Goal: Task Accomplishment & Management: Manage account settings

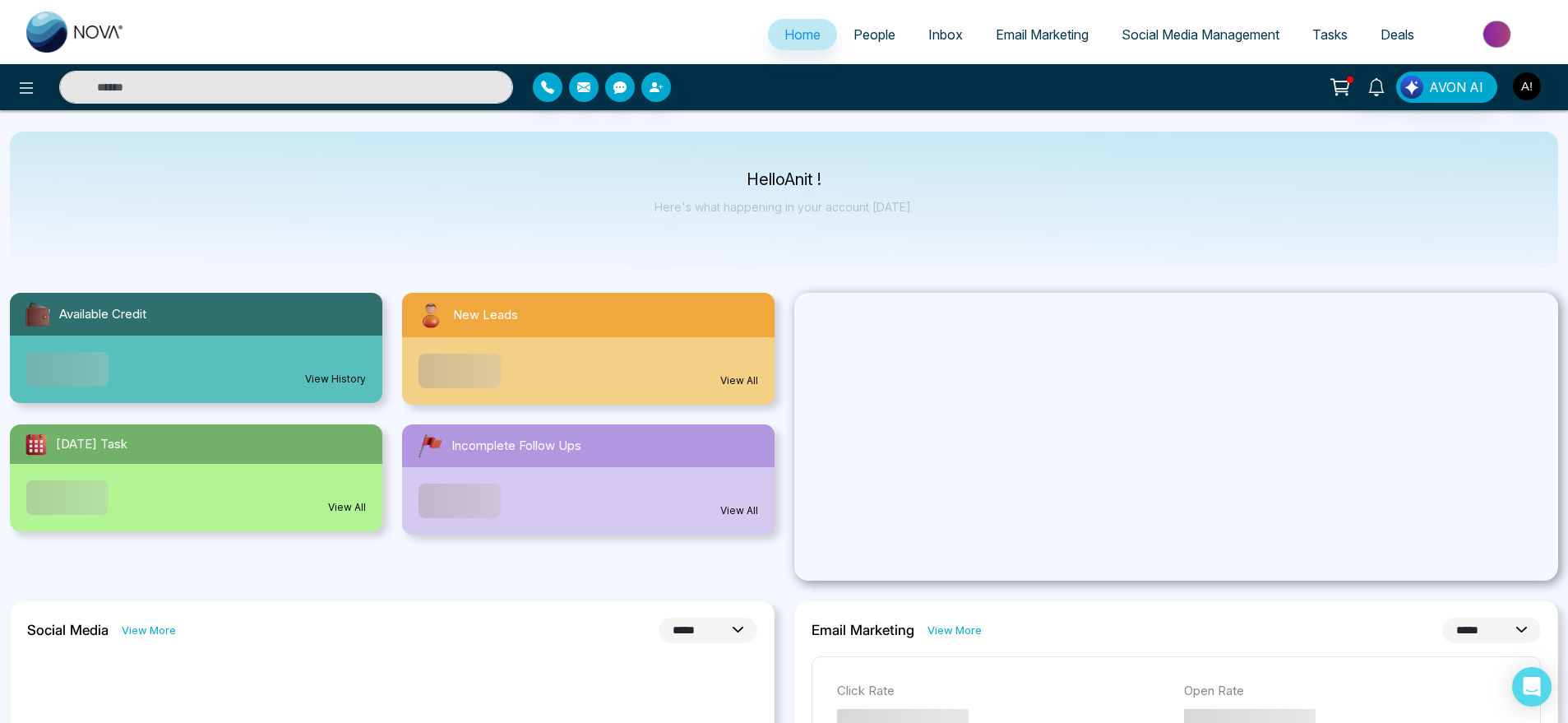
select select "*"
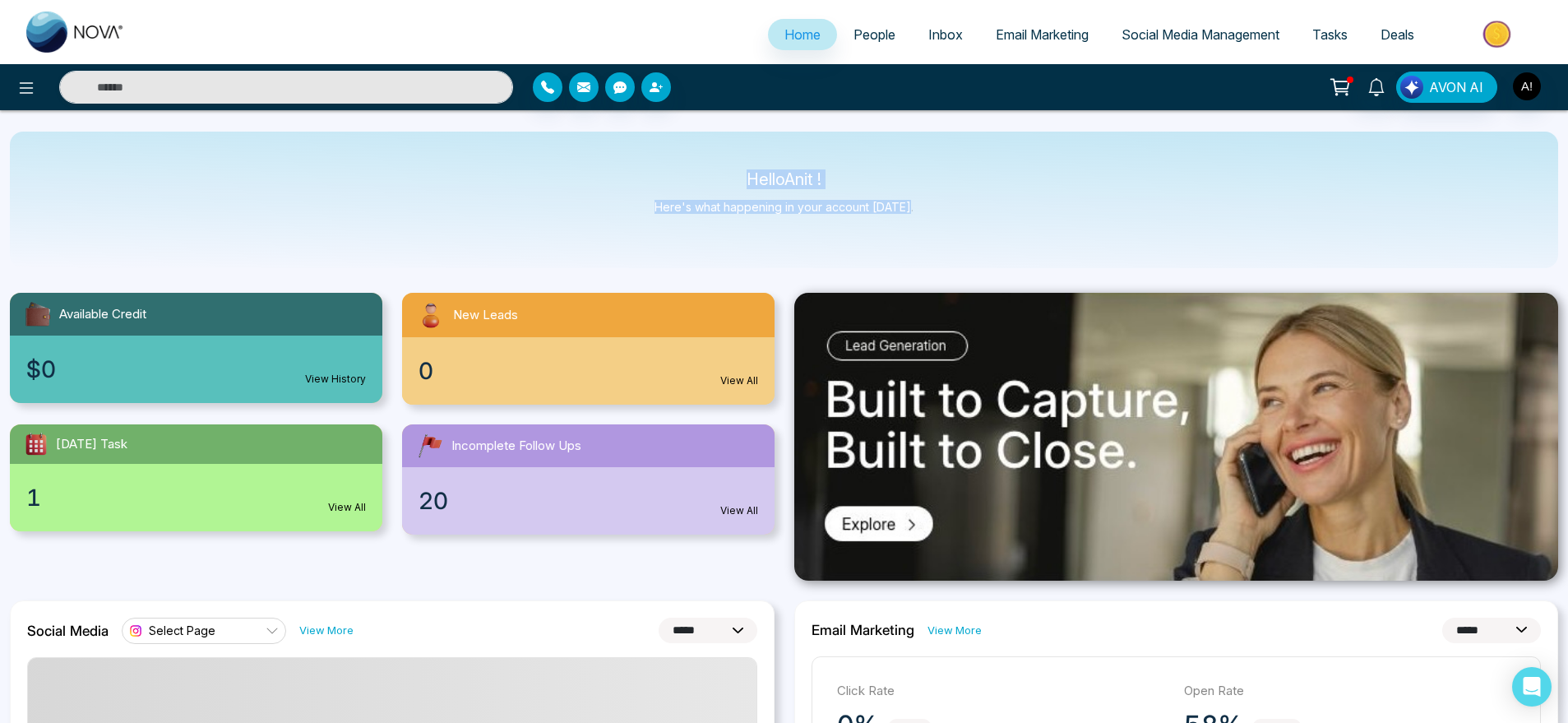
drag, startPoint x: 749, startPoint y: 174, endPoint x: 985, endPoint y: 226, distance: 241.7
click at [985, 226] on div "Hello Anit ! Here's what happening in your account [DATE]." at bounding box center [784, 200] width 1549 height 136
drag, startPoint x: 985, startPoint y: 226, endPoint x: 643, endPoint y: 157, distance: 348.9
click at [643, 157] on div "Hello Anit ! Here's what happening in your account [DATE]." at bounding box center [784, 200] width 1549 height 136
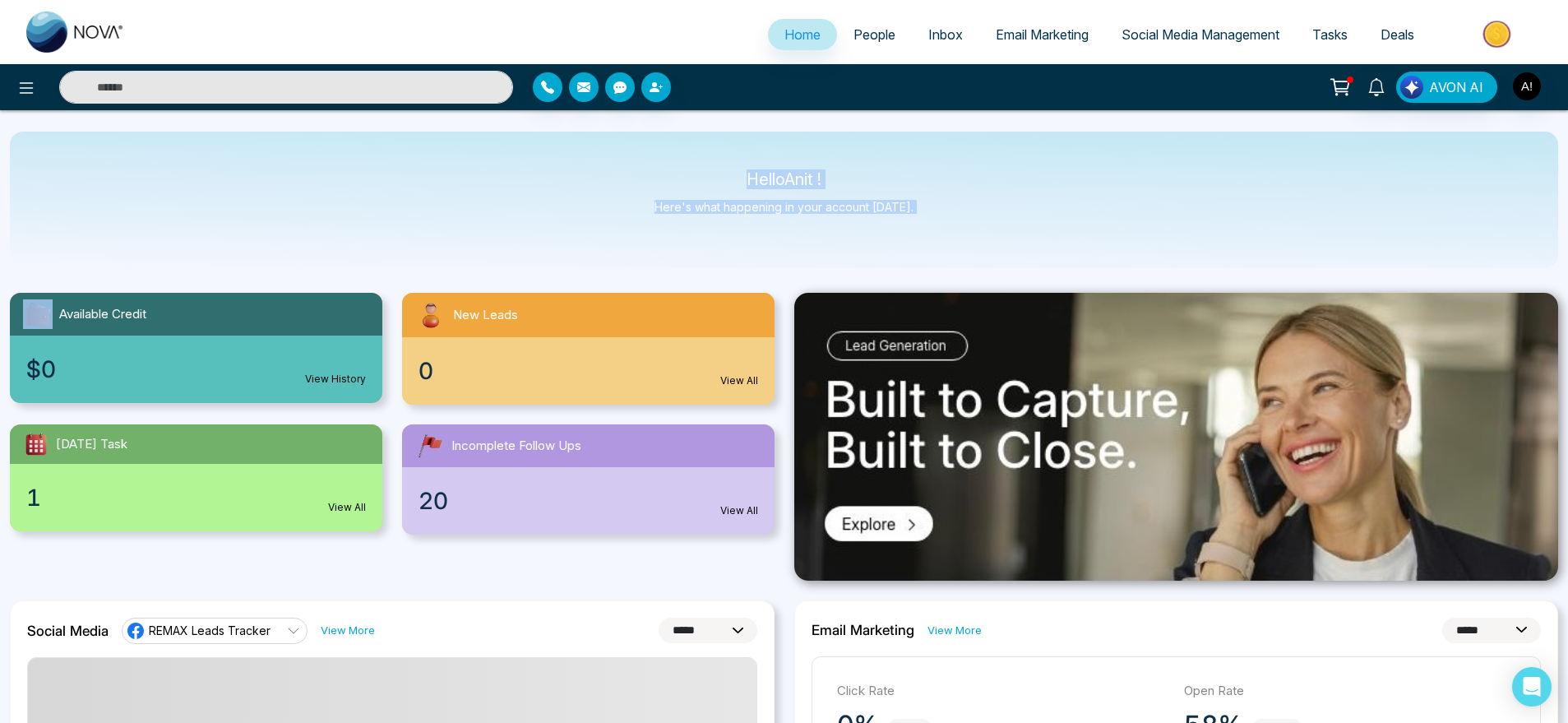
click at [643, 157] on div "Hello Anit ! Here's what happening in your account [DATE]." at bounding box center [784, 200] width 1549 height 136
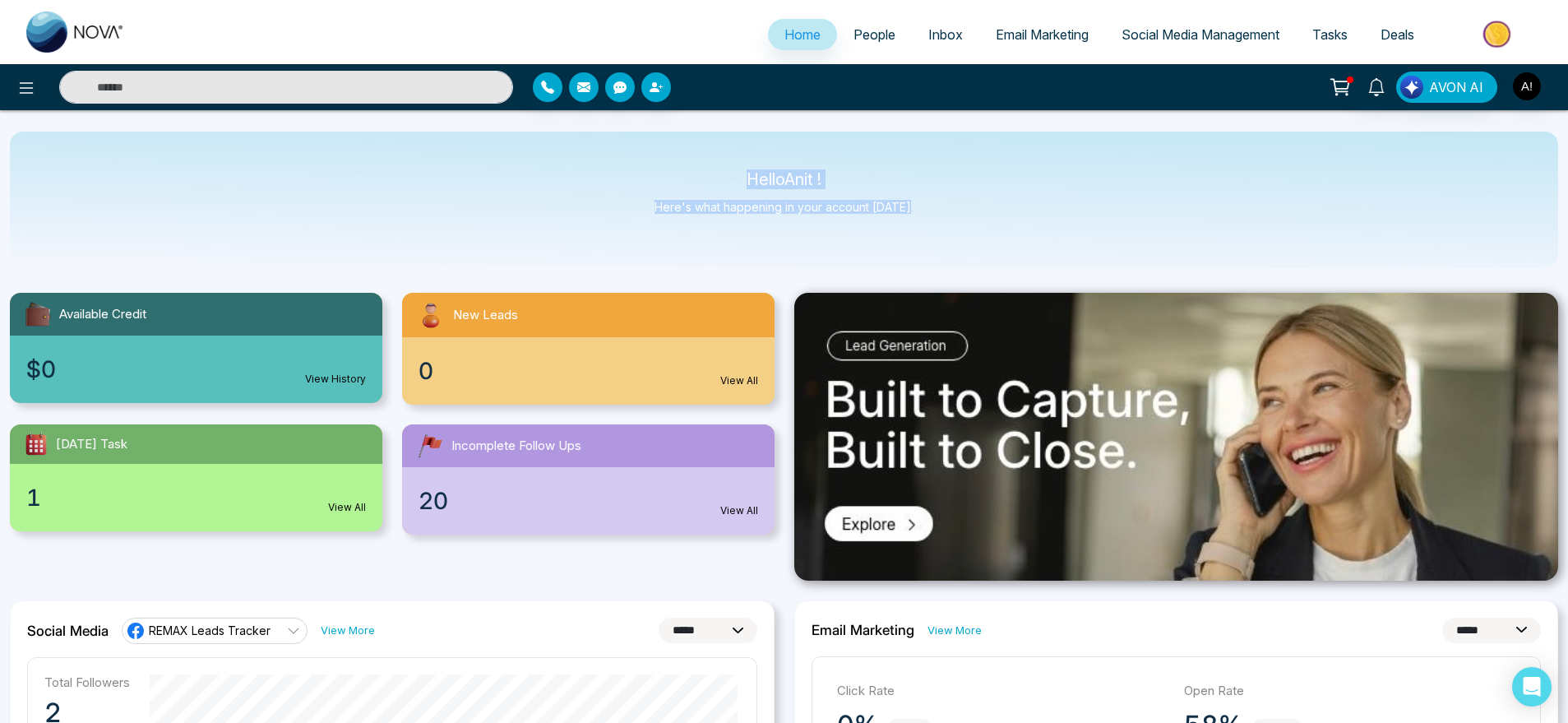
drag, startPoint x: 643, startPoint y: 157, endPoint x: 944, endPoint y: 213, distance: 306.2
click at [944, 213] on div "Hello Anit ! Here's what happening in your account [DATE]." at bounding box center [784, 200] width 1549 height 136
drag, startPoint x: 944, startPoint y: 213, endPoint x: 680, endPoint y: 163, distance: 268.7
click at [680, 163] on div "Hello Anit ! Here's what happening in your account [DATE]." at bounding box center [784, 200] width 1549 height 136
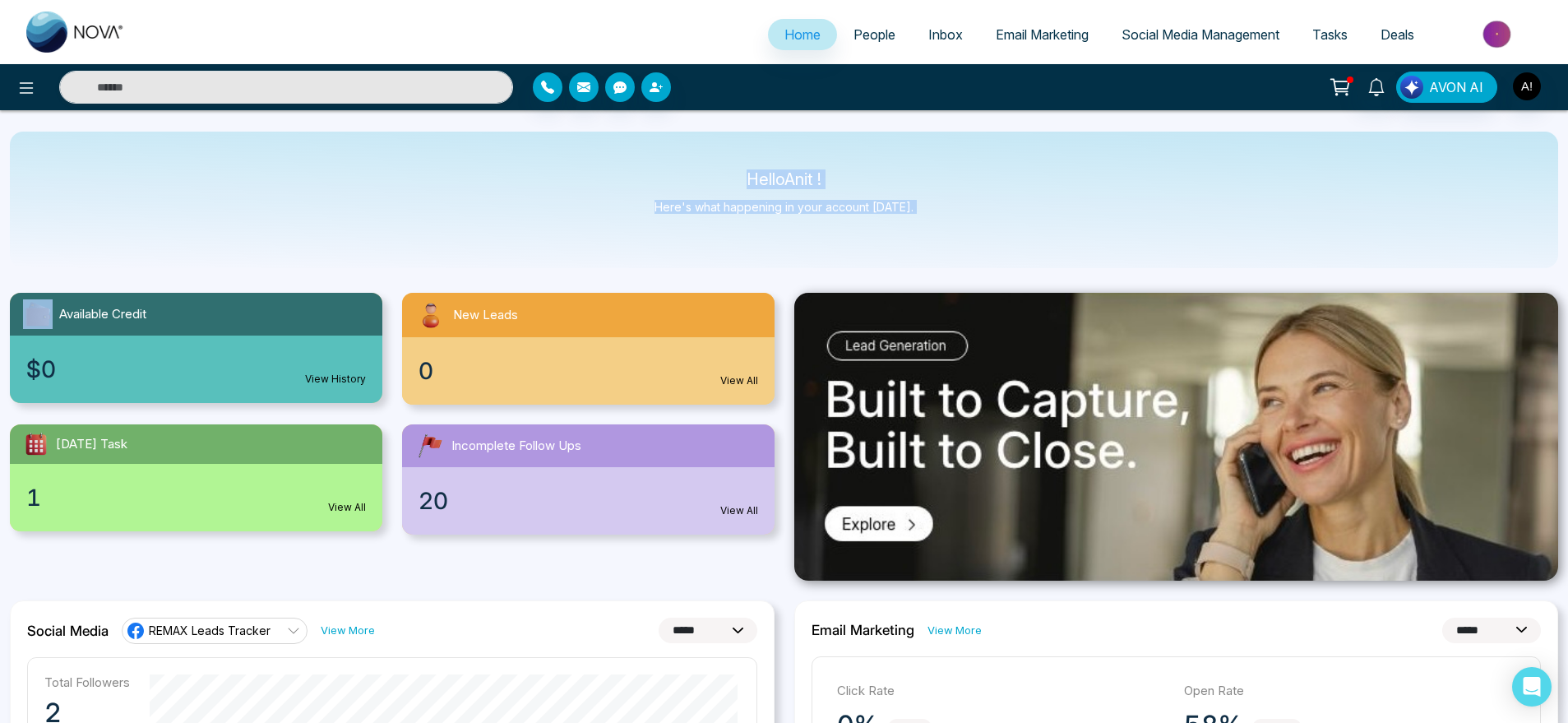
click at [680, 163] on div "Hello Anit ! Here's what happening in your account [DATE]." at bounding box center [784, 200] width 1549 height 136
drag, startPoint x: 709, startPoint y: 166, endPoint x: 939, endPoint y: 204, distance: 233.1
click at [939, 204] on div "Hello Anit ! Here's what happening in your account [DATE]." at bounding box center [784, 200] width 1549 height 136
drag, startPoint x: 939, startPoint y: 204, endPoint x: 669, endPoint y: 146, distance: 276.2
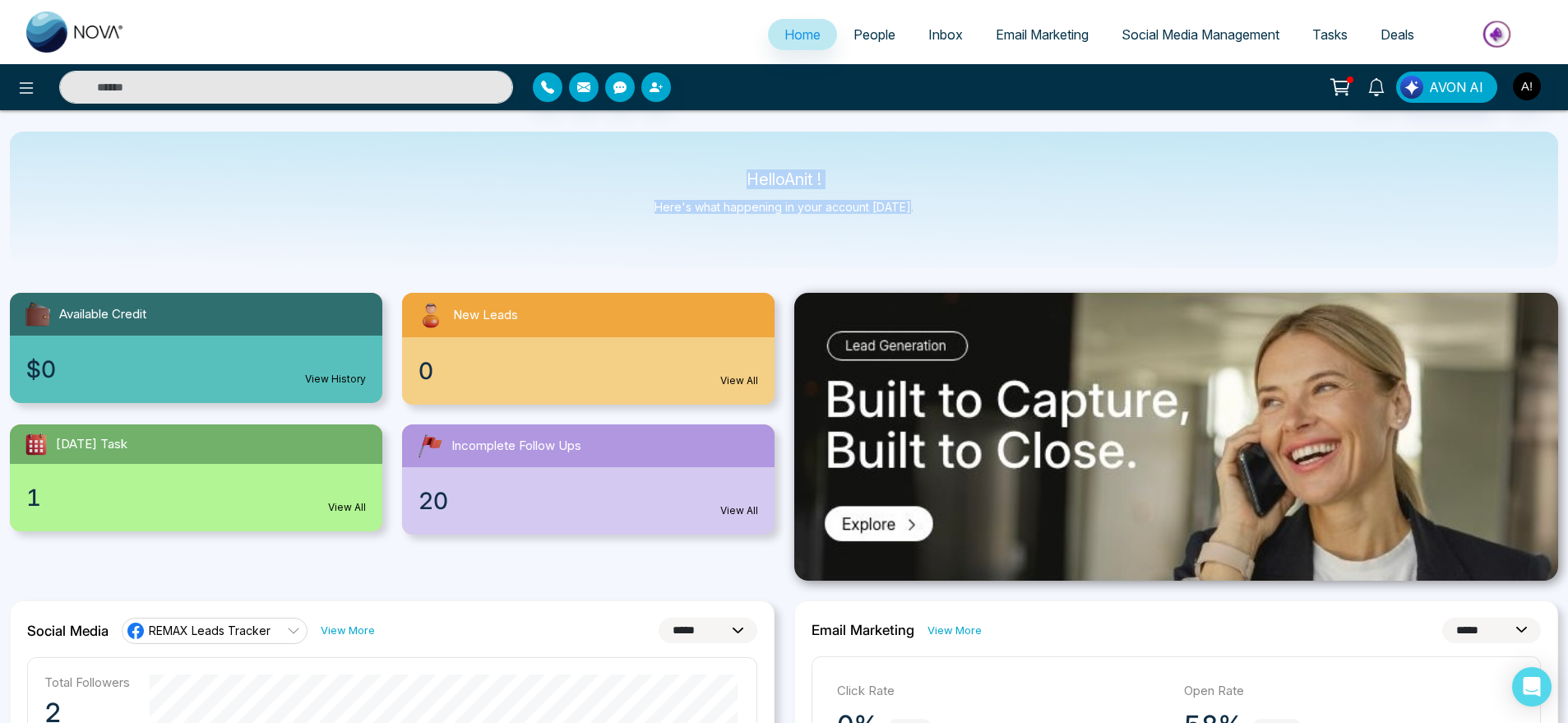
click at [669, 146] on div "Hello Anit ! Here's what happening in your account [DATE]." at bounding box center [784, 200] width 1549 height 136
drag, startPoint x: 742, startPoint y: 172, endPoint x: 960, endPoint y: 227, distance: 224.8
click at [960, 227] on div "Hello Anit ! Here's what happening in your account [DATE]." at bounding box center [784, 200] width 1549 height 136
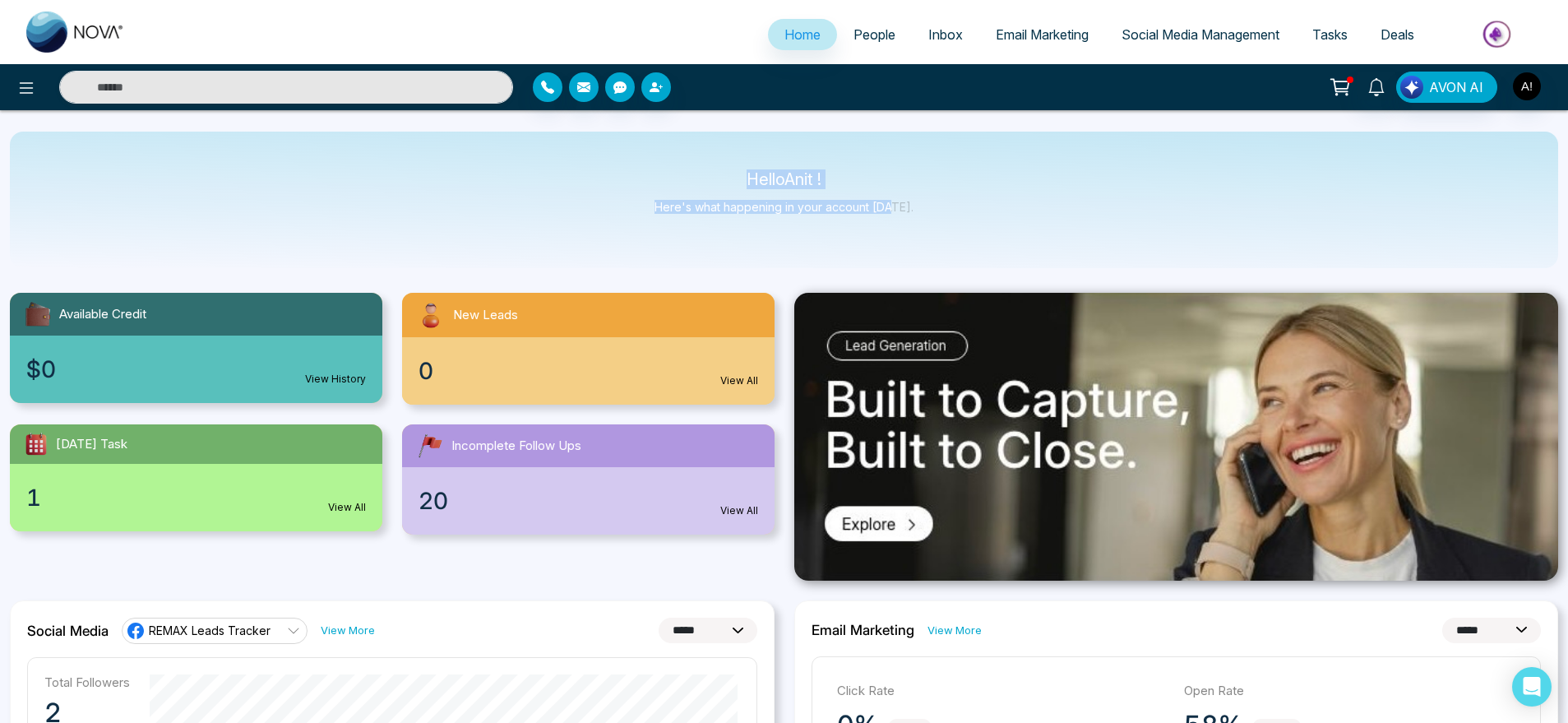
drag, startPoint x: 894, startPoint y: 220, endPoint x: 592, endPoint y: 159, distance: 308.1
click at [592, 159] on div "Hello Anit ! Here's what happening in your account [DATE]." at bounding box center [784, 200] width 1549 height 136
drag, startPoint x: 708, startPoint y: 177, endPoint x: 929, endPoint y: 223, distance: 225.7
click at [929, 223] on div "Hello Anit ! Here's what happening in your account [DATE]." at bounding box center [784, 200] width 1549 height 136
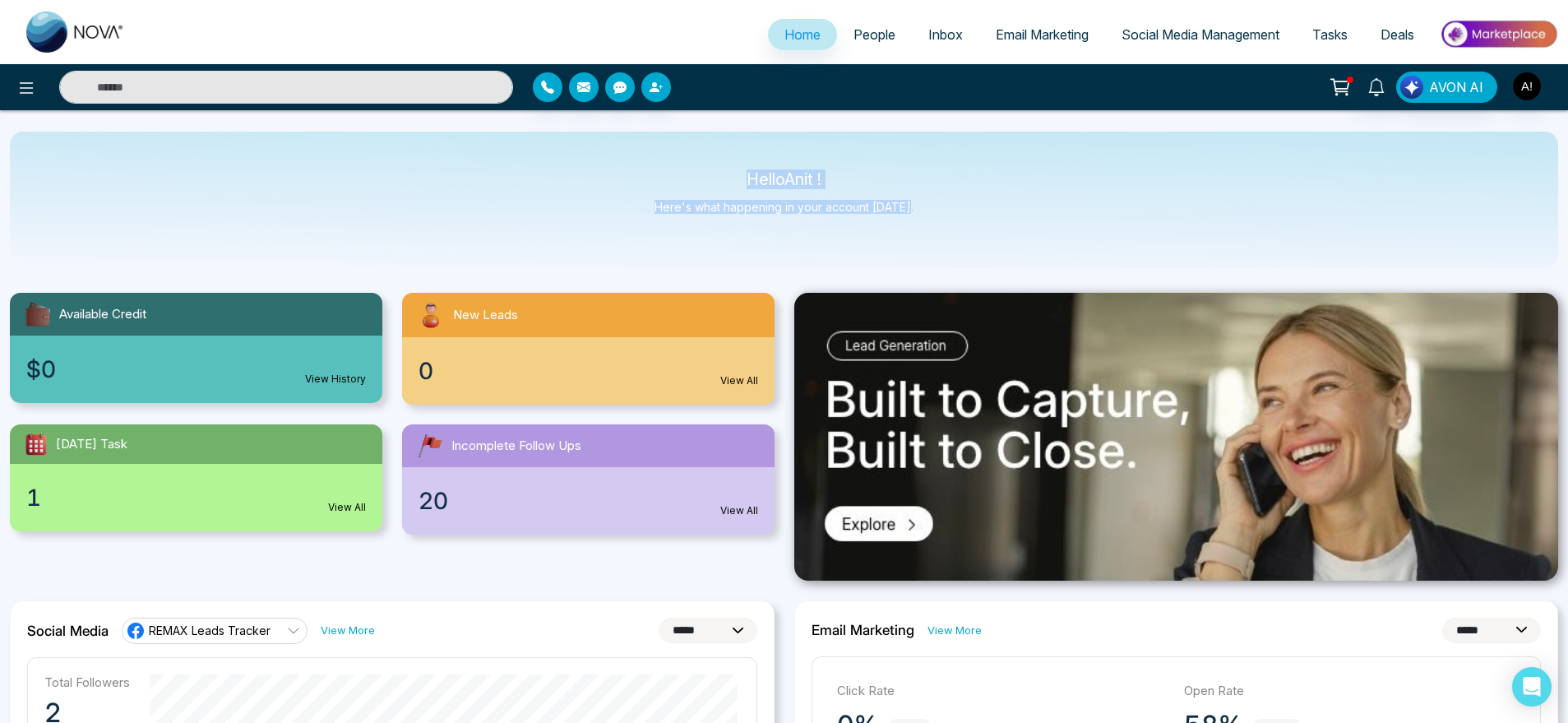
click at [929, 223] on div "Hello Anit ! Here's what happening in your account [DATE]." at bounding box center [784, 200] width 1549 height 136
drag, startPoint x: 929, startPoint y: 223, endPoint x: 714, endPoint y: 171, distance: 221.2
click at [714, 171] on div "Hello Anit ! Here's what happening in your account [DATE]." at bounding box center [784, 200] width 1549 height 136
click at [853, 45] on link "People" at bounding box center [874, 34] width 75 height 31
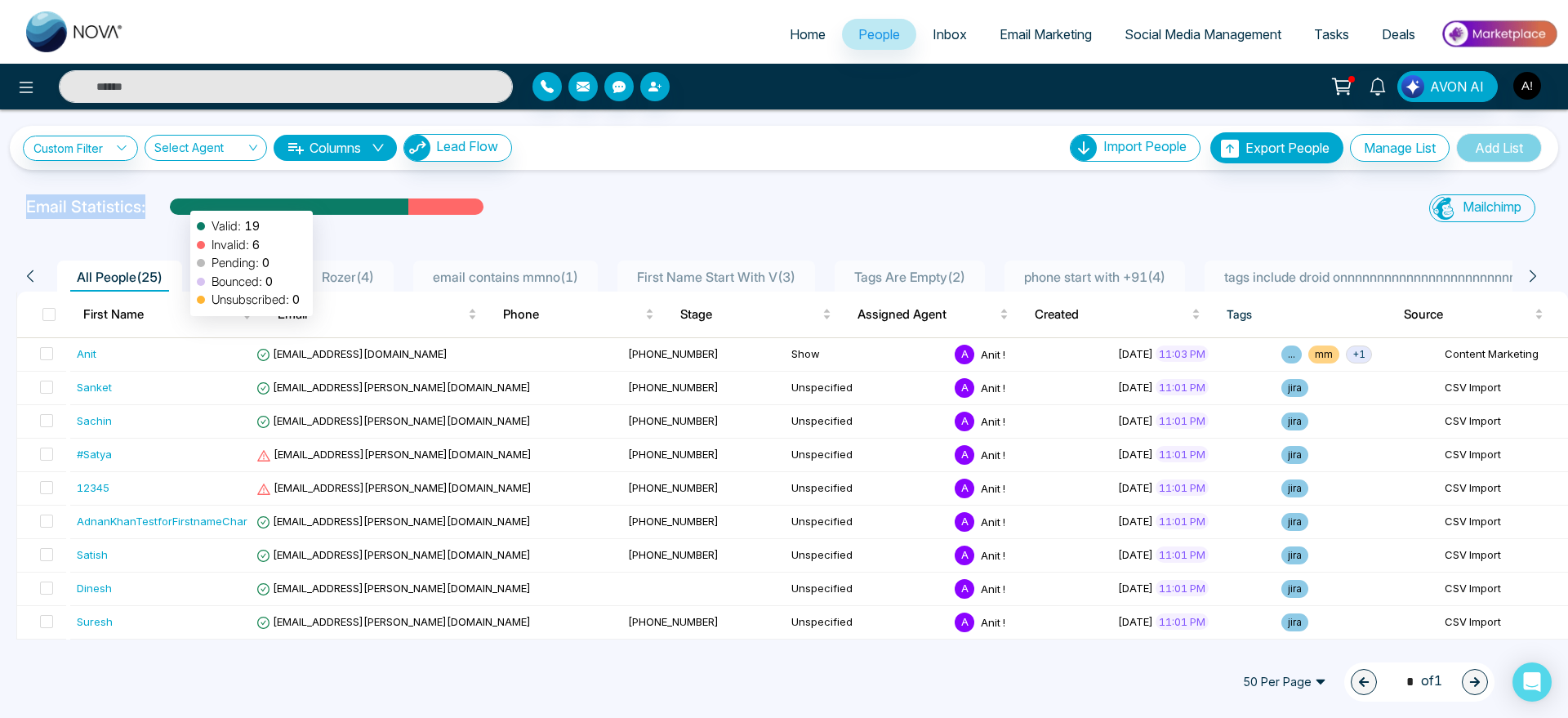
drag, startPoint x: 16, startPoint y: 207, endPoint x: 201, endPoint y: 204, distance: 185.0
click at [201, 204] on div "Email Statistics: Valid: 19 Invalid: 6 Pending: 0 Bounced: 0 Unsubscribed: 0" at bounding box center [528, 211] width 1023 height 33
click at [201, 204] on div at bounding box center [288, 213] width 238 height 29
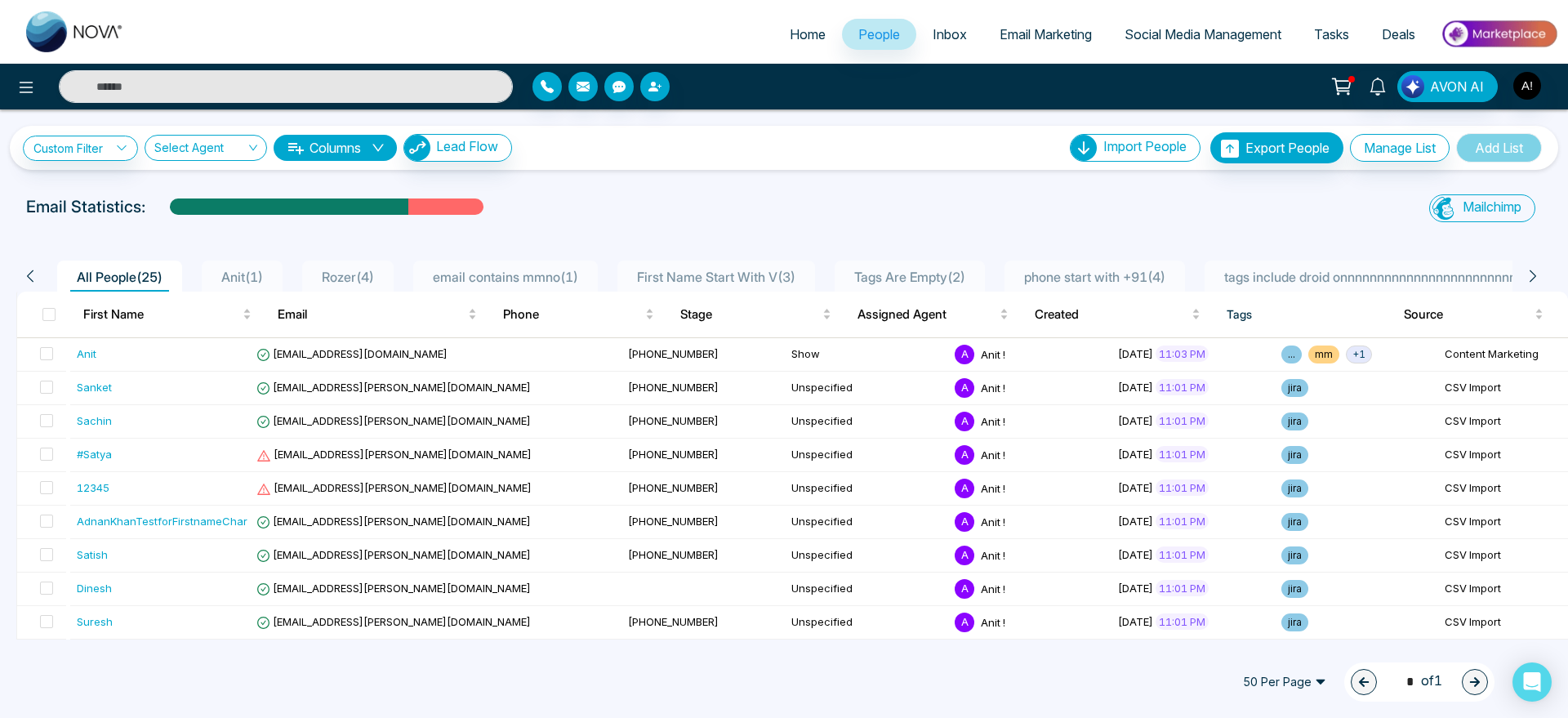
click at [1016, 190] on div "Custom Filter Choose a filters Cancel Apply Select Agent Columns Lead Flow Impo…" at bounding box center [784, 374] width 1568 height 530
drag, startPoint x: 13, startPoint y: 201, endPoint x: 274, endPoint y: 216, distance: 261.4
click at [274, 216] on div "Email Statistics: Mailchimp Sync All Lead Sync Lead Report" at bounding box center [784, 211] width 1568 height 33
click at [274, 216] on div "Email Statistics:" at bounding box center [528, 206] width 1004 height 24
click at [437, 206] on div at bounding box center [446, 213] width 75 height 29
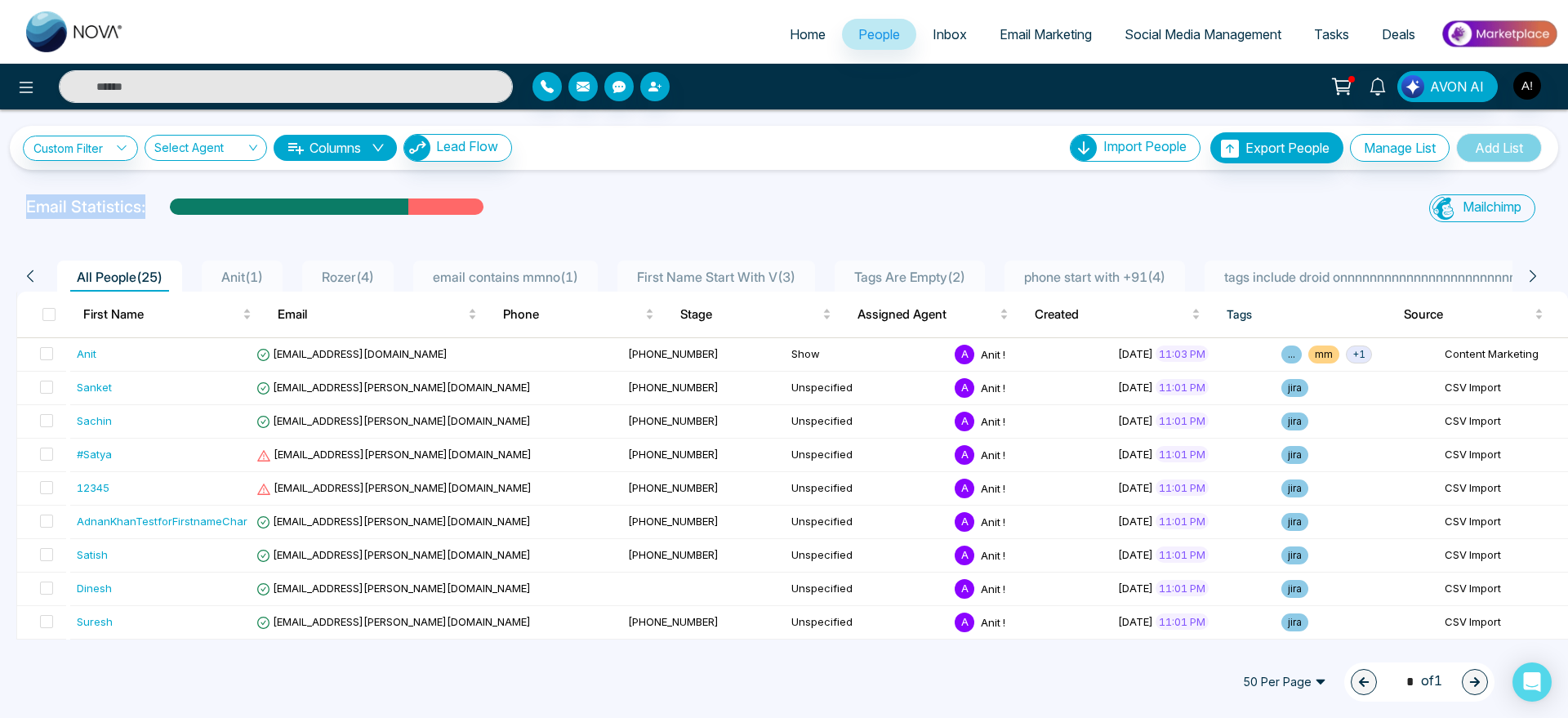
drag, startPoint x: 437, startPoint y: 206, endPoint x: 0, endPoint y: 183, distance: 437.6
click at [0, 183] on div "Custom Filter Choose a filters Cancel Apply Select Agent Columns Lead Flow Impo…" at bounding box center [784, 374] width 1568 height 530
drag, startPoint x: 0, startPoint y: 183, endPoint x: 564, endPoint y: 186, distance: 564.0
click at [564, 186] on div "Custom Filter Choose a filters Cancel Apply Select Agent Columns Lead Flow Impo…" at bounding box center [784, 374] width 1568 height 530
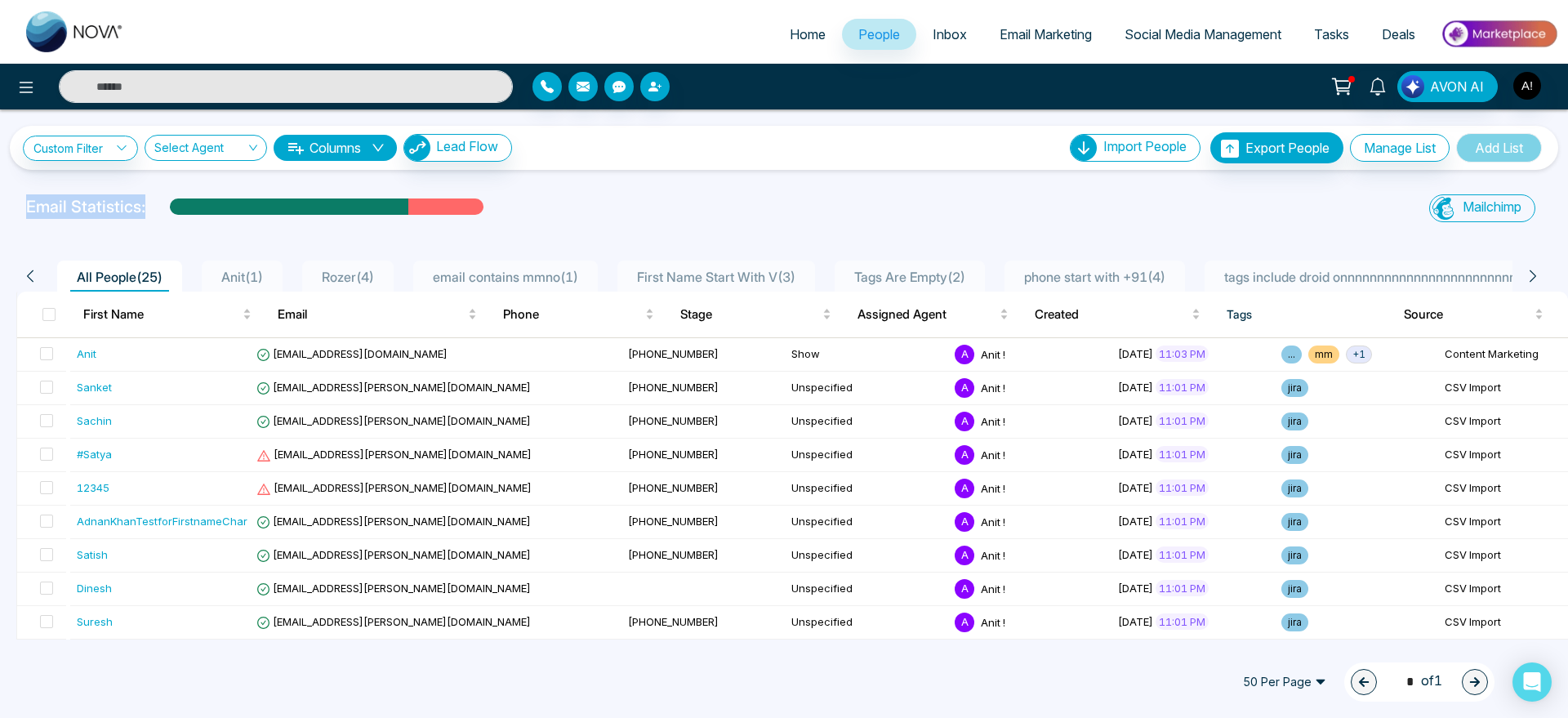
click at [564, 186] on div "Custom Filter Choose a filters Cancel Apply Select Agent Columns Lead Flow Impo…" at bounding box center [784, 374] width 1568 height 530
click at [41, 354] on label at bounding box center [42, 354] width 23 height 18
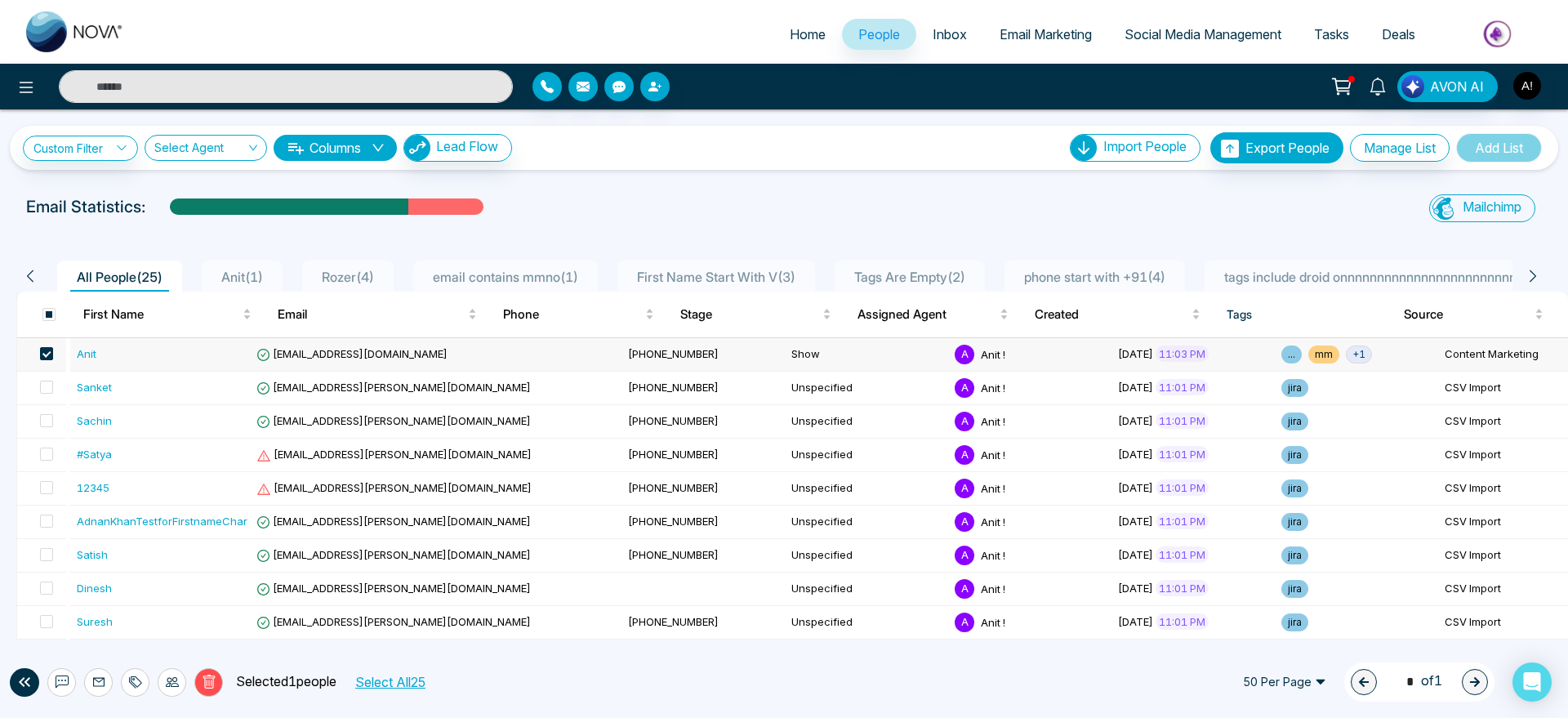
click at [1165, 47] on link "Social Media Management" at bounding box center [1203, 34] width 190 height 31
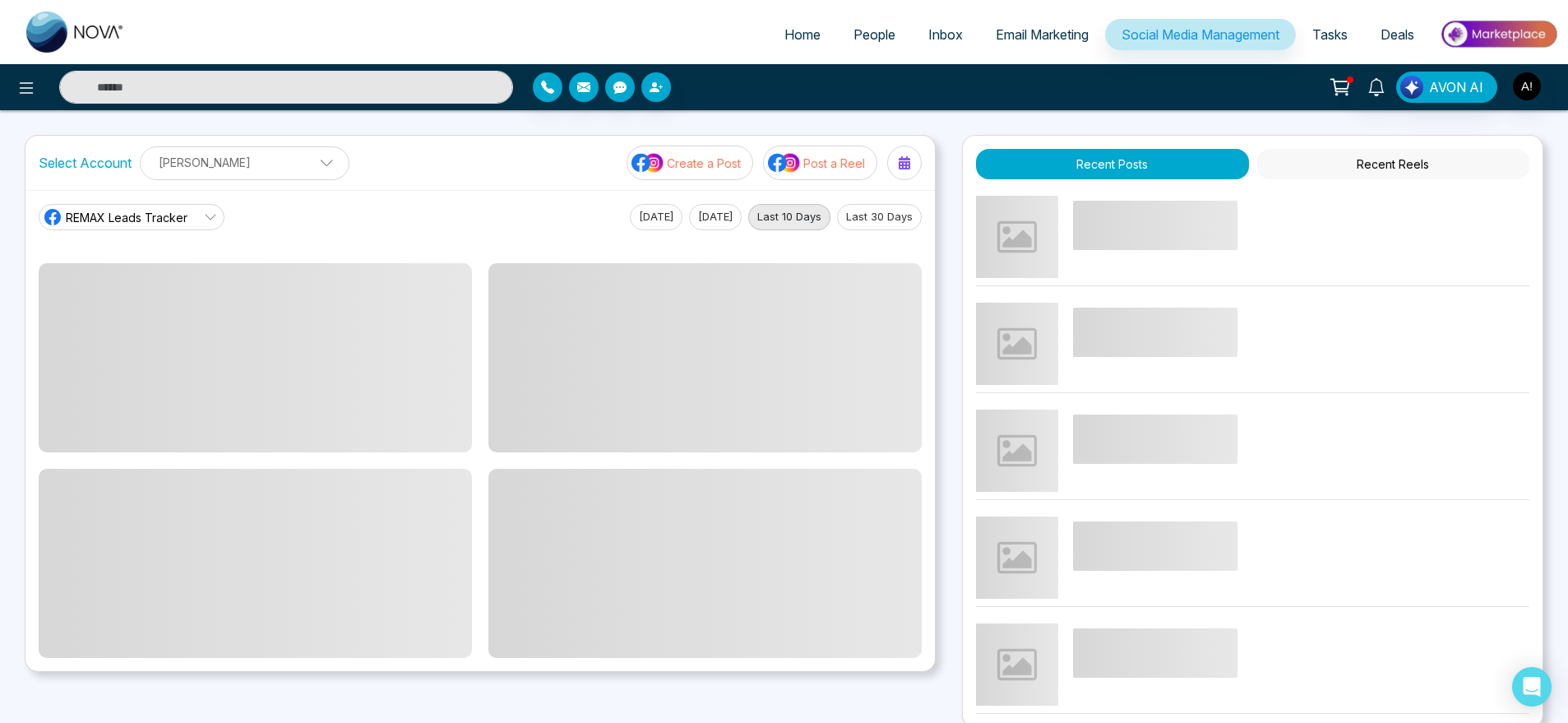
click at [263, 171] on p "[PERSON_NAME]" at bounding box center [244, 163] width 188 height 27
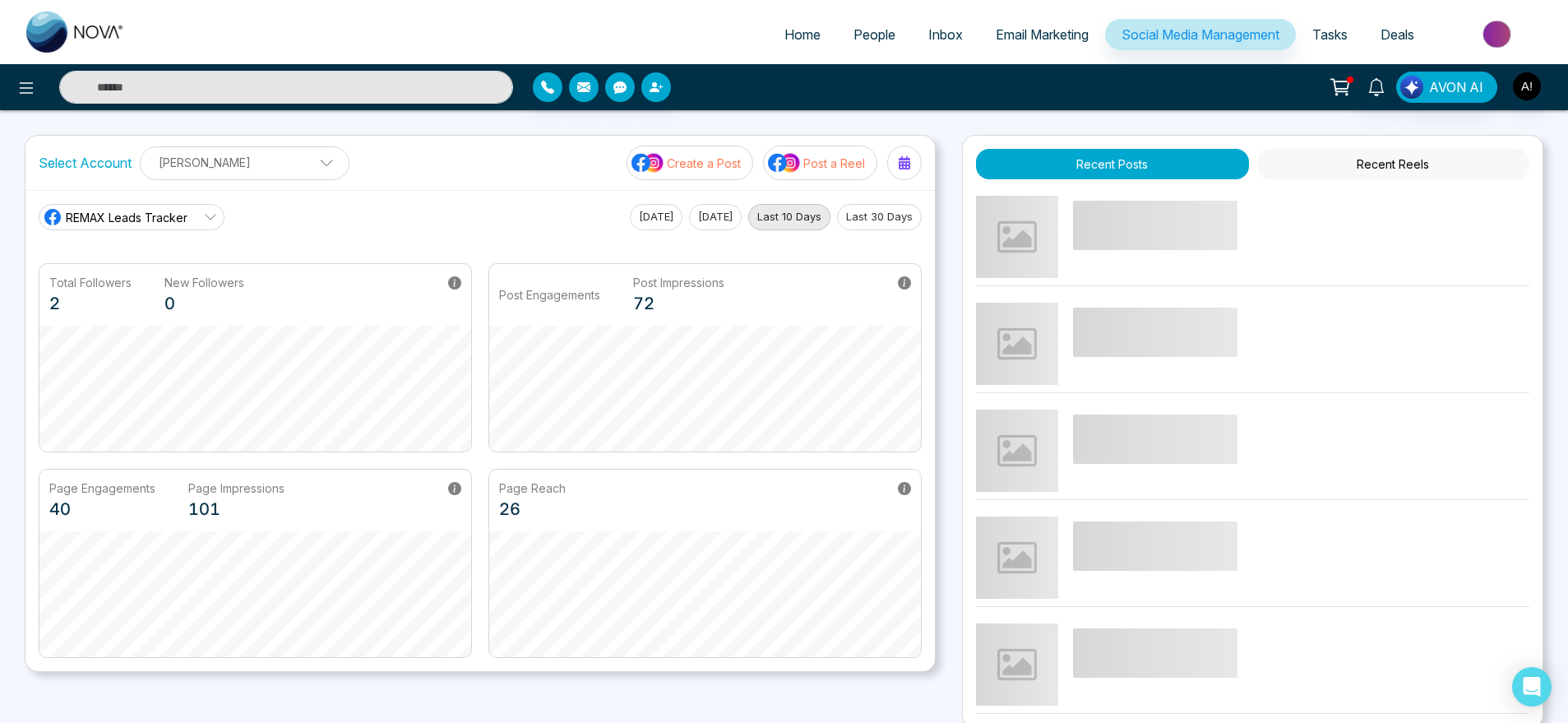
click at [552, 218] on div "REMAX Leads Tracker [DATE] [DATE] Last 10 Days Last 30 Days" at bounding box center [480, 216] width 883 height 26
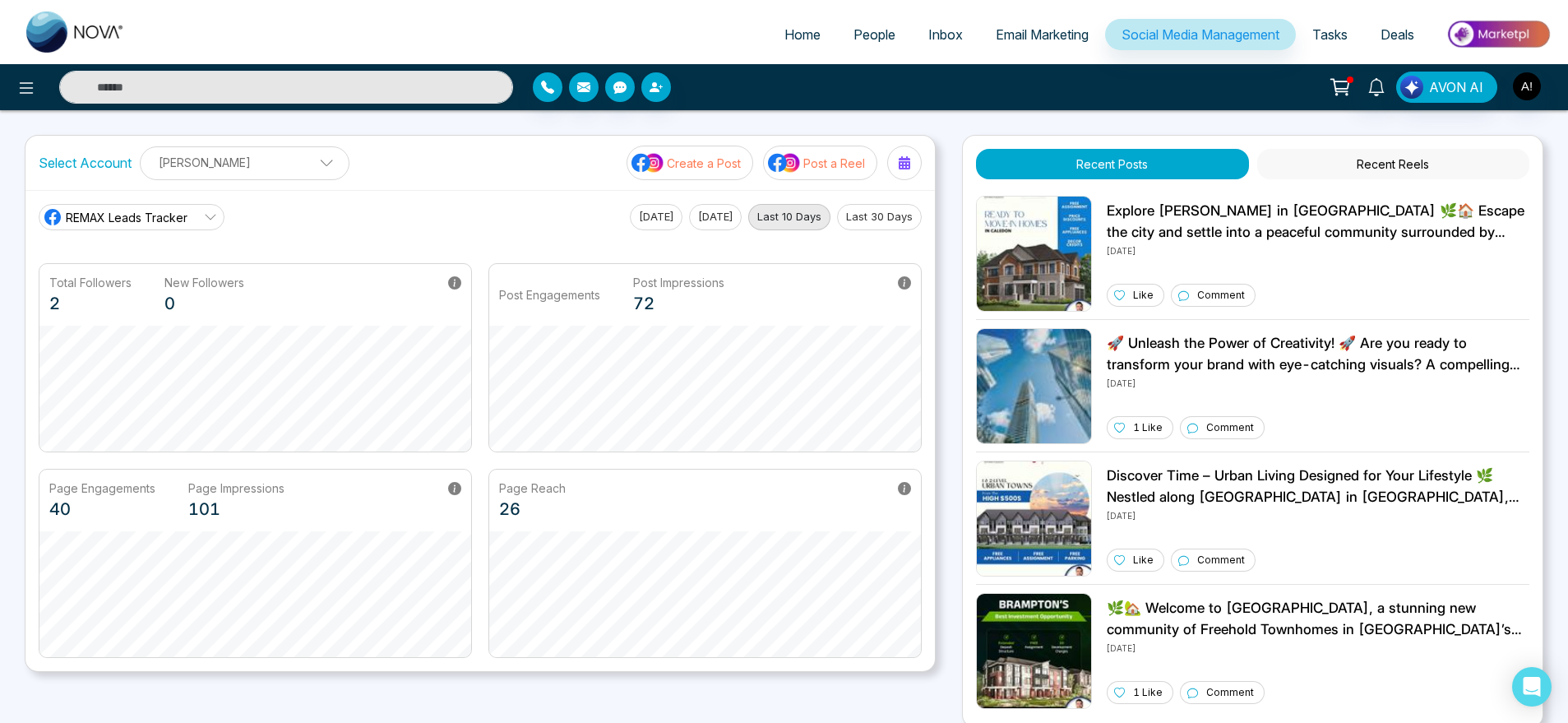
click at [703, 173] on button "Create a Post" at bounding box center [690, 162] width 127 height 34
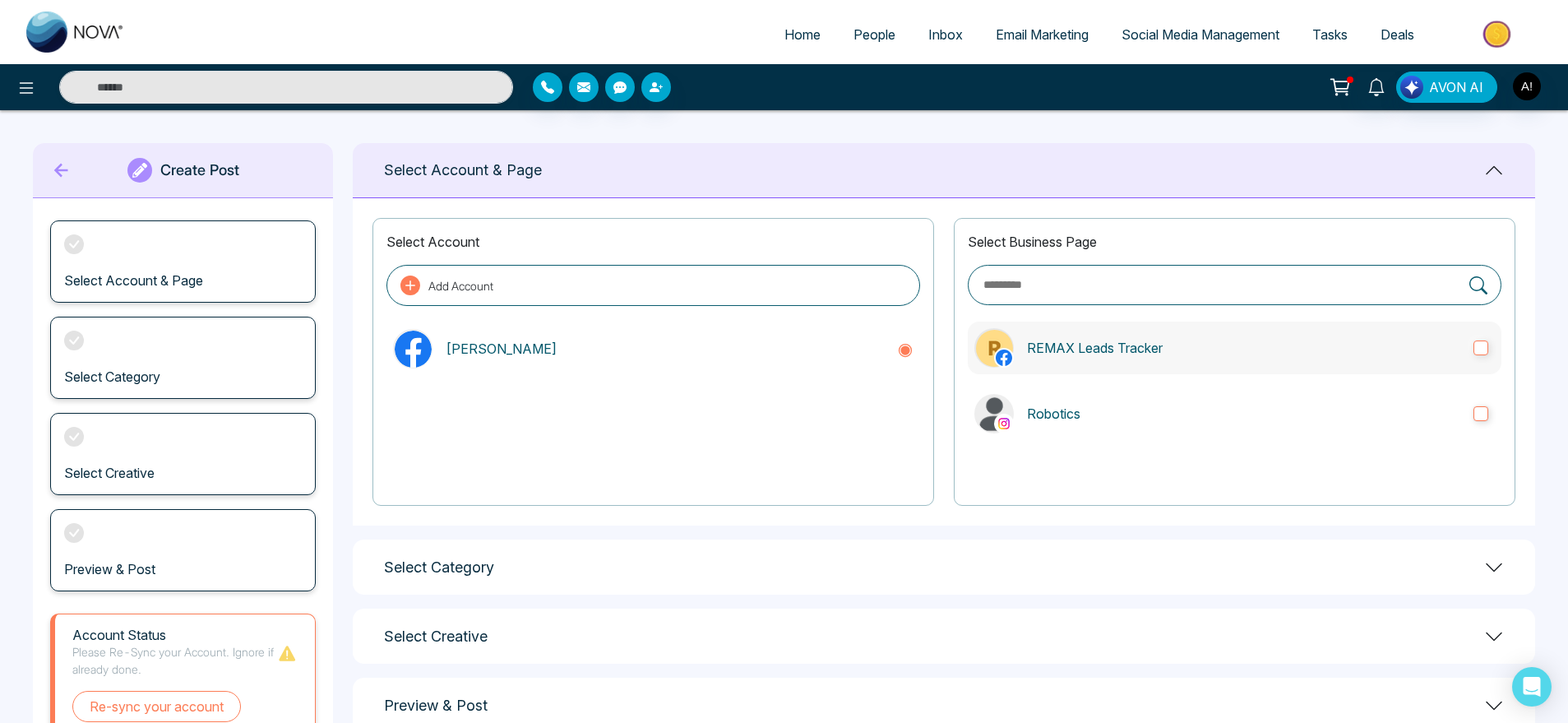
click at [1178, 365] on label "REMAX Leads Tracker" at bounding box center [1235, 348] width 534 height 53
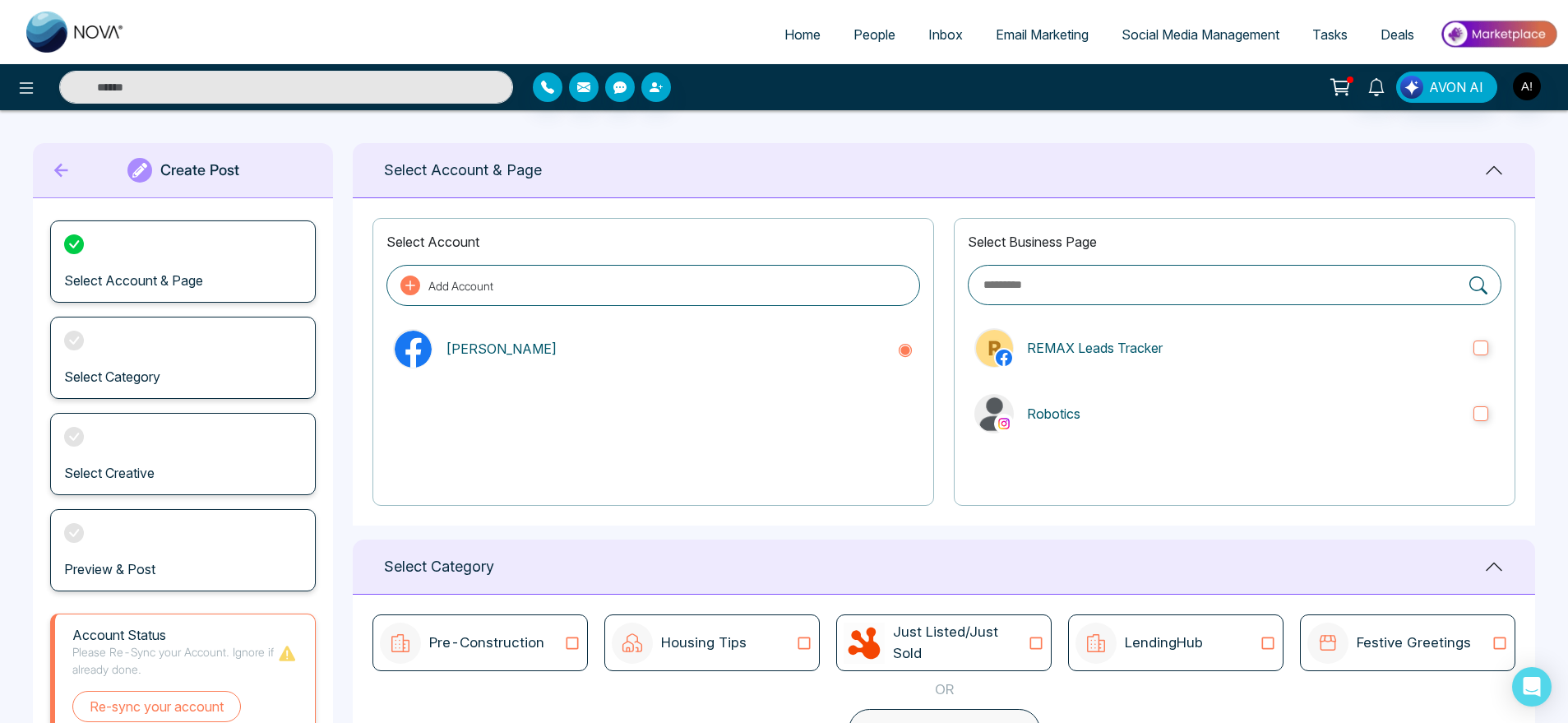
click at [1183, 376] on div "Select Business Page REMAX Leads Tracker Robotics" at bounding box center [1235, 362] width 561 height 287
click at [1203, 397] on label "Robotics" at bounding box center [1235, 413] width 534 height 53
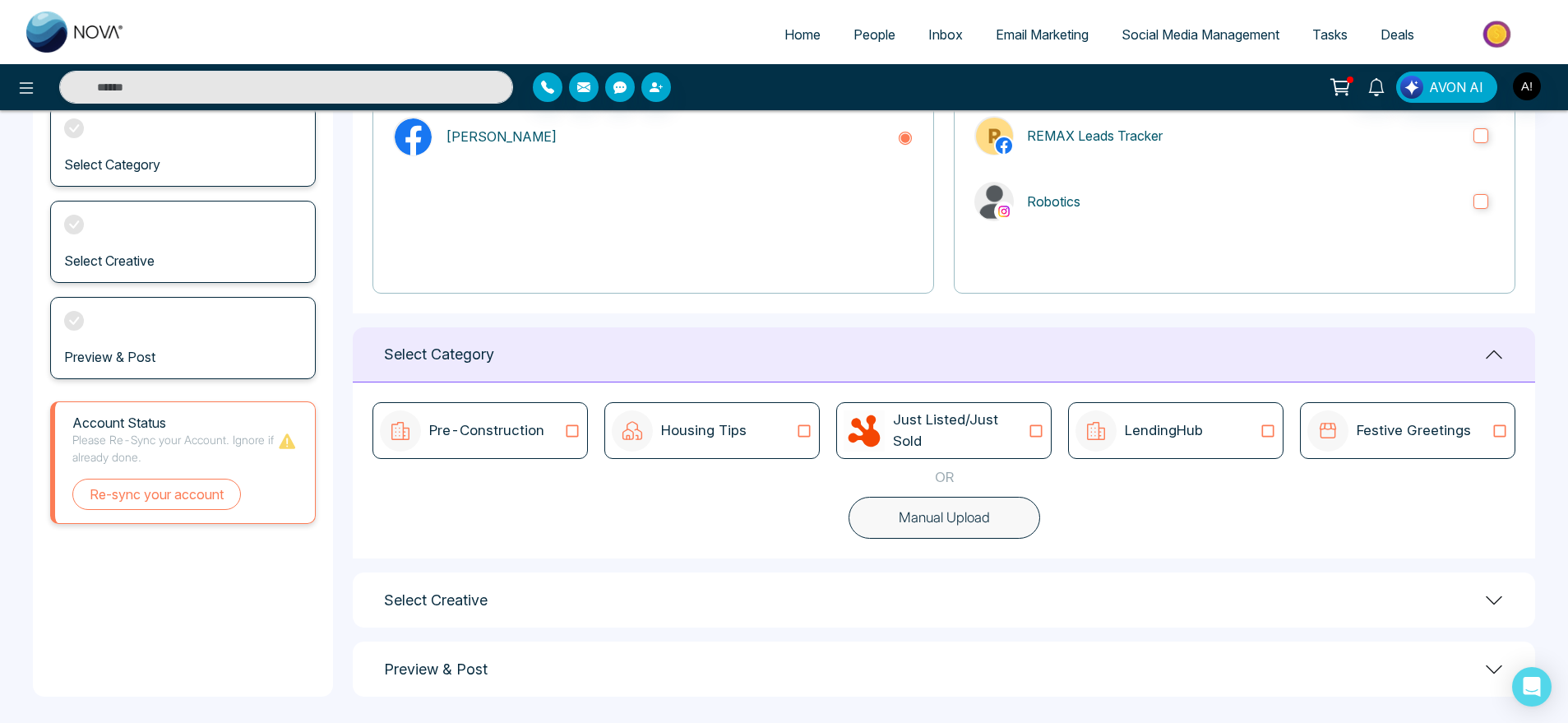
scroll to position [218, 0]
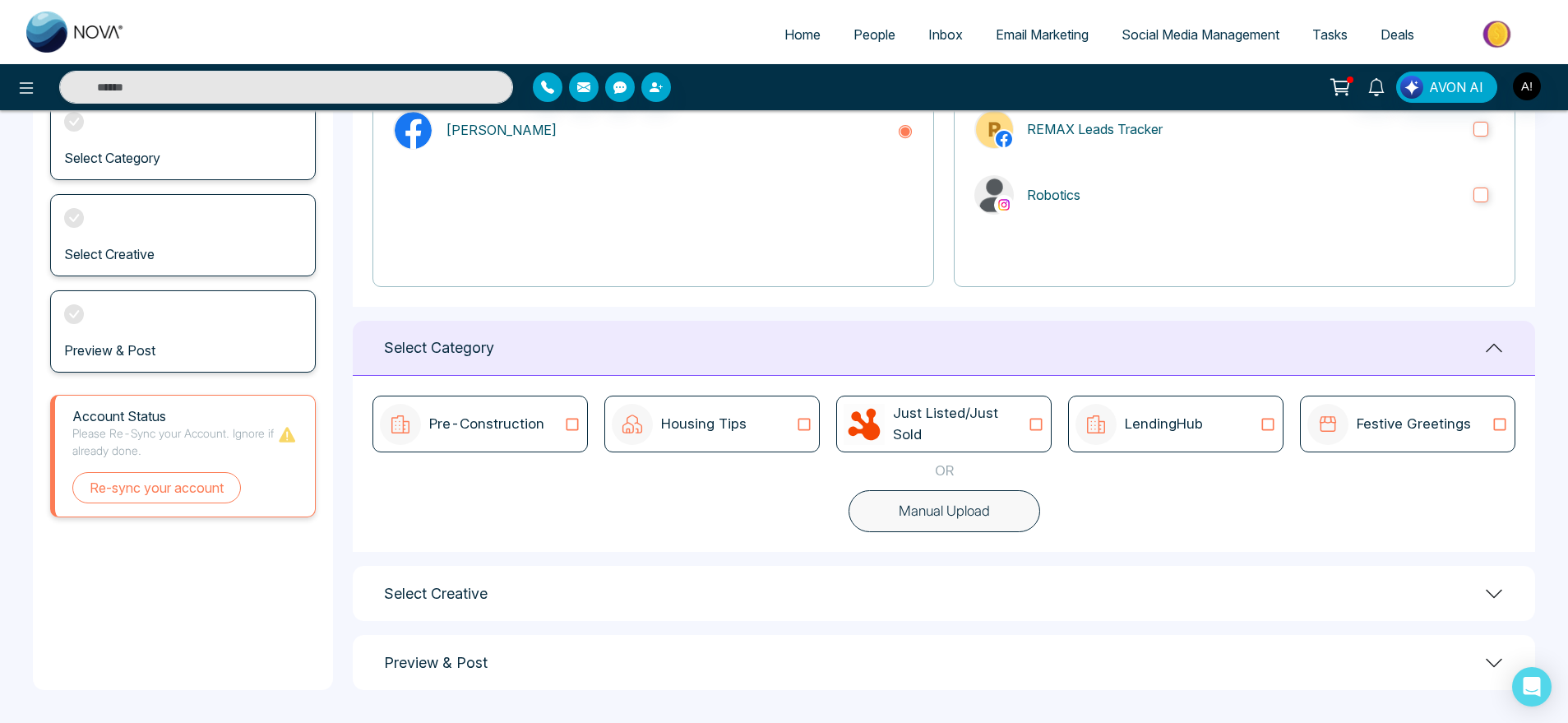
click at [814, 438] on div "Housing Tips" at bounding box center [711, 424] width 215 height 57
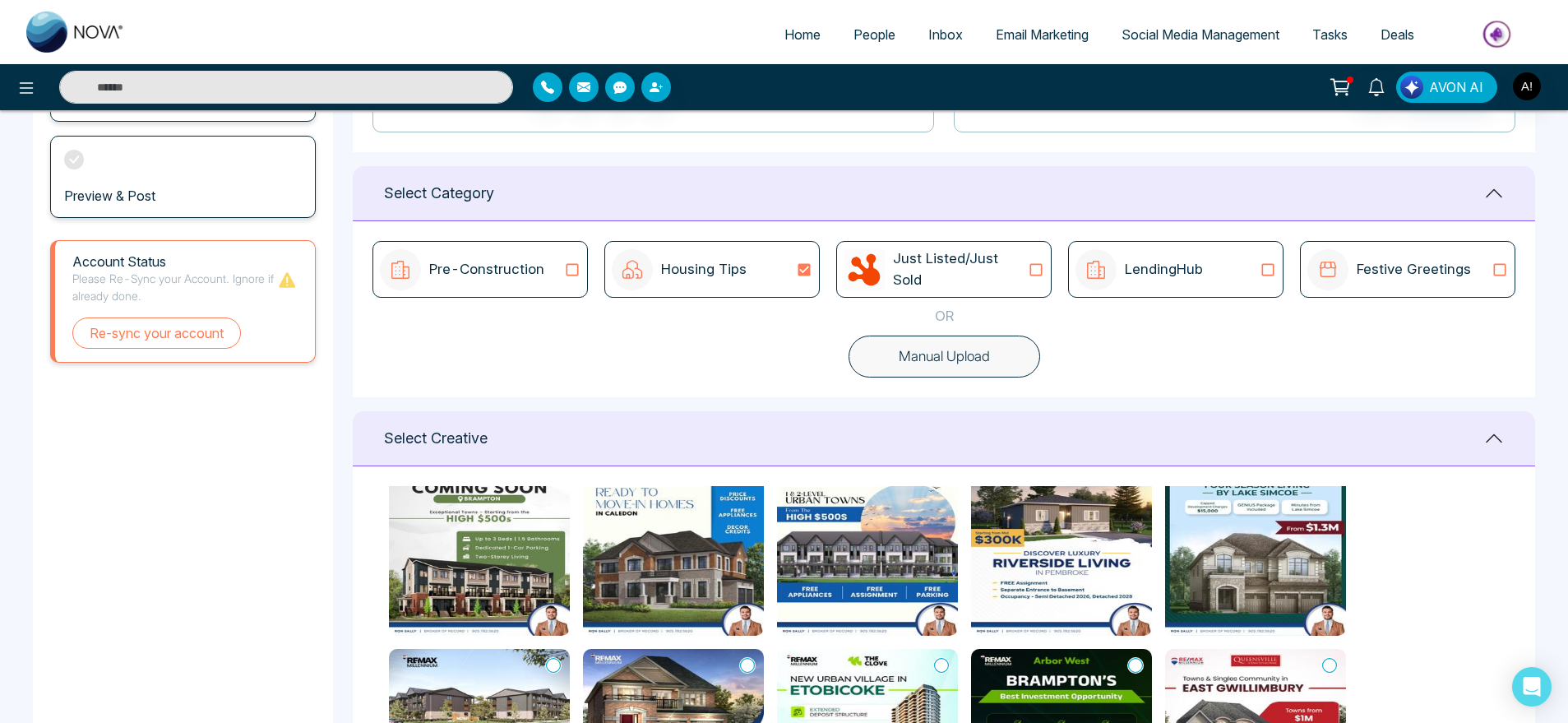
scroll to position [0, 0]
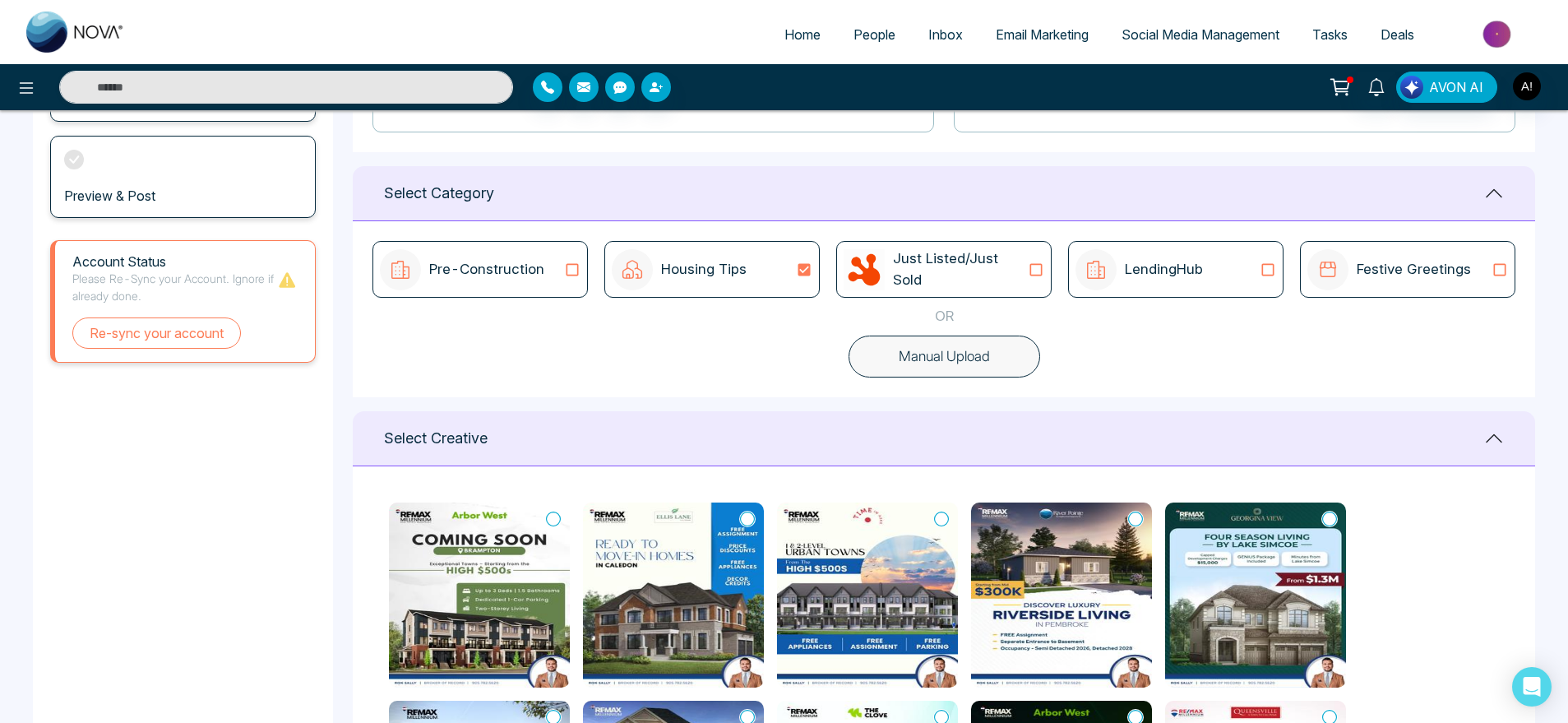
click at [550, 523] on icon at bounding box center [553, 518] width 15 height 15
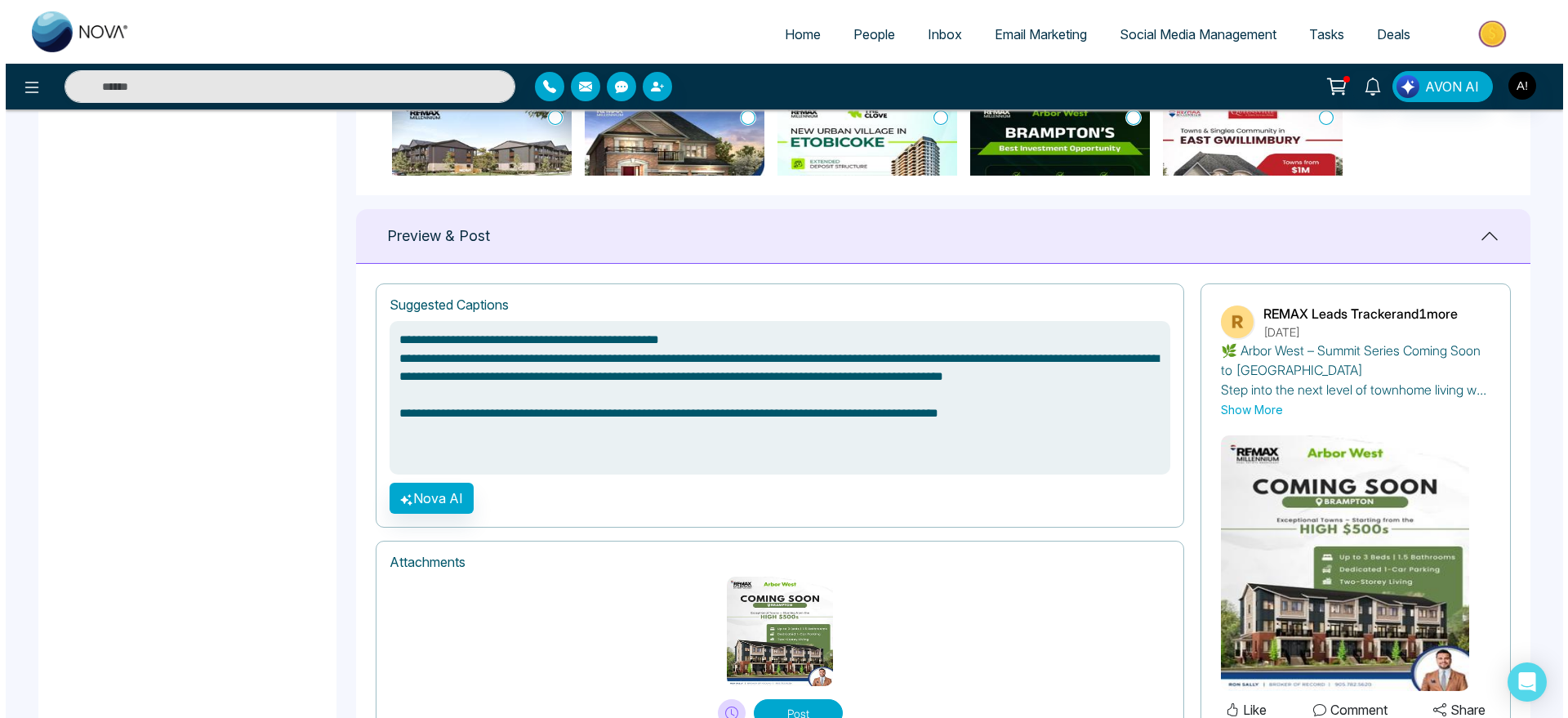
scroll to position [1040, 0]
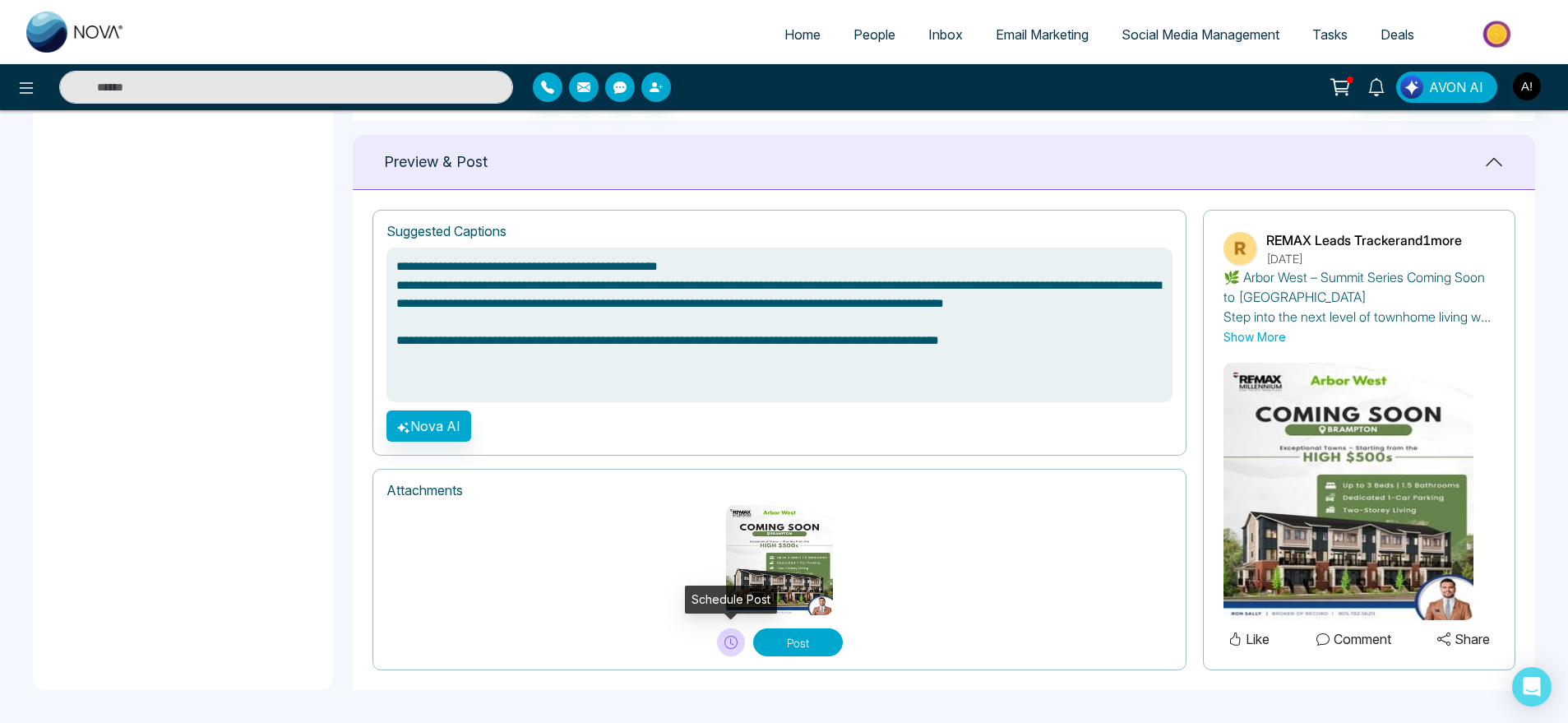
click at [729, 642] on icon at bounding box center [730, 641] width 13 height 13
type textarea "**********"
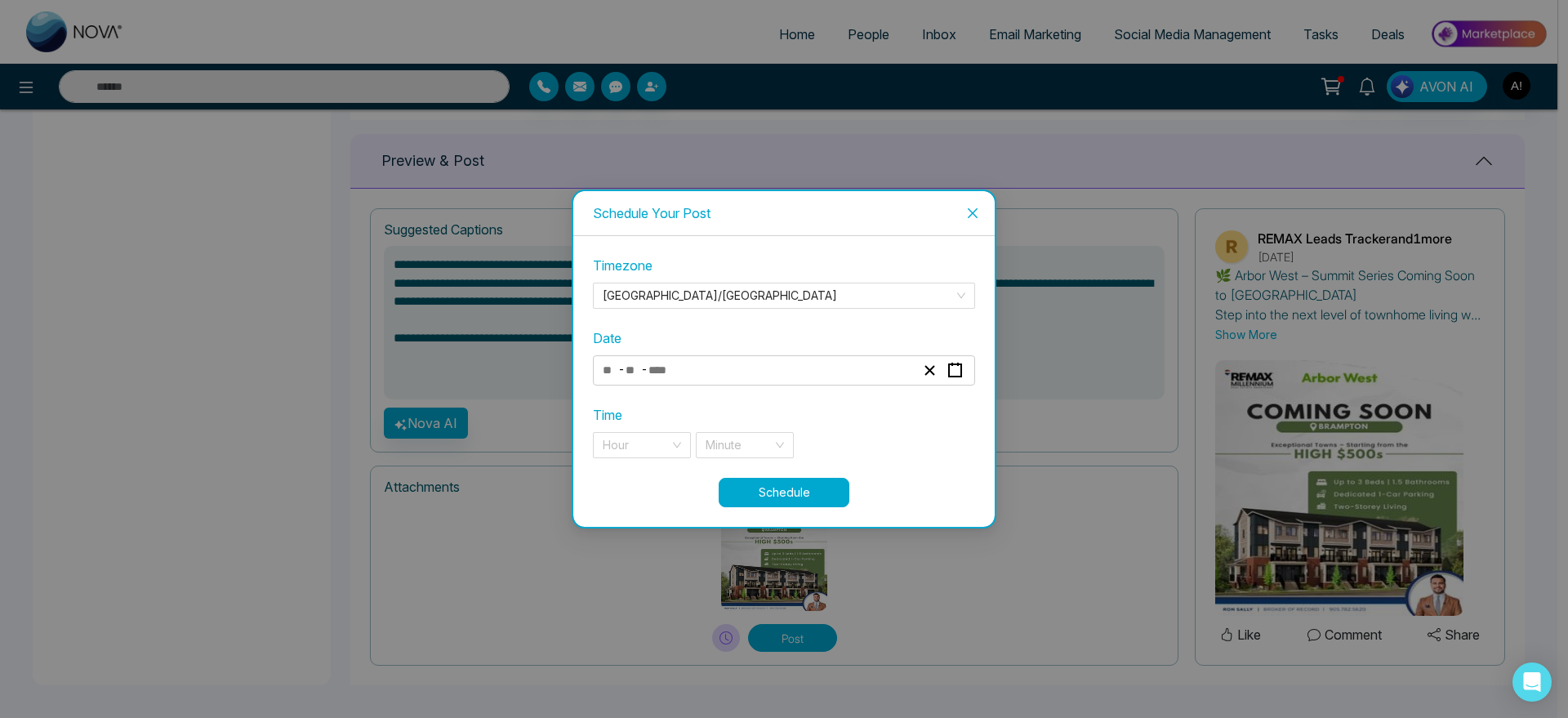
click at [725, 375] on div "- -" at bounding box center [758, 370] width 317 height 22
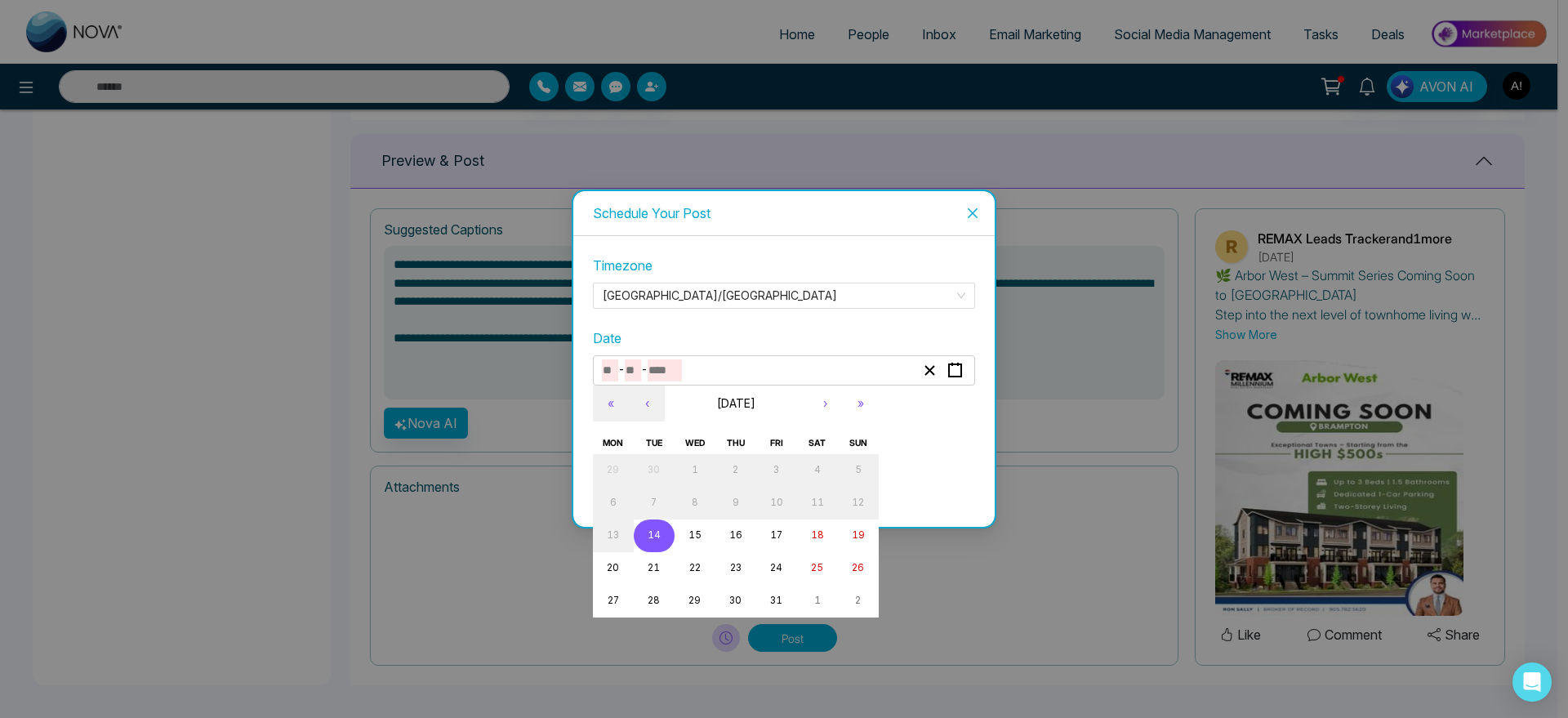
click at [656, 529] on abbr "14" at bounding box center [653, 535] width 13 height 12
type input "**"
type input "****"
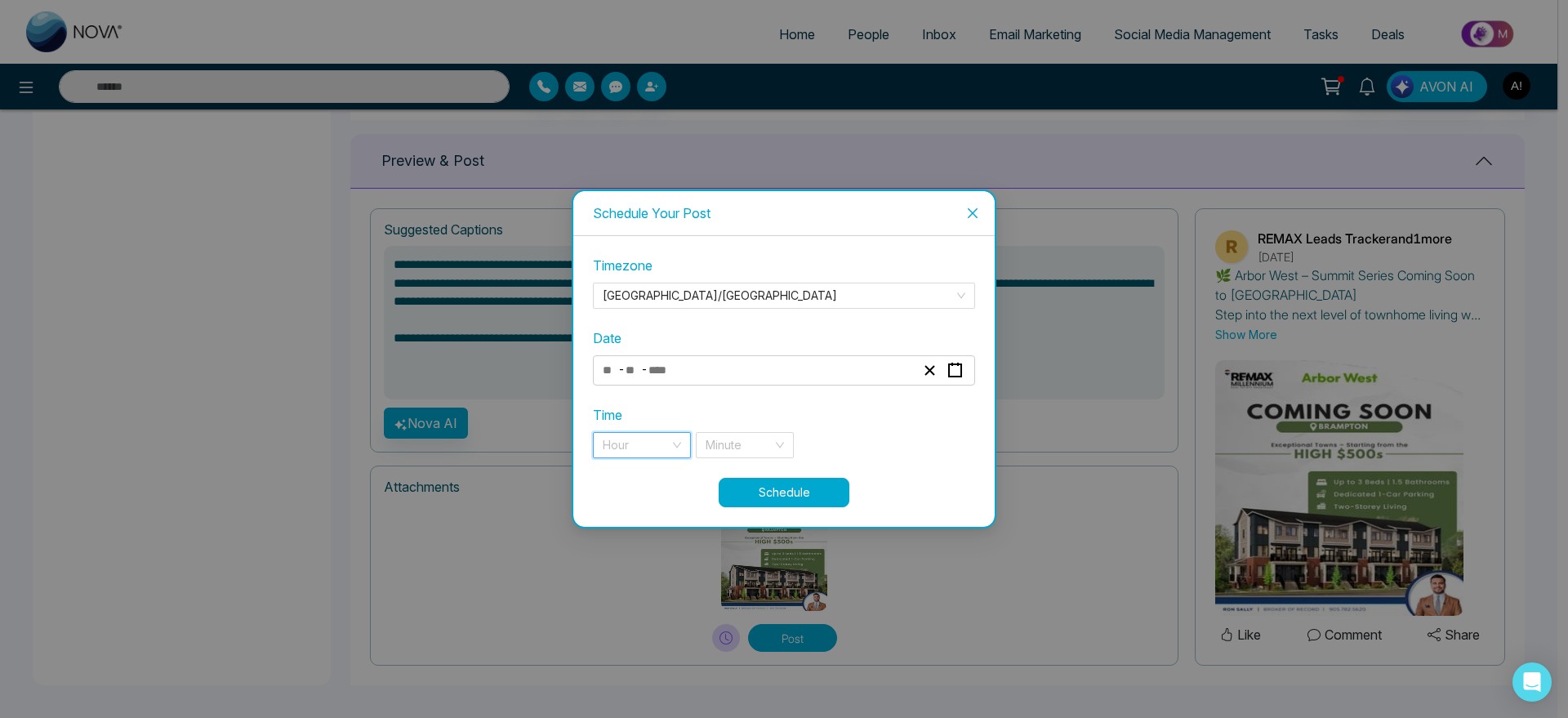
click at [665, 455] on input "search" at bounding box center [636, 444] width 67 height 24
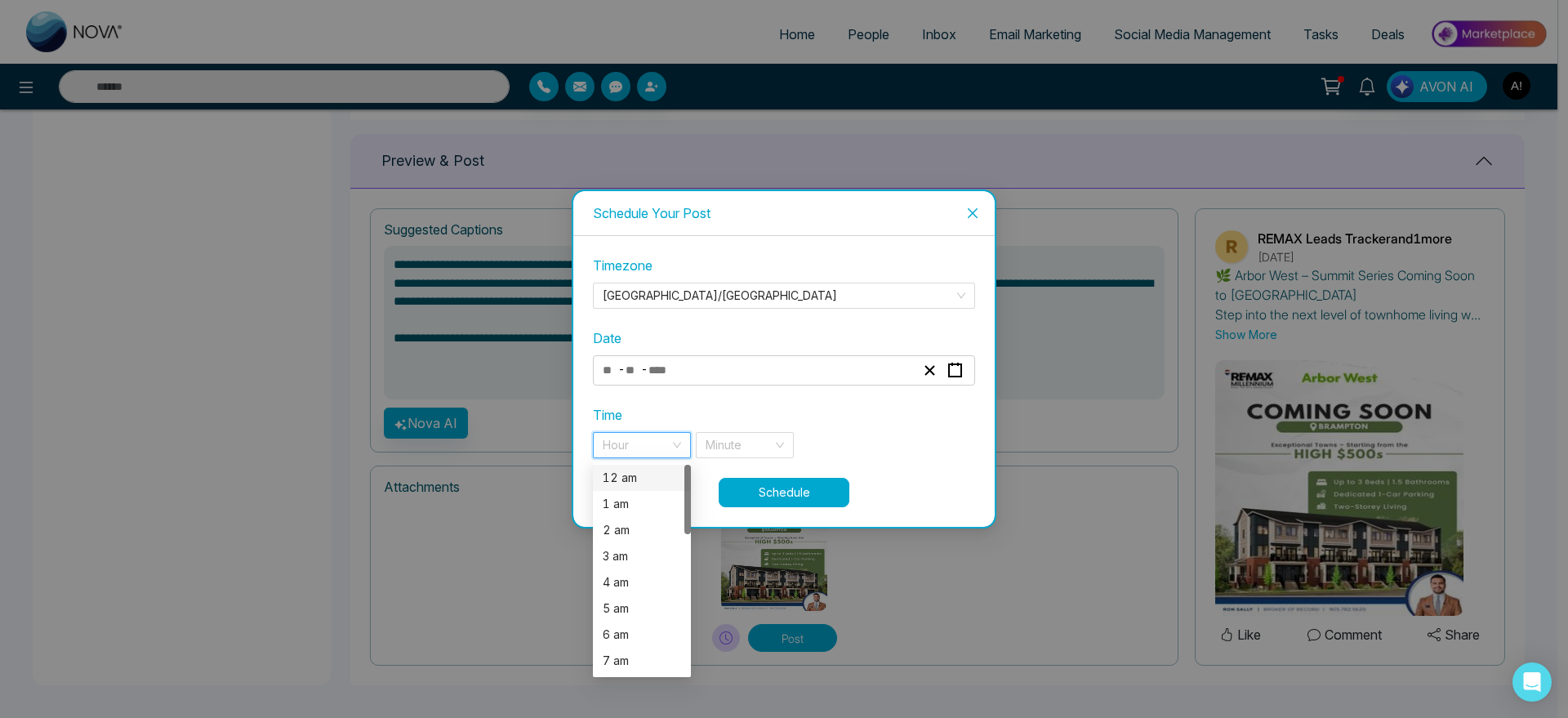
click at [657, 473] on div "12 am" at bounding box center [642, 477] width 78 height 18
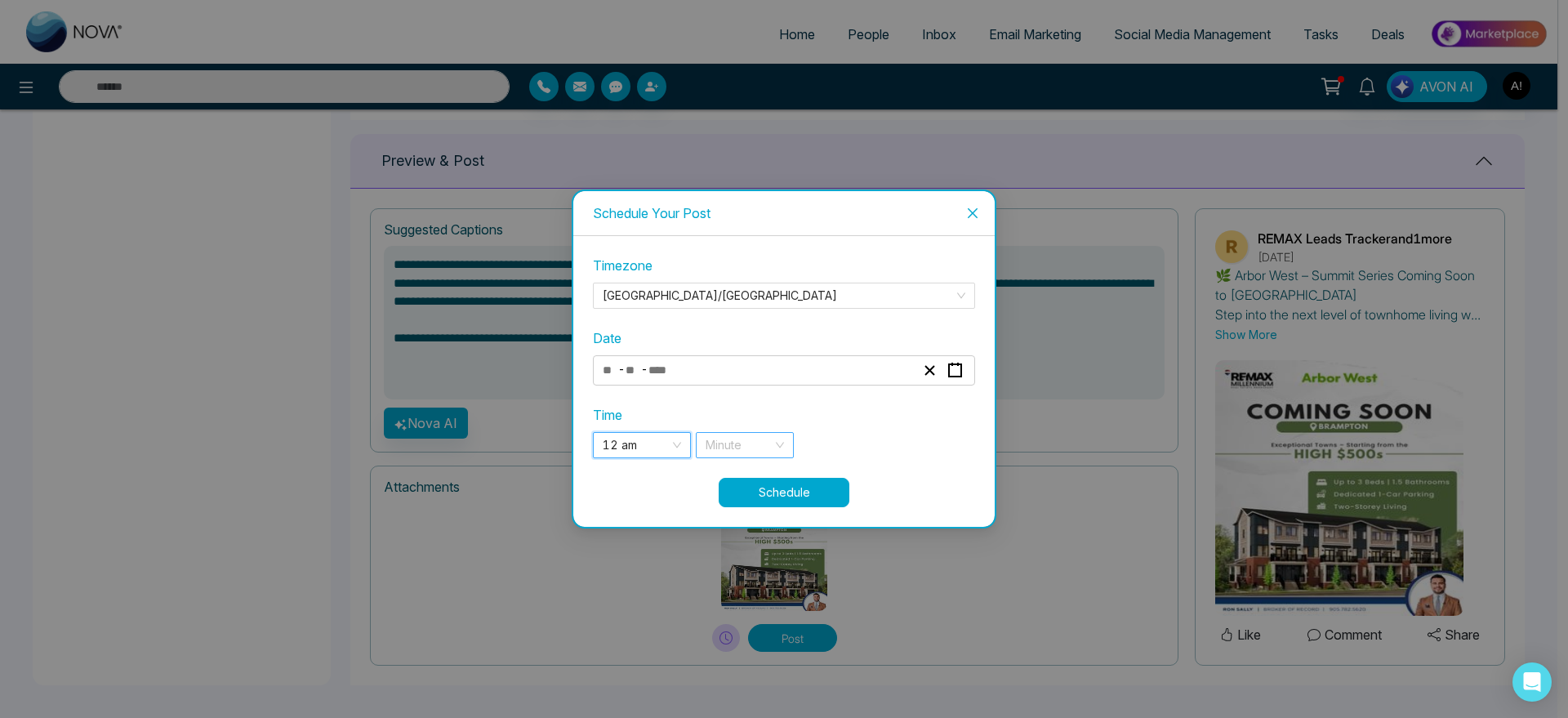
click at [757, 448] on input "search" at bounding box center [739, 444] width 67 height 24
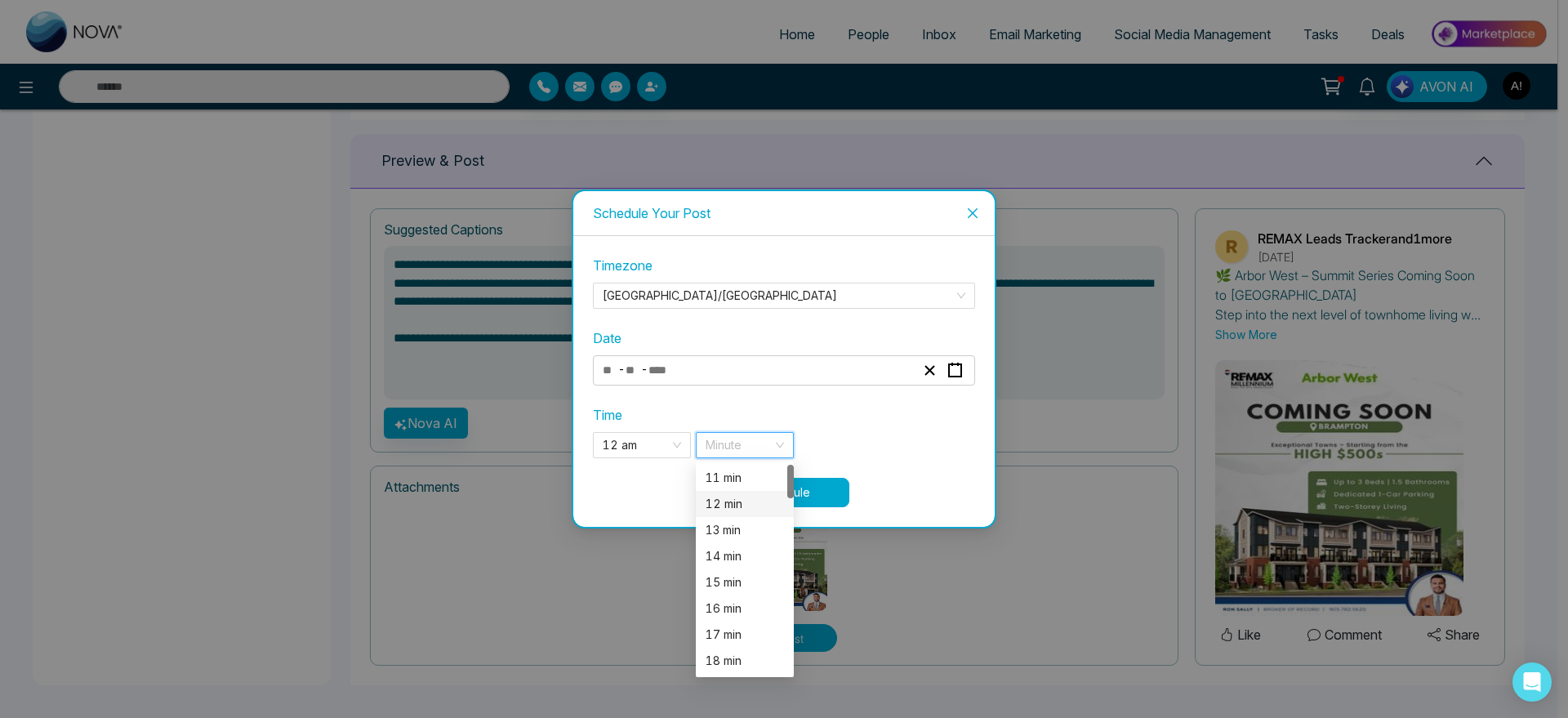
click at [723, 505] on div "12 min" at bounding box center [744, 503] width 78 height 18
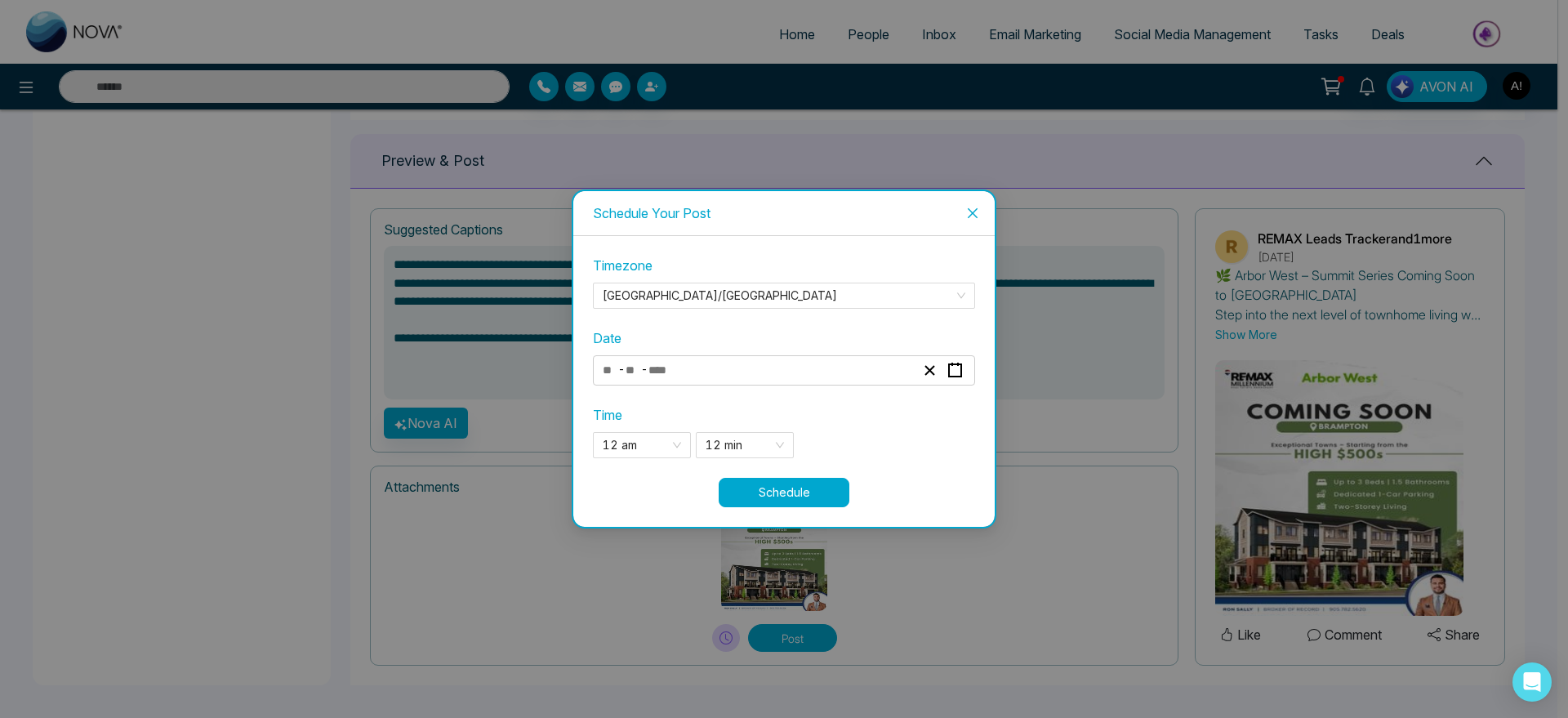
click at [800, 495] on button "Schedule" at bounding box center [783, 493] width 131 height 29
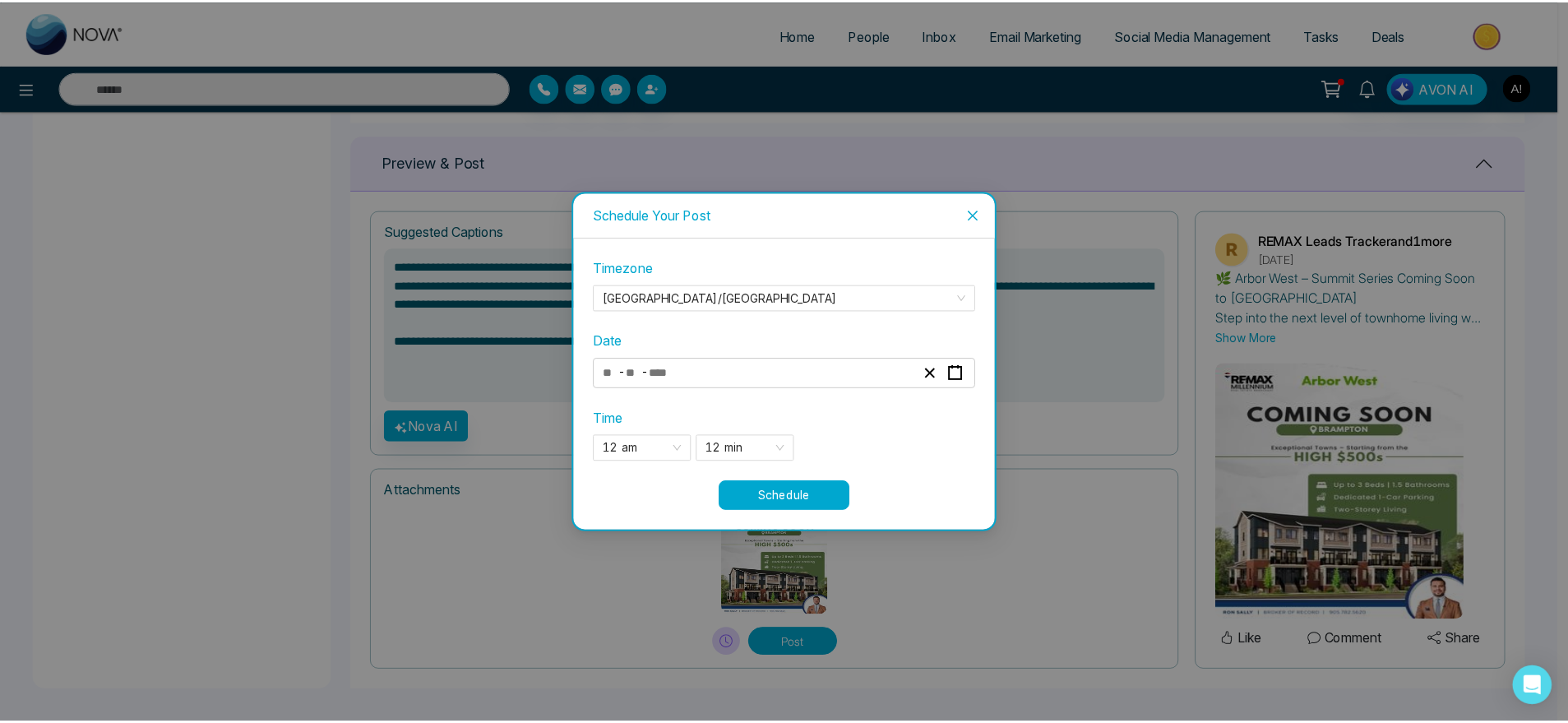
scroll to position [1046, 0]
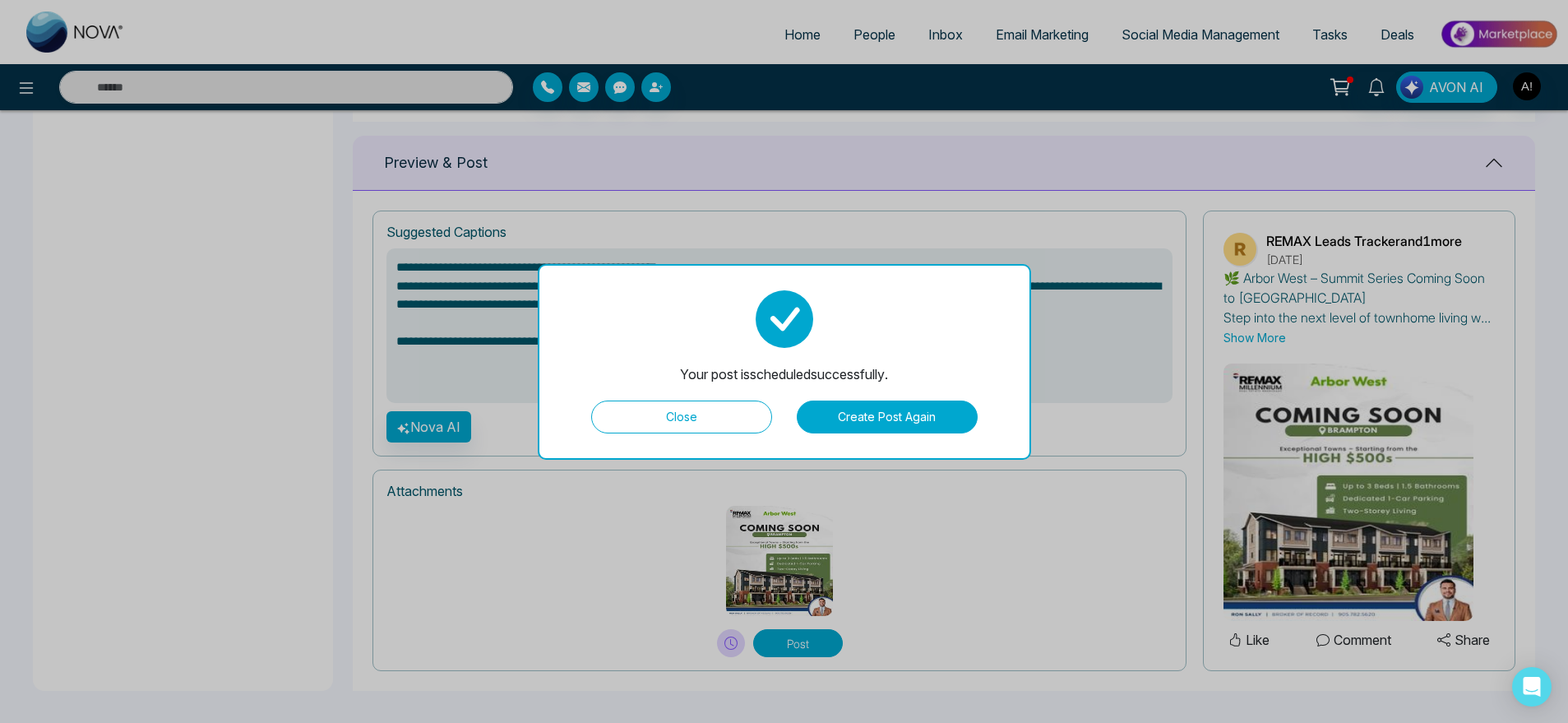
click at [726, 413] on button "Close" at bounding box center [682, 417] width 181 height 33
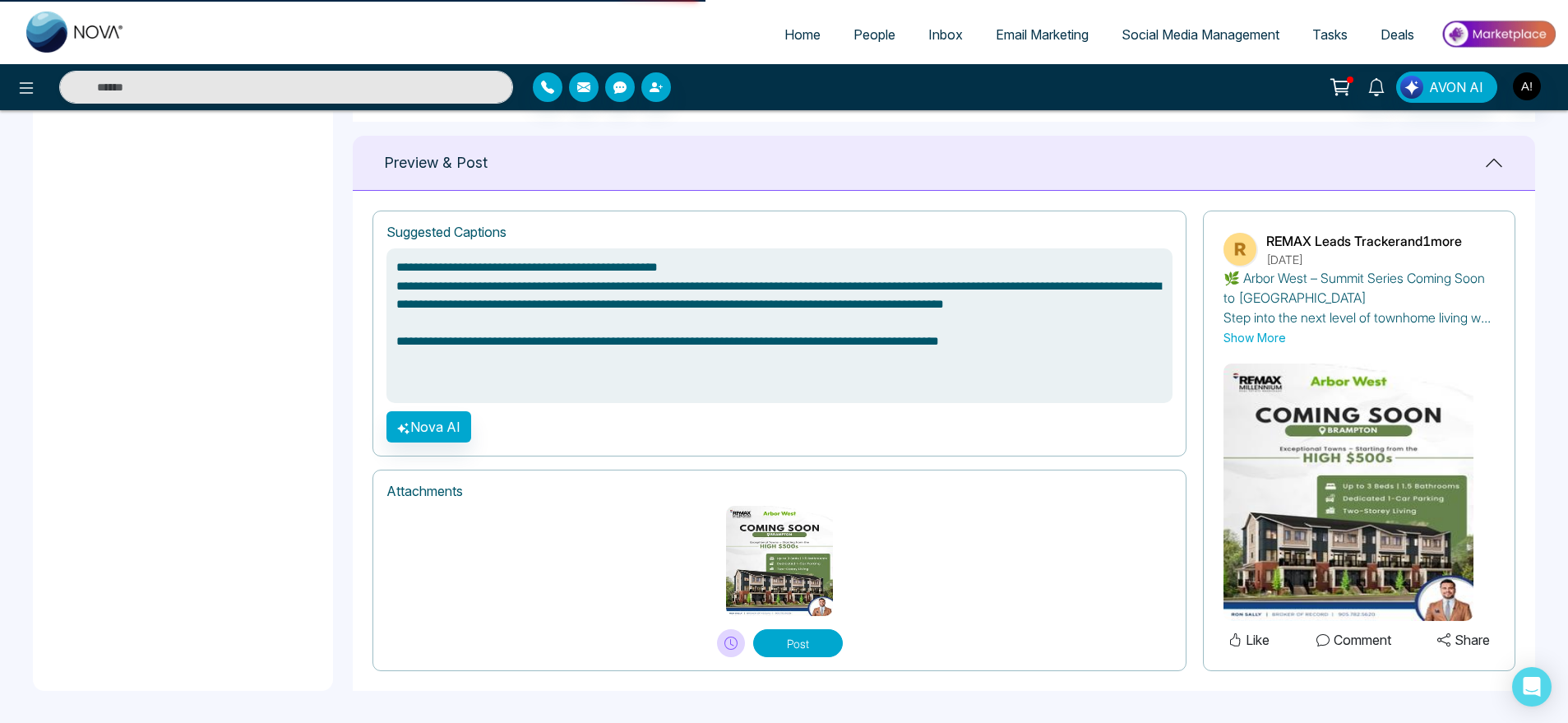
type textarea "**********"
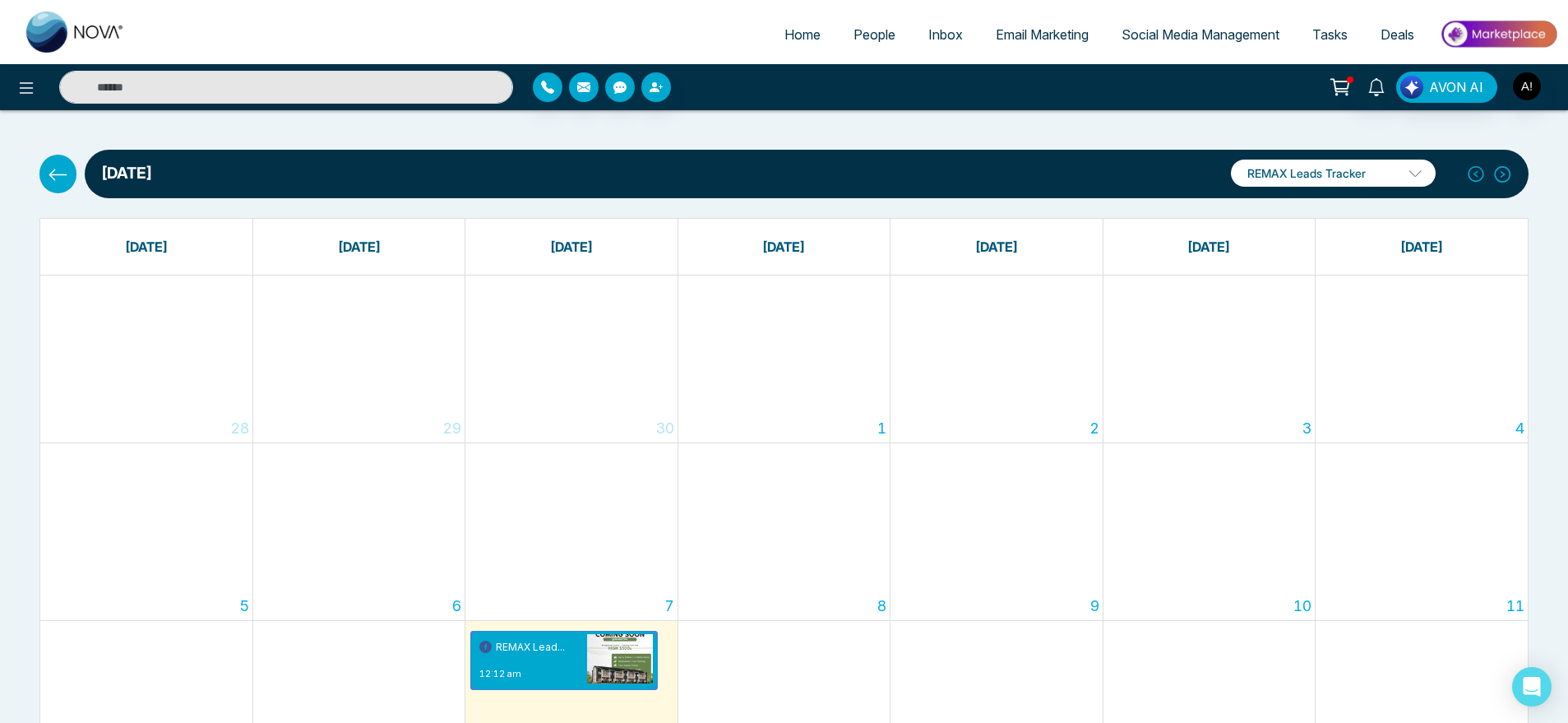
click at [52, 181] on icon at bounding box center [57, 174] width 20 height 20
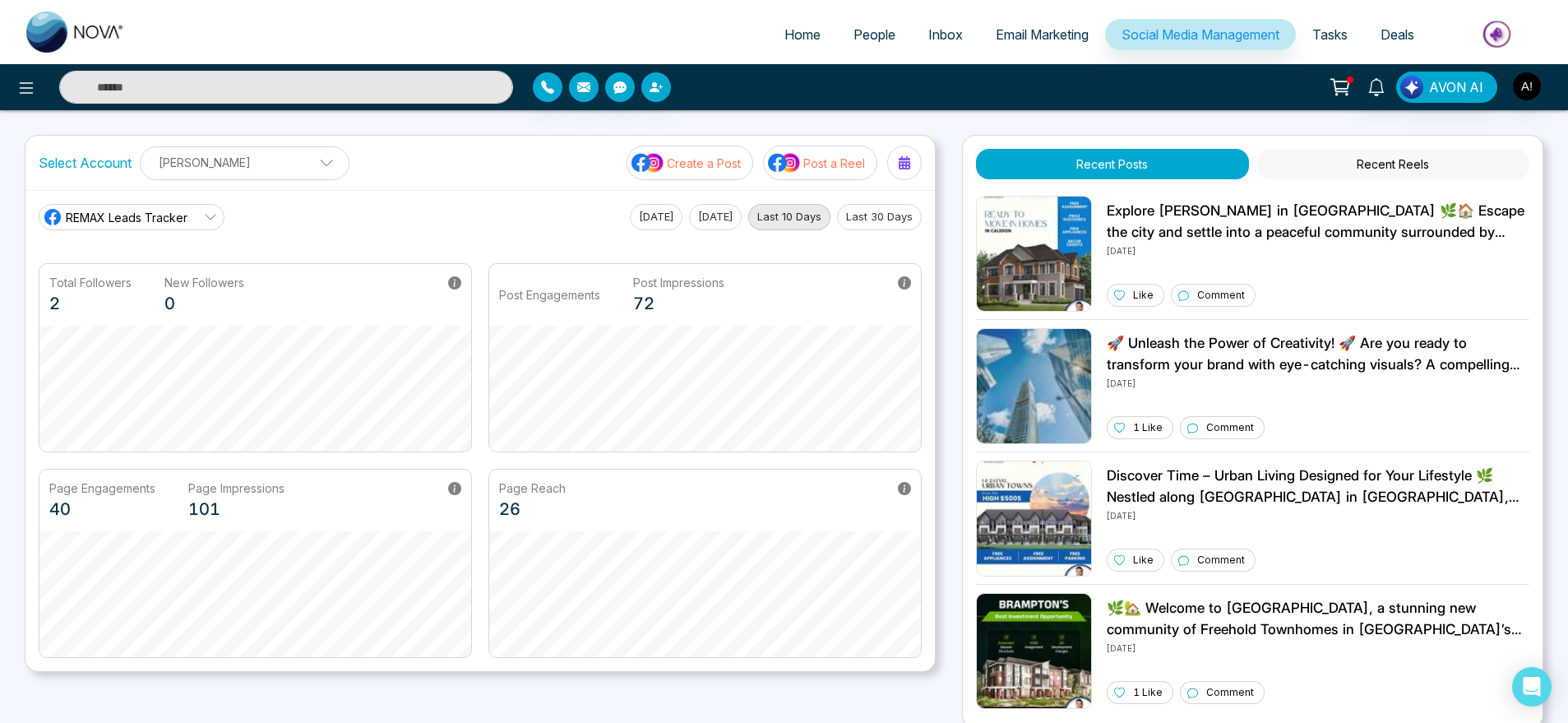
drag, startPoint x: 731, startPoint y: 141, endPoint x: 740, endPoint y: 157, distance: 18.4
click at [740, 157] on div "Select Account [PERSON_NAME] [PERSON_NAME] Add Social Accounts Create a Post Po…" at bounding box center [479, 163] width 909 height 55
click at [740, 157] on p "Create a Post" at bounding box center [704, 164] width 74 height 18
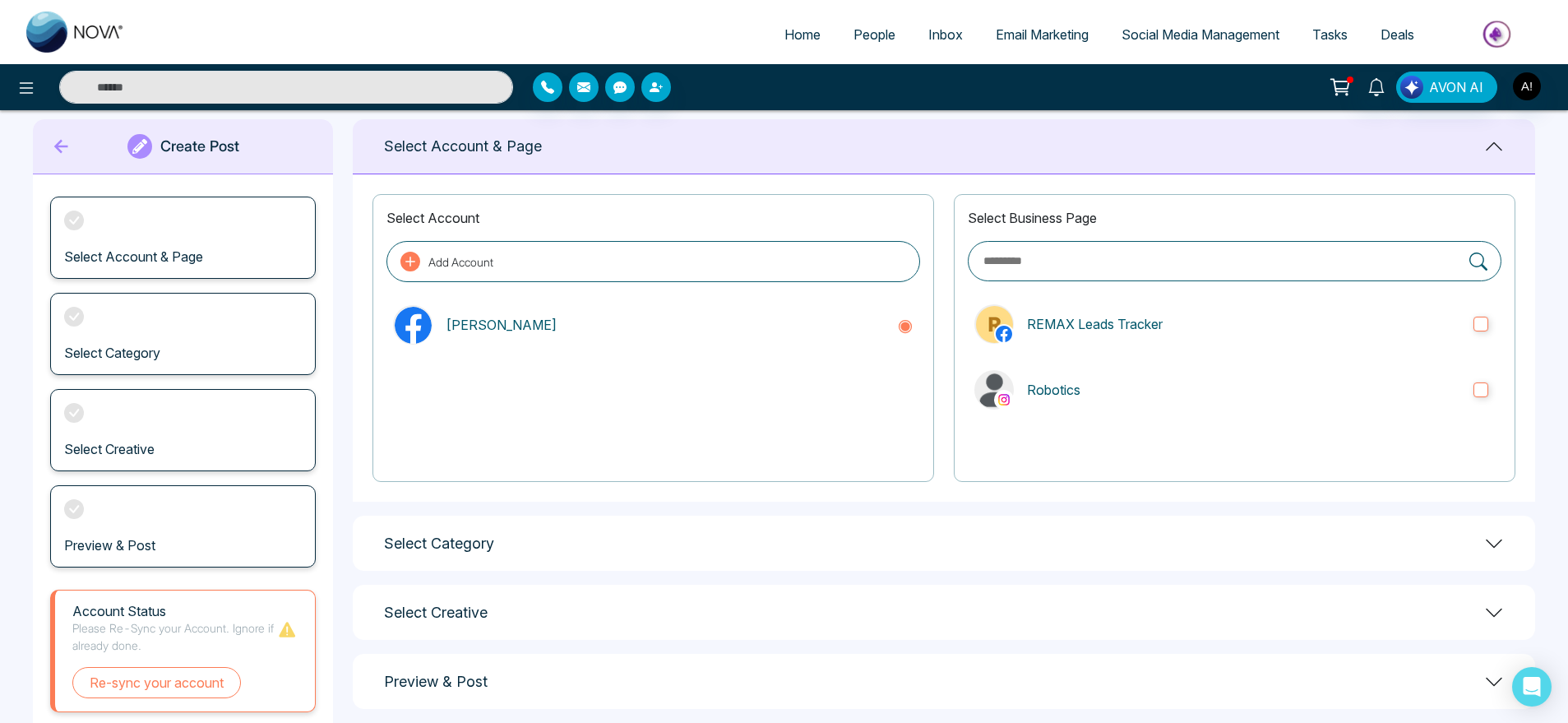
scroll to position [71, 0]
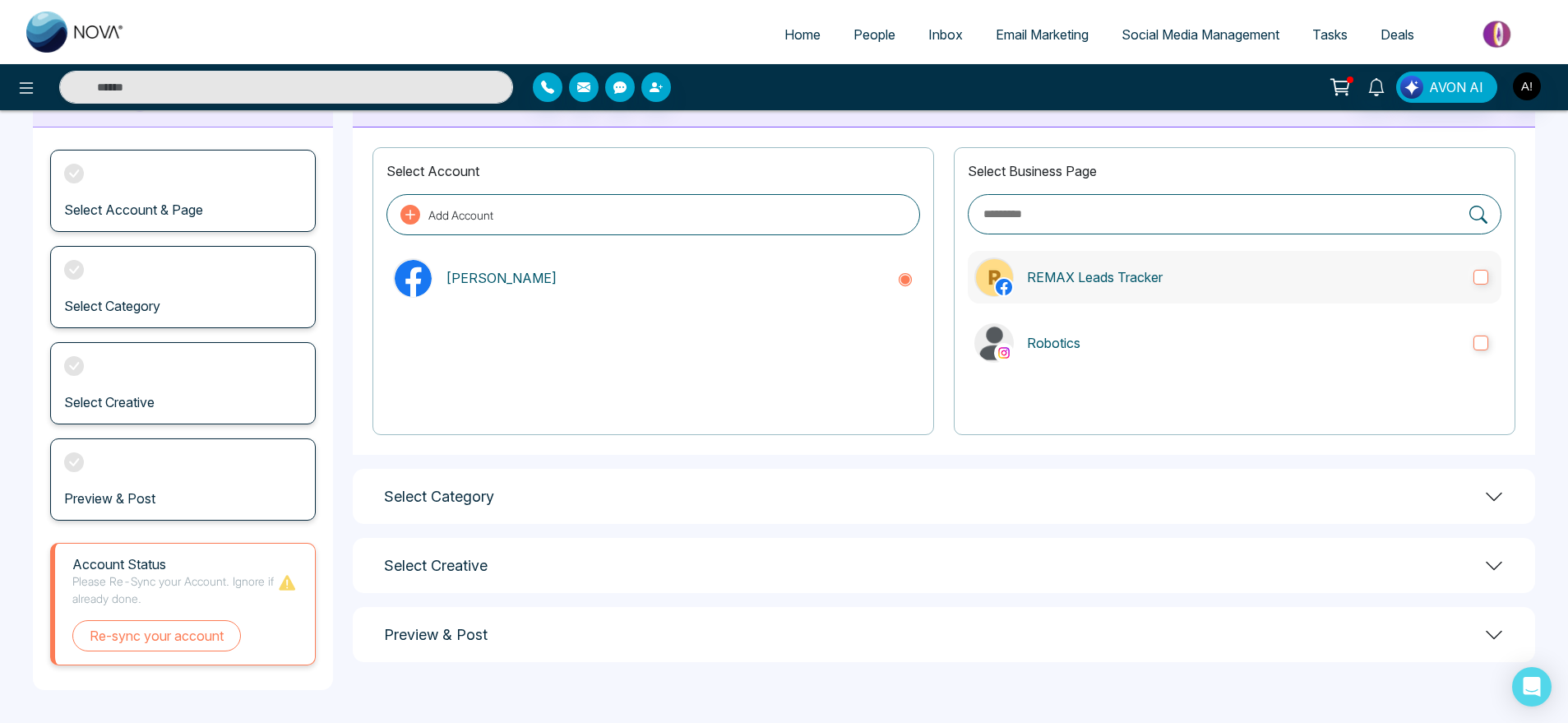
click at [1162, 289] on label "REMAX Leads Tracker" at bounding box center [1235, 277] width 534 height 53
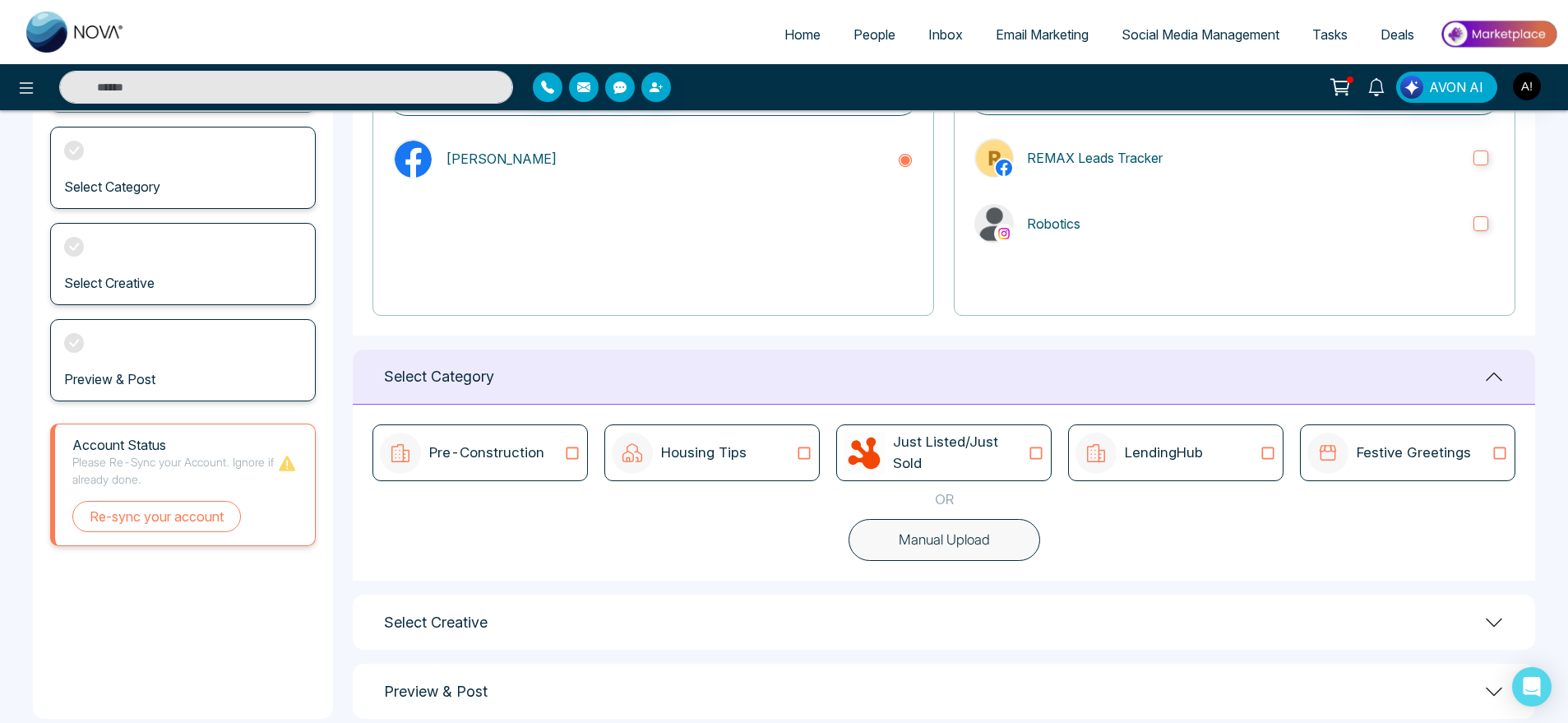
scroll to position [198, 0]
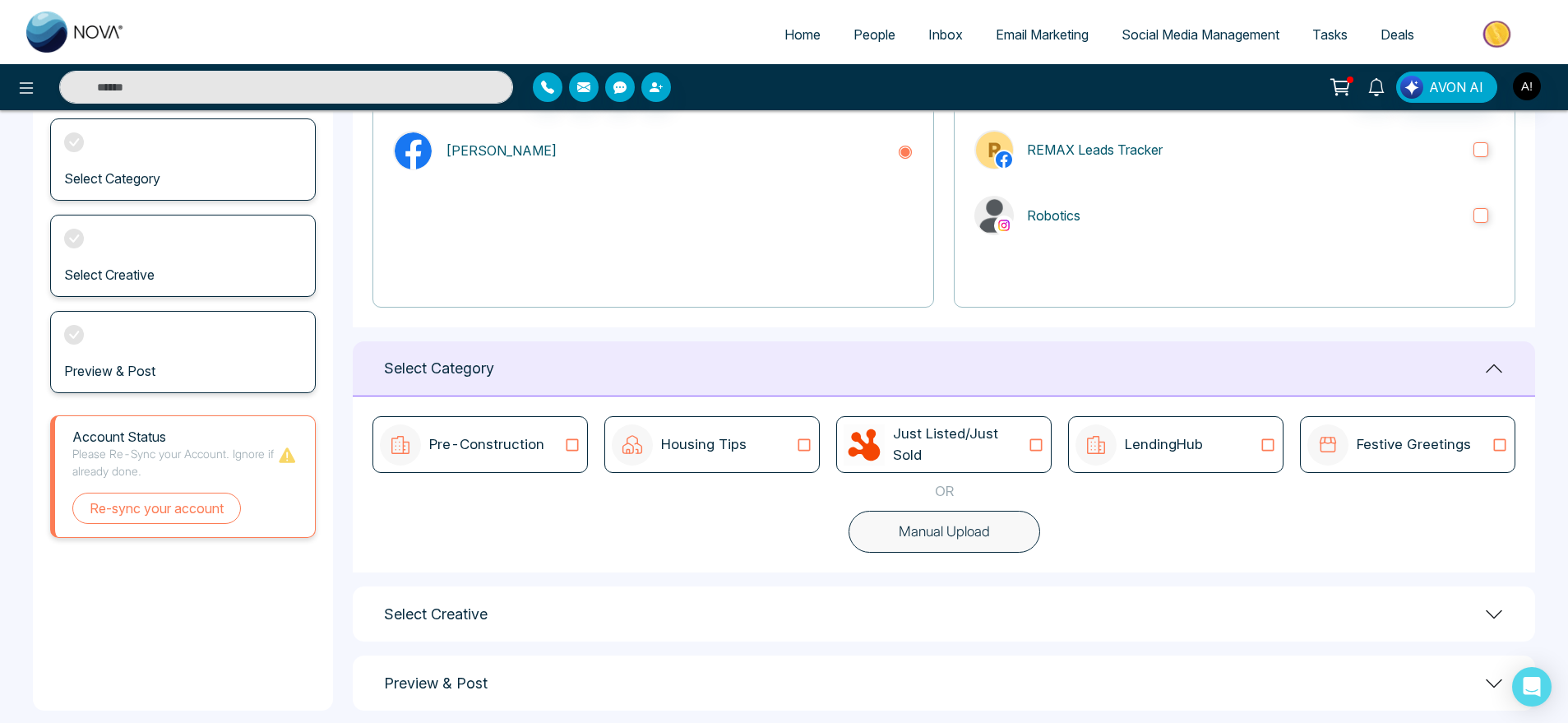
click at [1223, 449] on div "LendingHub" at bounding box center [1176, 444] width 201 height 41
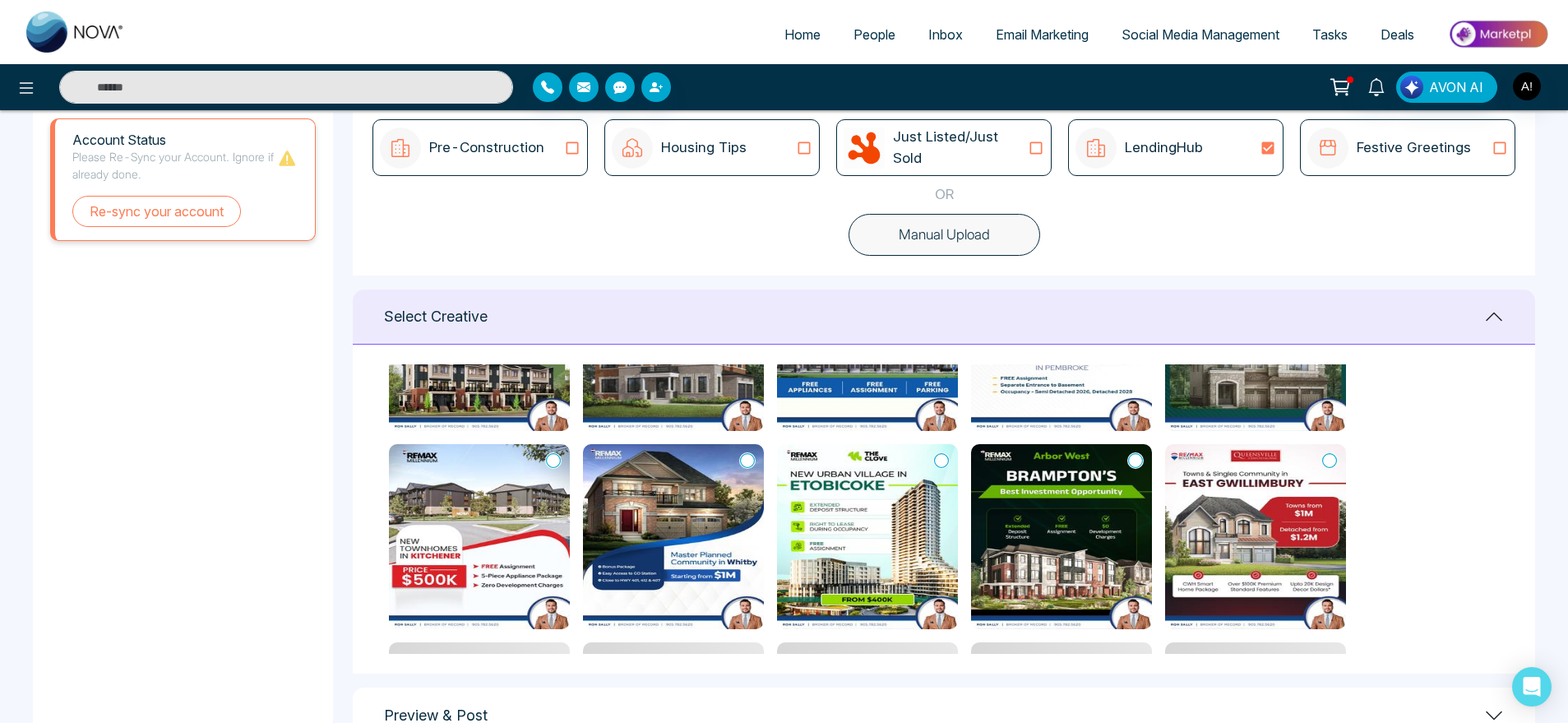
scroll to position [136, 0]
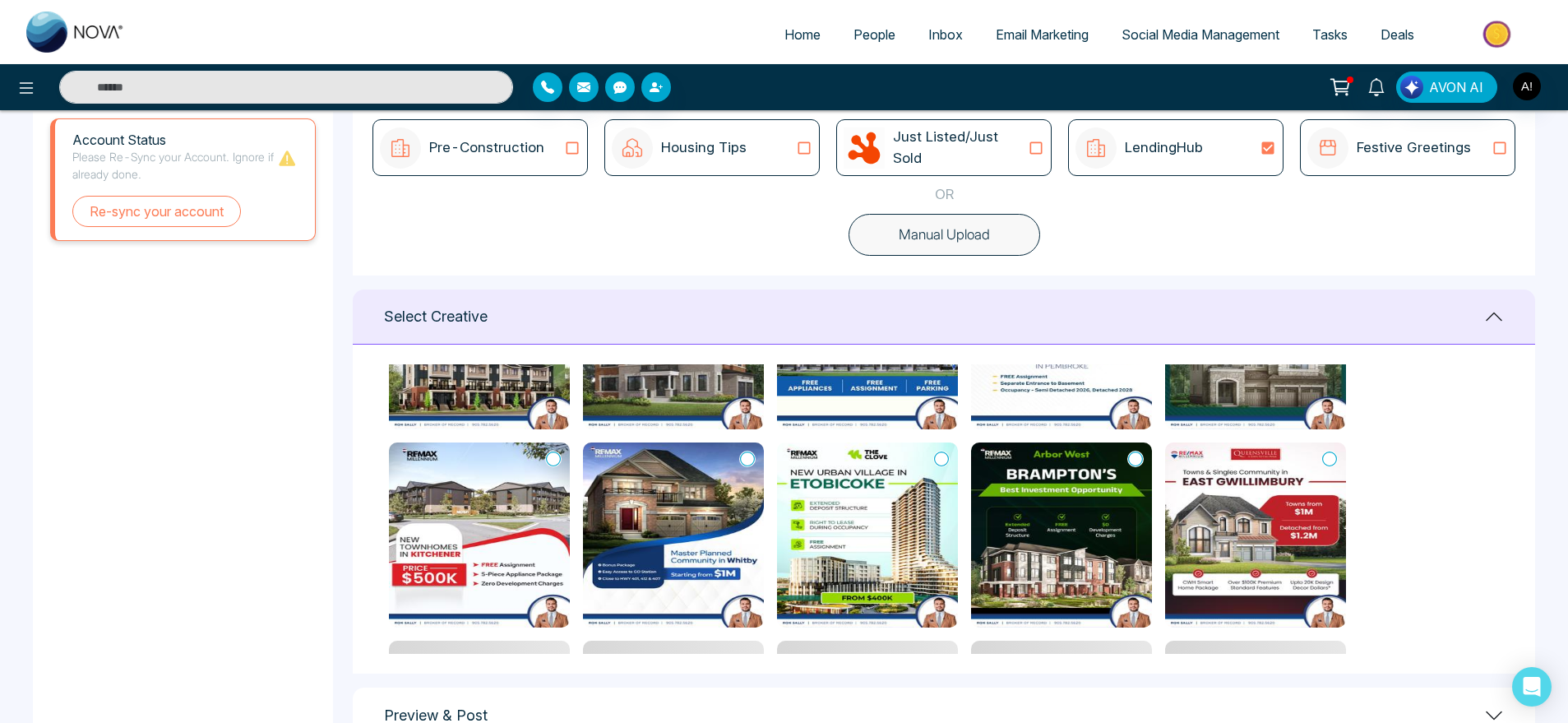
click at [1323, 461] on icon at bounding box center [1329, 458] width 15 height 17
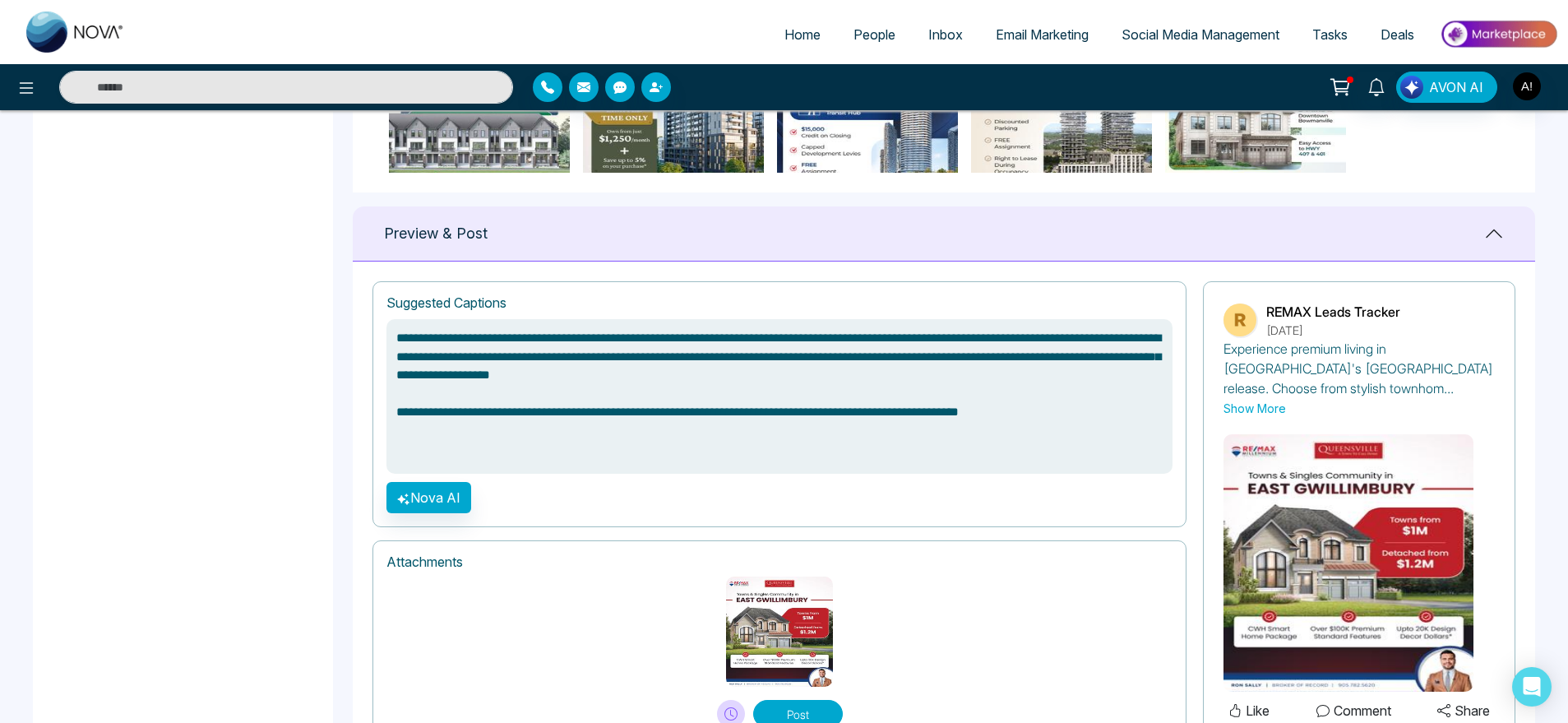
scroll to position [1047, 0]
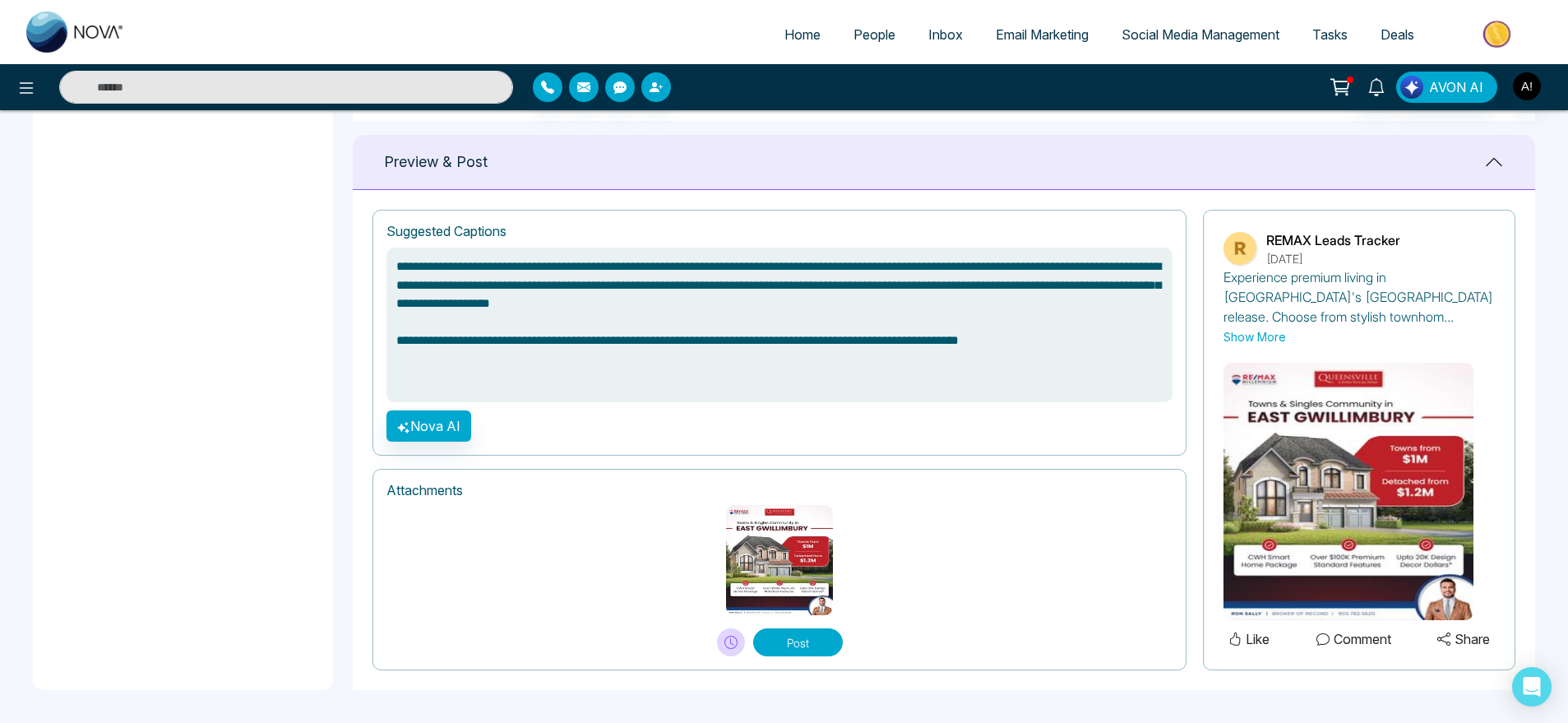
click at [786, 647] on button "Post" at bounding box center [798, 642] width 90 height 28
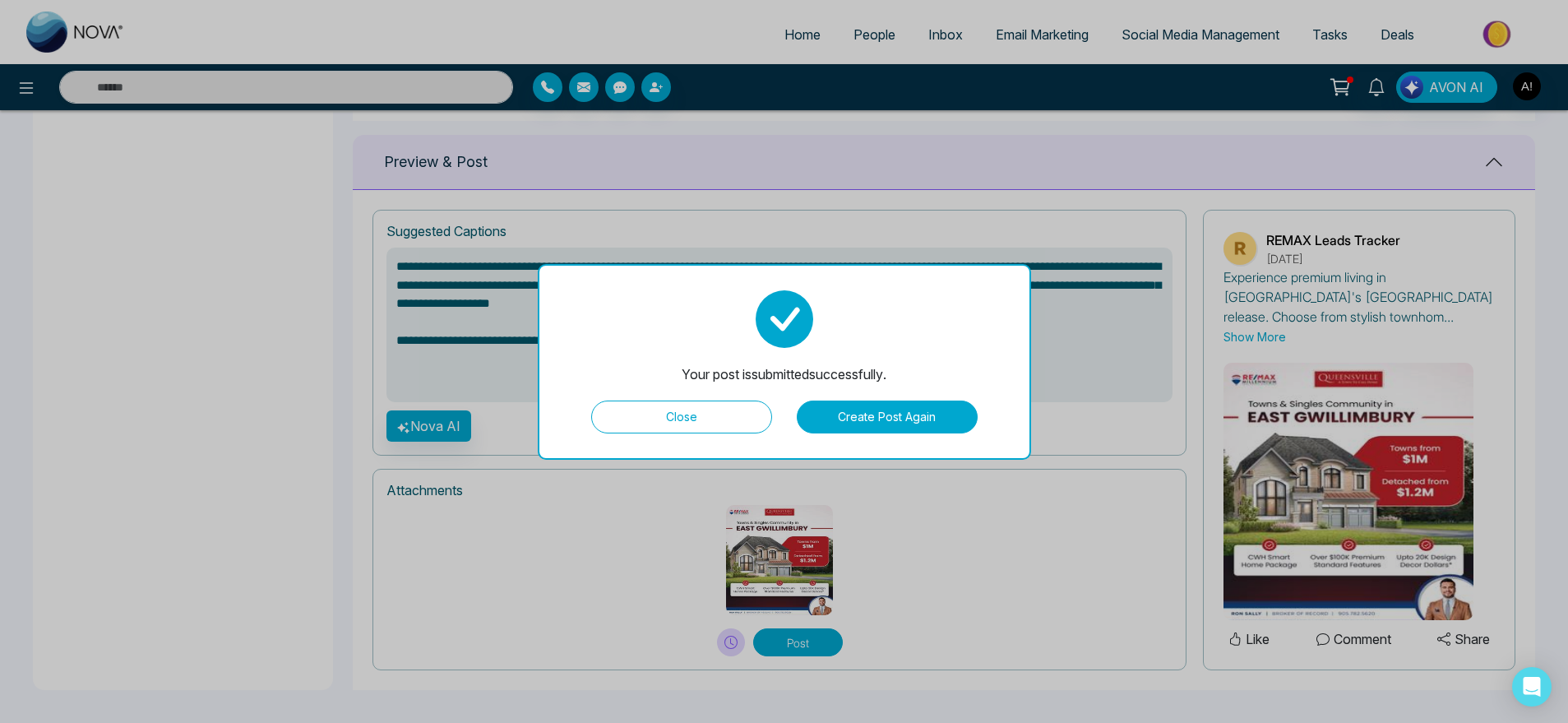
click at [669, 414] on button "Close" at bounding box center [682, 417] width 181 height 33
type textarea "**********"
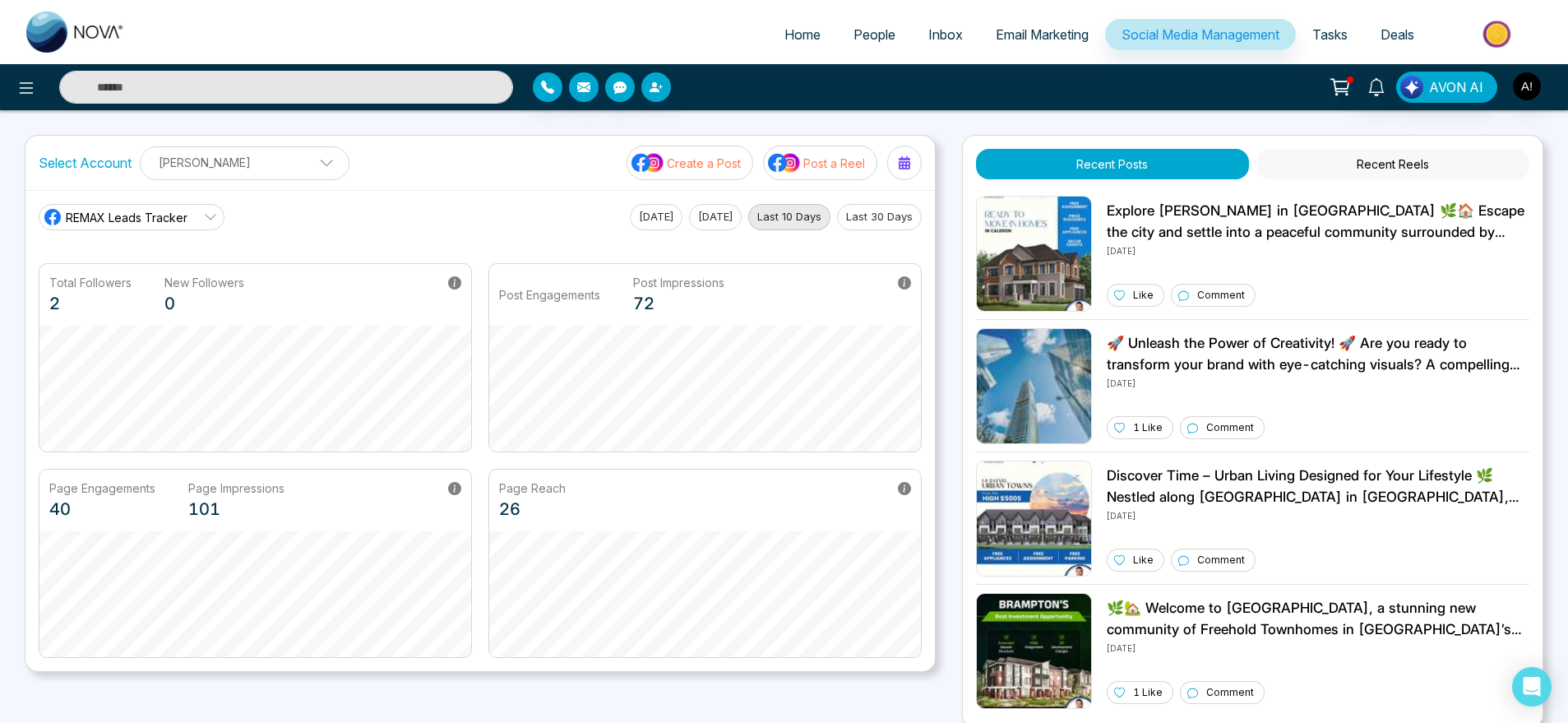
click at [713, 171] on p "Create a Post" at bounding box center [704, 164] width 74 height 18
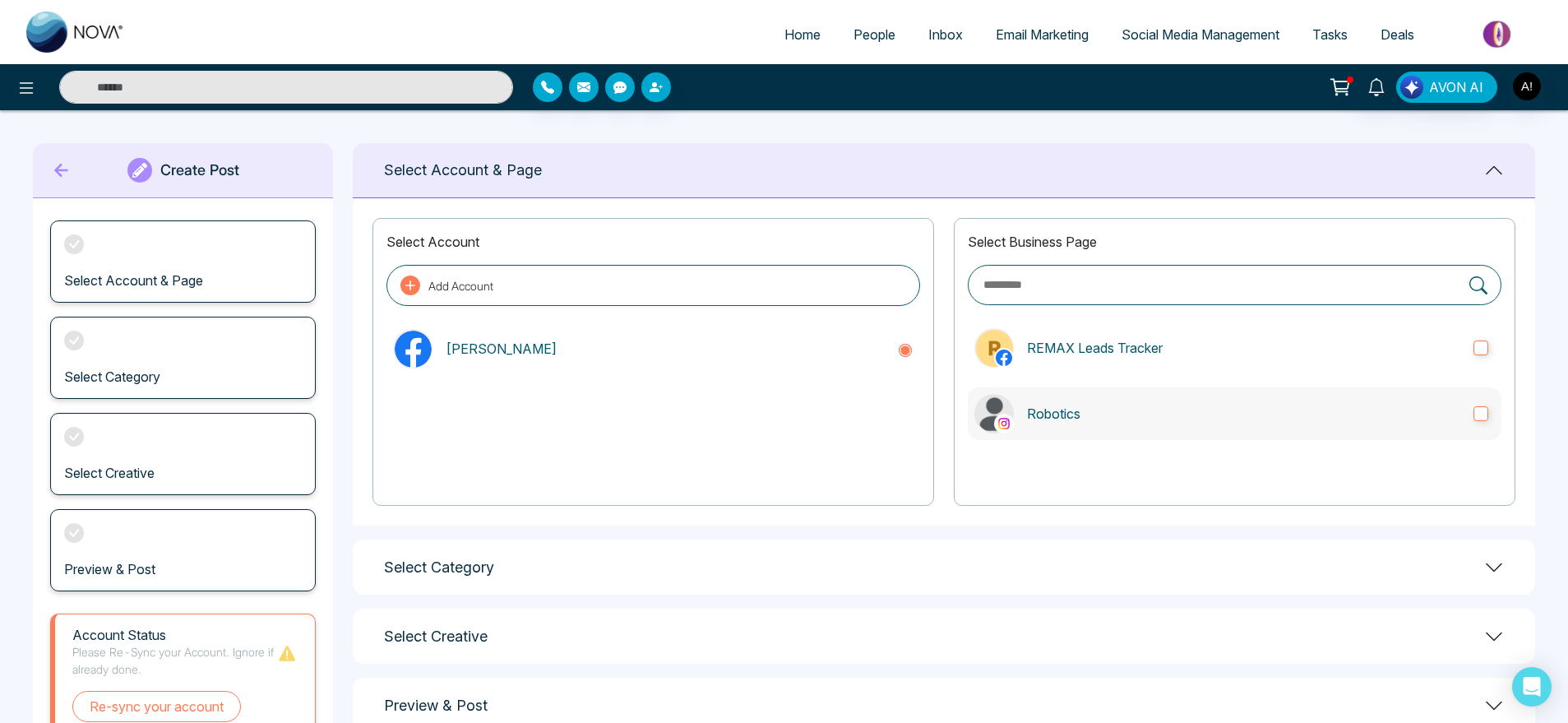
click at [1032, 403] on p "Robotics" at bounding box center [1243, 413] width 434 height 19
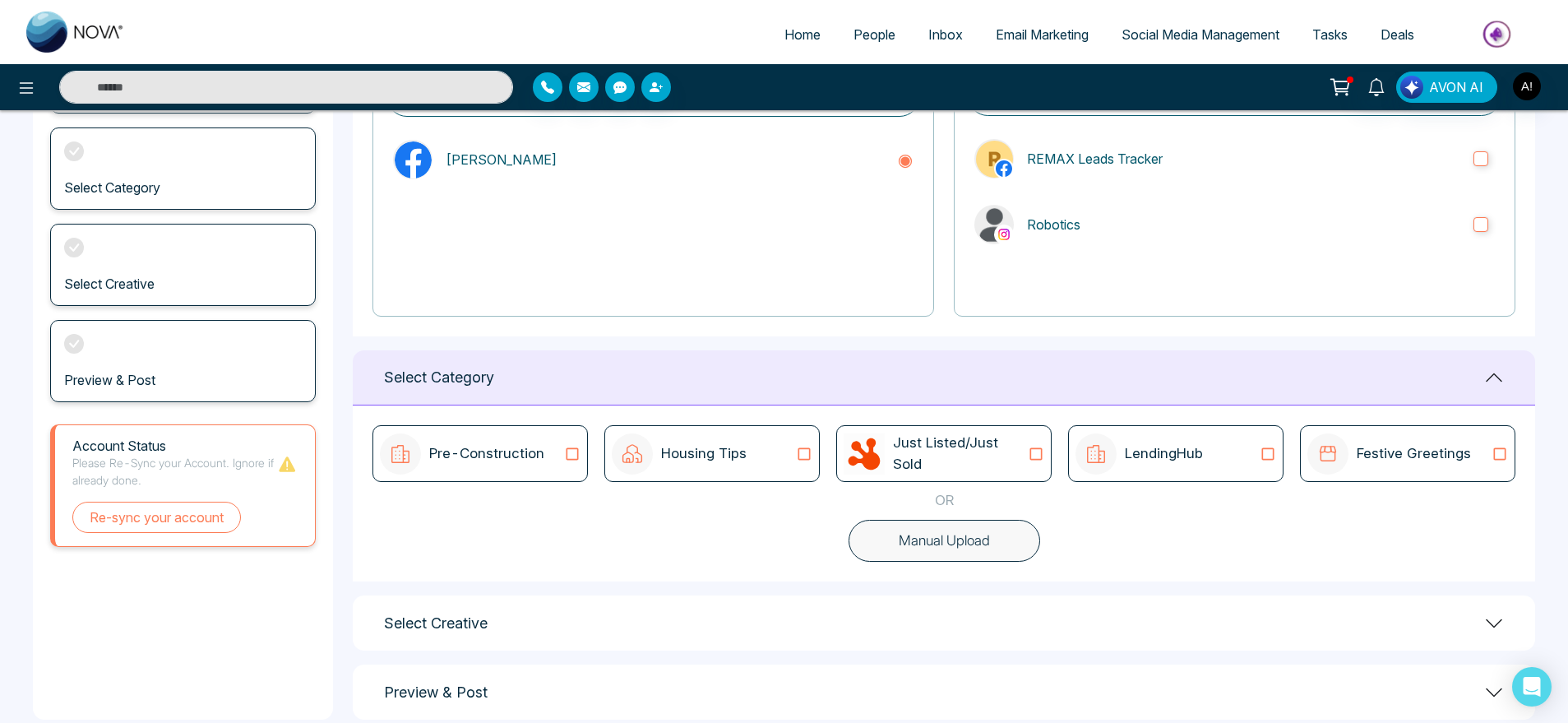
scroll to position [192, 0]
click at [1409, 466] on div "Festive Greetings" at bounding box center [1390, 450] width 164 height 41
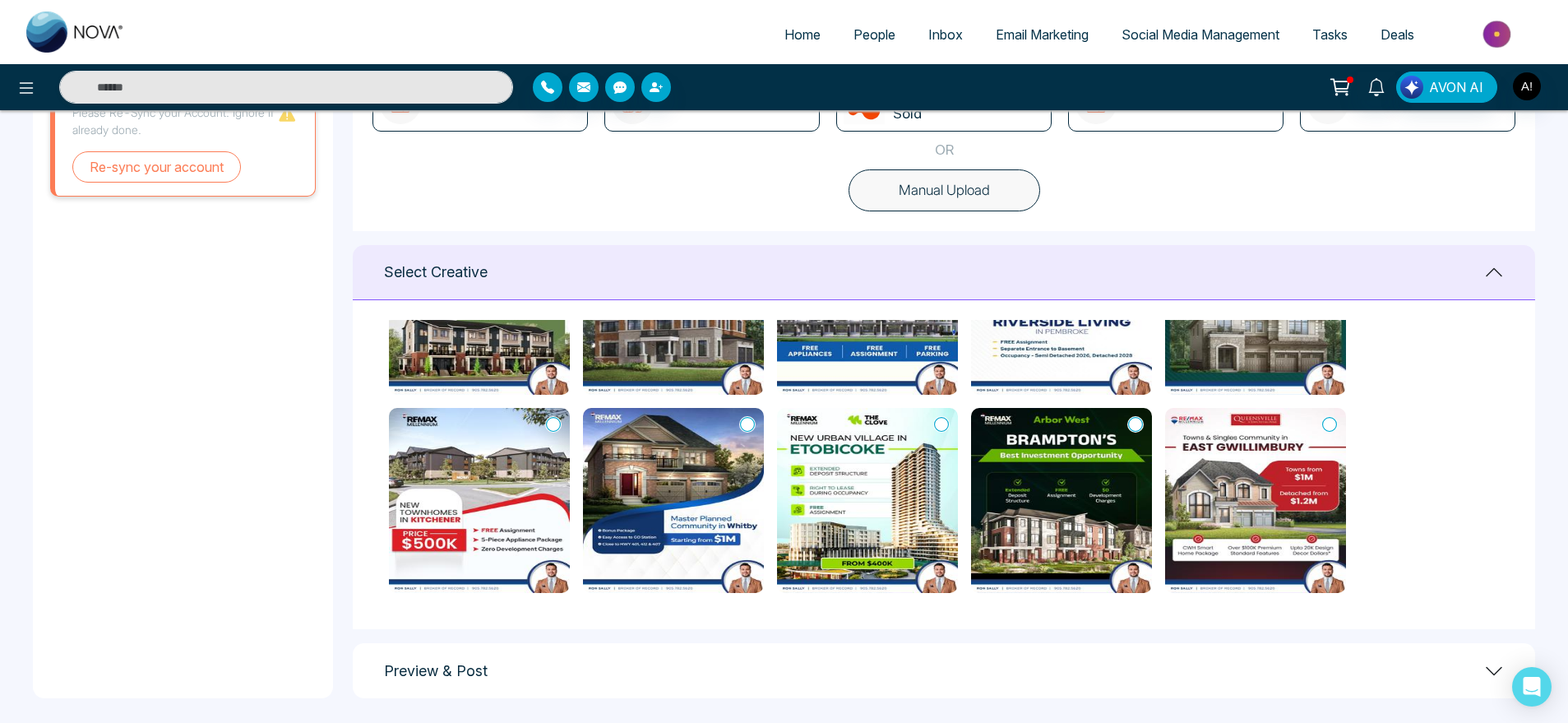
scroll to position [548, 0]
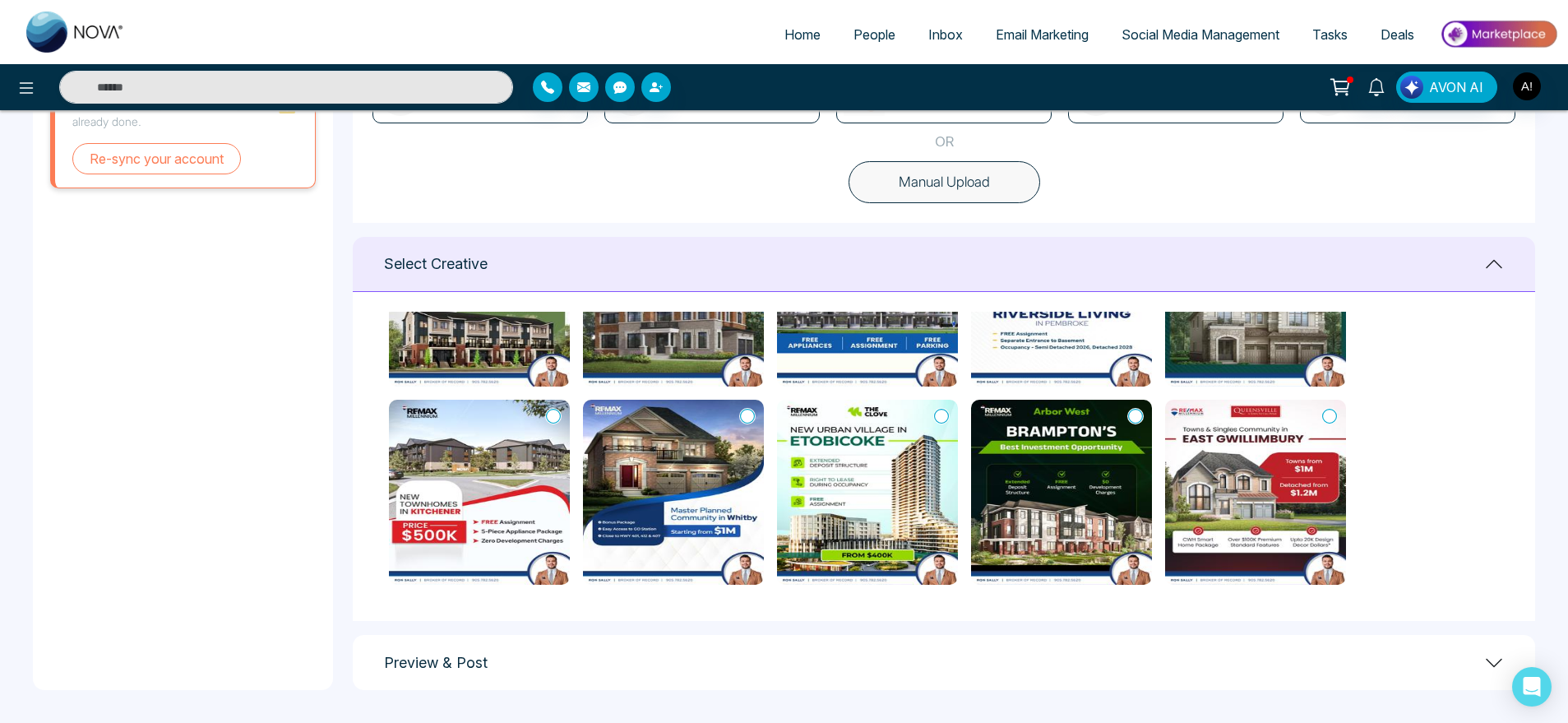
click at [1139, 415] on icon at bounding box center [1135, 415] width 15 height 17
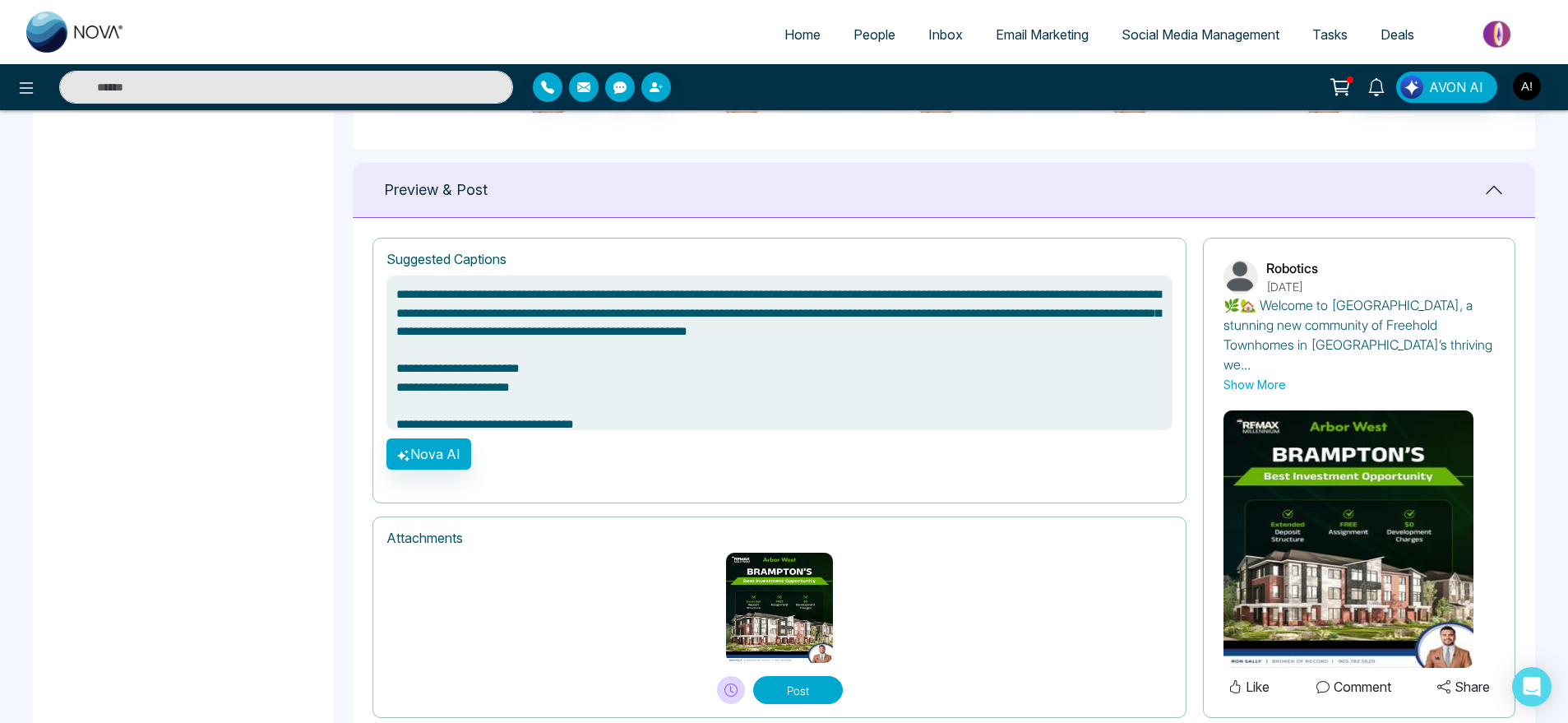
scroll to position [1047, 0]
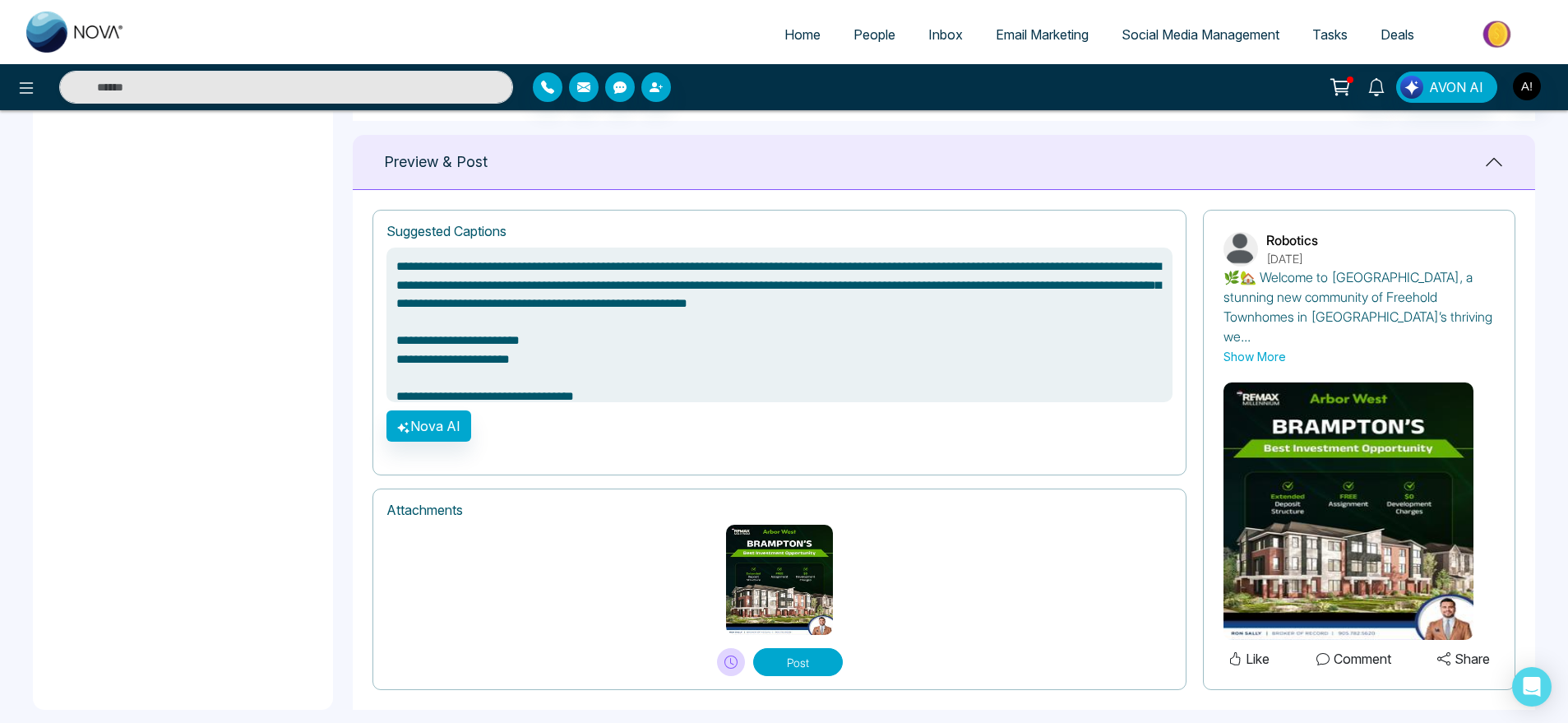
click at [812, 648] on button "Post" at bounding box center [798, 662] width 90 height 28
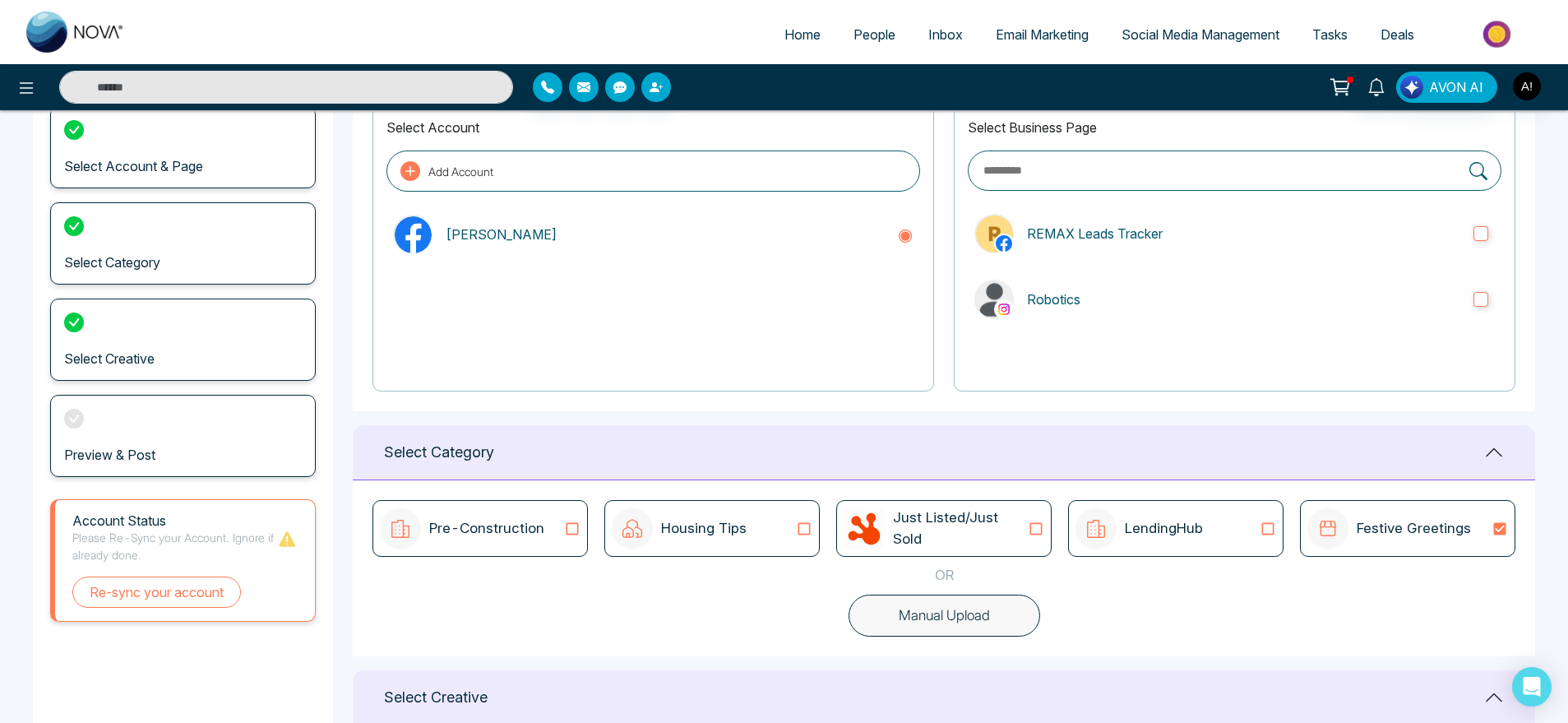
scroll to position [0, 0]
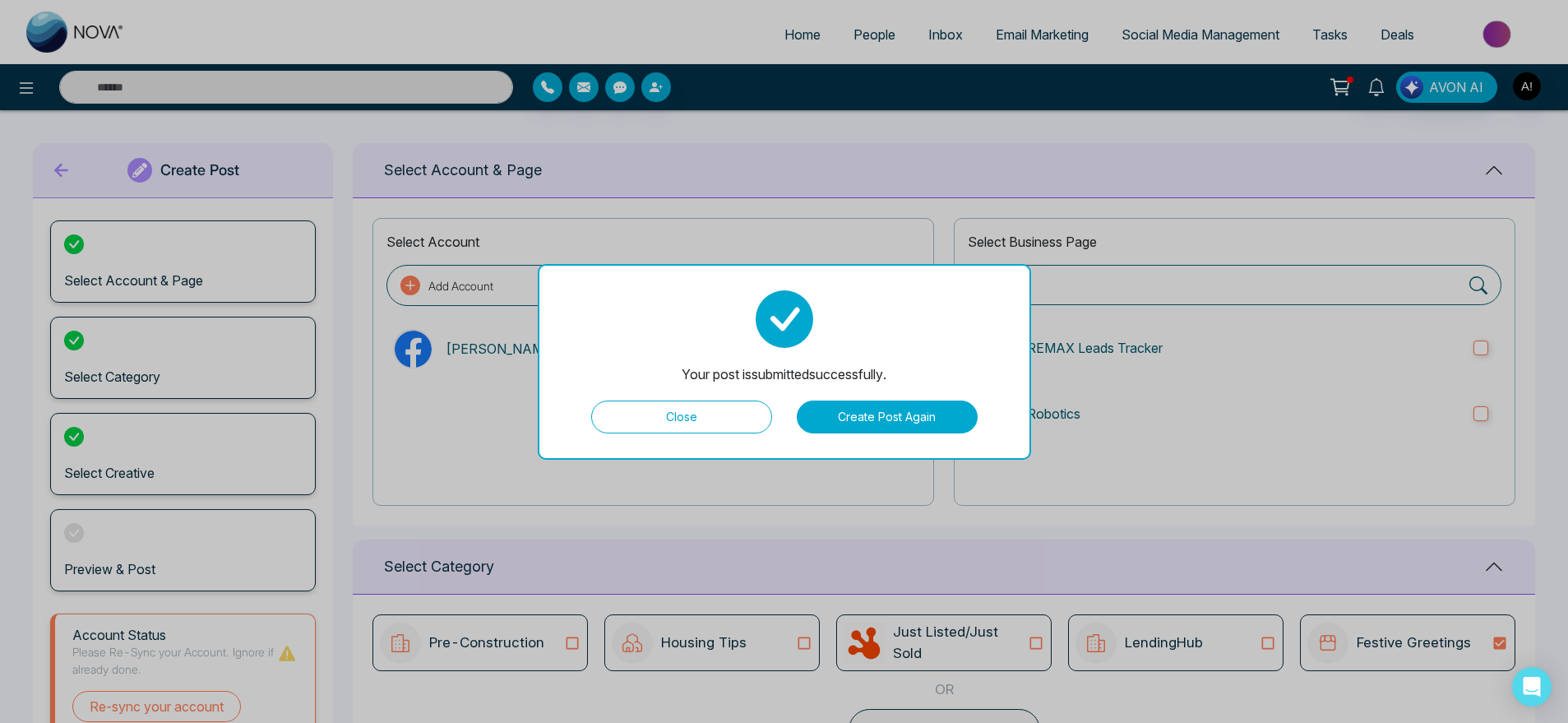
click at [718, 418] on button "Close" at bounding box center [682, 417] width 181 height 33
type textarea "**********"
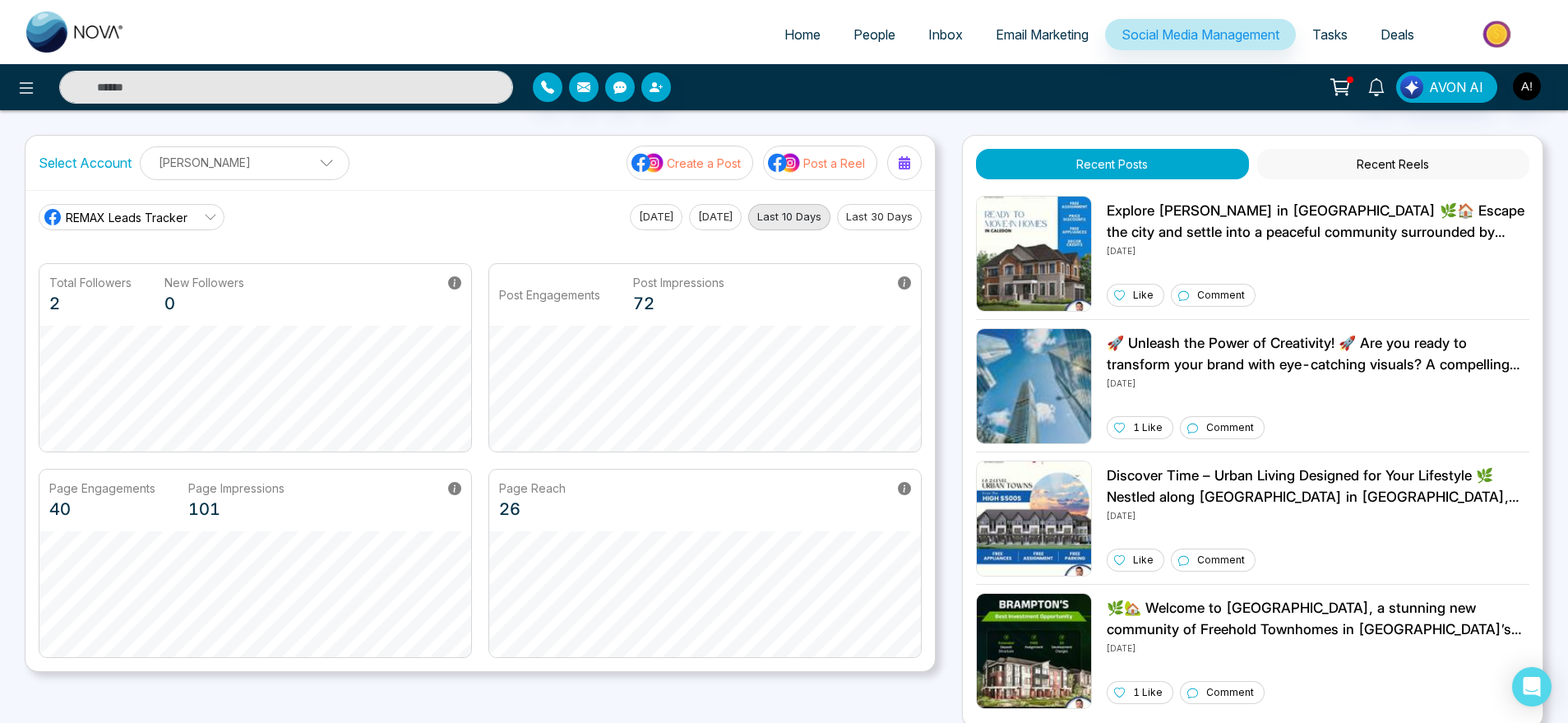
click at [675, 161] on p "Create a Post" at bounding box center [704, 164] width 74 height 18
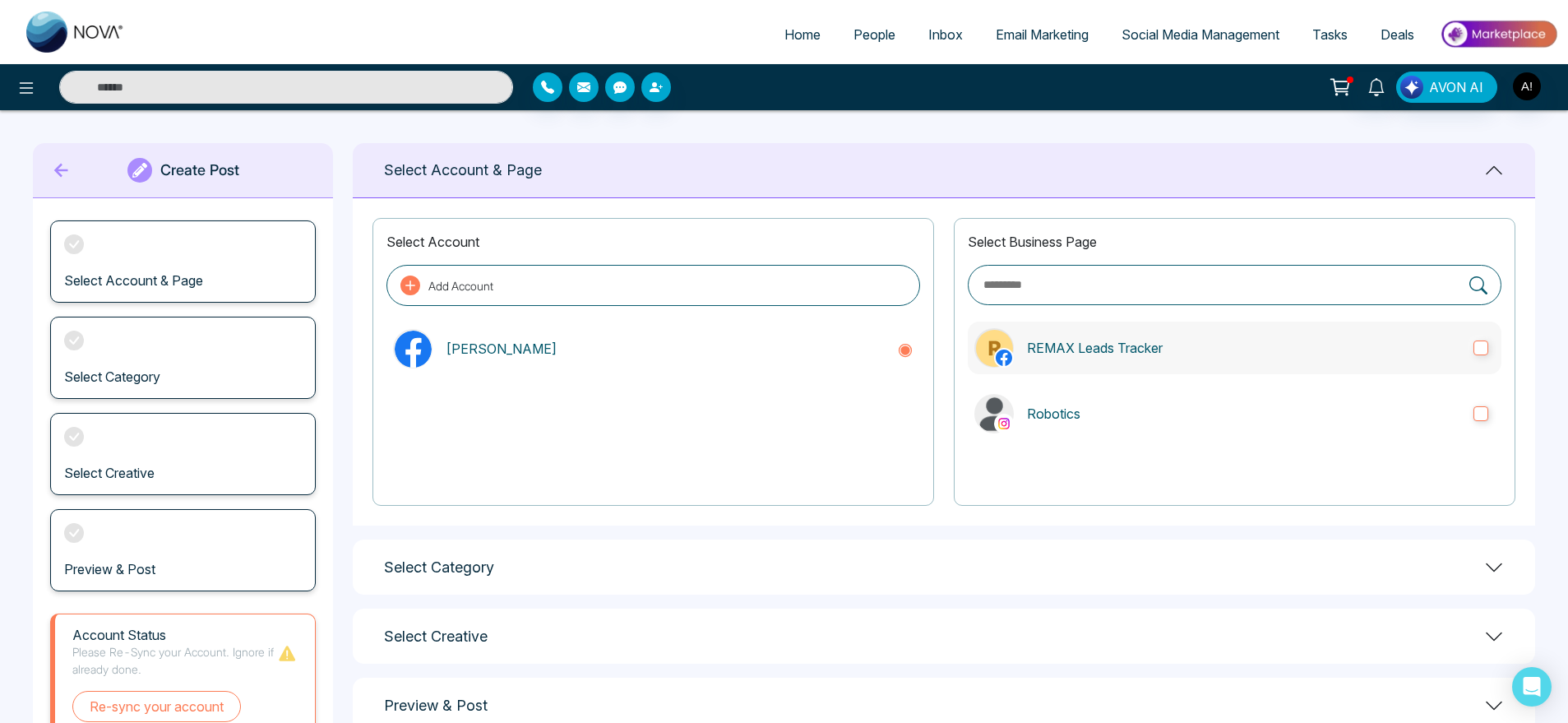
click at [1207, 355] on p "REMAX Leads Tracker" at bounding box center [1243, 348] width 434 height 19
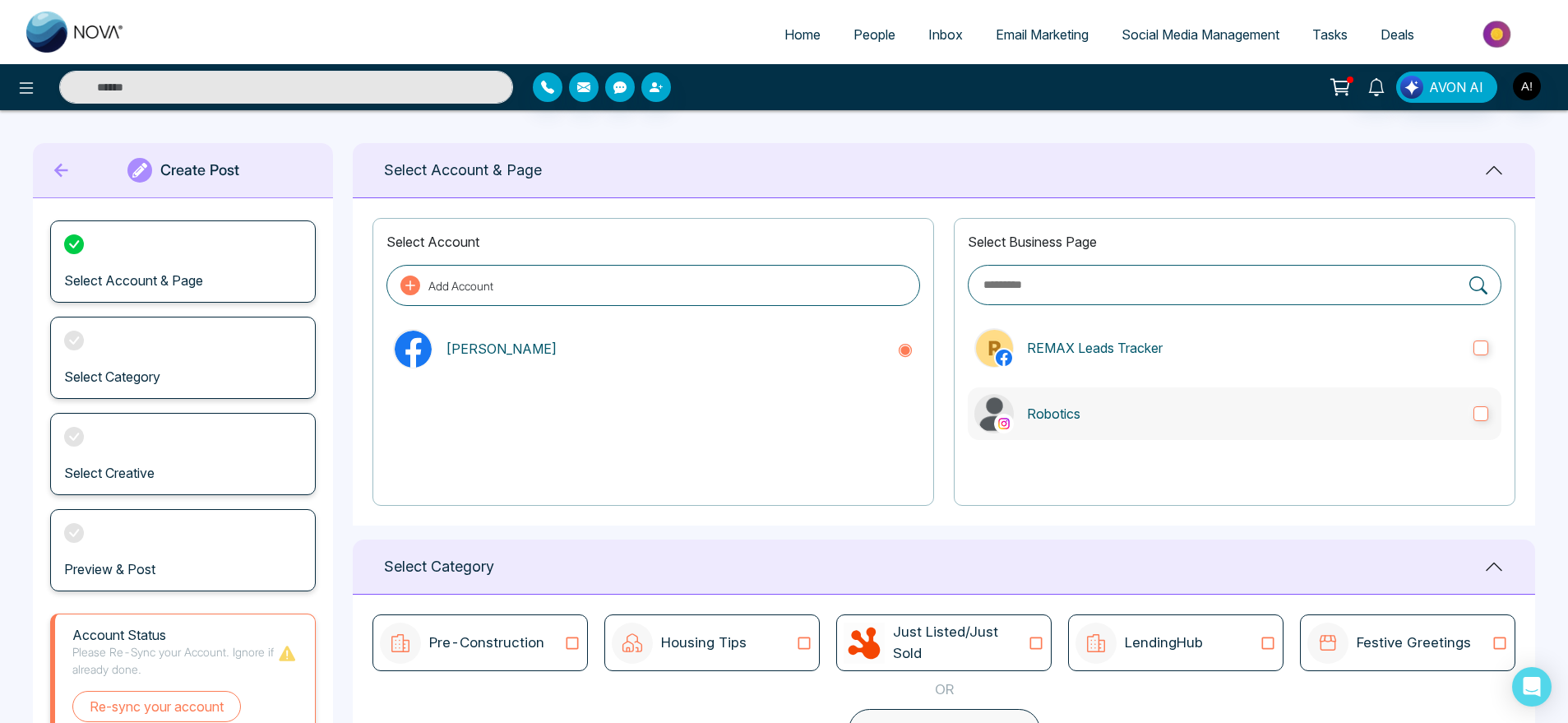
click at [1229, 401] on label "Robotics" at bounding box center [1235, 413] width 534 height 53
click at [1229, 364] on label "REMAX Leads Tracker" at bounding box center [1235, 348] width 534 height 53
click at [1256, 416] on p "Robotics" at bounding box center [1243, 413] width 434 height 19
click at [1137, 368] on label "REMAX Leads Tracker" at bounding box center [1235, 348] width 534 height 53
click at [1153, 407] on p "Robotics" at bounding box center [1243, 413] width 434 height 19
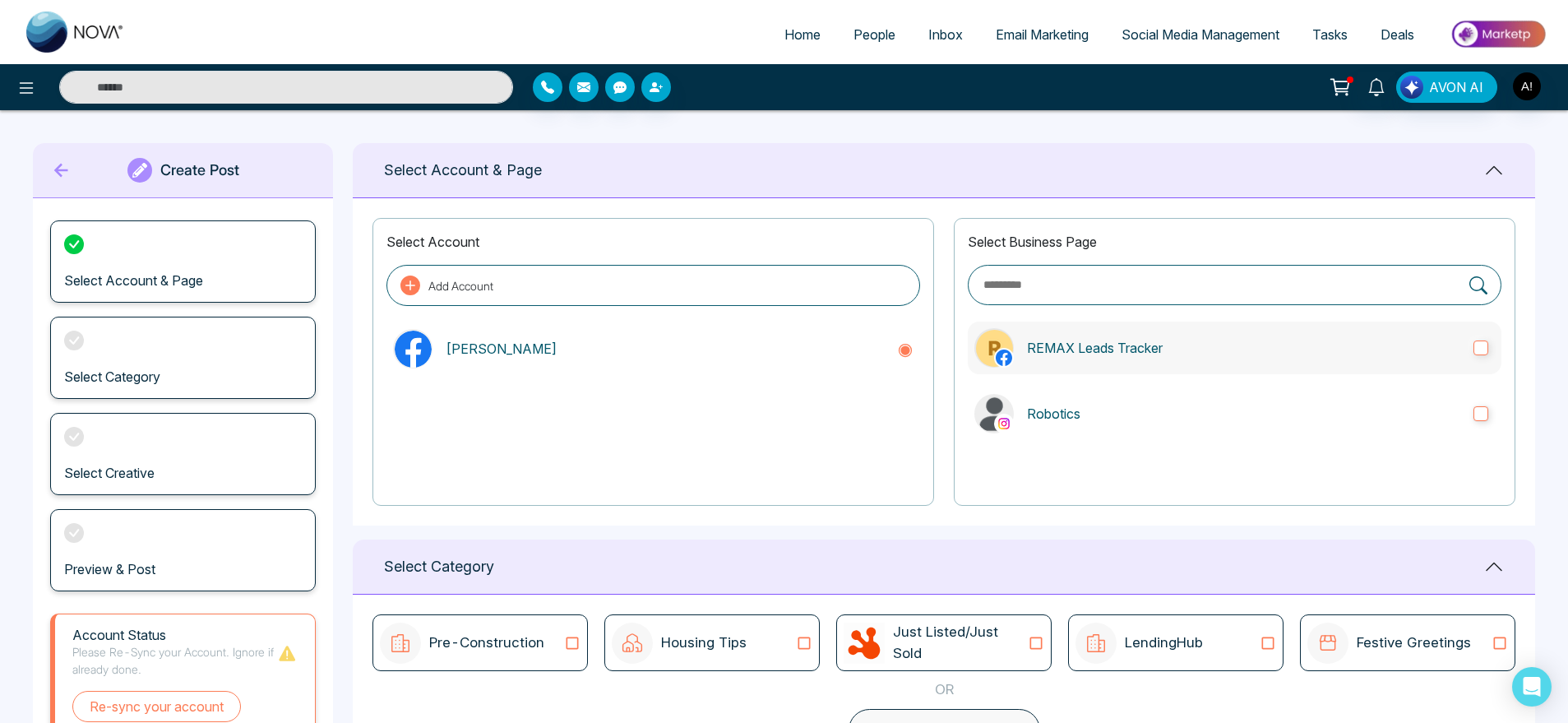
click at [1144, 359] on label "REMAX Leads Tracker" at bounding box center [1235, 348] width 534 height 53
click at [1194, 388] on label "Robotics" at bounding box center [1235, 413] width 534 height 53
click at [1191, 343] on p "REMAX Leads Tracker" at bounding box center [1243, 348] width 434 height 19
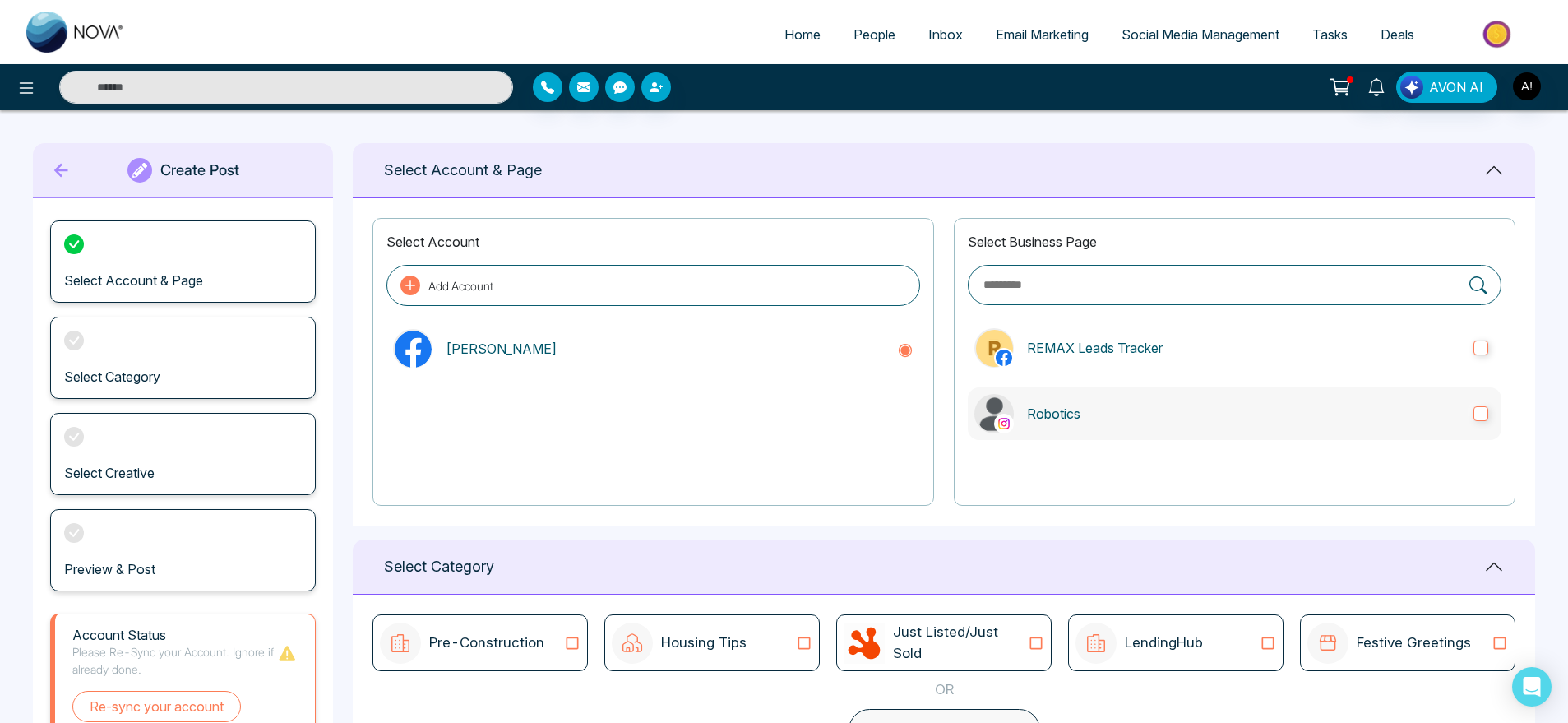
click at [1213, 423] on p "Robotics" at bounding box center [1243, 413] width 434 height 19
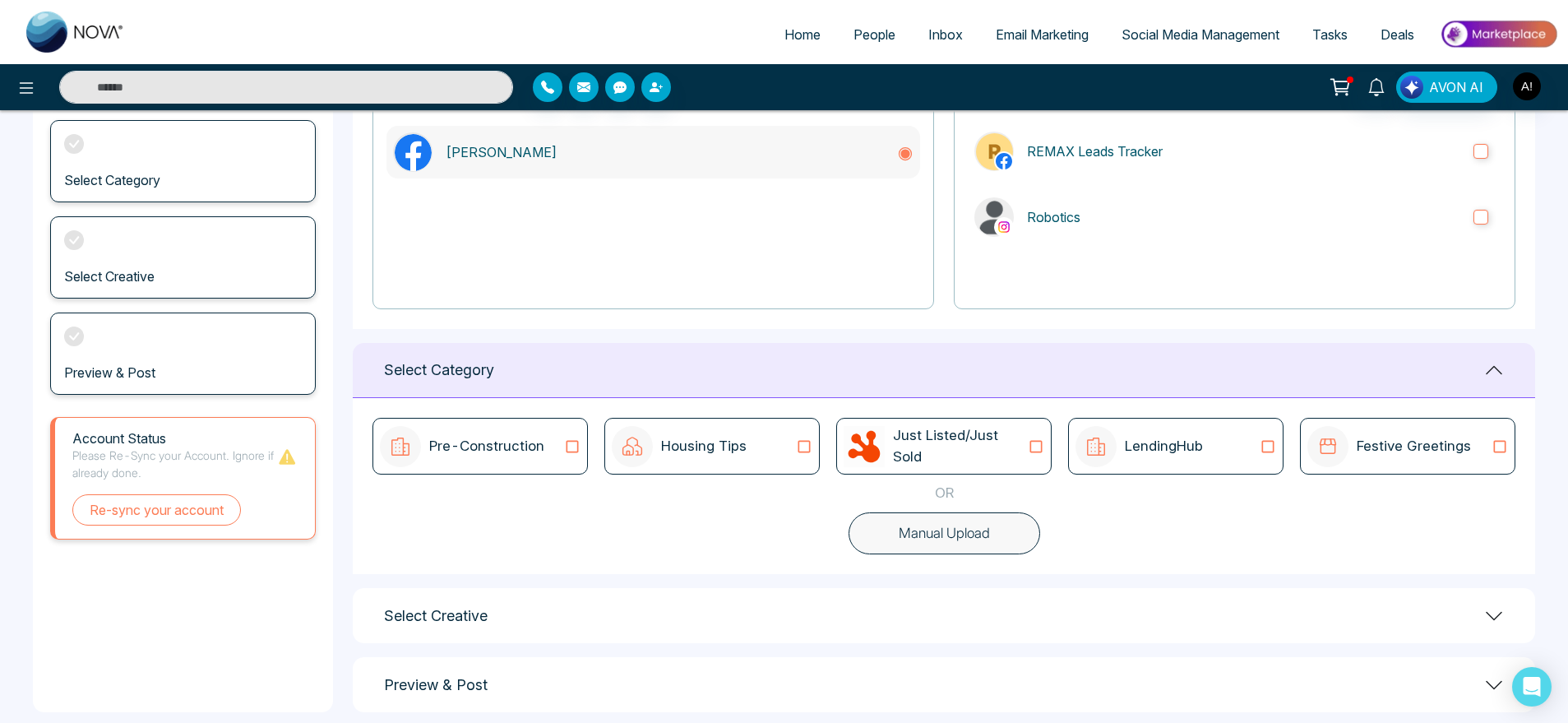
scroll to position [218, 0]
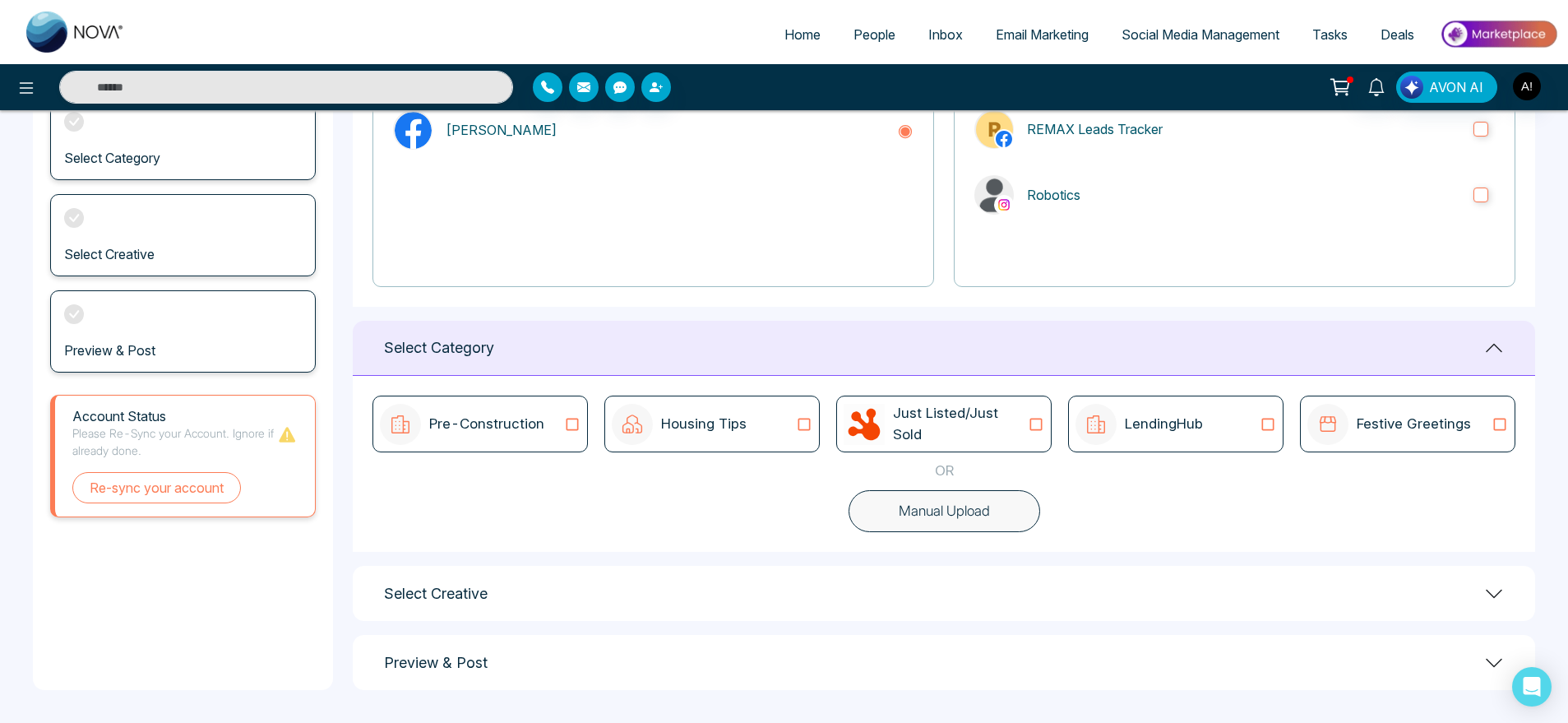
click at [964, 514] on button "Manual Upload" at bounding box center [944, 512] width 192 height 43
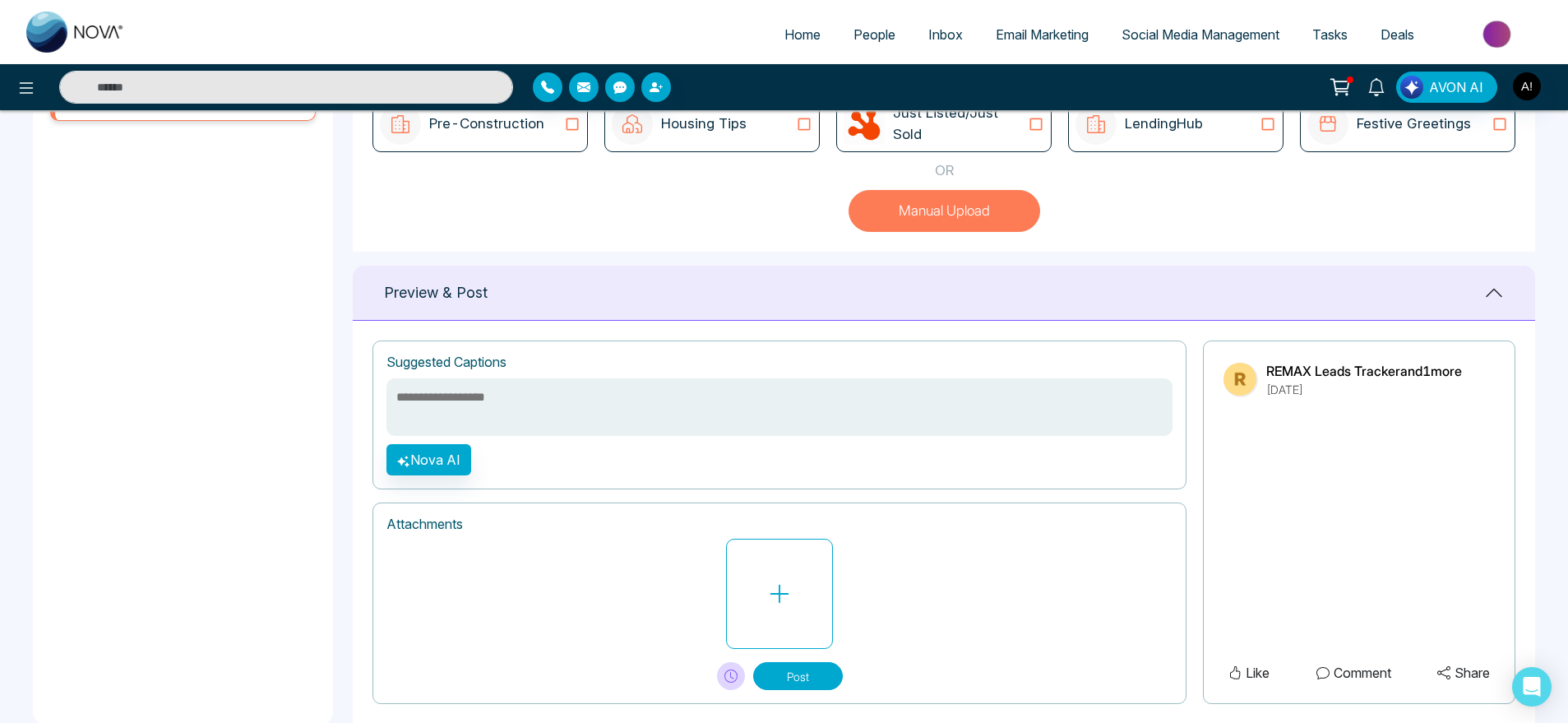
scroll to position [552, 0]
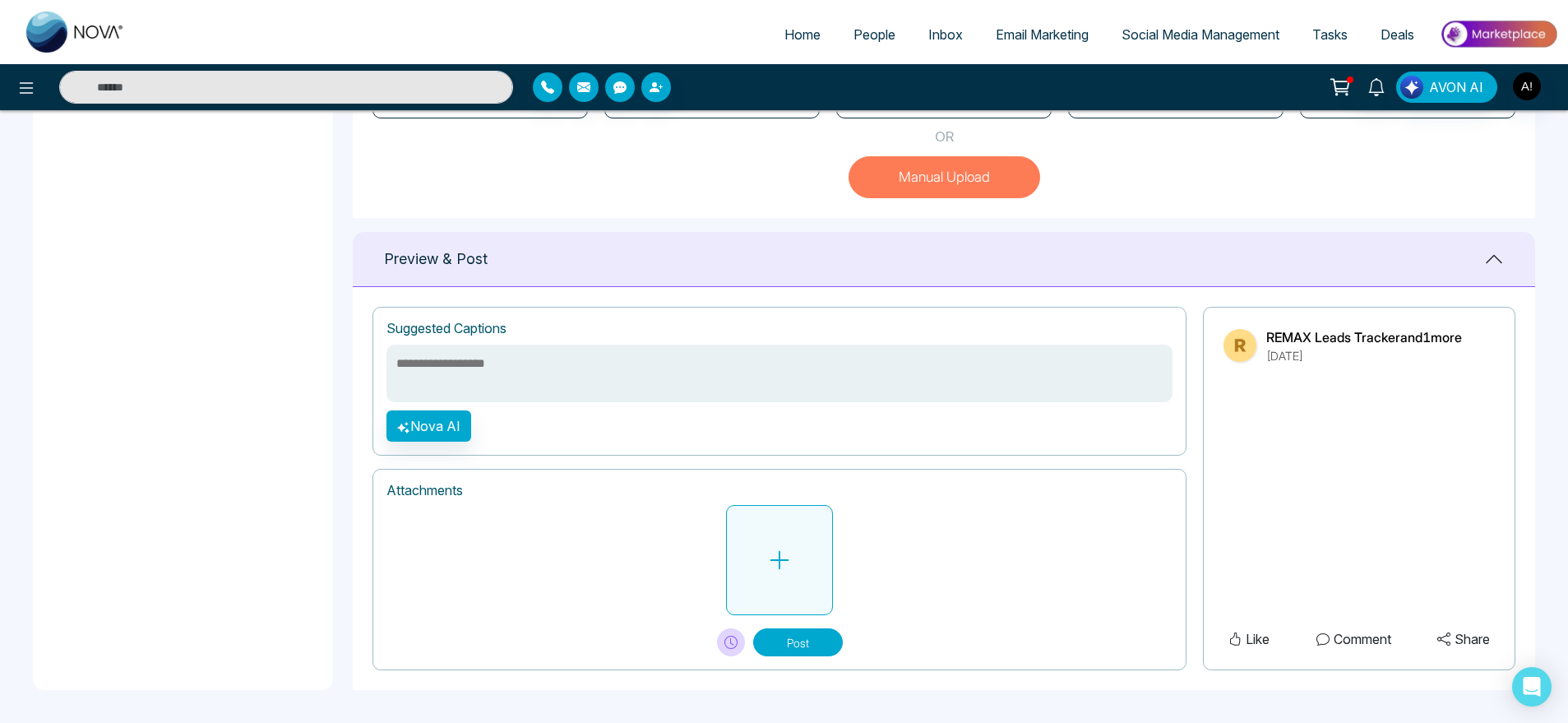
click at [806, 548] on button at bounding box center [780, 559] width 107 height 110
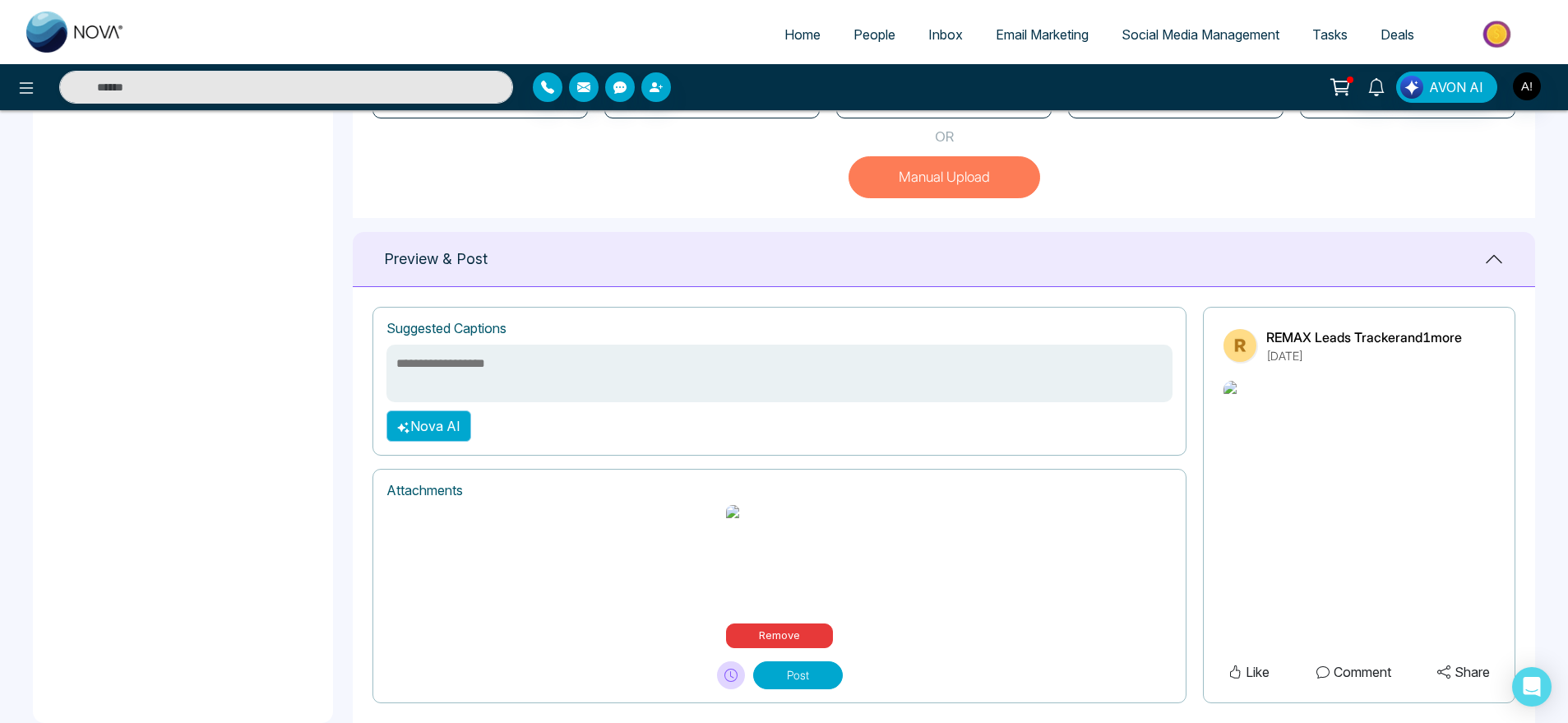
click at [436, 441] on button "Nova AI" at bounding box center [429, 426] width 85 height 31
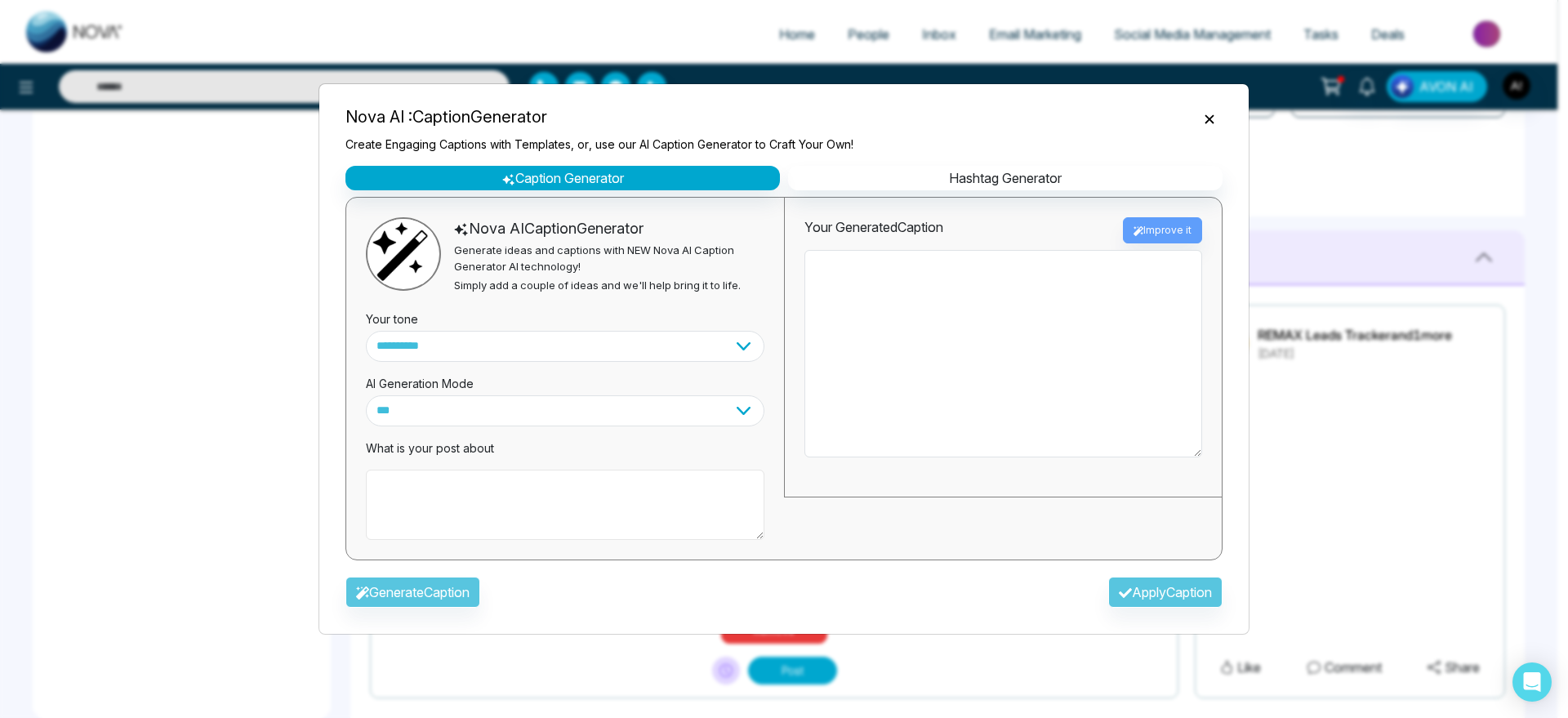
click at [500, 524] on textarea at bounding box center [565, 504] width 399 height 71
type textarea "**********"
click at [465, 583] on button "Generate Caption" at bounding box center [412, 592] width 135 height 31
type textarea "**********"
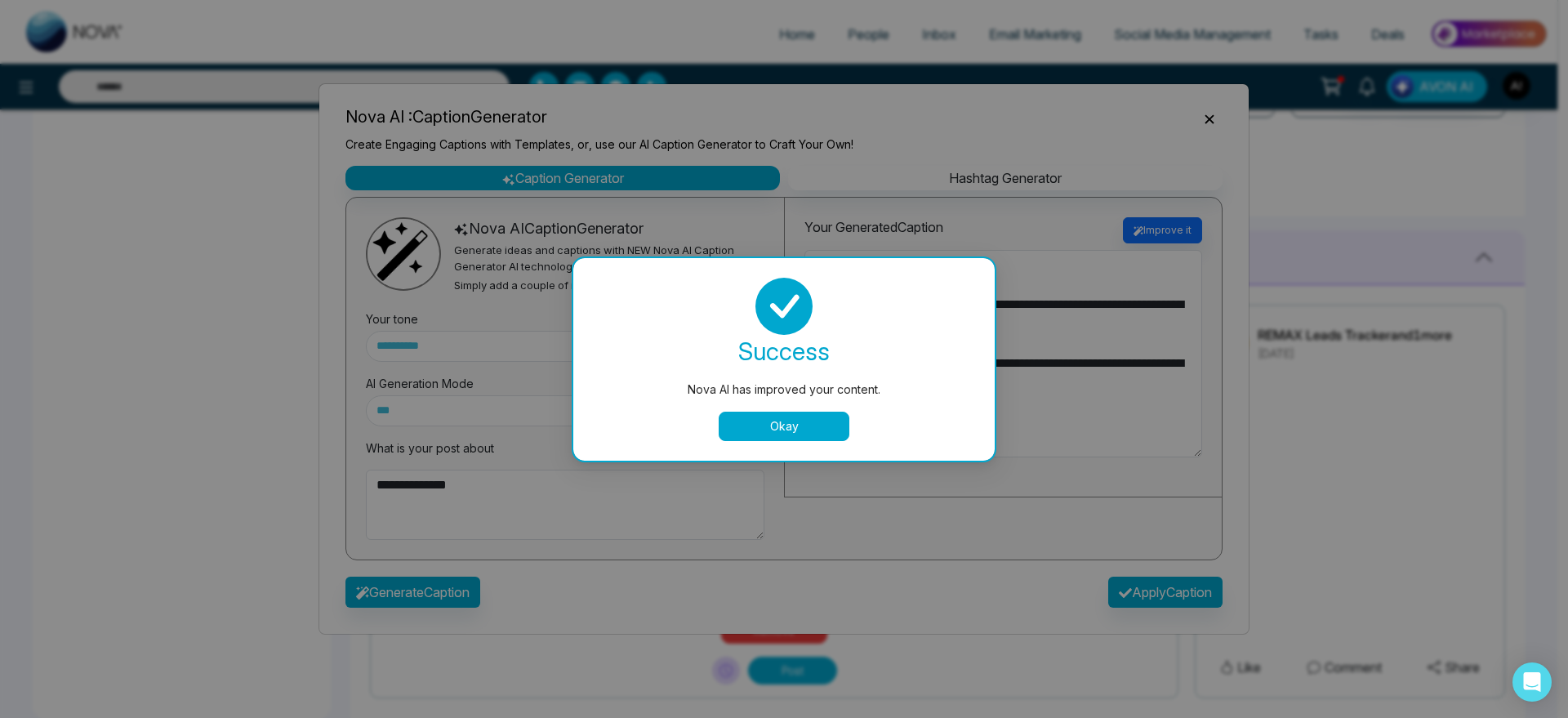
click at [838, 436] on button "Okay" at bounding box center [783, 426] width 131 height 29
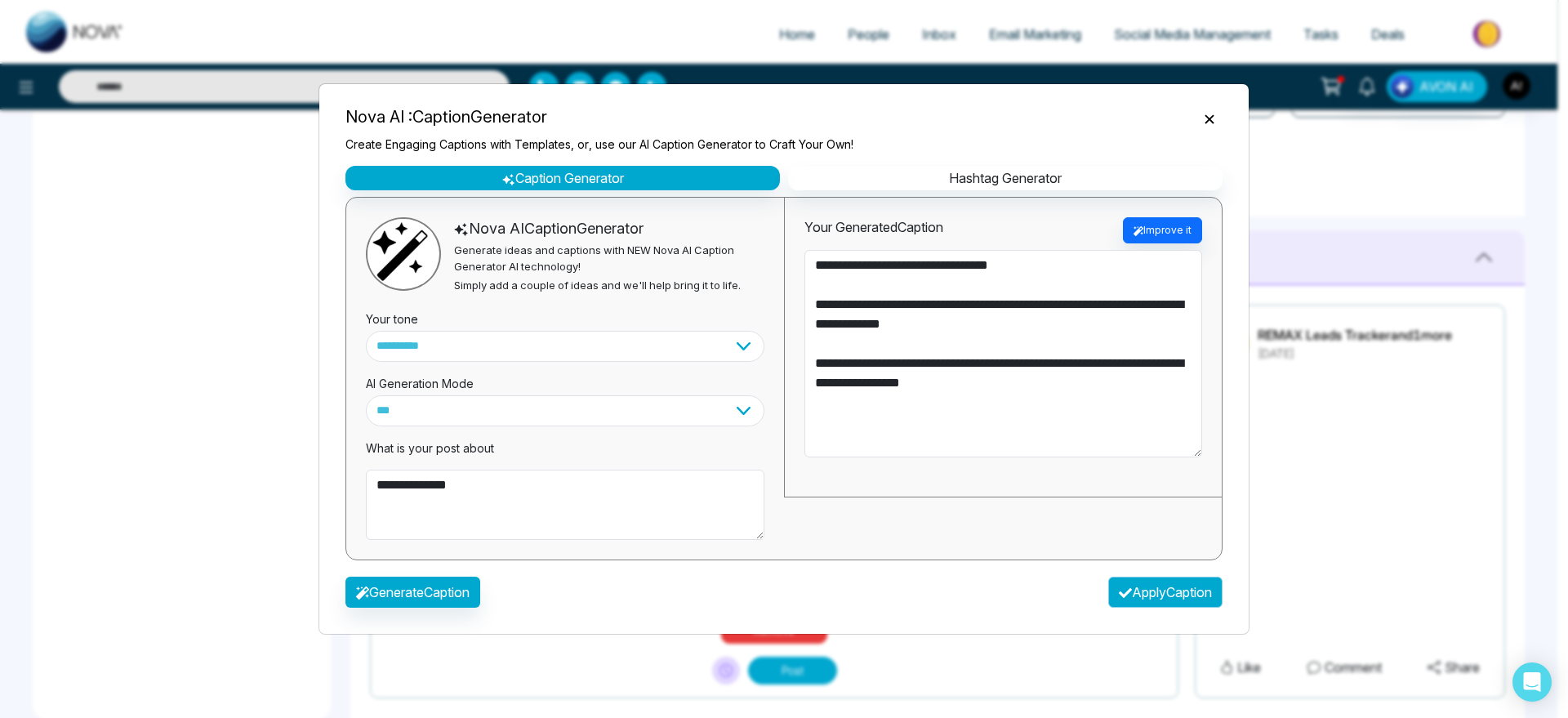
click at [1154, 587] on button "Apply Caption" at bounding box center [1165, 592] width 114 height 31
type textarea "**********"
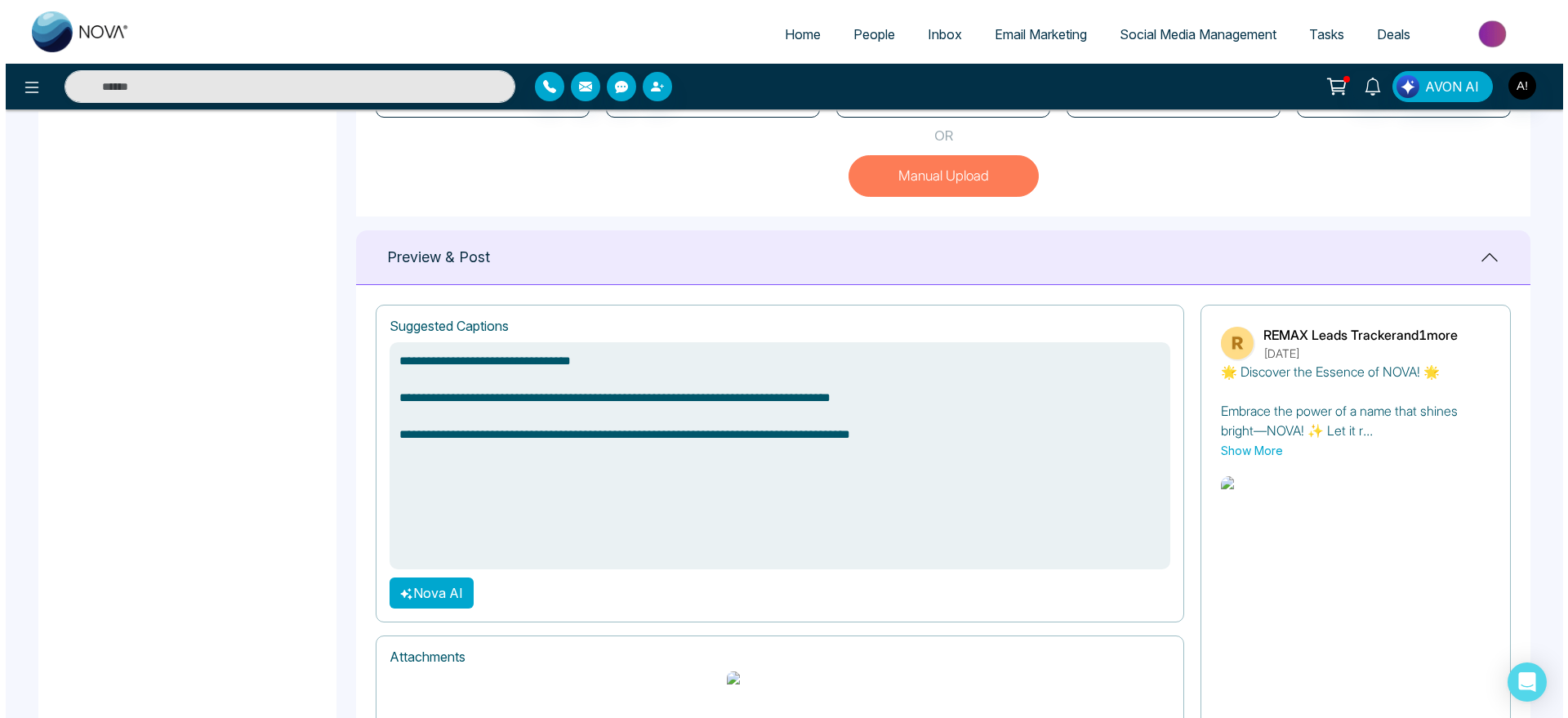
scroll to position [665, 0]
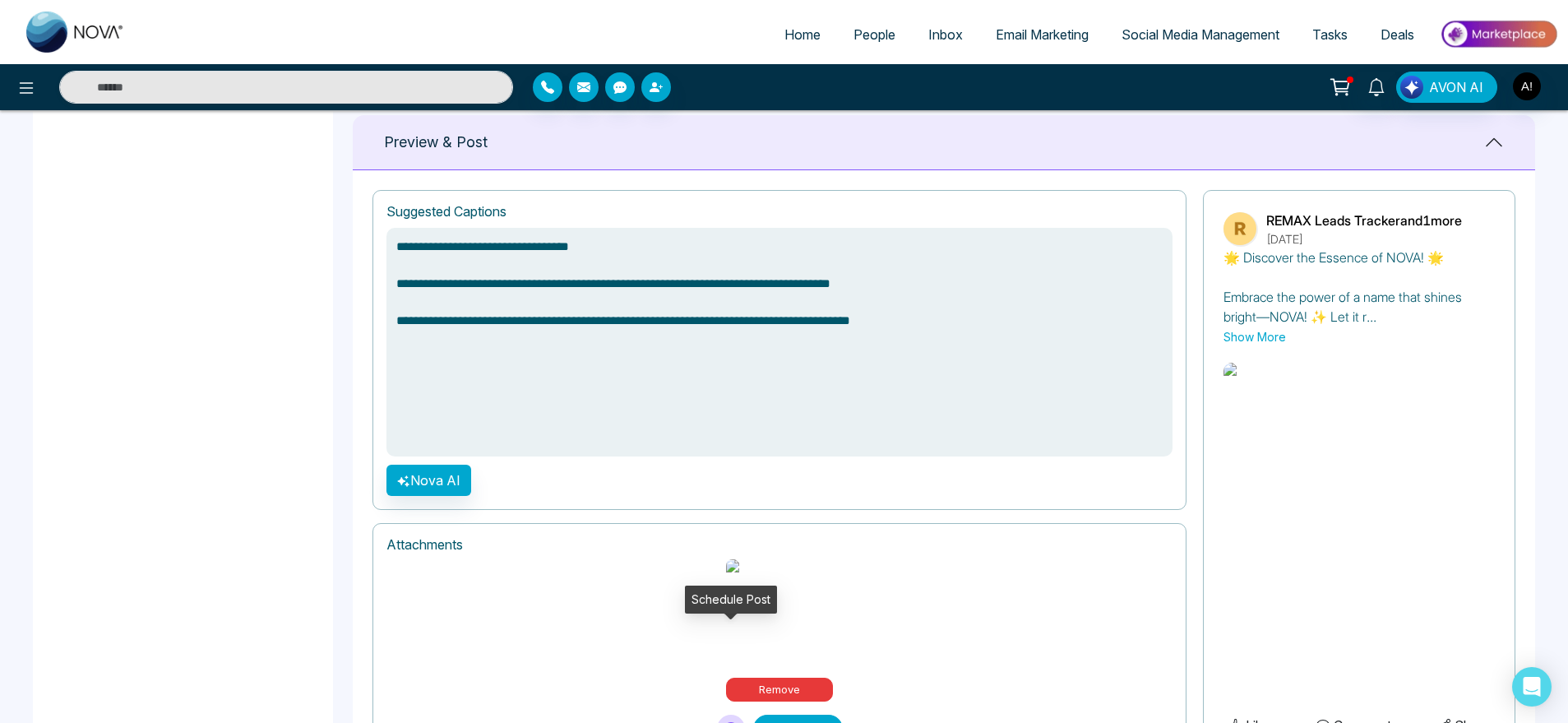
click at [734, 722] on icon at bounding box center [730, 728] width 13 height 13
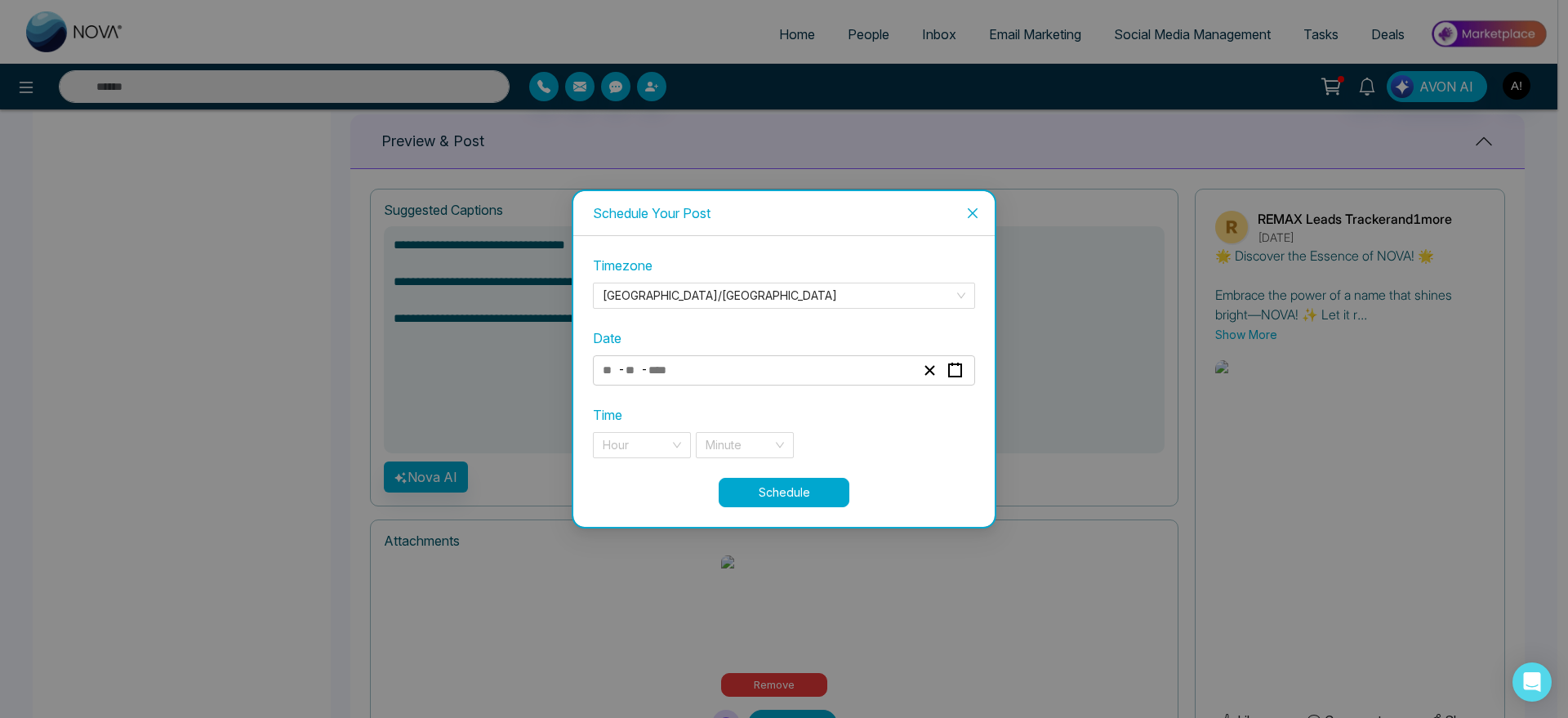
click at [714, 386] on div "Timezone [GEOGRAPHIC_DATA]/[GEOGRAPHIC_DATA] Date - - Time Hour Minute" at bounding box center [784, 366] width 382 height 222
click at [771, 365] on div "- -" at bounding box center [758, 370] width 317 height 22
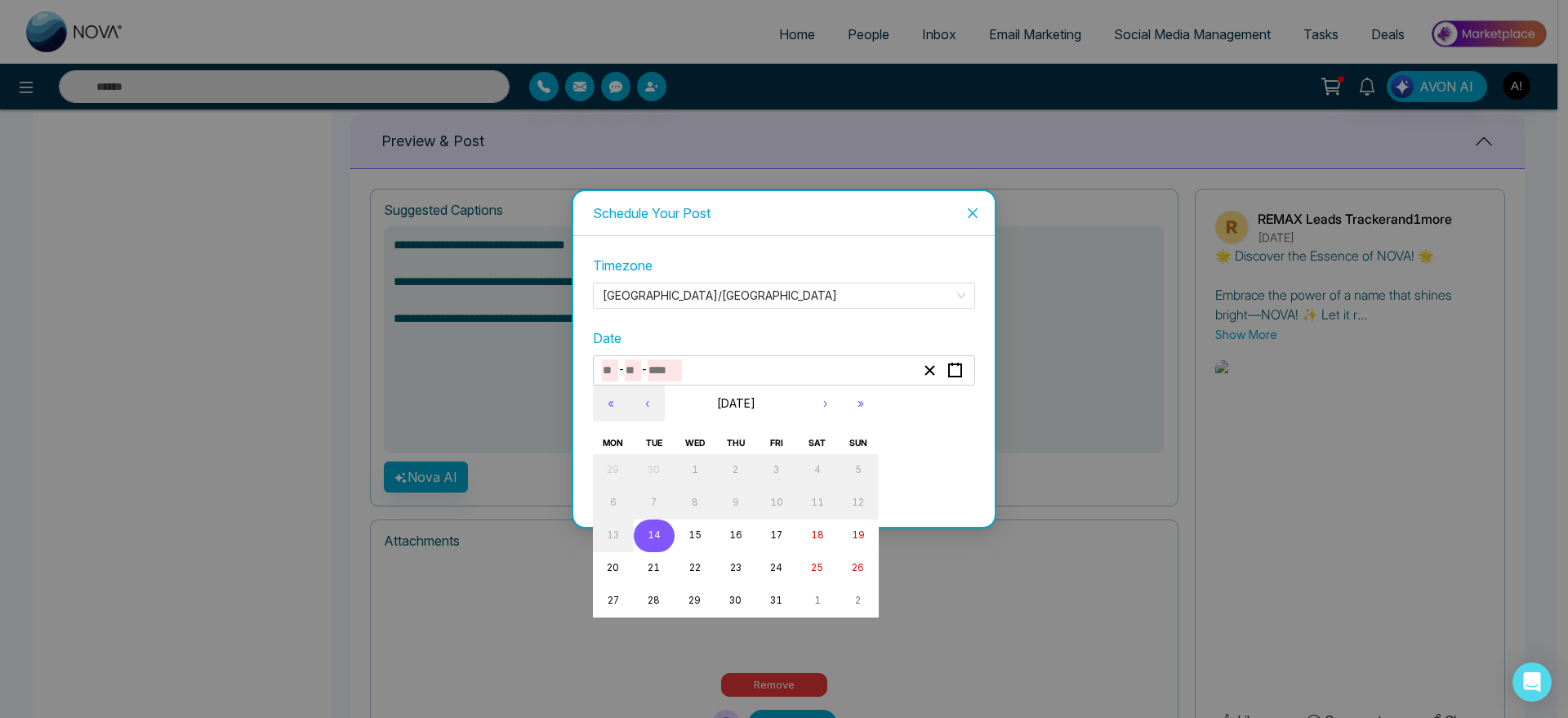
click at [652, 538] on abbr "14" at bounding box center [653, 535] width 13 height 12
type input "**"
type input "****"
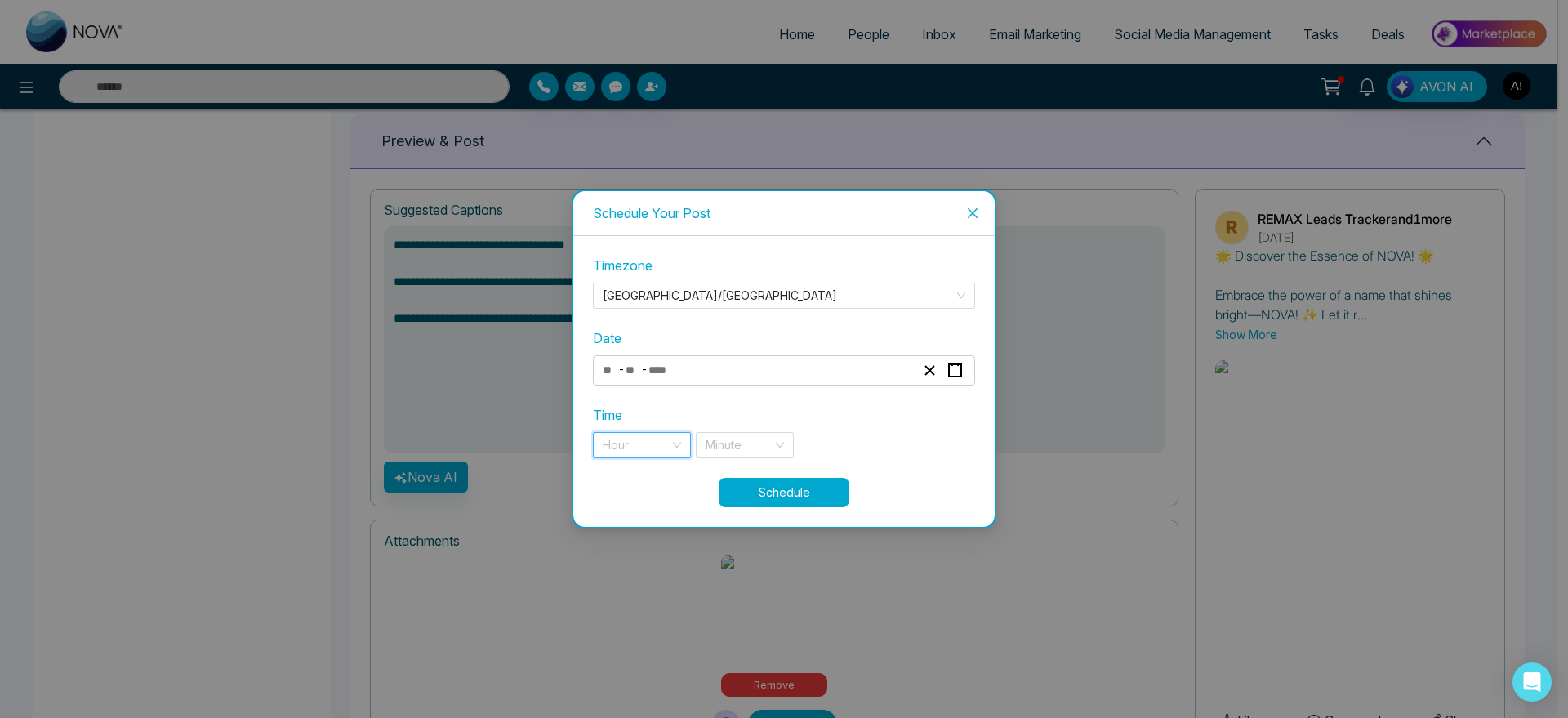
click at [651, 441] on input "search" at bounding box center [636, 444] width 67 height 24
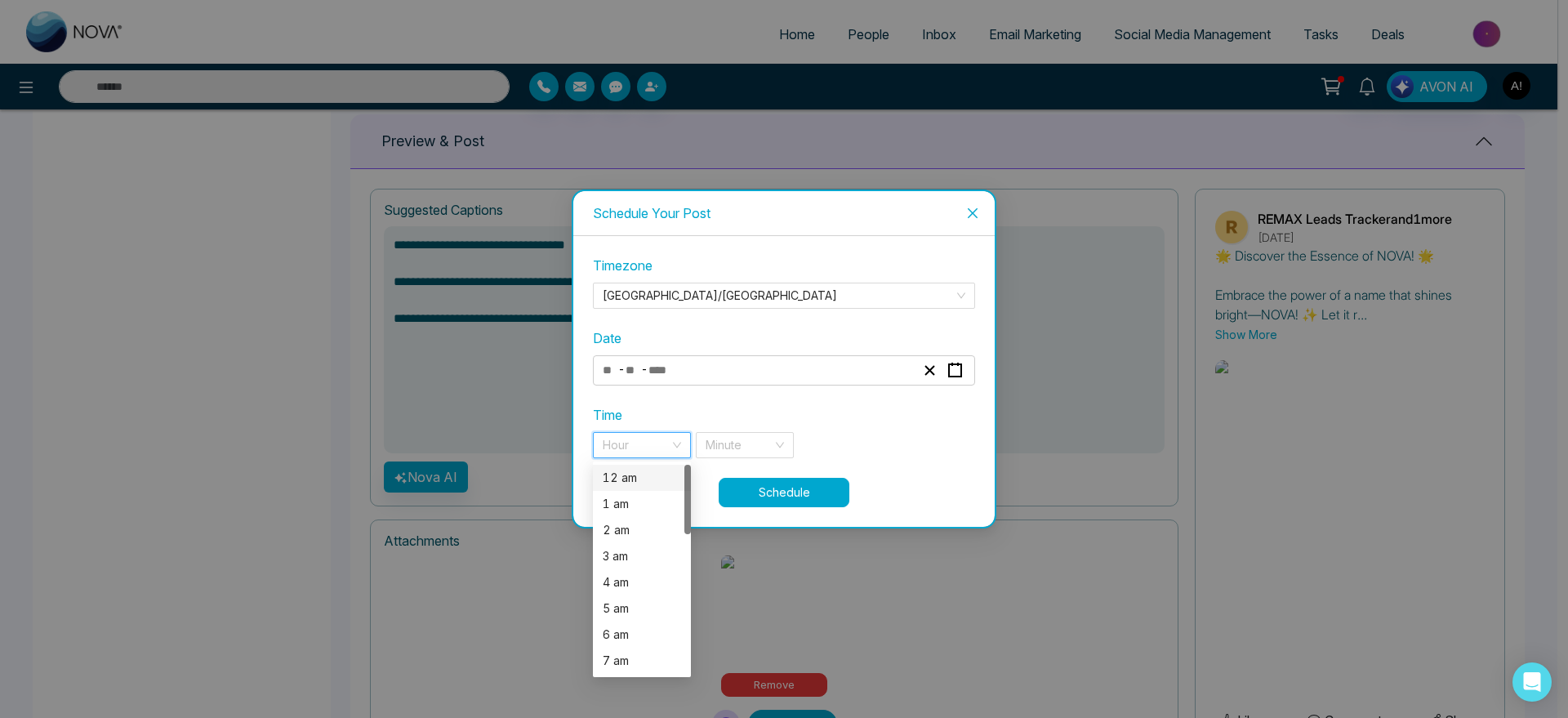
click at [662, 482] on div "12 am" at bounding box center [642, 477] width 78 height 18
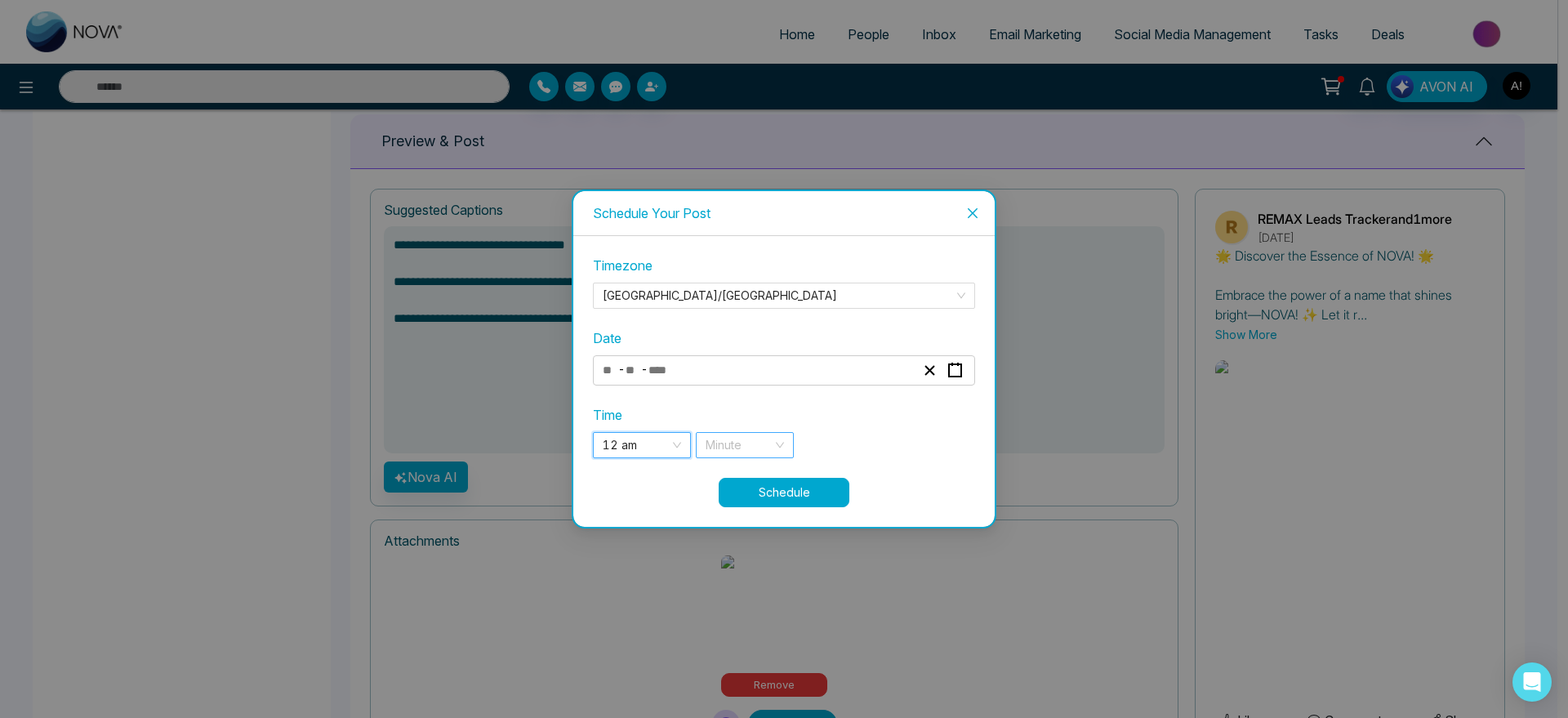
click at [745, 441] on input "search" at bounding box center [739, 444] width 67 height 24
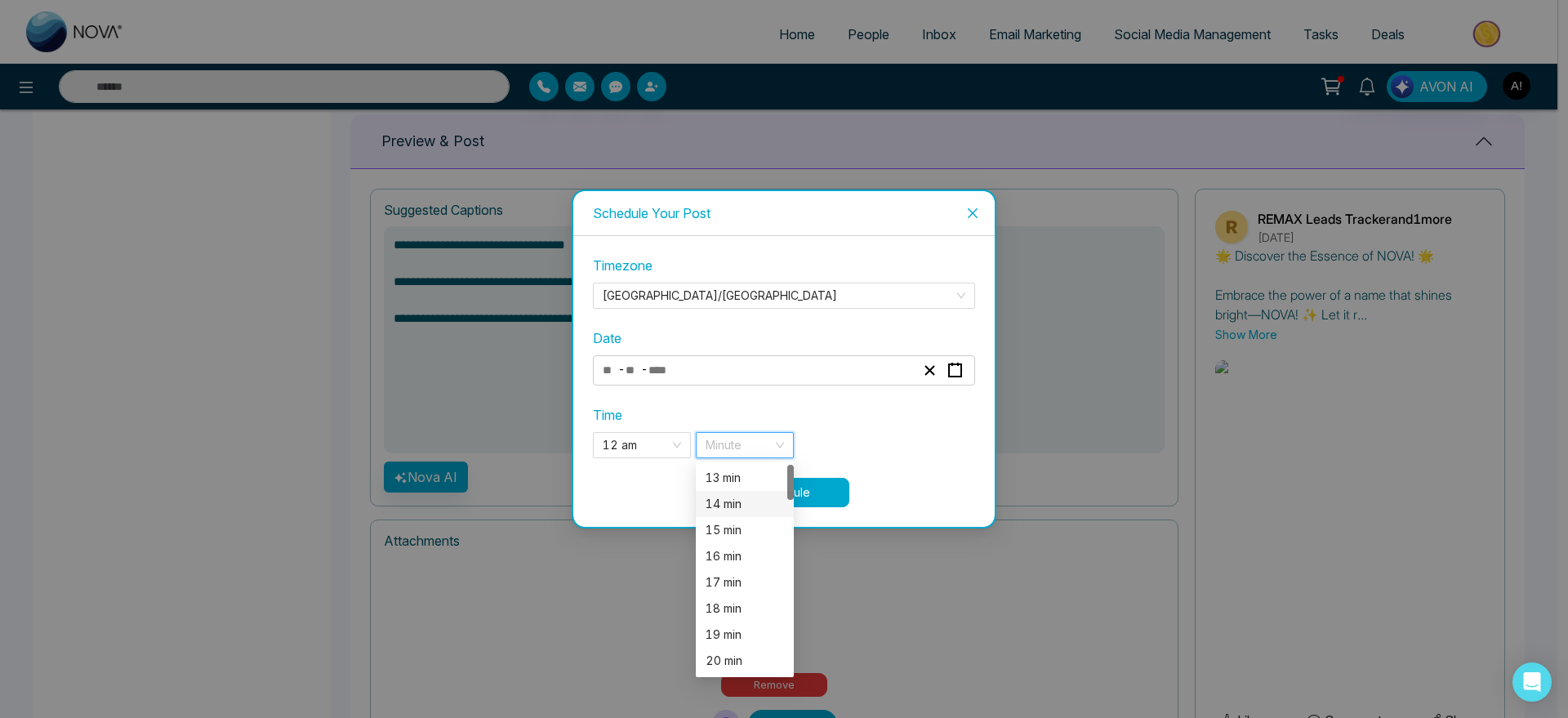
click at [738, 507] on div "14 min" at bounding box center [744, 503] width 78 height 18
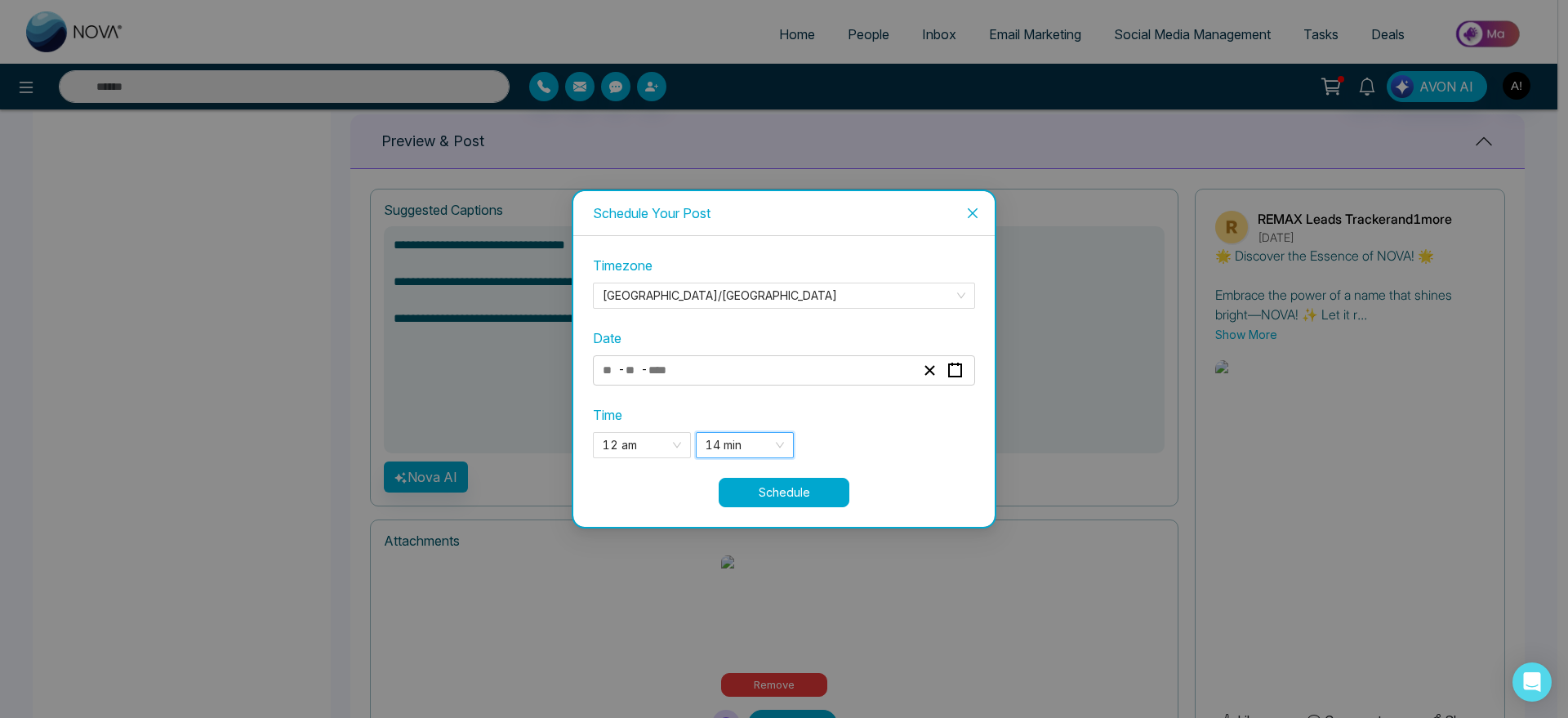
click at [821, 478] on button "Schedule" at bounding box center [783, 493] width 131 height 29
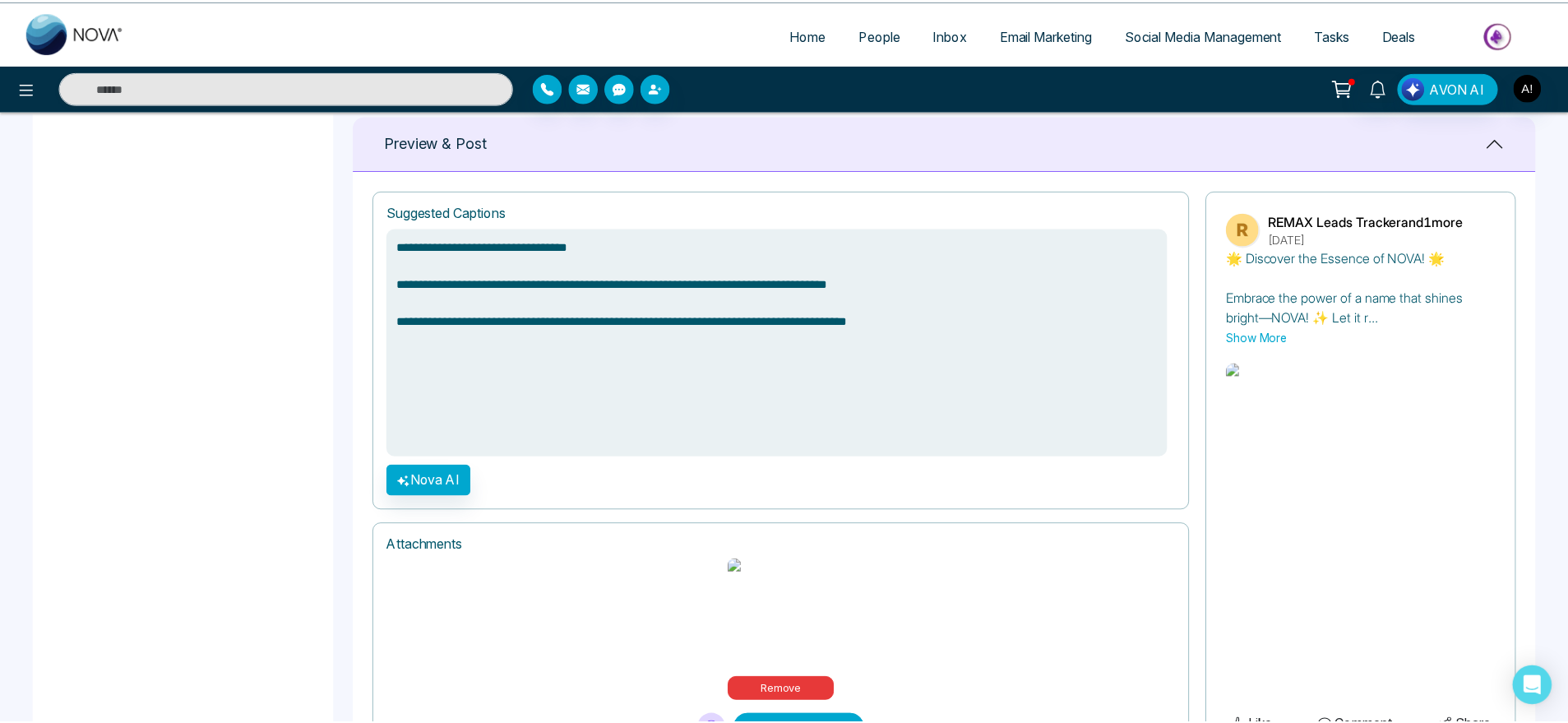
scroll to position [668, 0]
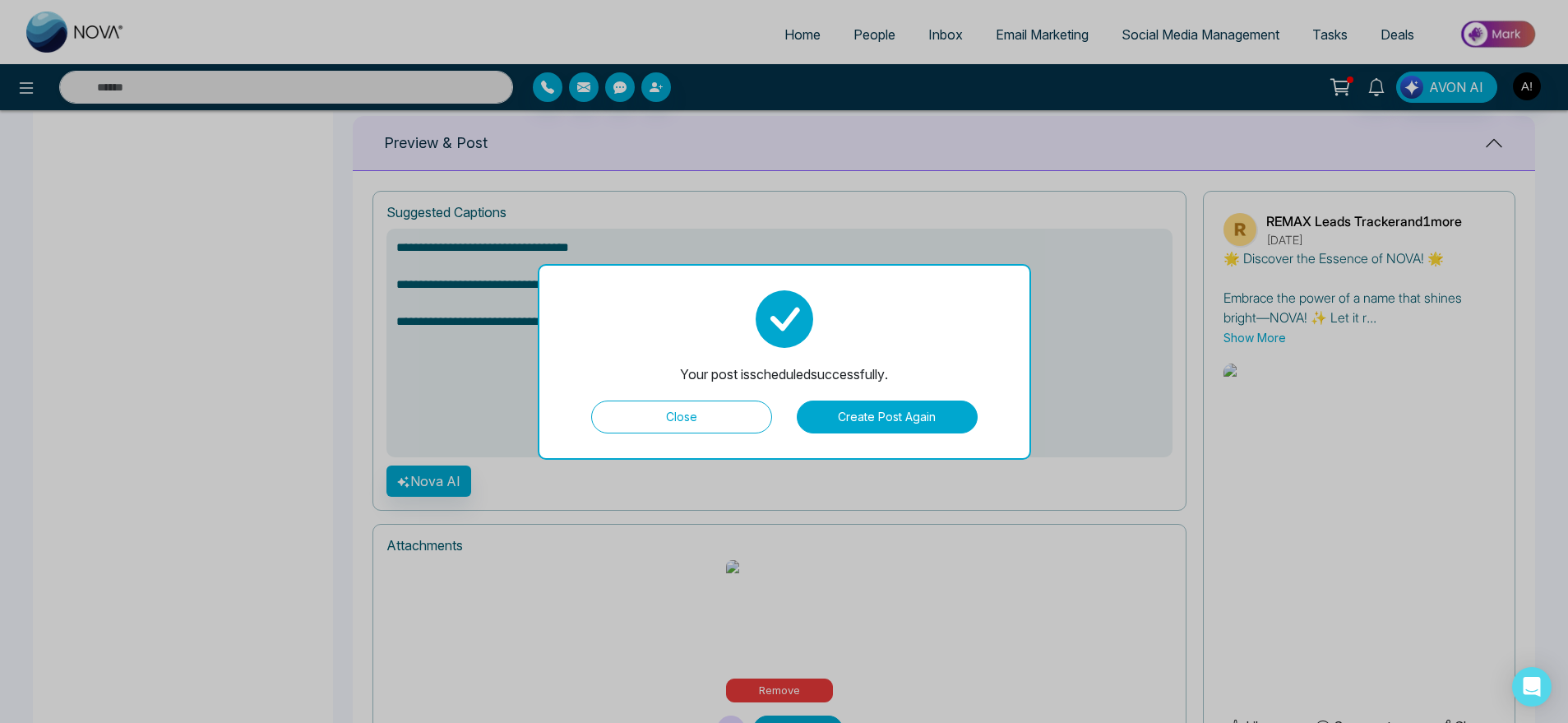
click at [691, 415] on button "Close" at bounding box center [682, 417] width 181 height 33
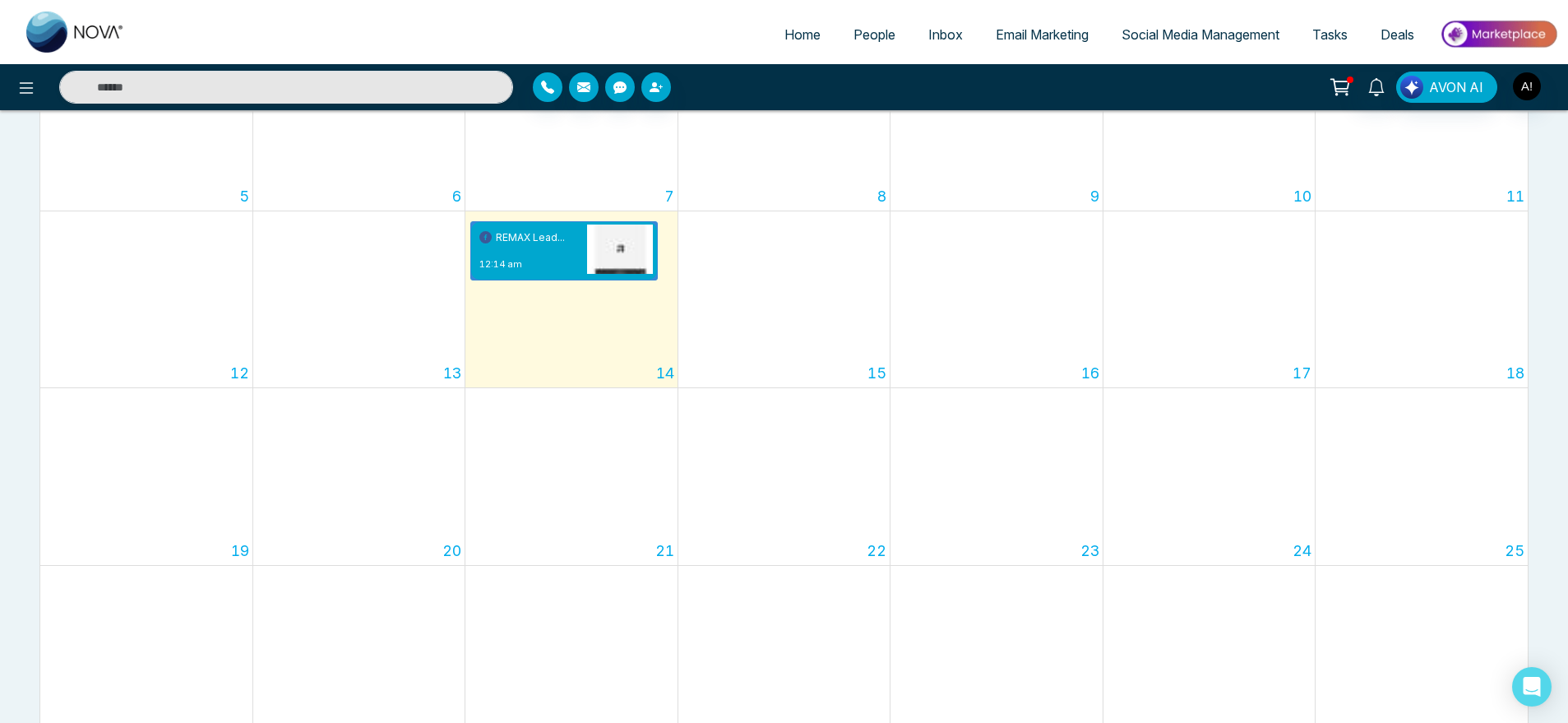
scroll to position [413, 0]
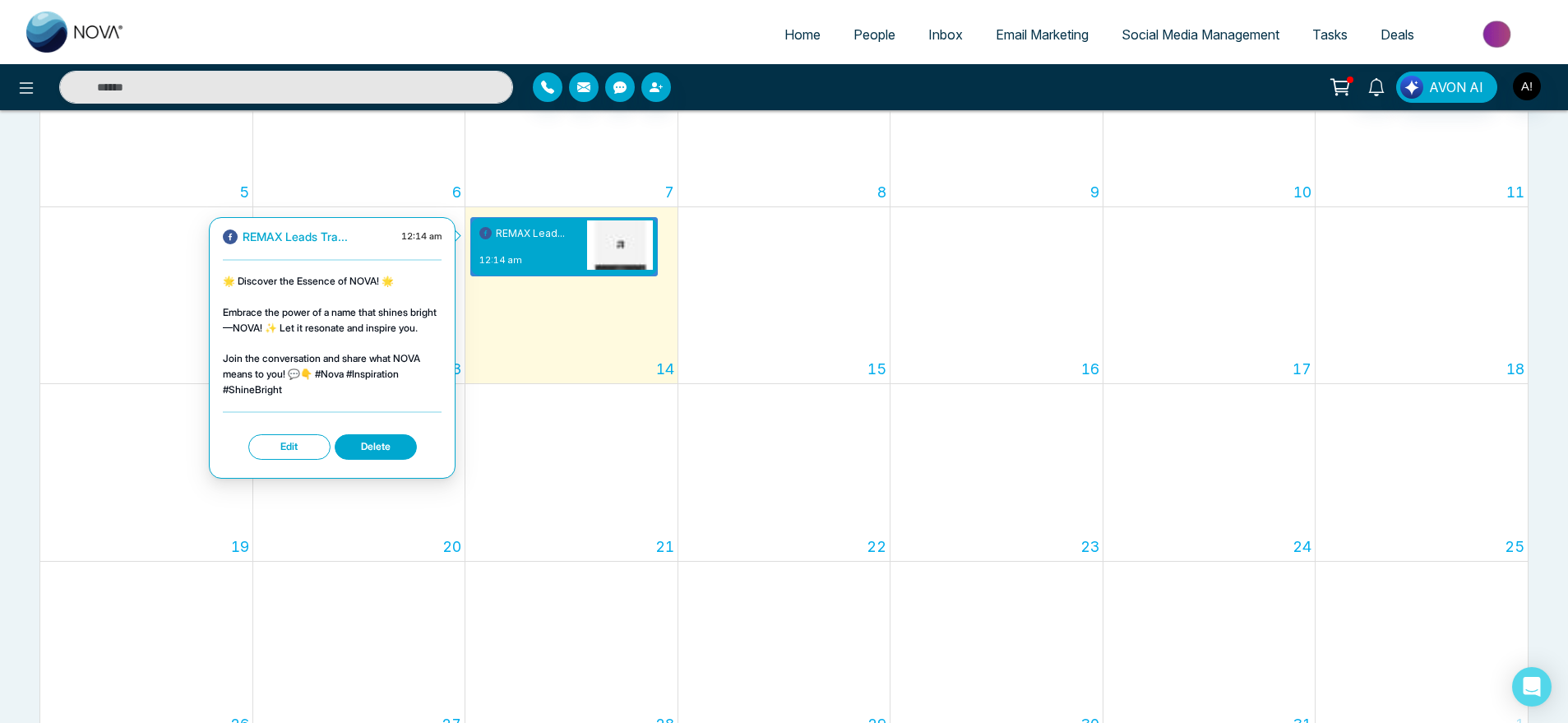
click at [288, 444] on button "Edit" at bounding box center [289, 446] width 82 height 25
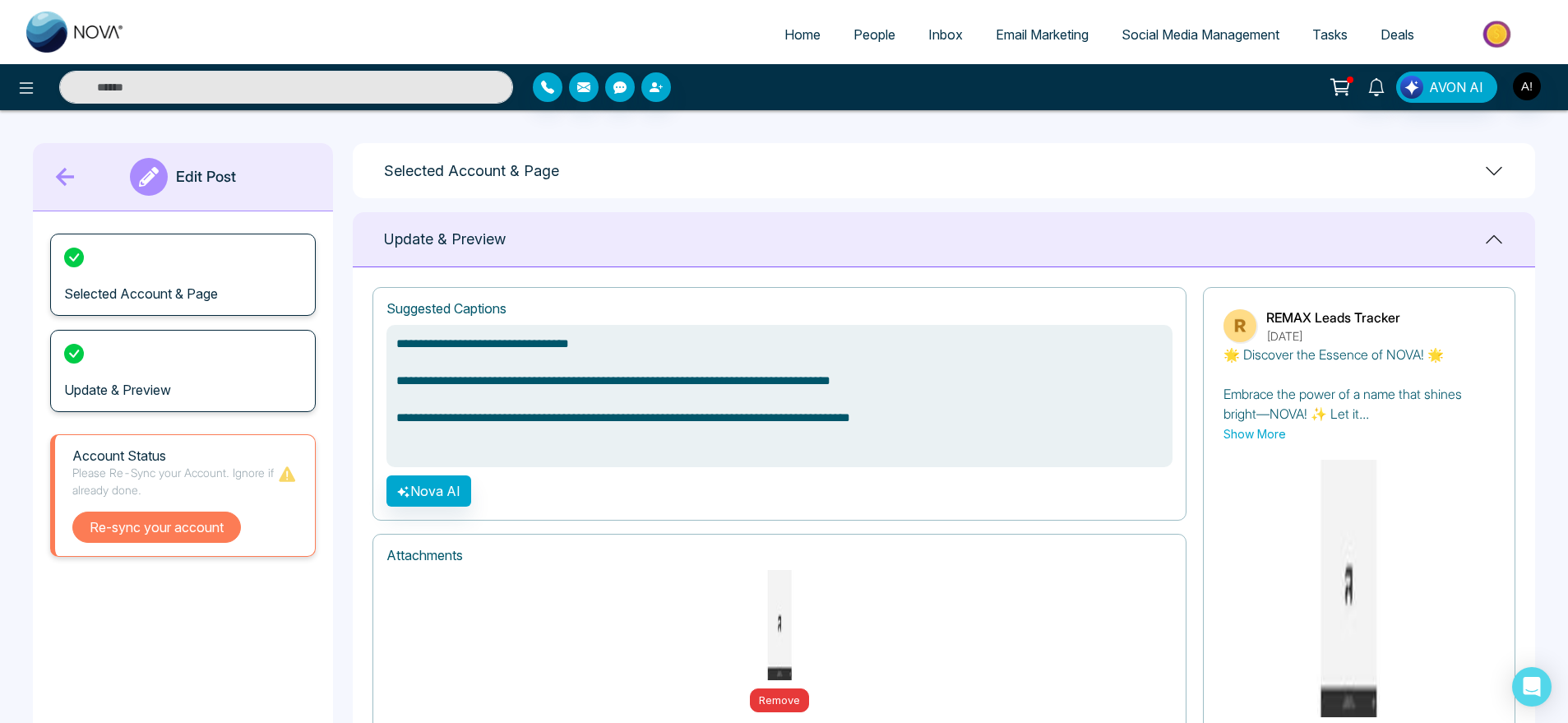
click at [192, 538] on button "Re-sync your account" at bounding box center [156, 527] width 169 height 31
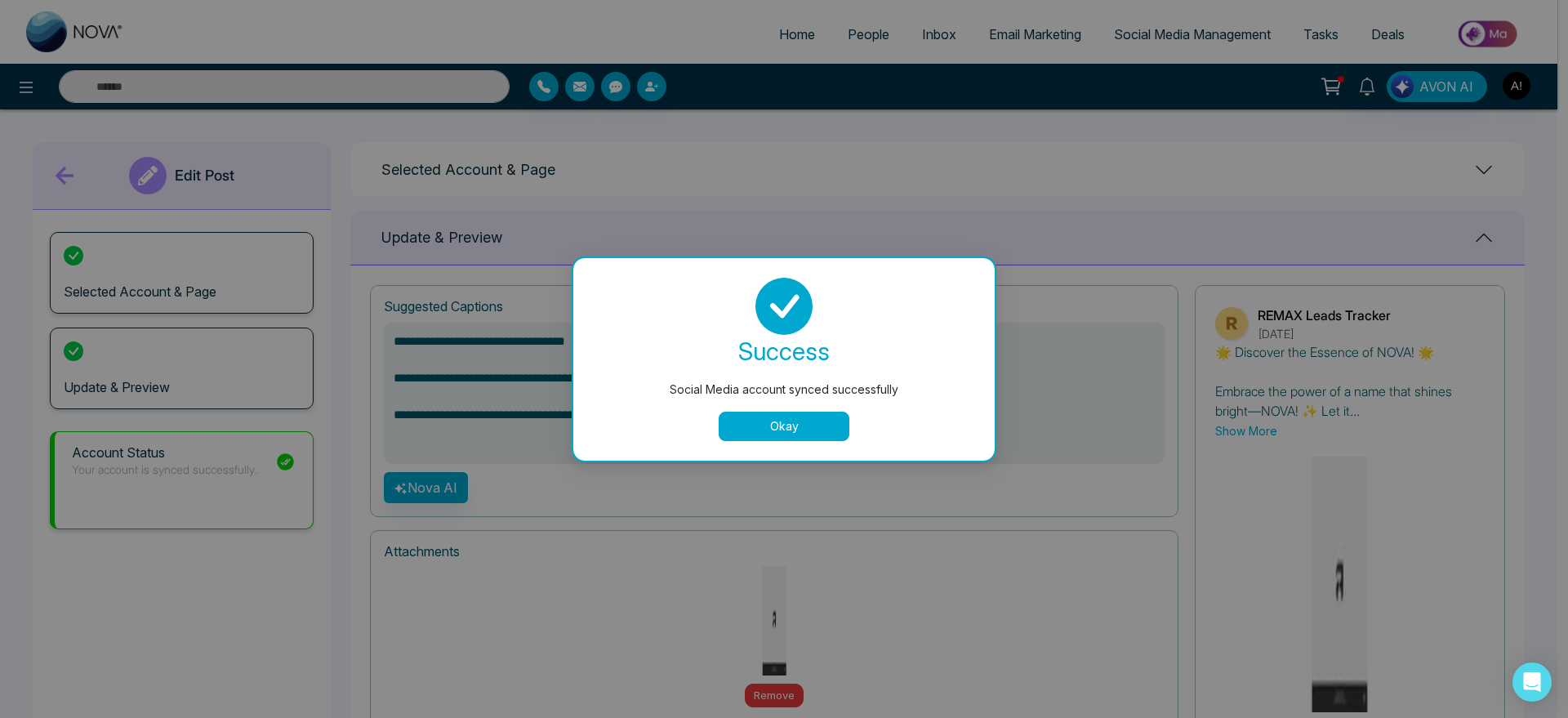
click at [793, 415] on button "Okay" at bounding box center [783, 426] width 131 height 29
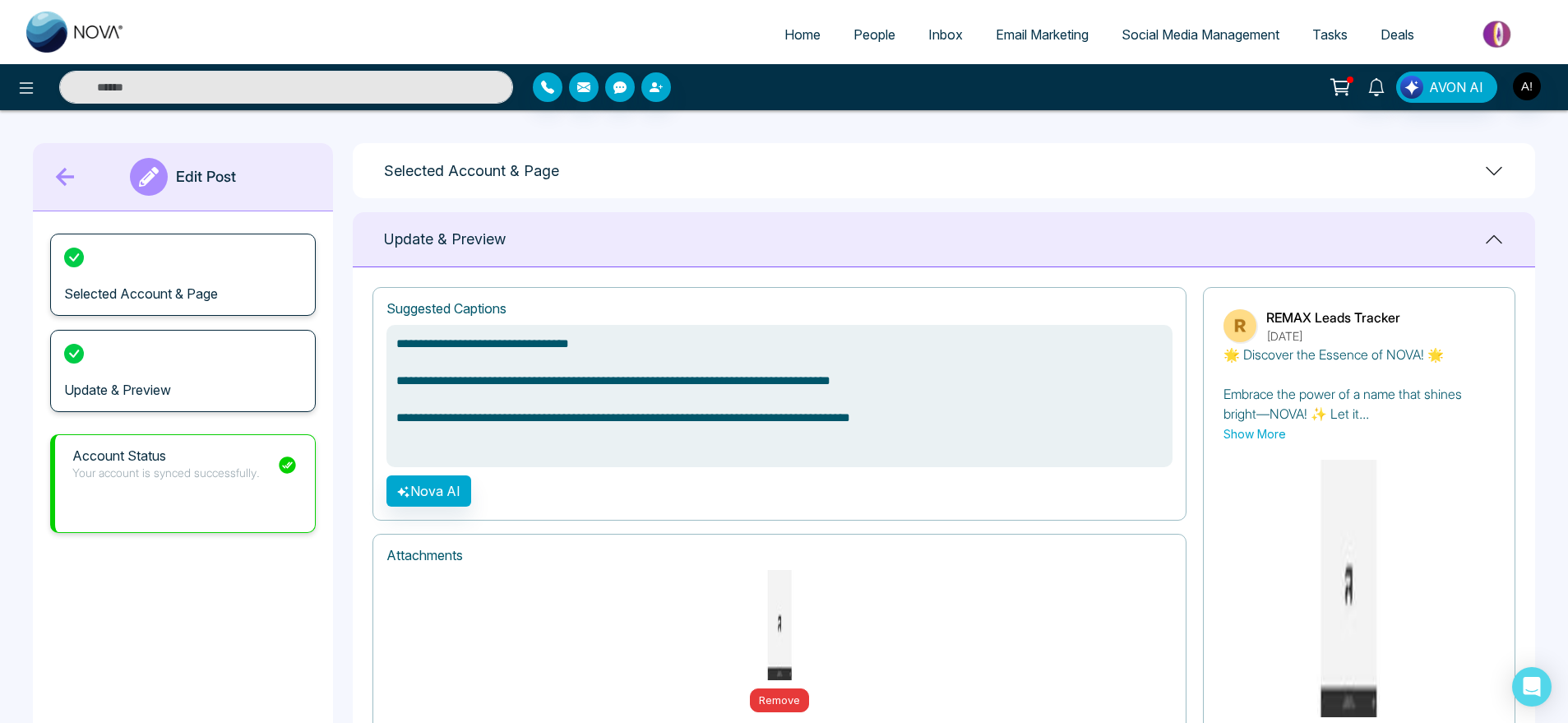
click at [62, 182] on icon at bounding box center [64, 176] width 19 height 19
type textarea "**********"
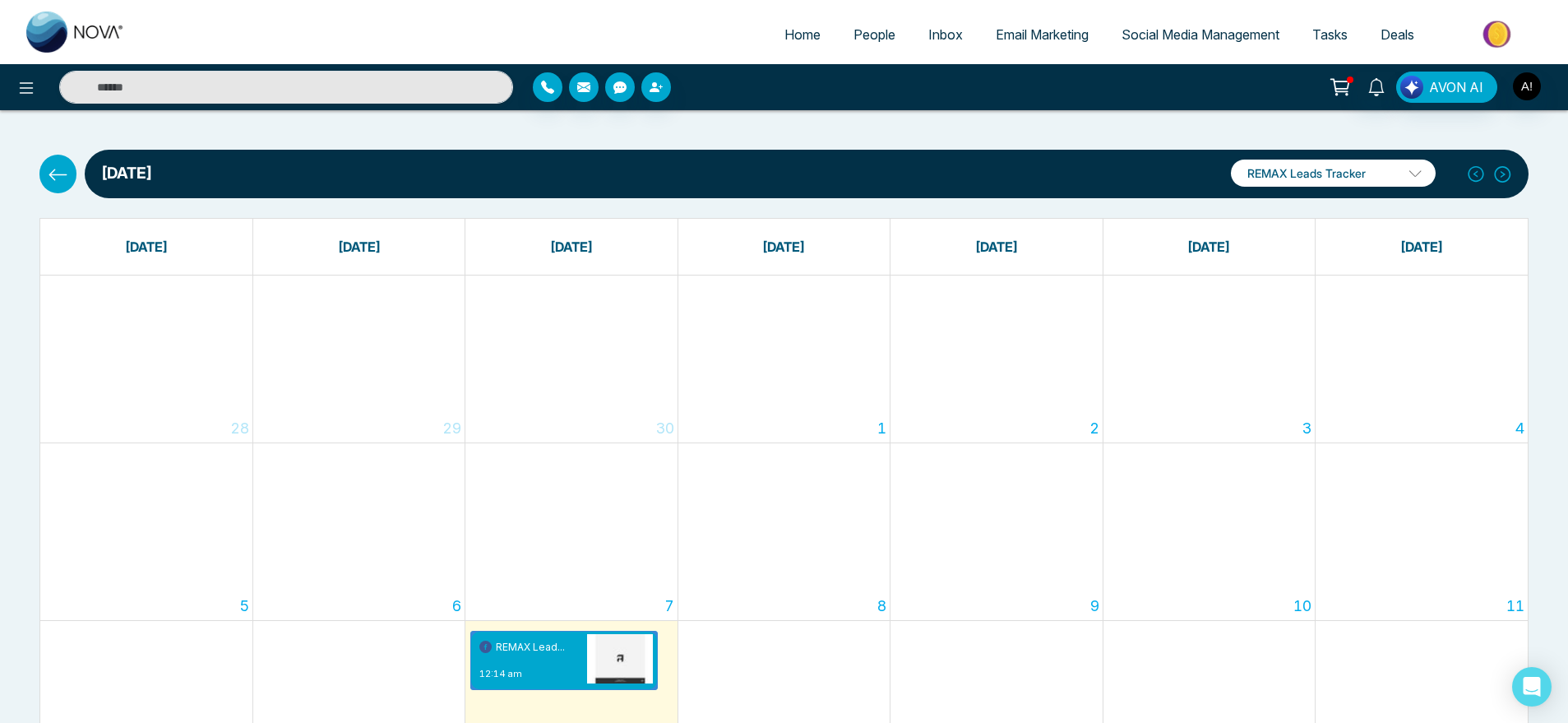
click at [54, 176] on icon at bounding box center [57, 174] width 20 height 20
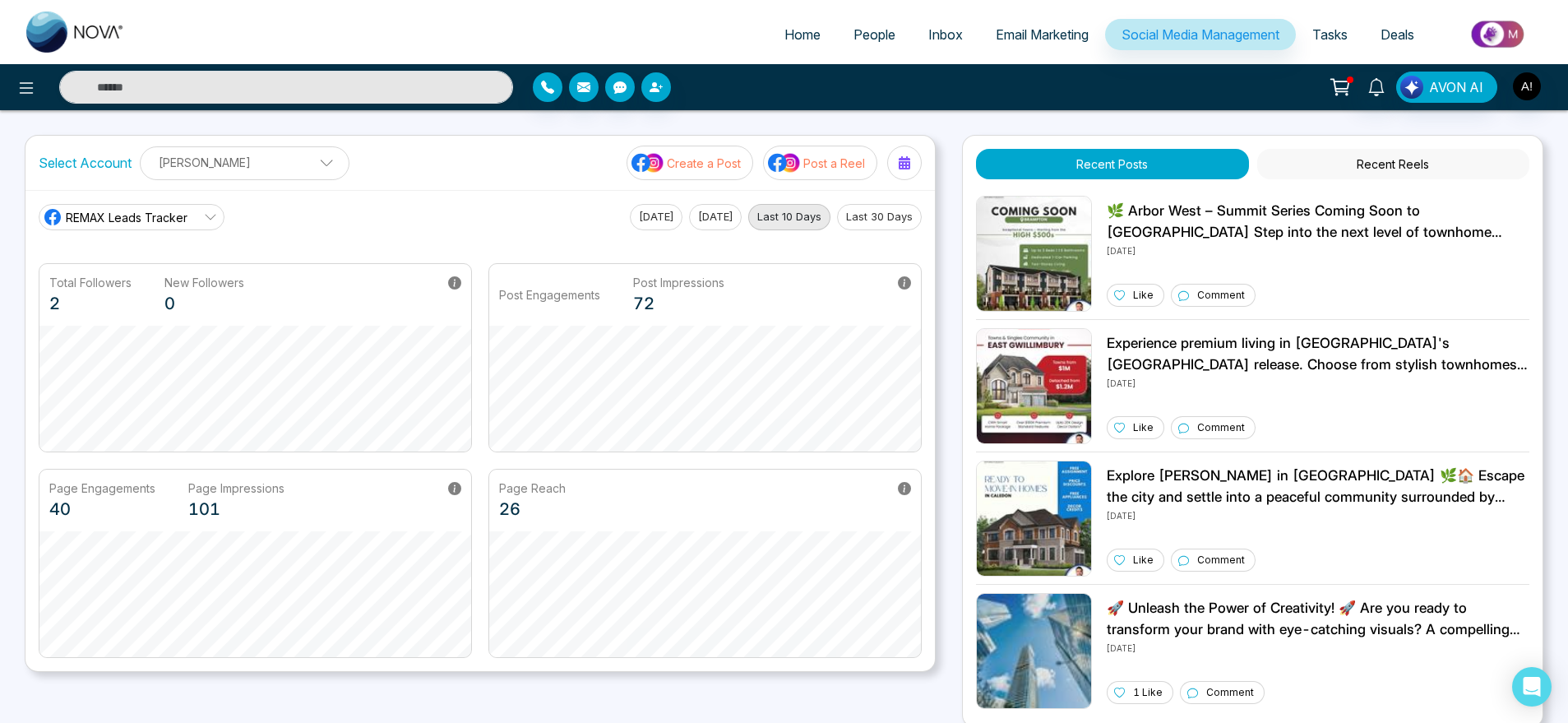
click at [734, 176] on button "Create a Post" at bounding box center [690, 162] width 127 height 34
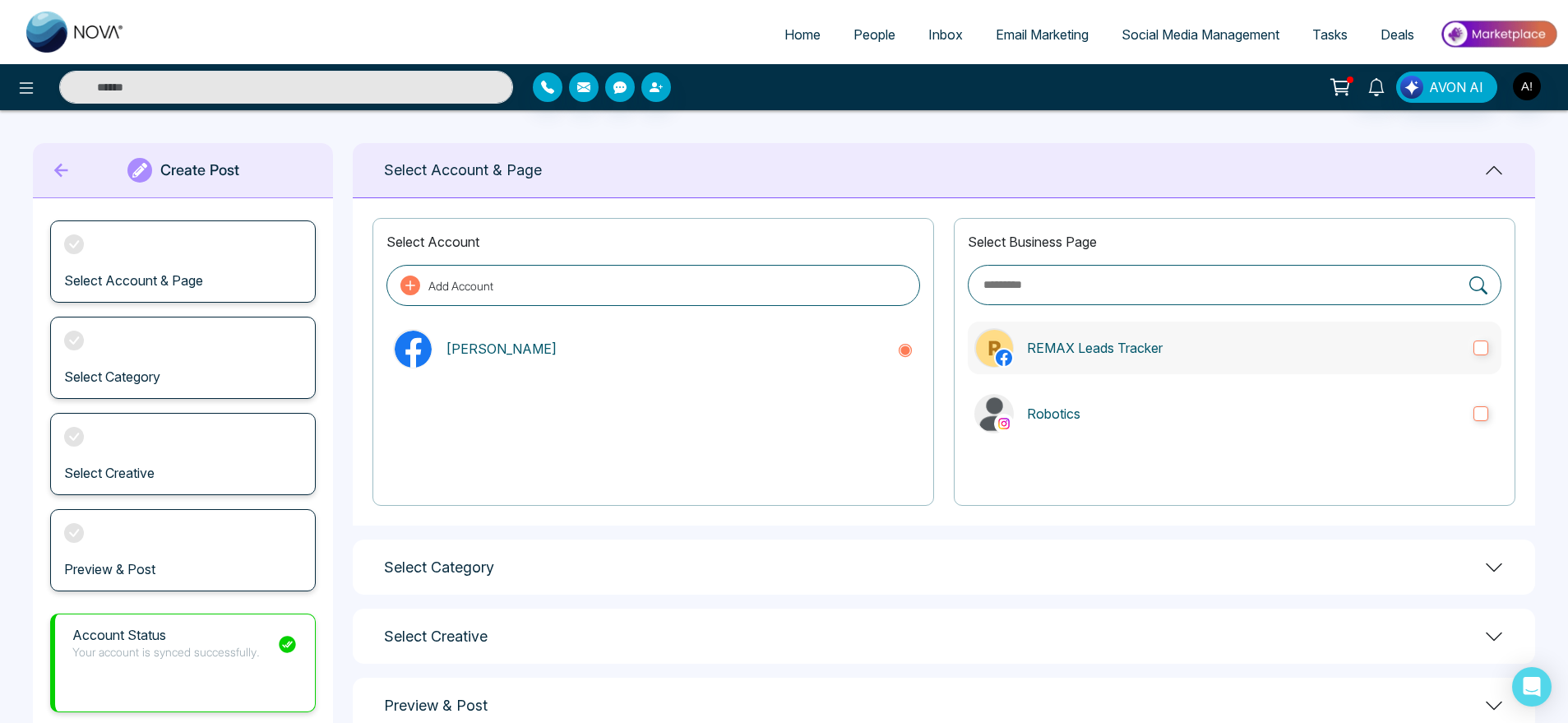
click at [1407, 338] on p "REMAX Leads Tracker" at bounding box center [1243, 348] width 434 height 19
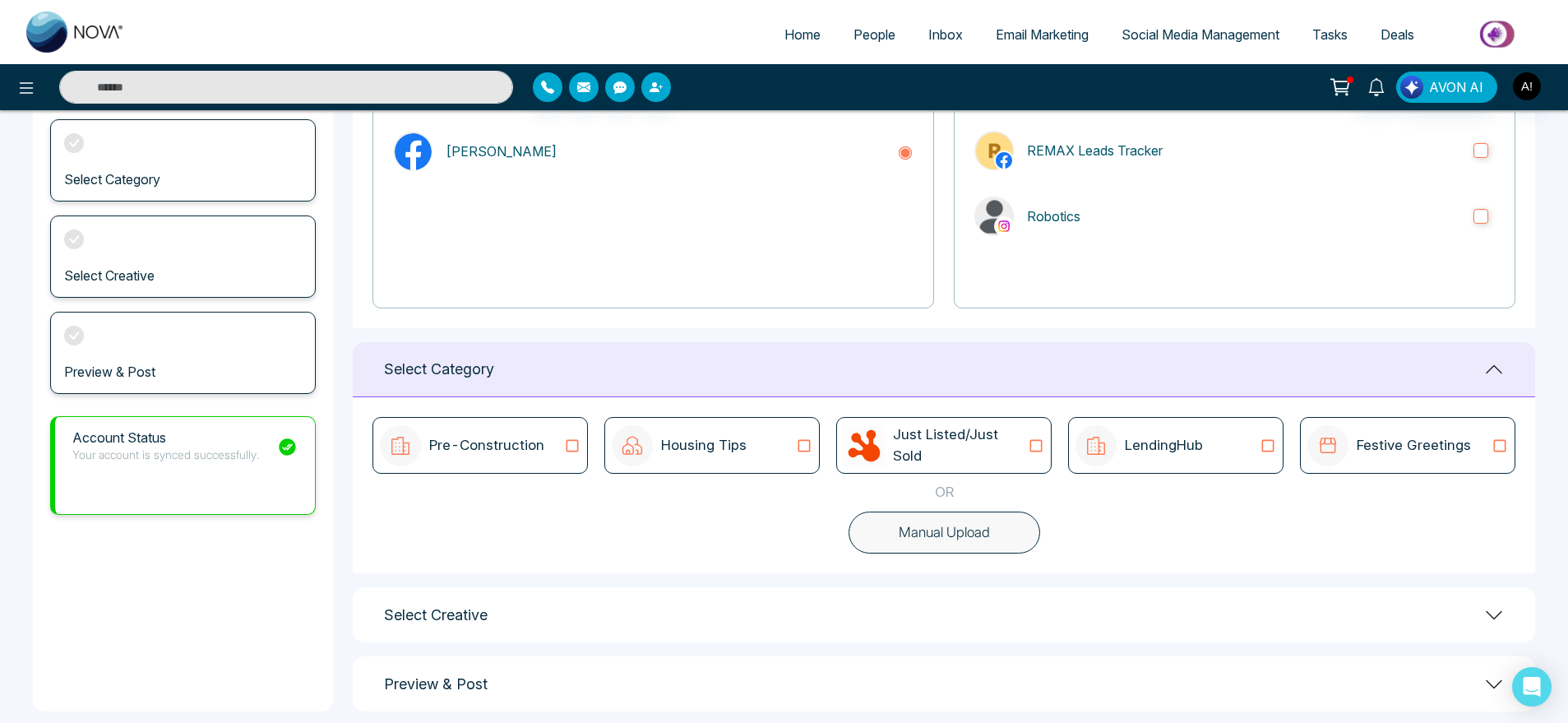
scroll to position [209, 0]
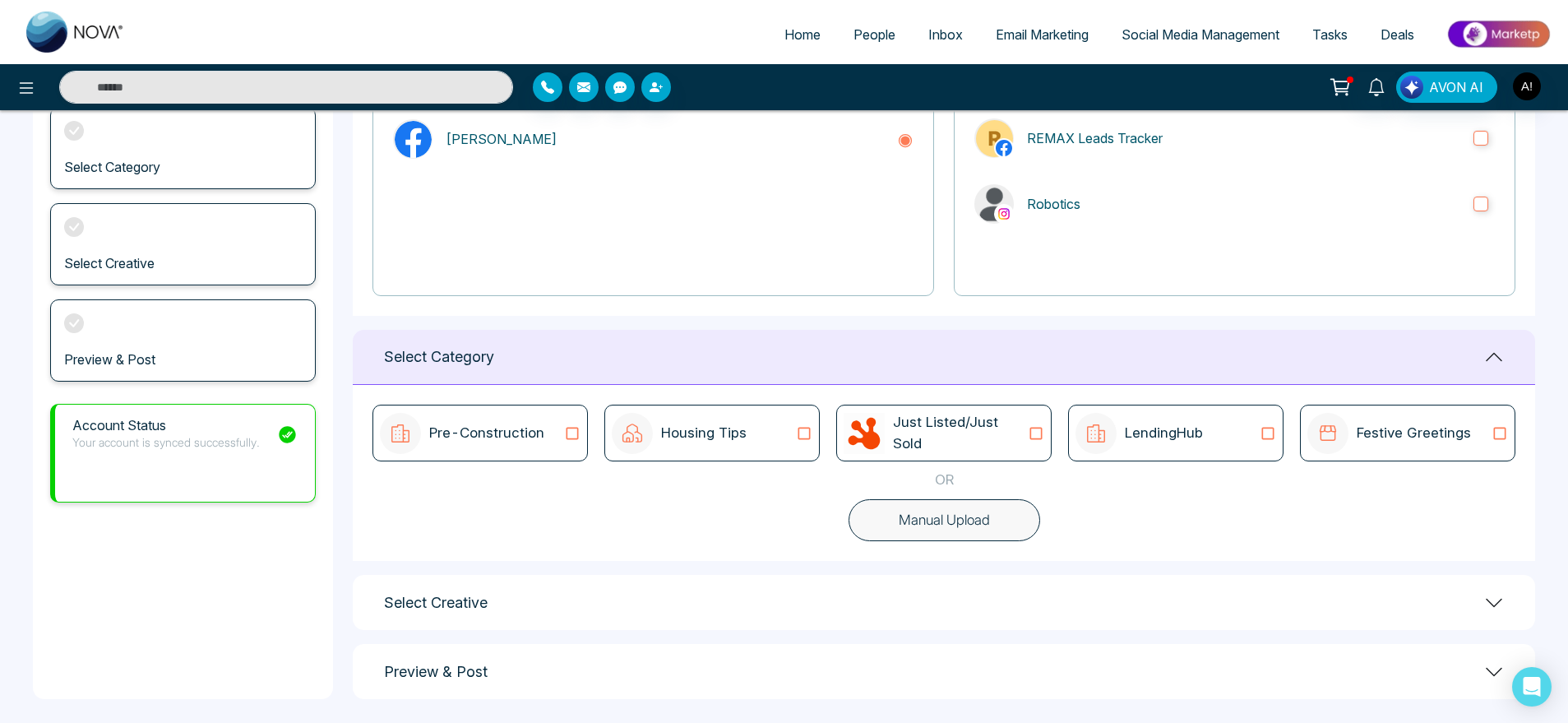
click at [1120, 434] on div "LendingHub" at bounding box center [1139, 434] width 128 height 41
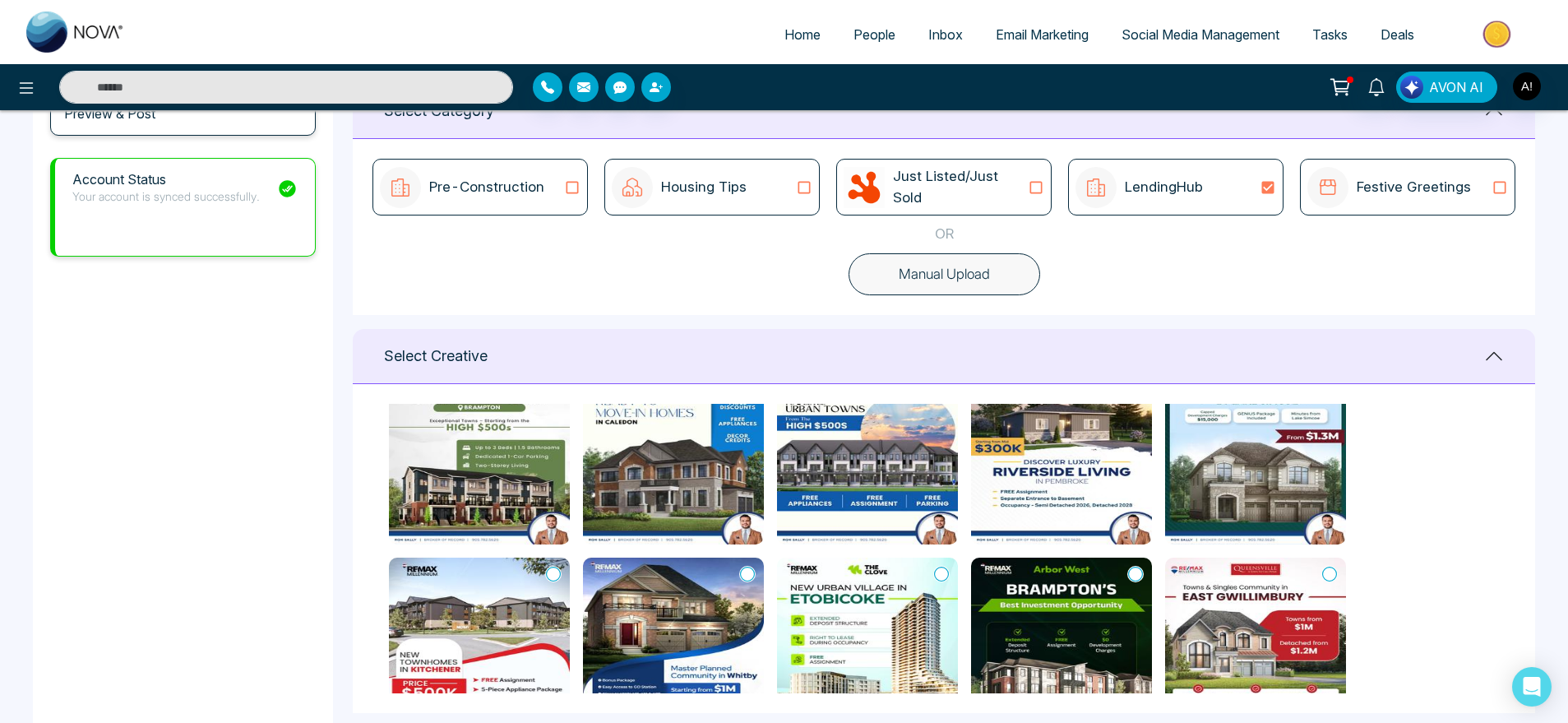
scroll to position [0, 0]
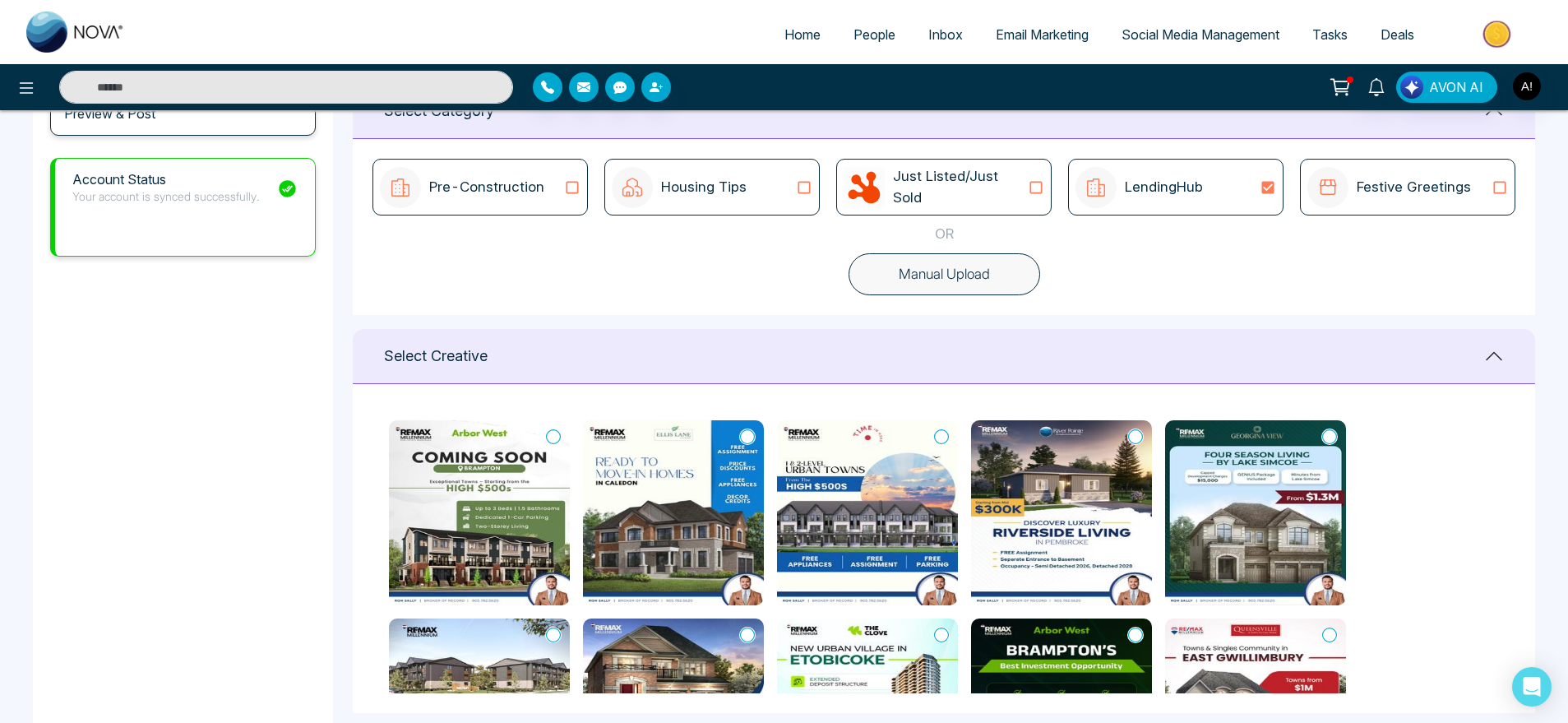
click at [987, 278] on button "Manual Upload" at bounding box center [944, 275] width 192 height 43
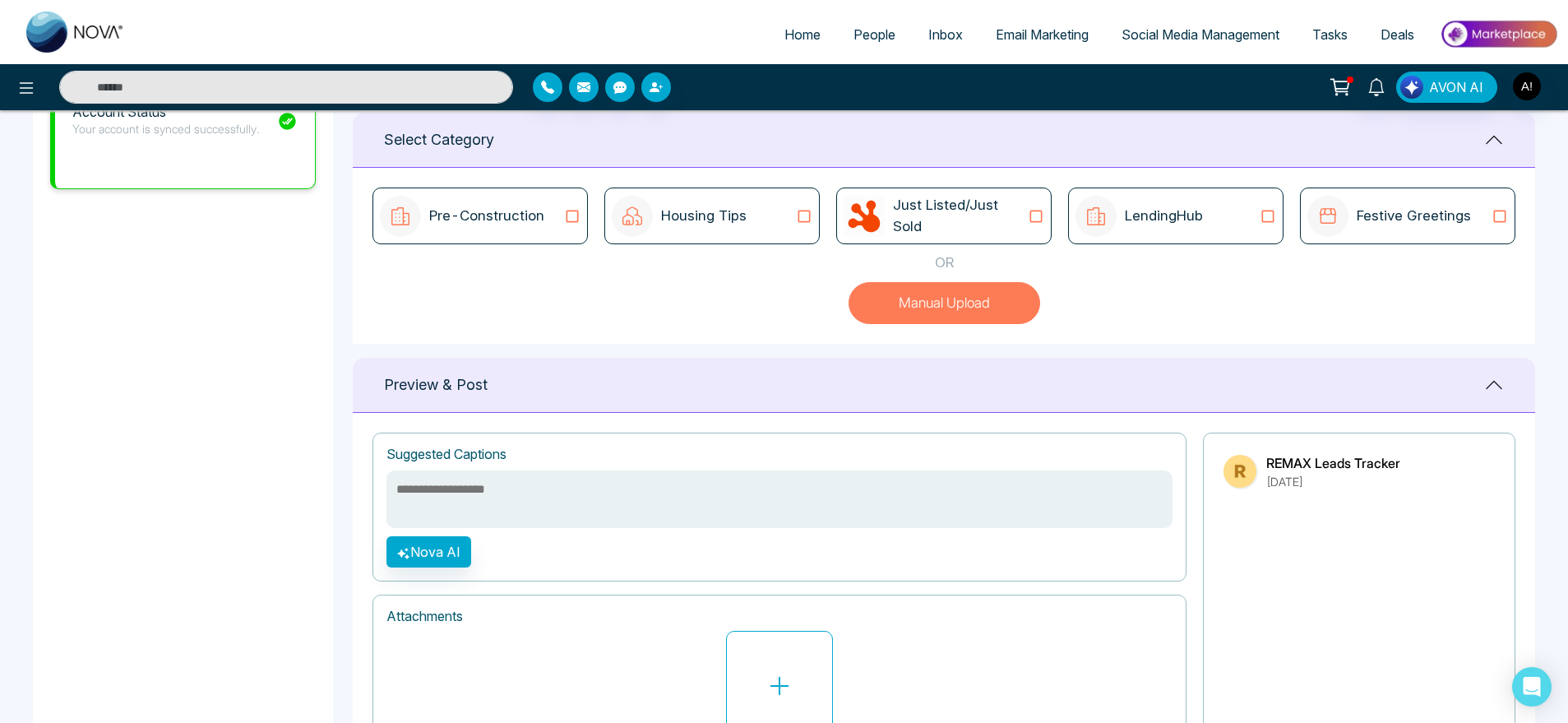
scroll to position [552, 0]
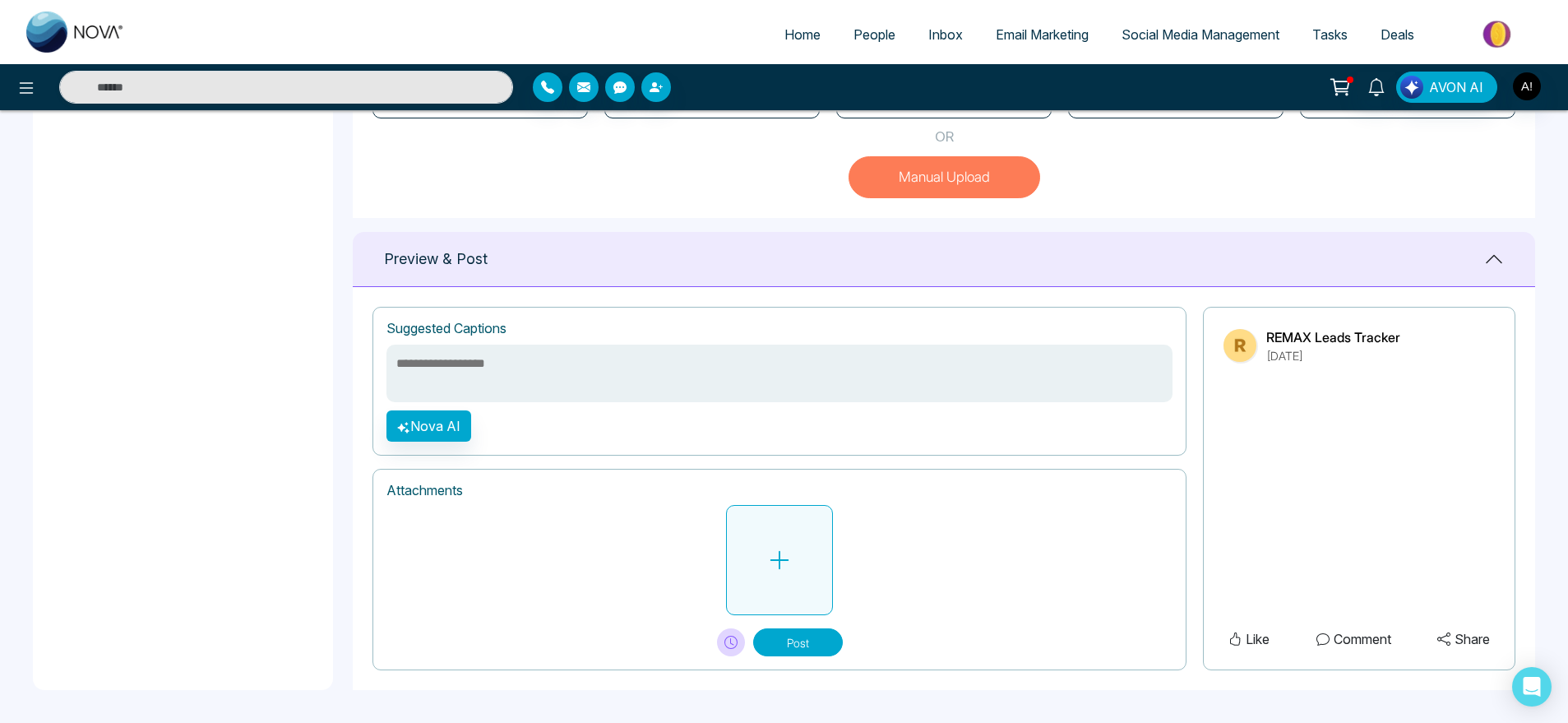
click at [778, 561] on icon at bounding box center [779, 559] width 24 height 24
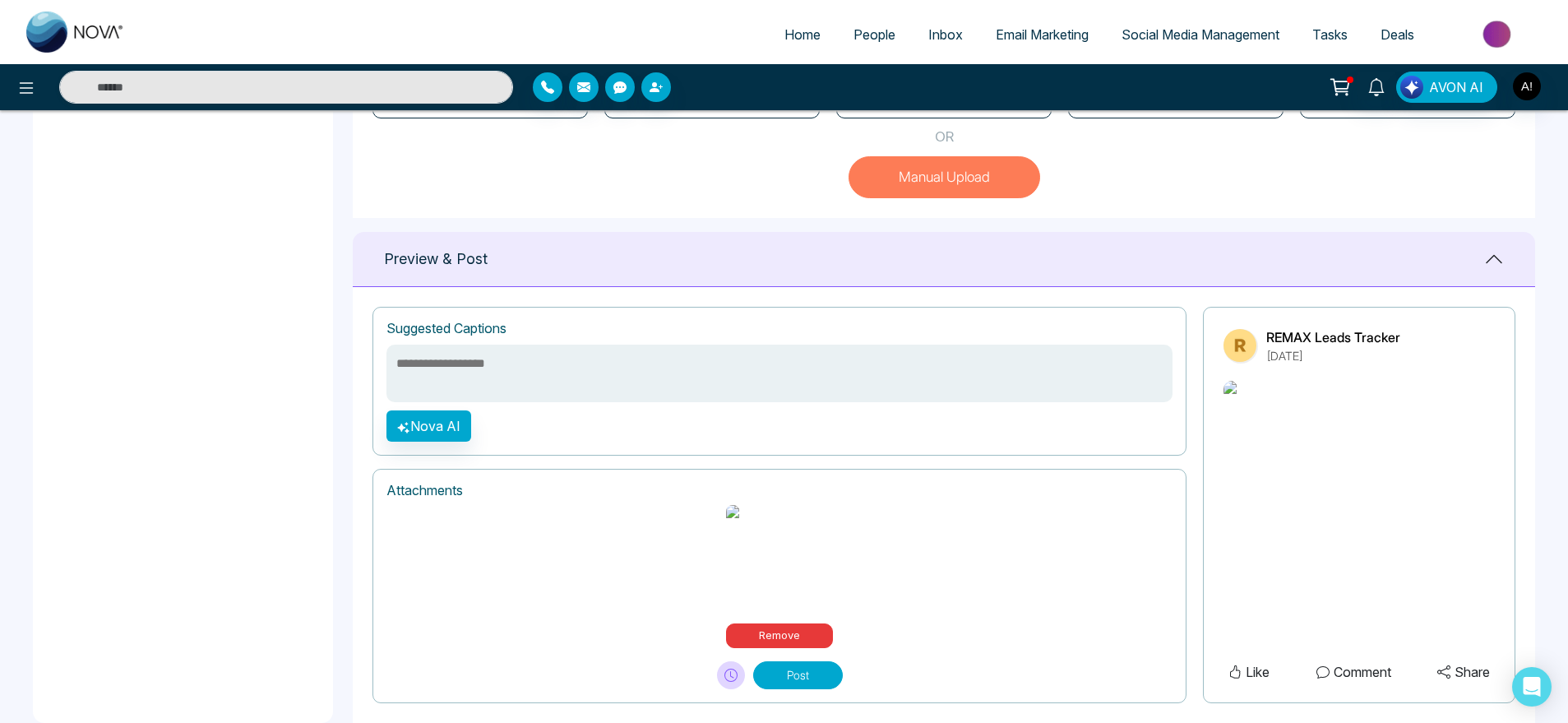
scroll to position [571, 0]
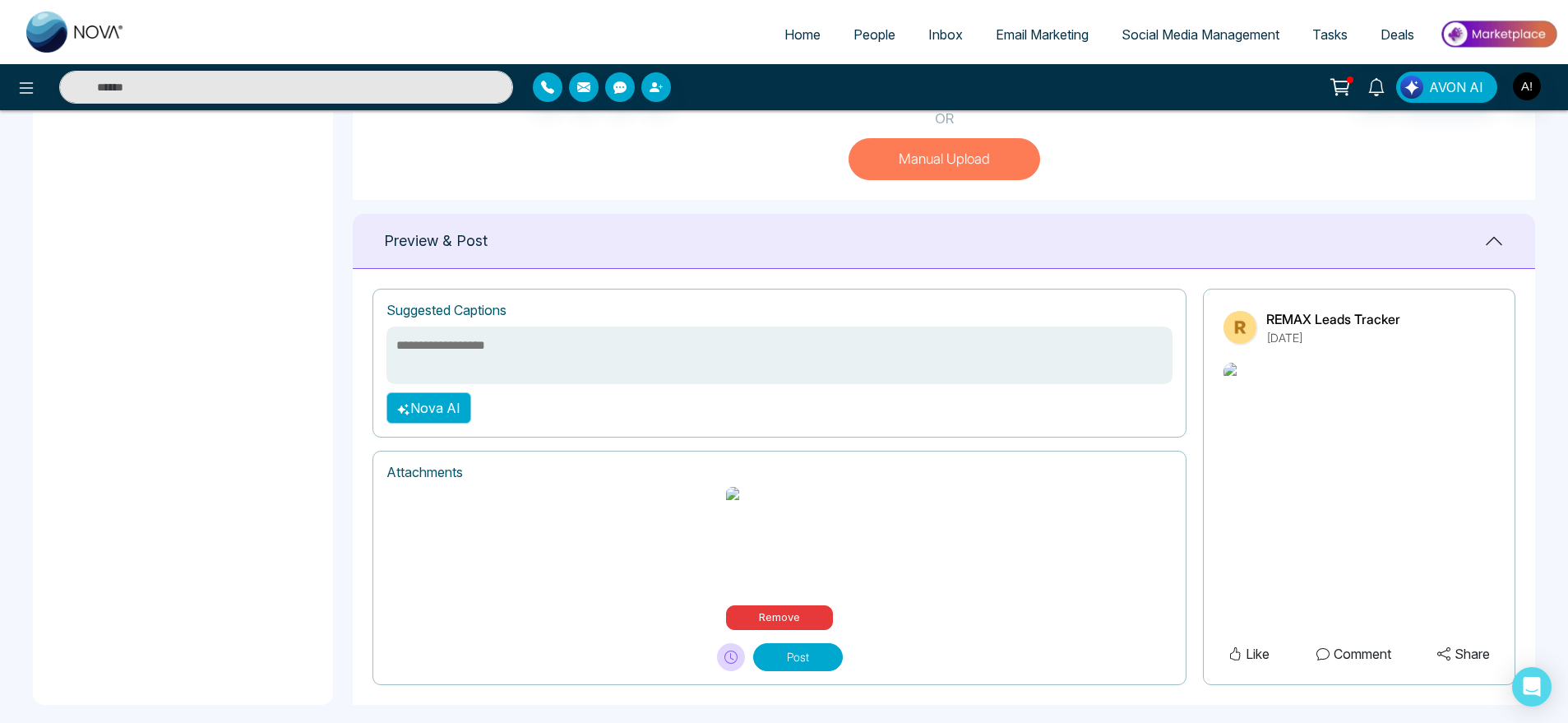
click at [411, 424] on button "Nova AI" at bounding box center [429, 407] width 85 height 31
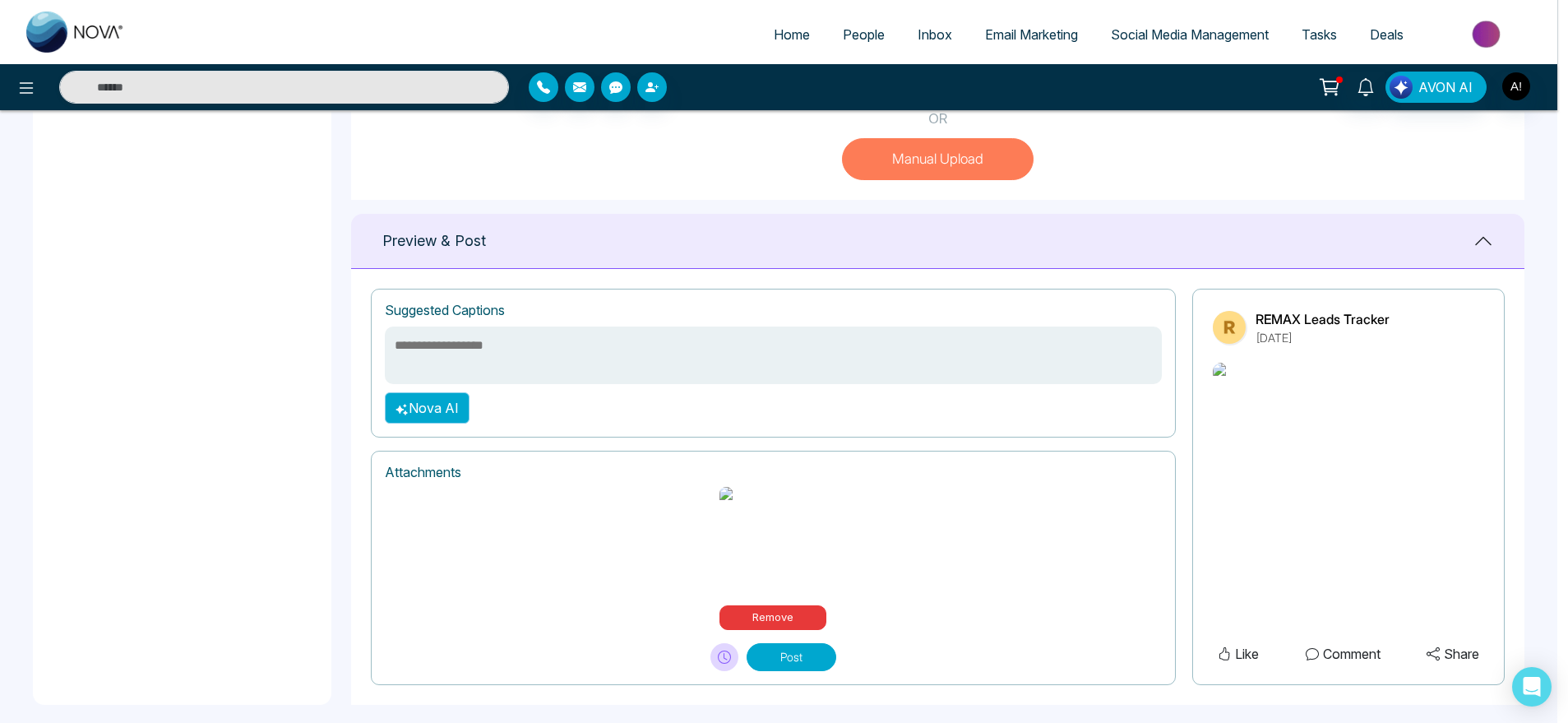
scroll to position [570, 0]
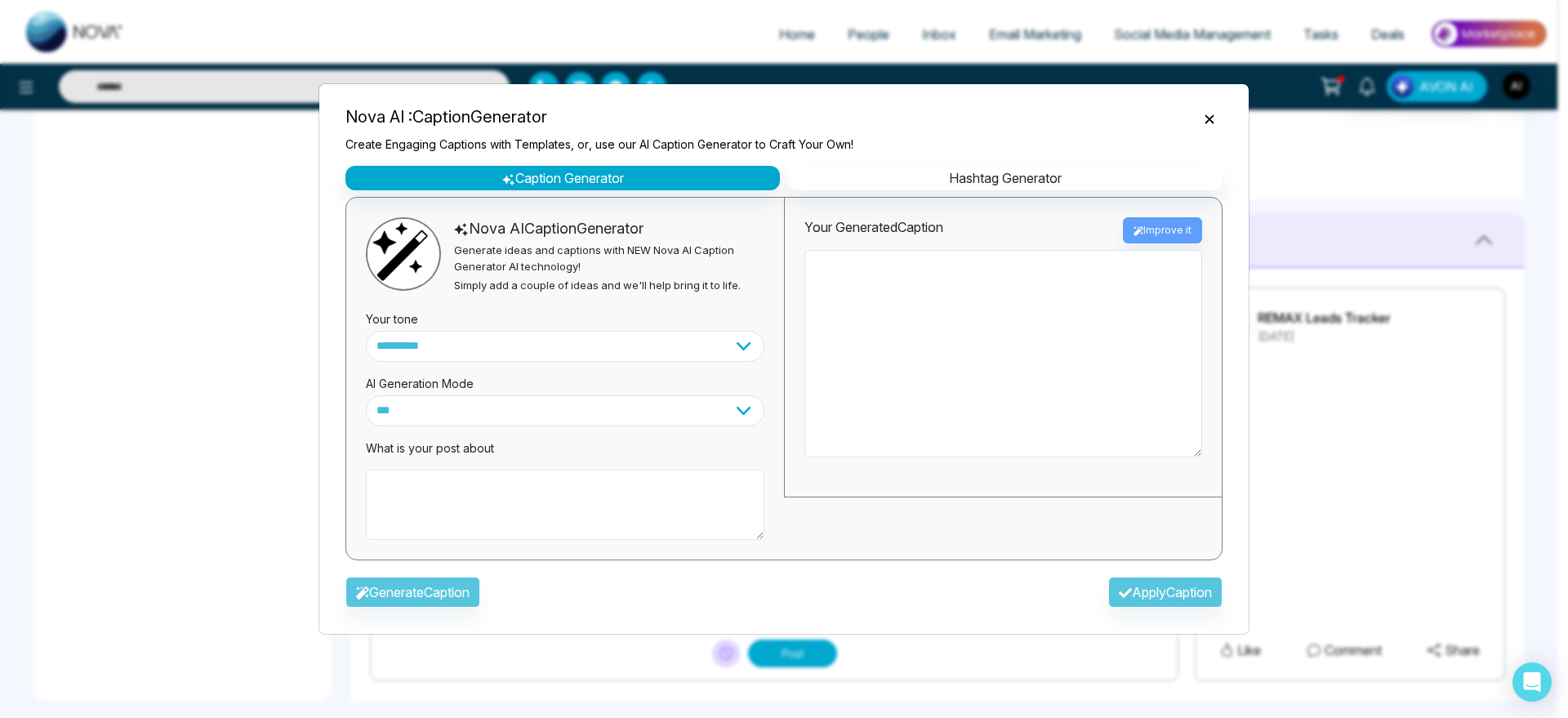
click at [487, 489] on textarea at bounding box center [565, 504] width 399 height 71
type textarea "**********"
click at [455, 592] on button "Generate Caption" at bounding box center [412, 592] width 135 height 31
type textarea "**********"
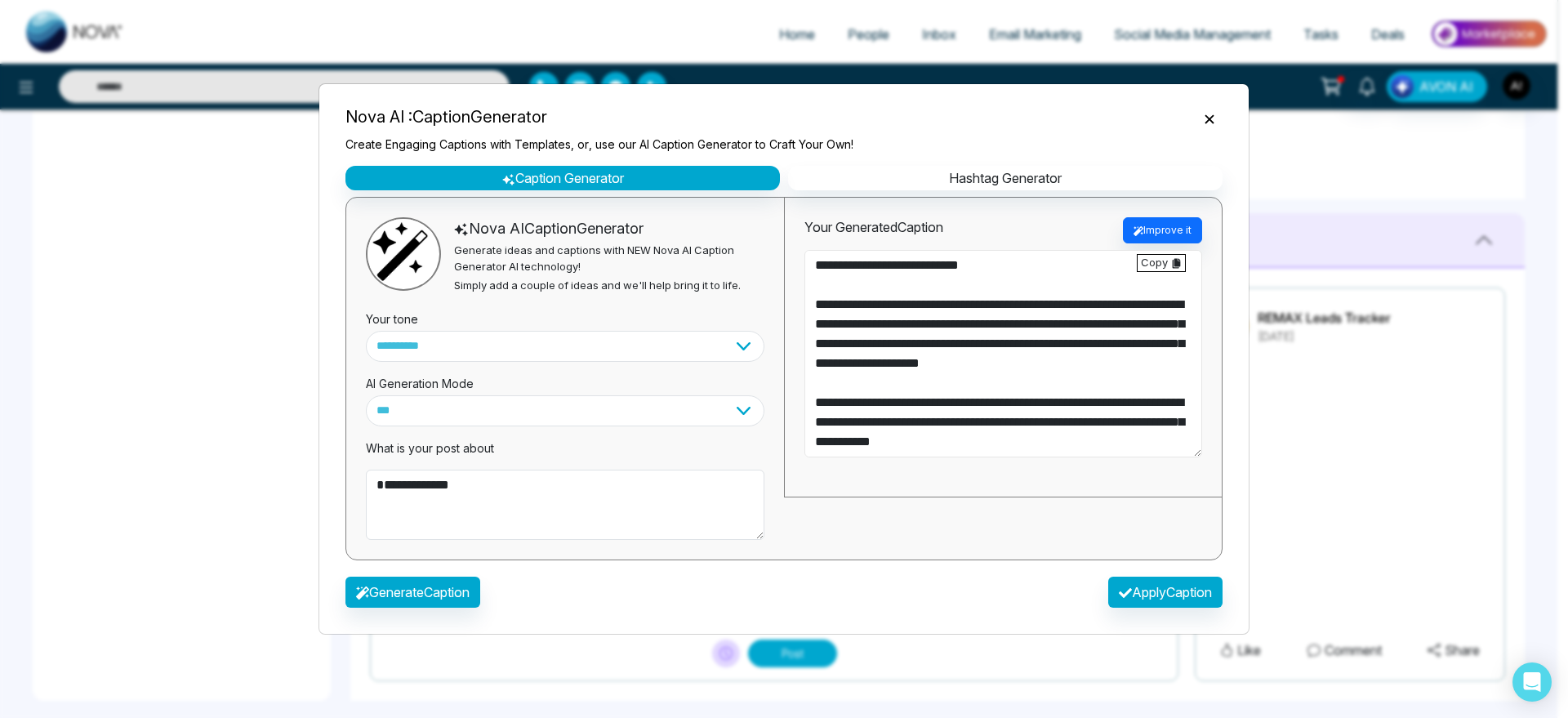
click at [825, 434] on textarea "**********" at bounding box center [1003, 353] width 398 height 207
click at [1178, 593] on button "Apply Caption" at bounding box center [1165, 592] width 114 height 31
type textarea "**********"
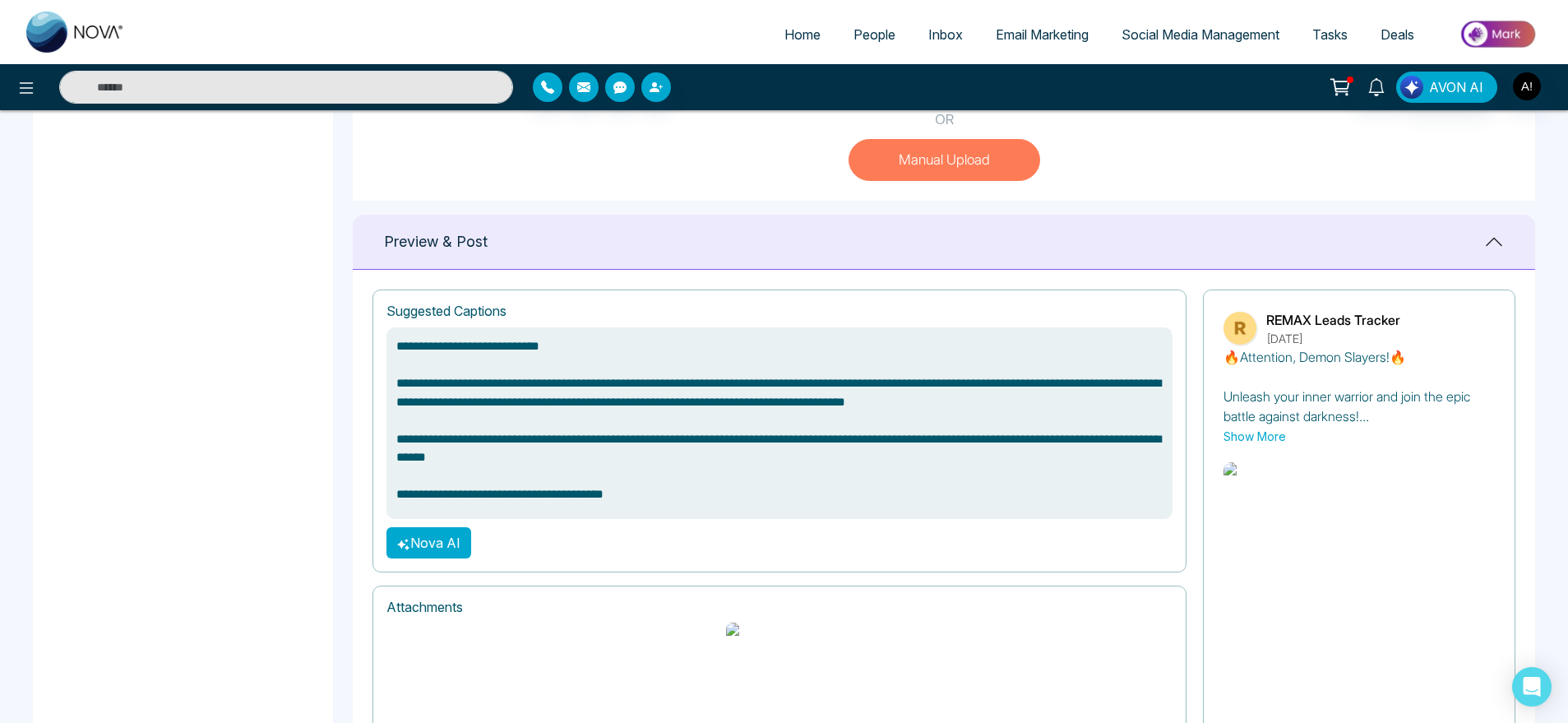
scroll to position [669, 0]
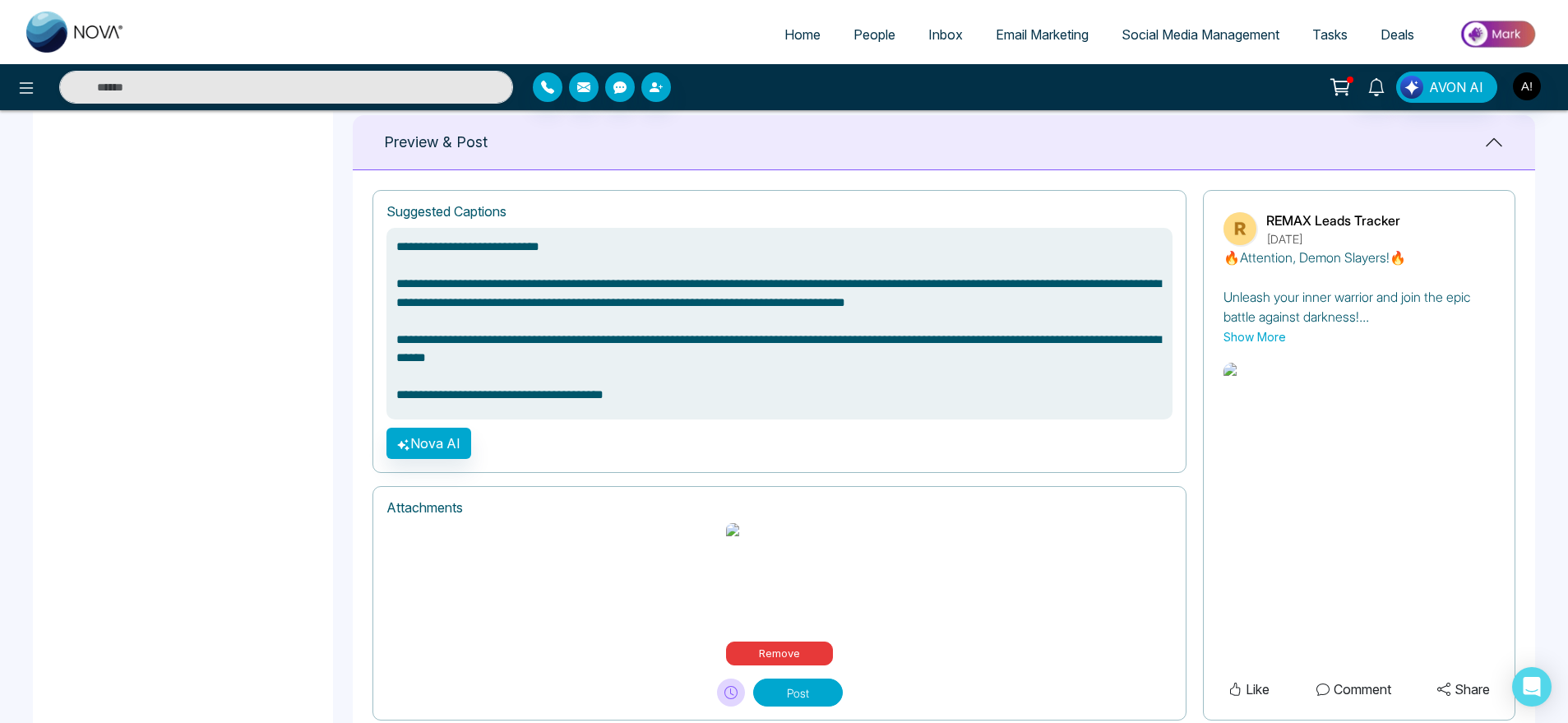
click at [781, 678] on button "Post" at bounding box center [798, 692] width 90 height 28
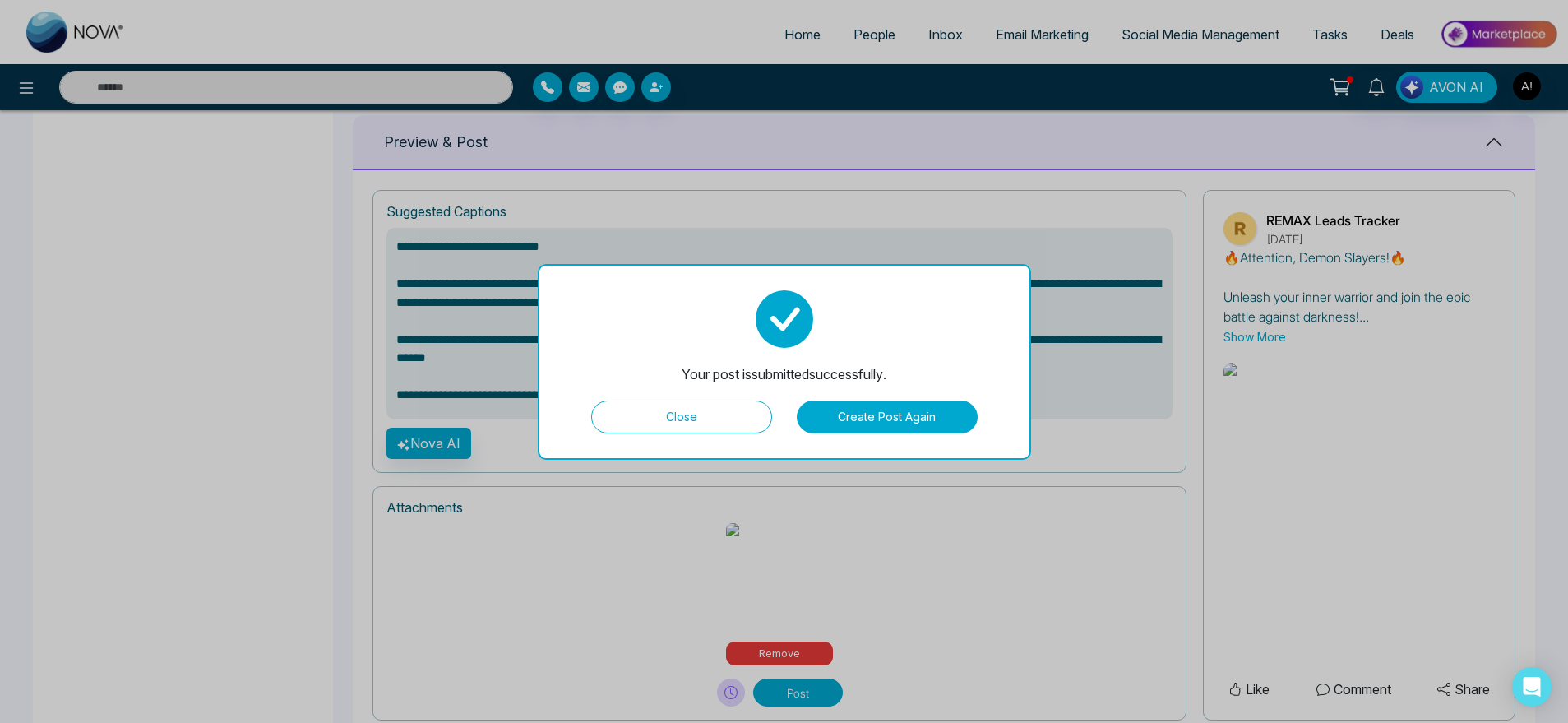
click at [715, 410] on button "Close" at bounding box center [682, 417] width 181 height 33
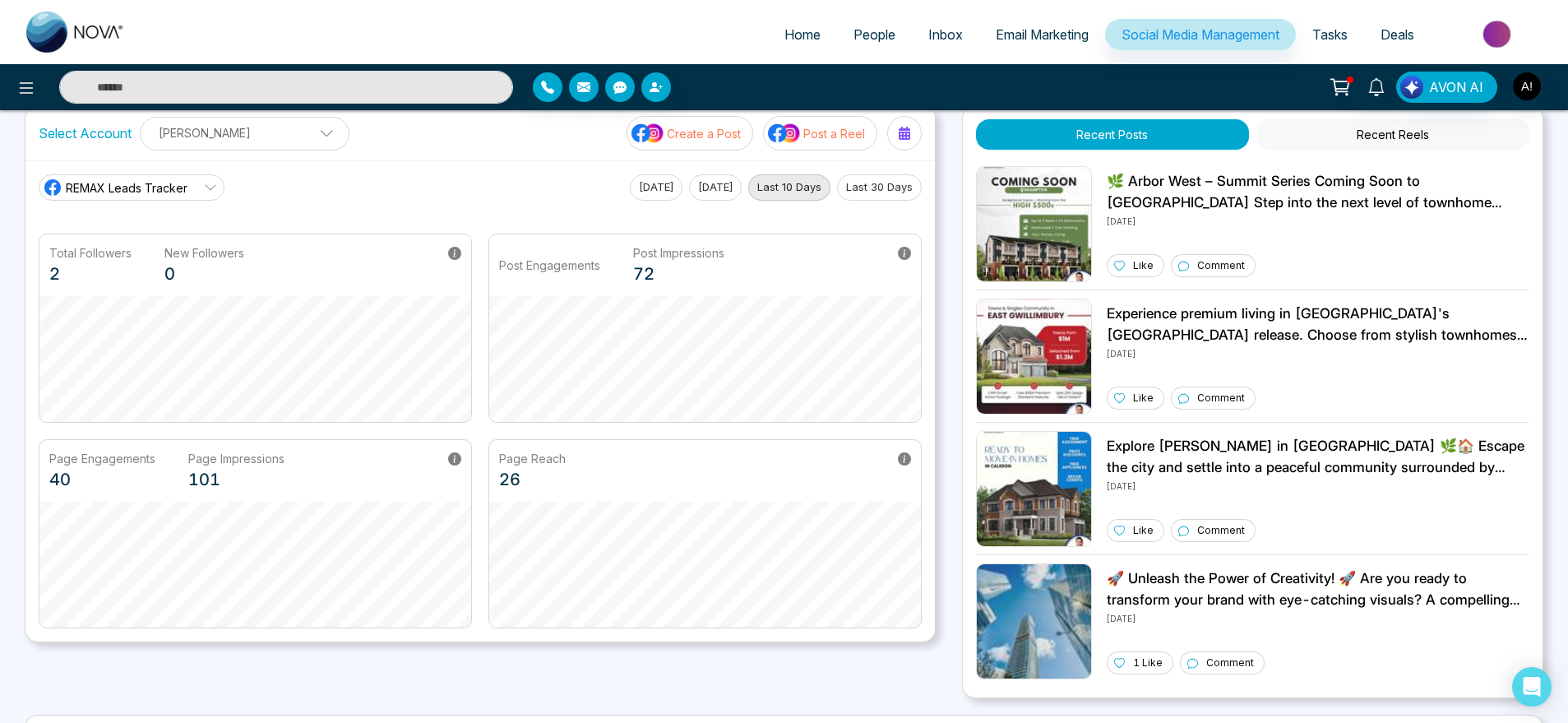
scroll to position [33, 0]
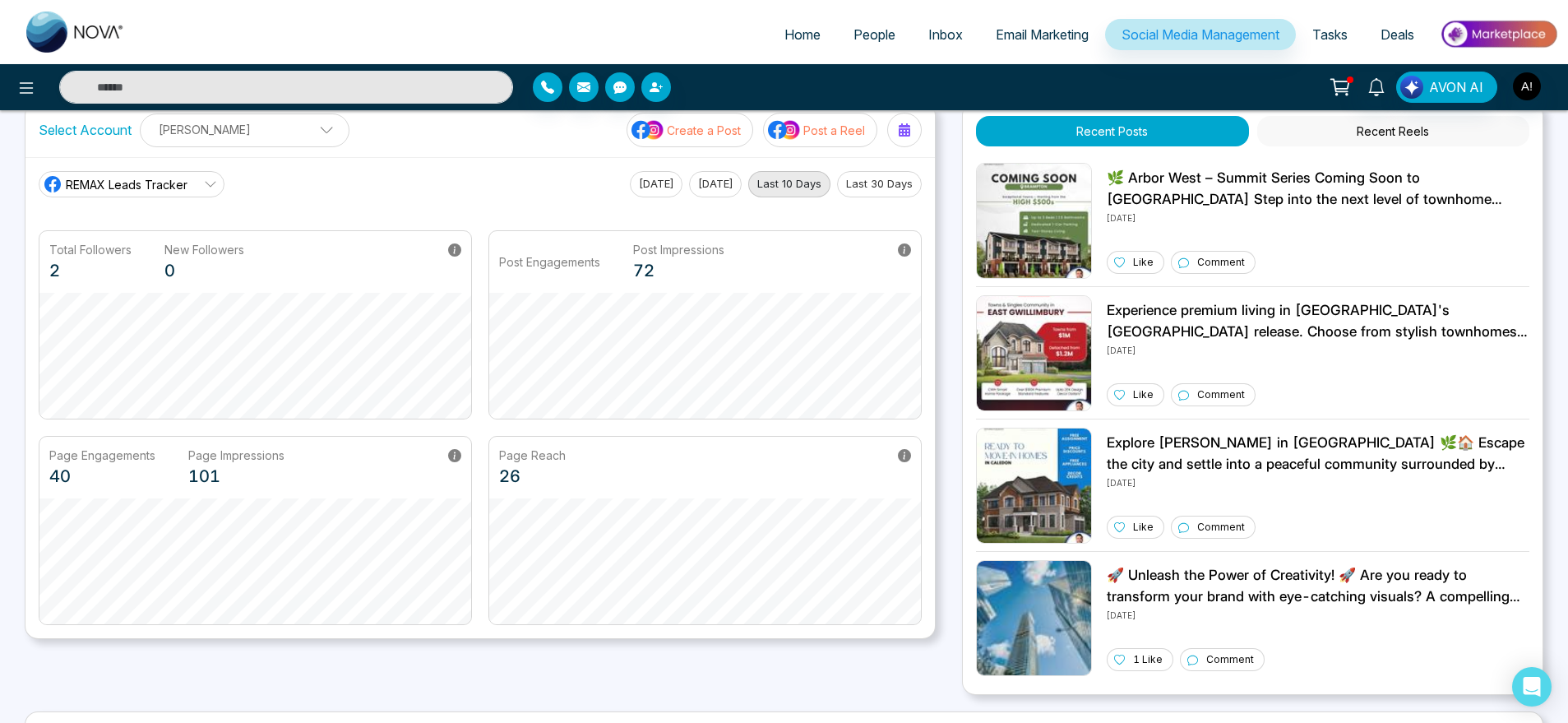
click at [746, 131] on button "Create a Post" at bounding box center [690, 130] width 127 height 34
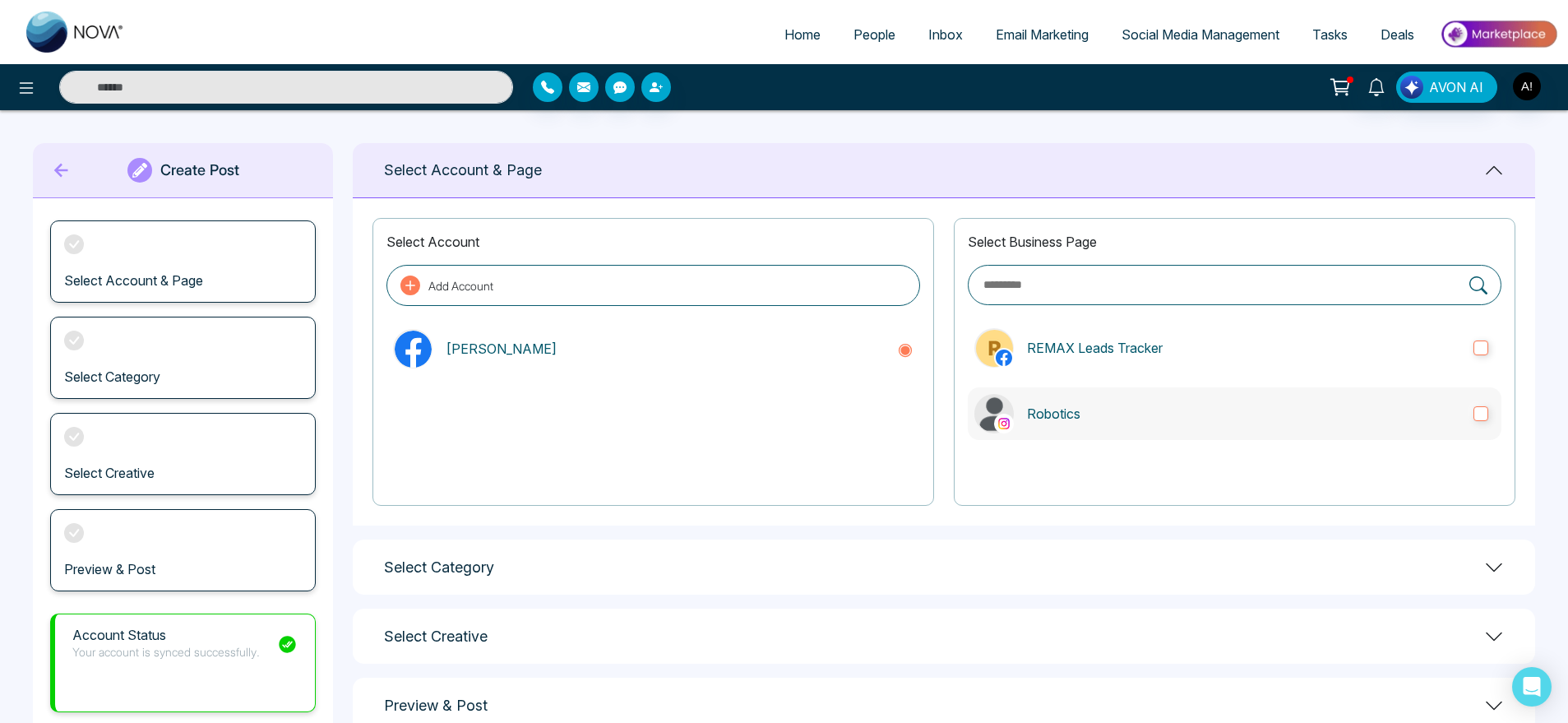
click at [1099, 402] on label "Robotics" at bounding box center [1235, 413] width 534 height 53
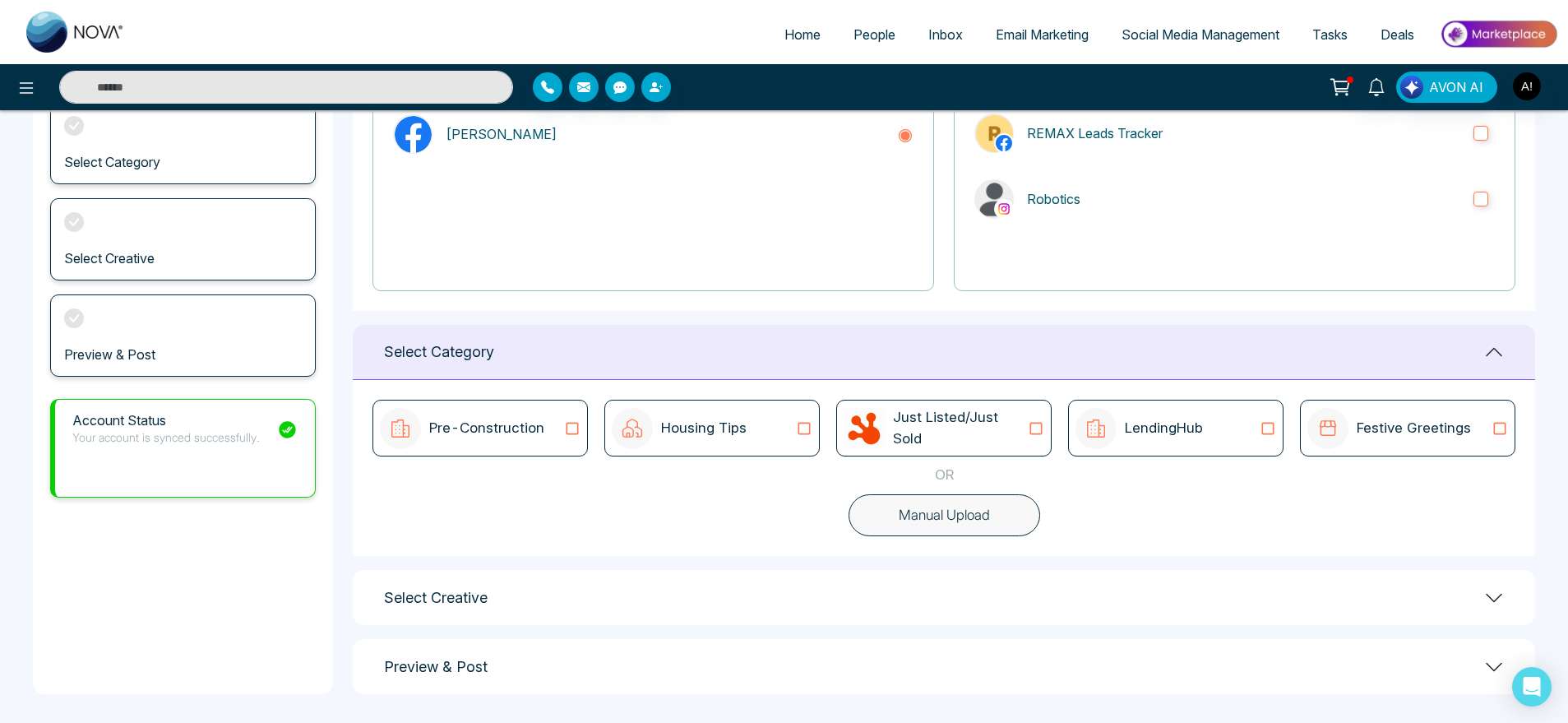
scroll to position [218, 0]
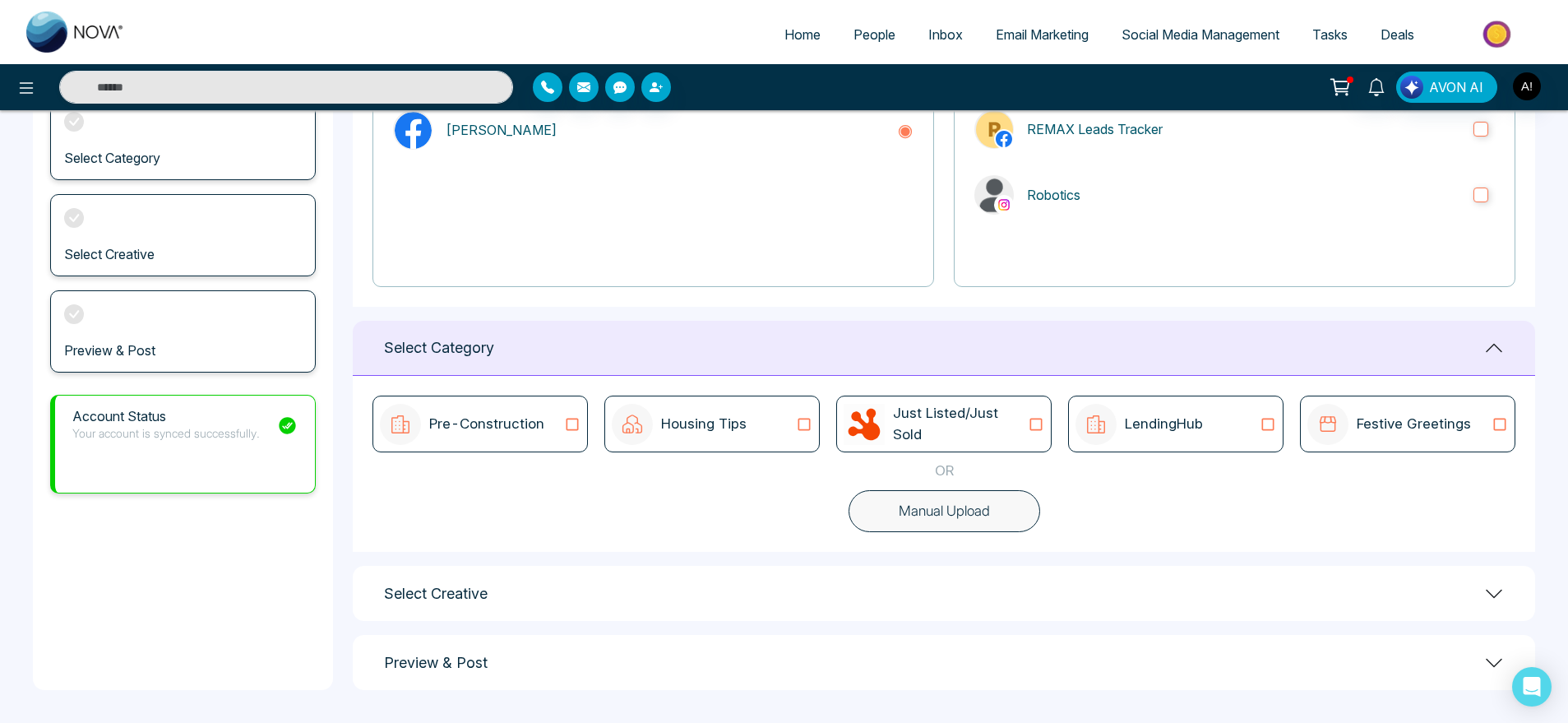
click at [1013, 501] on button "Manual Upload" at bounding box center [944, 512] width 192 height 43
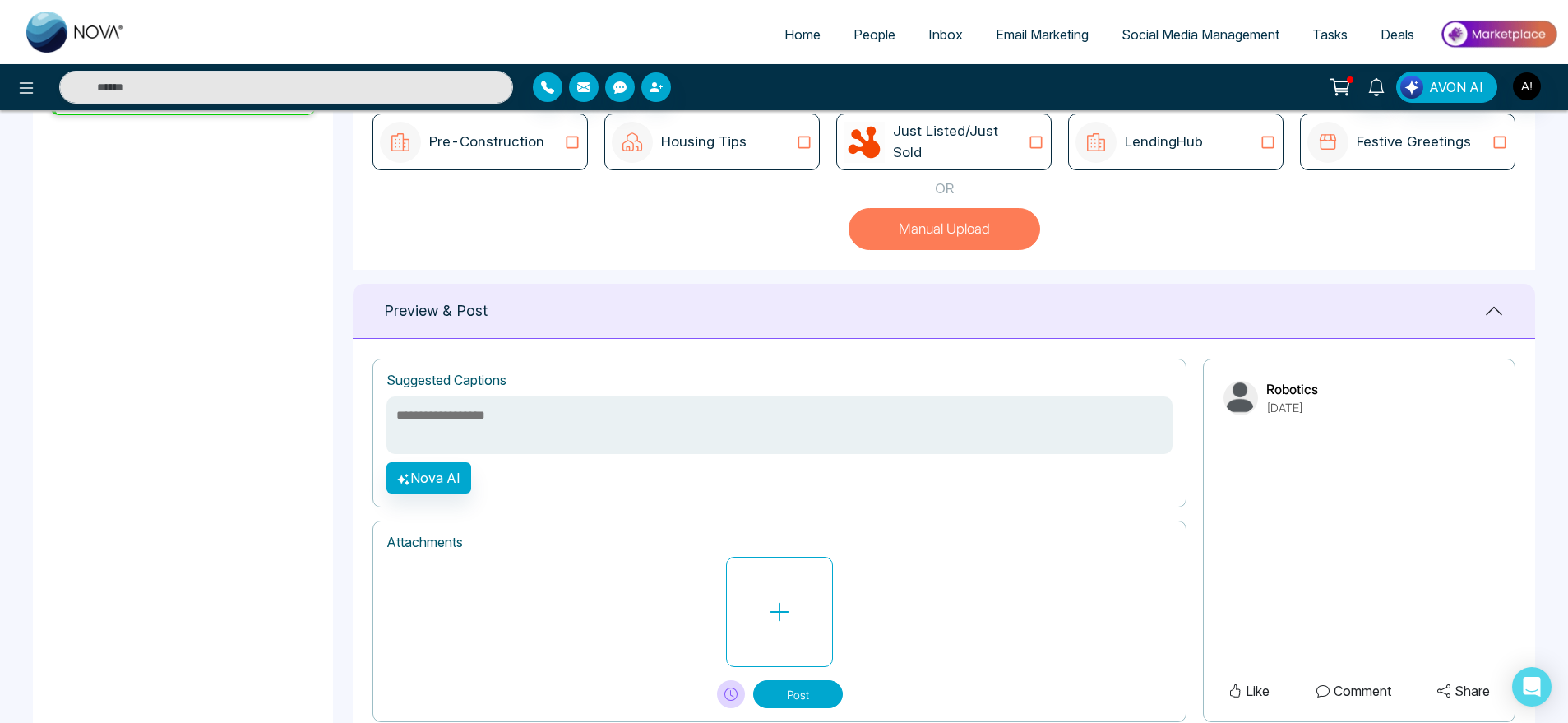
scroll to position [552, 0]
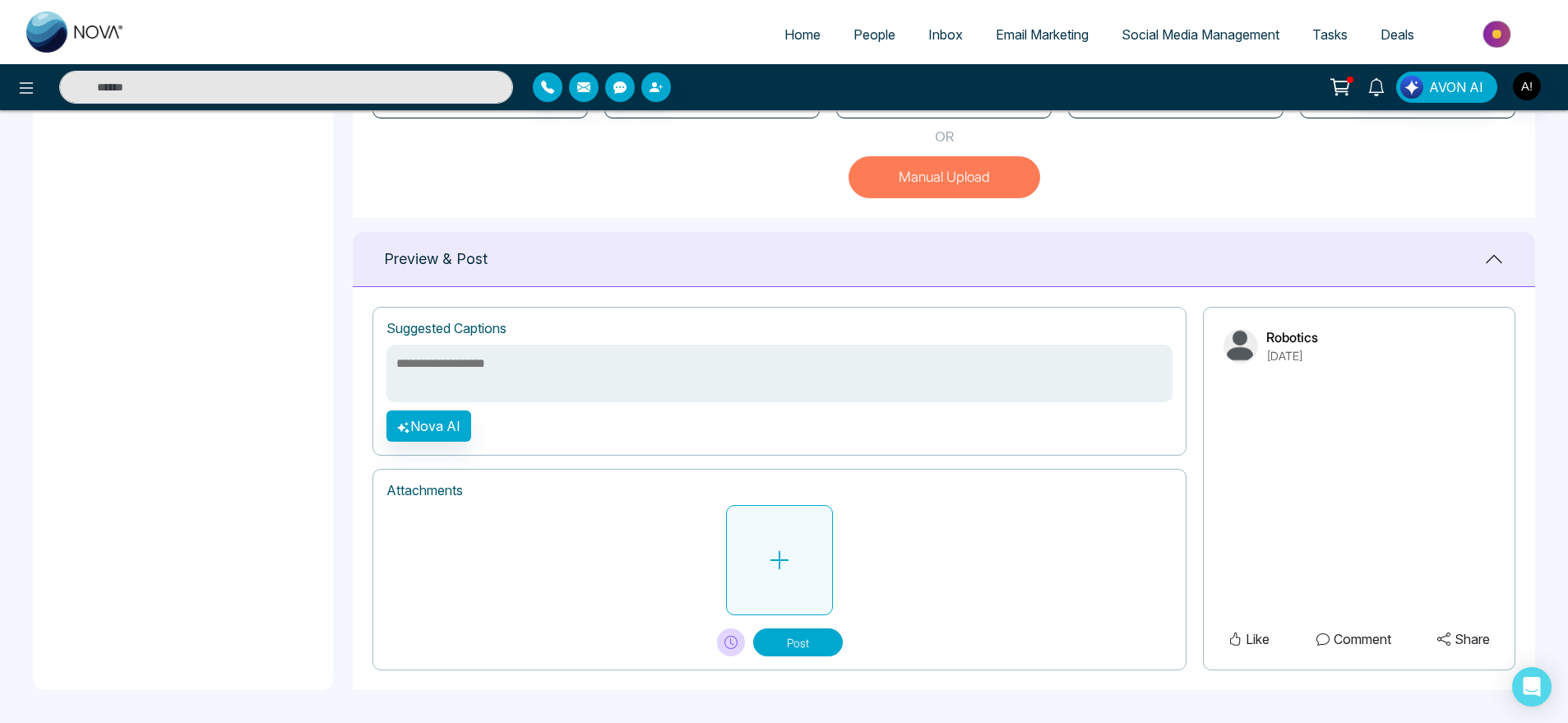
click at [803, 534] on button at bounding box center [780, 559] width 107 height 110
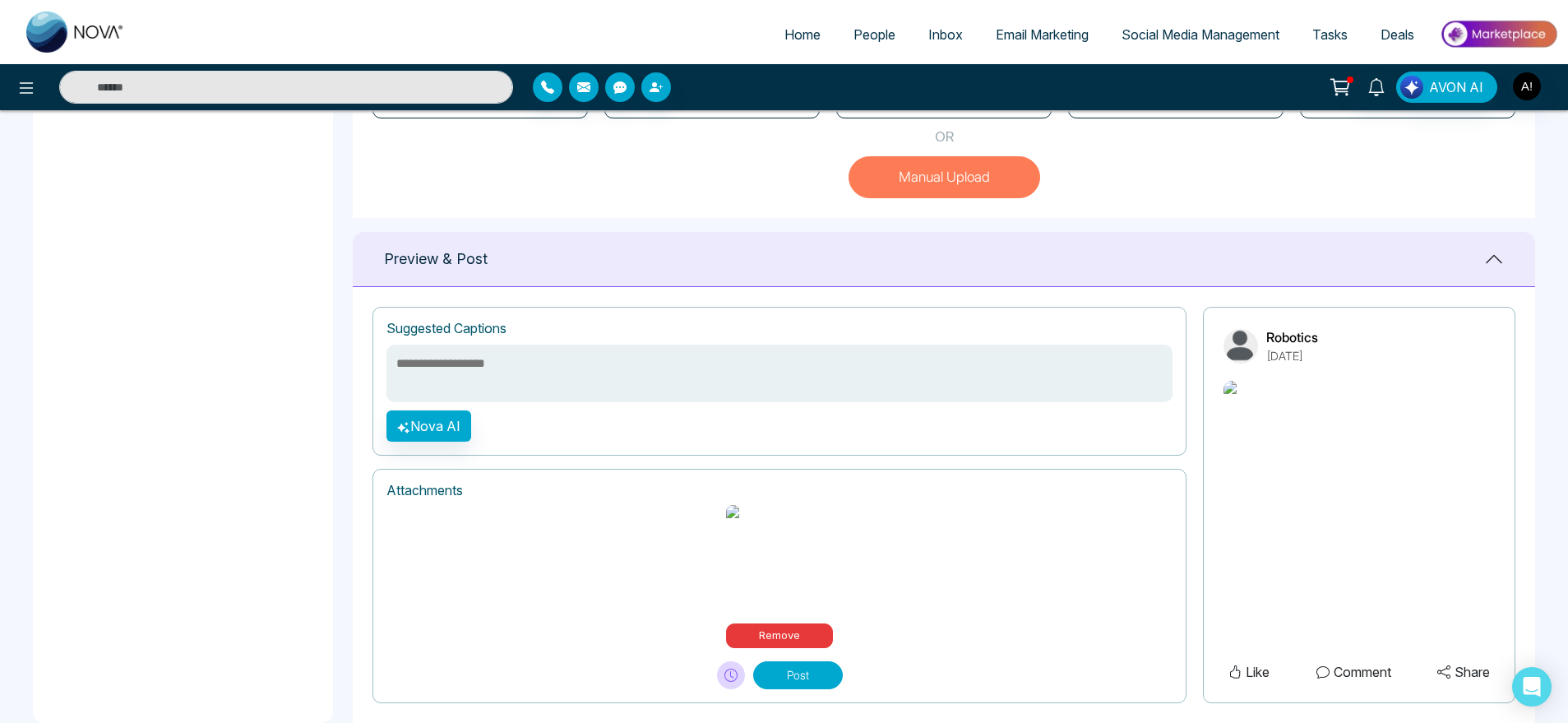
scroll to position [571, 0]
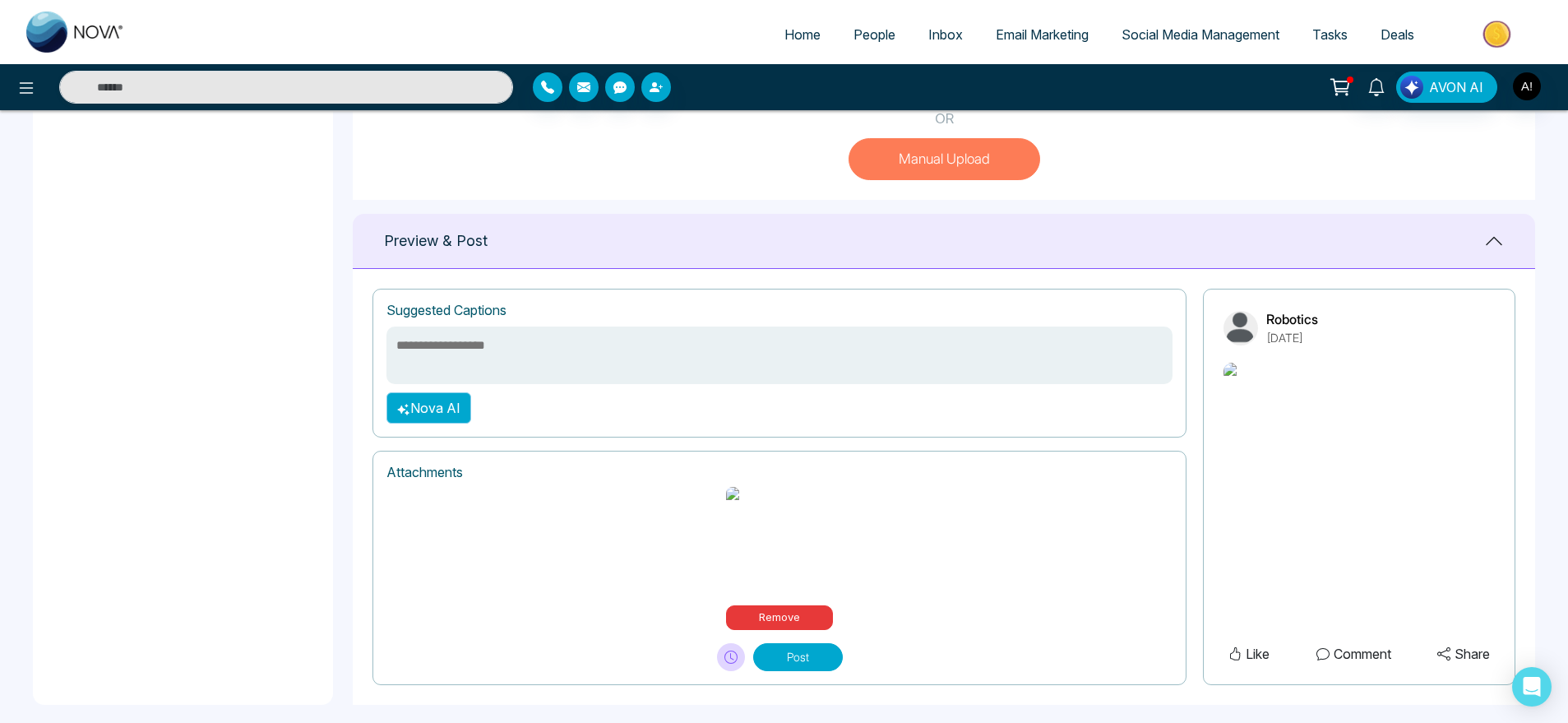
click at [440, 424] on button "Nova AI" at bounding box center [429, 407] width 85 height 31
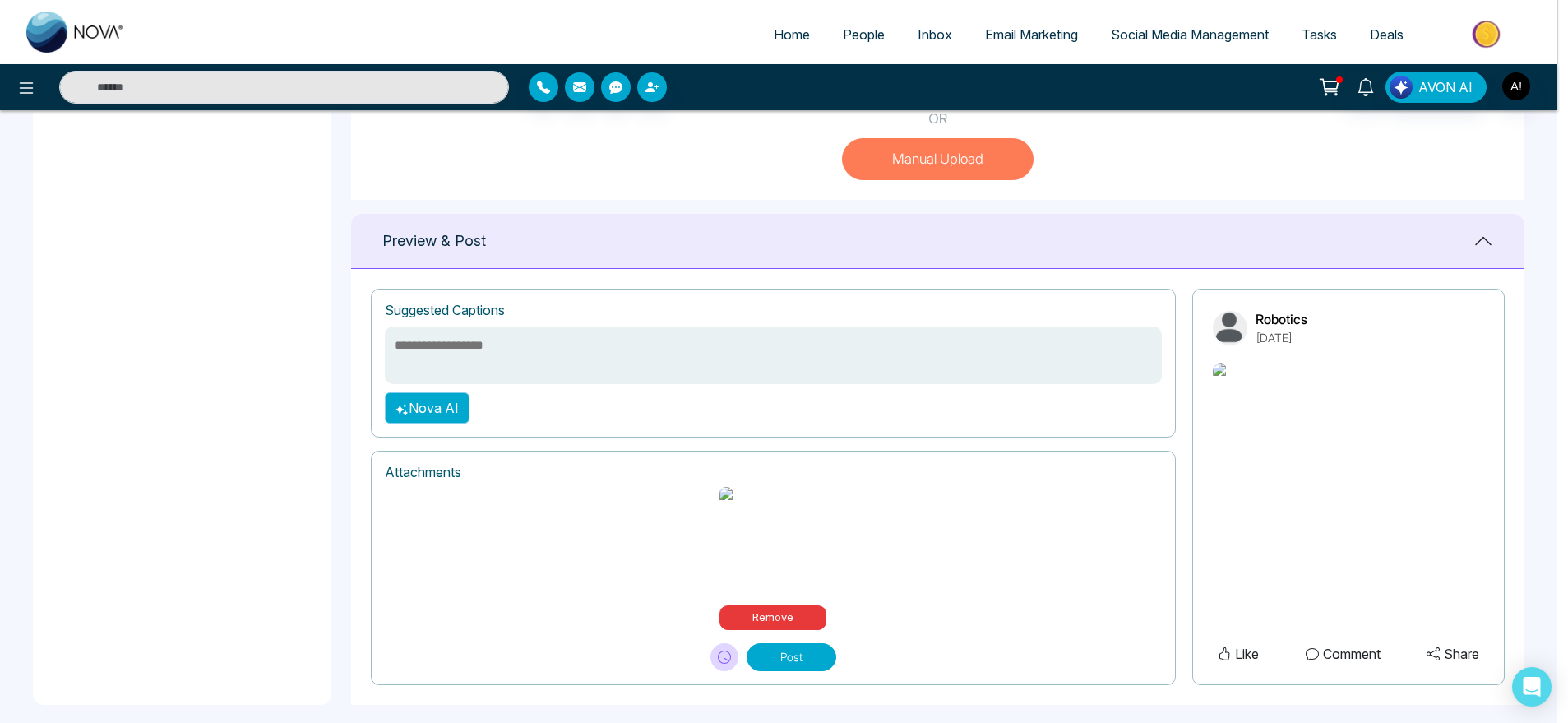
scroll to position [570, 0]
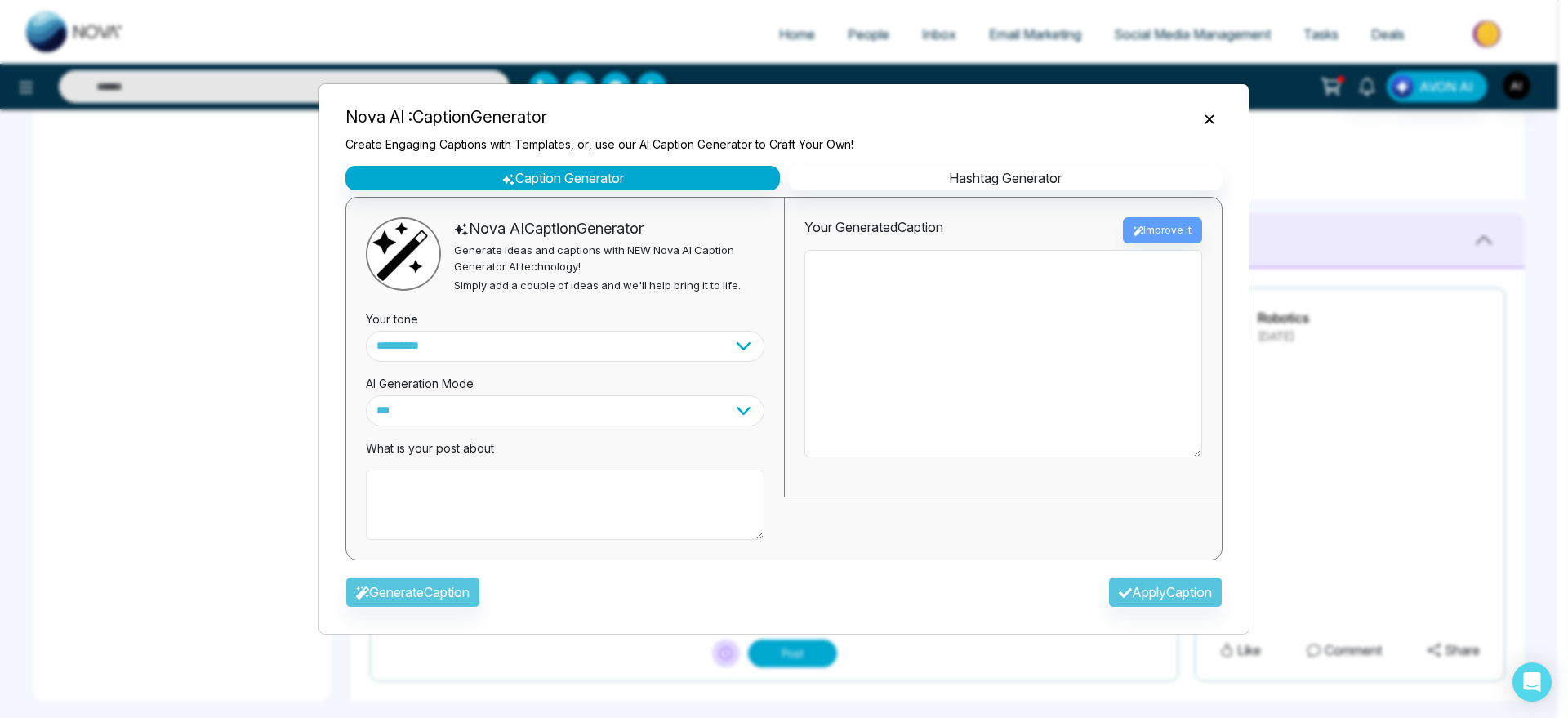
click at [455, 499] on textarea at bounding box center [565, 504] width 399 height 71
type textarea "*********"
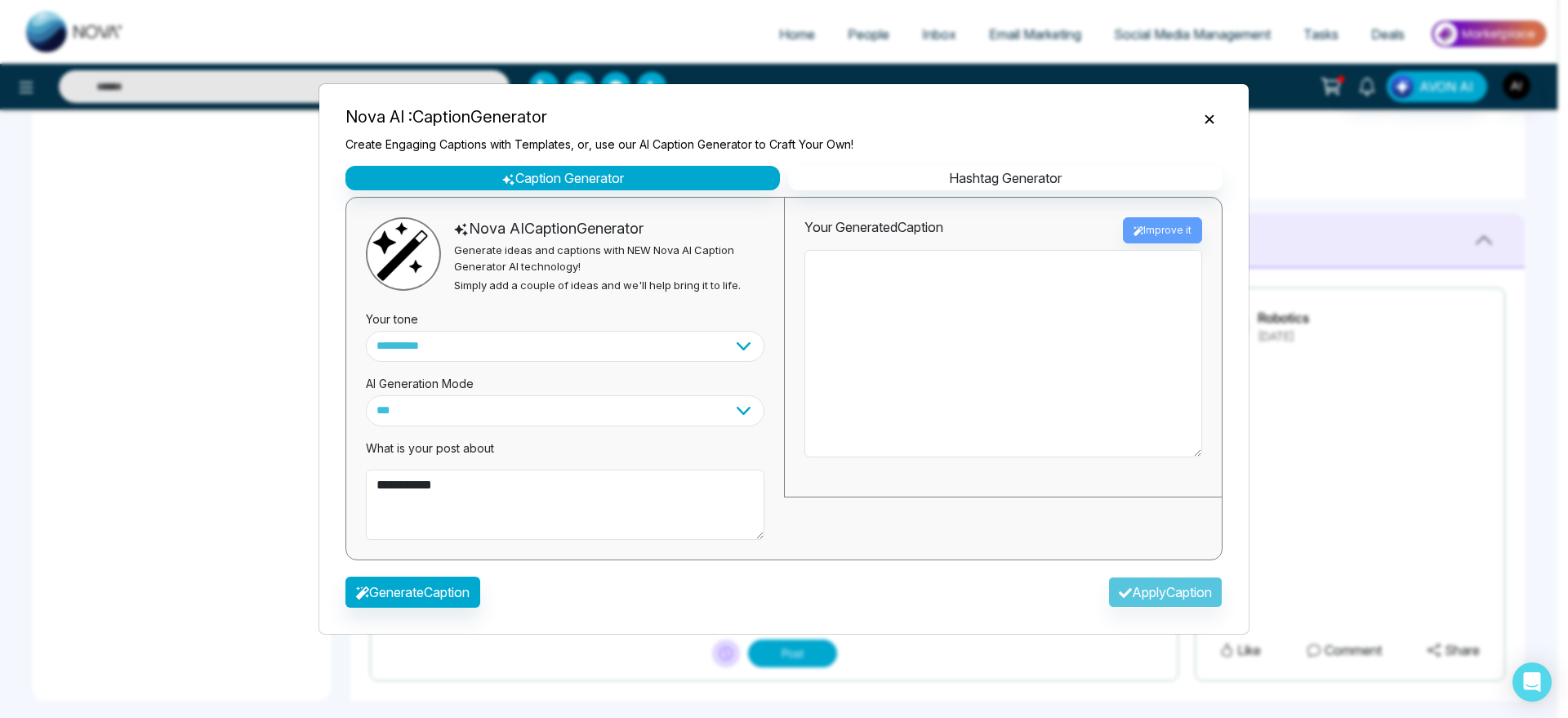
click at [481, 608] on div "Generate Caption Apply Caption" at bounding box center [783, 596] width 903 height 47
click at [410, 585] on button "Generate Caption" at bounding box center [412, 592] width 135 height 31
type textarea "**********"
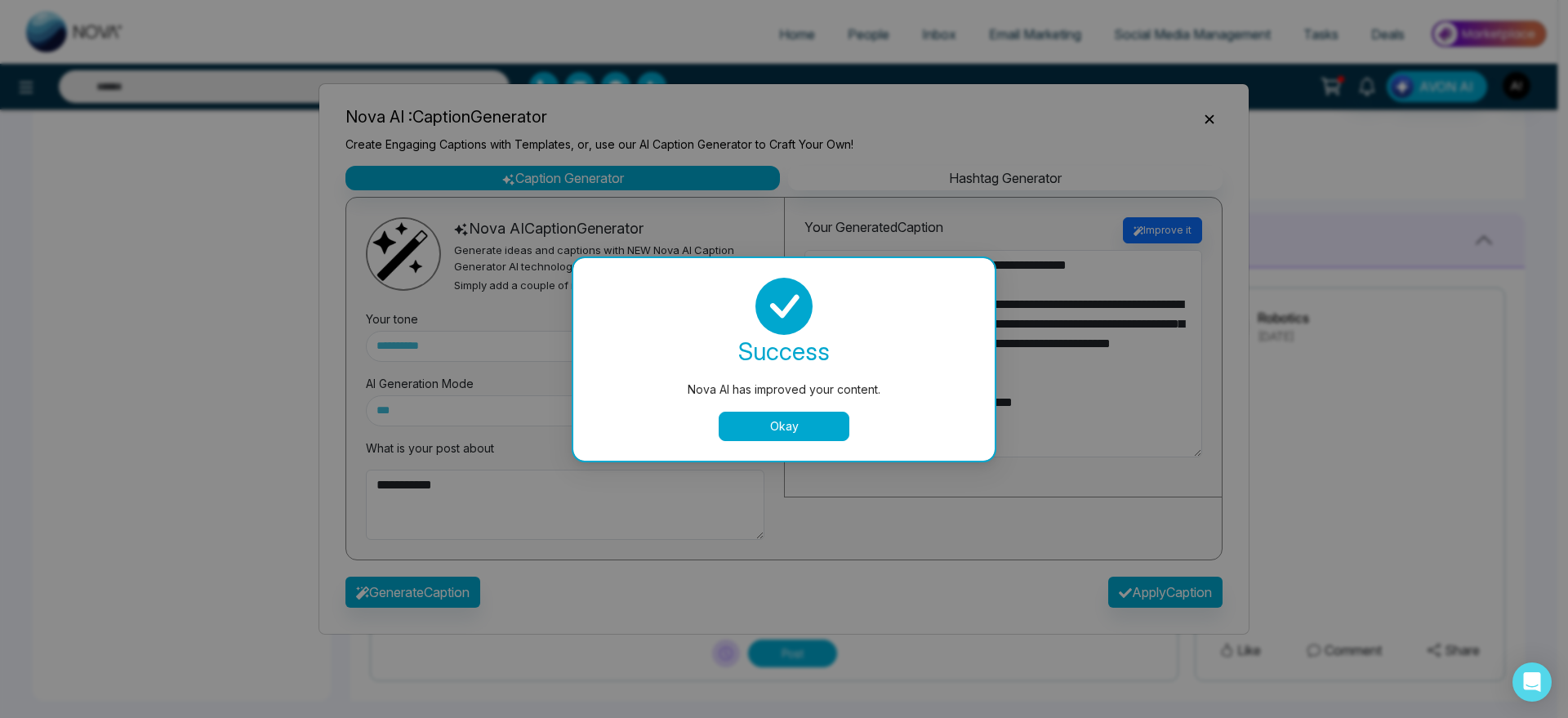
click at [774, 443] on div "success Nova AI has improved your content. Okay" at bounding box center [783, 359] width 421 height 202
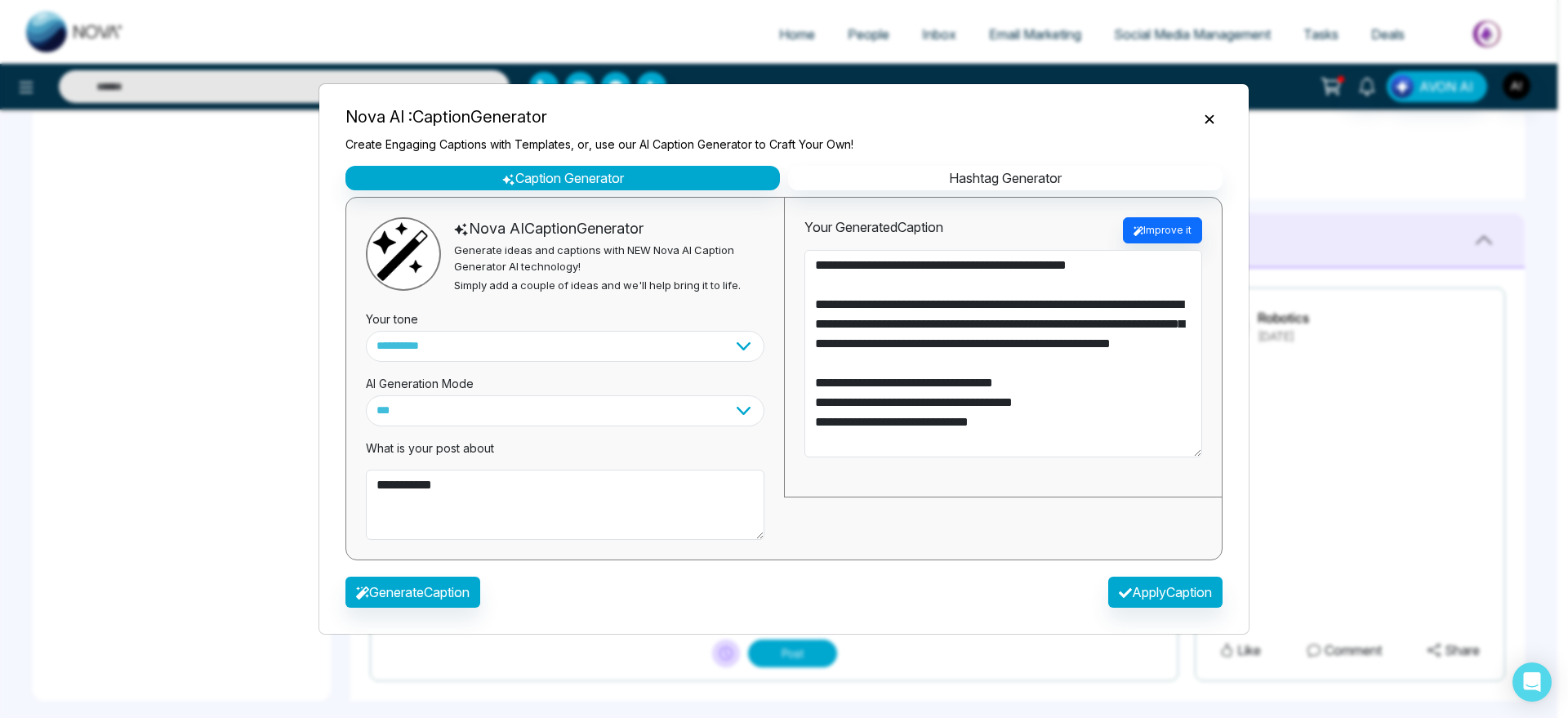
click at [801, 423] on div "**********" at bounding box center [1003, 347] width 437 height 300
click at [1181, 579] on button "Apply Caption" at bounding box center [1165, 592] width 114 height 31
type textarea "**********"
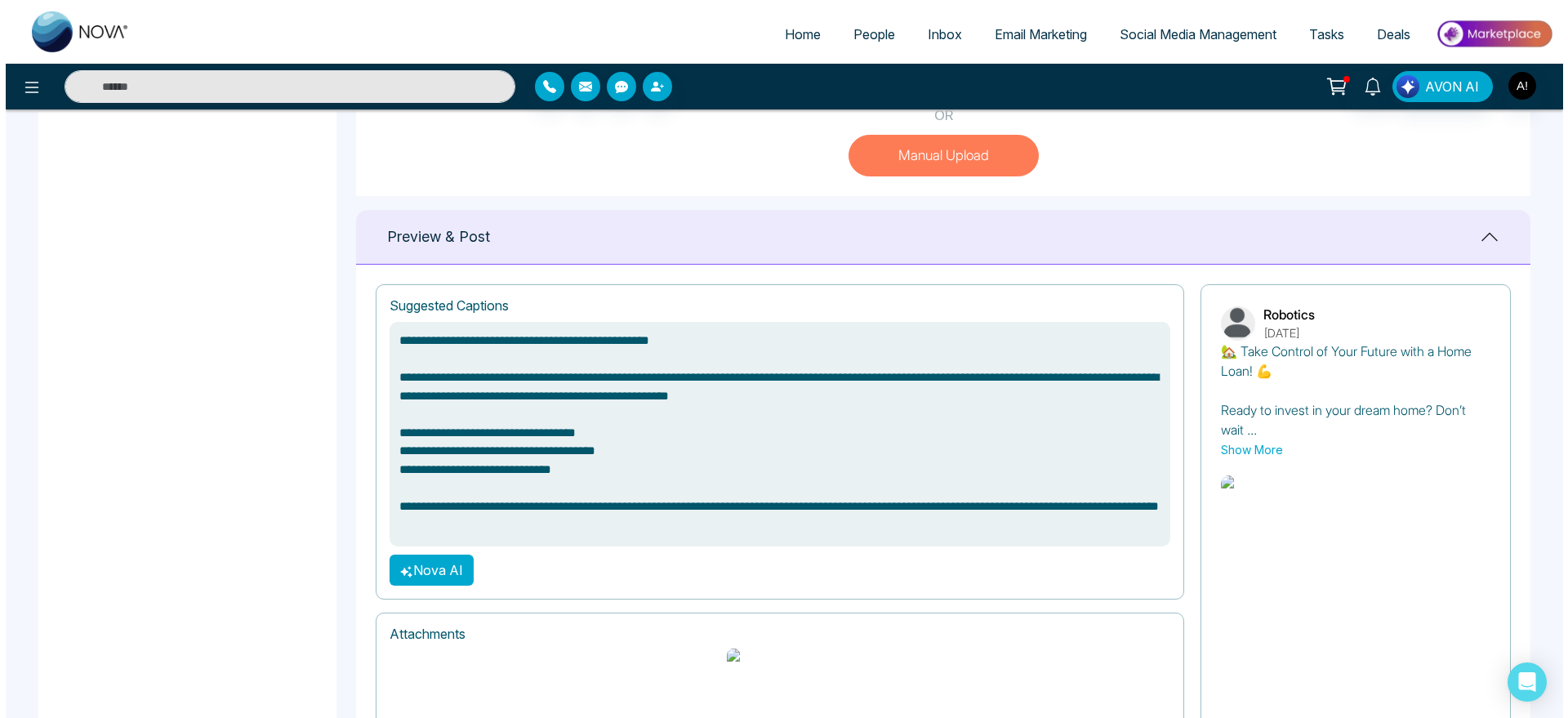
scroll to position [684, 0]
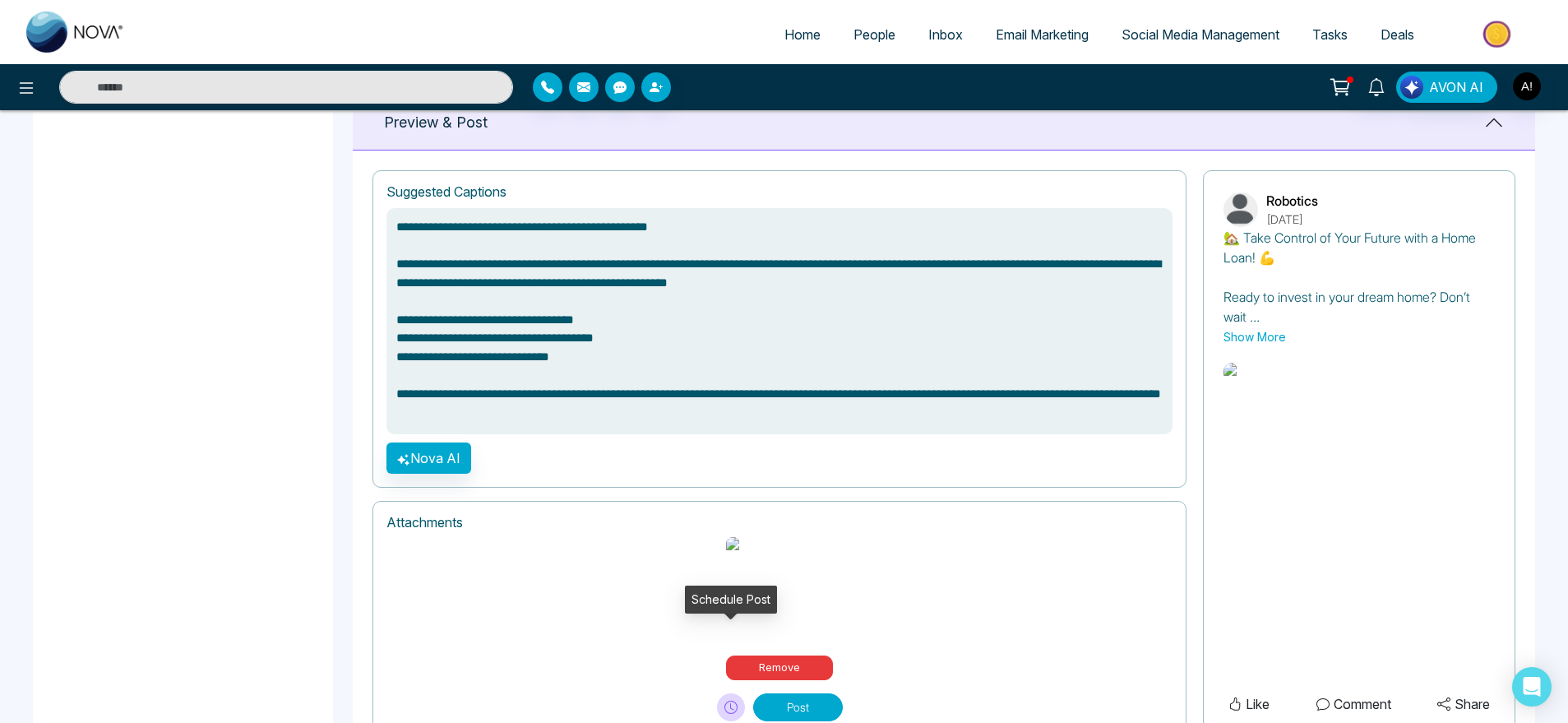
click at [727, 693] on button at bounding box center [731, 706] width 28 height 28
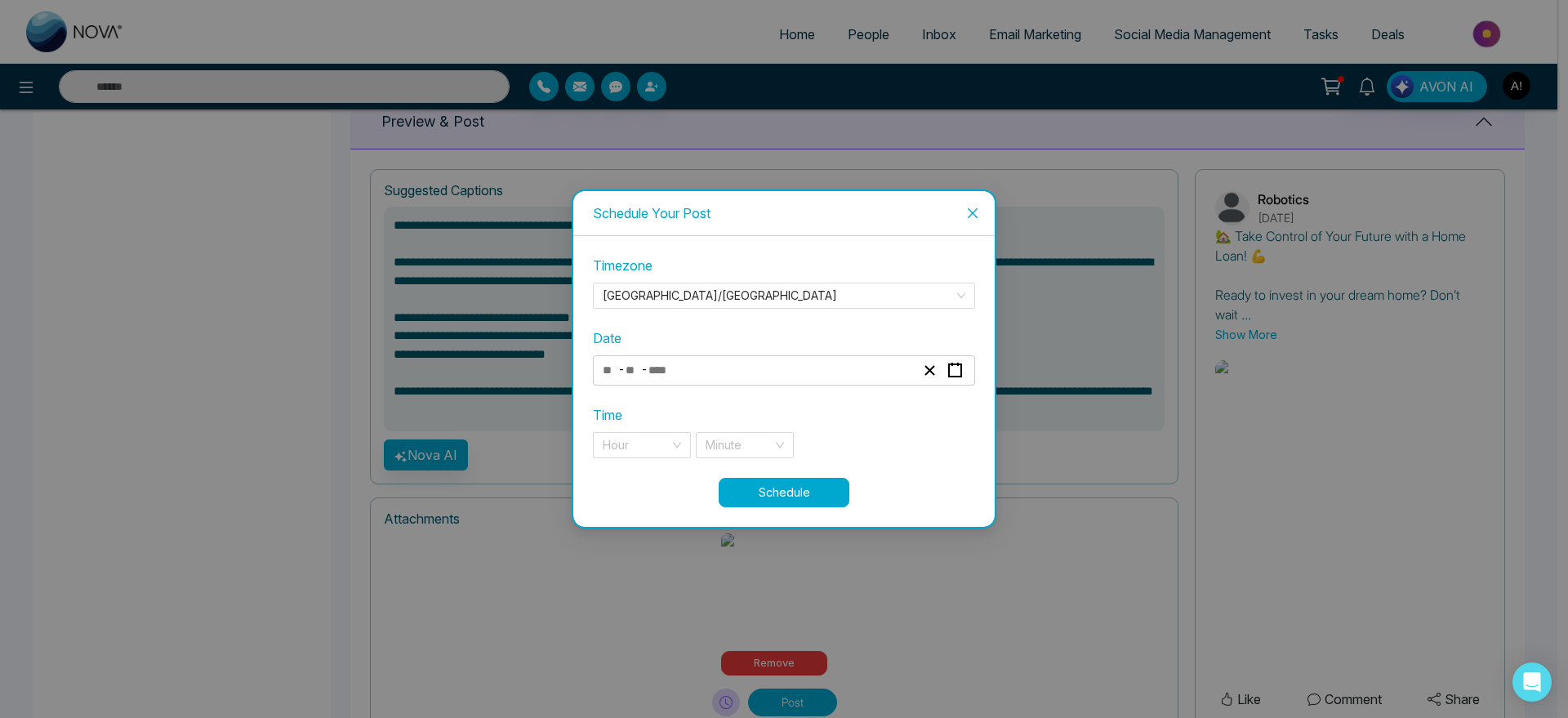
click at [729, 363] on div "- -" at bounding box center [758, 370] width 317 height 22
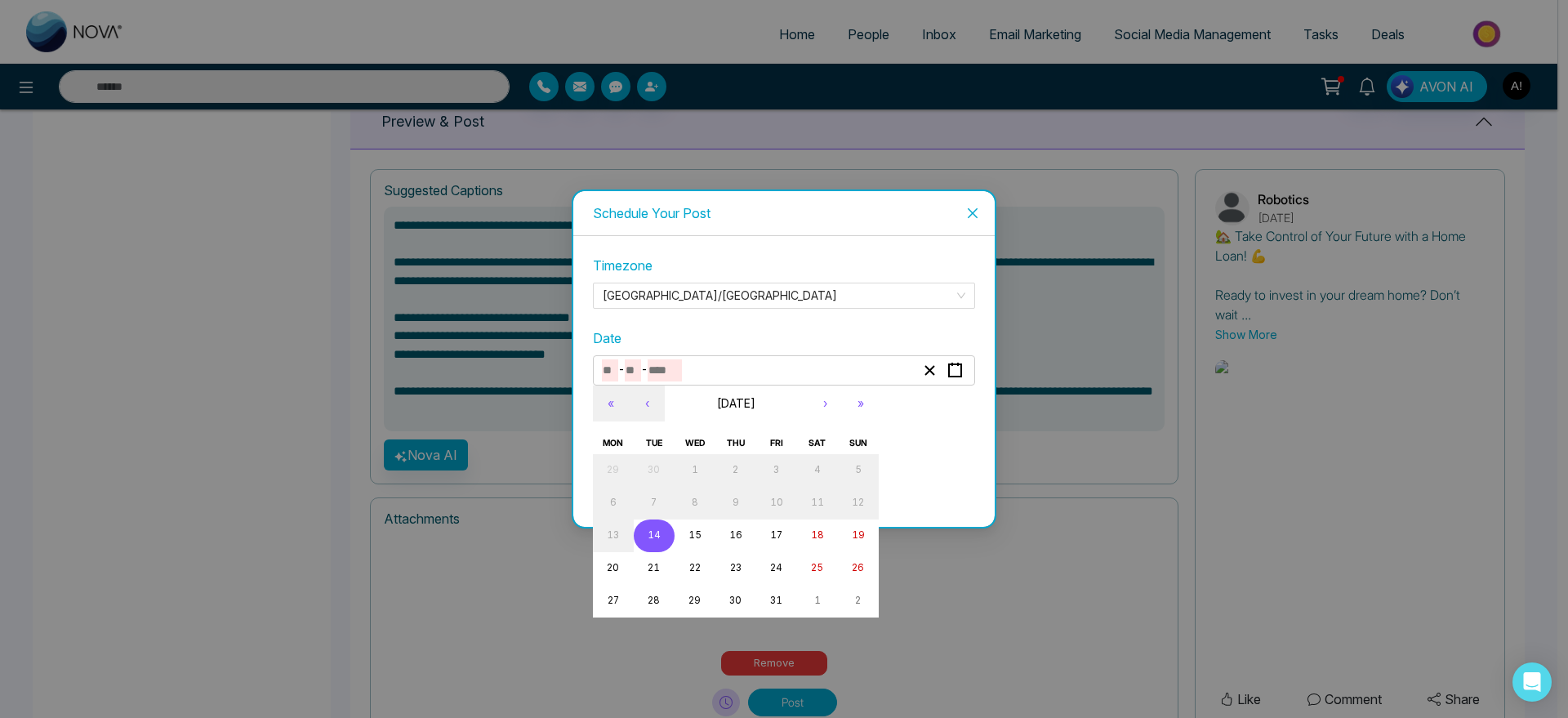
click at [661, 524] on button "14" at bounding box center [654, 536] width 41 height 33
type input "**"
type input "****"
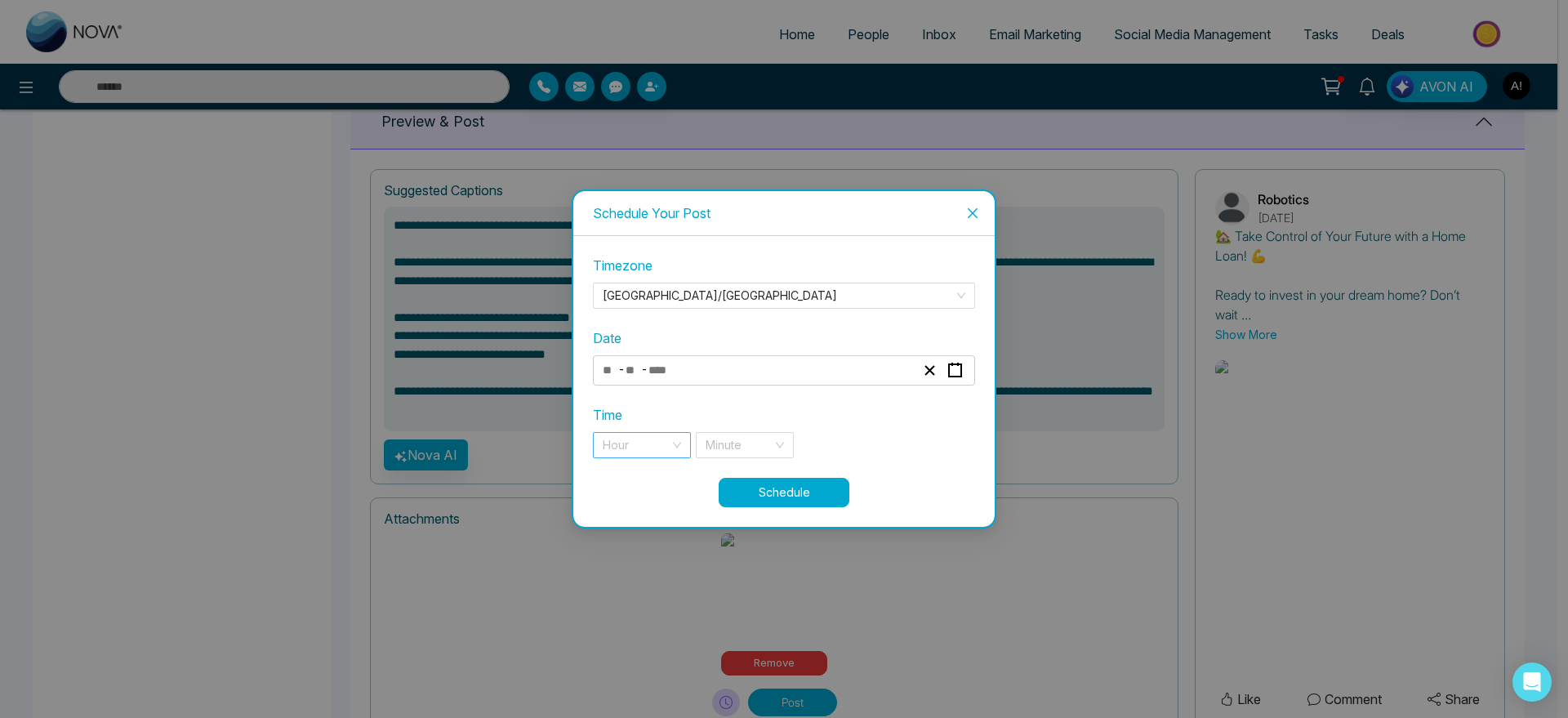
click at [648, 437] on input "search" at bounding box center [636, 444] width 67 height 24
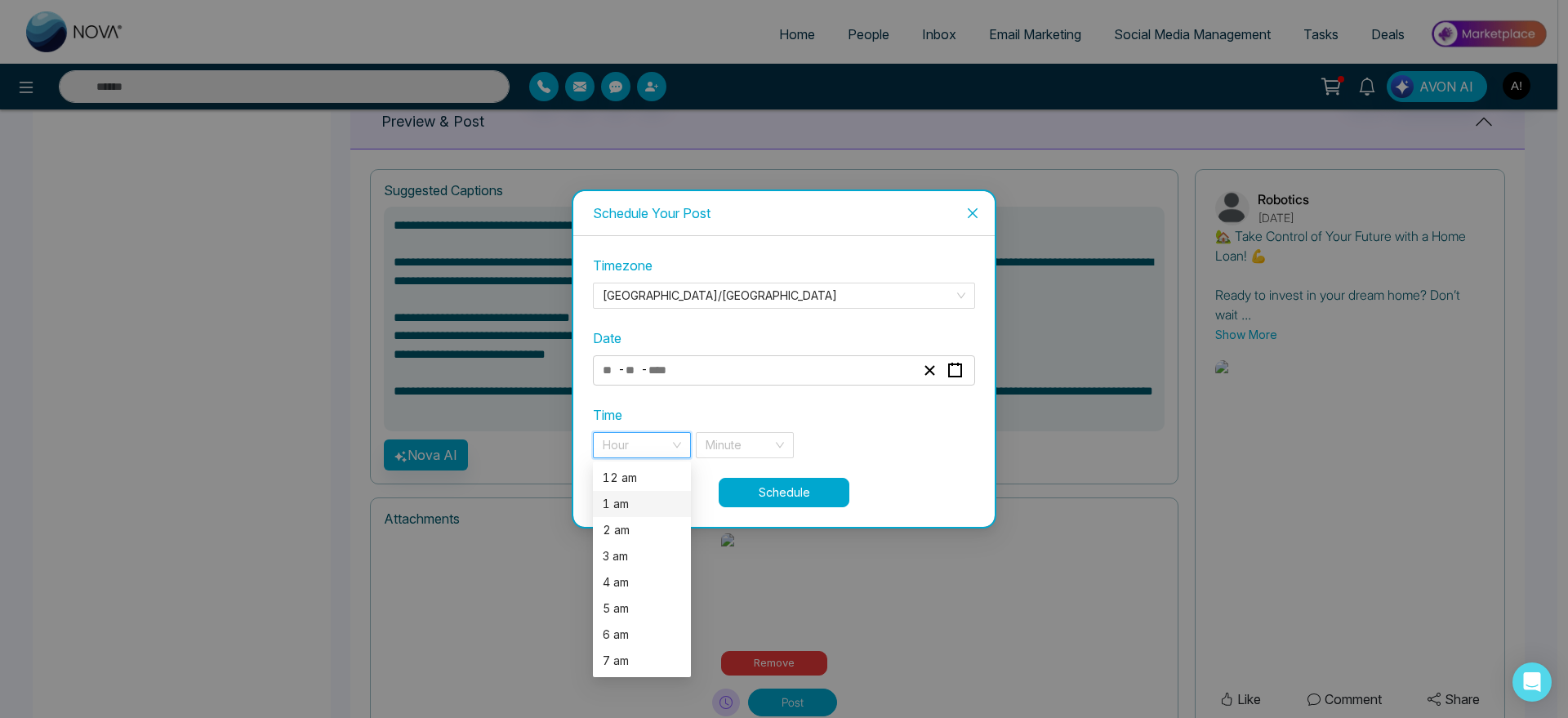
click at [651, 494] on div "1 am" at bounding box center [642, 503] width 98 height 26
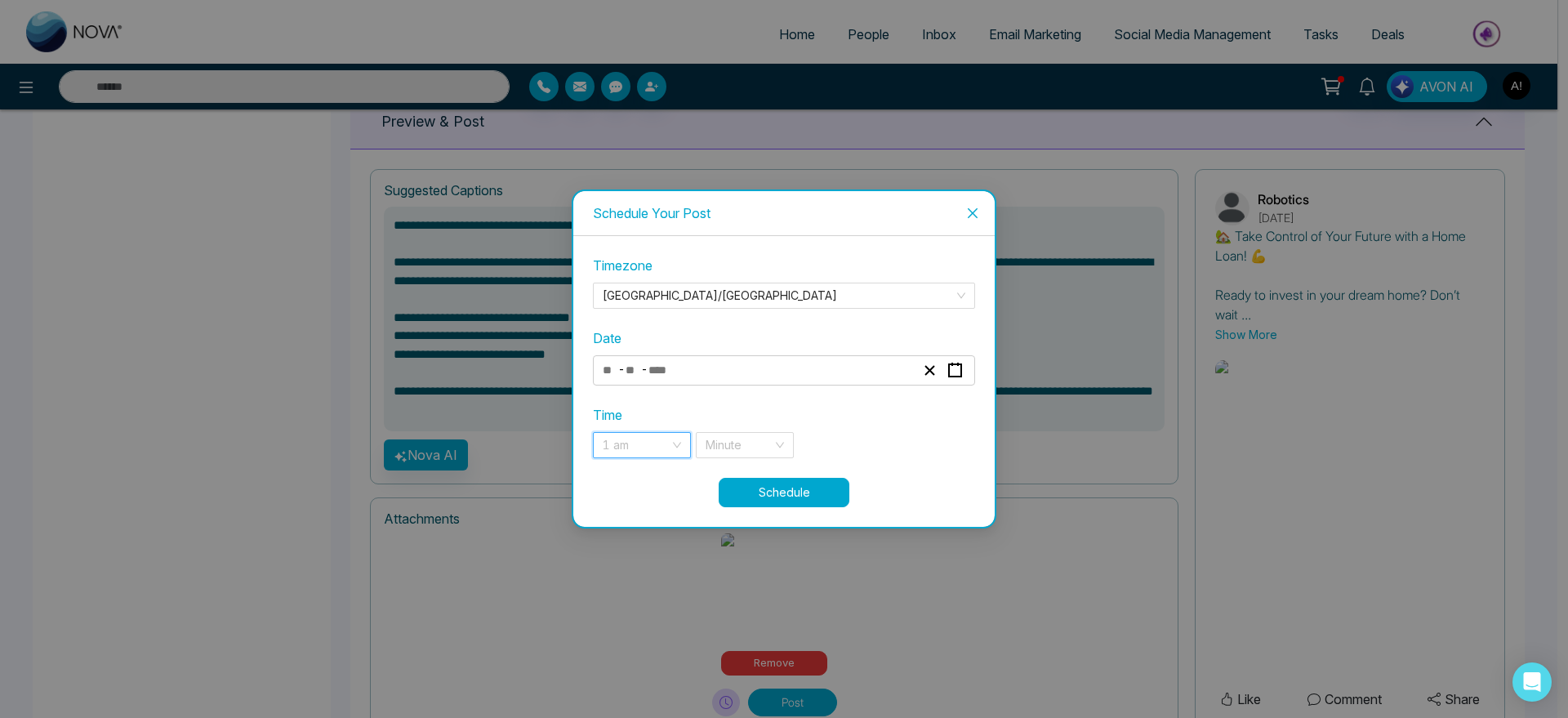
click at [650, 444] on span "1 am" at bounding box center [642, 444] width 78 height 24
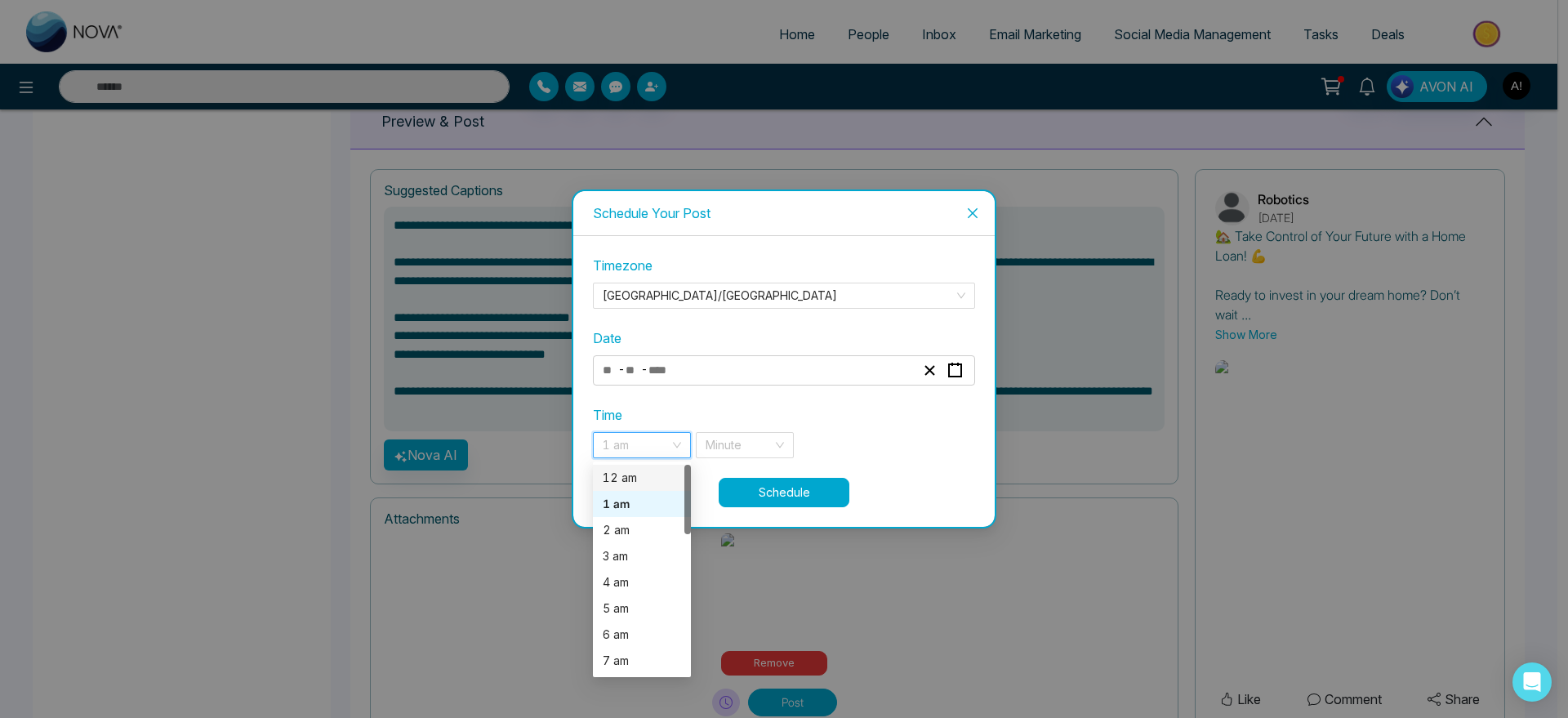
click at [652, 477] on div "12 am" at bounding box center [642, 477] width 78 height 18
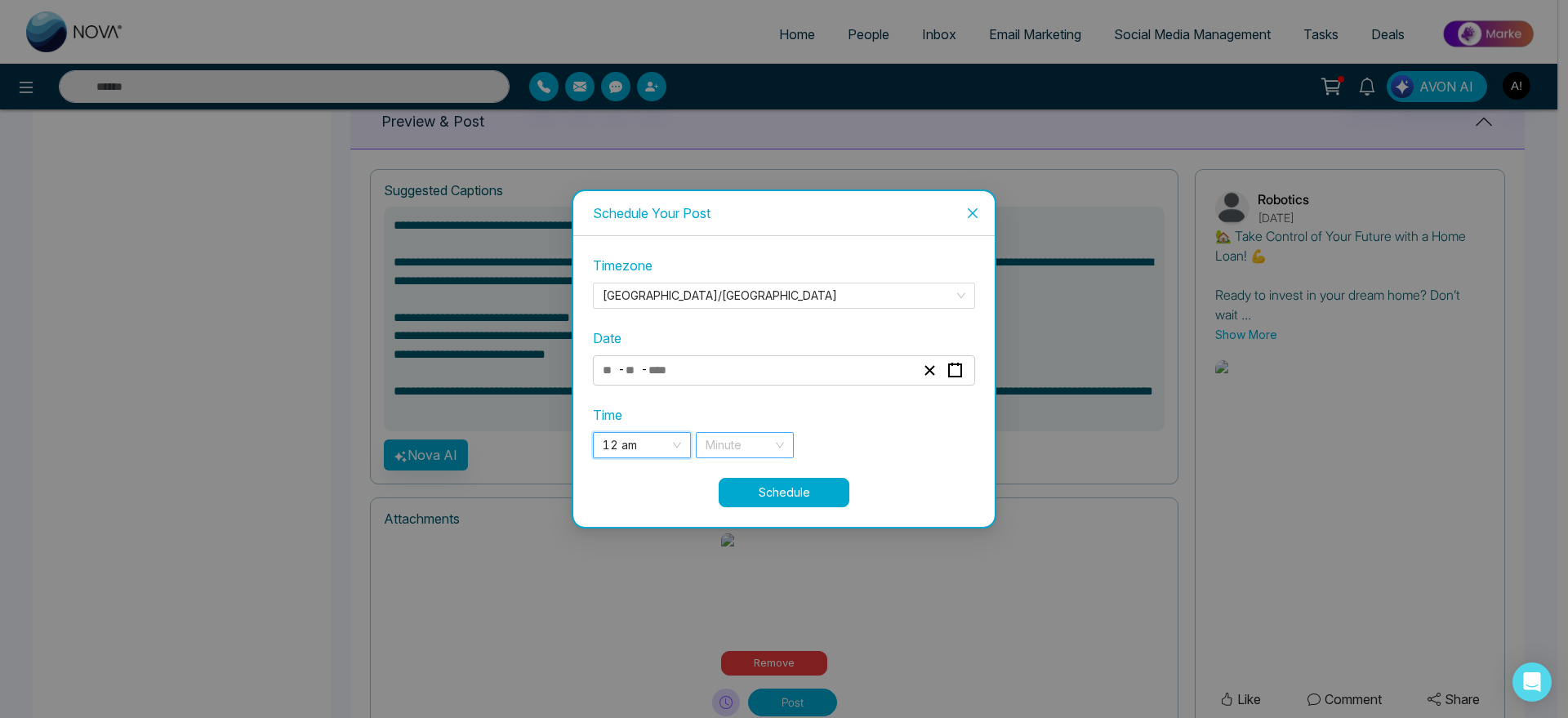
click at [766, 448] on input "search" at bounding box center [739, 444] width 67 height 24
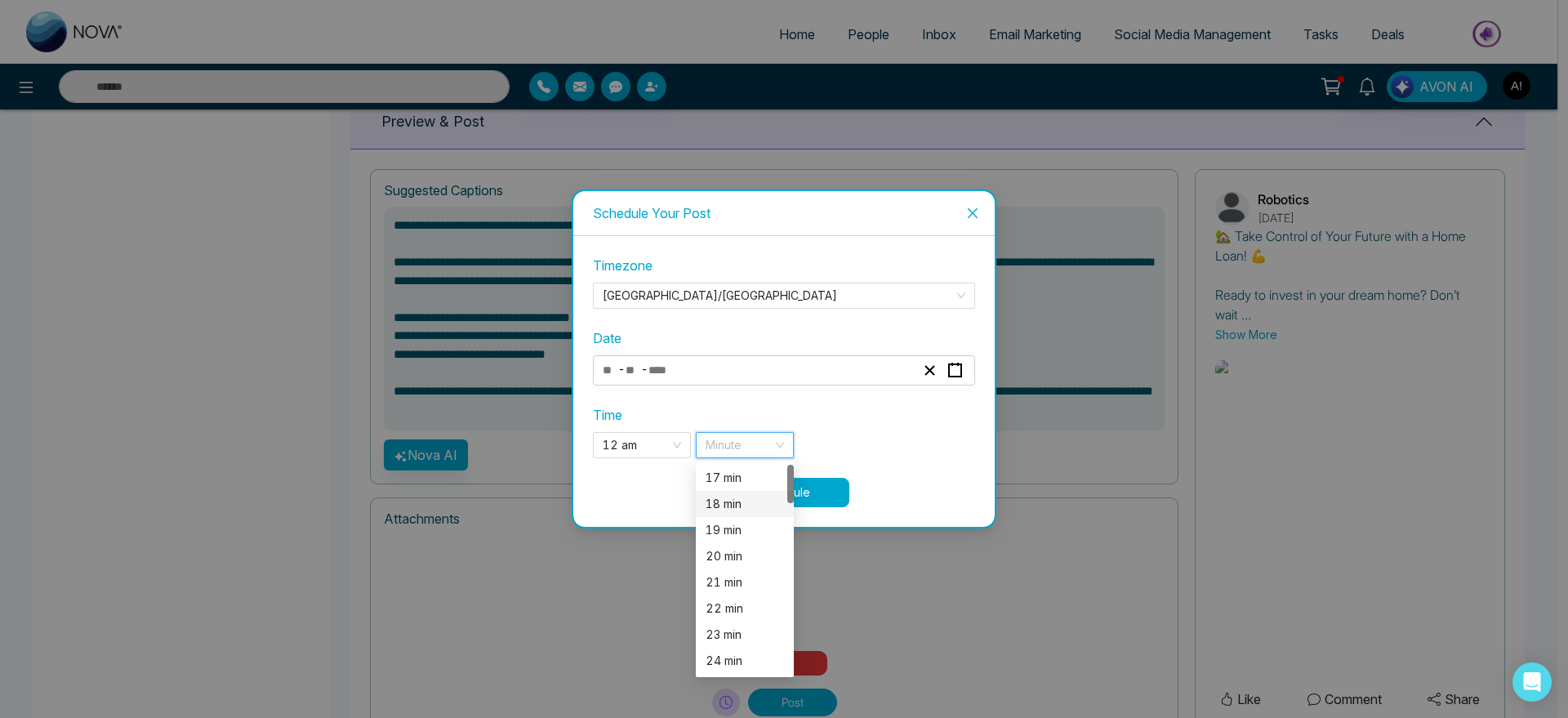
click at [749, 512] on div "18 min" at bounding box center [744, 503] width 78 height 18
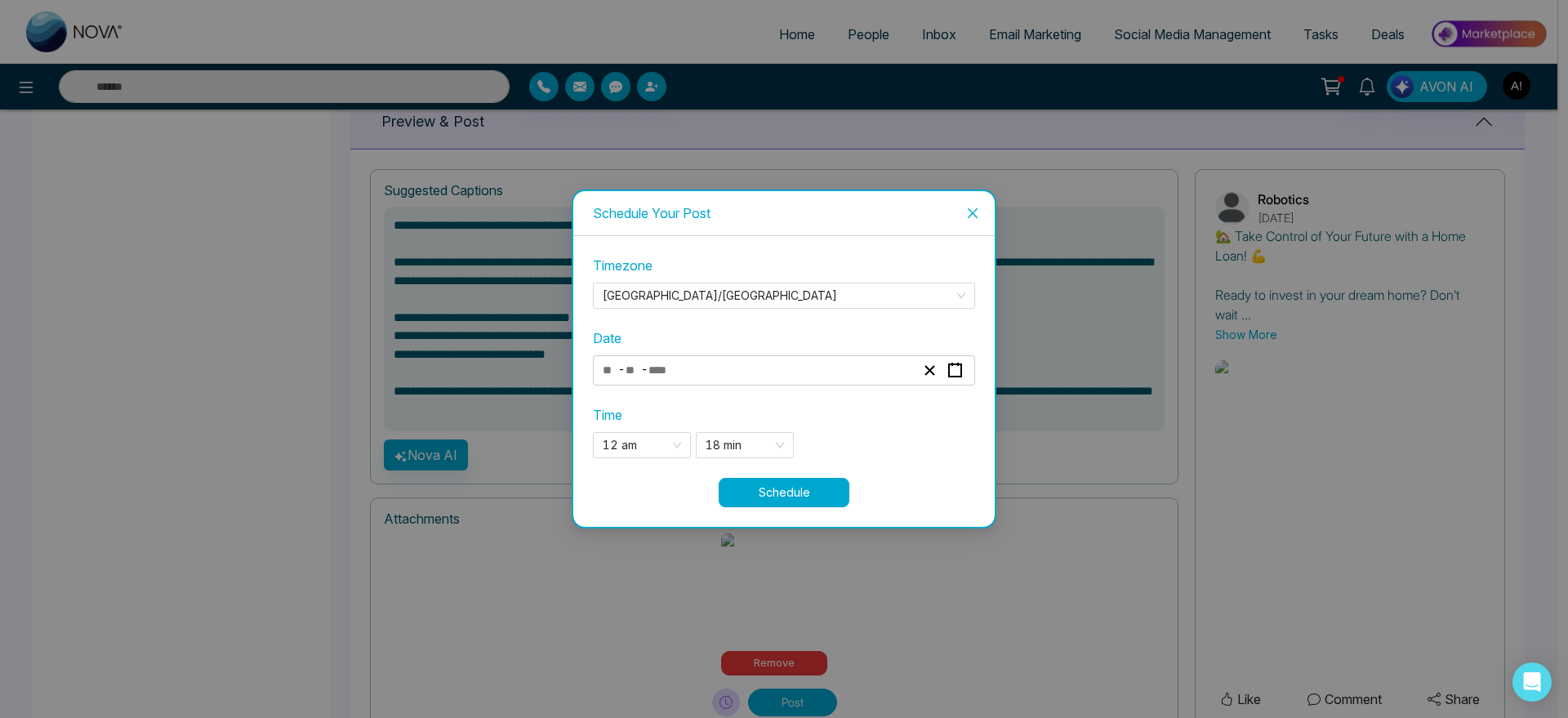
click at [808, 486] on button "Schedule" at bounding box center [783, 493] width 131 height 29
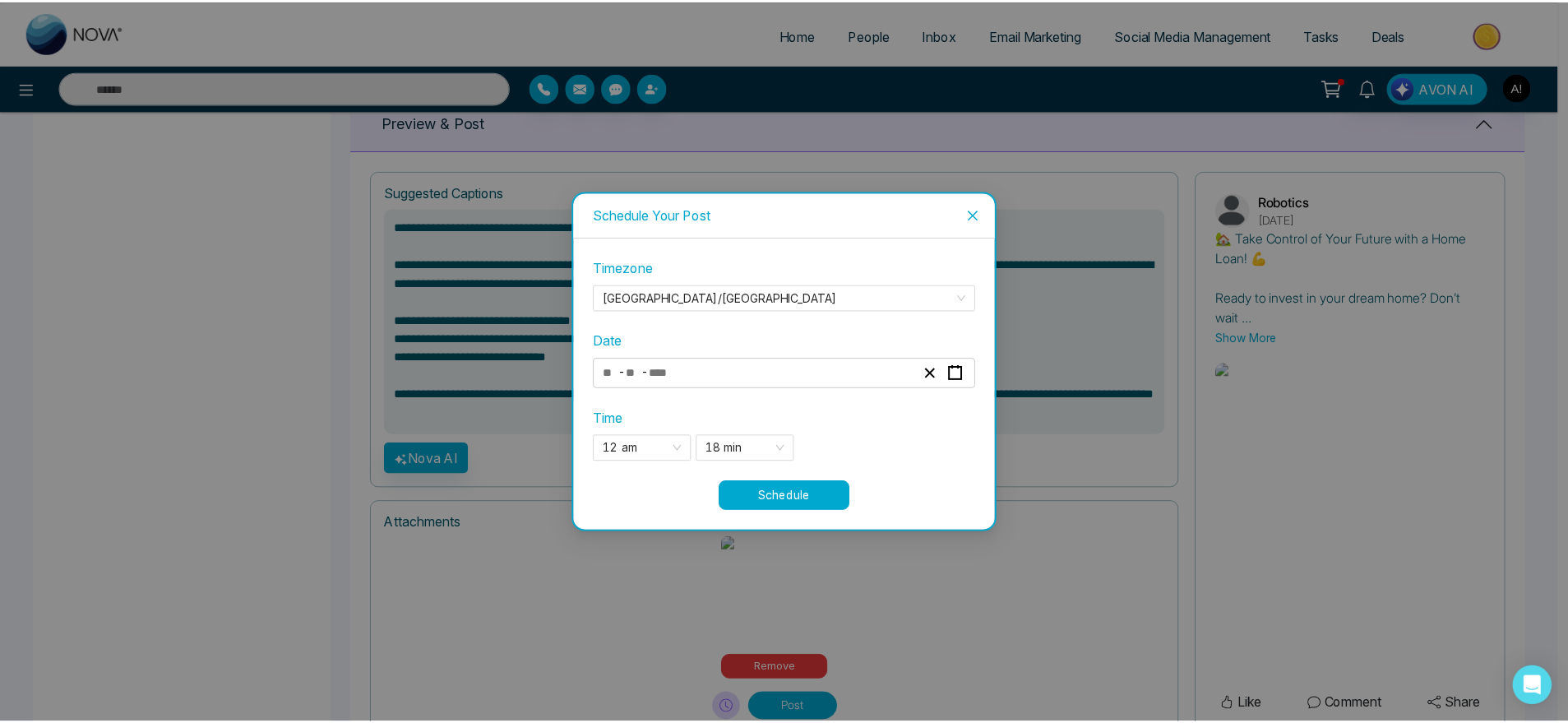
scroll to position [688, 0]
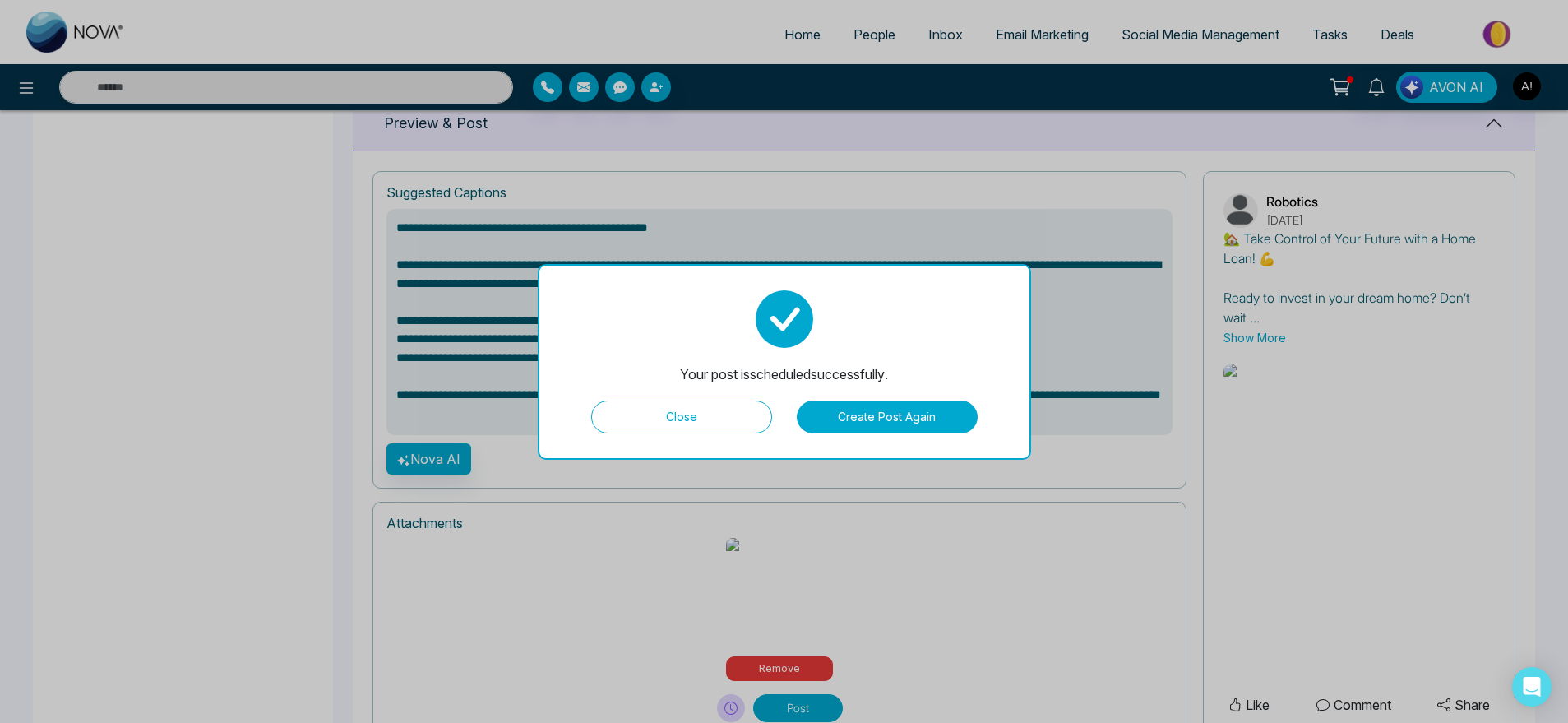
click at [662, 415] on button "Close" at bounding box center [682, 417] width 181 height 33
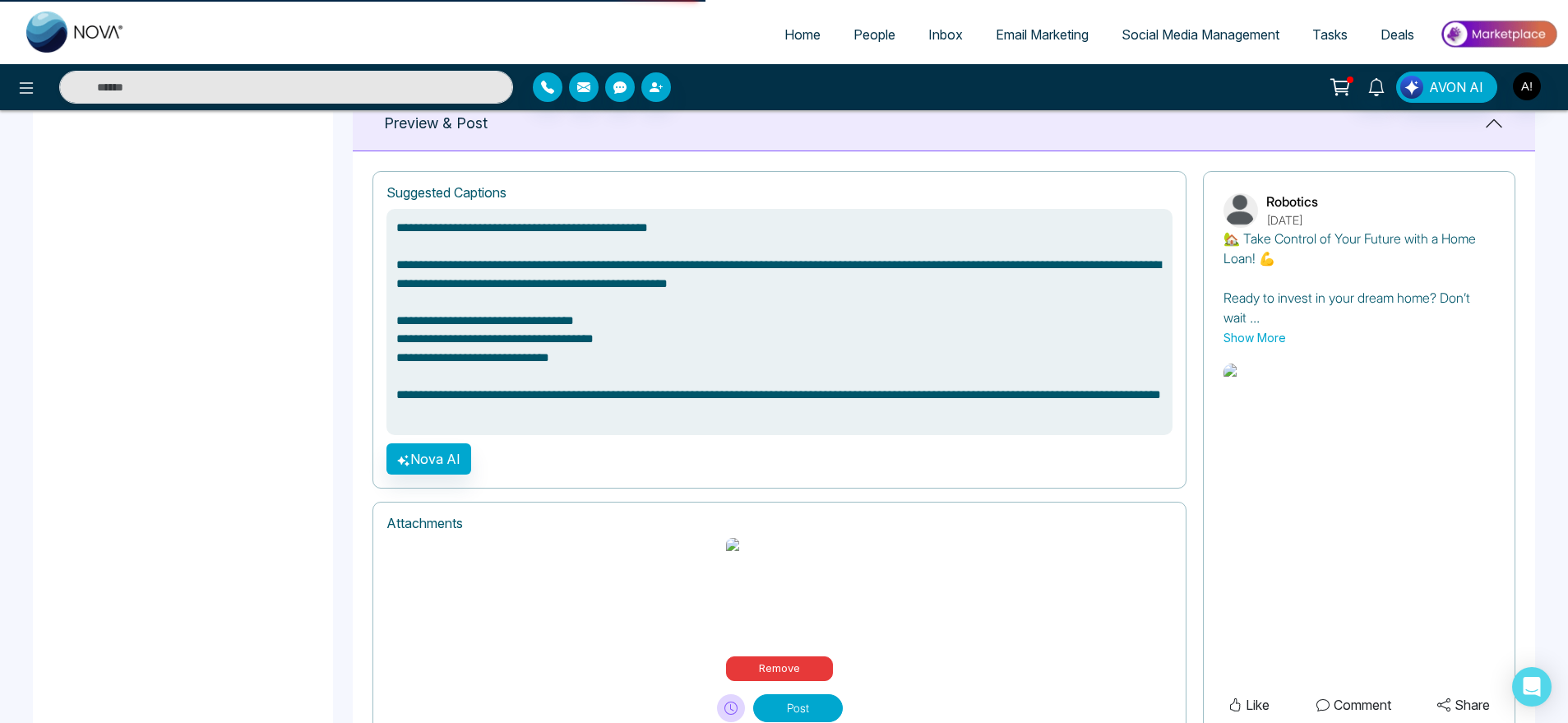
scroll to position [633, 0]
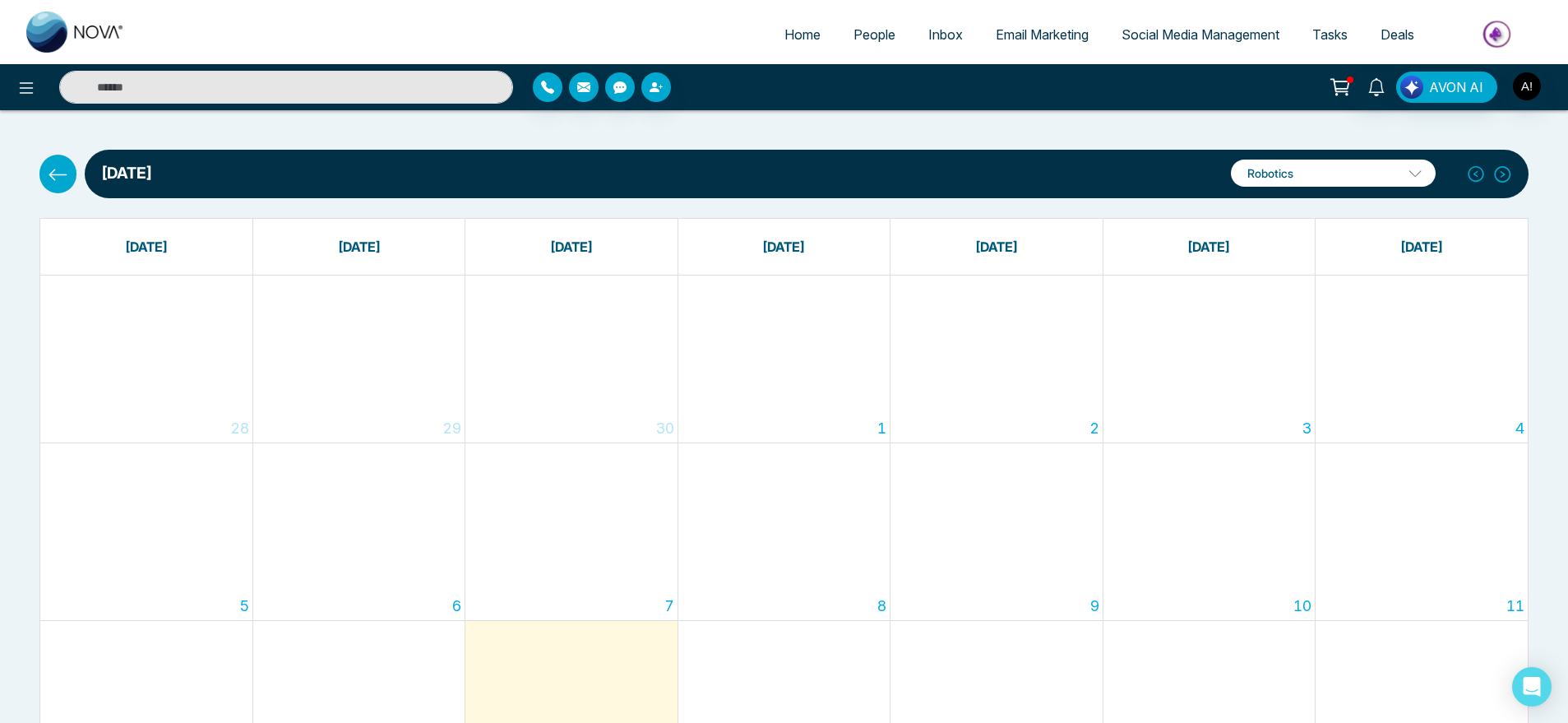
click at [58, 174] on icon at bounding box center [58, 174] width 19 height 12
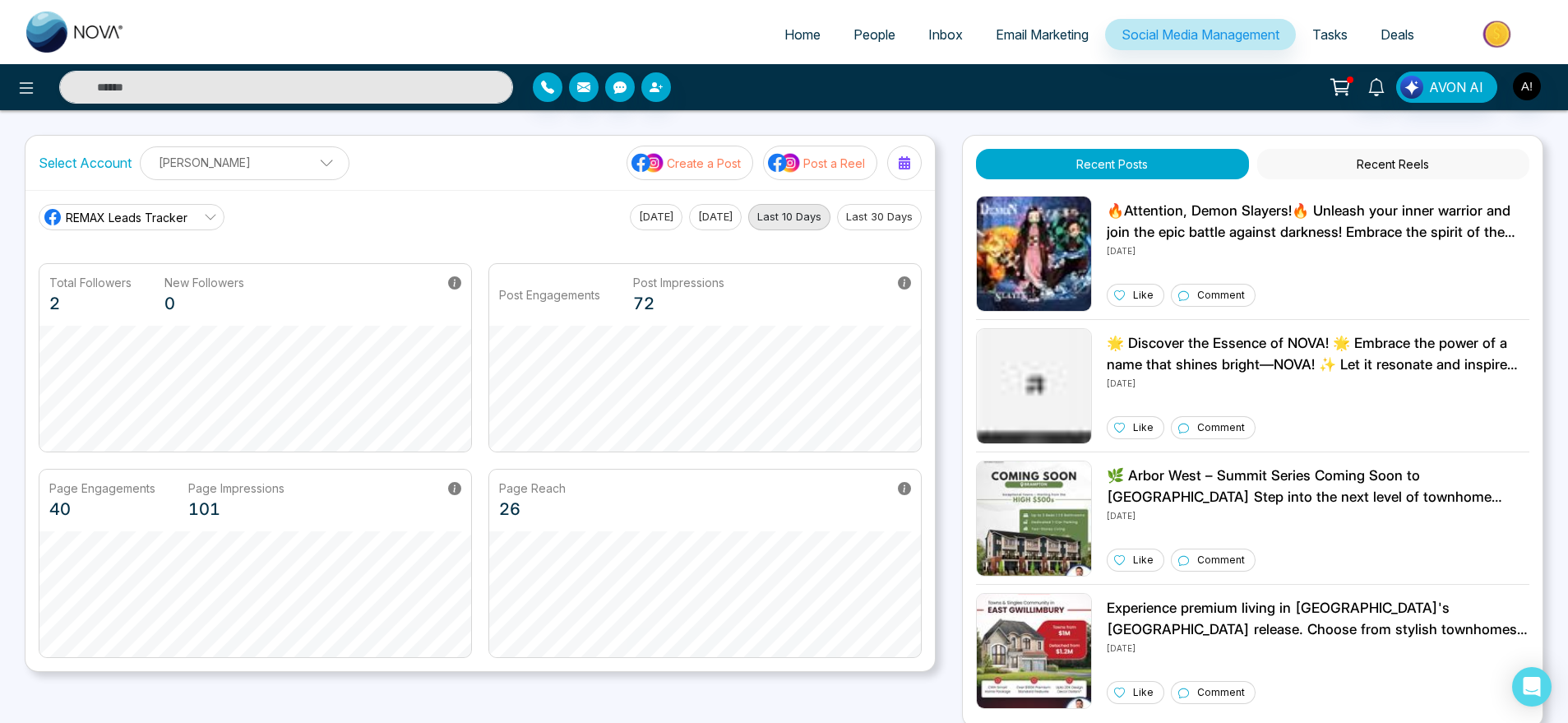
click at [716, 157] on p "Create a Post" at bounding box center [704, 164] width 74 height 18
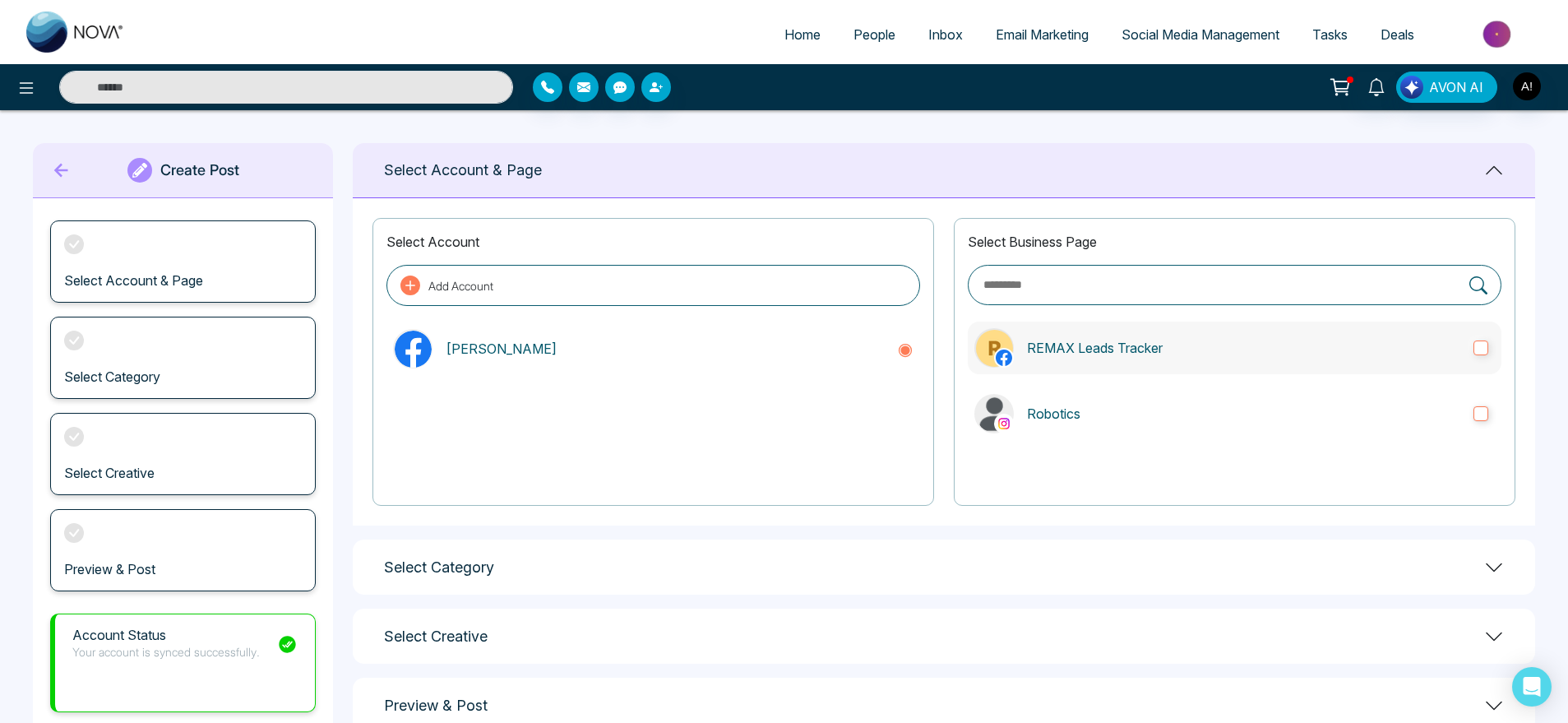
click at [1128, 353] on p "REMAX Leads Tracker" at bounding box center [1243, 348] width 434 height 19
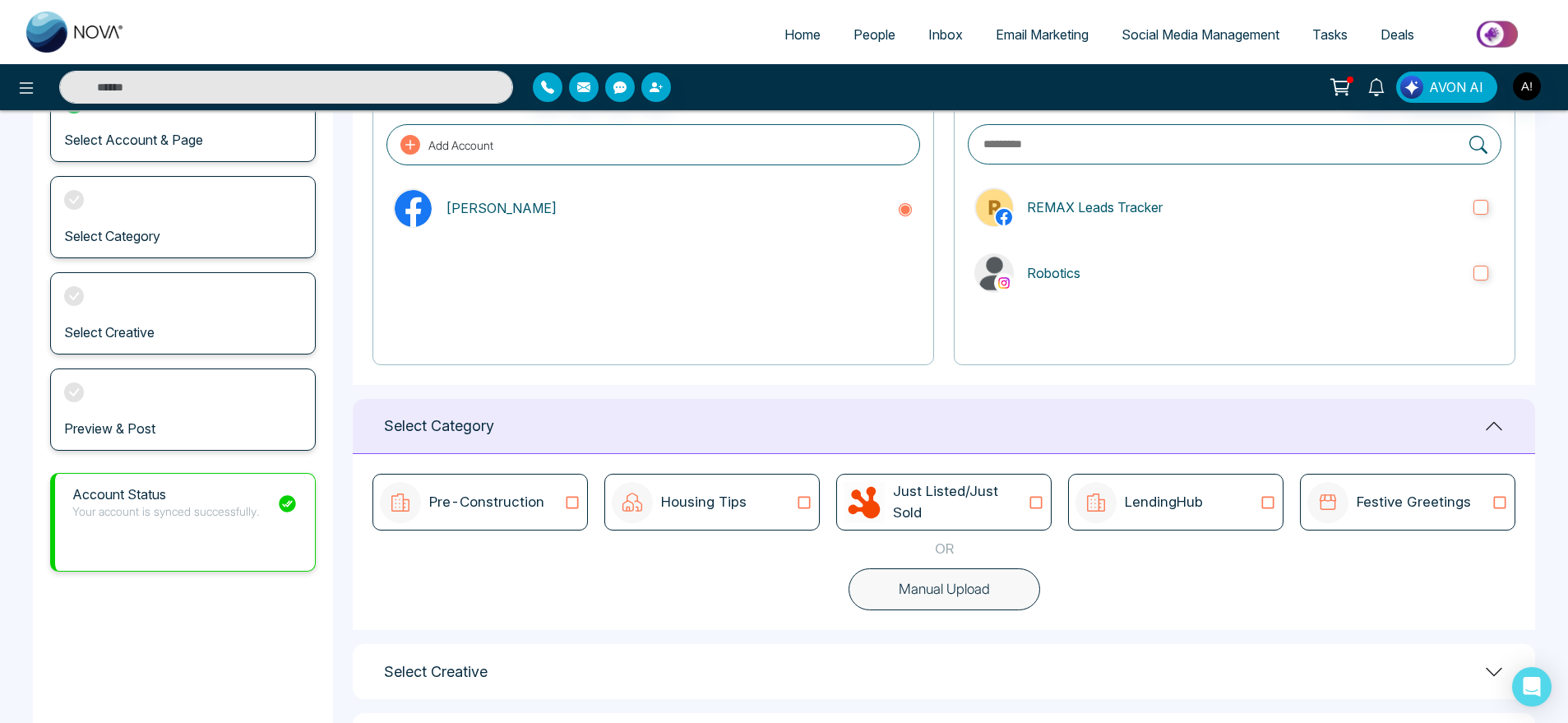
scroll to position [218, 0]
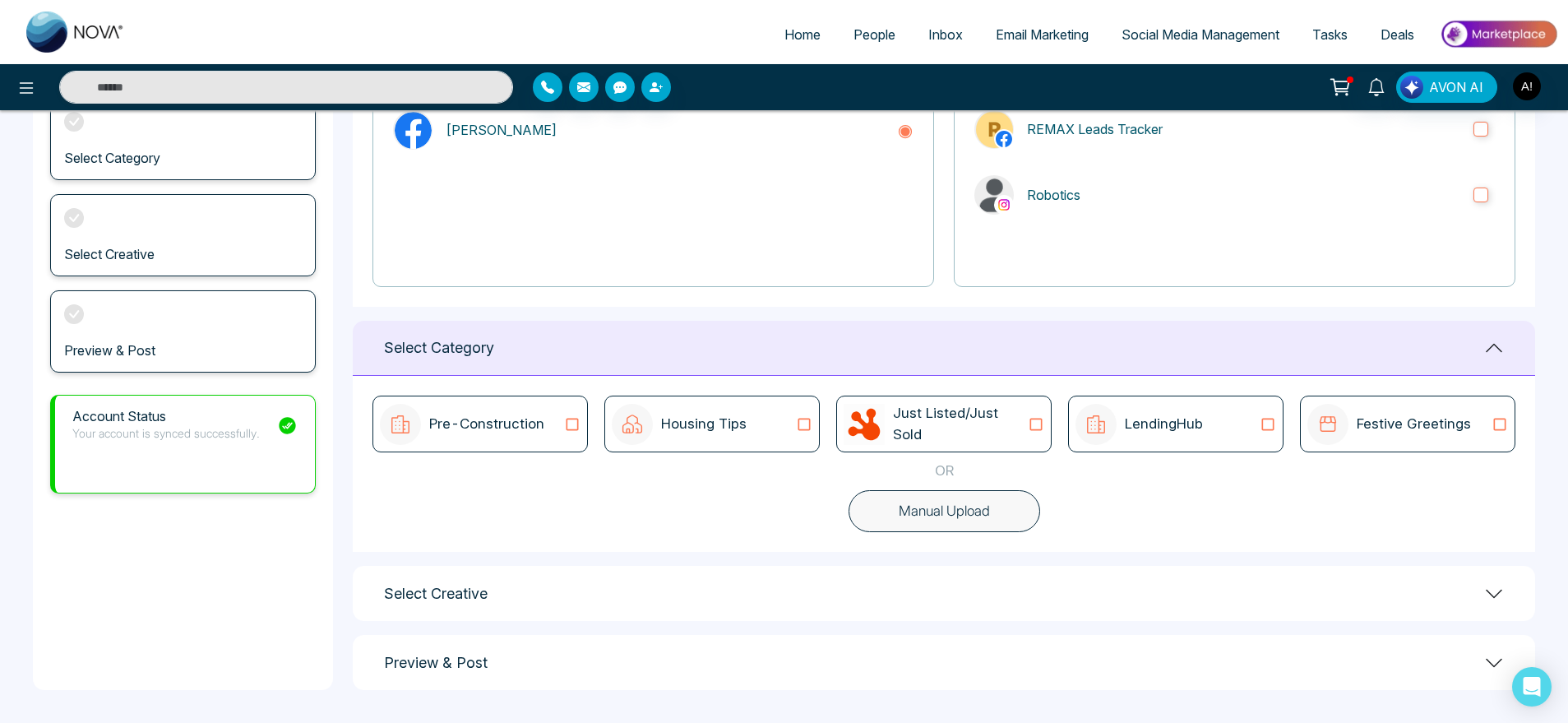
click at [1134, 421] on p "LendingHub" at bounding box center [1164, 424] width 78 height 21
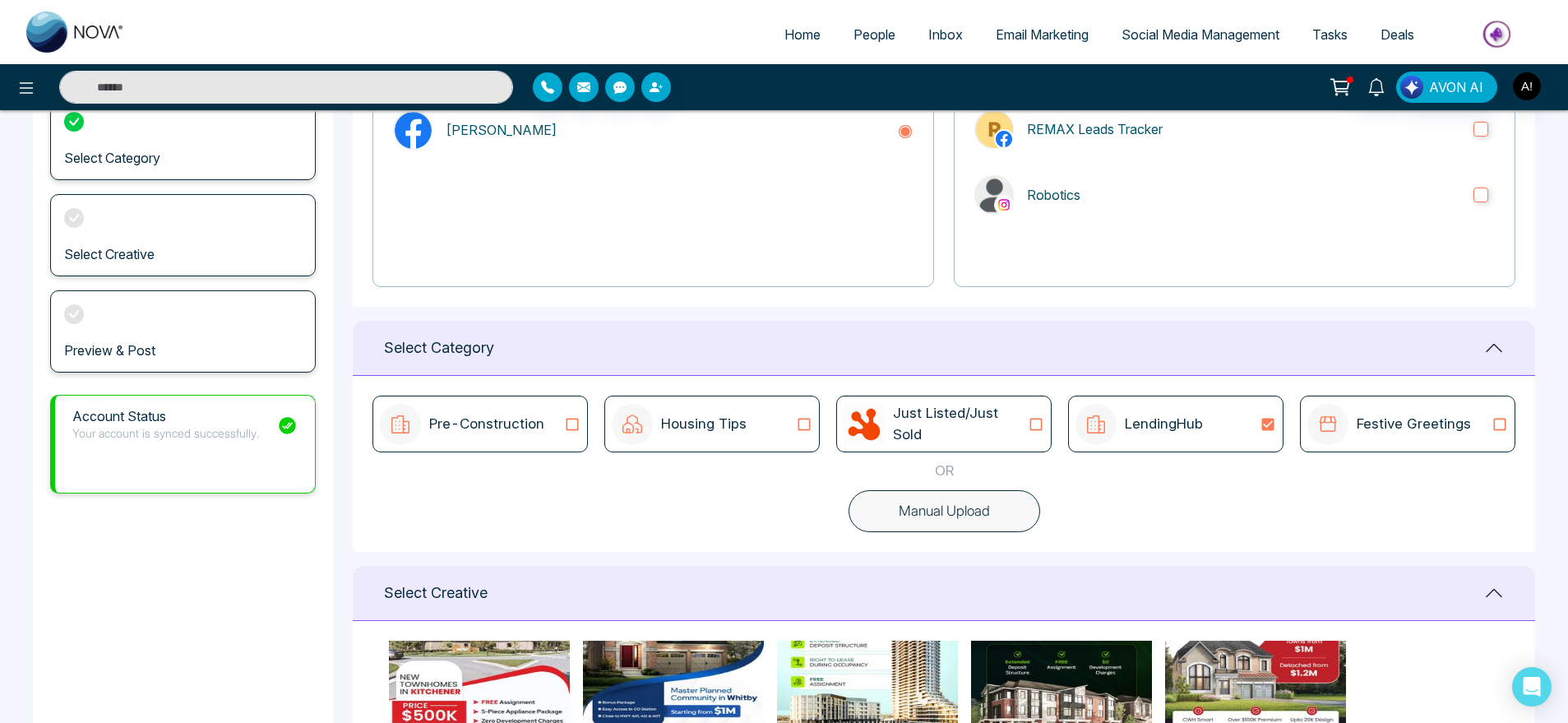
scroll to position [231, 0]
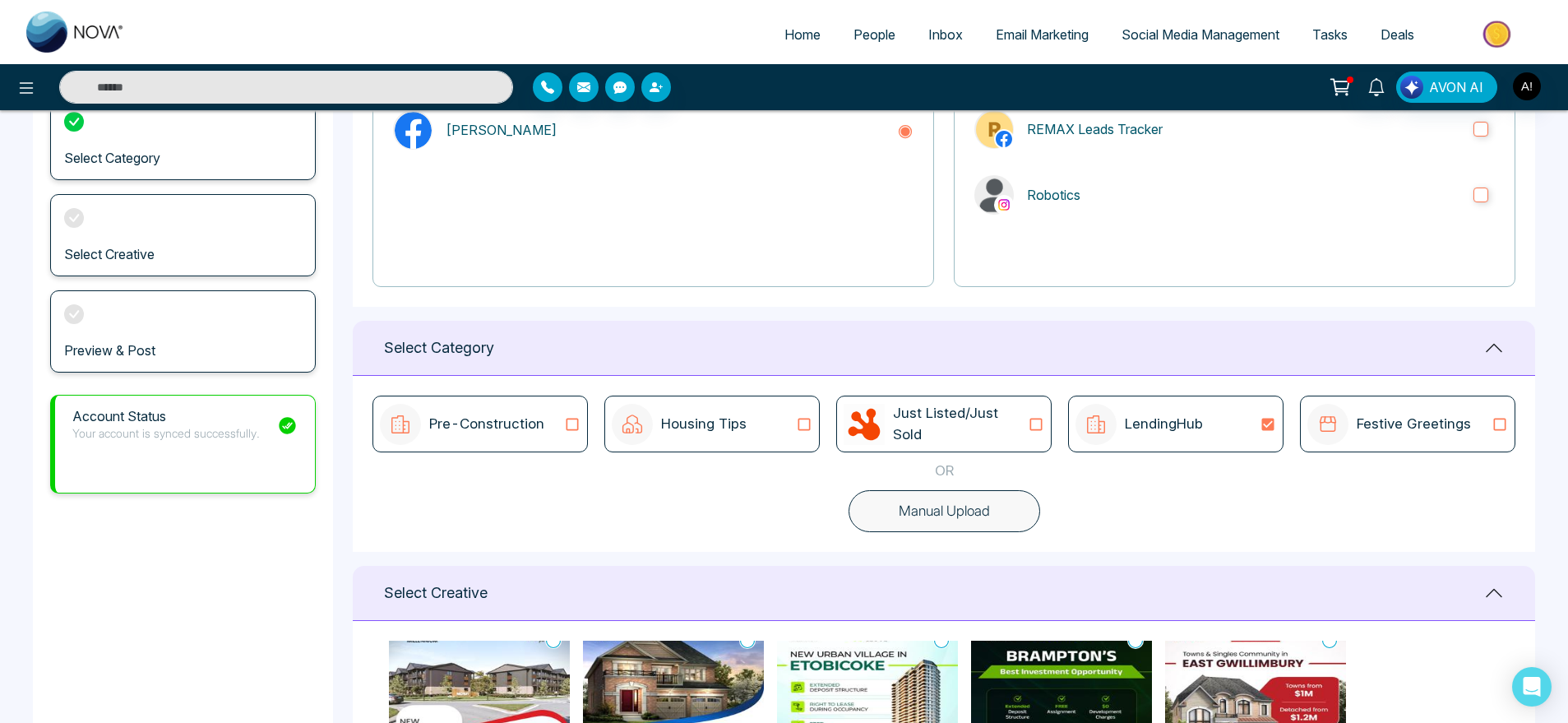
click at [1325, 645] on icon at bounding box center [1329, 640] width 15 height 15
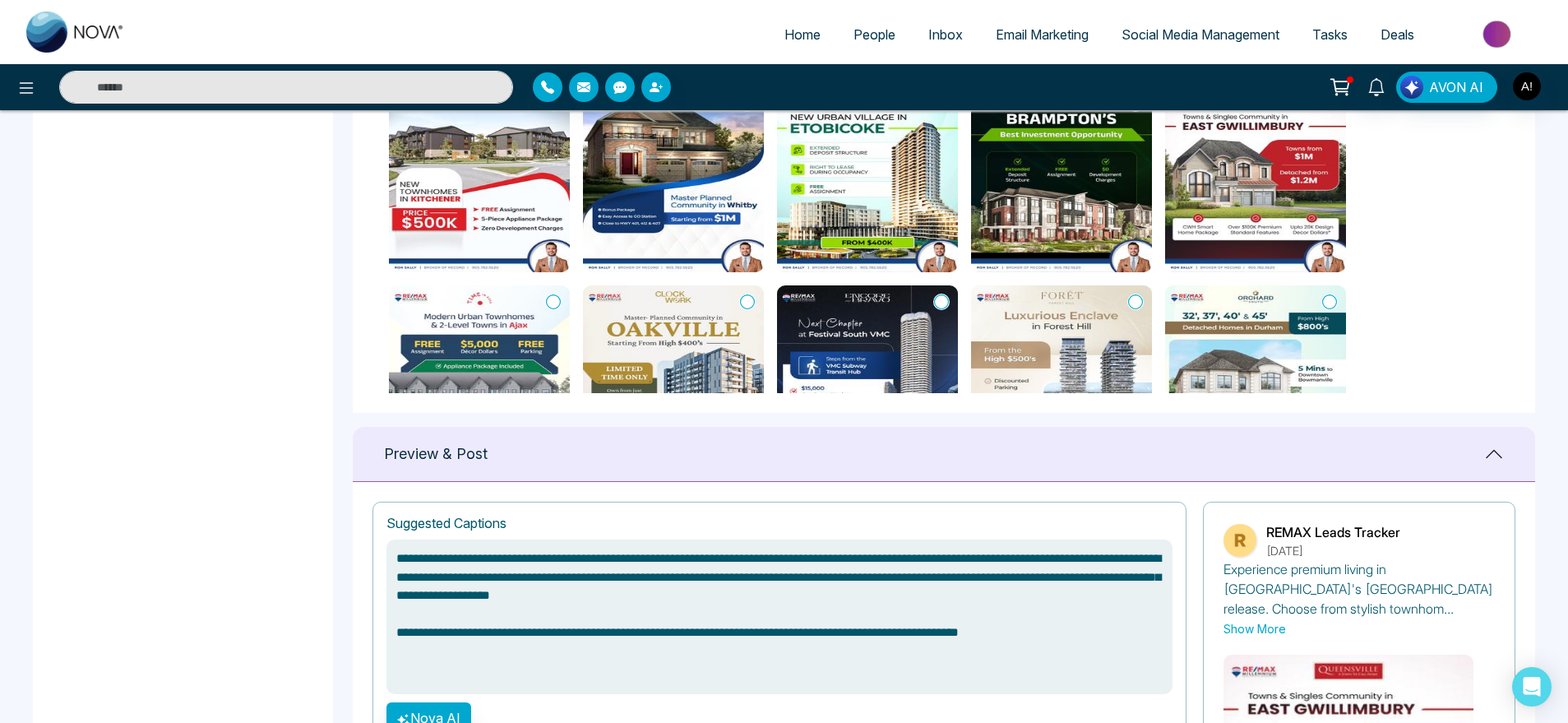
scroll to position [1047, 0]
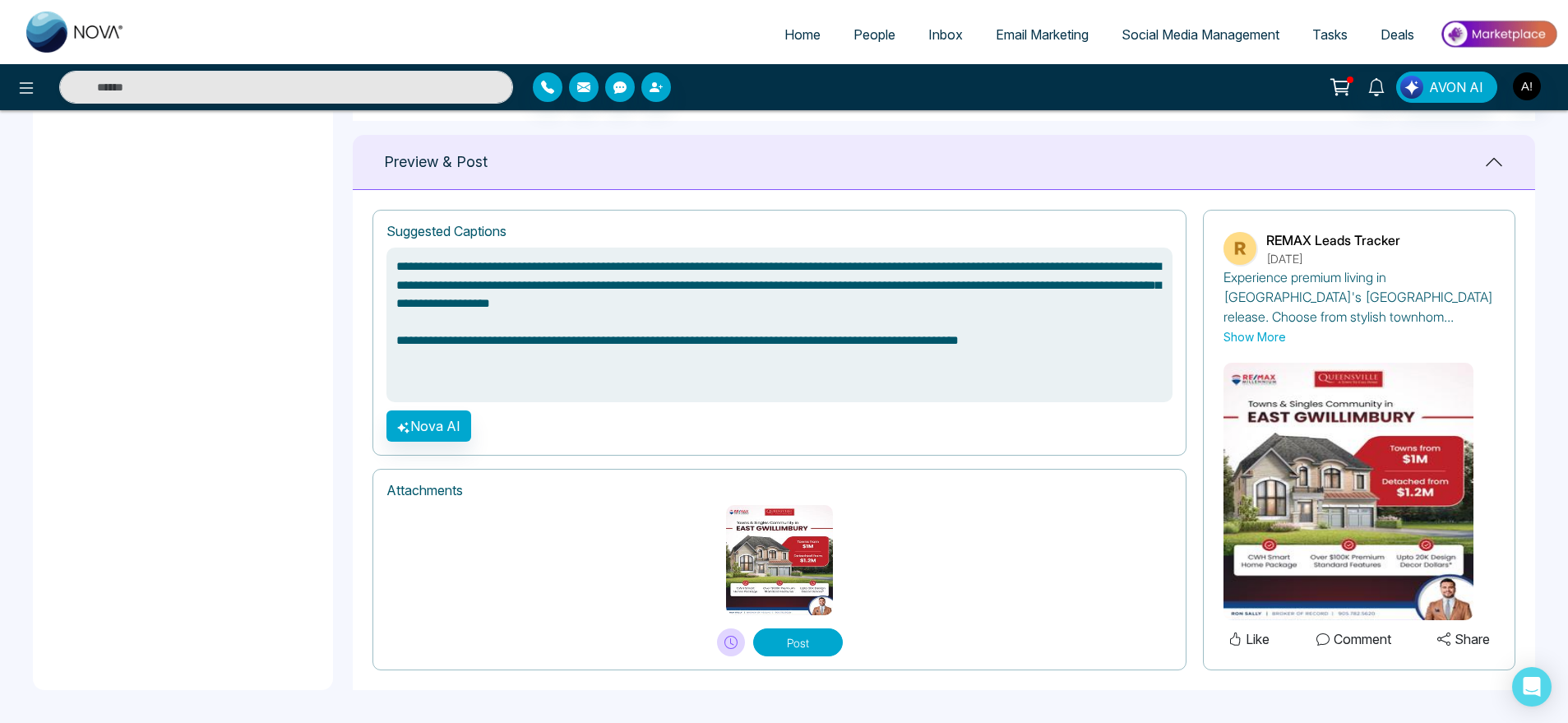
click at [803, 661] on div "Attachments Post" at bounding box center [779, 569] width 814 height 202
click at [823, 651] on button "Post" at bounding box center [798, 642] width 90 height 28
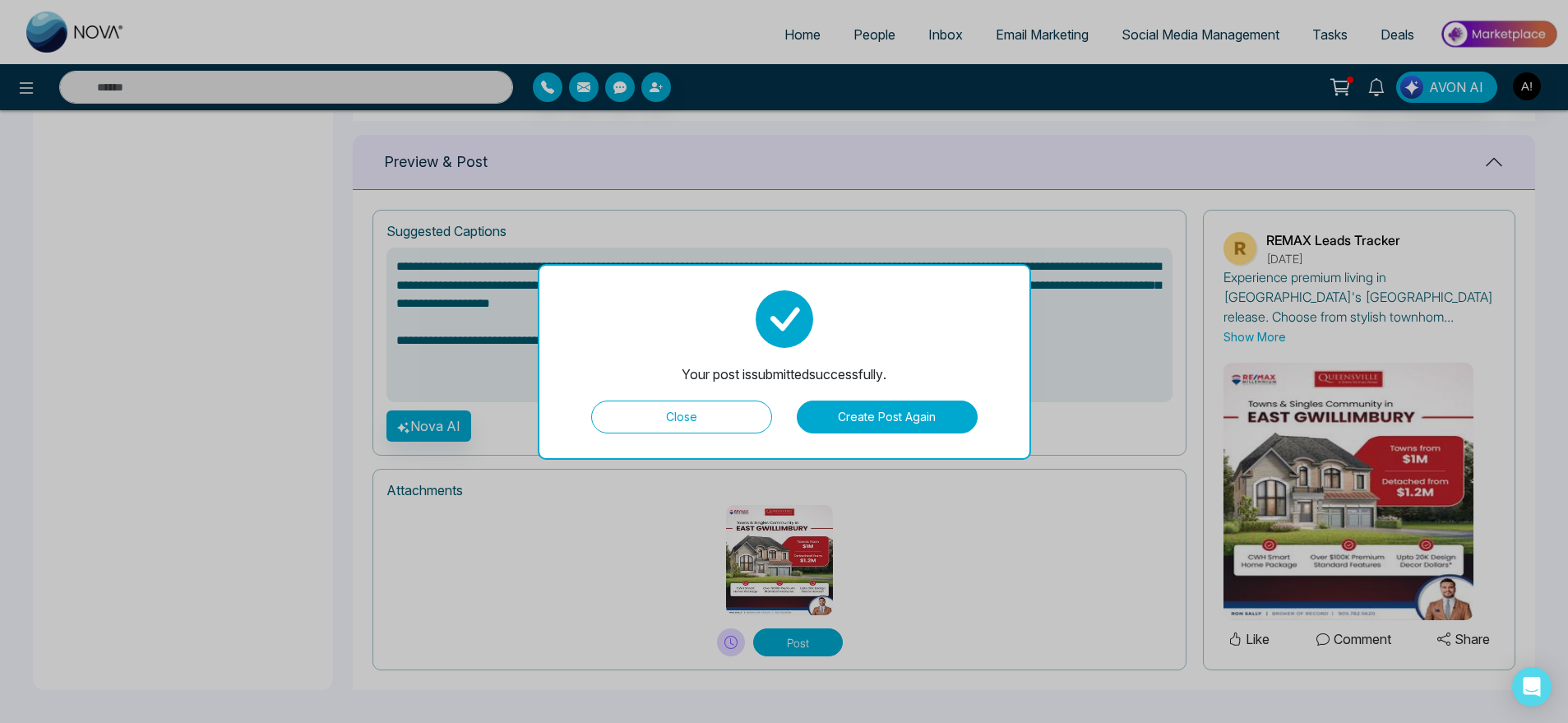
click at [700, 401] on button "Close" at bounding box center [682, 417] width 181 height 33
type textarea "**********"
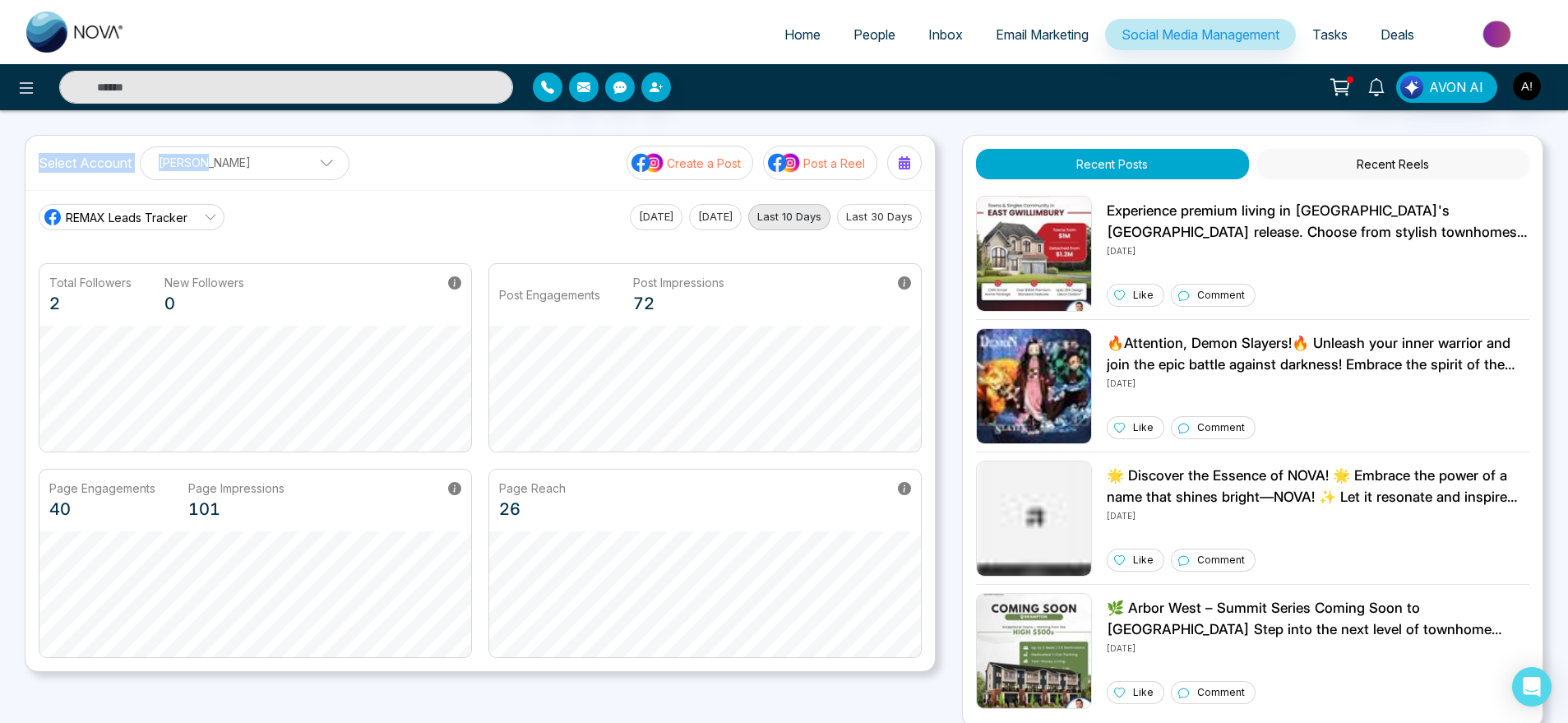
drag, startPoint x: 27, startPoint y: 157, endPoint x: 219, endPoint y: 167, distance: 192.3
click at [219, 167] on div "Select Account [PERSON_NAME] [PERSON_NAME] Add Social Accounts Create a Post Po…" at bounding box center [479, 163] width 909 height 55
click at [381, 171] on div "Select Account [PERSON_NAME] [PERSON_NAME] Add Social Accounts Create a Post Po…" at bounding box center [479, 163] width 909 height 55
click at [792, 172] on img at bounding box center [784, 163] width 33 height 21
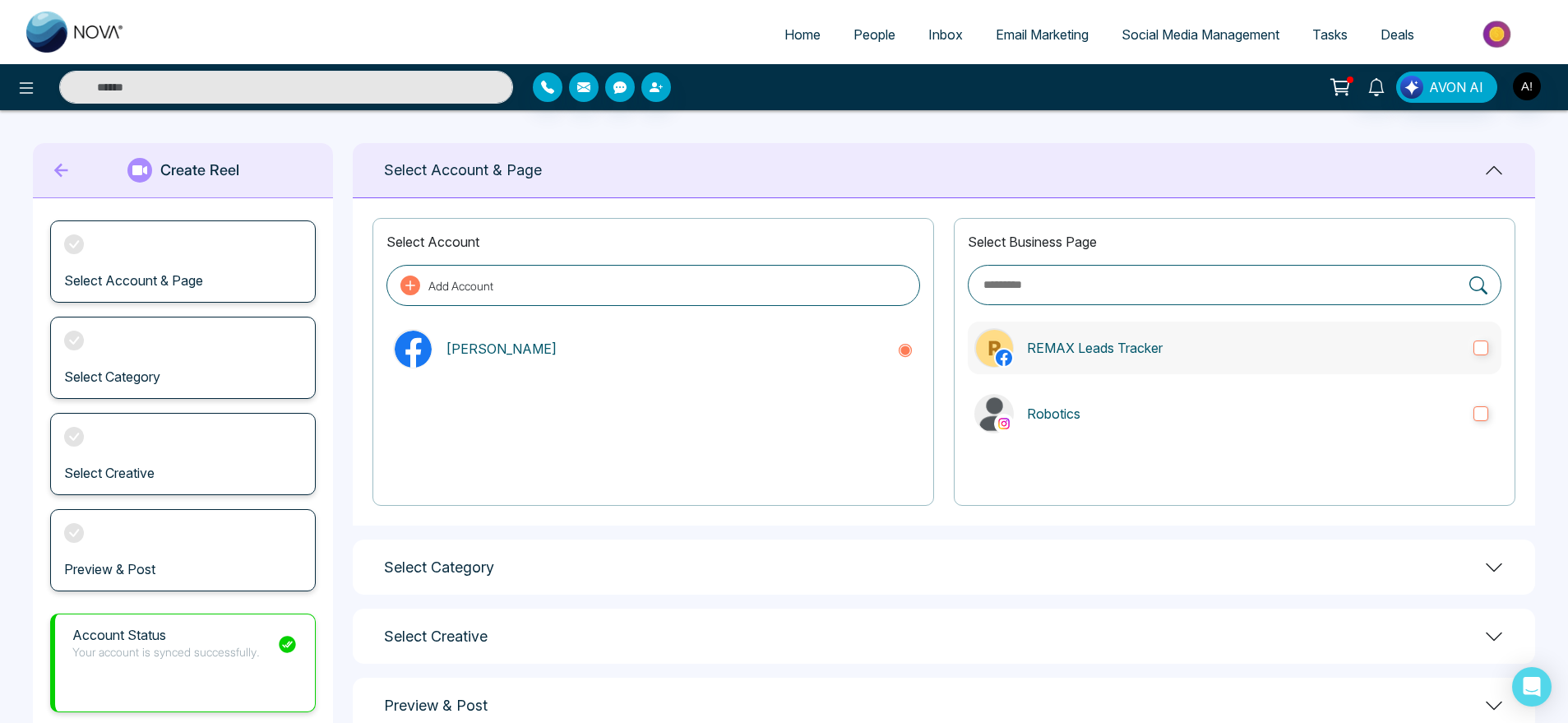
click at [1087, 326] on label "REMAX Leads Tracker" at bounding box center [1235, 348] width 534 height 53
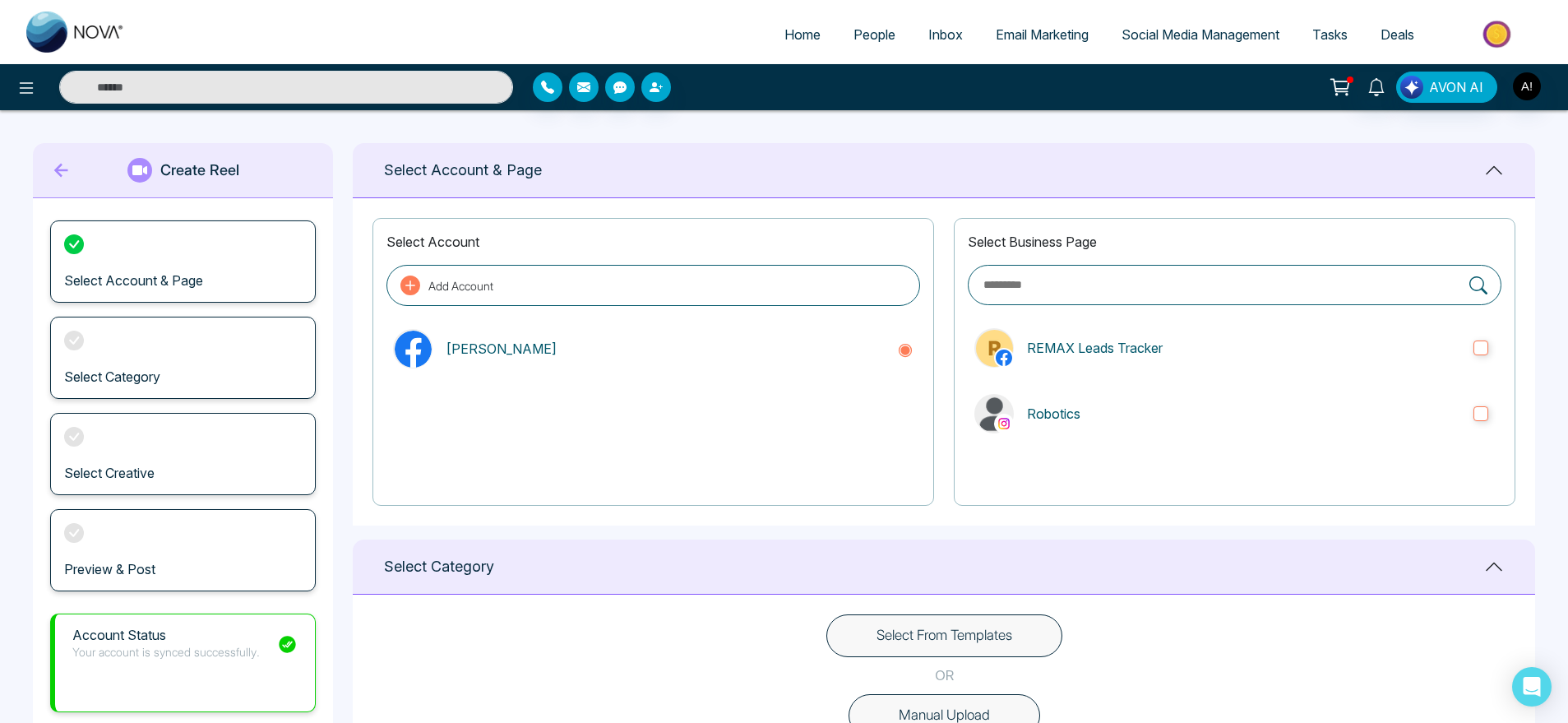
click at [1133, 446] on div "Select Business Page REMAX Leads Tracker Robotics" at bounding box center [1235, 362] width 561 height 287
drag, startPoint x: 1260, startPoint y: 415, endPoint x: 750, endPoint y: 506, distance: 518.1
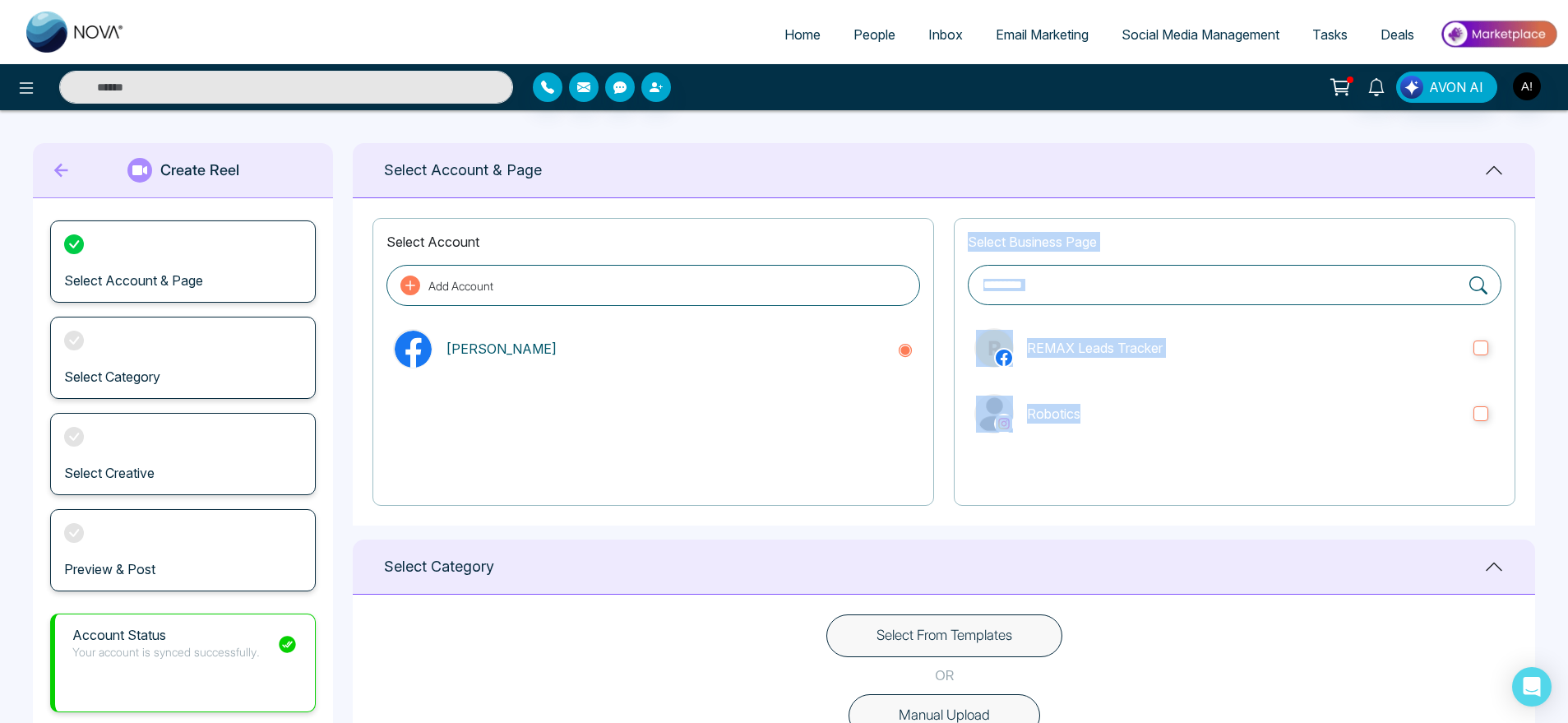
click at [750, 506] on div "Select Account Add Account [PERSON_NAME] Select Business Page REMAX Leads Track…" at bounding box center [943, 362] width 1182 height 327
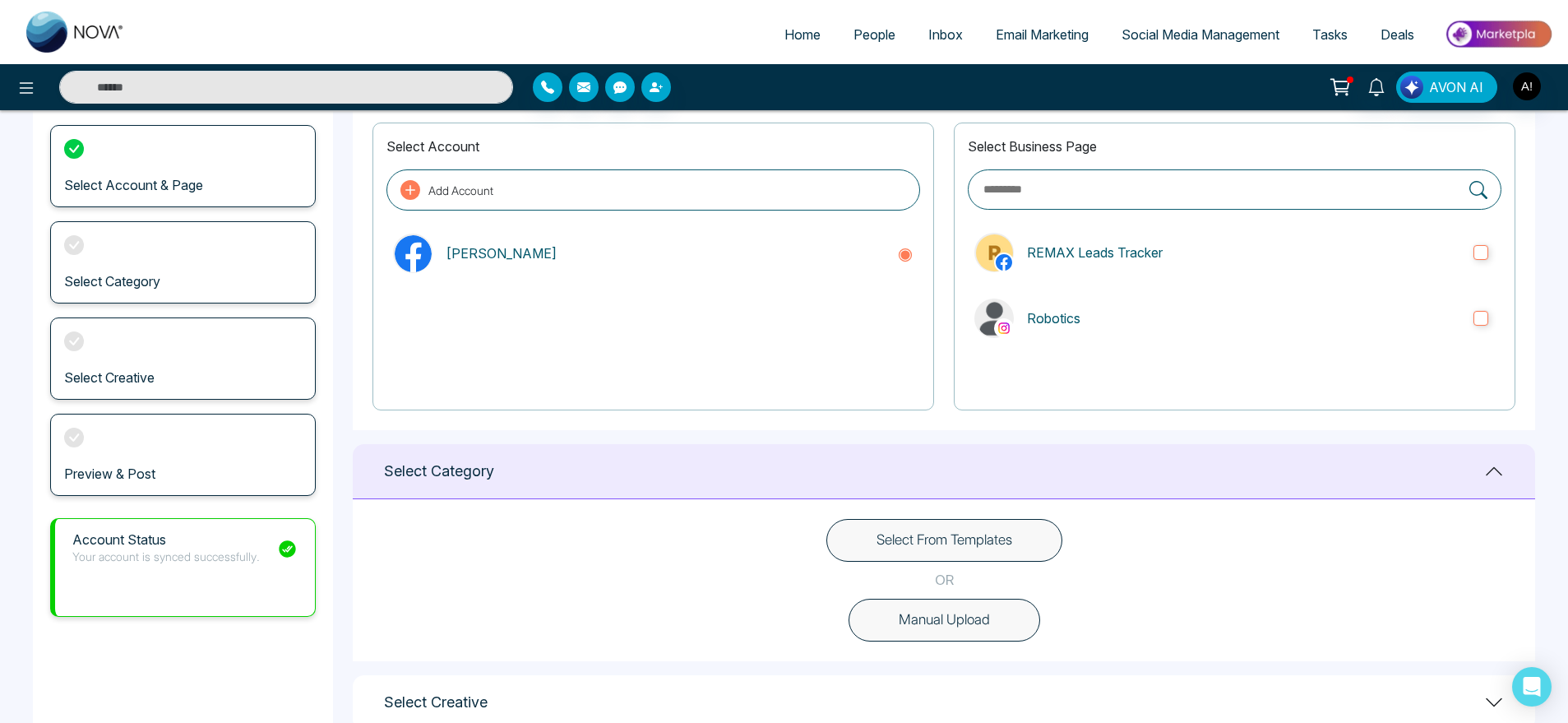
click at [1164, 485] on div "Select Category" at bounding box center [943, 472] width 1182 height 56
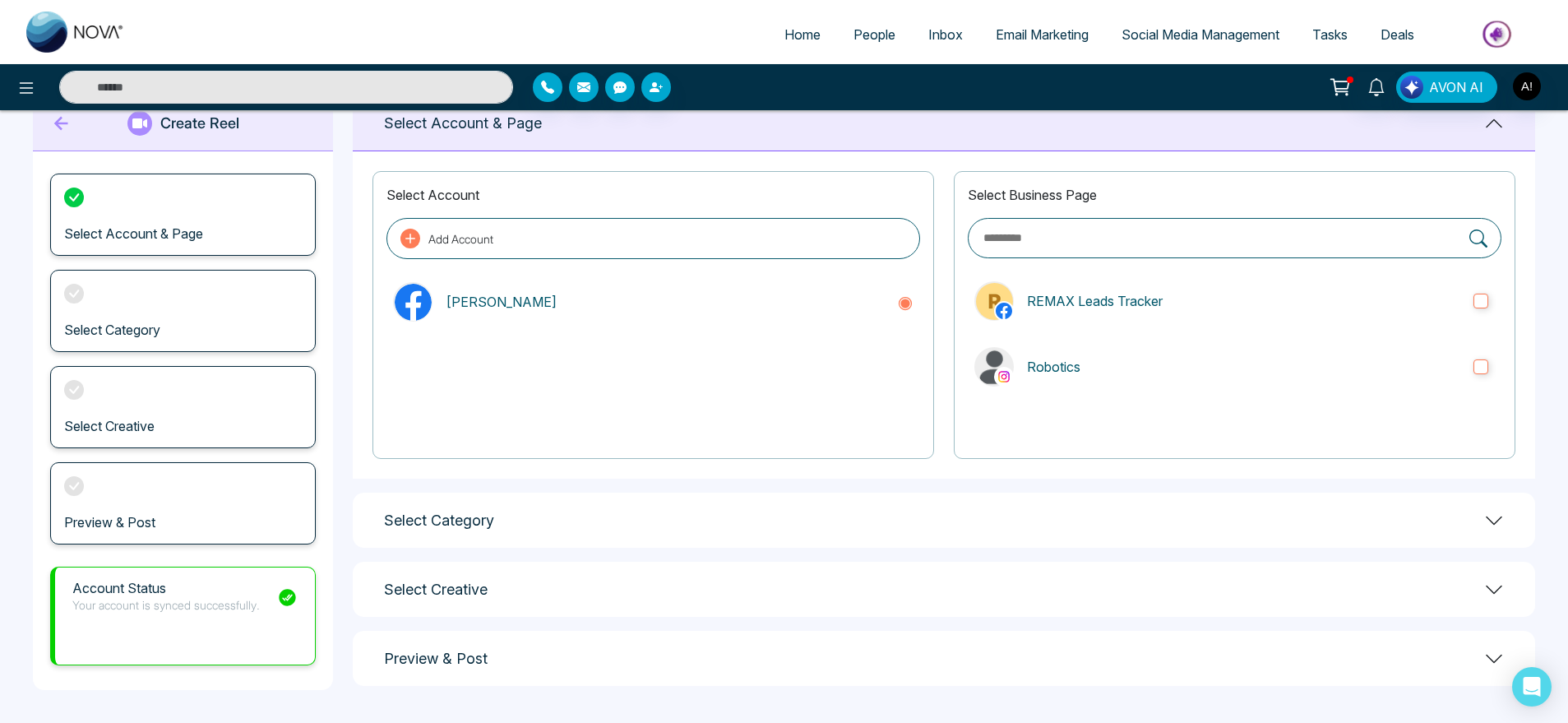
scroll to position [47, 0]
click at [1352, 342] on label "Robotics" at bounding box center [1235, 366] width 534 height 53
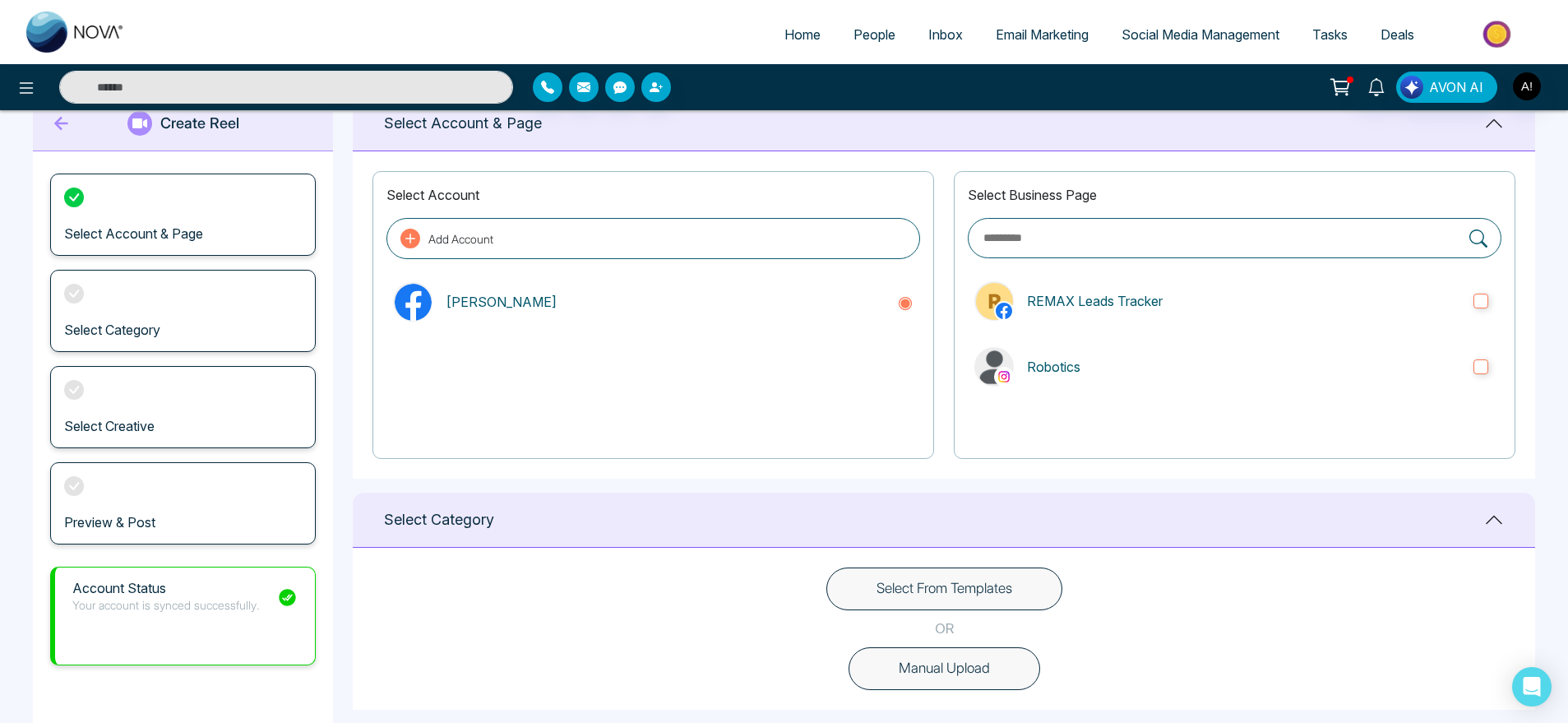
click at [1023, 579] on button "Select From Templates" at bounding box center [944, 589] width 236 height 43
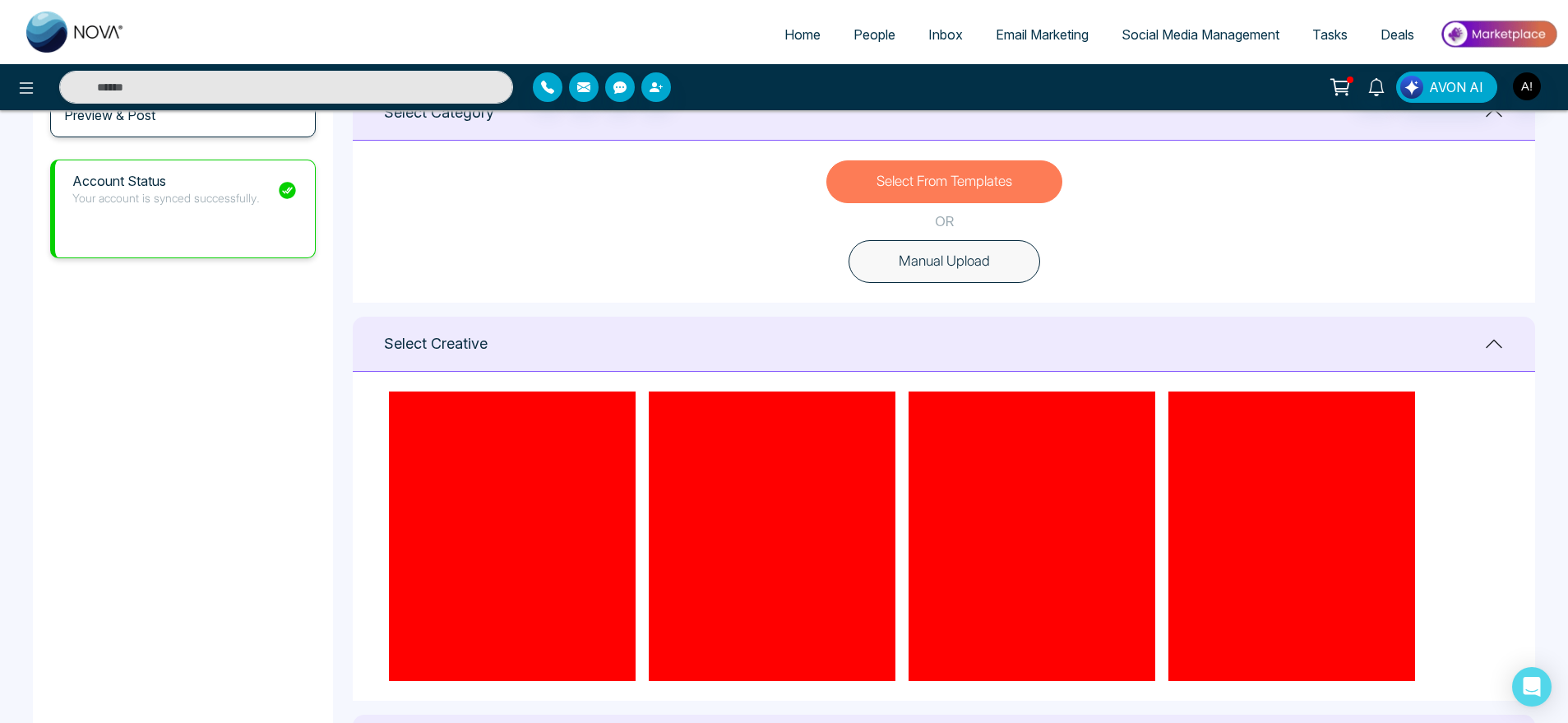
scroll to position [0, 0]
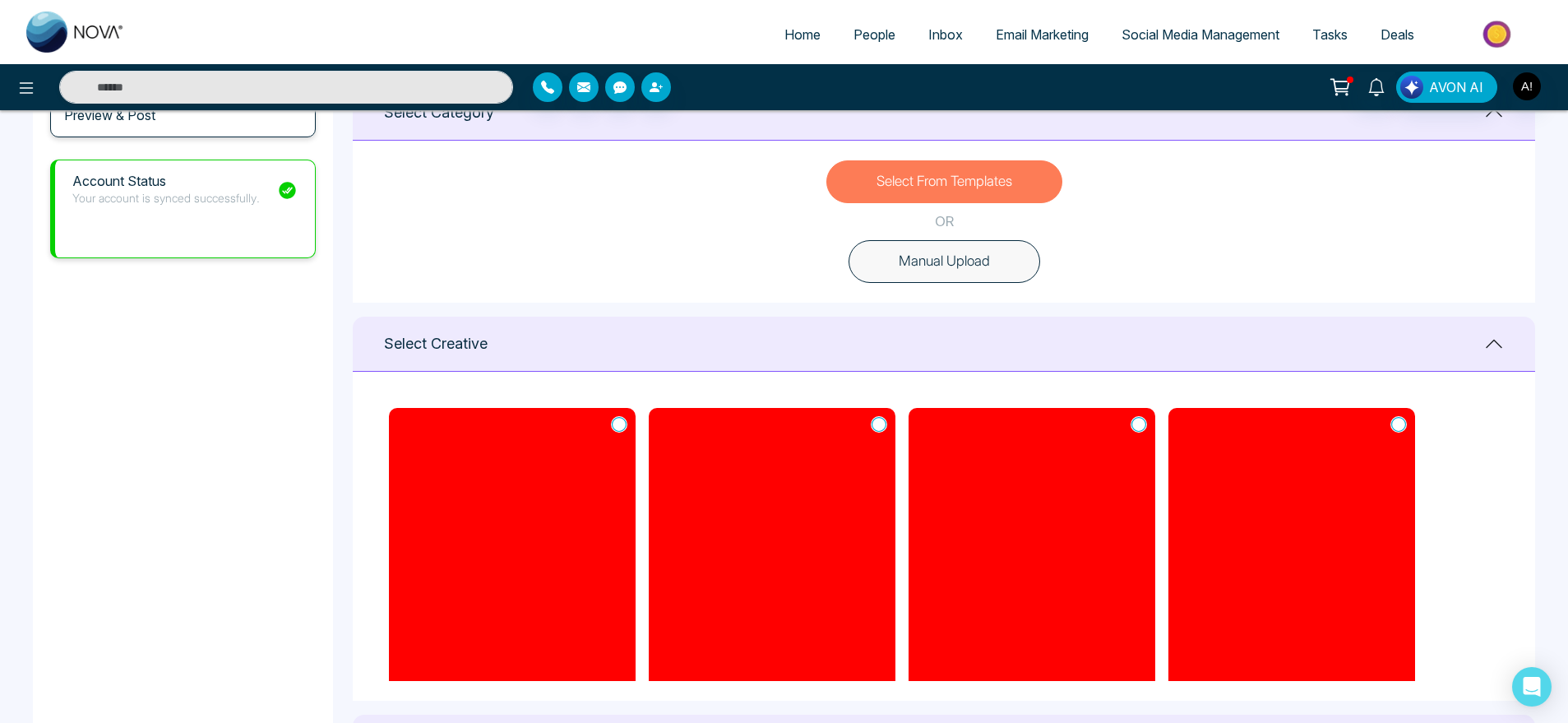
click at [1134, 417] on icon at bounding box center [1138, 424] width 15 height 17
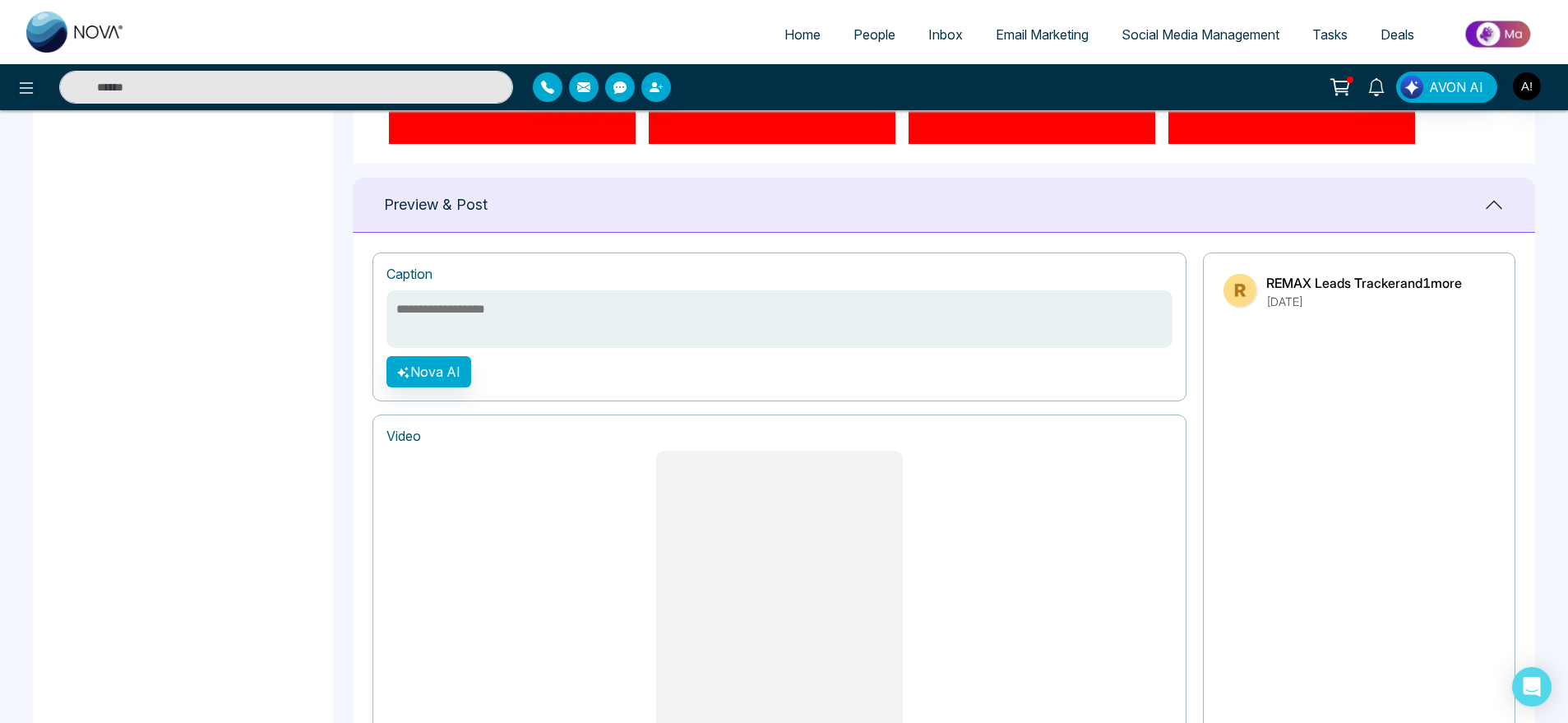
scroll to position [1008, 0]
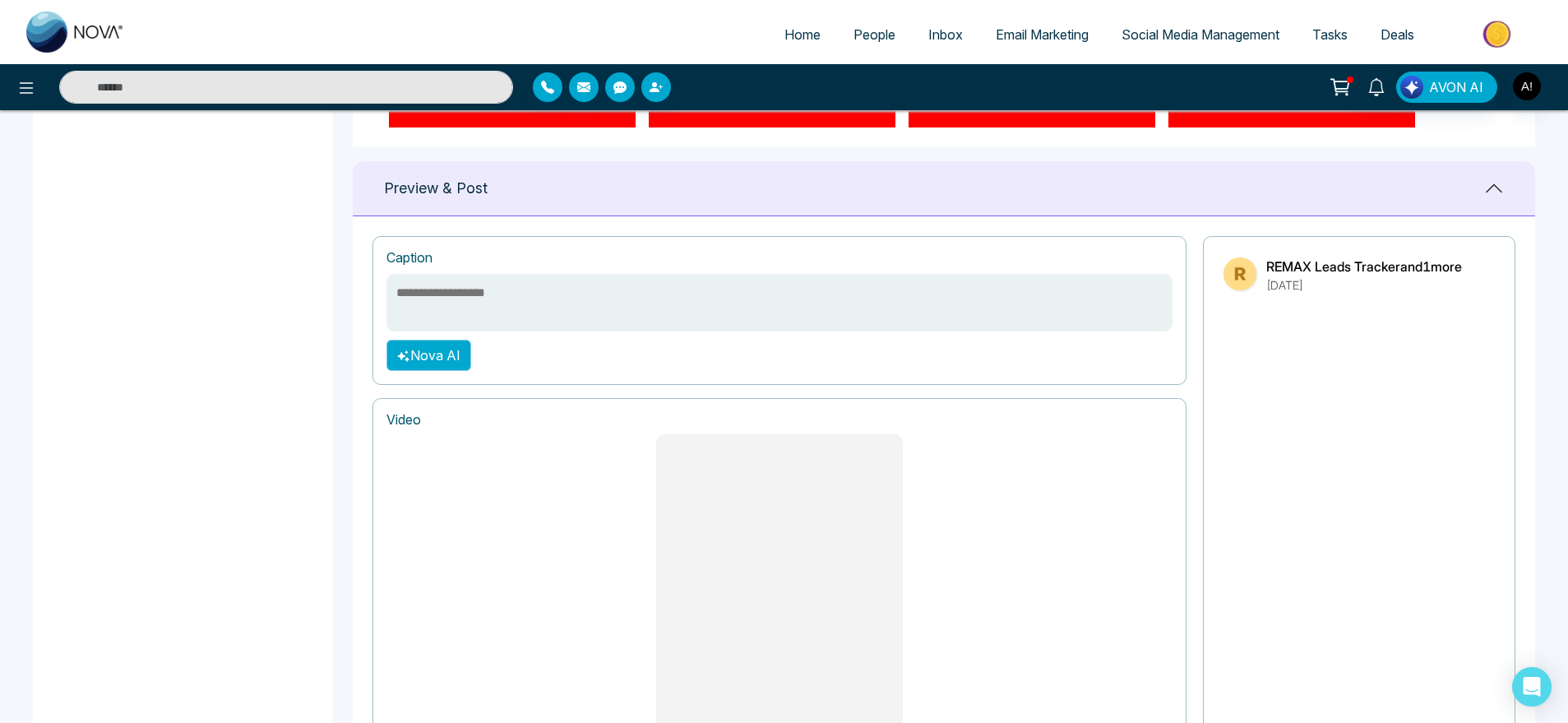
click at [438, 339] on button "Nova AI" at bounding box center [429, 355] width 85 height 31
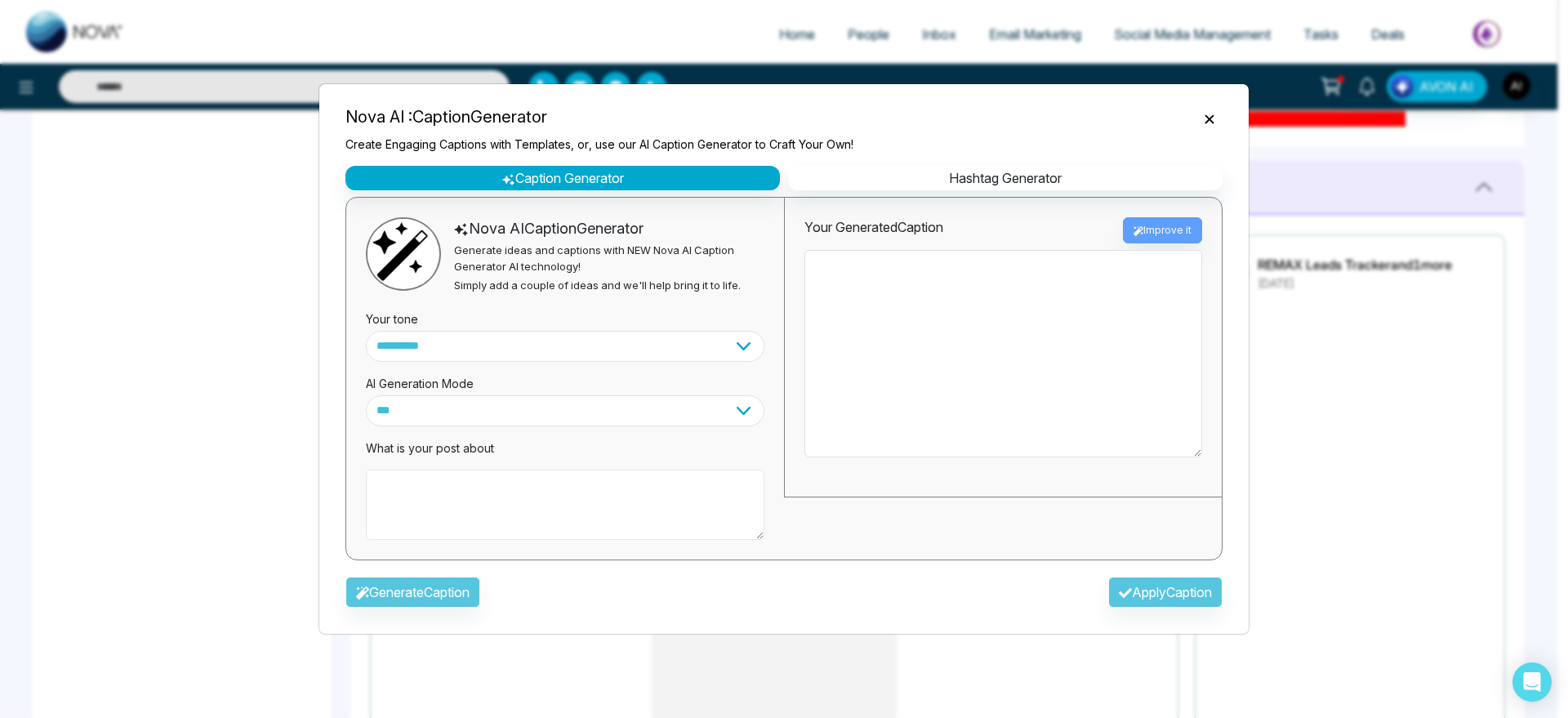
click at [479, 483] on textarea at bounding box center [565, 504] width 399 height 71
click at [448, 510] on textarea "****" at bounding box center [565, 504] width 399 height 71
click at [476, 519] on textarea "****" at bounding box center [565, 504] width 399 height 71
type textarea "*"
type textarea "*******"
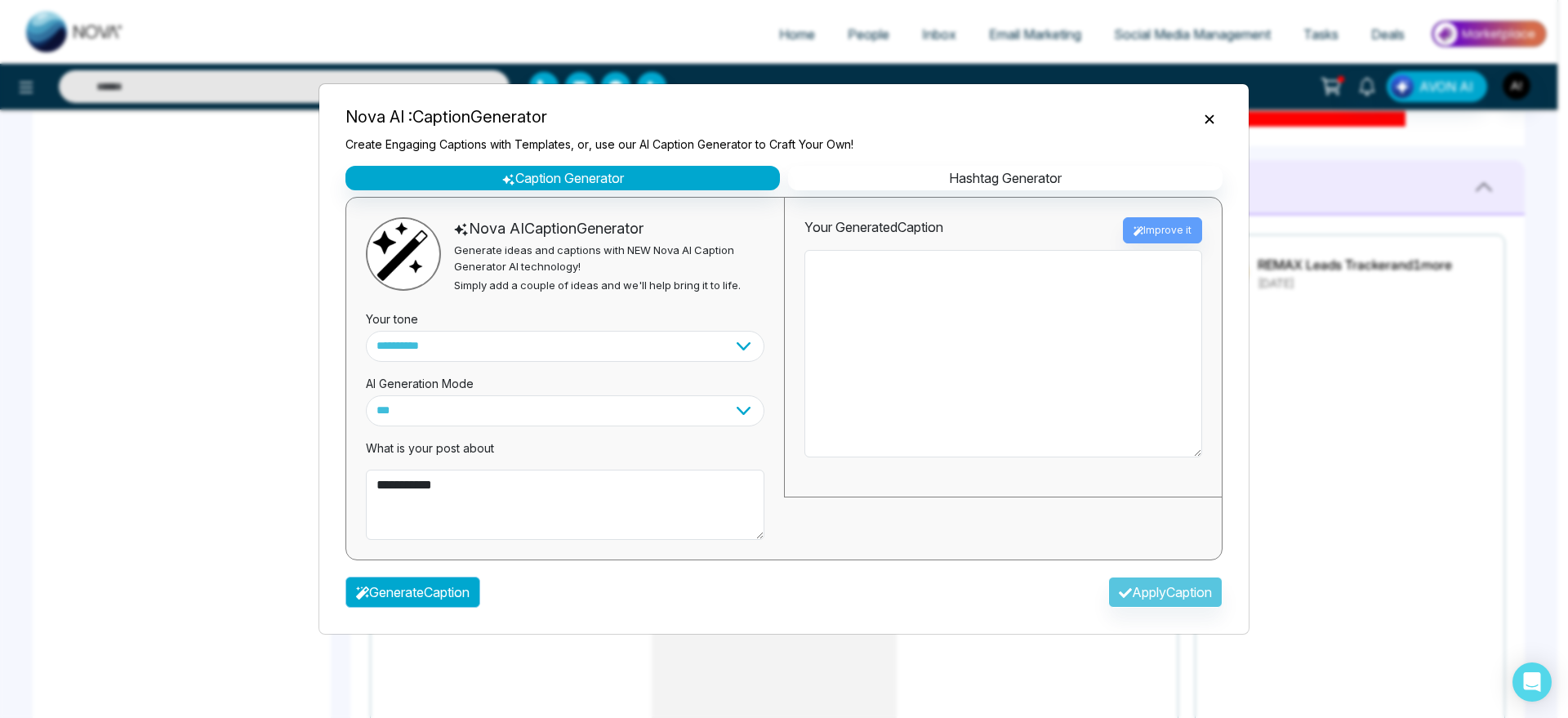
click at [452, 599] on button "Generate Caption" at bounding box center [412, 592] width 135 height 31
type textarea "**********"
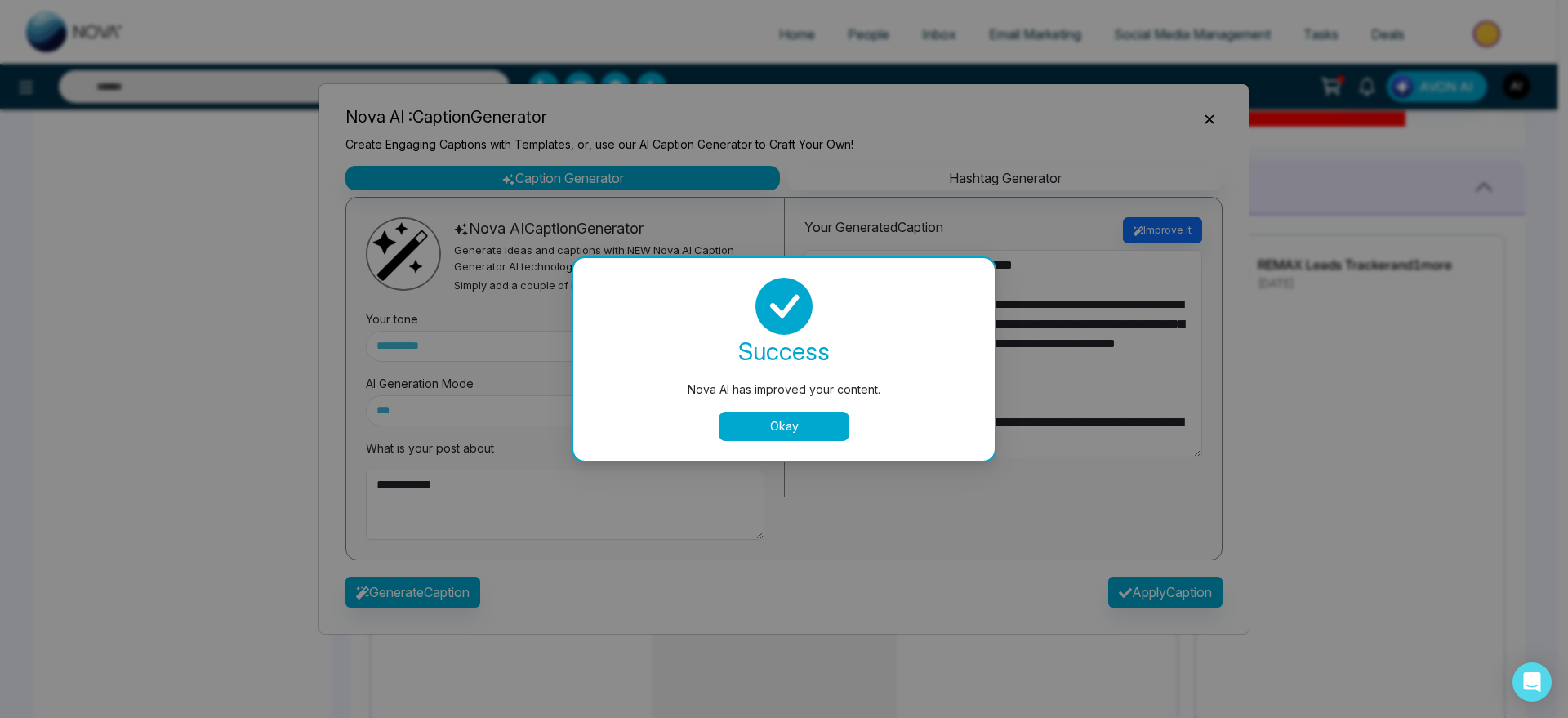
click at [810, 423] on button "Okay" at bounding box center [783, 426] width 131 height 29
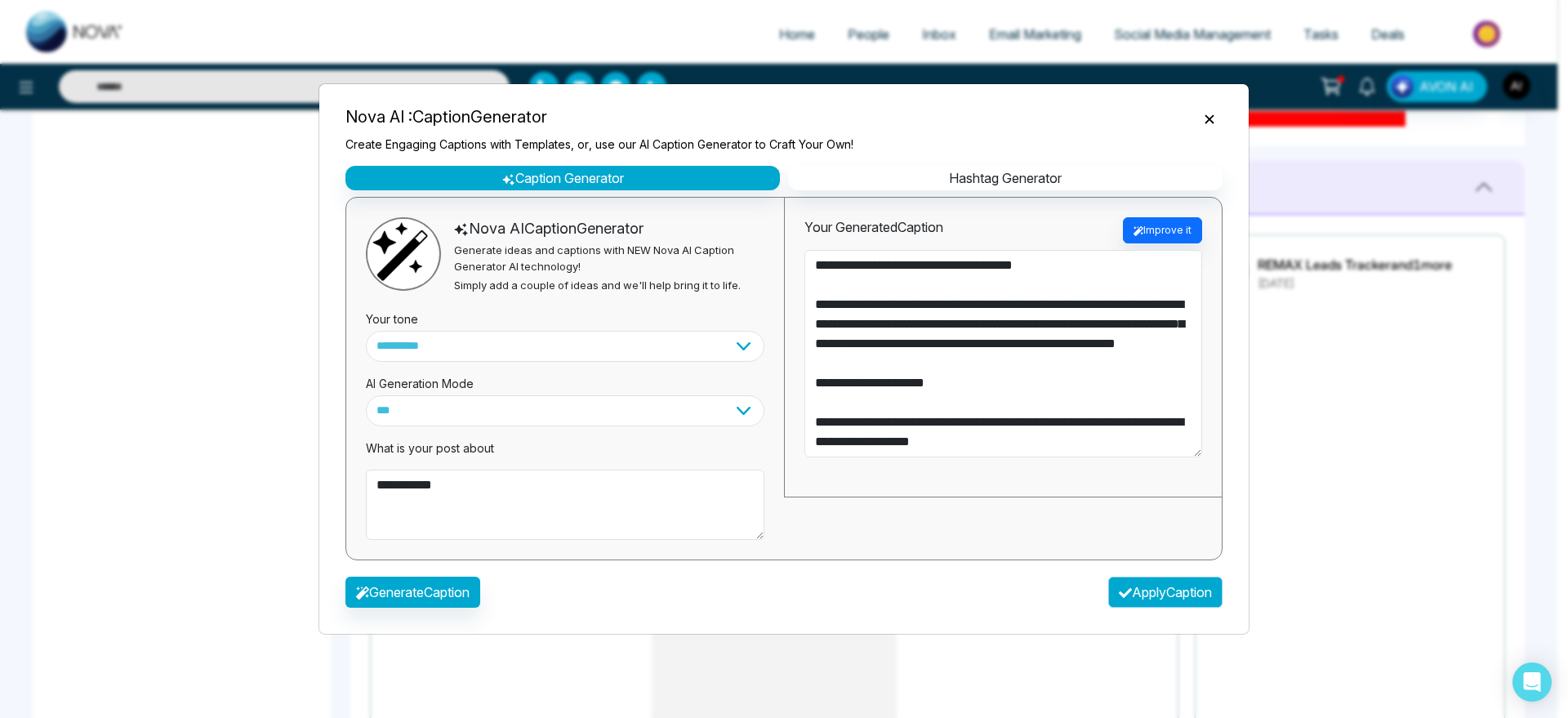
click at [1171, 583] on button "Apply Caption" at bounding box center [1165, 592] width 114 height 31
type textarea "**********"
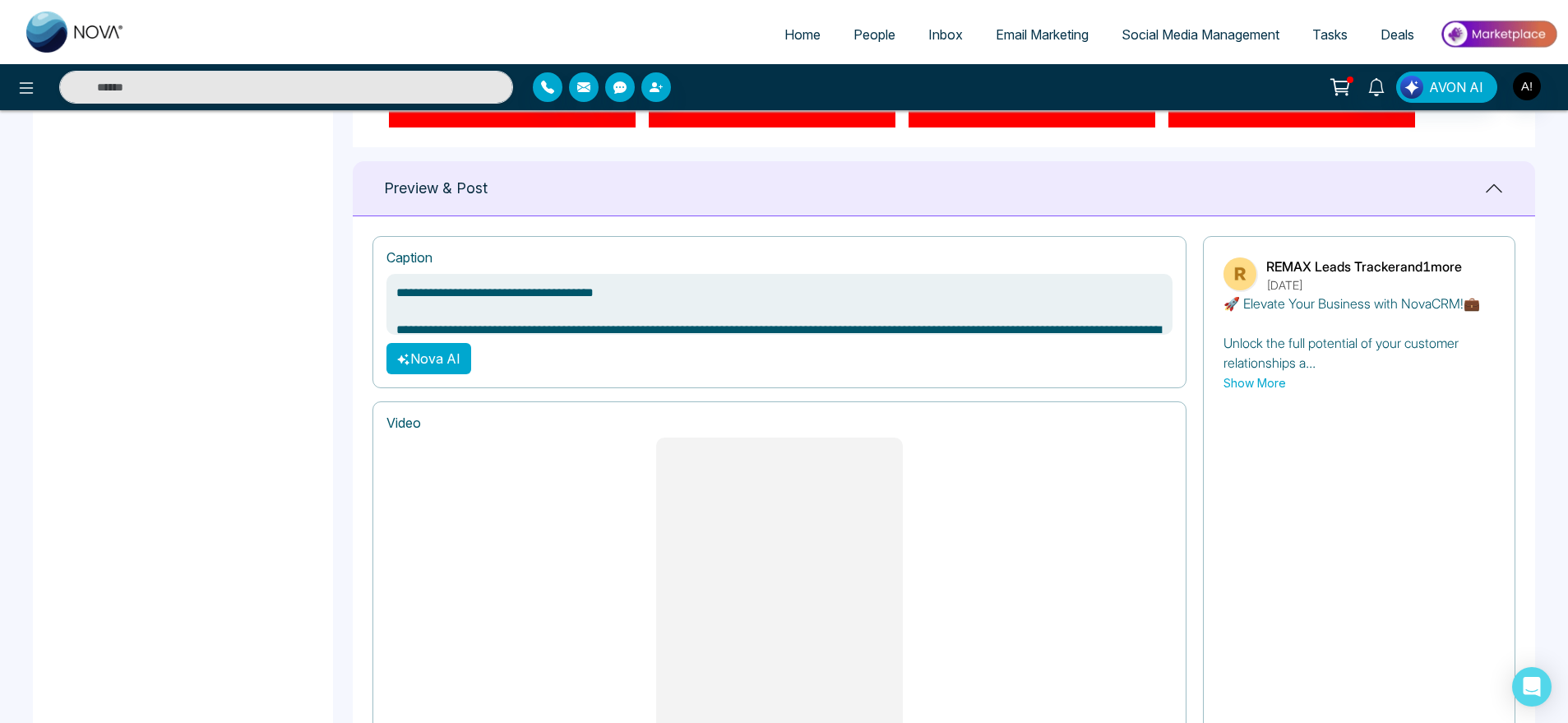
scroll to position [1268, 0]
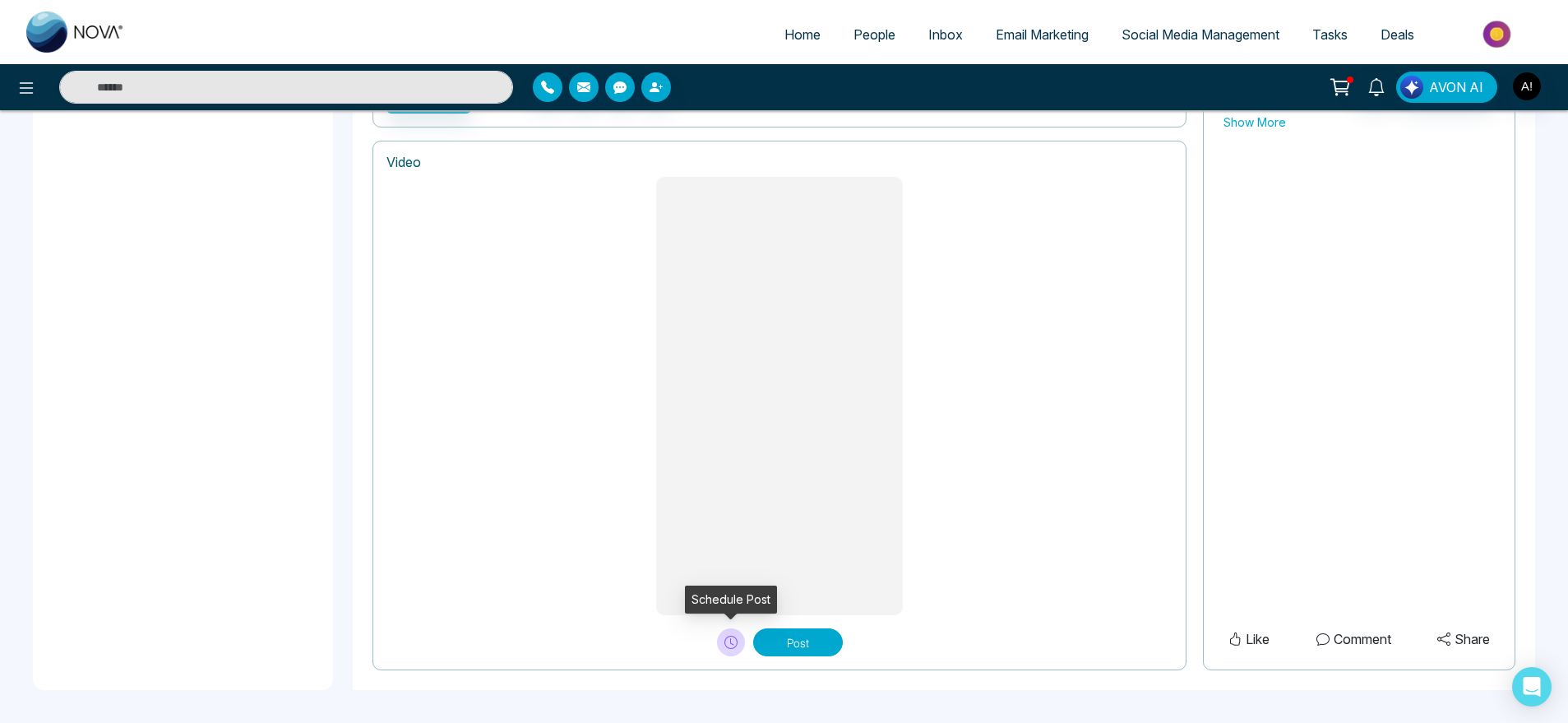
click at [737, 646] on icon at bounding box center [730, 641] width 13 height 13
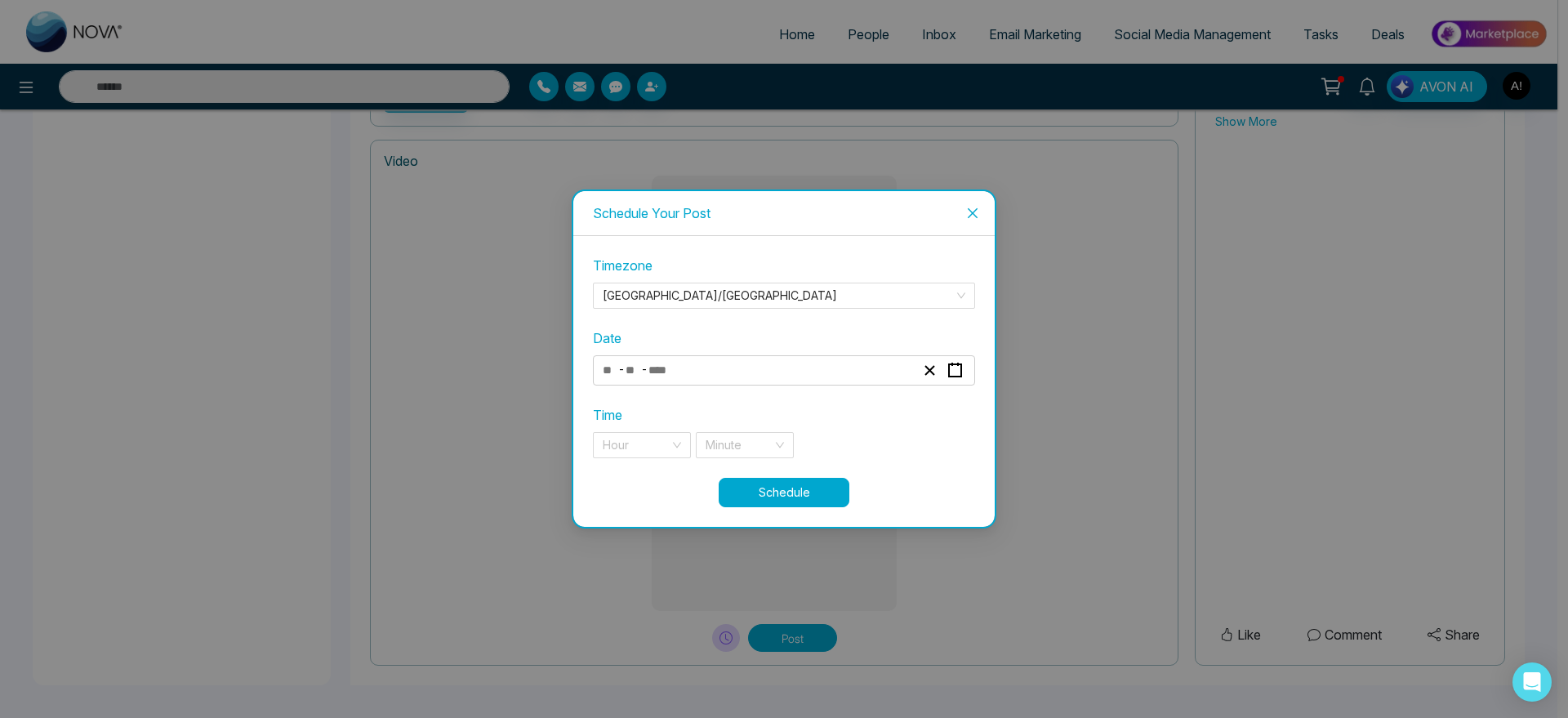
click at [689, 376] on div "- -" at bounding box center [758, 370] width 317 height 22
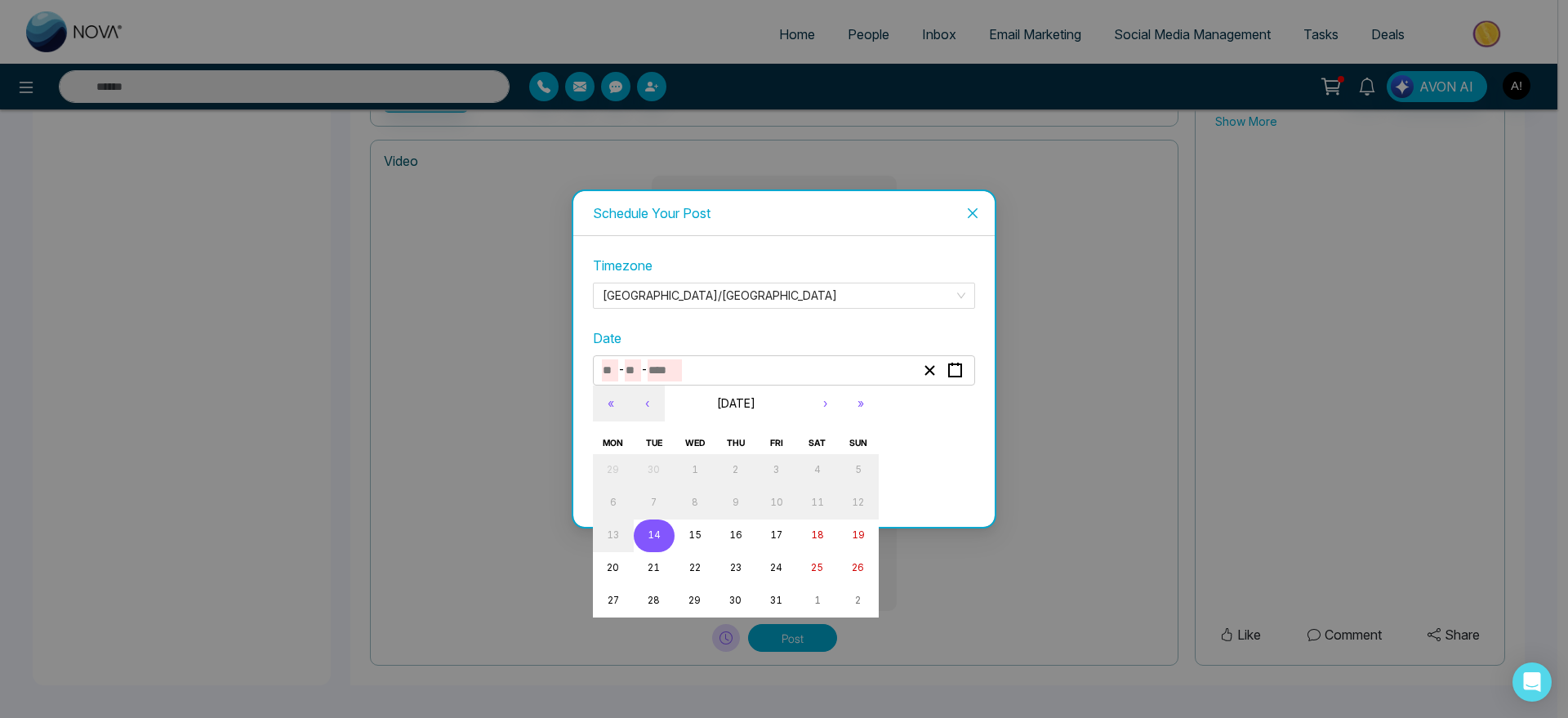
click at [651, 535] on abbr "14" at bounding box center [653, 535] width 13 height 12
type input "**"
type input "****"
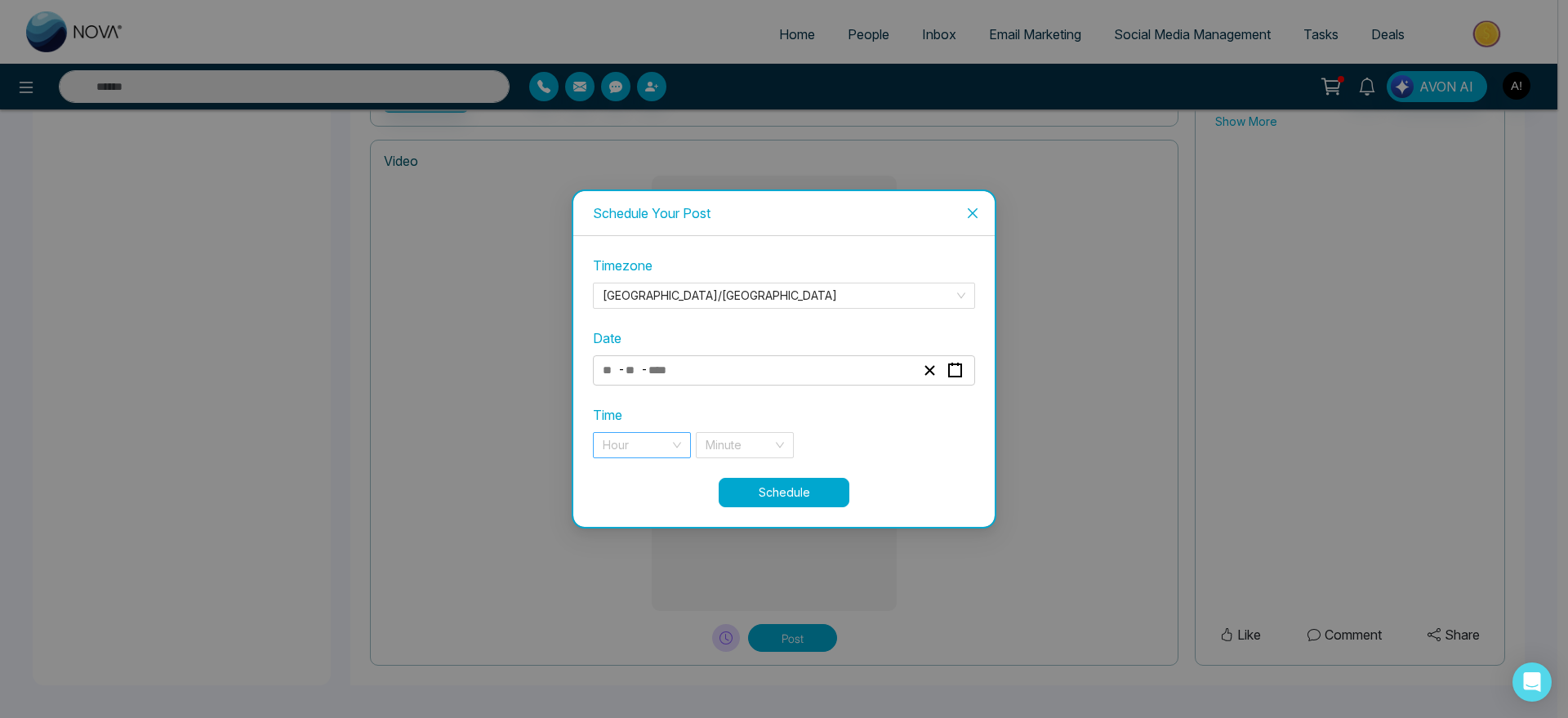
click at [656, 435] on input "search" at bounding box center [636, 444] width 67 height 24
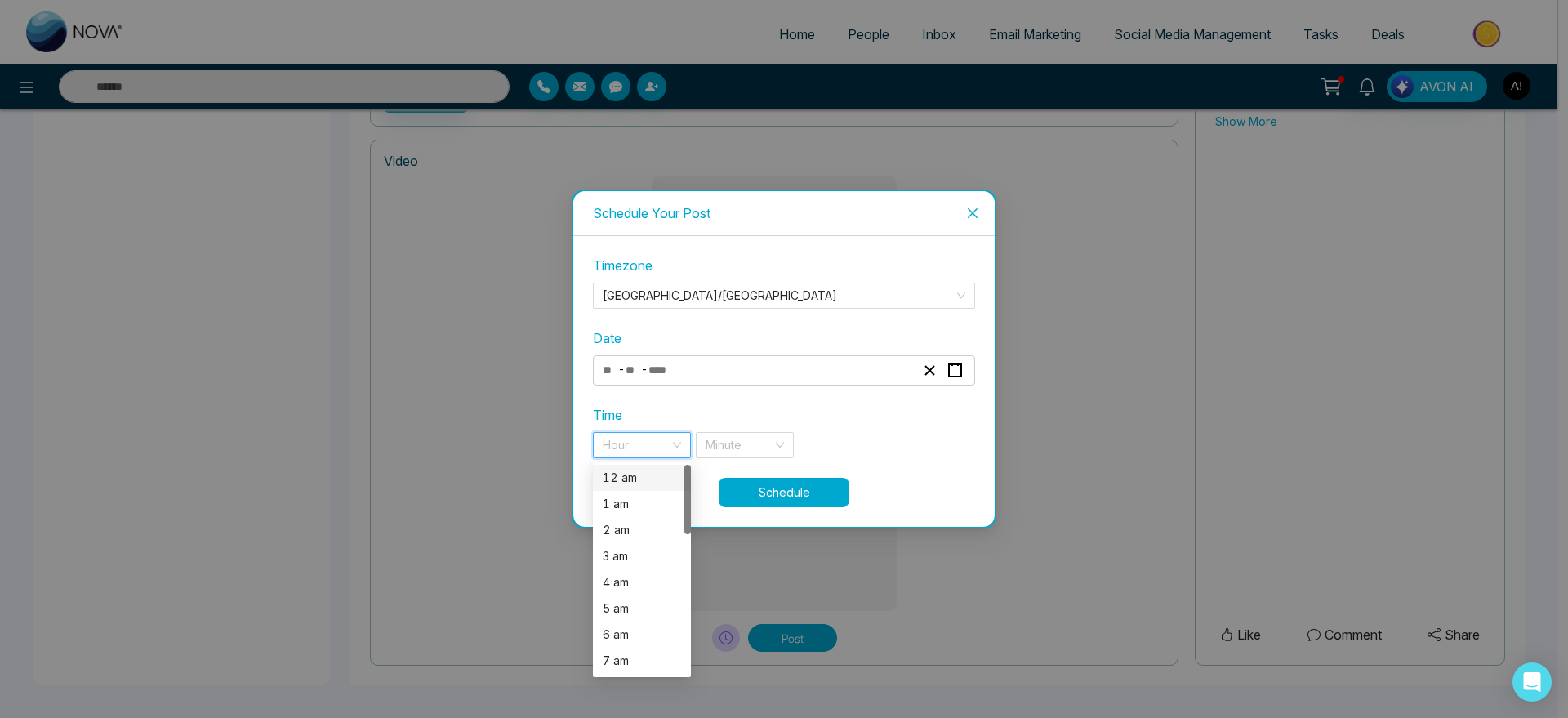
click at [658, 481] on div "12 am" at bounding box center [642, 477] width 78 height 18
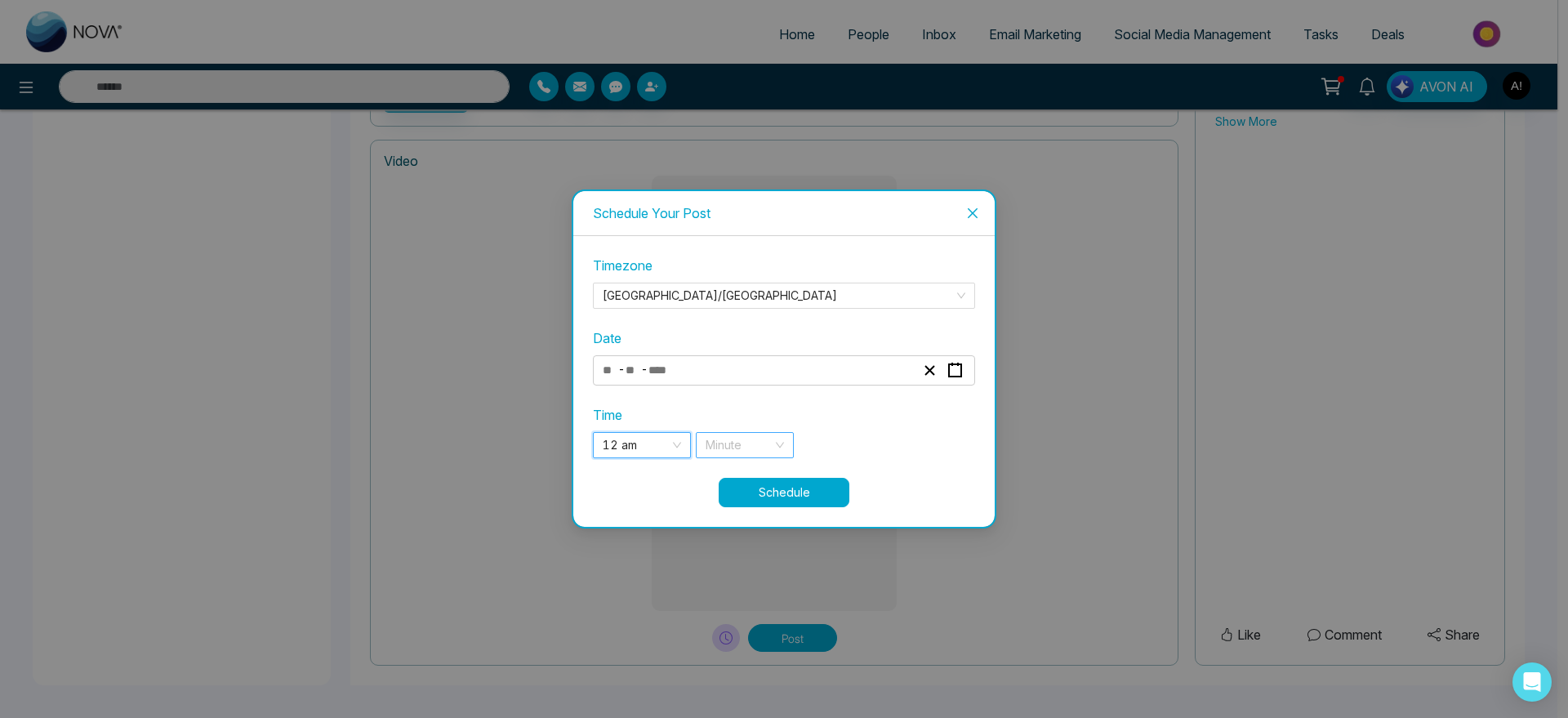
click at [773, 452] on div "Minute" at bounding box center [744, 444] width 98 height 26
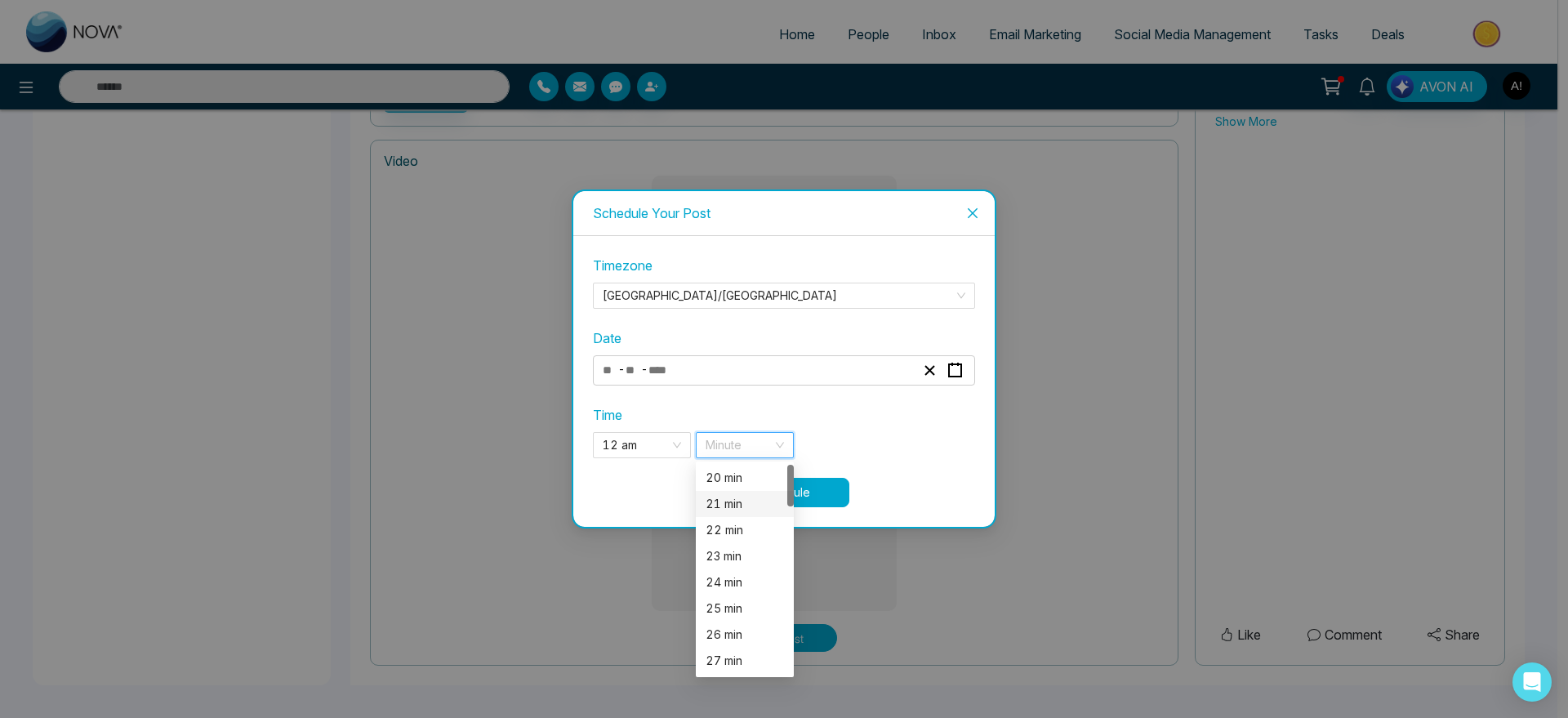
click at [752, 507] on div "21 min" at bounding box center [744, 503] width 78 height 18
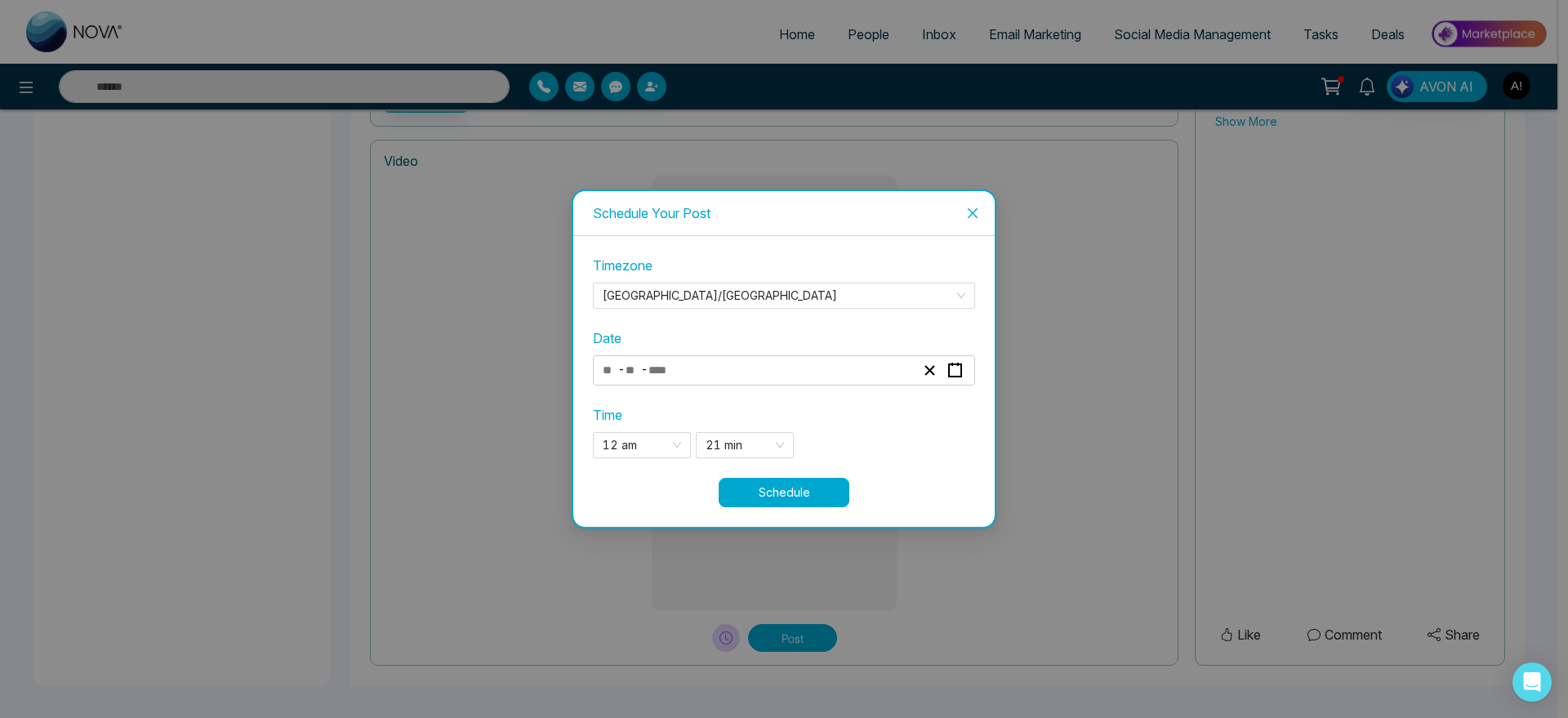
click at [811, 498] on button "Schedule" at bounding box center [783, 493] width 131 height 29
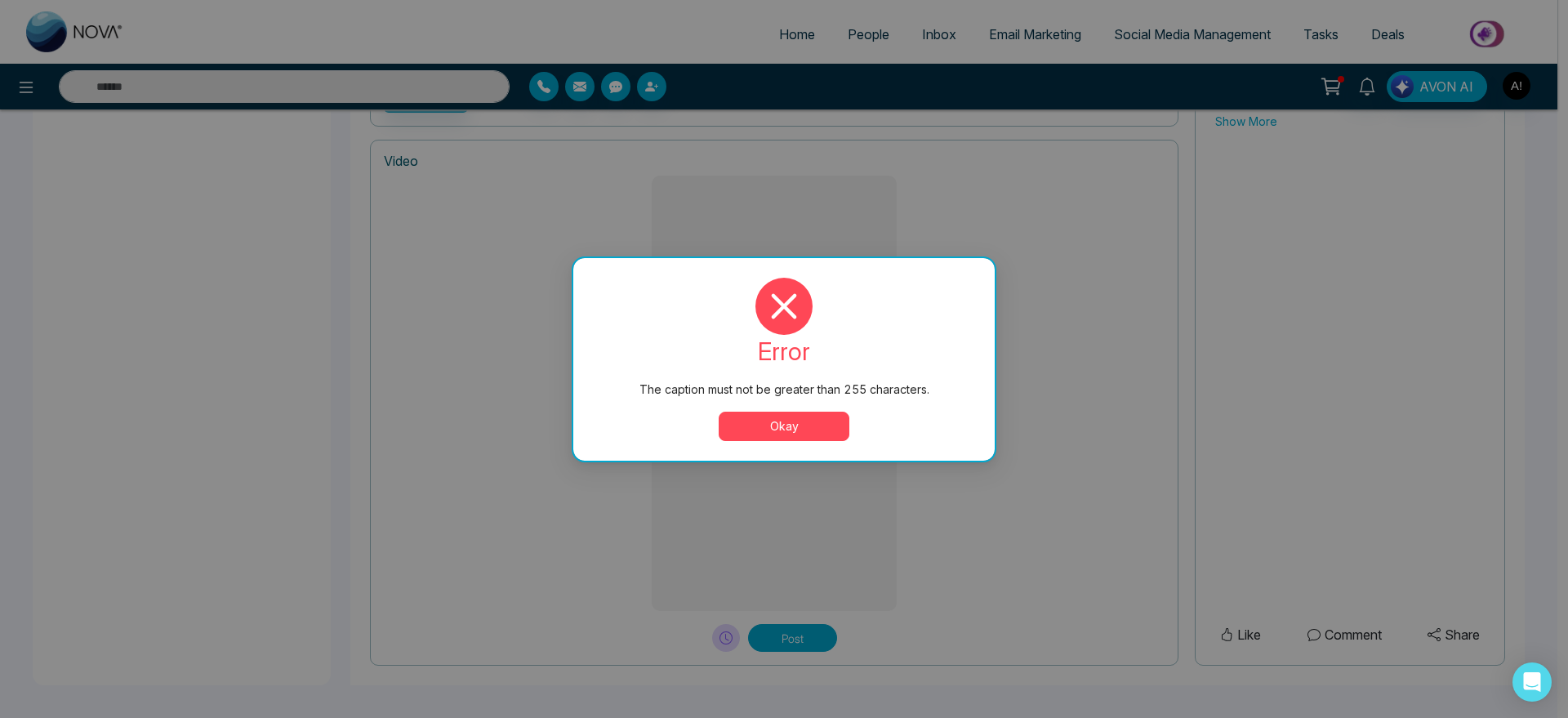
click at [790, 430] on button "Okay" at bounding box center [783, 426] width 131 height 29
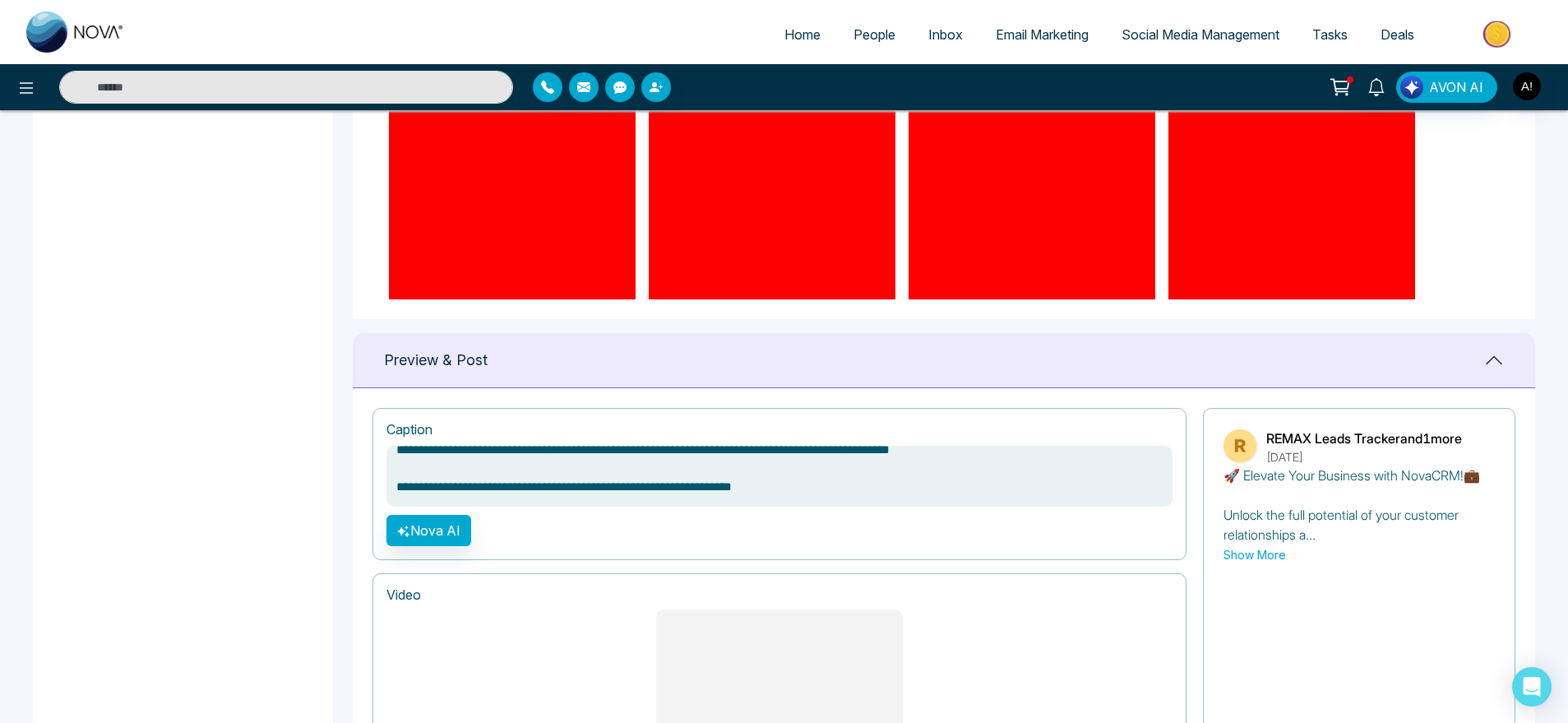
scroll to position [851, 0]
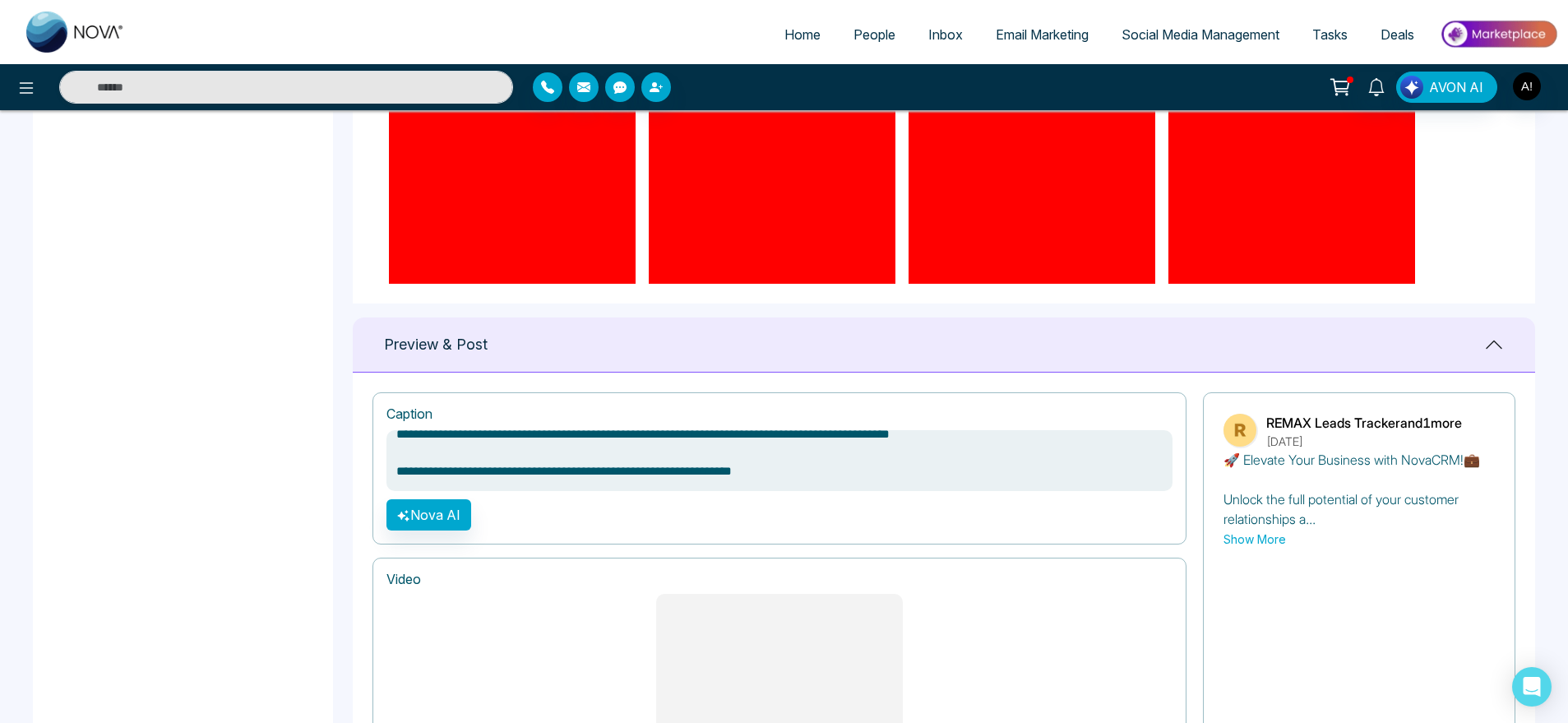
drag, startPoint x: 1011, startPoint y: 444, endPoint x: 875, endPoint y: 484, distance: 141.8
click at [875, 484] on textarea "**********" at bounding box center [780, 460] width 786 height 60
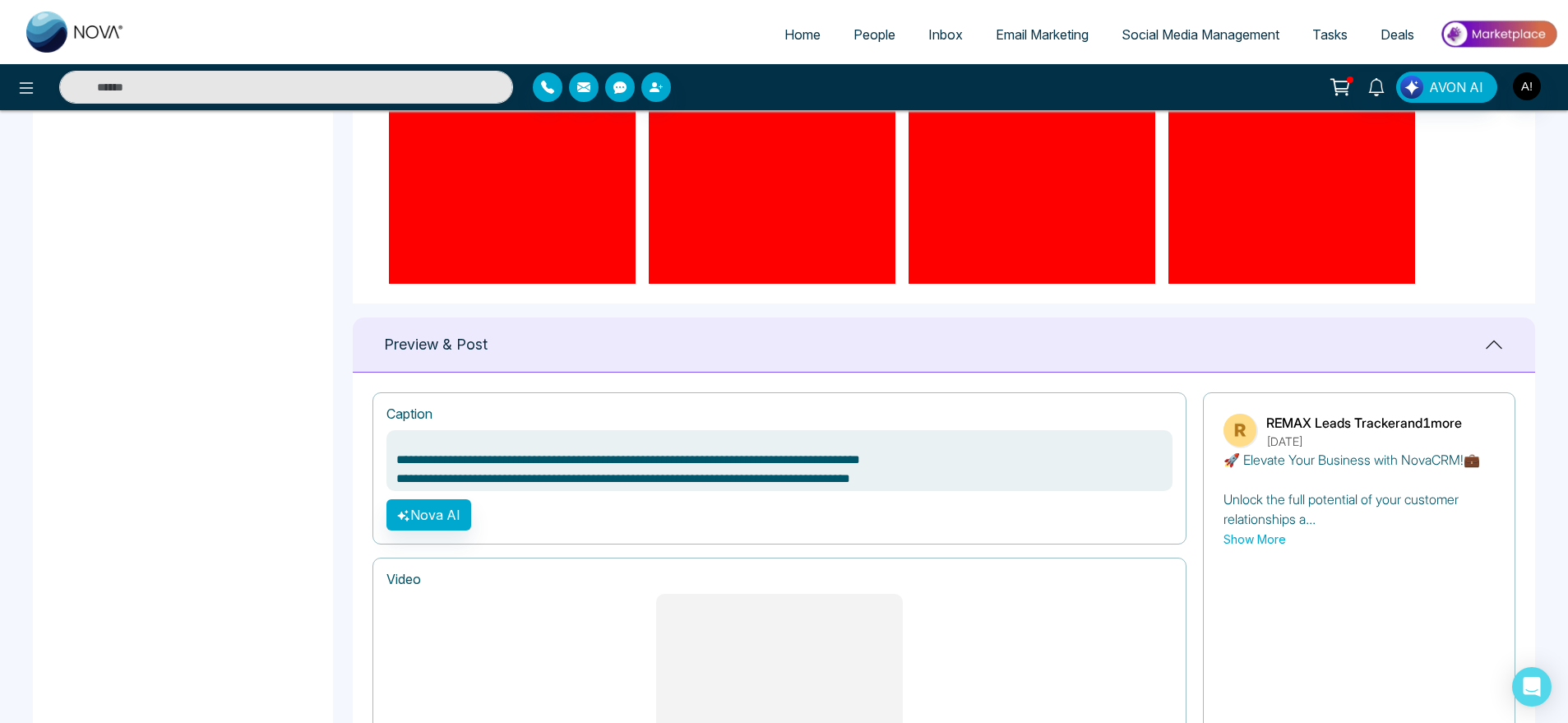
scroll to position [0, 0]
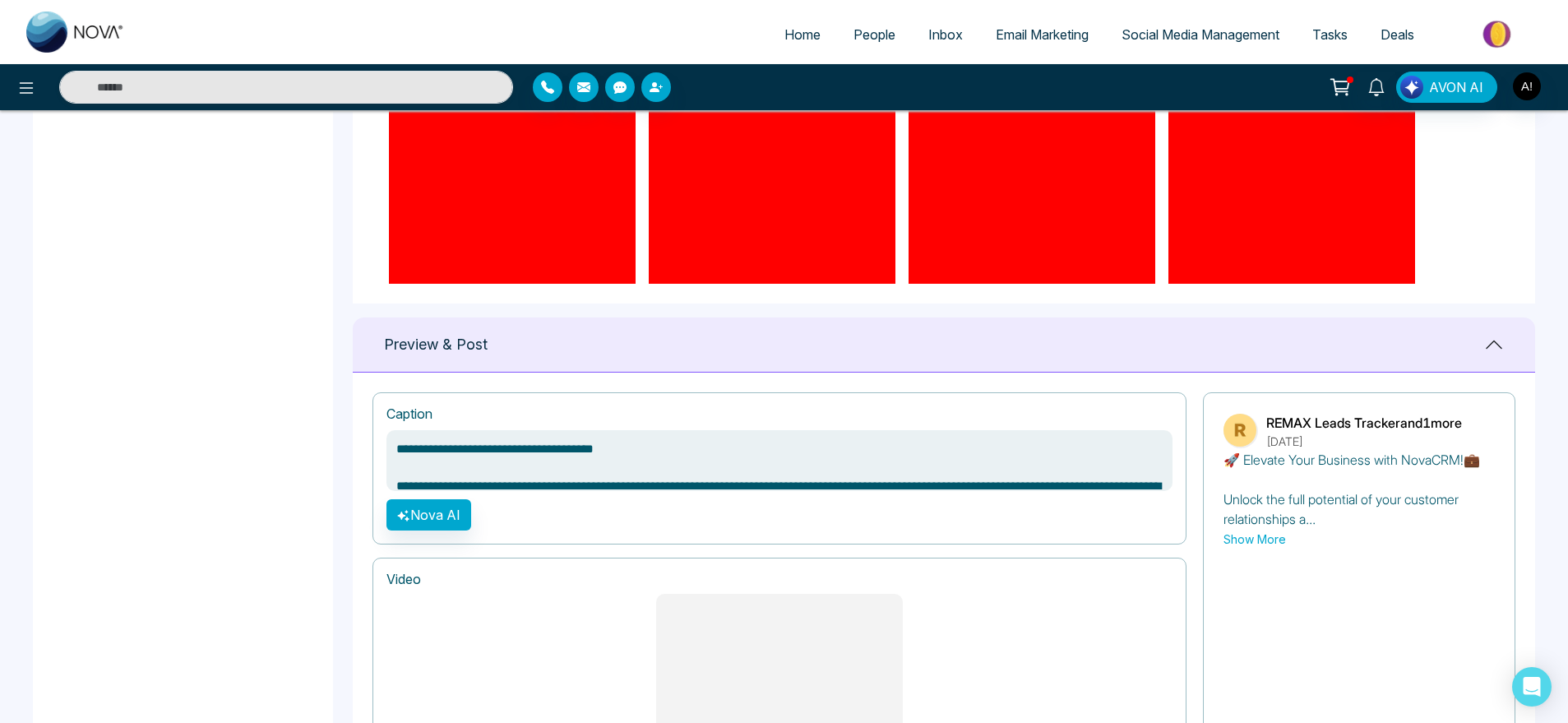
drag, startPoint x: 992, startPoint y: 458, endPoint x: 378, endPoint y: 473, distance: 614.2
click at [378, 473] on div "**********" at bounding box center [779, 468] width 814 height 152
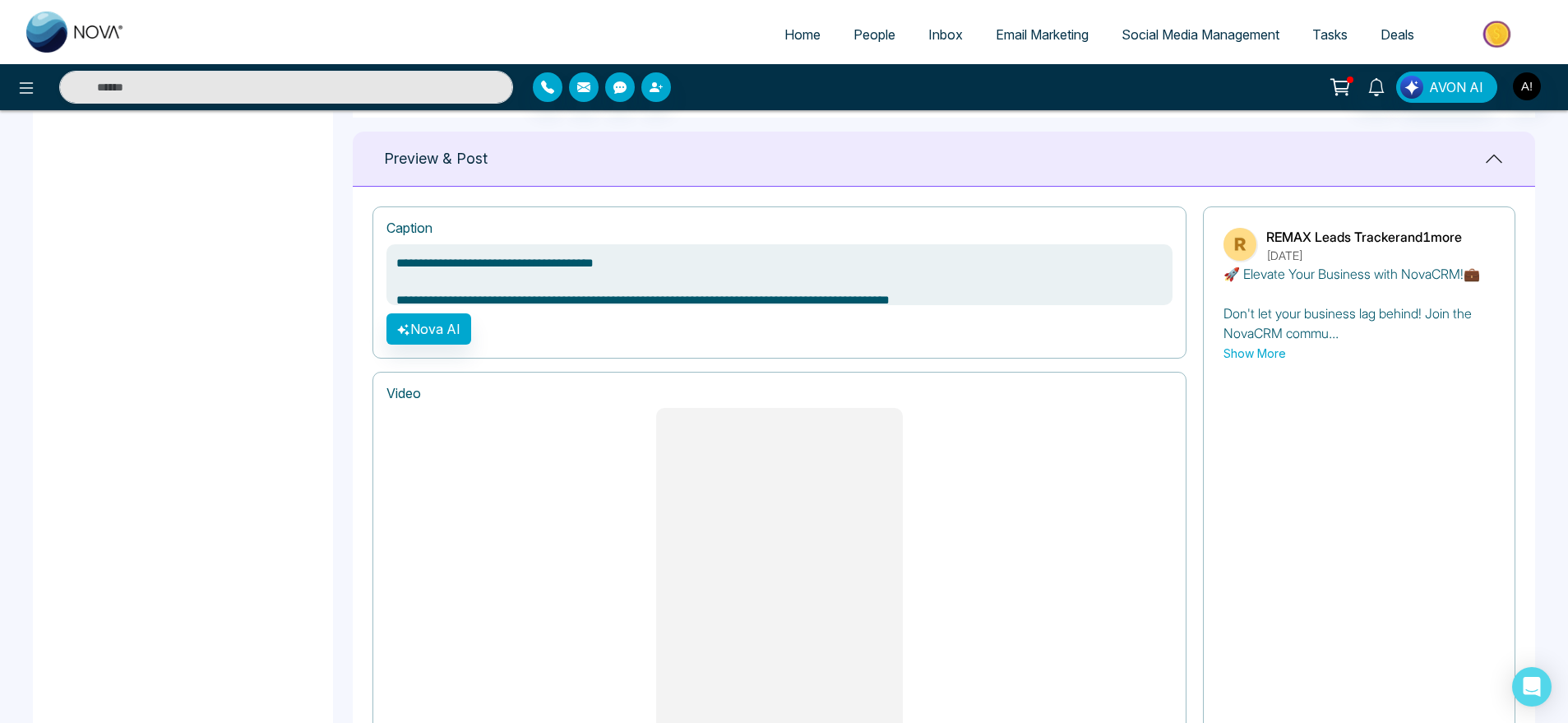
scroll to position [1268, 0]
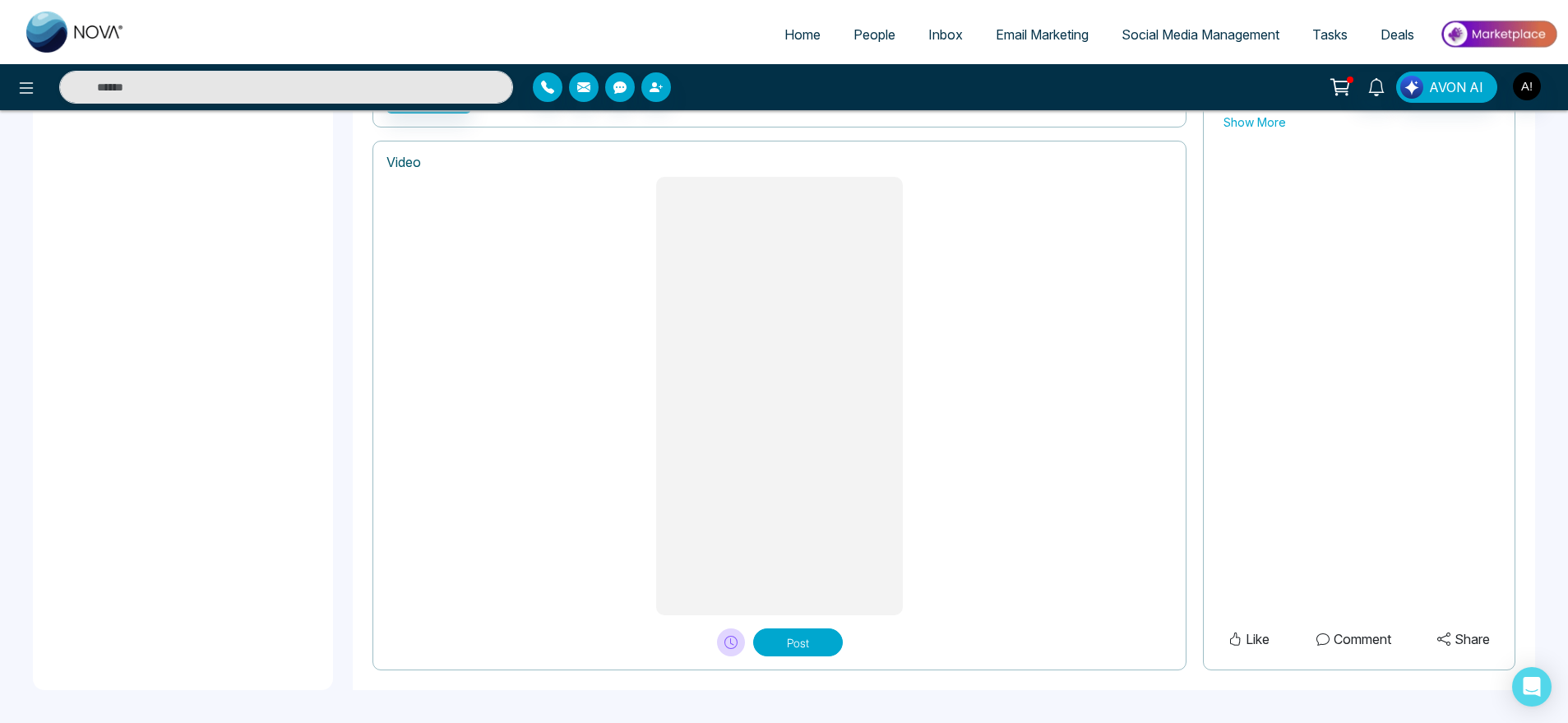
type textarea "**********"
click at [739, 644] on button at bounding box center [731, 642] width 28 height 28
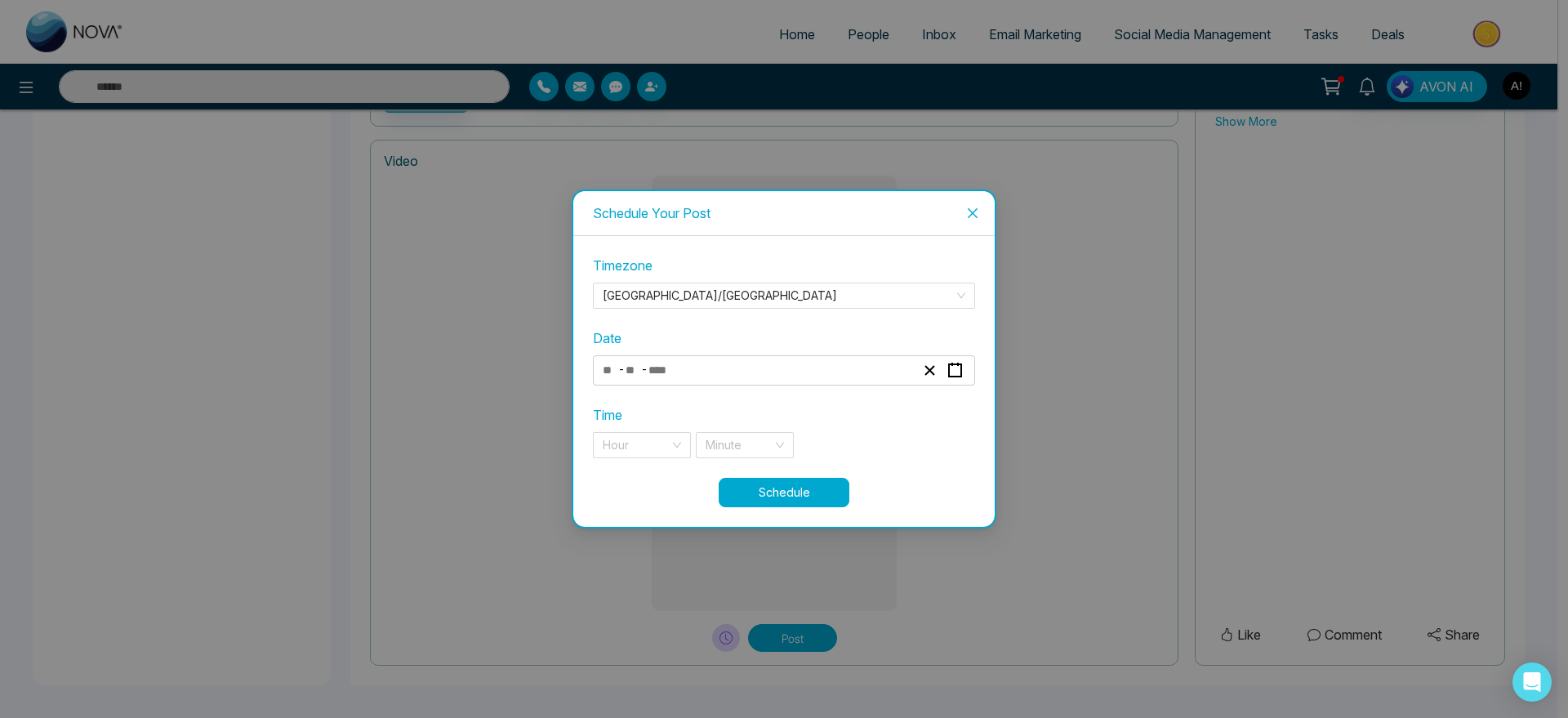
click at [788, 363] on div "- -" at bounding box center [758, 370] width 317 height 22
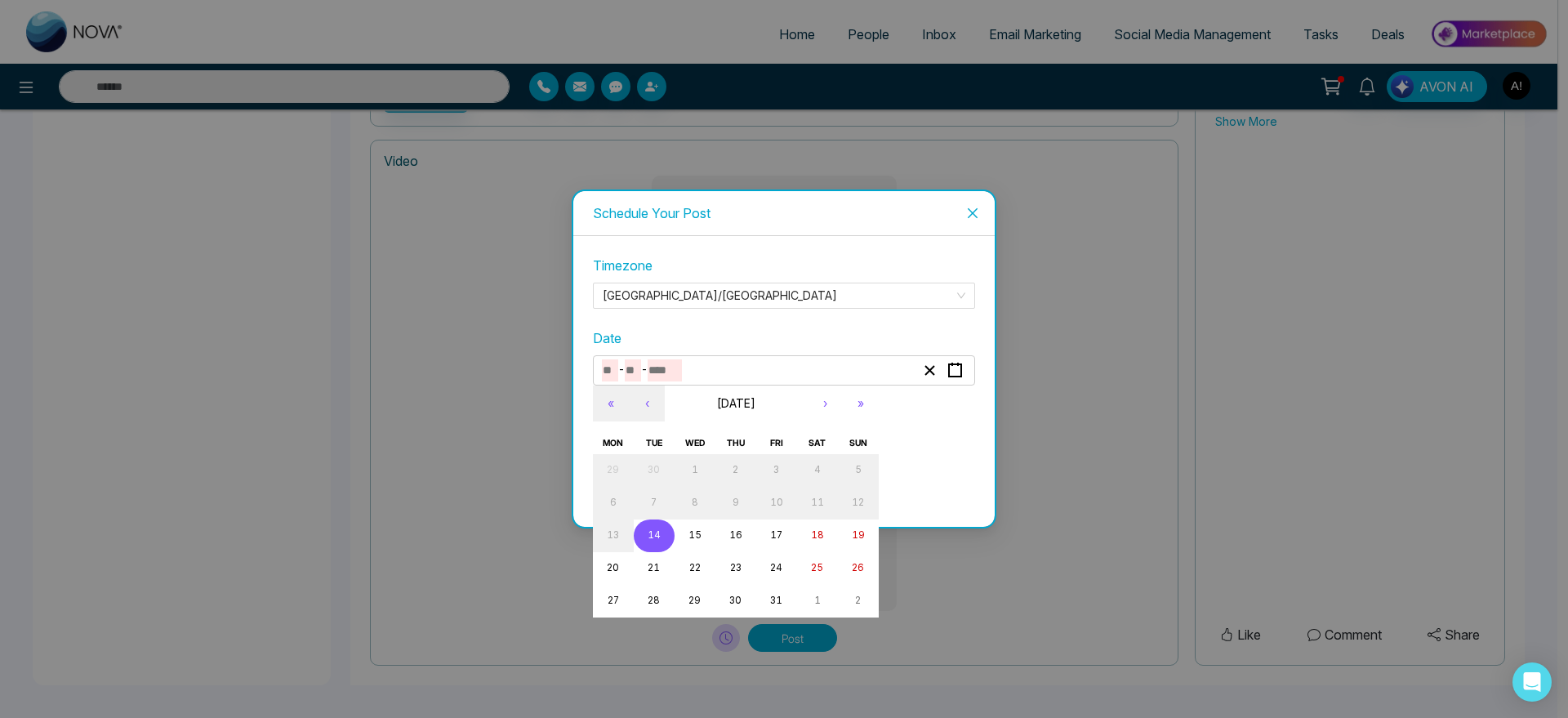
click at [652, 535] on abbr "14" at bounding box center [653, 535] width 13 height 12
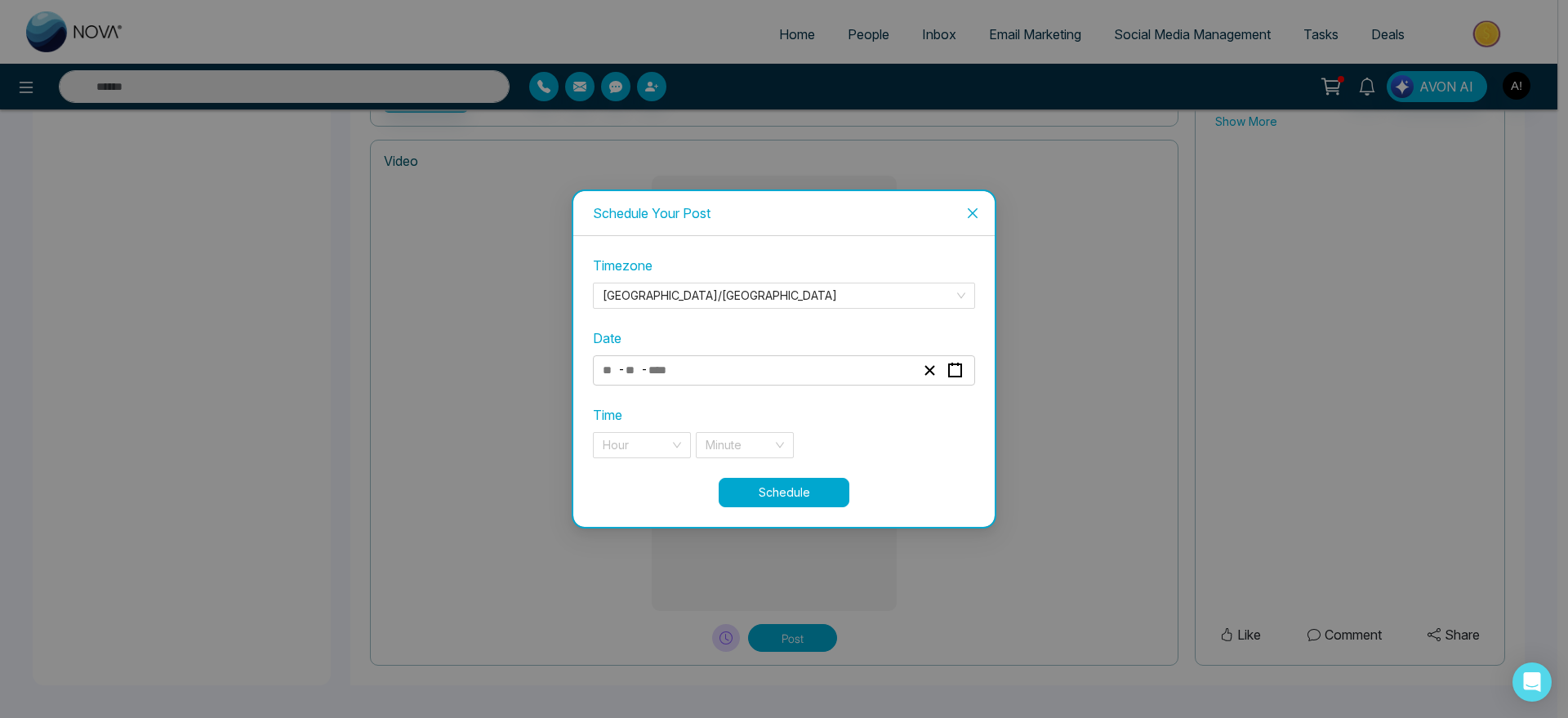
type input "**"
type input "****"
click at [640, 455] on input "search" at bounding box center [636, 444] width 67 height 24
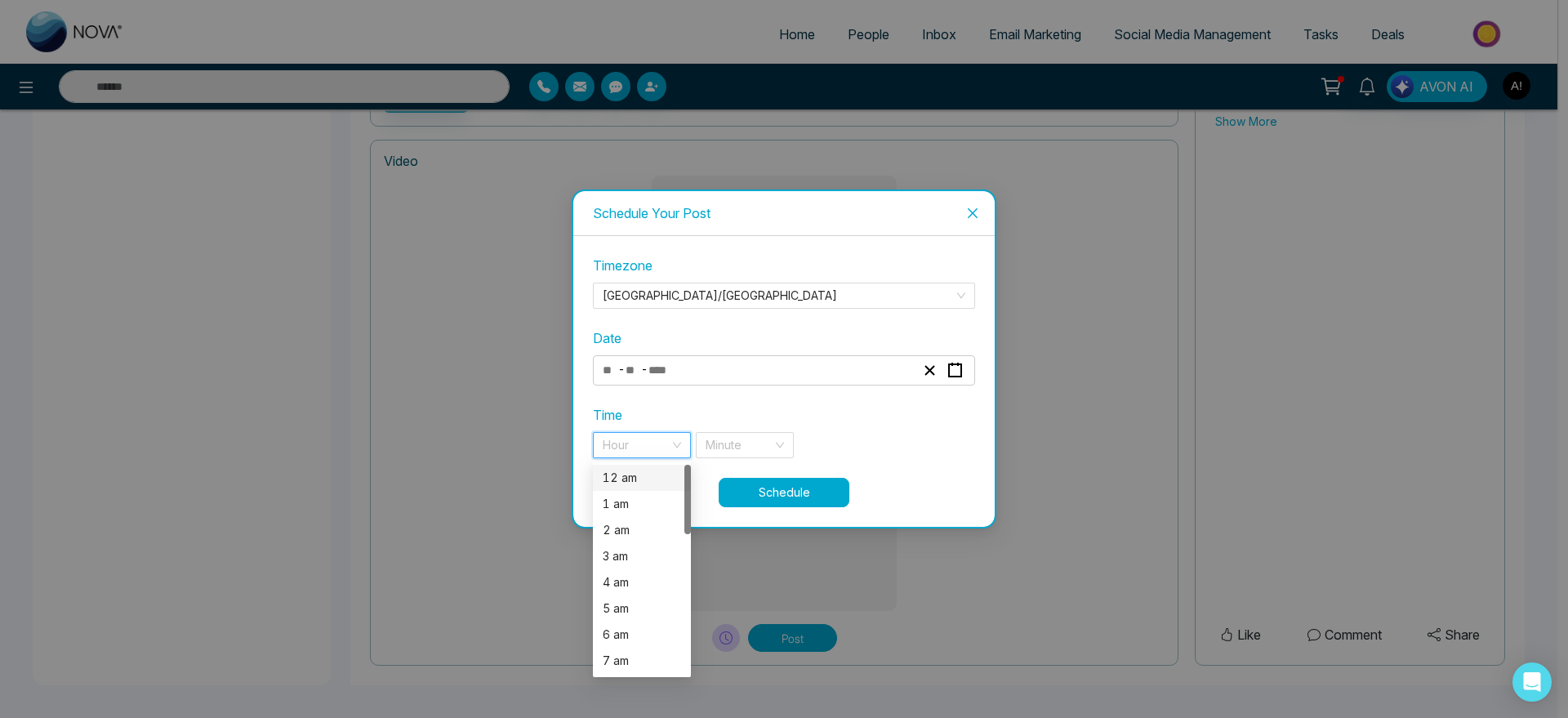
click at [644, 483] on div "12 am" at bounding box center [642, 477] width 78 height 18
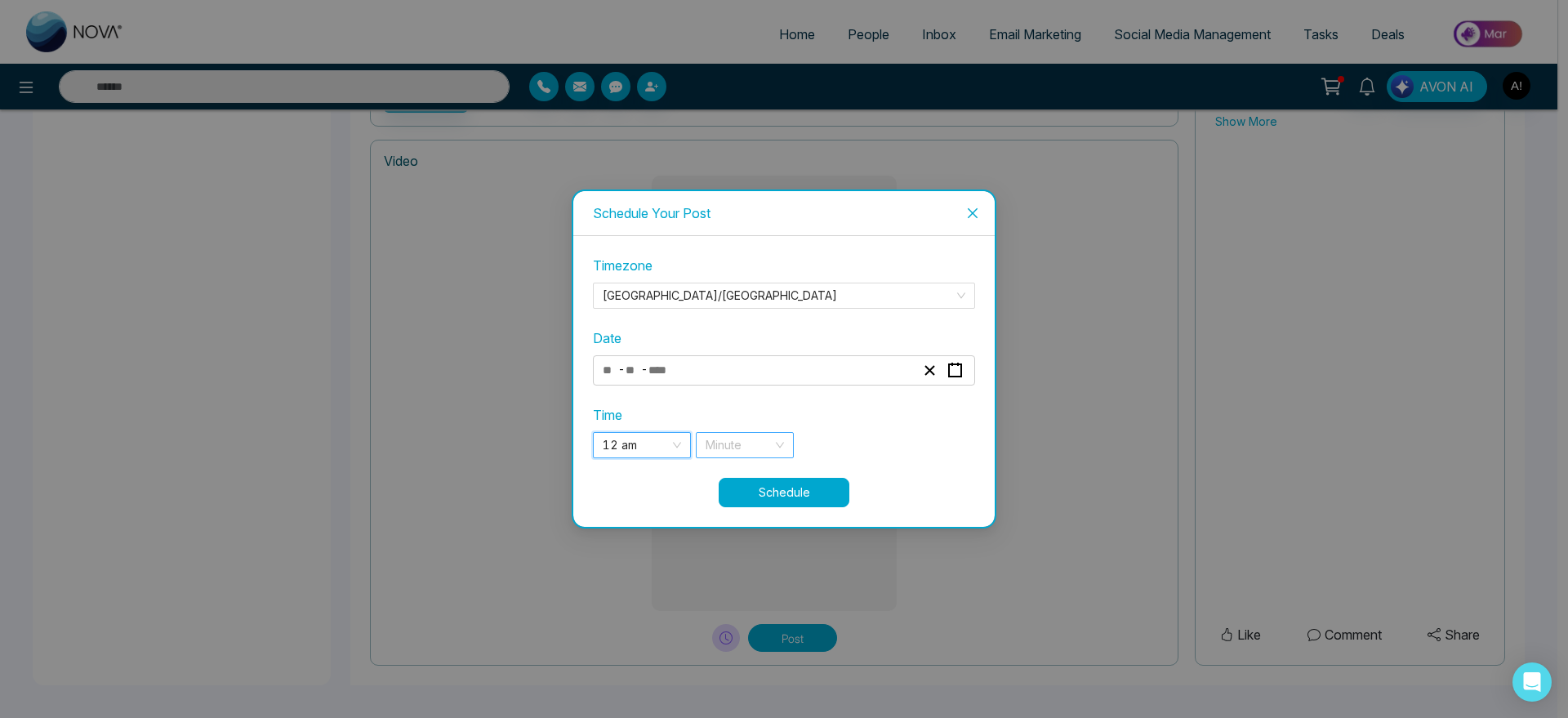
click at [751, 438] on input "search" at bounding box center [739, 444] width 67 height 24
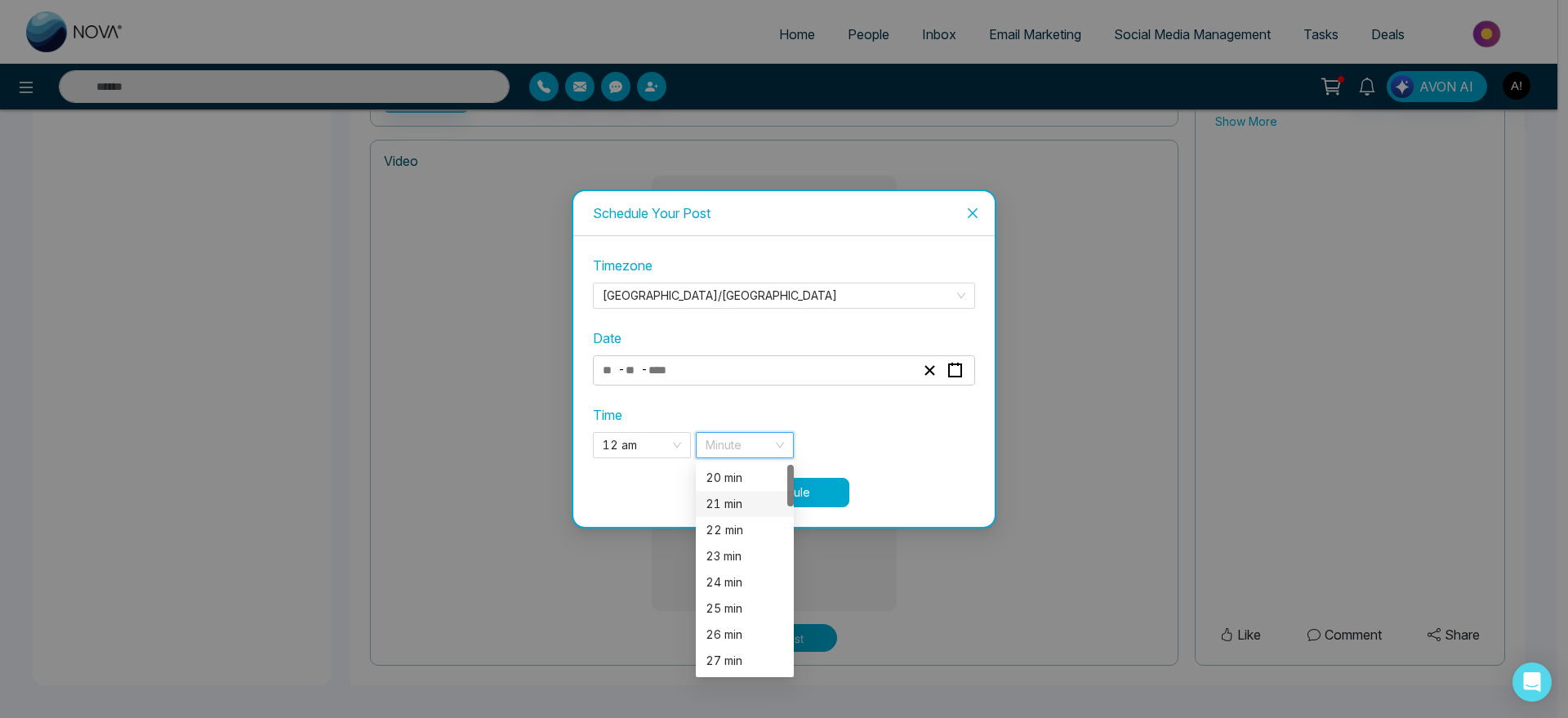
click at [743, 507] on div "21 min" at bounding box center [744, 503] width 78 height 18
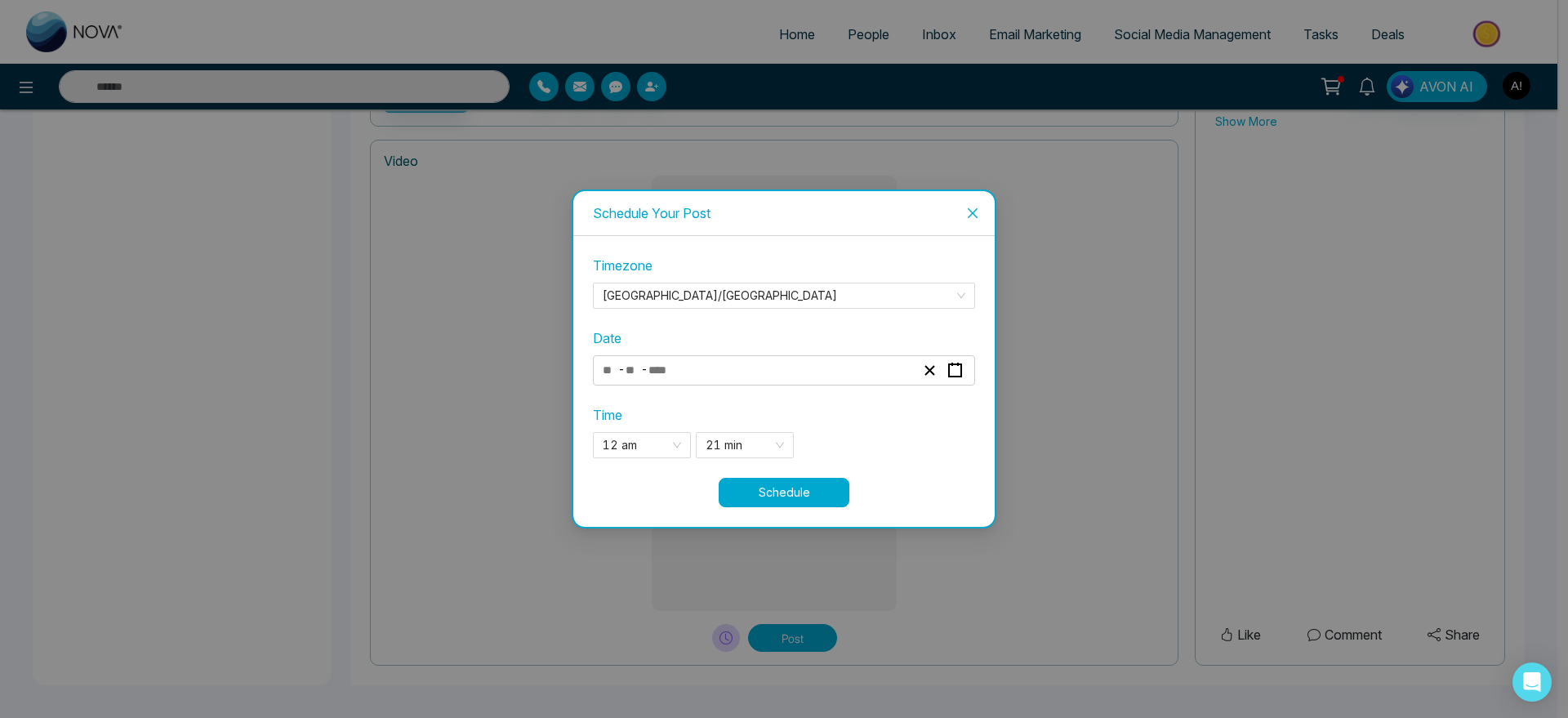
click at [825, 487] on button "Schedule" at bounding box center [783, 493] width 131 height 29
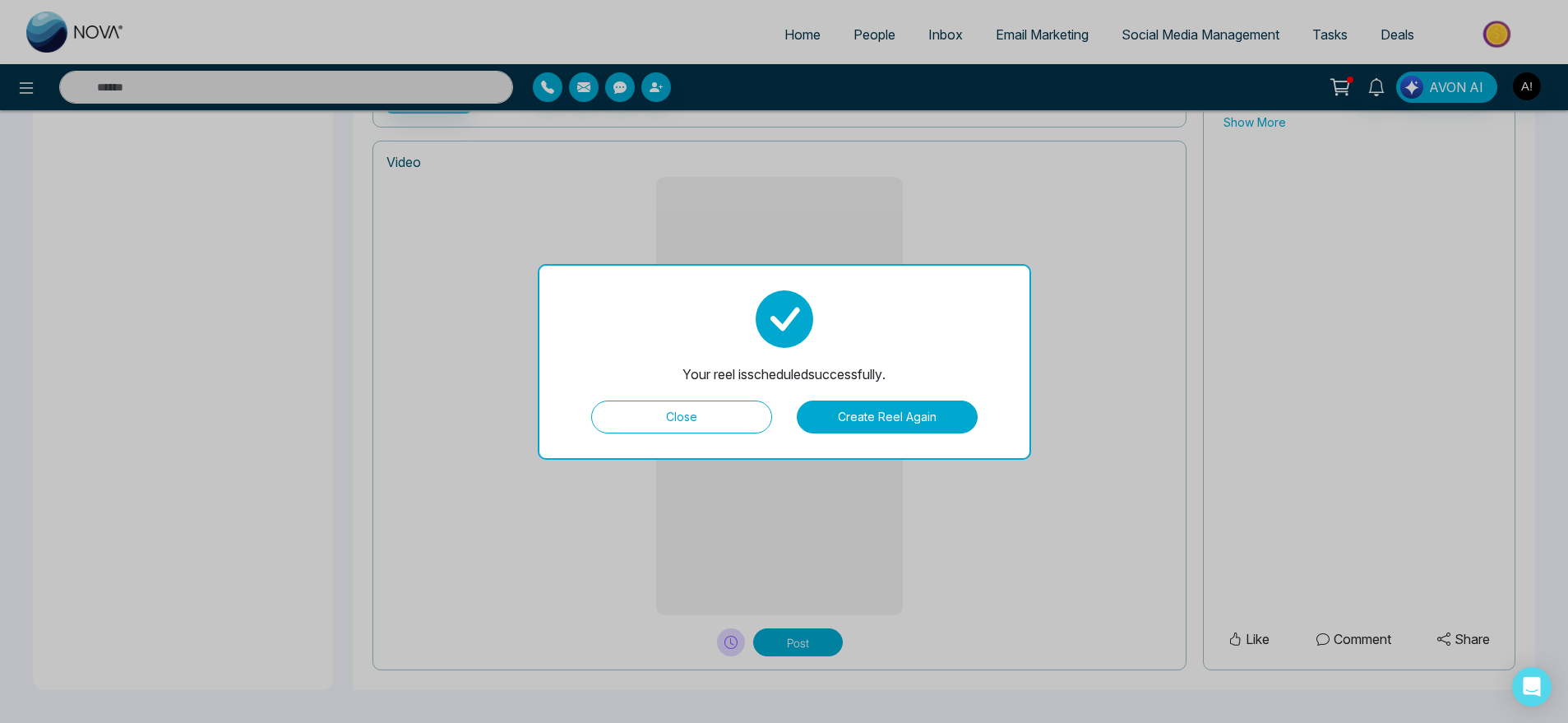
click at [746, 409] on button "Close" at bounding box center [682, 417] width 181 height 33
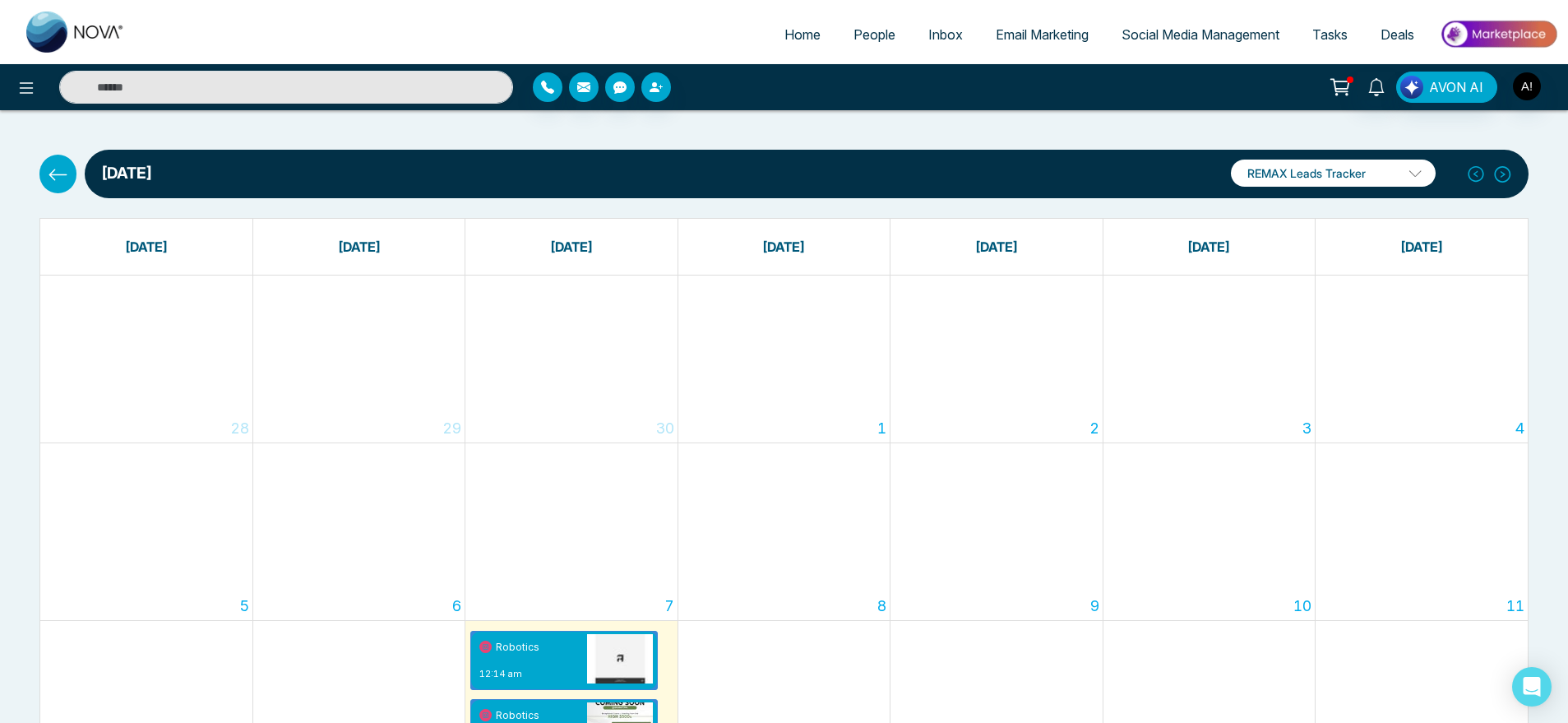
click at [65, 171] on icon at bounding box center [57, 174] width 20 height 20
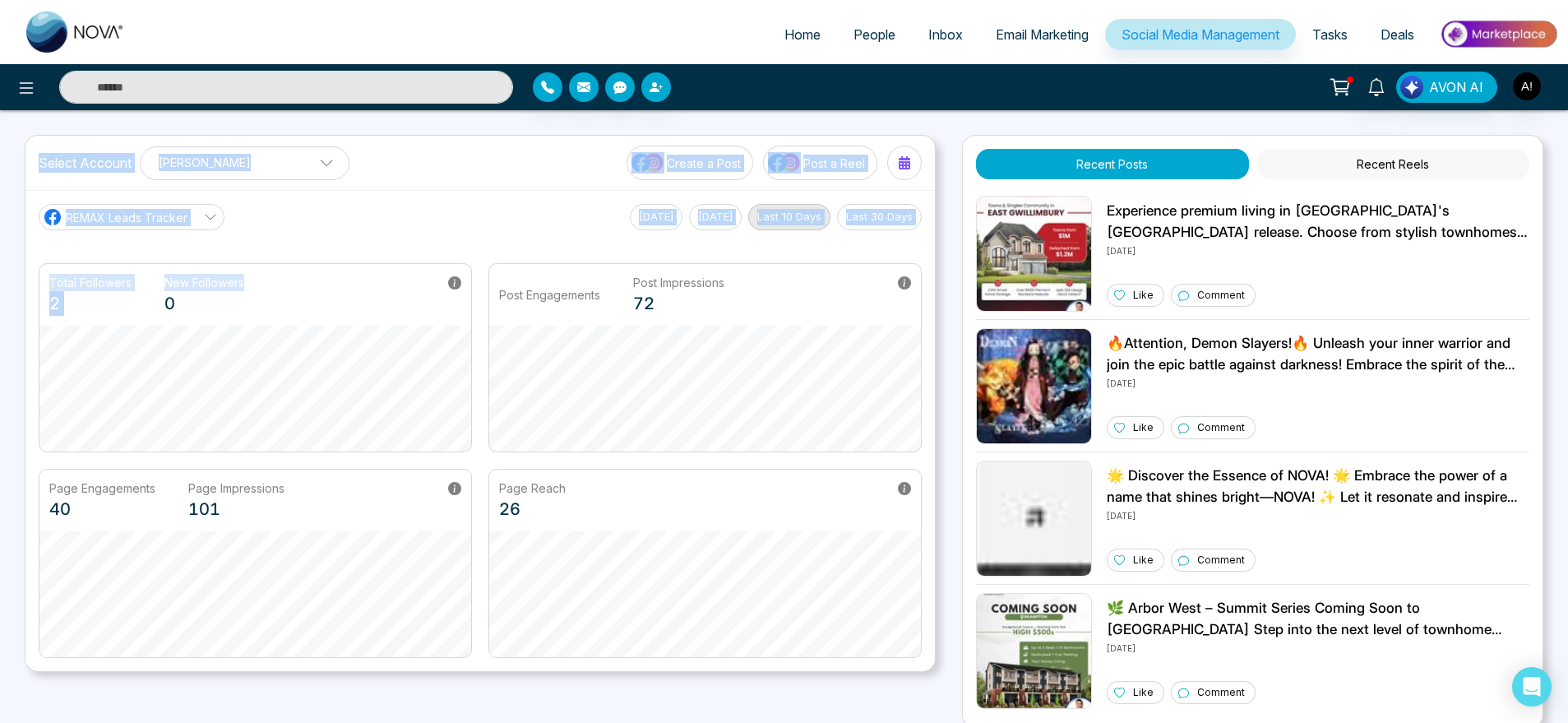
drag, startPoint x: 35, startPoint y: 157, endPoint x: 372, endPoint y: 275, distance: 357.1
click at [372, 275] on div "Select Account [PERSON_NAME] [PERSON_NAME] Add Social Accounts Create a Post Po…" at bounding box center [479, 402] width 911 height 537
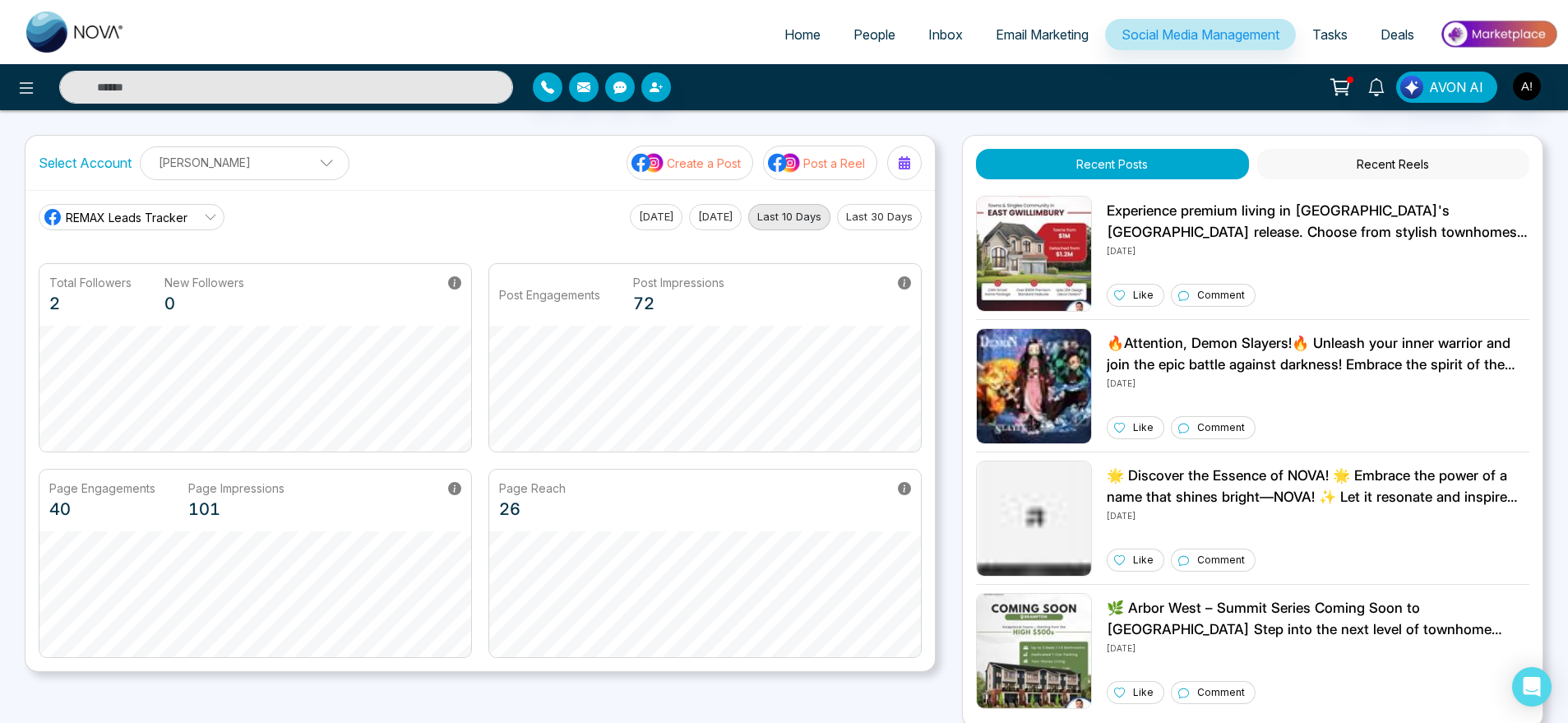
click at [613, 109] on div "AVON AI" at bounding box center [784, 87] width 1568 height 46
click at [607, 166] on div "Select Account [PERSON_NAME] [PERSON_NAME] Add Social Accounts Create a Post Po…" at bounding box center [479, 163] width 909 height 55
click at [517, 196] on div "REMAX Leads Tracker [DATE] [DATE] Last 10 Days Last 30 Days Total Followers 2 N…" at bounding box center [479, 431] width 909 height 481
click at [862, 161] on p "Post a Reel" at bounding box center [833, 164] width 61 height 18
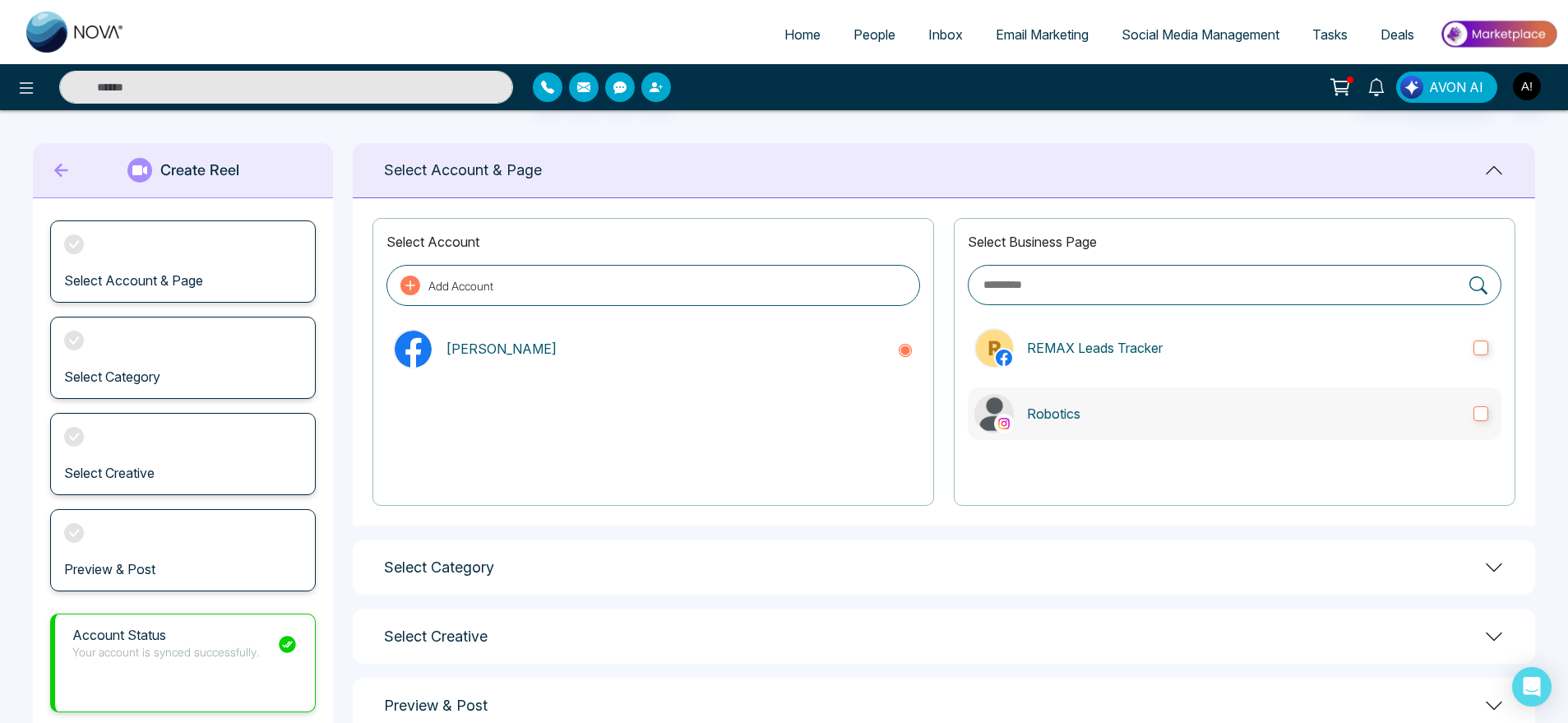
scroll to position [24, 0]
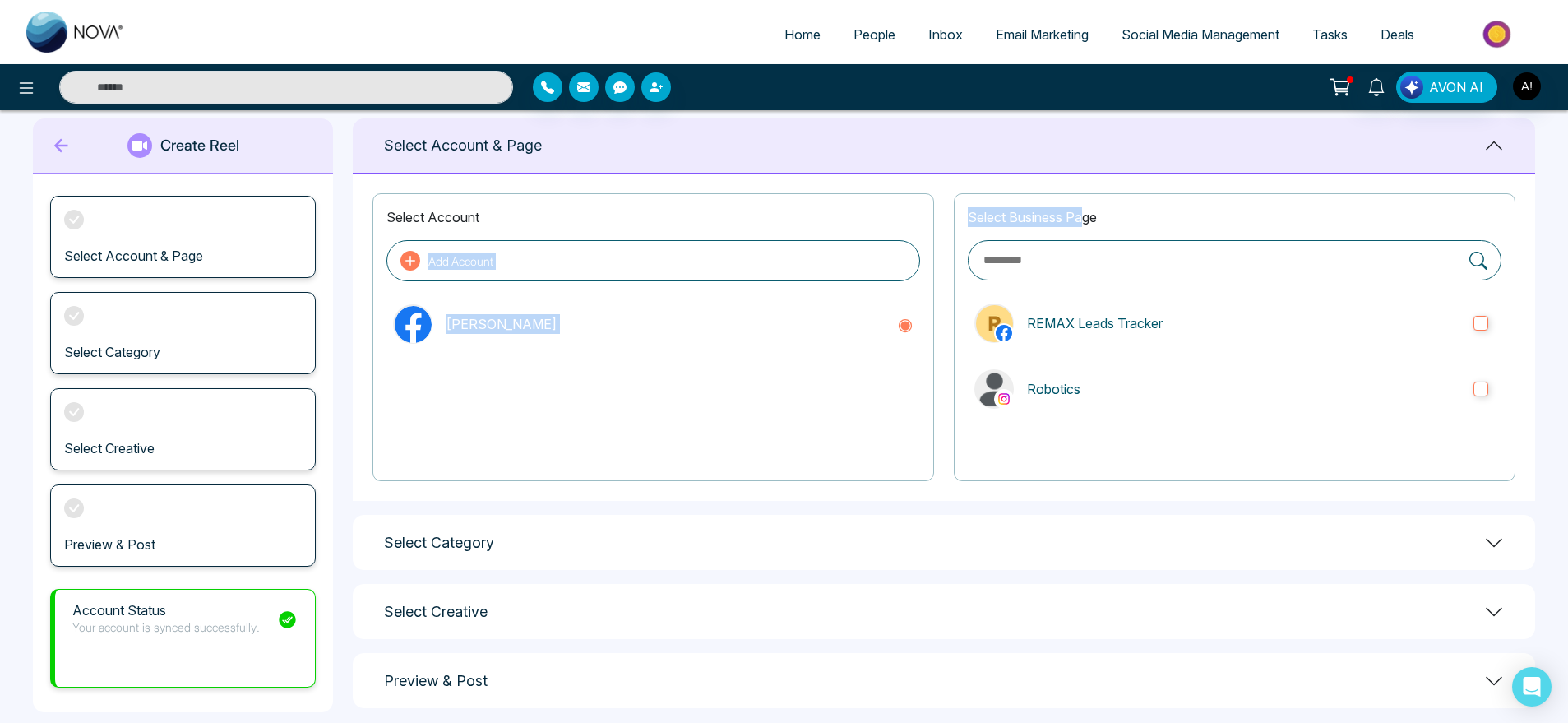
drag, startPoint x: 938, startPoint y: 217, endPoint x: 1133, endPoint y: 218, distance: 195.0
click at [1133, 218] on div "Select Account Add Account [PERSON_NAME] Select Business Page REMAX Leads Track…" at bounding box center [943, 337] width 1182 height 327
click at [1133, 218] on p "Select Business Page" at bounding box center [1235, 217] width 534 height 19
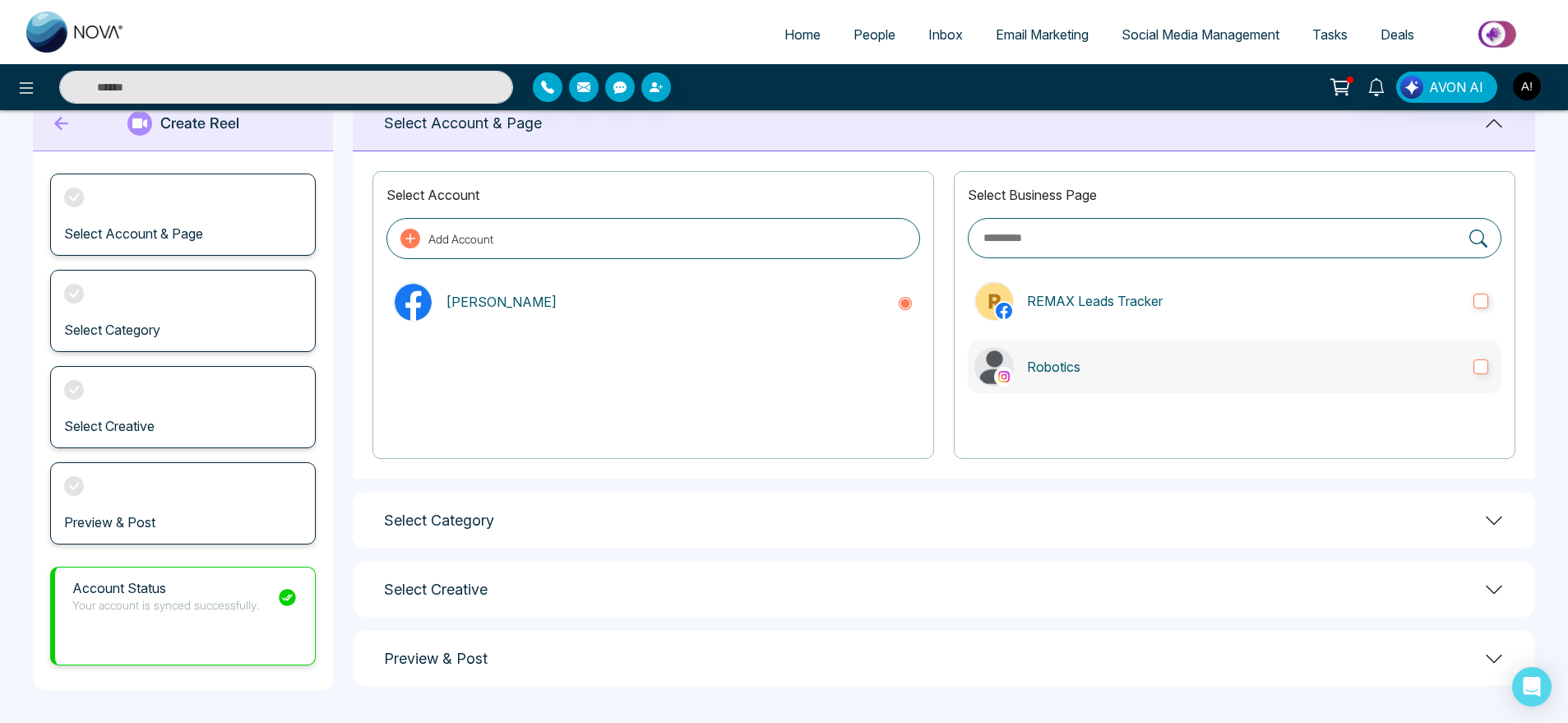
click at [1128, 361] on p "Robotics" at bounding box center [1243, 366] width 434 height 19
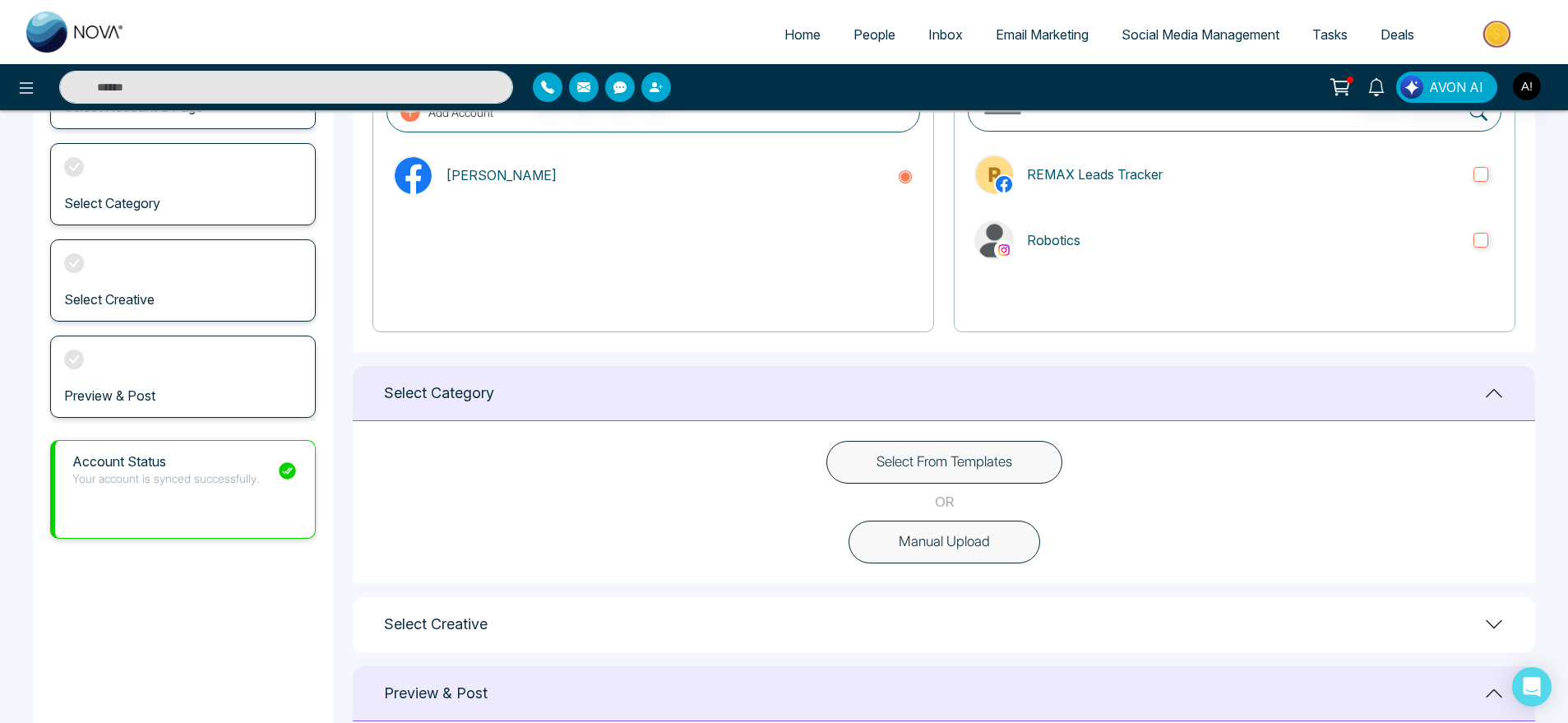
scroll to position [186, 0]
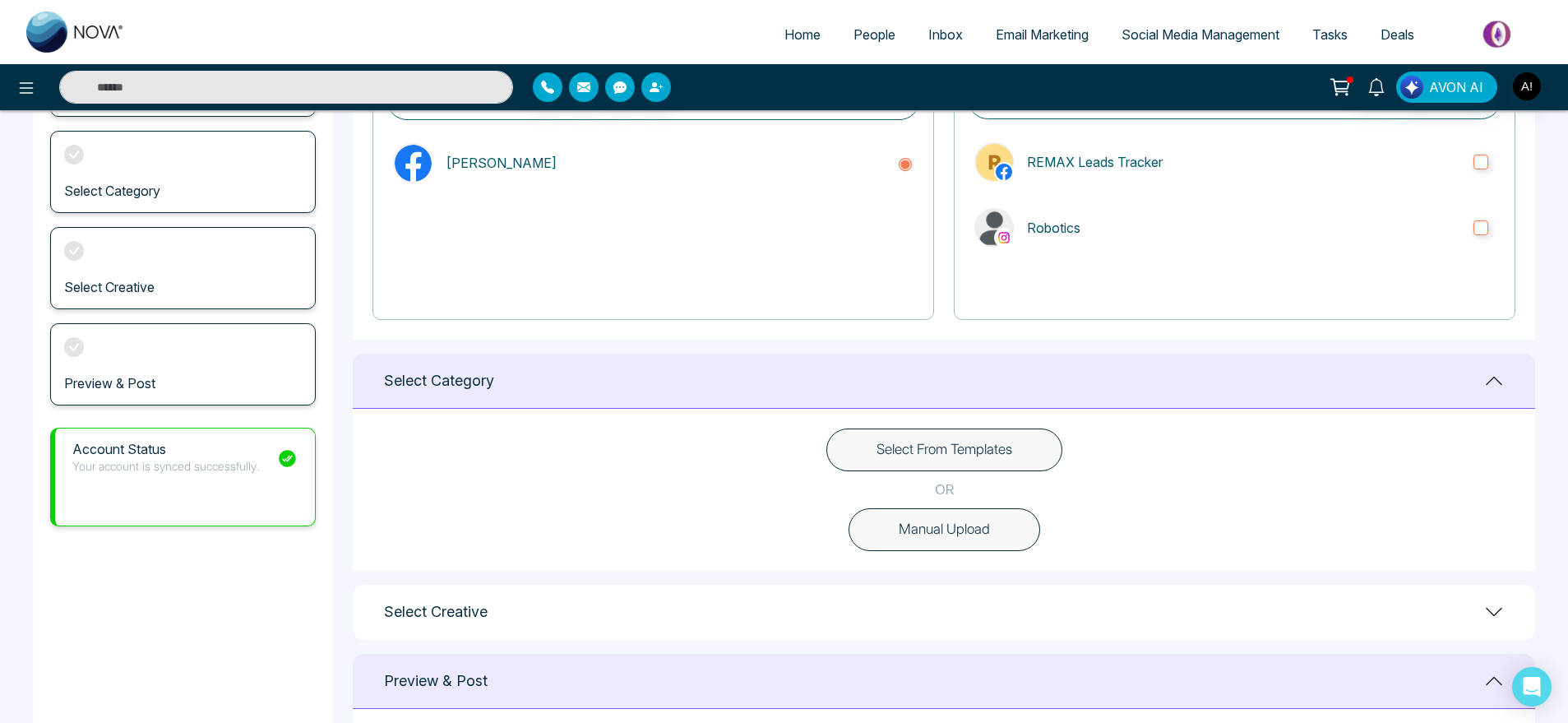
click at [943, 445] on button "Select From Templates" at bounding box center [944, 450] width 236 height 43
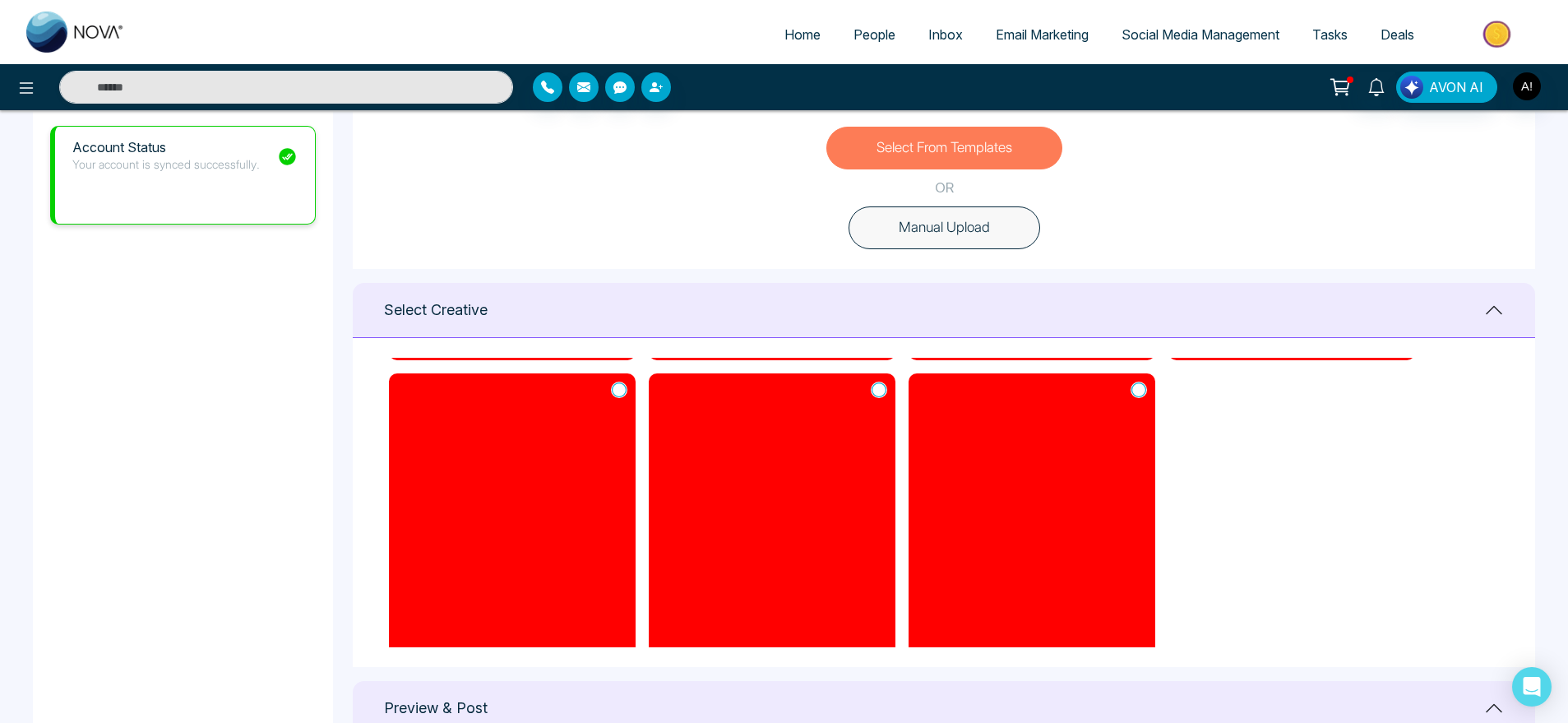
scroll to position [460, 0]
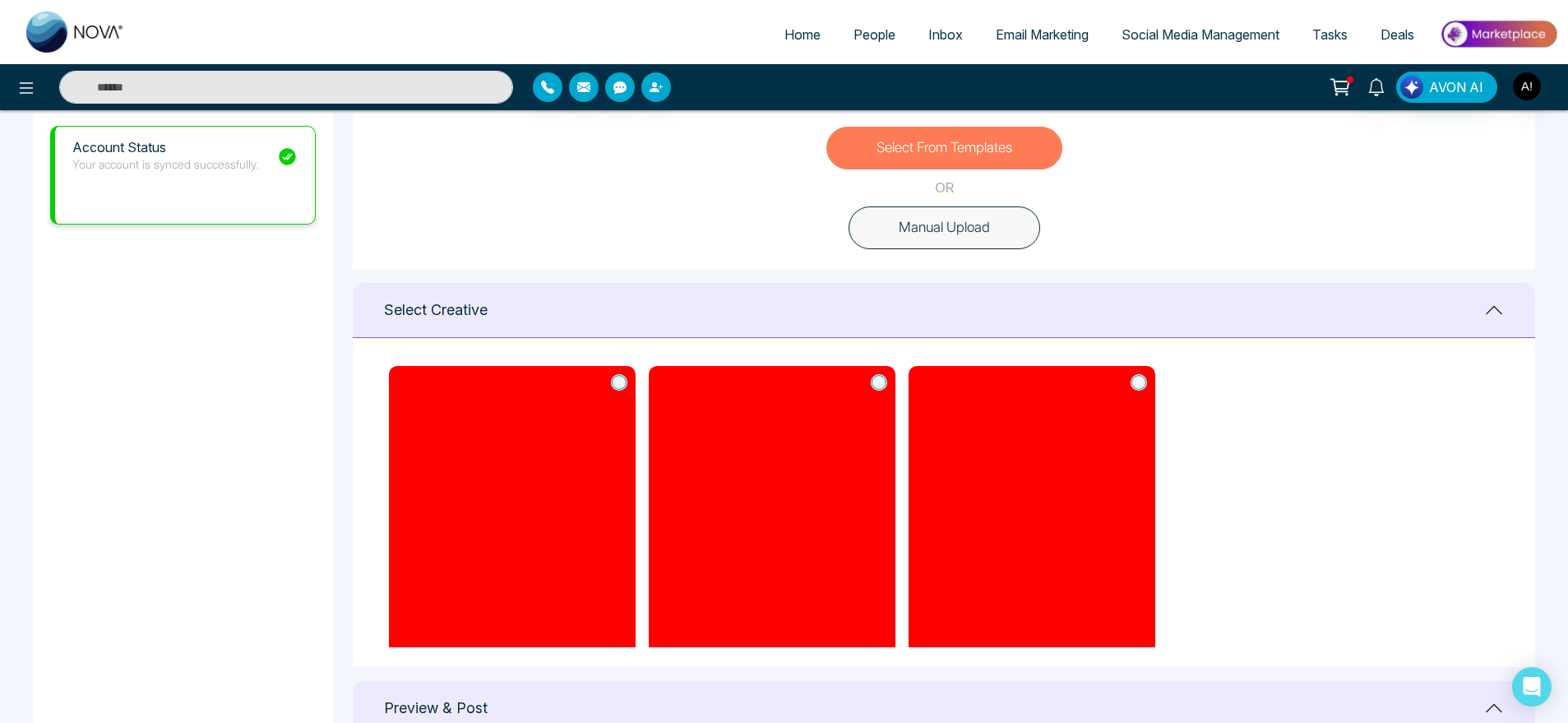
click at [1144, 380] on icon at bounding box center [1138, 382] width 15 height 17
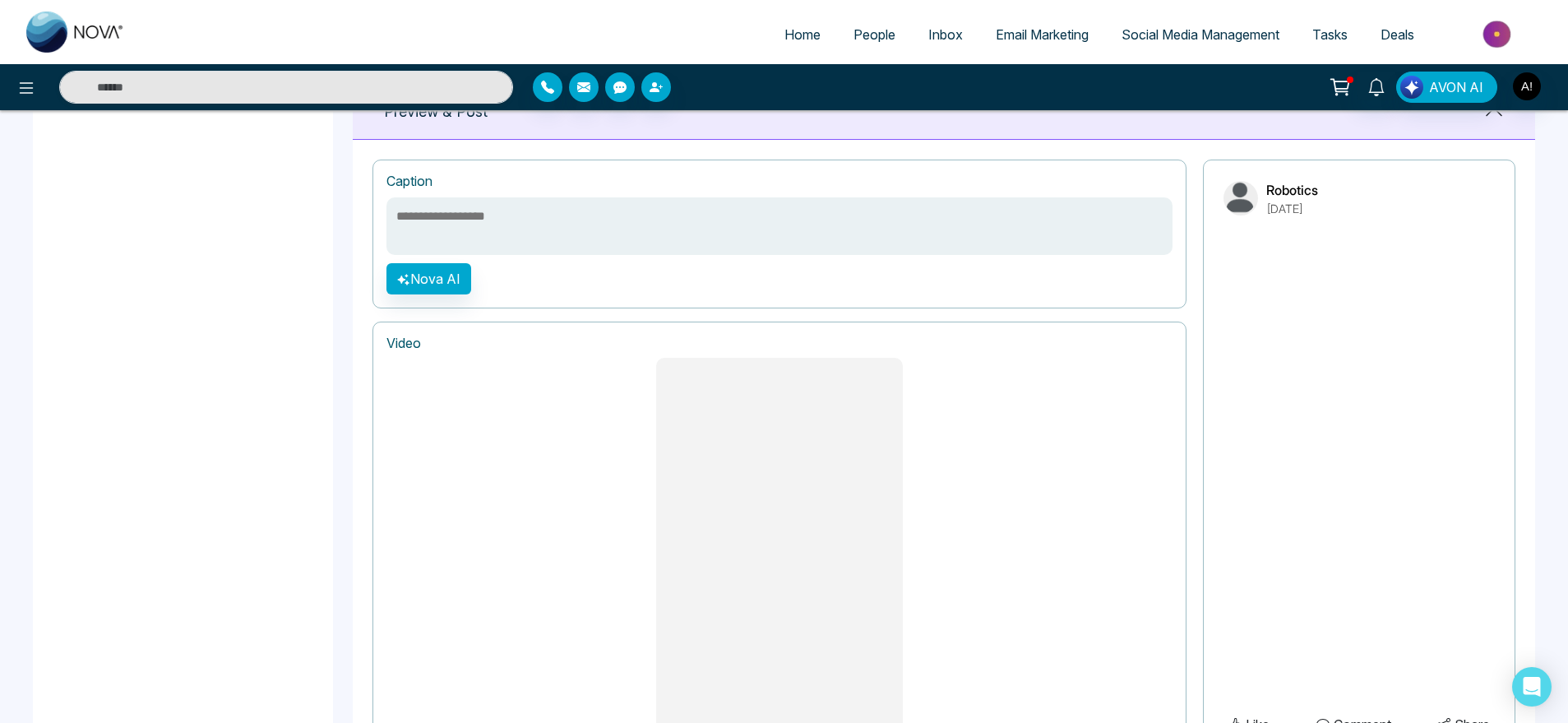
scroll to position [1265, 0]
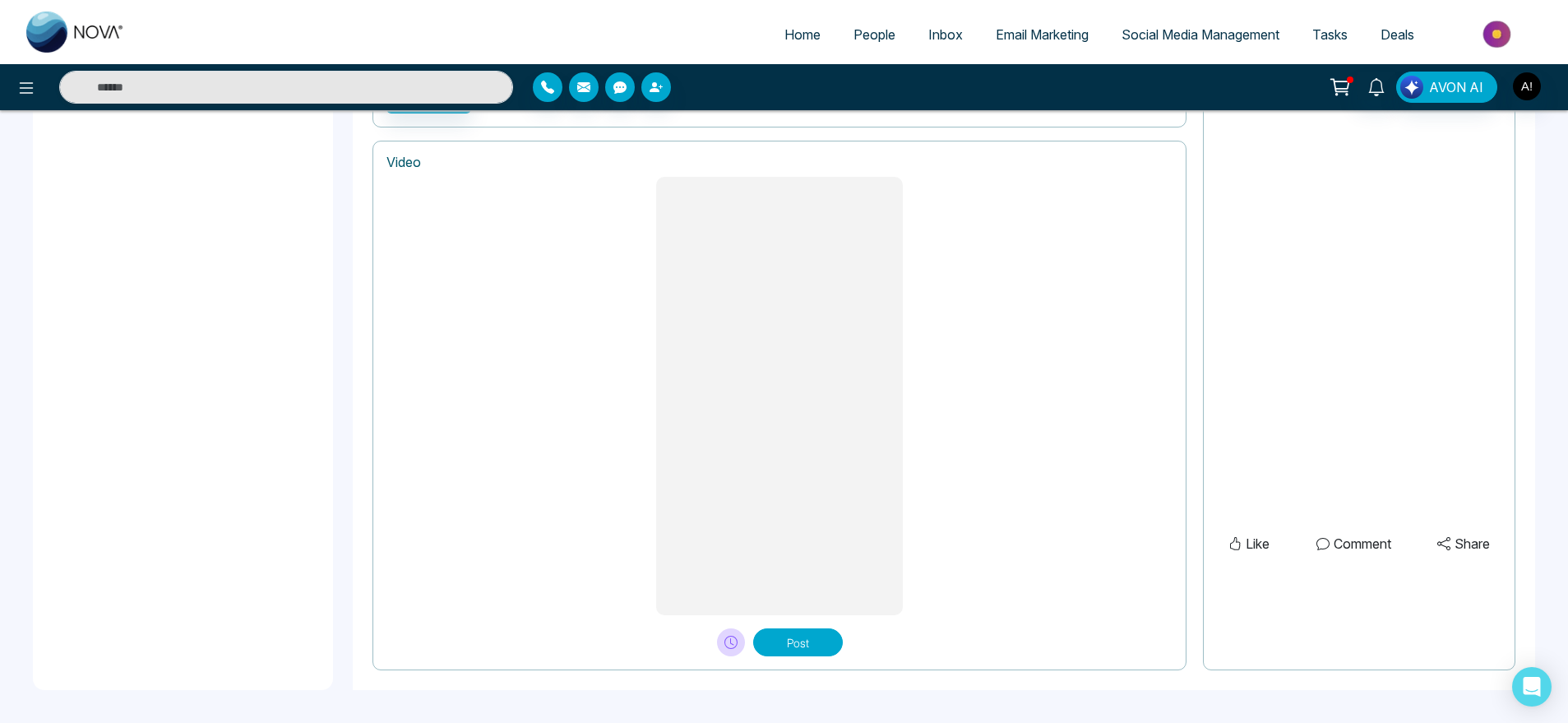
click at [819, 637] on button "Post" at bounding box center [798, 642] width 90 height 28
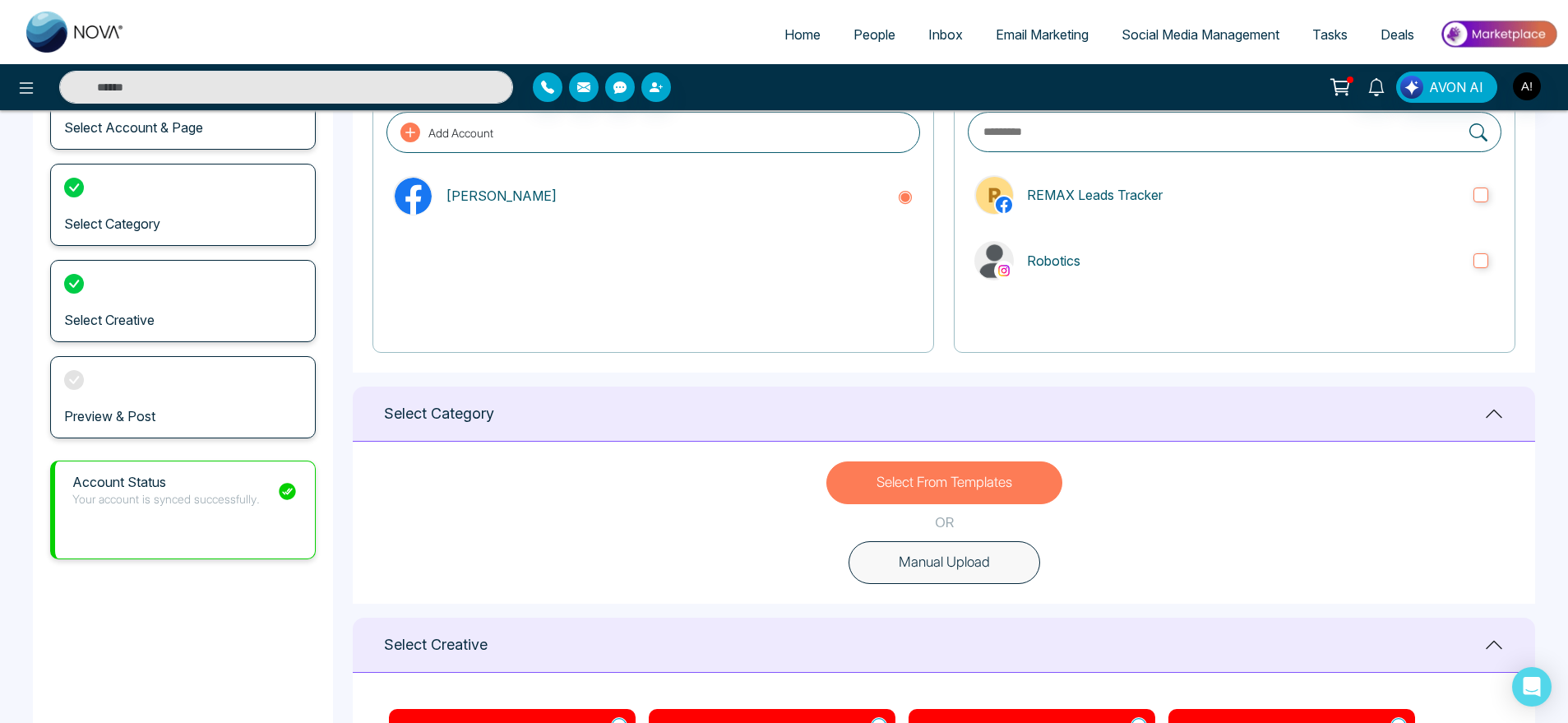
scroll to position [0, 0]
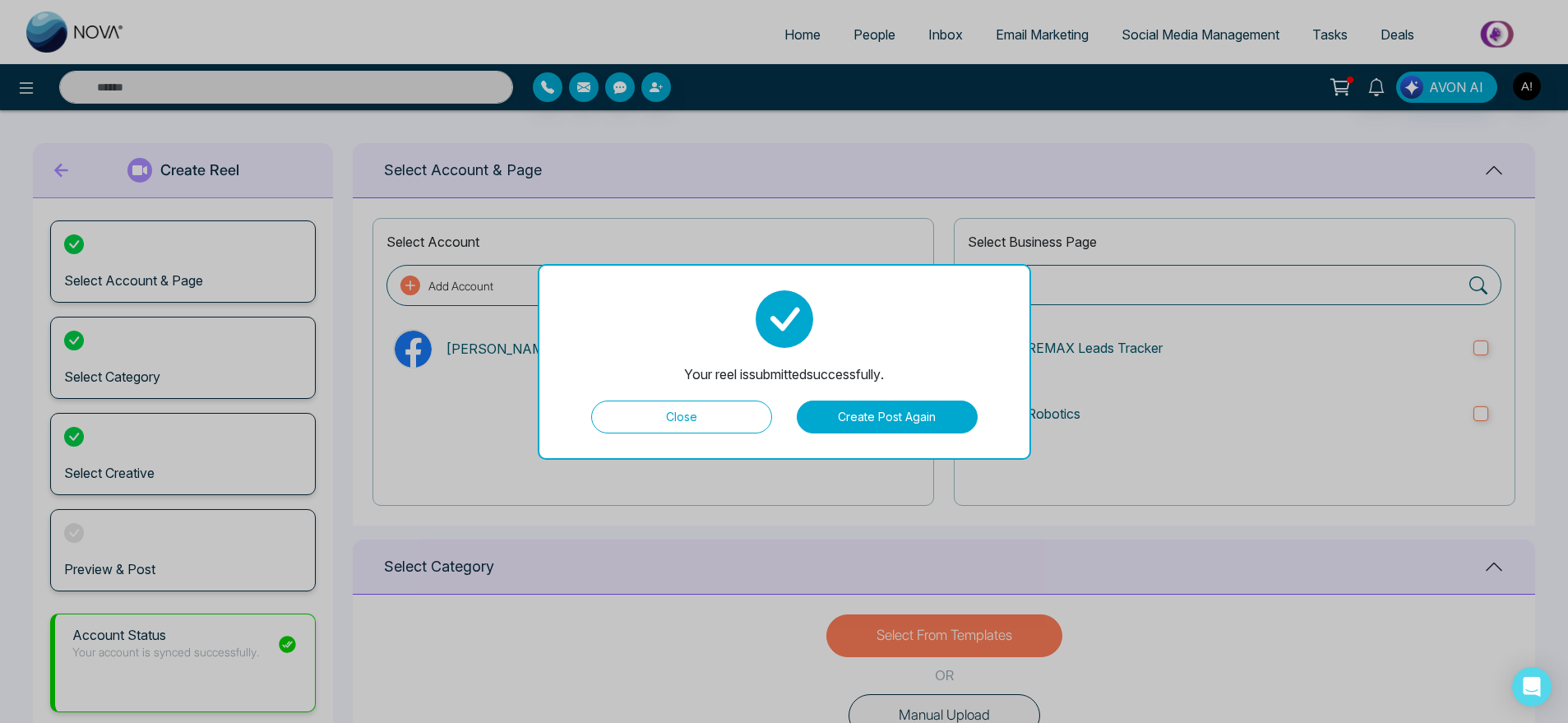
click at [699, 426] on button "Close" at bounding box center [682, 417] width 181 height 33
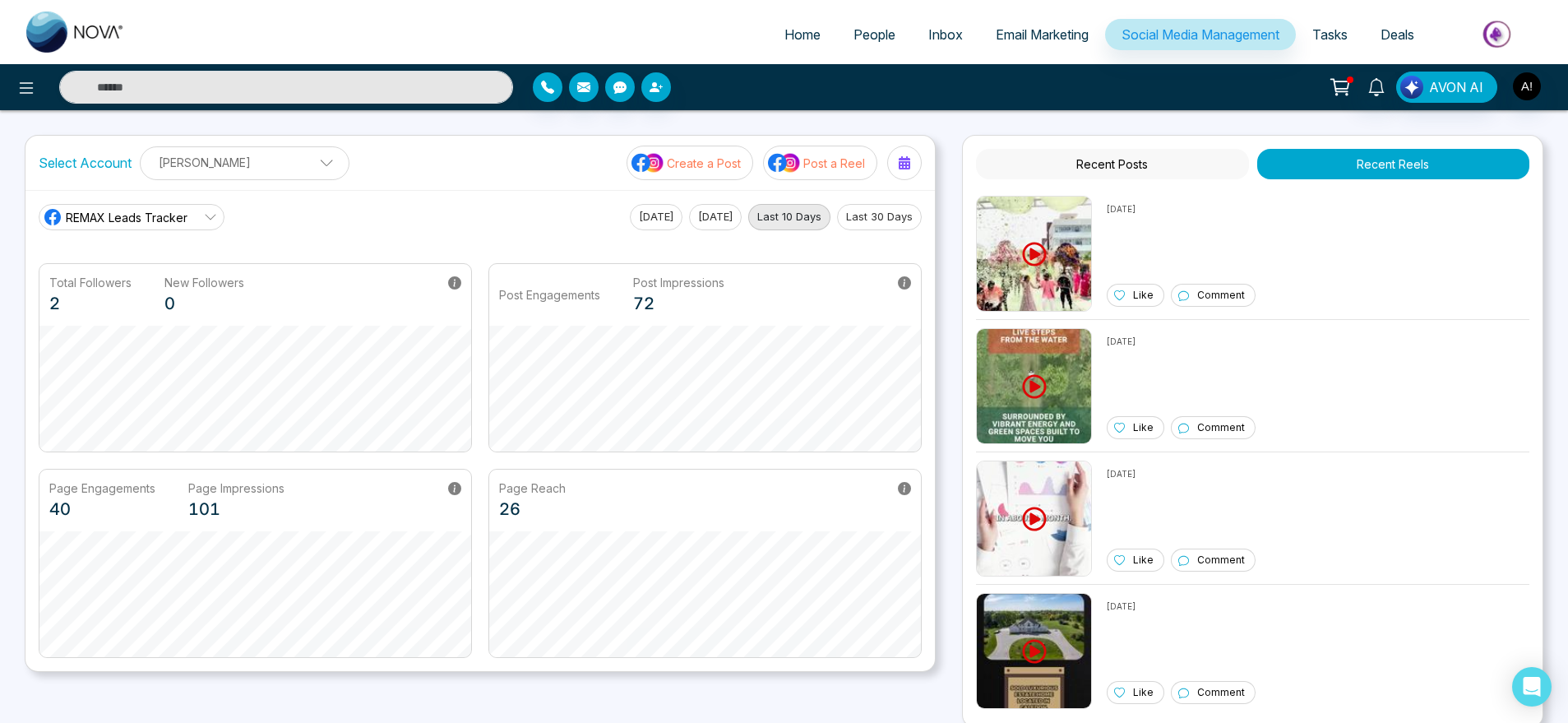
click at [811, 177] on button "Post a Reel" at bounding box center [820, 162] width 114 height 34
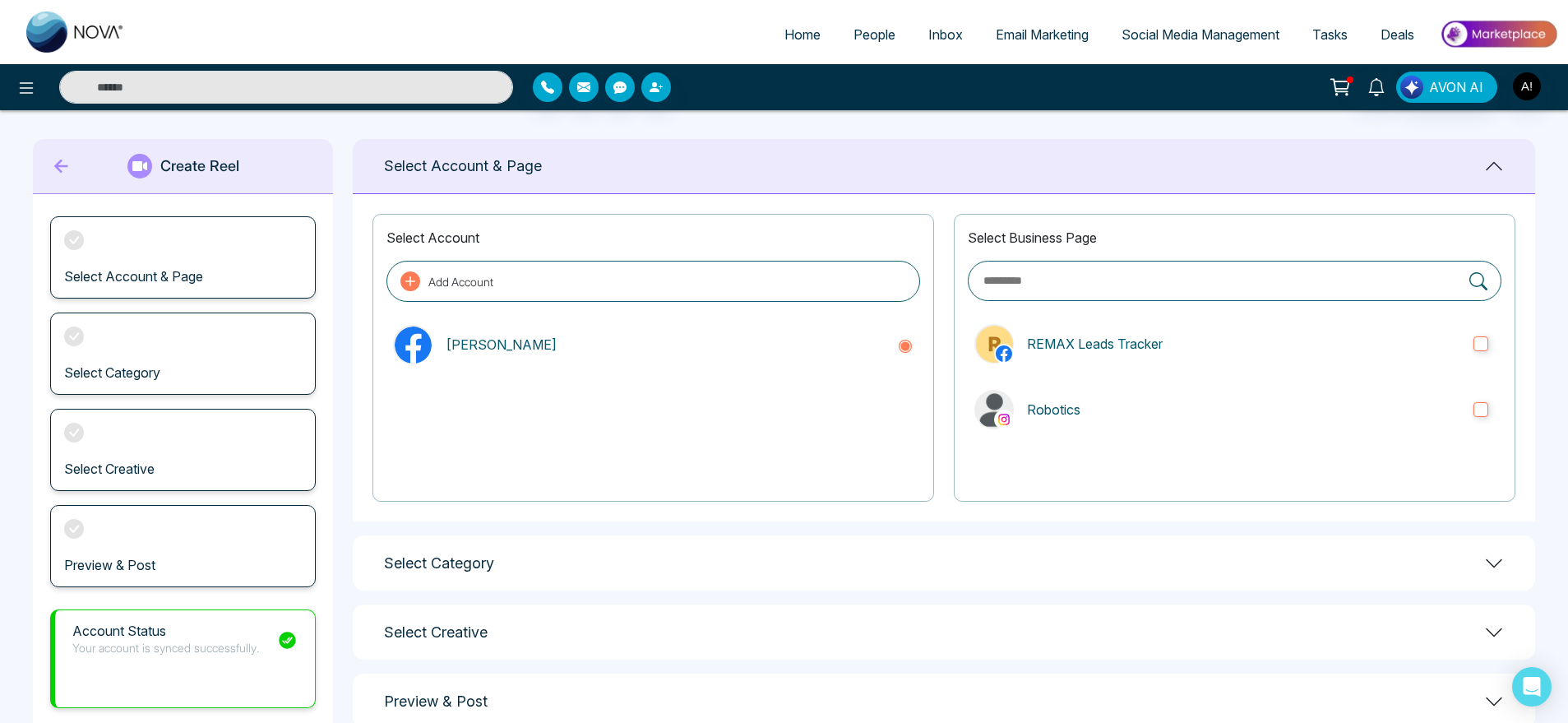
scroll to position [13, 0]
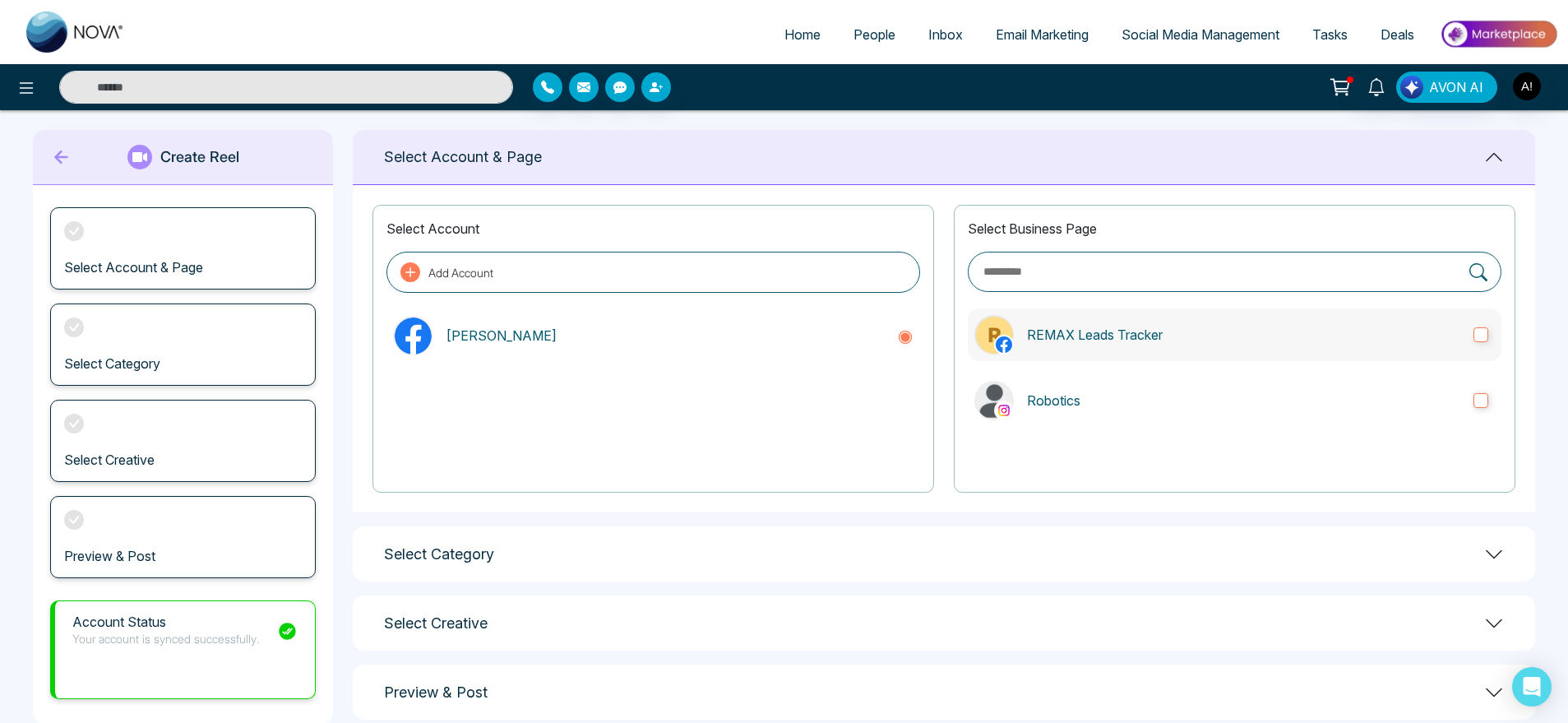
click at [1122, 334] on p "REMAX Leads Tracker" at bounding box center [1243, 334] width 434 height 19
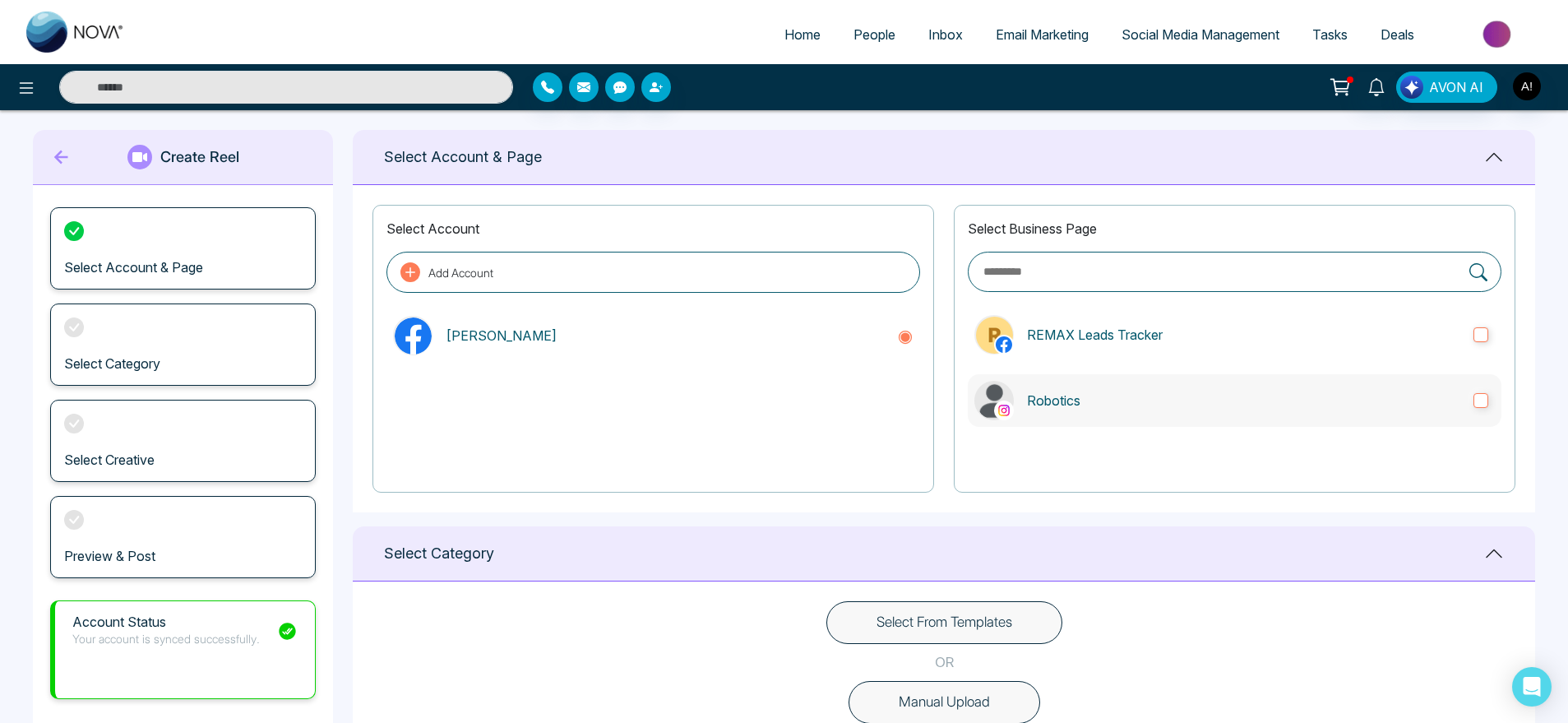
click at [1162, 404] on p "Robotics" at bounding box center [1243, 400] width 434 height 19
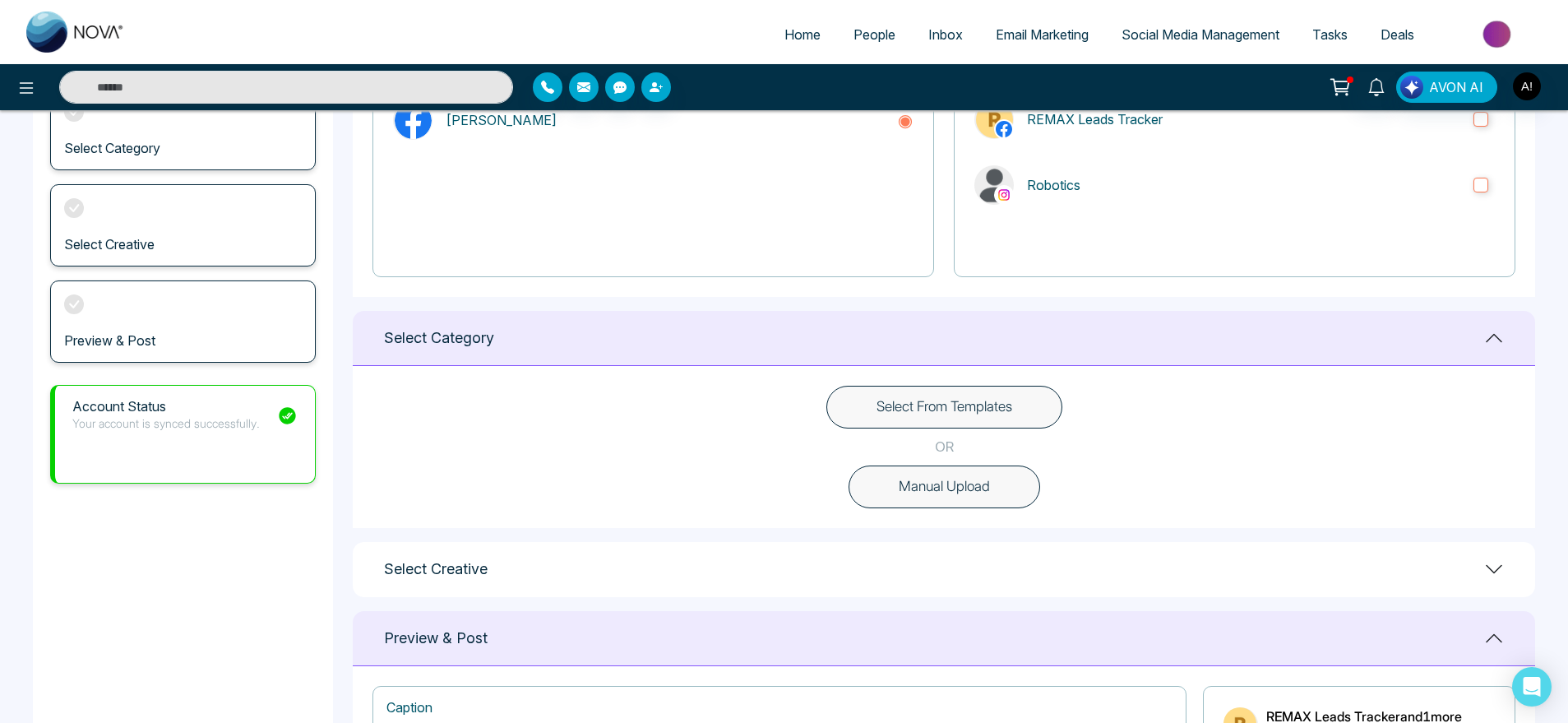
scroll to position [230, 0]
click at [963, 416] on button "Select From Templates" at bounding box center [944, 405] width 236 height 43
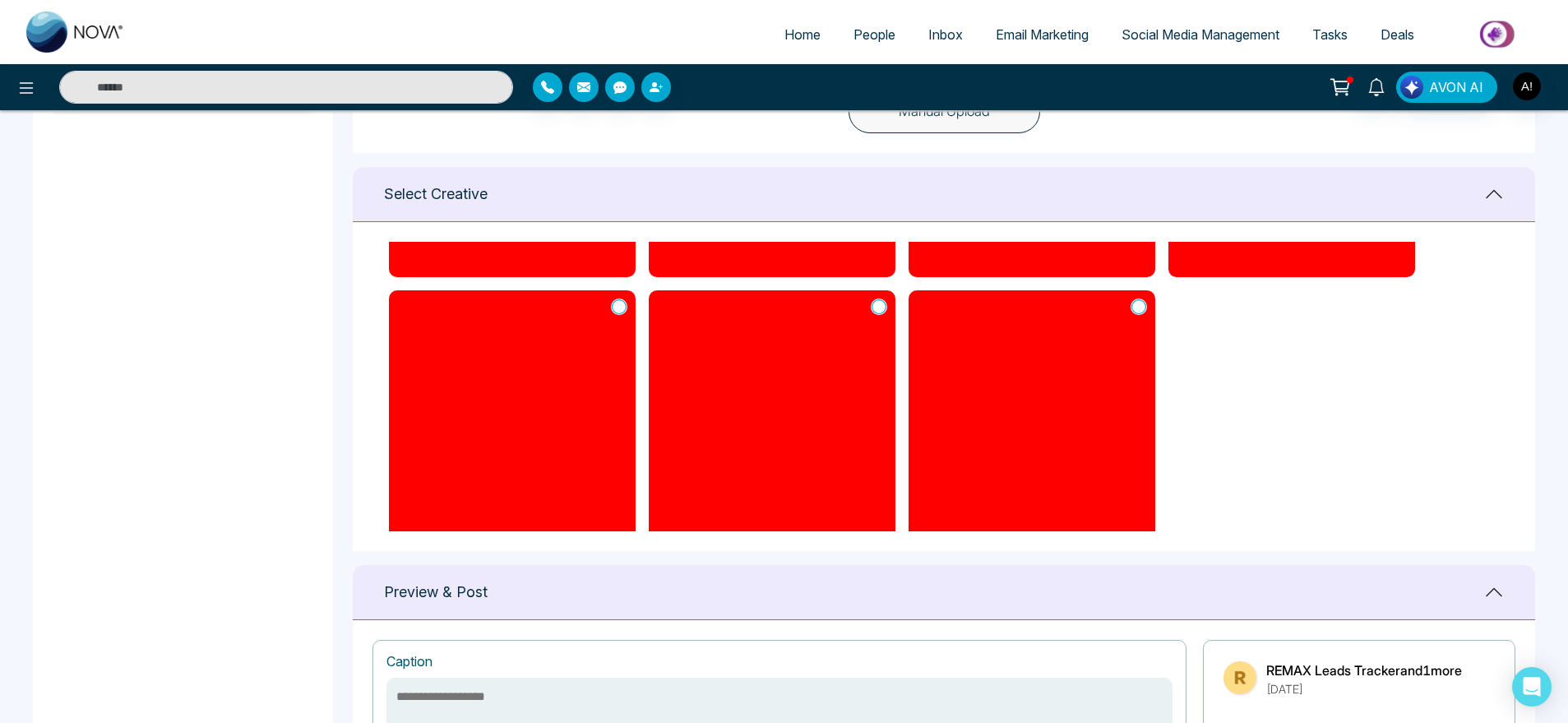
scroll to position [426, 0]
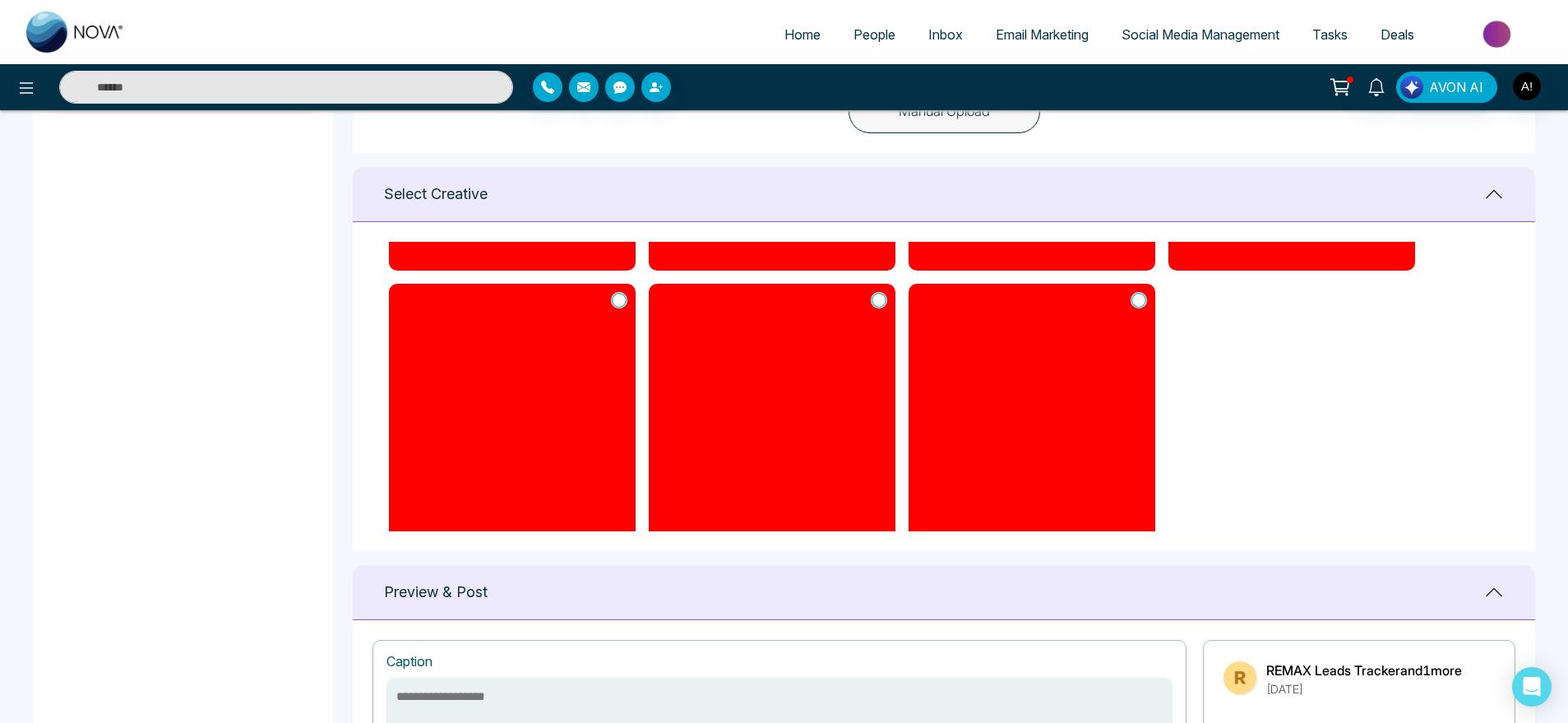
click at [877, 300] on icon at bounding box center [878, 300] width 15 height 17
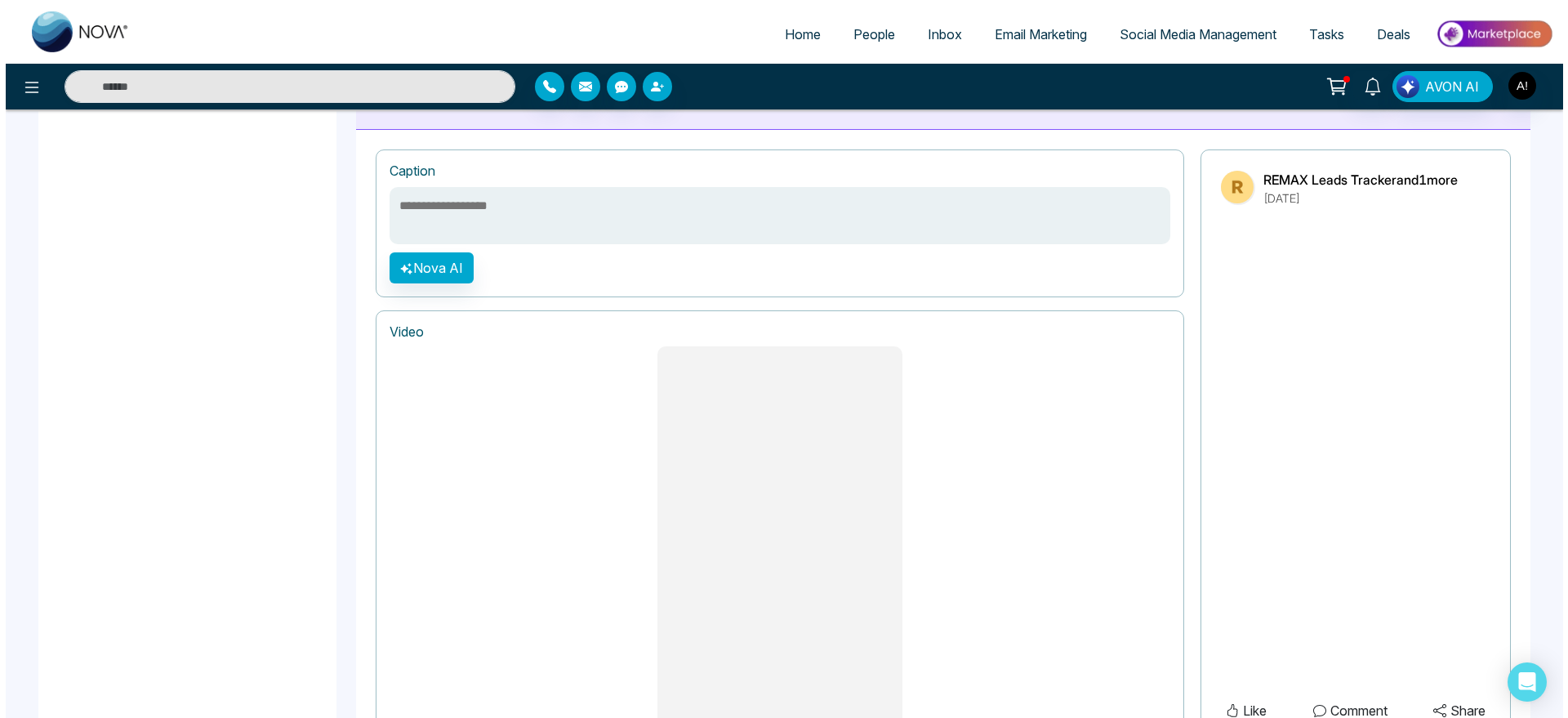
scroll to position [1256, 0]
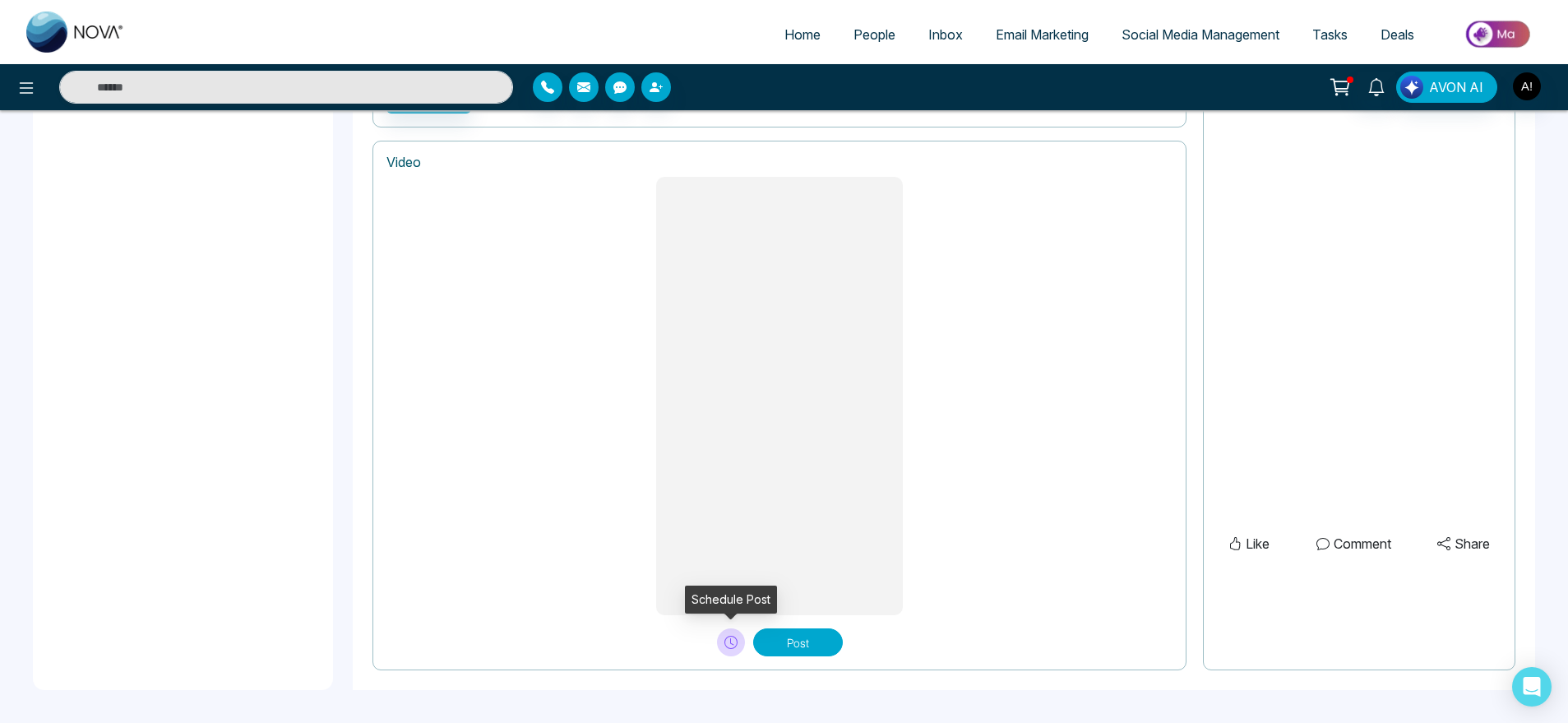
click at [732, 639] on icon at bounding box center [730, 641] width 13 height 13
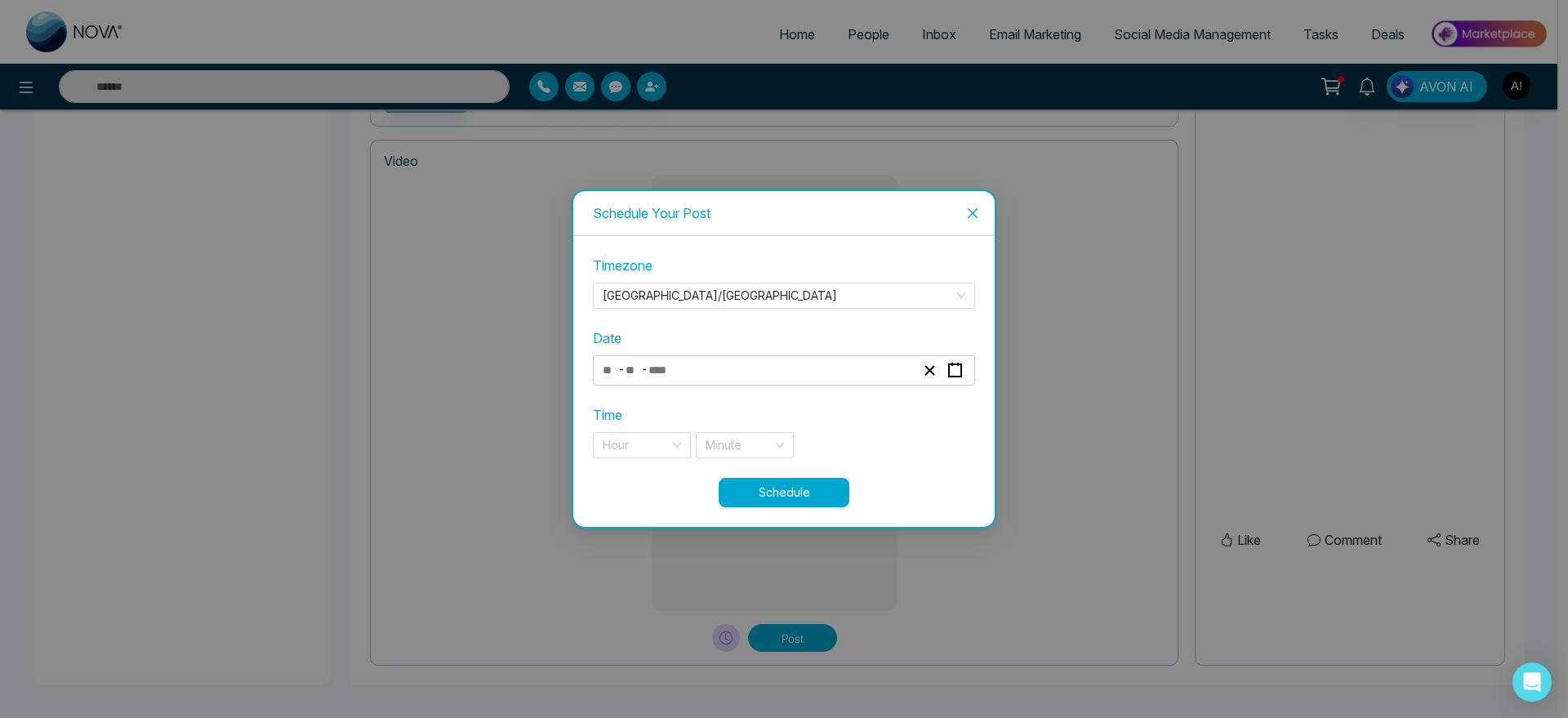
click at [797, 352] on div "Date - -" at bounding box center [784, 356] width 382 height 57
click at [744, 381] on div "- -" at bounding box center [784, 370] width 382 height 30
click at [687, 373] on div "- -" at bounding box center [758, 370] width 317 height 22
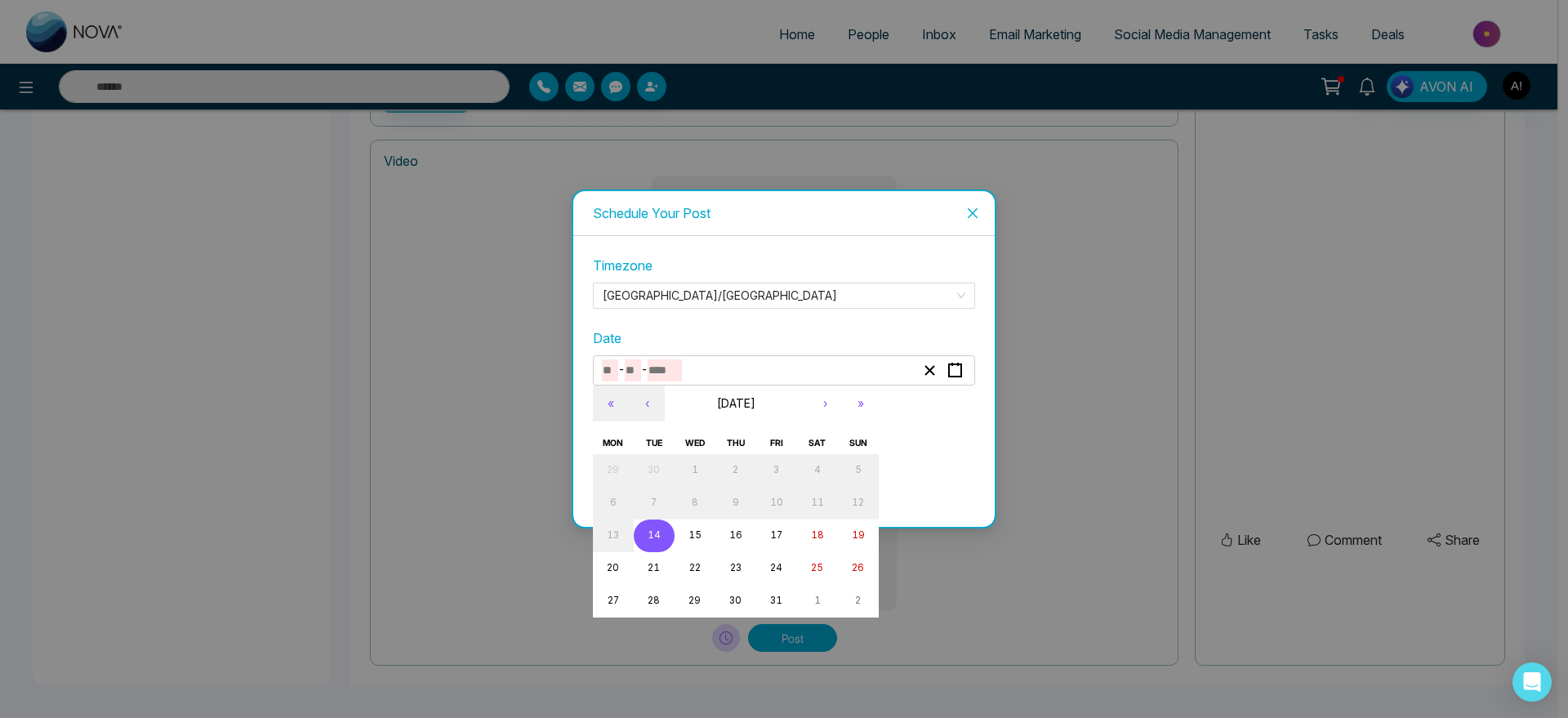
click at [658, 536] on abbr "14" at bounding box center [653, 535] width 13 height 12
type input "**"
type input "****"
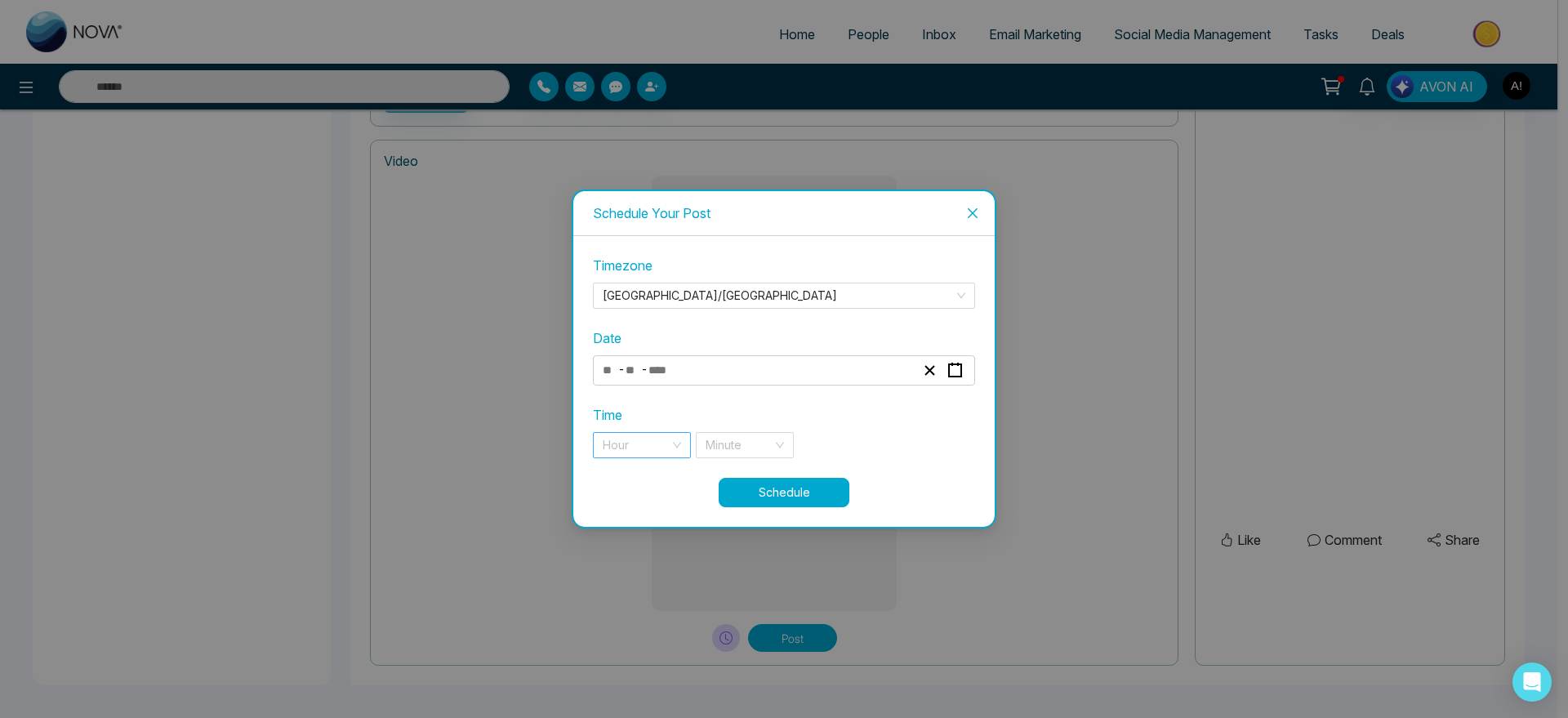
click at [661, 447] on input "search" at bounding box center [636, 444] width 67 height 24
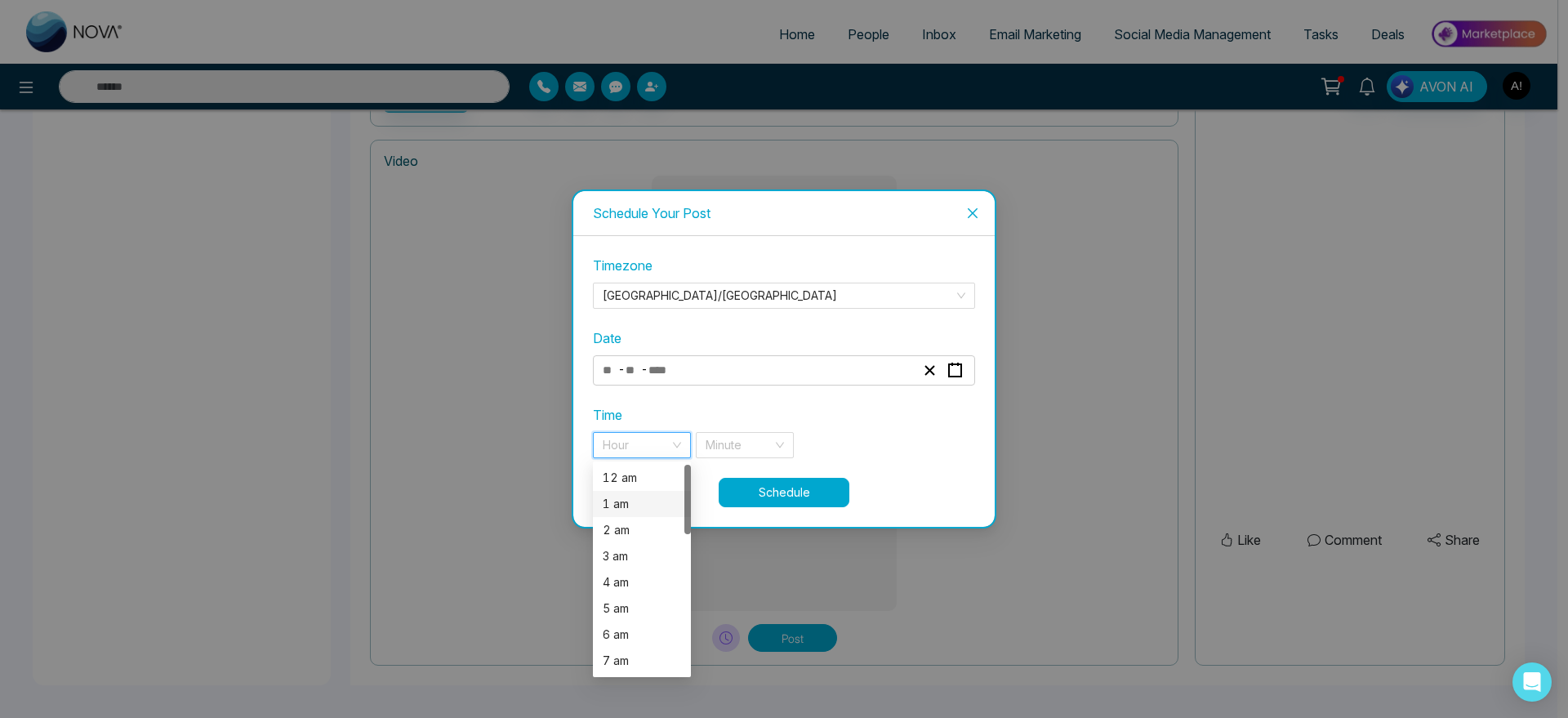
click at [659, 492] on div "1 am" at bounding box center [642, 503] width 98 height 26
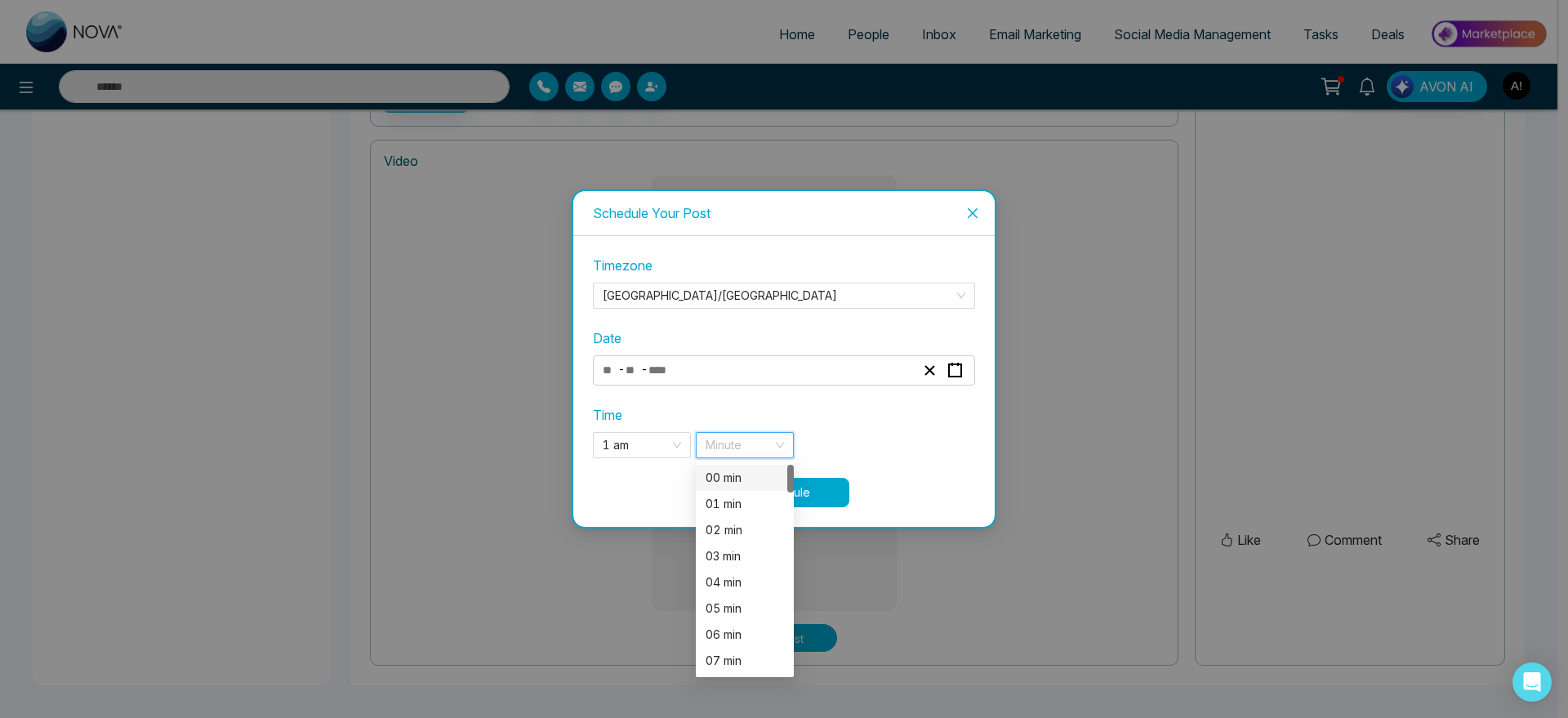
click at [751, 450] on input "search" at bounding box center [739, 444] width 67 height 24
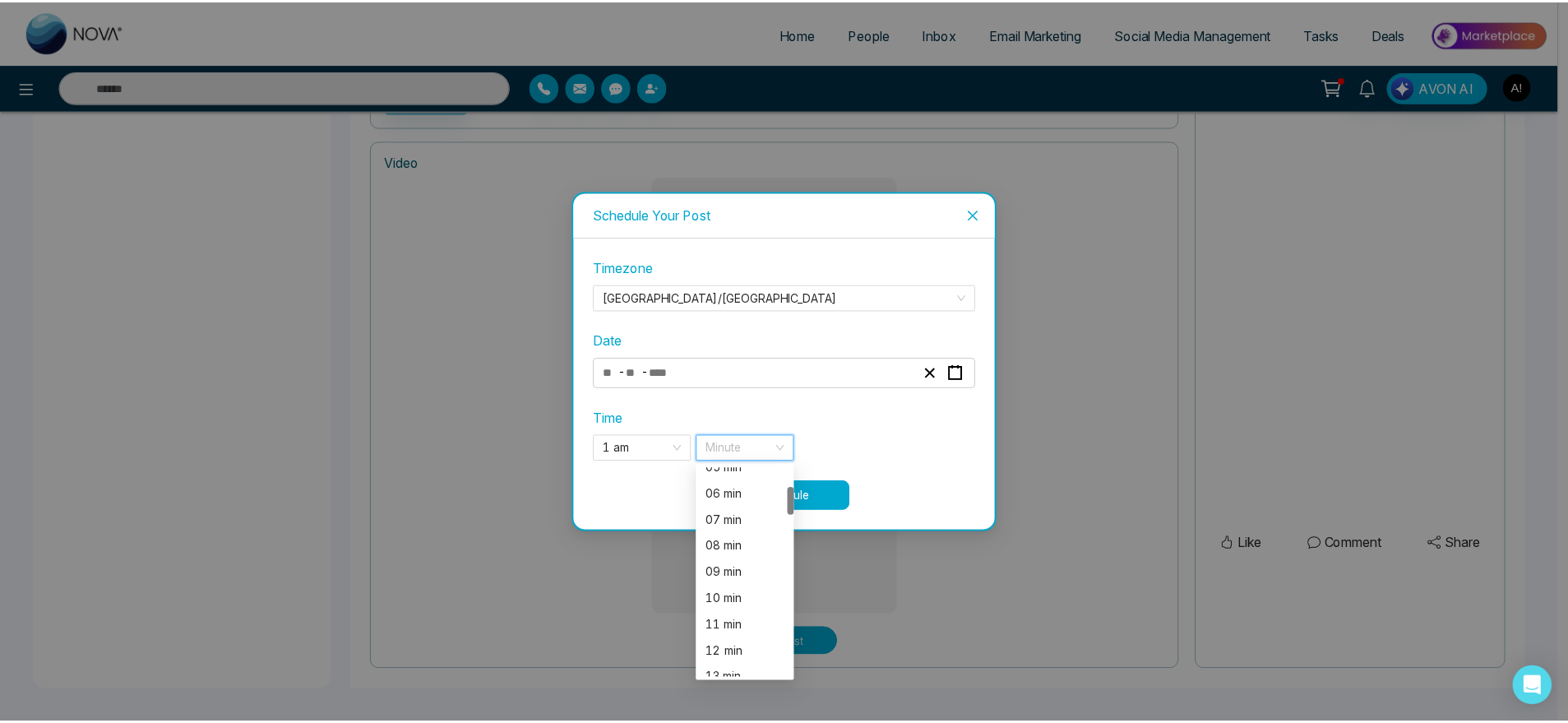
scroll to position [145, 0]
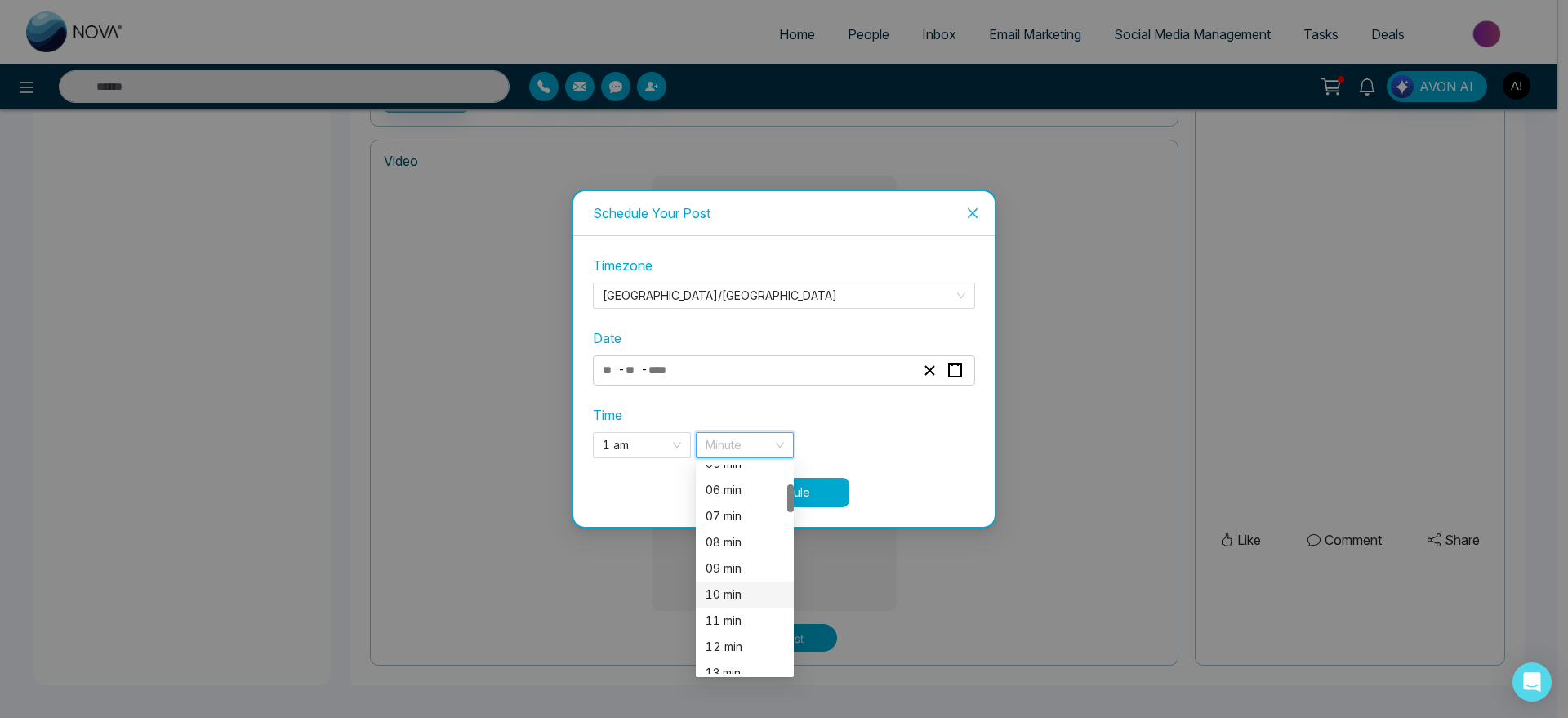
click at [744, 590] on div "10 min" at bounding box center [744, 594] width 78 height 18
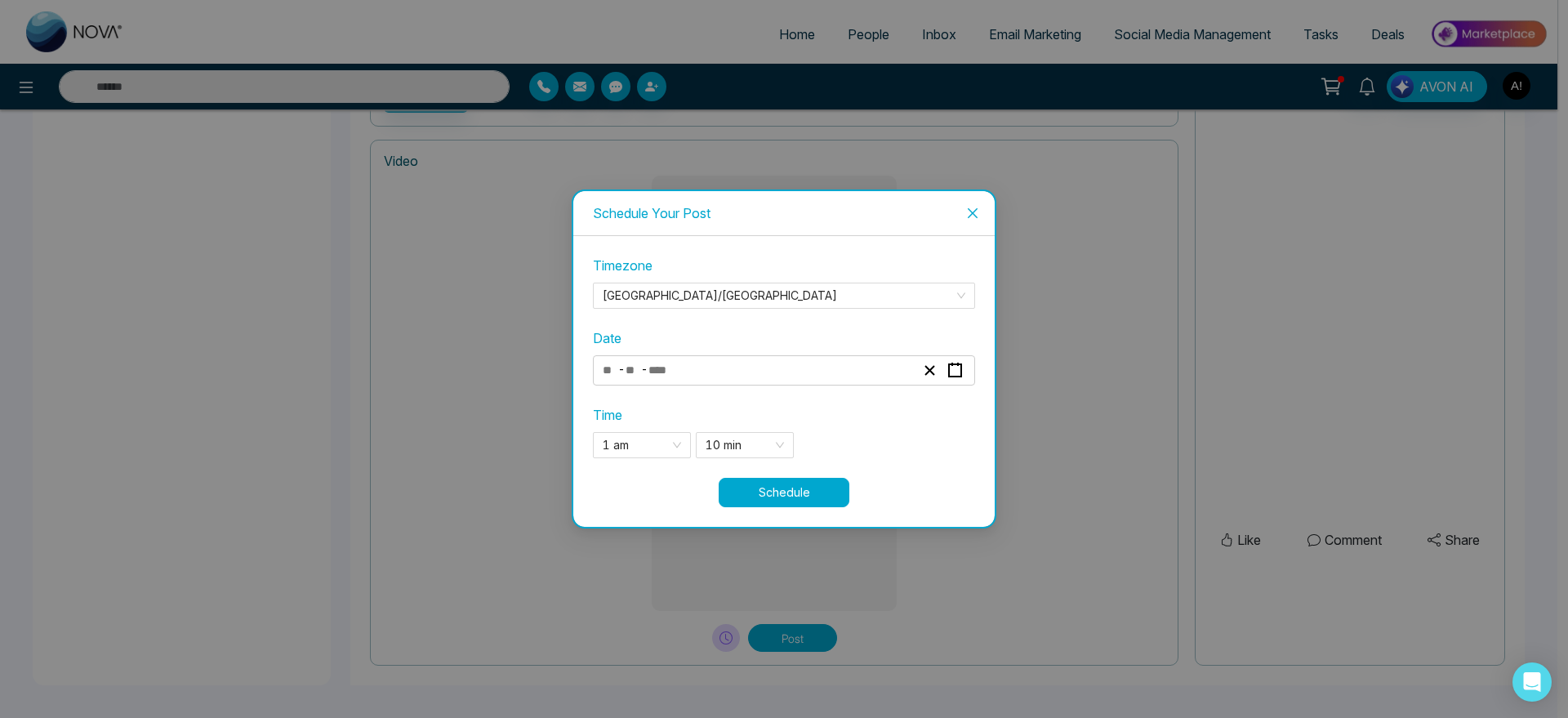
click at [812, 478] on button "Schedule" at bounding box center [783, 493] width 131 height 29
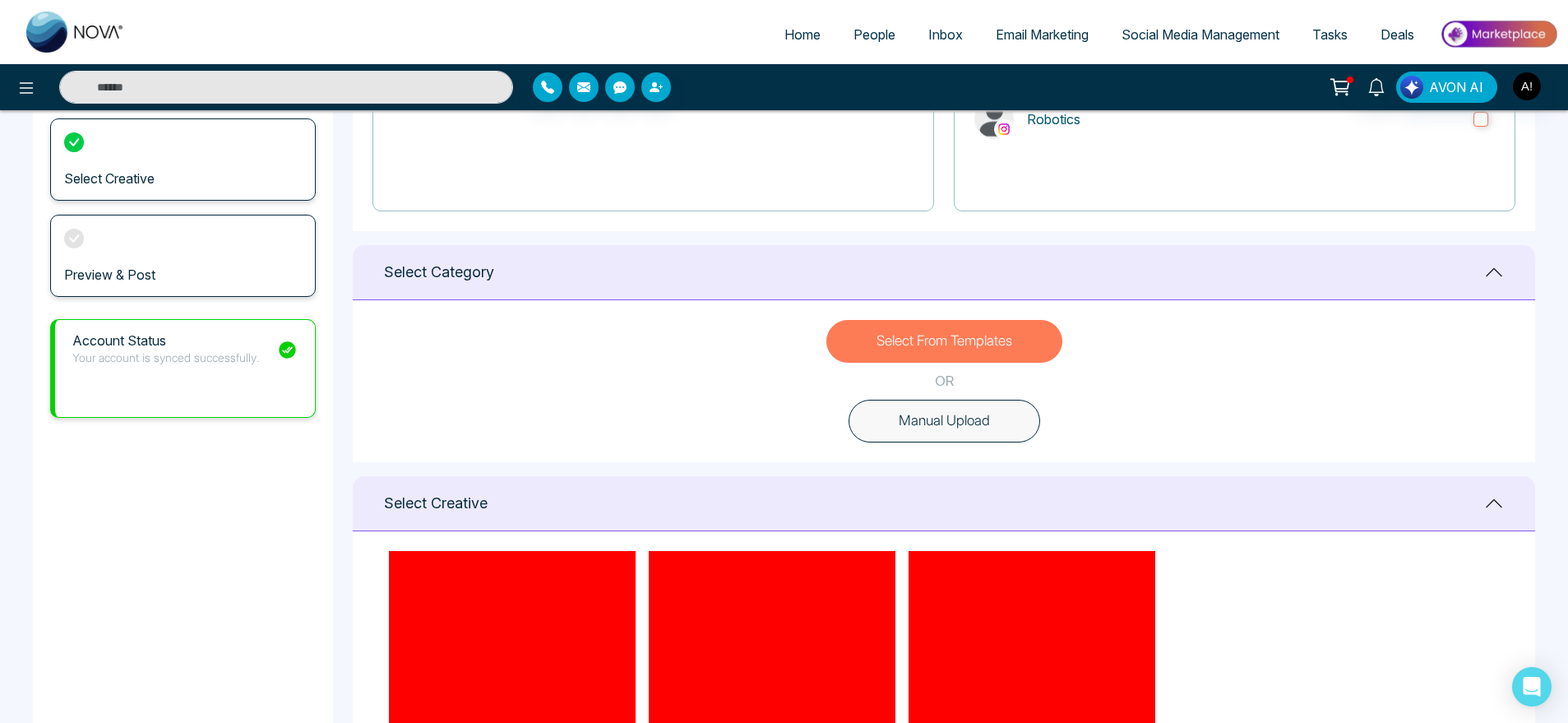
scroll to position [0, 0]
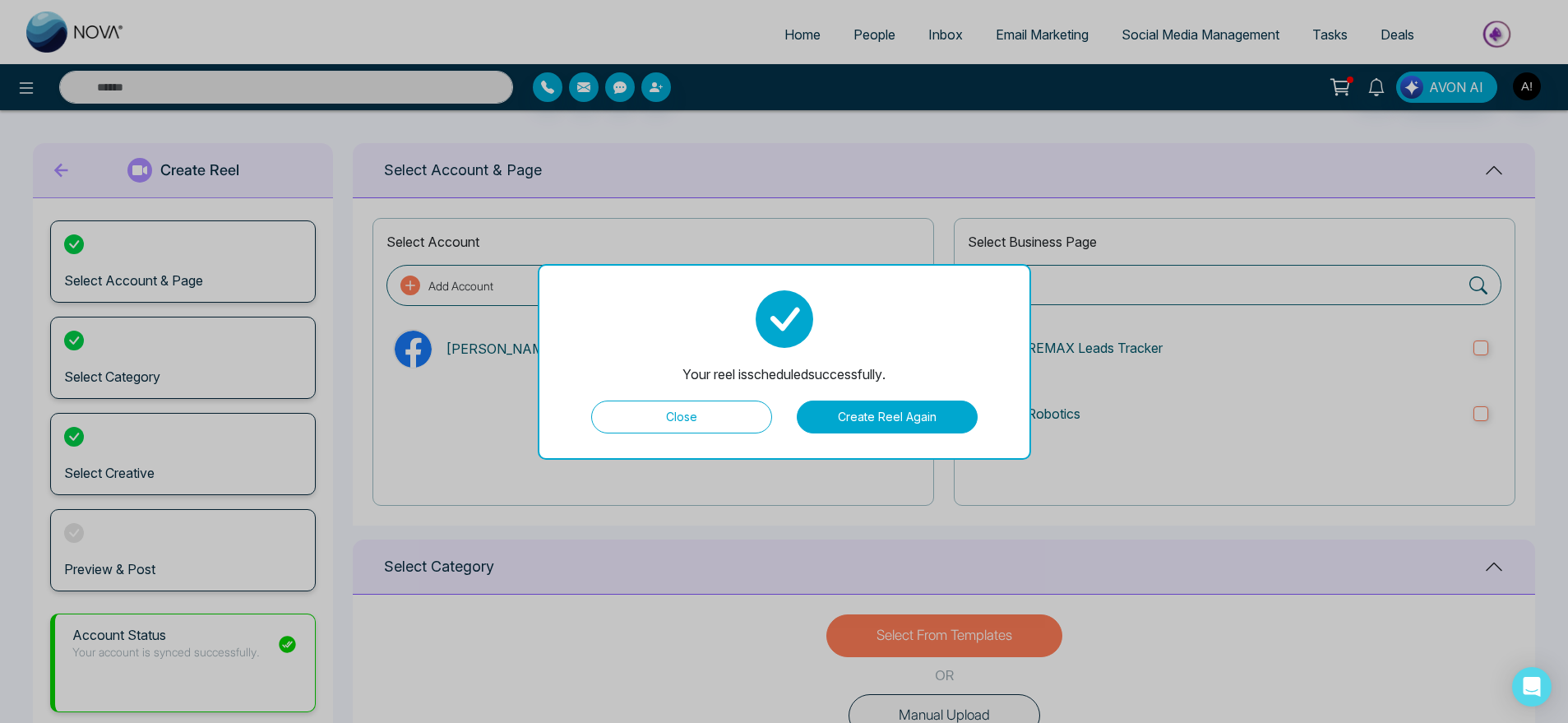
click at [734, 406] on button "Close" at bounding box center [682, 417] width 181 height 33
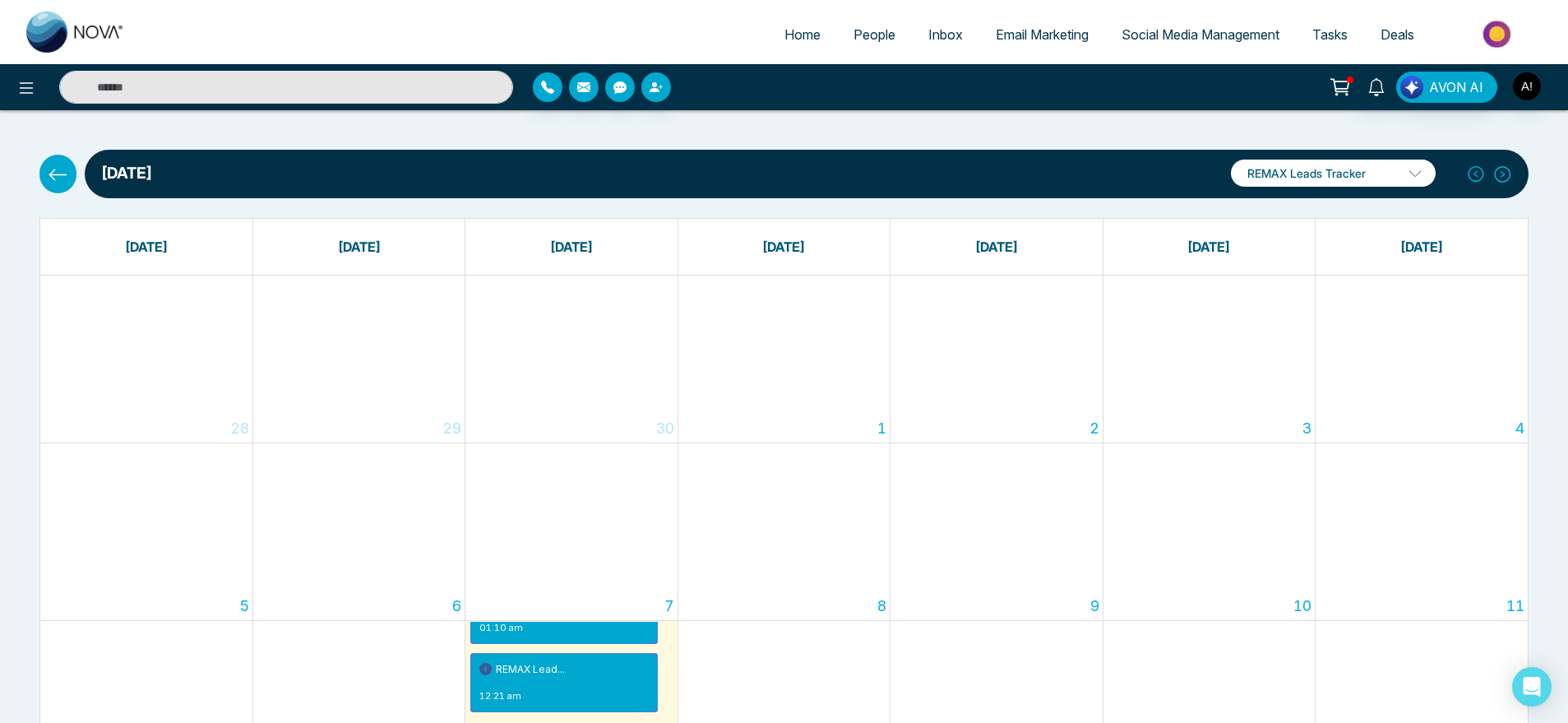
click at [65, 169] on icon at bounding box center [57, 174] width 20 height 20
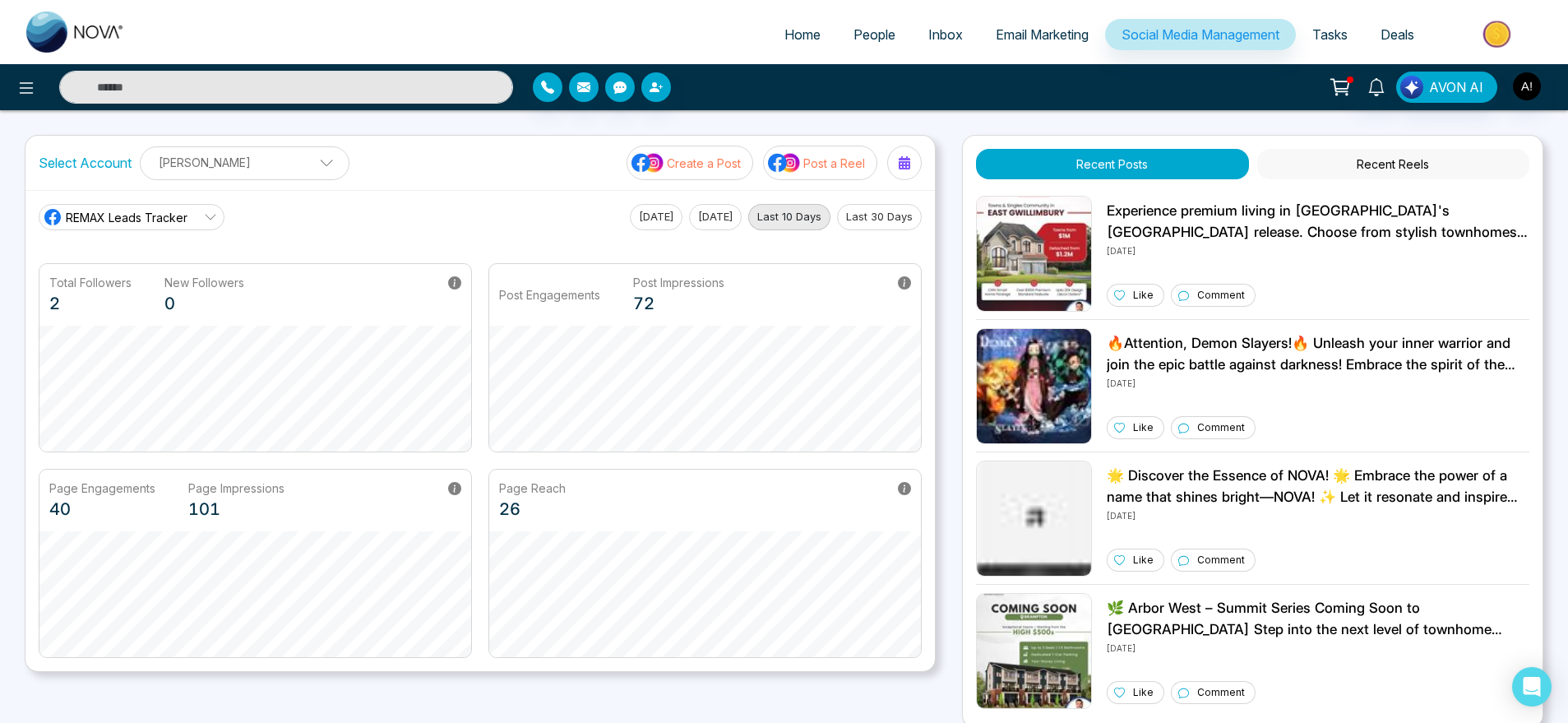
click at [839, 164] on p "Post a Reel" at bounding box center [833, 164] width 61 height 18
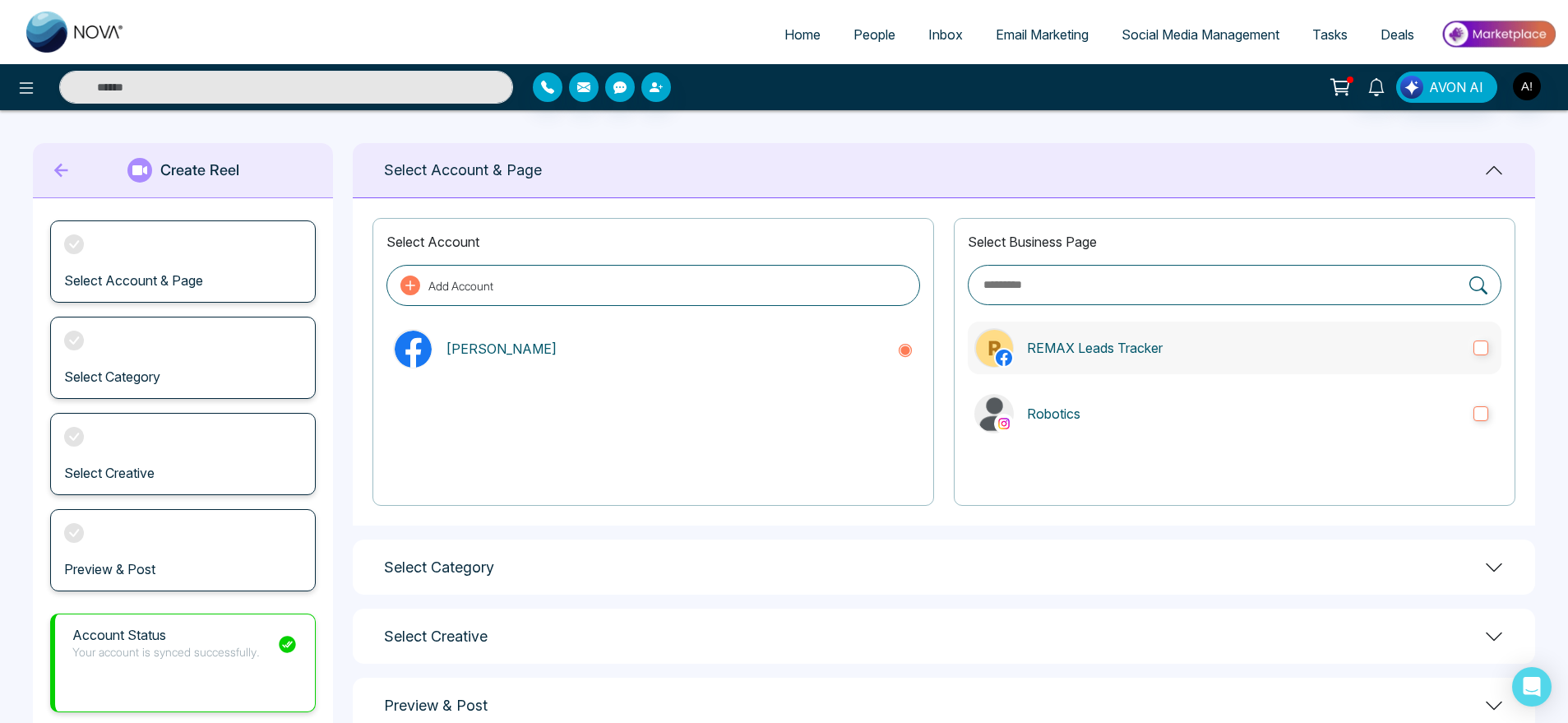
click at [1133, 362] on label "REMAX Leads Tracker" at bounding box center [1235, 348] width 534 height 53
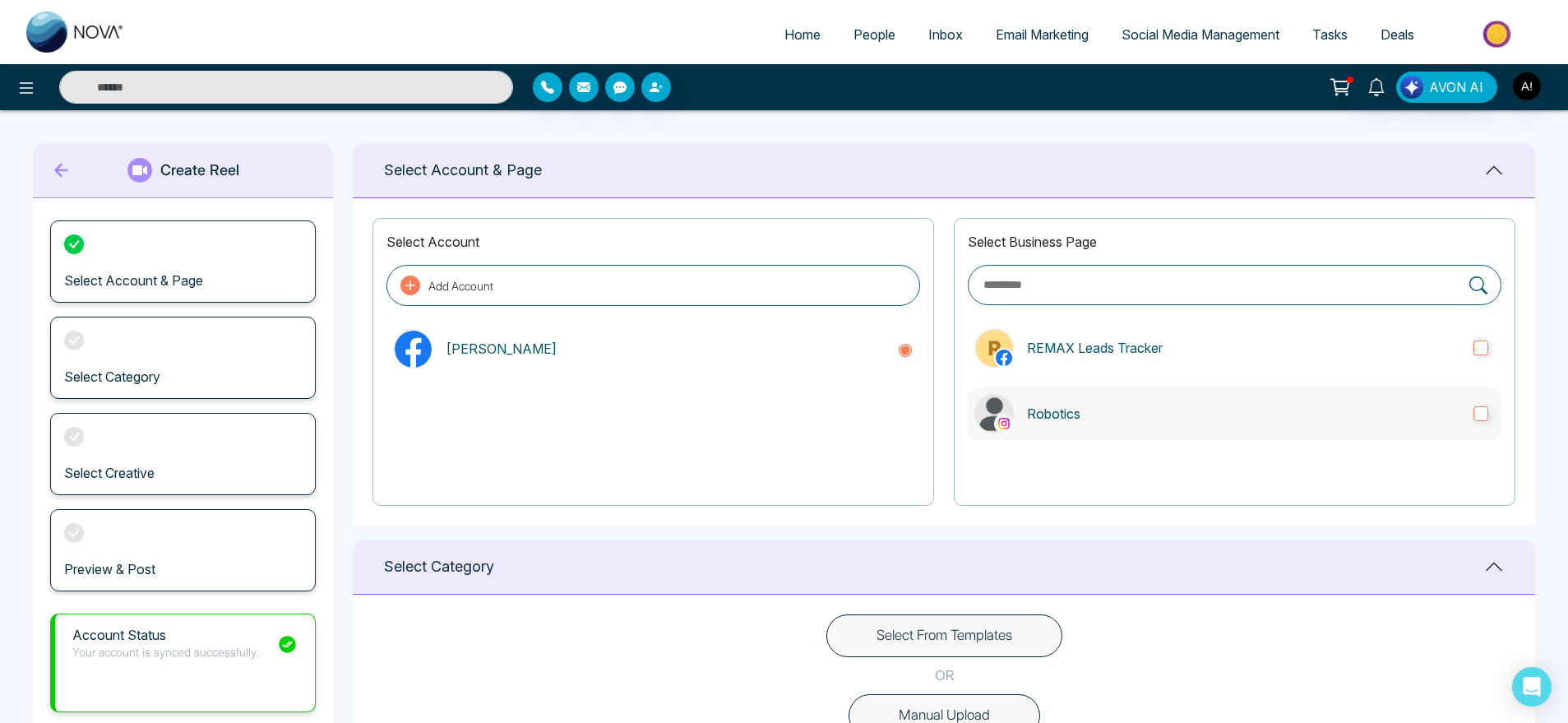
click at [1176, 426] on label "Robotics" at bounding box center [1235, 413] width 534 height 53
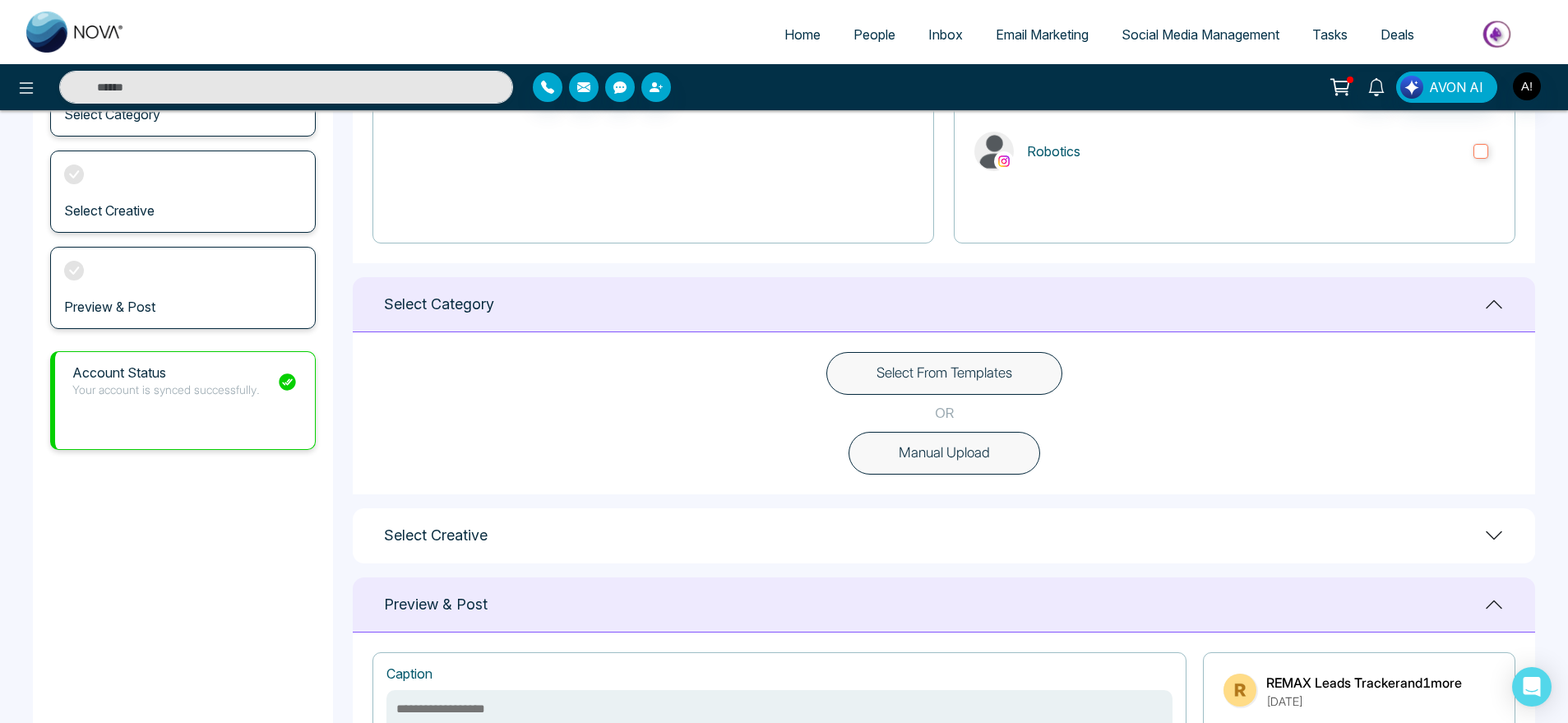
scroll to position [271, 0]
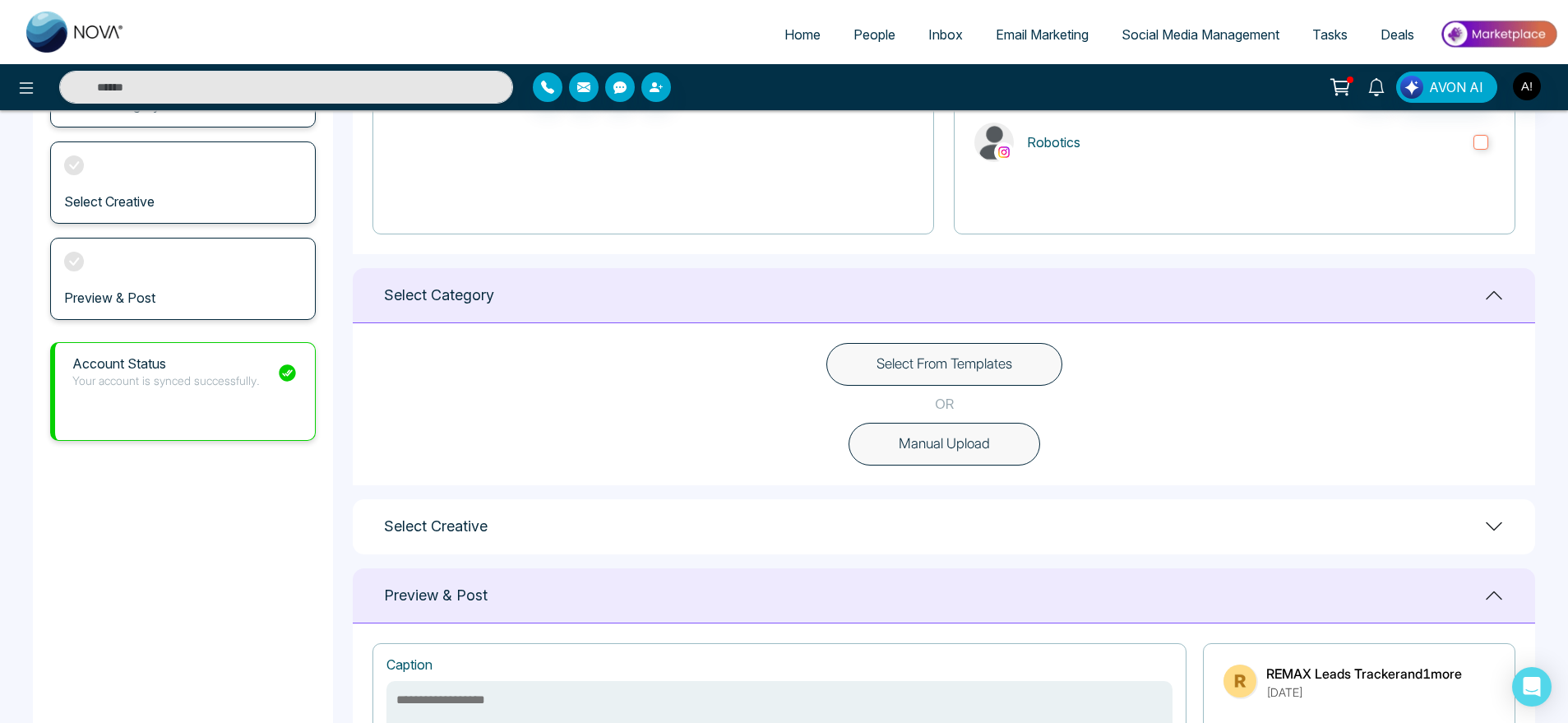
click at [966, 442] on button "Manual Upload" at bounding box center [944, 444] width 192 height 43
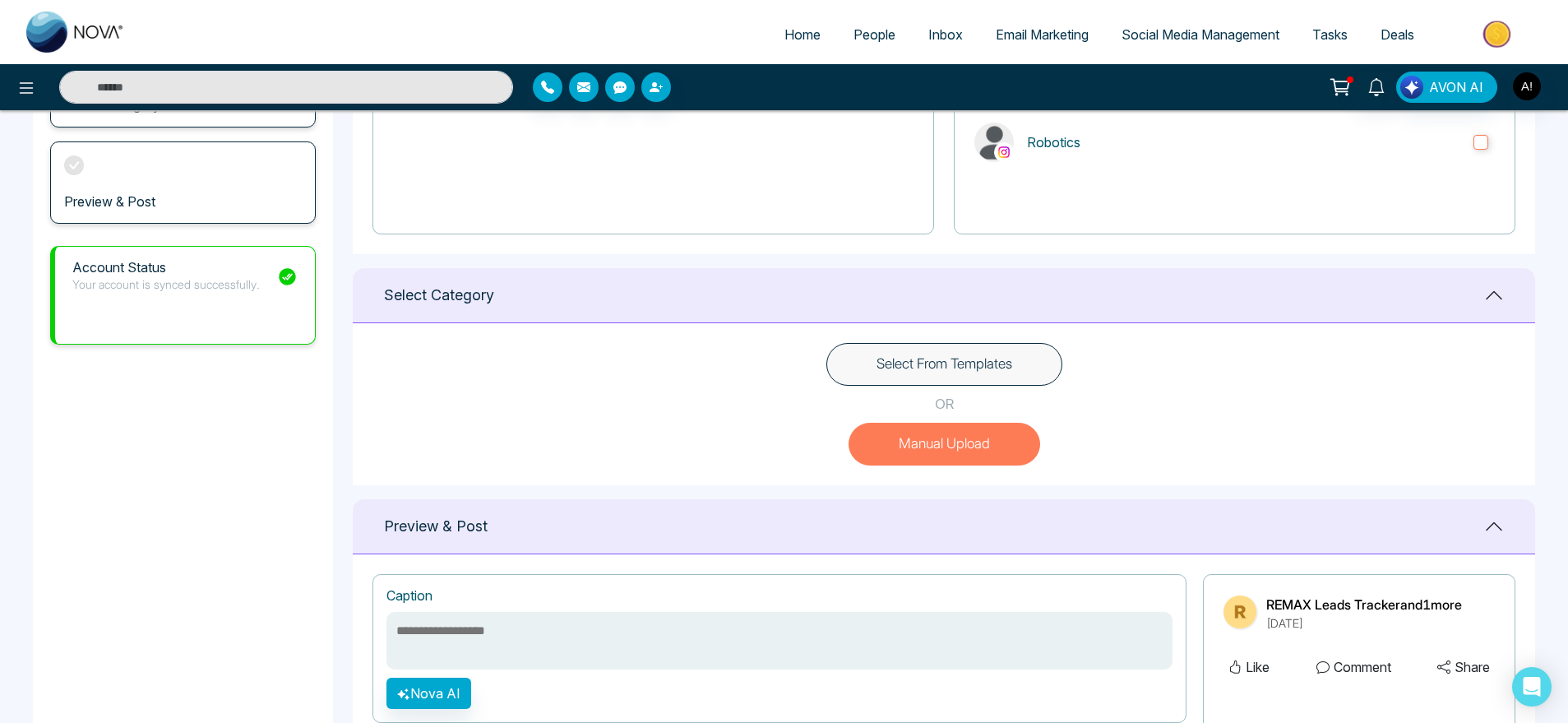
scroll to position [539, 0]
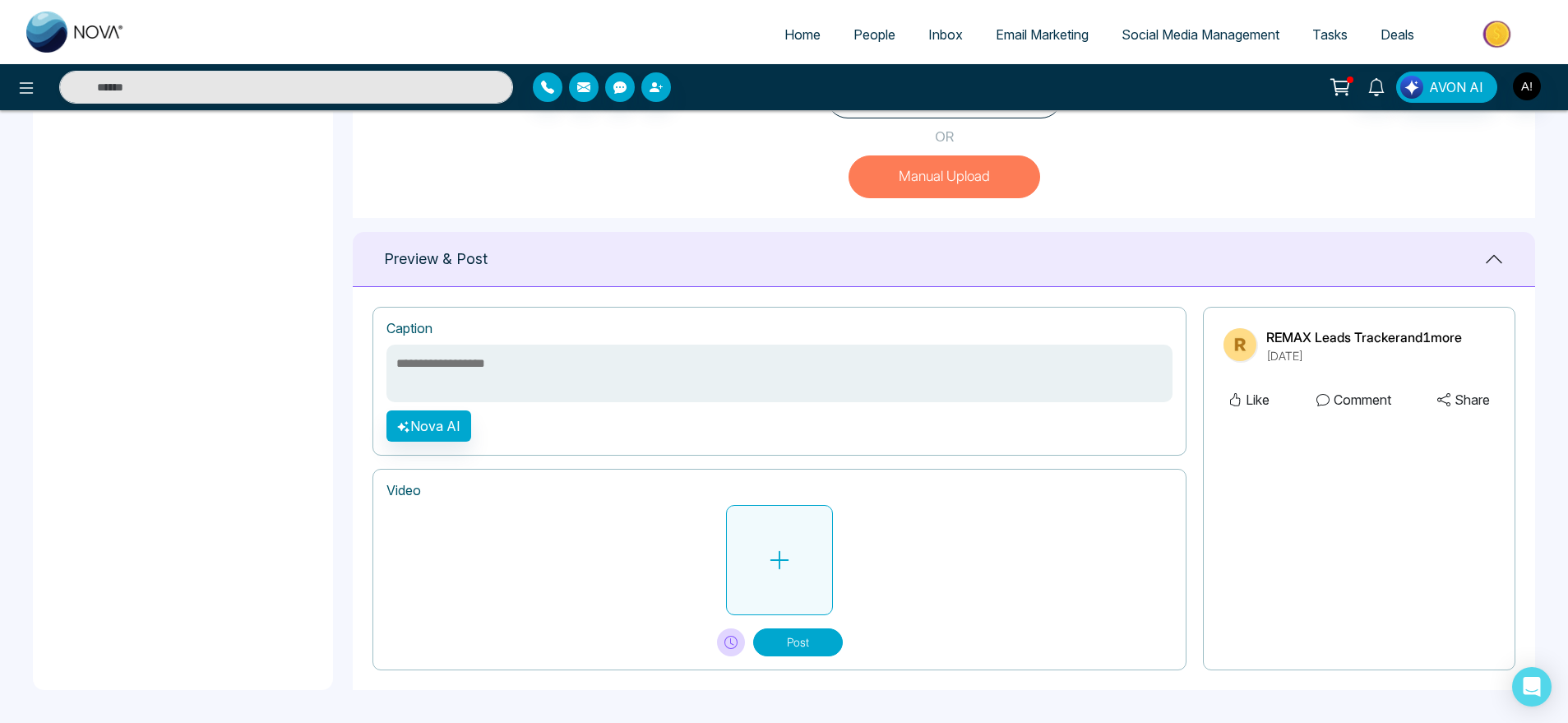
click at [746, 546] on button at bounding box center [780, 559] width 107 height 110
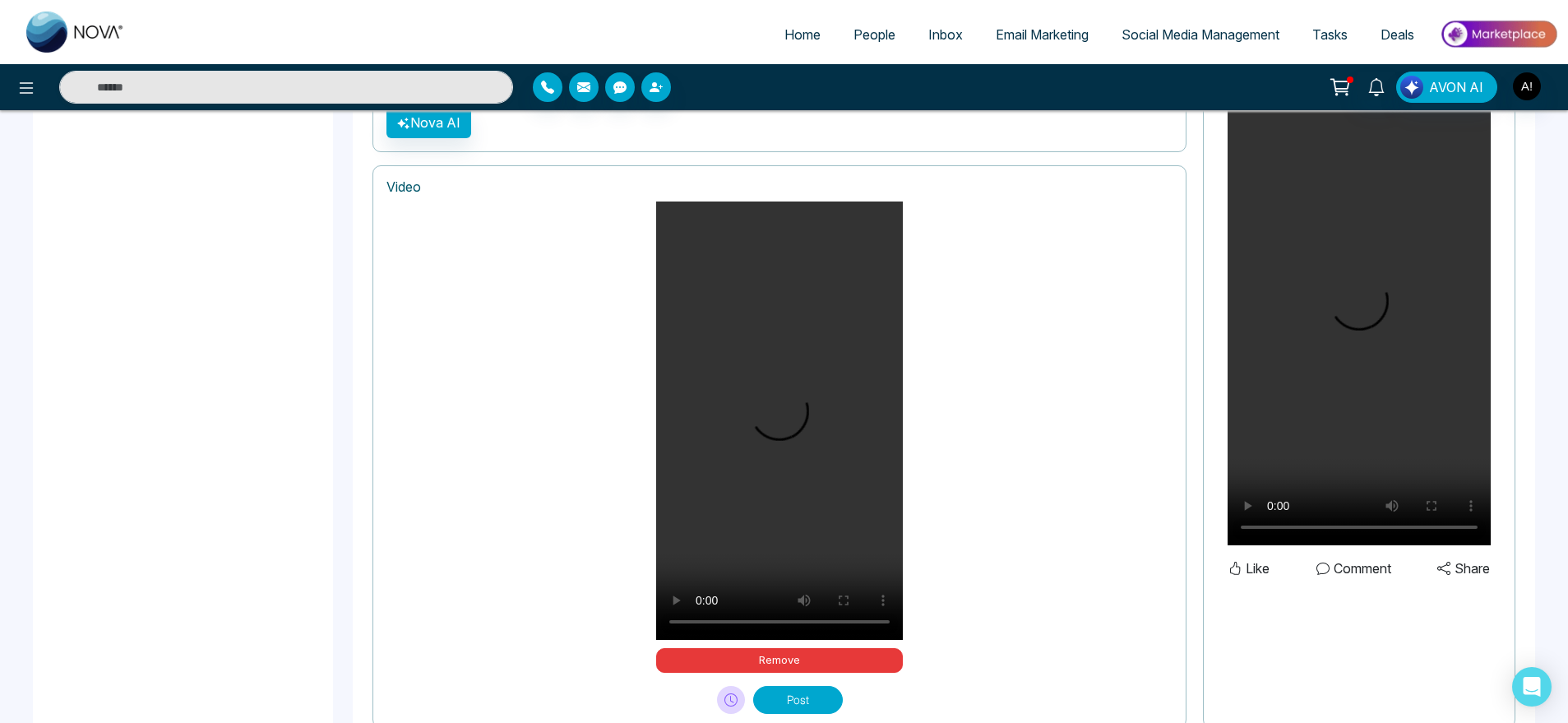
scroll to position [899, 0]
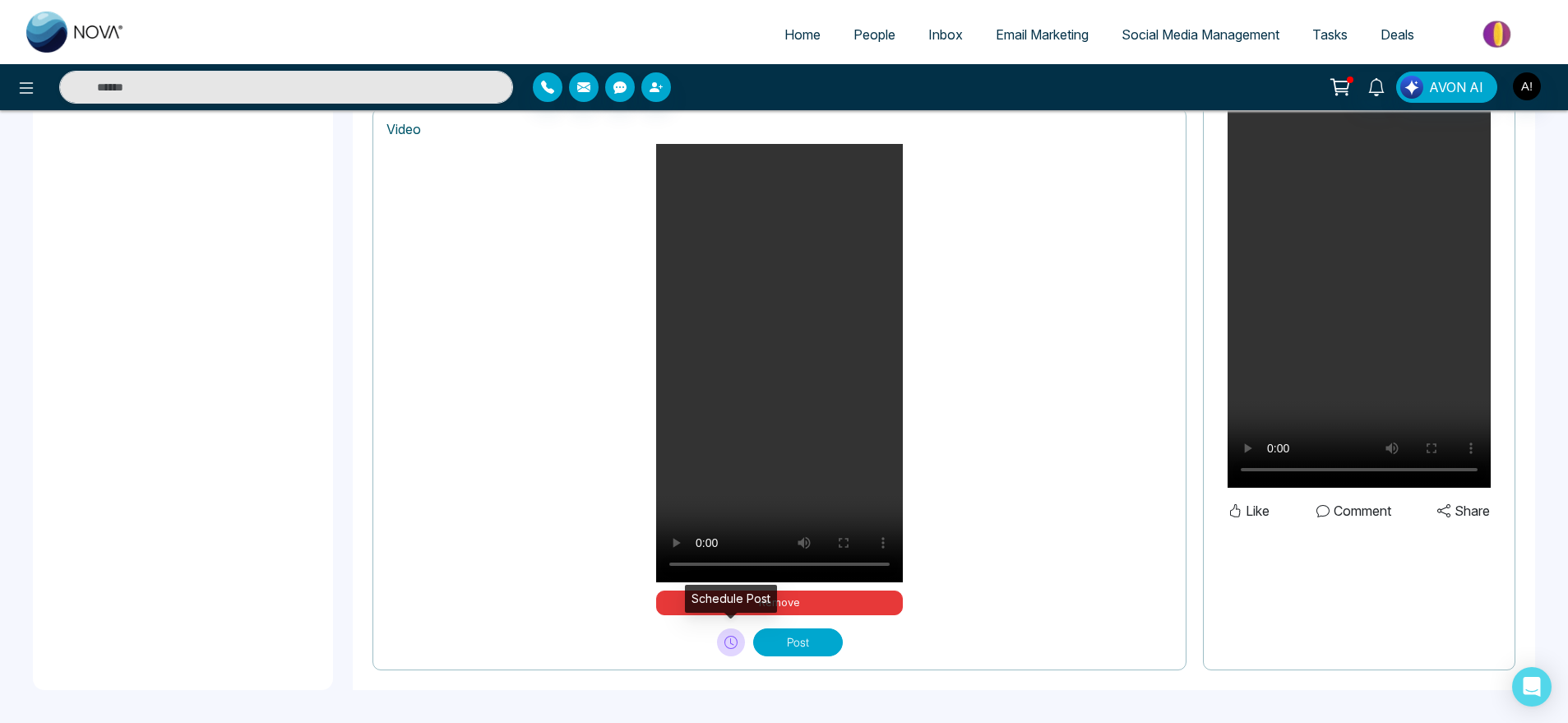
click at [735, 640] on icon at bounding box center [730, 641] width 13 height 13
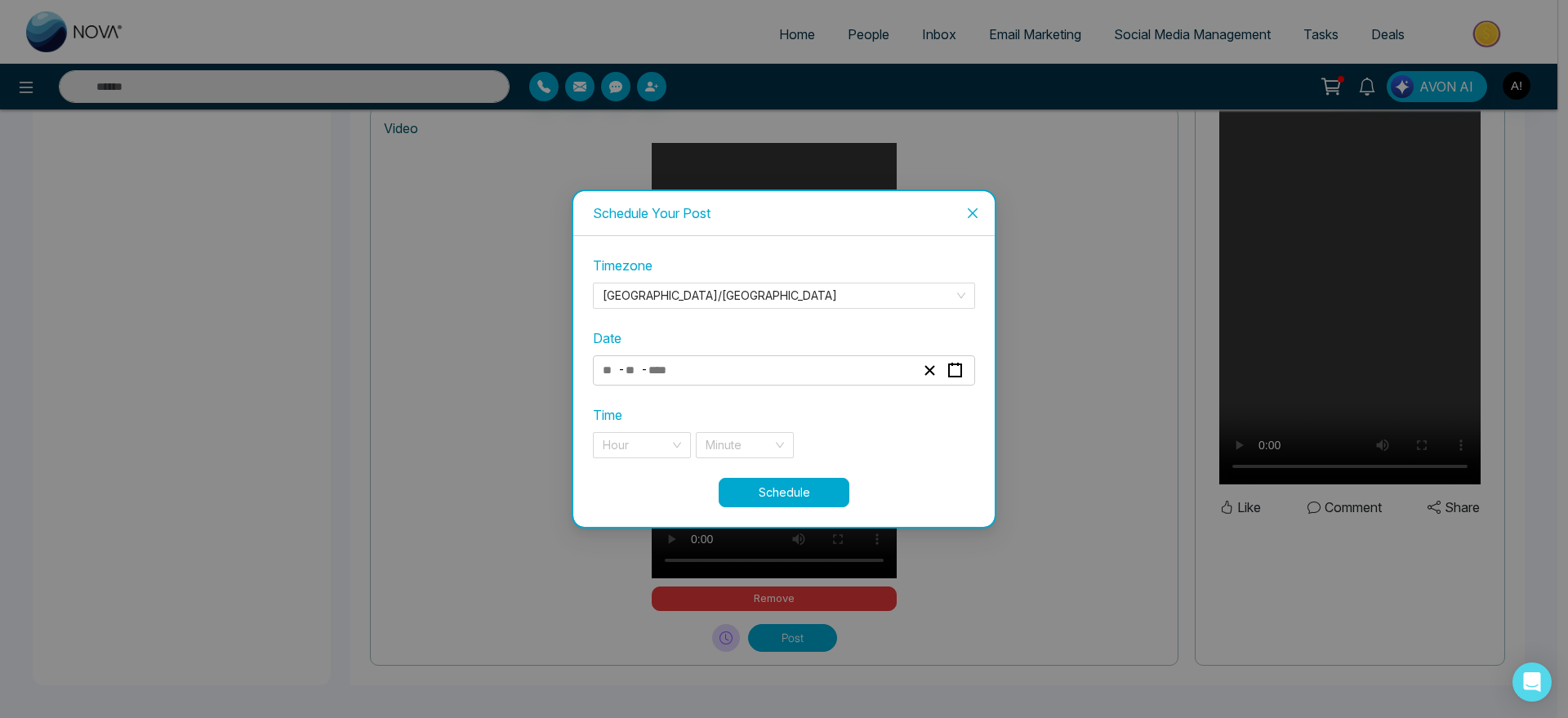
click at [731, 377] on div "- -" at bounding box center [758, 370] width 317 height 22
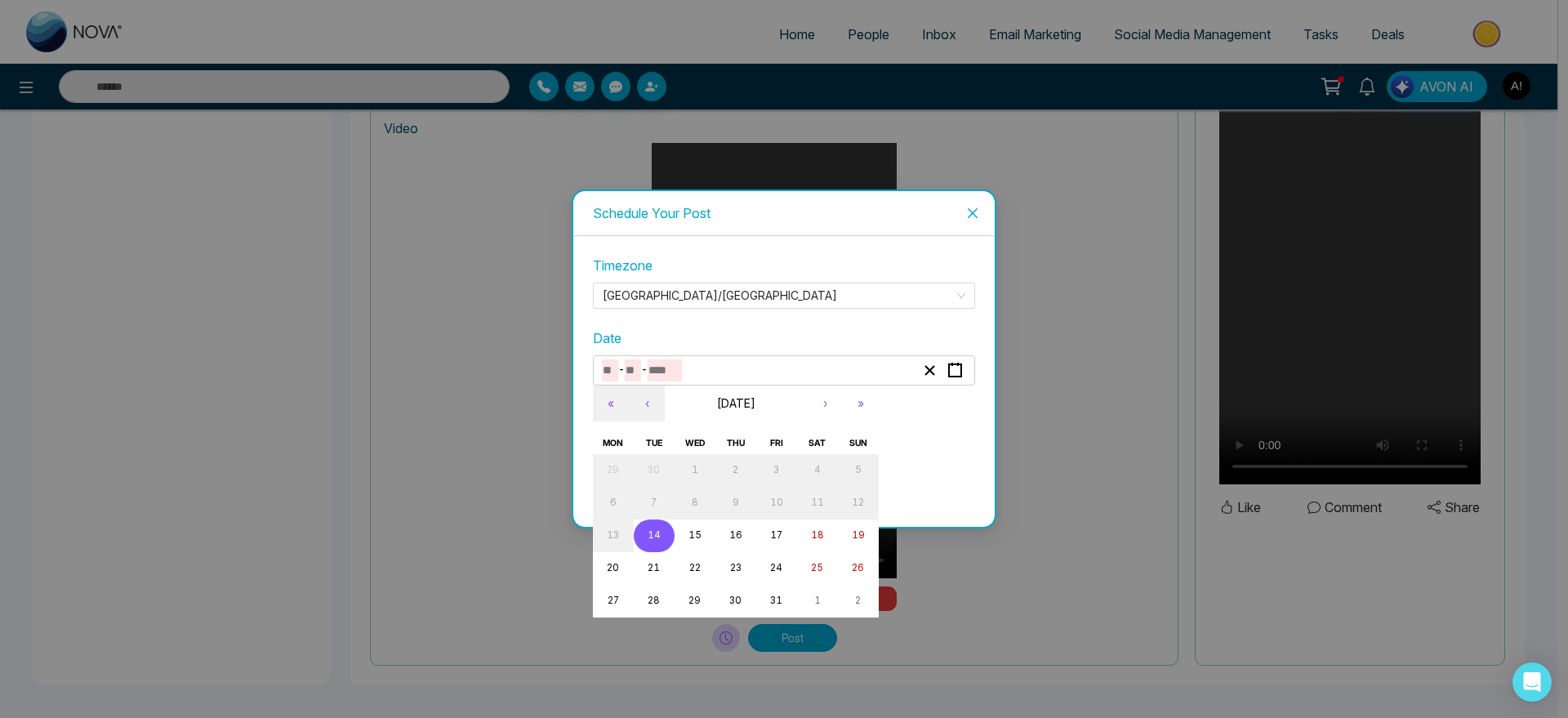
click at [661, 529] on button "14" at bounding box center [654, 536] width 41 height 33
type input "**"
type input "****"
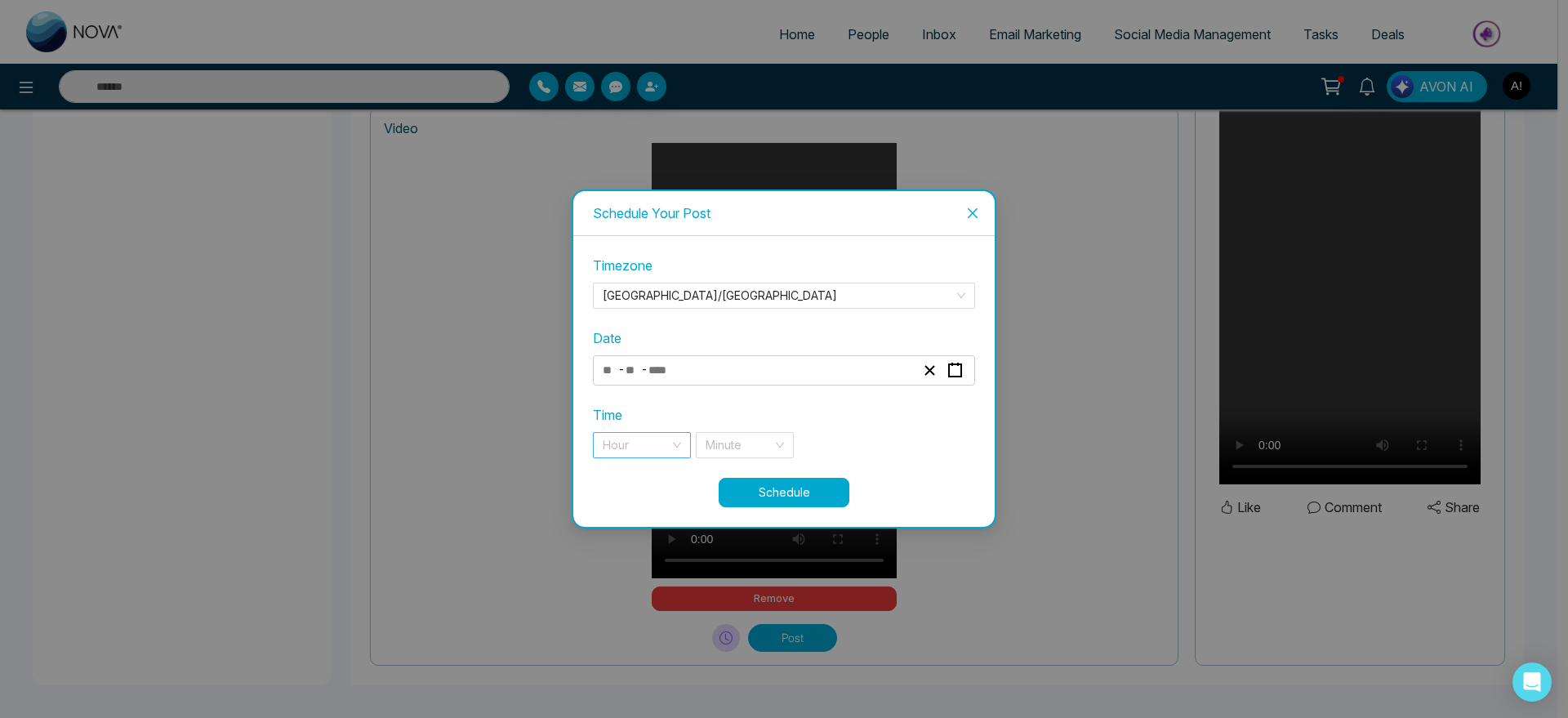
click at [671, 449] on div "Hour" at bounding box center [642, 444] width 98 height 26
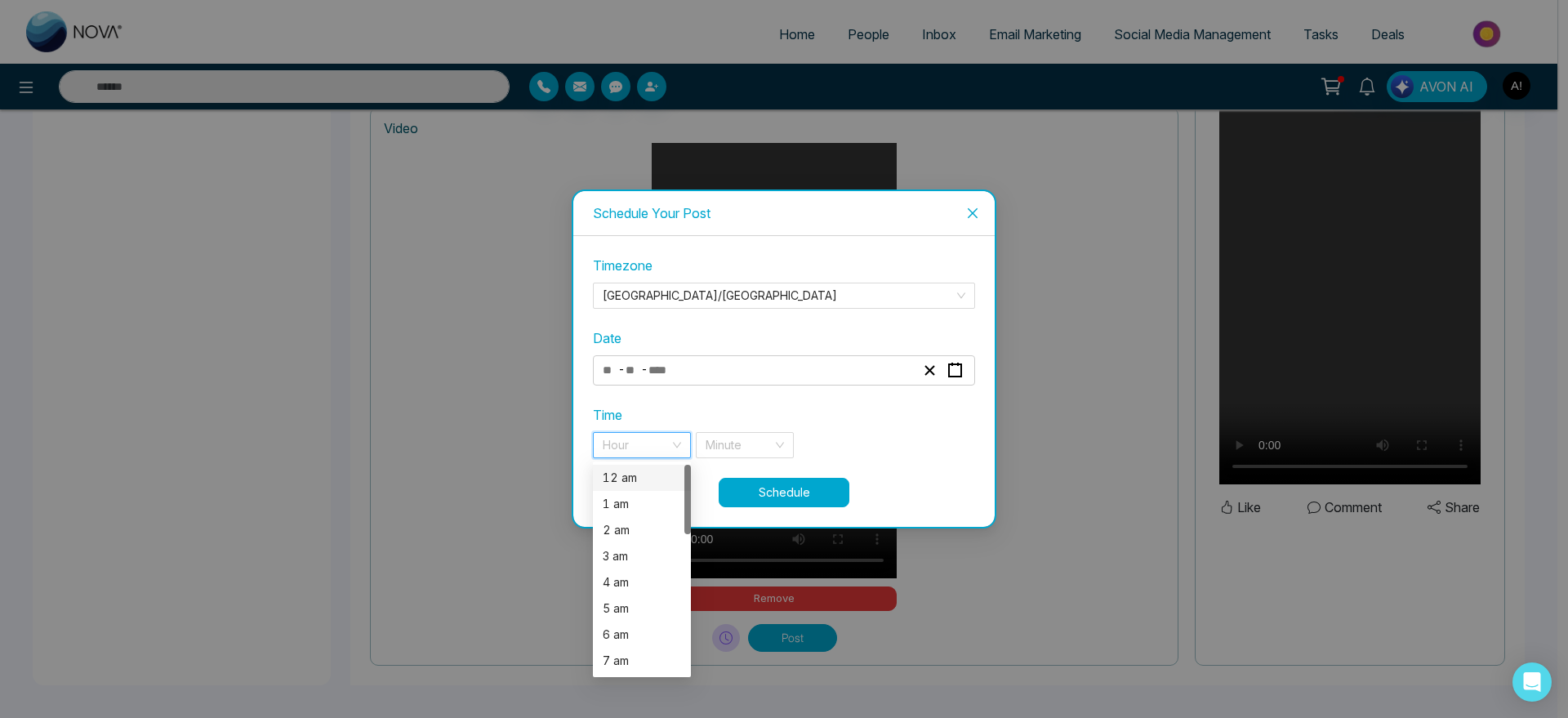
click at [656, 471] on div "12 am" at bounding box center [642, 477] width 78 height 18
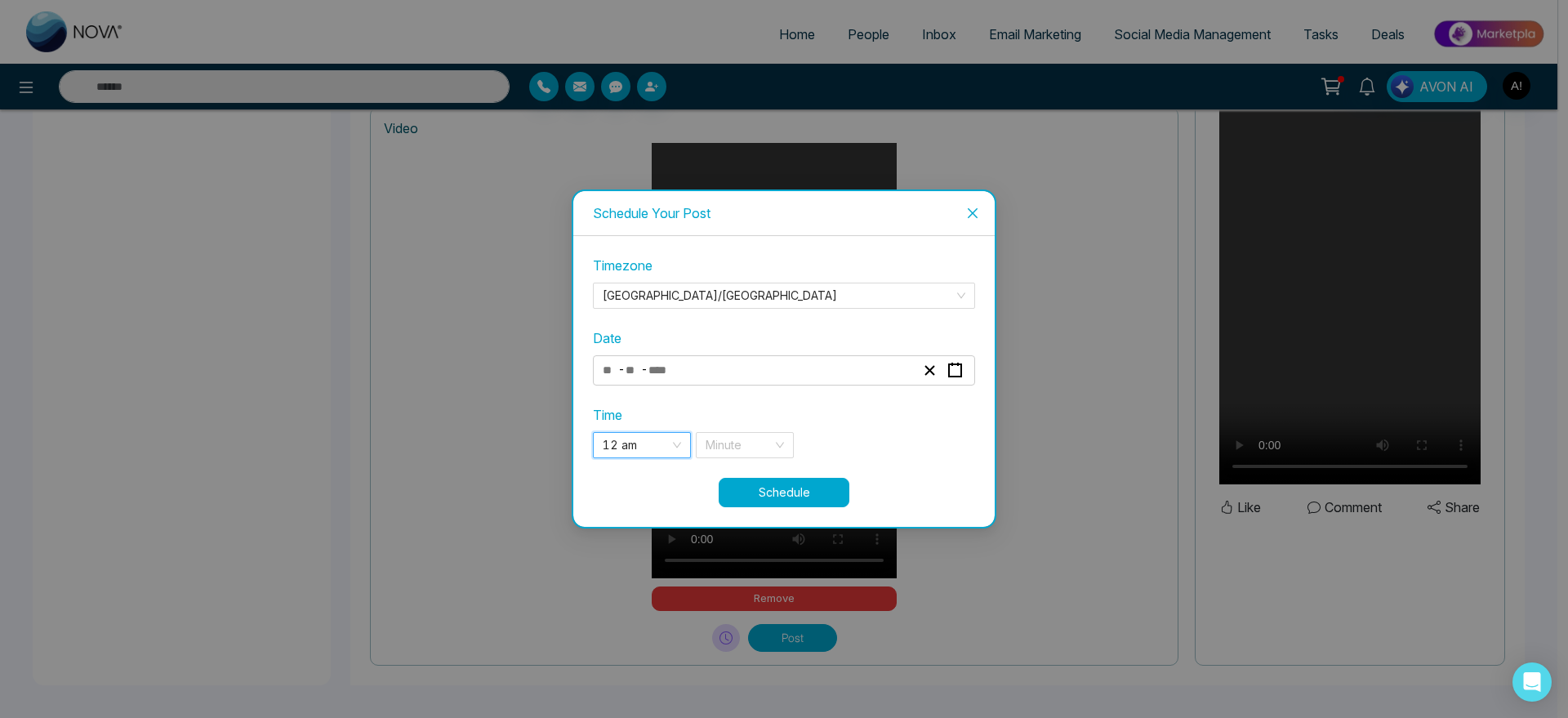
click at [650, 459] on div "**********" at bounding box center [784, 366] width 382 height 222
click at [650, 448] on span "12 am" at bounding box center [642, 444] width 78 height 24
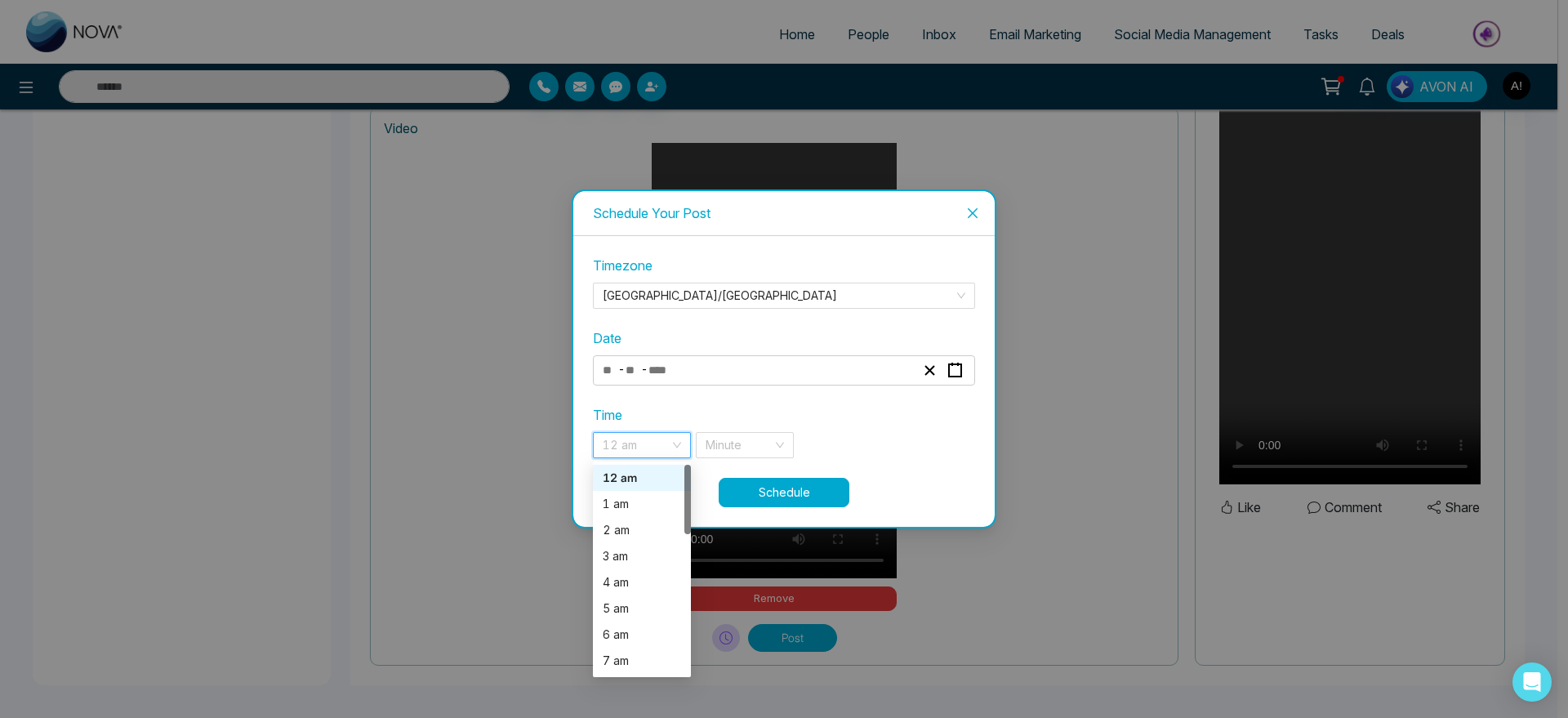
click at [656, 463] on div "**********" at bounding box center [784, 366] width 382 height 222
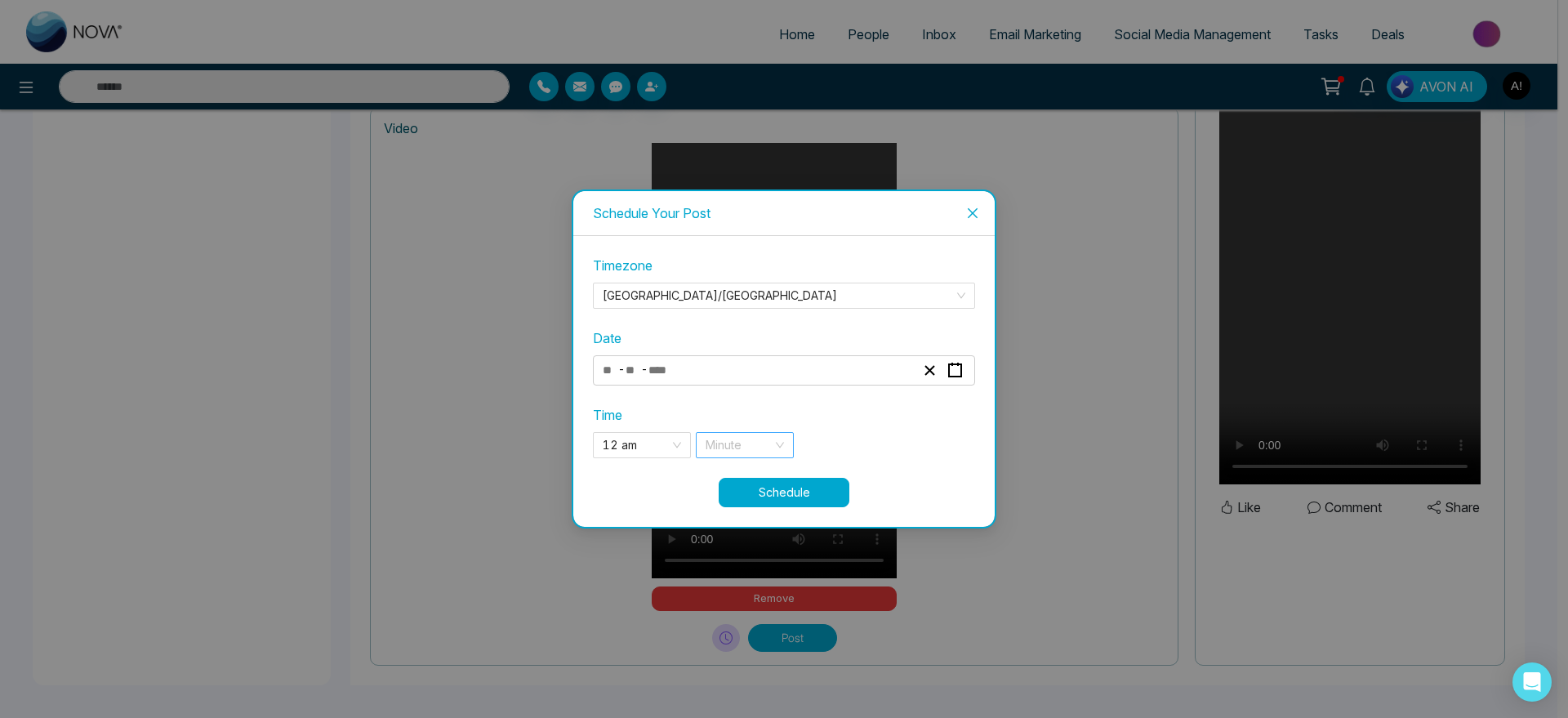
click at [739, 442] on input "search" at bounding box center [739, 444] width 67 height 24
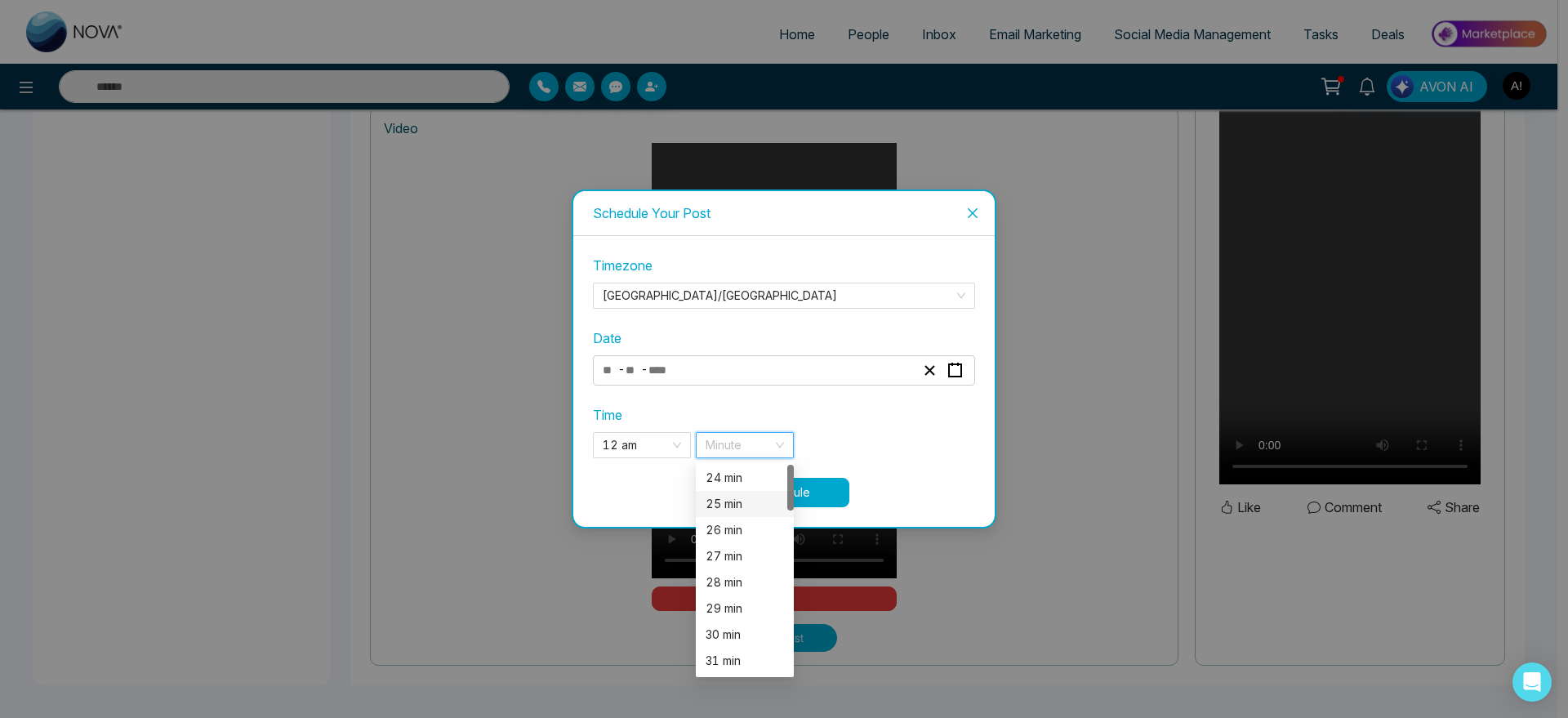
click at [739, 503] on div "25 min" at bounding box center [744, 503] width 78 height 18
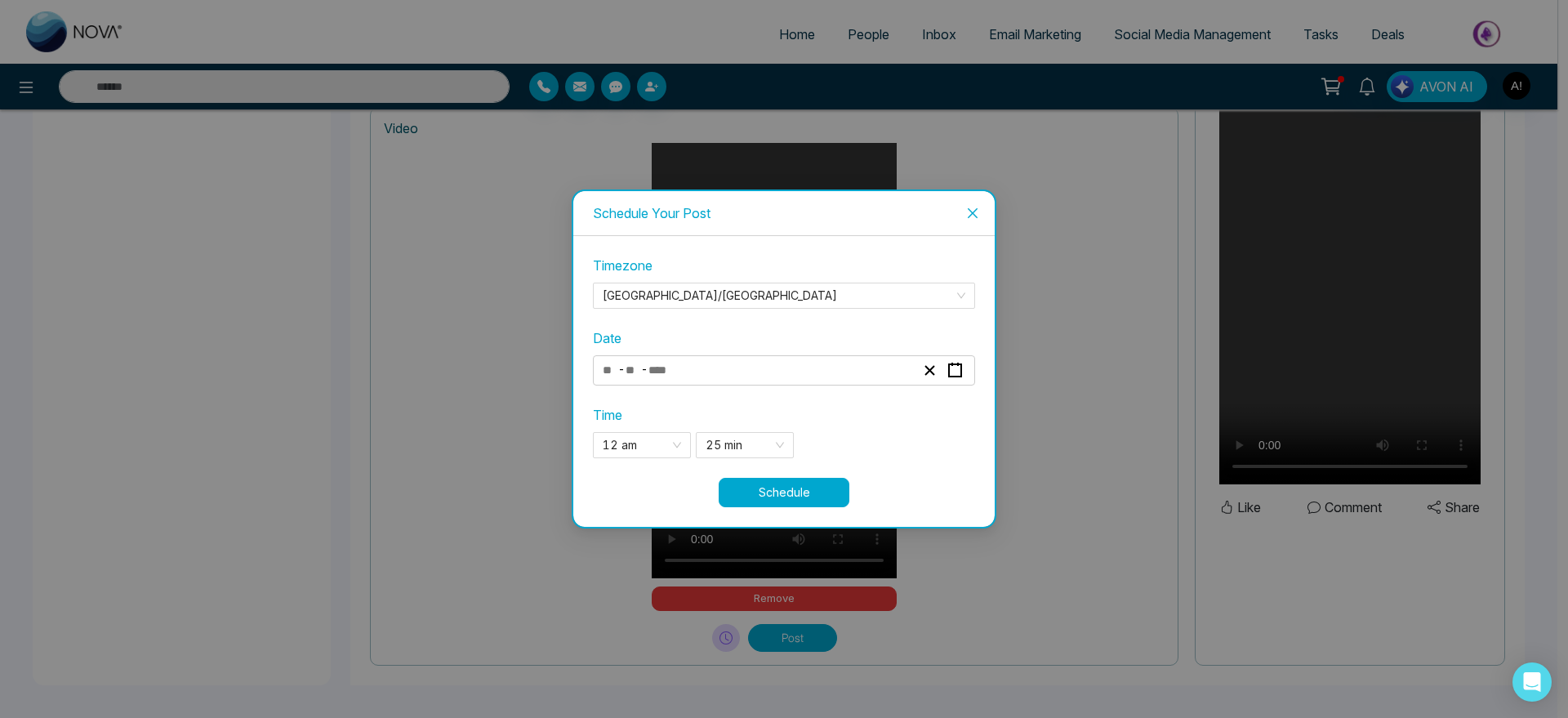
click at [799, 488] on button "Schedule" at bounding box center [783, 493] width 131 height 29
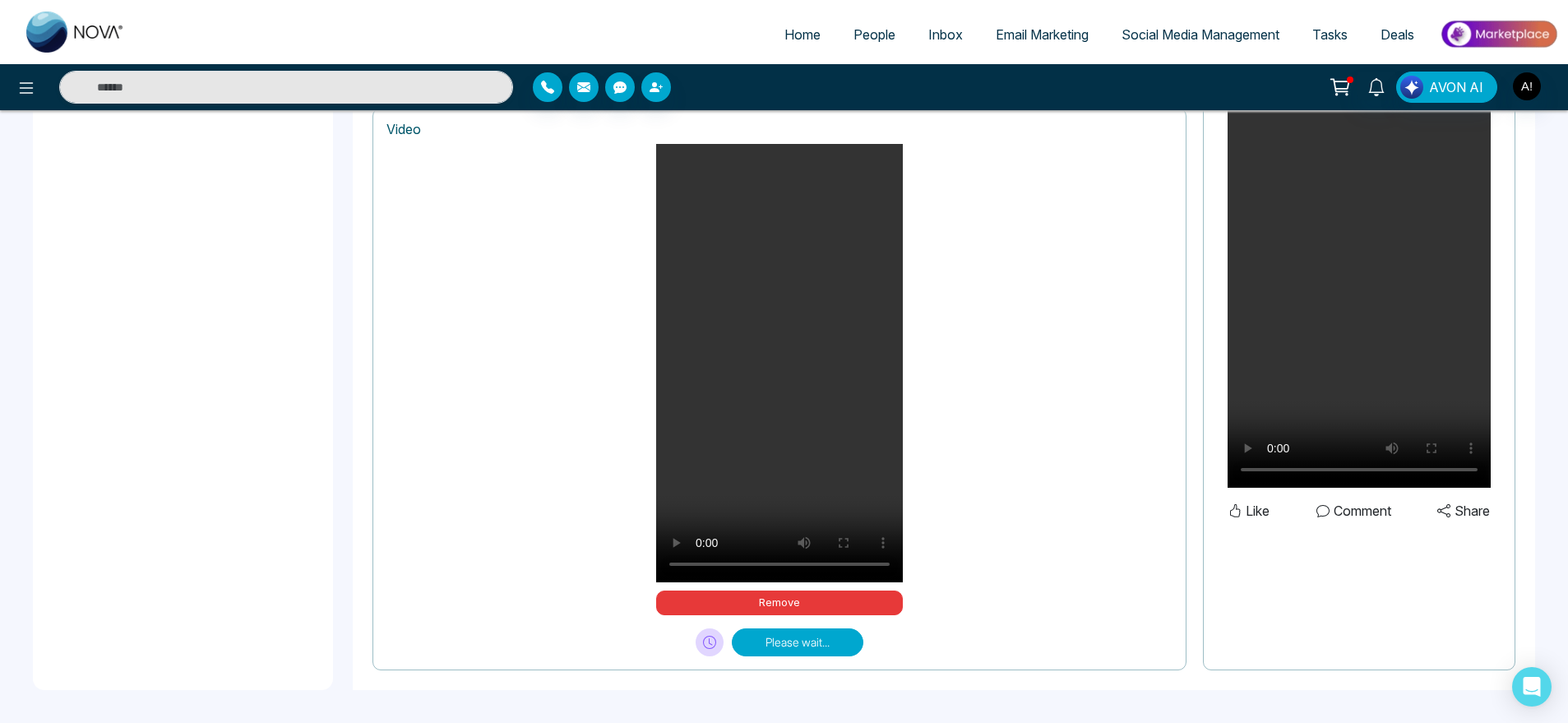
click at [589, 424] on div "Your browser does not support the video tag. Remove" at bounding box center [780, 379] width 786 height 471
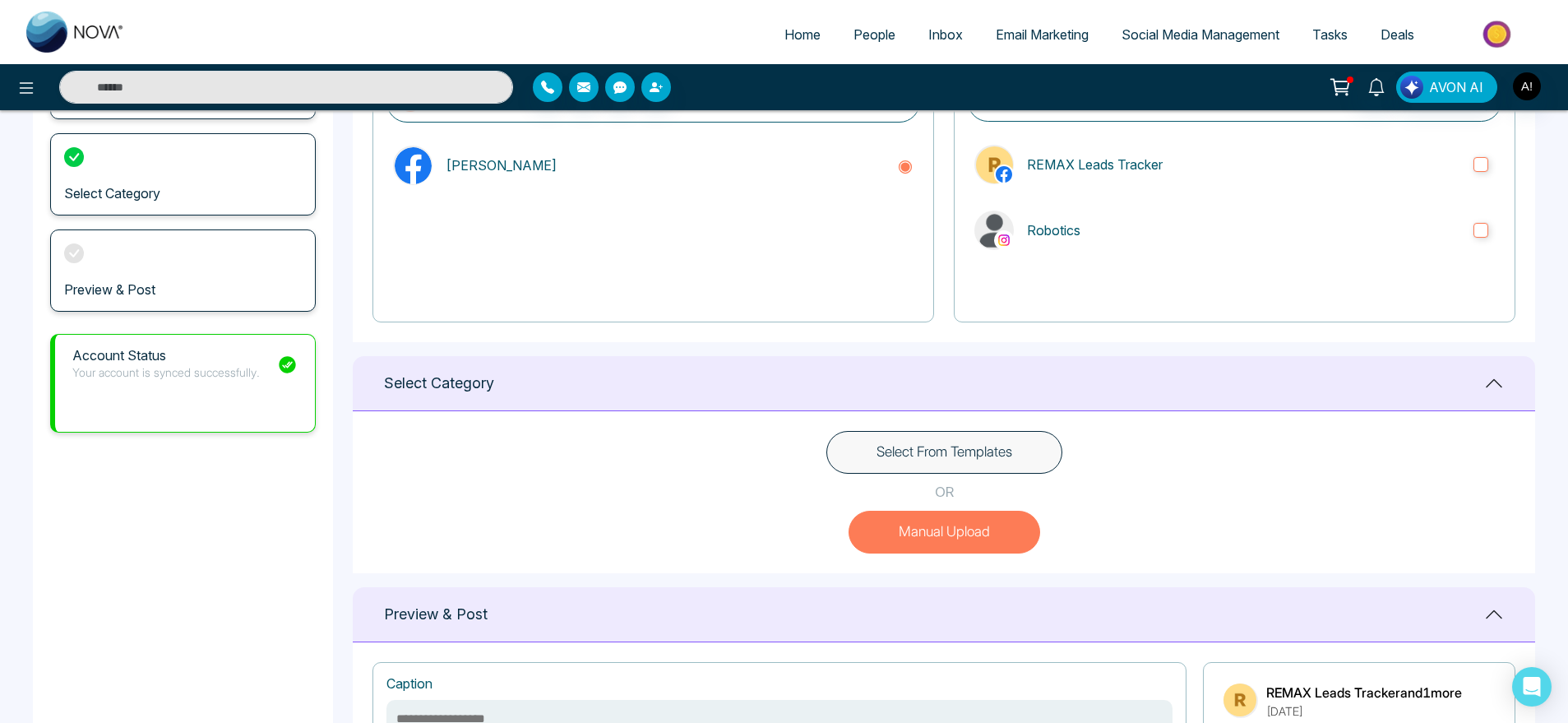
scroll to position [0, 0]
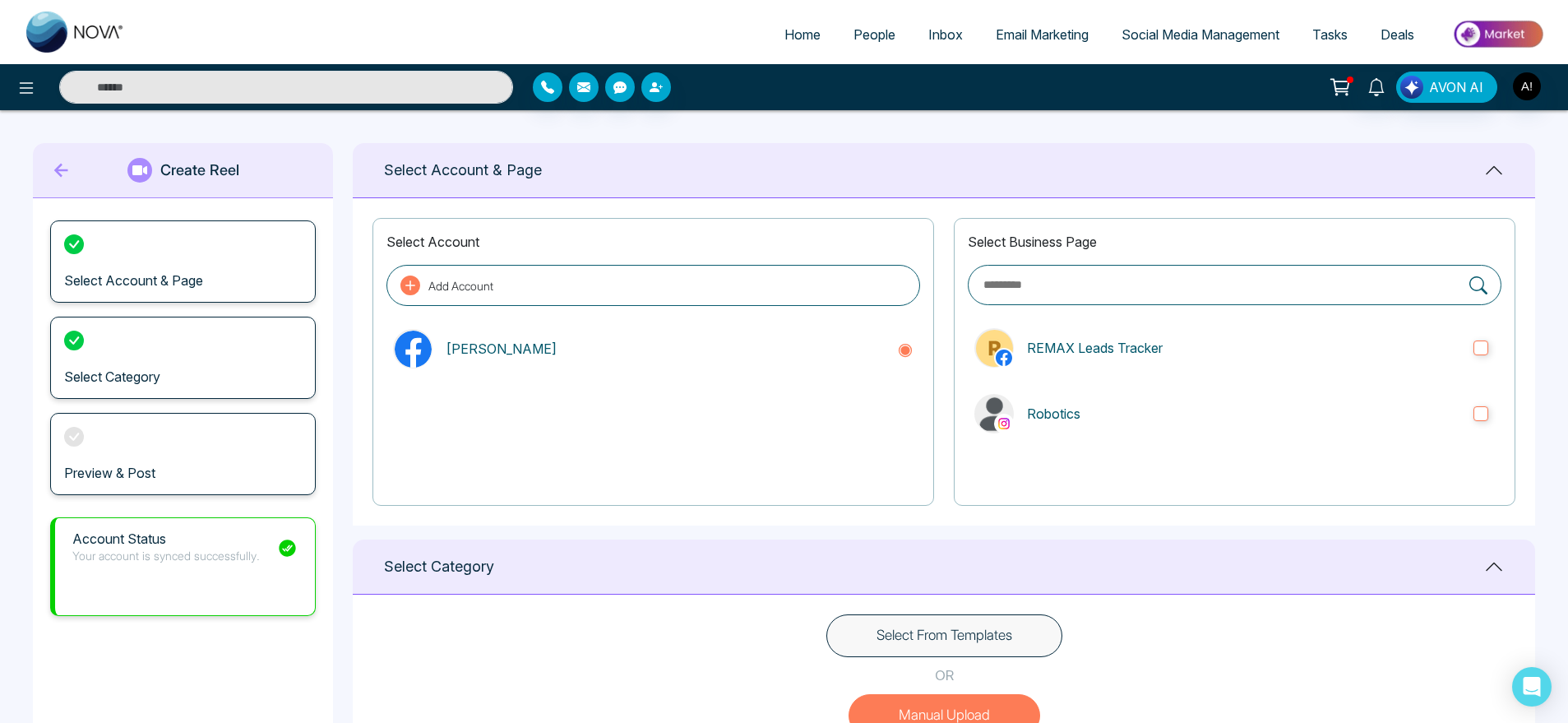
click at [1268, 480] on div at bounding box center [1235, 473] width 534 height 39
click at [1364, 438] on label "Robotics" at bounding box center [1235, 413] width 534 height 53
click at [65, 168] on icon at bounding box center [61, 171] width 24 height 33
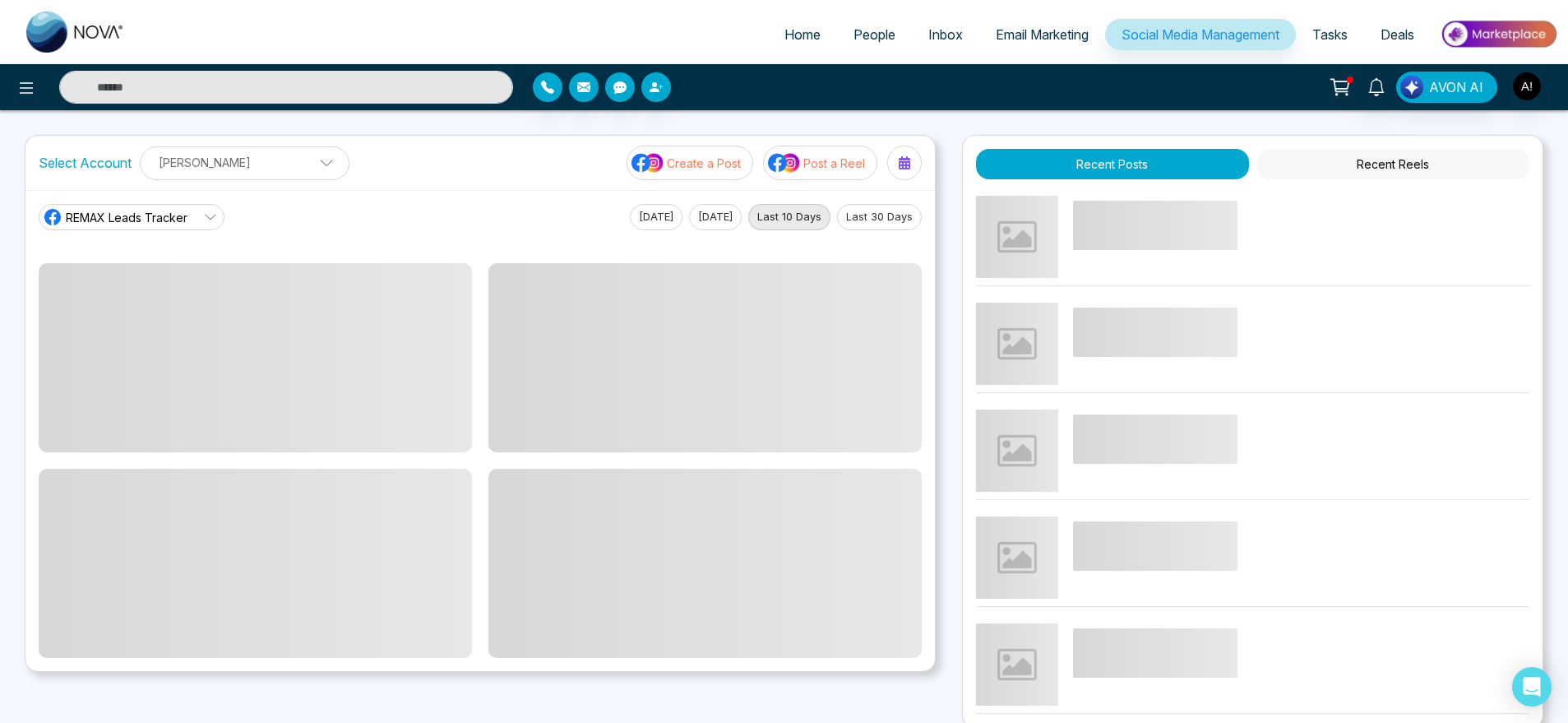
click at [665, 171] on img at bounding box center [648, 163] width 33 height 21
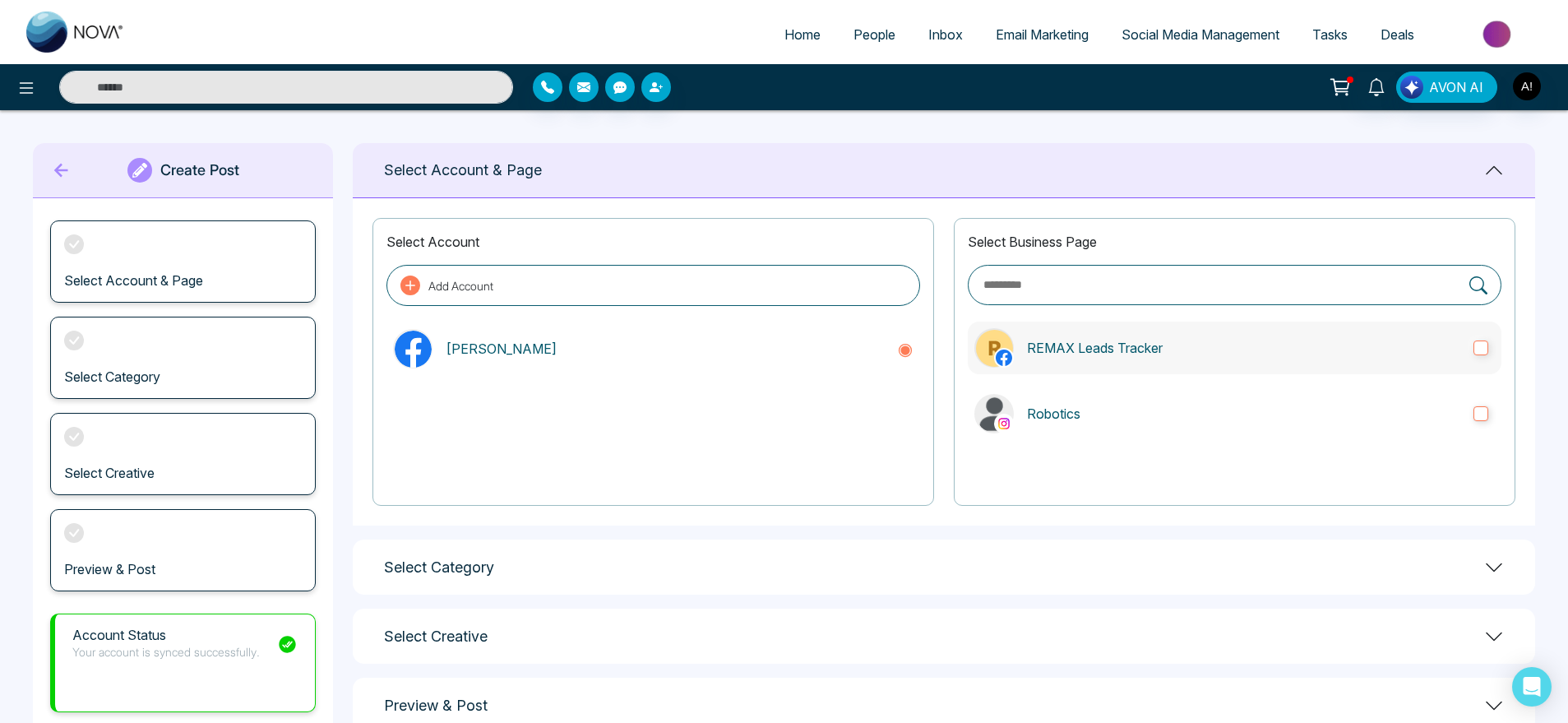
drag, startPoint x: 1173, startPoint y: 381, endPoint x: 1336, endPoint y: 338, distance: 168.6
click at [1336, 338] on div "Select Business Page REMAX Leads Tracker Robotics" at bounding box center [1235, 362] width 561 height 287
click at [1336, 338] on p "REMAX Leads Tracker" at bounding box center [1243, 348] width 434 height 19
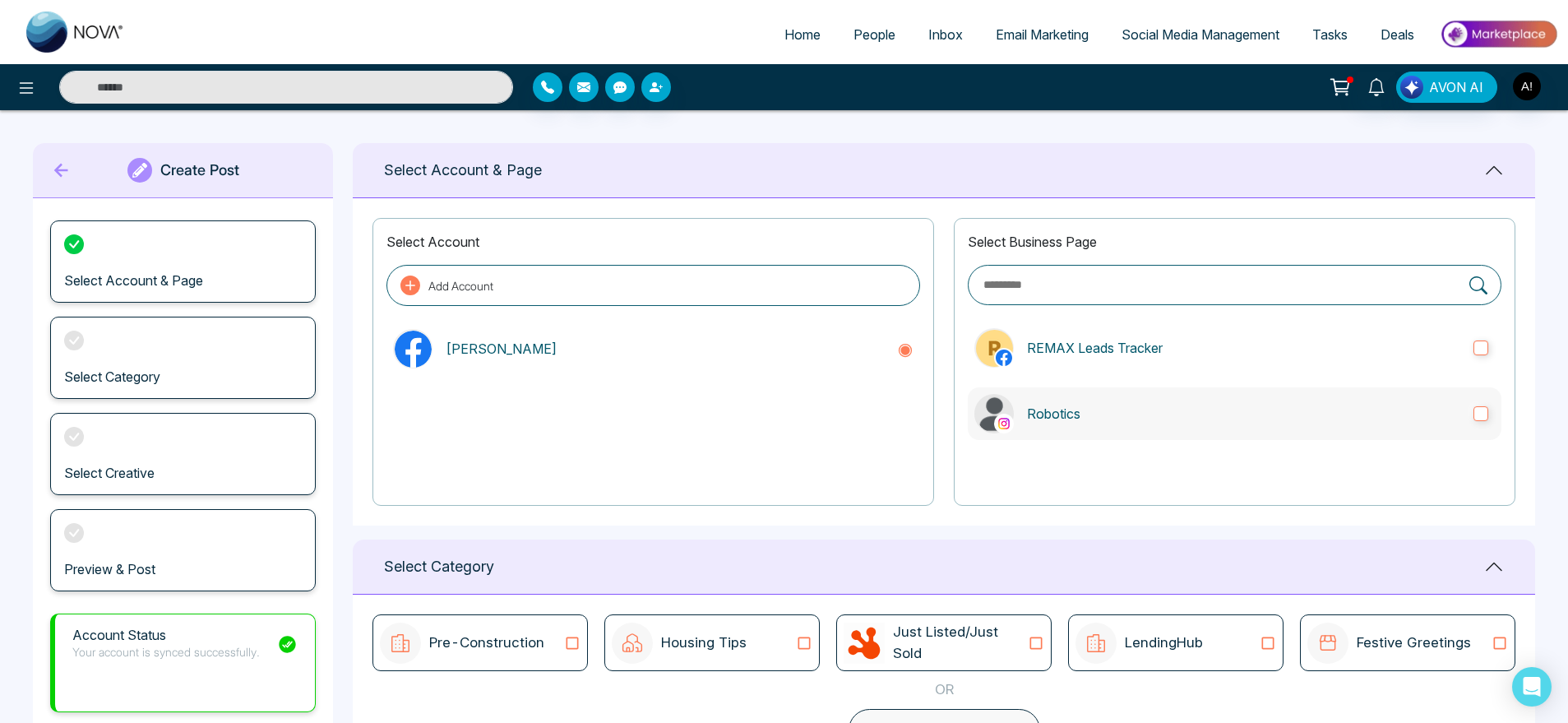
click at [1389, 424] on label "Robotics" at bounding box center [1235, 413] width 534 height 53
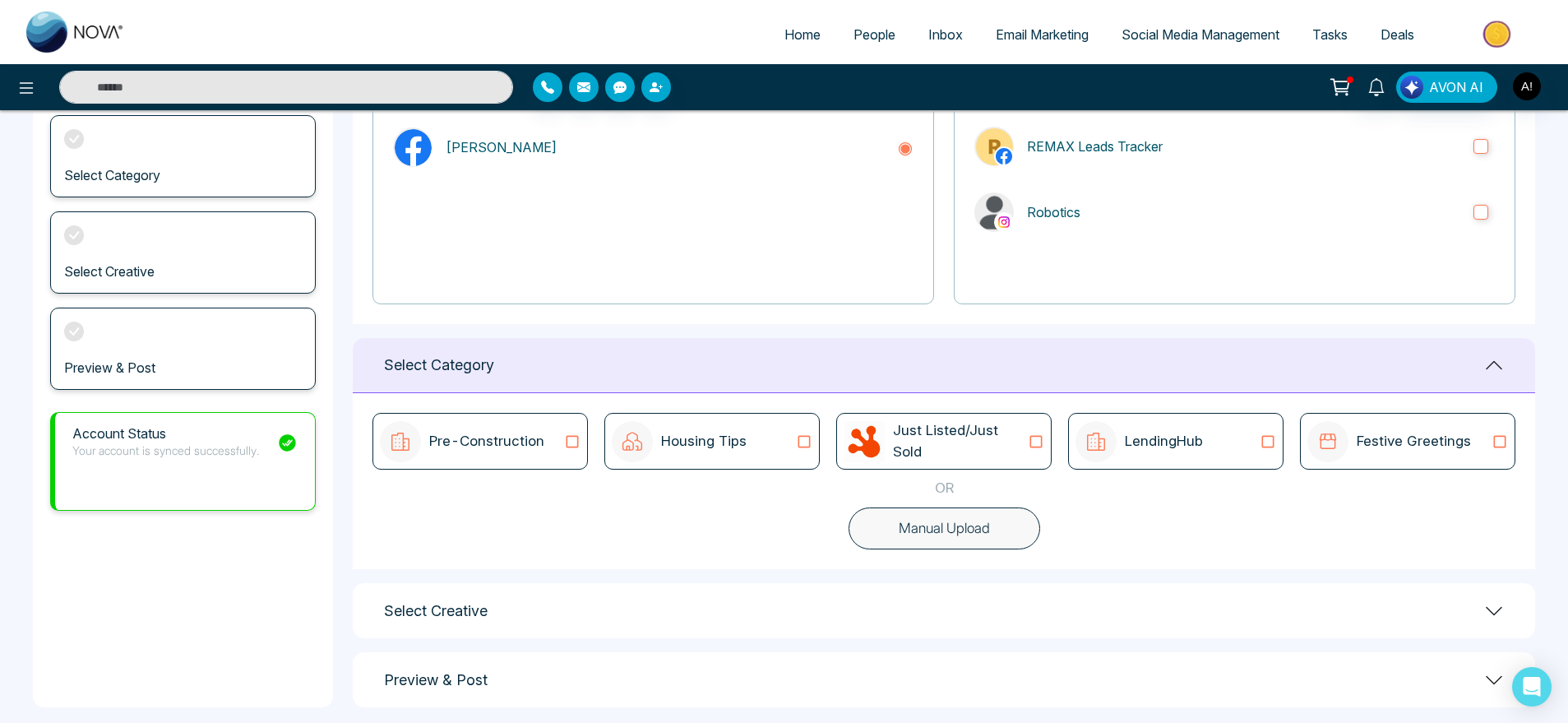
scroll to position [203, 0]
click at [1008, 408] on div "Pre-Construction Housing Tips Just Listed/Just Sold LendingHub Festive Greeting…" at bounding box center [943, 479] width 1182 height 176
click at [1058, 429] on div "Pre-Construction Housing Tips Just Listed/Just Sold LendingHub Festive Greetings" at bounding box center [943, 440] width 1143 height 57
click at [1023, 440] on p "Just Listed/Just Sold" at bounding box center [960, 439] width 134 height 42
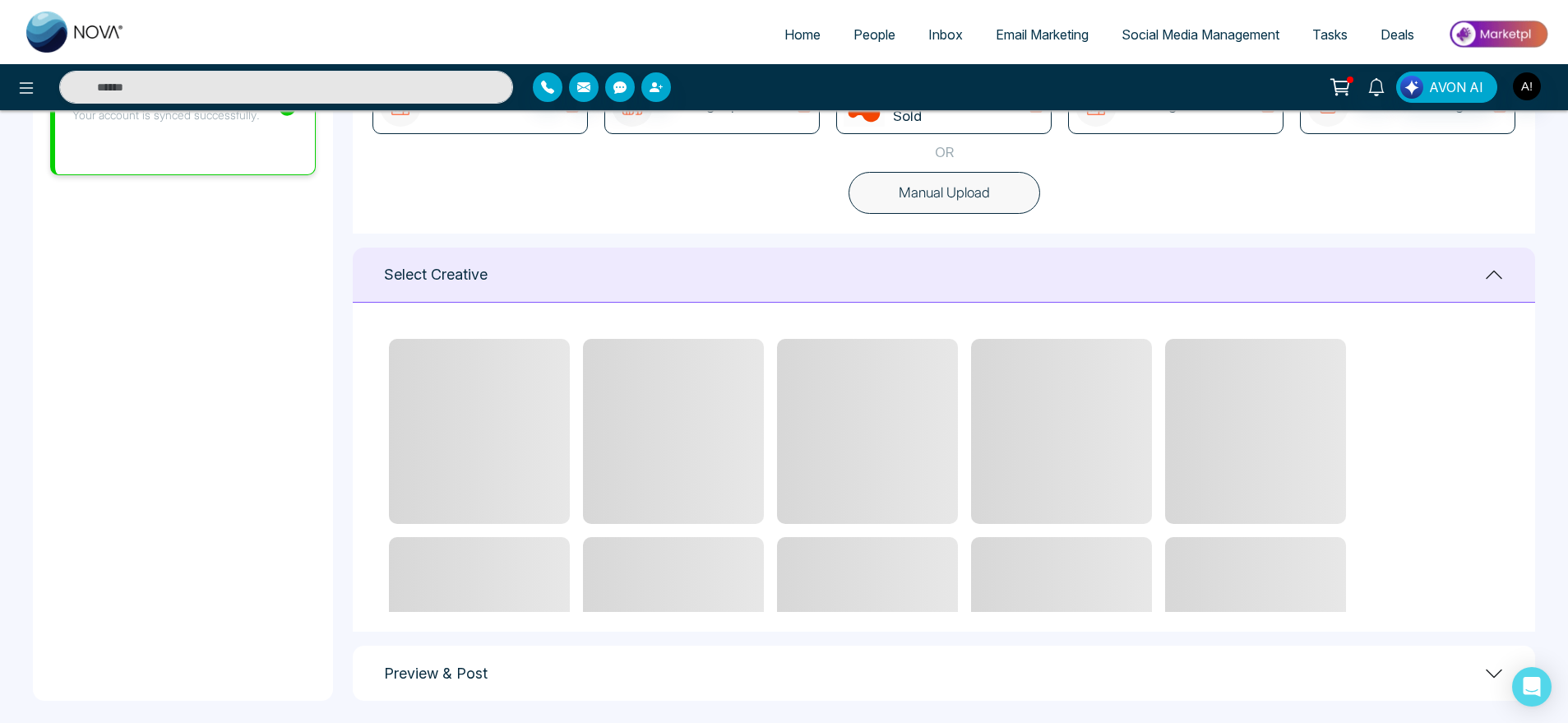
scroll to position [537, 0]
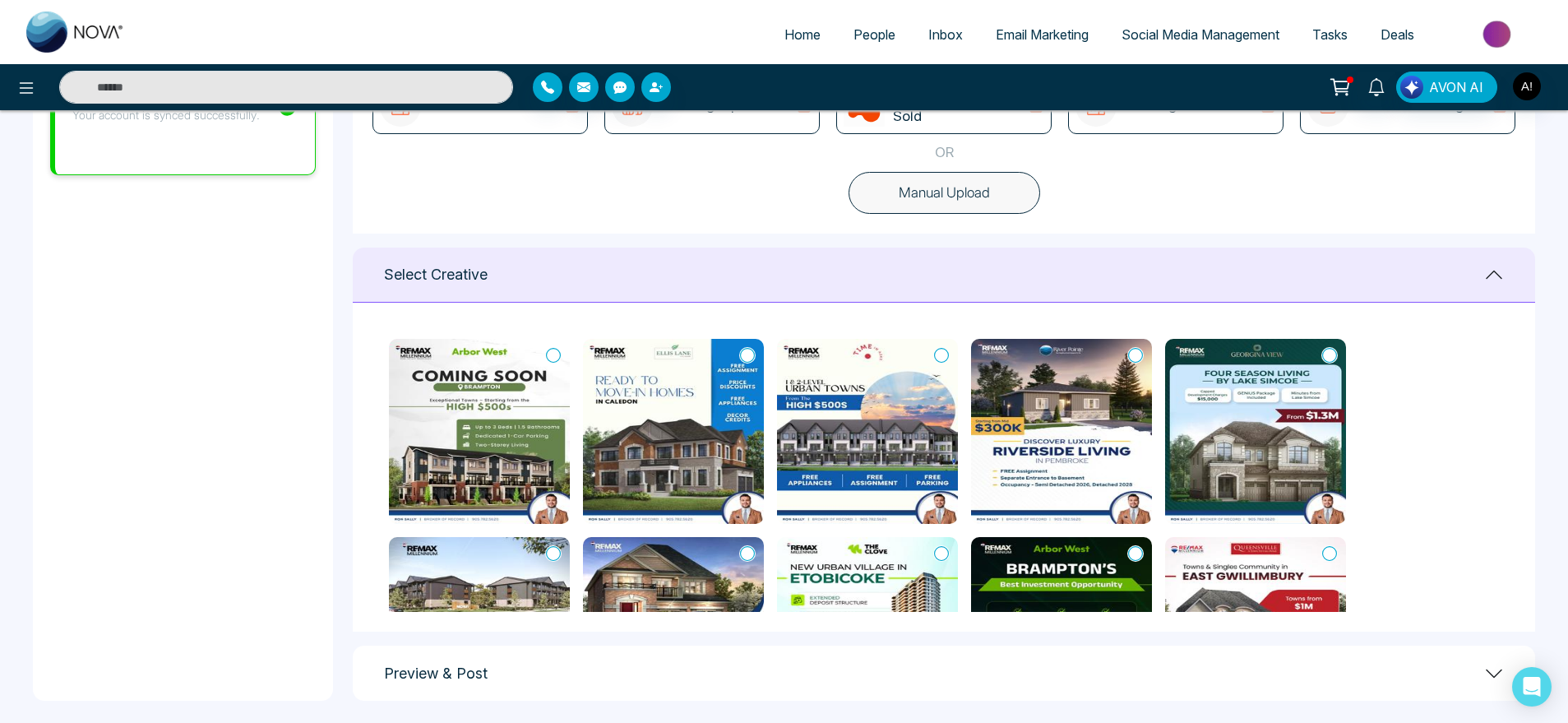
click at [555, 355] on icon at bounding box center [553, 355] width 15 height 17
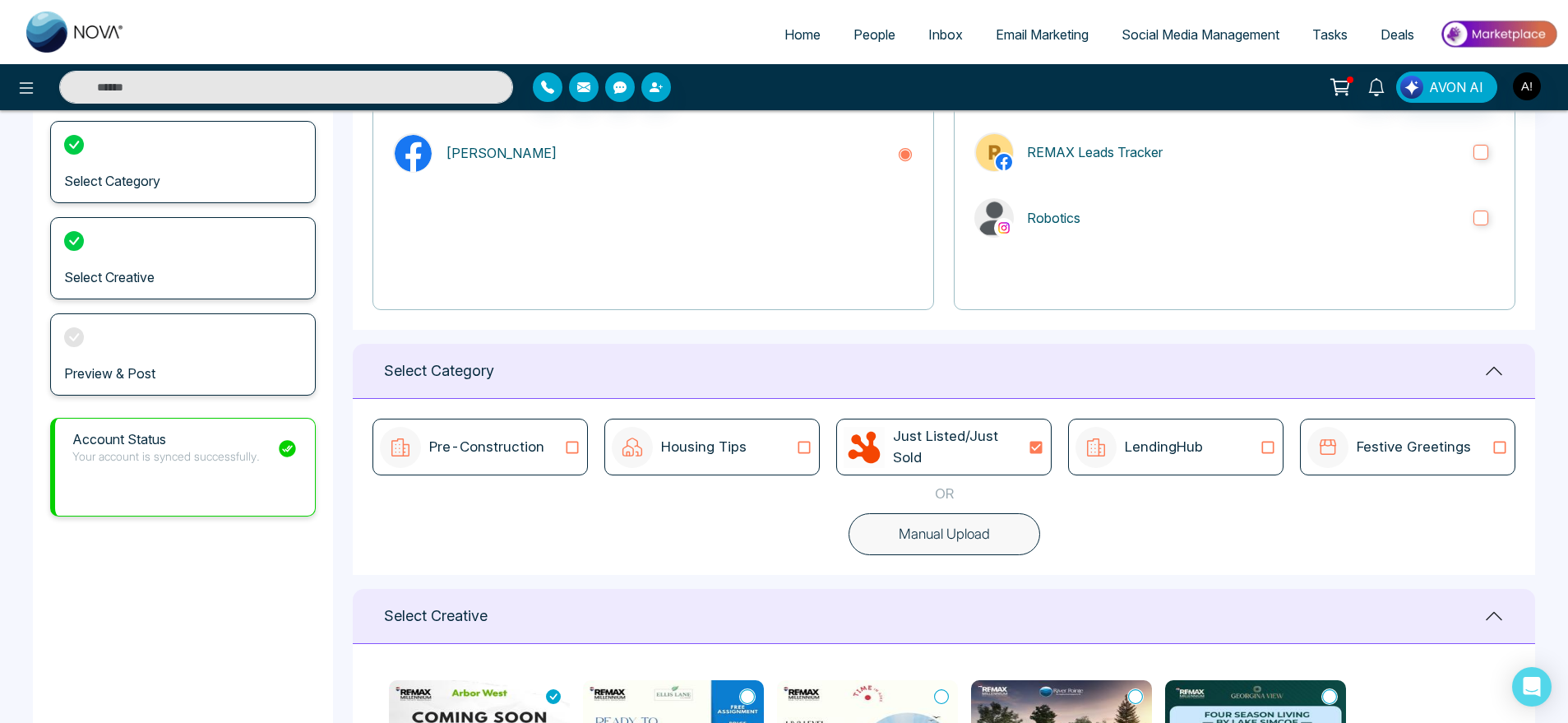
scroll to position [194, 0]
click at [1241, 134] on label "REMAX Leads Tracker" at bounding box center [1235, 154] width 534 height 53
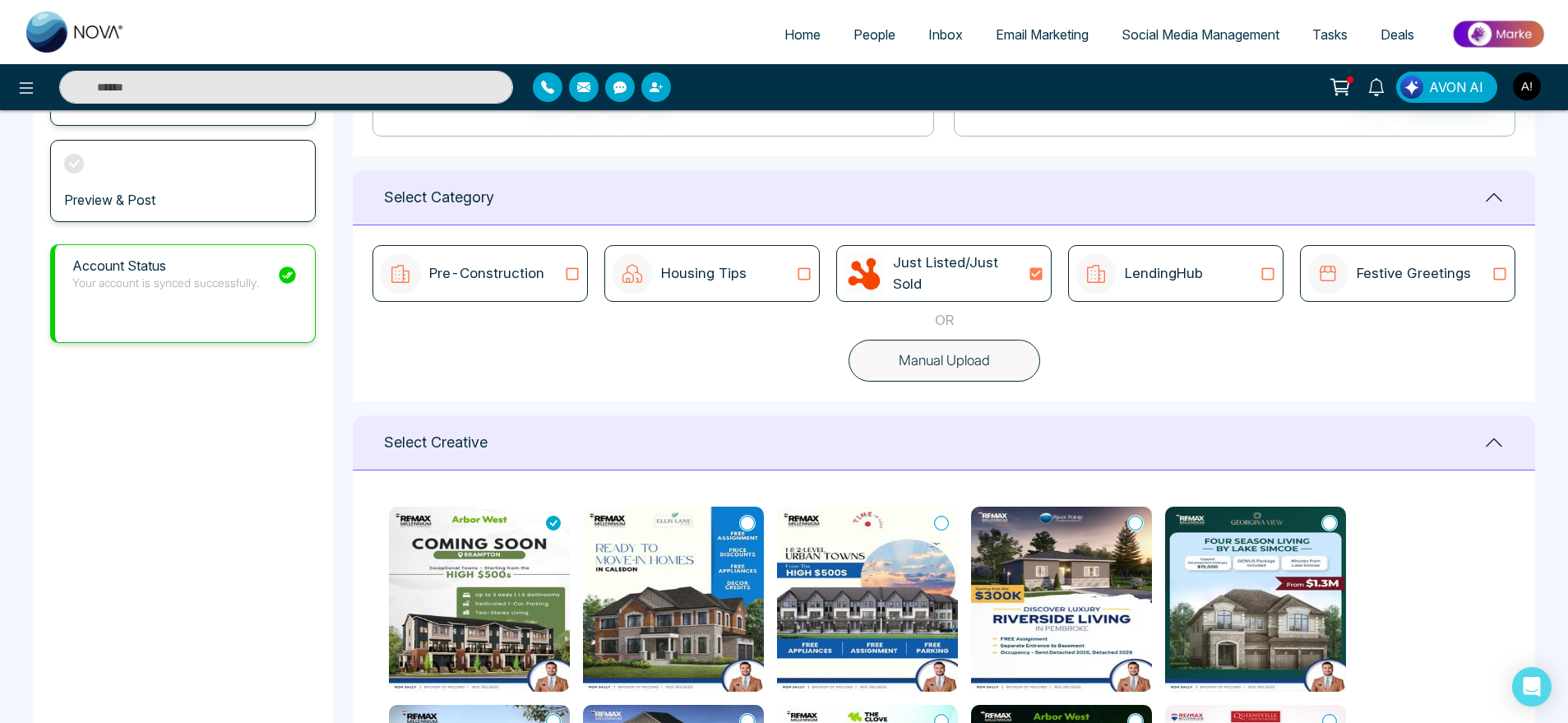
scroll to position [377, 0]
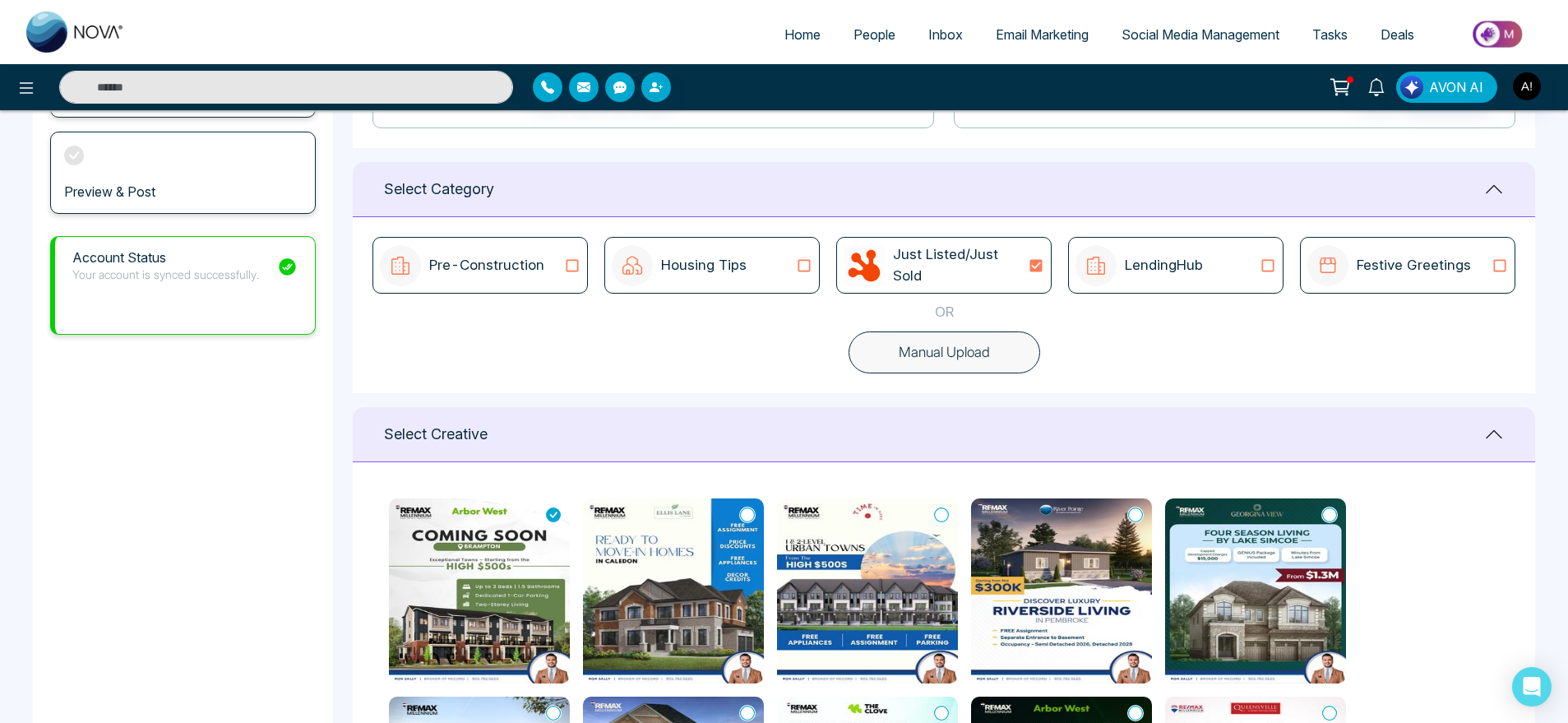
click at [744, 511] on icon at bounding box center [746, 514] width 15 height 17
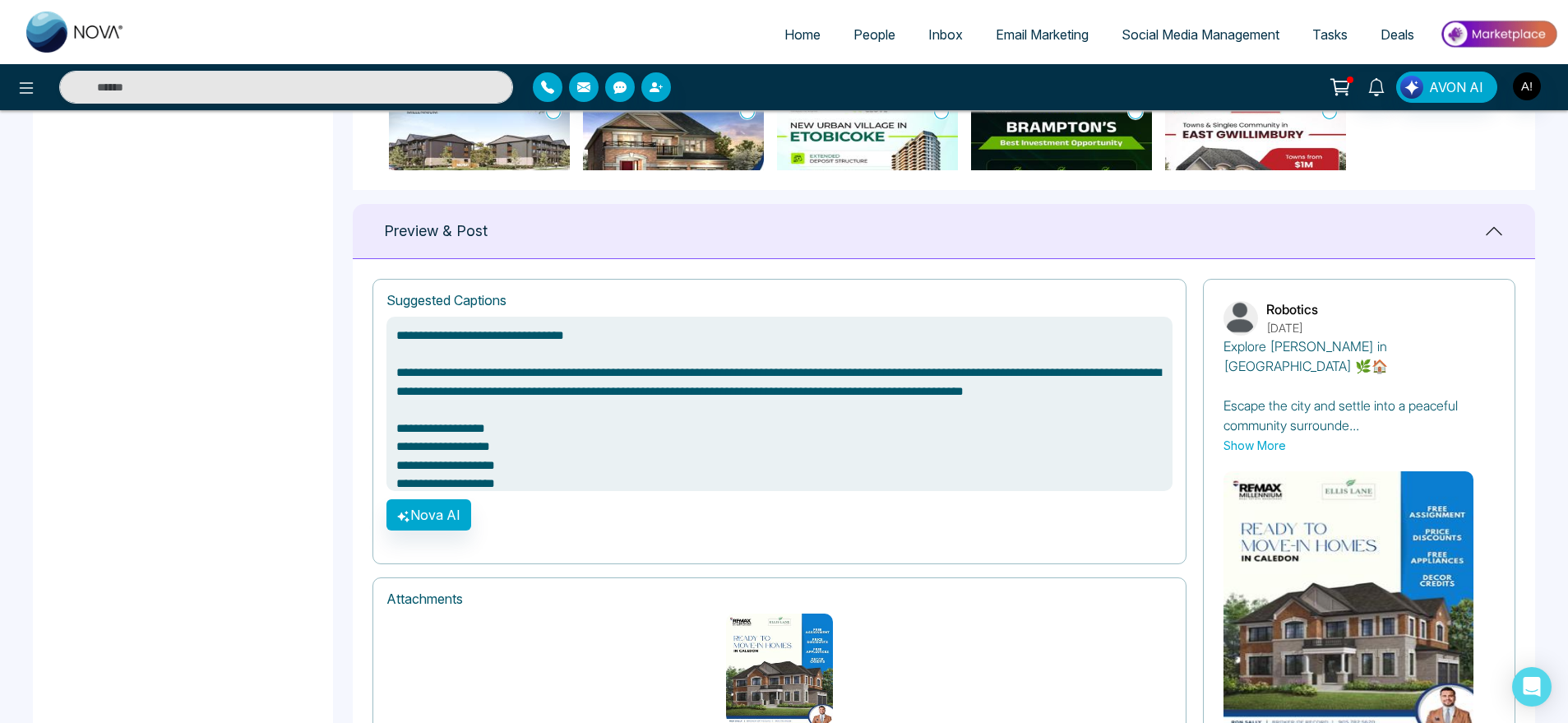
scroll to position [1067, 0]
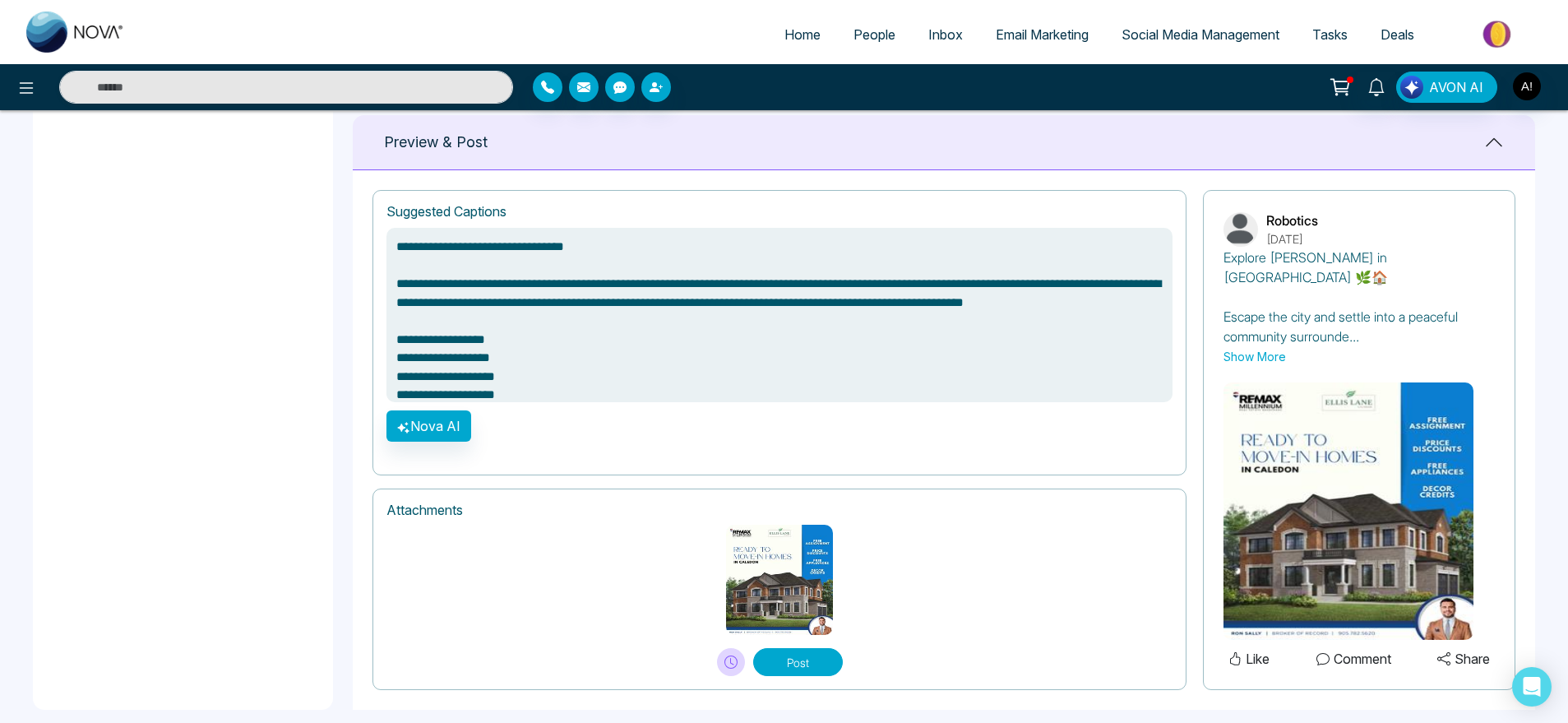
click at [819, 648] on button "Post" at bounding box center [798, 662] width 90 height 28
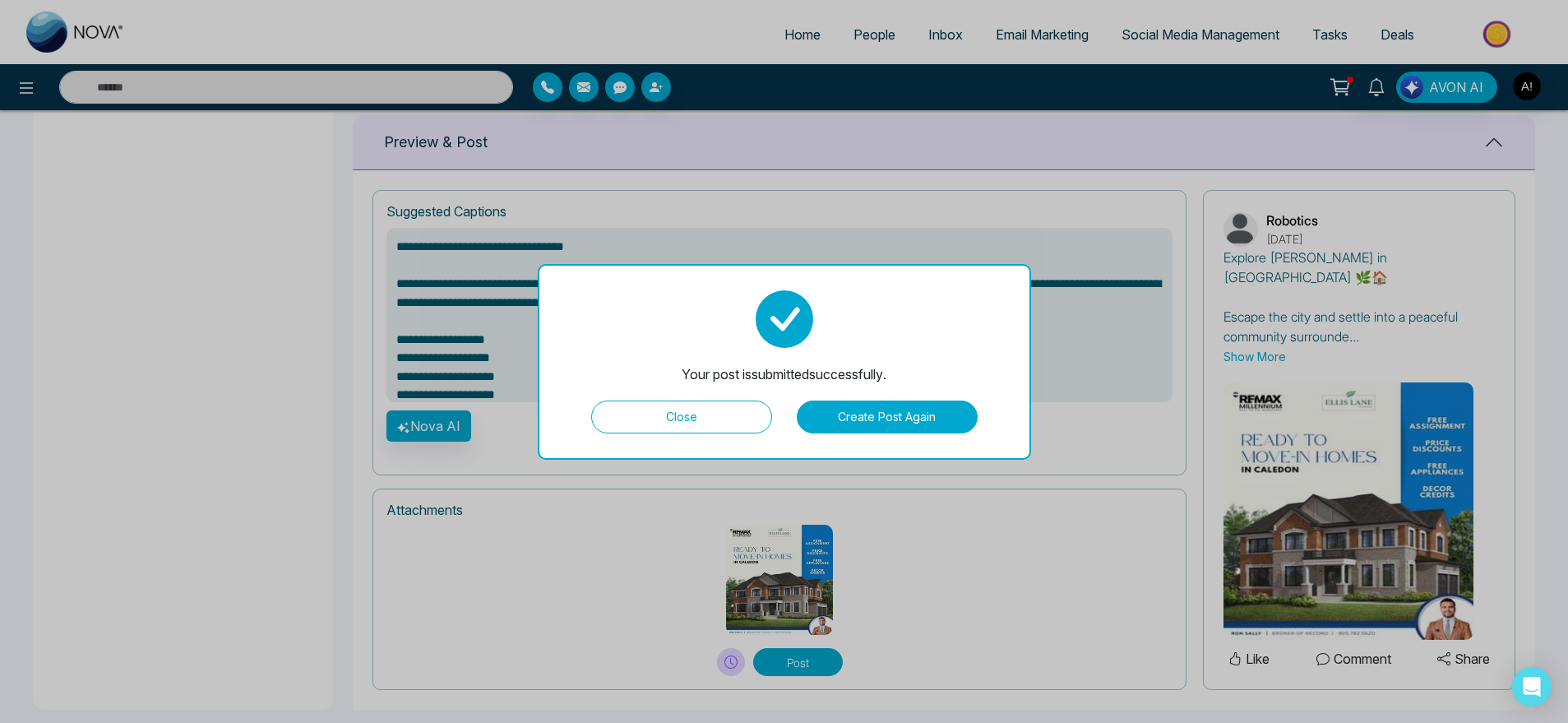
click at [706, 418] on button "Close" at bounding box center [682, 417] width 181 height 33
type textarea "**********"
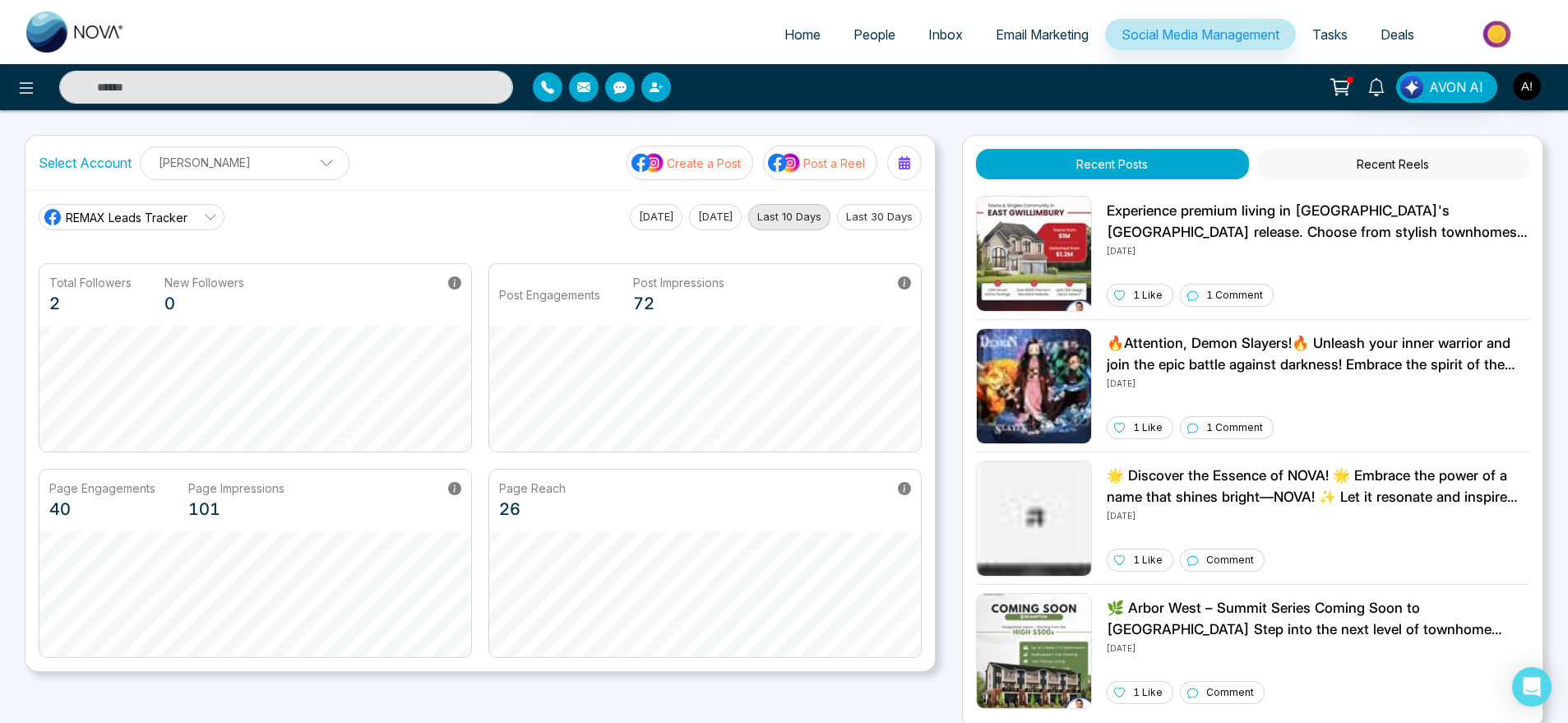
click at [662, 171] on img at bounding box center [648, 163] width 33 height 21
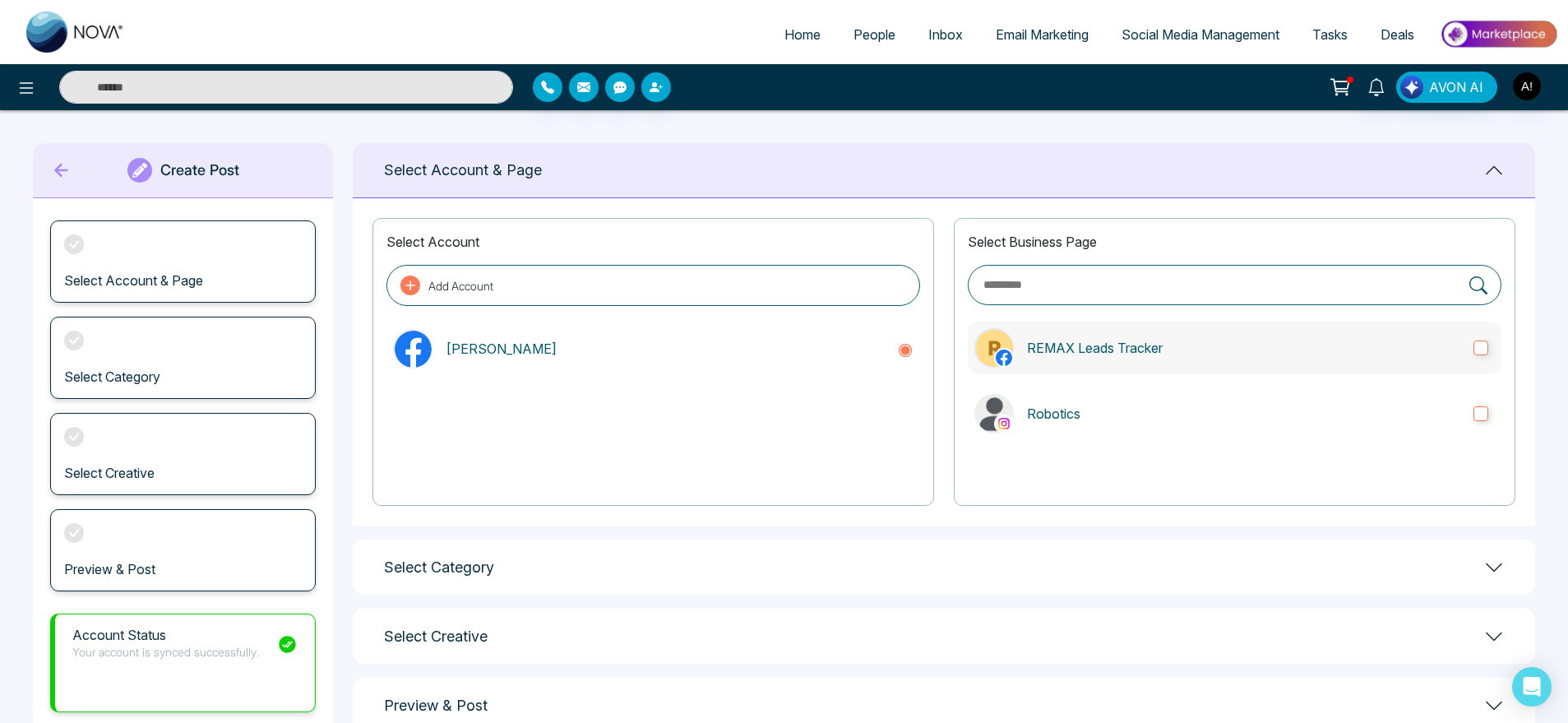
click at [1116, 372] on label "REMAX Leads Tracker" at bounding box center [1235, 348] width 534 height 53
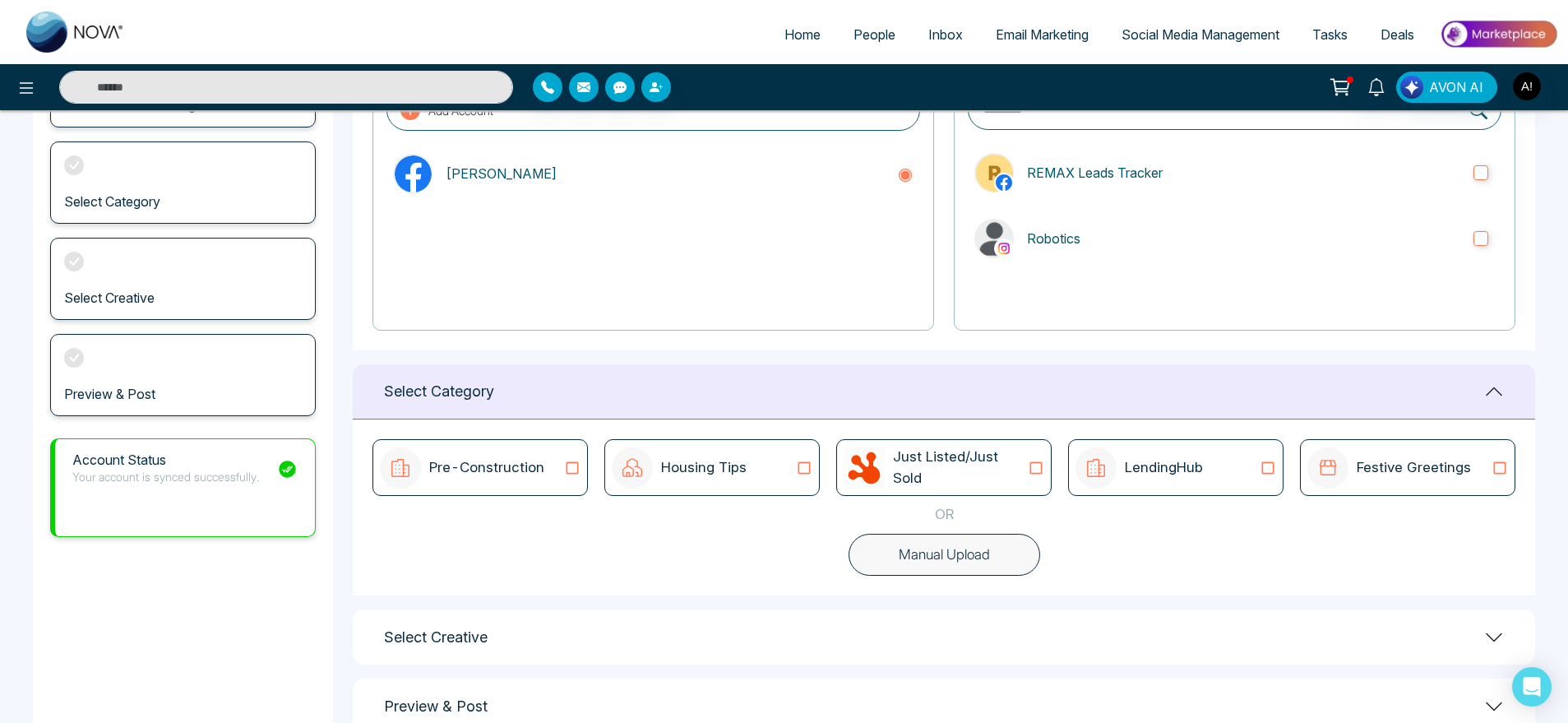
scroll to position [218, 0]
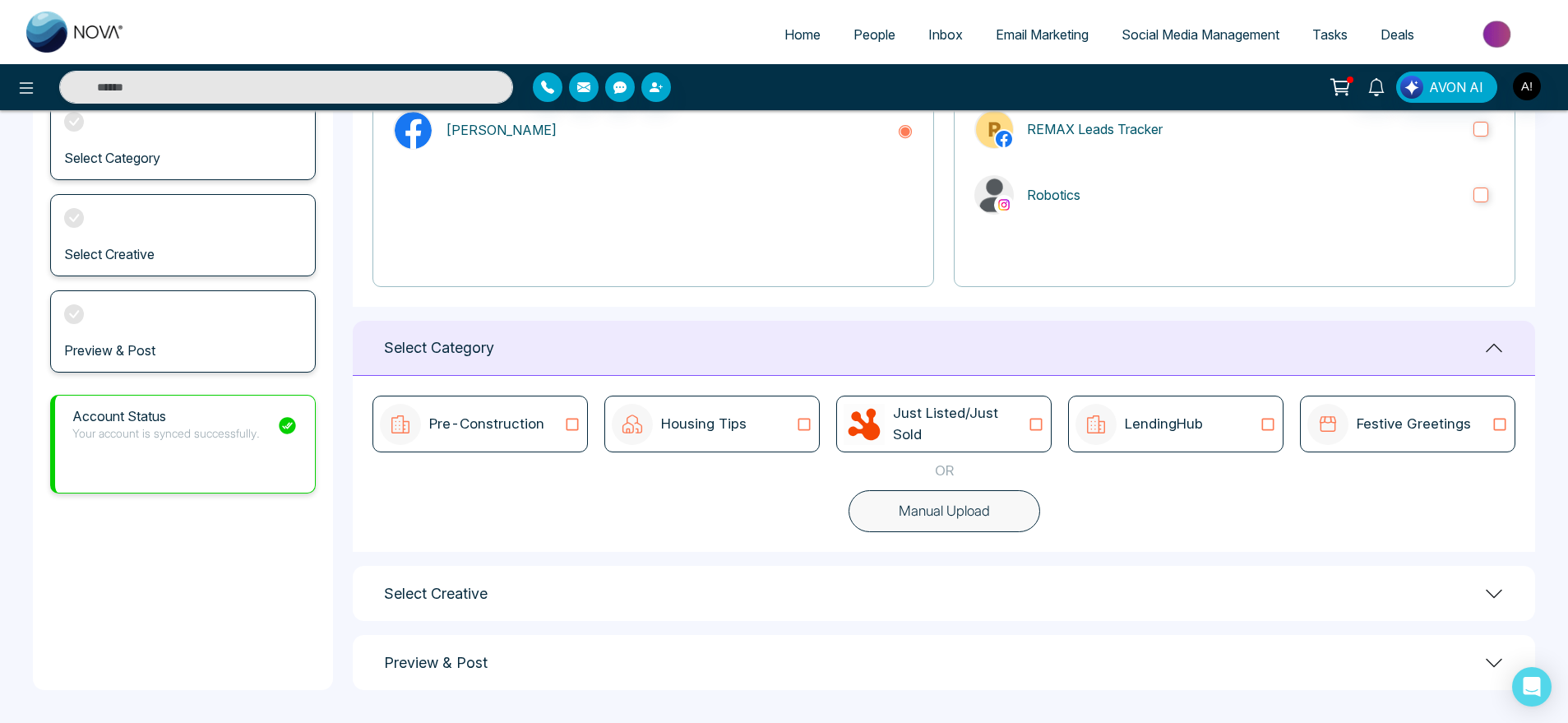
click at [921, 507] on button "Manual Upload" at bounding box center [944, 512] width 192 height 43
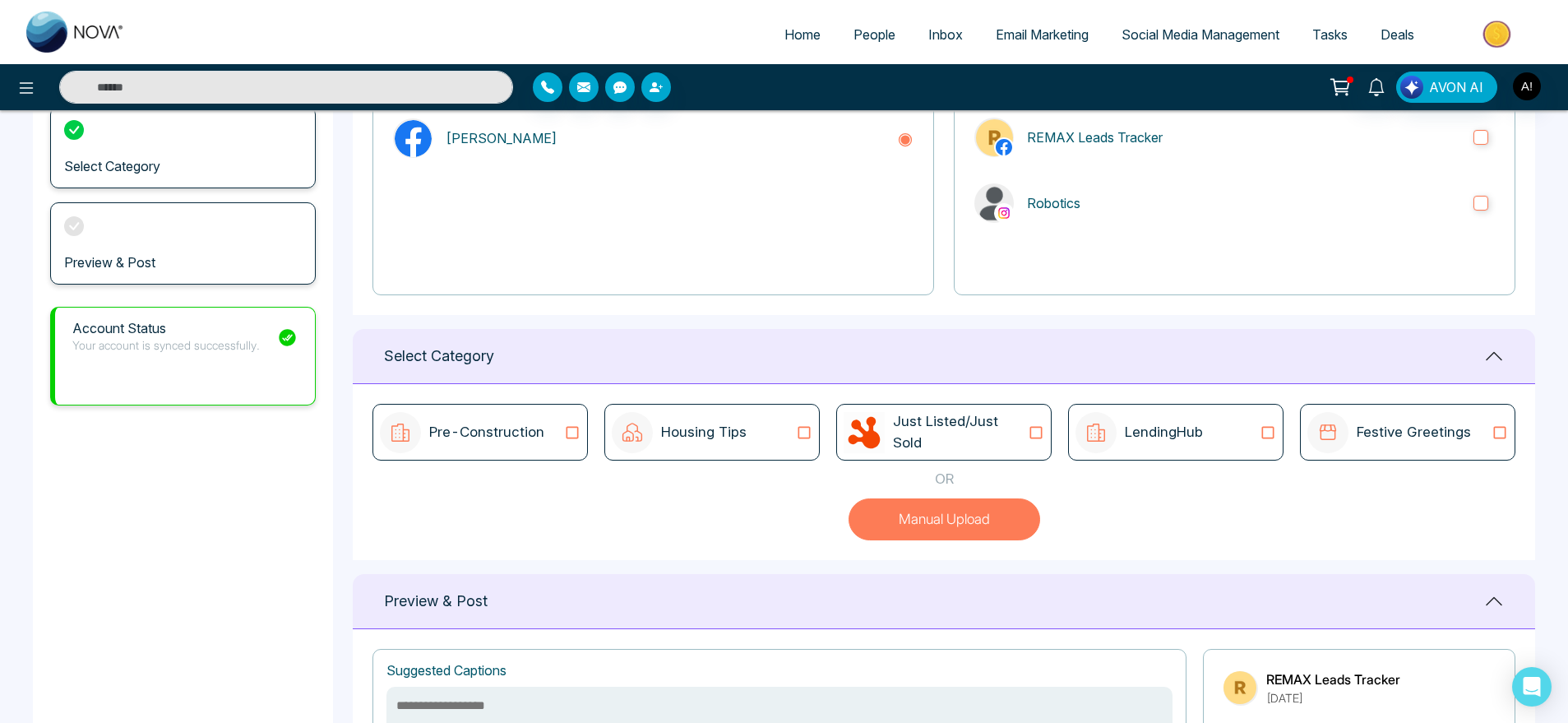
scroll to position [206, 0]
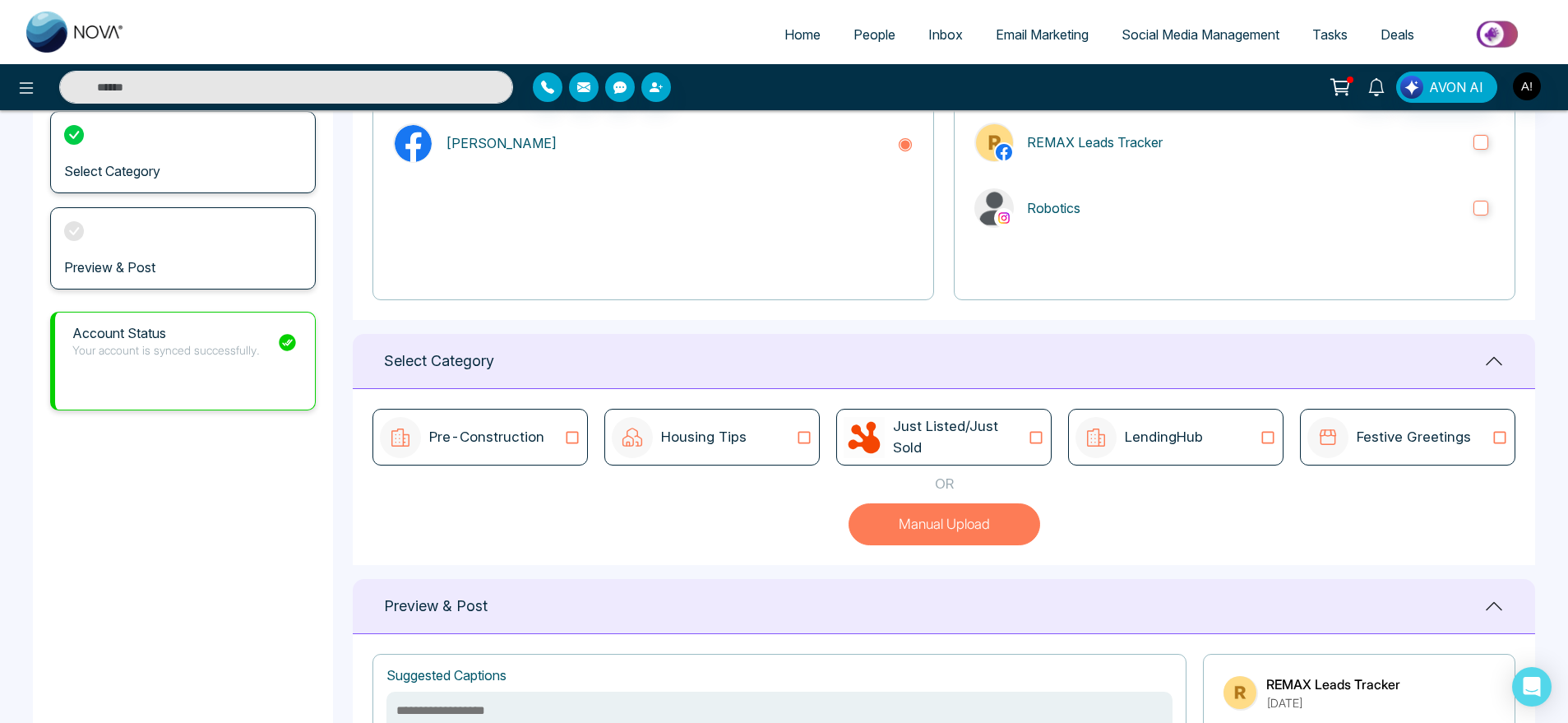
click at [1152, 451] on div "LendingHub" at bounding box center [1139, 438] width 128 height 41
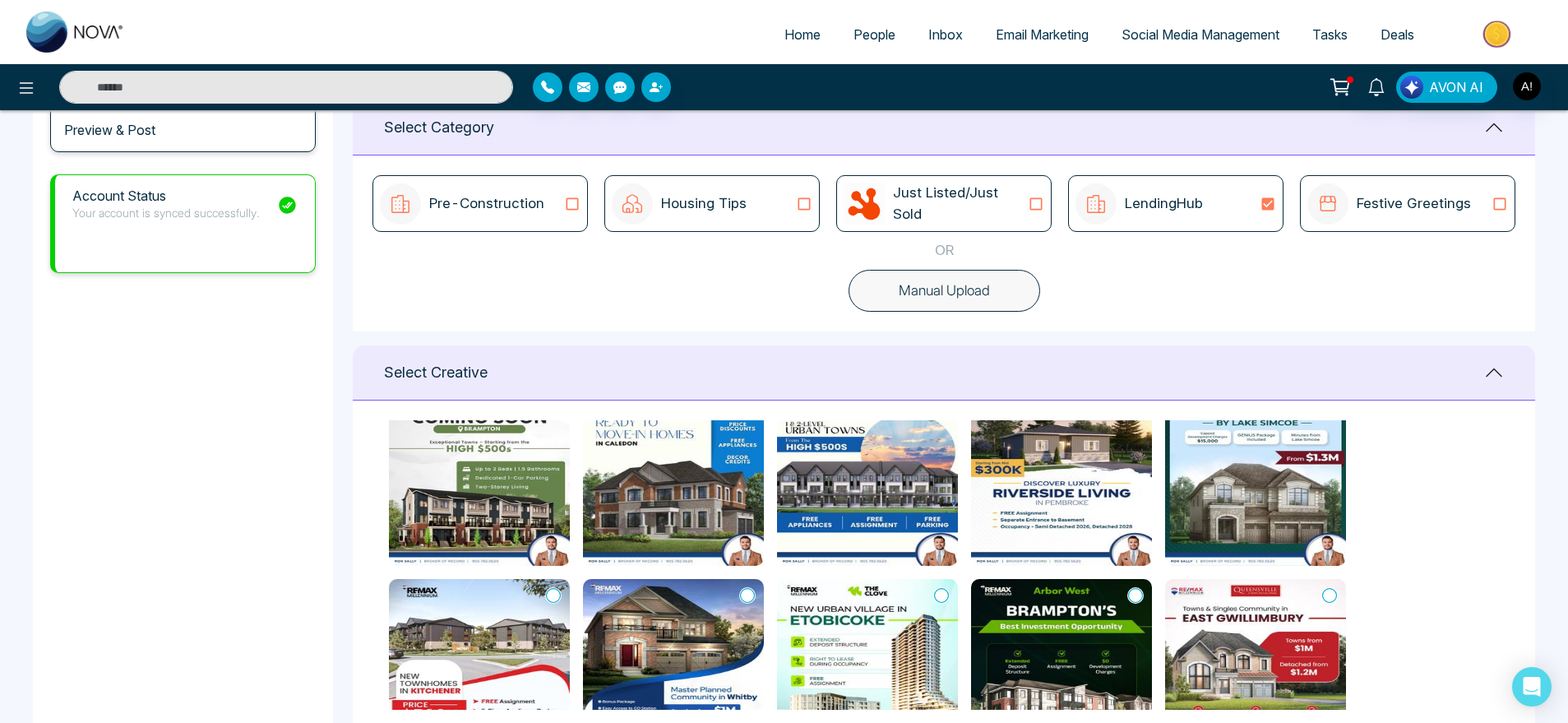
scroll to position [55, 0]
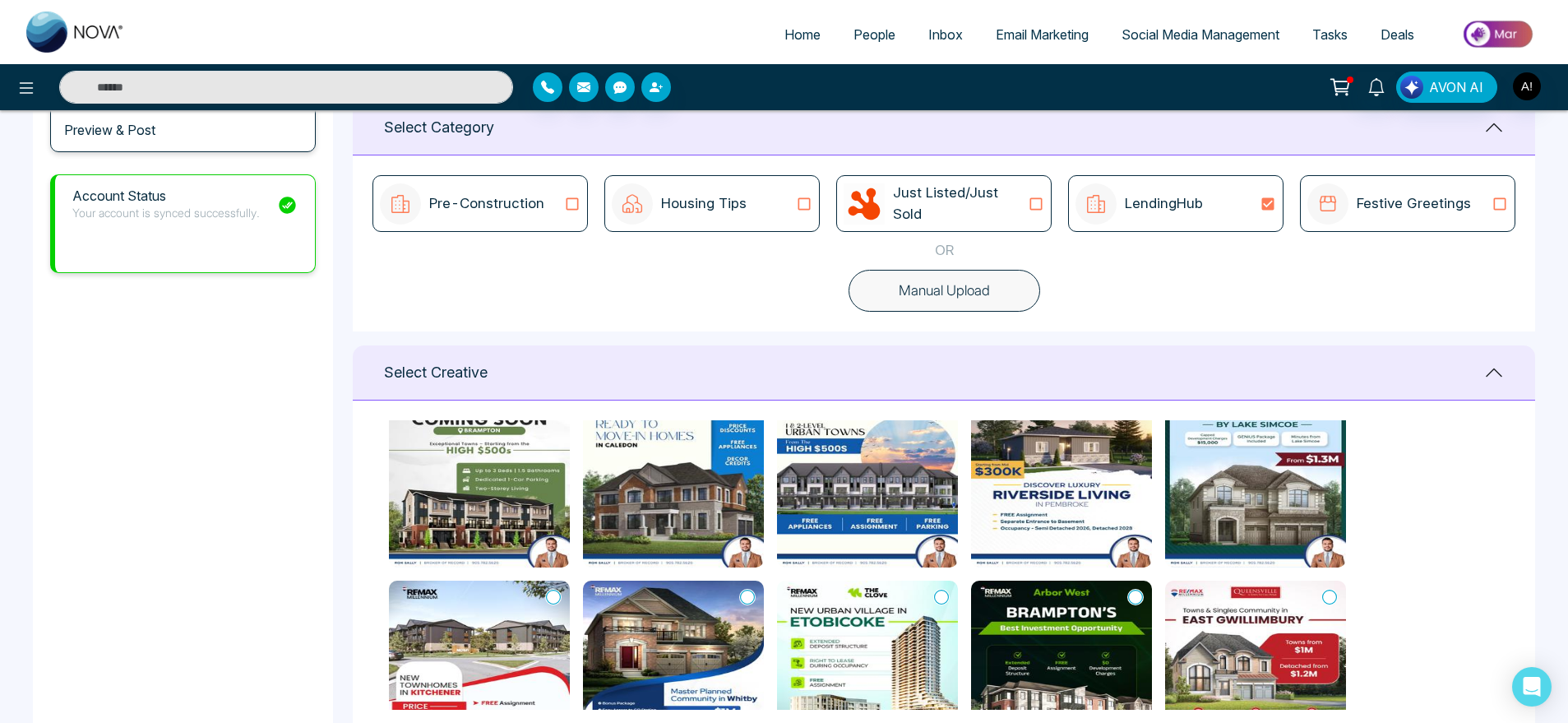
click at [1327, 597] on icon at bounding box center [1329, 596] width 15 height 17
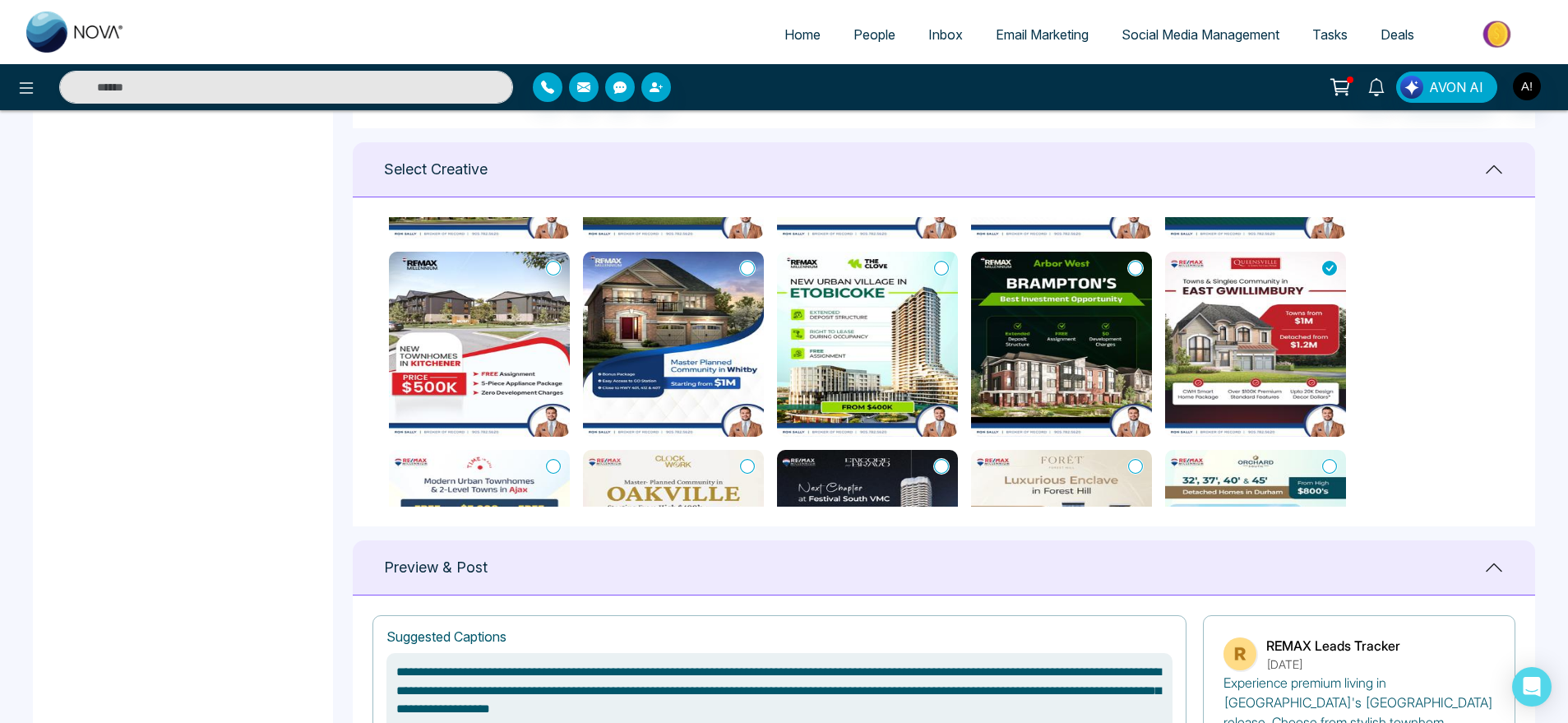
scroll to position [663, 0]
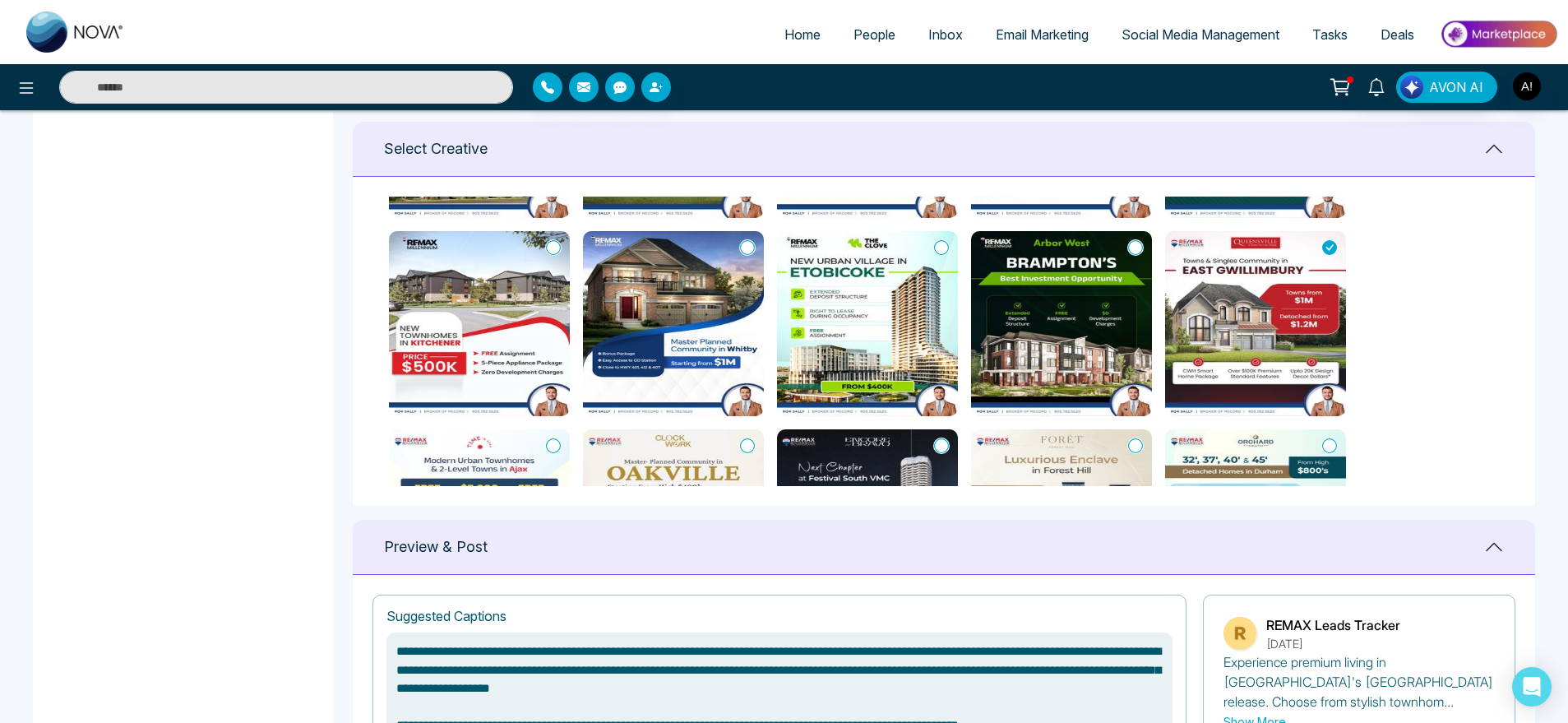
click at [1327, 435] on img at bounding box center [1256, 521] width 181 height 185
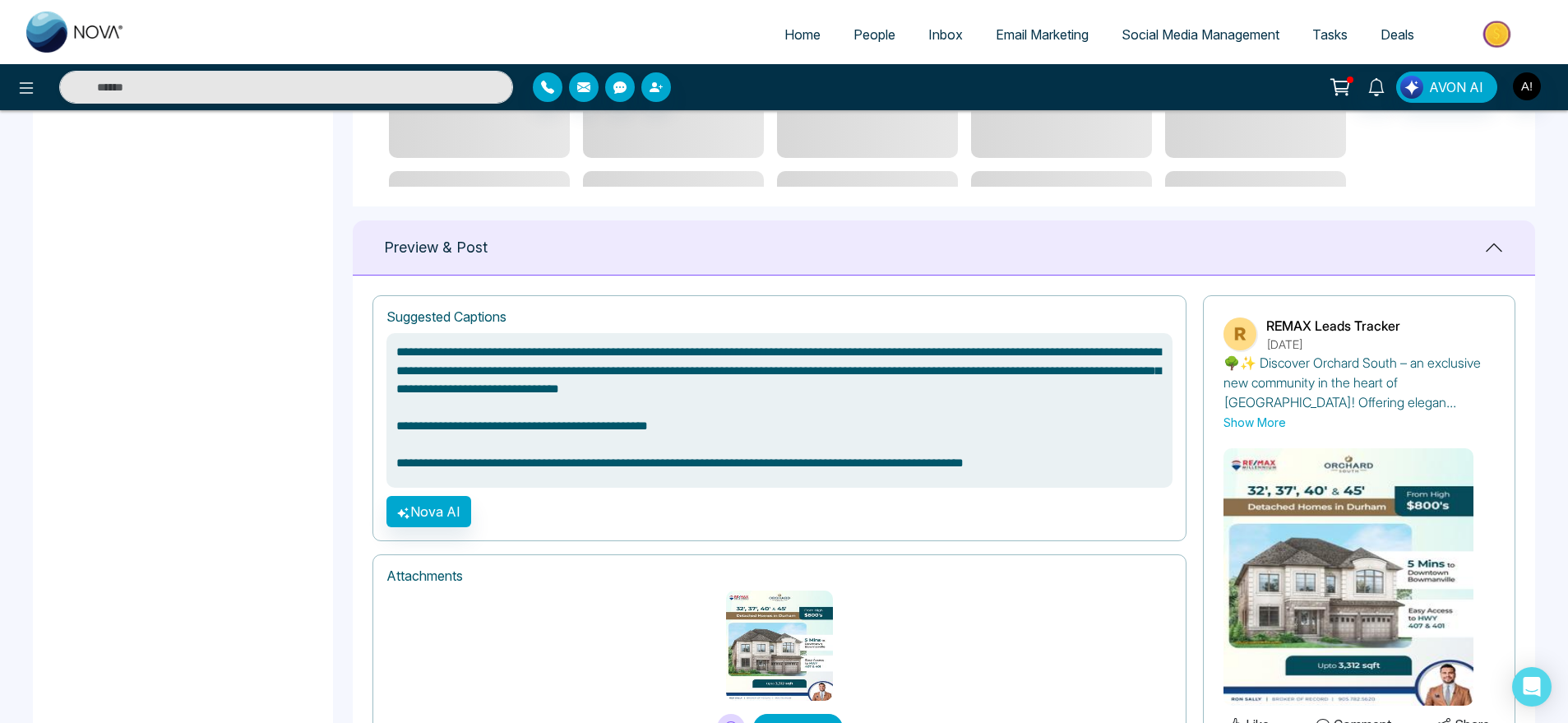
scroll to position [1047, 0]
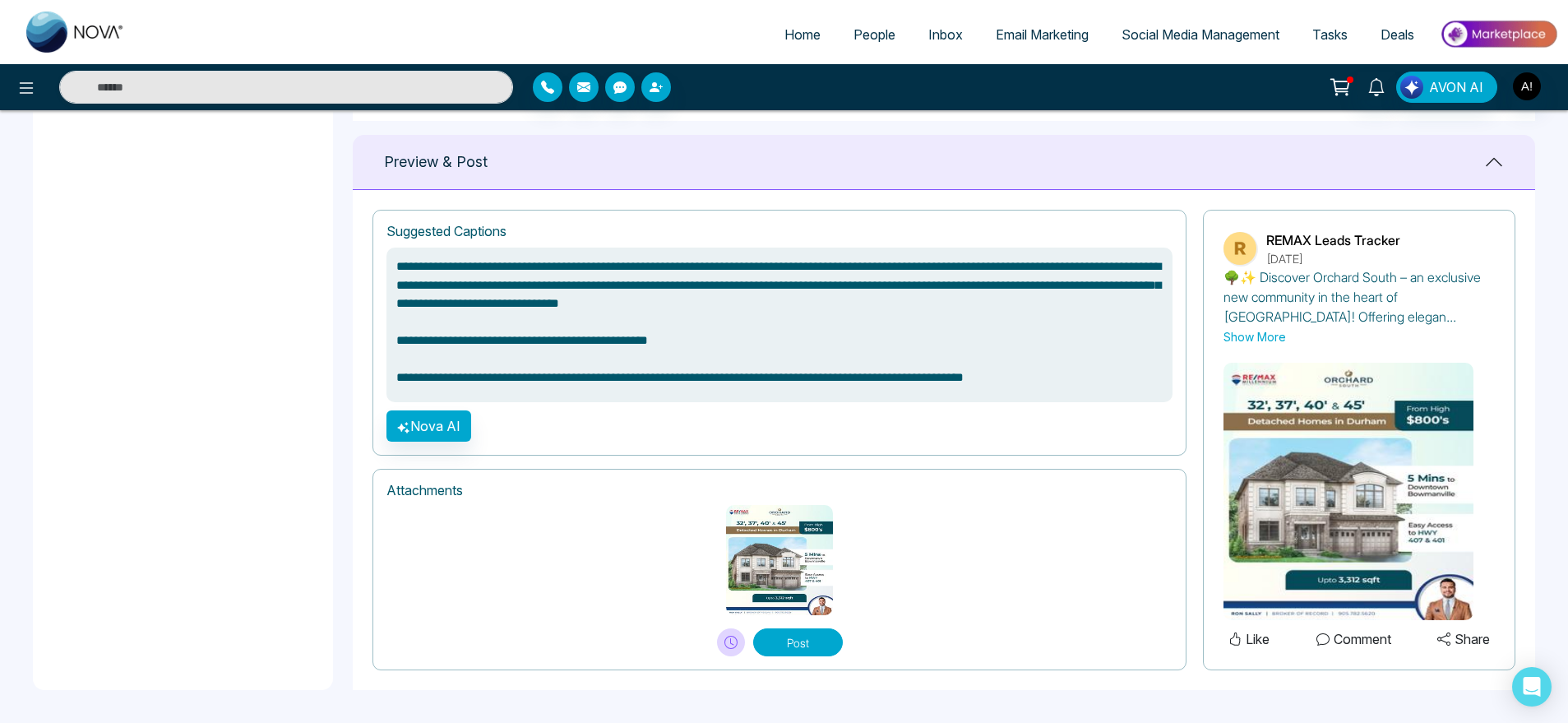
click at [802, 653] on button "Post" at bounding box center [798, 642] width 90 height 28
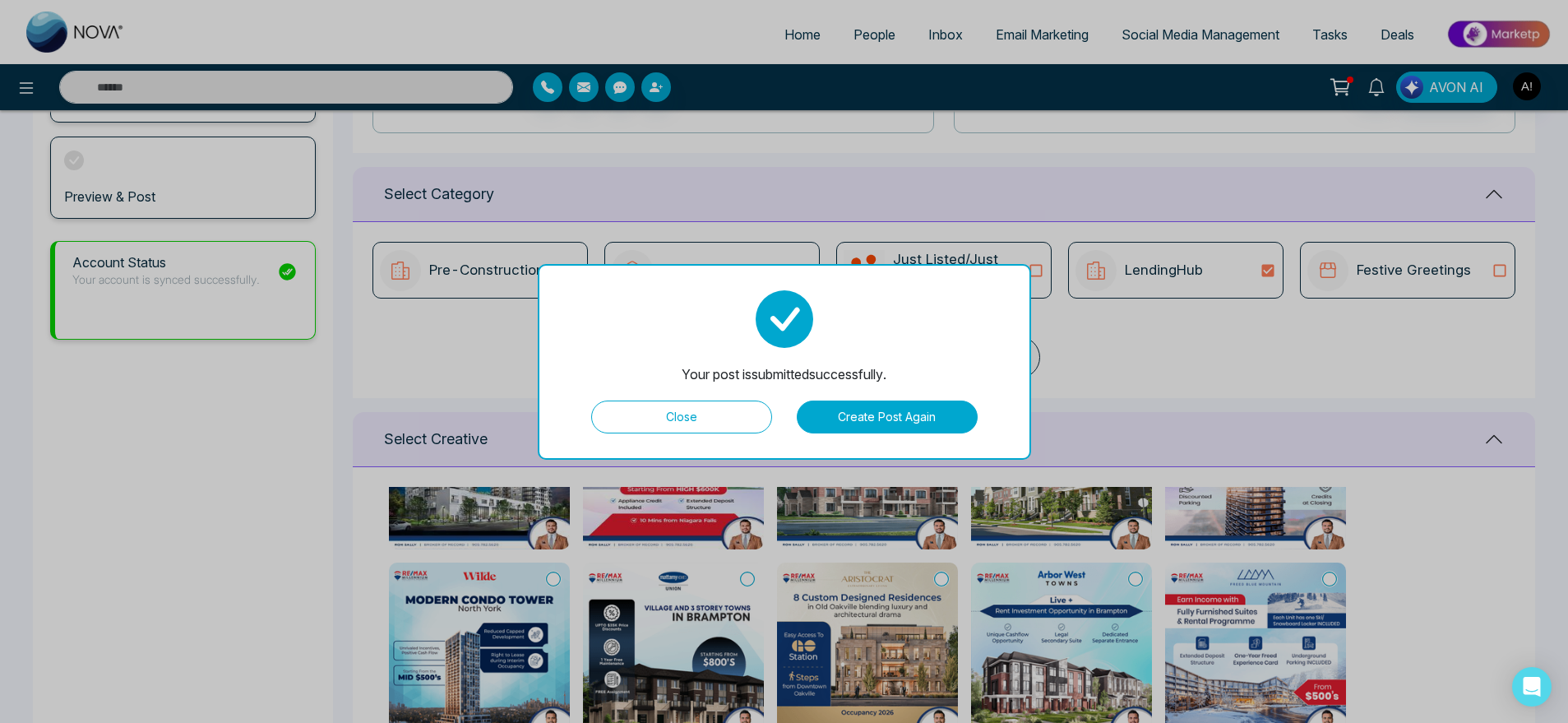
scroll to position [354, 0]
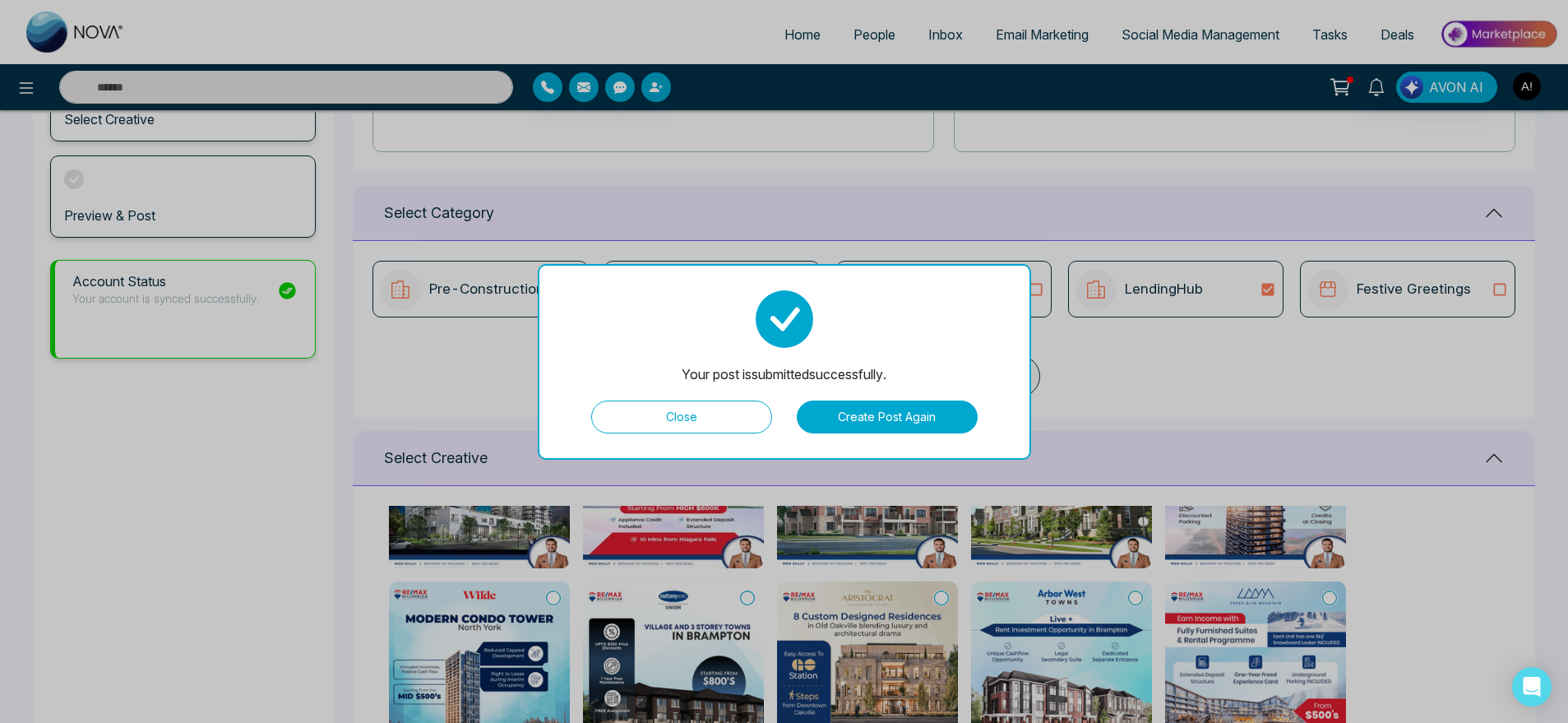
click at [703, 422] on button "Close" at bounding box center [682, 417] width 181 height 33
type textarea "**********"
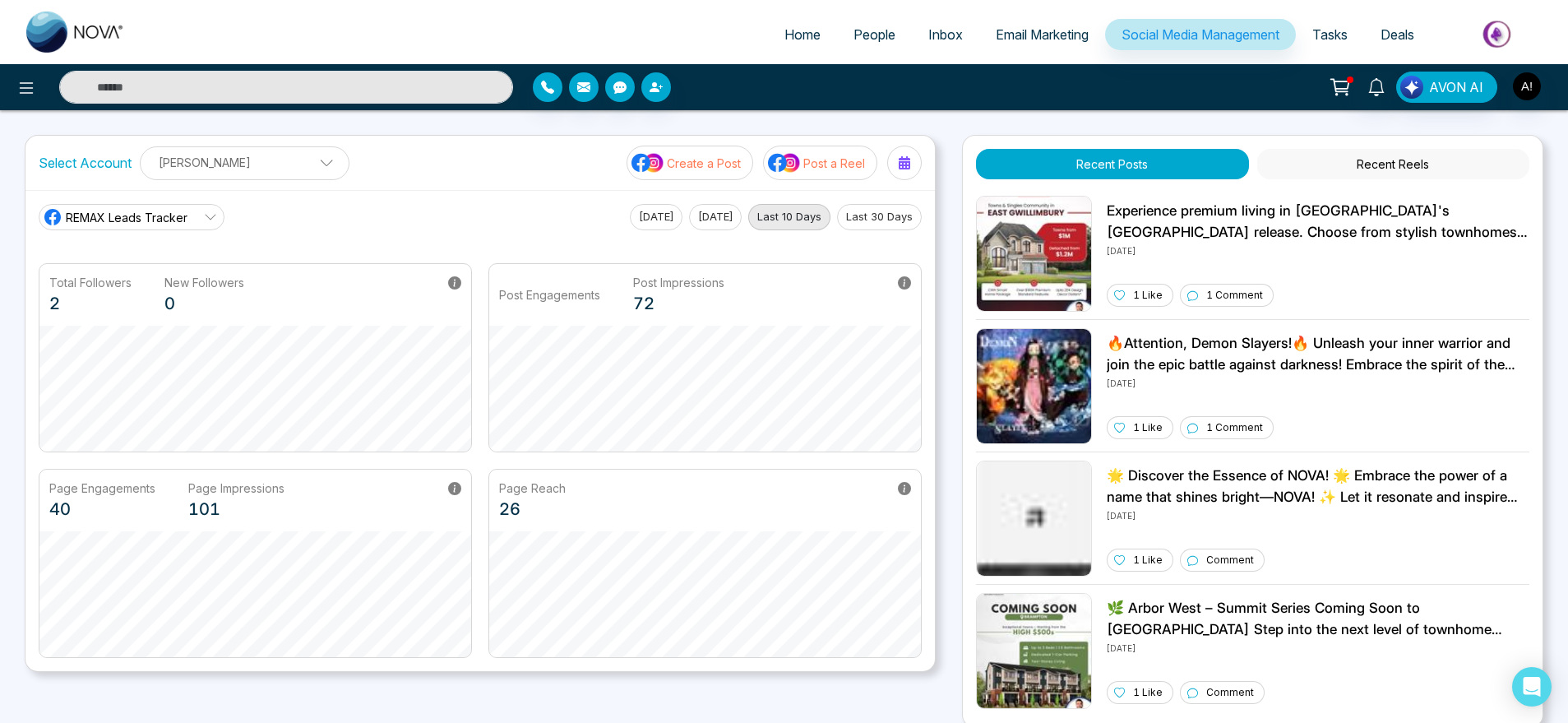
click at [726, 170] on p "Create a Post" at bounding box center [704, 164] width 74 height 18
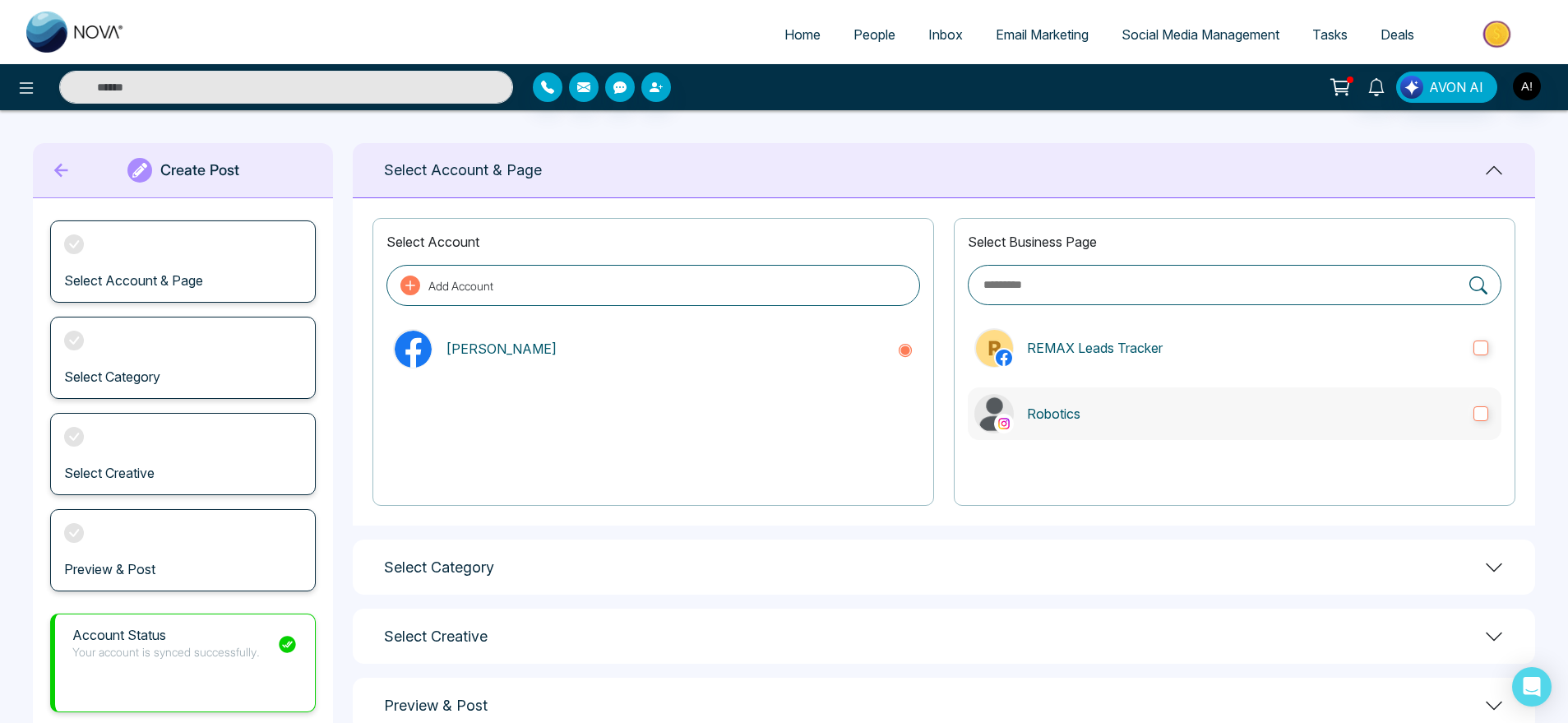
click at [1254, 417] on p "Robotics" at bounding box center [1243, 413] width 434 height 19
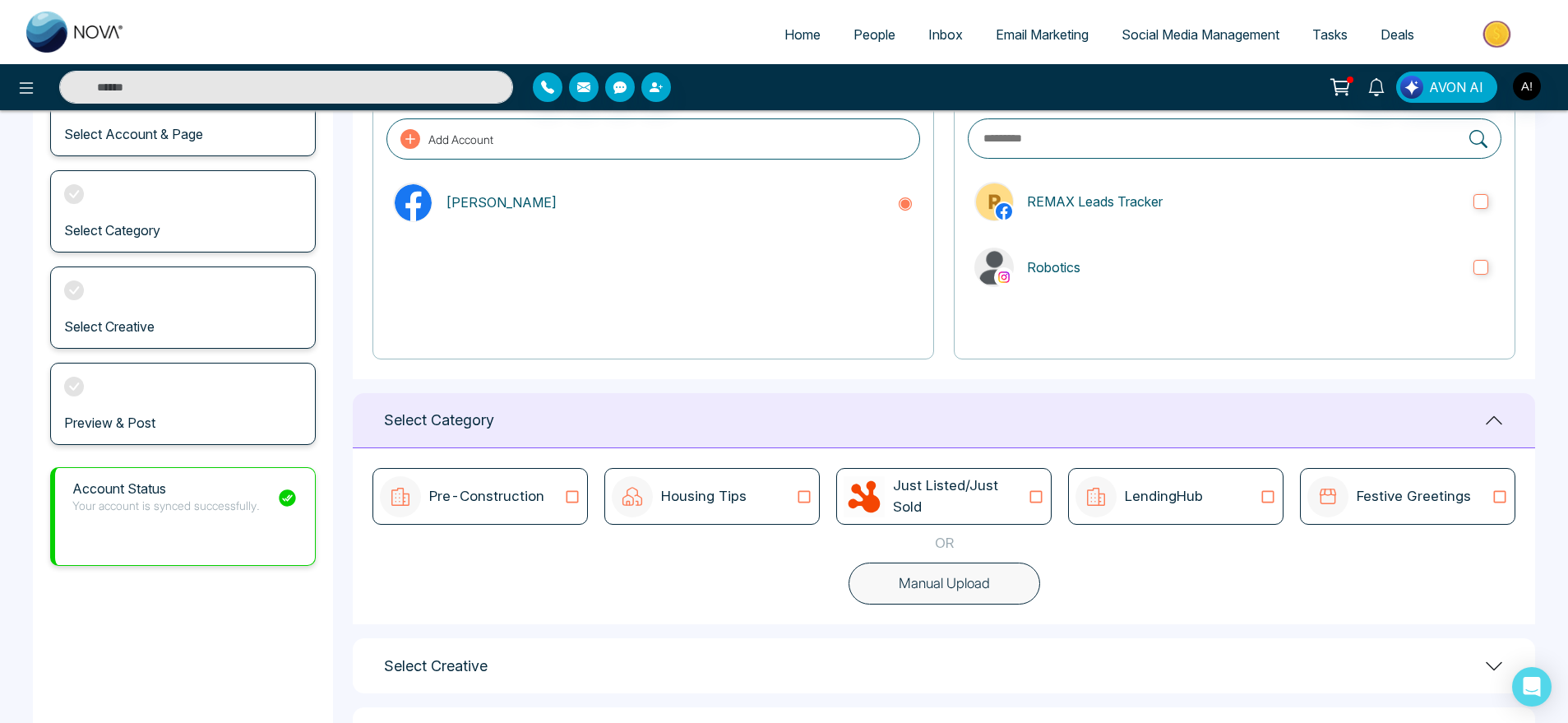
scroll to position [147, 0]
click at [1389, 501] on p "Festive Greetings" at bounding box center [1413, 496] width 114 height 21
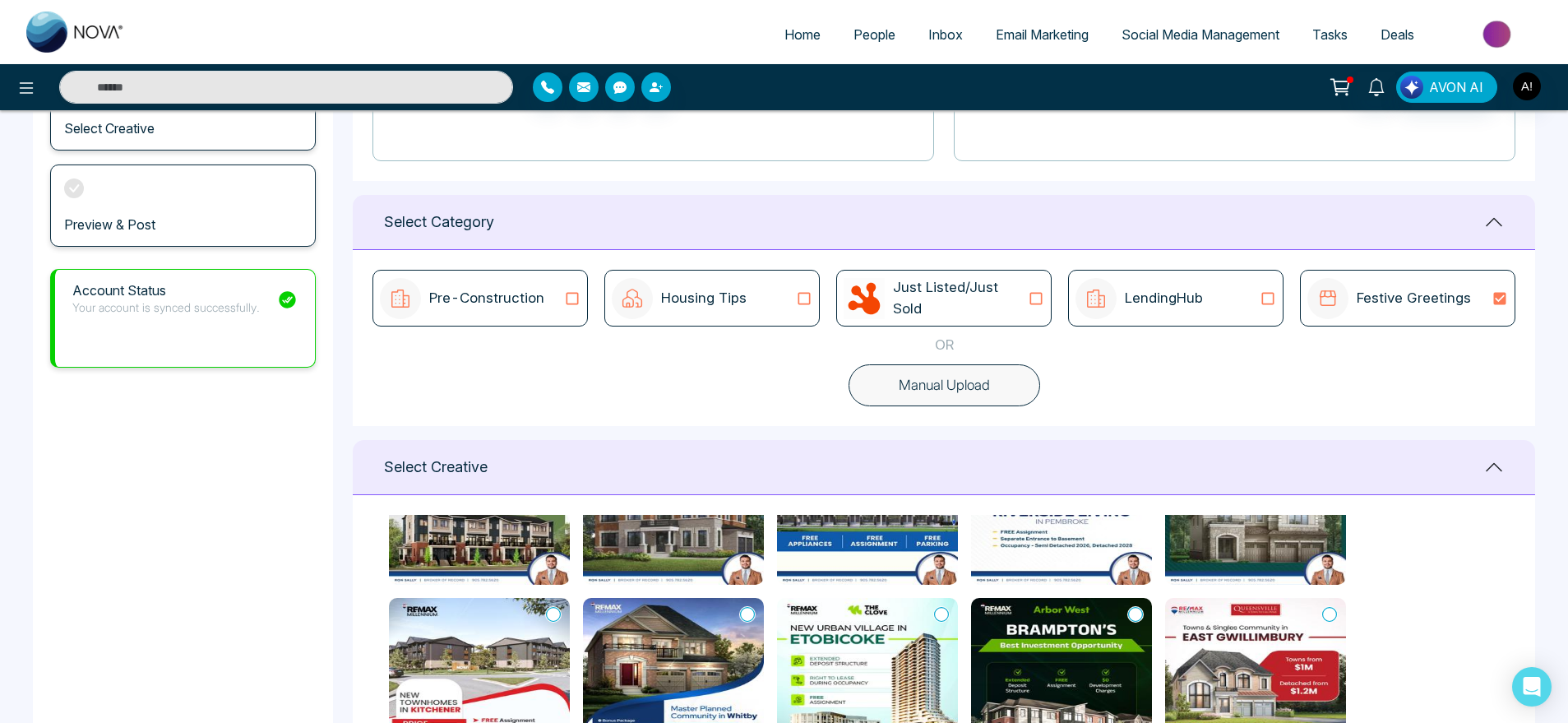
scroll to position [126, 0]
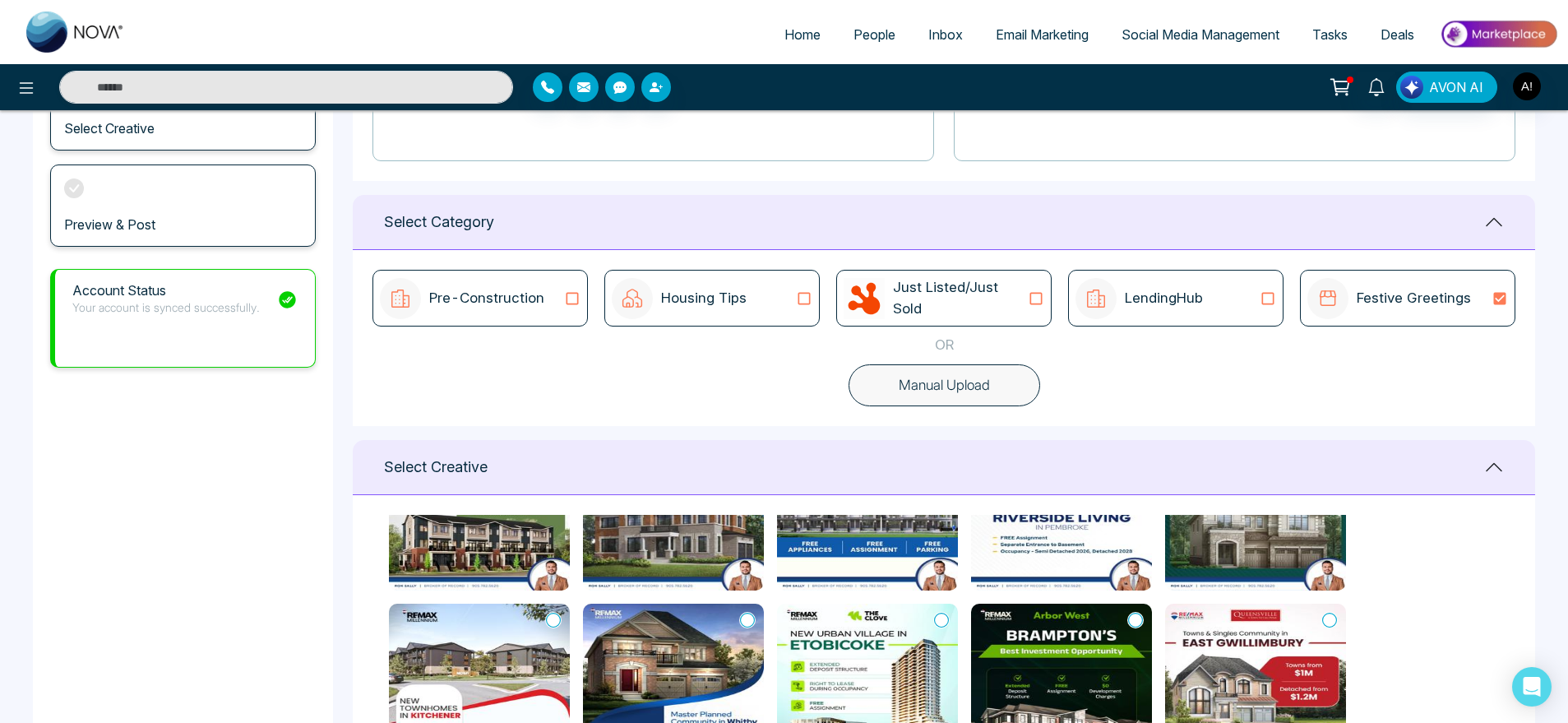
click at [944, 624] on icon at bounding box center [940, 620] width 15 height 17
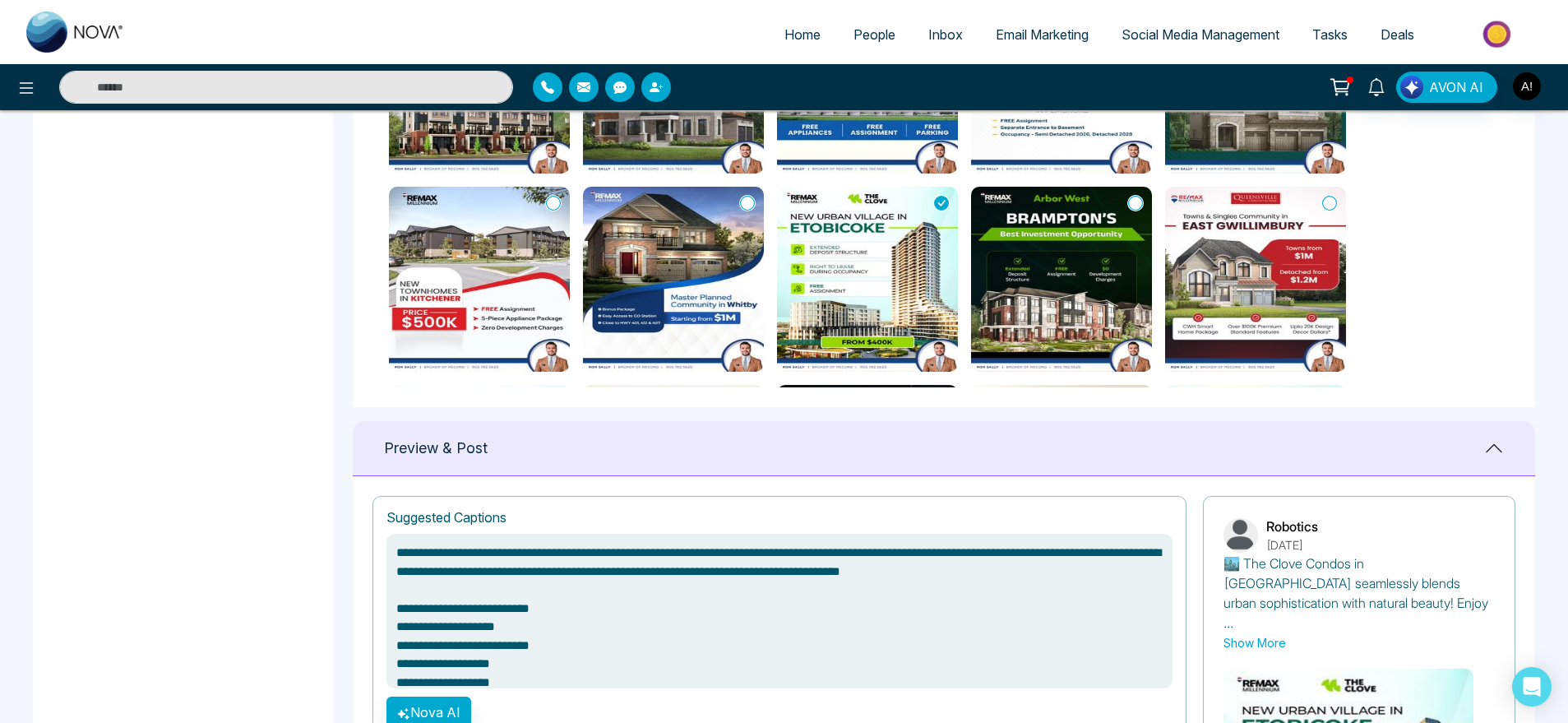
scroll to position [1047, 0]
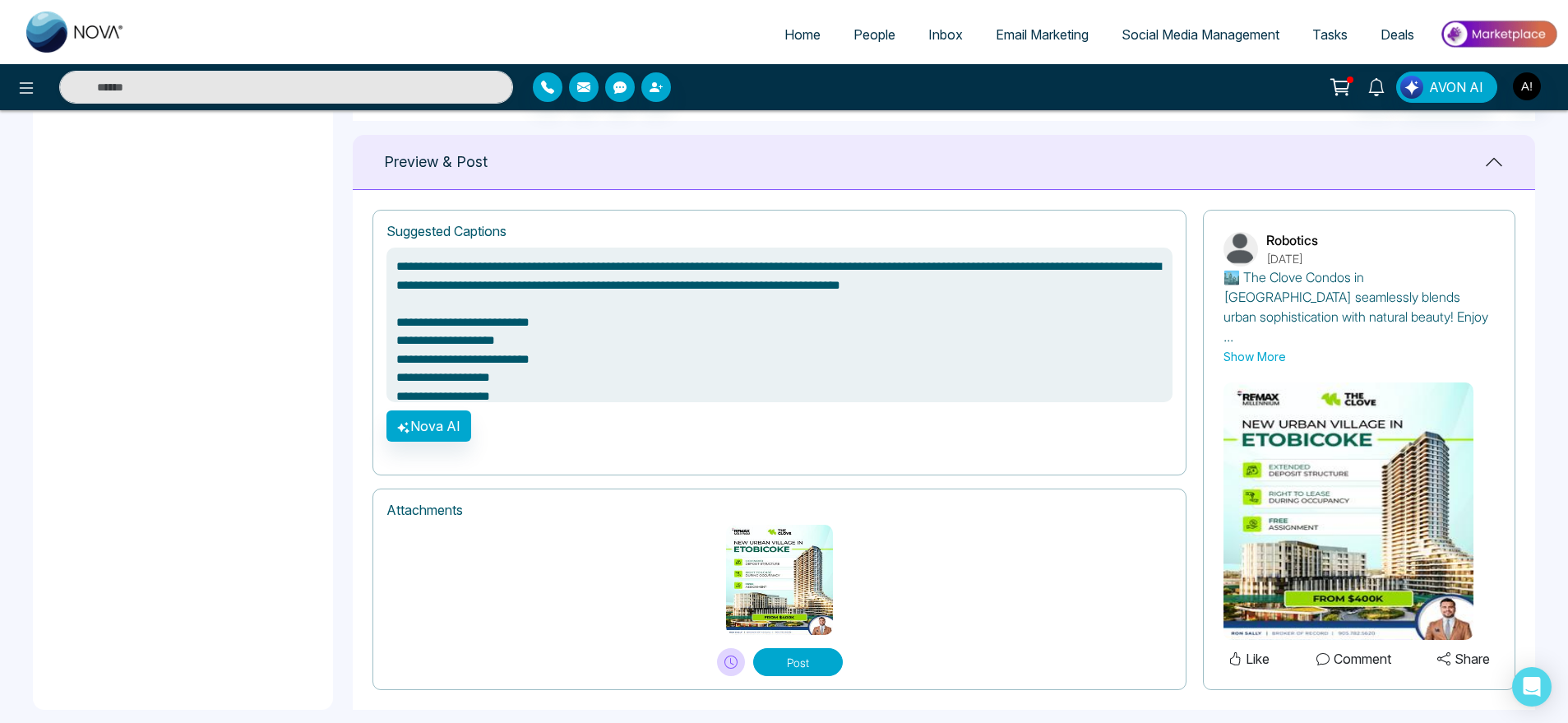
click at [813, 648] on button "Post" at bounding box center [798, 662] width 90 height 28
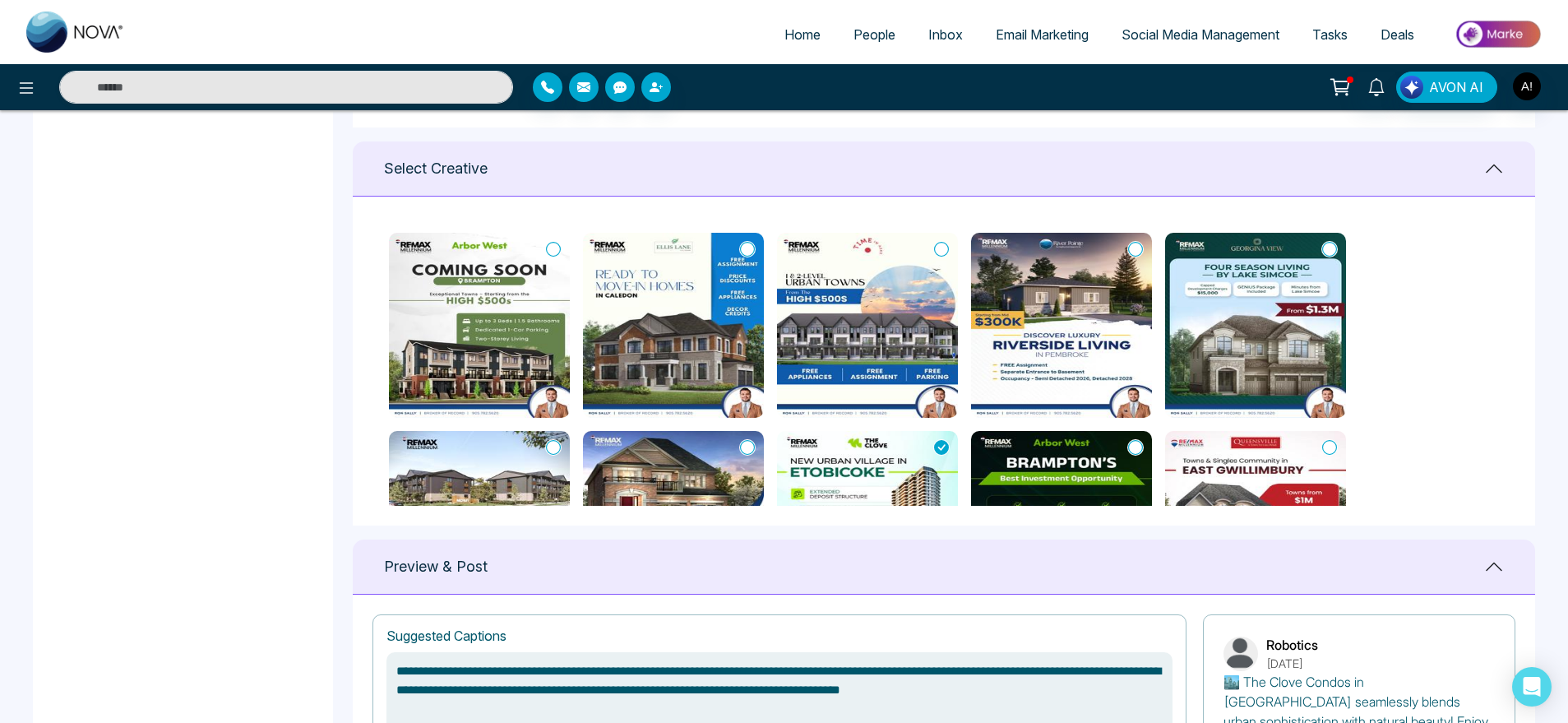
scroll to position [0, 0]
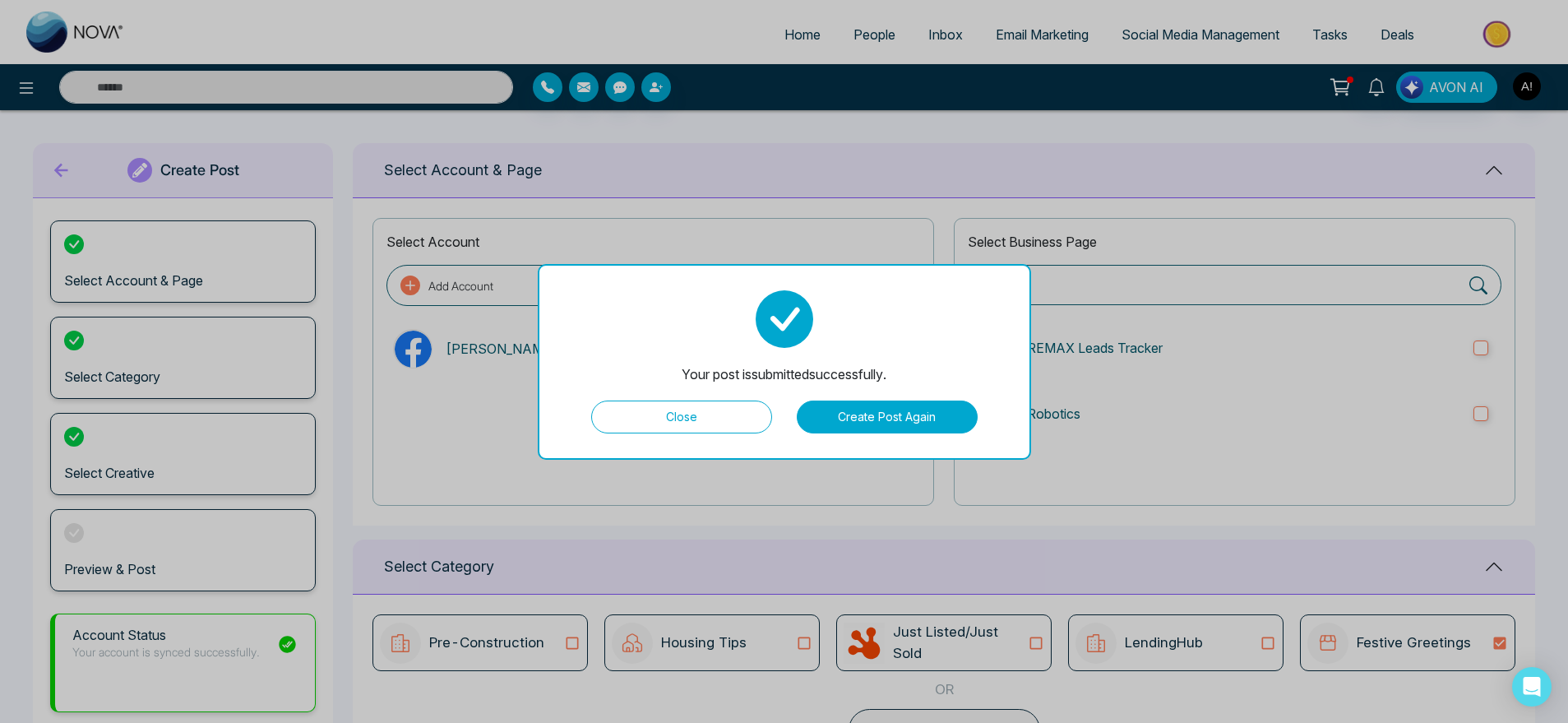
click at [720, 428] on button "Close" at bounding box center [682, 417] width 181 height 33
type textarea "**********"
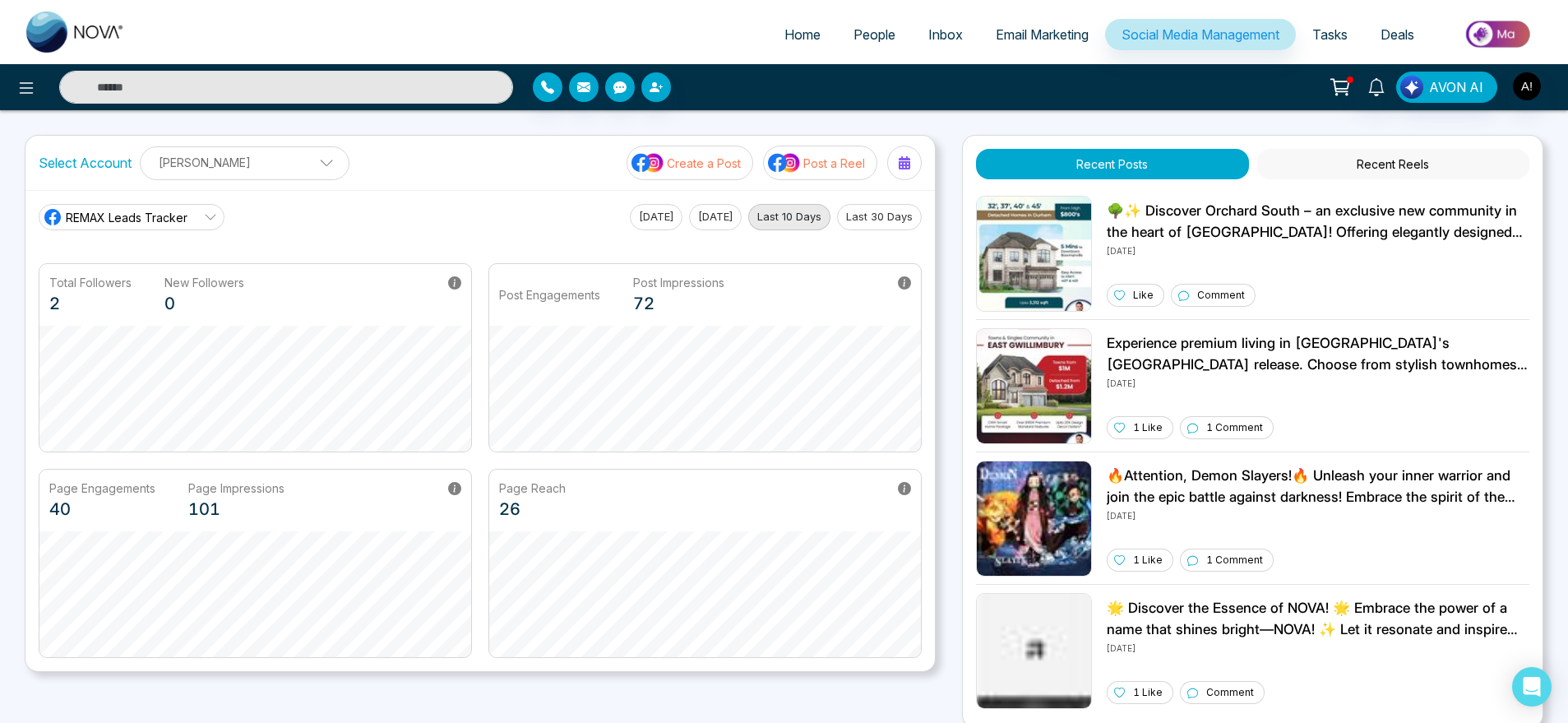
click at [896, 207] on button "Last 30 Days" at bounding box center [879, 216] width 85 height 26
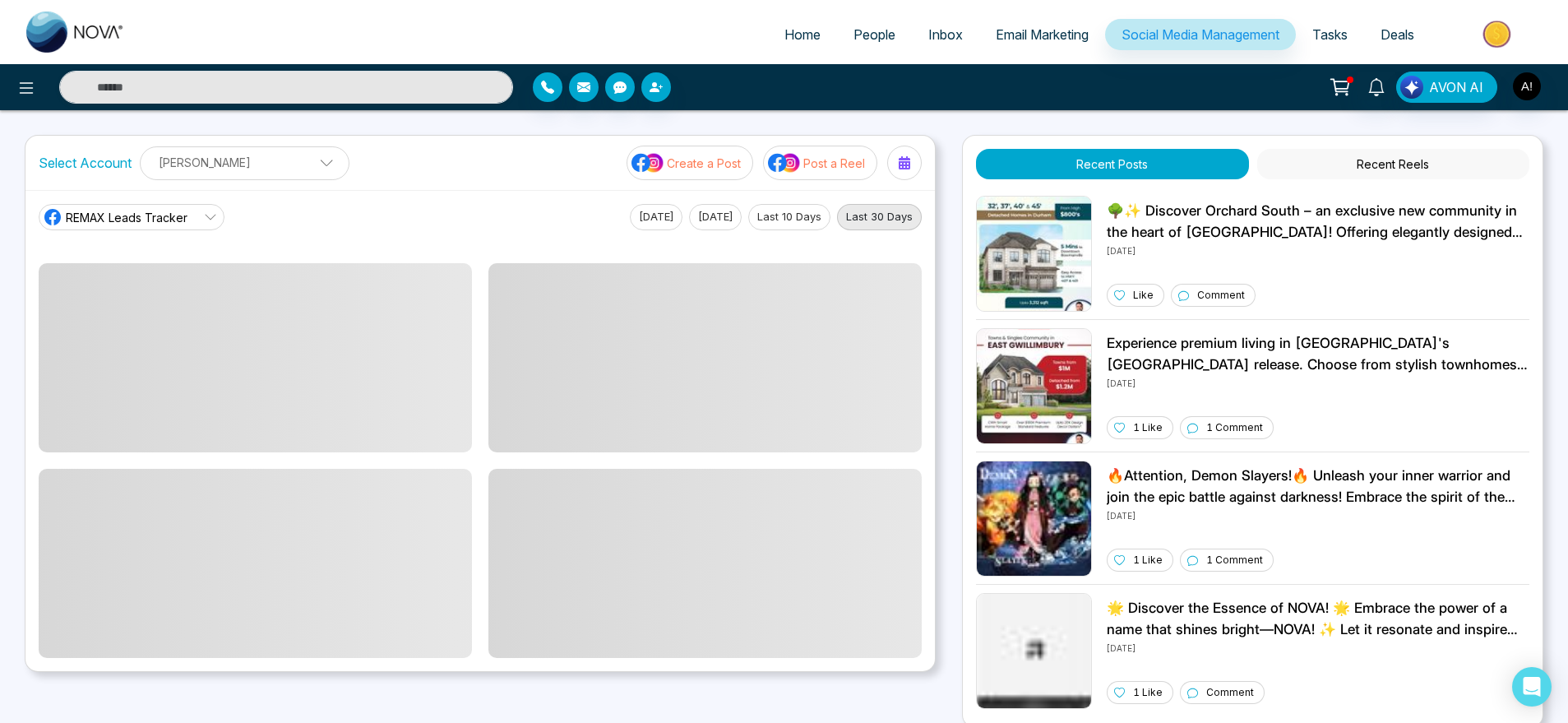
click at [689, 217] on button "[DATE]" at bounding box center [715, 216] width 53 height 26
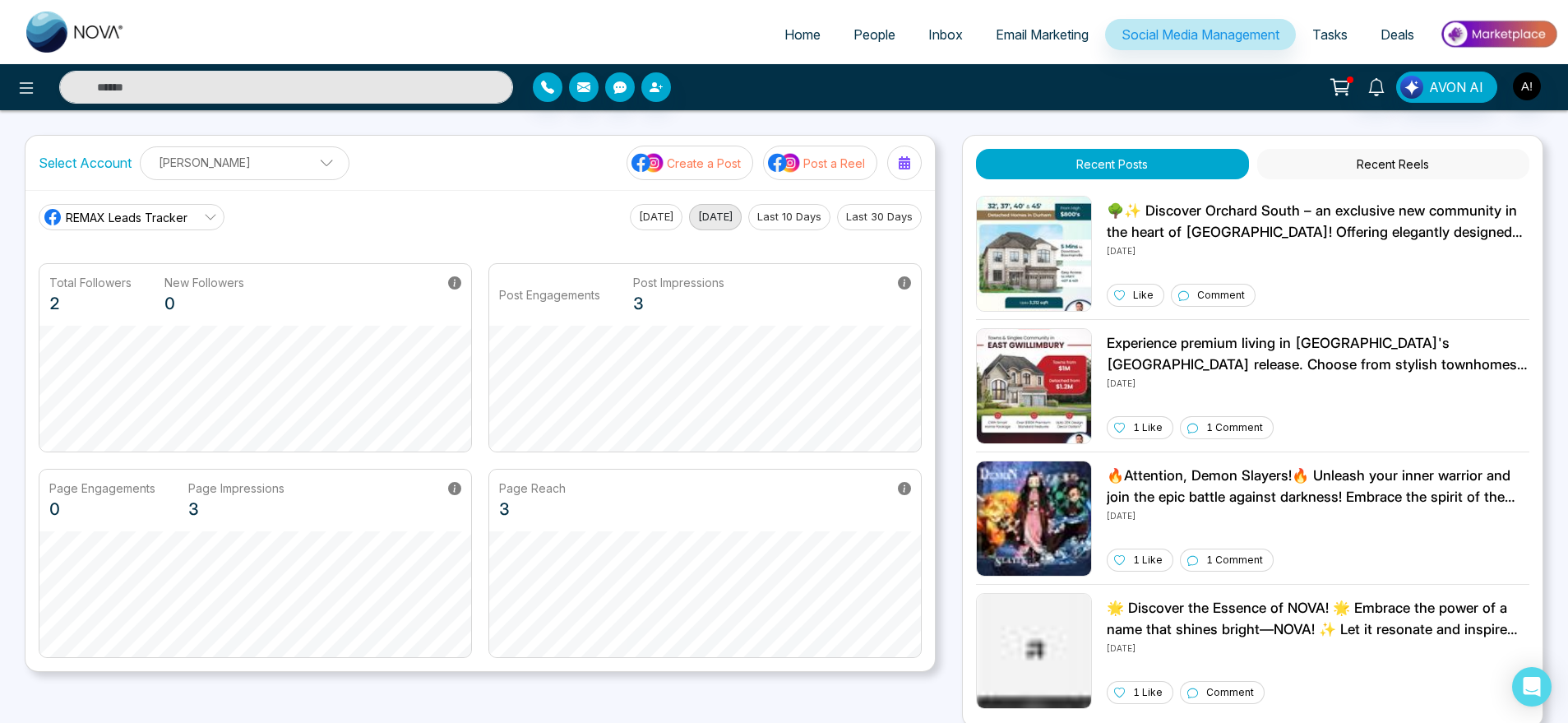
click at [672, 19] on ul "Home People Inbox Email Marketing Social Media Management Tasks Deals" at bounding box center [850, 35] width 1417 height 45
click at [1333, 36] on span "Tasks" at bounding box center [1330, 34] width 35 height 17
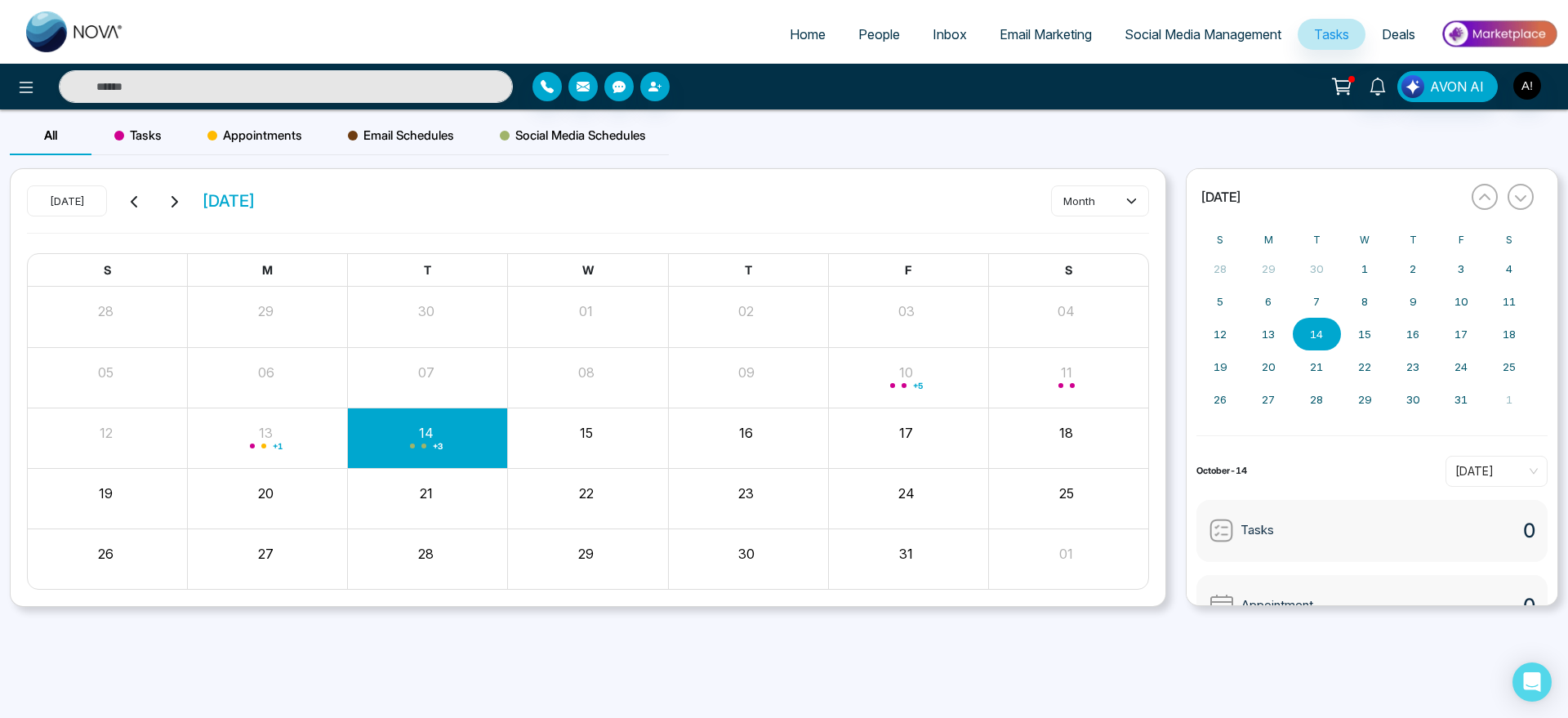
click at [178, 140] on div "Tasks" at bounding box center [137, 135] width 93 height 39
click at [149, 140] on span "Tasks" at bounding box center [137, 135] width 47 height 19
click at [1105, 216] on div "[DATE] [DATE] month Create" at bounding box center [588, 209] width 1122 height 47
click at [1097, 201] on button "Create" at bounding box center [1100, 200] width 98 height 29
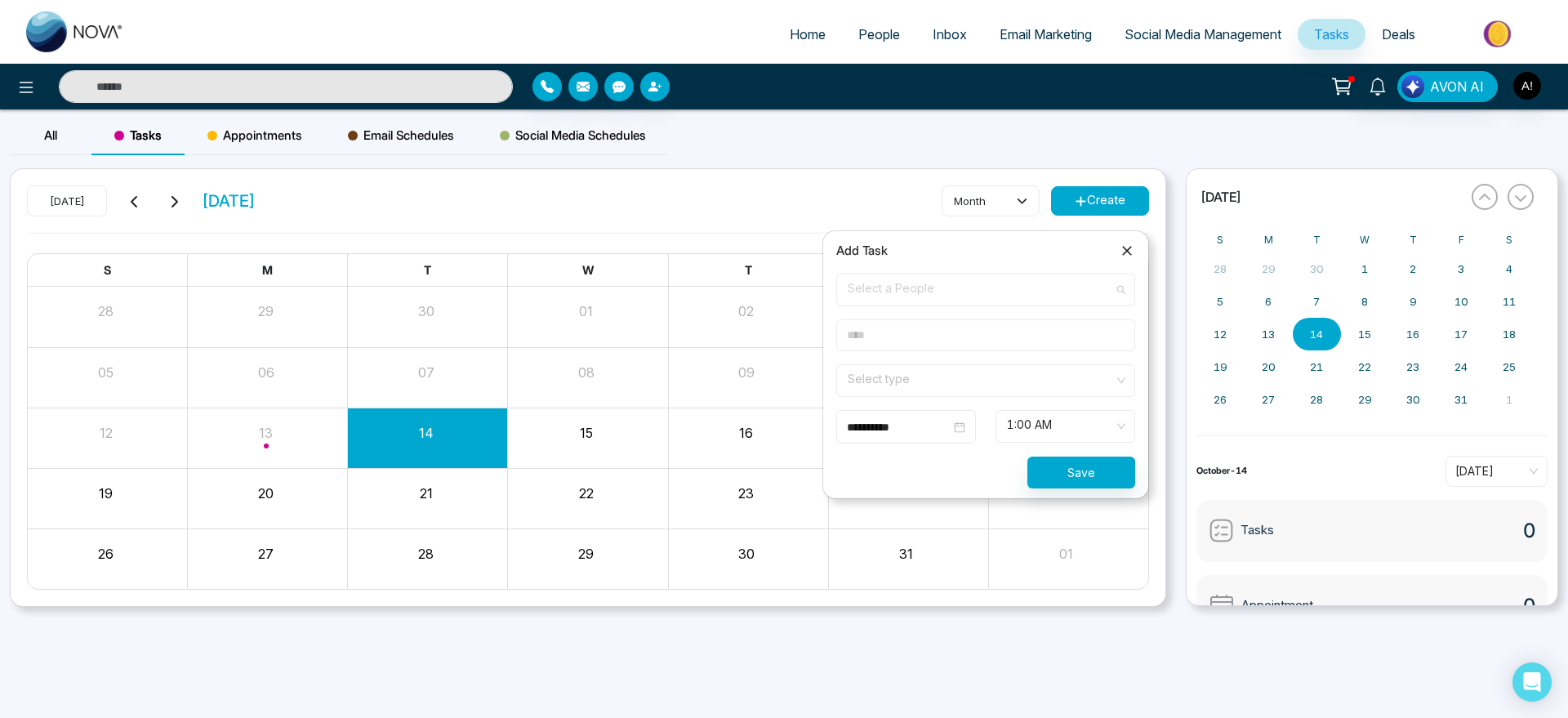
click at [1003, 300] on span "Select a People" at bounding box center [985, 289] width 276 height 28
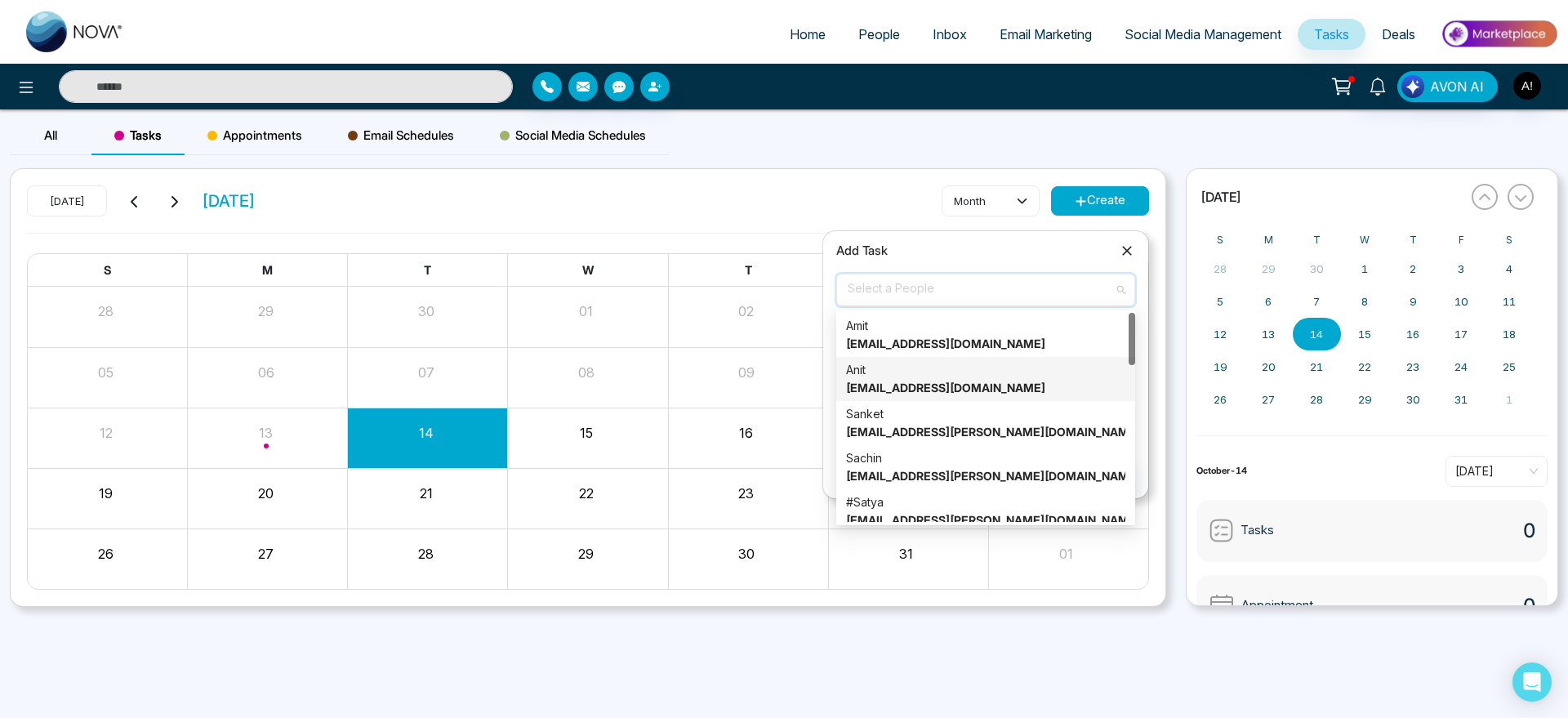
click at [991, 375] on div "Anit [EMAIL_ADDRESS][DOMAIN_NAME]" at bounding box center [985, 378] width 280 height 36
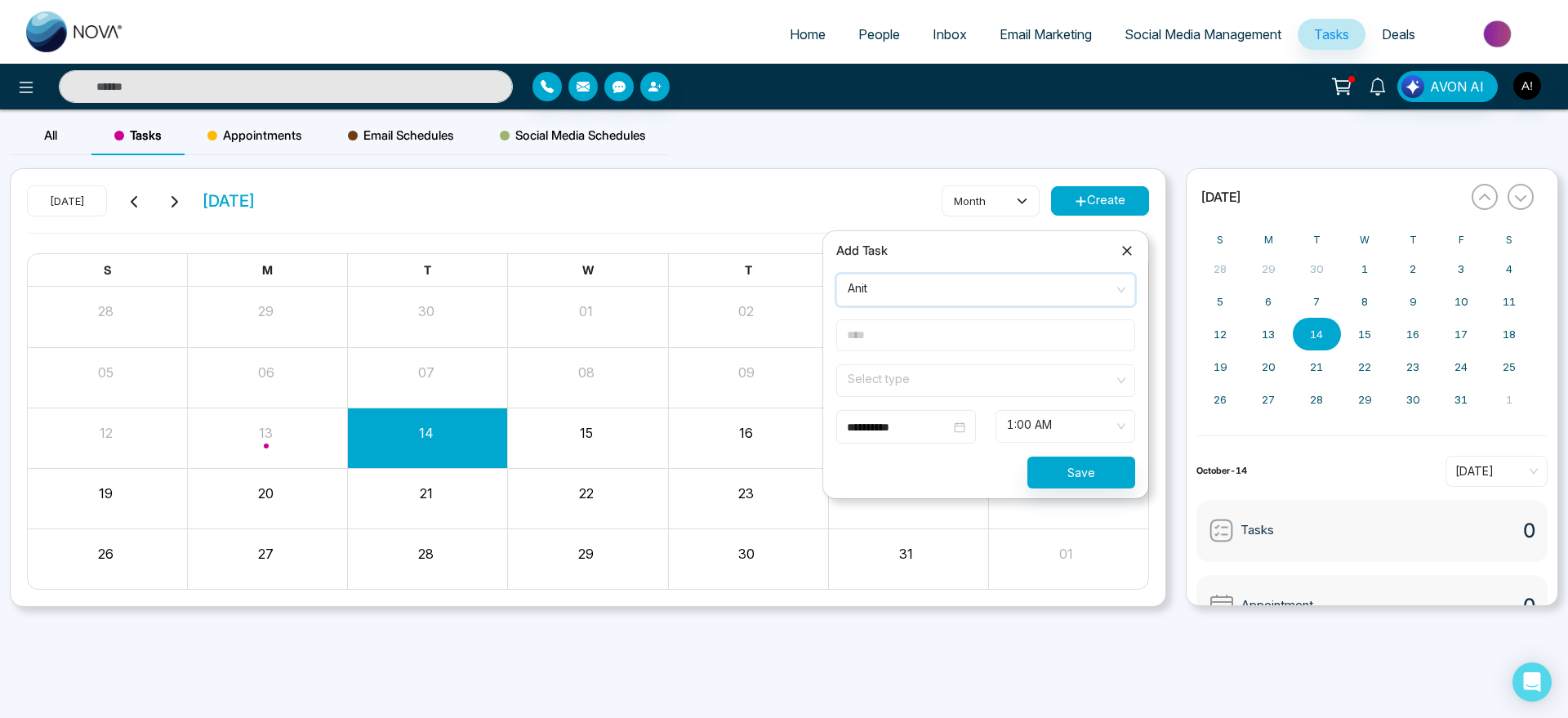
click at [954, 350] on input "text" at bounding box center [985, 335] width 299 height 32
type input "**********"
click at [949, 381] on input "search" at bounding box center [980, 376] width 268 height 24
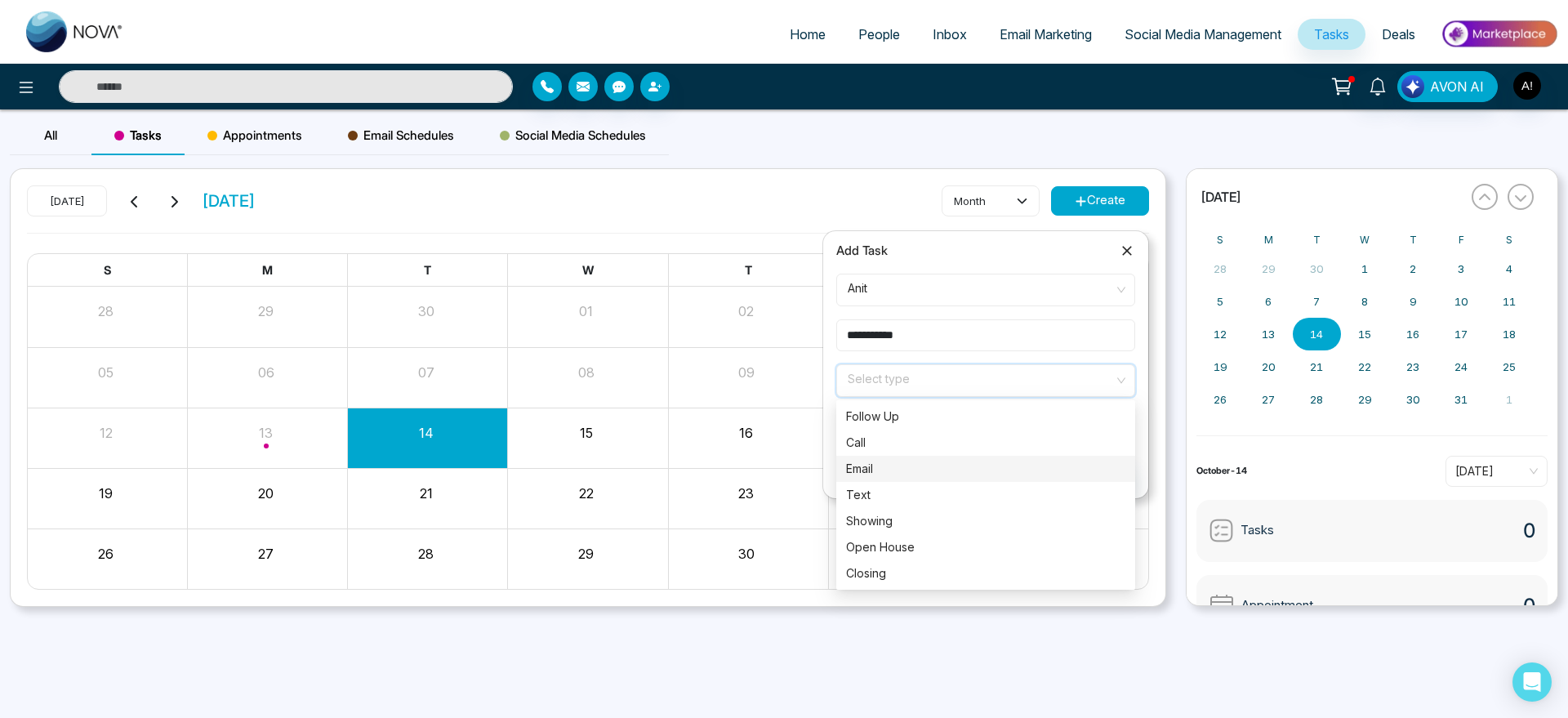
click at [956, 464] on div "Email" at bounding box center [985, 468] width 280 height 18
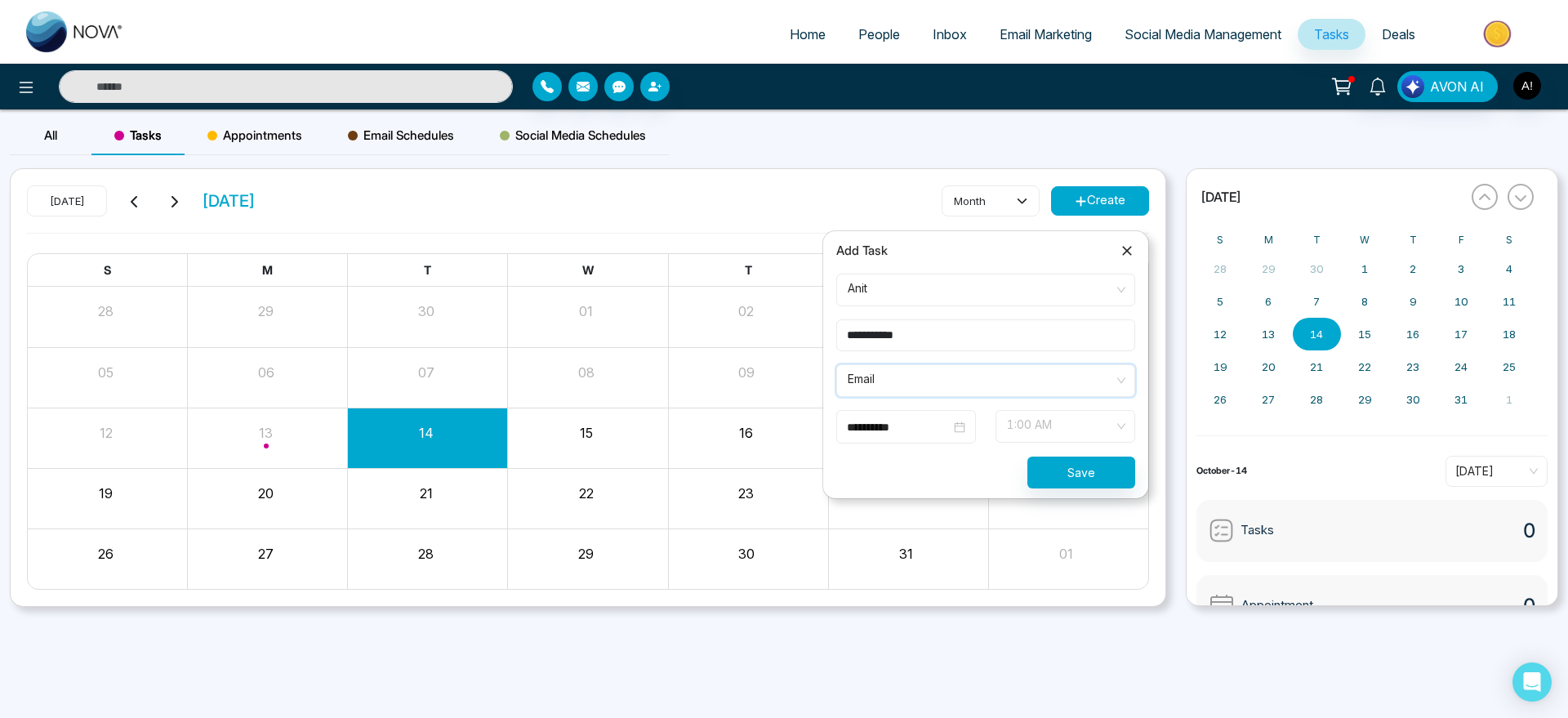
click at [1058, 426] on span "1:00 AM" at bounding box center [1065, 426] width 117 height 28
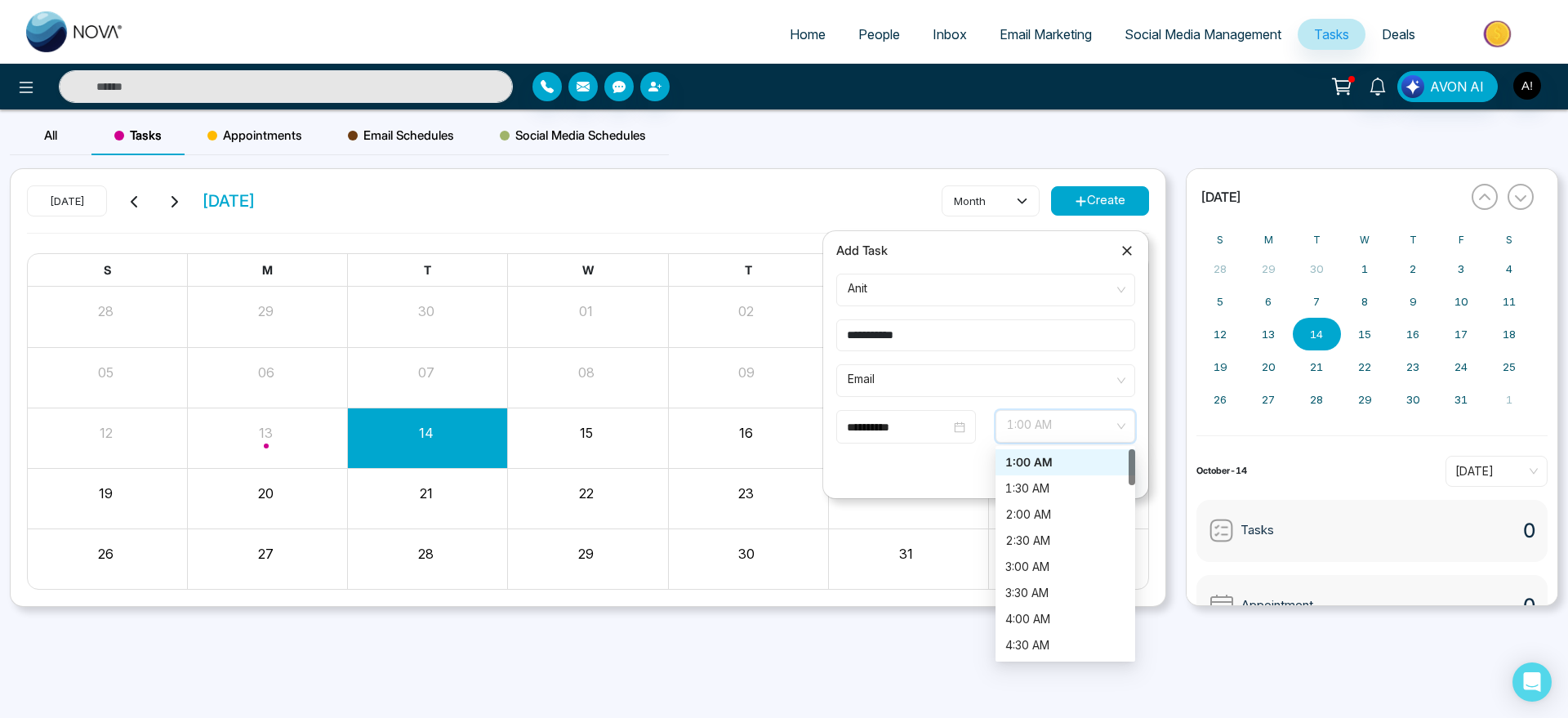
click at [935, 465] on div "Save" at bounding box center [985, 472] width 318 height 32
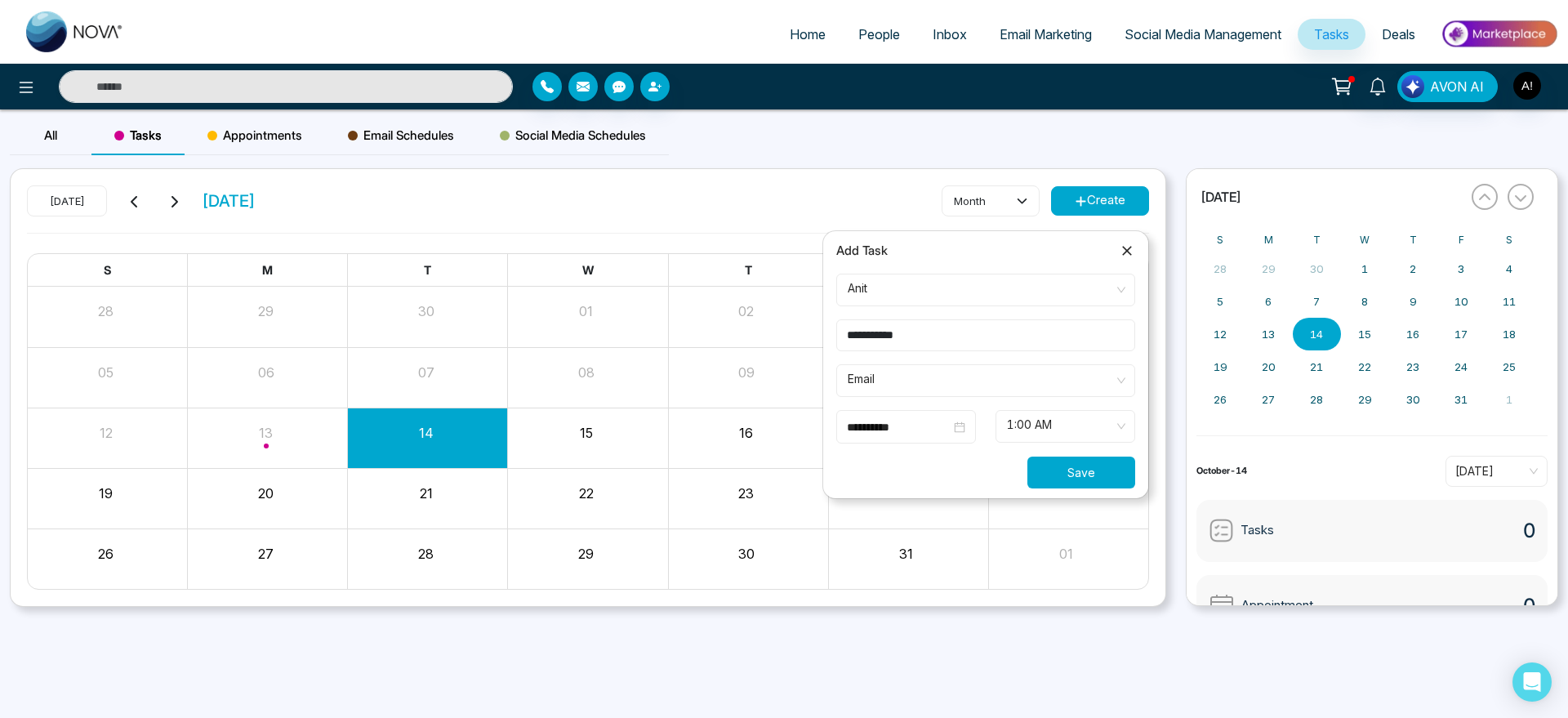
click at [1042, 475] on button "Save" at bounding box center [1080, 472] width 107 height 32
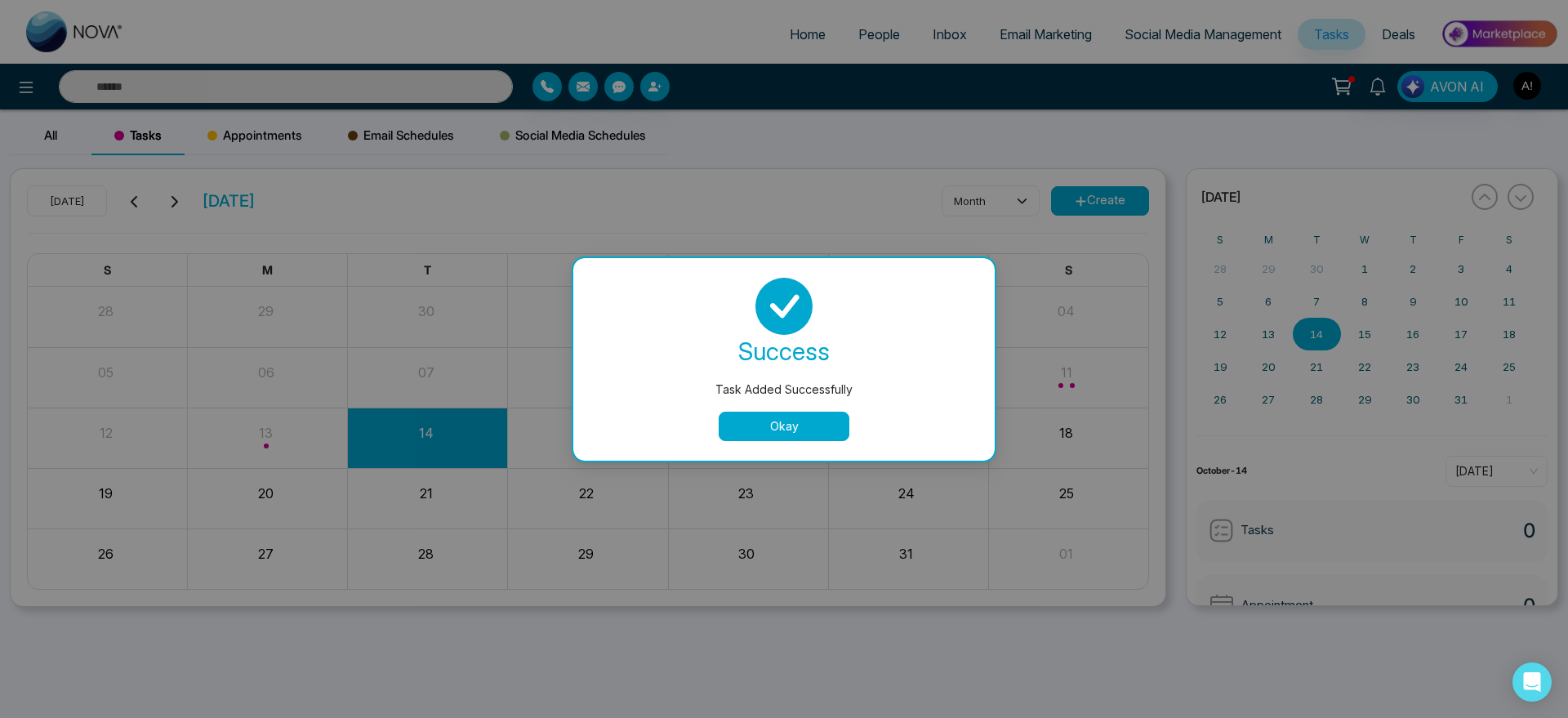
click at [799, 420] on button "Okay" at bounding box center [783, 426] width 131 height 29
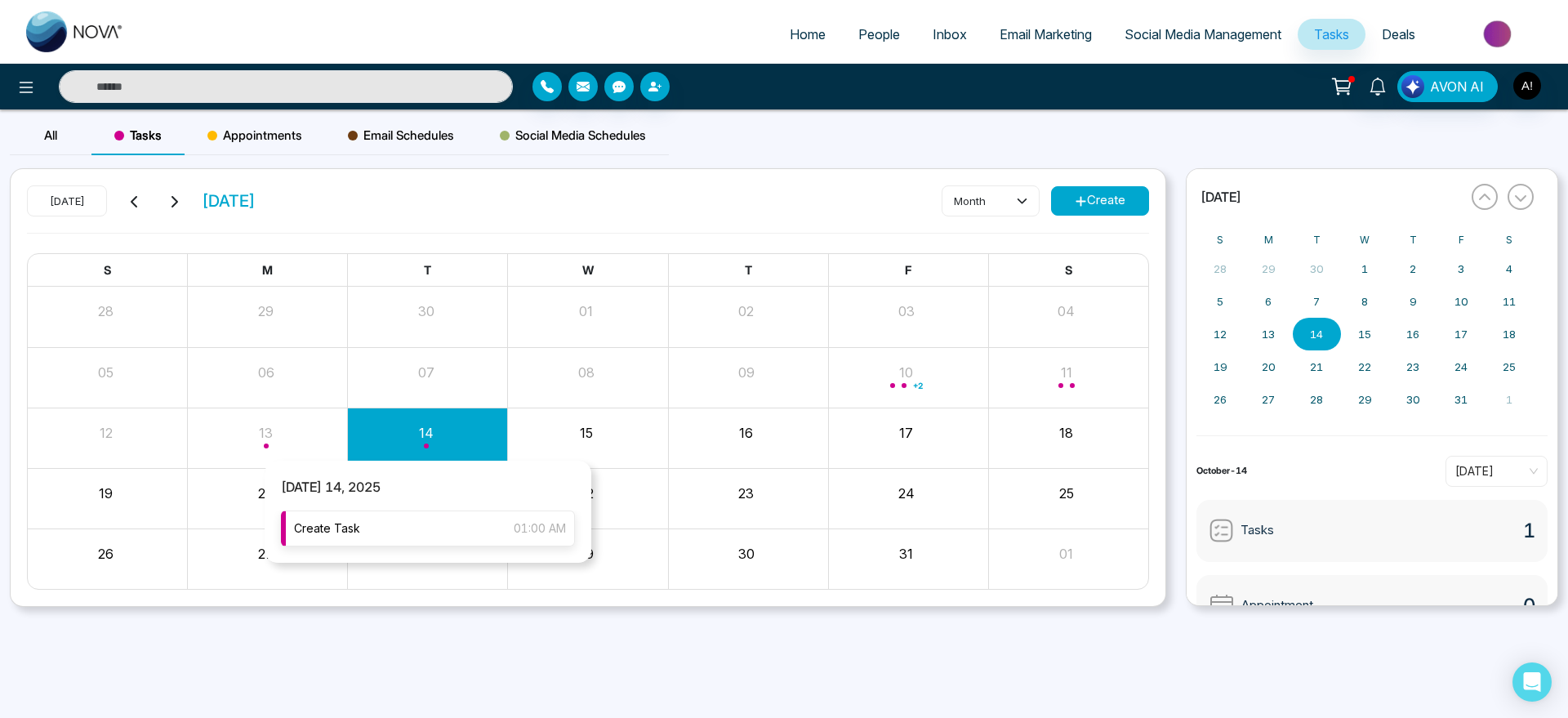
click at [444, 521] on div "Create Task 01:00 AM" at bounding box center [428, 527] width 294 height 36
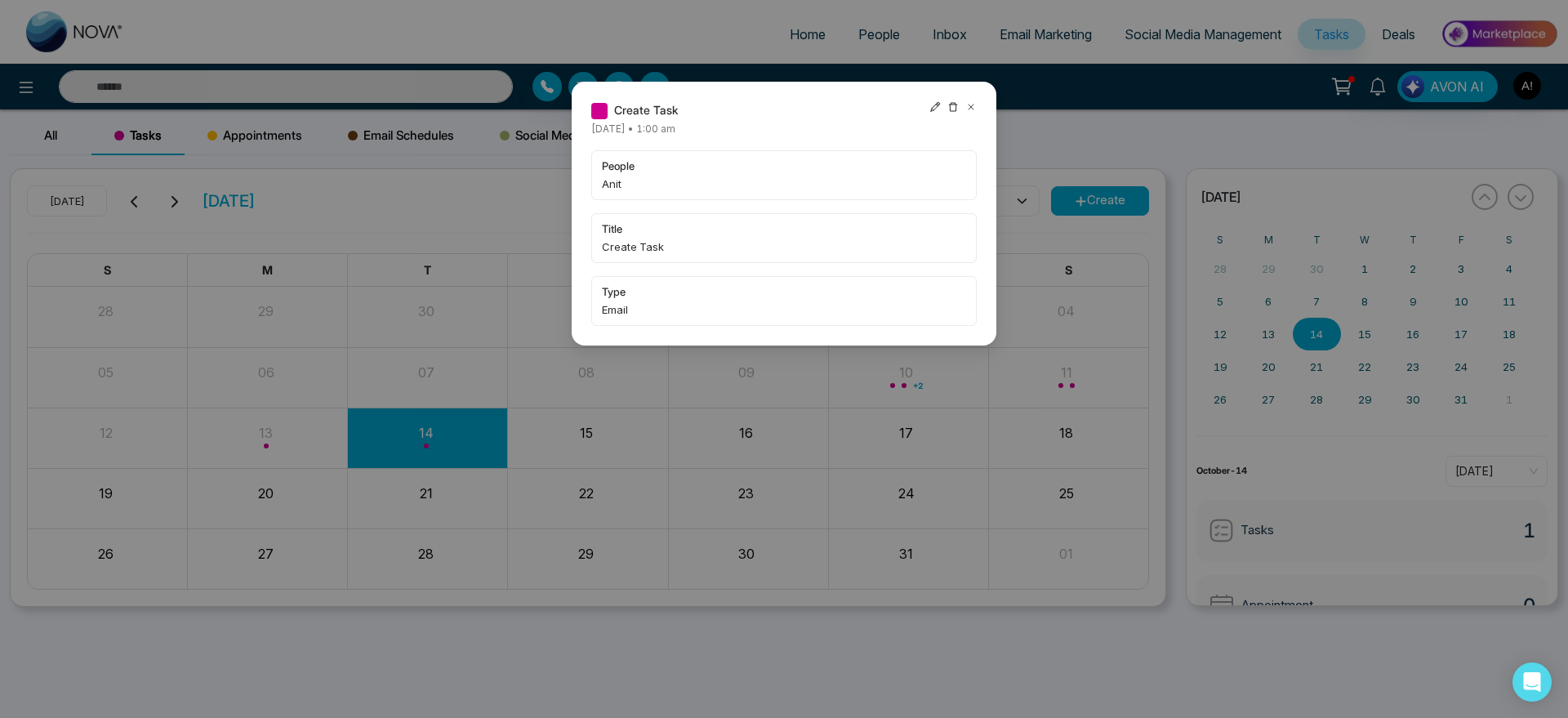
click at [935, 104] on icon at bounding box center [935, 107] width 12 height 12
type input "**********"
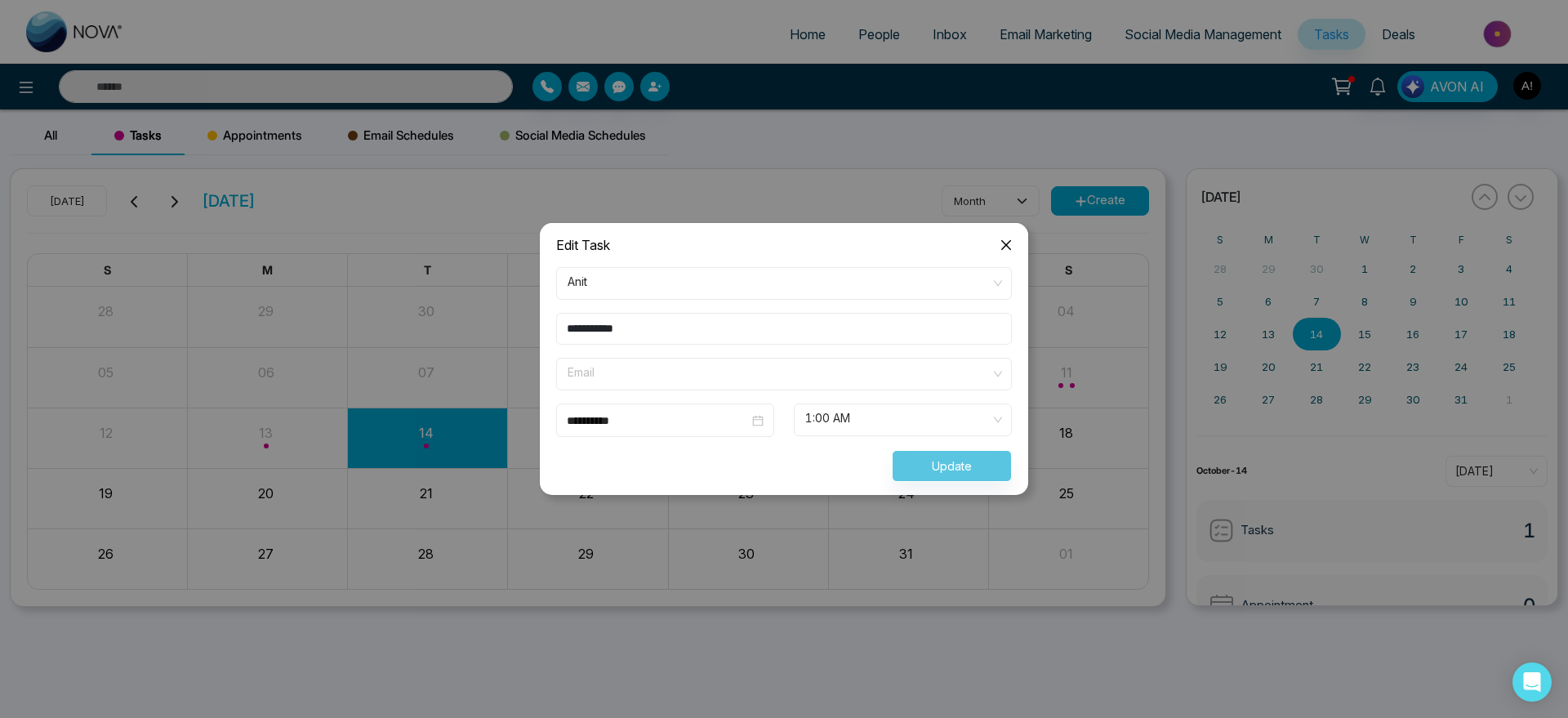
click at [756, 376] on span "Email" at bounding box center [783, 374] width 433 height 28
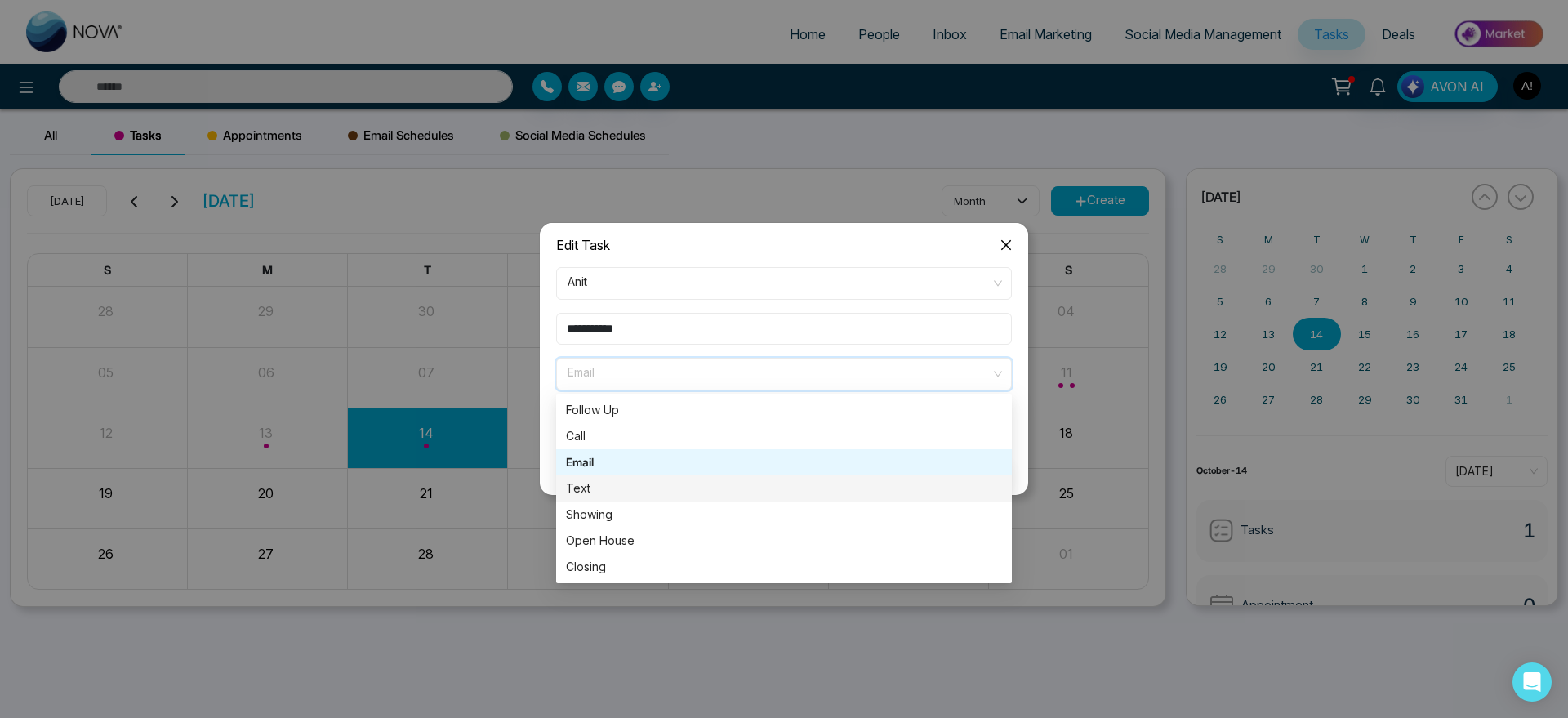
click at [762, 487] on div "Text" at bounding box center [784, 488] width 437 height 18
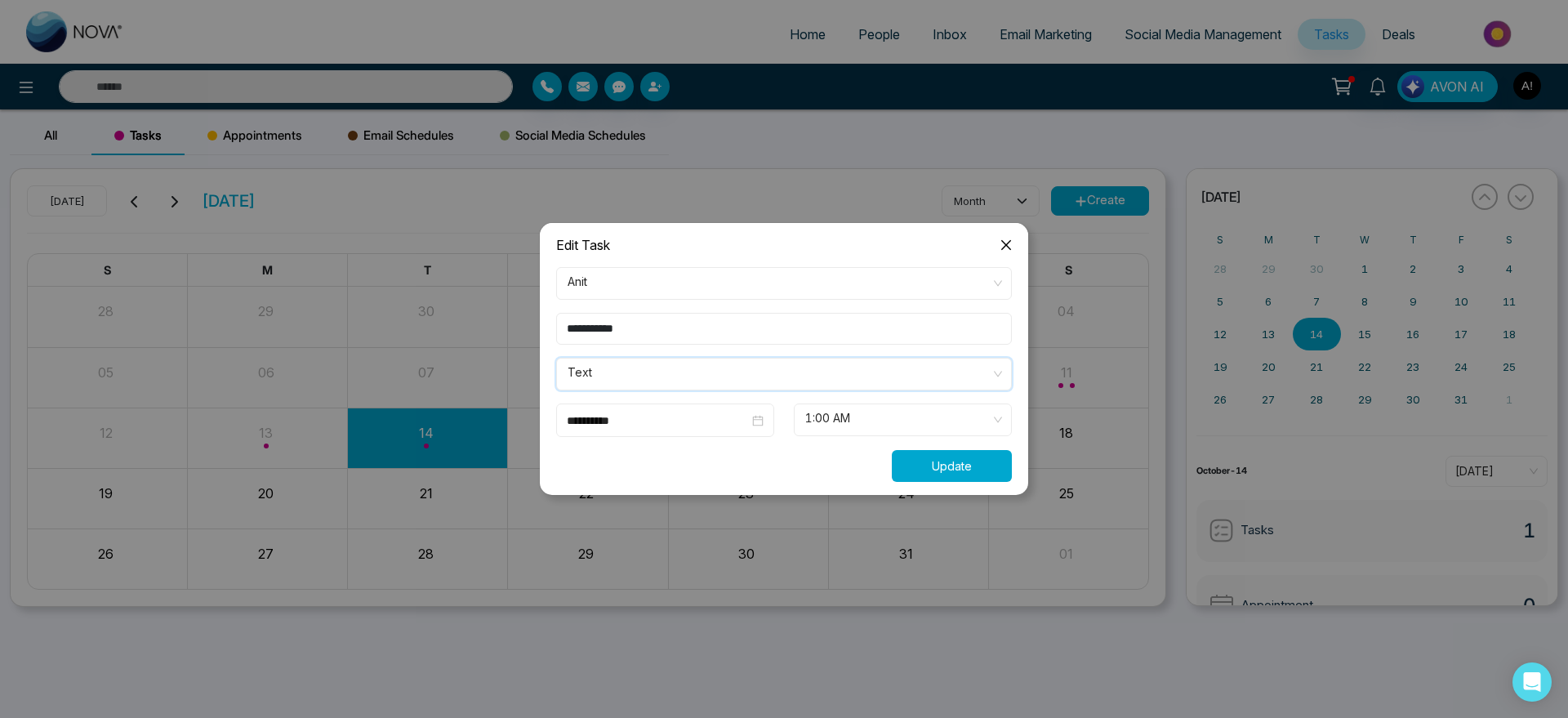
click at [901, 468] on button "Update" at bounding box center [951, 465] width 120 height 32
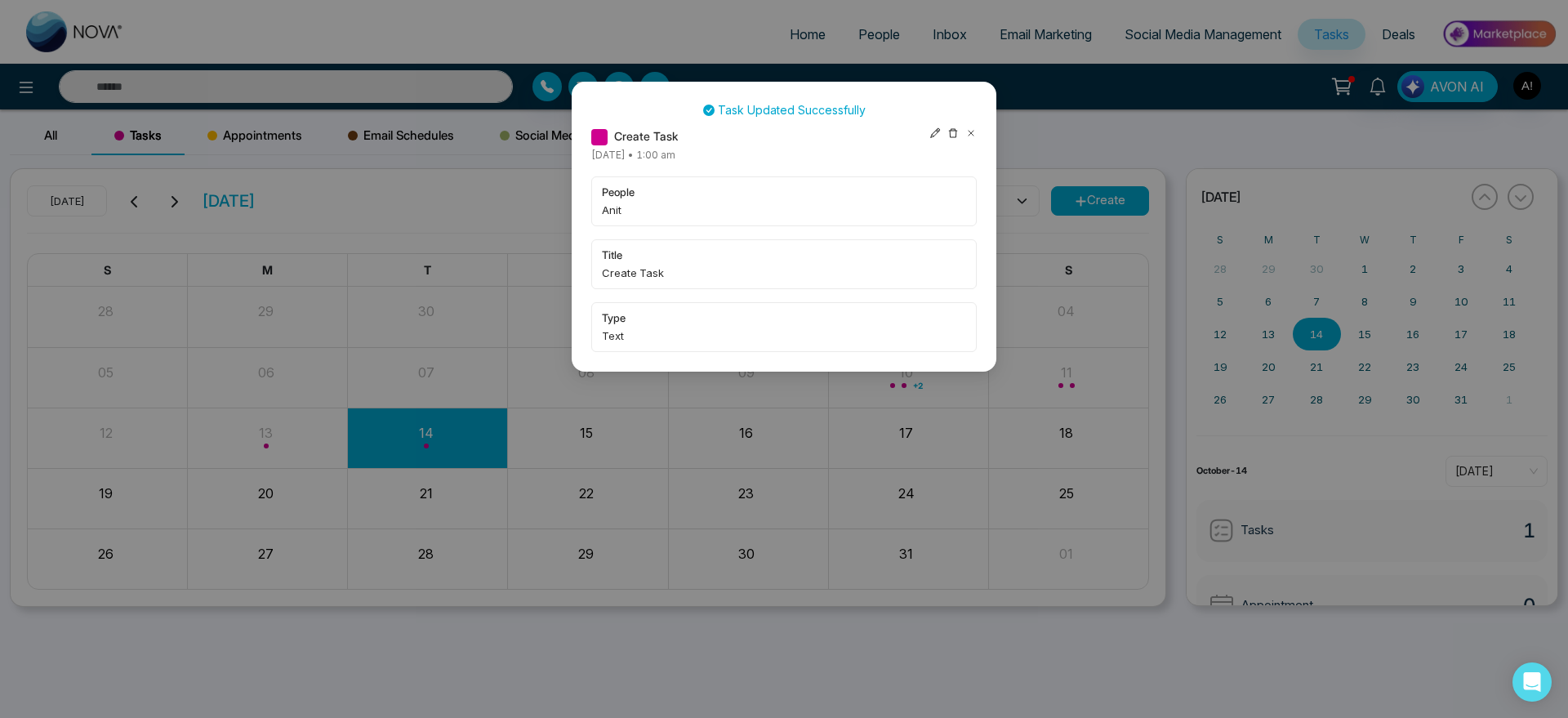
click at [971, 129] on icon at bounding box center [971, 134] width 12 height 12
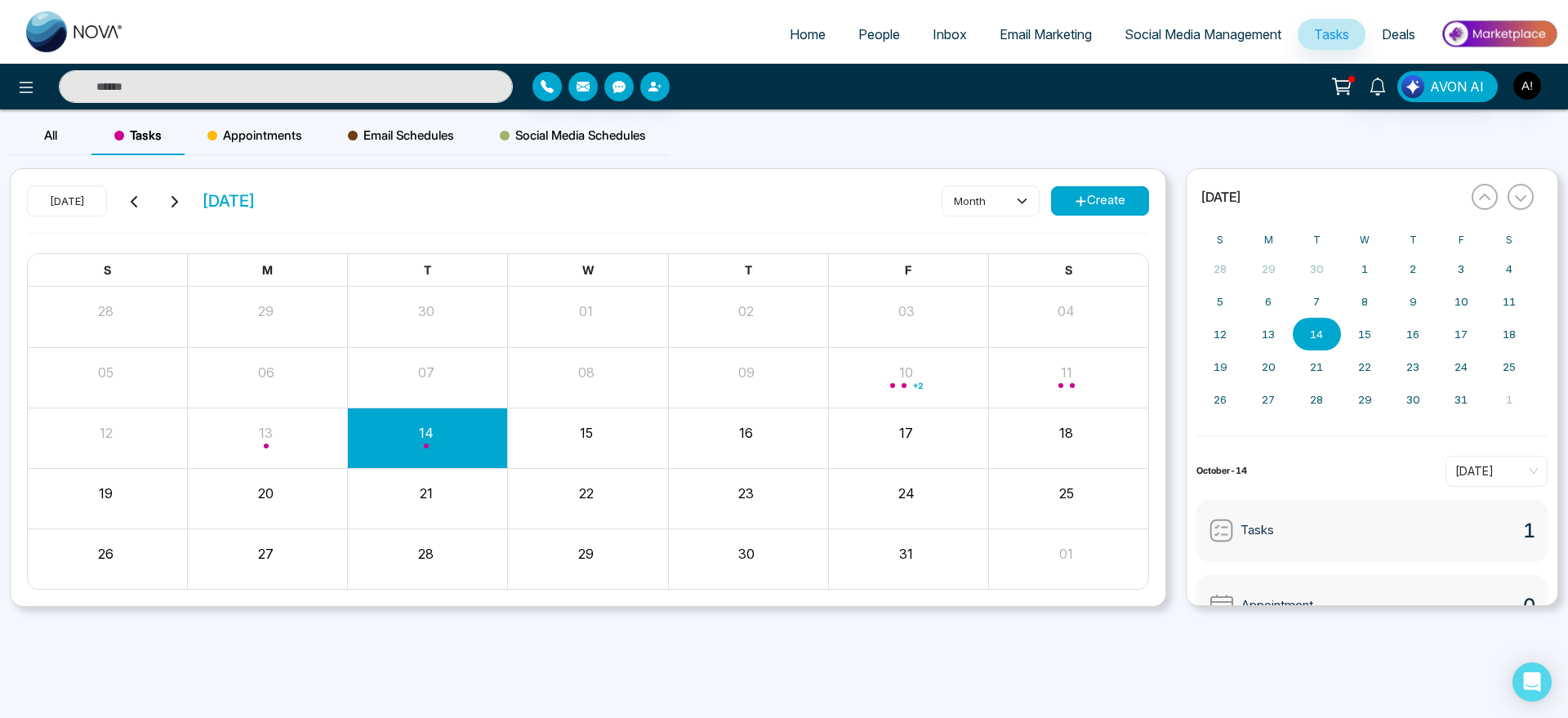
click at [255, 152] on div "Appointments" at bounding box center [255, 135] width 140 height 39
click at [143, 143] on span "Tasks" at bounding box center [137, 135] width 47 height 19
click at [267, 145] on div "Appointments" at bounding box center [255, 135] width 140 height 39
click at [367, 141] on span "Email Schedules" at bounding box center [401, 135] width 106 height 19
click at [212, 140] on span "Appointments" at bounding box center [255, 135] width 95 height 19
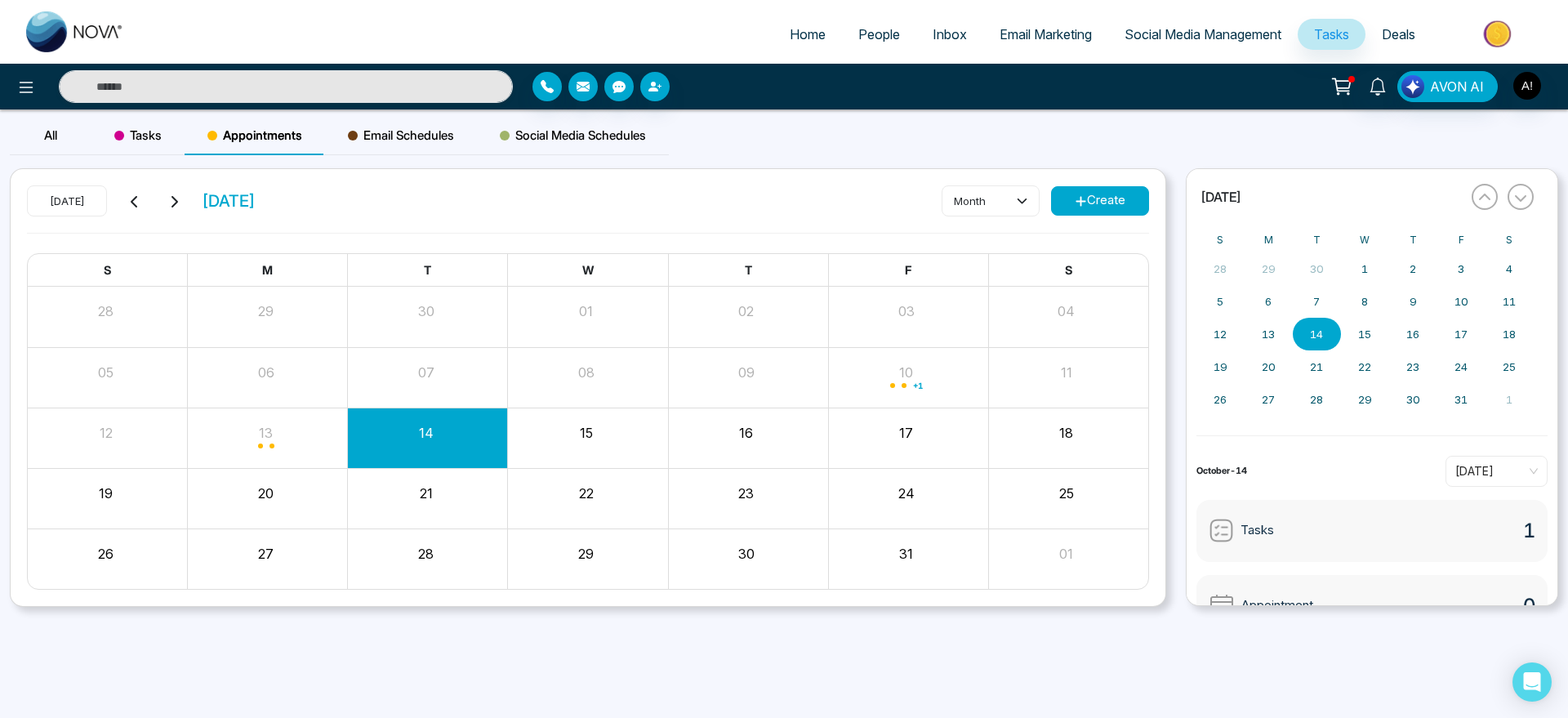
click at [150, 135] on span "Tasks" at bounding box center [137, 135] width 47 height 19
click at [298, 134] on span "Appointments" at bounding box center [255, 135] width 95 height 19
click at [407, 128] on span "Email Schedules" at bounding box center [401, 135] width 106 height 19
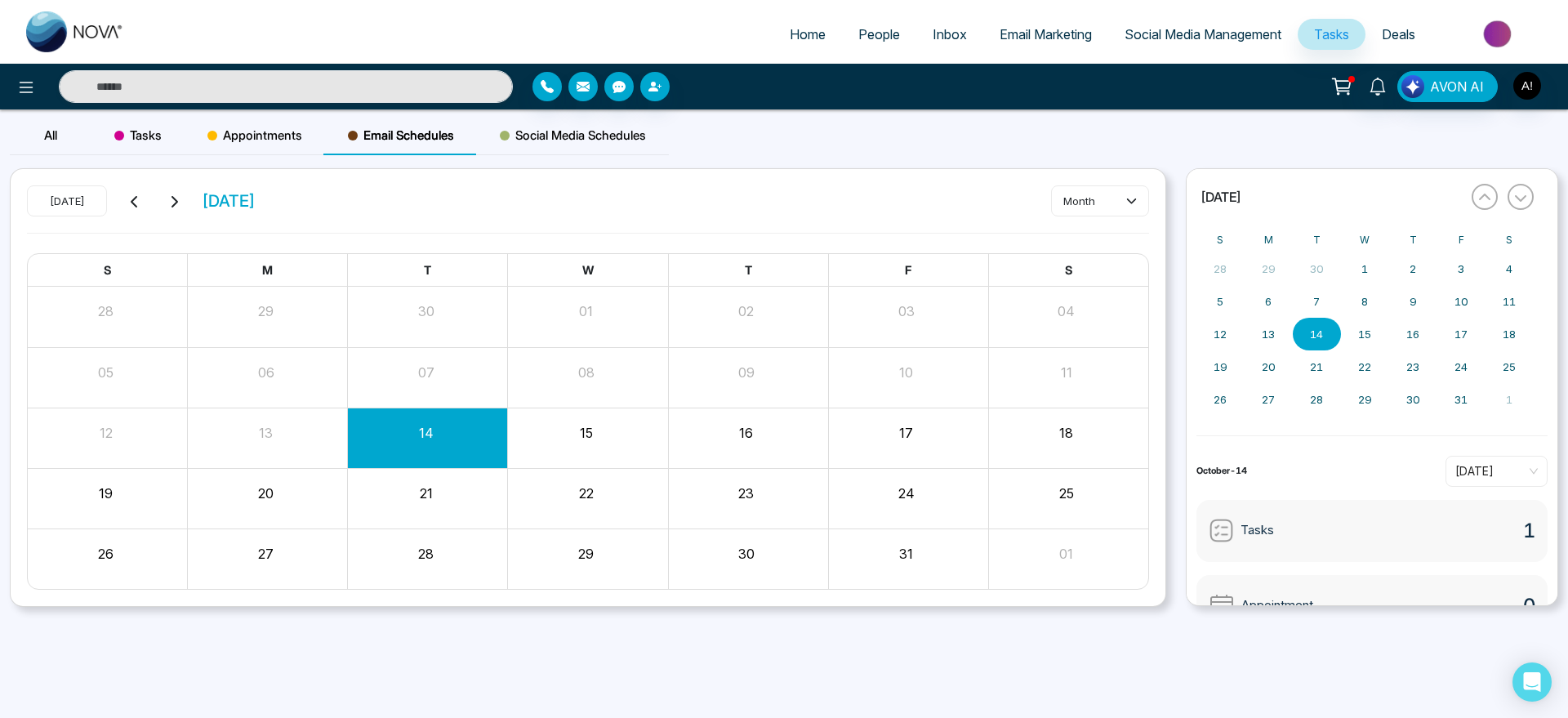
click at [213, 124] on div "Appointments" at bounding box center [255, 135] width 140 height 39
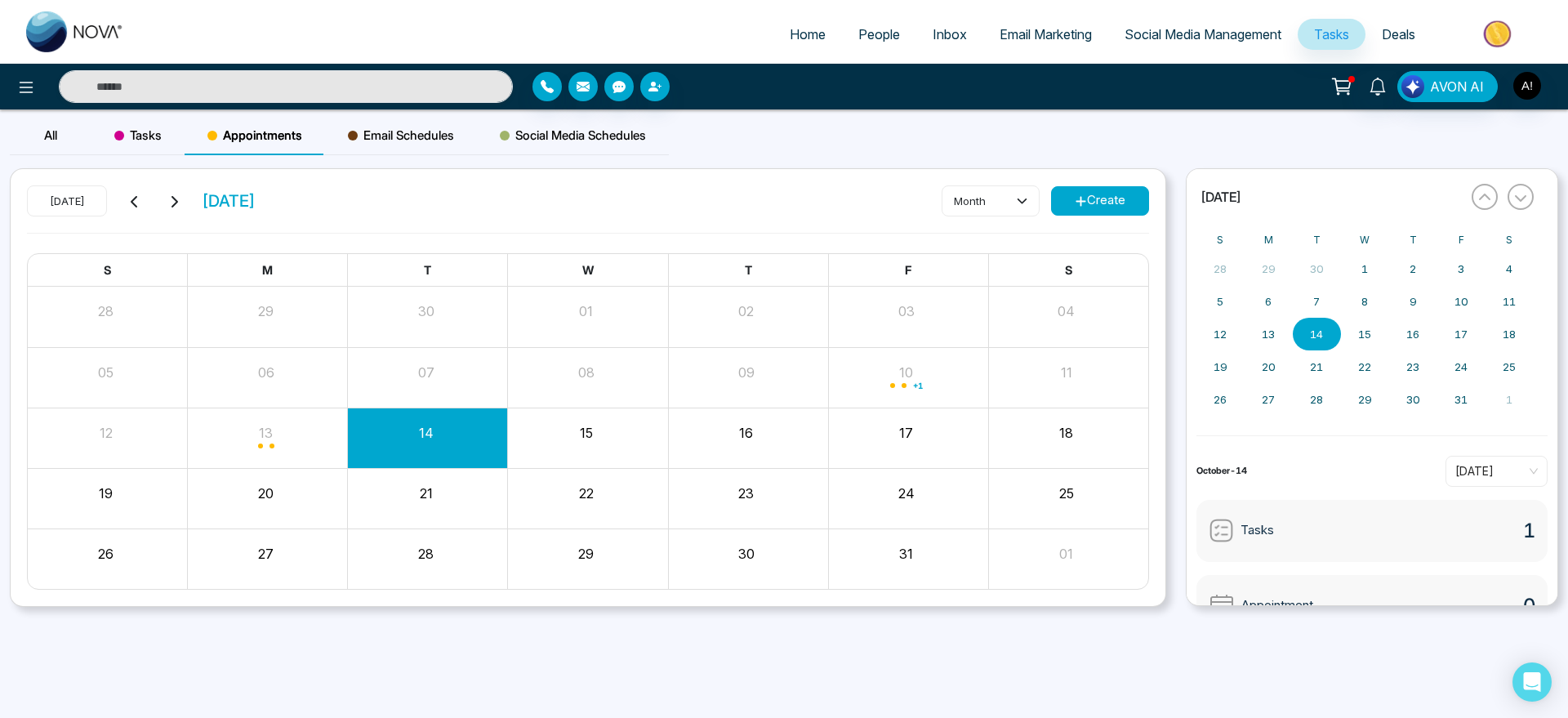
click at [127, 147] on div "Tasks" at bounding box center [137, 135] width 93 height 39
click at [221, 144] on div "Appointments" at bounding box center [255, 135] width 140 height 39
click at [383, 144] on div "Email Schedules" at bounding box center [401, 135] width 152 height 39
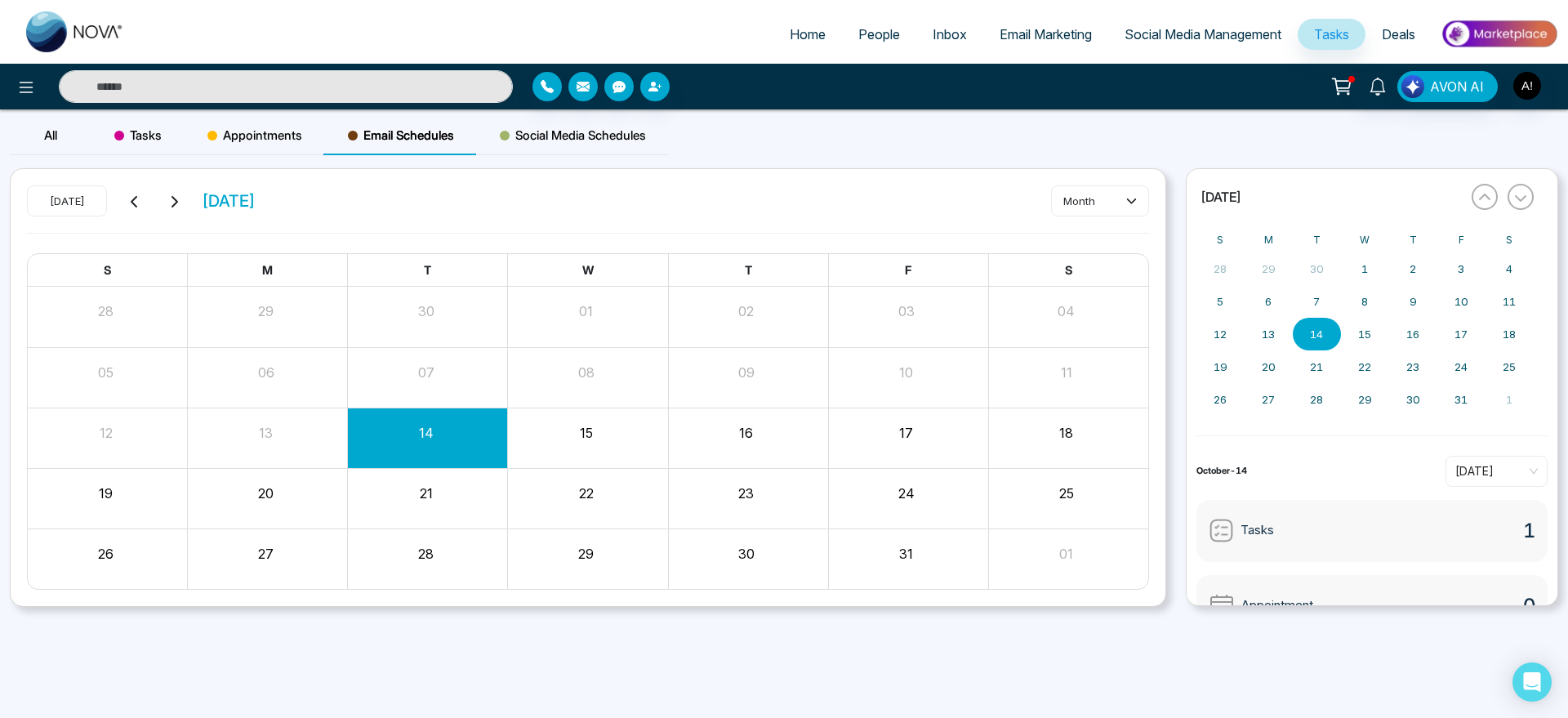
click at [510, 127] on span "Social Media Schedules" at bounding box center [572, 135] width 146 height 19
click at [407, 138] on span "Email Schedules" at bounding box center [401, 135] width 106 height 19
click at [551, 134] on span "Social Media Schedules" at bounding box center [572, 135] width 146 height 19
click at [415, 139] on span "Email Schedules" at bounding box center [401, 135] width 106 height 19
click at [530, 139] on span "Social Media Schedules" at bounding box center [572, 135] width 146 height 19
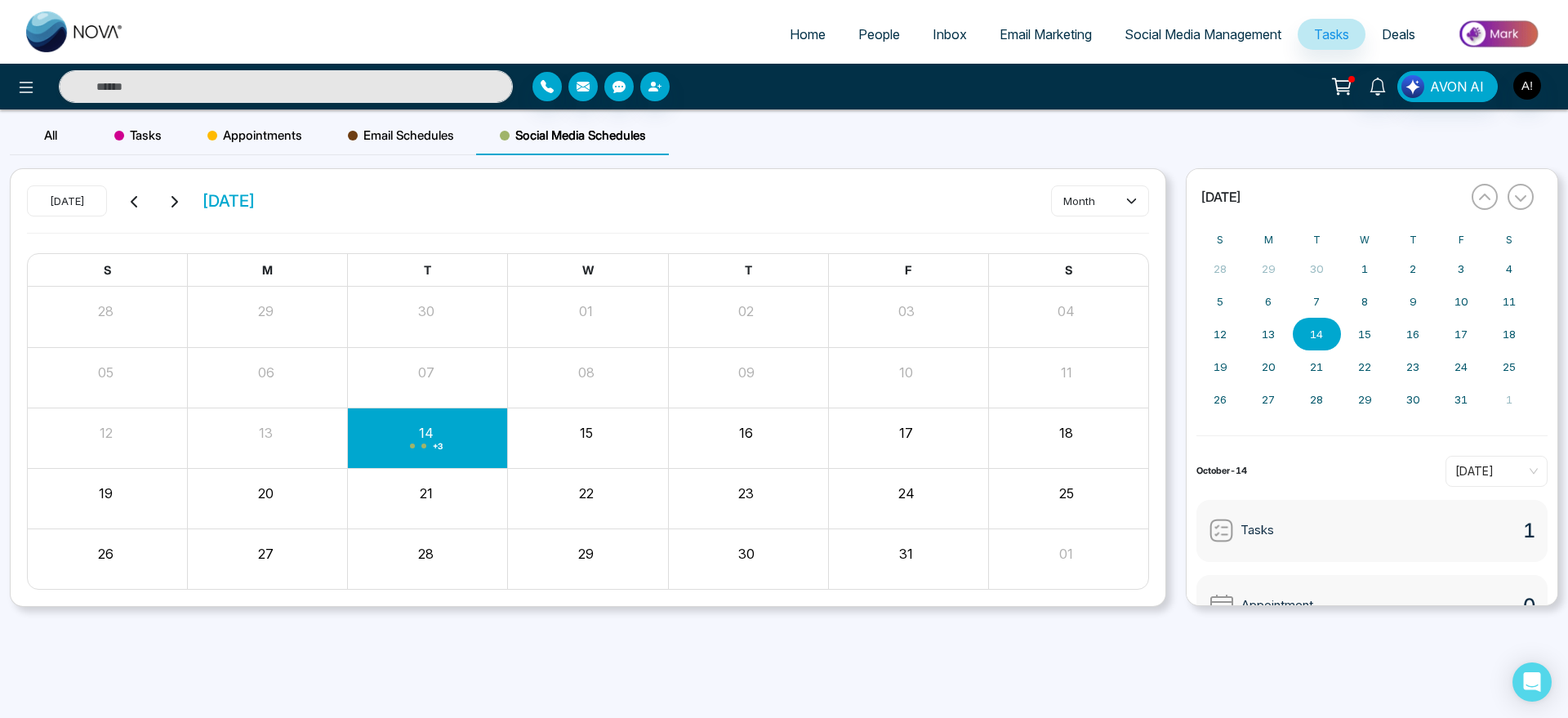
click at [392, 133] on span "Email Schedules" at bounding box center [401, 135] width 106 height 19
click at [256, 131] on span "Appointments" at bounding box center [255, 135] width 95 height 19
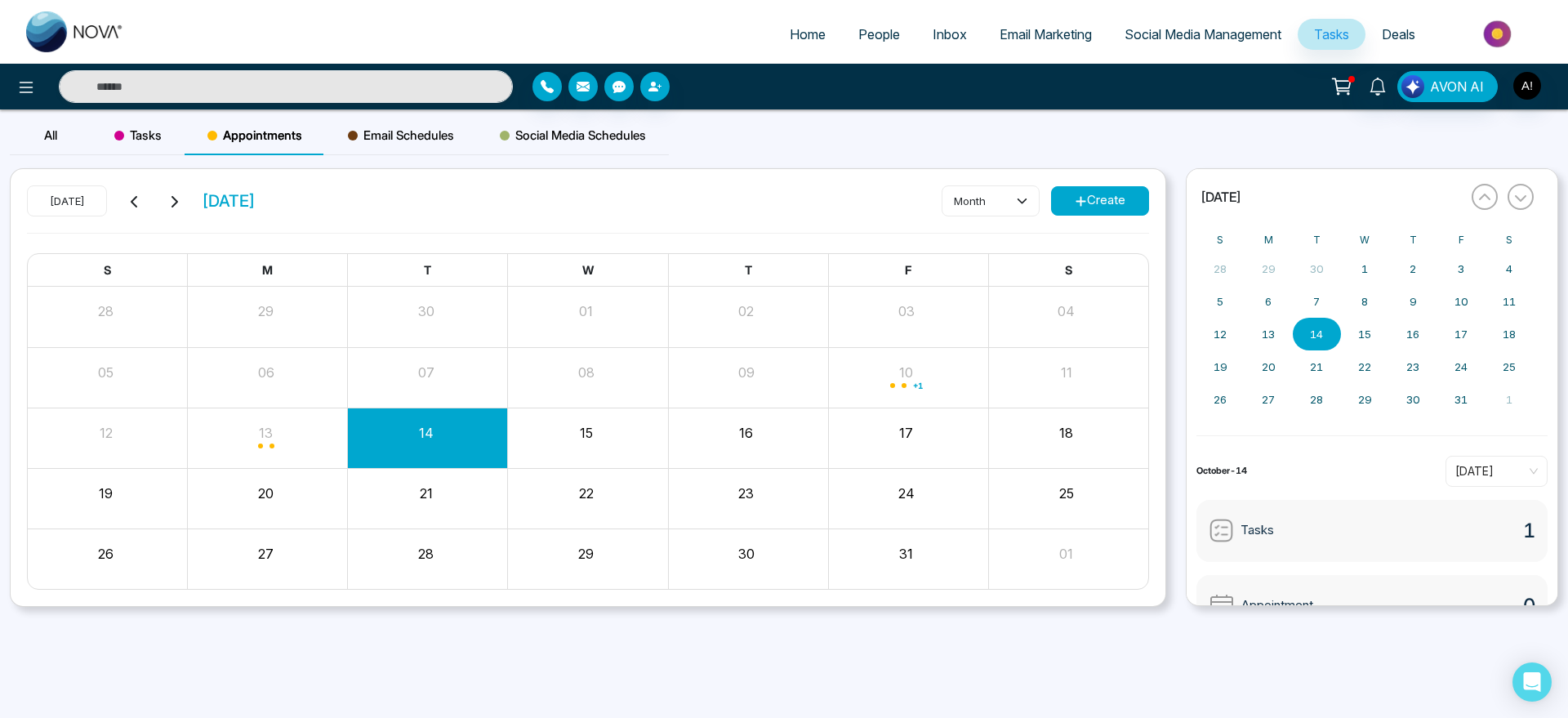
click at [360, 135] on span "Email Schedules" at bounding box center [401, 135] width 106 height 19
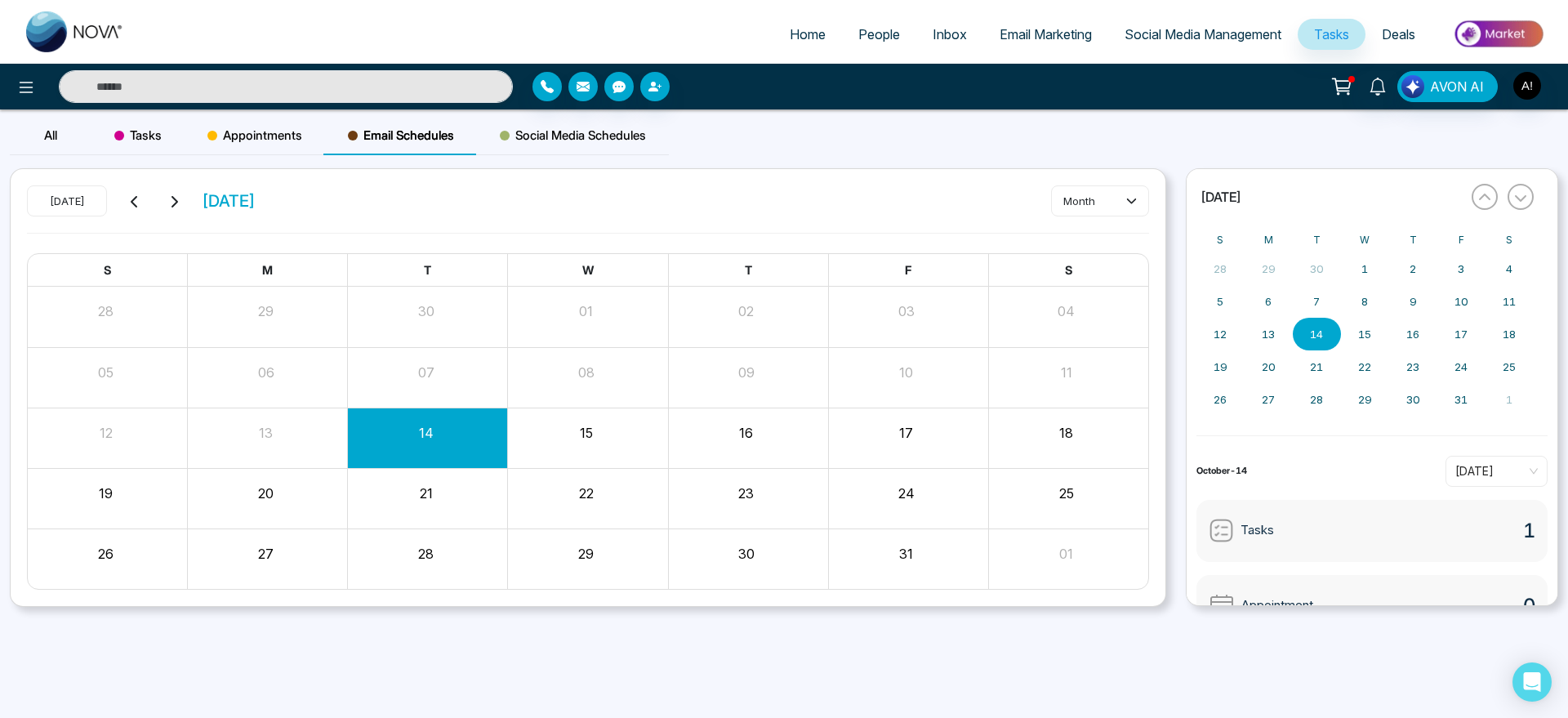
click at [566, 127] on span "Social Media Schedules" at bounding box center [572, 135] width 146 height 19
click at [175, 201] on icon at bounding box center [173, 201] width 13 height 13
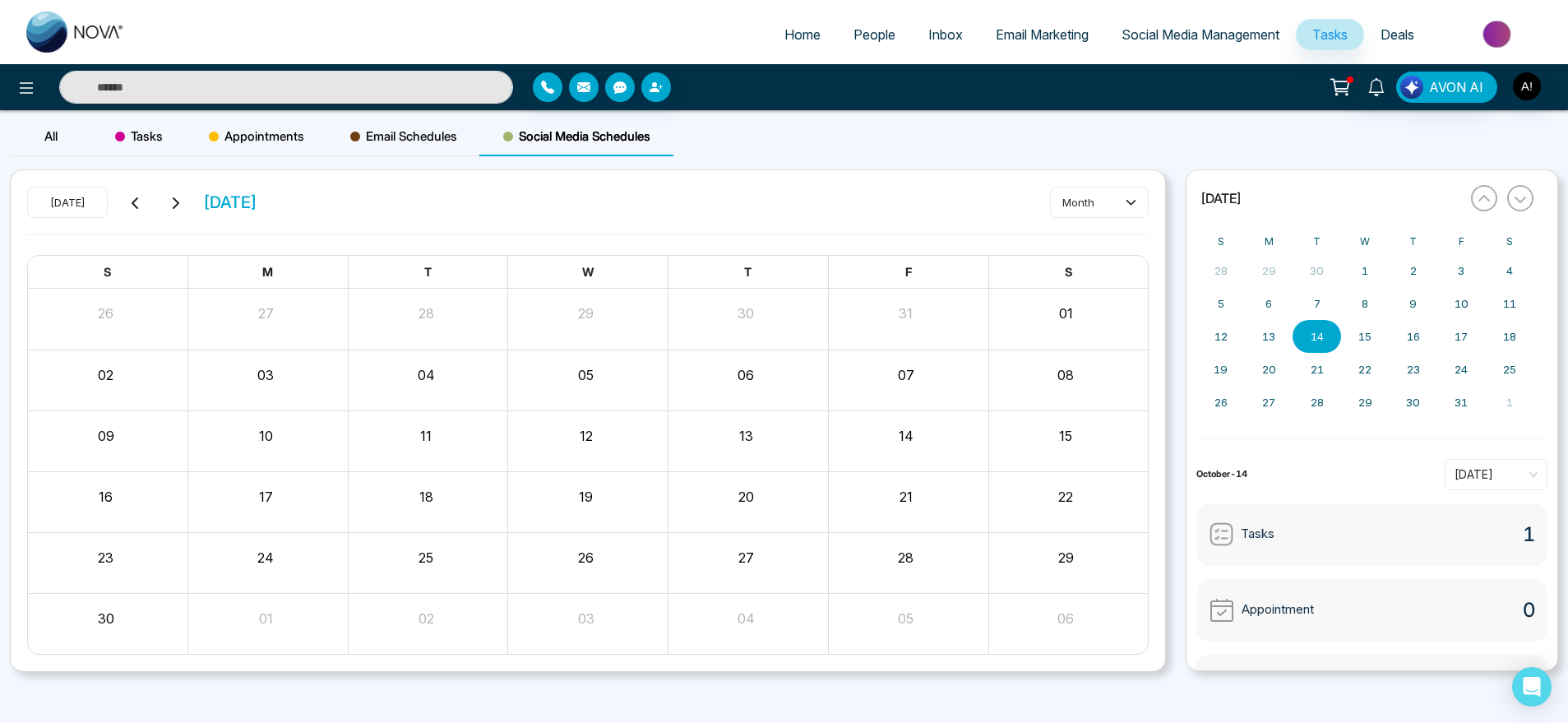
click at [140, 208] on icon at bounding box center [134, 203] width 13 height 13
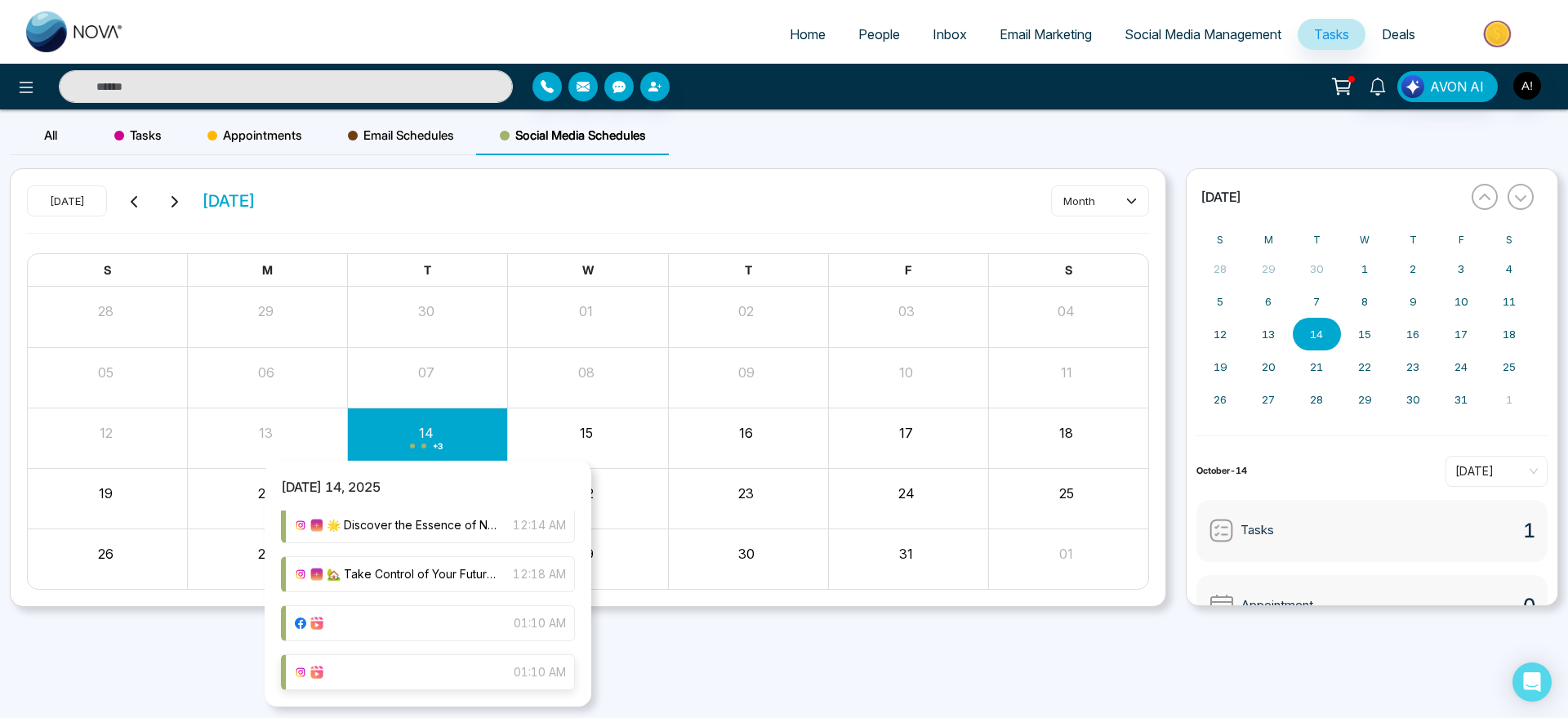
scroll to position [51, 0]
click at [465, 660] on div "01:10 AM" at bounding box center [428, 673] width 294 height 36
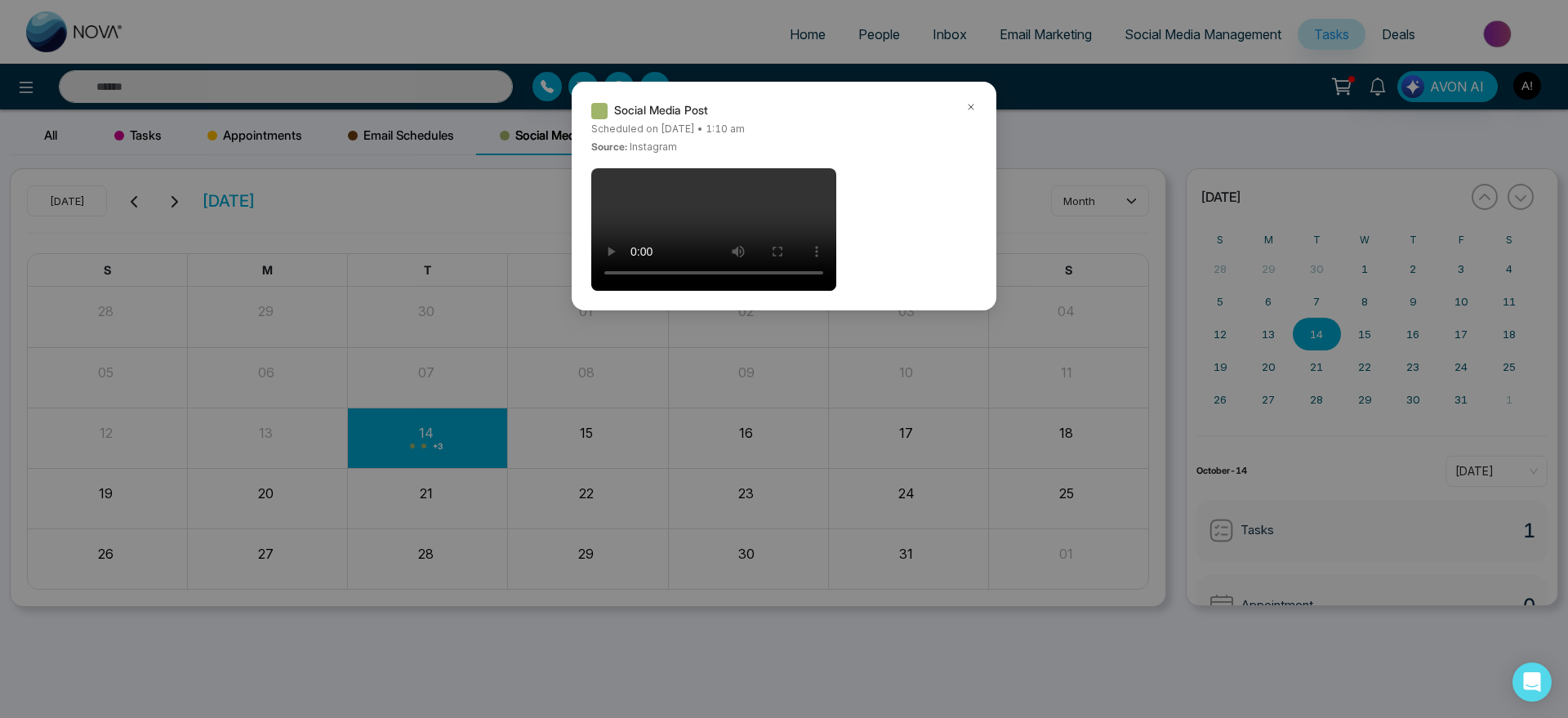
click at [973, 102] on icon at bounding box center [971, 107] width 12 height 12
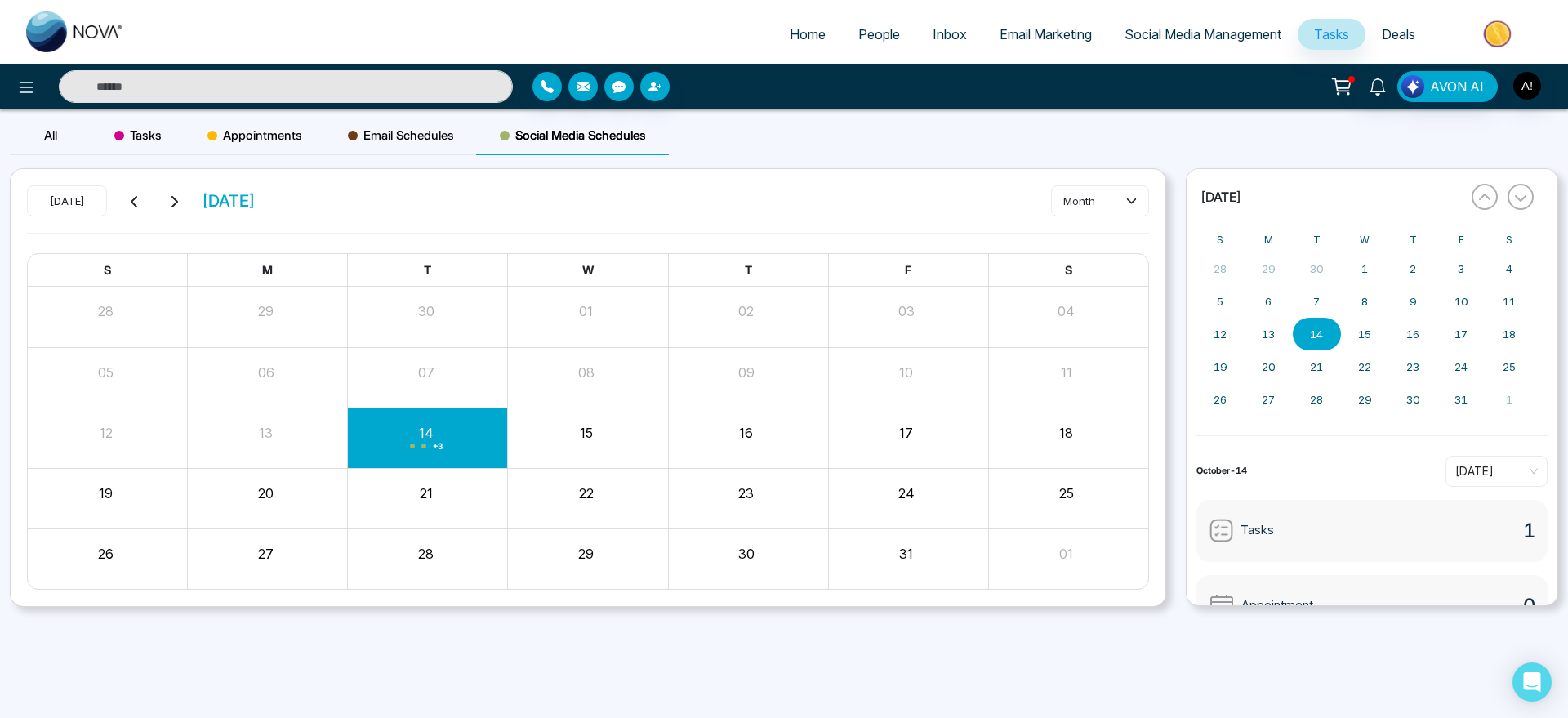
click at [189, 194] on div "[DATE] [DATE]" at bounding box center [141, 201] width 228 height 31
click at [333, 205] on div "[DATE] [DATE] month" at bounding box center [588, 209] width 1122 height 47
drag, startPoint x: 333, startPoint y: 205, endPoint x: 191, endPoint y: 190, distance: 142.8
click at [191, 190] on div "[DATE] [DATE] month" at bounding box center [588, 209] width 1122 height 47
click at [363, 200] on div "[DATE] [DATE] month" at bounding box center [588, 209] width 1122 height 47
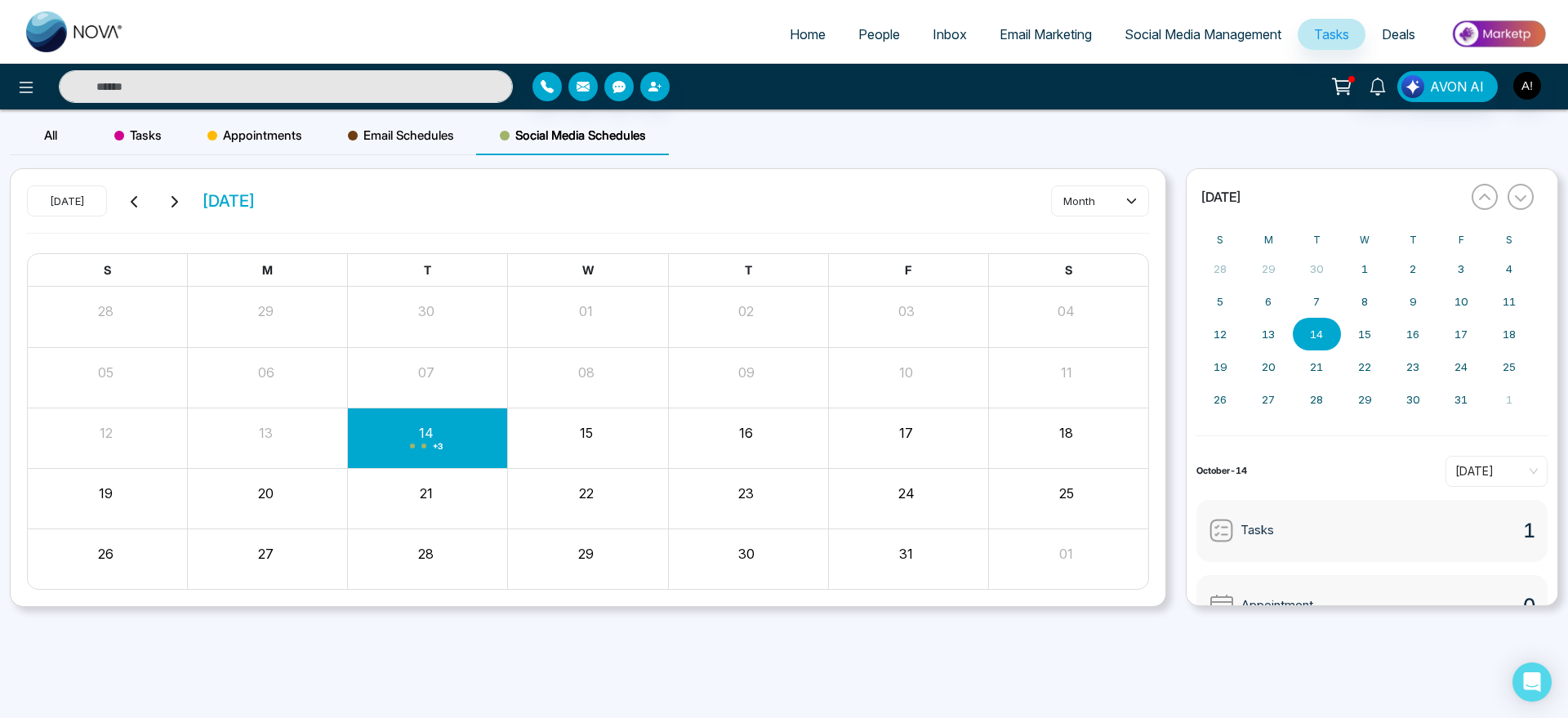
click at [1248, 48] on link "Social Media Management" at bounding box center [1203, 34] width 190 height 31
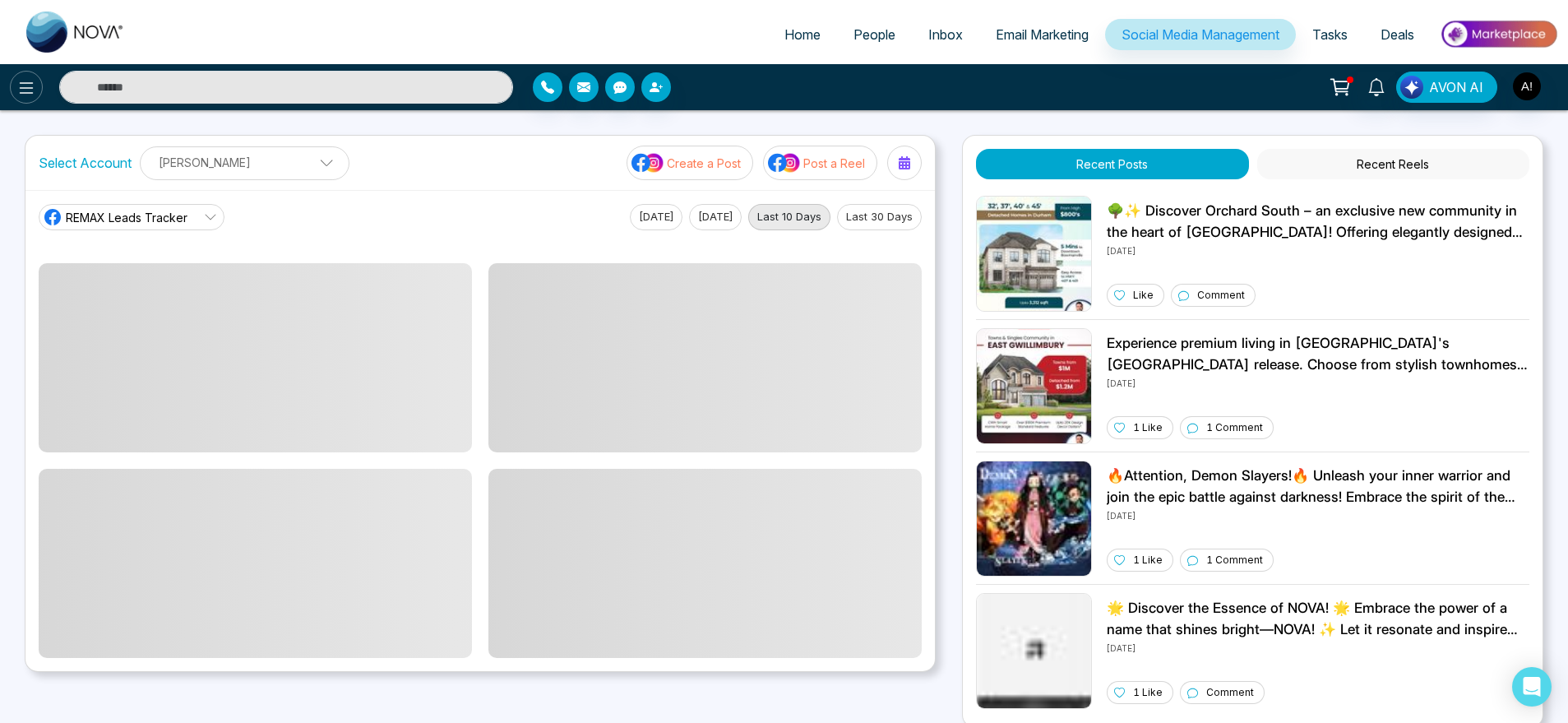
click at [19, 91] on icon at bounding box center [26, 88] width 19 height 19
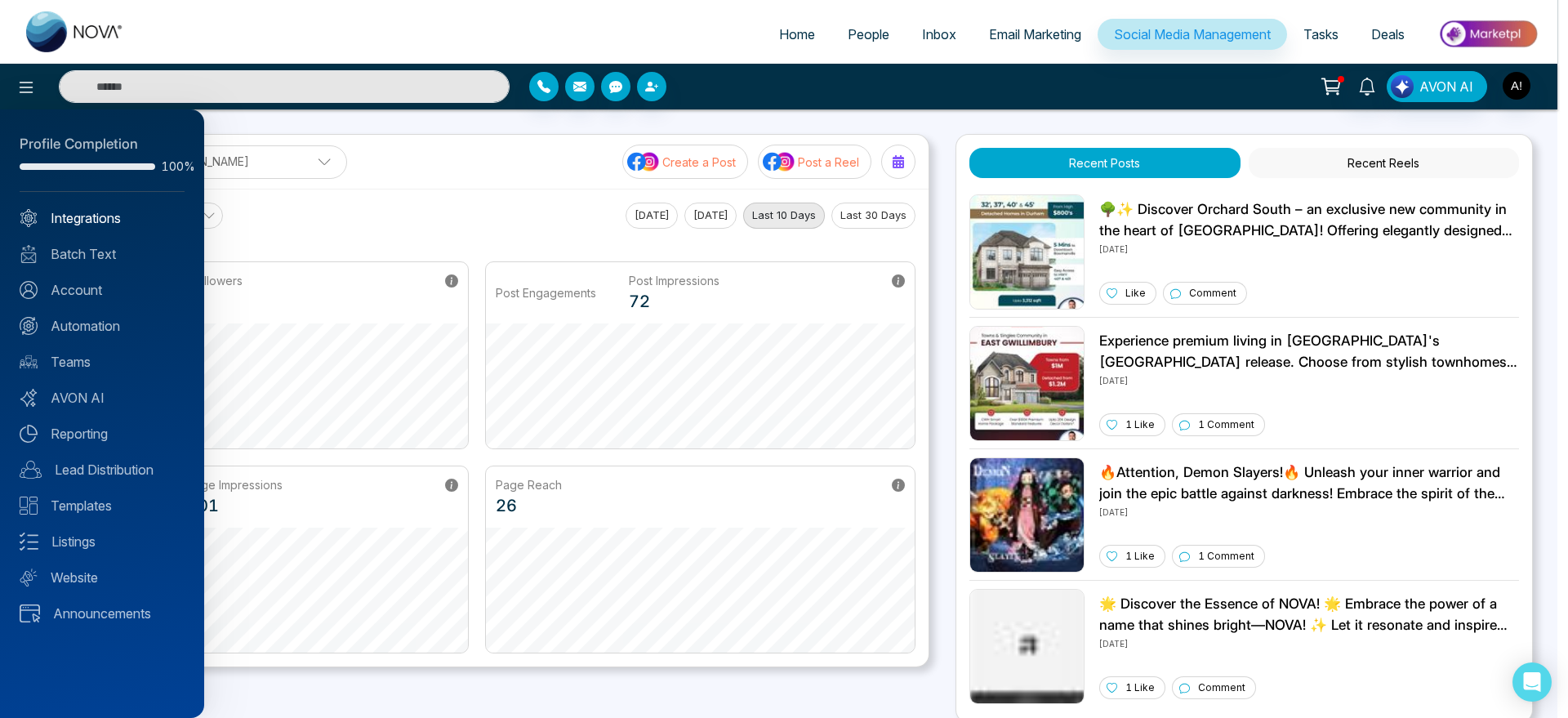
click at [97, 216] on link "Integrations" at bounding box center [102, 218] width 165 height 19
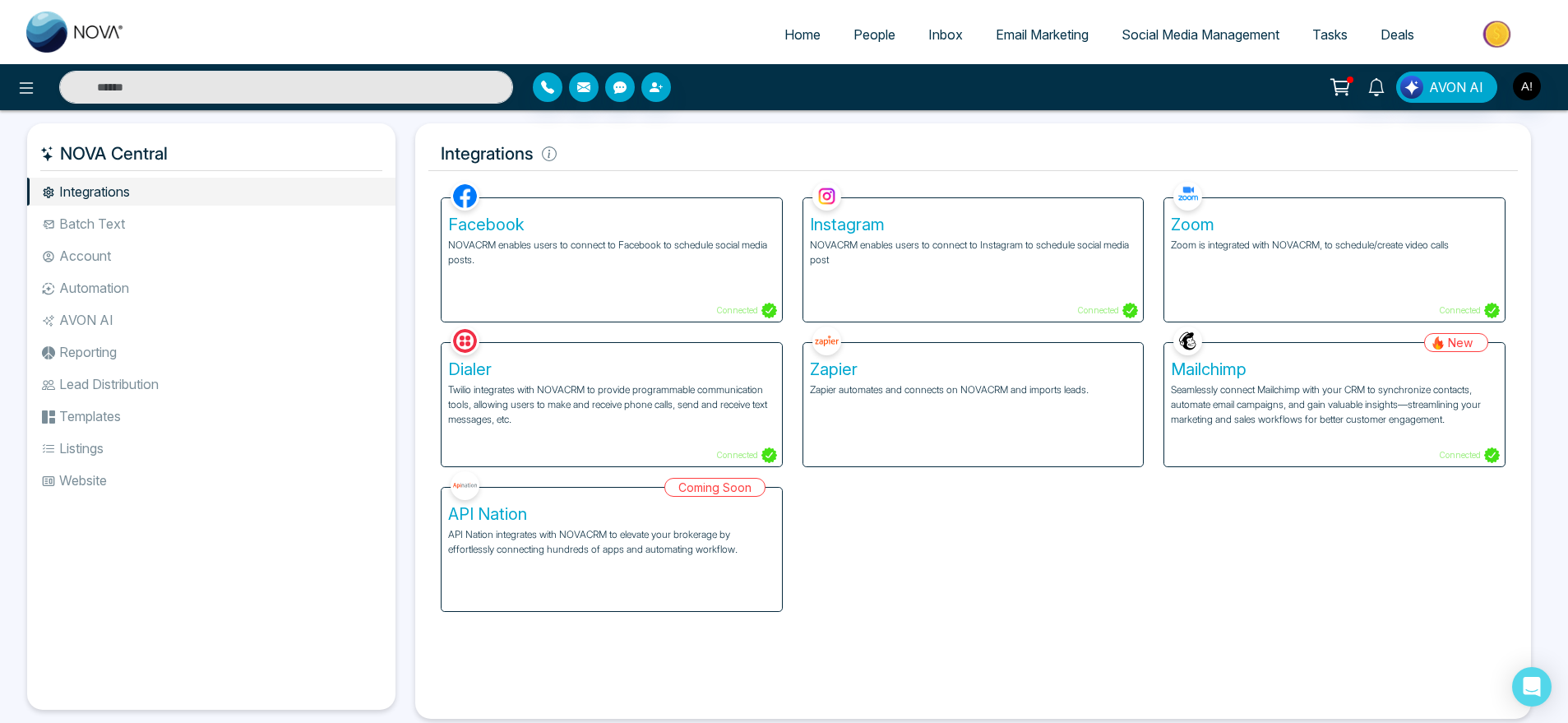
click at [224, 224] on li "Batch Text" at bounding box center [211, 223] width 368 height 28
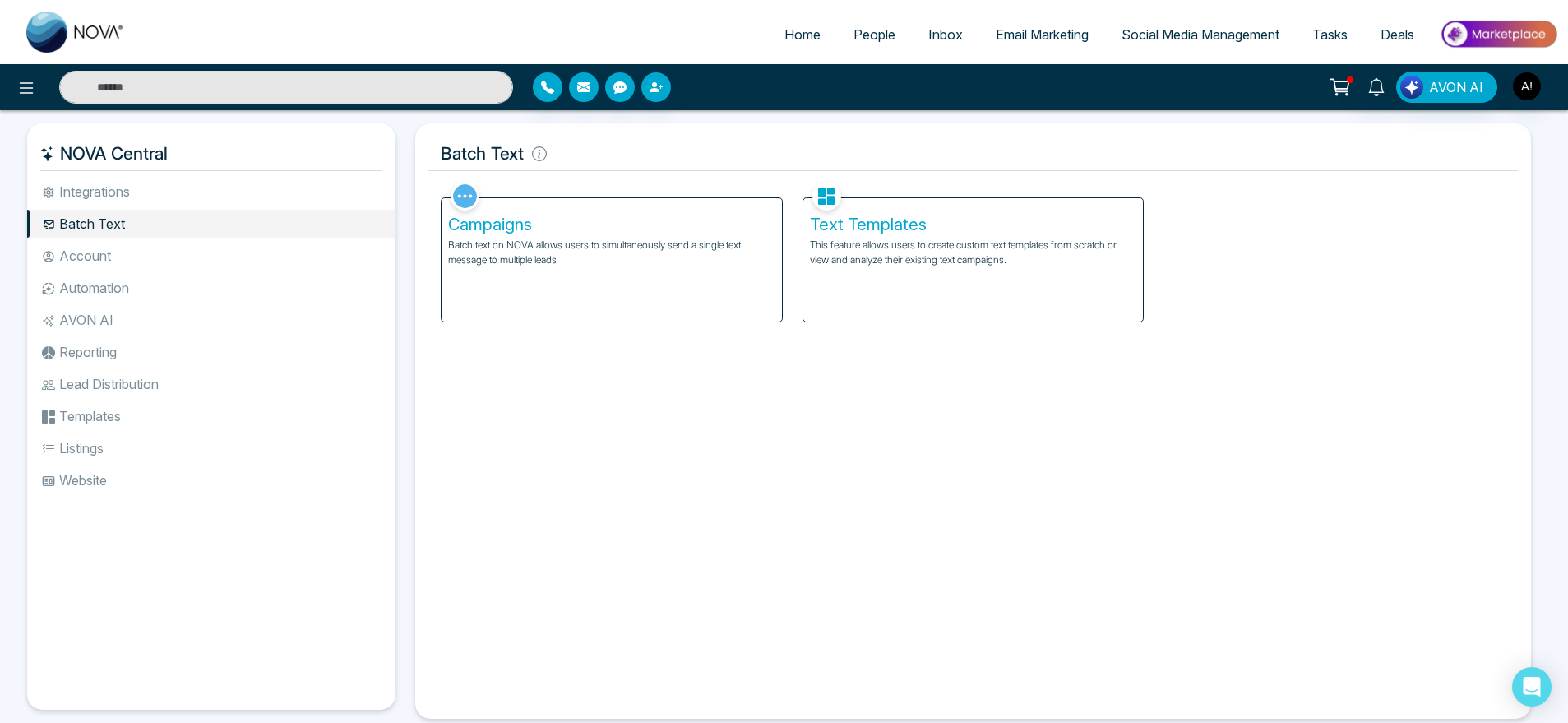
click at [144, 261] on li "Account" at bounding box center [211, 255] width 368 height 28
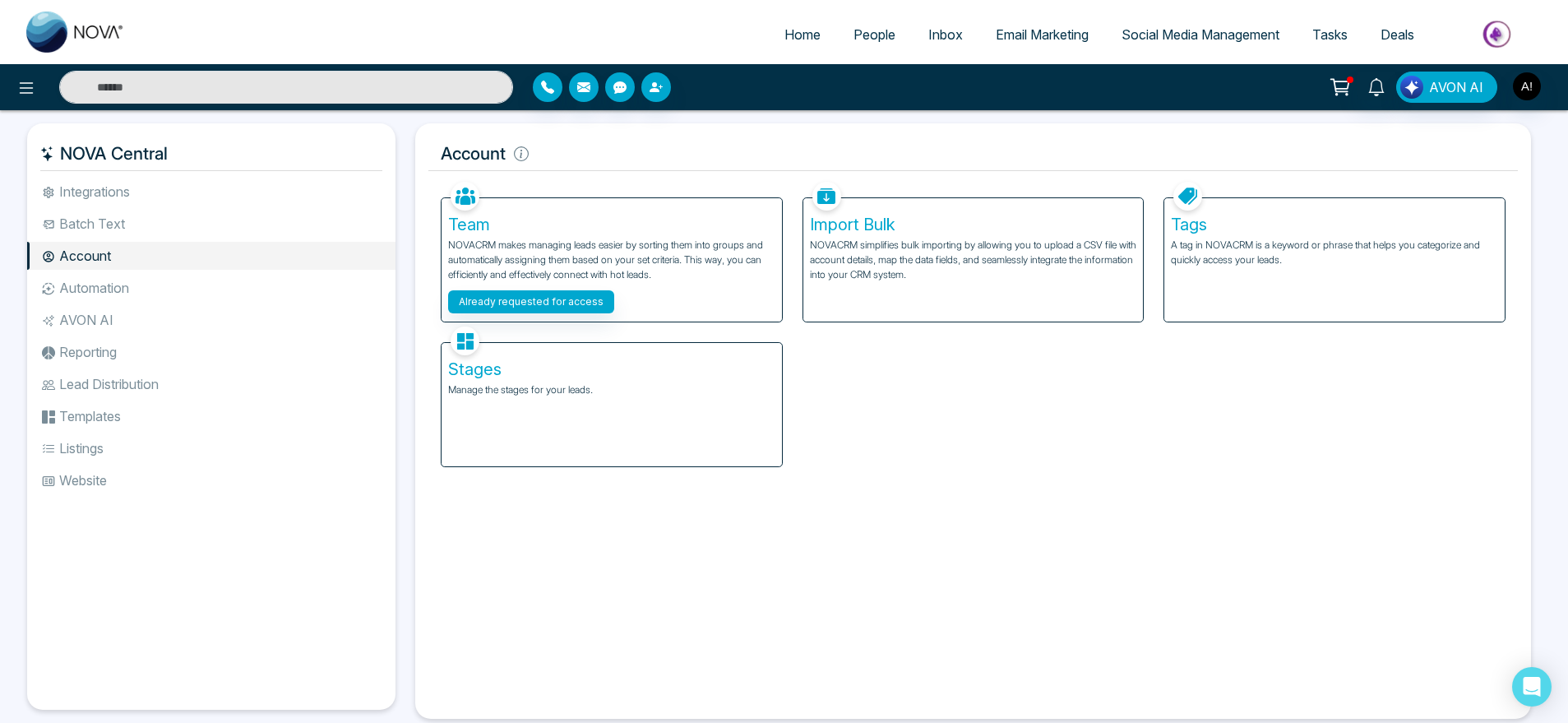
click at [164, 292] on li "Automation" at bounding box center [211, 287] width 368 height 28
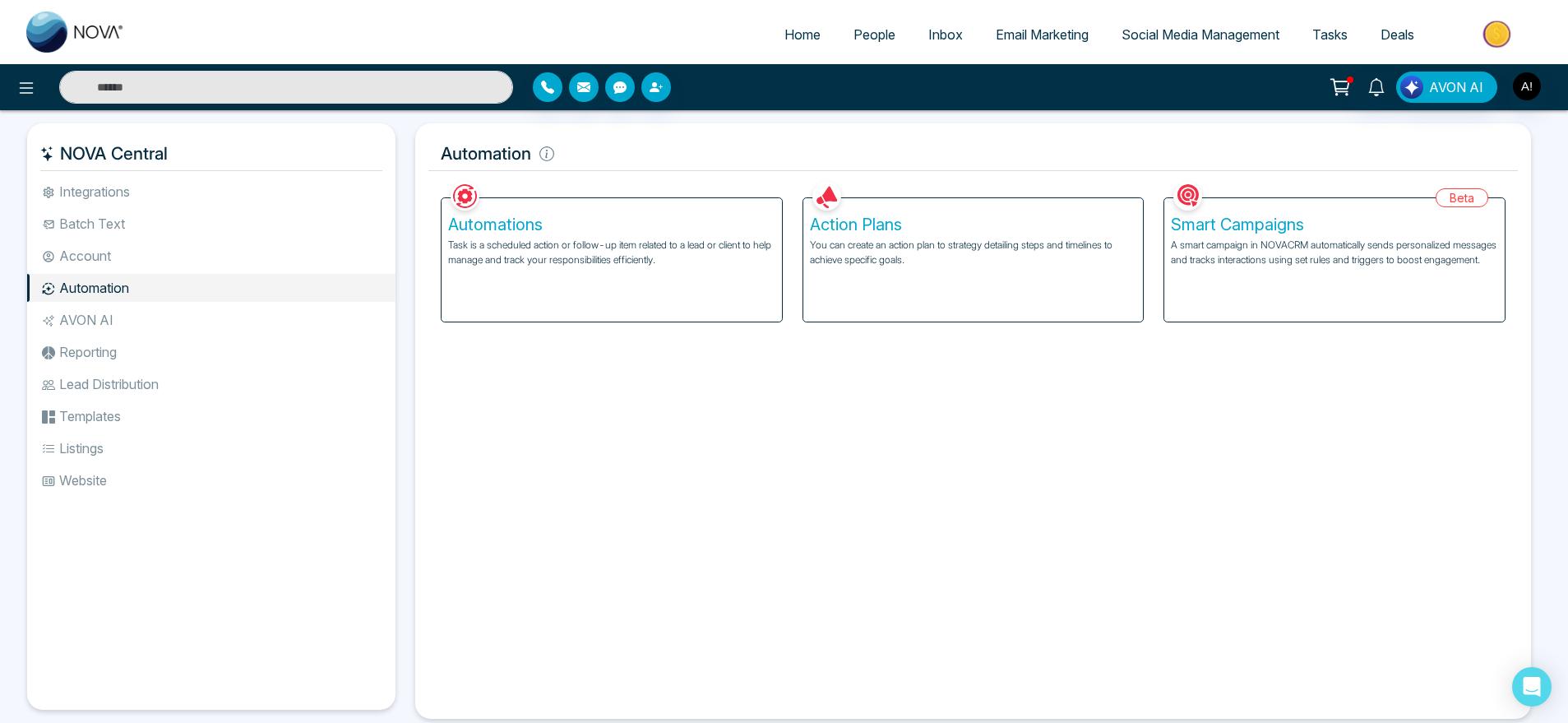
click at [176, 327] on li "AVON AI" at bounding box center [211, 320] width 368 height 28
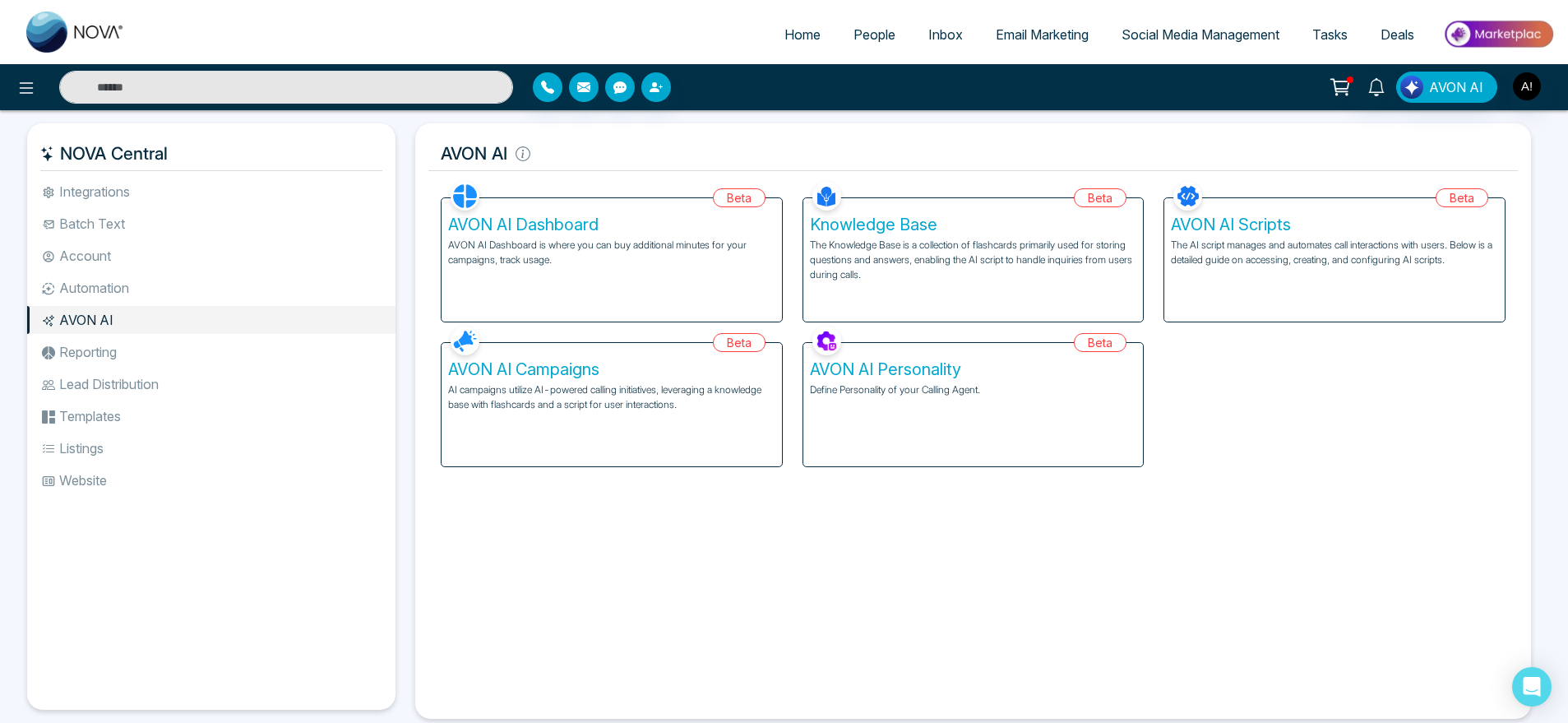
click at [129, 346] on li "Reporting" at bounding box center [211, 352] width 368 height 28
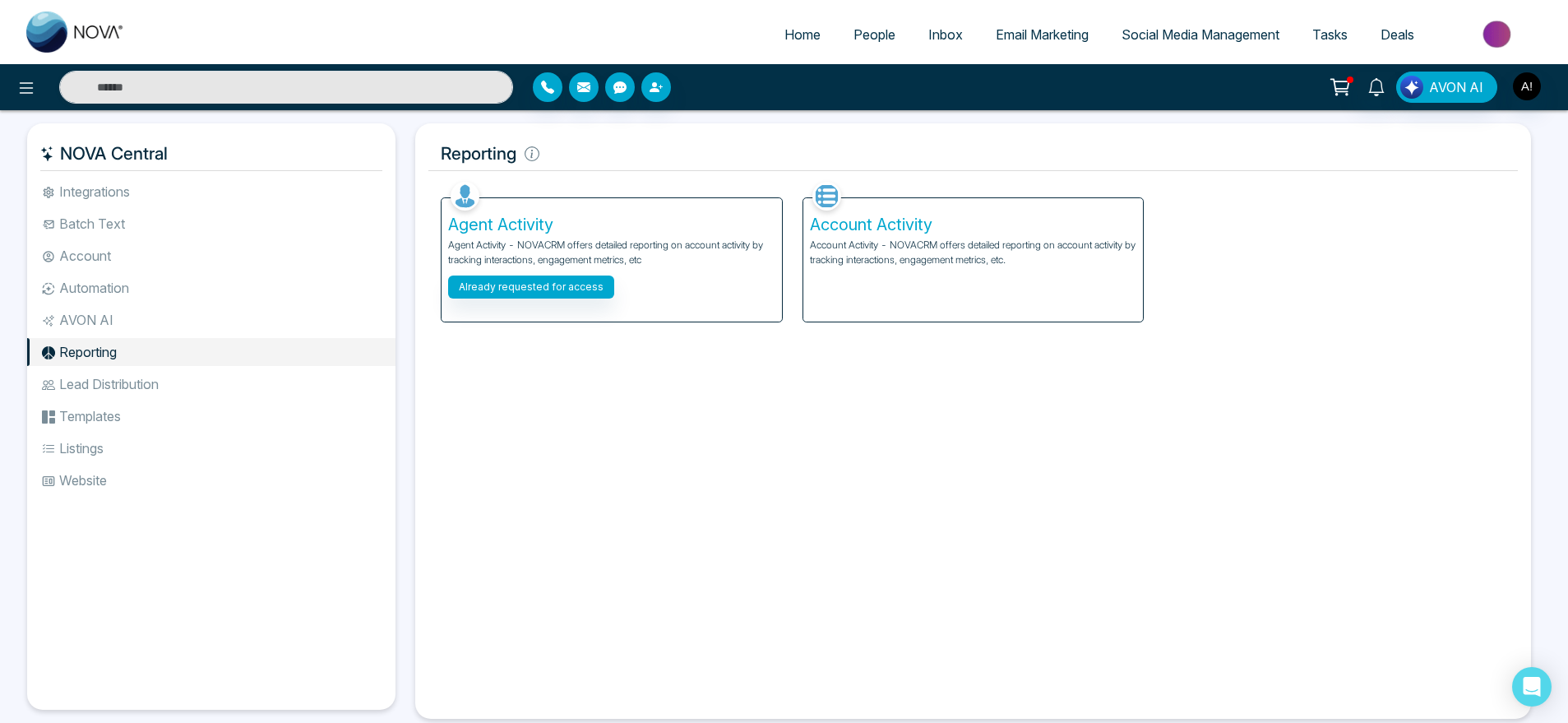
click at [143, 375] on li "Lead Distribution" at bounding box center [211, 384] width 368 height 28
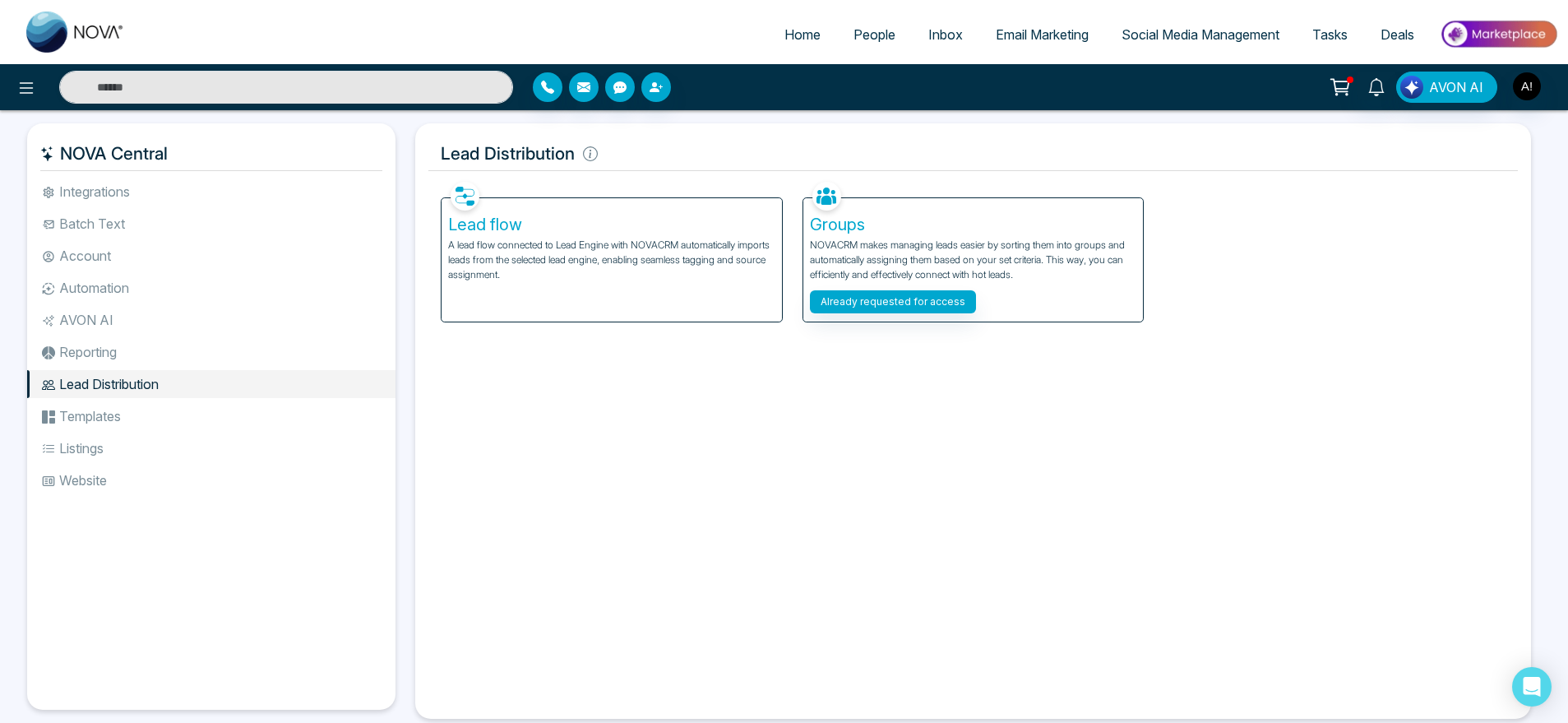
click at [162, 409] on li "Templates" at bounding box center [211, 416] width 368 height 28
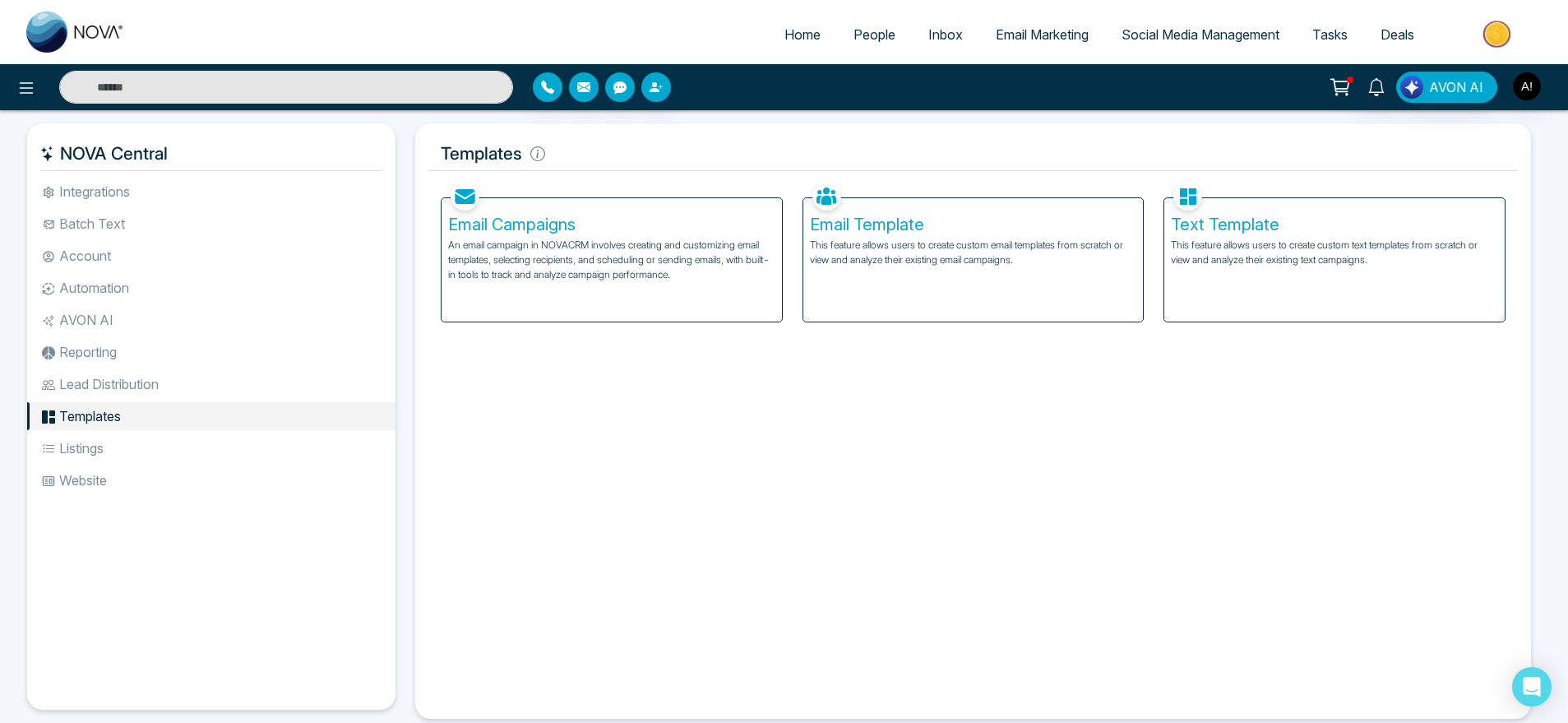
click at [692, 252] on p "An email campaign in NOVACRM involves creating and customizing email templates,…" at bounding box center [612, 260] width 327 height 45
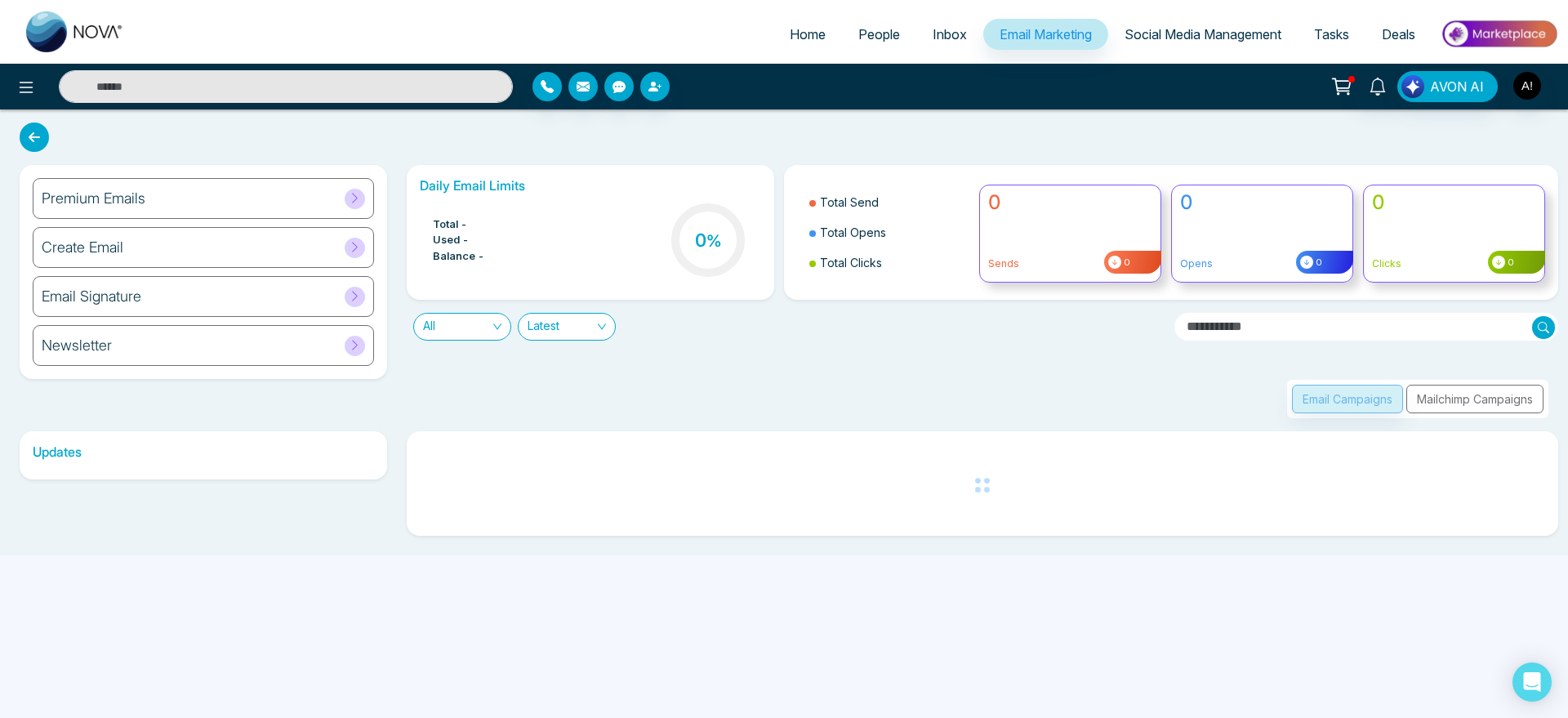
click at [41, 143] on icon at bounding box center [34, 137] width 29 height 29
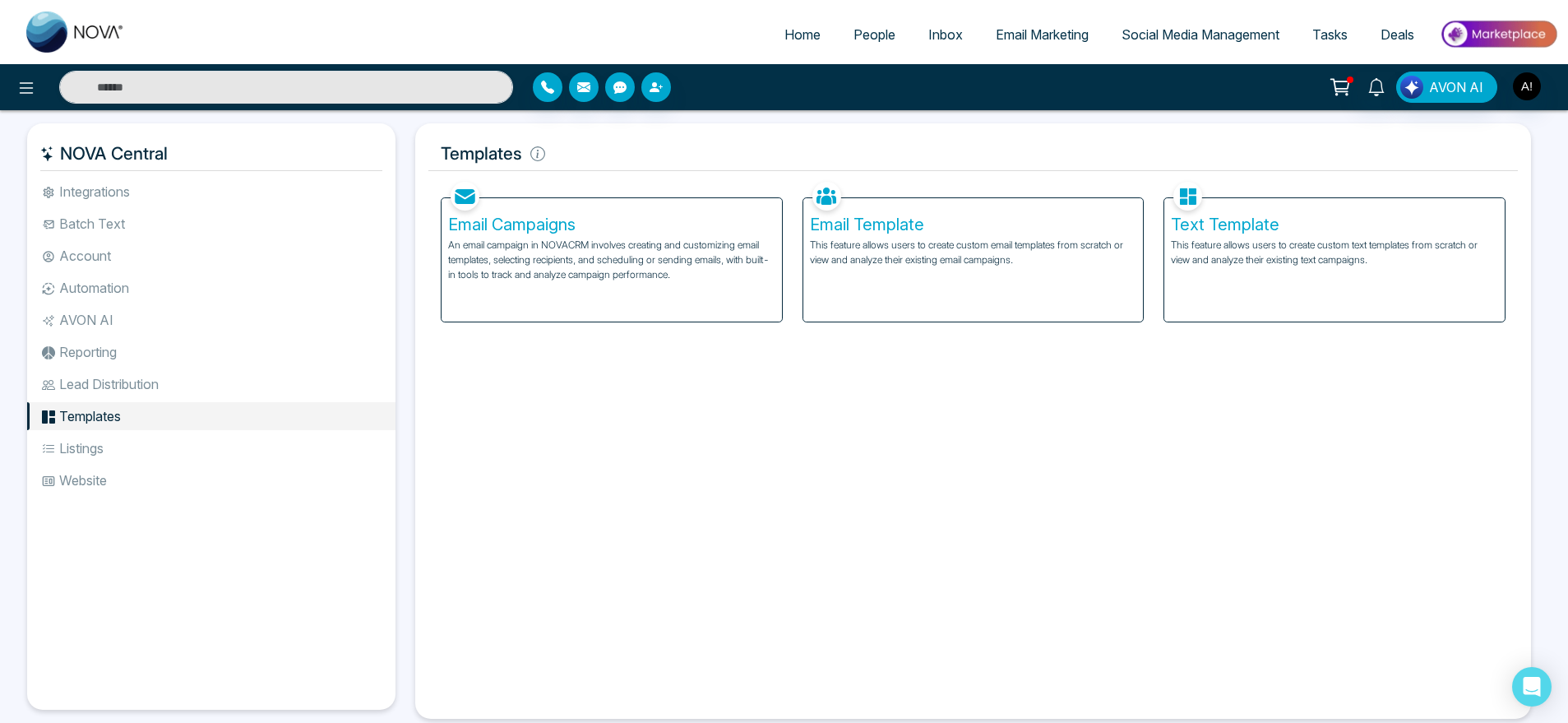
click at [873, 32] on span "People" at bounding box center [874, 34] width 42 height 17
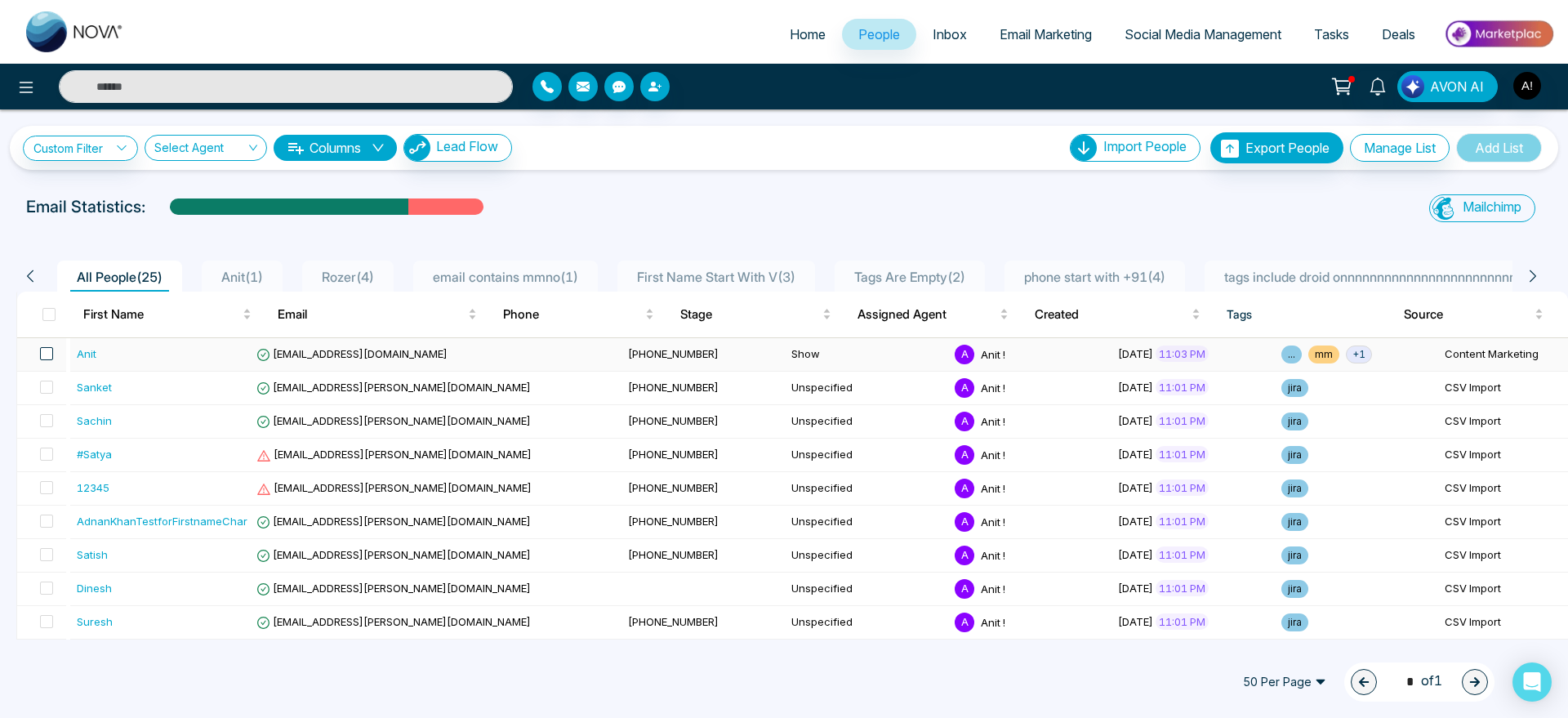
click at [47, 352] on span at bounding box center [45, 353] width 13 height 13
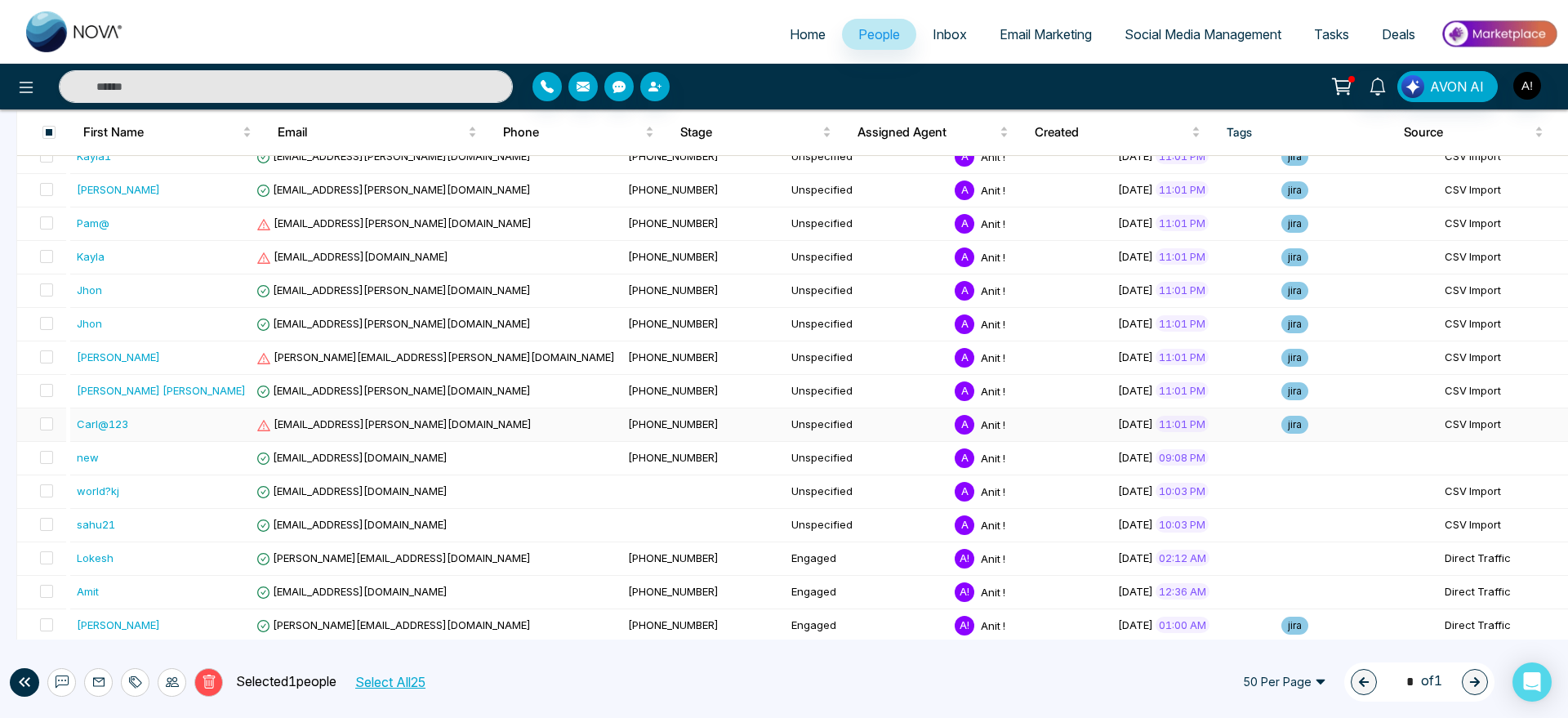
scroll to position [500, 0]
click at [43, 552] on span at bounding box center [45, 555] width 13 height 13
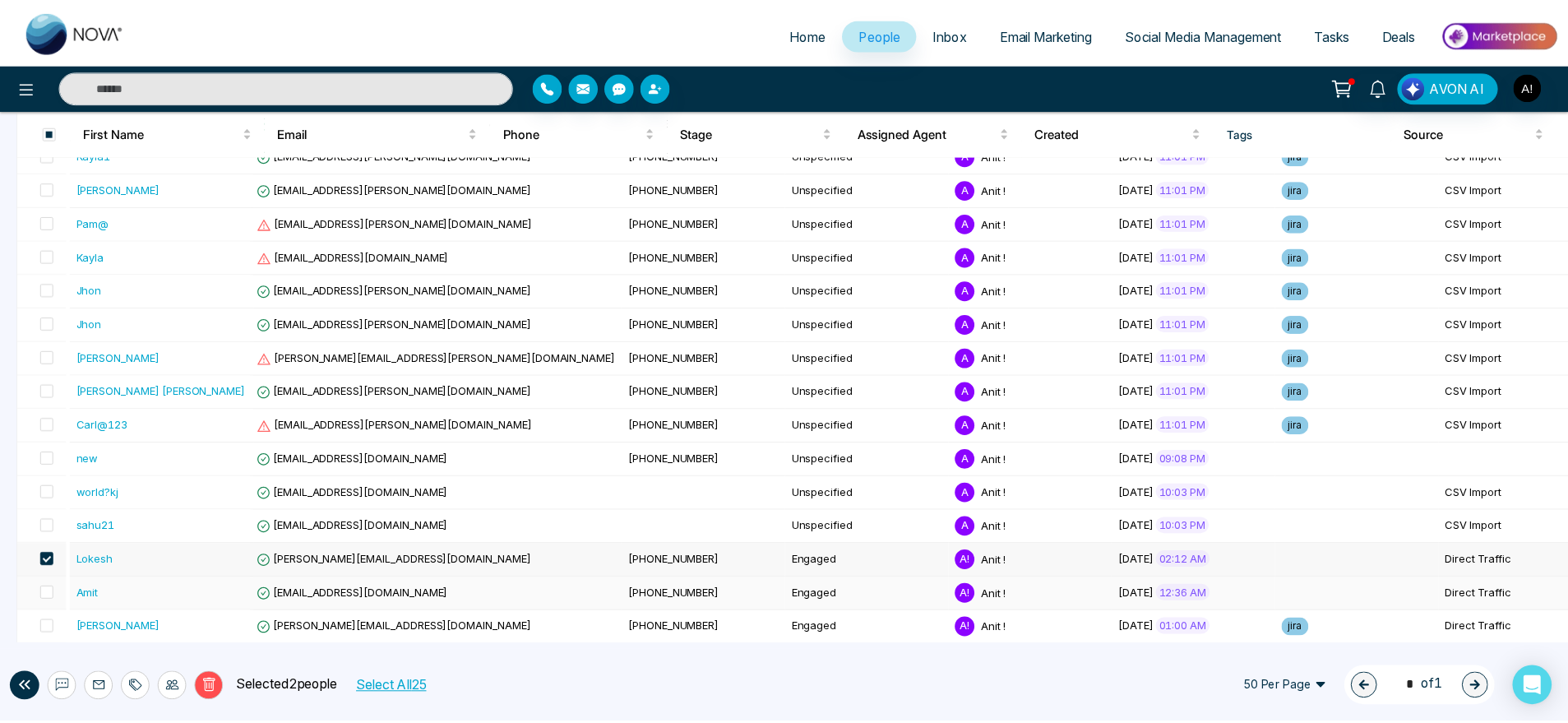
scroll to position [540, 0]
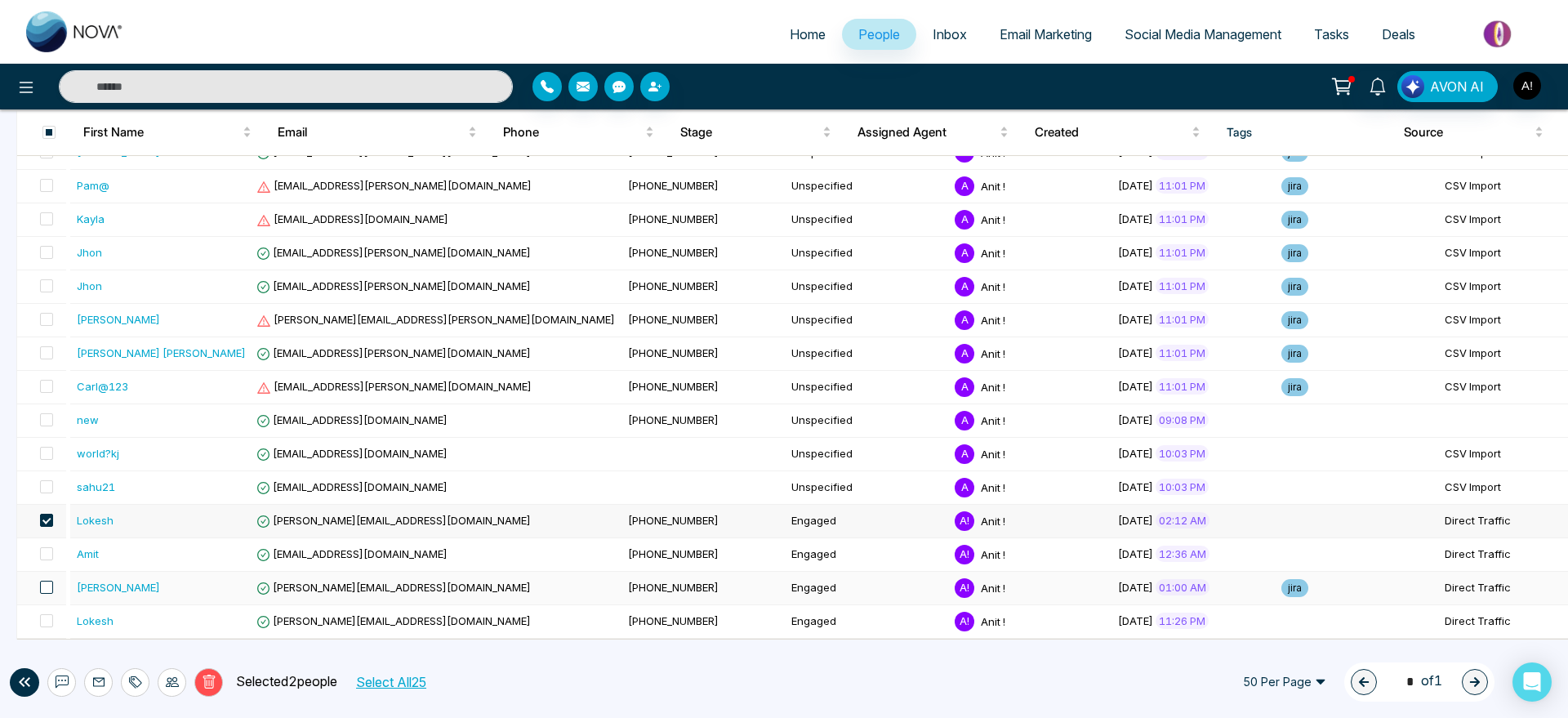
click at [45, 586] on span at bounding box center [45, 586] width 13 height 13
click at [49, 619] on span at bounding box center [45, 619] width 13 height 13
click at [101, 690] on button at bounding box center [99, 682] width 29 height 29
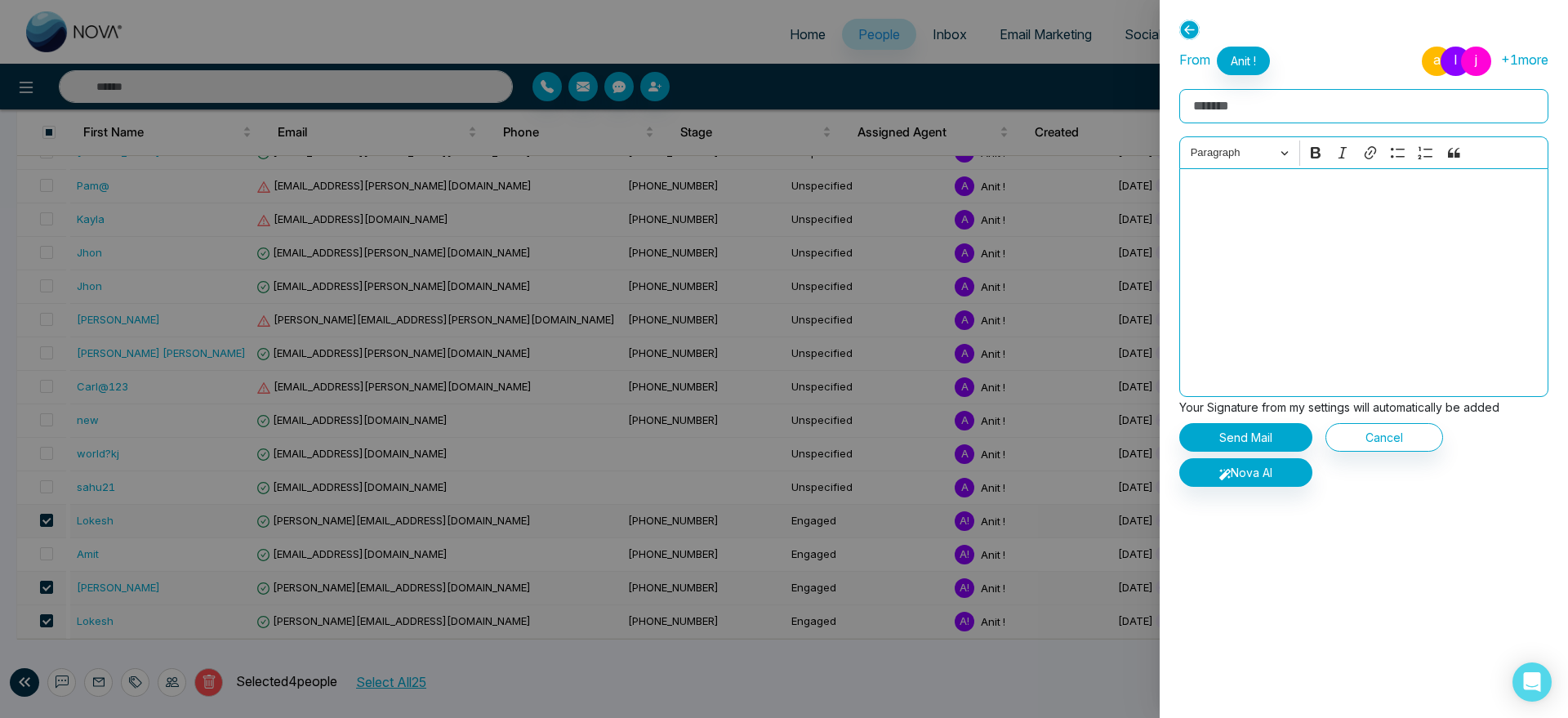
click at [1249, 524] on p "Use Template" at bounding box center [1363, 516] width 369 height 33
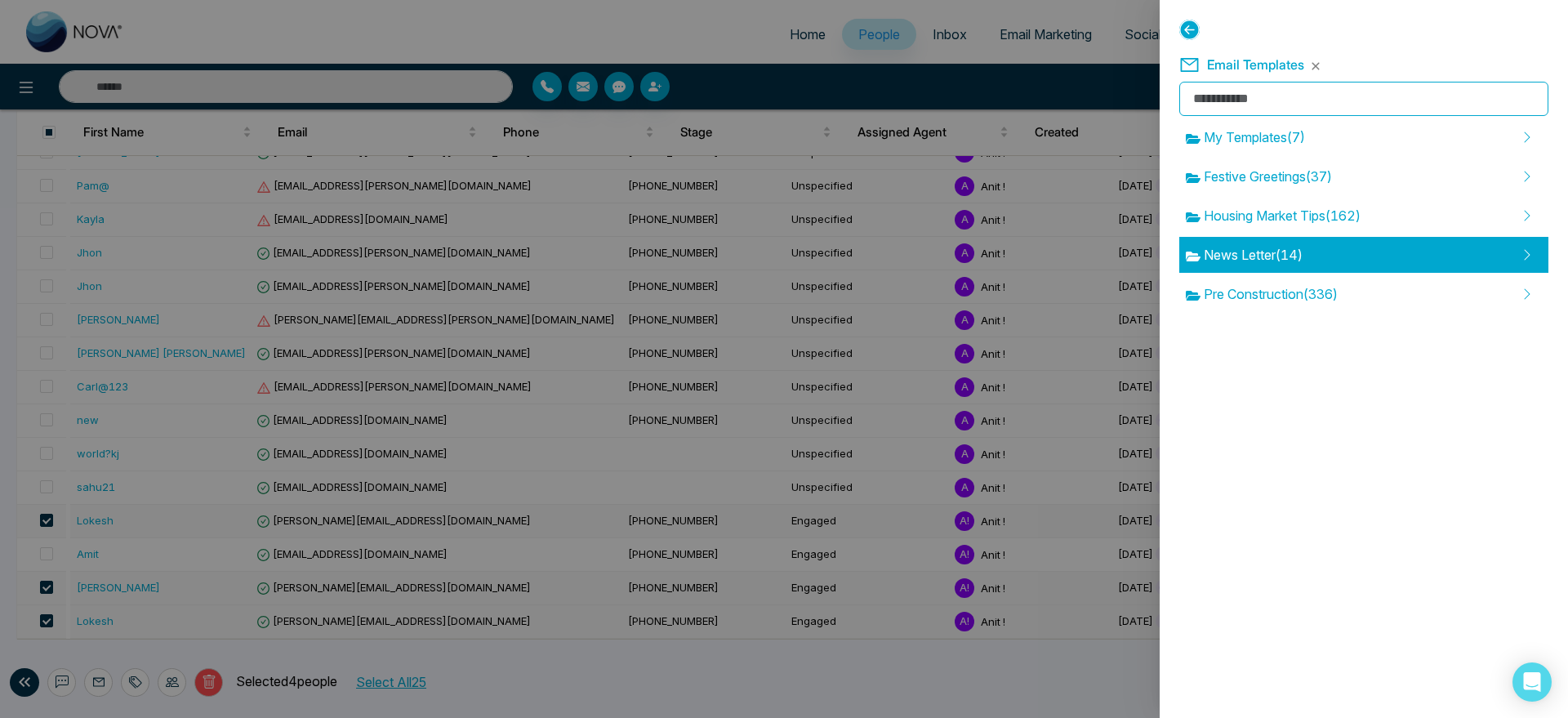
click at [1312, 248] on div "News Letter ( 14 )" at bounding box center [1363, 254] width 369 height 36
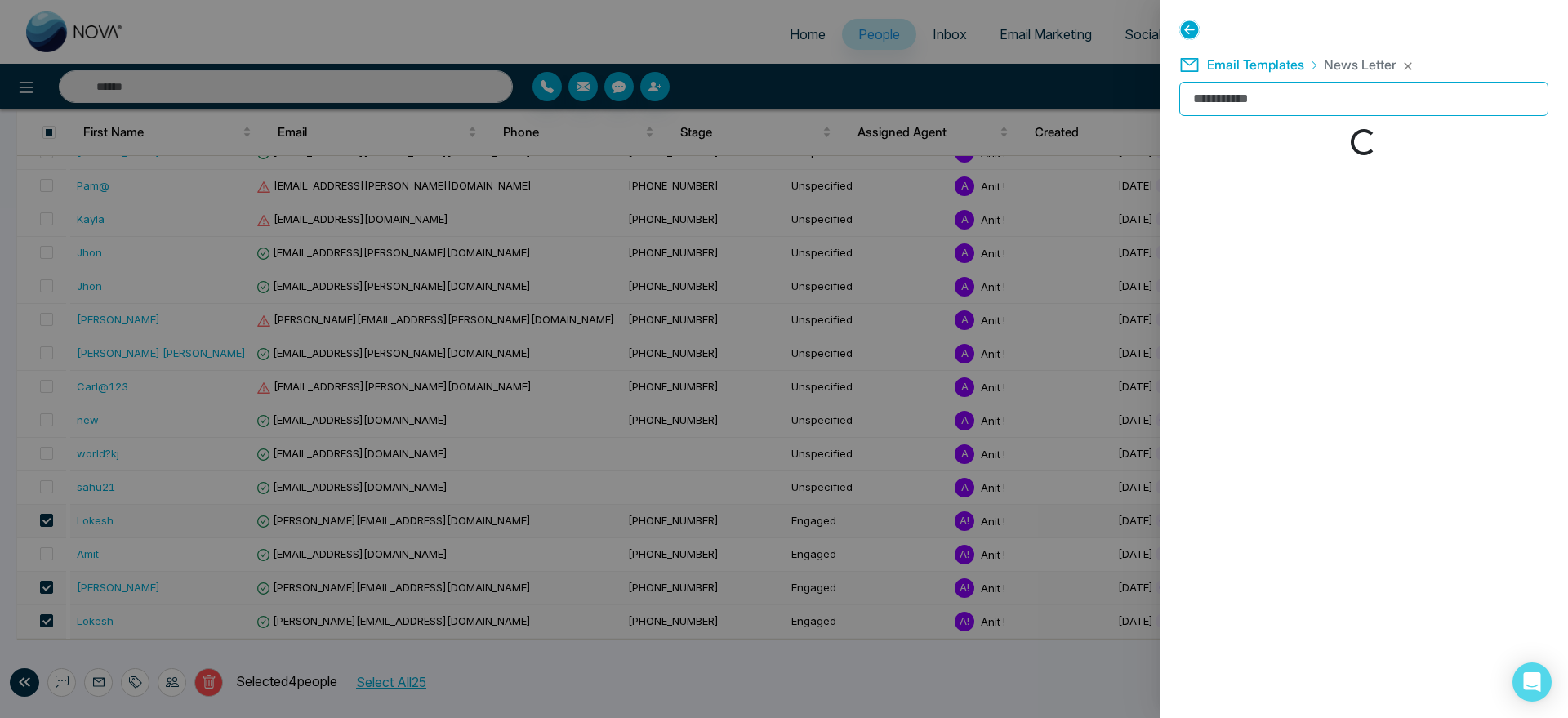
click at [1262, 63] on span "Email Templates" at bounding box center [1255, 64] width 97 height 16
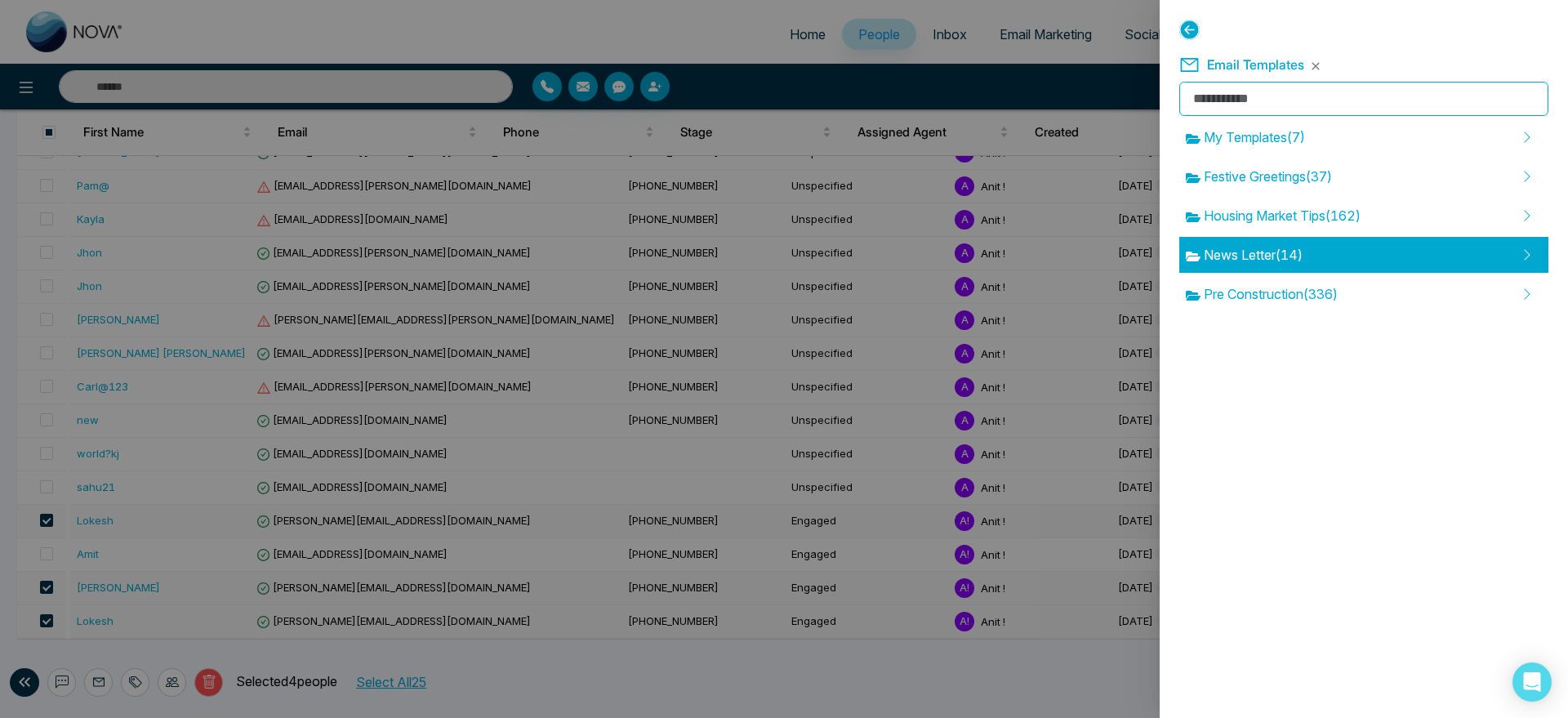
click at [1316, 249] on div "News Letter ( 14 )" at bounding box center [1363, 254] width 369 height 36
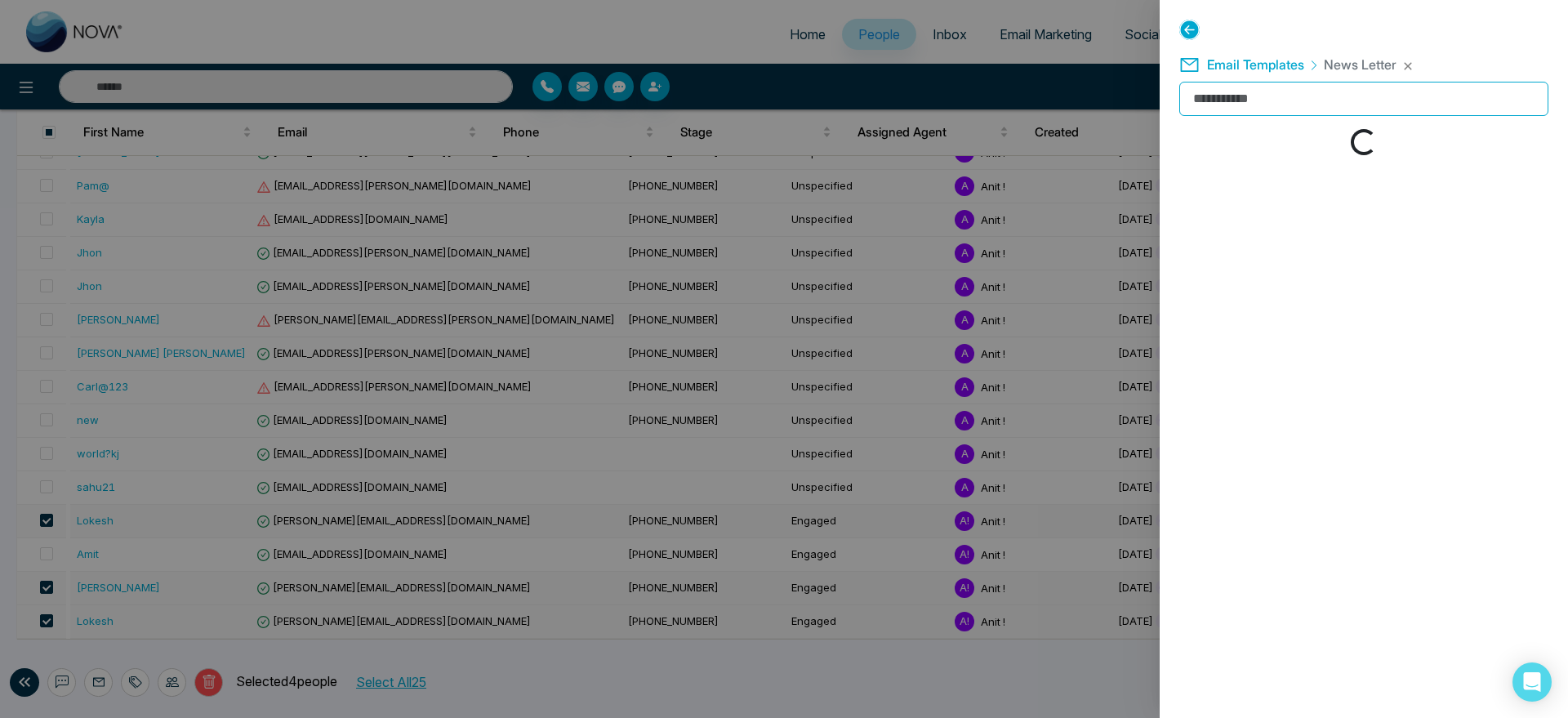
click at [1252, 71] on span "Email Templates" at bounding box center [1255, 64] width 97 height 16
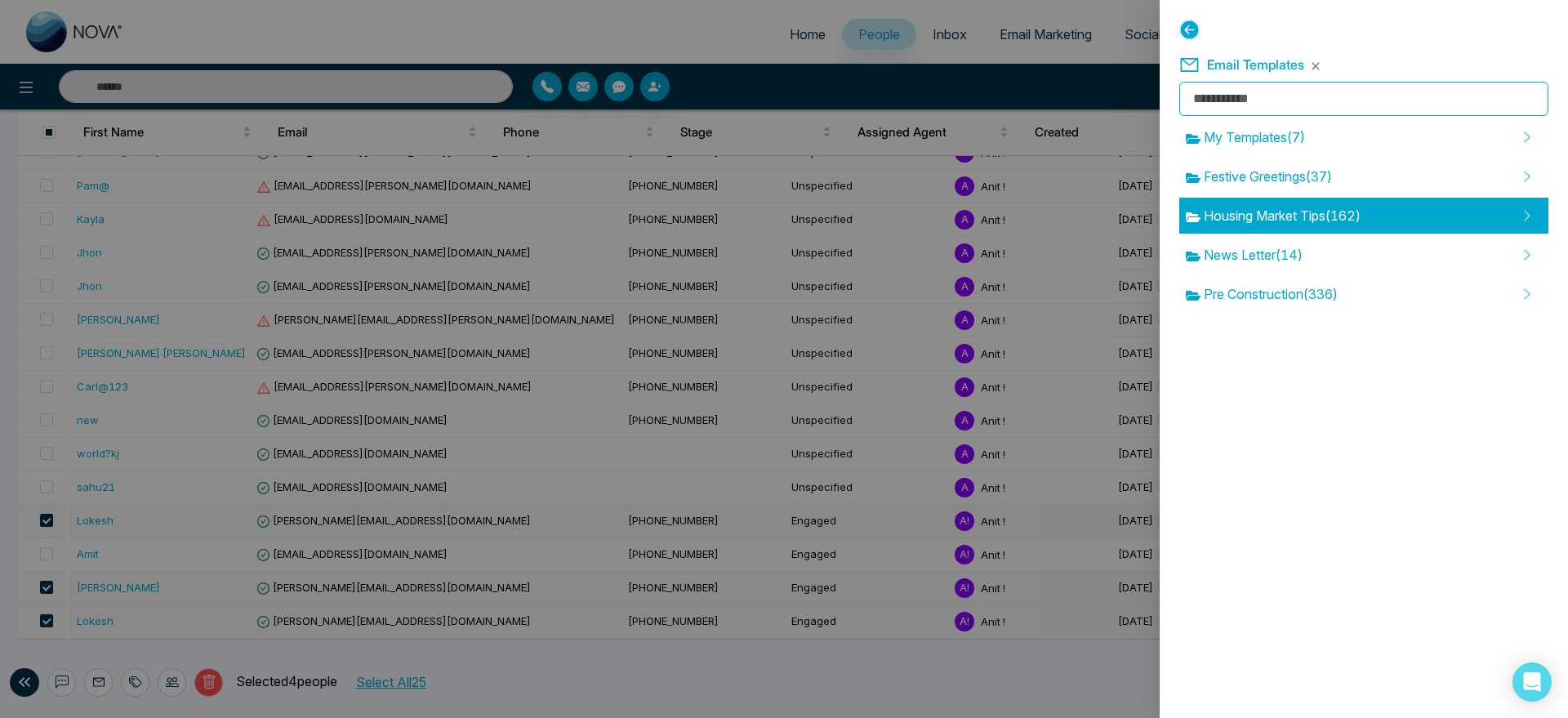
click at [1282, 203] on div "Housing Market Tips ( 162 )" at bounding box center [1363, 215] width 369 height 36
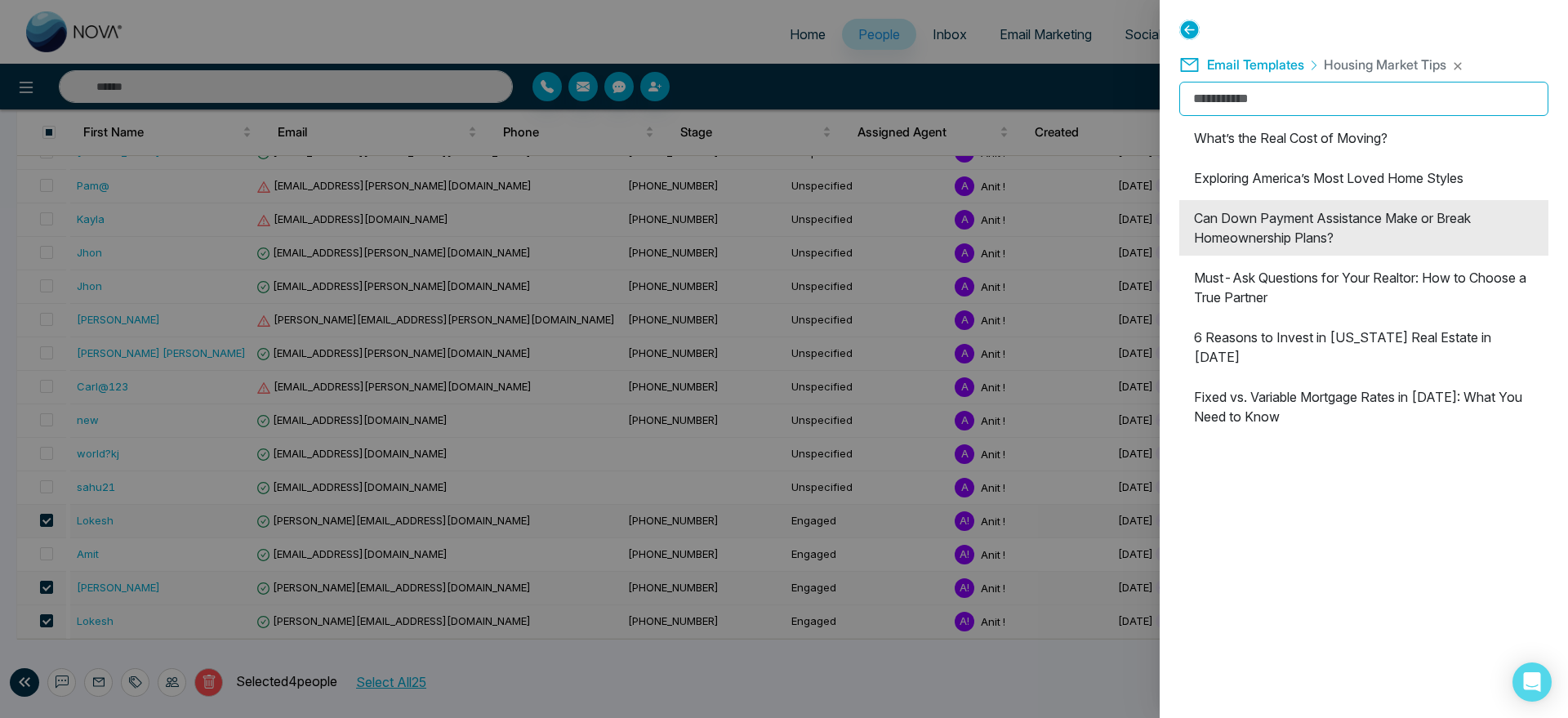
click at [1397, 200] on li "Can Down Payment Assistance Make or Break Homeownership Plans?" at bounding box center [1363, 227] width 369 height 55
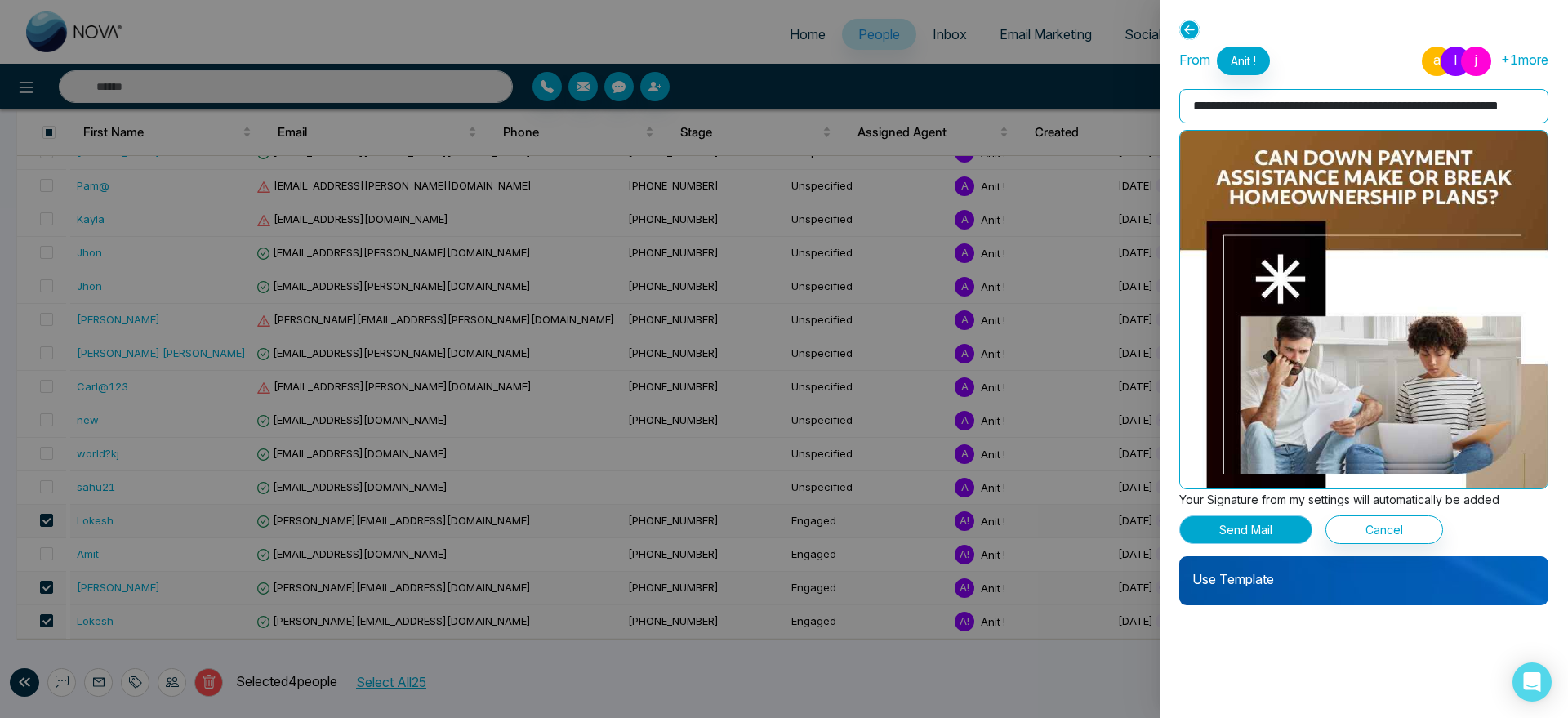
click at [1278, 539] on button "Send Mail" at bounding box center [1246, 529] width 134 height 29
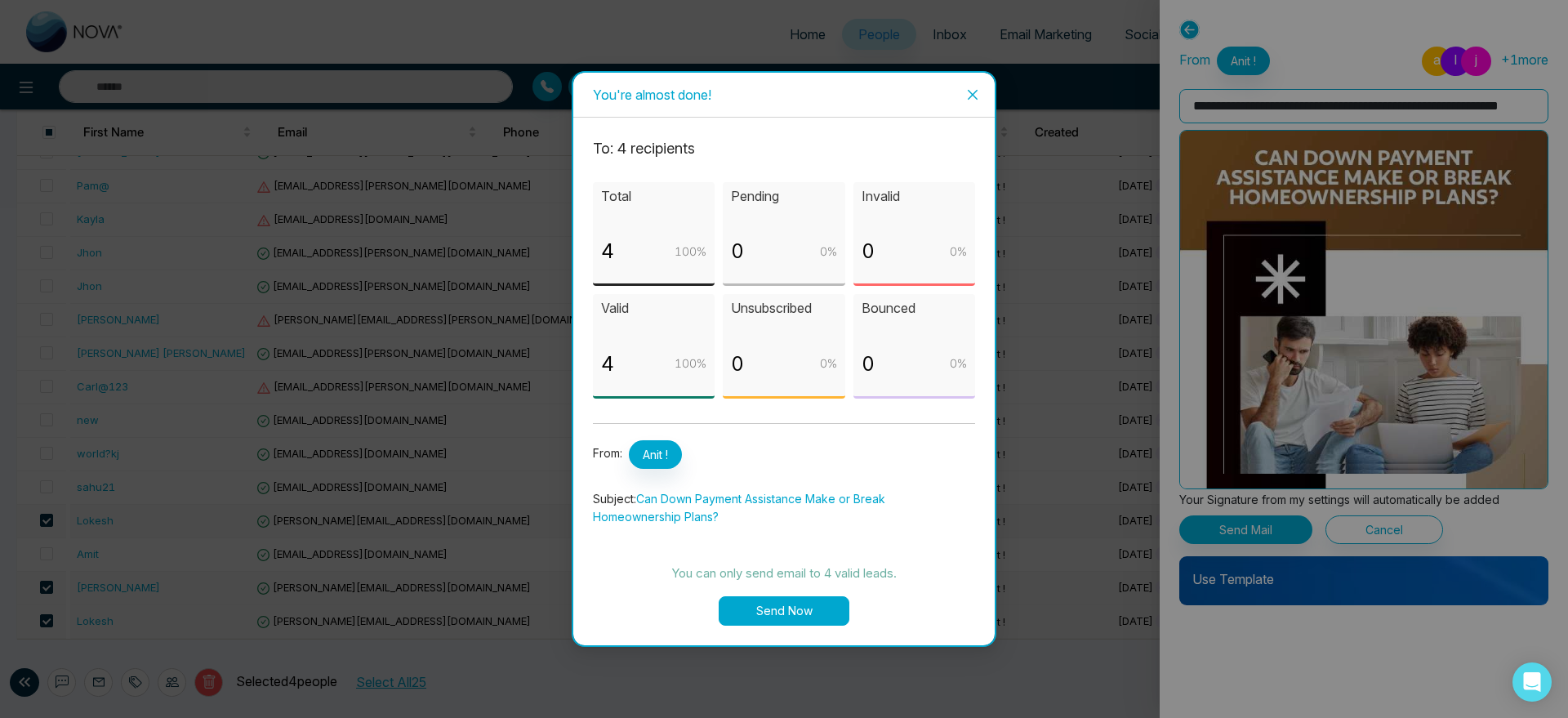
click at [823, 606] on button "Send Now" at bounding box center [783, 611] width 131 height 29
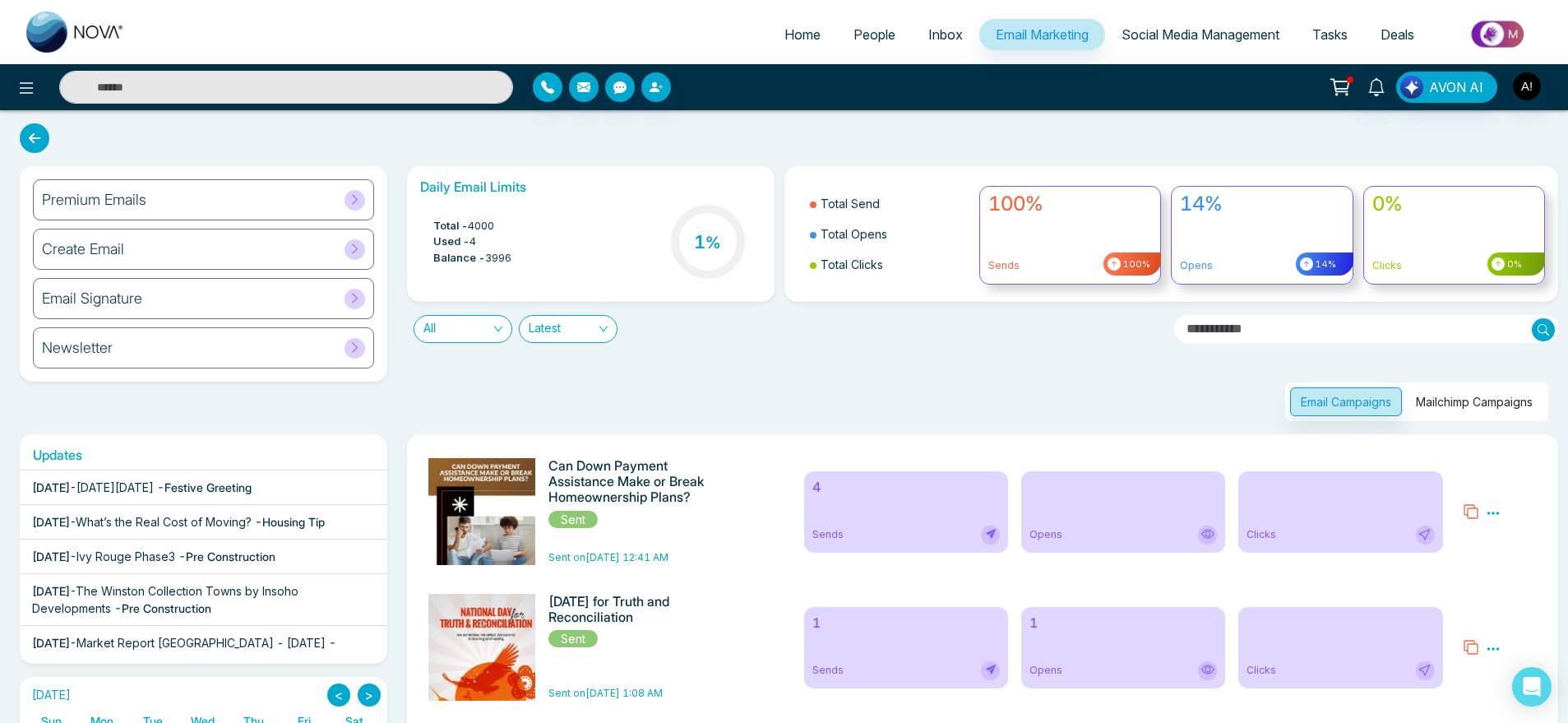
scroll to position [8, 0]
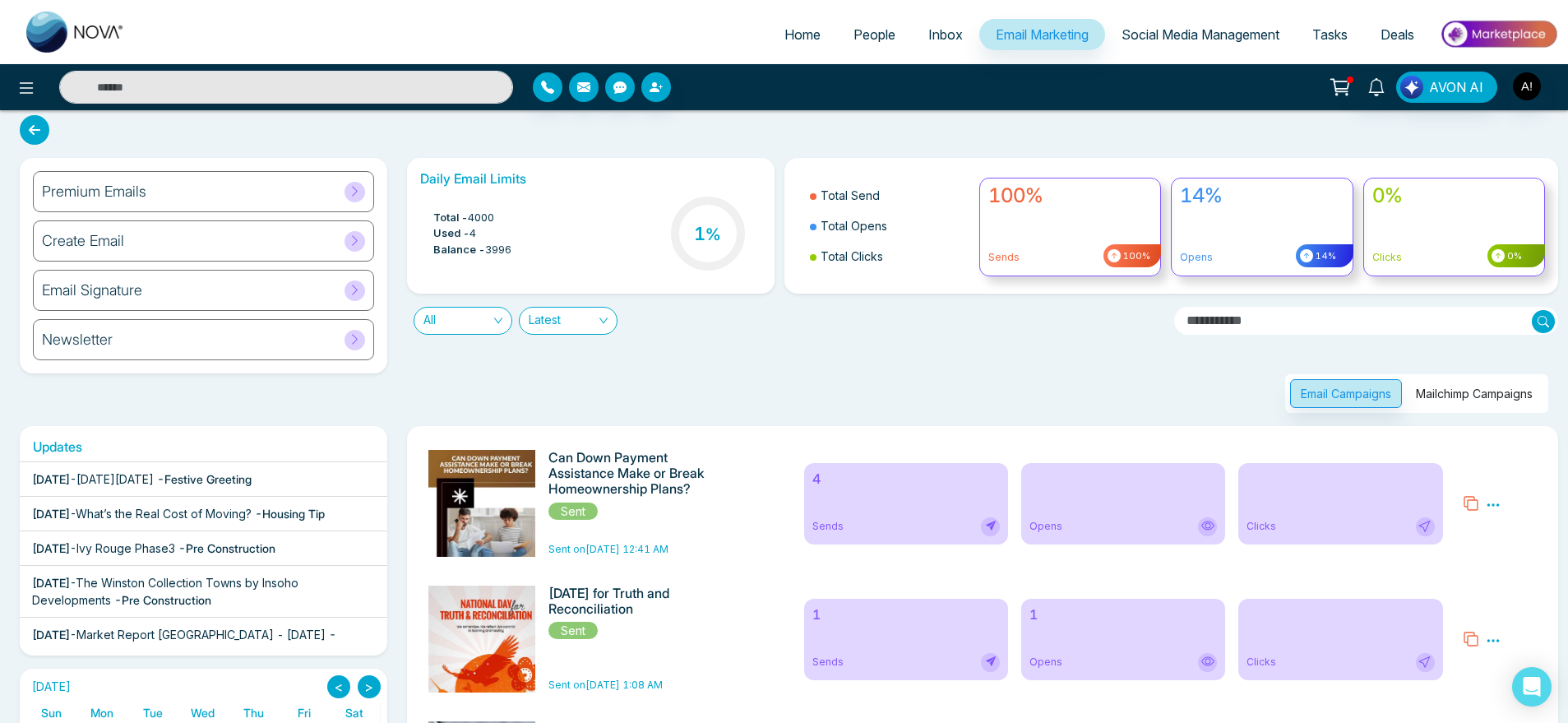
click at [1481, 502] on div "Preview Analytics Delete" at bounding box center [1500, 504] width 94 height 107
click at [1487, 504] on icon at bounding box center [1492, 504] width 13 height 3
click at [1508, 552] on link "Analytics" at bounding box center [1522, 552] width 48 height 14
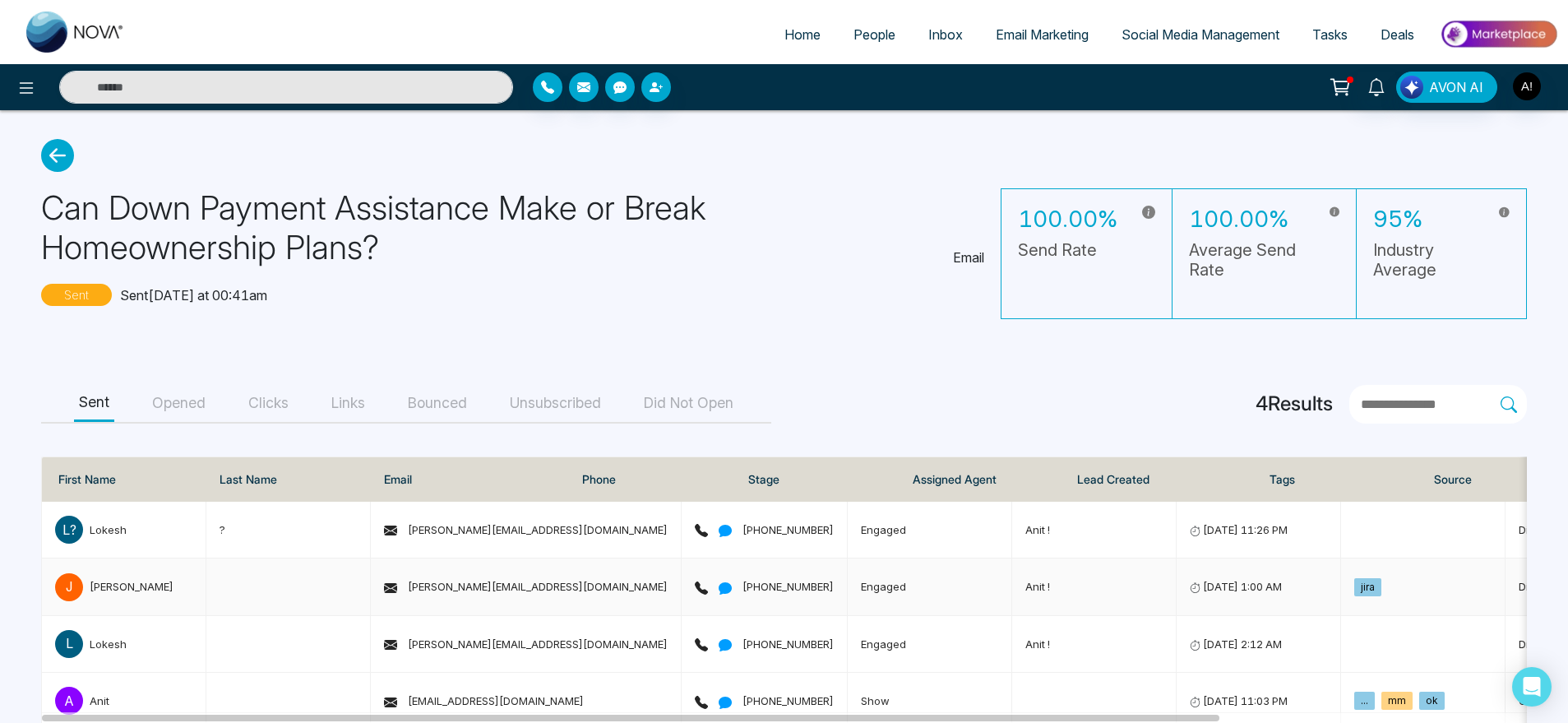
scroll to position [46, 0]
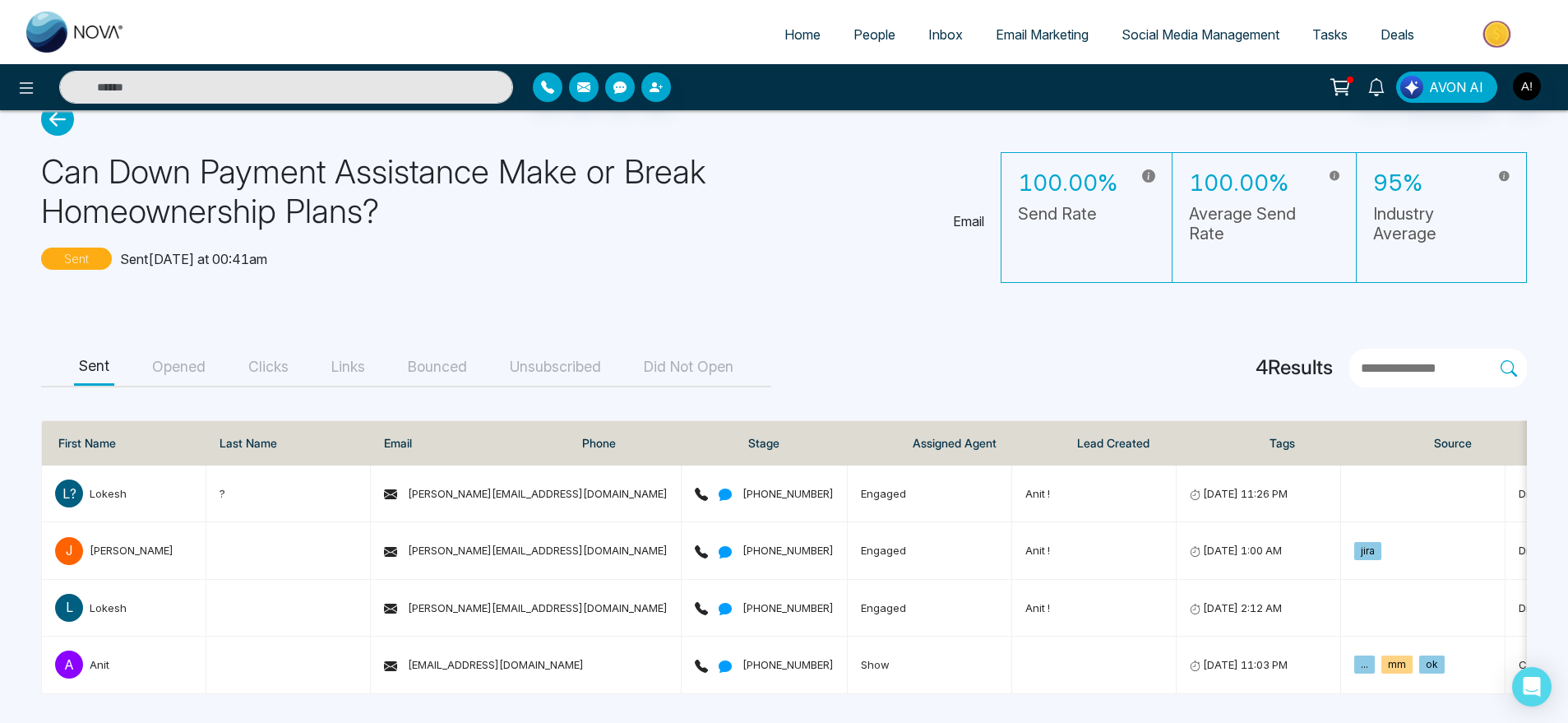
click at [186, 364] on button "Opened" at bounding box center [178, 367] width 63 height 37
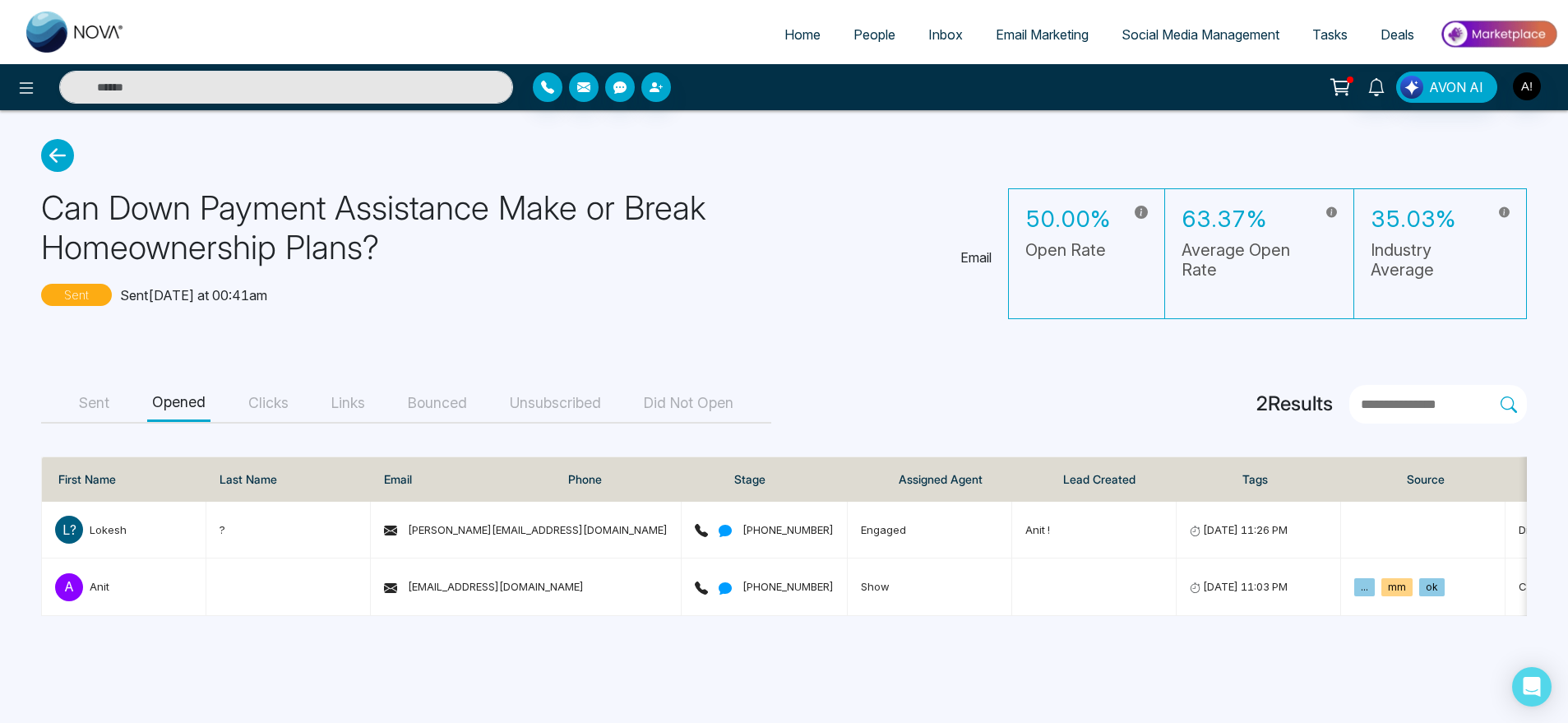
scroll to position [0, 0]
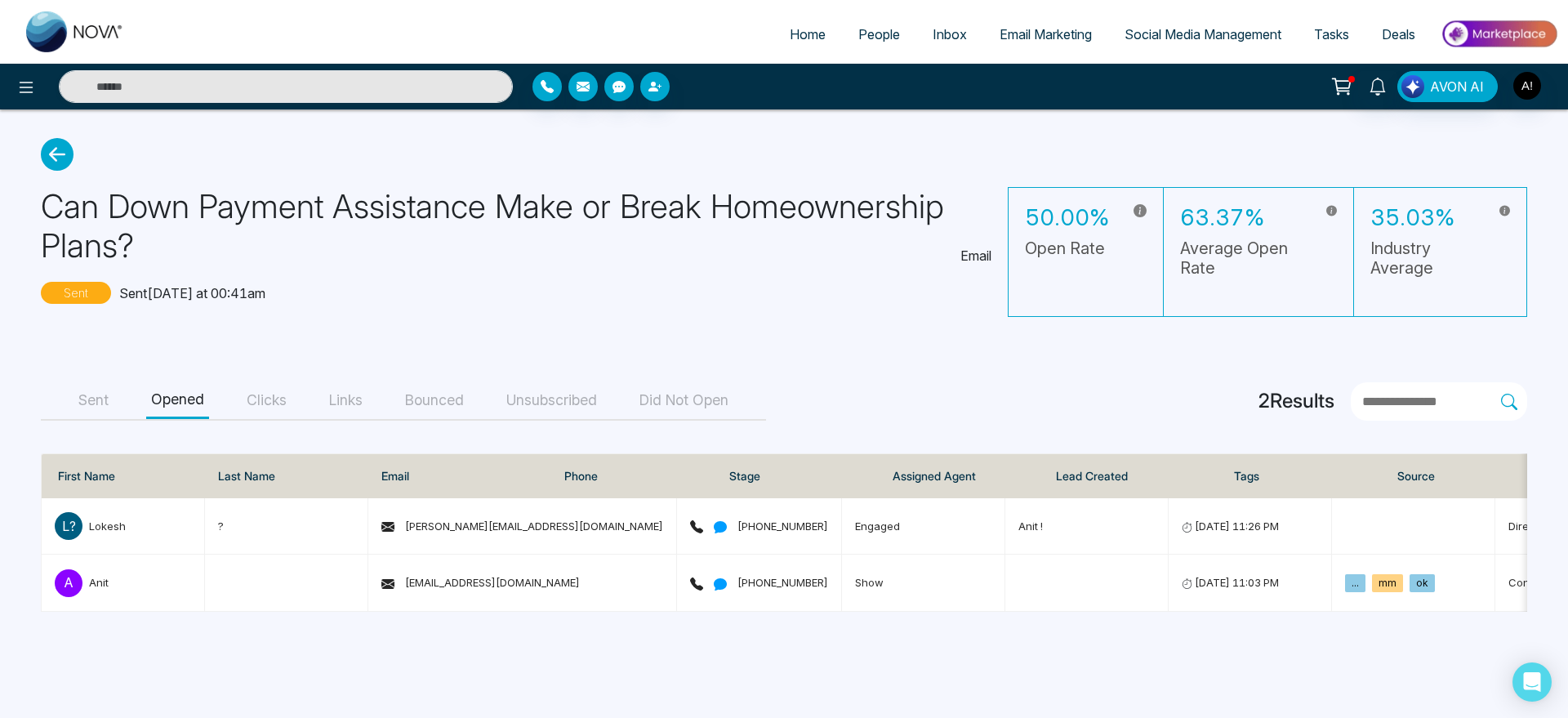
click at [271, 411] on button "Clicks" at bounding box center [266, 401] width 49 height 37
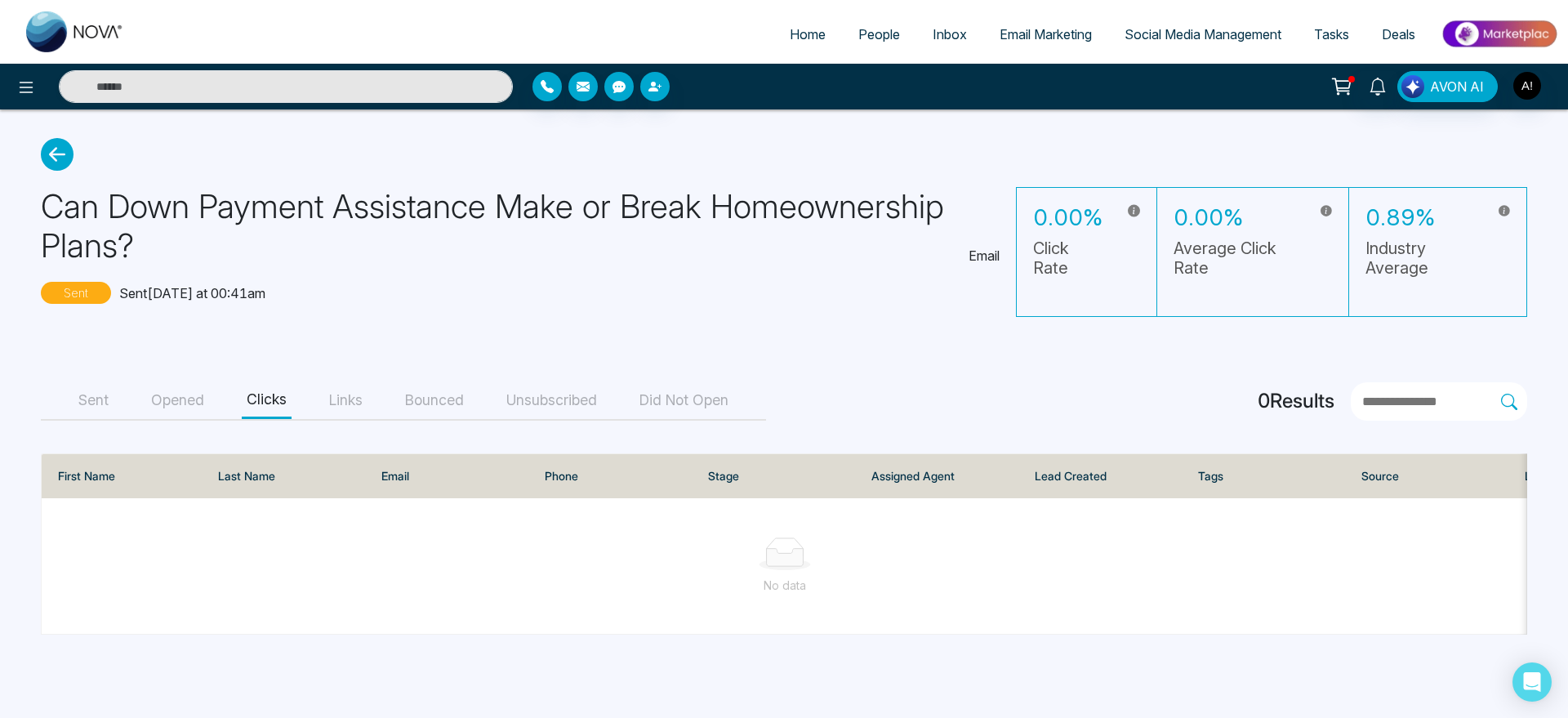
click at [95, 405] on button "Sent" at bounding box center [93, 401] width 40 height 37
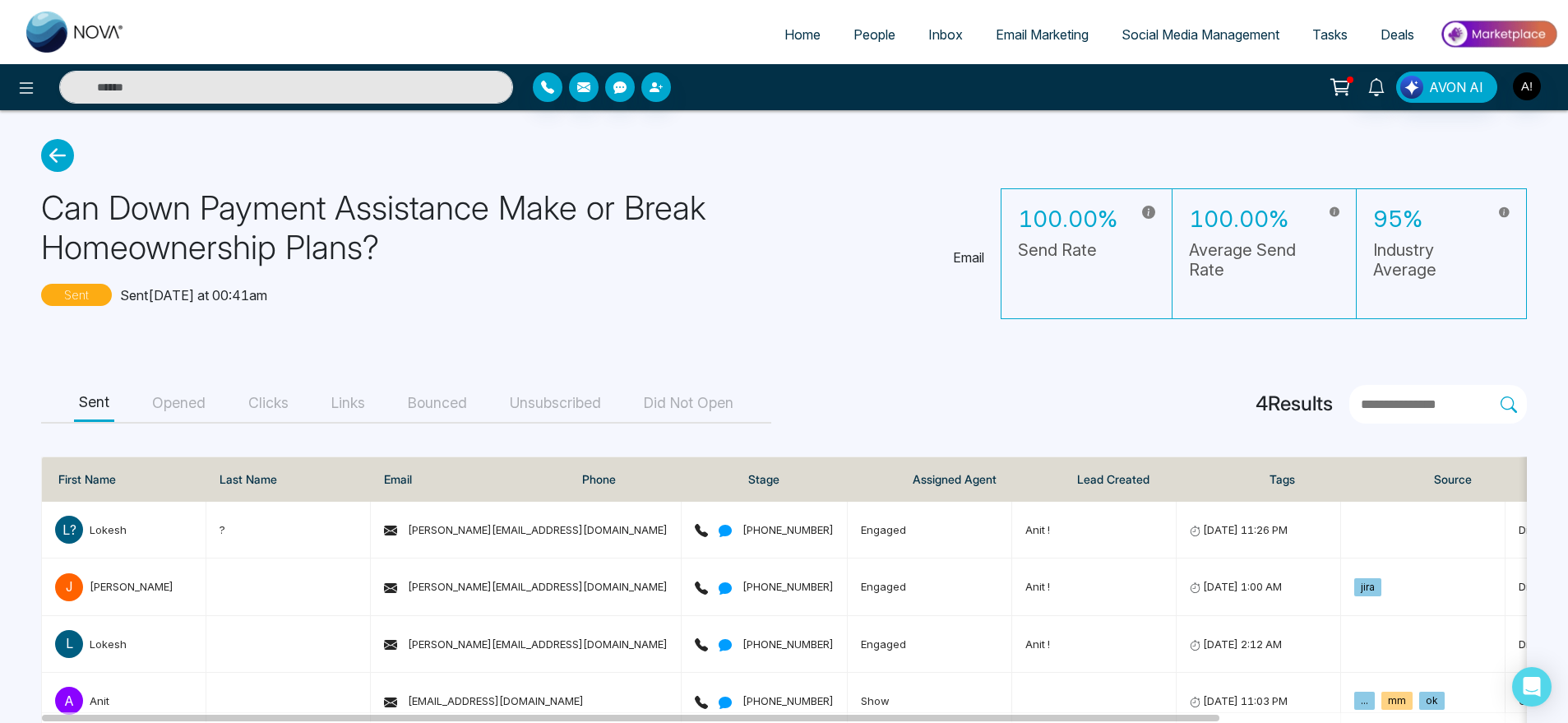
click at [45, 144] on icon at bounding box center [57, 156] width 33 height 33
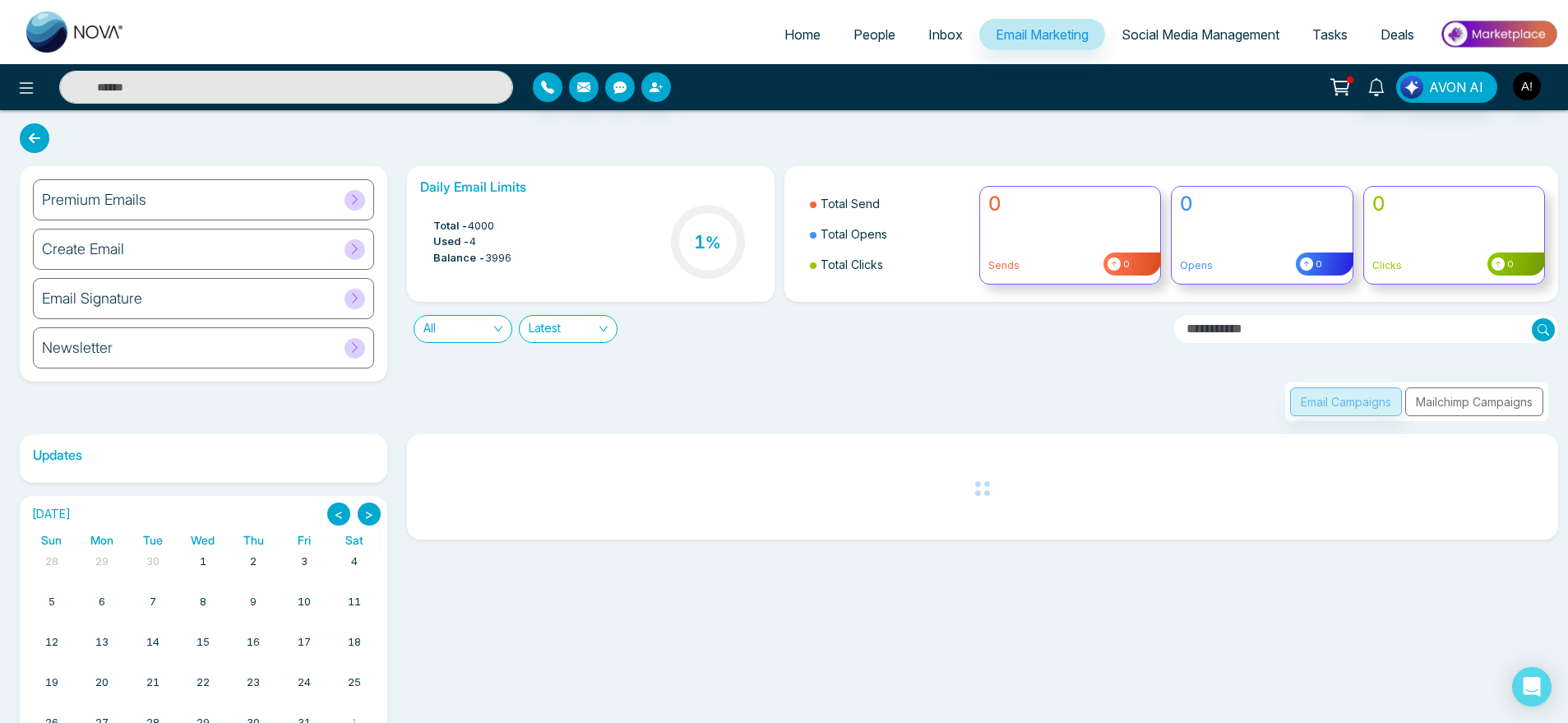
click at [852, 17] on ul "Home People Inbox Email Marketing Social Media Management Tasks Deals" at bounding box center [850, 35] width 1417 height 45
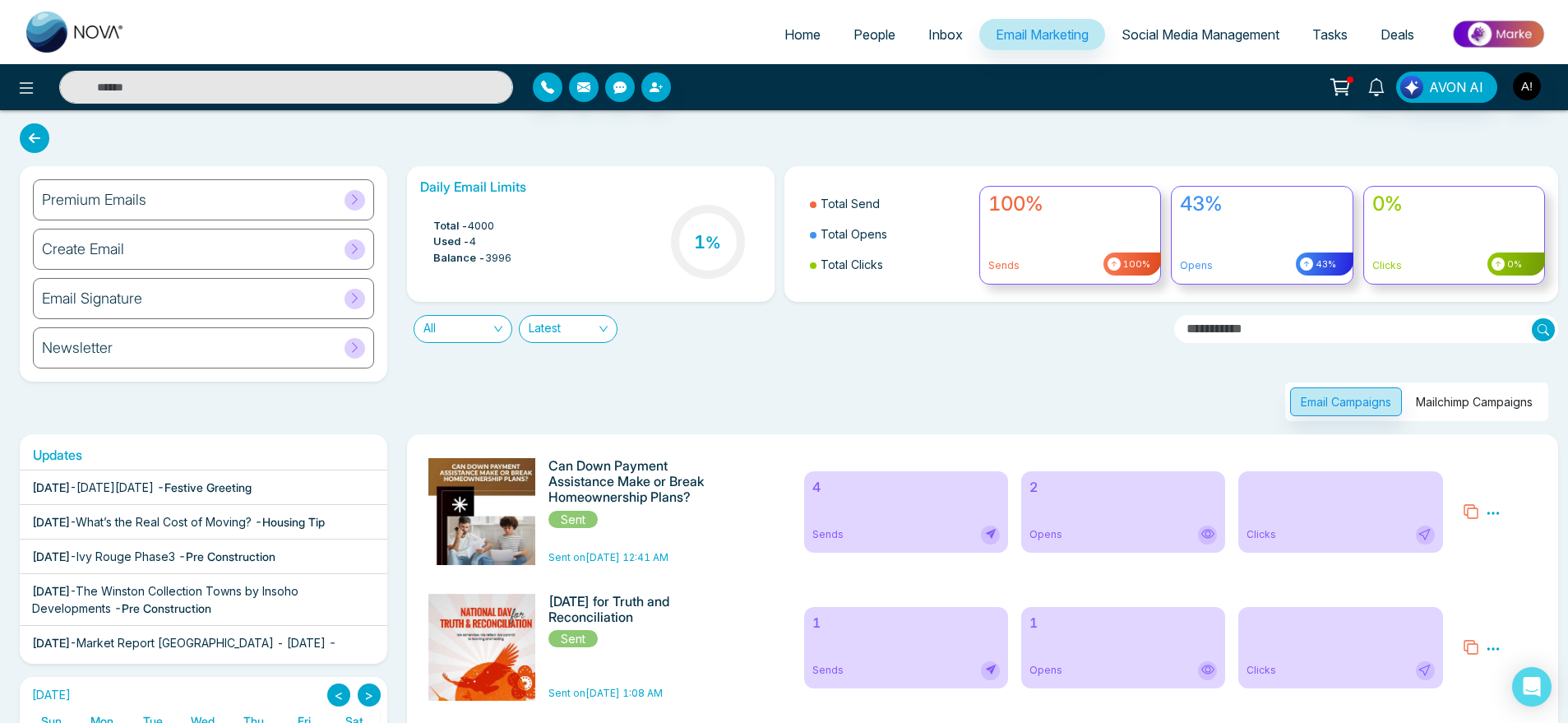
click at [854, 31] on span "People" at bounding box center [874, 34] width 42 height 17
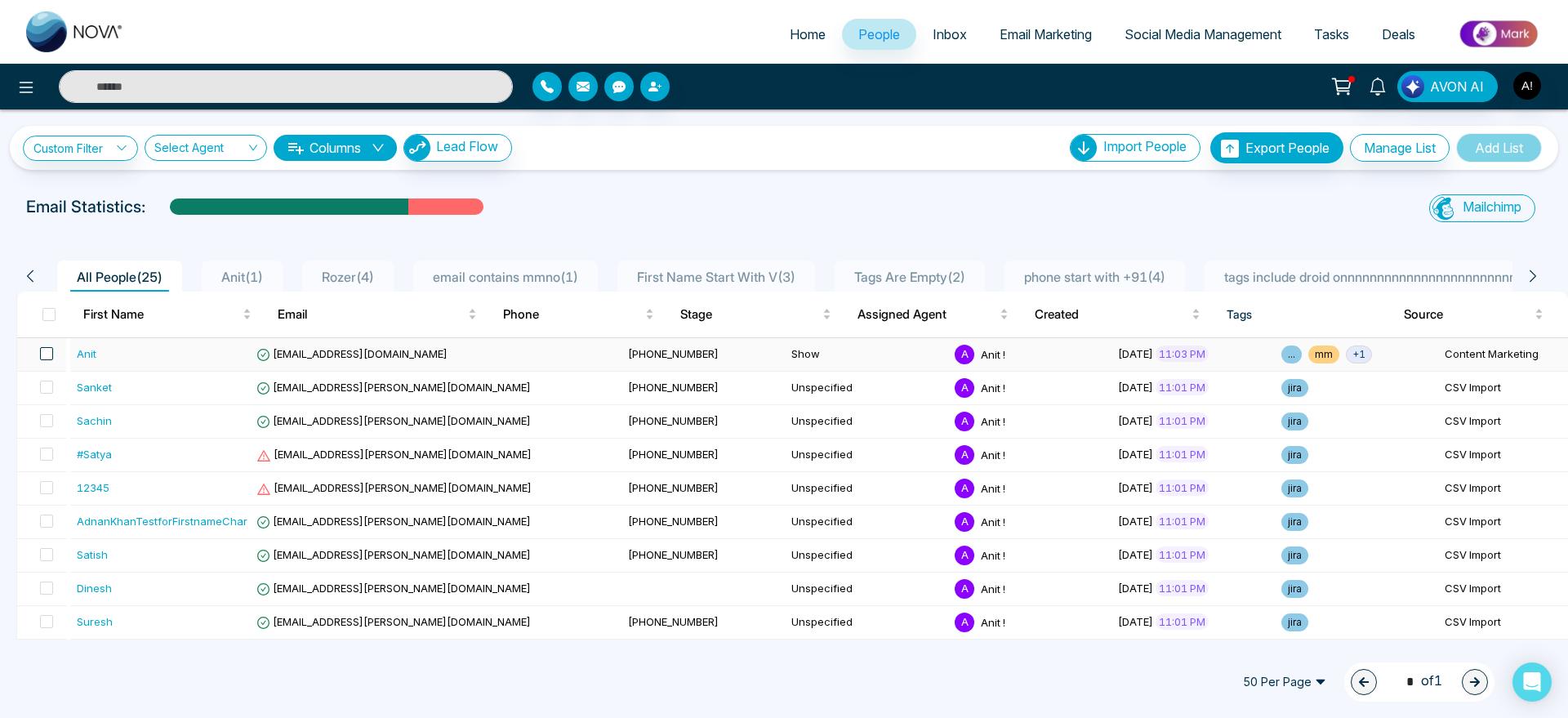
click at [49, 351] on span at bounding box center [45, 353] width 13 height 13
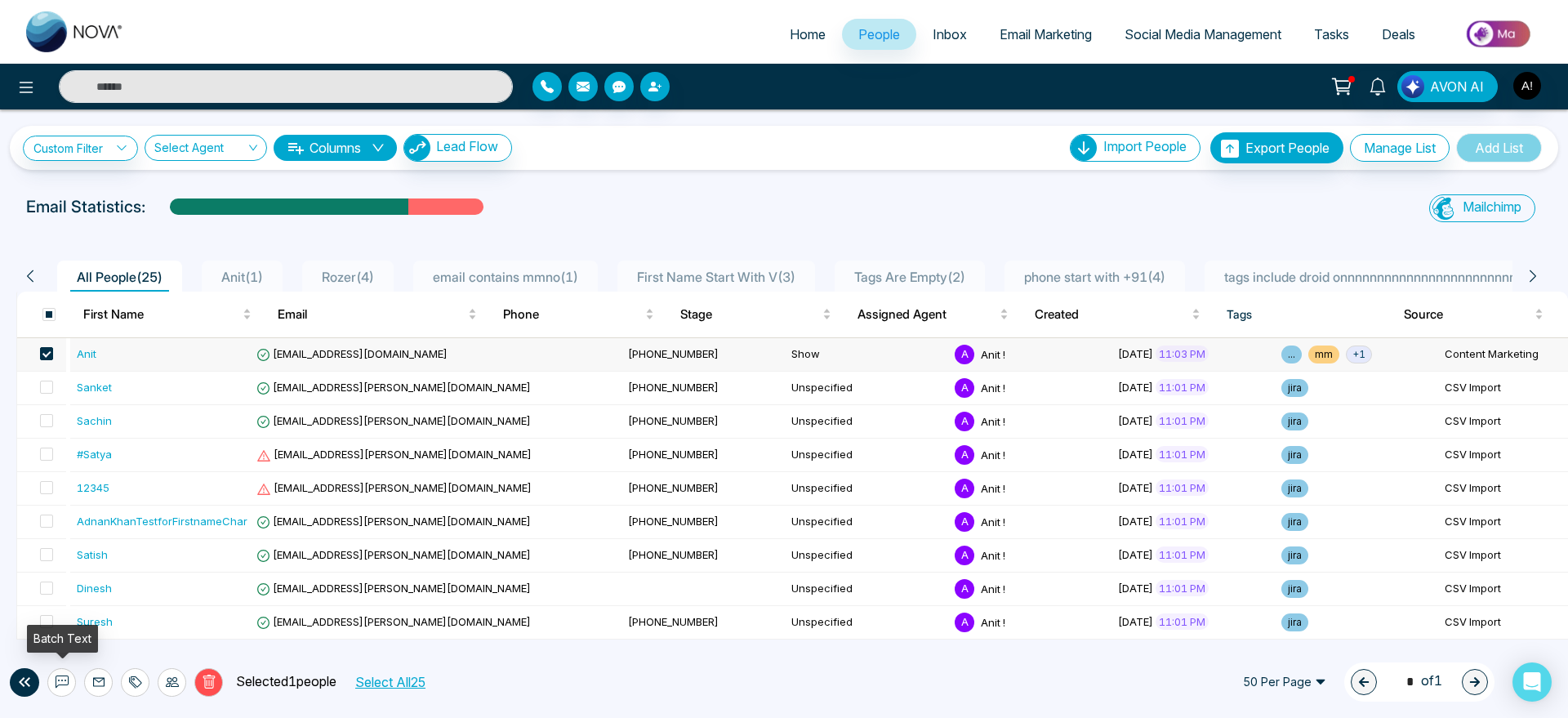
click at [69, 680] on button at bounding box center [62, 682] width 29 height 29
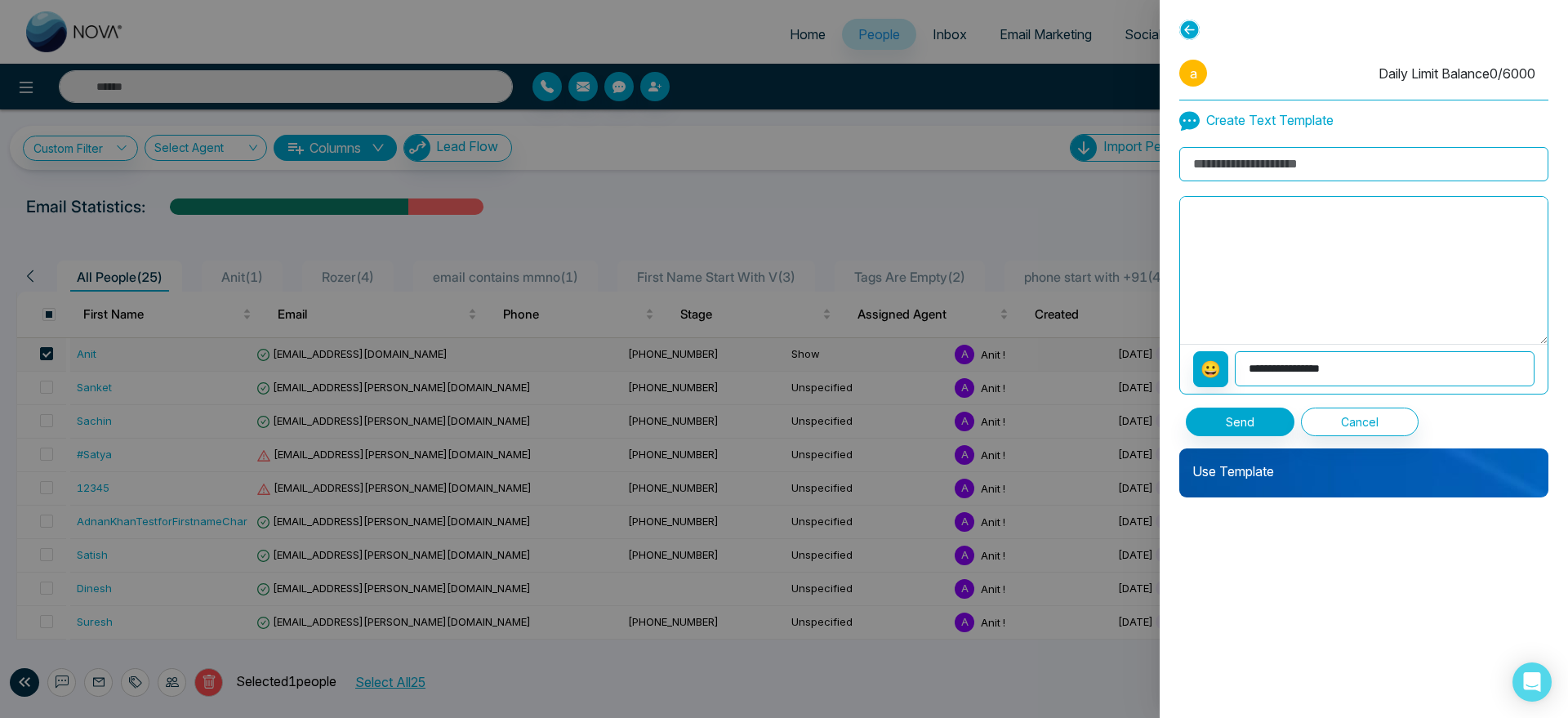
click at [1254, 472] on p "Use Template" at bounding box center [1363, 464] width 369 height 33
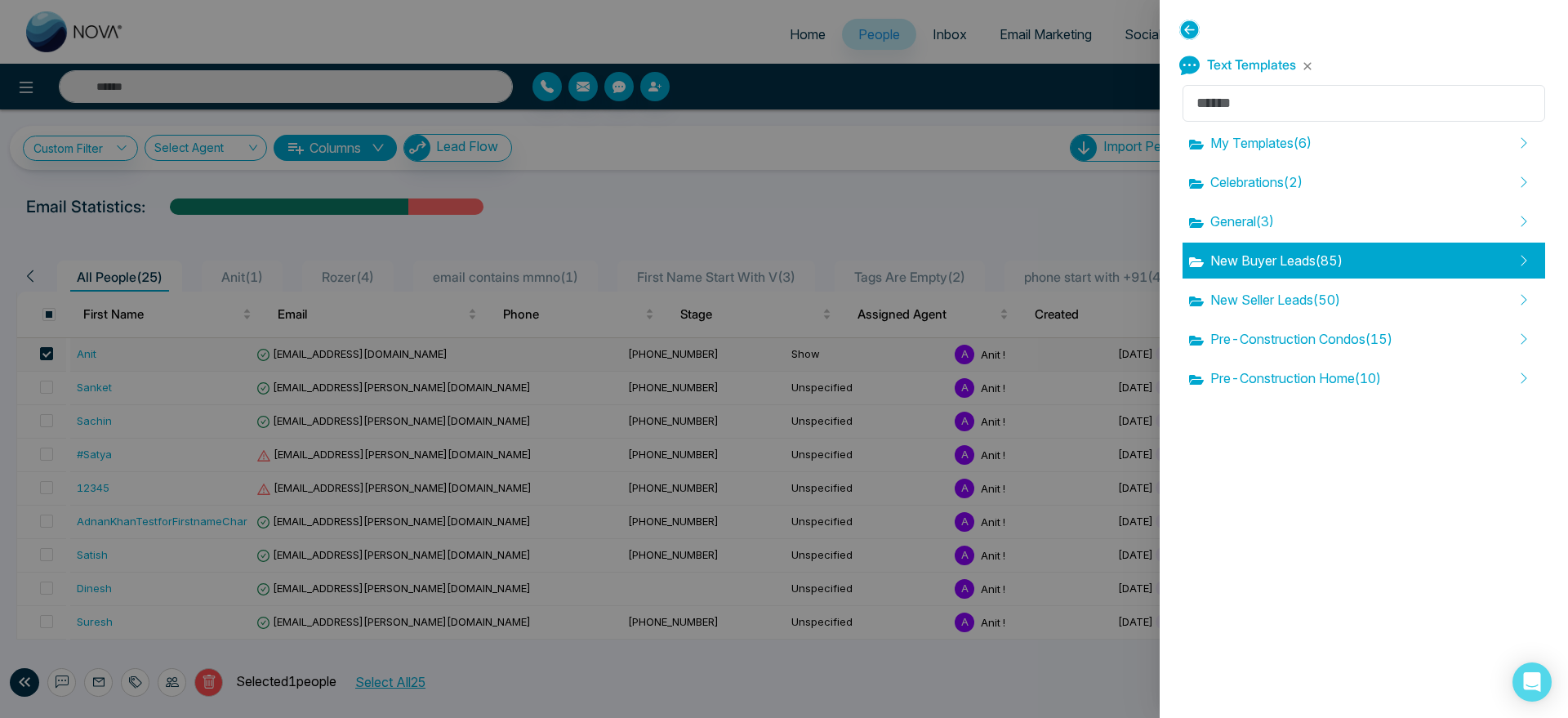
click at [1284, 243] on div "New Buyer Leads ( 85 )" at bounding box center [1364, 260] width 363 height 36
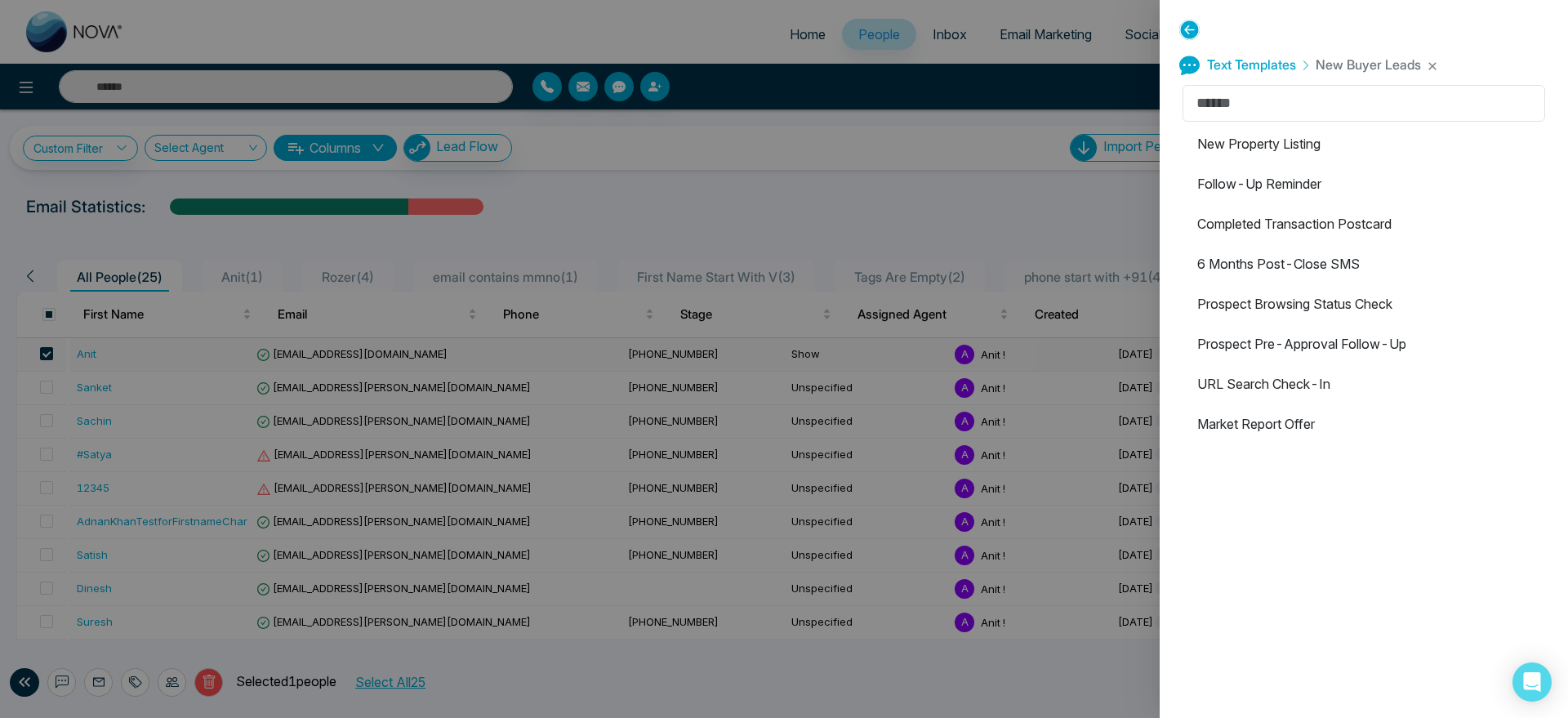
click at [1286, 290] on li "Prospect Browsing Status Check" at bounding box center [1364, 303] width 363 height 36
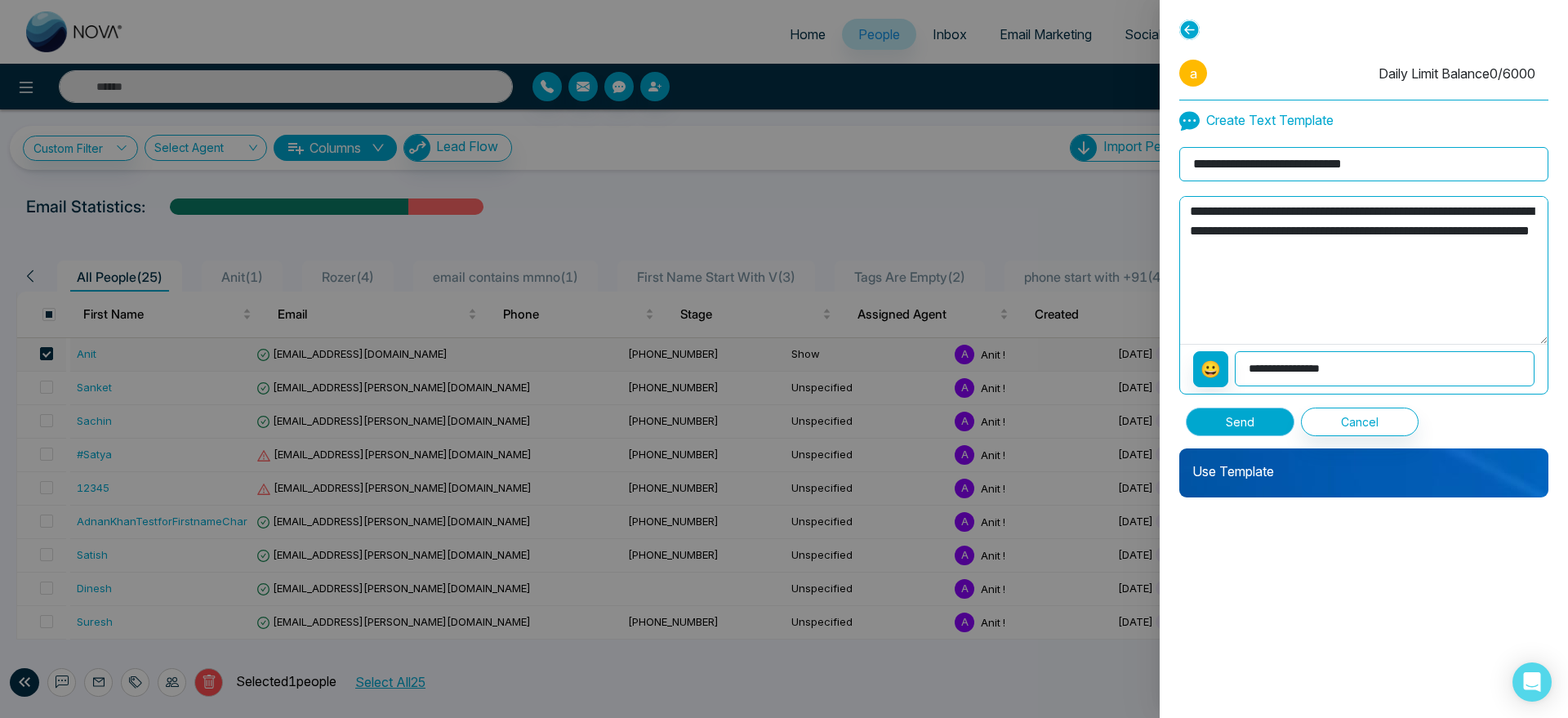
click at [1249, 414] on button "Send" at bounding box center [1240, 422] width 108 height 29
click at [1348, 477] on p "Use Template" at bounding box center [1363, 464] width 369 height 33
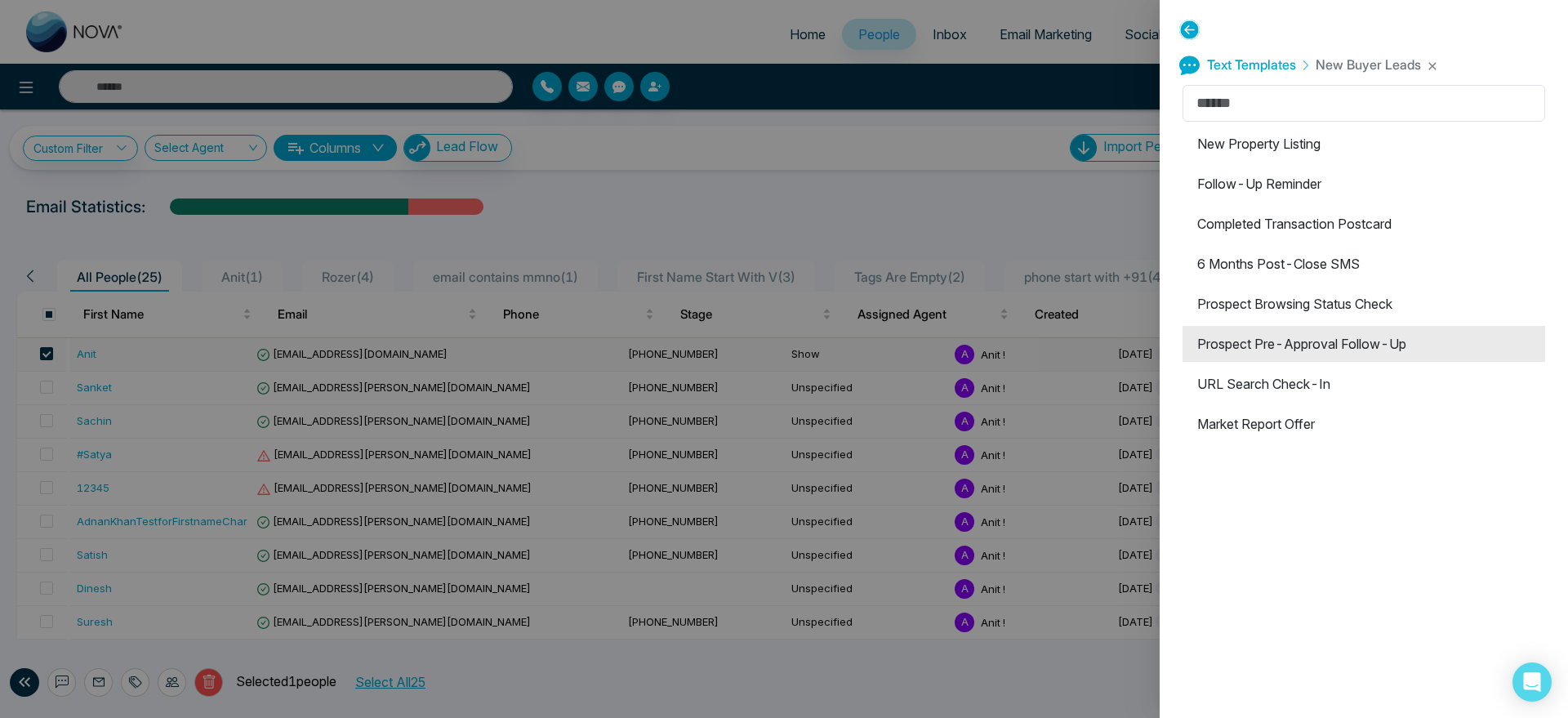
click at [1384, 337] on li "Prospect Pre-Approval Follow-Up" at bounding box center [1364, 344] width 363 height 36
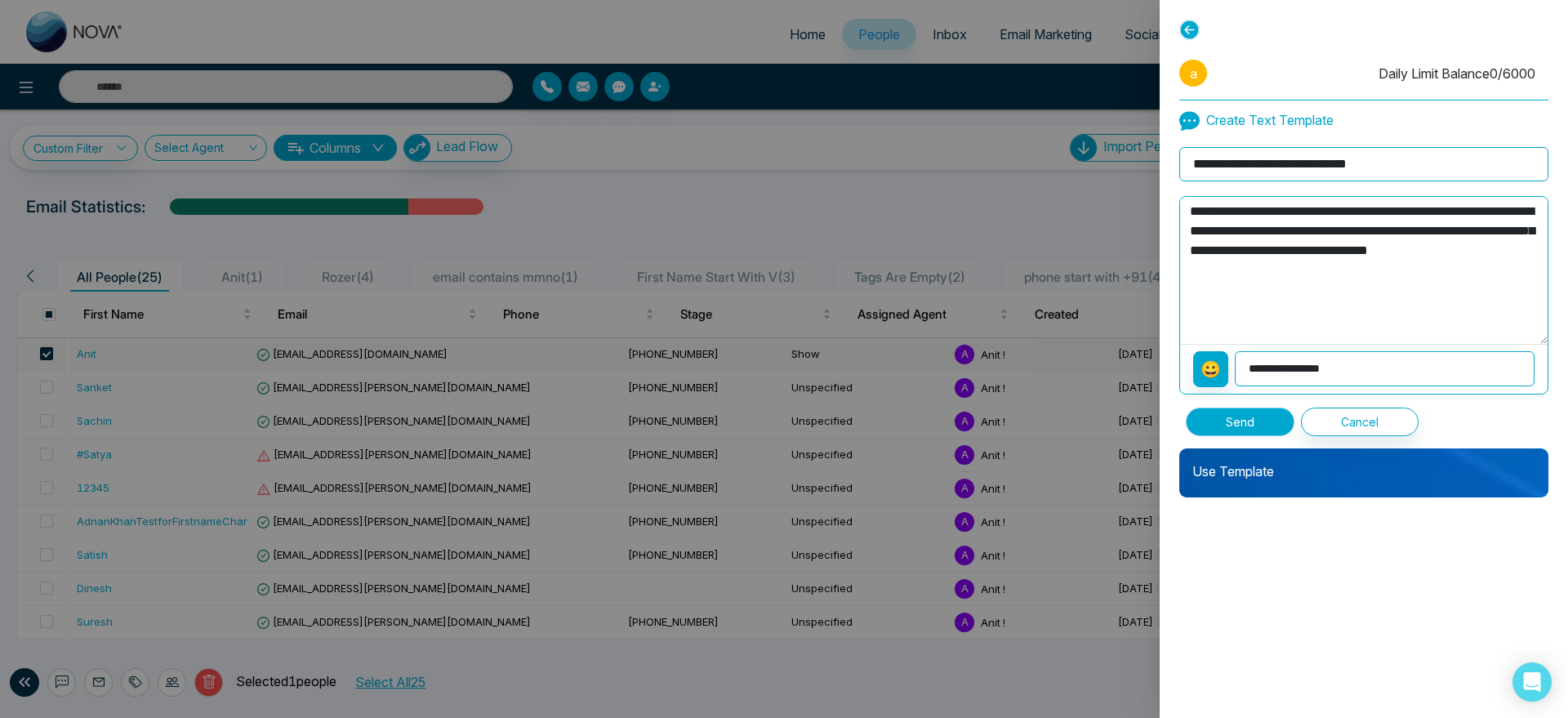
click at [1253, 415] on button "Send" at bounding box center [1240, 422] width 108 height 29
click at [1195, 34] on icon at bounding box center [1189, 29] width 20 height 20
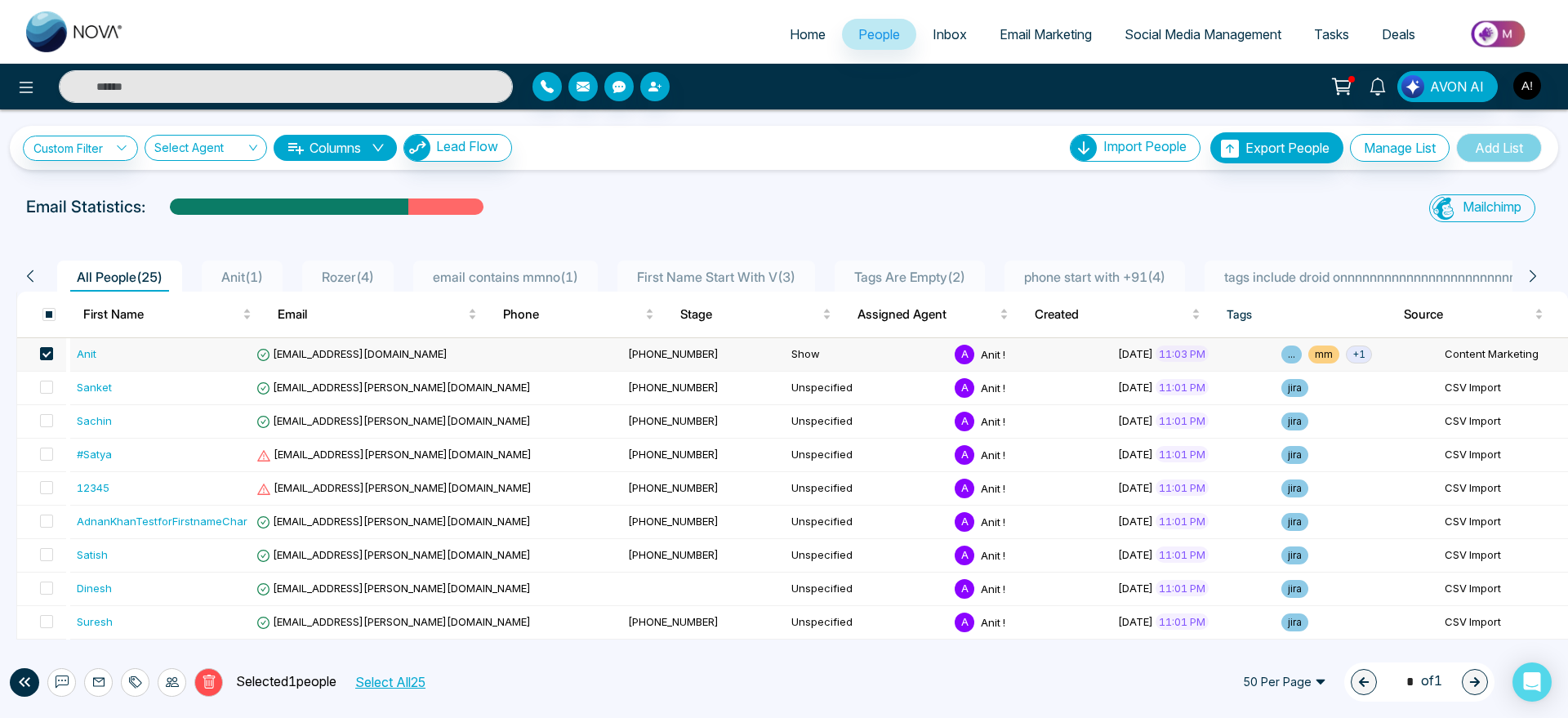
click at [729, 201] on div "Email Statistics:" at bounding box center [528, 206] width 1004 height 24
click at [101, 678] on icon at bounding box center [98, 681] width 13 height 13
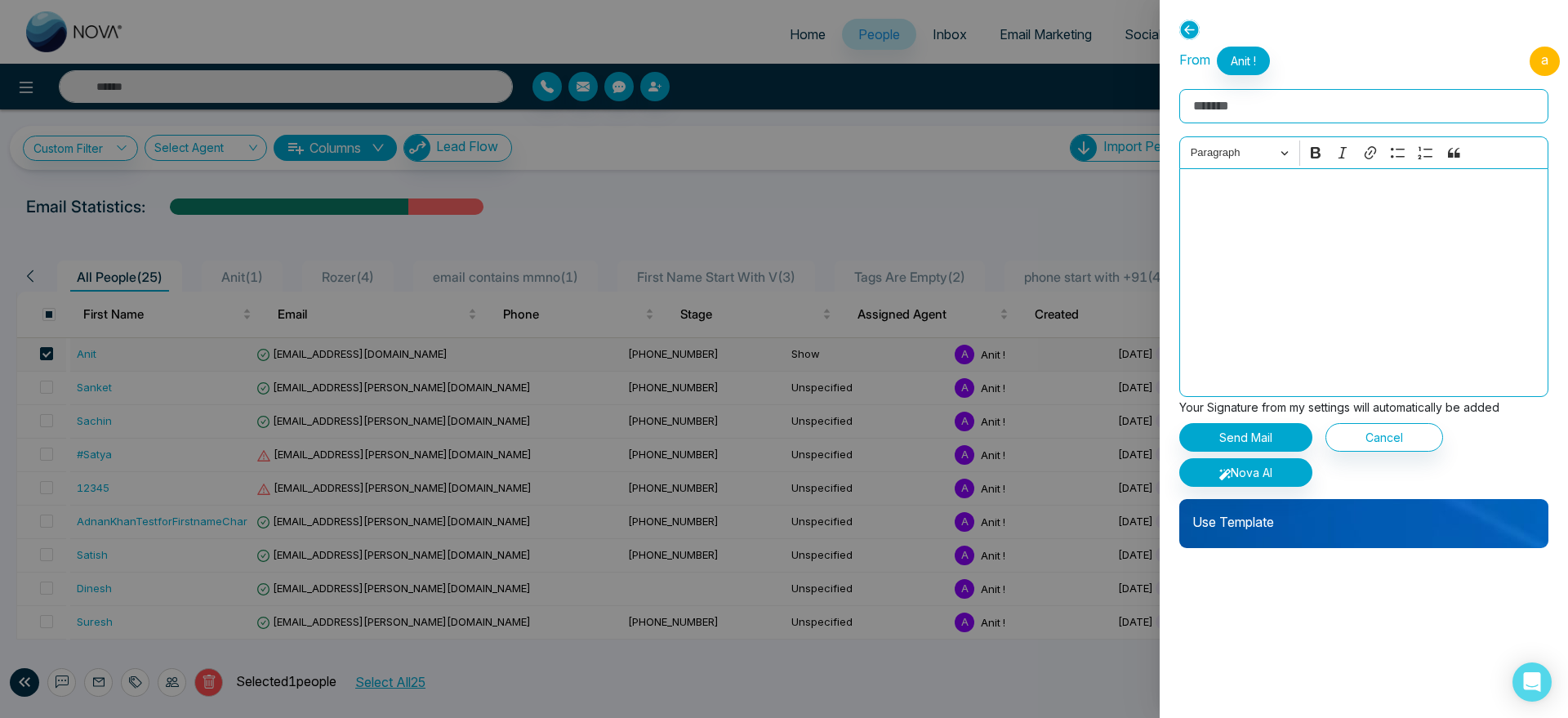
click at [1304, 551] on div "**********" at bounding box center [1364, 359] width 408 height 718
click at [1323, 539] on div "Use Template" at bounding box center [1363, 524] width 369 height 49
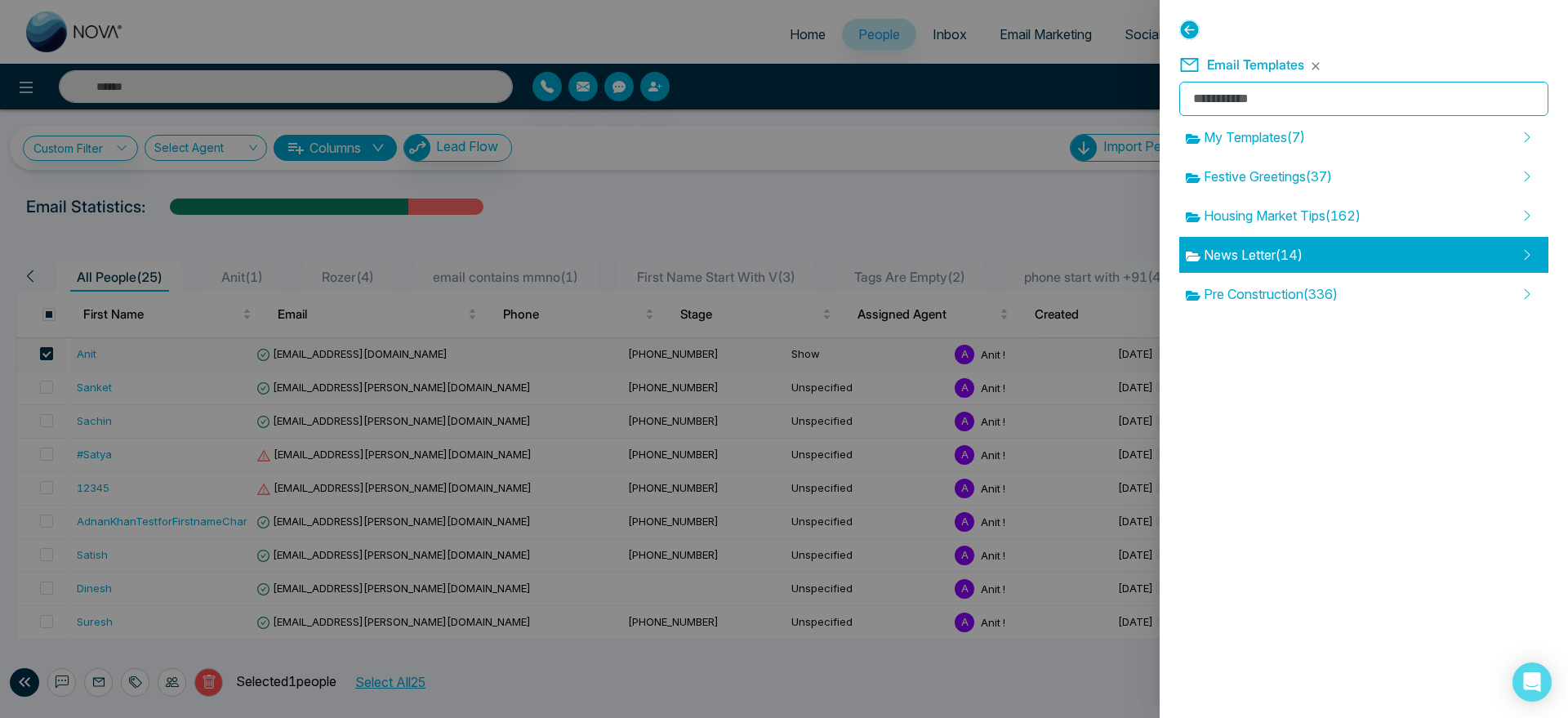
click at [1315, 253] on div "News Letter ( 14 )" at bounding box center [1363, 254] width 369 height 36
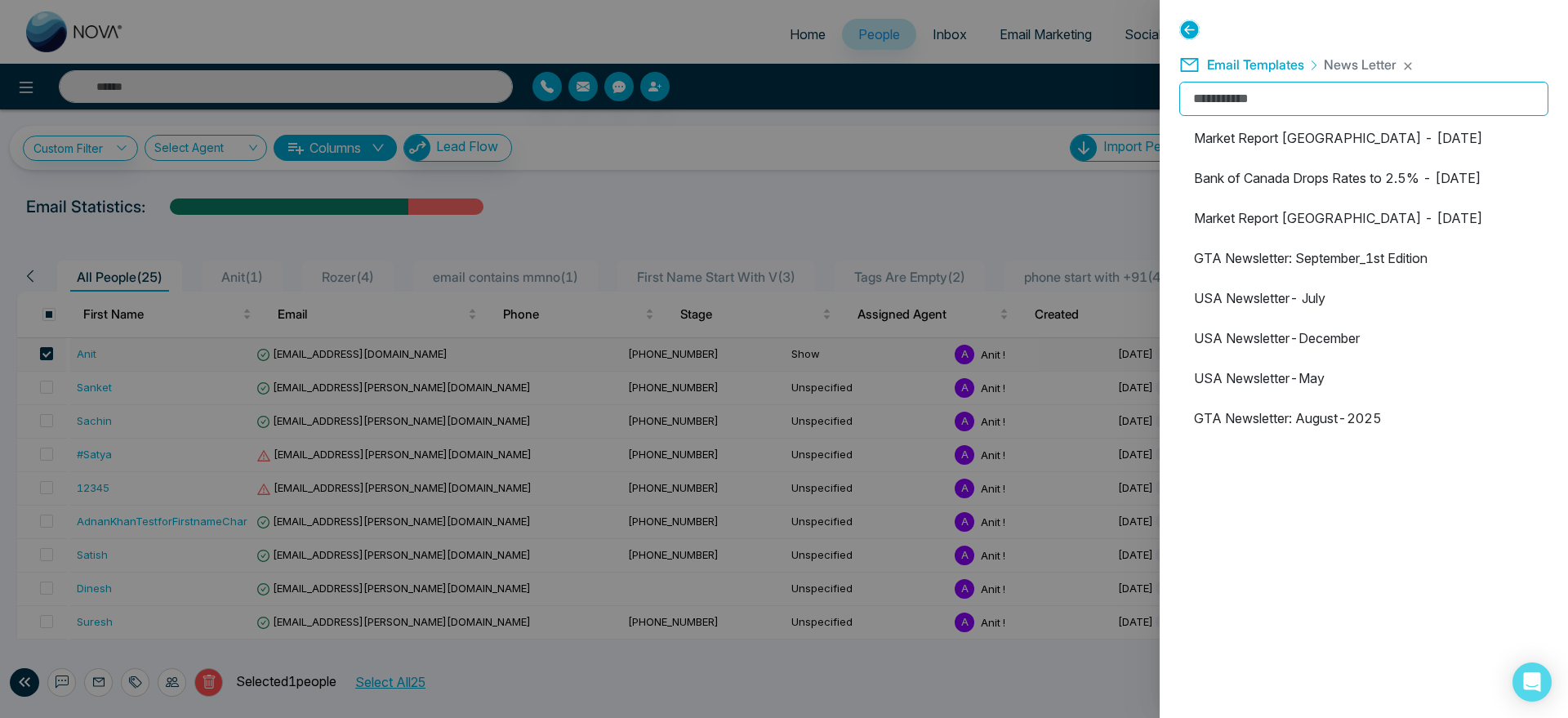
click at [1347, 226] on li "Market Report [GEOGRAPHIC_DATA] - [DATE]" at bounding box center [1363, 218] width 369 height 36
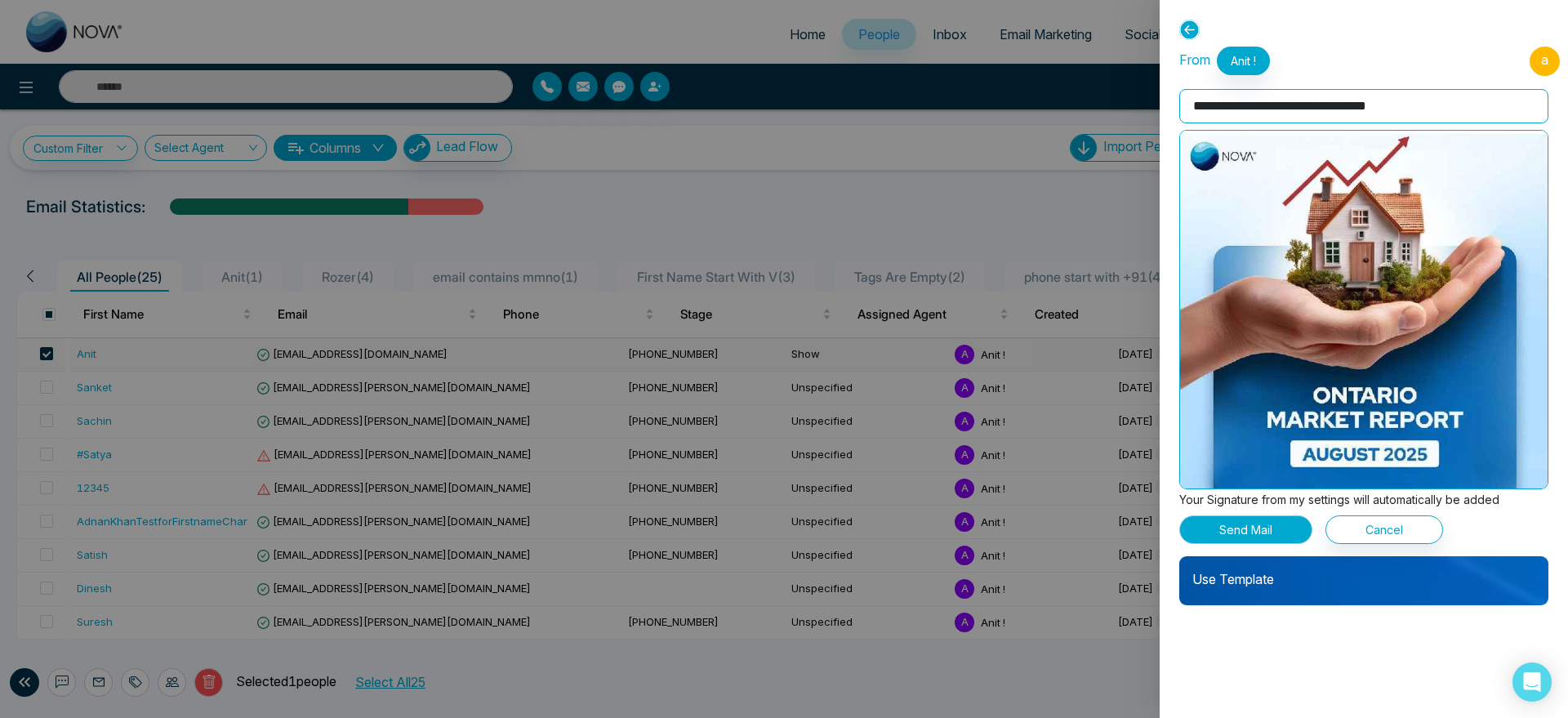
click at [1275, 524] on button "Send Mail" at bounding box center [1246, 529] width 134 height 29
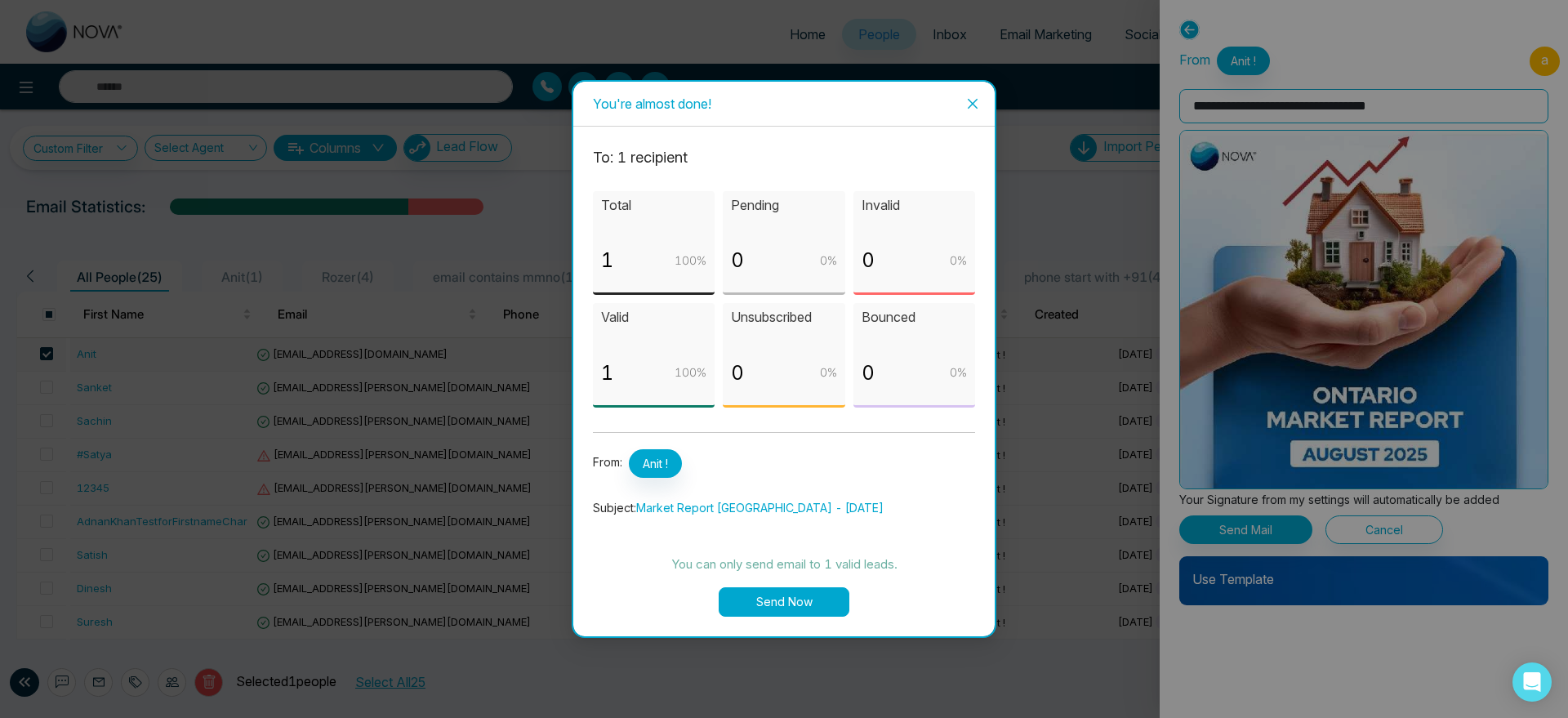
click at [816, 592] on button "Send Now" at bounding box center [783, 602] width 131 height 29
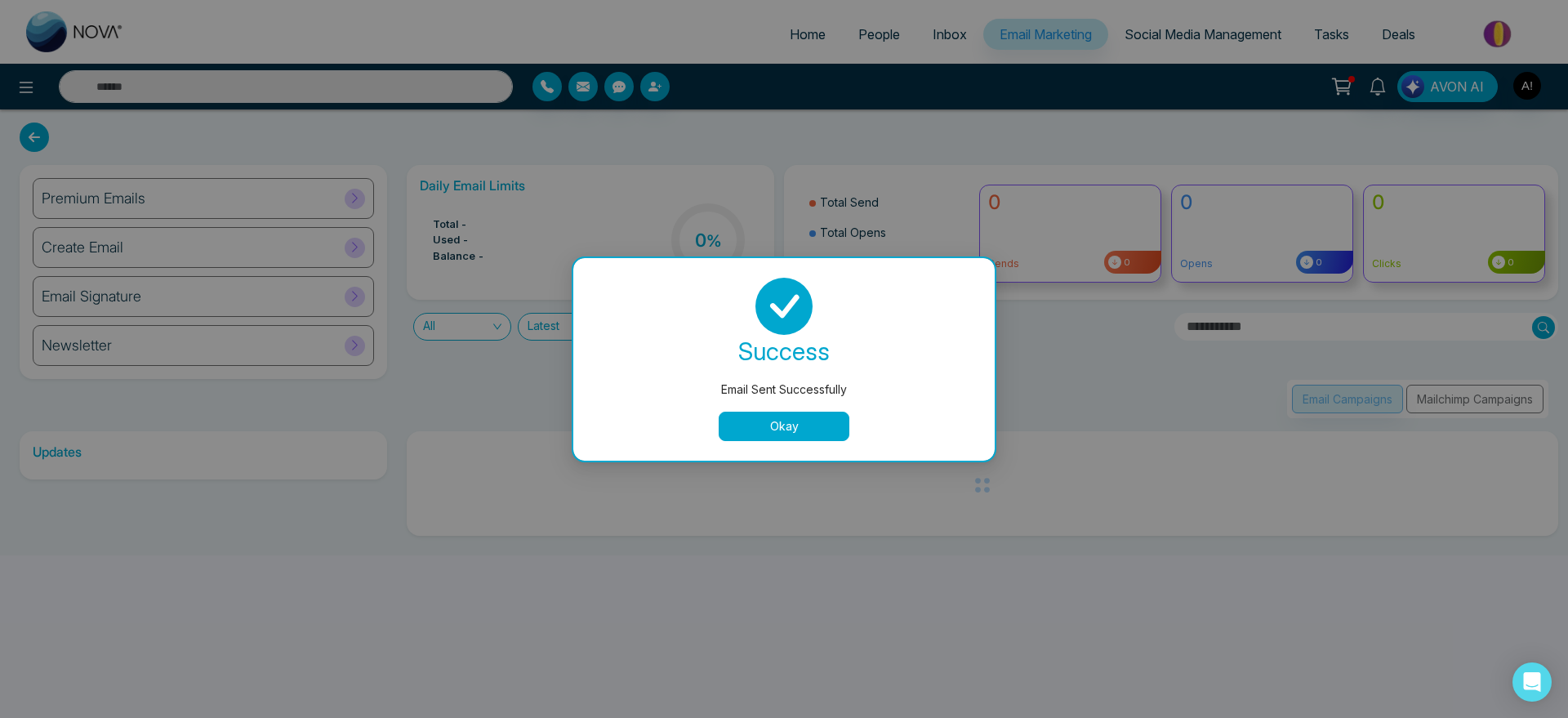
click at [814, 431] on button "Okay" at bounding box center [783, 426] width 131 height 29
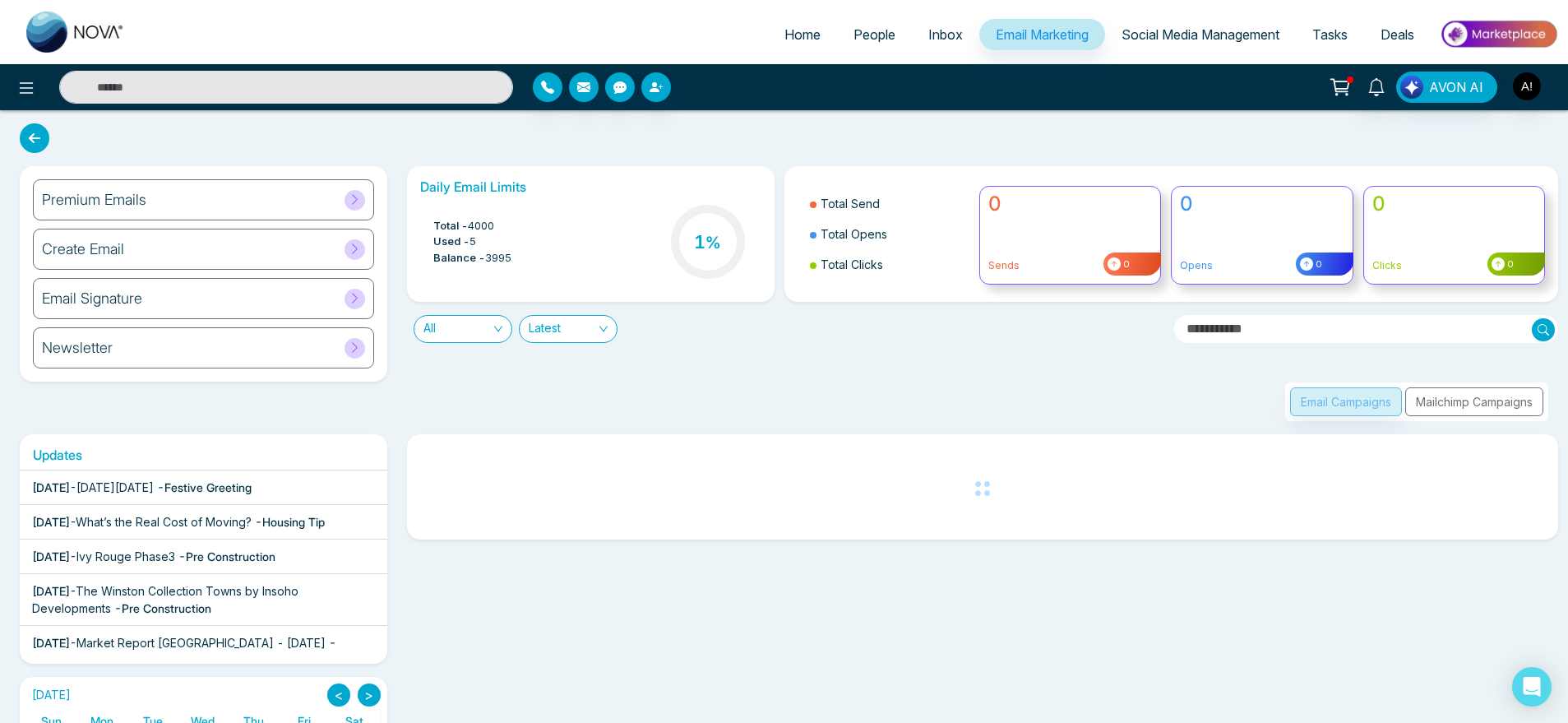
click at [770, 39] on link "Home" at bounding box center [802, 34] width 69 height 31
select select "*"
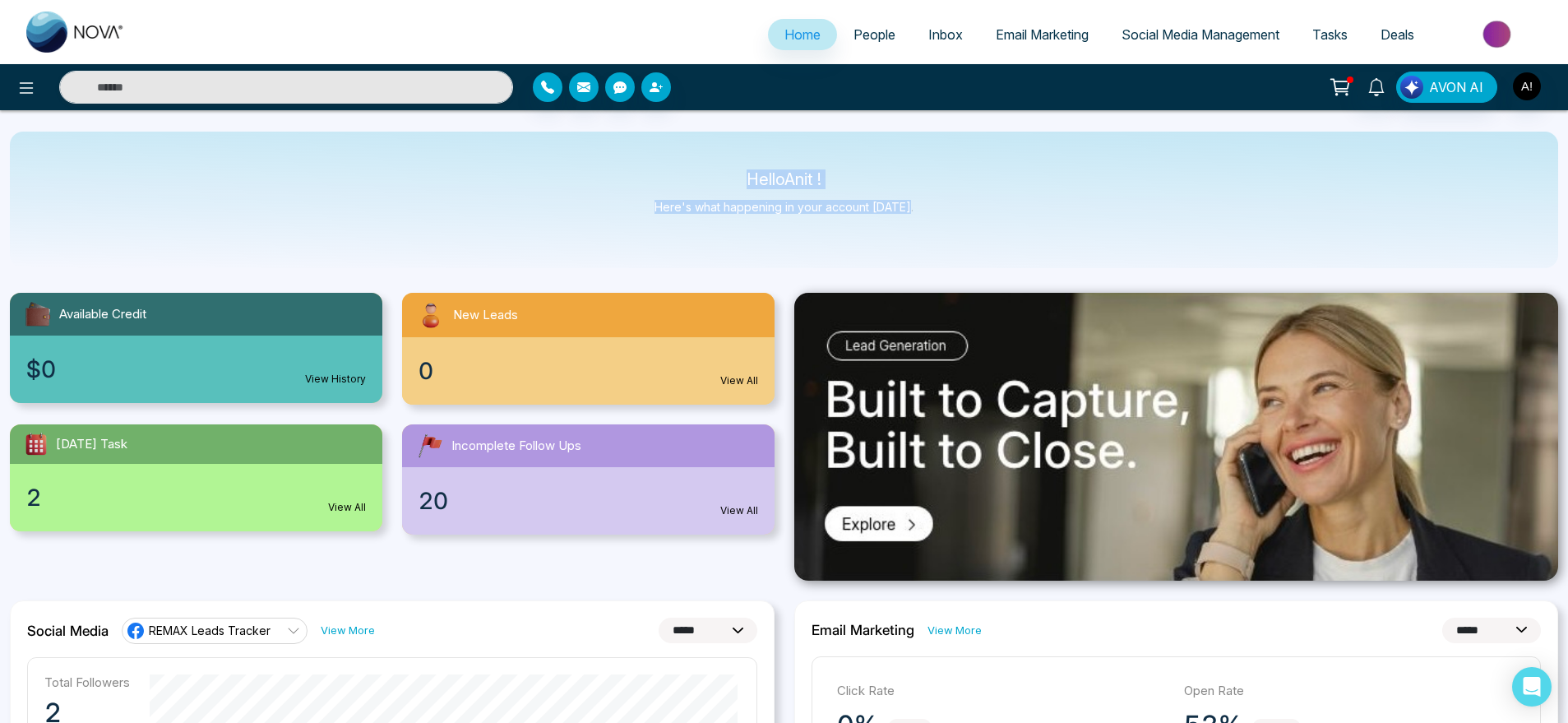
drag, startPoint x: 728, startPoint y: 165, endPoint x: 1023, endPoint y: 250, distance: 307.0
click at [1023, 250] on div "Hello Anit ! Here's what happening in your account [DATE]." at bounding box center [784, 200] width 1549 height 136
drag, startPoint x: 1023, startPoint y: 250, endPoint x: 703, endPoint y: 151, distance: 335.0
click at [703, 151] on div "Hello Anit ! Here's what happening in your account [DATE]." at bounding box center [784, 200] width 1549 height 136
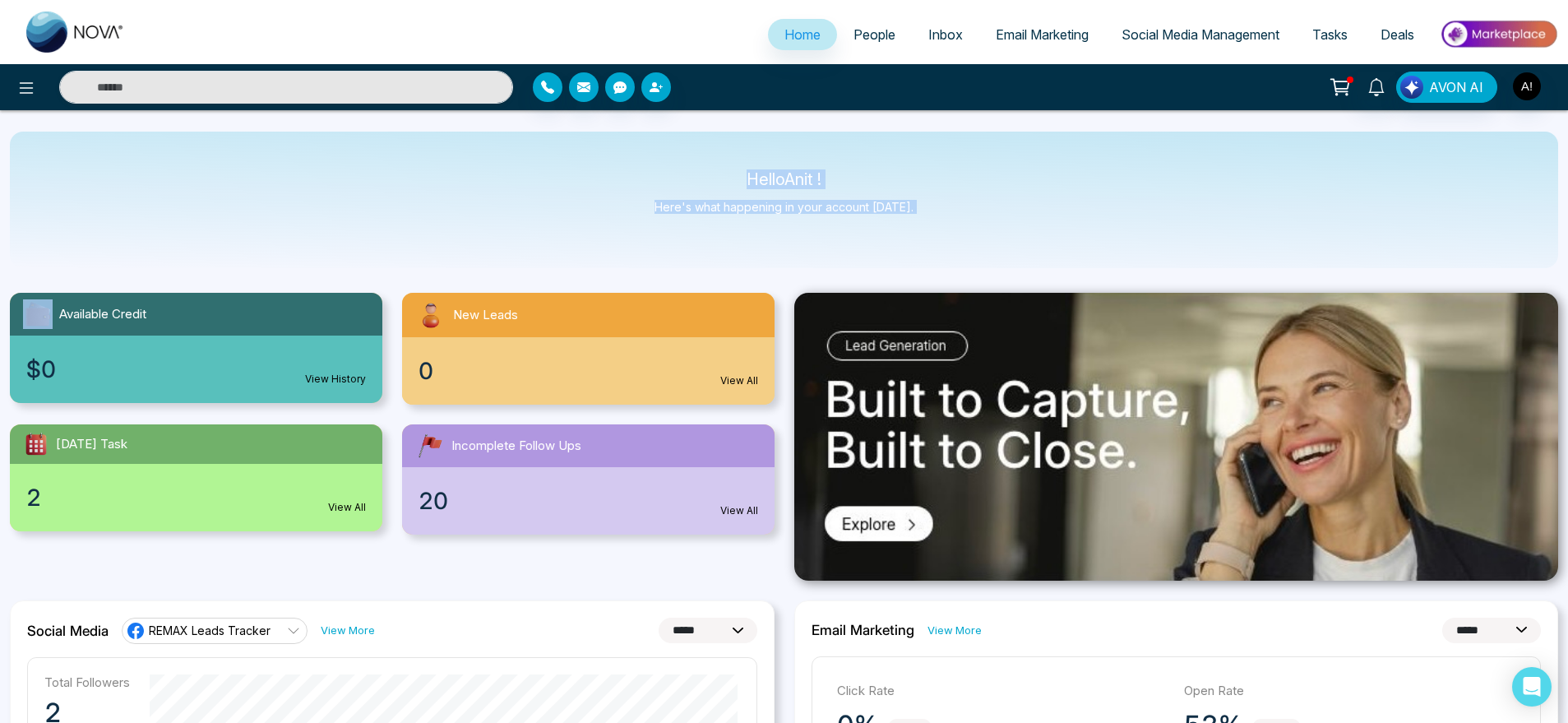
click at [703, 151] on div "Hello Anit ! Here's what happening in your account [DATE]." at bounding box center [784, 200] width 1549 height 136
drag, startPoint x: 728, startPoint y: 166, endPoint x: 997, endPoint y: 238, distance: 278.5
click at [997, 238] on div "Hello Anit ! Here's what happening in your account [DATE]." at bounding box center [784, 200] width 1549 height 136
drag, startPoint x: 997, startPoint y: 238, endPoint x: 705, endPoint y: 167, distance: 300.5
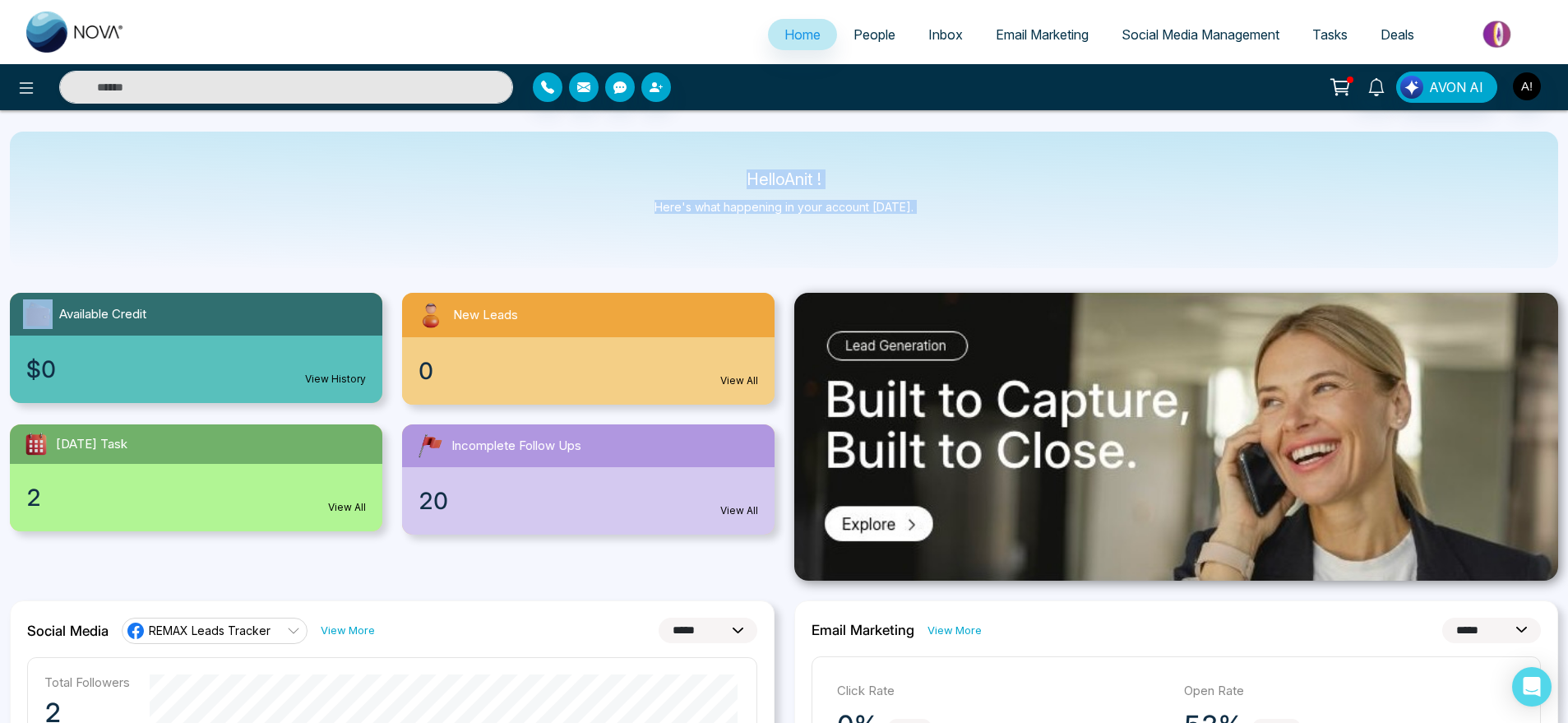
click at [705, 167] on div "Hello Anit ! Here's what happening in your account [DATE]." at bounding box center [784, 200] width 1549 height 136
drag, startPoint x: 938, startPoint y: 226, endPoint x: 661, endPoint y: 145, distance: 288.6
click at [661, 145] on div "Hello Anit ! Here's what happening in your account [DATE]." at bounding box center [784, 200] width 1549 height 136
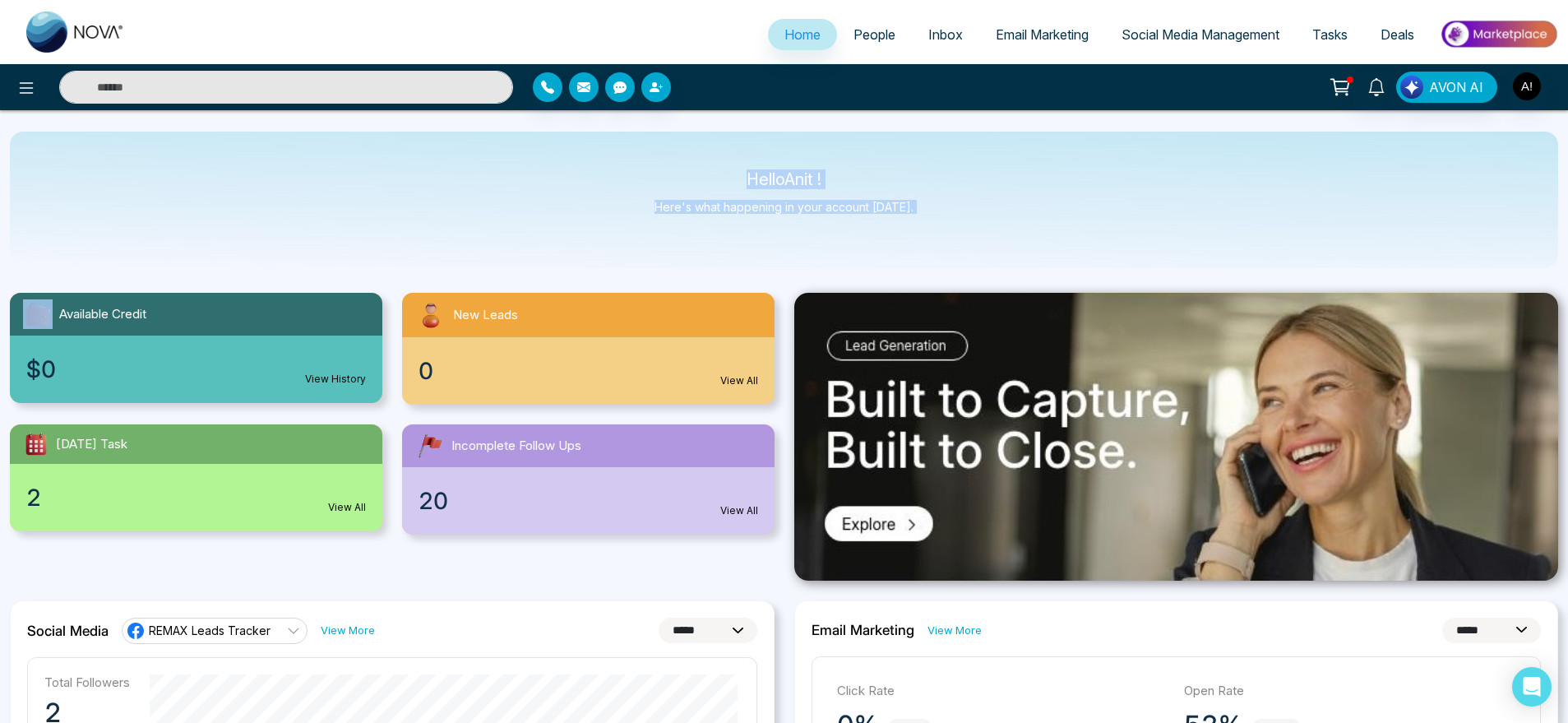
drag, startPoint x: 661, startPoint y: 145, endPoint x: 948, endPoint y: 234, distance: 300.5
click at [948, 234] on div "Hello Anit ! Here's what happening in your account [DATE]." at bounding box center [784, 200] width 1549 height 136
drag, startPoint x: 948, startPoint y: 234, endPoint x: 688, endPoint y: 171, distance: 267.5
click at [688, 171] on div "Hello Anit ! Here's what happening in your account [DATE]." at bounding box center [784, 200] width 1549 height 136
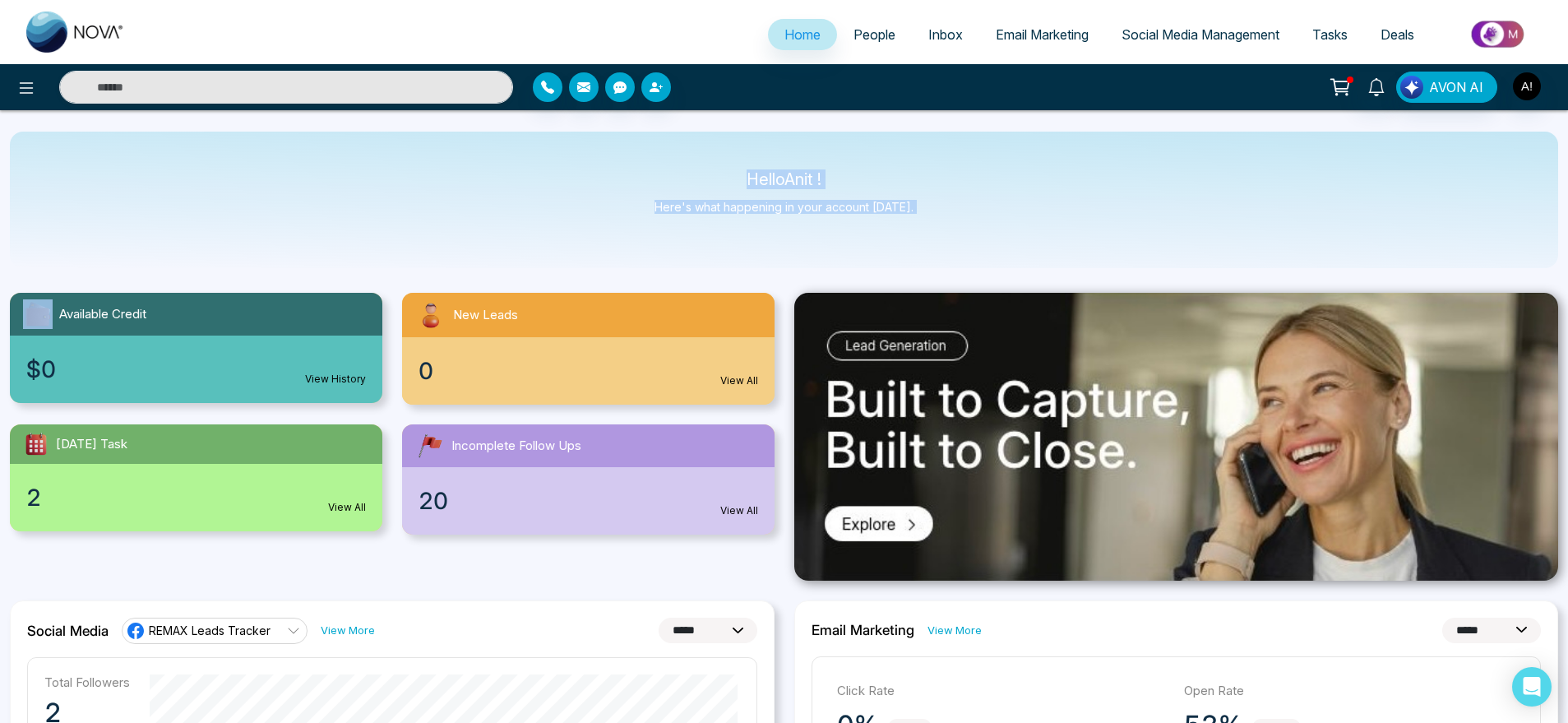
click at [688, 172] on p "Hello Anit !" at bounding box center [784, 179] width 259 height 14
drag, startPoint x: 955, startPoint y: 218, endPoint x: 719, endPoint y: 187, distance: 238.0
click at [719, 187] on div "Hello Anit ! Here's what happening in your account [DATE]." at bounding box center [784, 200] width 1549 height 136
click at [710, 182] on p "Hello Anit !" at bounding box center [784, 179] width 259 height 14
drag, startPoint x: 728, startPoint y: 171, endPoint x: 971, endPoint y: 229, distance: 249.8
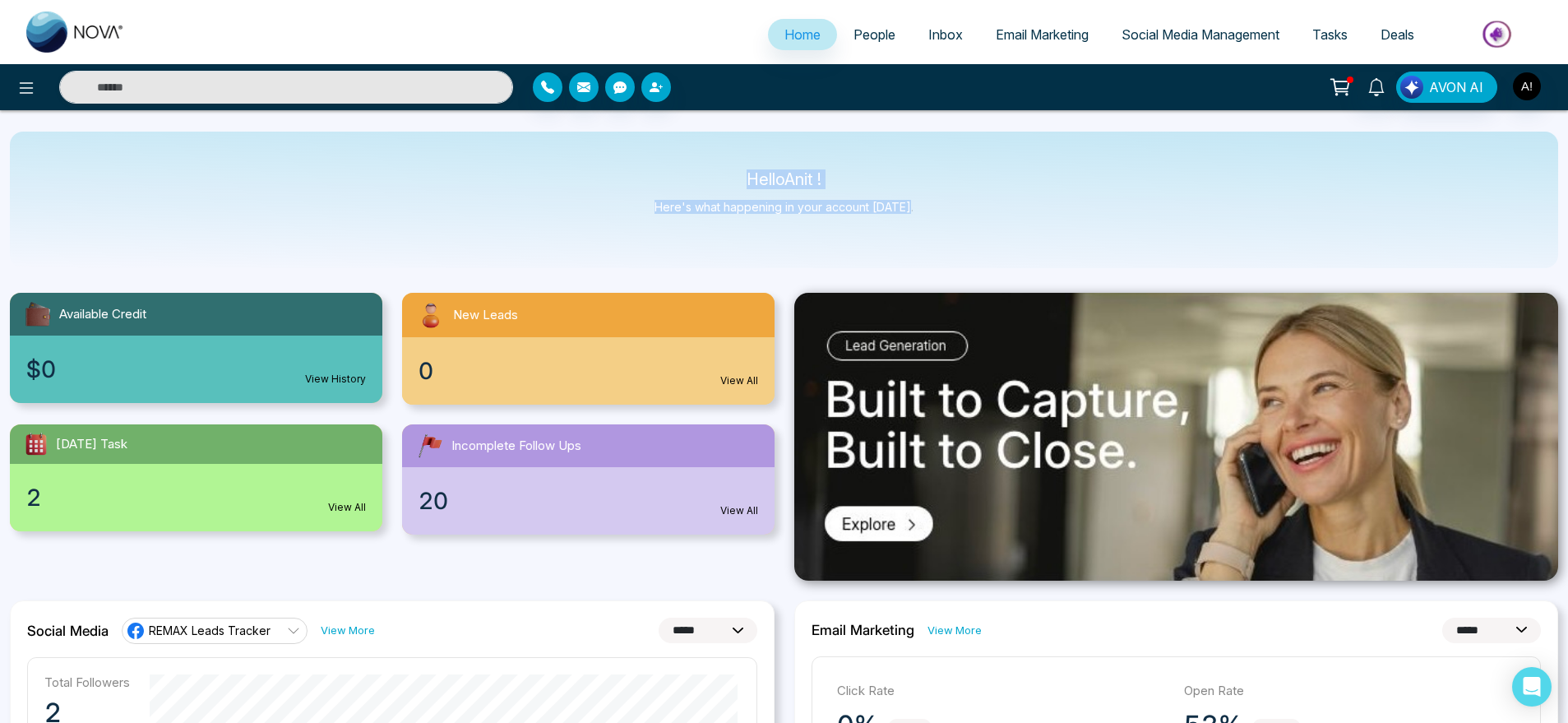
click at [971, 229] on div "Hello Anit ! Here's what happening in your account [DATE]." at bounding box center [784, 200] width 1549 height 136
drag, startPoint x: 971, startPoint y: 229, endPoint x: 735, endPoint y: 161, distance: 245.6
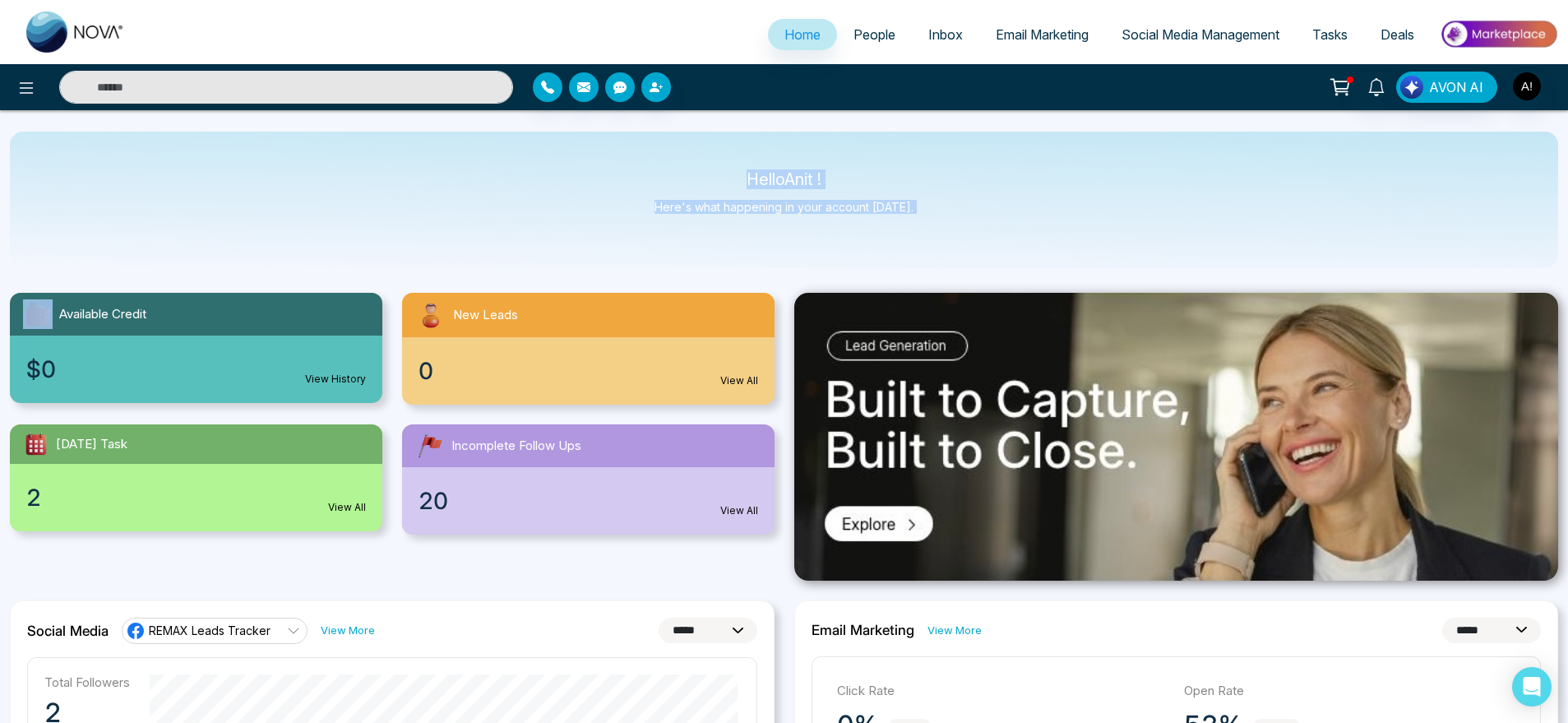
click at [735, 161] on div "Hello Anit ! Here's what happening in your account [DATE]." at bounding box center [784, 200] width 1549 height 136
drag, startPoint x: 735, startPoint y: 161, endPoint x: 937, endPoint y: 200, distance: 205.7
click at [937, 200] on div "Hello Anit ! Here's what happening in your account [DATE]." at bounding box center [784, 200] width 1549 height 136
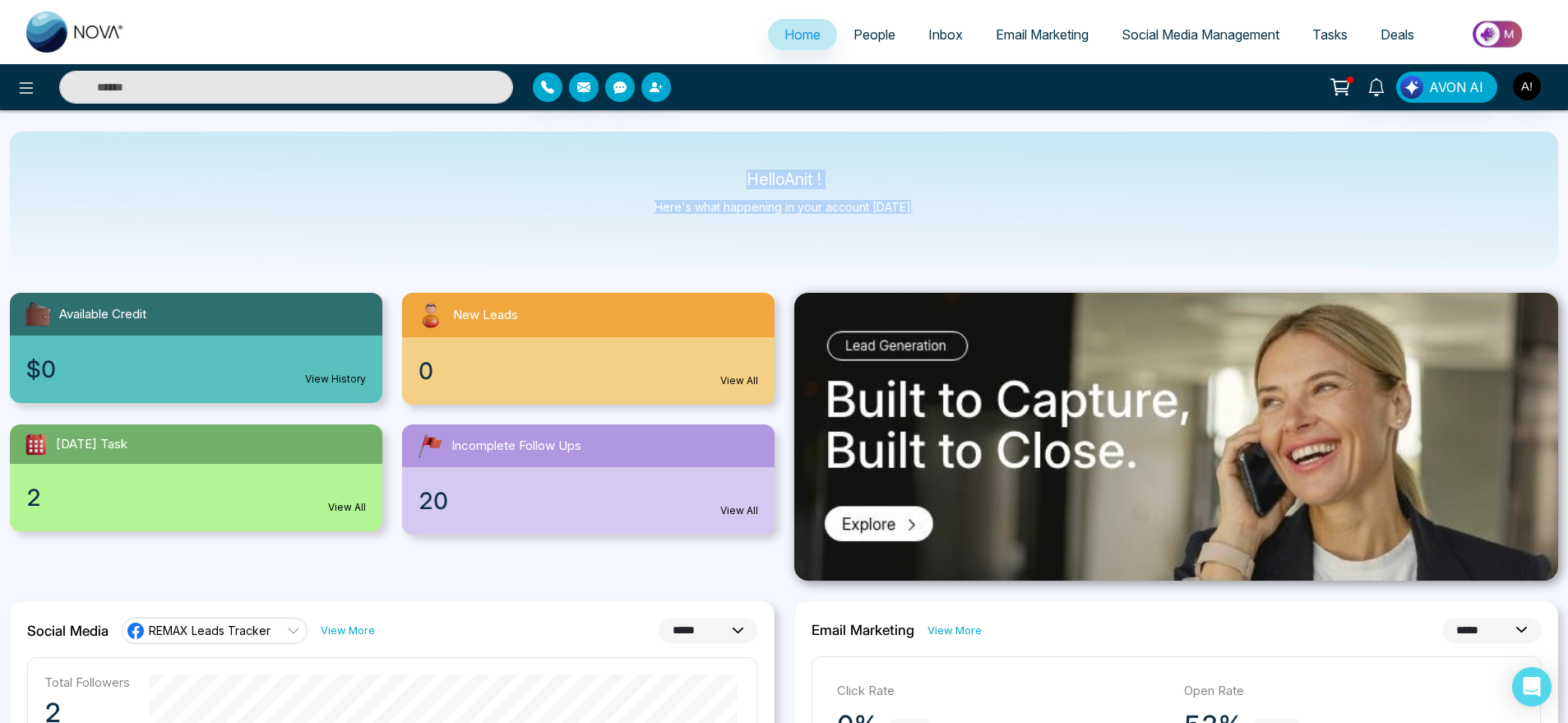
drag, startPoint x: 937, startPoint y: 216, endPoint x: 708, endPoint y: 136, distance: 242.6
click at [708, 136] on div "Hello Anit ! Here's what happening in your account [DATE]." at bounding box center [784, 200] width 1549 height 136
drag, startPoint x: 740, startPoint y: 166, endPoint x: 939, endPoint y: 227, distance: 208.1
click at [939, 227] on div "Hello Anit ! Here's what happening in your account [DATE]." at bounding box center [784, 200] width 1549 height 136
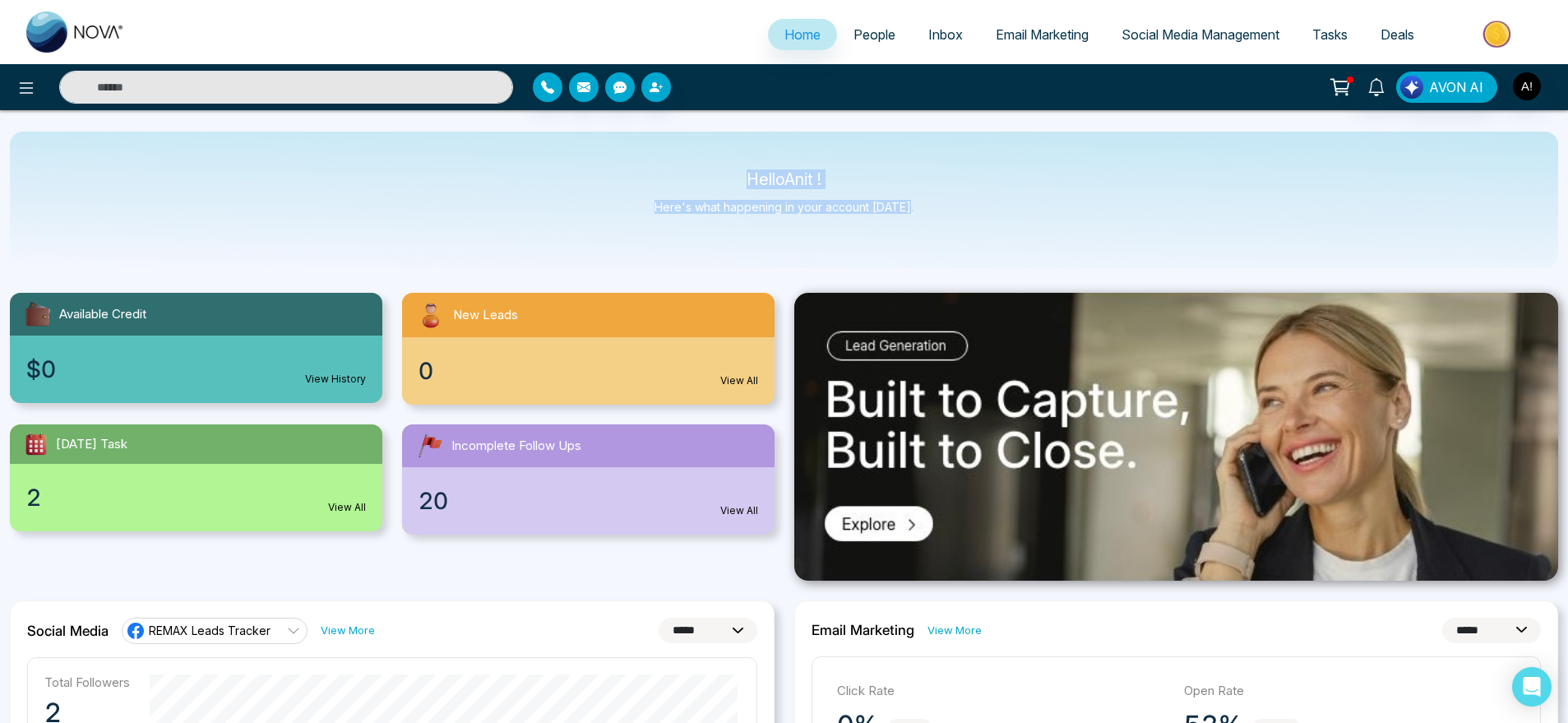
click at [939, 227] on div "Hello Anit ! Here's what happening in your account [DATE]." at bounding box center [784, 200] width 1549 height 136
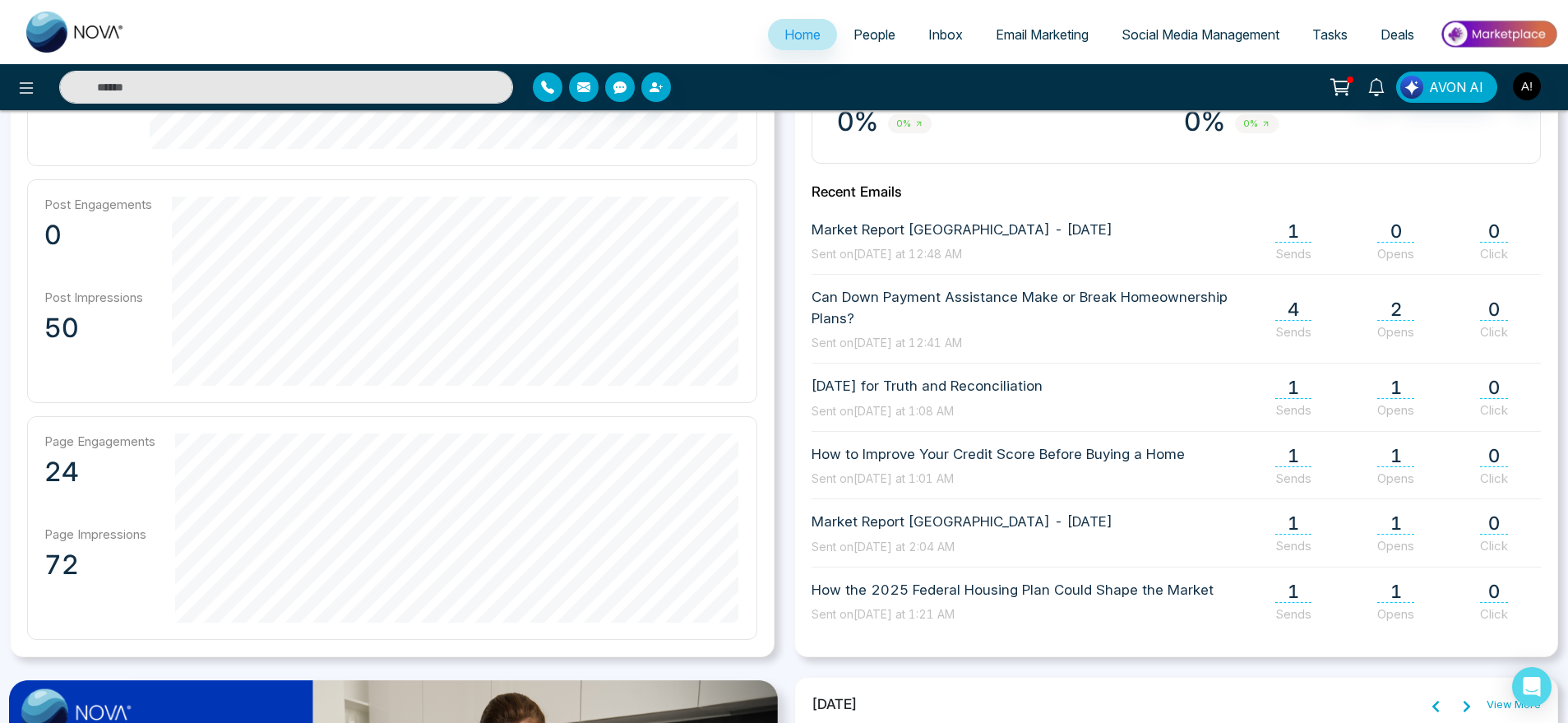
scroll to position [644, 0]
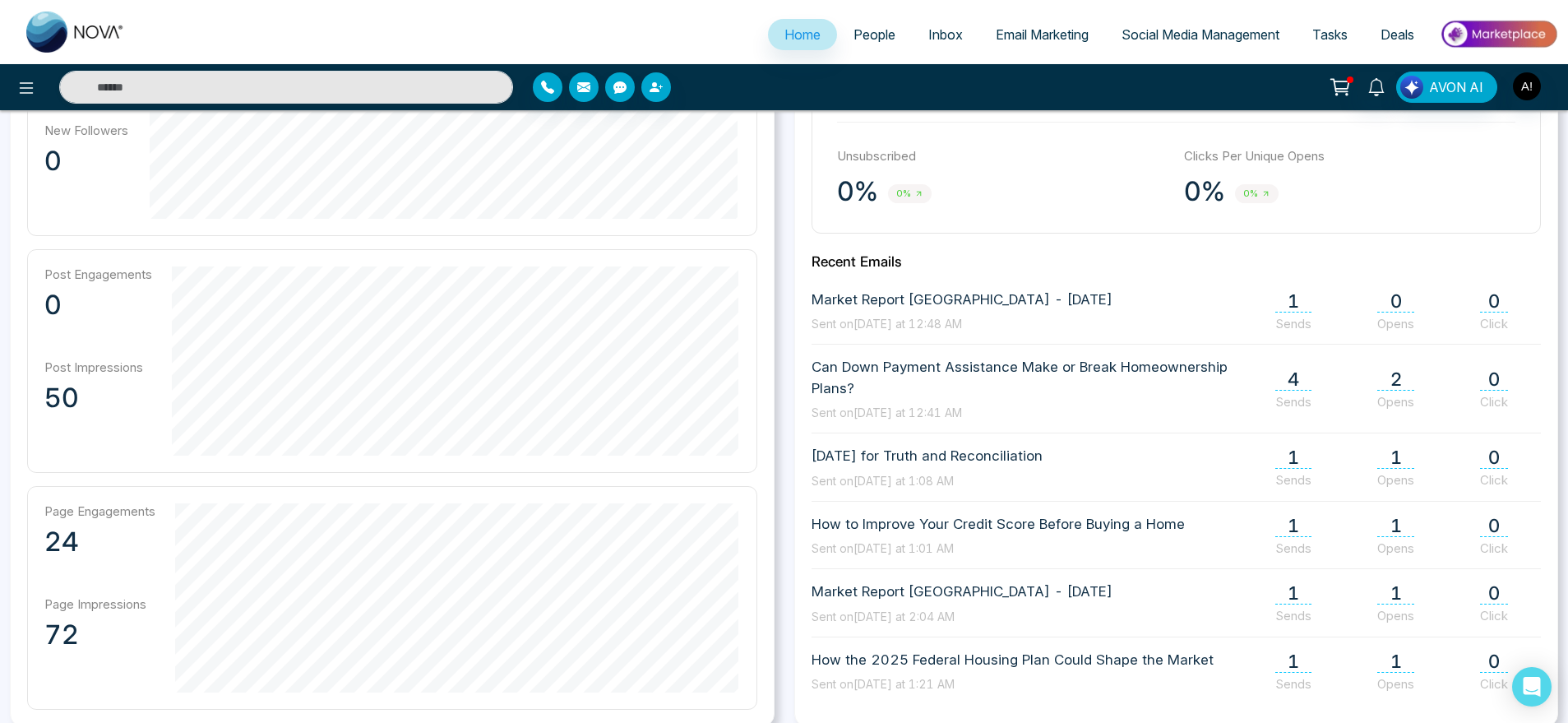
click at [877, 36] on span "People" at bounding box center [874, 34] width 42 height 17
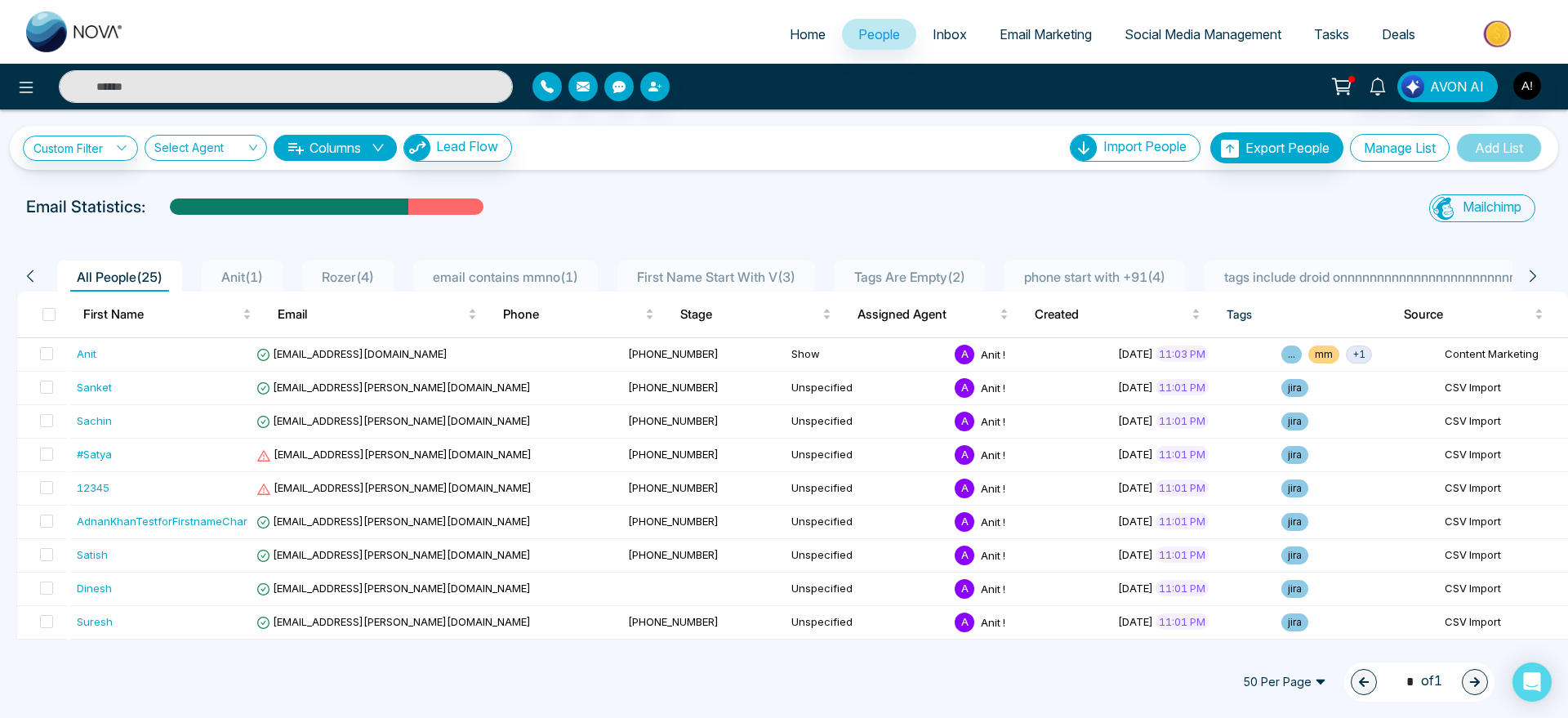
click at [1390, 154] on button "Manage List" at bounding box center [1400, 147] width 100 height 28
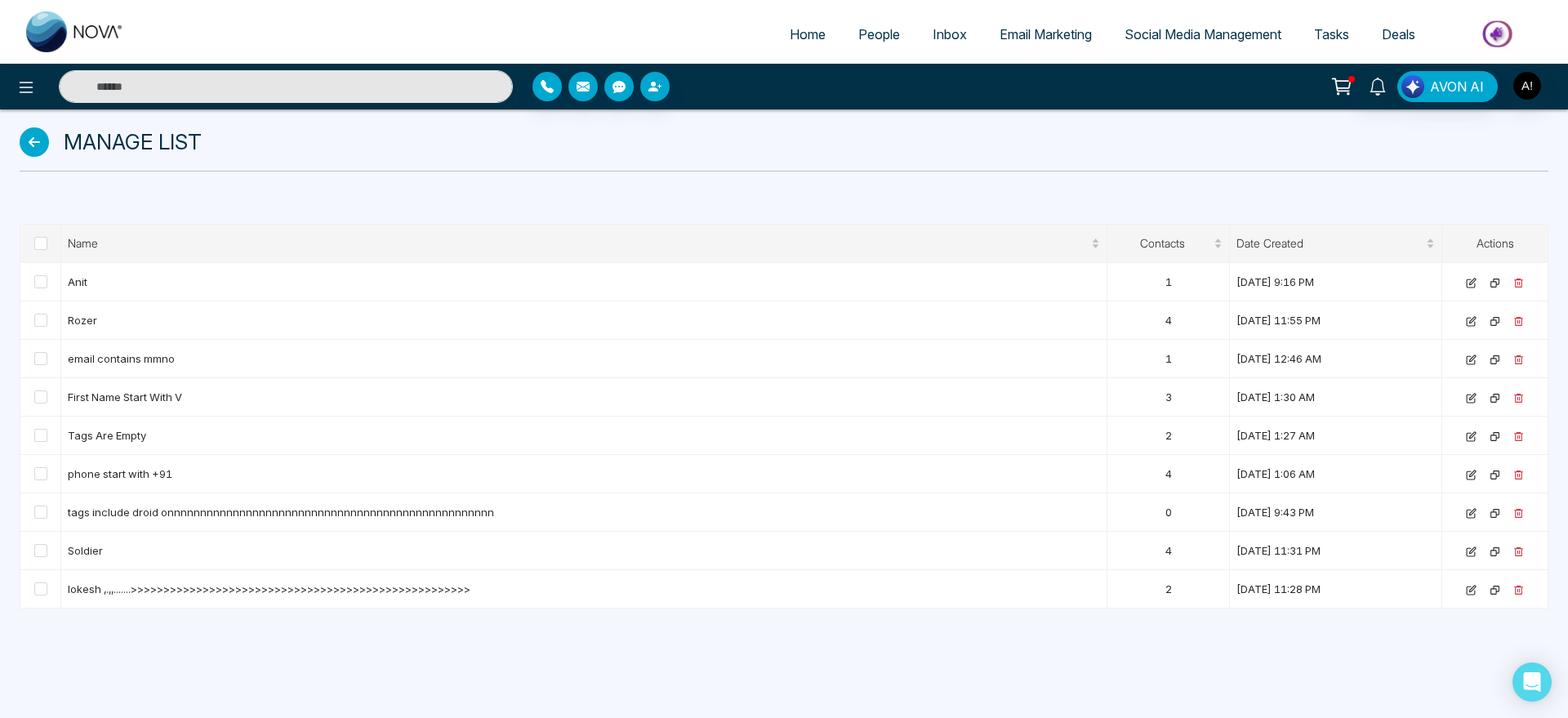
click at [791, 34] on span "Home" at bounding box center [807, 34] width 36 height 16
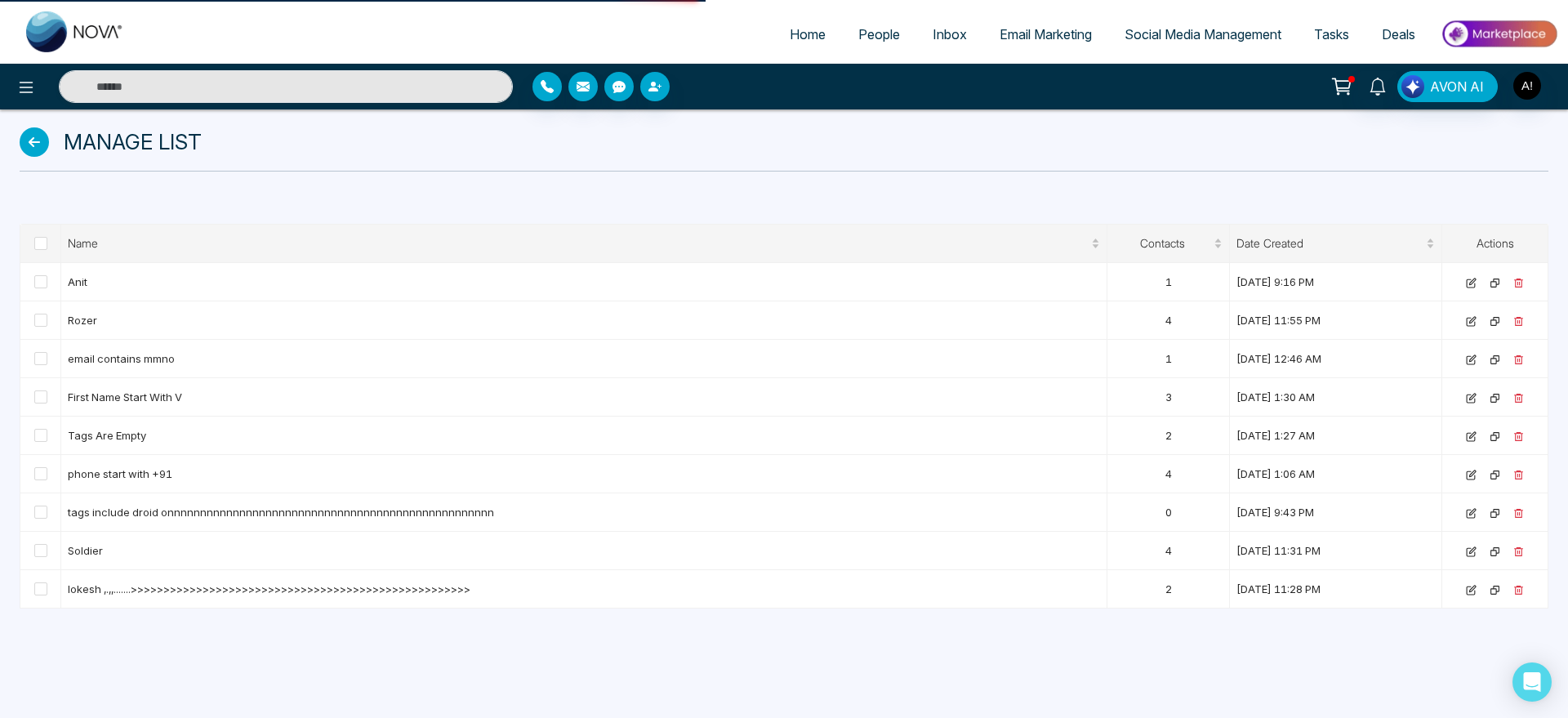
select select "*"
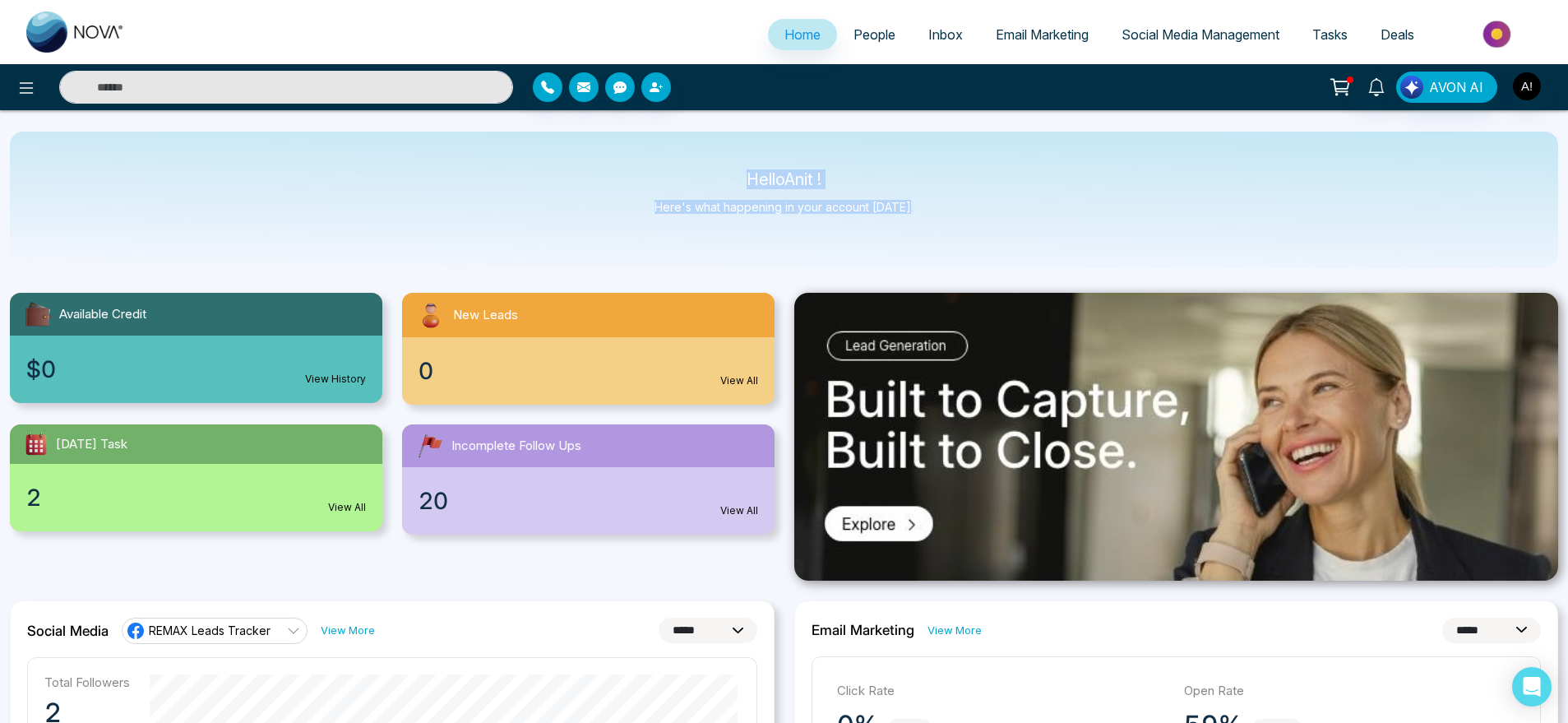
drag, startPoint x: 923, startPoint y: 216, endPoint x: 689, endPoint y: 161, distance: 240.4
click at [689, 161] on div "Hello Anit ! Here's what happening in your account [DATE]." at bounding box center [784, 200] width 1549 height 136
drag, startPoint x: 689, startPoint y: 161, endPoint x: 959, endPoint y: 218, distance: 276.0
click at [959, 218] on div "Hello Anit ! Here's what happening in your account [DATE]." at bounding box center [784, 200] width 1549 height 136
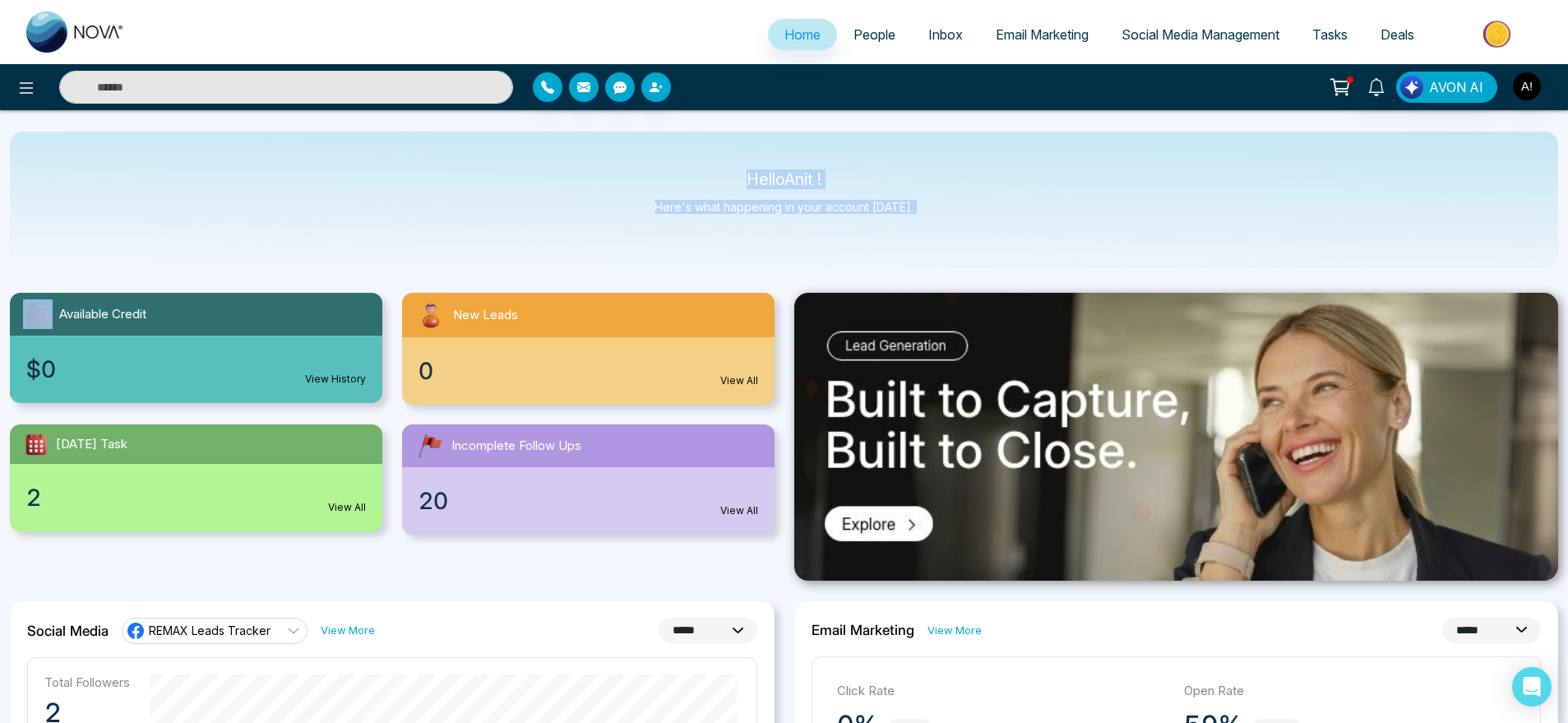
click at [959, 218] on div "Hello Anit ! Here's what happening in your account [DATE]." at bounding box center [784, 200] width 1549 height 136
drag, startPoint x: 959, startPoint y: 218, endPoint x: 690, endPoint y: 158, distance: 275.6
click at [690, 158] on div "Hello Anit ! Here's what happening in your account [DATE]." at bounding box center [784, 200] width 1549 height 136
click at [811, 213] on p "Here's what happening in your account [DATE]." at bounding box center [784, 207] width 259 height 14
drag, startPoint x: 929, startPoint y: 213, endPoint x: 699, endPoint y: 209, distance: 230.0
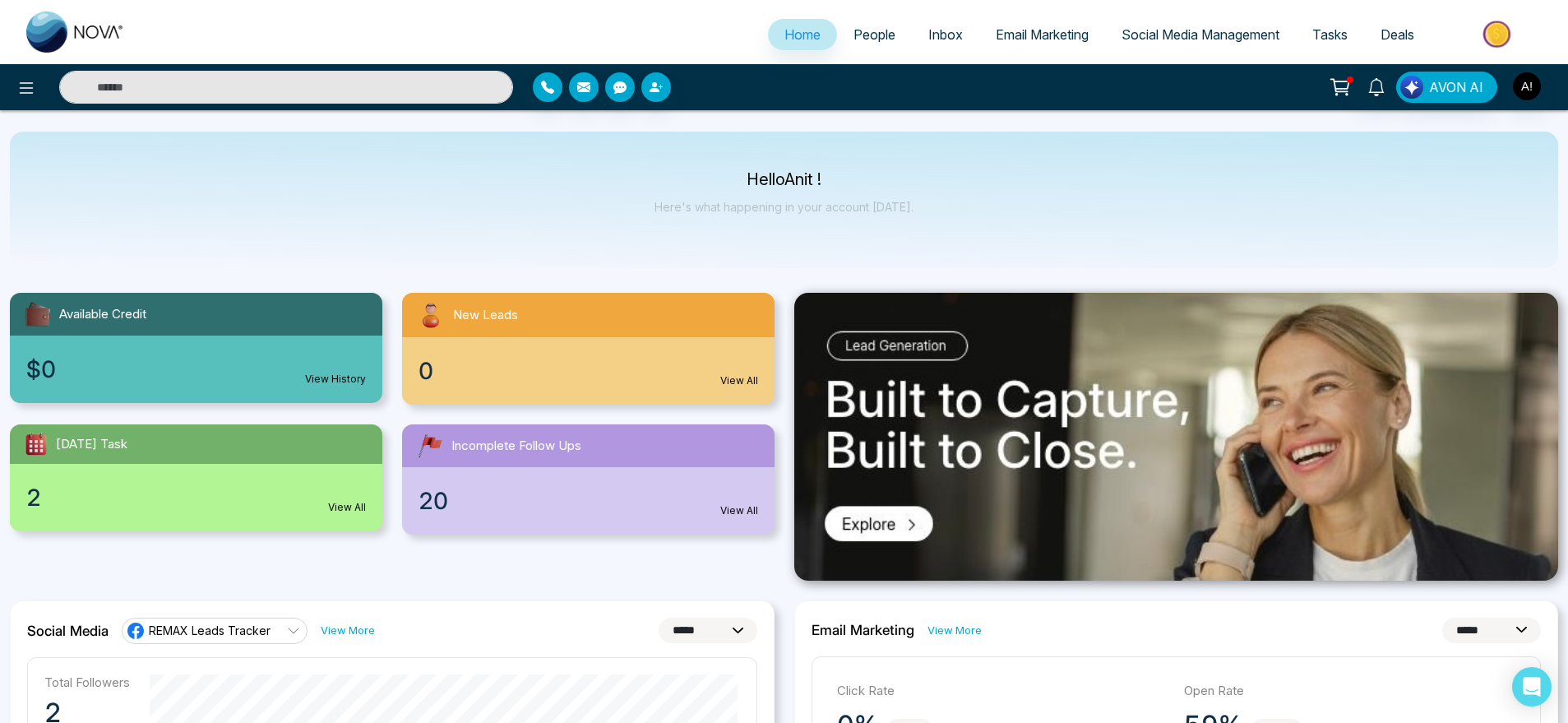
click at [699, 209] on div "Hello Anit ! Here's what happening in your account [DATE]." at bounding box center [784, 200] width 1549 height 136
click at [699, 209] on p "Here's what happening in your account [DATE]." at bounding box center [784, 207] width 259 height 14
drag, startPoint x: 760, startPoint y: 189, endPoint x: 730, endPoint y: 163, distance: 39.7
click at [730, 163] on div "Hello Anit ! Here's what happening in your account [DATE]." at bounding box center [784, 200] width 1549 height 136
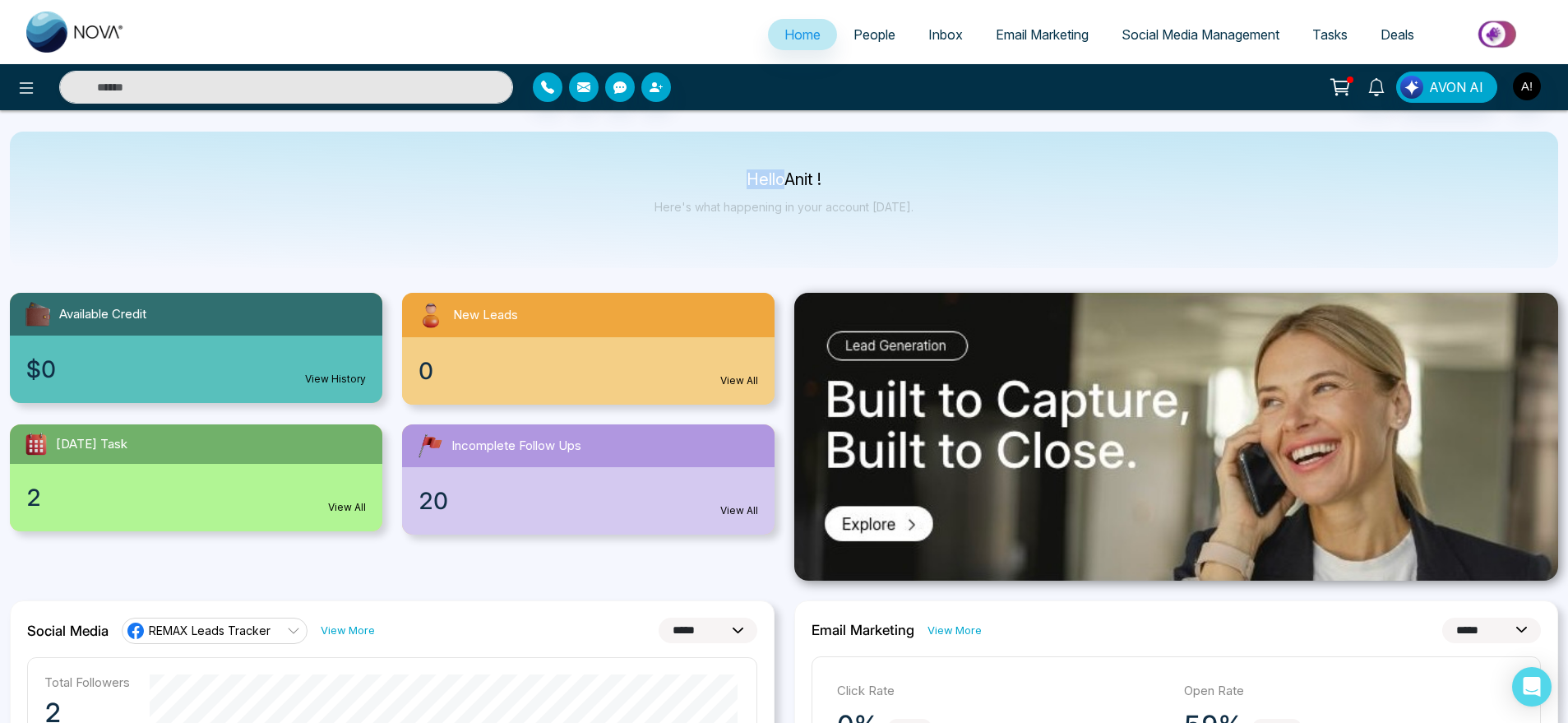
click at [730, 163] on div "Hello Anit ! Here's what happening in your account [DATE]." at bounding box center [784, 200] width 1549 height 136
drag, startPoint x: 730, startPoint y: 163, endPoint x: 968, endPoint y: 251, distance: 253.7
click at [968, 251] on div "Hello Anit ! Here's what happening in your account [DATE]." at bounding box center [784, 200] width 1549 height 136
drag, startPoint x: 968, startPoint y: 251, endPoint x: 675, endPoint y: 129, distance: 317.4
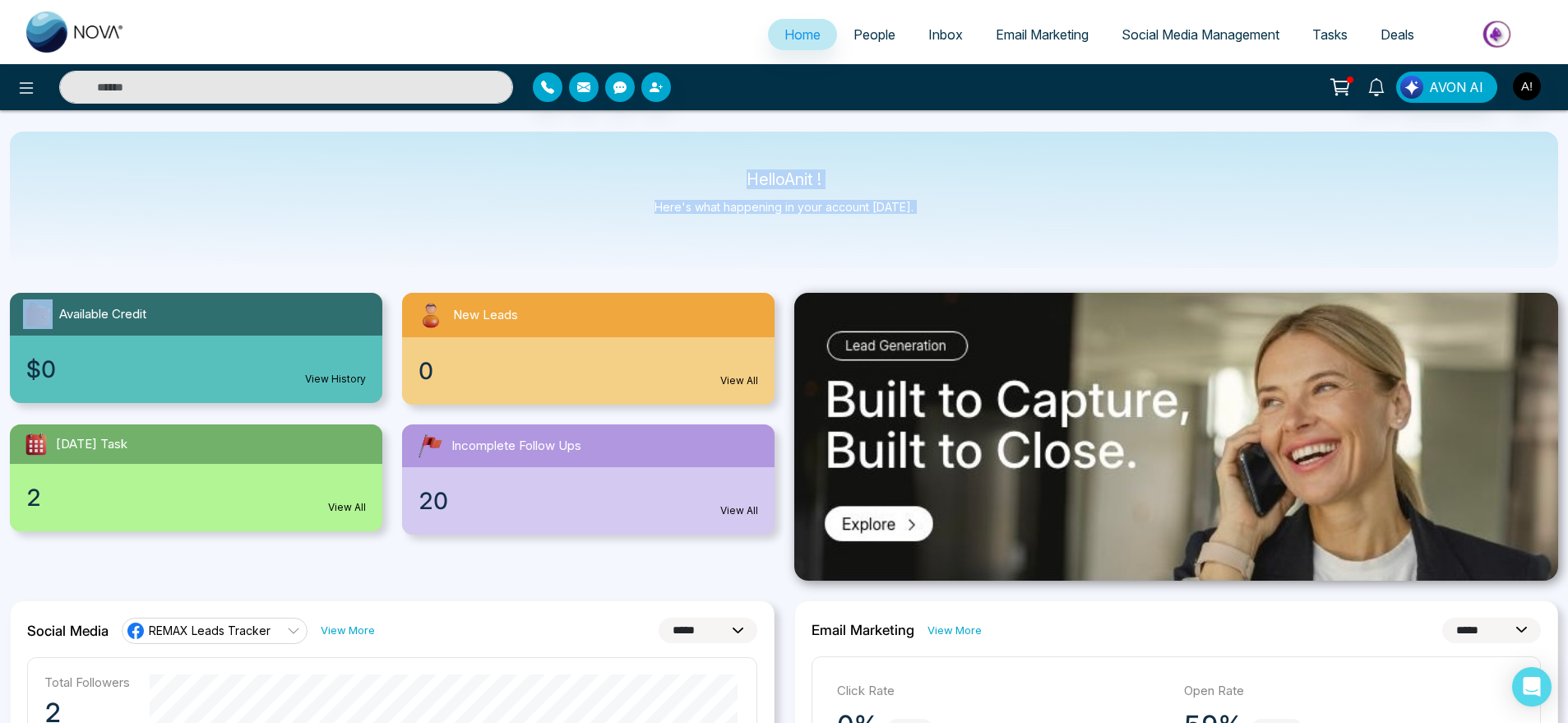
click at [927, 254] on div "Hello Anit ! Here's what happening in your account [DATE]." at bounding box center [784, 200] width 1549 height 136
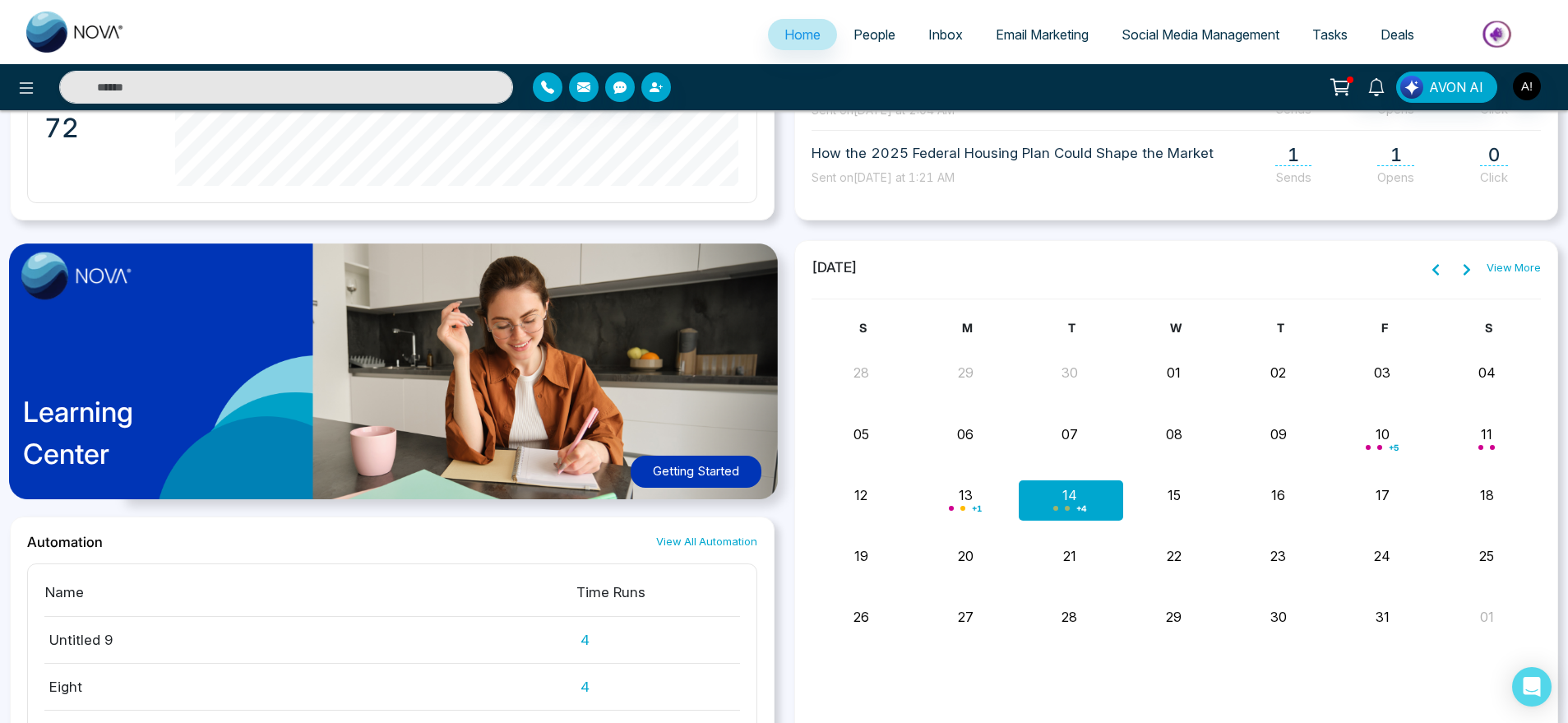
scroll to position [1368, 0]
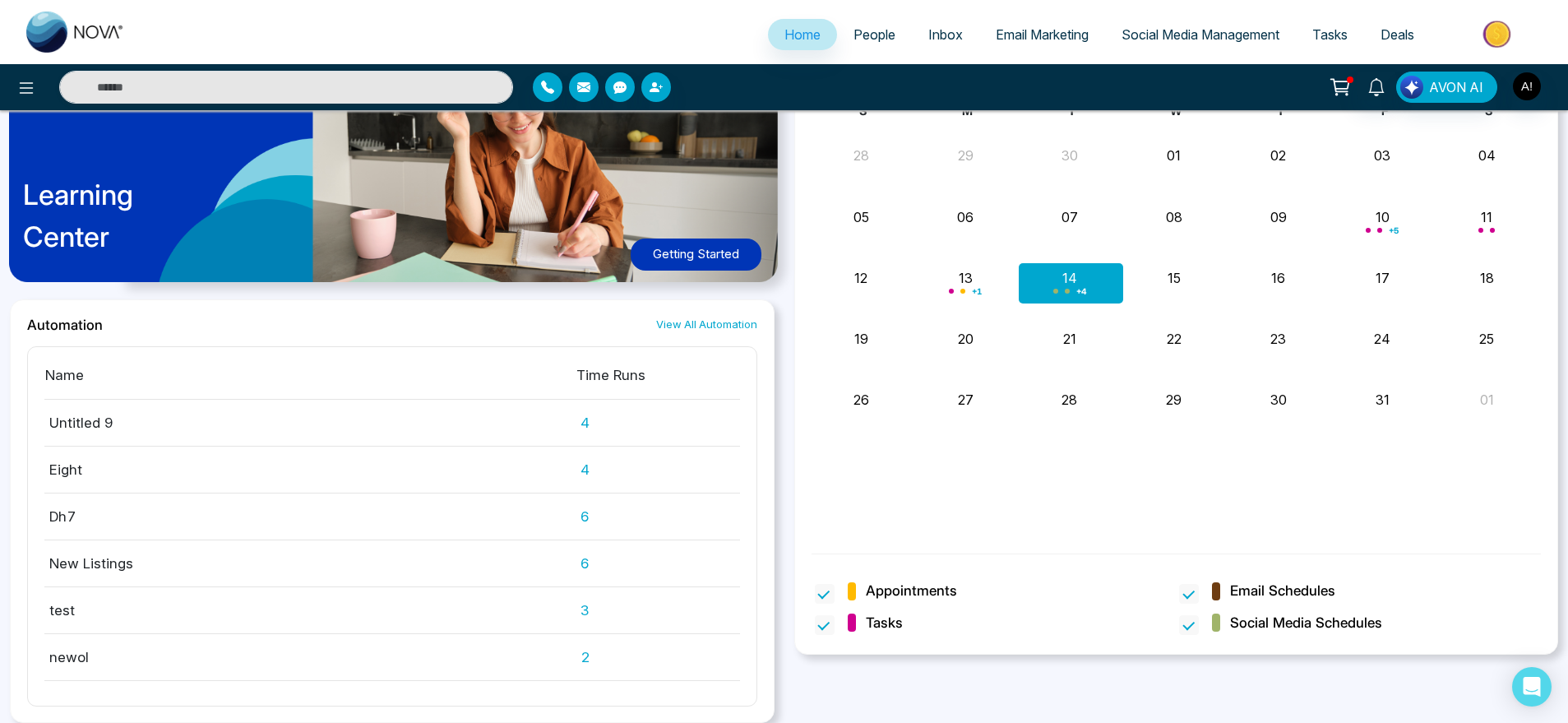
click at [877, 29] on span "People" at bounding box center [874, 34] width 42 height 17
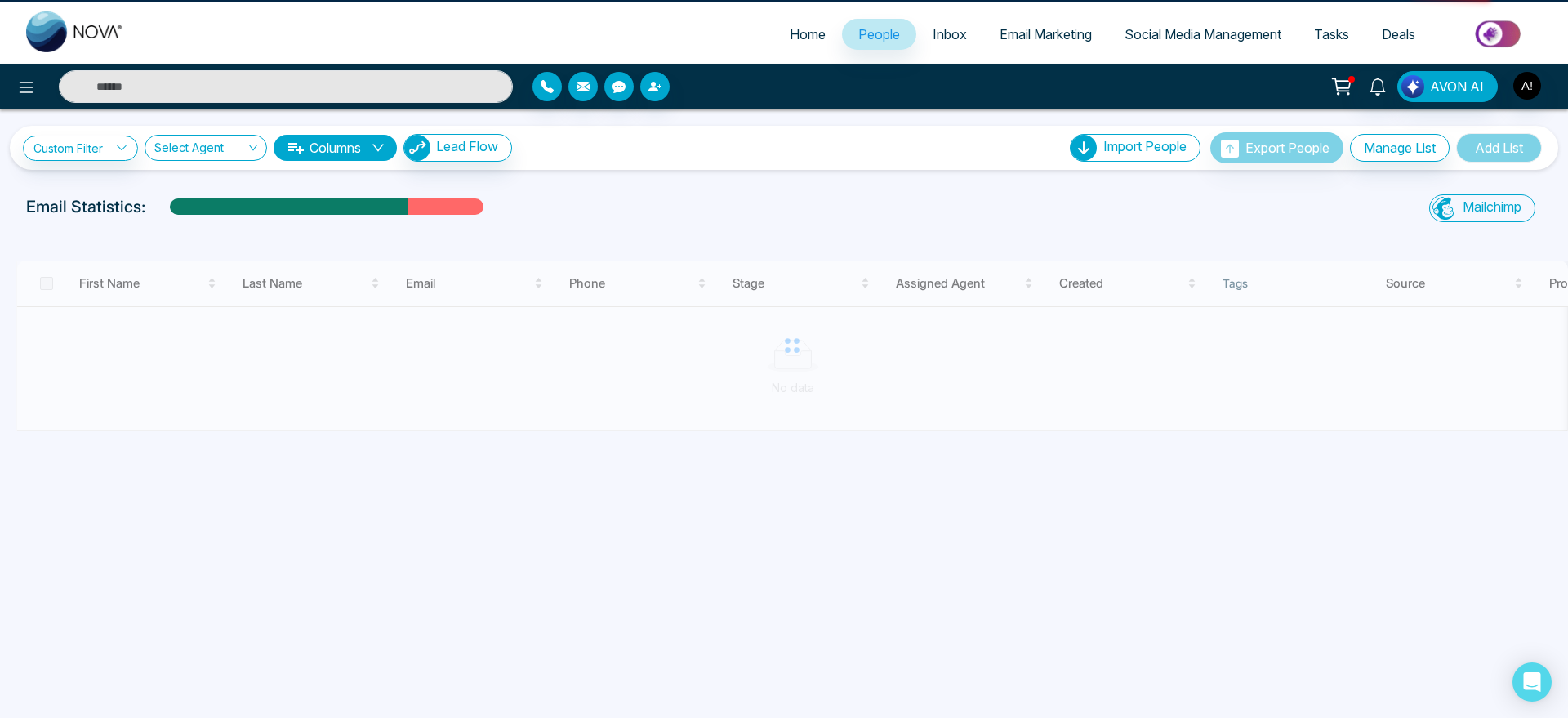
click at [773, 24] on link "Home" at bounding box center [807, 34] width 69 height 31
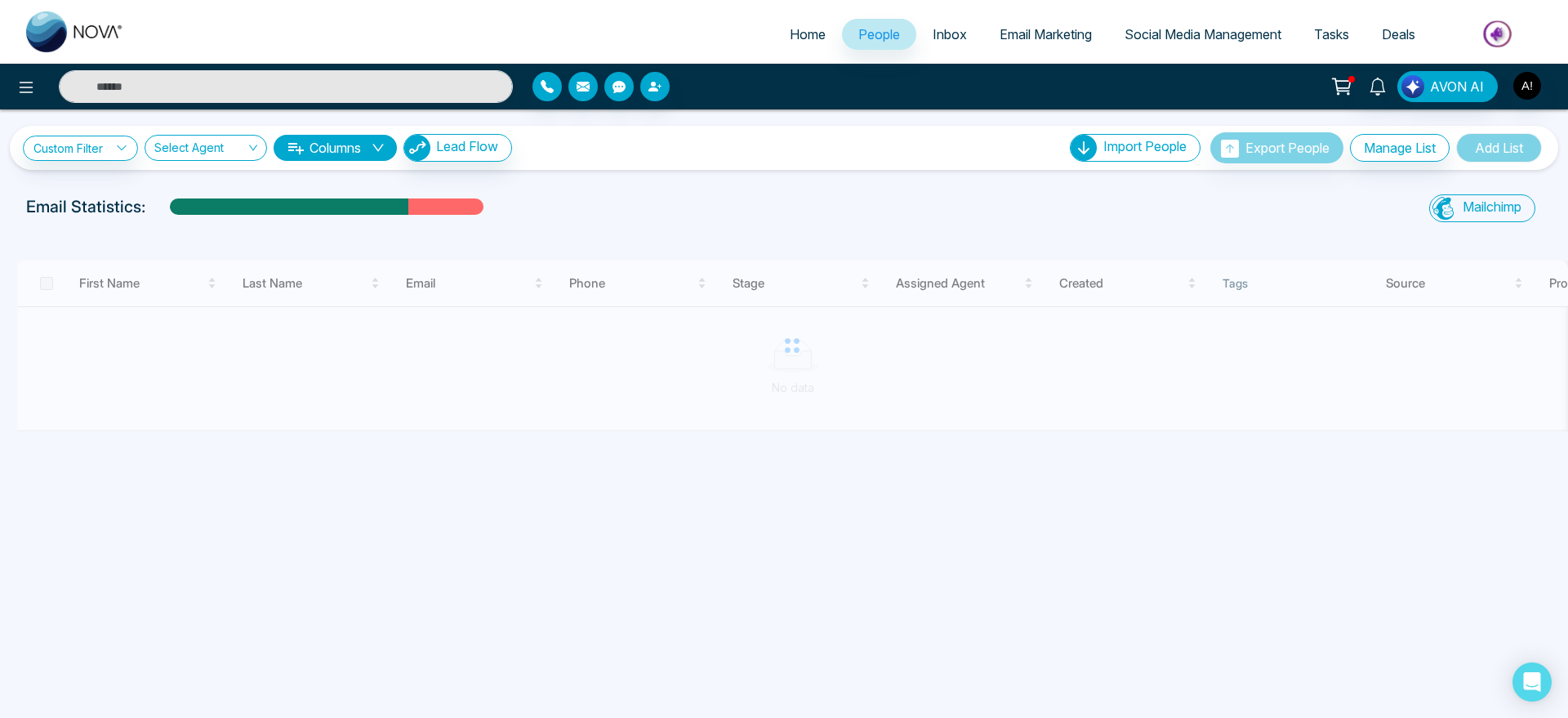
select select "*"
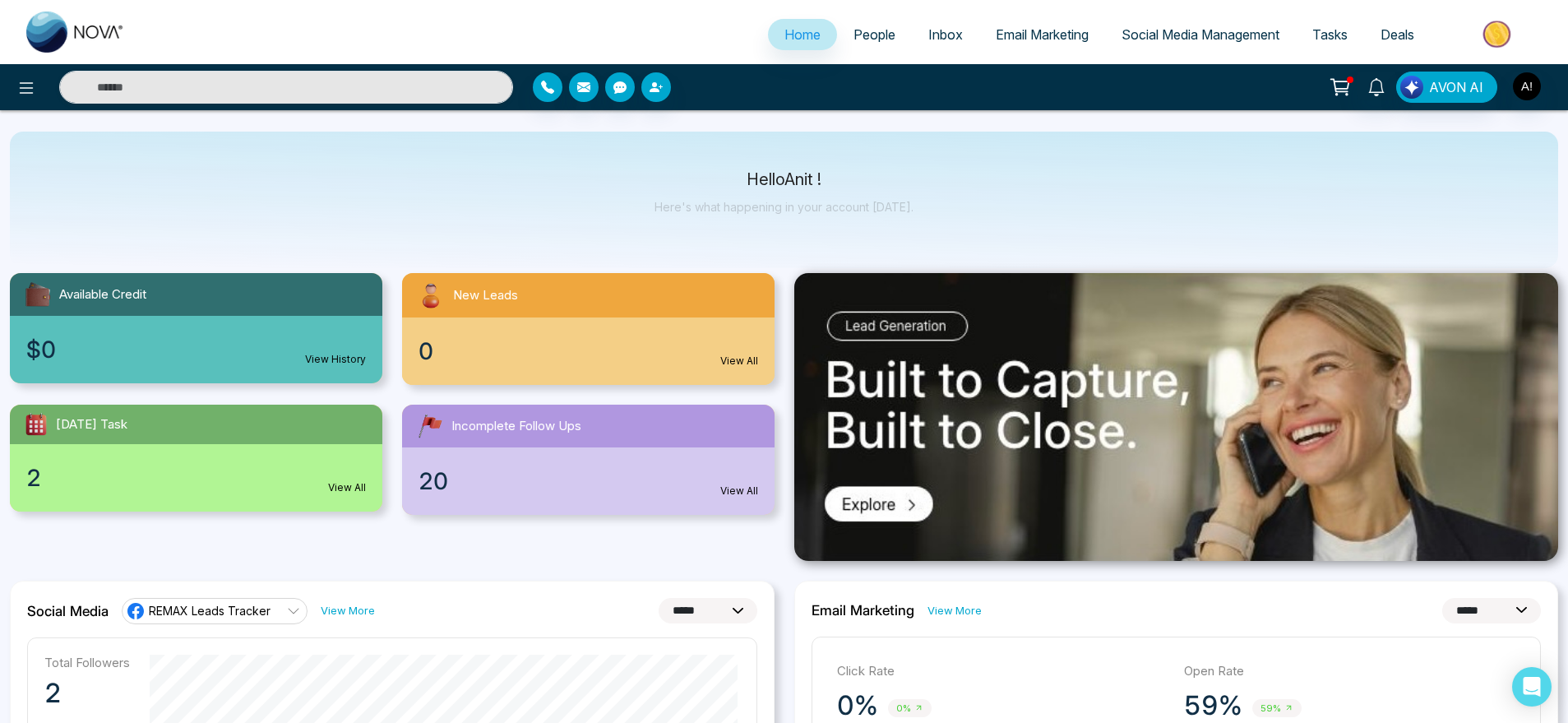
scroll to position [20, 0]
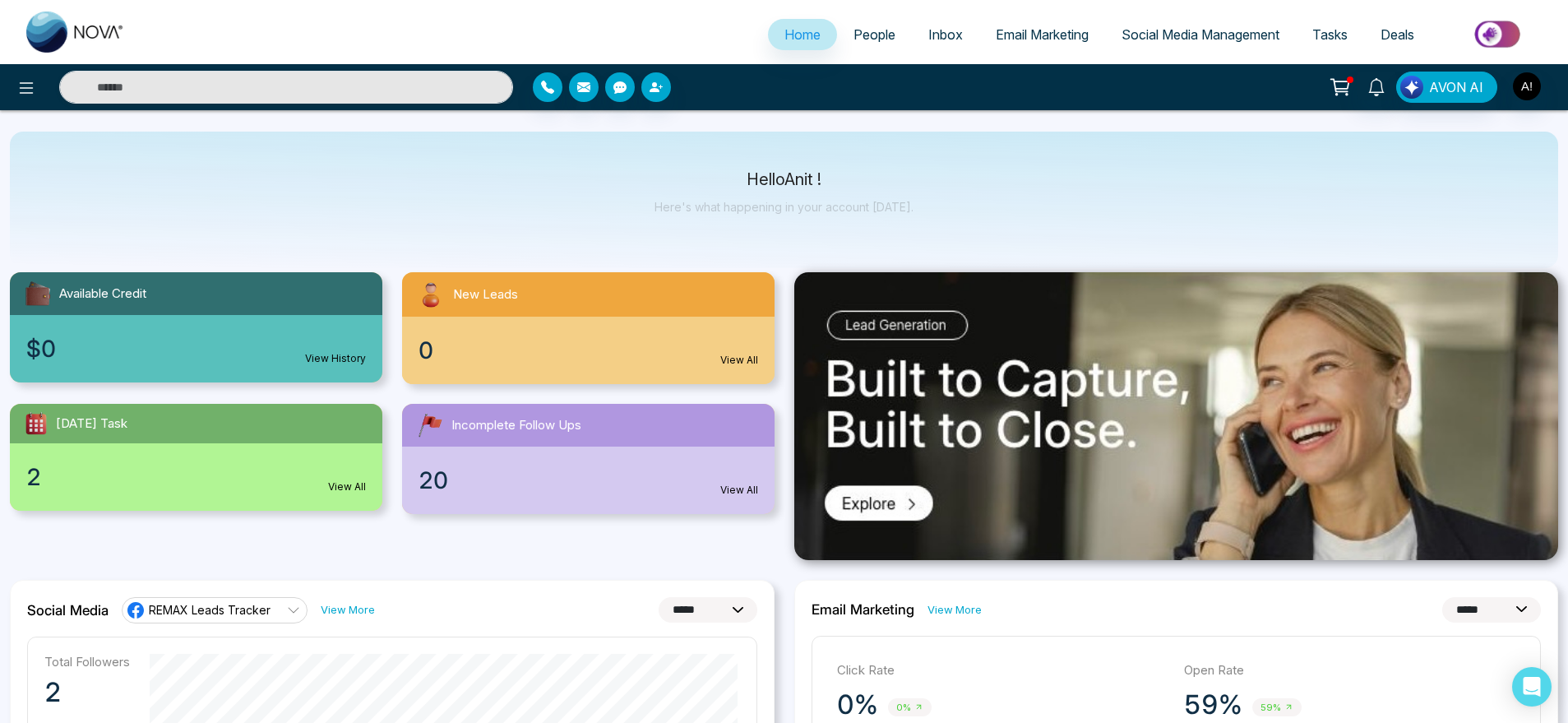
click at [1503, 79] on div "AVON AI" at bounding box center [1450, 87] width 108 height 31
click at [1530, 88] on img "button" at bounding box center [1526, 86] width 28 height 28
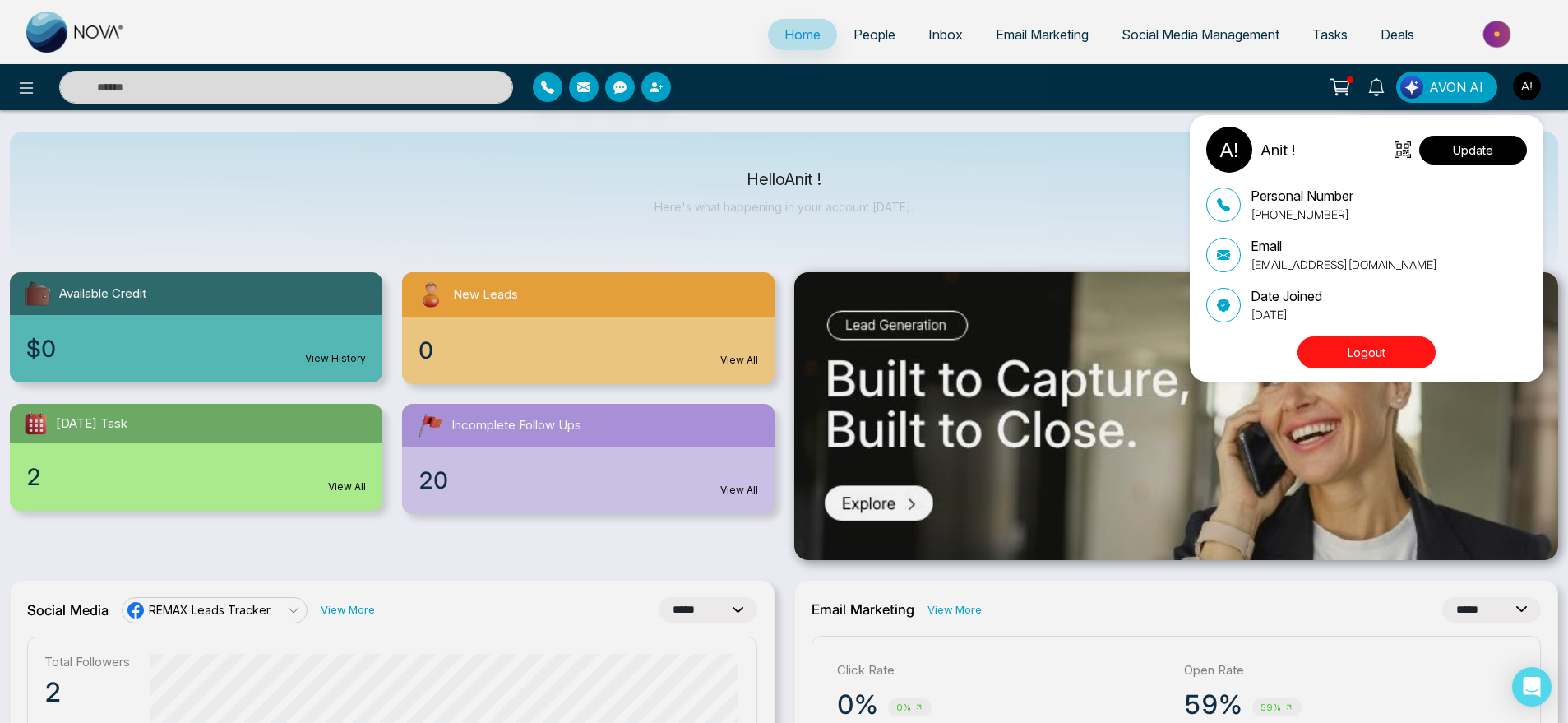
click at [1488, 150] on button "Update" at bounding box center [1472, 150] width 108 height 29
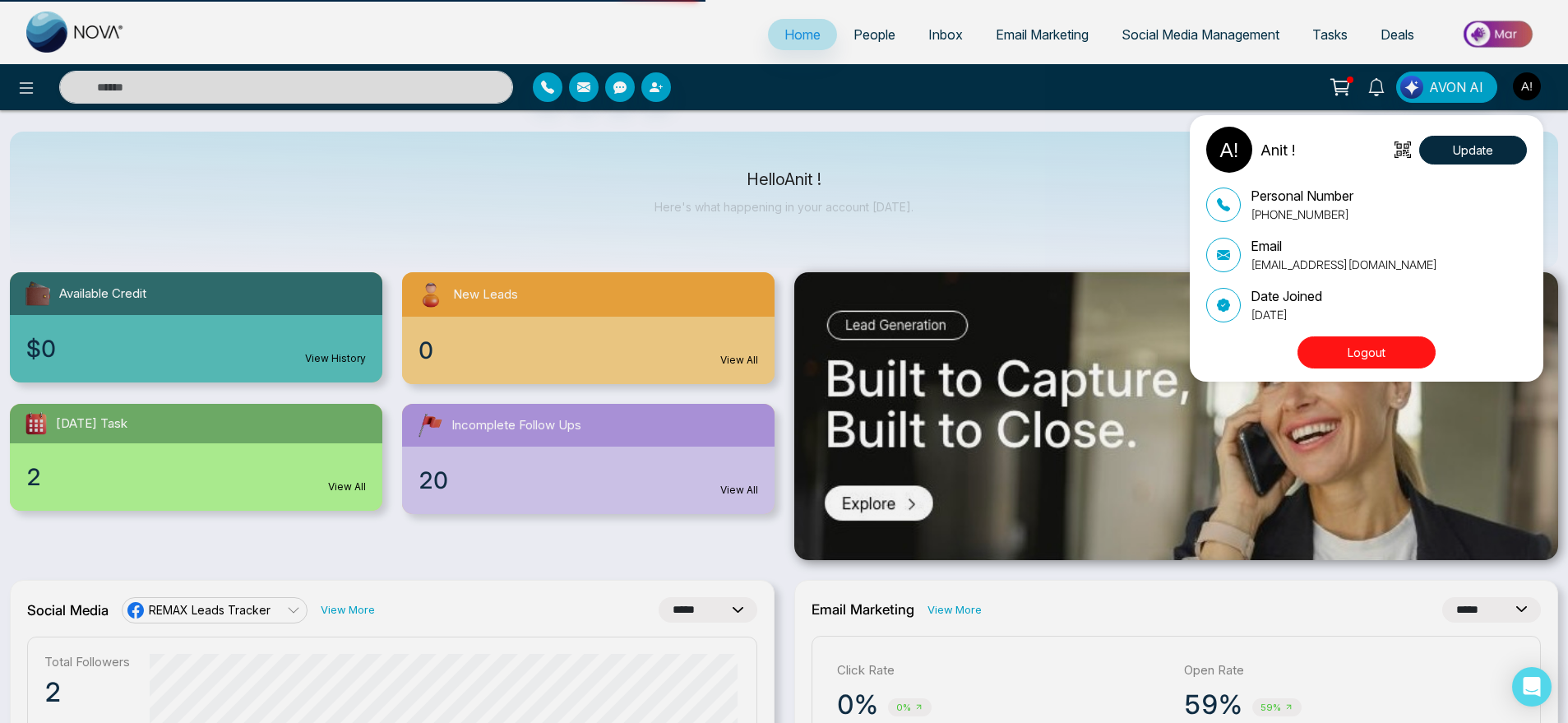
select select
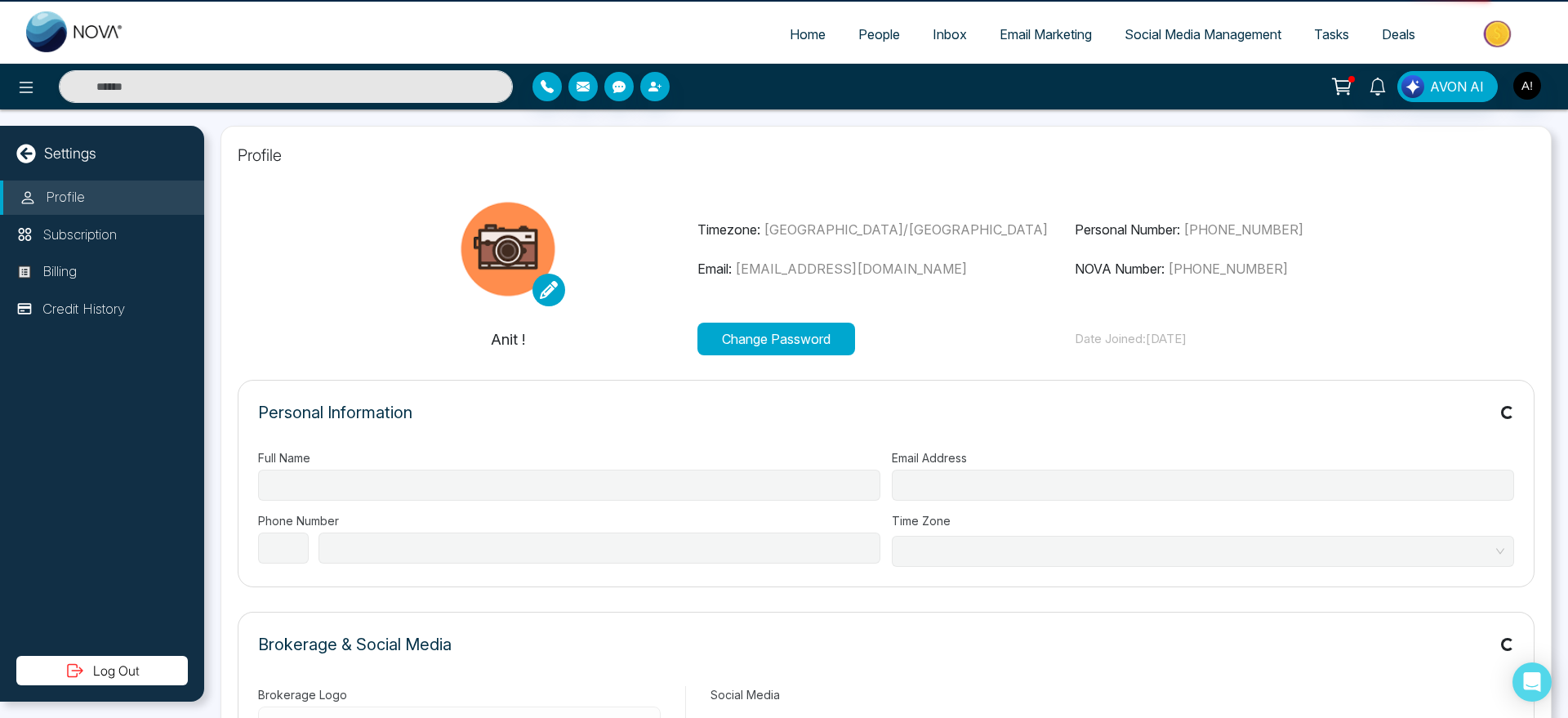
type input "******"
type input "**********"
select select "***"
type input "**********"
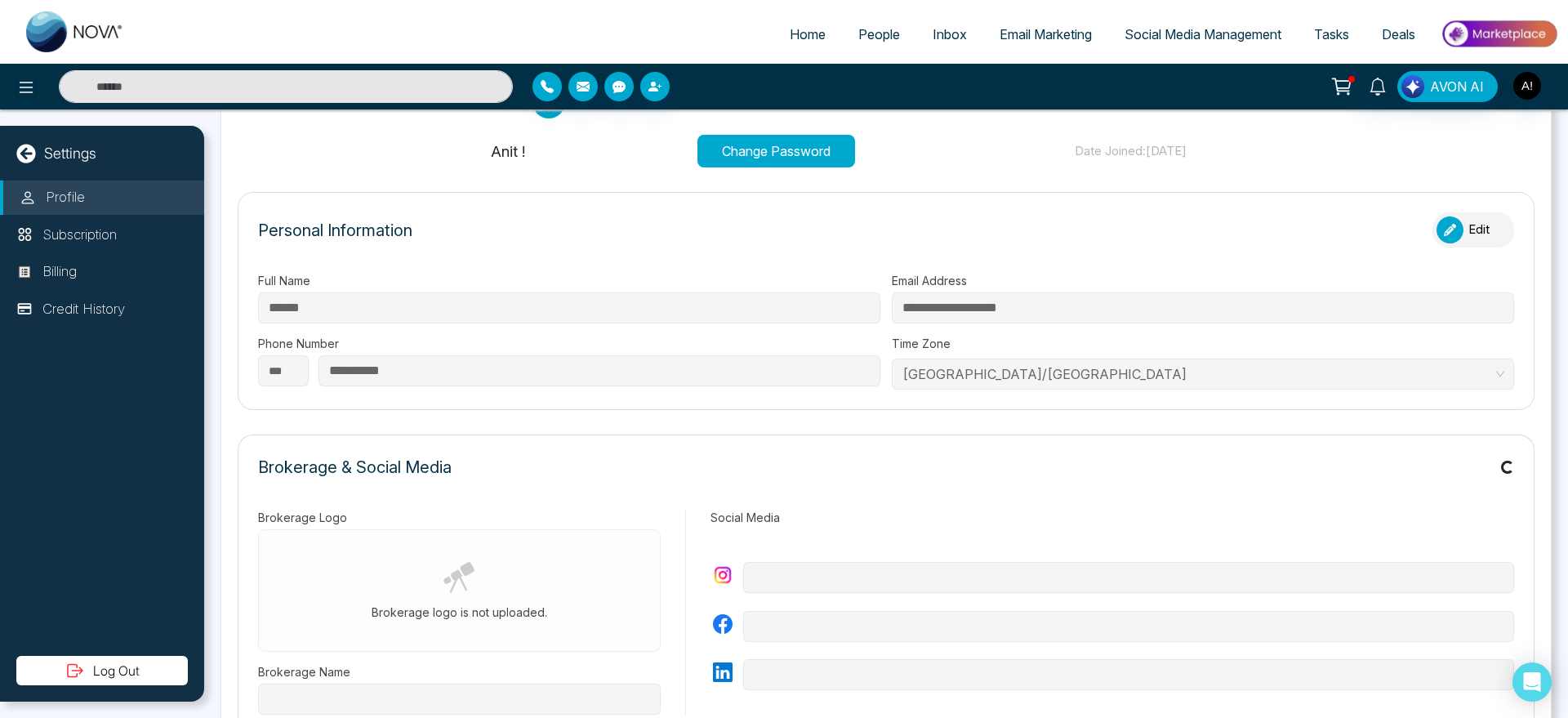
type input "********"
type input "**********"
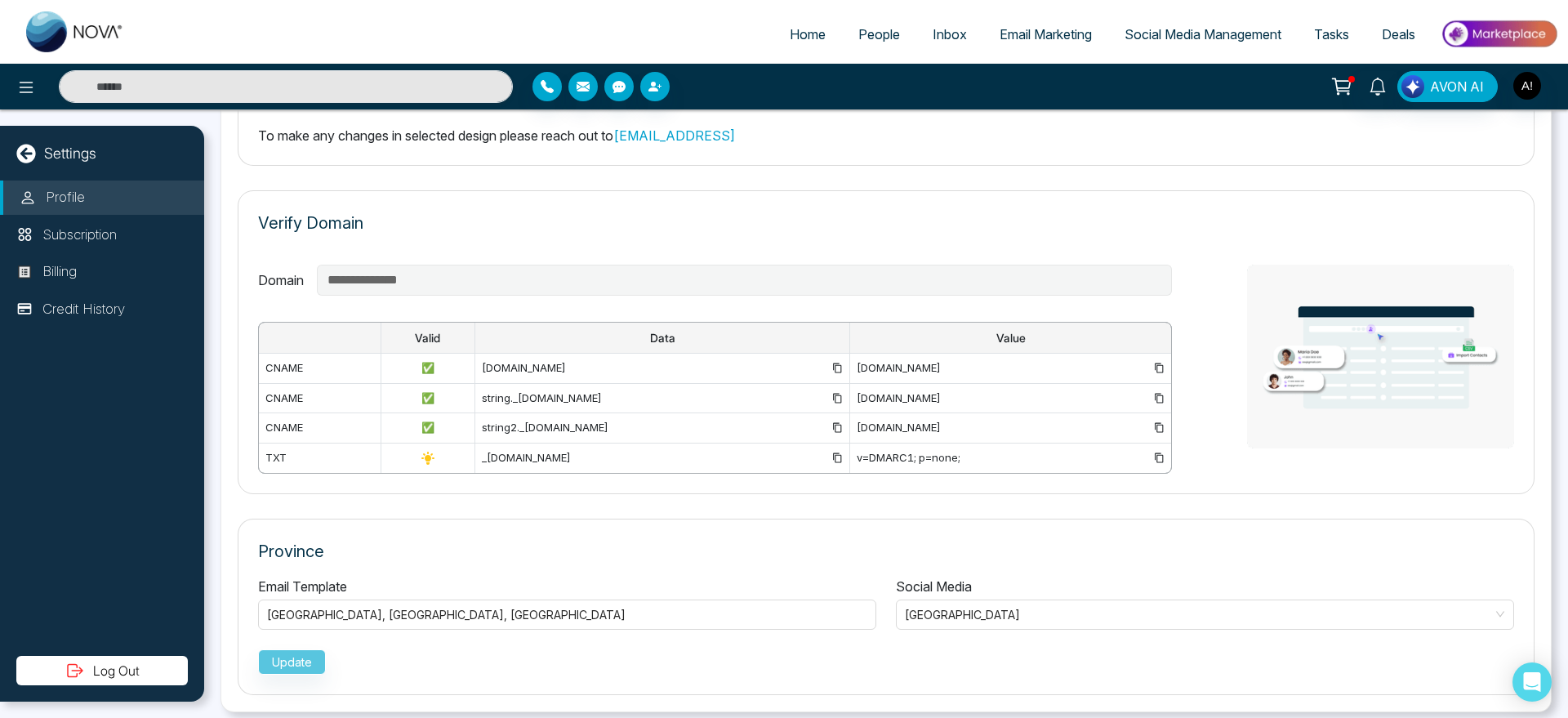
scroll to position [1084, 0]
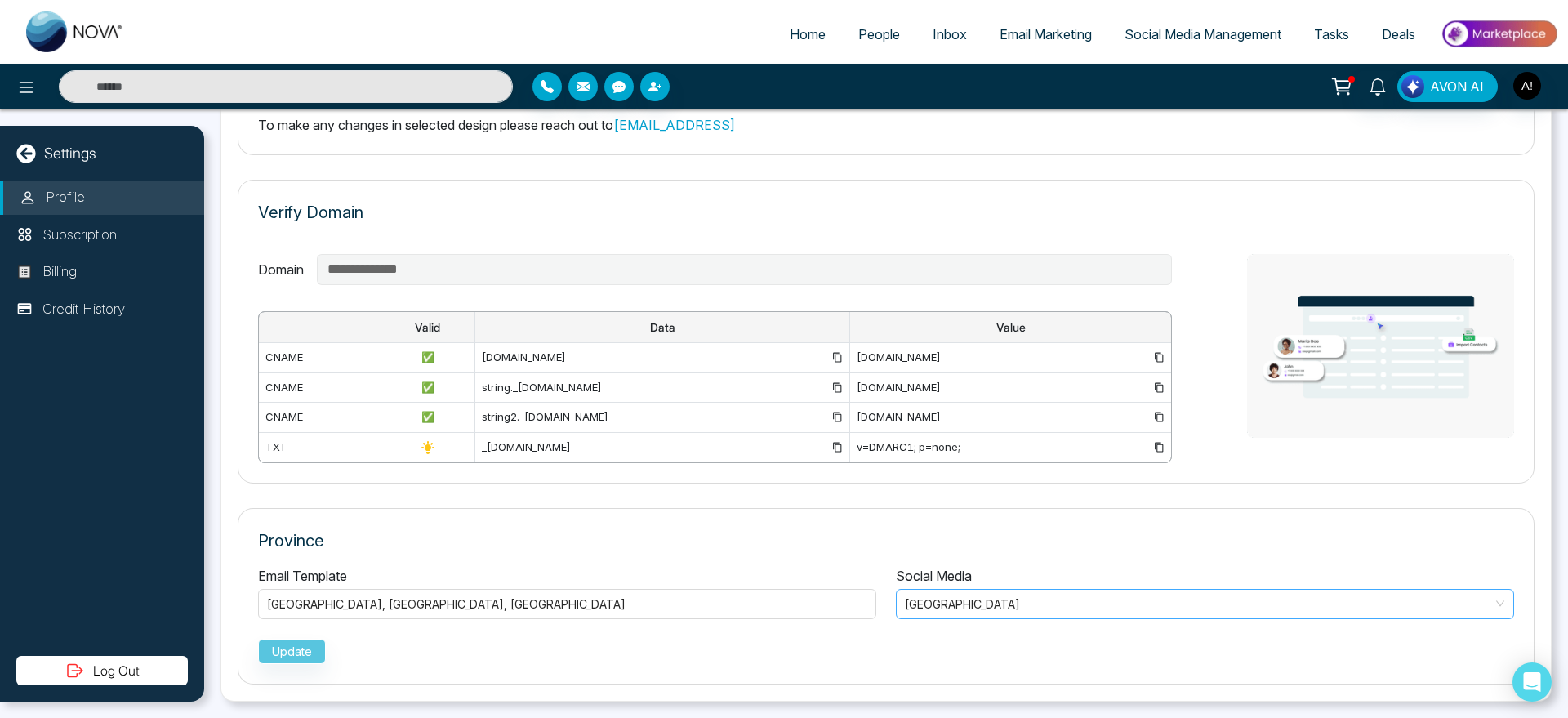
click at [1042, 606] on span "[GEOGRAPHIC_DATA]" at bounding box center [1205, 604] width 600 height 23
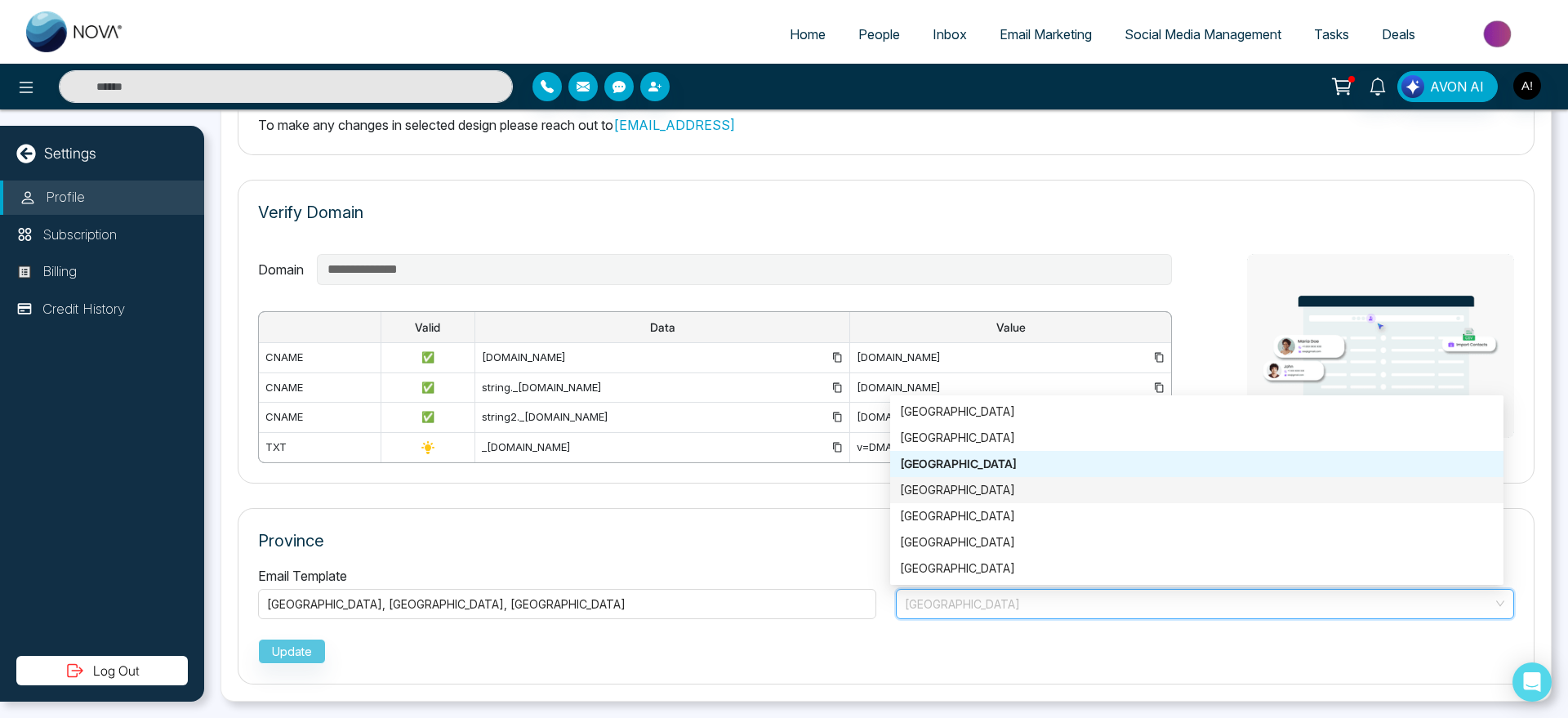
click at [986, 493] on div "[GEOGRAPHIC_DATA]" at bounding box center [1196, 490] width 593 height 18
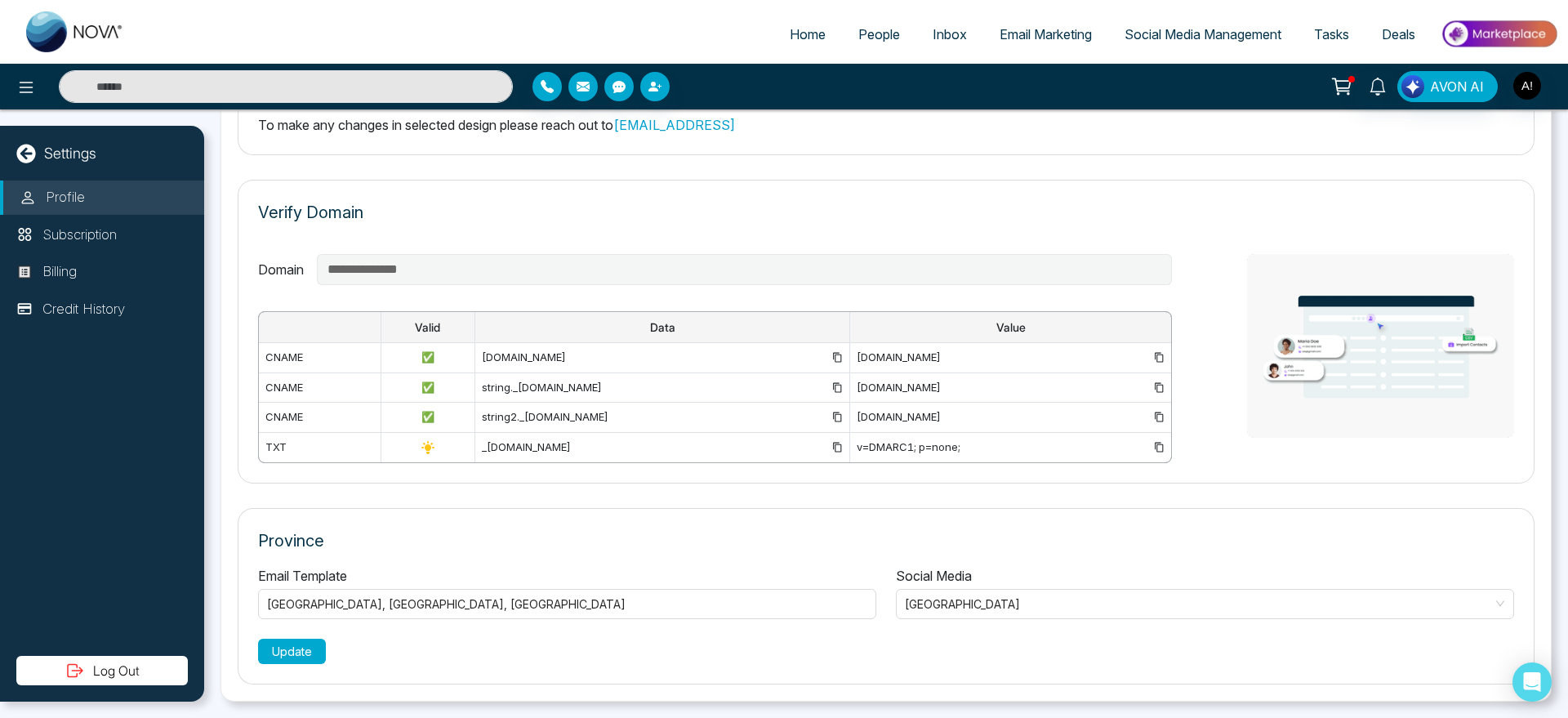
click at [311, 651] on button "Update" at bounding box center [292, 651] width 68 height 25
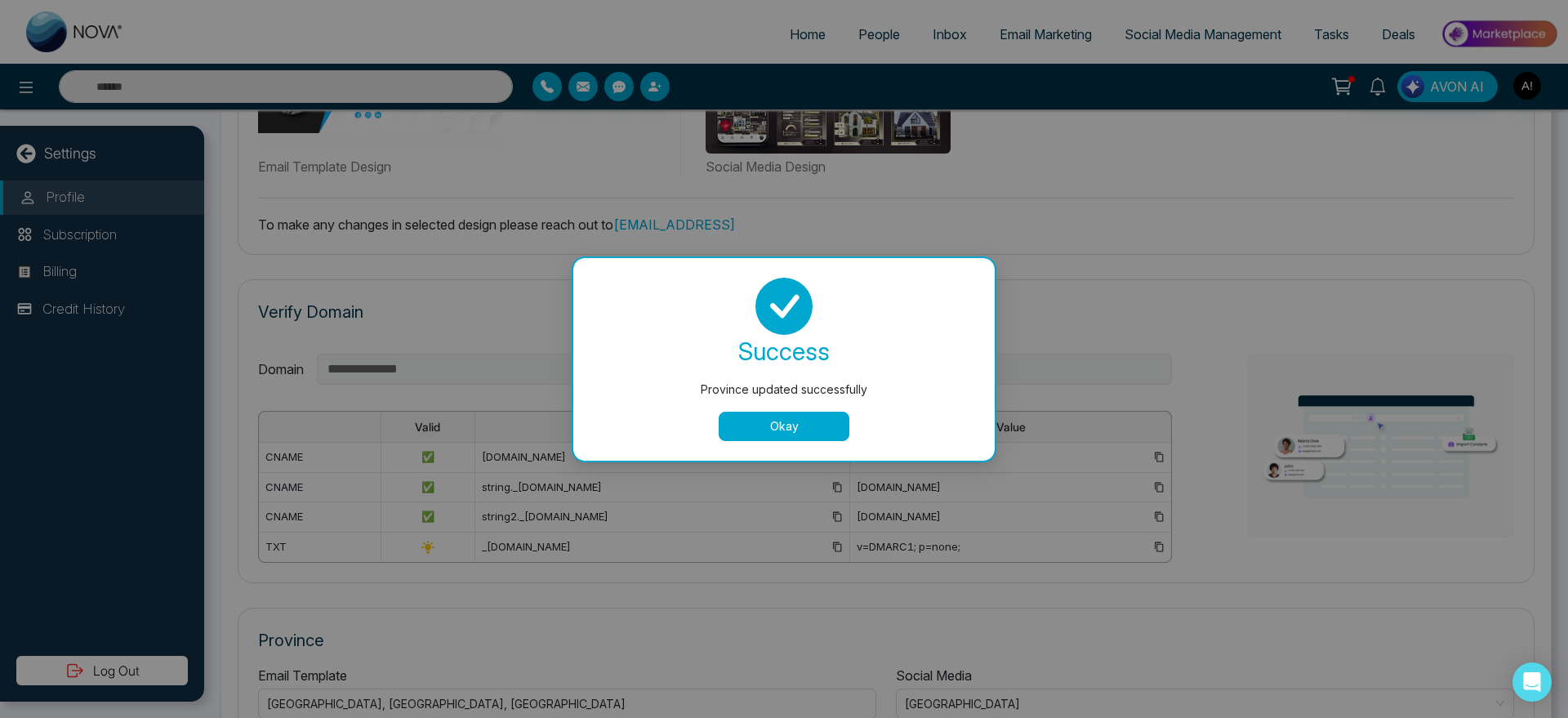
scroll to position [983, 0]
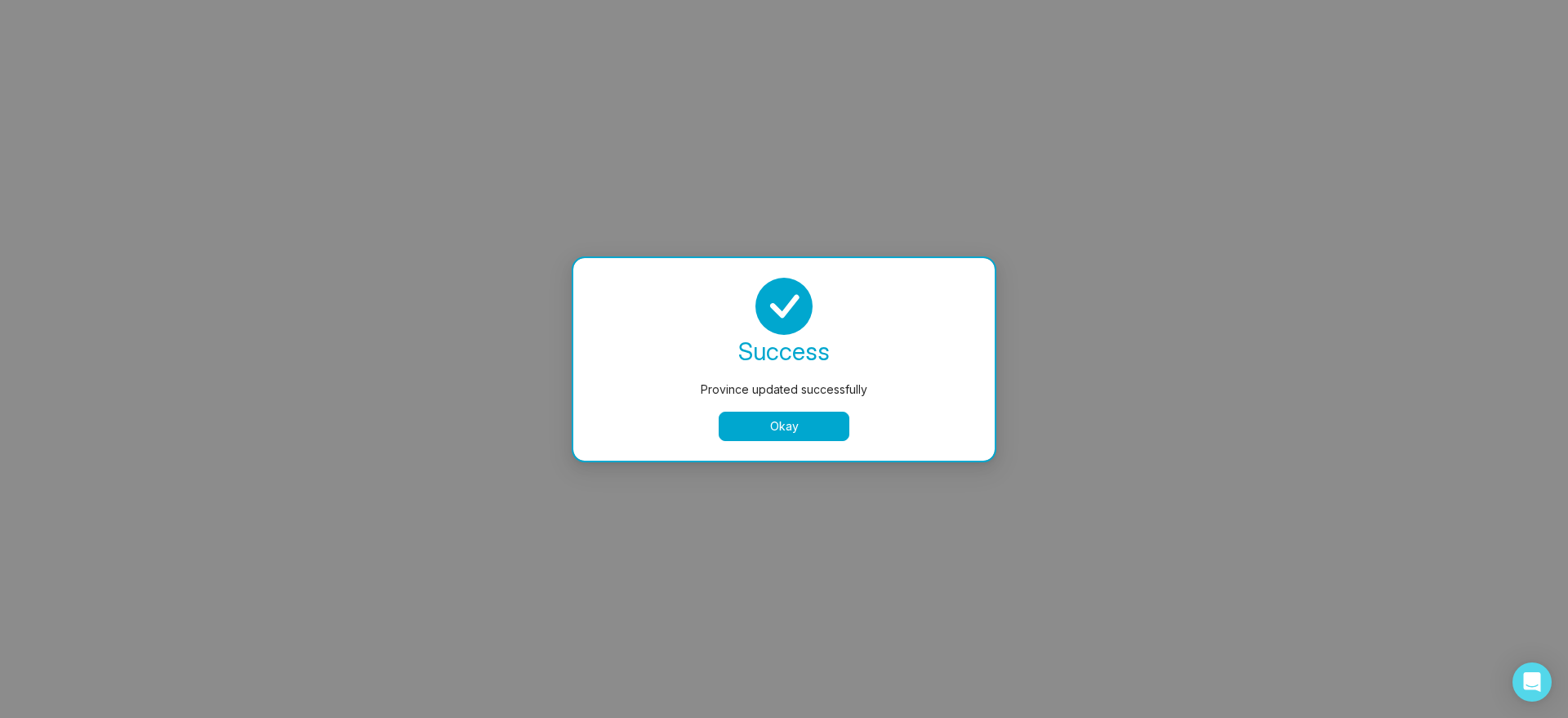
click at [818, 415] on button "Okay" at bounding box center [783, 426] width 131 height 29
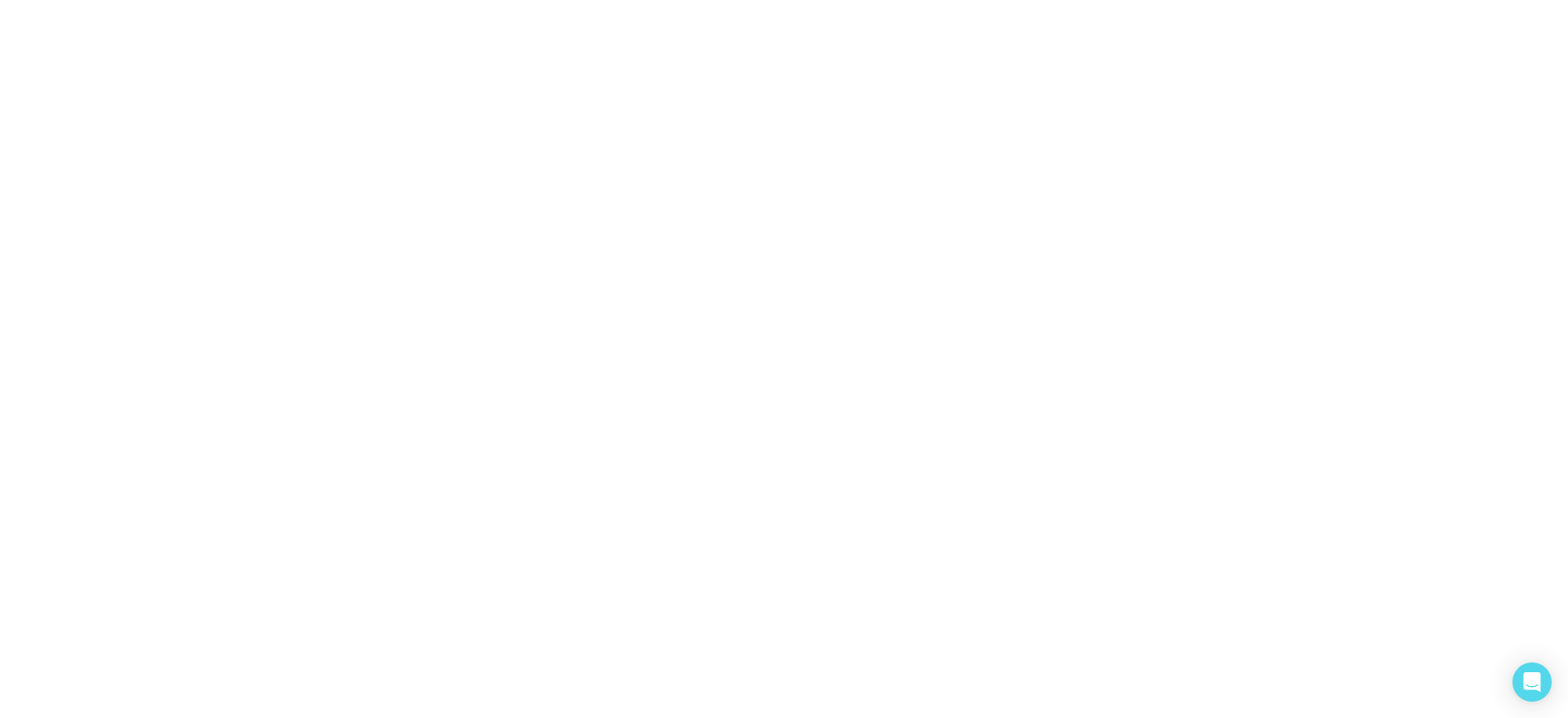
select select
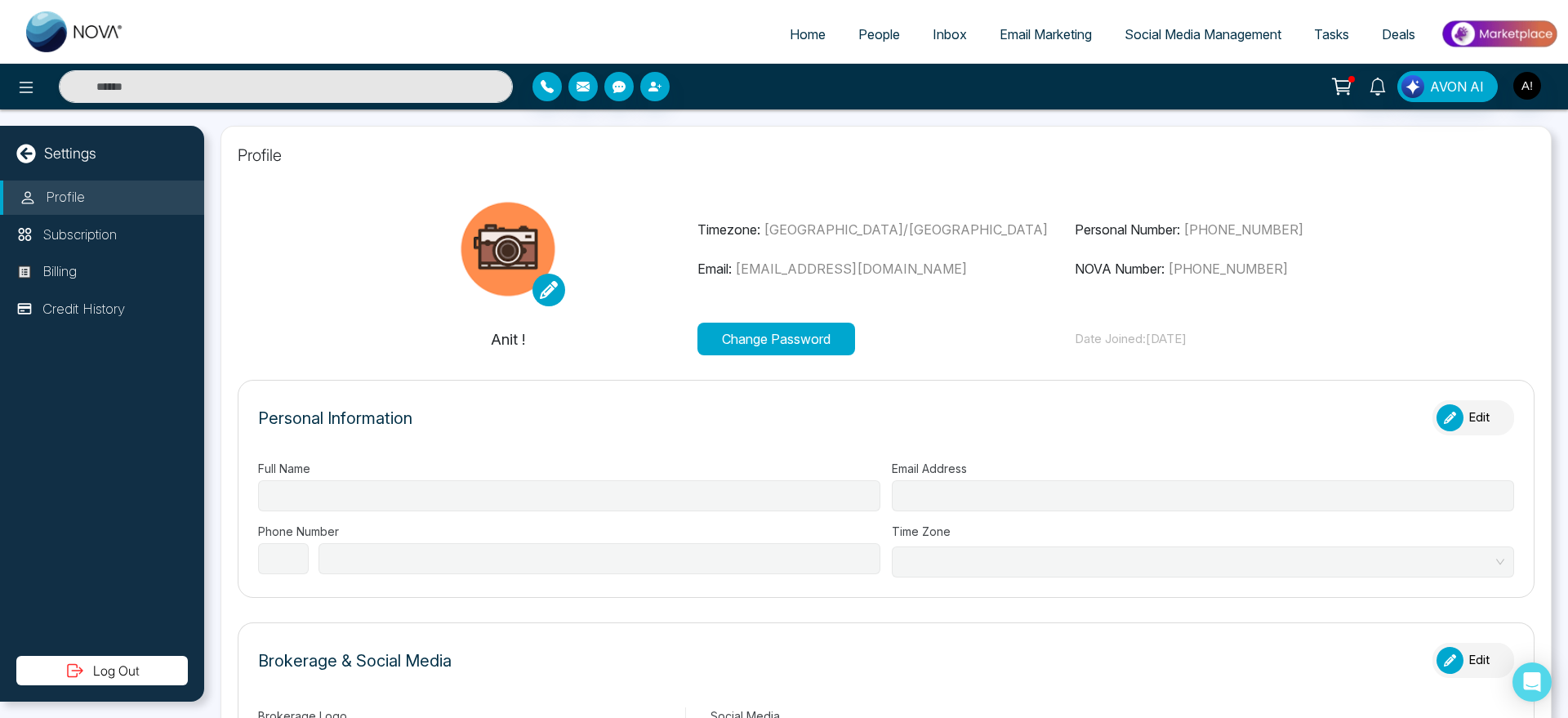
type input "******"
type input "**********"
select select "***"
type input "**********"
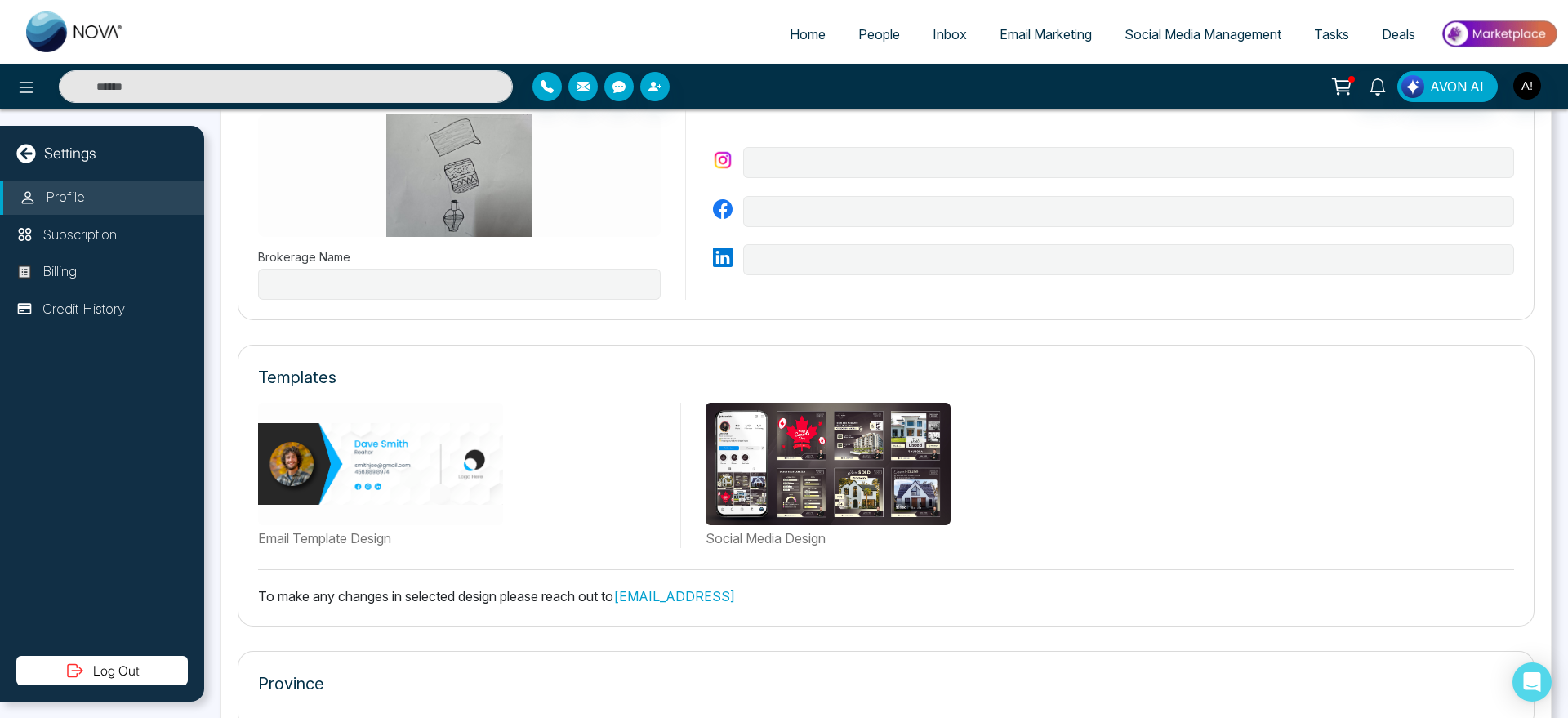
type input "********"
type input "**********"
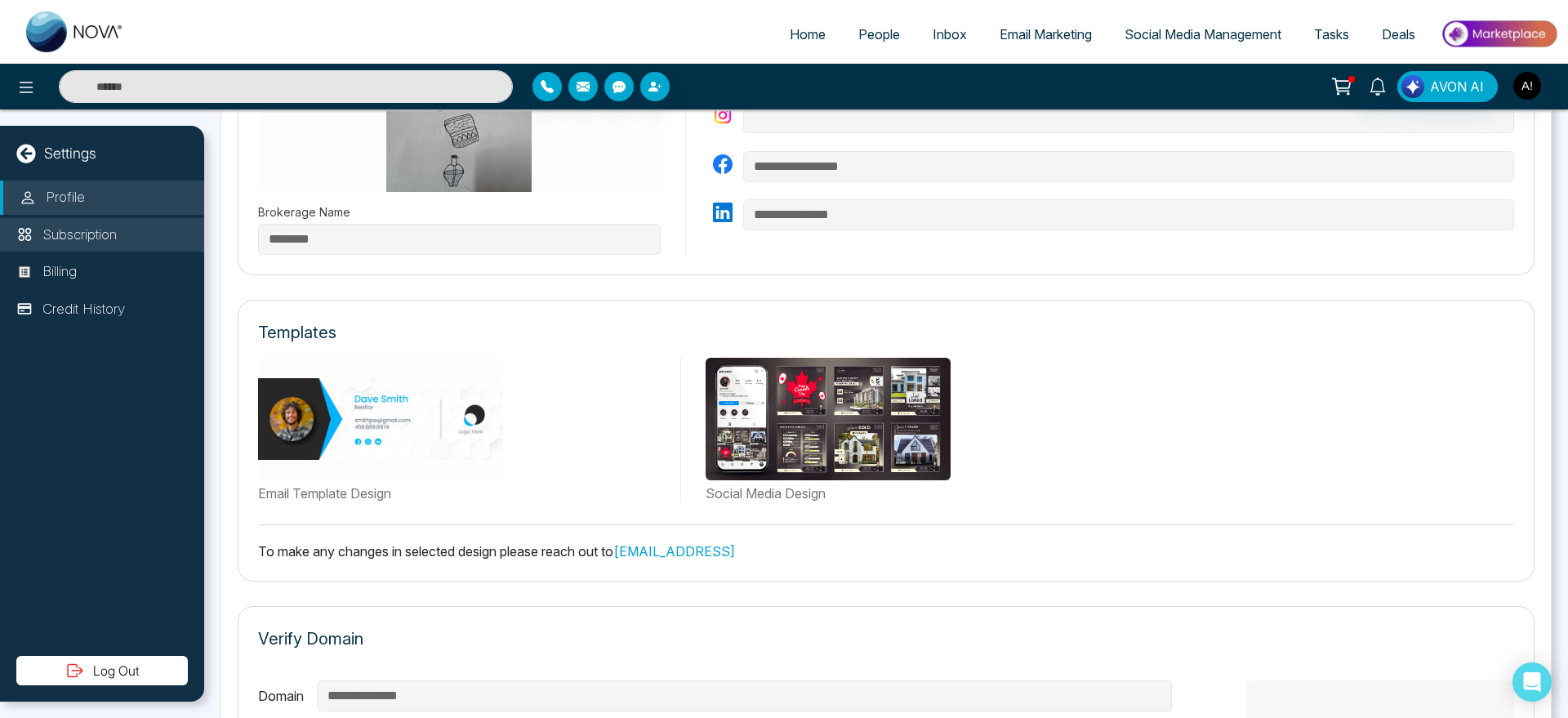
click at [99, 228] on p "Subscription" at bounding box center [79, 235] width 75 height 21
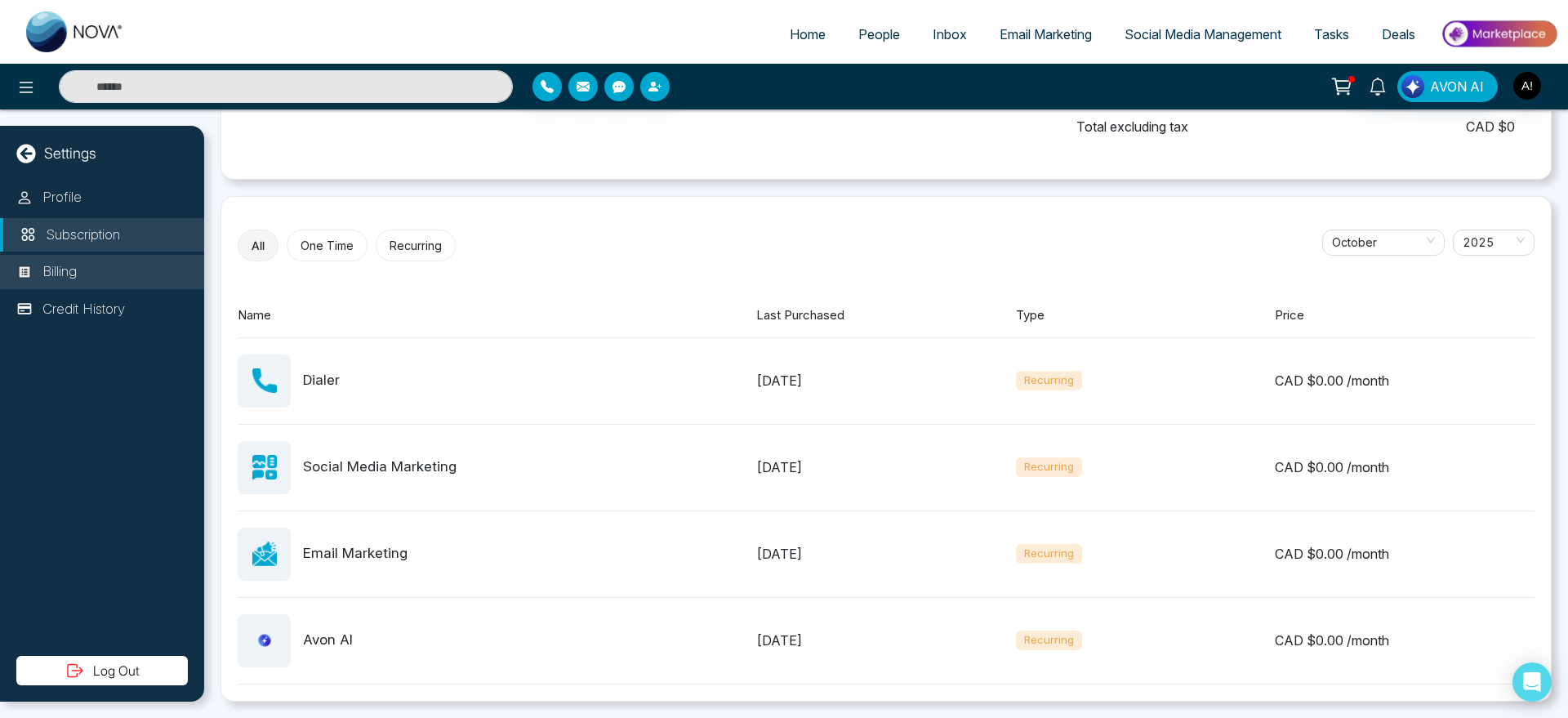
click at [90, 274] on li "Billing" at bounding box center [102, 271] width 204 height 34
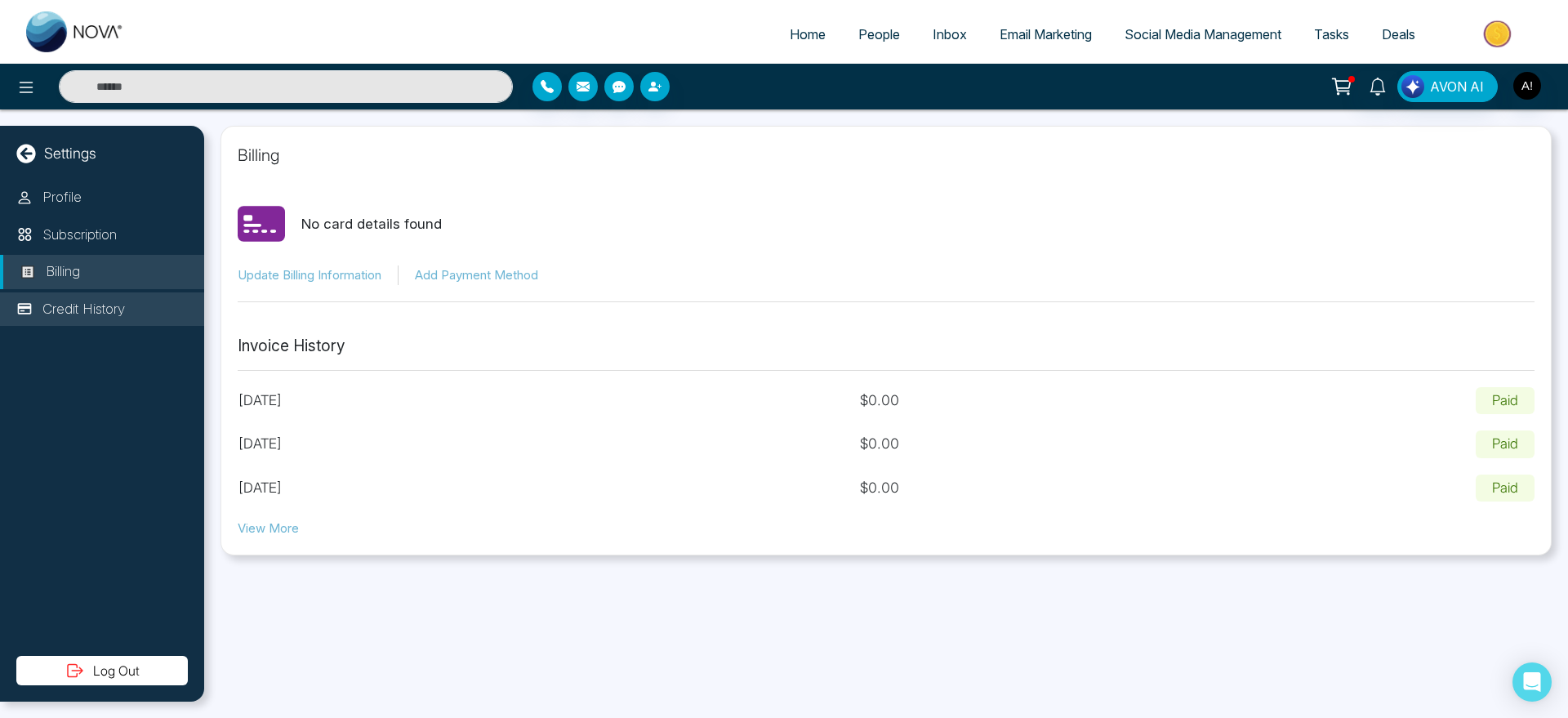
click at [103, 300] on p "Credit History" at bounding box center [83, 310] width 82 height 21
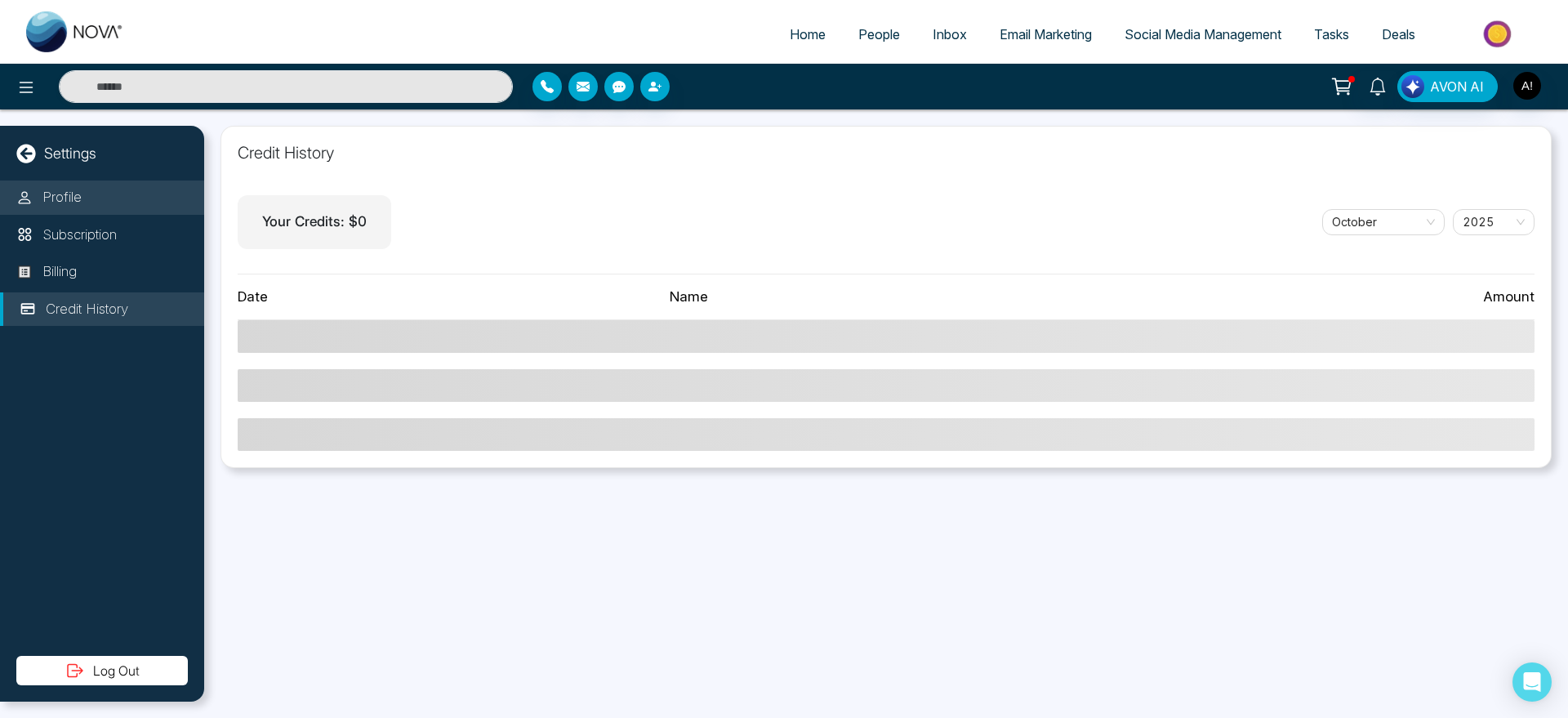
click at [115, 183] on li "Profile" at bounding box center [102, 196] width 204 height 34
select select
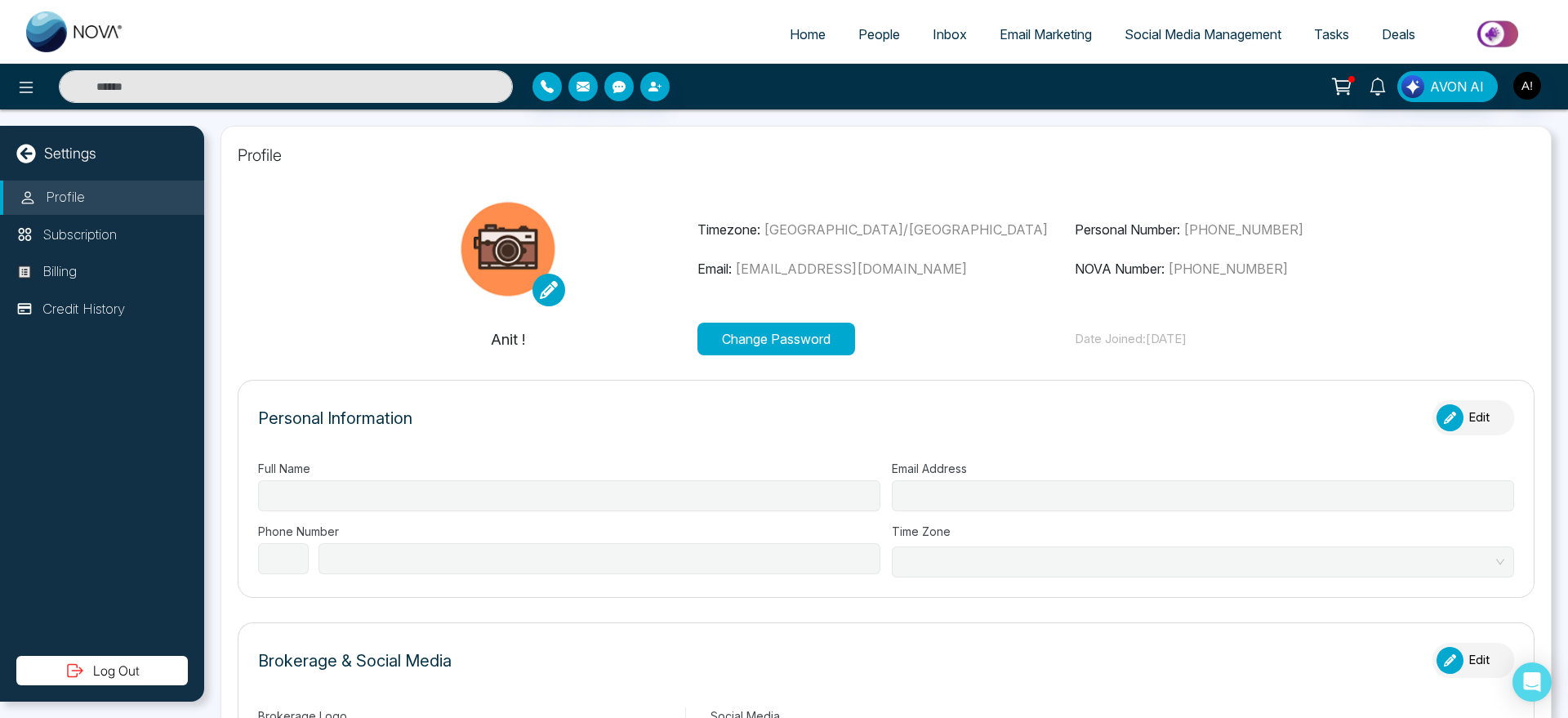
type input "******"
type input "**********"
select select "***"
type input "**********"
type input "********"
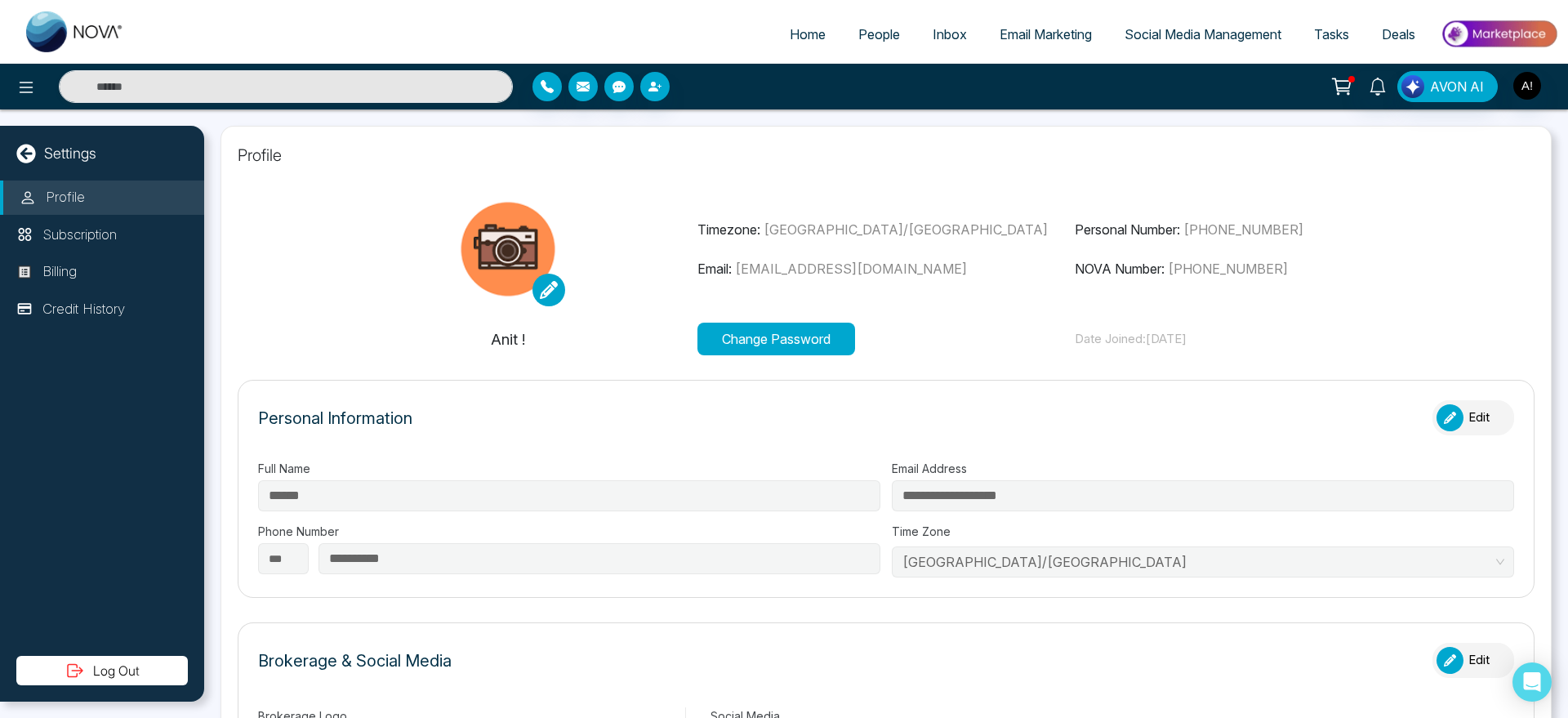
type input "**********"
click at [1484, 431] on button "Edit" at bounding box center [1473, 417] width 81 height 35
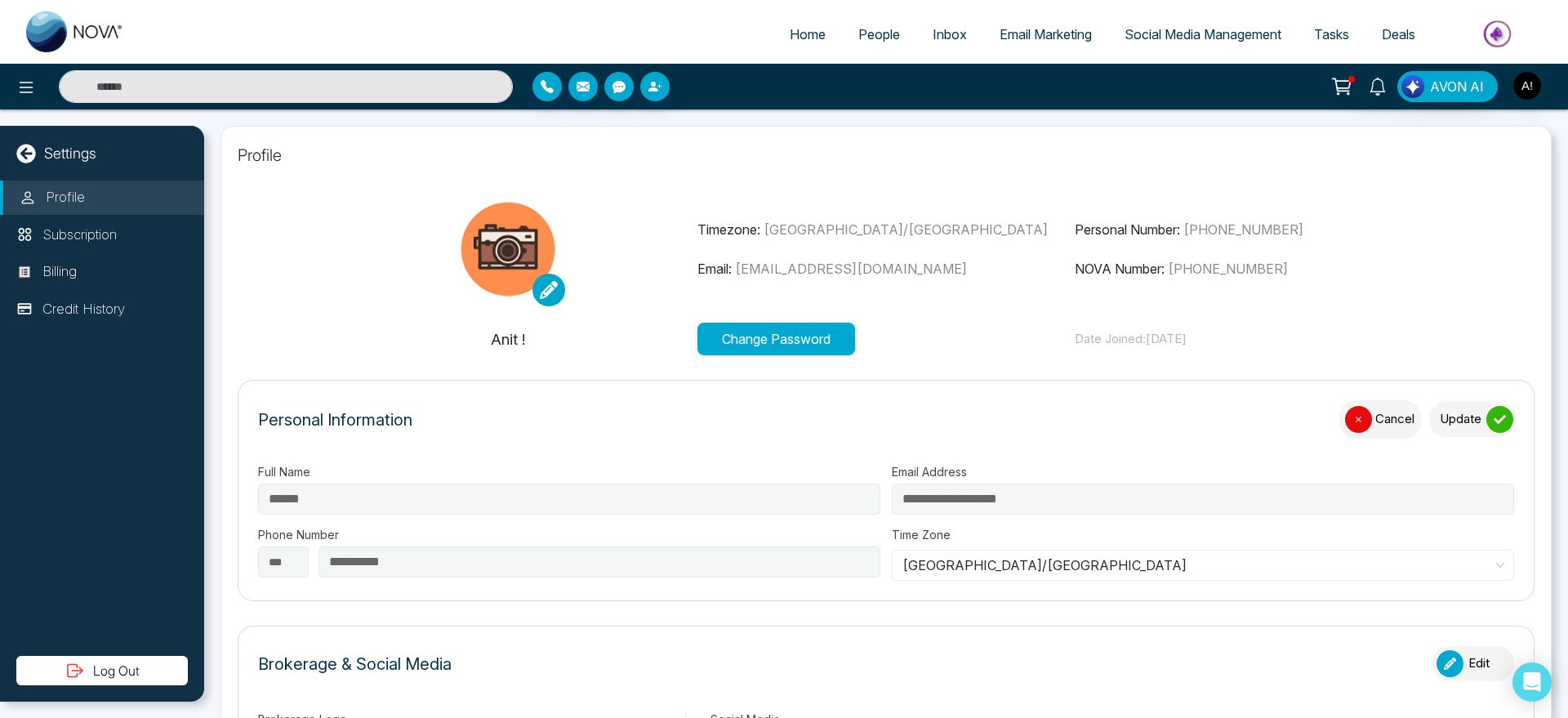
click at [1487, 431] on div "submit" at bounding box center [1500, 419] width 27 height 27
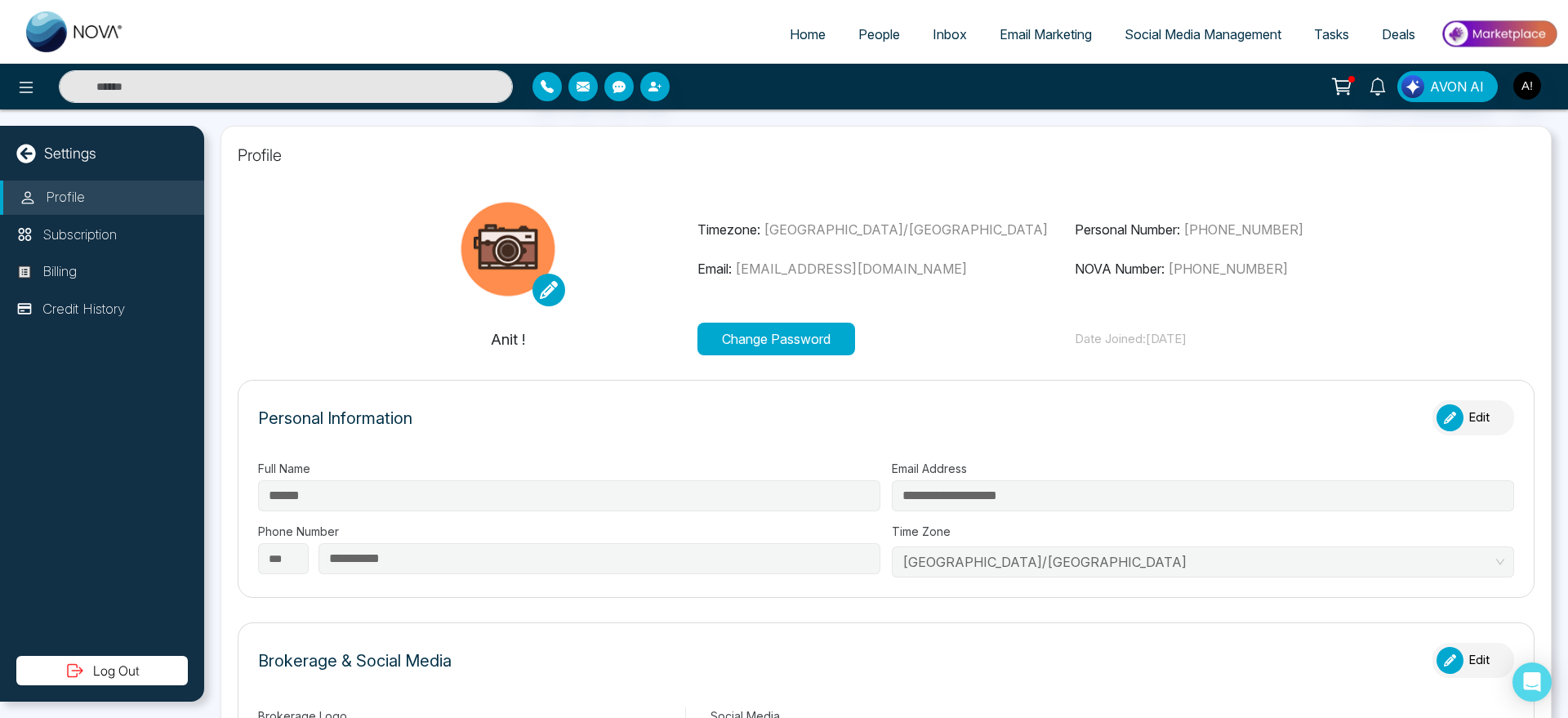
click at [20, 140] on div "Settings Profile Subscription Billing Credit History Log Out" at bounding box center [102, 413] width 204 height 576
click at [1330, 39] on span "Tasks" at bounding box center [1332, 34] width 35 height 16
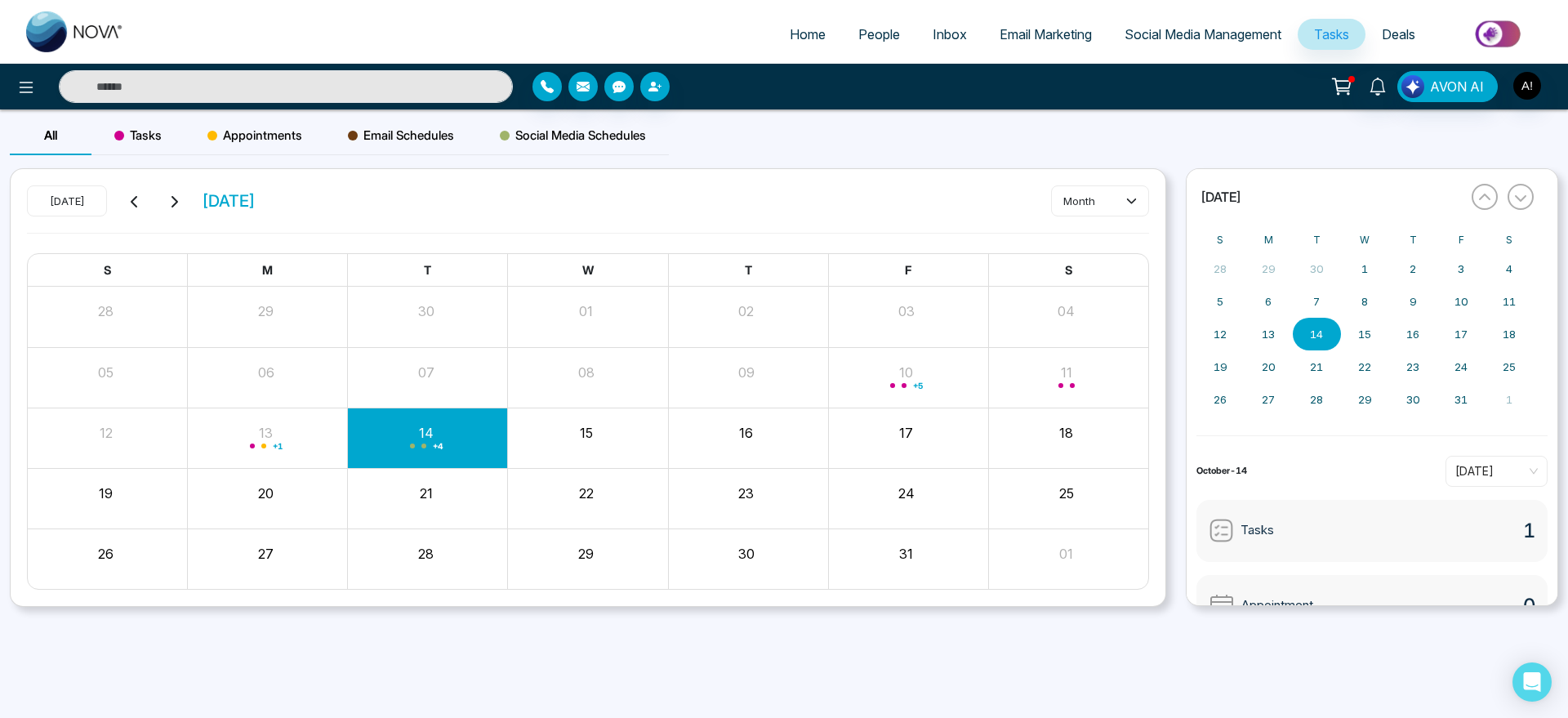
click at [790, 29] on span "Home" at bounding box center [807, 34] width 36 height 16
select select "*"
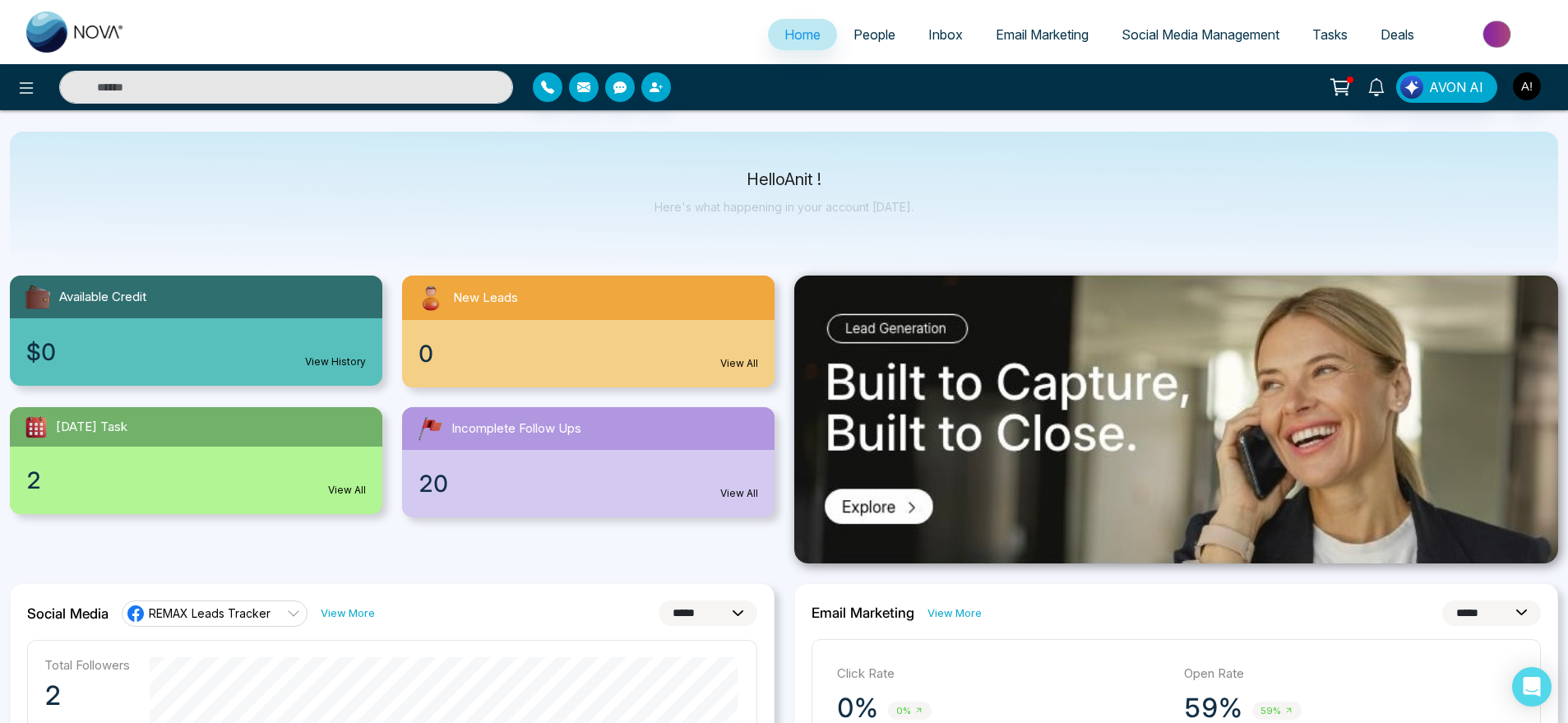
scroll to position [13, 0]
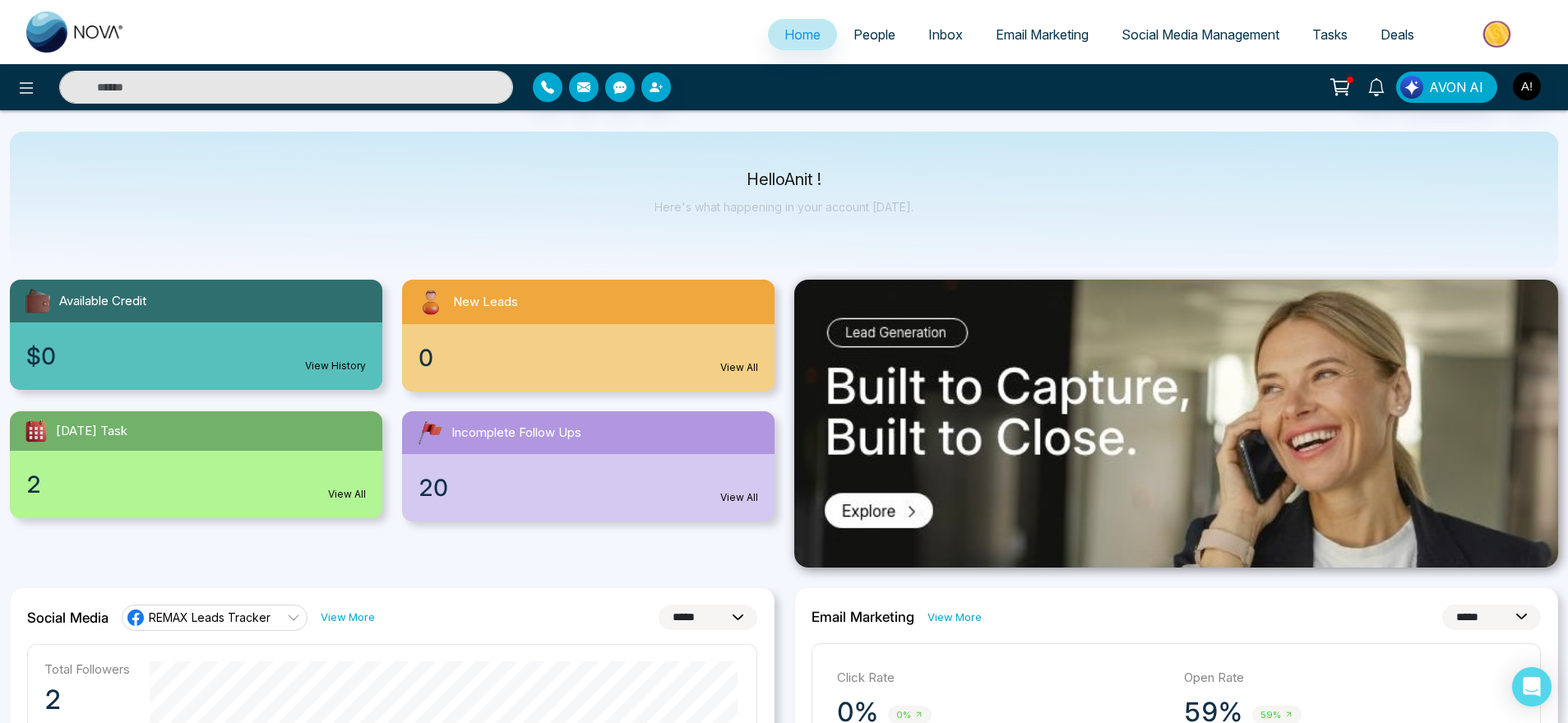
drag, startPoint x: 713, startPoint y: 180, endPoint x: 918, endPoint y: 201, distance: 206.1
click at [918, 201] on div "Hello Anit ! Here's what happening in your account [DATE]." at bounding box center [784, 200] width 1549 height 136
drag, startPoint x: 918, startPoint y: 201, endPoint x: 679, endPoint y: 178, distance: 240.1
click at [679, 178] on div "Hello Anit ! Here's what happening in your account [DATE]." at bounding box center [784, 200] width 1549 height 136
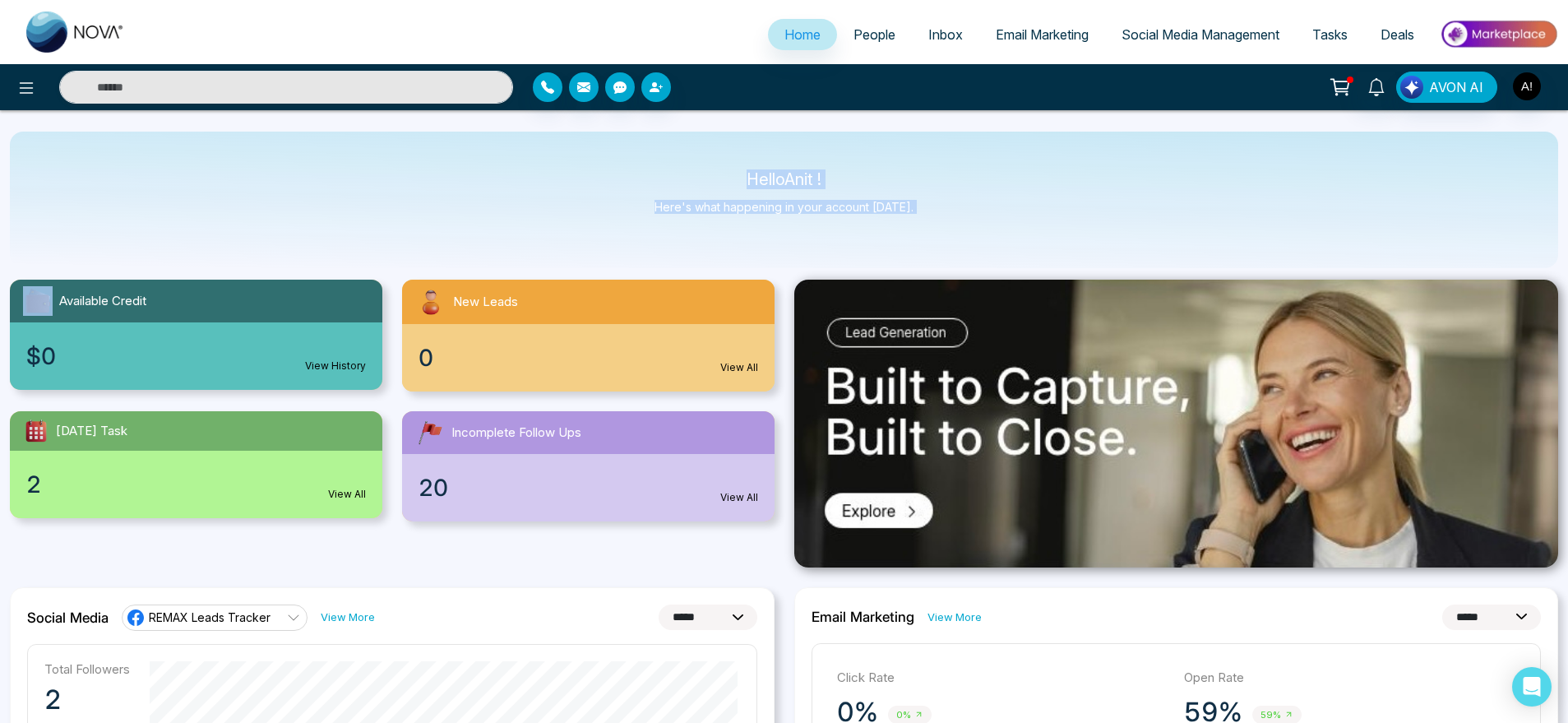
click at [679, 178] on p "Hello Anit !" at bounding box center [784, 179] width 259 height 14
click at [1535, 82] on img "button" at bounding box center [1526, 86] width 28 height 28
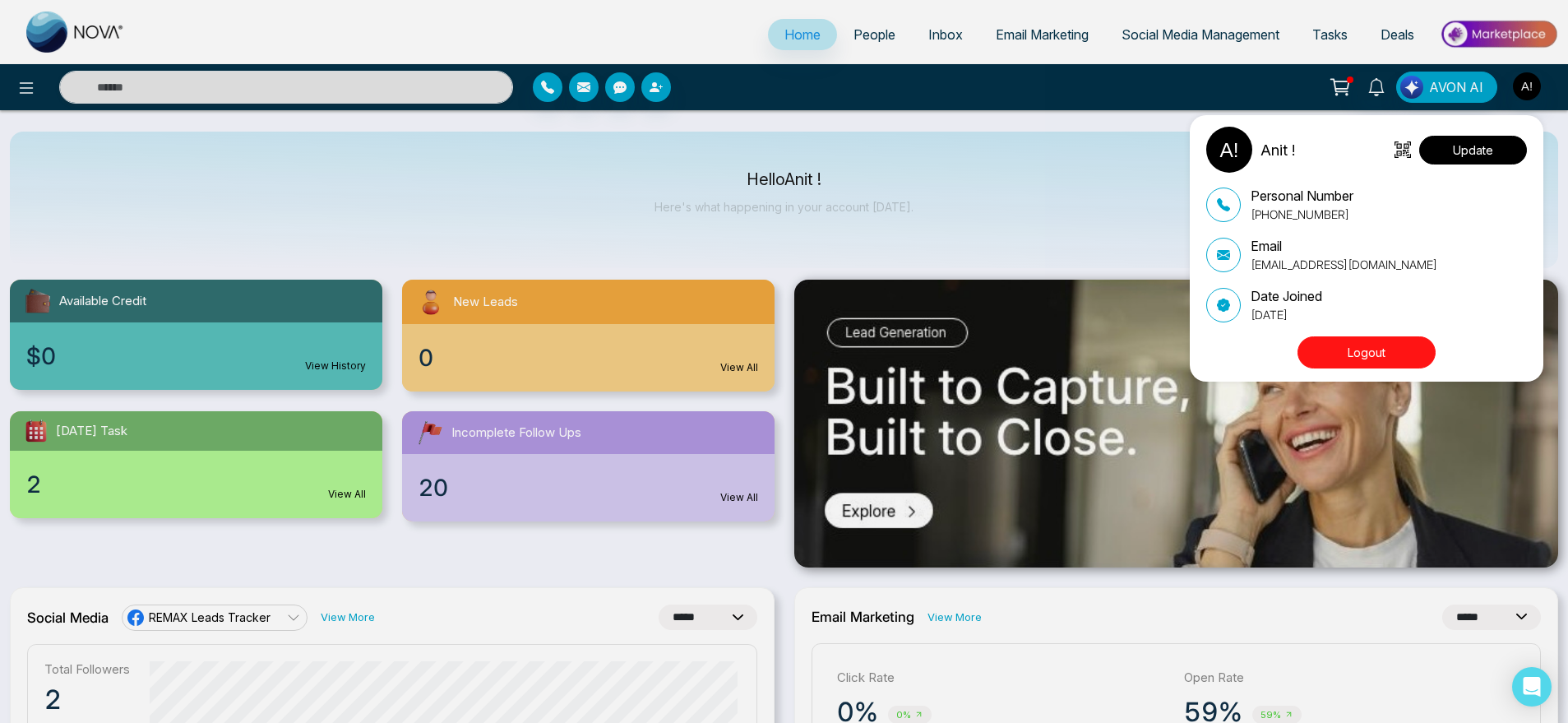
click at [1455, 148] on button "Update" at bounding box center [1472, 150] width 108 height 29
select select
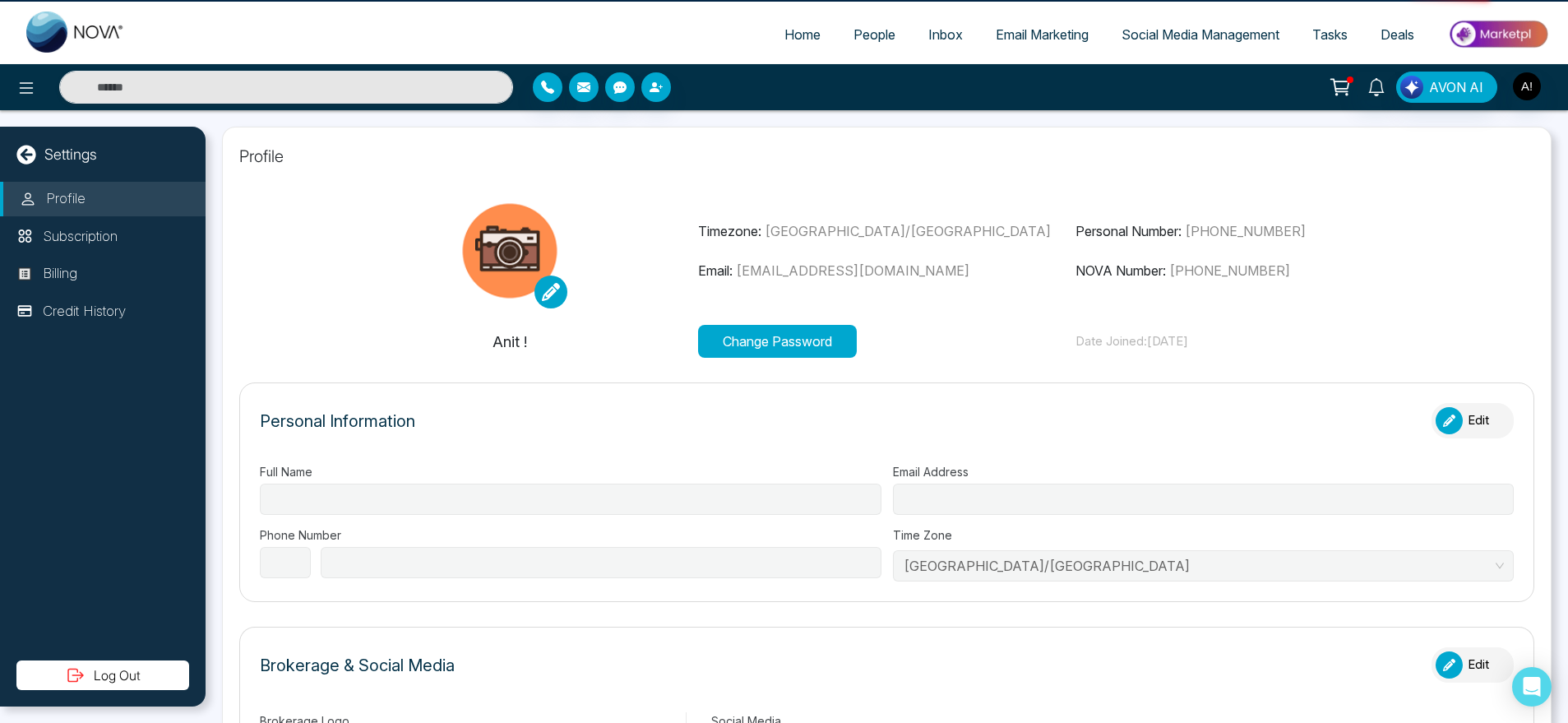
type input "******"
type input "**********"
select select "***"
type input "**********"
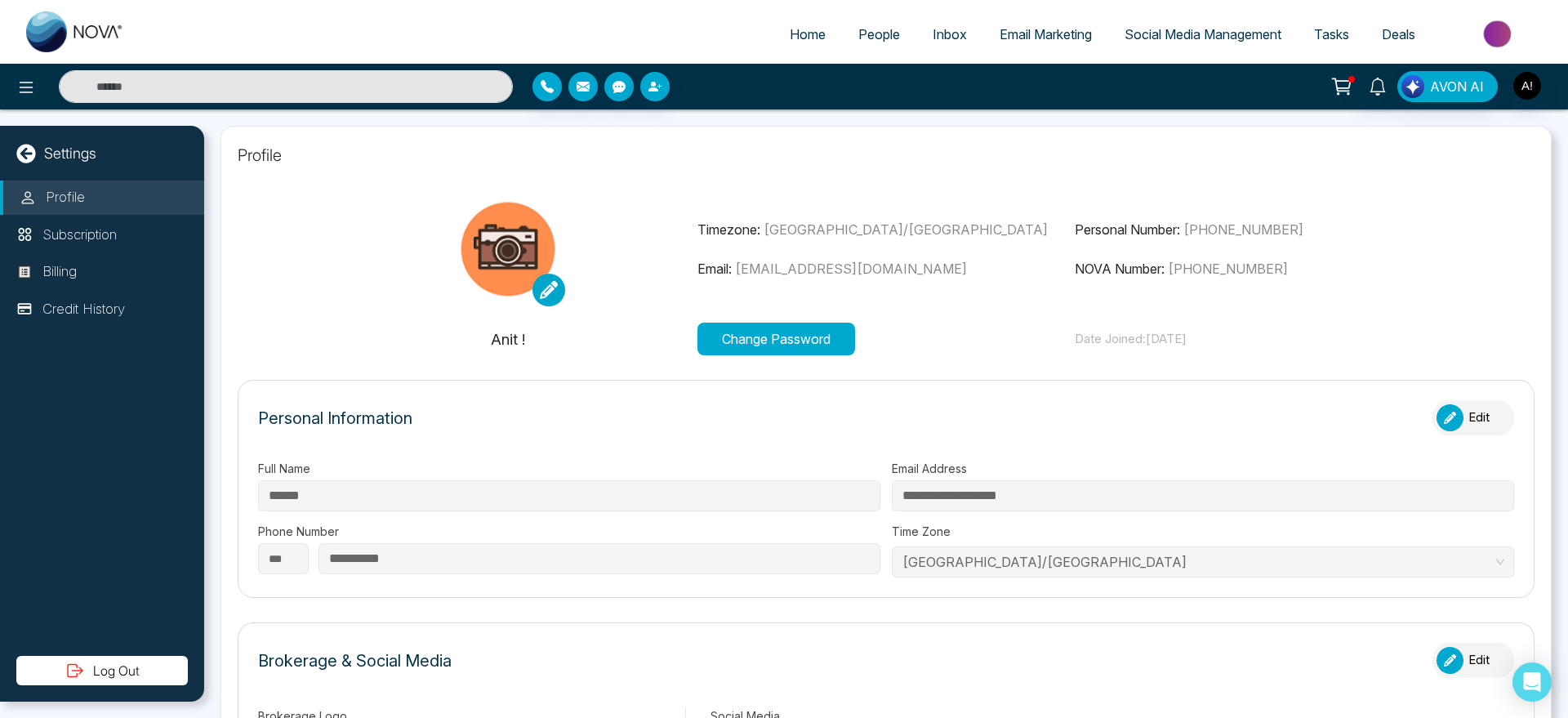
click at [790, 29] on span "Home" at bounding box center [807, 34] width 36 height 16
select select "*"
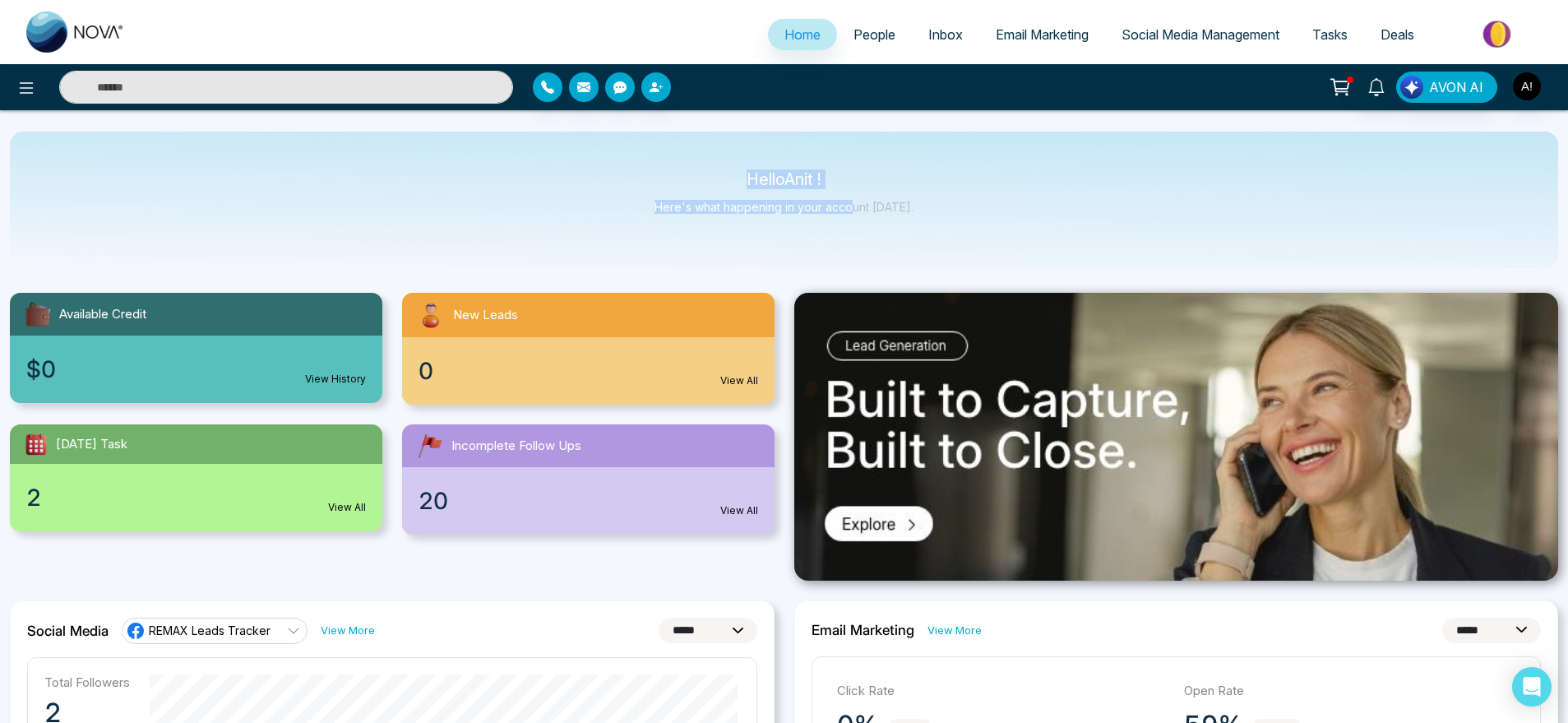
drag, startPoint x: 717, startPoint y: 176, endPoint x: 939, endPoint y: 236, distance: 230.0
click at [939, 236] on div "Hello Anit ! Here's what happening in your account [DATE]." at bounding box center [784, 200] width 1549 height 136
drag, startPoint x: 939, startPoint y: 236, endPoint x: 699, endPoint y: 161, distance: 251.4
click at [699, 161] on div "Hello Anit ! Here's what happening in your account [DATE]." at bounding box center [784, 200] width 1549 height 136
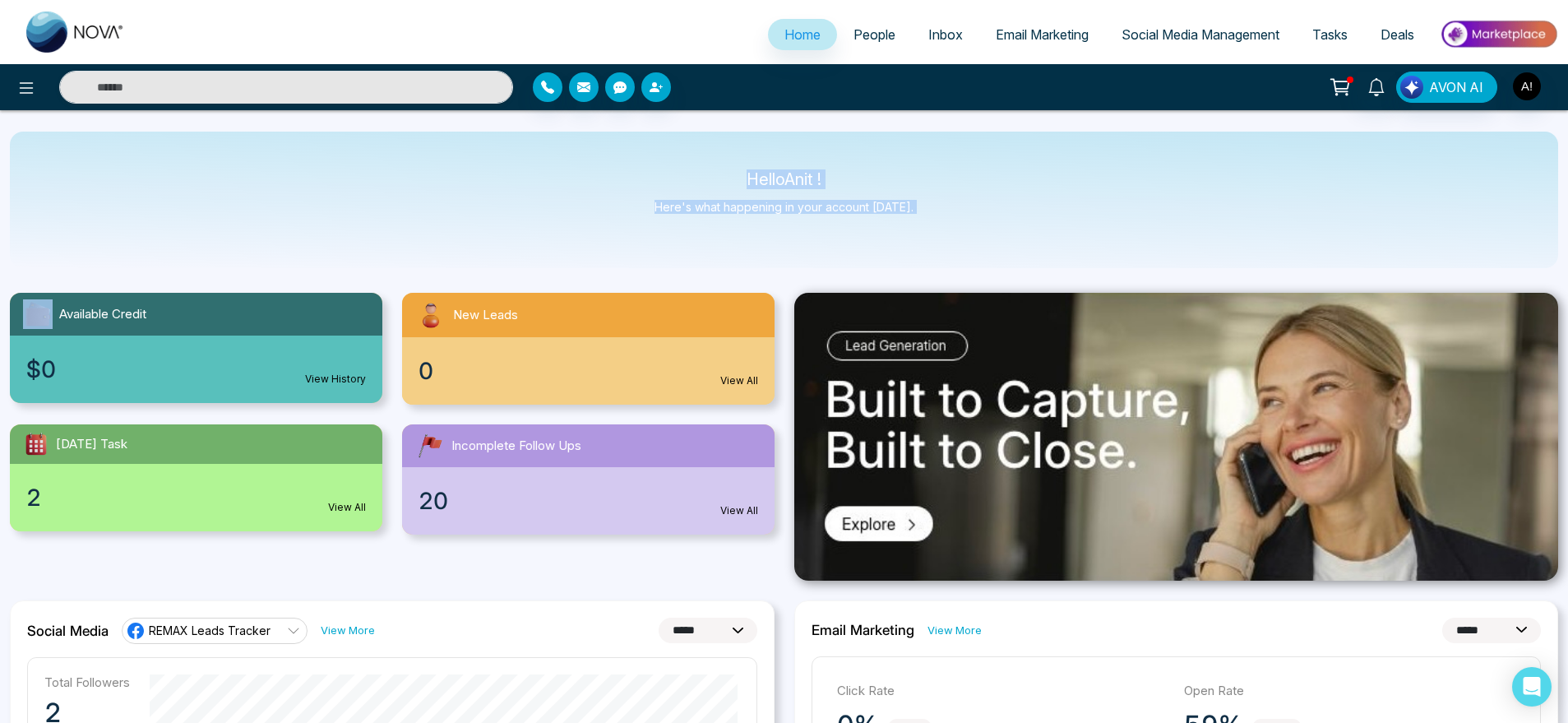
click at [699, 161] on div "Hello Anit ! Here's what happening in your account [DATE]." at bounding box center [784, 200] width 1549 height 136
click at [934, 226] on div "Hello Anit ! Here's what happening in your account [DATE]." at bounding box center [784, 200] width 1549 height 136
drag, startPoint x: 934, startPoint y: 226, endPoint x: 638, endPoint y: 153, distance: 304.9
click at [638, 153] on div "Hello Anit ! Here's what happening in your account [DATE]." at bounding box center [784, 200] width 1549 height 136
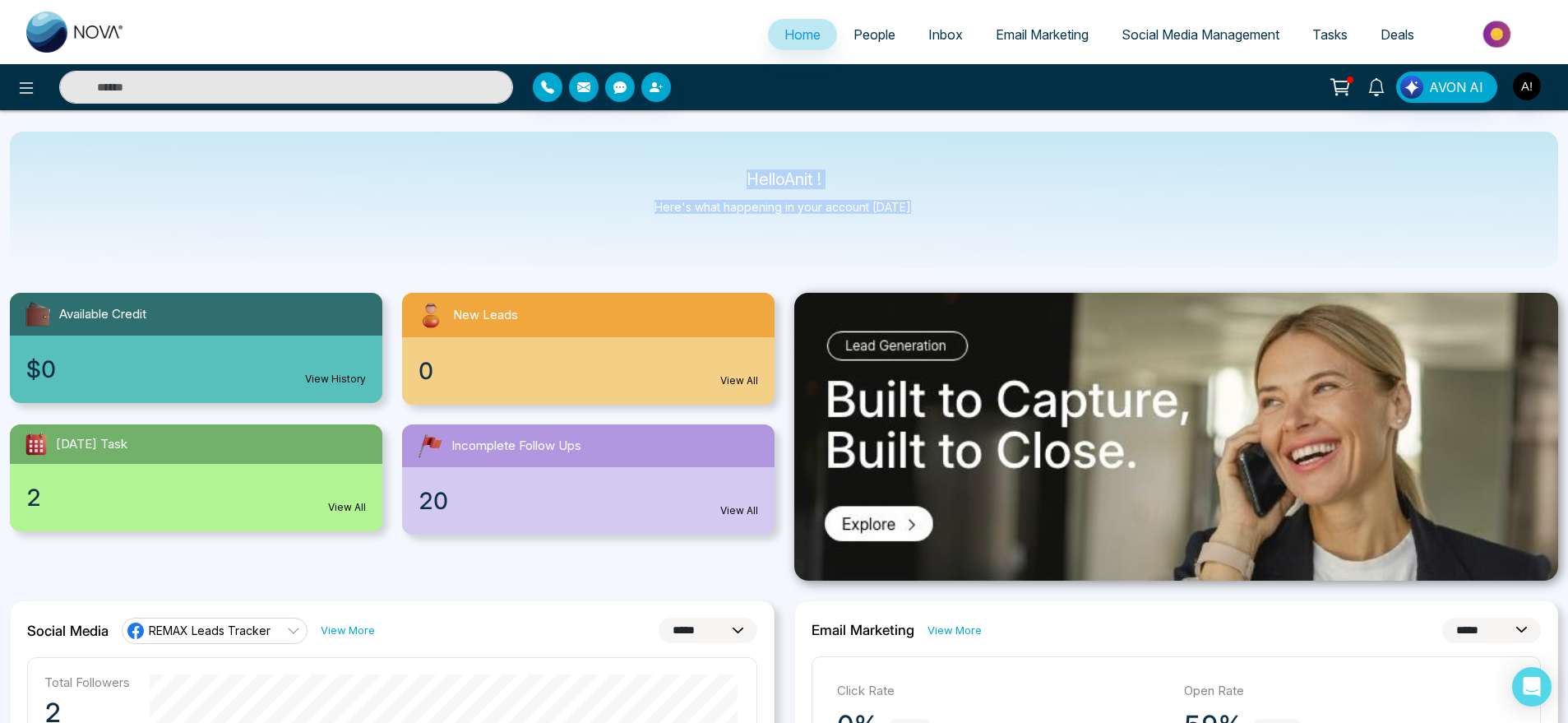
drag, startPoint x: 705, startPoint y: 172, endPoint x: 1053, endPoint y: 254, distance: 357.5
click at [1053, 254] on div "Hello Anit ! Here's what happening in your account [DATE]." at bounding box center [784, 200] width 1549 height 136
drag, startPoint x: 725, startPoint y: 176, endPoint x: 975, endPoint y: 240, distance: 258.1
click at [975, 240] on div "Hello Anit ! Here's what happening in your account [DATE]." at bounding box center [784, 200] width 1549 height 136
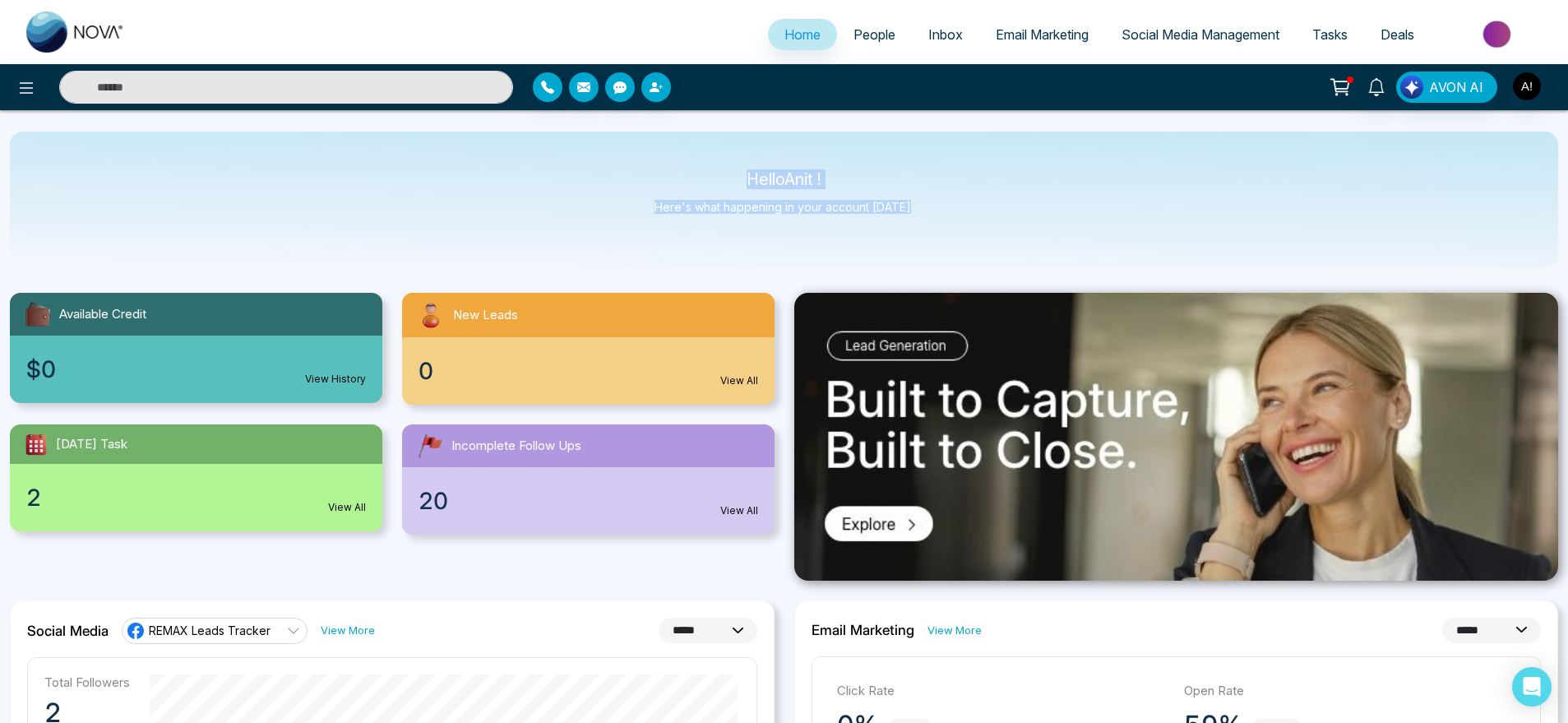
click at [975, 240] on div "Hello Anit ! Here's what happening in your account [DATE]." at bounding box center [784, 200] width 1549 height 136
click at [1538, 90] on img "button" at bounding box center [1526, 86] width 28 height 28
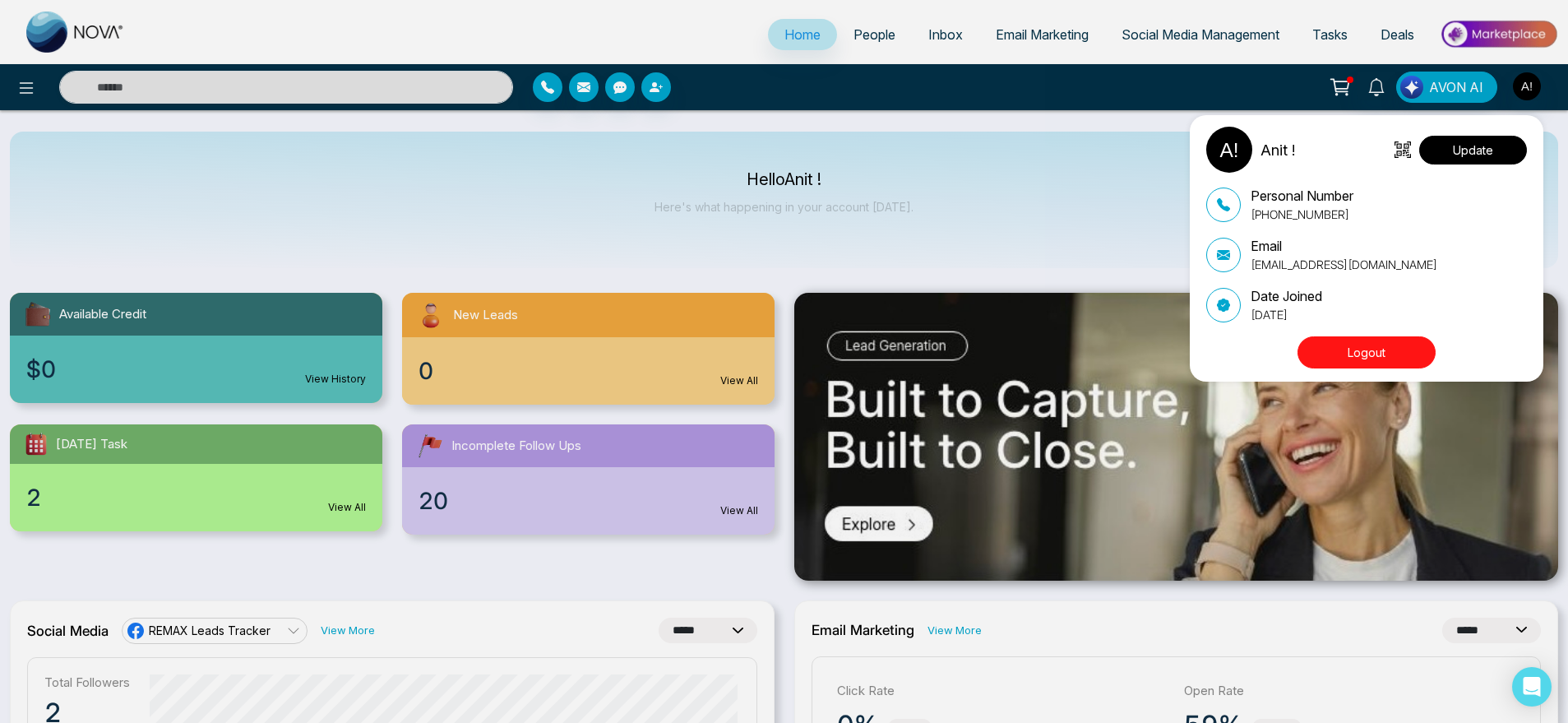
click at [1501, 152] on button "Update" at bounding box center [1472, 150] width 108 height 29
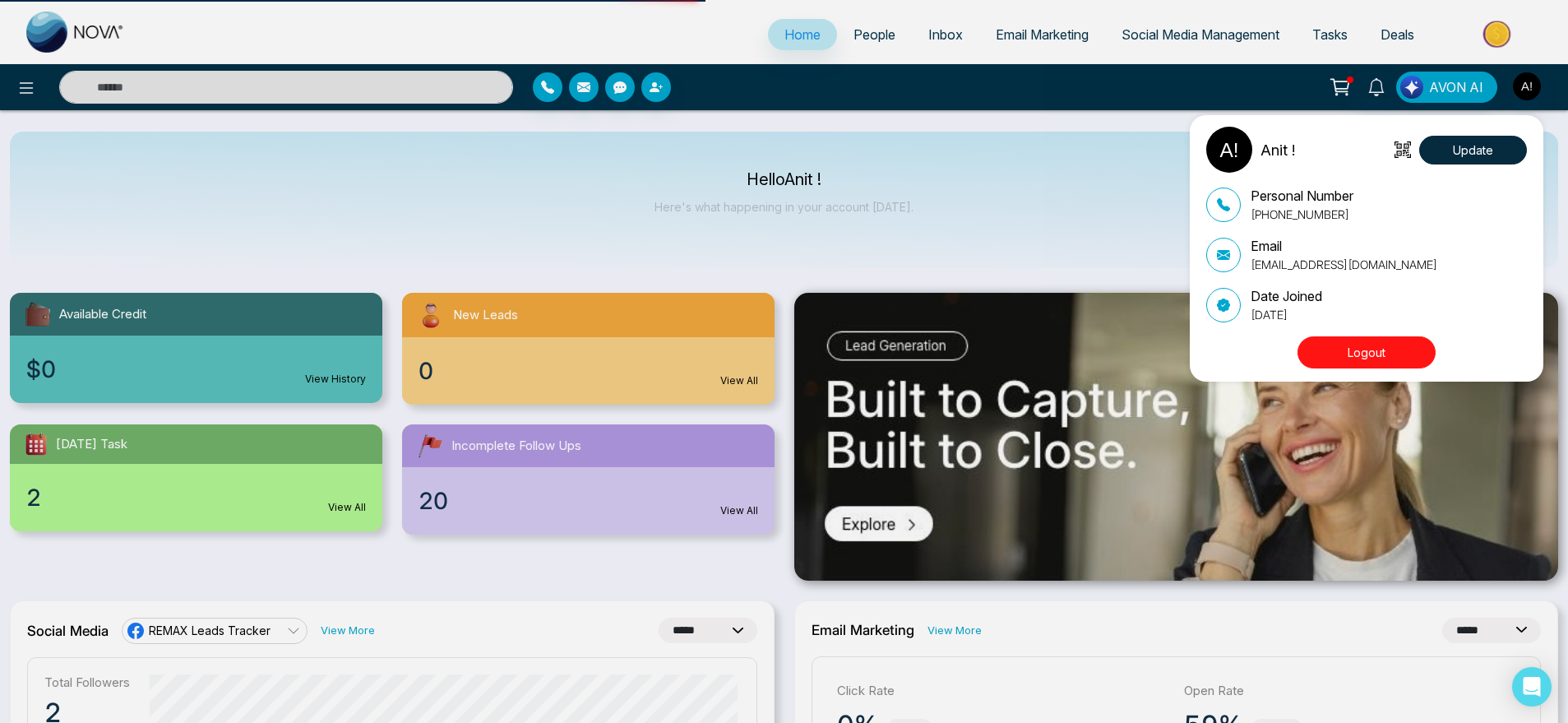
select select
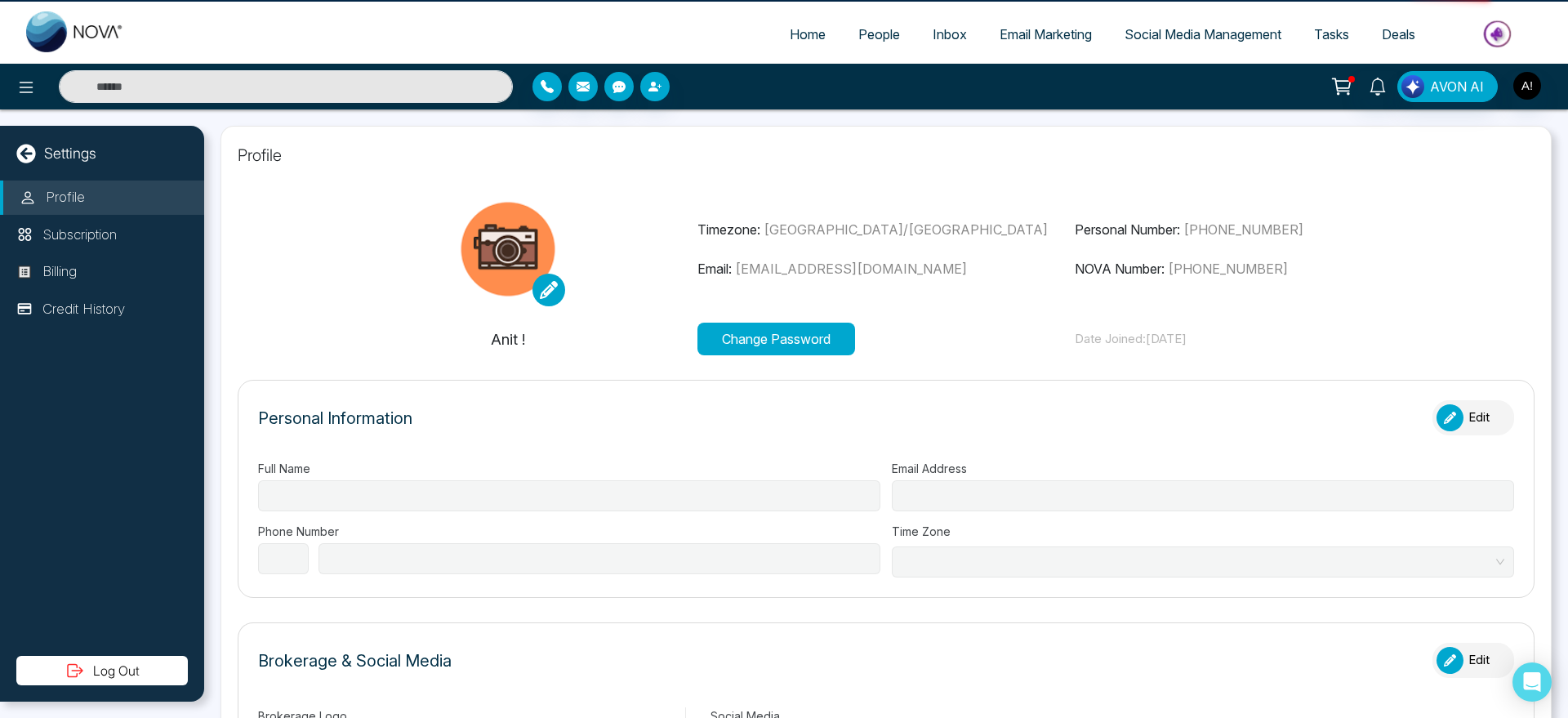
type input "******"
type input "**********"
select select "***"
type input "**********"
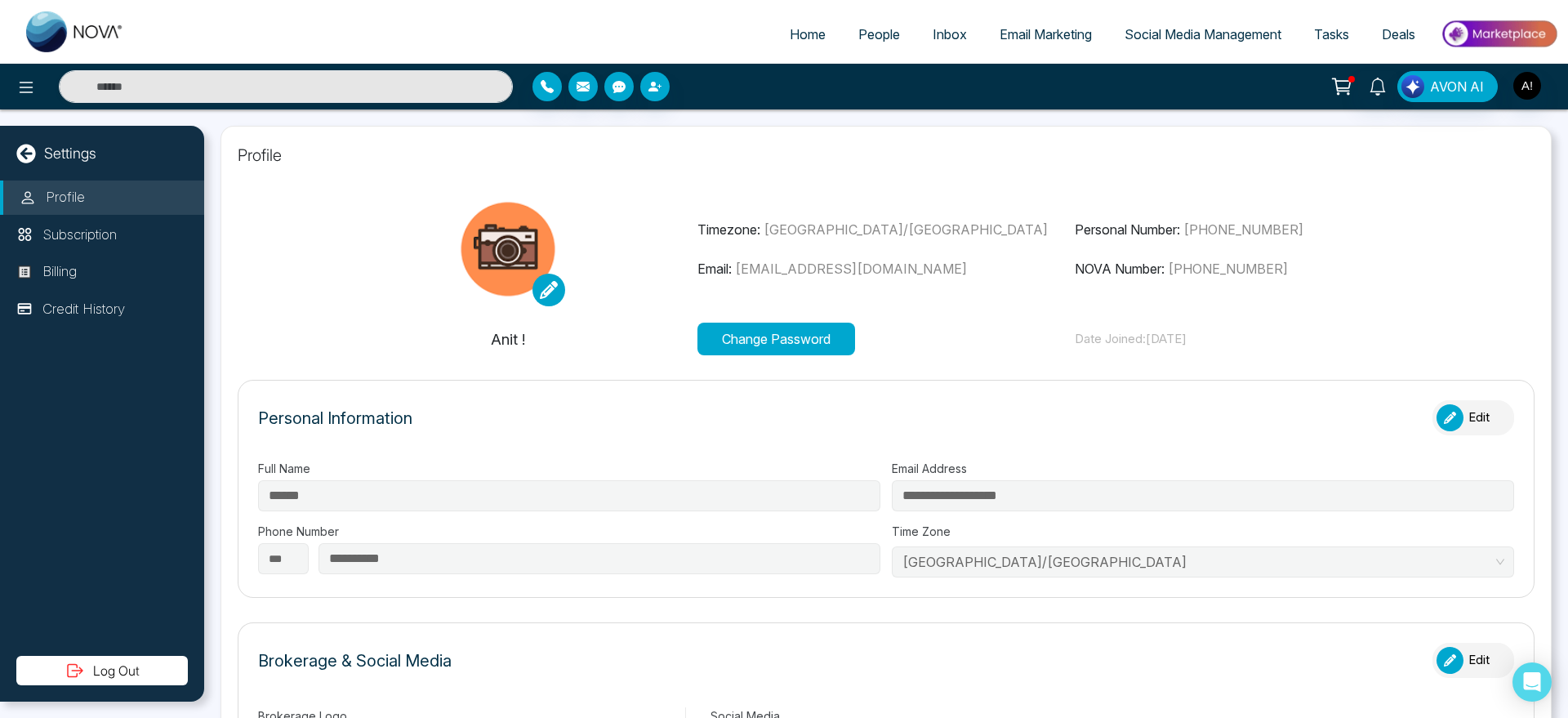
type input "********"
type input "**********"
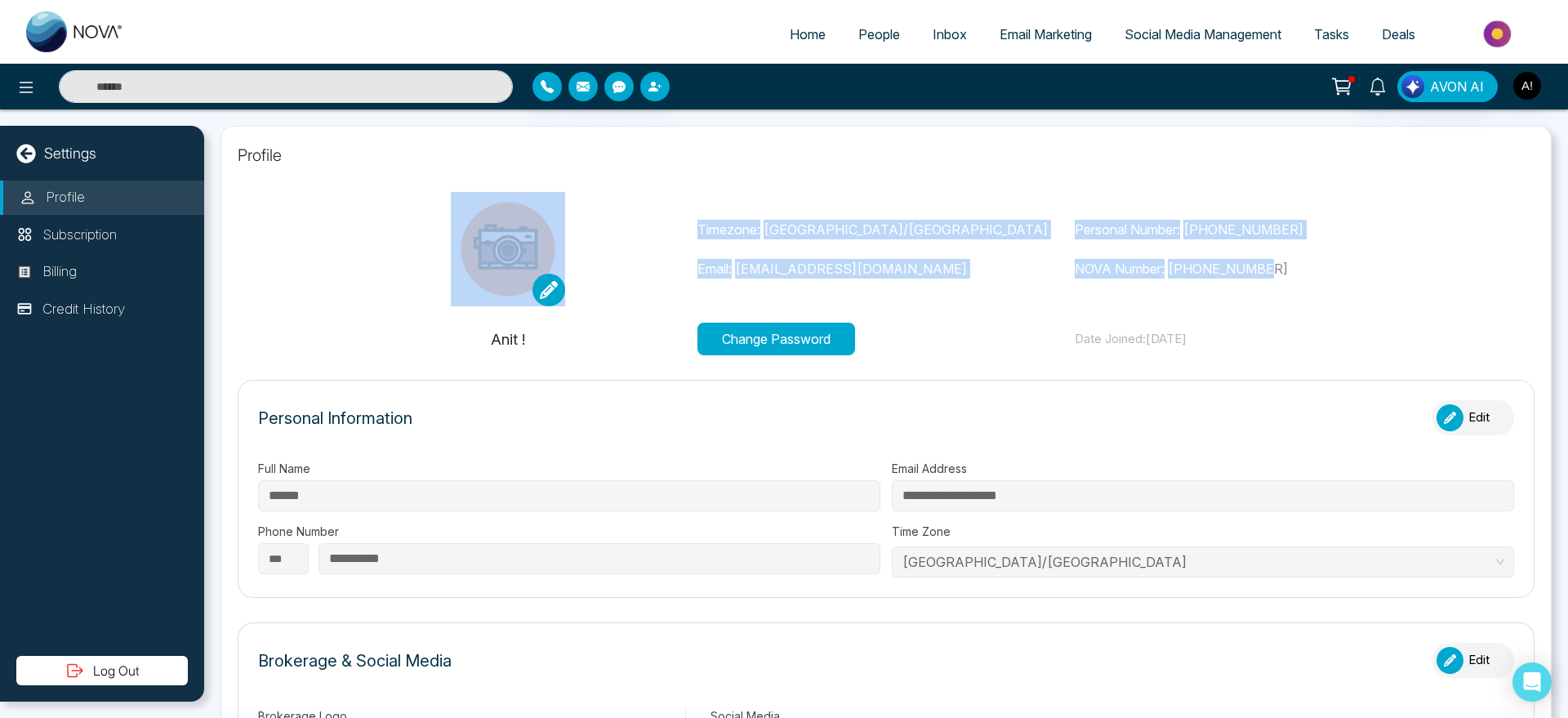
drag, startPoint x: 676, startPoint y: 208, endPoint x: 1327, endPoint y: 256, distance: 652.8
click at [1327, 256] on div "Timezone: [GEOGRAPHIC_DATA]/[GEOGRAPHIC_DATA] Email: [EMAIL_ADDRESS][DOMAIN_NAM…" at bounding box center [886, 249] width 1133 height 114
click at [1327, 256] on div "Personal Number: [PHONE_NUMBER] NOVA Number: [PHONE_NUMBER]" at bounding box center [1263, 249] width 378 height 59
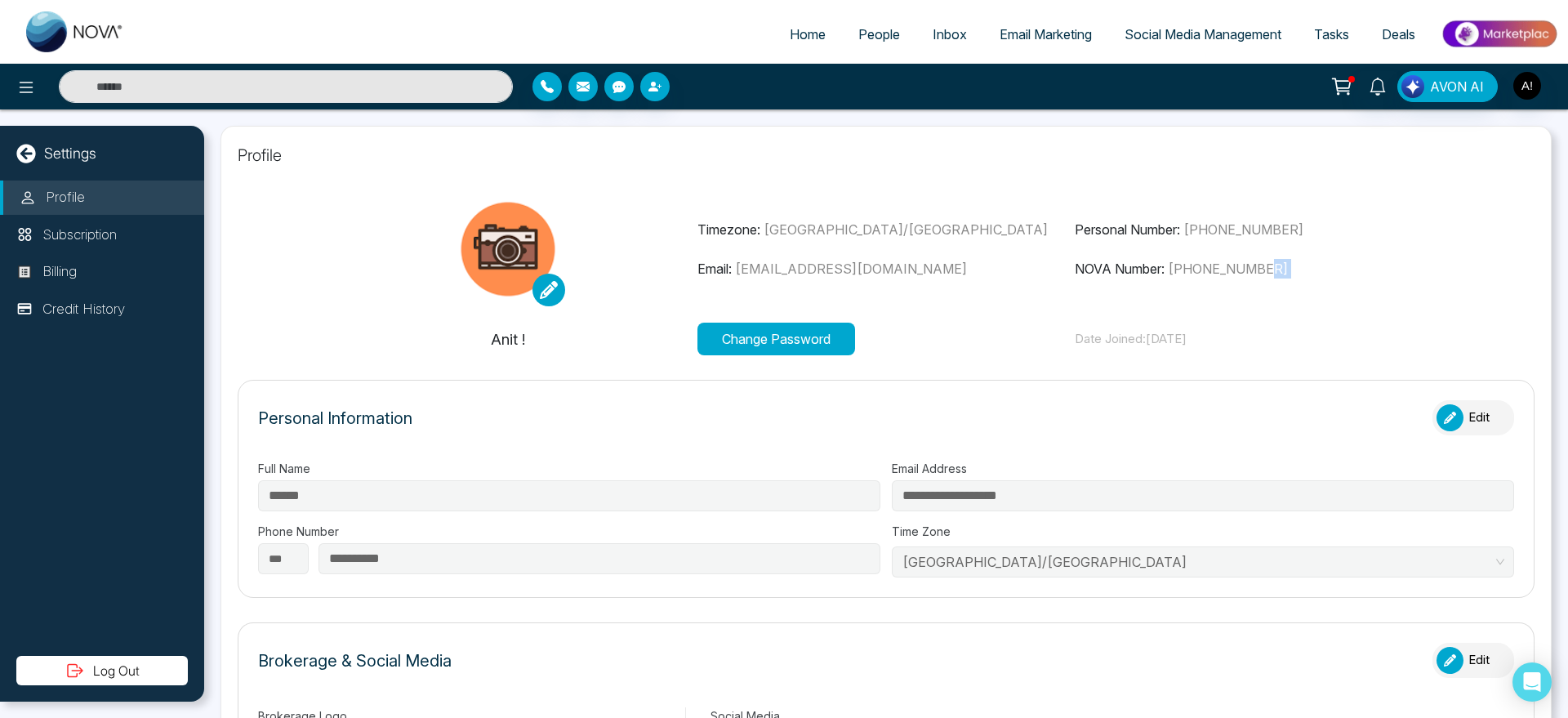
drag, startPoint x: 1327, startPoint y: 256, endPoint x: 1339, endPoint y: 277, distance: 24.2
click at [1339, 277] on div "Personal Number: [PHONE_NUMBER] NOVA Number: [PHONE_NUMBER]" at bounding box center [1263, 249] width 378 height 59
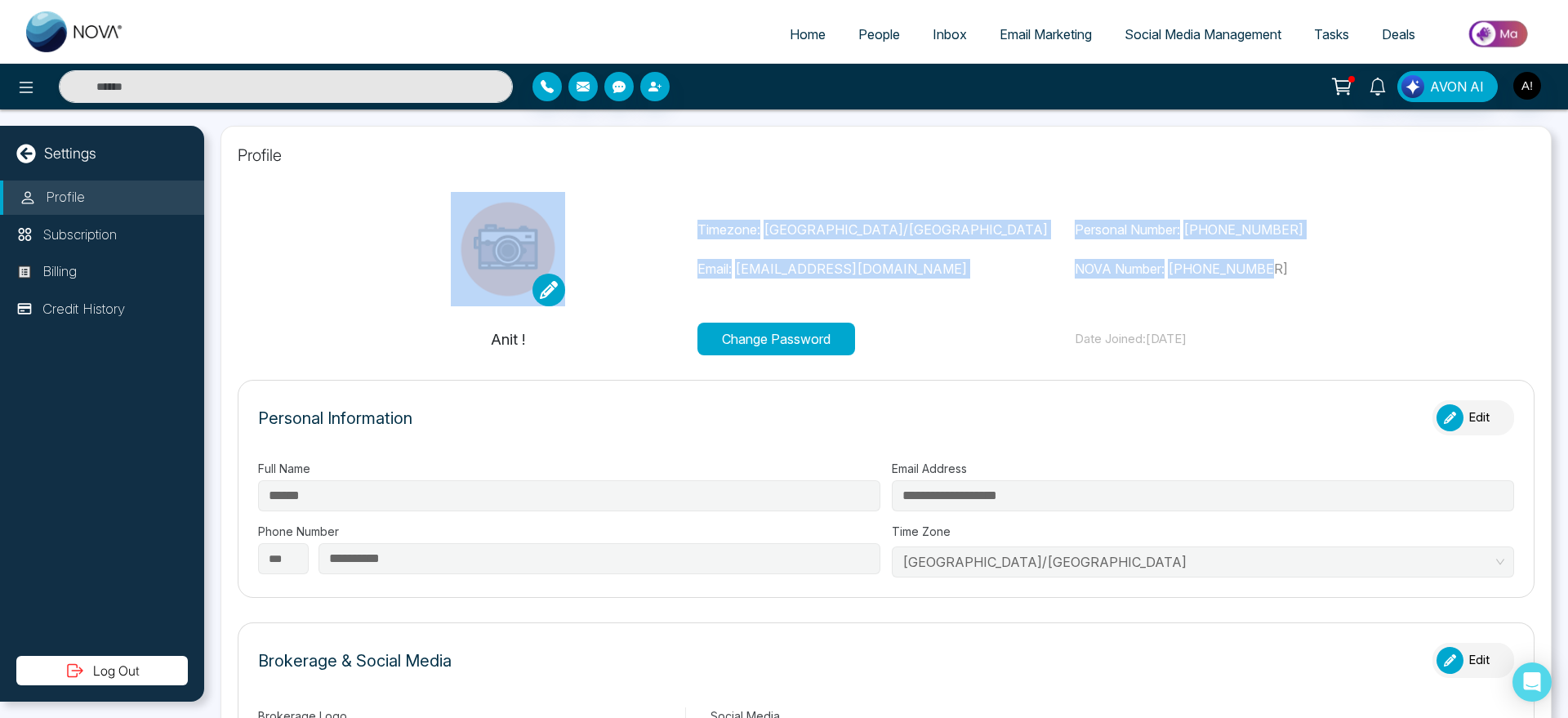
drag, startPoint x: 691, startPoint y: 215, endPoint x: 1309, endPoint y: 262, distance: 619.8
click at [1309, 262] on div "Timezone: [GEOGRAPHIC_DATA]/[GEOGRAPHIC_DATA] Email: [EMAIL_ADDRESS][DOMAIN_NAM…" at bounding box center [886, 249] width 1133 height 114
click at [1309, 262] on p "NOVA Number: [PHONE_NUMBER]" at bounding box center [1263, 268] width 378 height 19
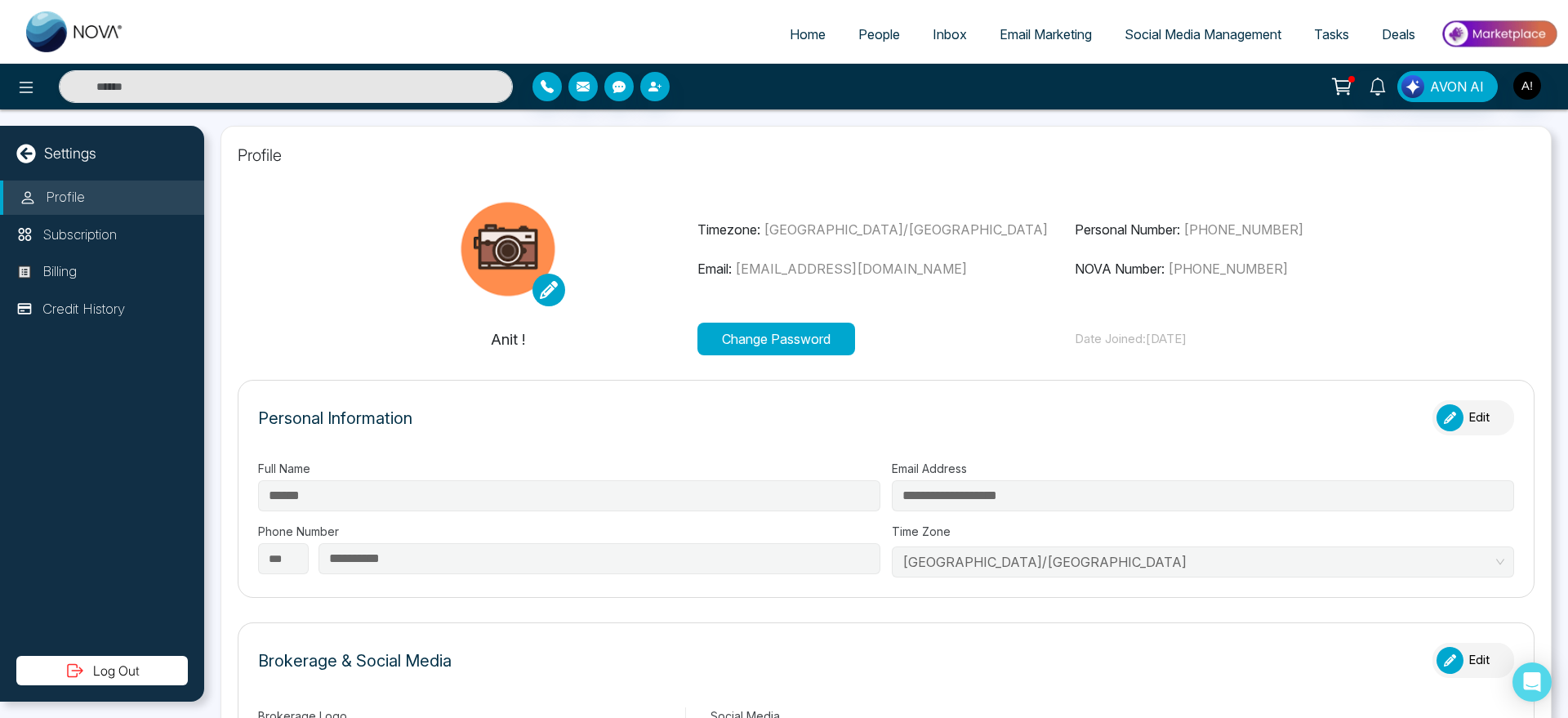
click at [1309, 262] on p "NOVA Number: [PHONE_NUMBER]" at bounding box center [1263, 268] width 378 height 19
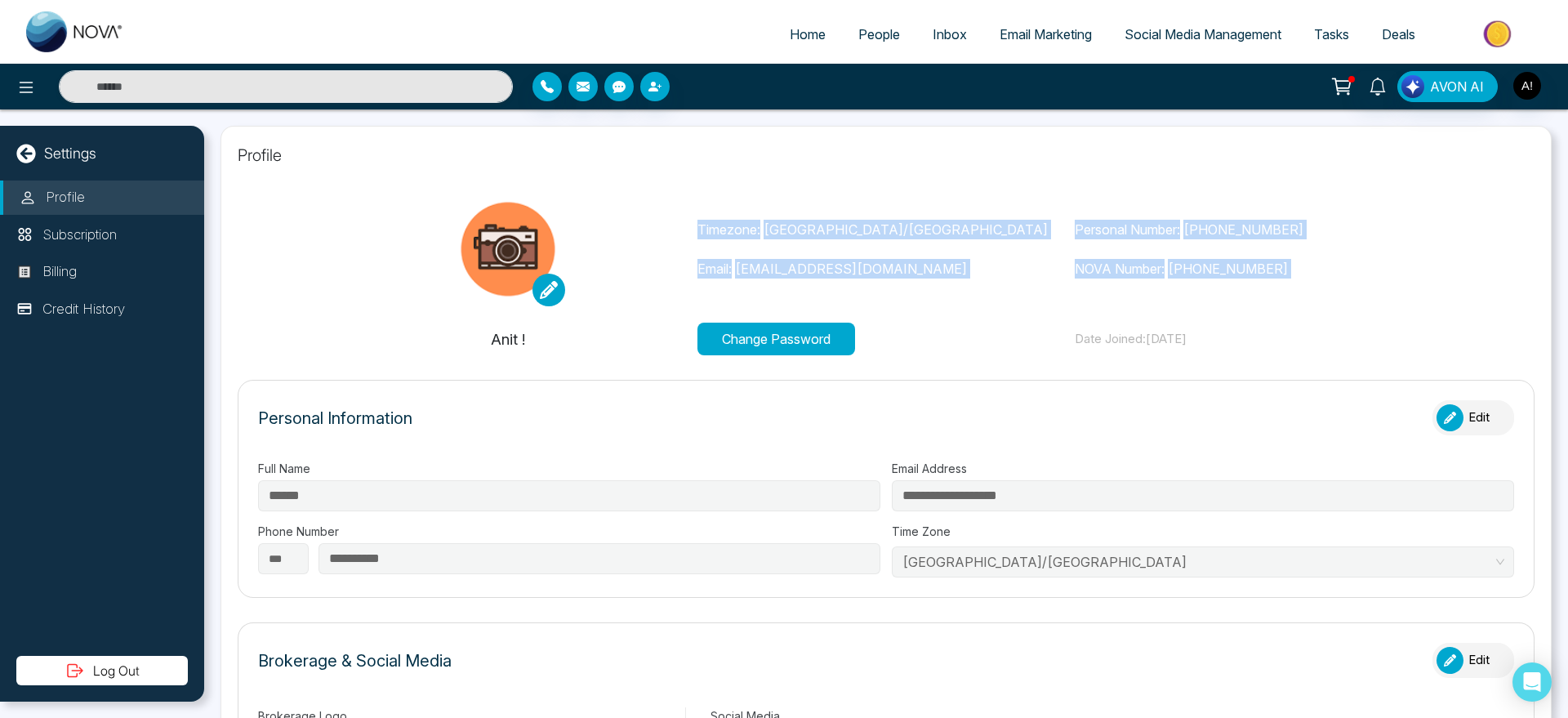
drag, startPoint x: 1309, startPoint y: 262, endPoint x: 670, endPoint y: 226, distance: 640.0
click at [670, 226] on div "Timezone: [GEOGRAPHIC_DATA]/[GEOGRAPHIC_DATA] Email: [EMAIL_ADDRESS][DOMAIN_NAM…" at bounding box center [886, 249] width 1133 height 114
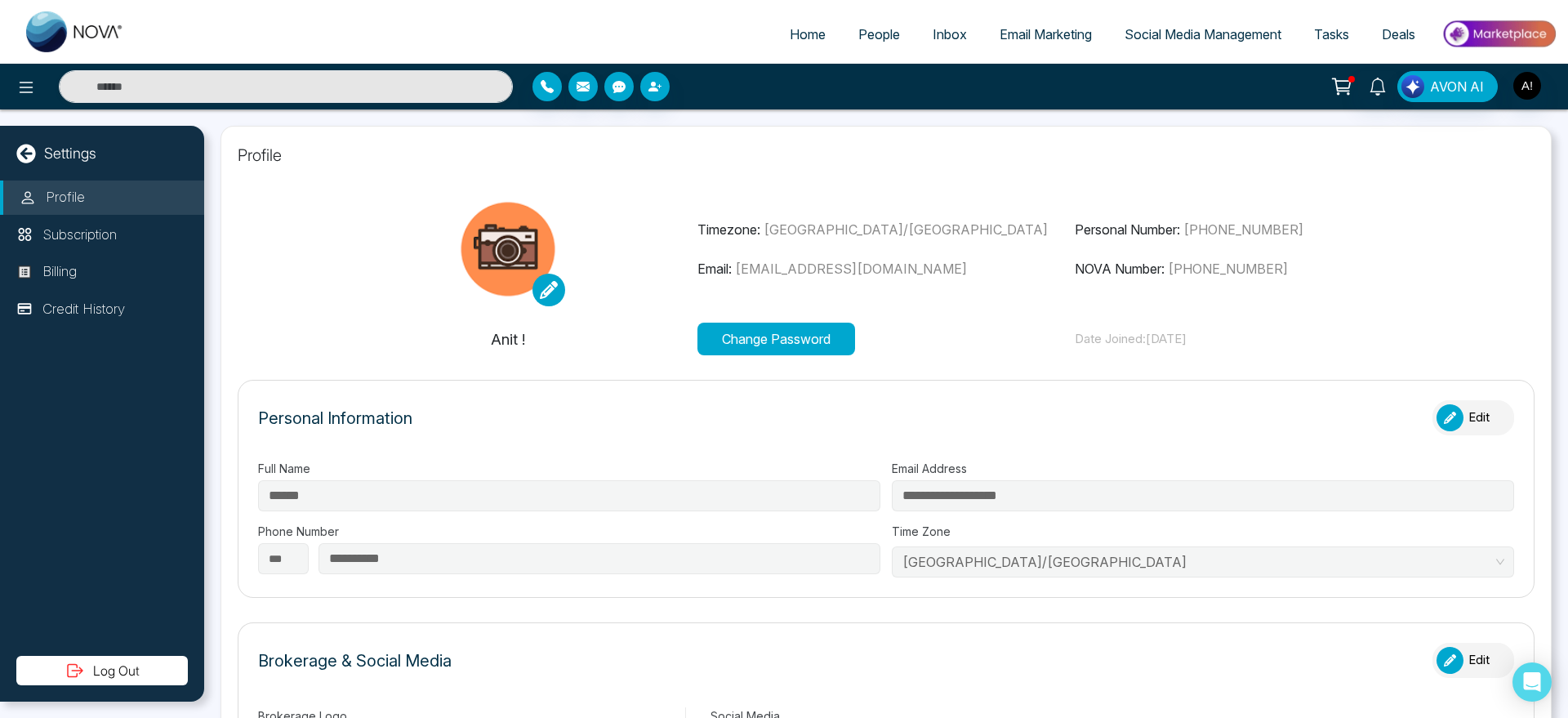
click at [670, 226] on div at bounding box center [508, 249] width 378 height 114
drag, startPoint x: 670, startPoint y: 226, endPoint x: 1308, endPoint y: 261, distance: 639.0
click at [1308, 261] on div "Timezone: [GEOGRAPHIC_DATA]/[GEOGRAPHIC_DATA] Email: [EMAIL_ADDRESS][DOMAIN_NAM…" at bounding box center [886, 249] width 1133 height 114
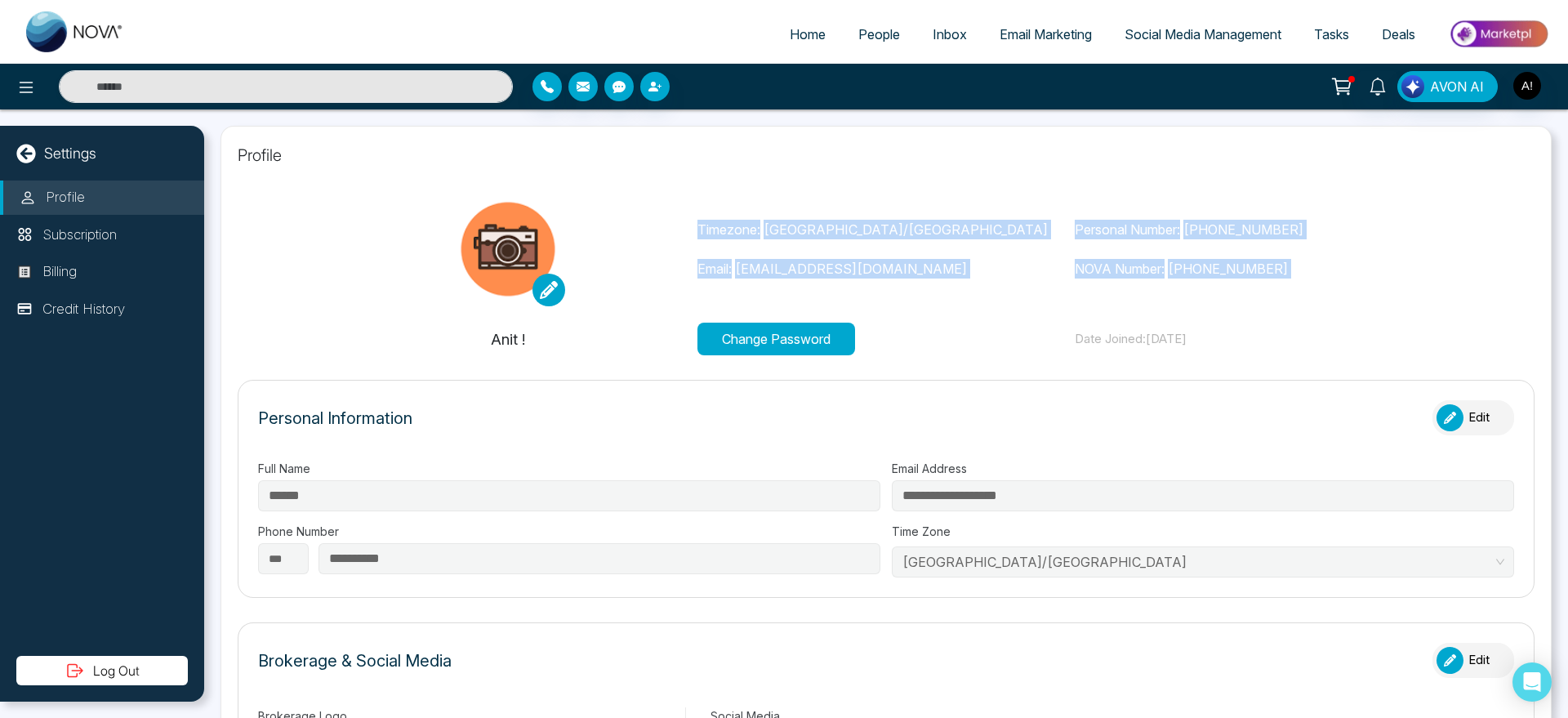
drag, startPoint x: 1308, startPoint y: 261, endPoint x: 730, endPoint y: 217, distance: 579.7
click at [730, 217] on div "Timezone: [GEOGRAPHIC_DATA]/[GEOGRAPHIC_DATA] Email: [EMAIL_ADDRESS][DOMAIN_NAM…" at bounding box center [886, 249] width 1133 height 114
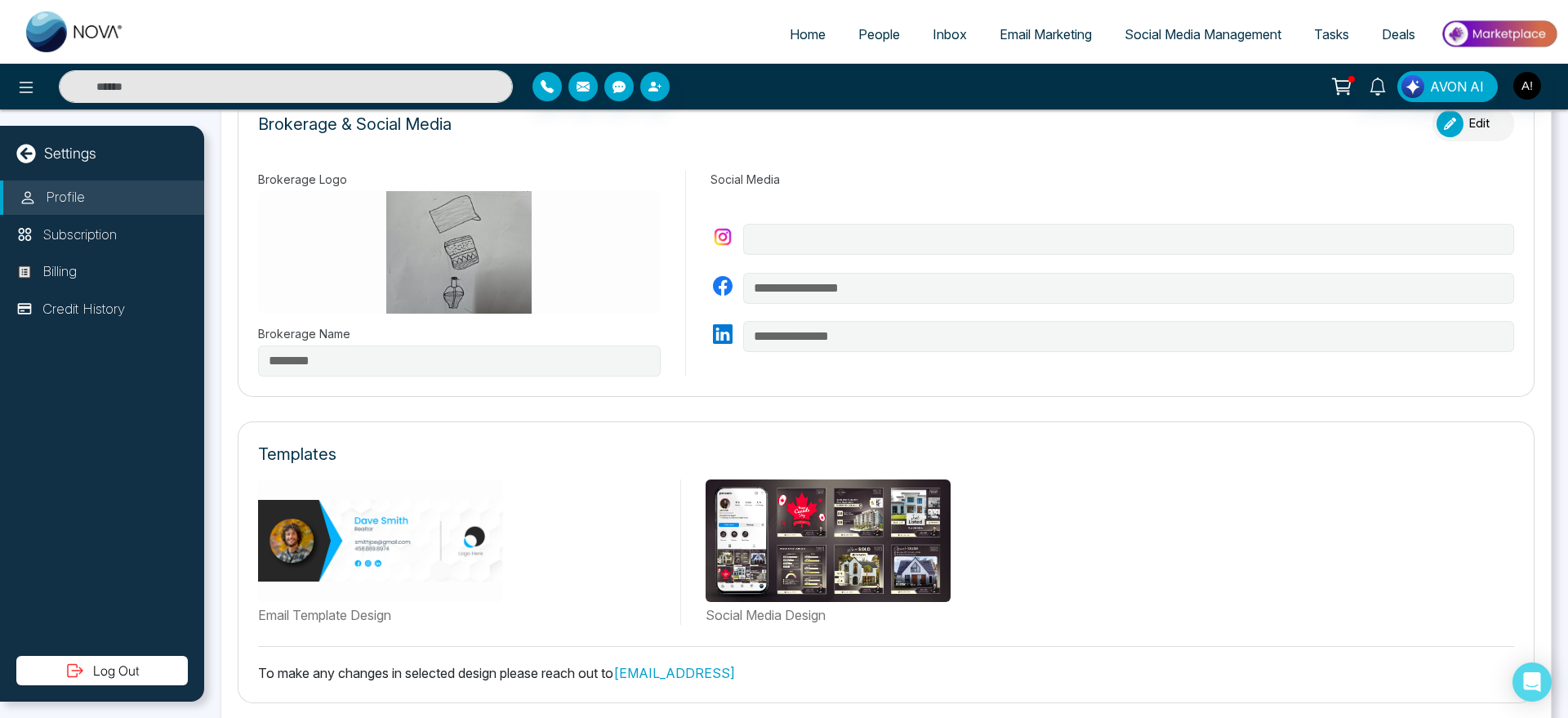
scroll to position [537, 0]
click at [1541, 82] on button "button" at bounding box center [1527, 85] width 29 height 29
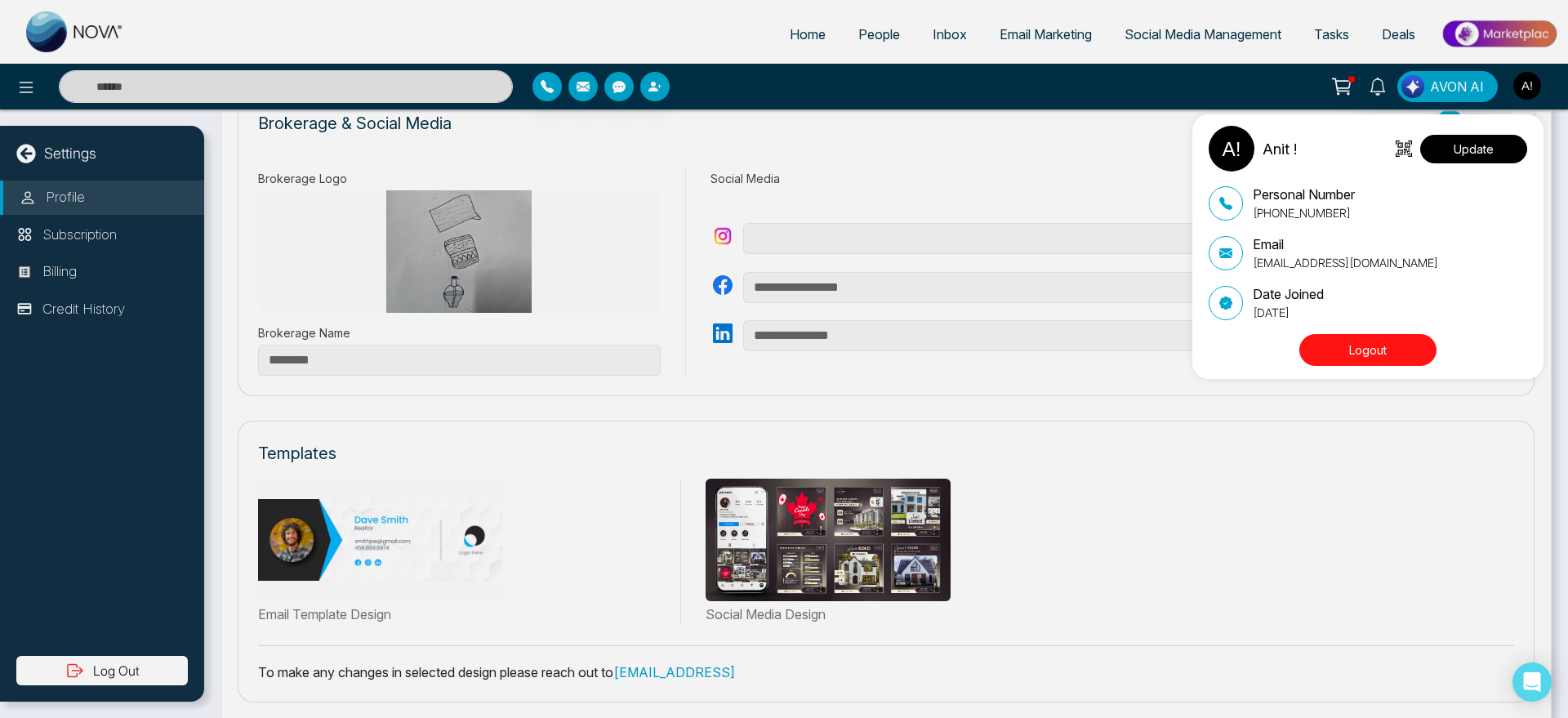
click at [1468, 153] on button "Update" at bounding box center [1473, 149] width 107 height 29
drag, startPoint x: 1345, startPoint y: 318, endPoint x: 1240, endPoint y: 192, distance: 164.0
click at [1240, 192] on div "Personal Number [PHONE_NUMBER] Email [EMAIL_ADDRESS][DOMAIN_NAME] Date Joined […" at bounding box center [1368, 253] width 318 height 136
click at [1311, 253] on p "Email" at bounding box center [1345, 244] width 186 height 19
click at [873, 205] on div "Anit ! Update Personal Number [PHONE_NUMBER] Email [EMAIL_ADDRESS][DOMAIN_NAME]…" at bounding box center [784, 359] width 1568 height 718
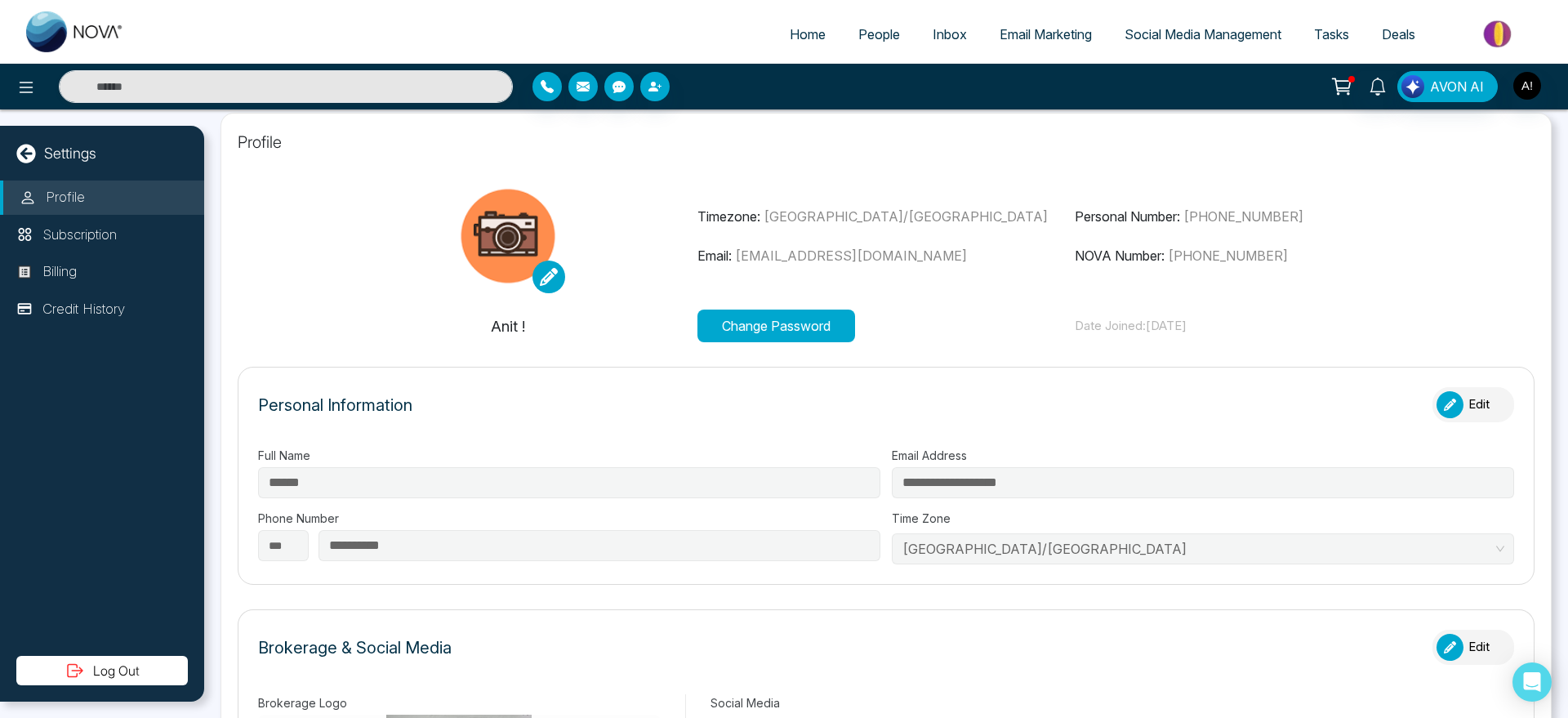
scroll to position [0, 0]
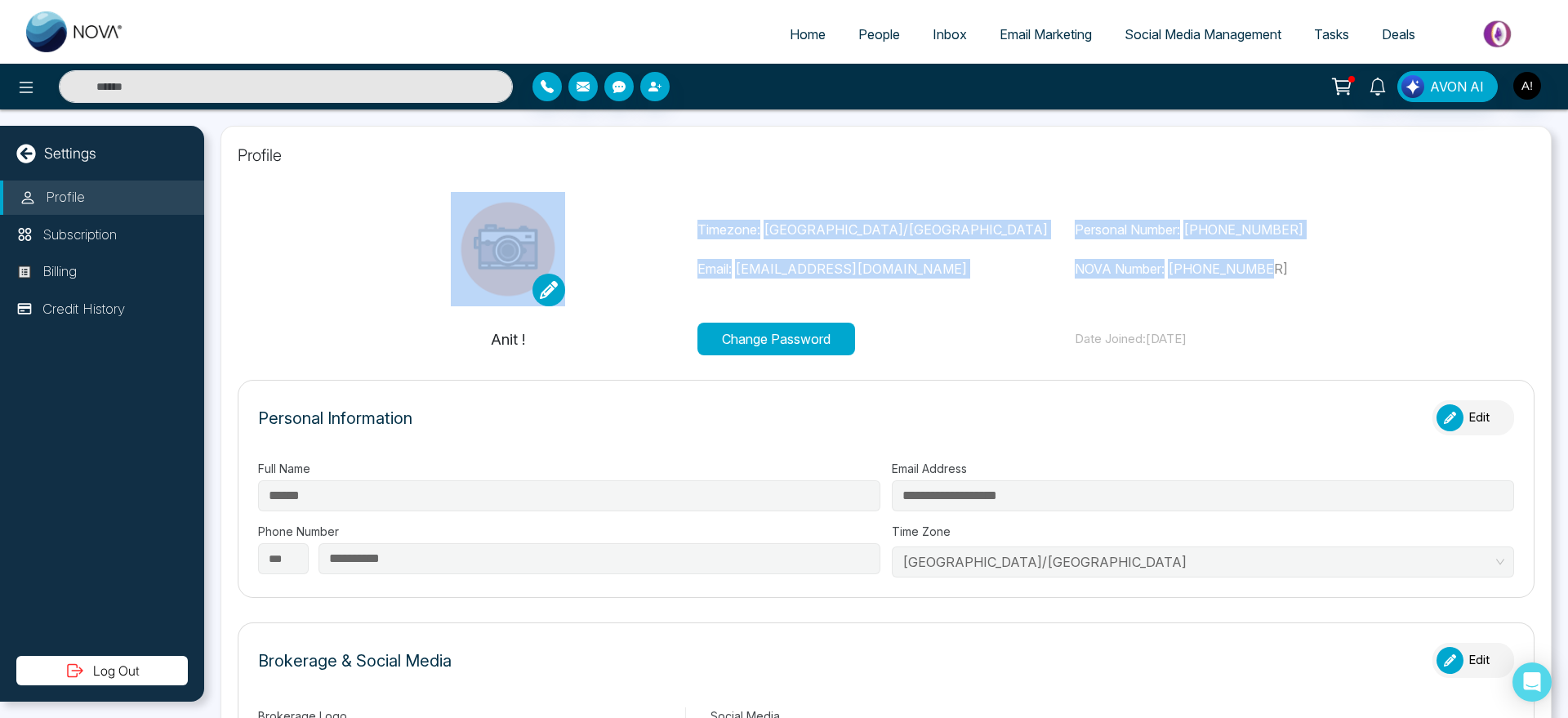
drag, startPoint x: 687, startPoint y: 214, endPoint x: 1280, endPoint y: 274, distance: 596.0
click at [1280, 274] on div "Timezone: [GEOGRAPHIC_DATA]/[GEOGRAPHIC_DATA] Email: [EMAIL_ADDRESS][DOMAIN_NAM…" at bounding box center [886, 249] width 1133 height 114
click at [1280, 274] on p "NOVA Number: [PHONE_NUMBER]" at bounding box center [1263, 268] width 378 height 19
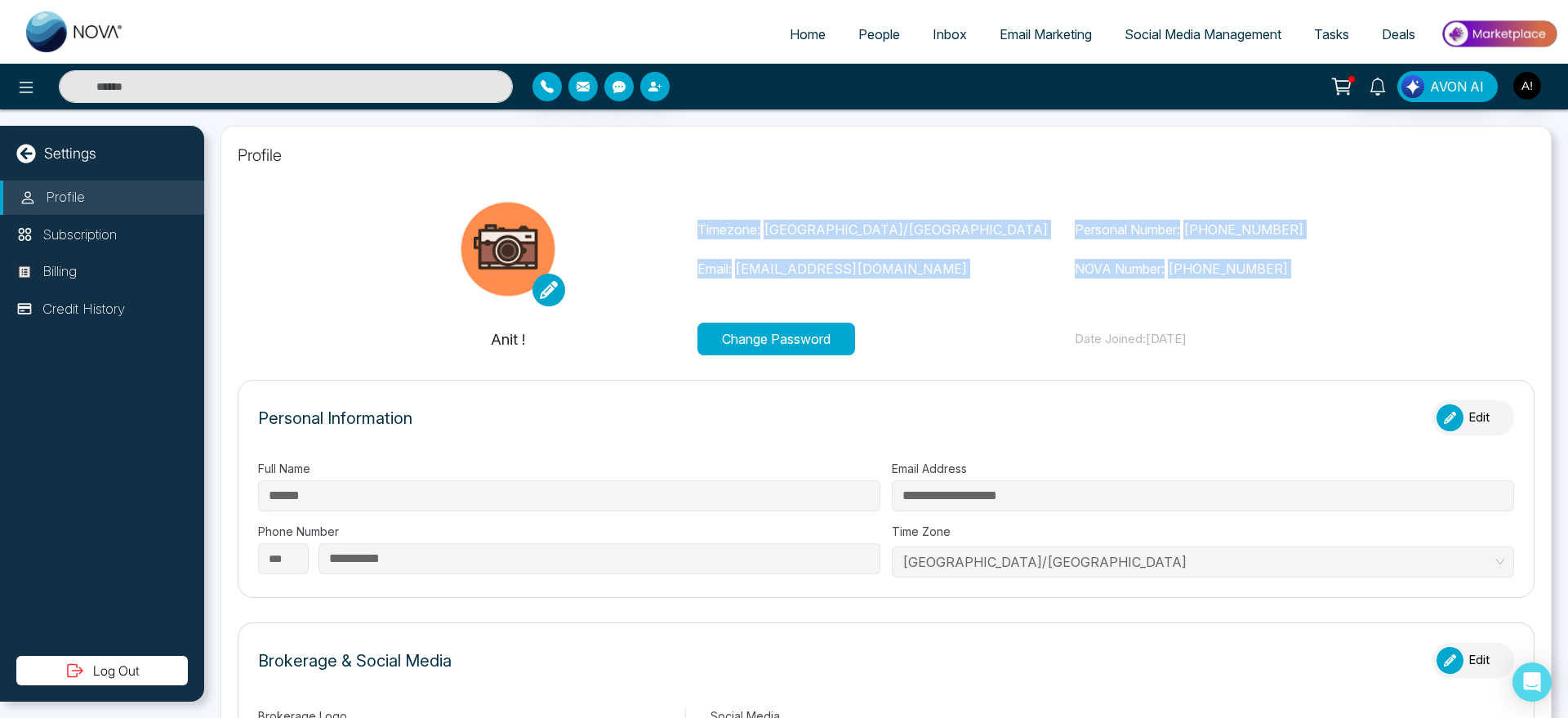
drag, startPoint x: 1280, startPoint y: 274, endPoint x: 696, endPoint y: 225, distance: 586.1
click at [696, 225] on div "Timezone: [GEOGRAPHIC_DATA]/[GEOGRAPHIC_DATA] Email: [EMAIL_ADDRESS][DOMAIN_NAM…" at bounding box center [886, 249] width 1133 height 114
click at [698, 225] on p "Timezone: [GEOGRAPHIC_DATA]/[GEOGRAPHIC_DATA]" at bounding box center [887, 229] width 378 height 19
drag, startPoint x: 696, startPoint y: 225, endPoint x: 1248, endPoint y: 265, distance: 553.4
click at [1248, 265] on div "Timezone: [GEOGRAPHIC_DATA]/[GEOGRAPHIC_DATA] Email: [EMAIL_ADDRESS][DOMAIN_NAM…" at bounding box center [886, 249] width 1133 height 114
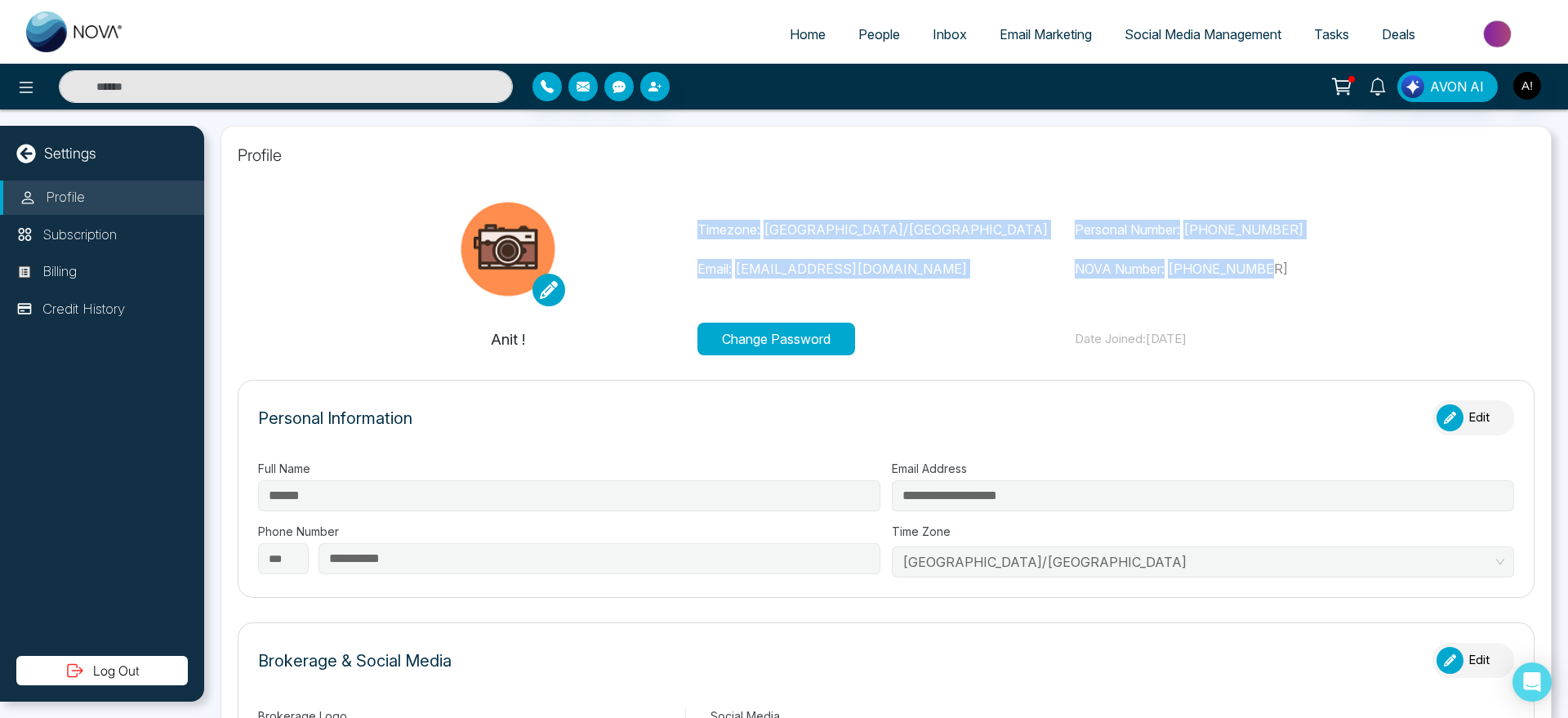
click at [1248, 265] on span "[PHONE_NUMBER]" at bounding box center [1228, 268] width 120 height 16
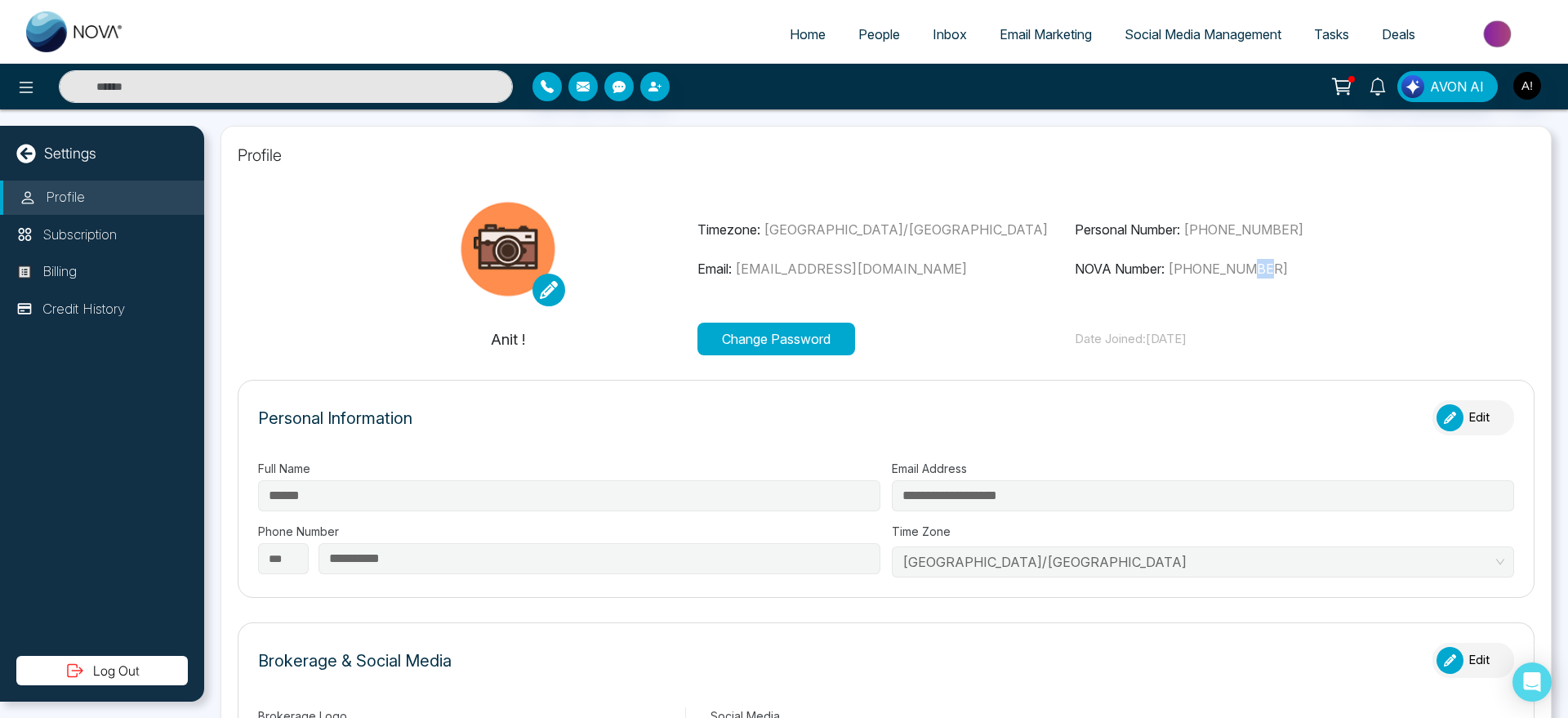
drag, startPoint x: 1248, startPoint y: 265, endPoint x: 1338, endPoint y: 260, distance: 90.1
click at [1338, 260] on p "NOVA Number: [PHONE_NUMBER]" at bounding box center [1263, 268] width 378 height 19
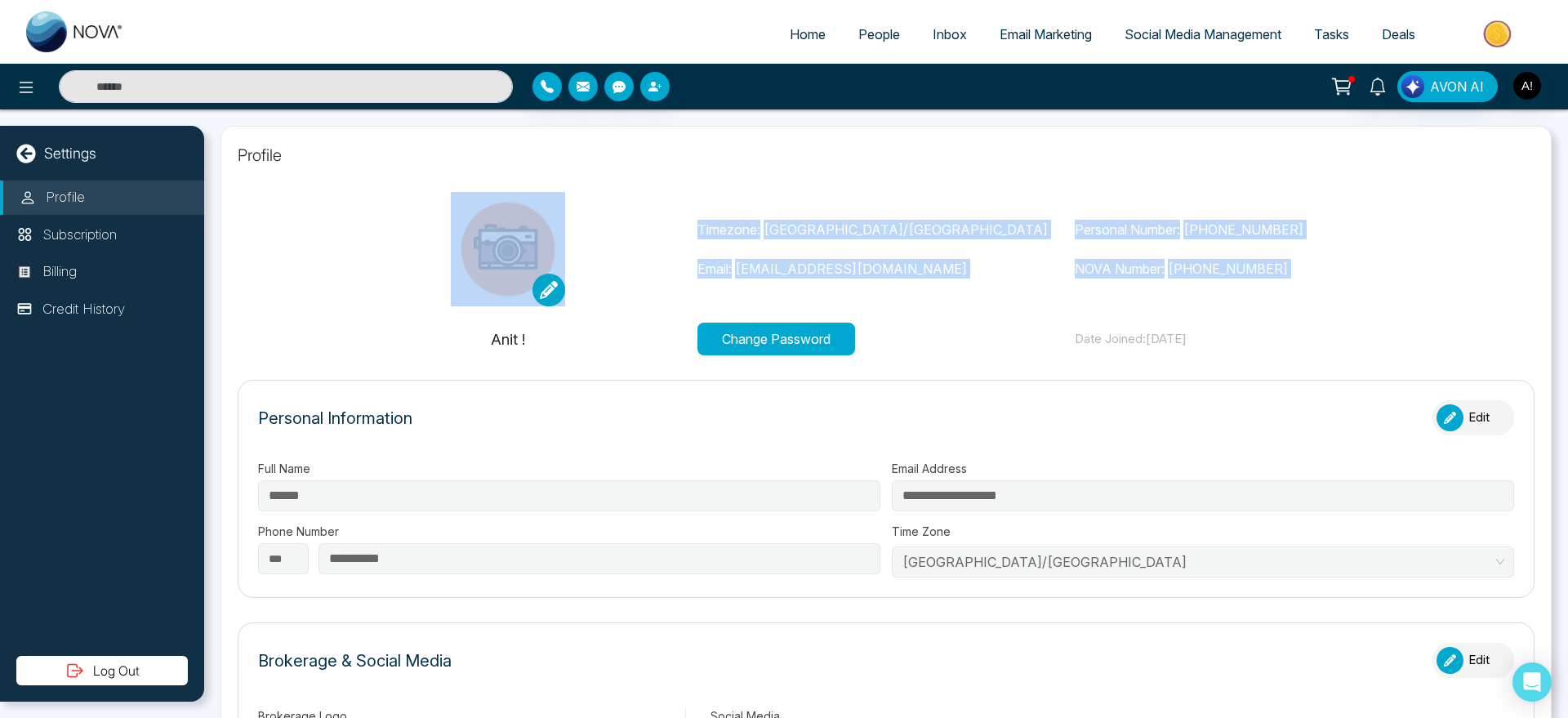
drag, startPoint x: 1338, startPoint y: 260, endPoint x: 693, endPoint y: 180, distance: 649.9
click at [930, 196] on div "Timezone: [GEOGRAPHIC_DATA]/[GEOGRAPHIC_DATA] Email: [EMAIL_ADDRESS][DOMAIN_NAM…" at bounding box center [886, 249] width 1133 height 114
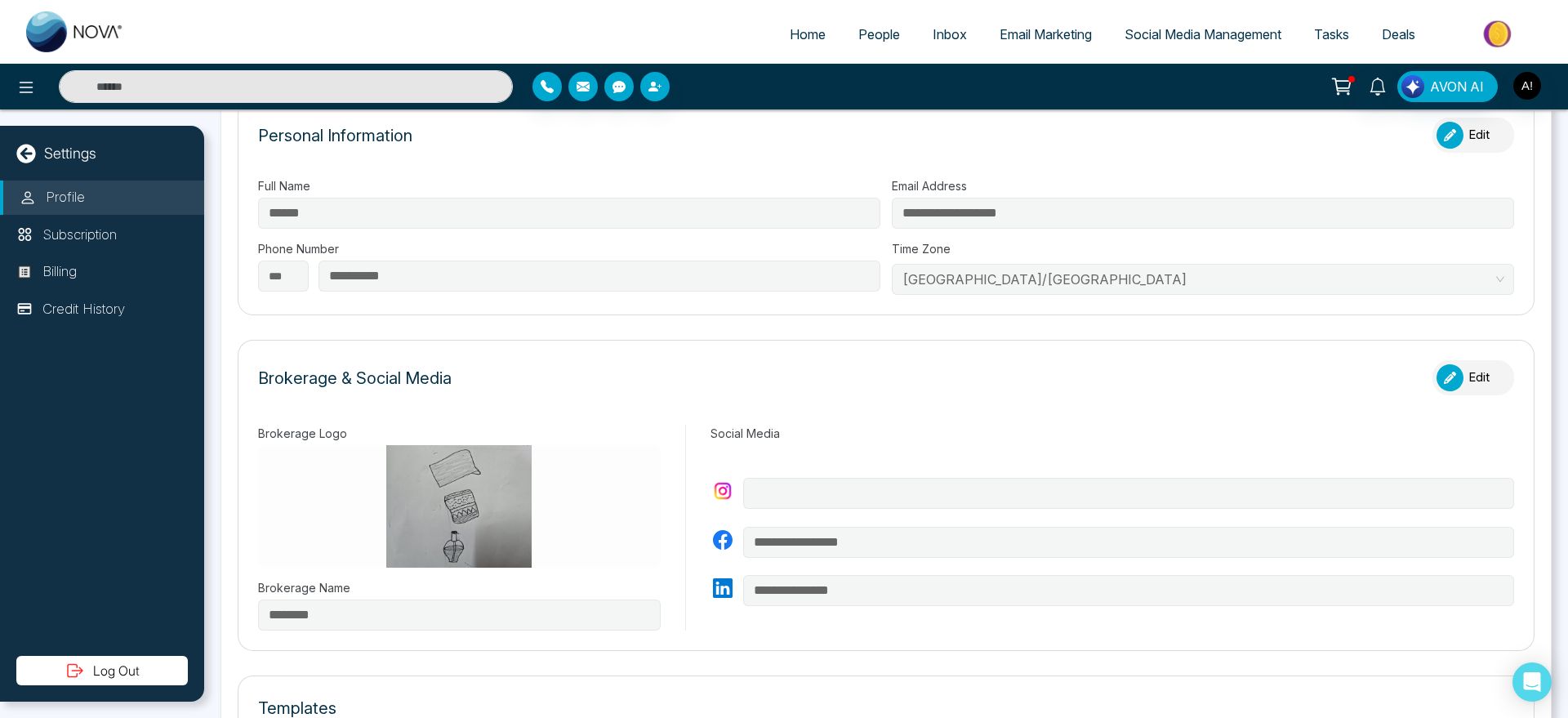
scroll to position [352, 0]
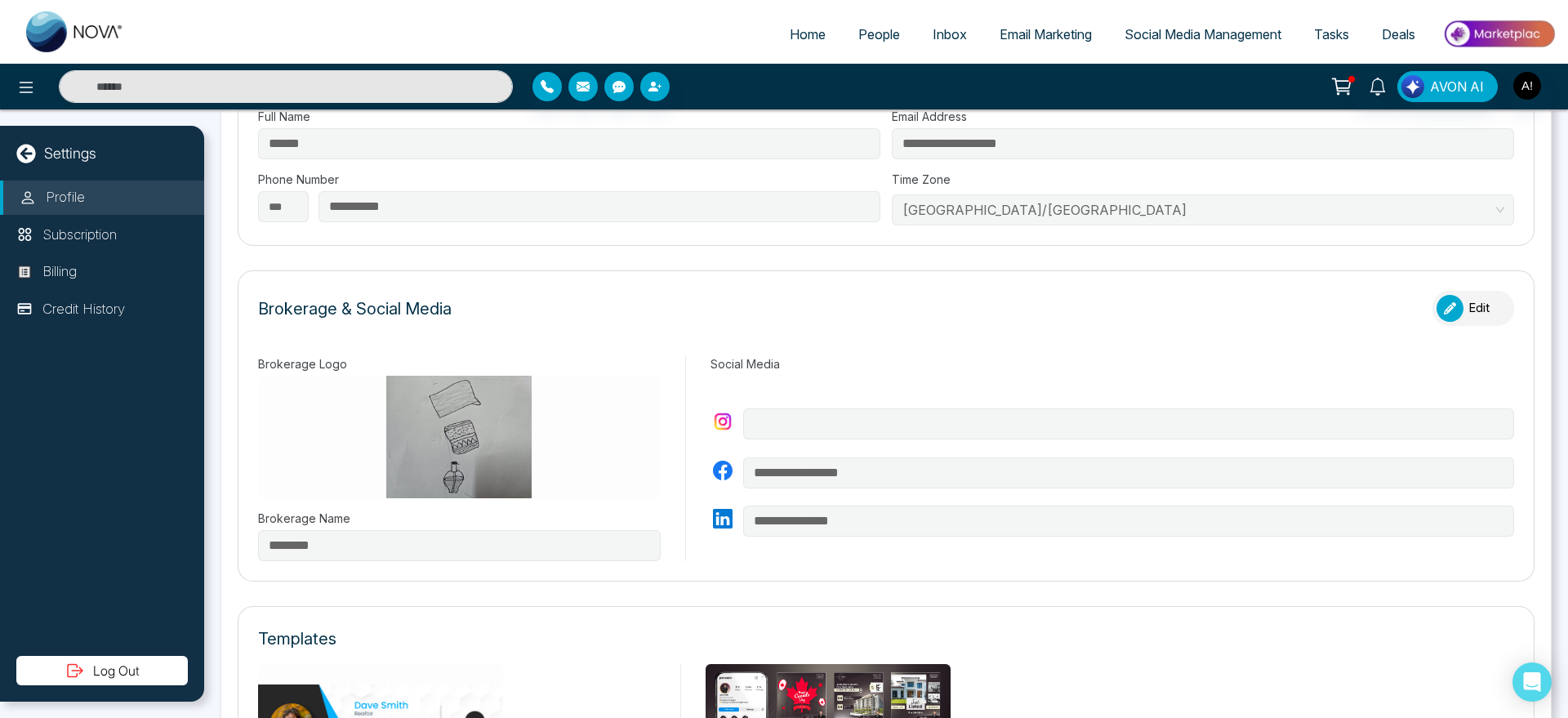
click at [1455, 316] on button "Edit" at bounding box center [1473, 308] width 81 height 35
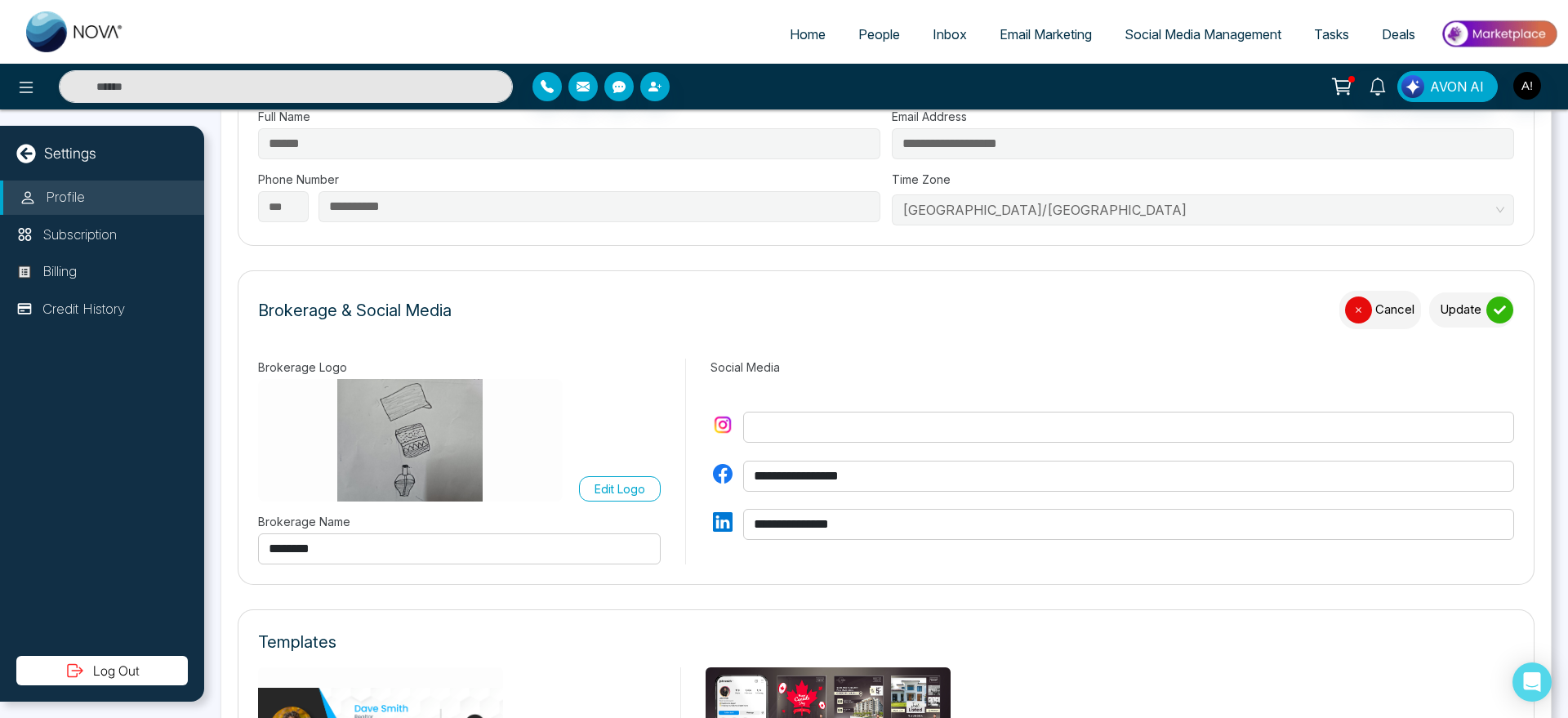
click at [1486, 295] on button "Update" at bounding box center [1472, 310] width 85 height 35
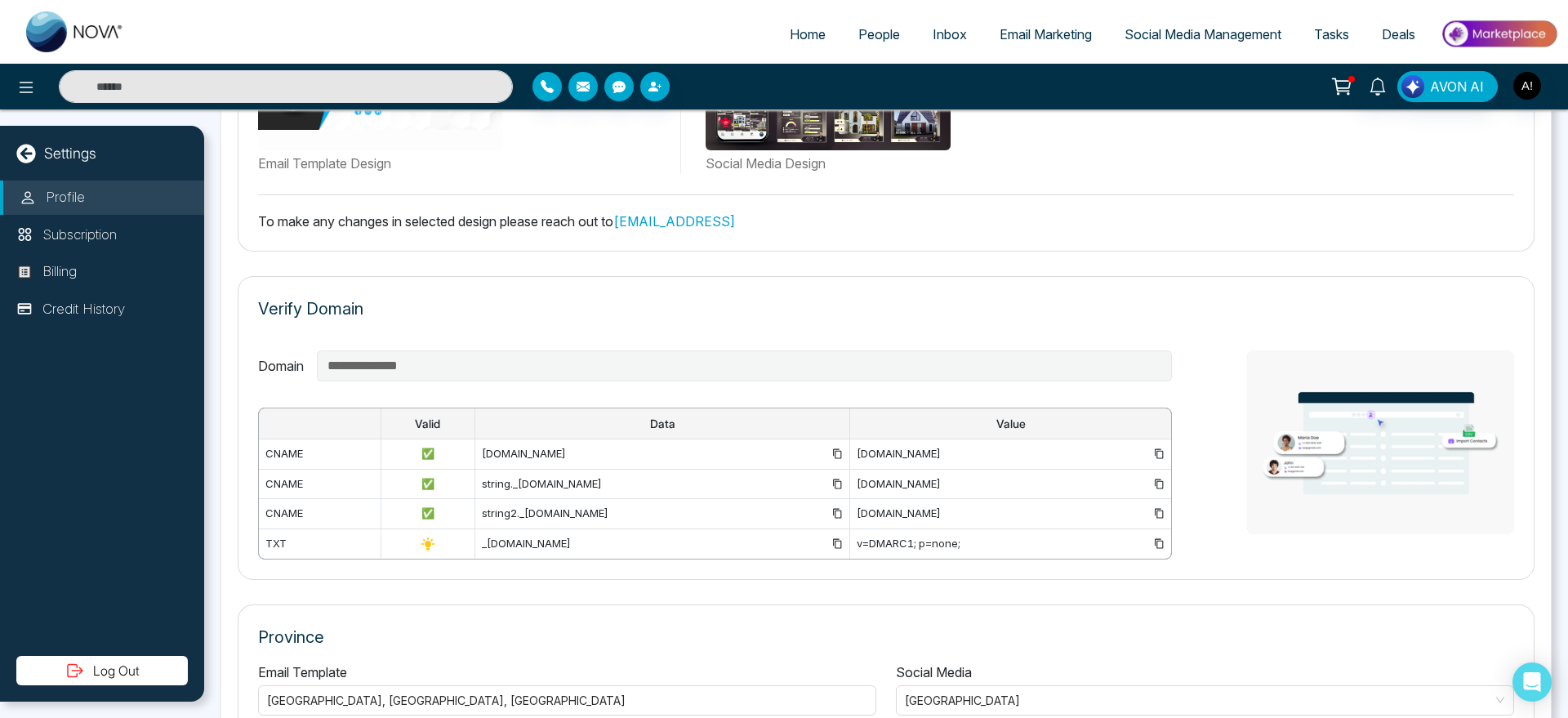
scroll to position [1084, 0]
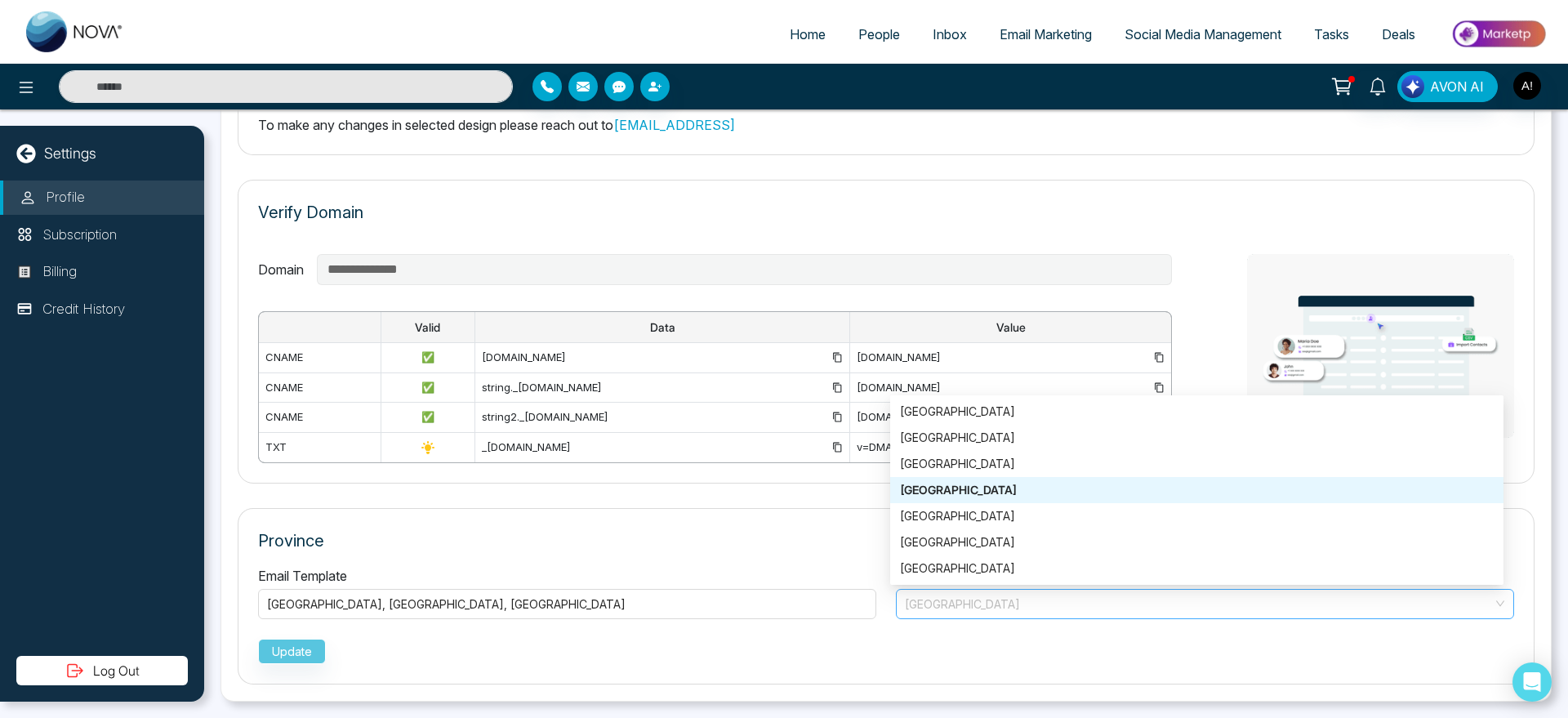
click at [1034, 596] on span "[GEOGRAPHIC_DATA]" at bounding box center [1205, 604] width 600 height 23
click at [974, 508] on div "[GEOGRAPHIC_DATA]" at bounding box center [1196, 516] width 593 height 18
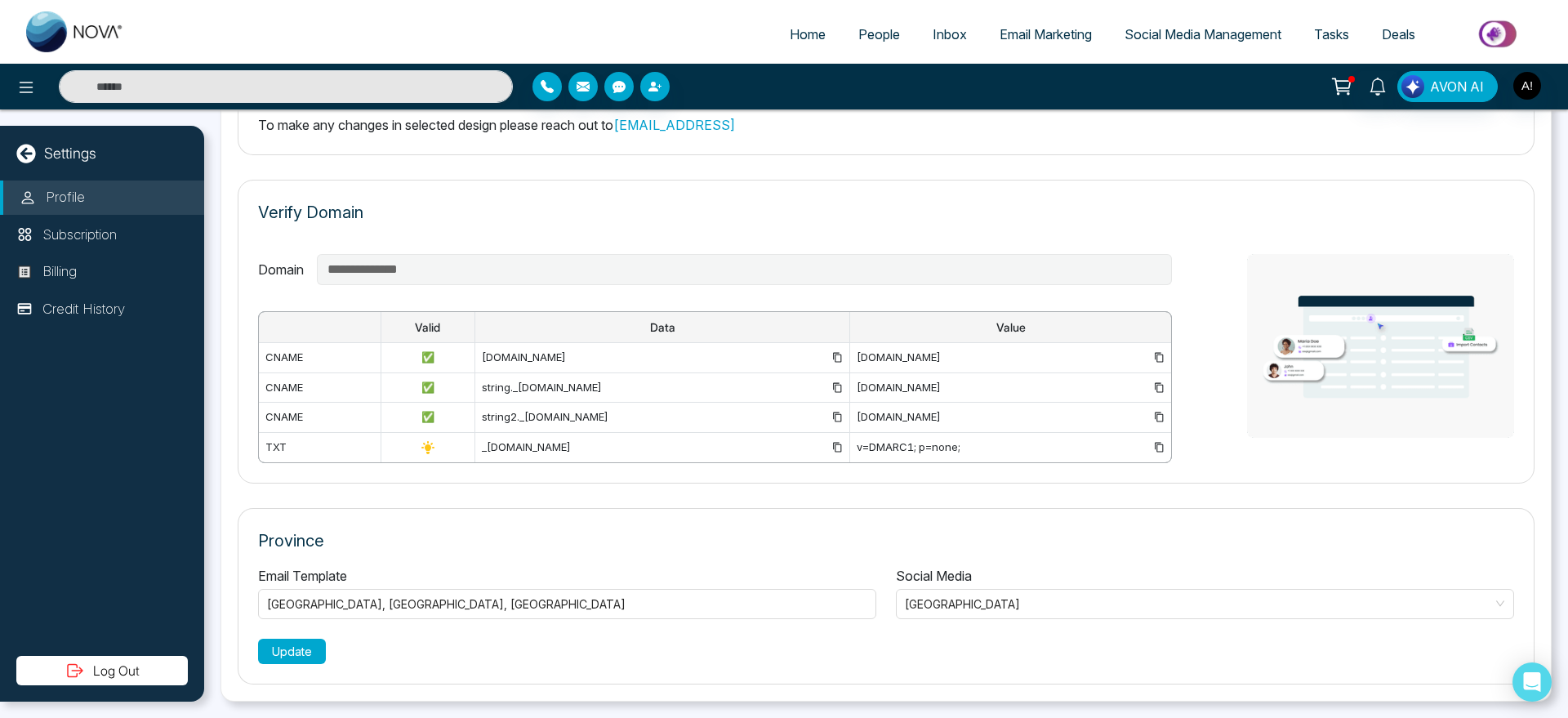
click at [295, 656] on button "Update" at bounding box center [292, 651] width 68 height 25
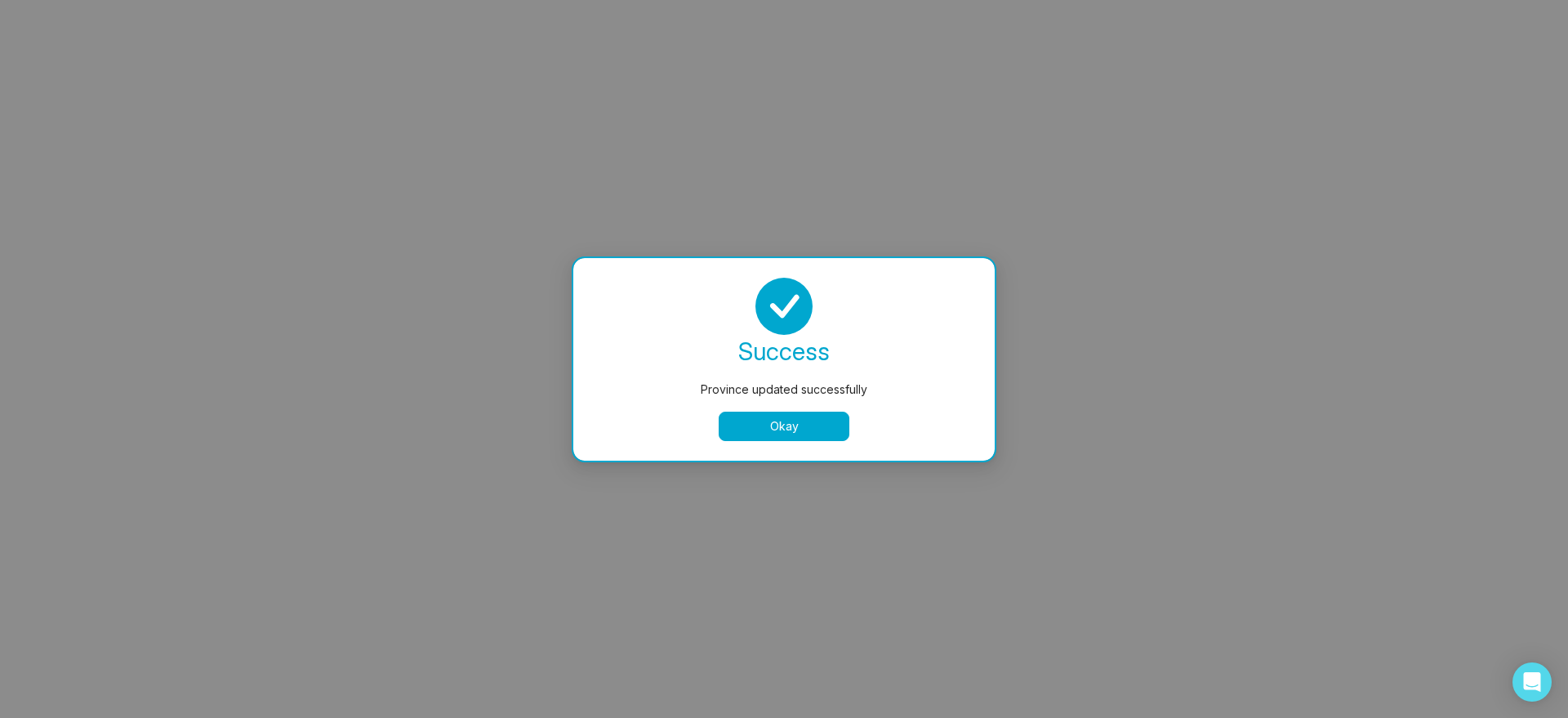
click at [753, 440] on div "success Province updated successfully Okay" at bounding box center [783, 359] width 421 height 202
select select "***"
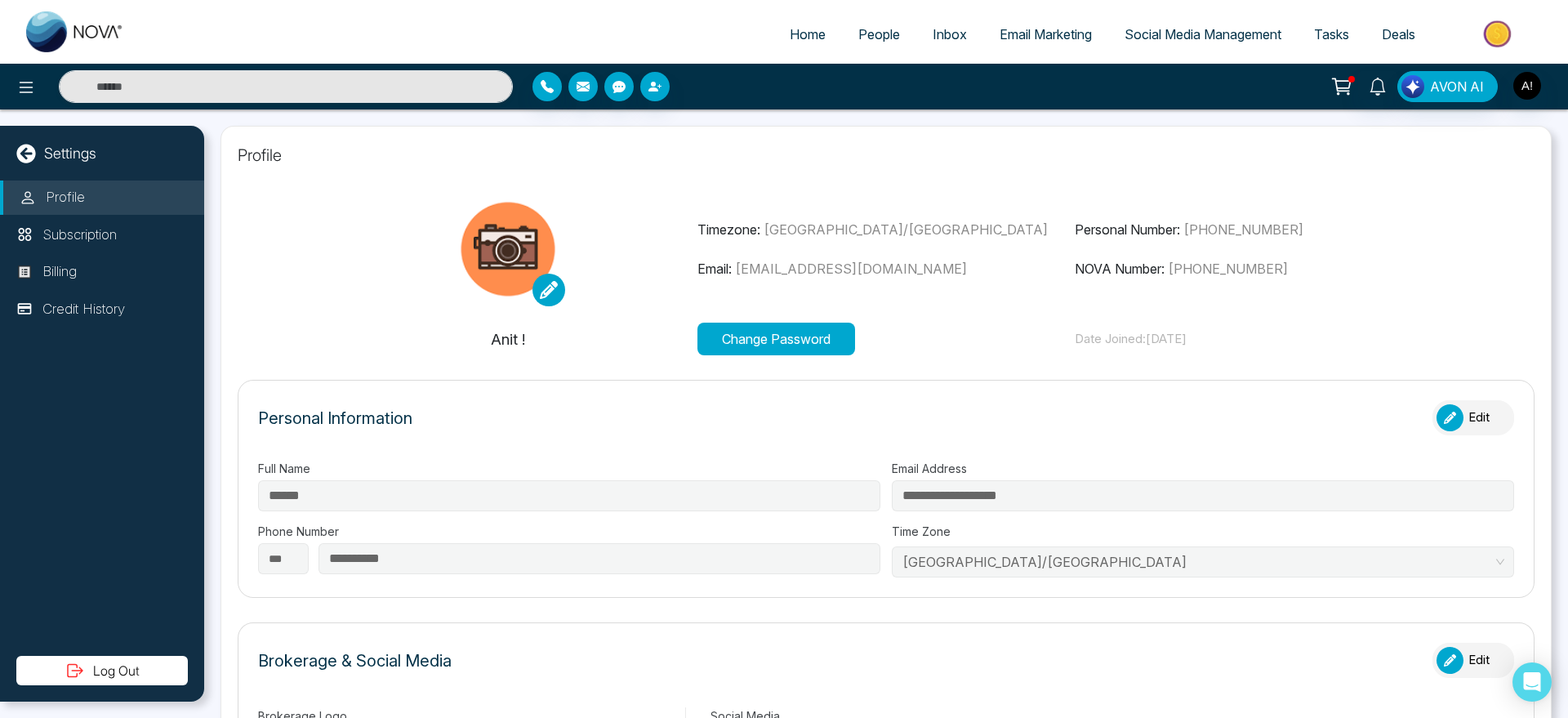
type input "********"
type input "**********"
click at [751, 323] on button "Change Password" at bounding box center [776, 339] width 158 height 33
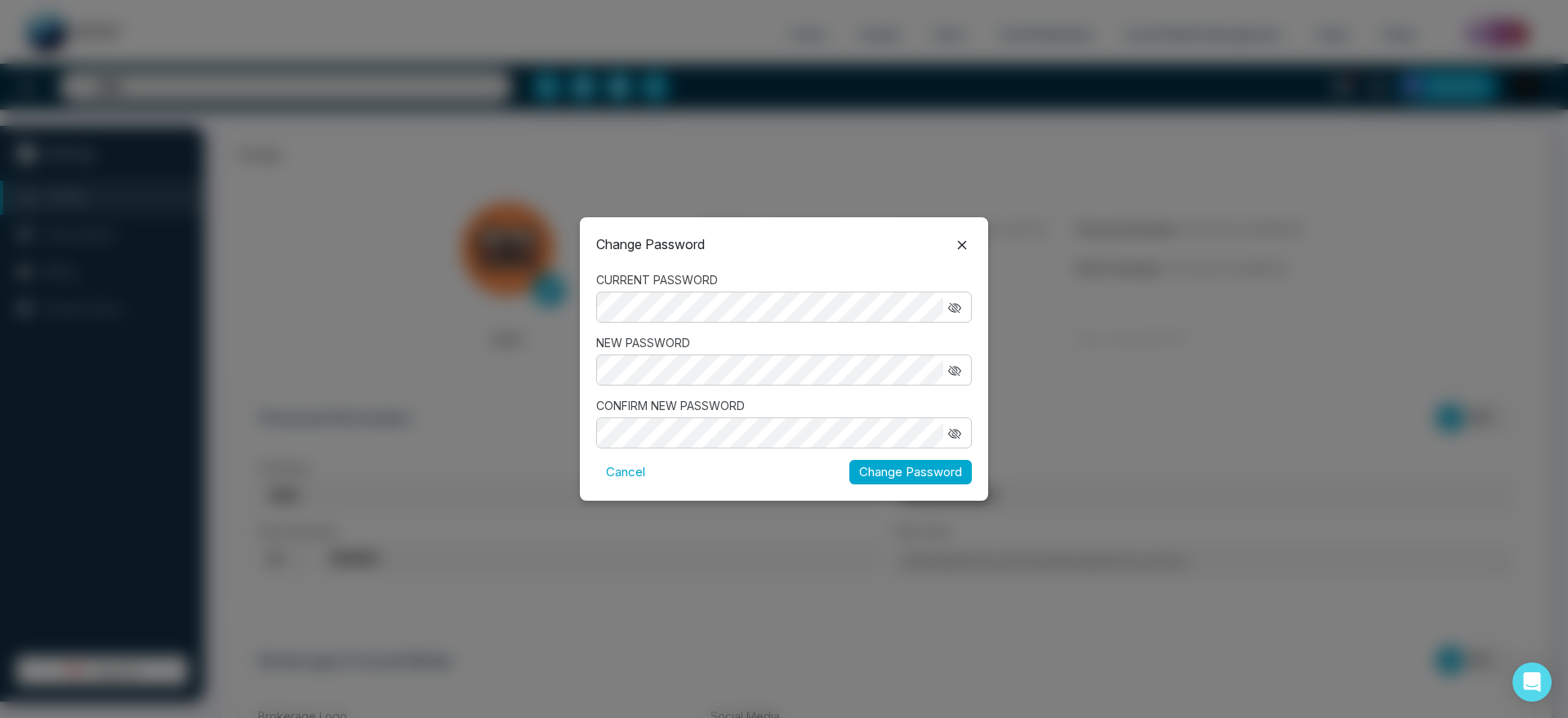
click at [954, 249] on icon at bounding box center [962, 245] width 19 height 19
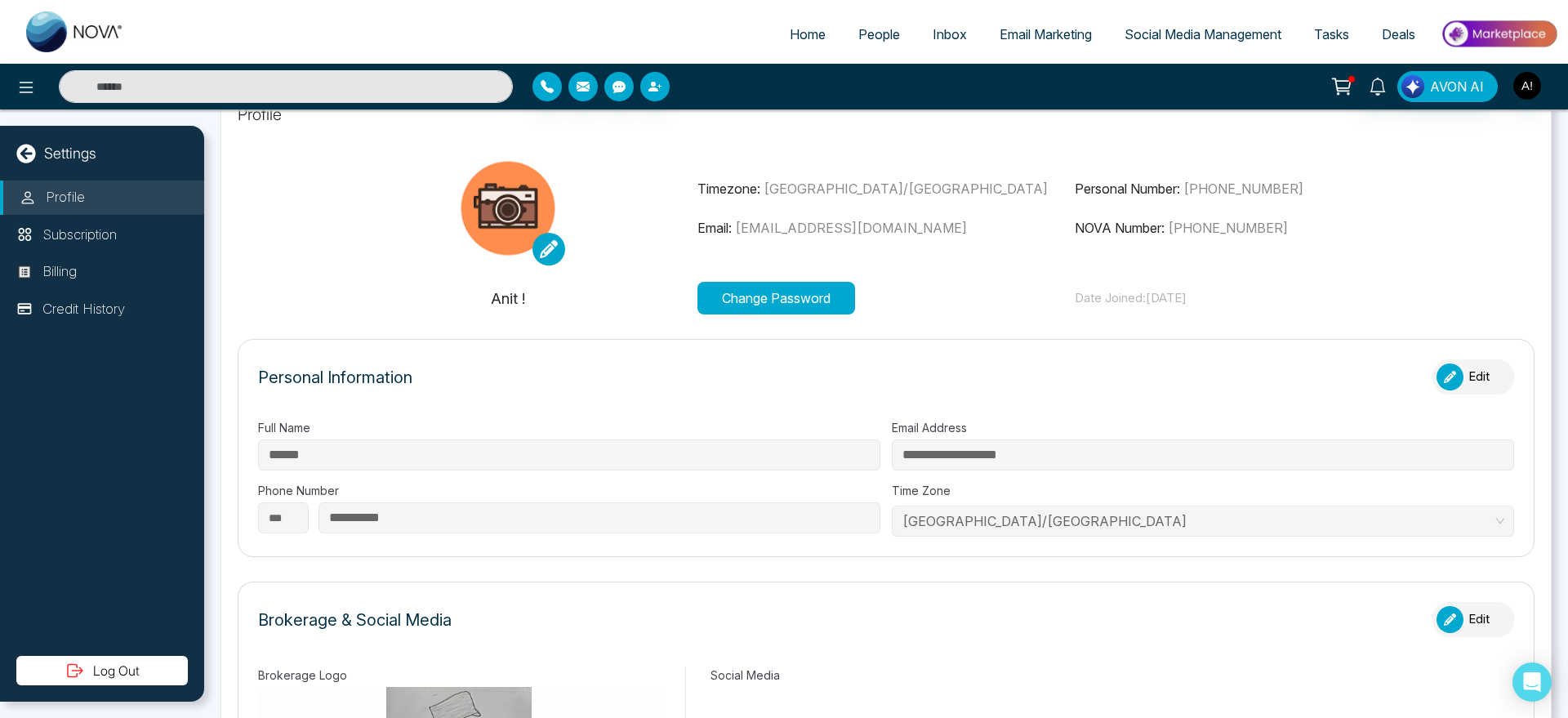
scroll to position [49, 0]
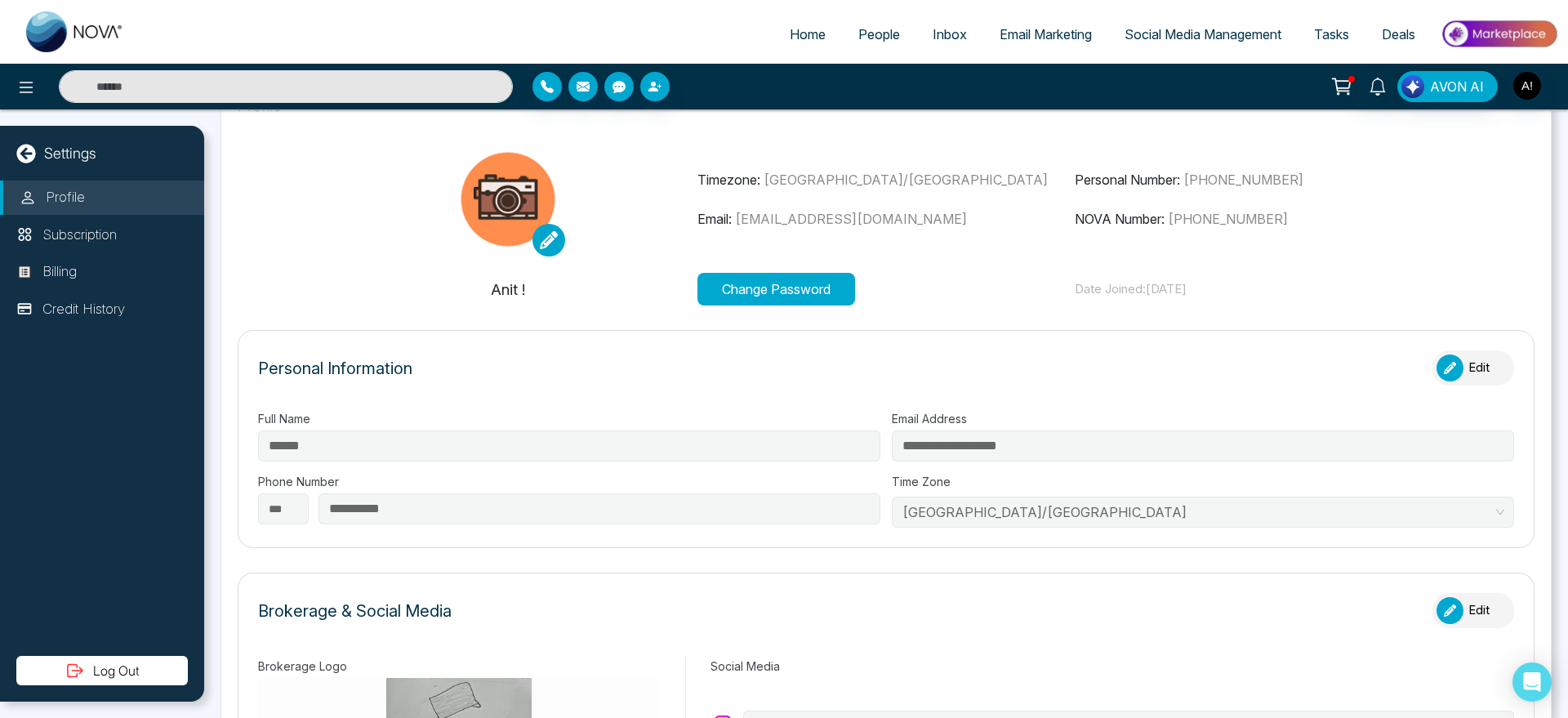
click at [1471, 362] on button "Edit" at bounding box center [1473, 368] width 81 height 35
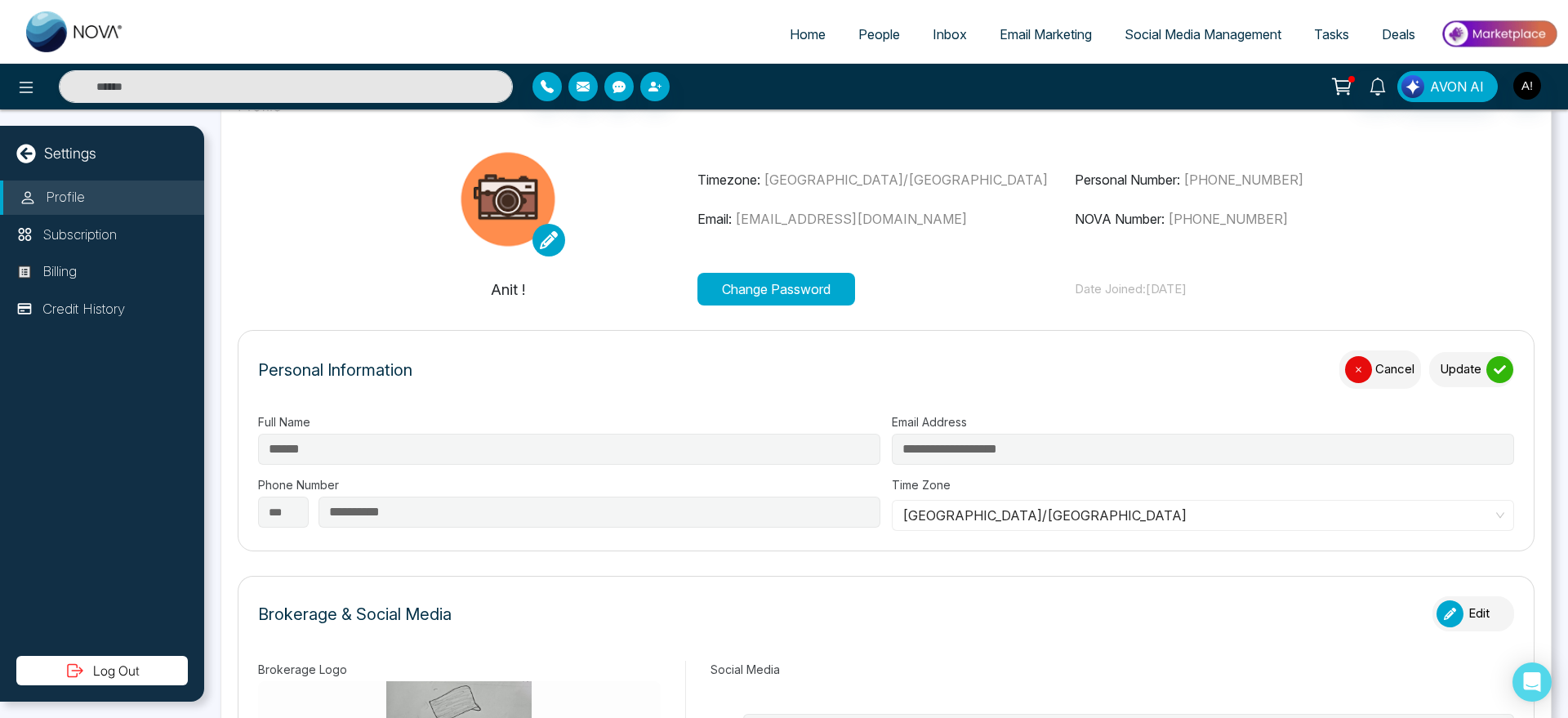
click at [1471, 362] on button "Update" at bounding box center [1472, 370] width 85 height 35
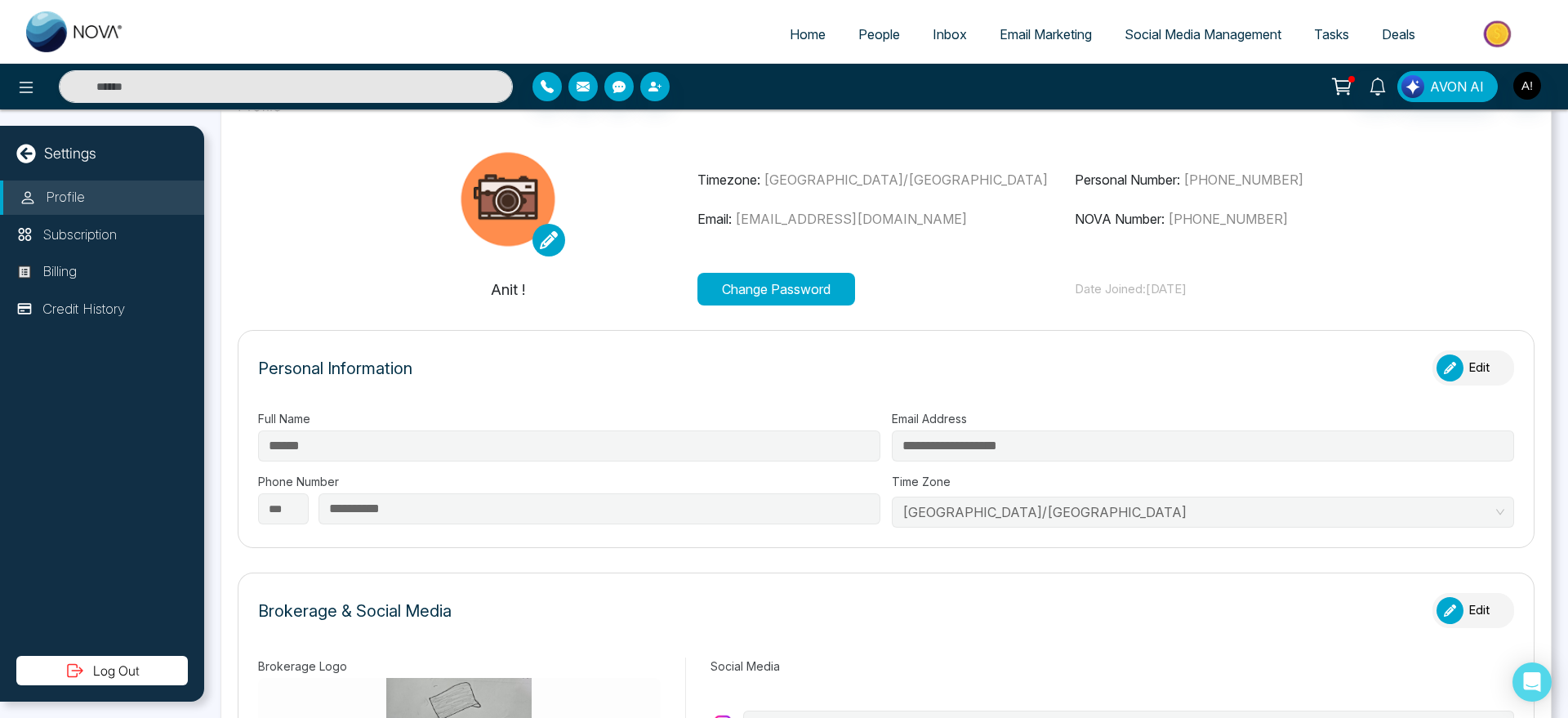
click at [1471, 362] on button "Edit" at bounding box center [1473, 368] width 81 height 35
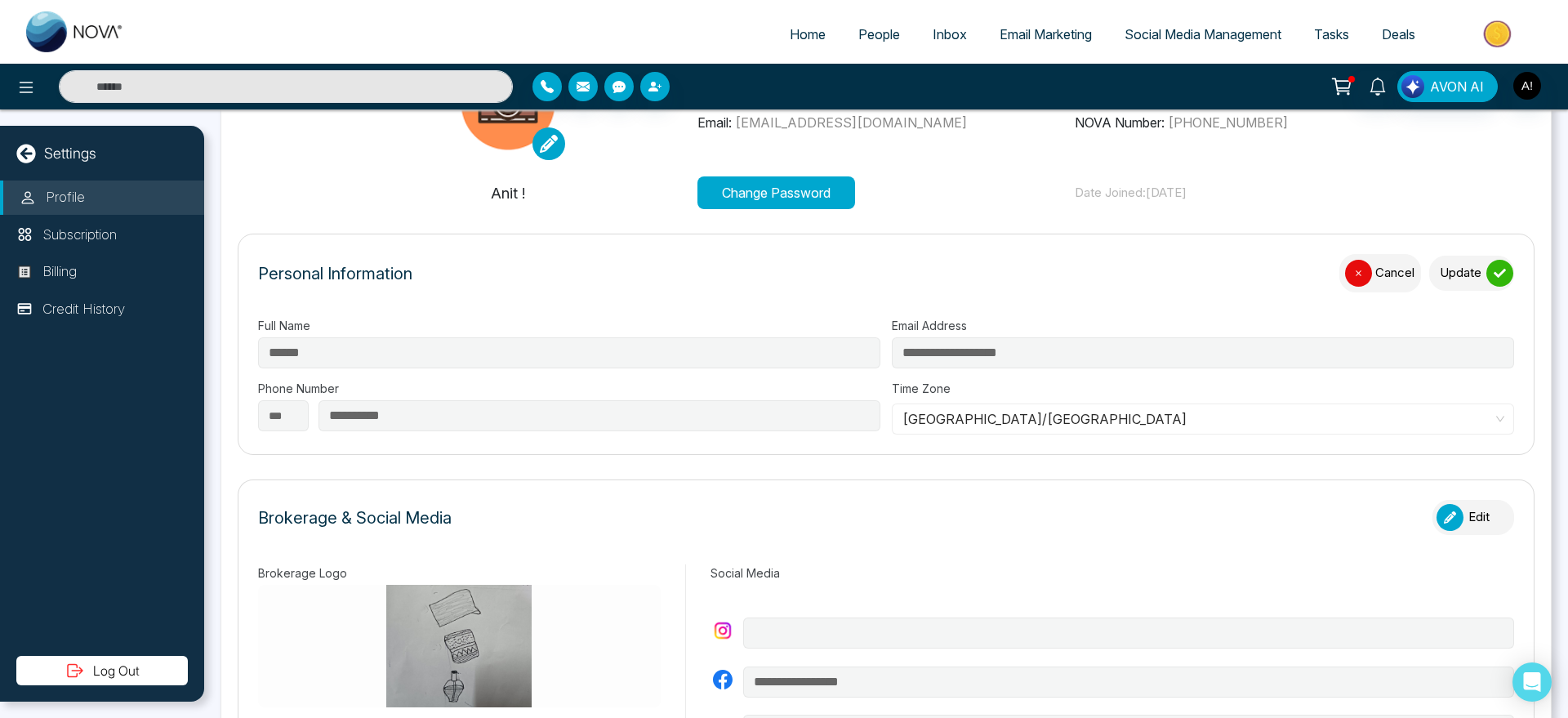
scroll to position [138, 0]
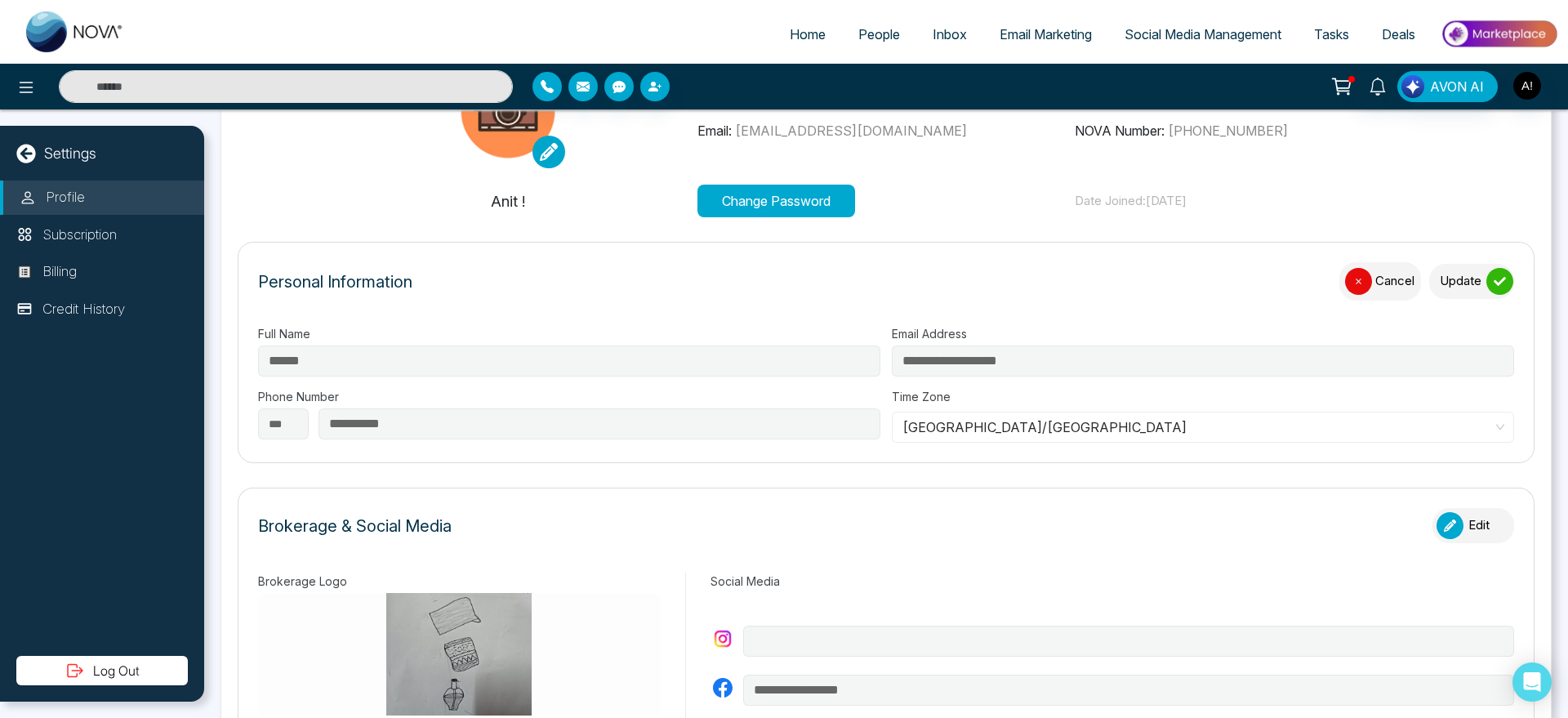
click at [1472, 290] on button "Update" at bounding box center [1472, 282] width 85 height 35
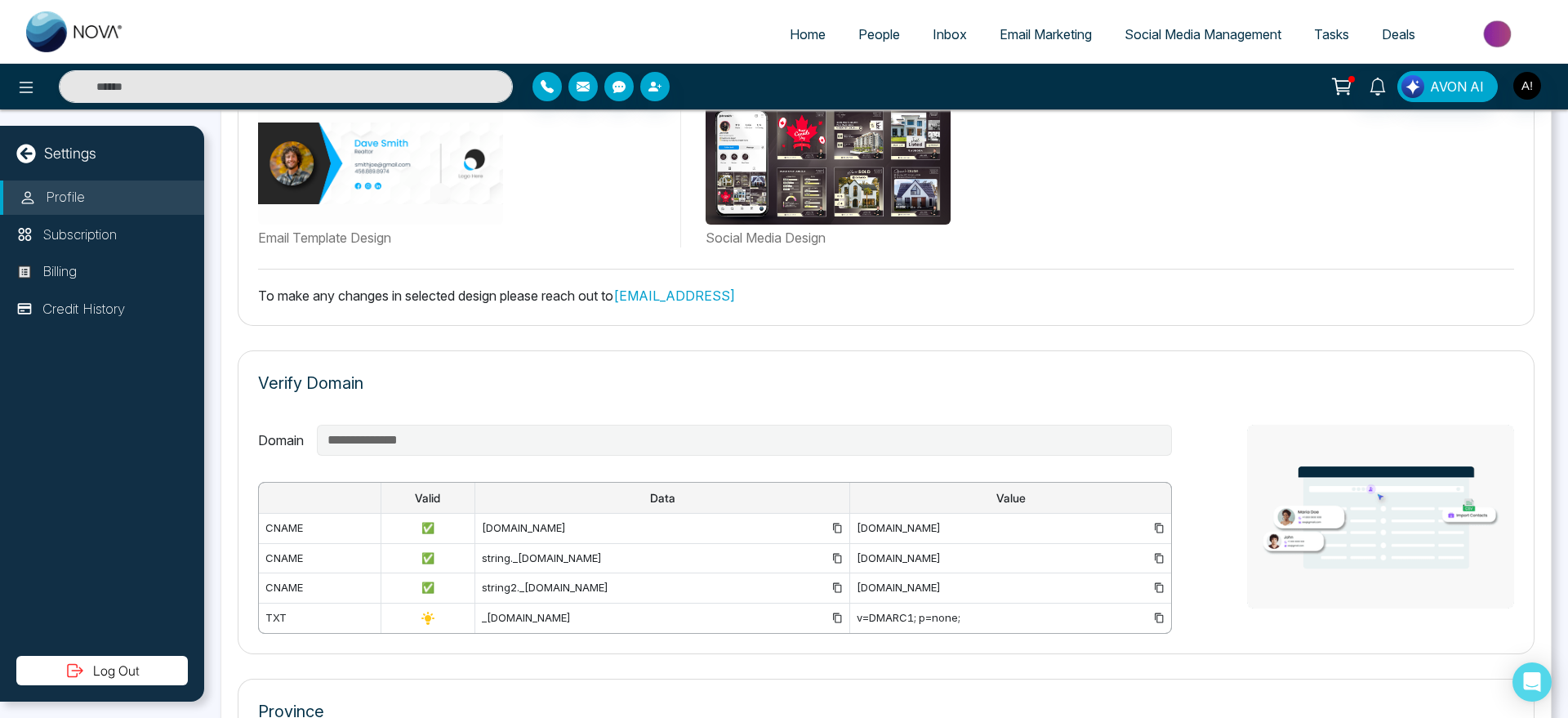
scroll to position [912, 0]
click at [108, 249] on li "Subscription" at bounding box center [102, 234] width 204 height 34
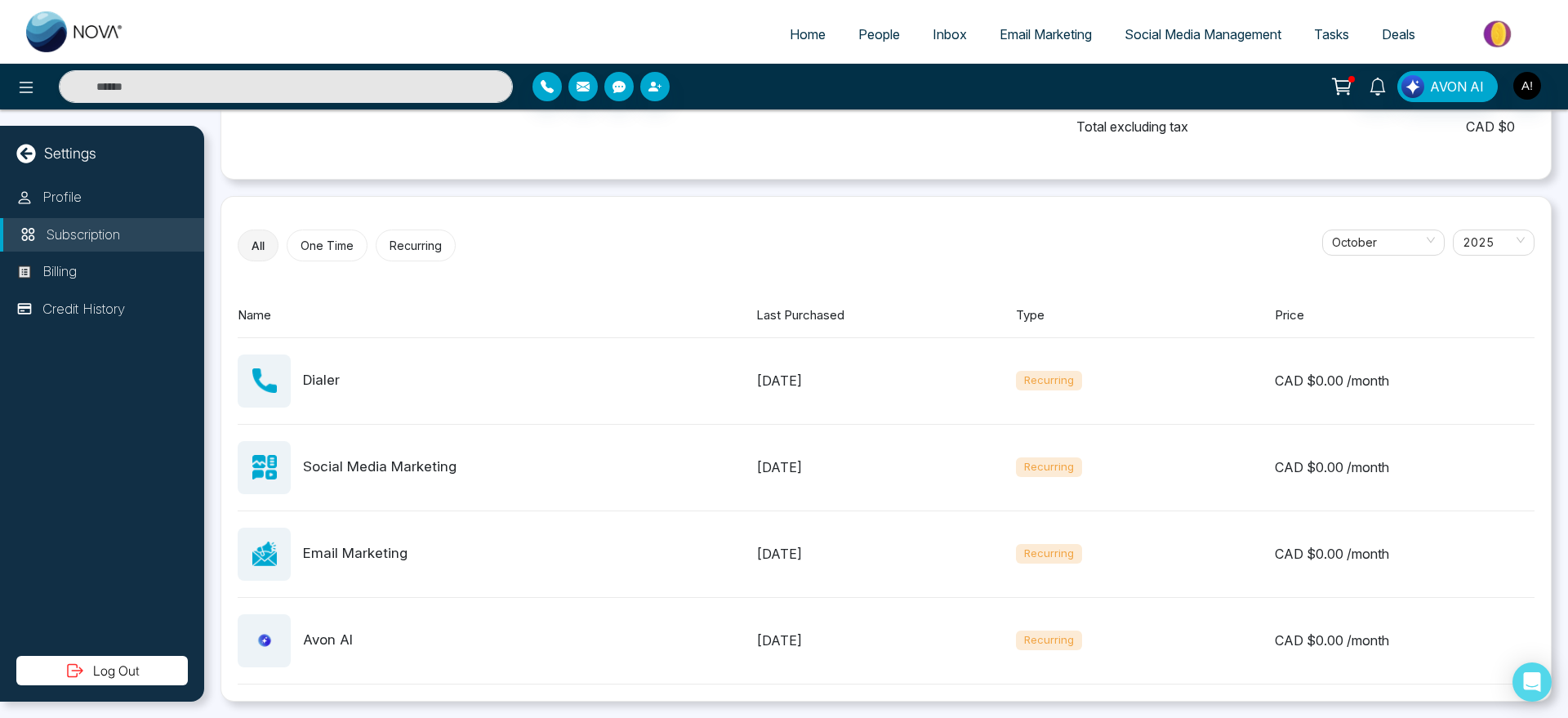
scroll to position [521, 0]
click at [127, 276] on li "Billing" at bounding box center [102, 271] width 204 height 34
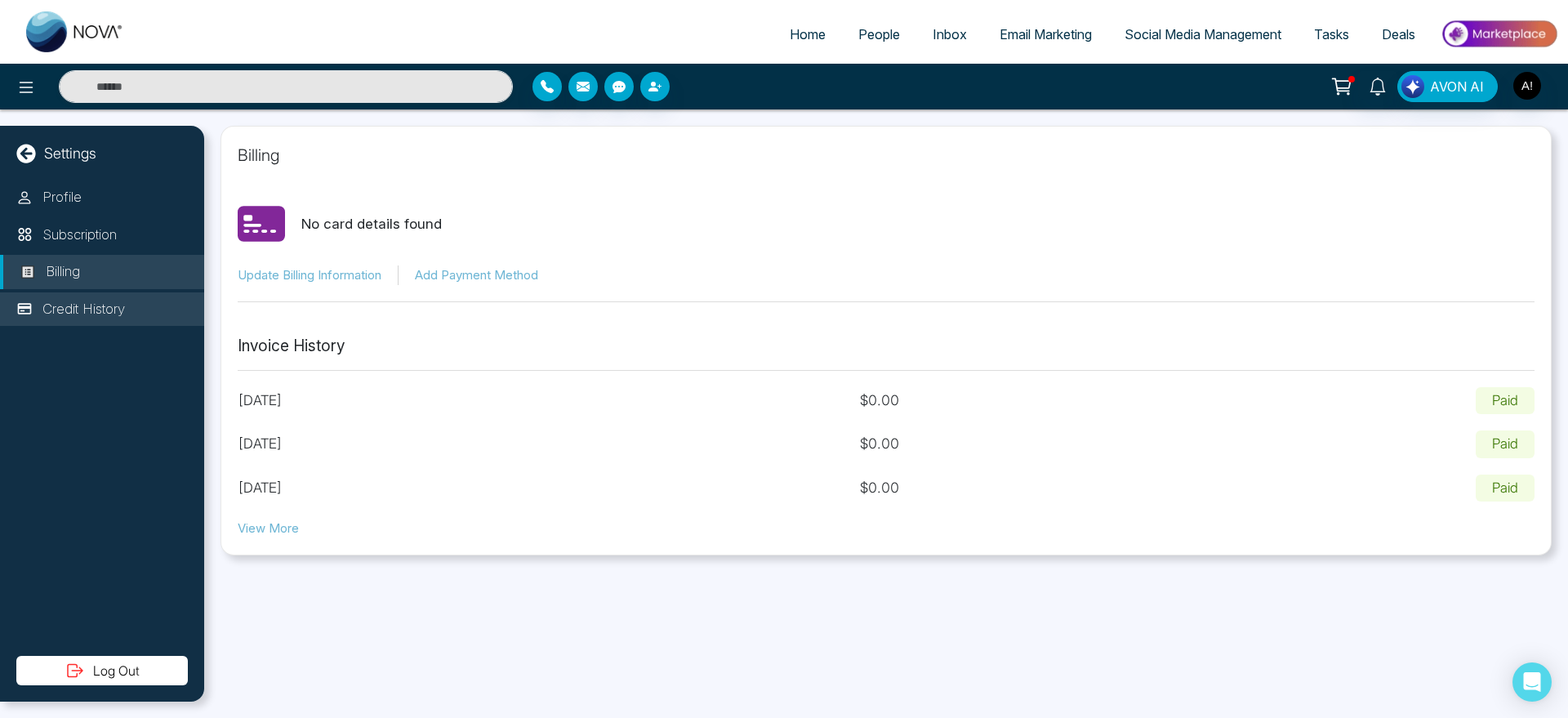
click at [136, 298] on li "Credit History" at bounding box center [102, 309] width 204 height 34
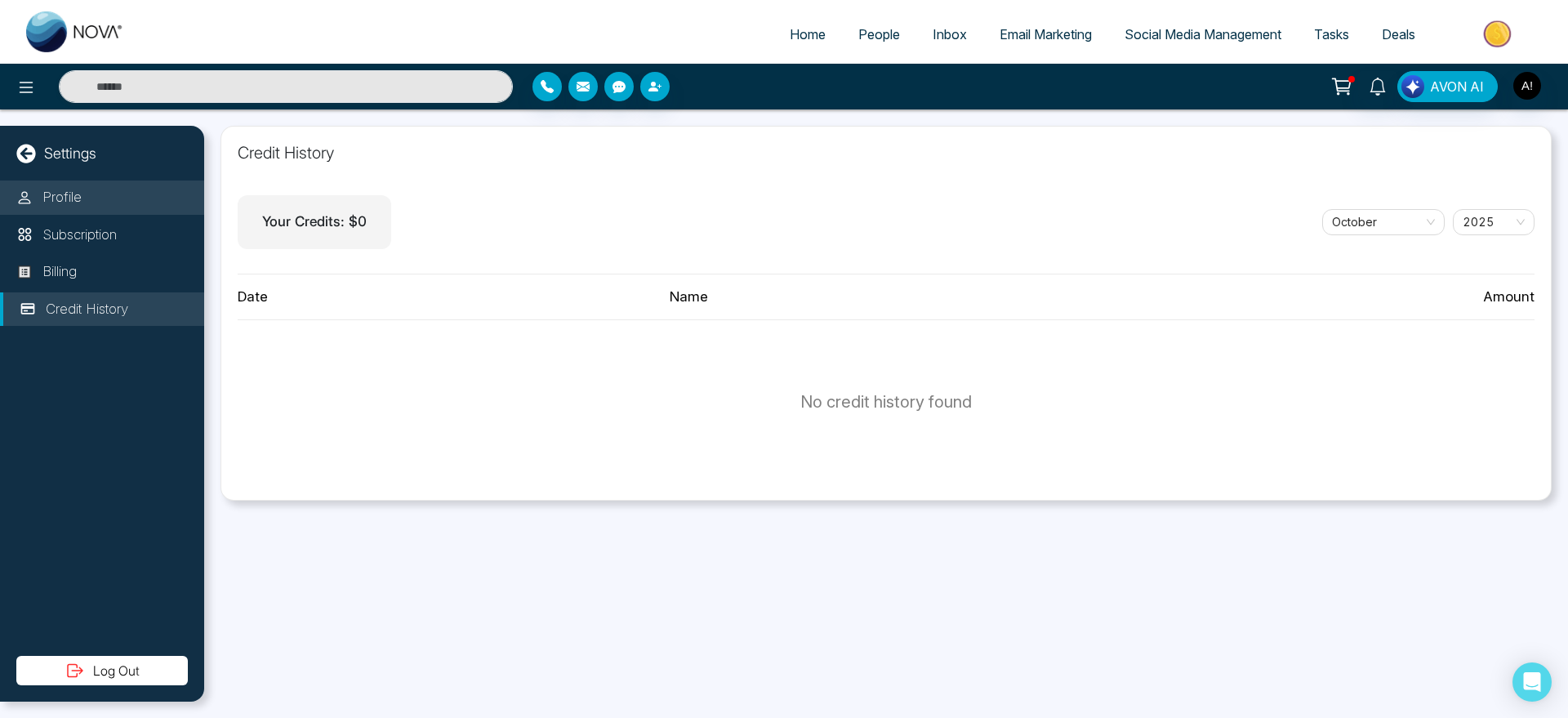
click at [120, 198] on li "Profile" at bounding box center [102, 196] width 204 height 34
select select "***"
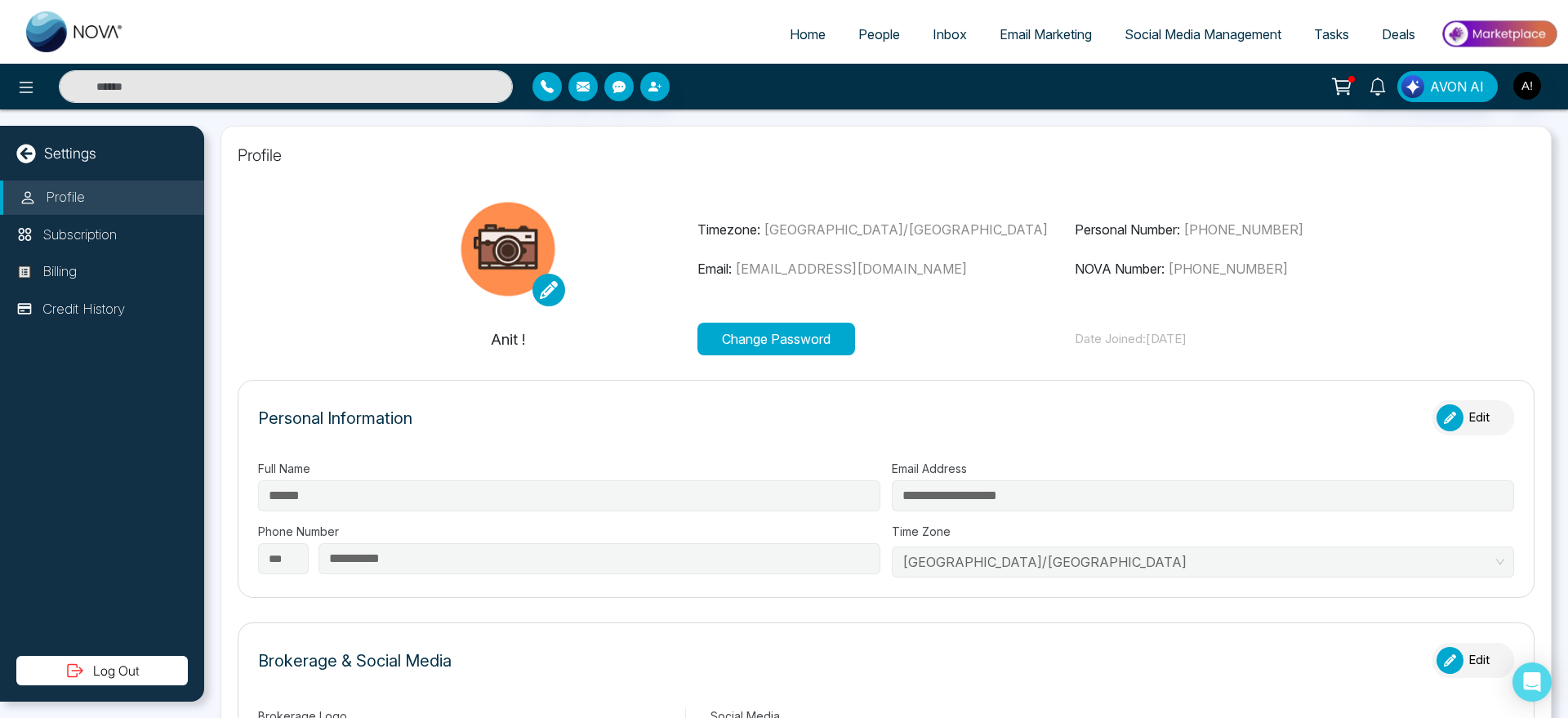
type input "********"
type input "**********"
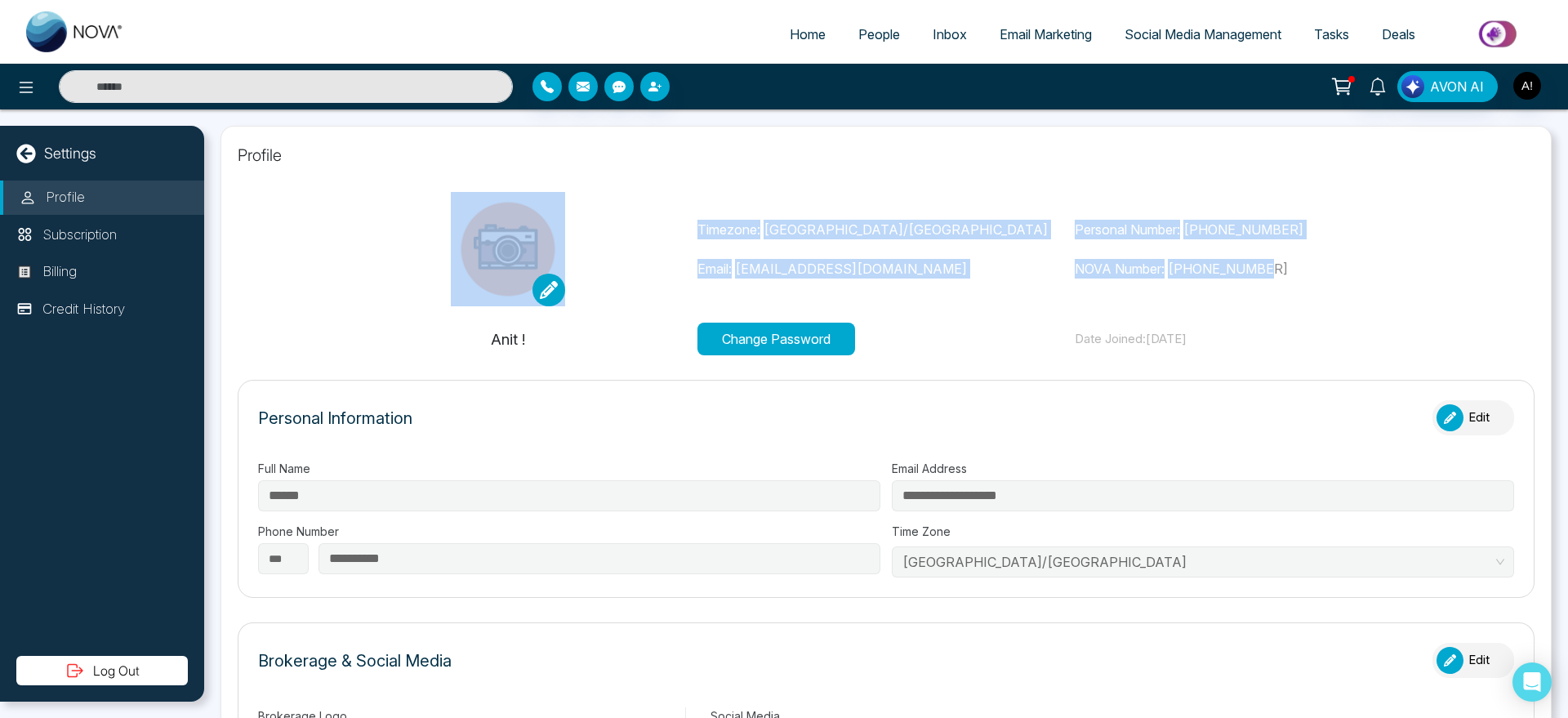
drag, startPoint x: 684, startPoint y: 217, endPoint x: 1377, endPoint y: 267, distance: 694.8
click at [1377, 267] on div "Timezone: [GEOGRAPHIC_DATA]/[GEOGRAPHIC_DATA] Email: [EMAIL_ADDRESS][DOMAIN_NAM…" at bounding box center [886, 249] width 1133 height 114
click at [1377, 267] on p "NOVA Number: [PHONE_NUMBER]" at bounding box center [1263, 268] width 378 height 19
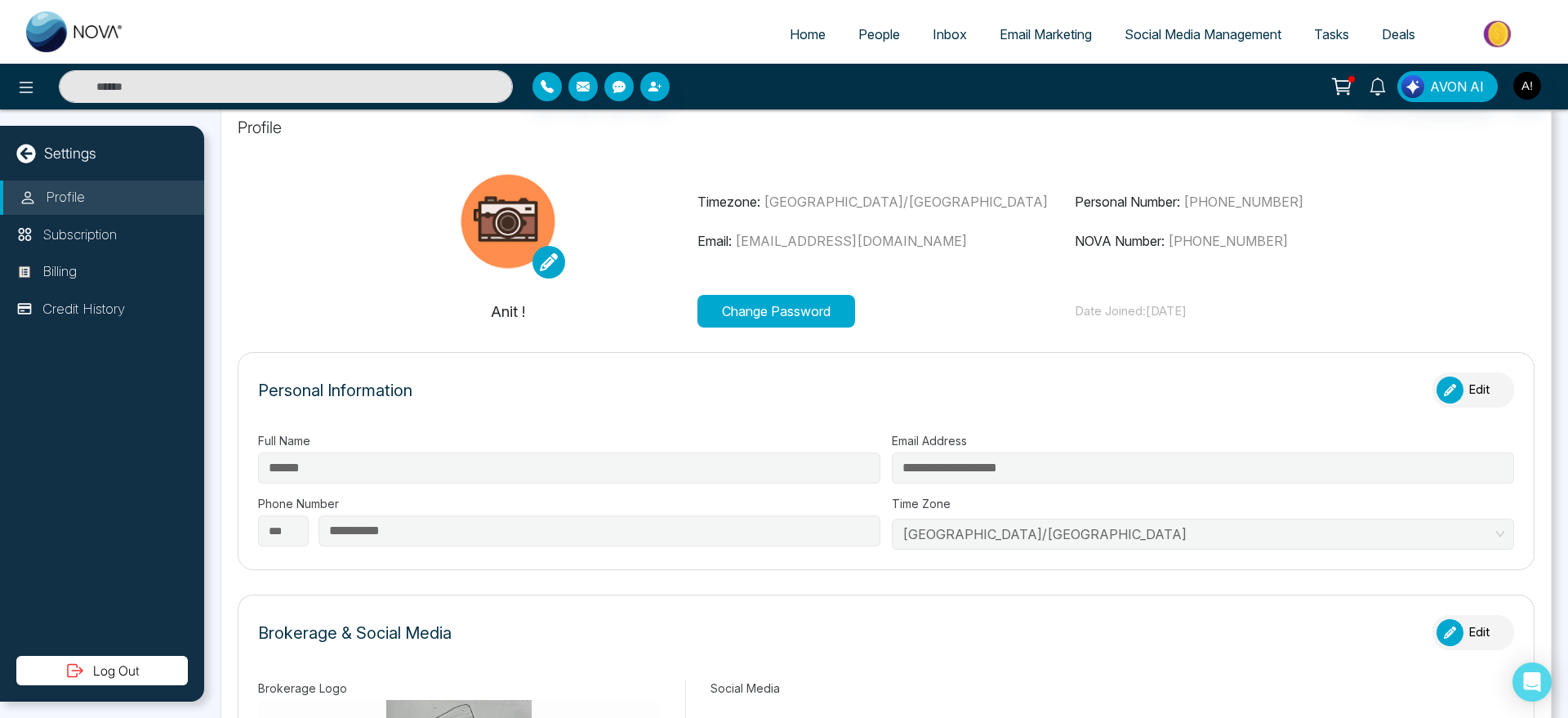
scroll to position [29, 0]
drag, startPoint x: 1048, startPoint y: 311, endPoint x: 1282, endPoint y: 314, distance: 234.0
click at [1282, 314] on div "Anit ! Change Password Date Joined: [DATE]" at bounding box center [886, 311] width 1133 height 33
click at [1282, 314] on p "Date Joined: [DATE]" at bounding box center [1263, 310] width 378 height 18
click at [1202, 314] on p "Date Joined: [DATE]" at bounding box center [1263, 310] width 378 height 18
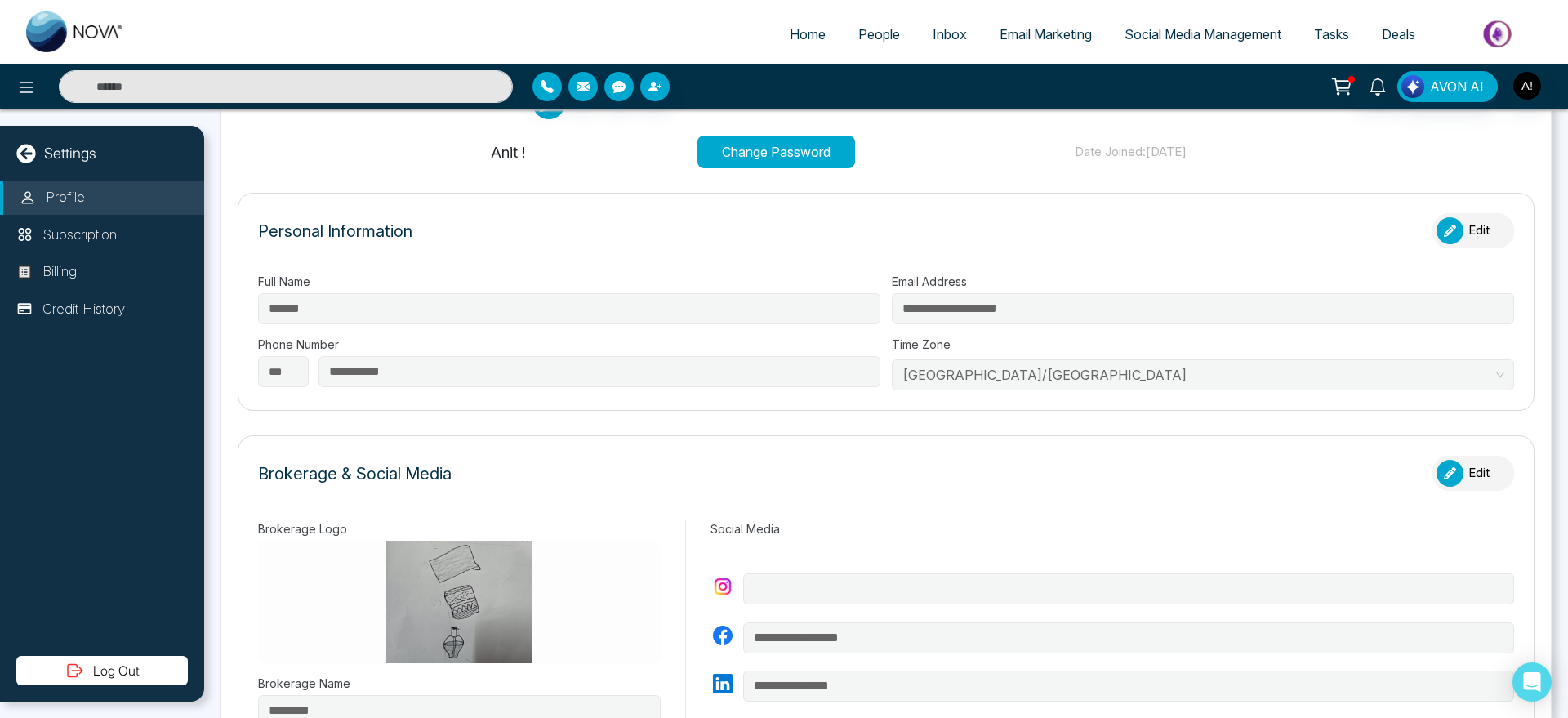
scroll to position [195, 0]
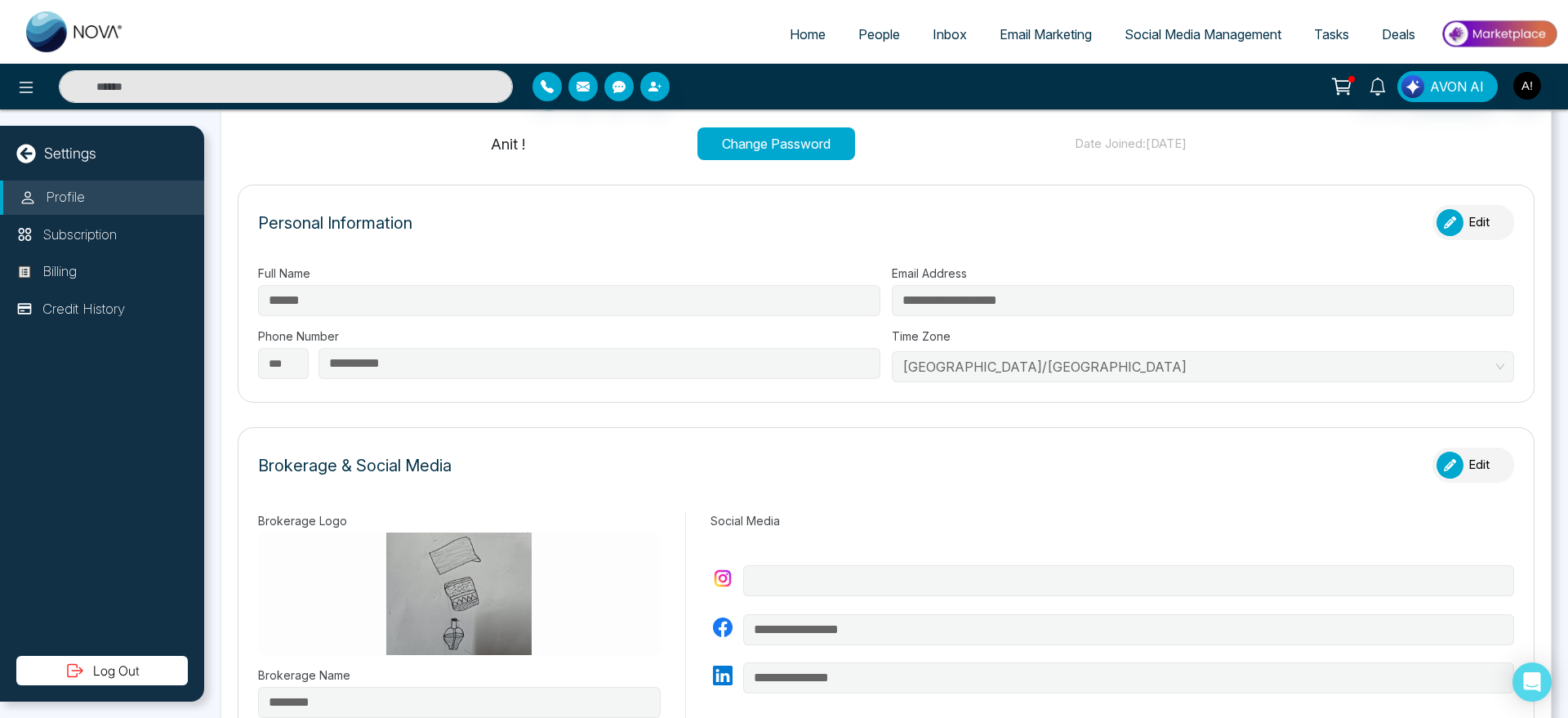
click at [1452, 216] on button "Edit" at bounding box center [1473, 223] width 81 height 35
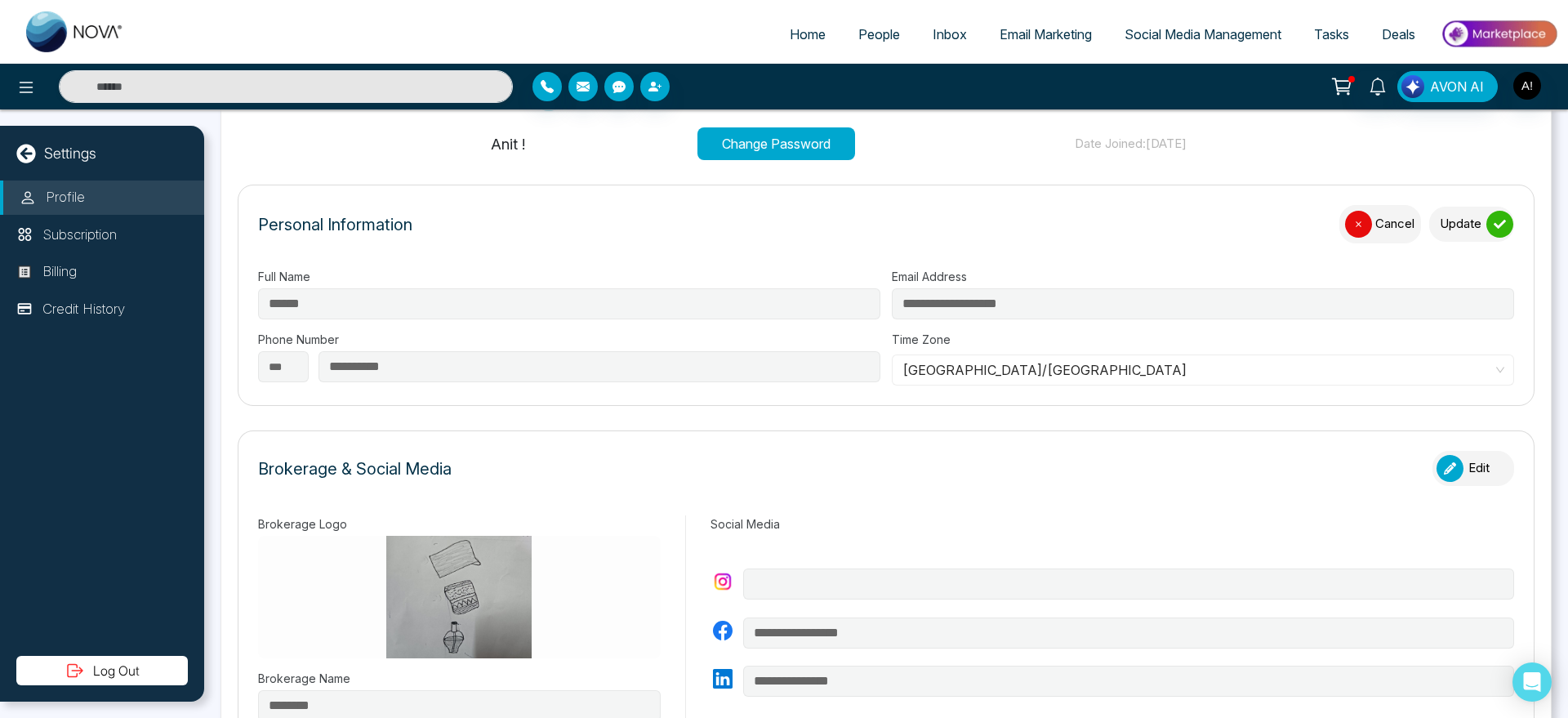
scroll to position [231, 0]
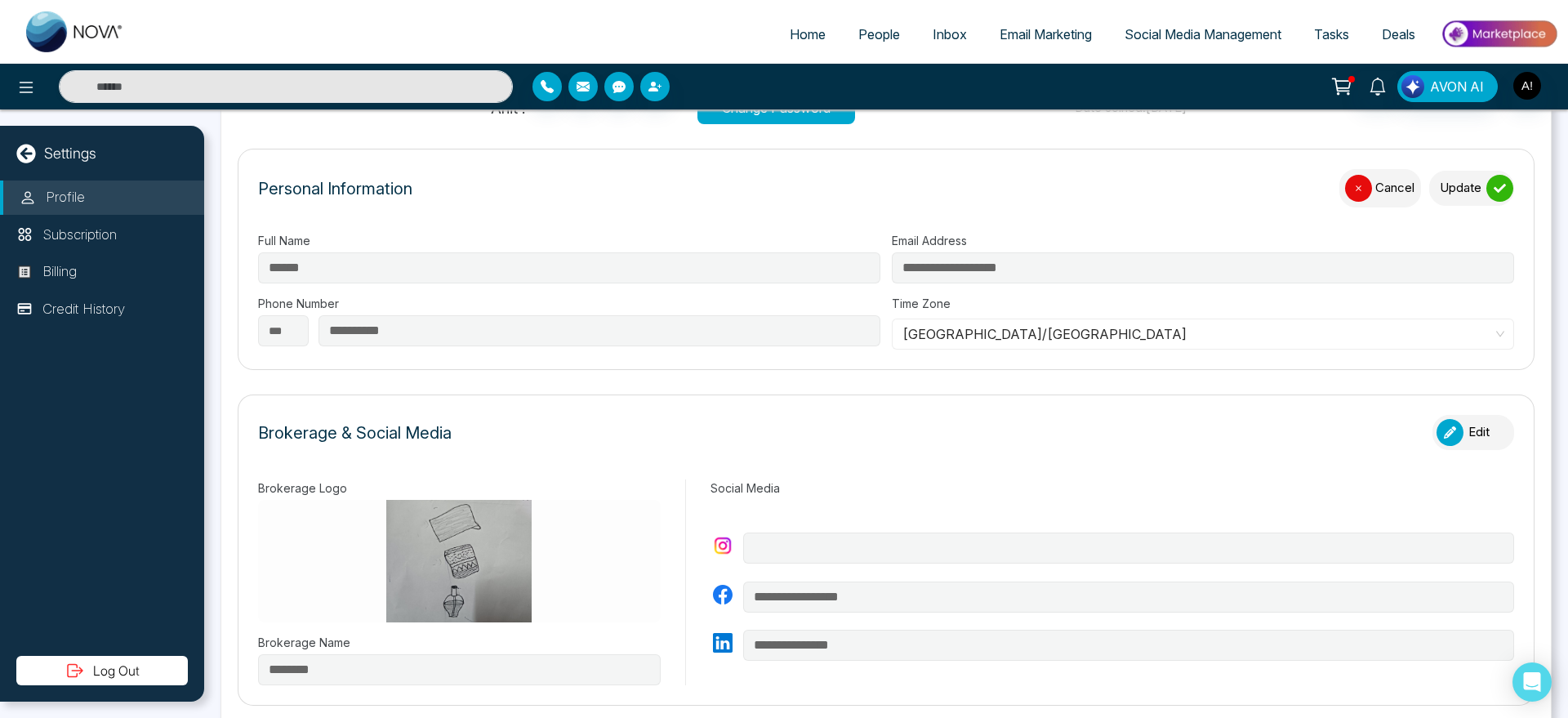
click at [1493, 191] on icon "submit" at bounding box center [1499, 188] width 13 height 13
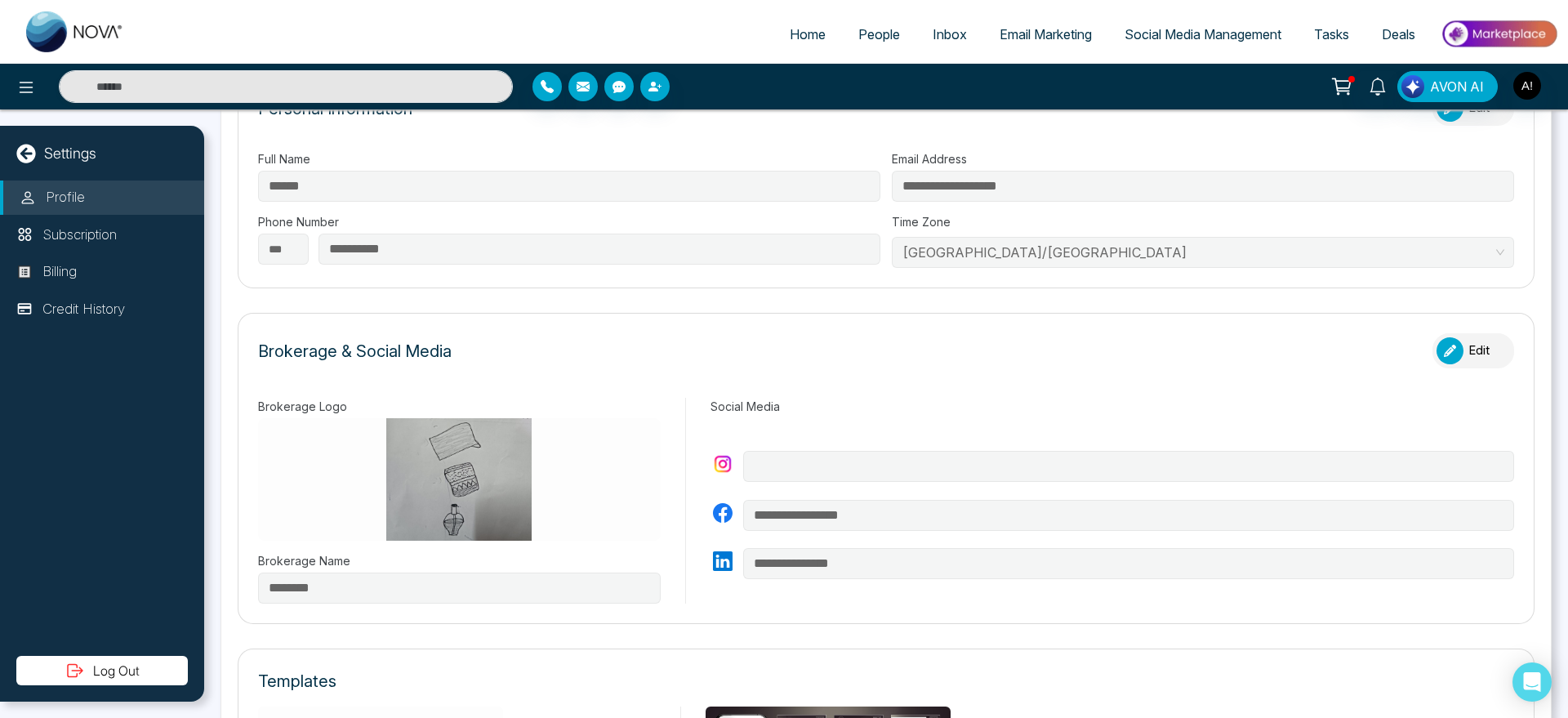
scroll to position [329, 0]
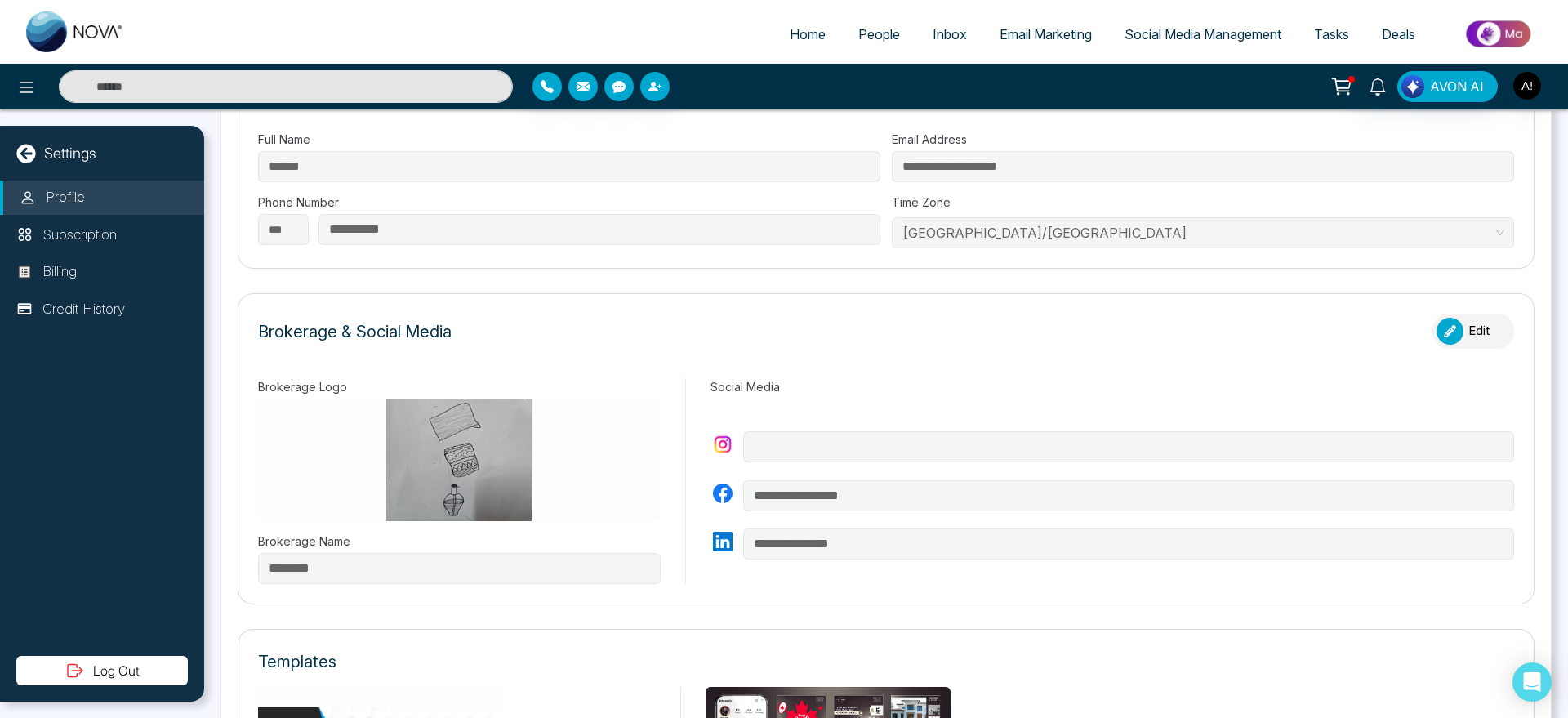
drag, startPoint x: 1417, startPoint y: 337, endPoint x: 1456, endPoint y: 333, distance: 39.2
click at [1456, 333] on div "Brokerage & Social Media Edit" at bounding box center [887, 339] width 1256 height 51
click at [1456, 333] on button "Edit" at bounding box center [1473, 331] width 81 height 35
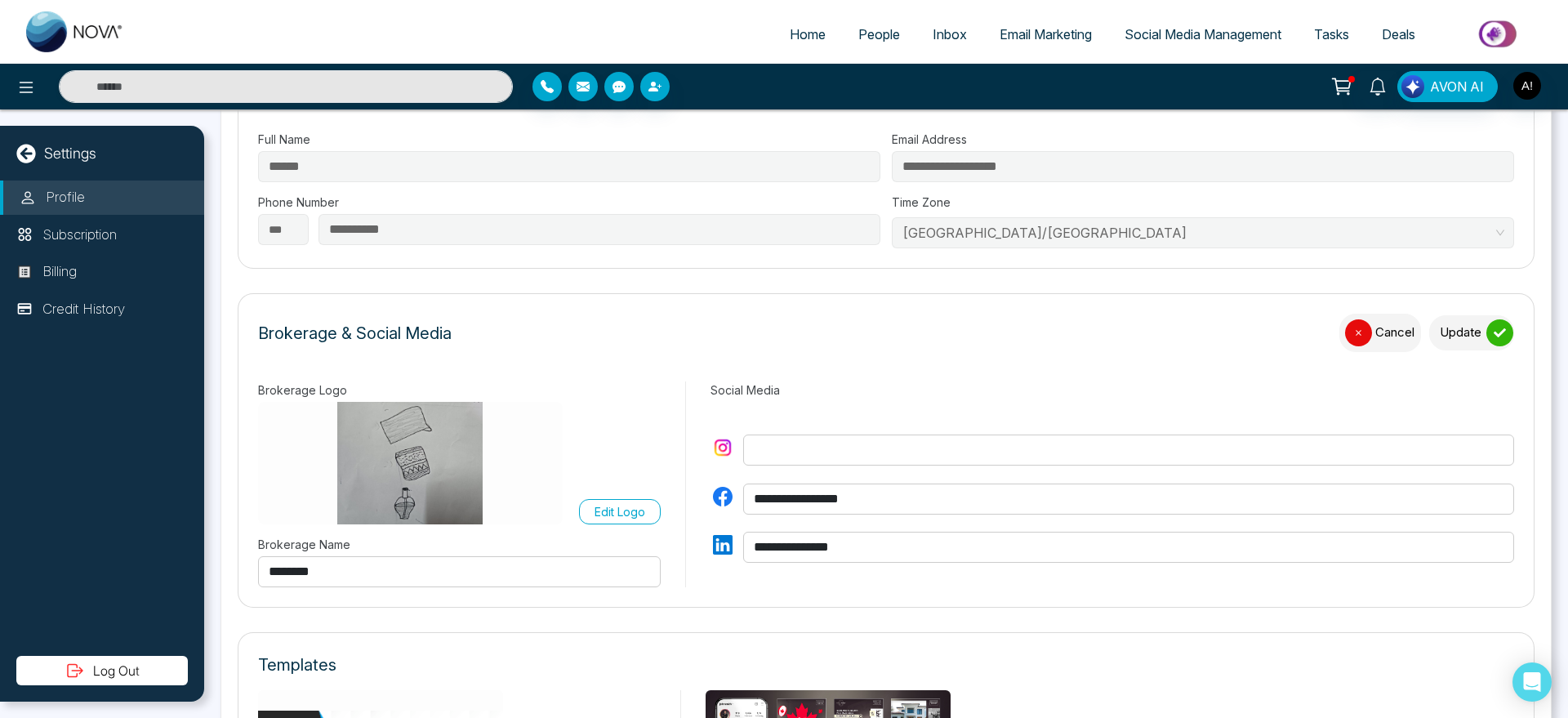
click at [1453, 330] on button "Update" at bounding box center [1472, 333] width 85 height 35
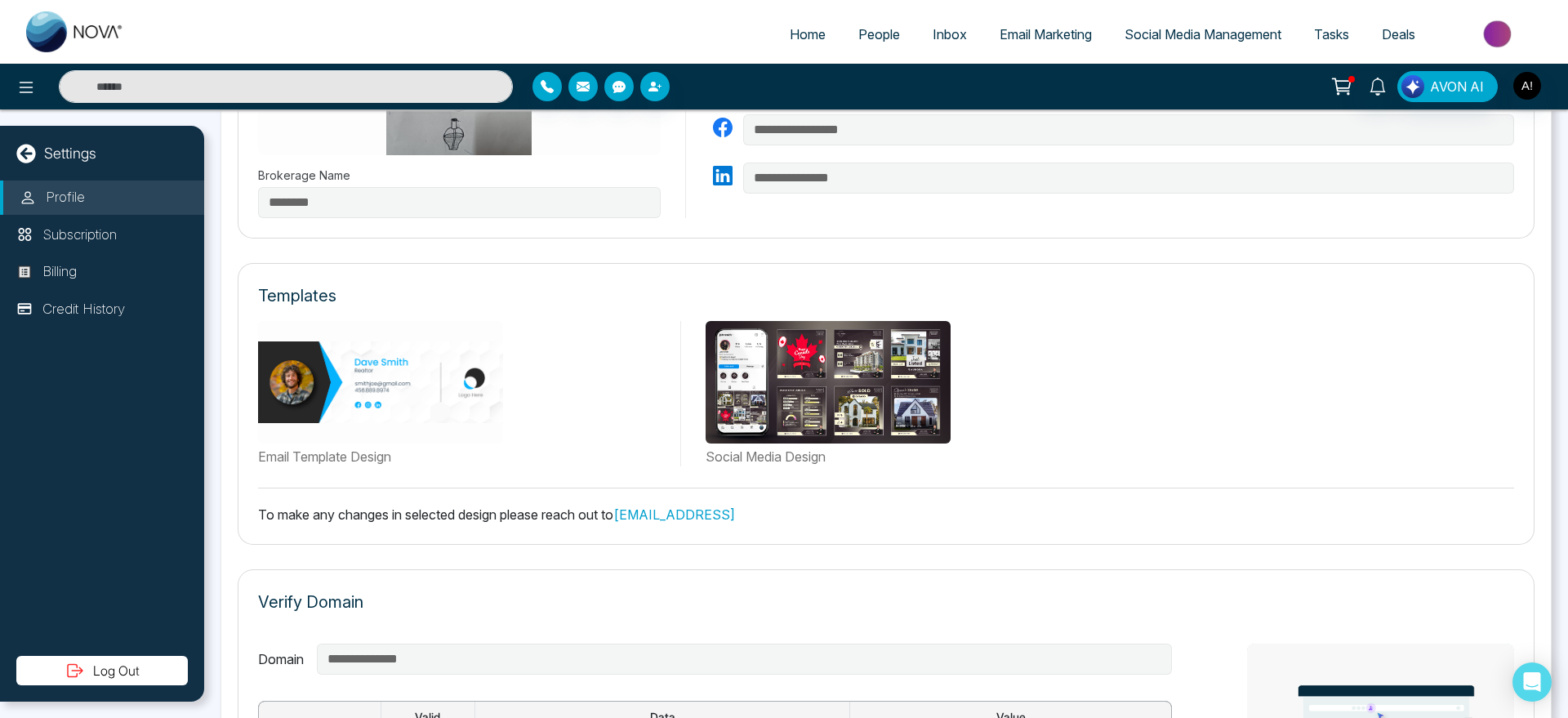
scroll to position [698, 0]
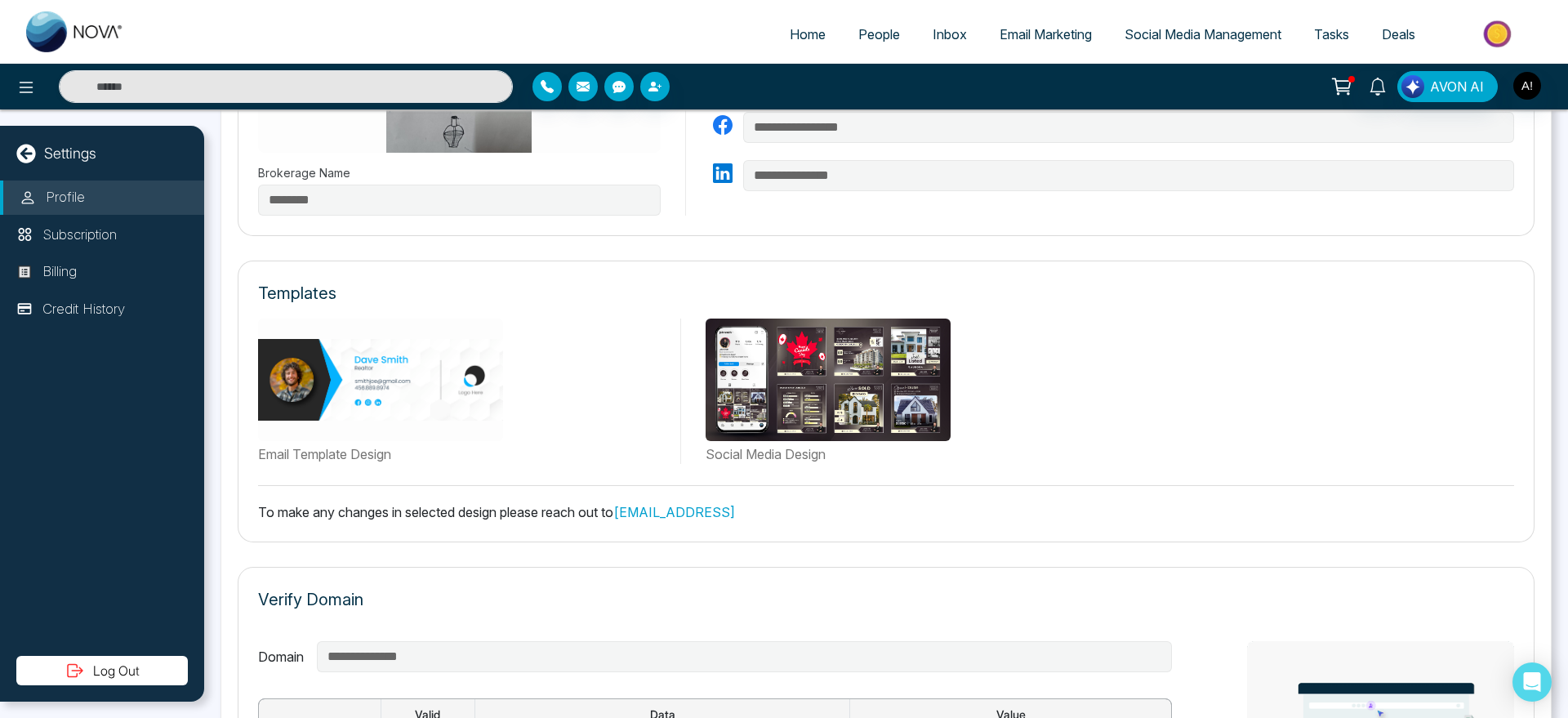
drag, startPoint x: 255, startPoint y: 497, endPoint x: 842, endPoint y: 507, distance: 587.1
click at [842, 507] on div "Templates Email Template Design Social Media Design To make any changes in sele…" at bounding box center [887, 401] width 1297 height 282
click at [842, 507] on p "To make any changes in selected design please reach out to [EMAIL_ADDRESS]" at bounding box center [887, 512] width 1256 height 19
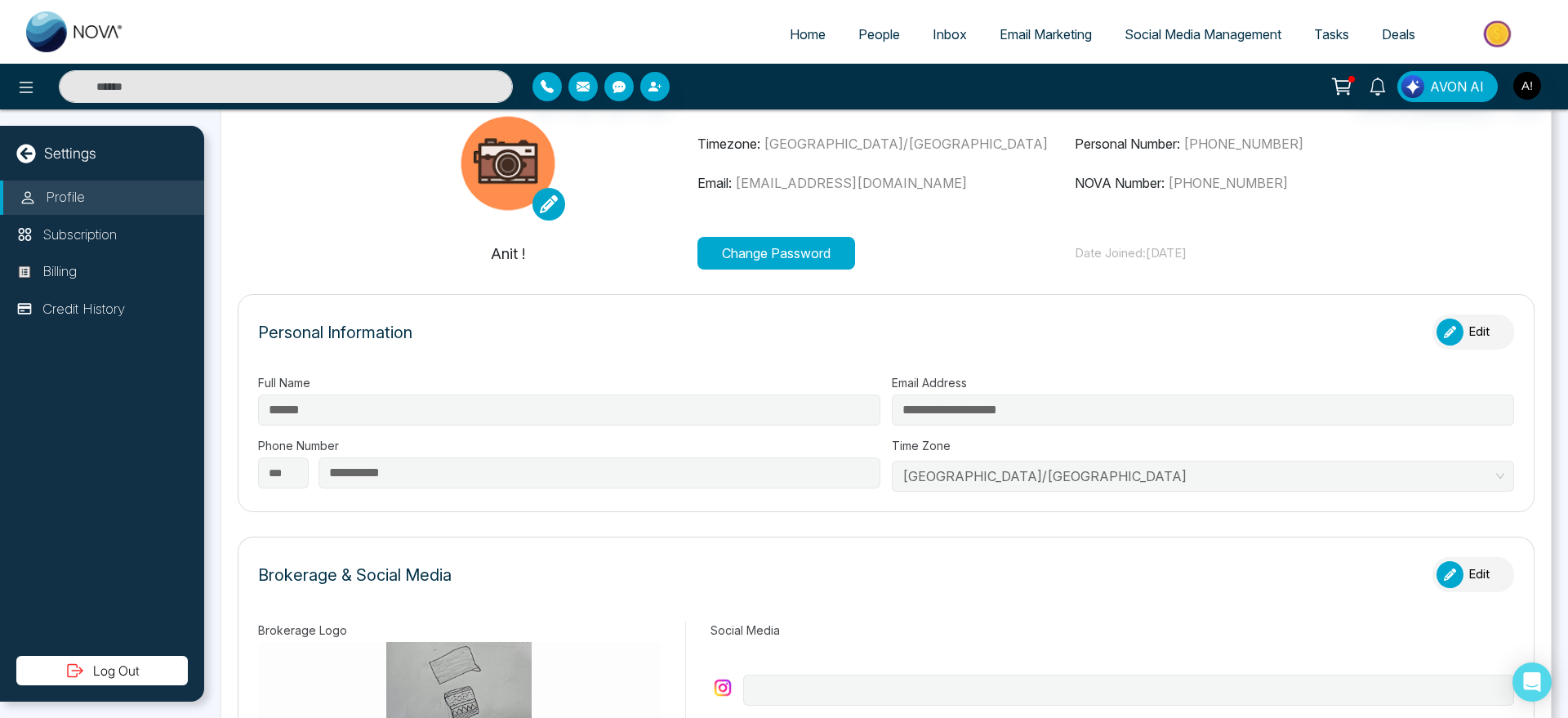
scroll to position [0, 0]
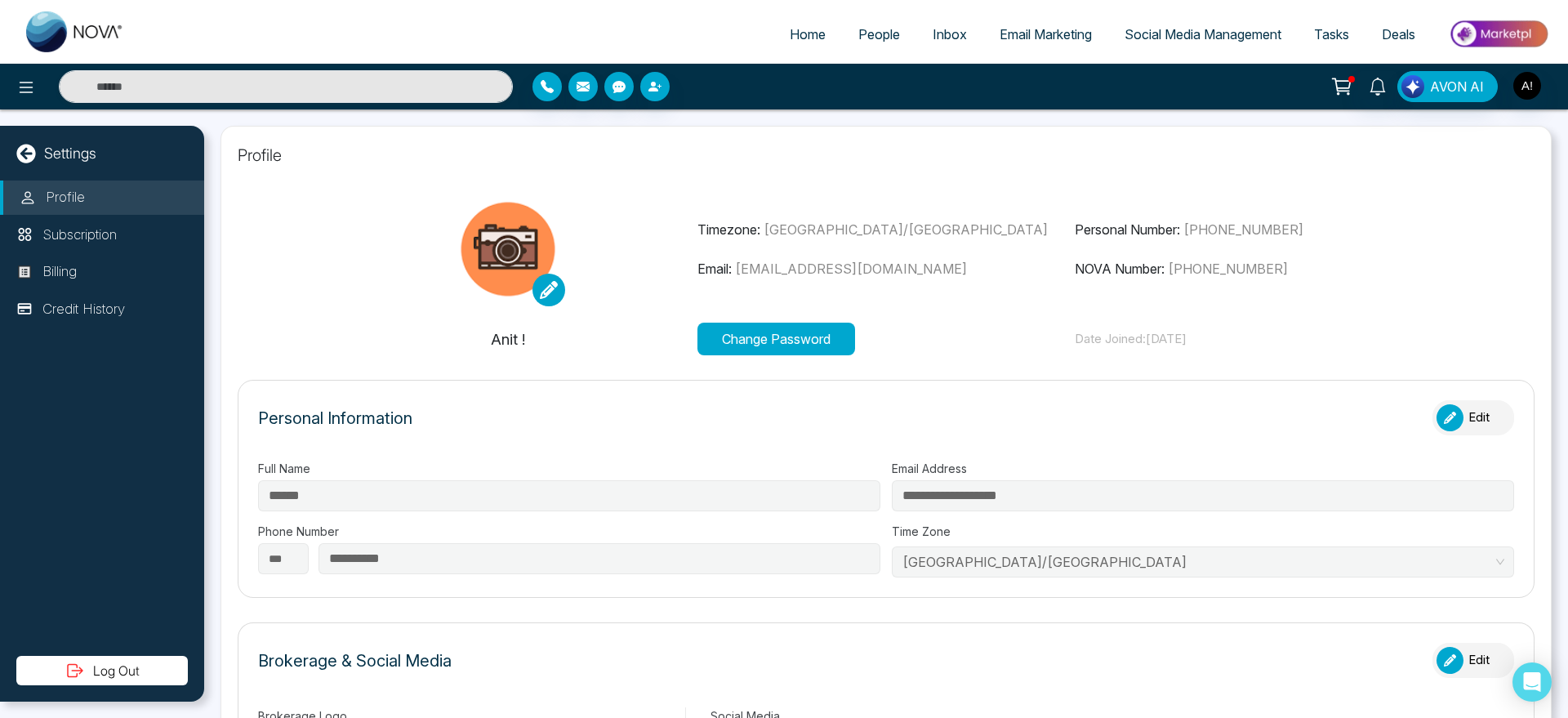
click at [1481, 417] on button "Edit" at bounding box center [1473, 417] width 81 height 35
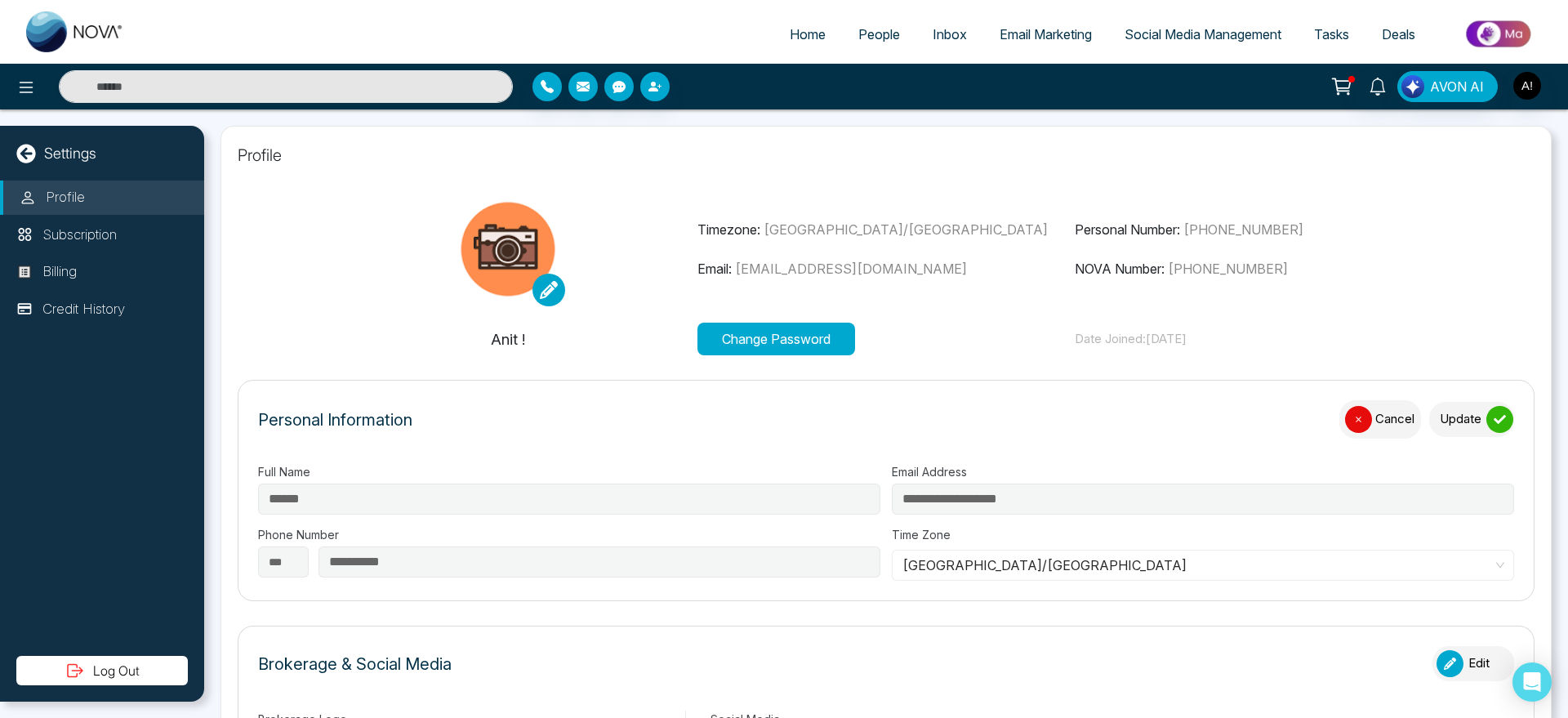
click at [1487, 417] on div "submit" at bounding box center [1500, 419] width 27 height 27
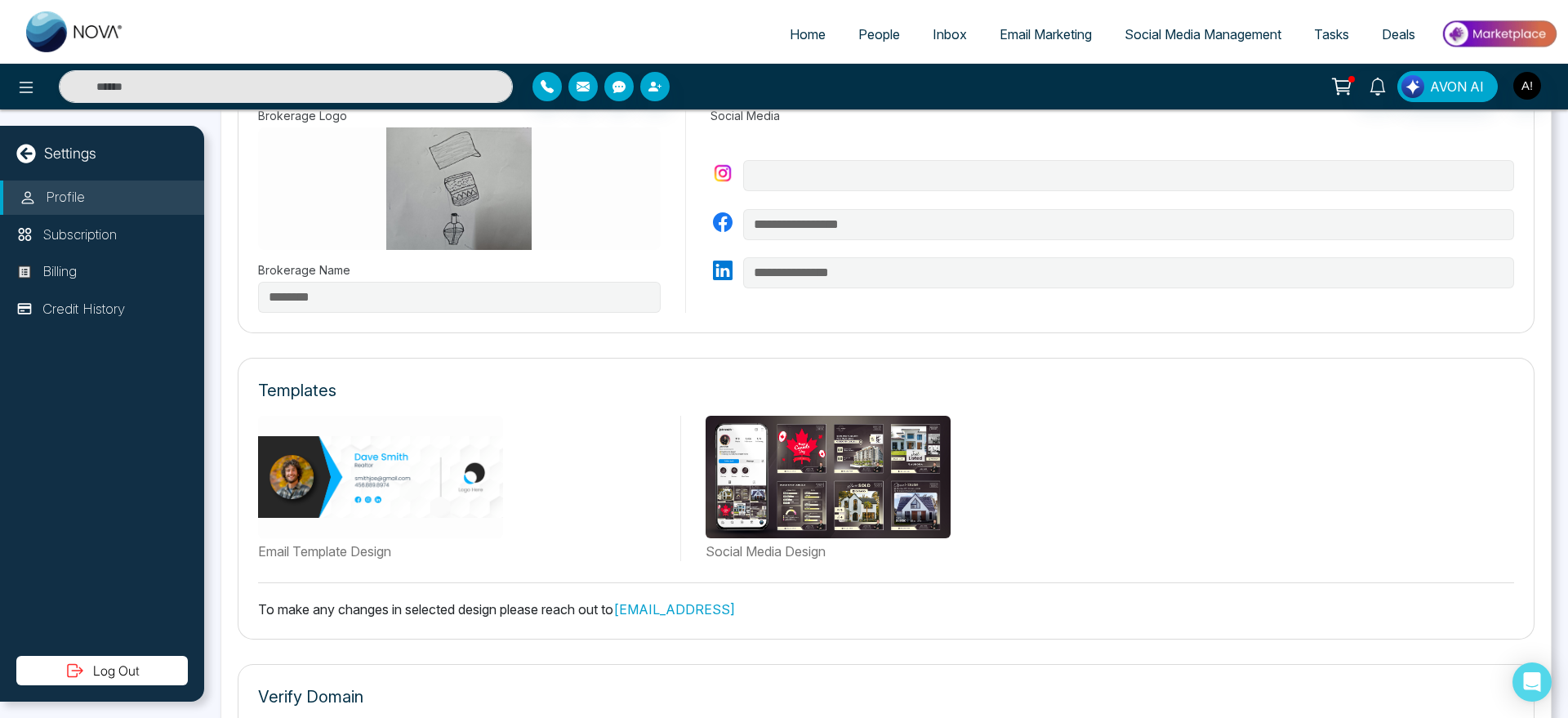
scroll to position [661, 0]
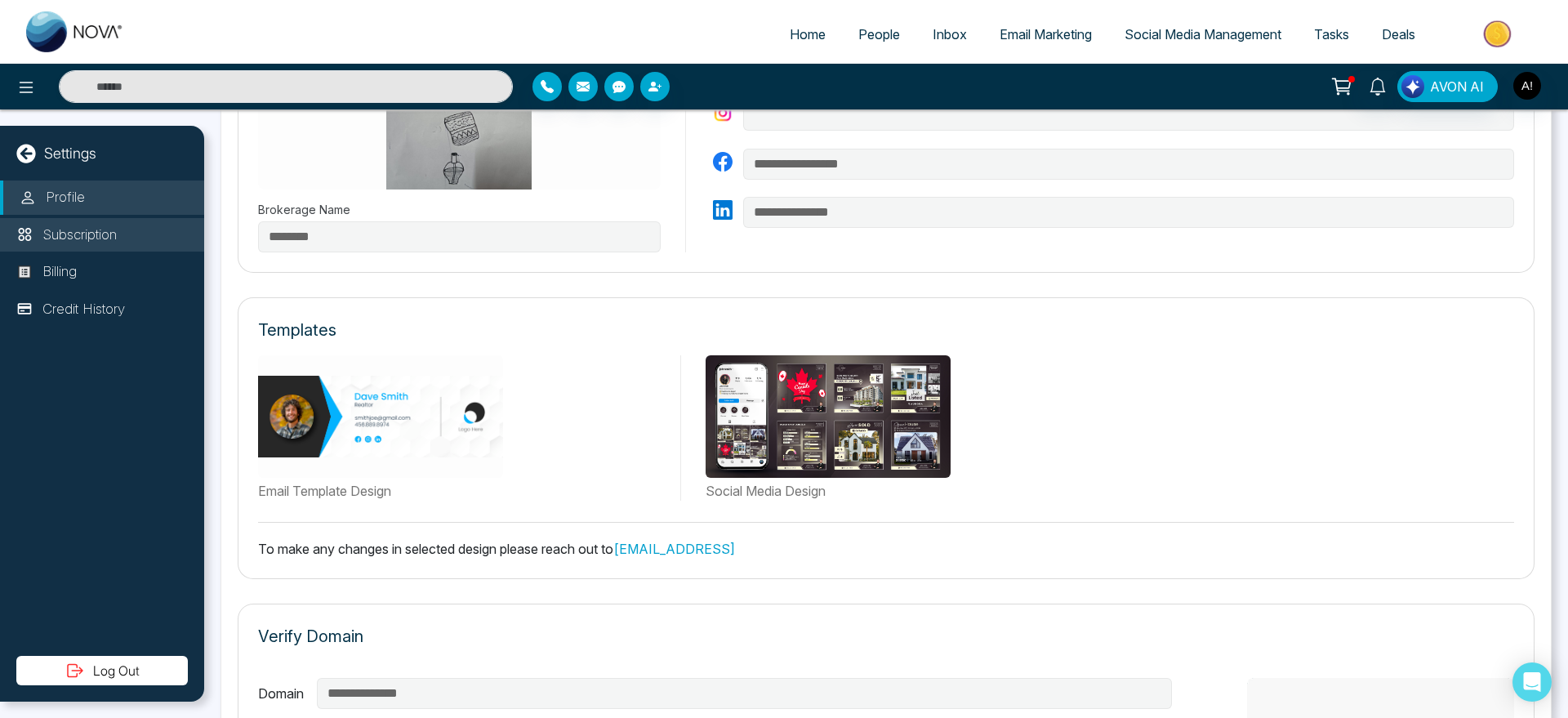
click at [113, 237] on p "Subscription" at bounding box center [79, 235] width 75 height 21
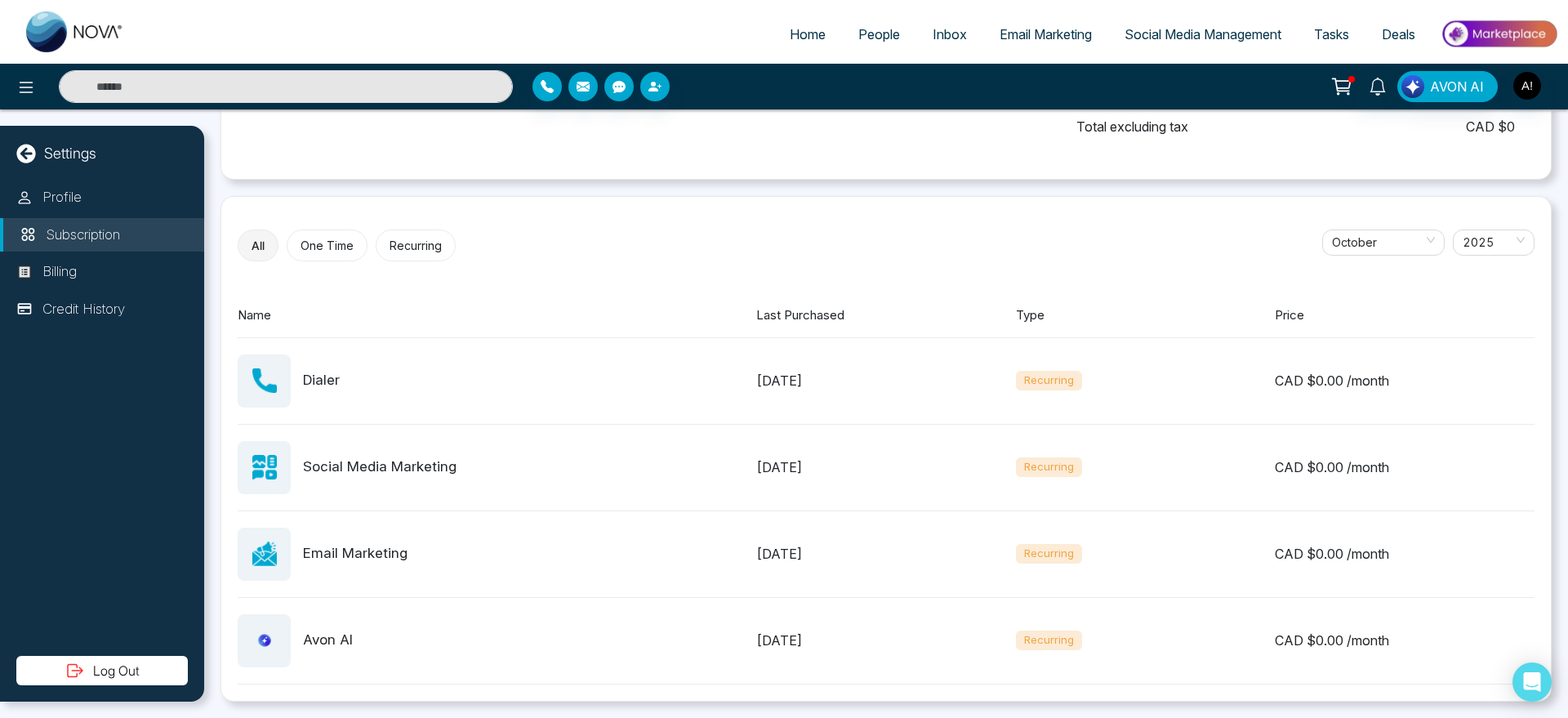
scroll to position [521, 0]
click at [127, 267] on li "Billing" at bounding box center [102, 271] width 204 height 34
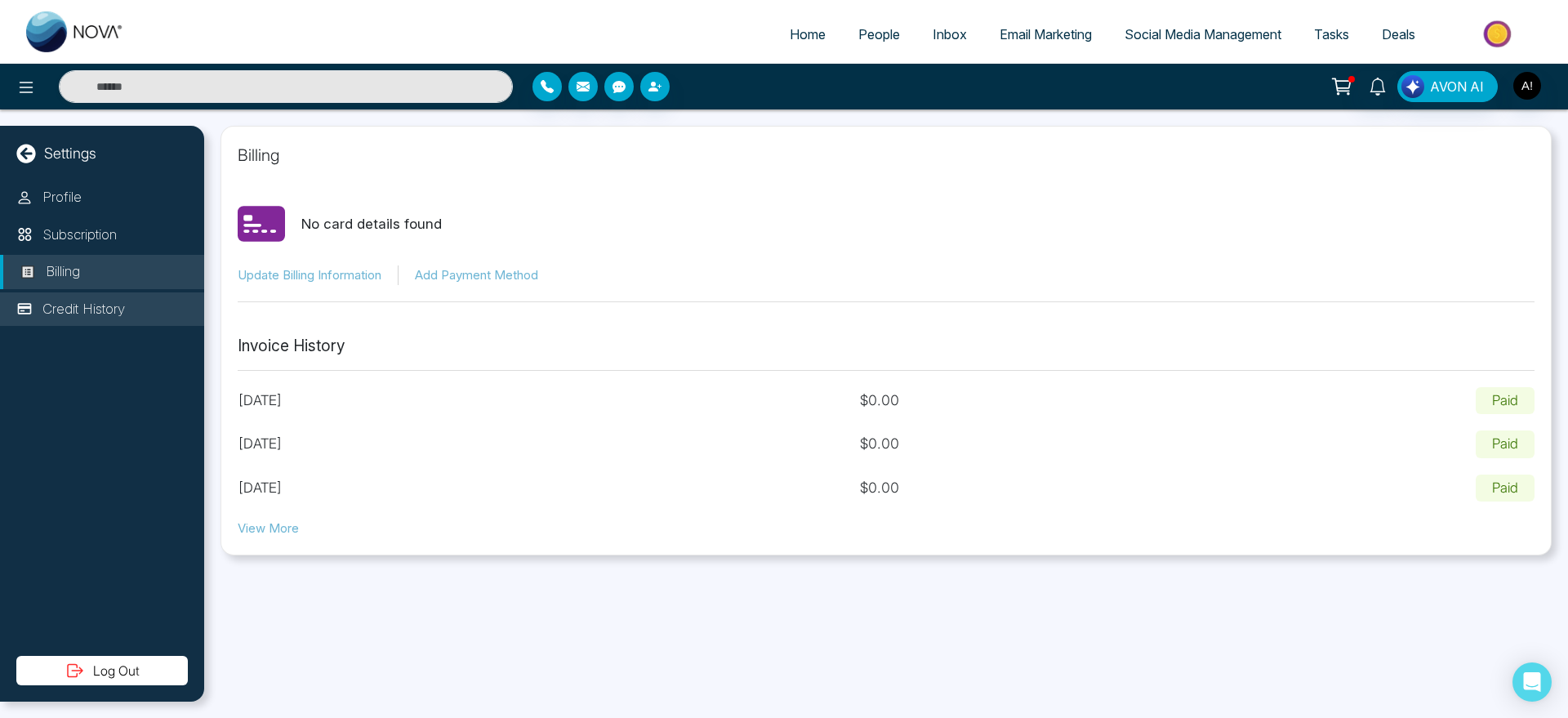
click at [123, 313] on p "Credit History" at bounding box center [83, 310] width 82 height 21
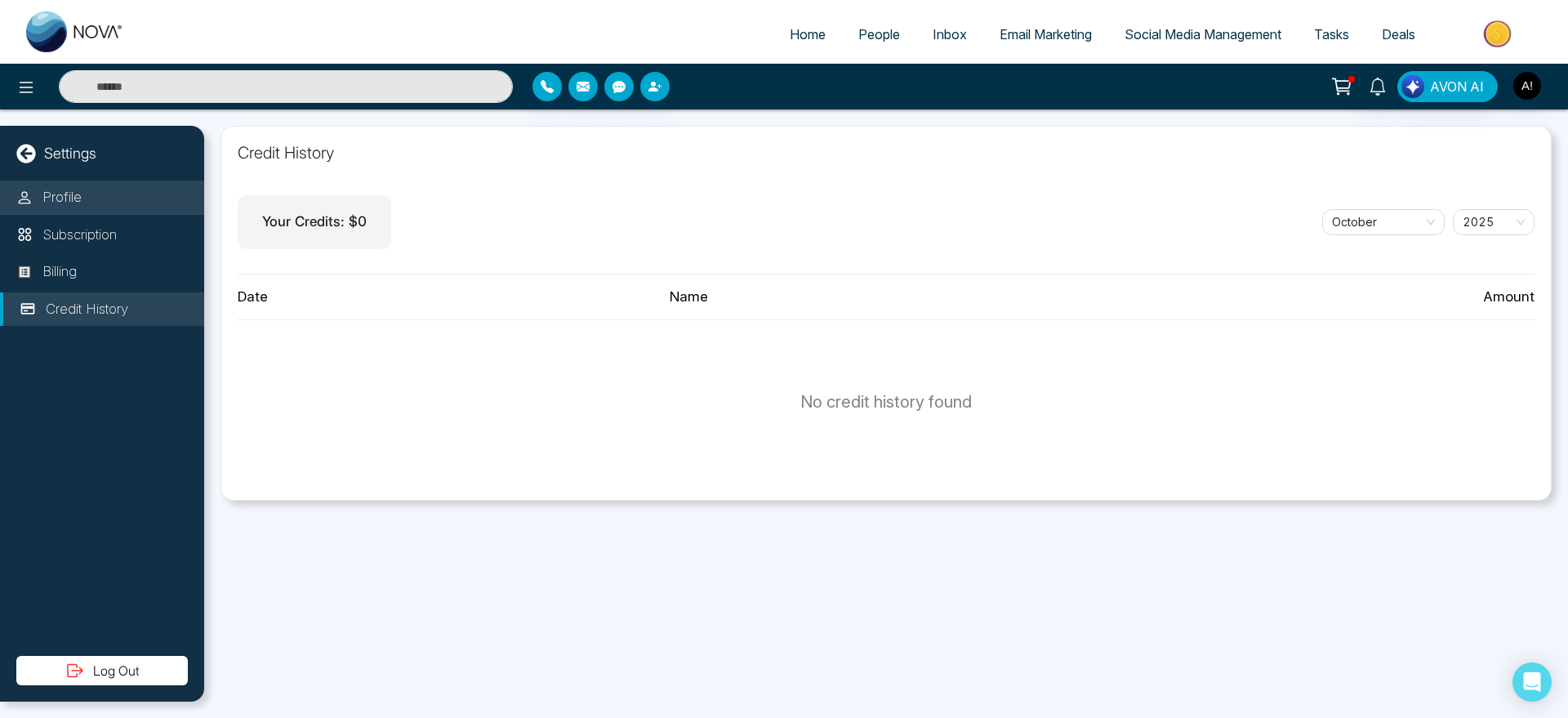
click at [104, 211] on li "Profile" at bounding box center [102, 196] width 204 height 34
select select "***"
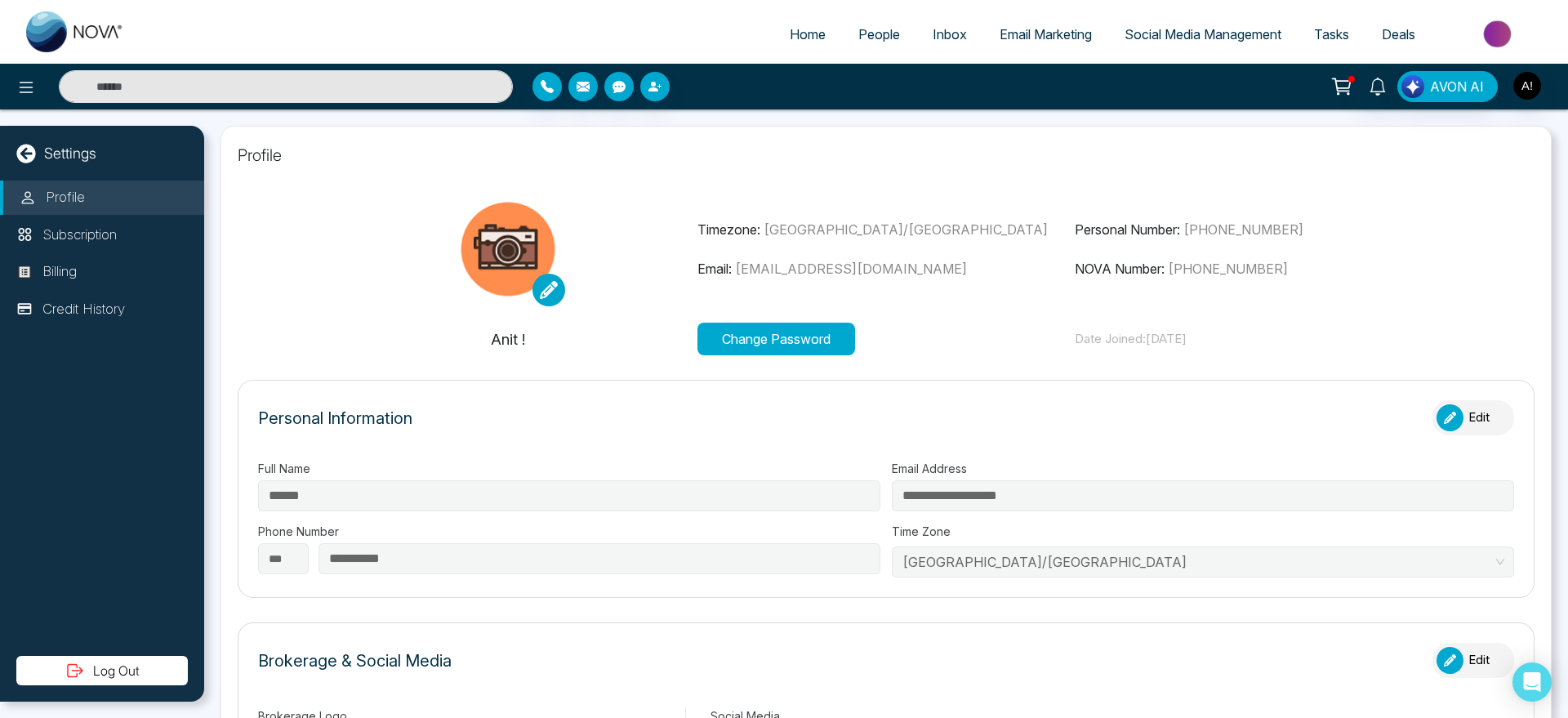
click at [104, 211] on li "Profile" at bounding box center [102, 196] width 204 height 34
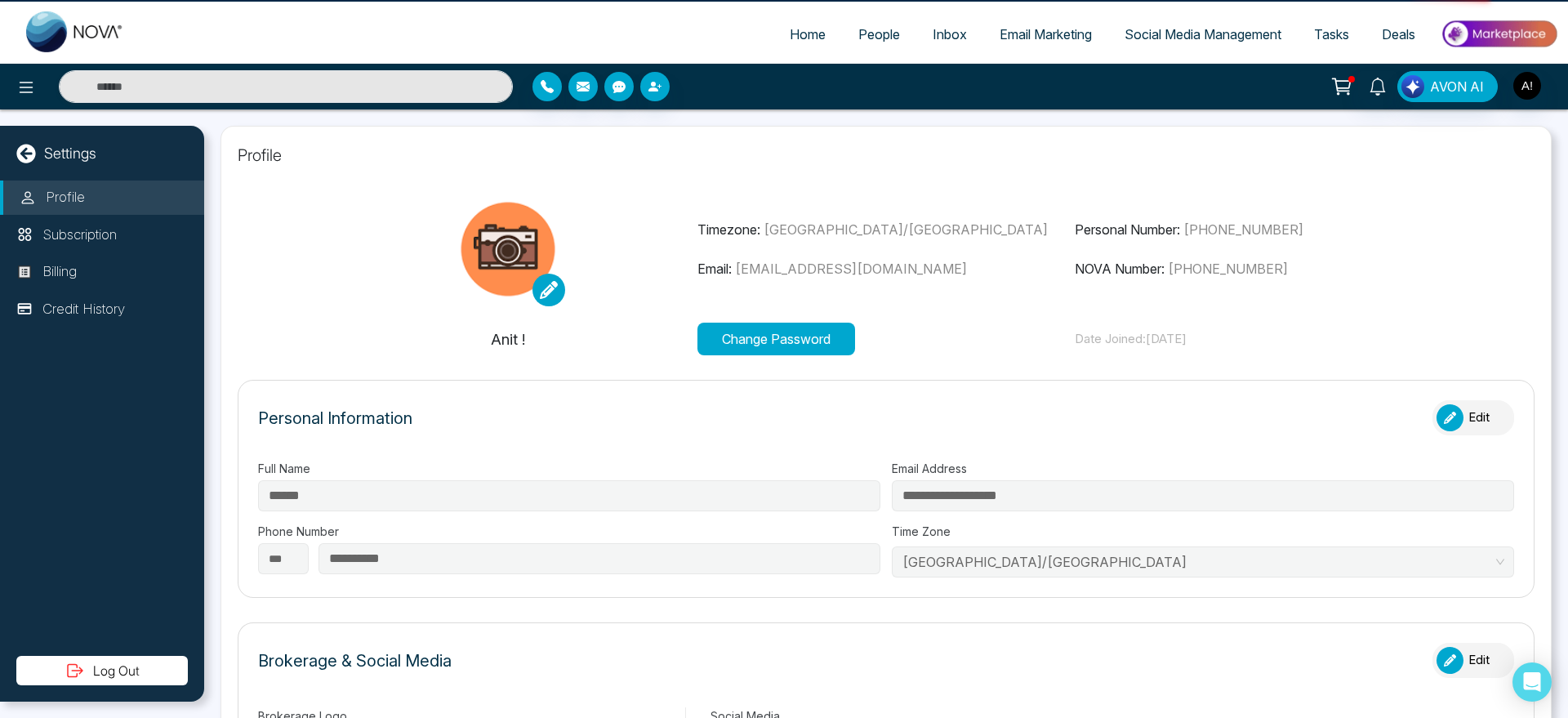
type input "********"
type input "**********"
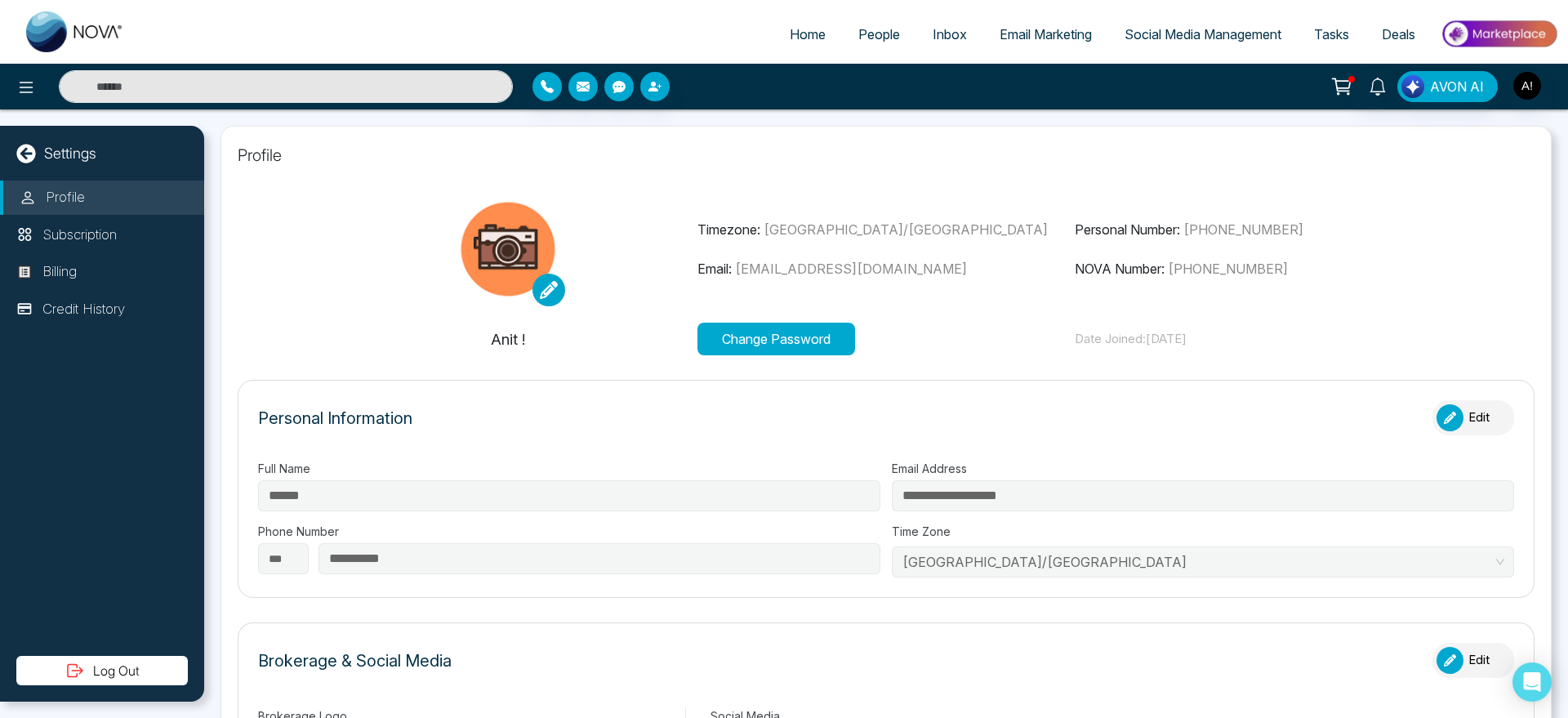
click at [22, 154] on icon at bounding box center [26, 153] width 19 height 19
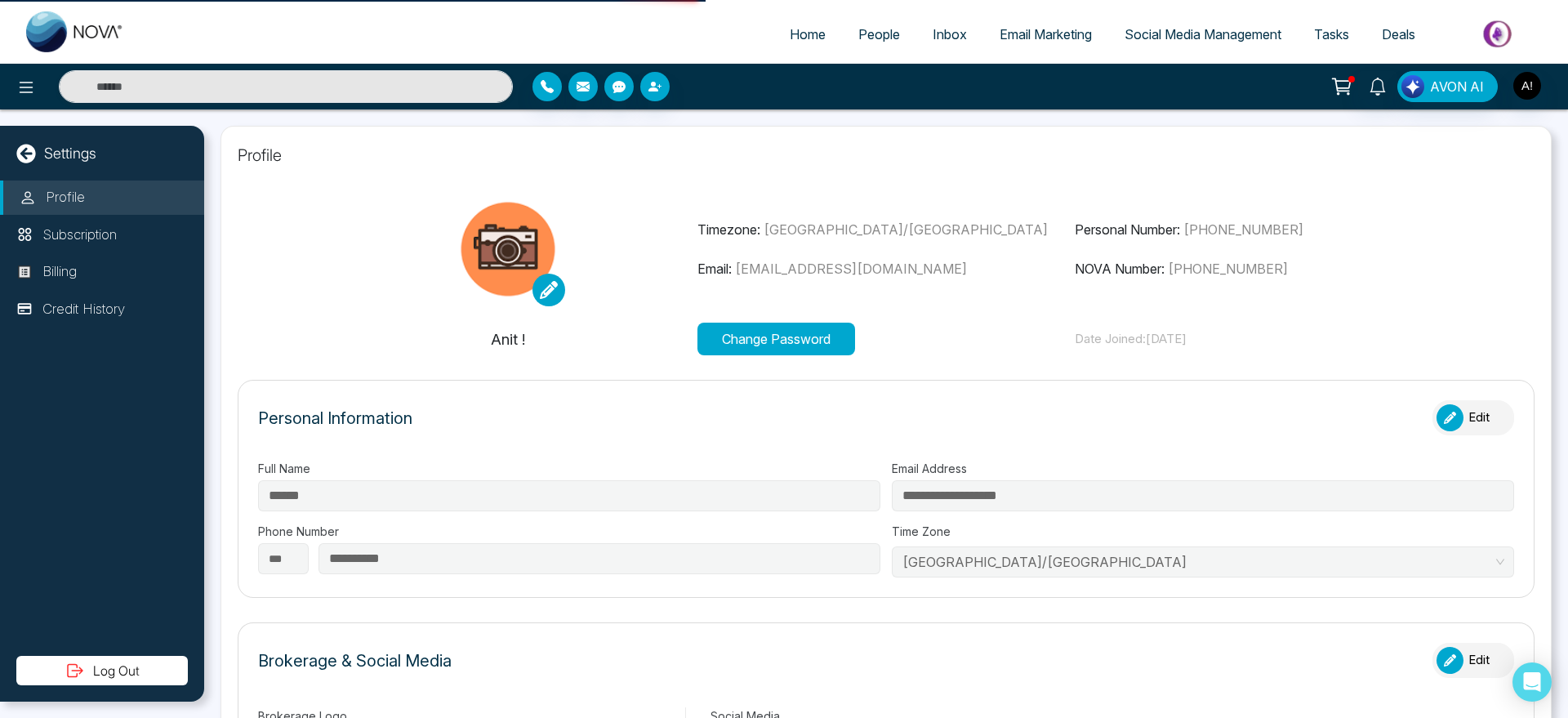
select select "*"
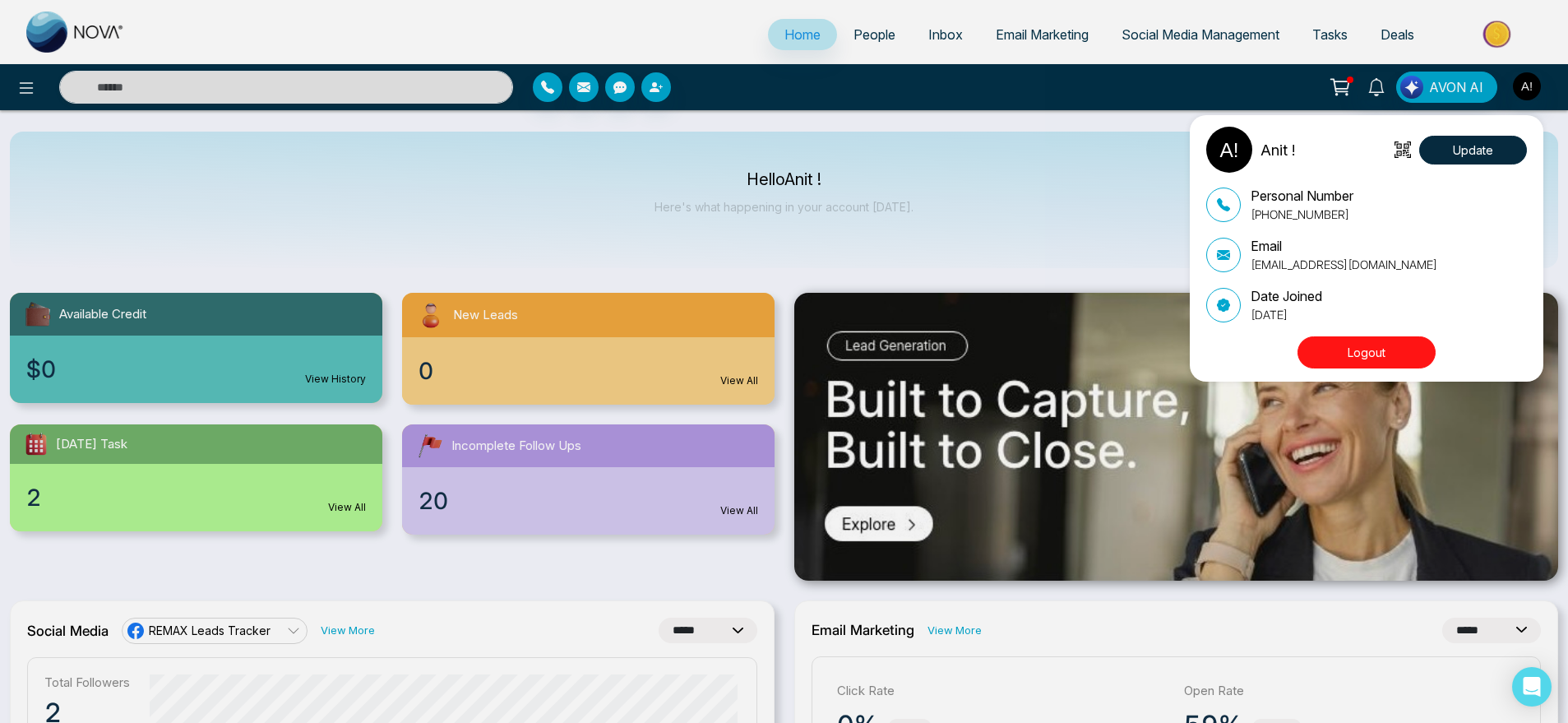
select select "*"
click at [1492, 147] on button "Update" at bounding box center [1472, 150] width 108 height 29
select select "***"
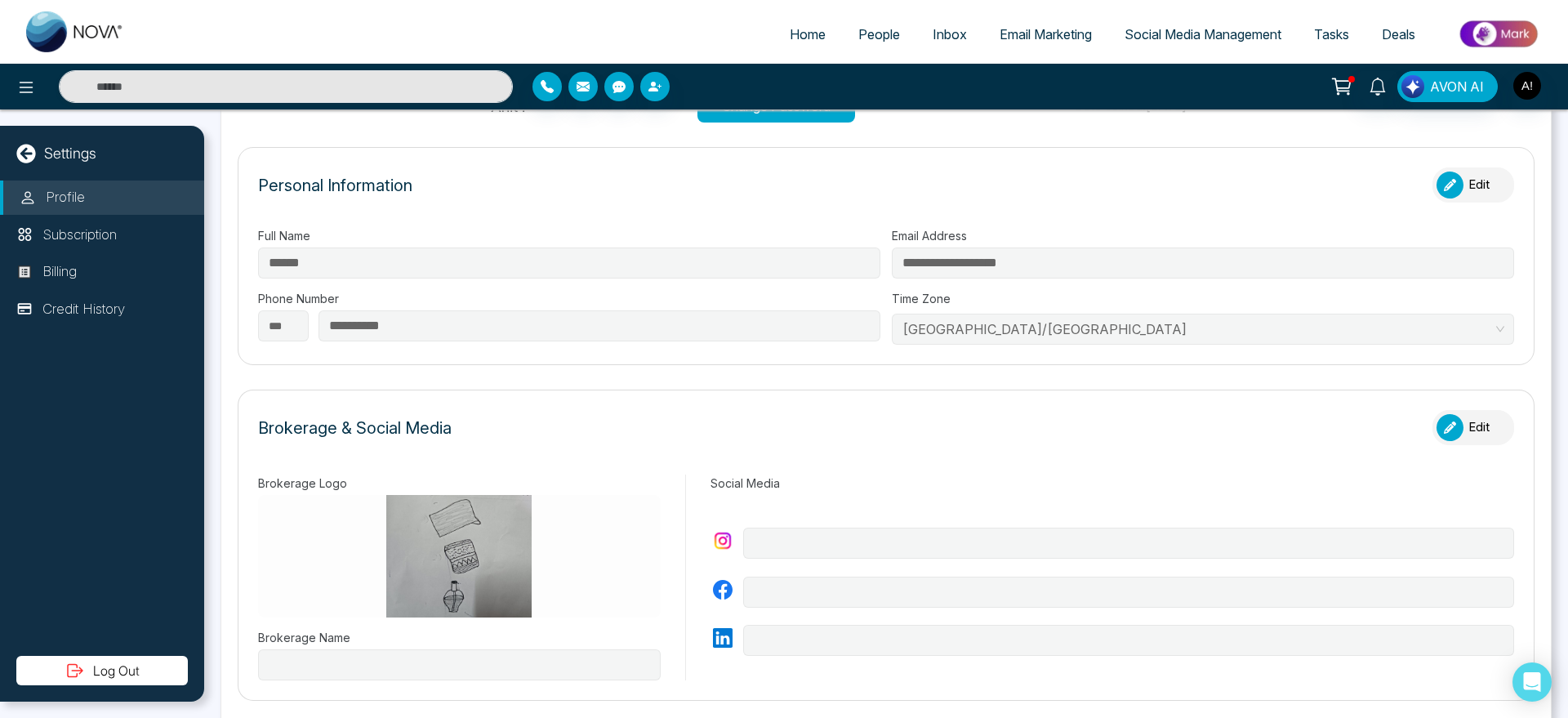
type input "********"
type input "**********"
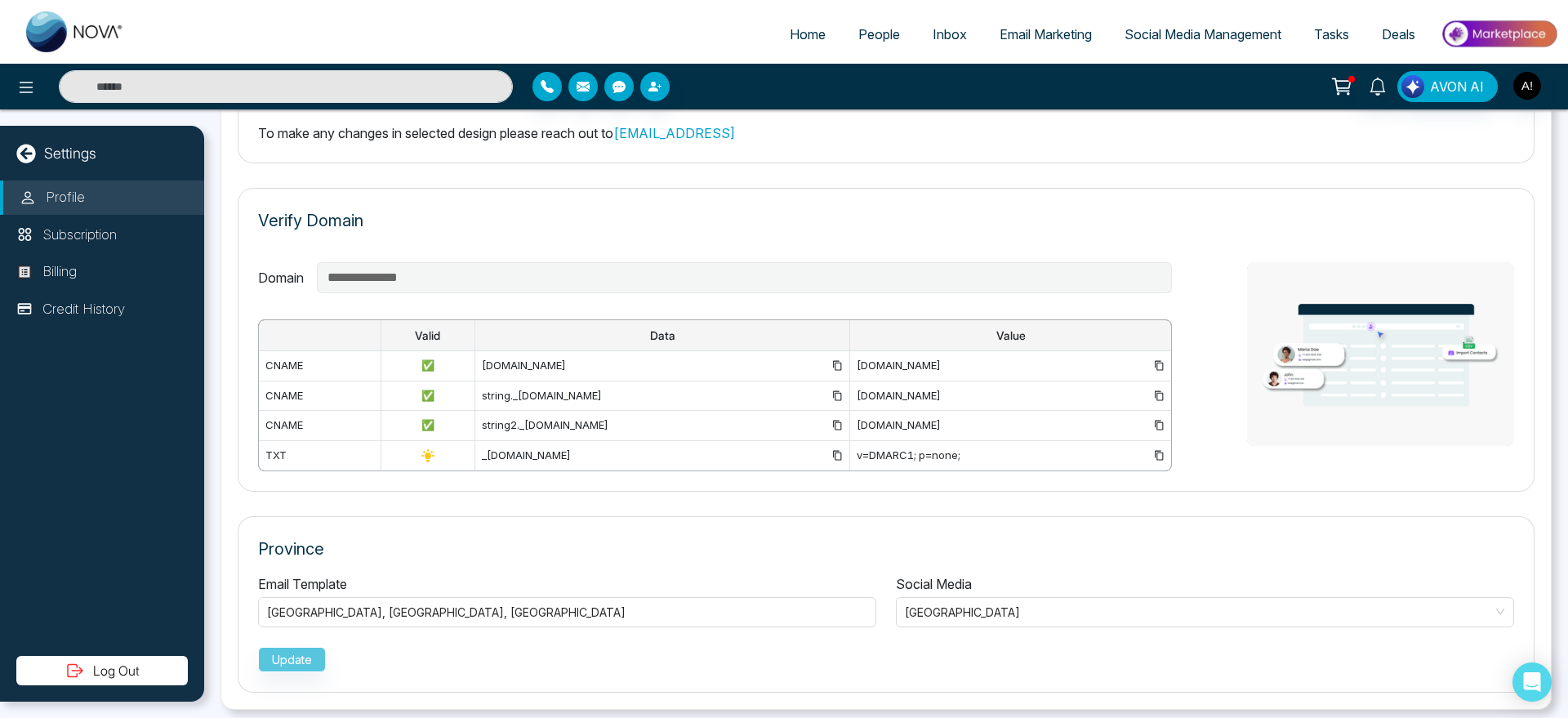
scroll to position [1084, 0]
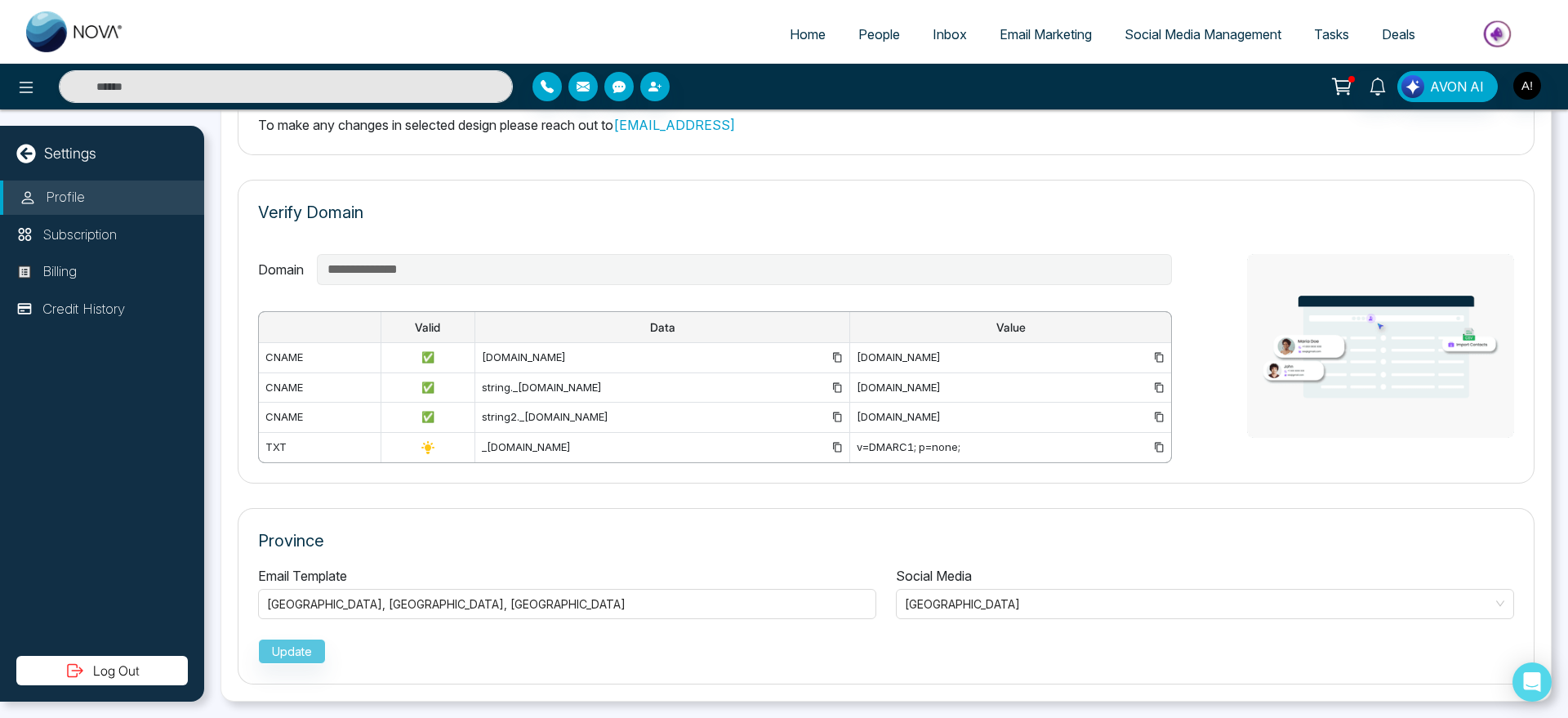
click at [1076, 399] on td "[DOMAIN_NAME]" at bounding box center [1010, 387] width 321 height 30
click at [1162, 34] on span "Social Media Management" at bounding box center [1203, 34] width 157 height 16
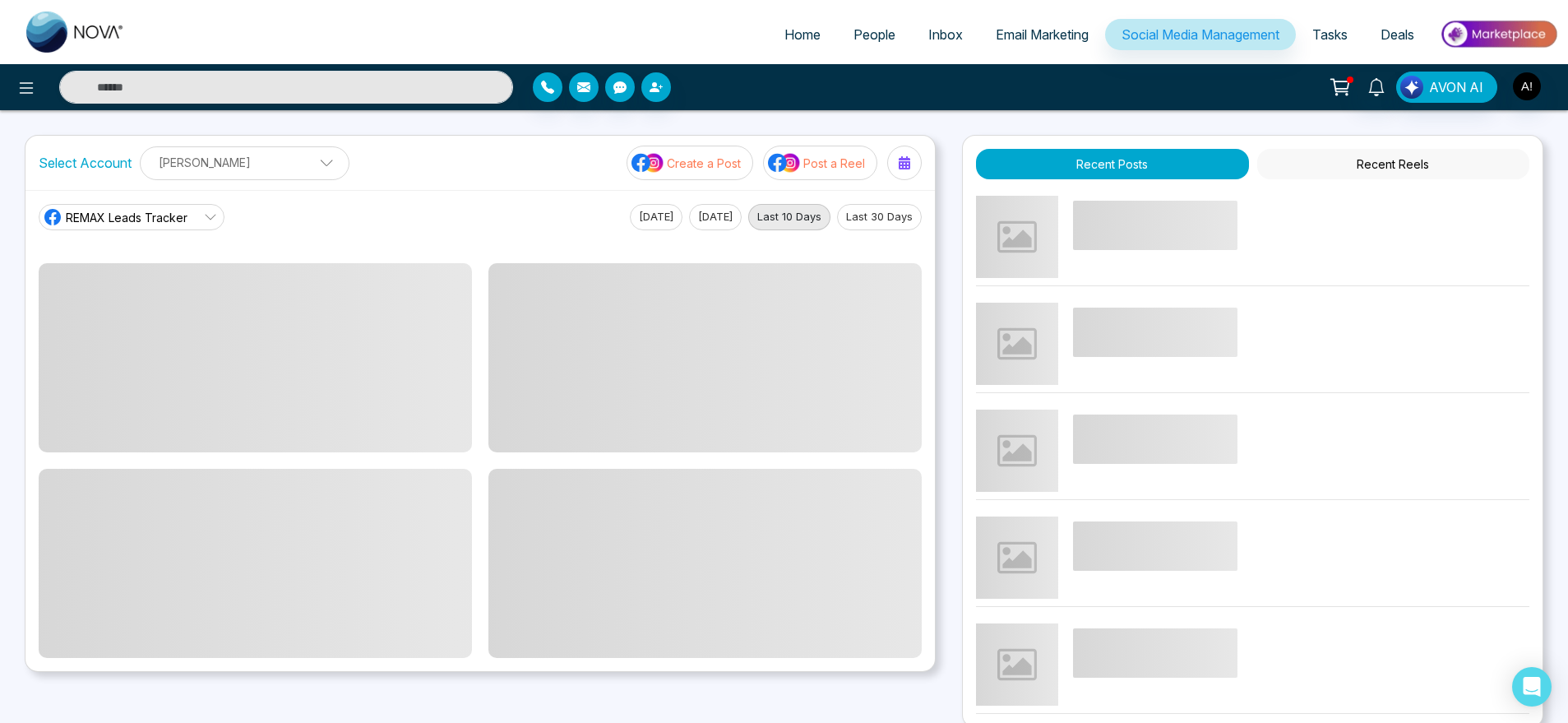
click at [1002, 34] on span "Email Marketing" at bounding box center [1042, 34] width 93 height 17
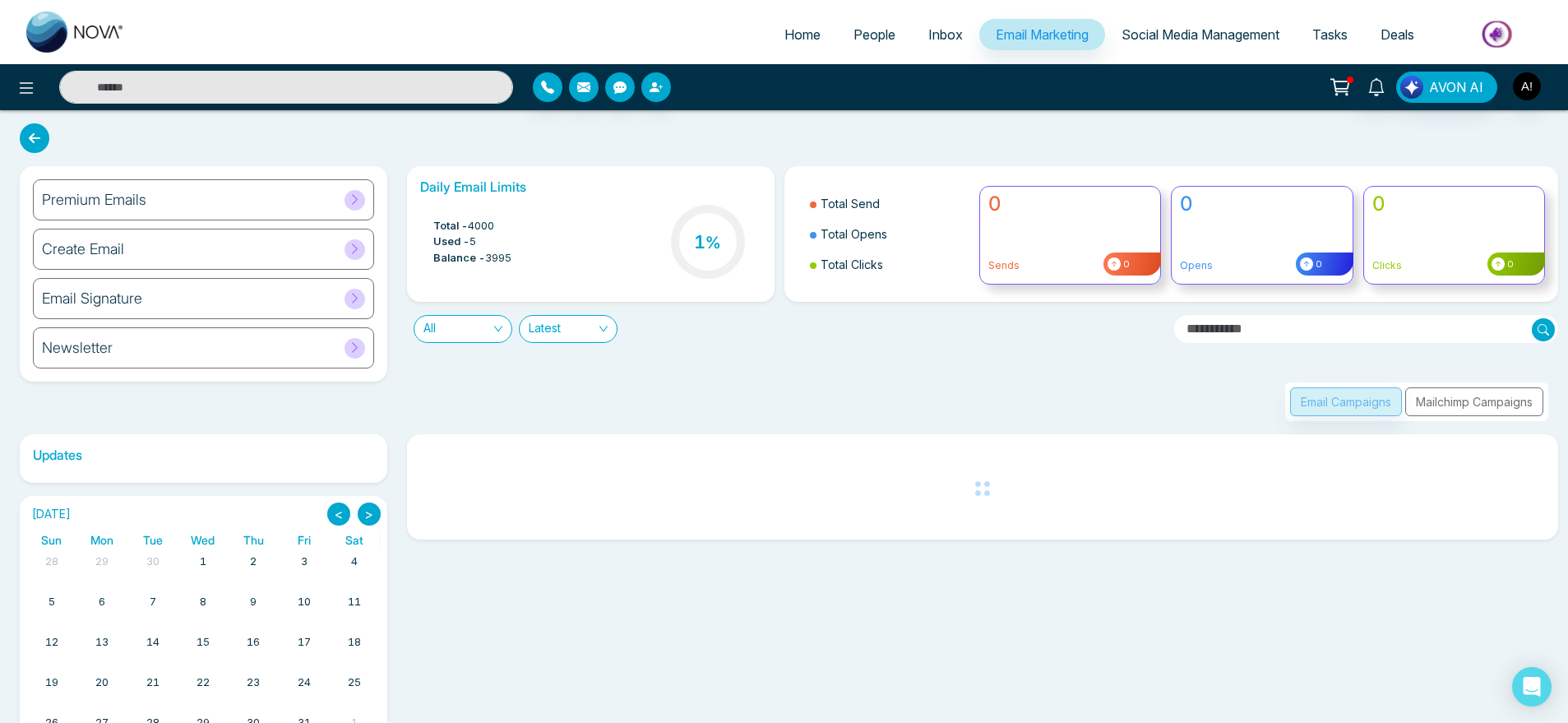
click at [863, 30] on span "People" at bounding box center [874, 34] width 42 height 17
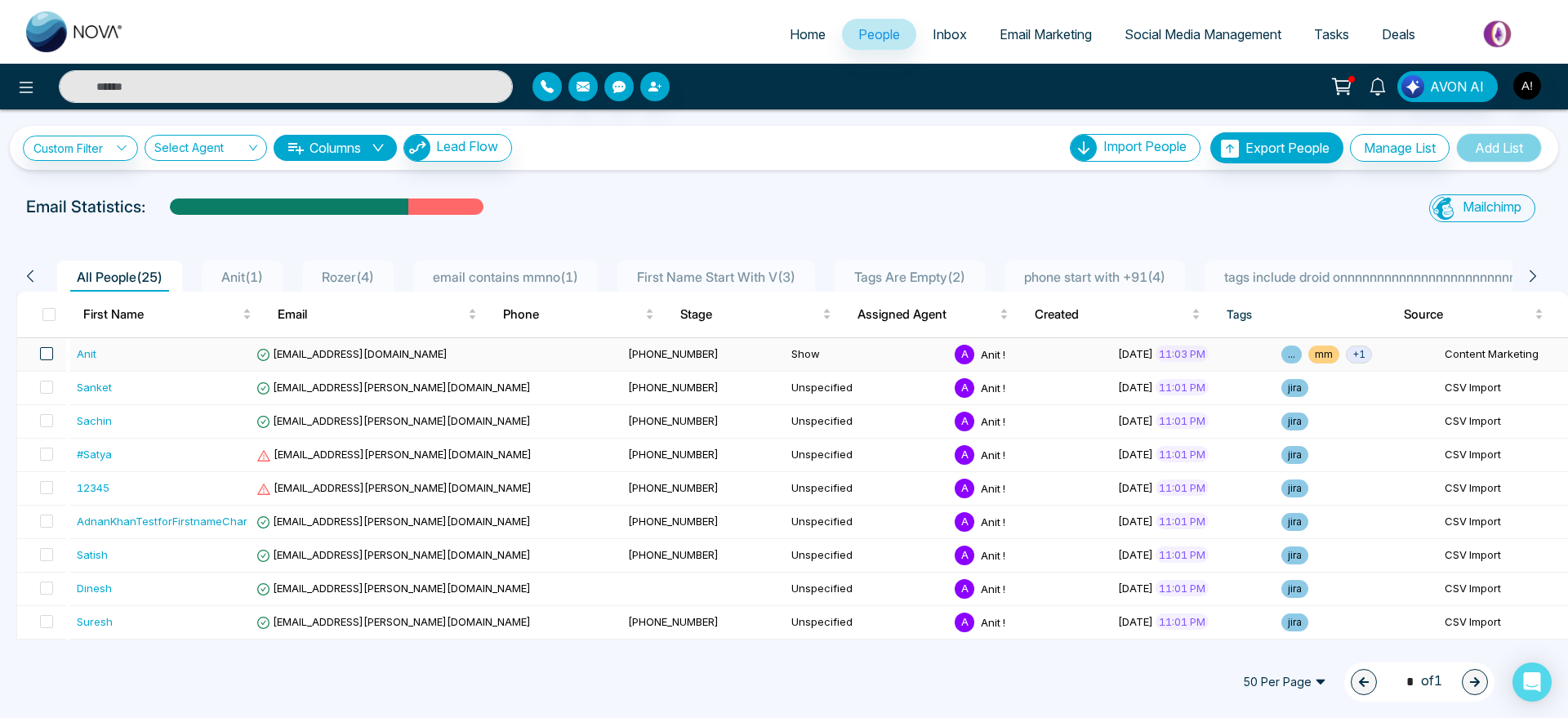
click at [43, 353] on span at bounding box center [45, 353] width 13 height 13
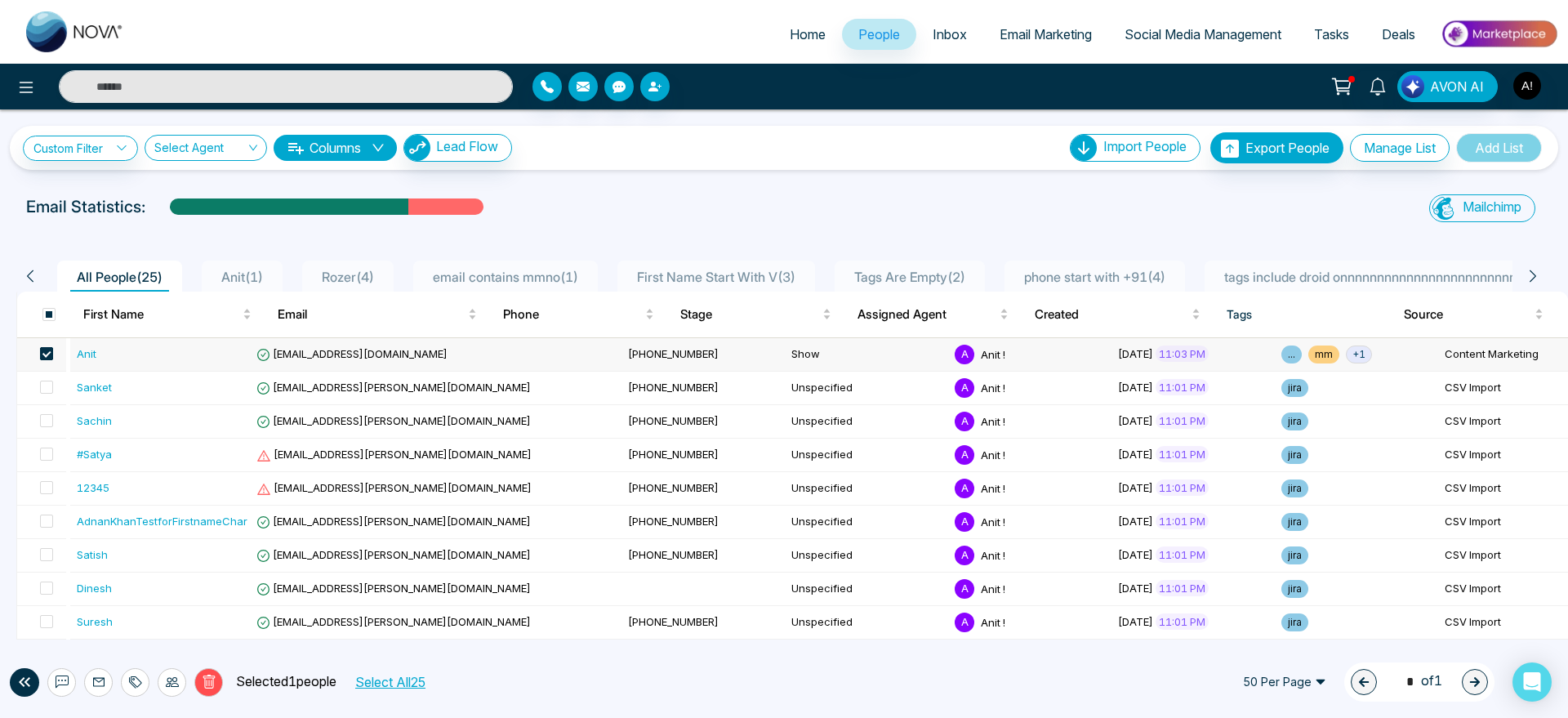
click at [43, 353] on span at bounding box center [45, 353] width 13 height 13
click at [43, 318] on span at bounding box center [48, 314] width 13 height 13
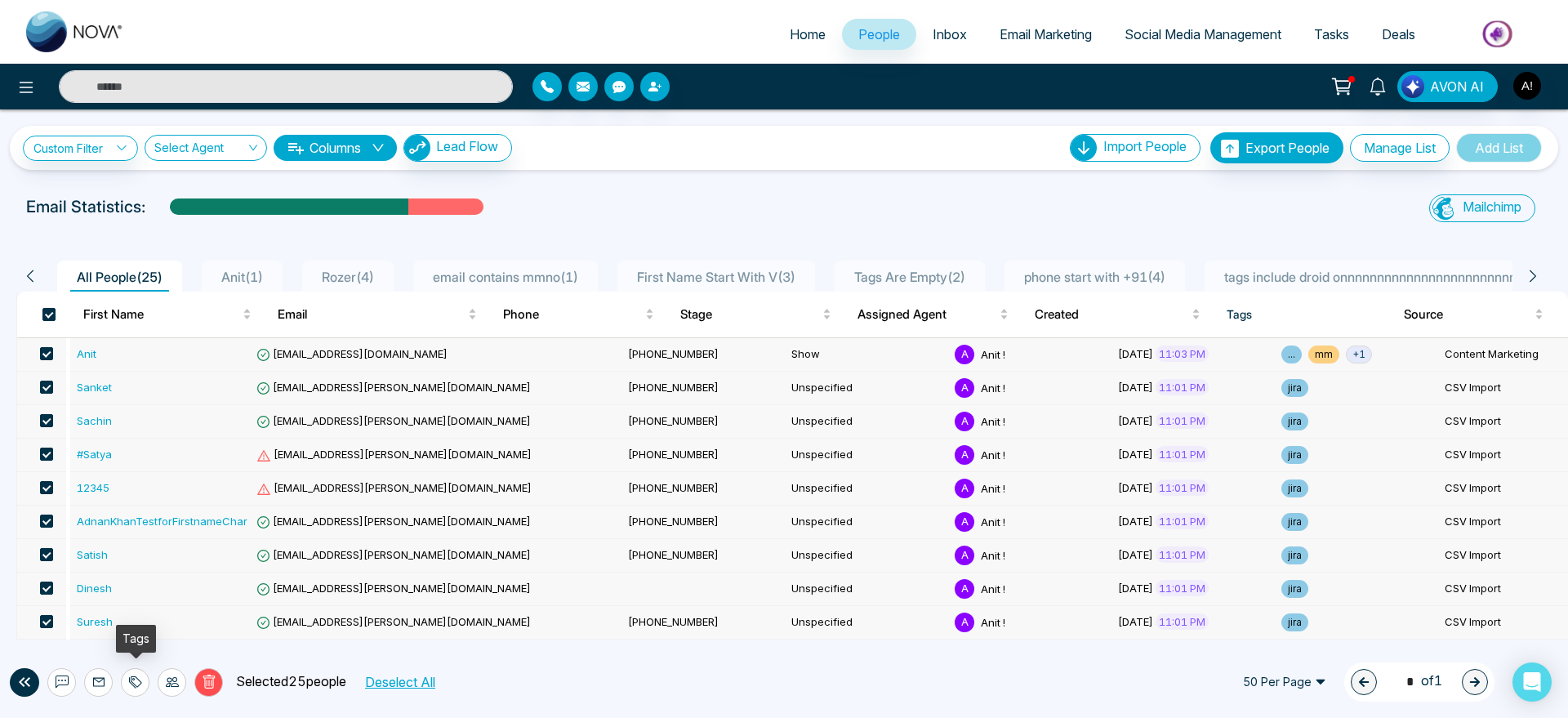
click at [129, 676] on icon at bounding box center [135, 681] width 13 height 13
click at [129, 639] on link "Remove Tags" at bounding box center [106, 645] width 75 height 14
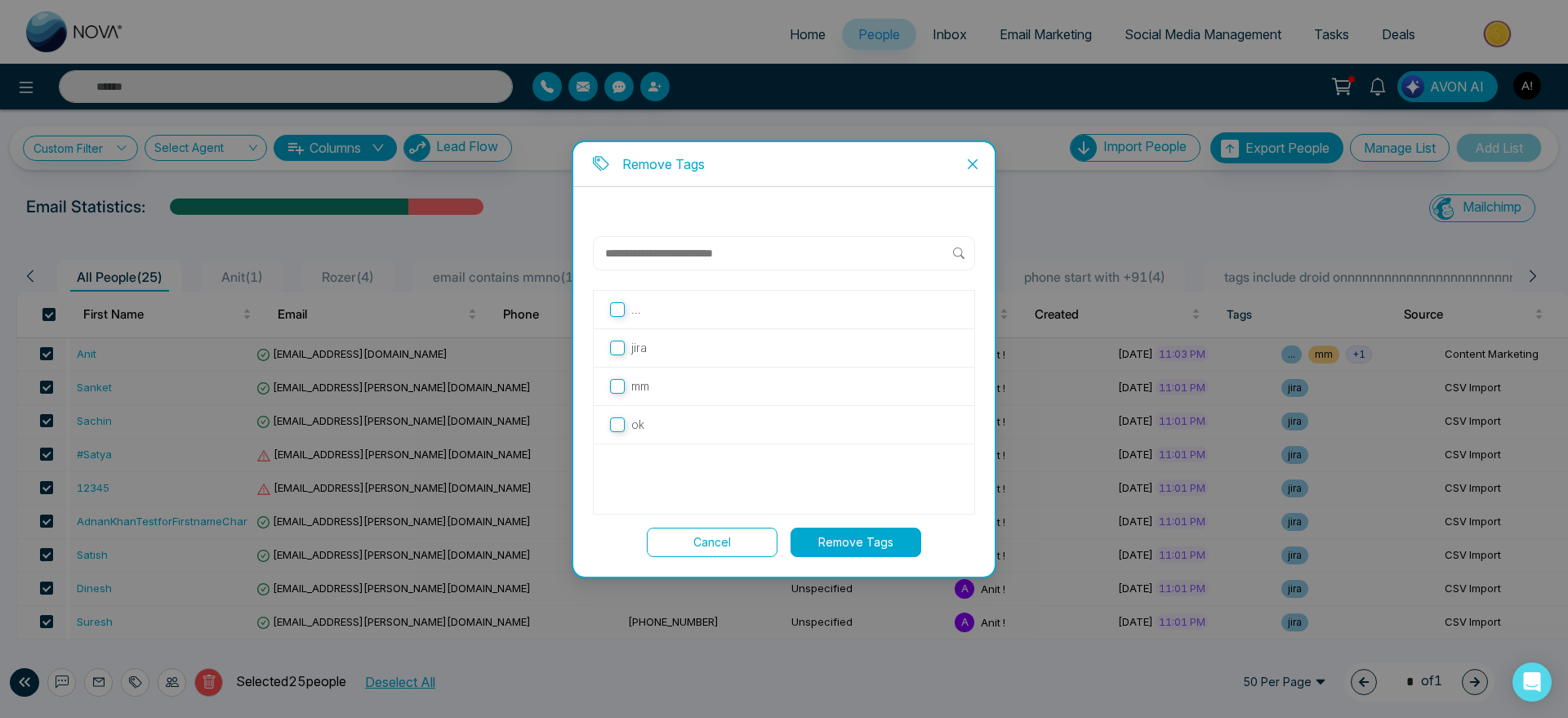
click at [698, 431] on label "ok" at bounding box center [783, 424] width 347 height 18
drag, startPoint x: 821, startPoint y: 509, endPoint x: 829, endPoint y: 521, distance: 14.4
click at [829, 521] on div "... jira mm ok Cancel Remove Tags" at bounding box center [784, 397] width 382 height 321
click at [633, 416] on p "ok" at bounding box center [637, 424] width 13 height 18
click at [687, 354] on label "jira" at bounding box center [783, 347] width 347 height 18
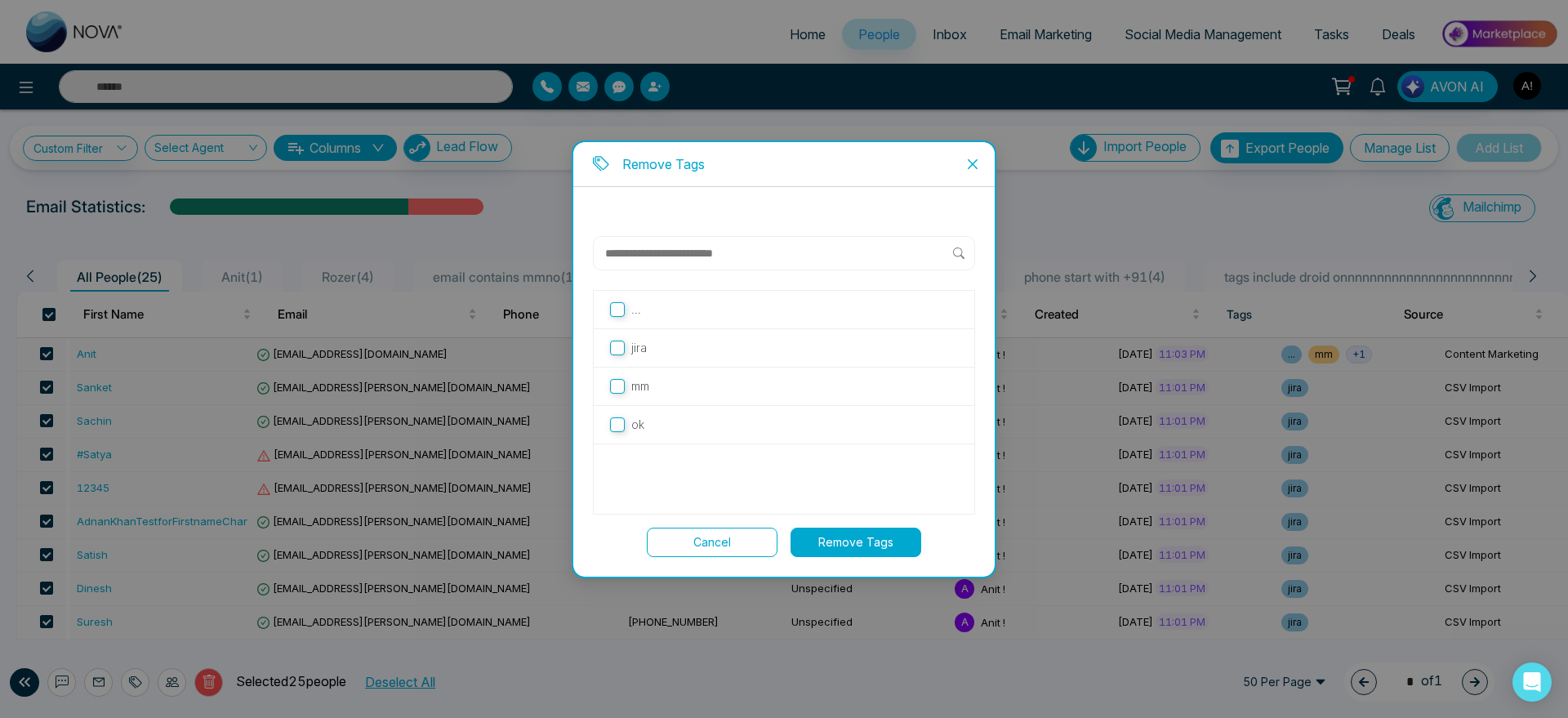
click at [869, 551] on button "Remove Tags" at bounding box center [856, 542] width 131 height 29
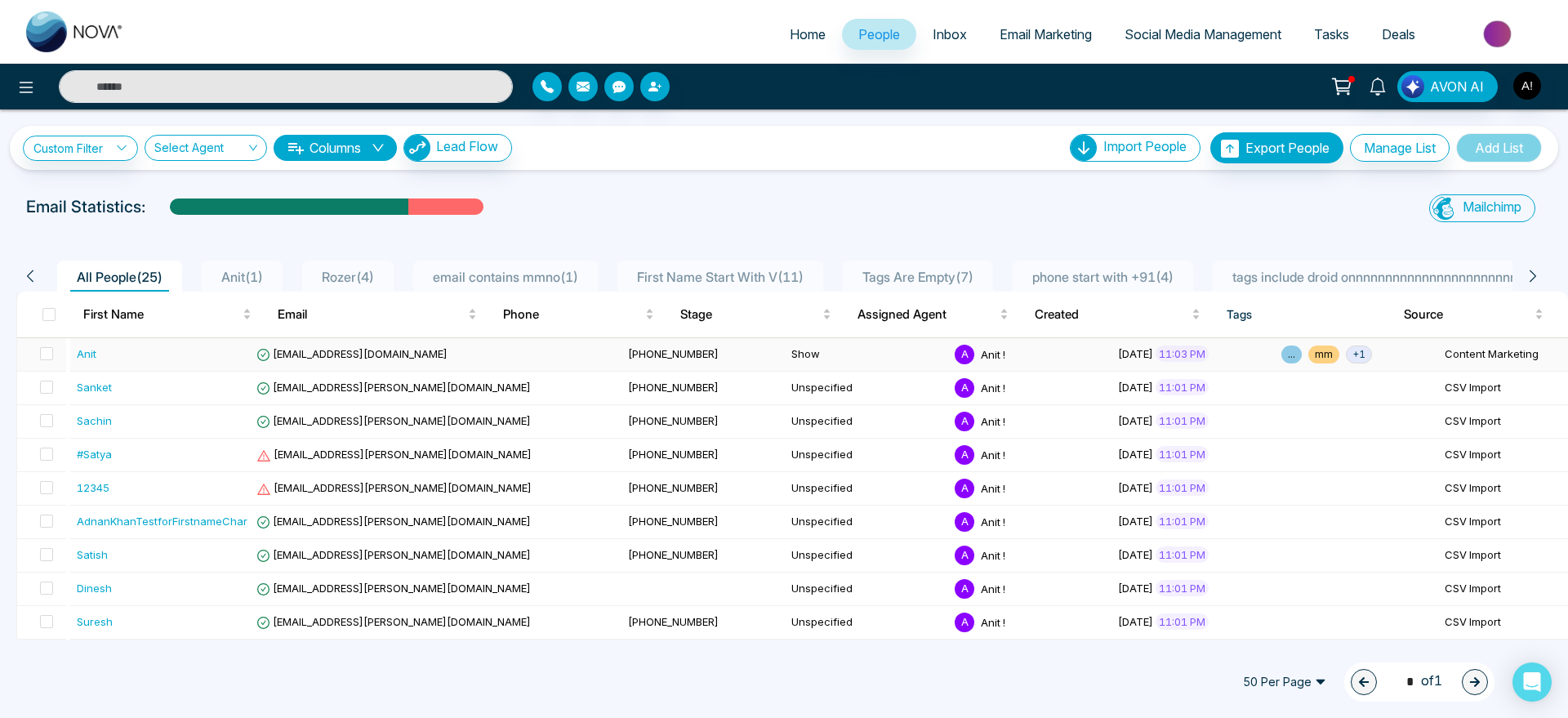
click at [1345, 355] on span "+ 1" at bounding box center [1358, 354] width 26 height 18
click at [884, 178] on div "Custom Filter Choose a filters Cancel Apply Select Agent Columns Lead Flow Impo…" at bounding box center [784, 374] width 1568 height 530
click at [1530, 281] on icon at bounding box center [1532, 275] width 15 height 15
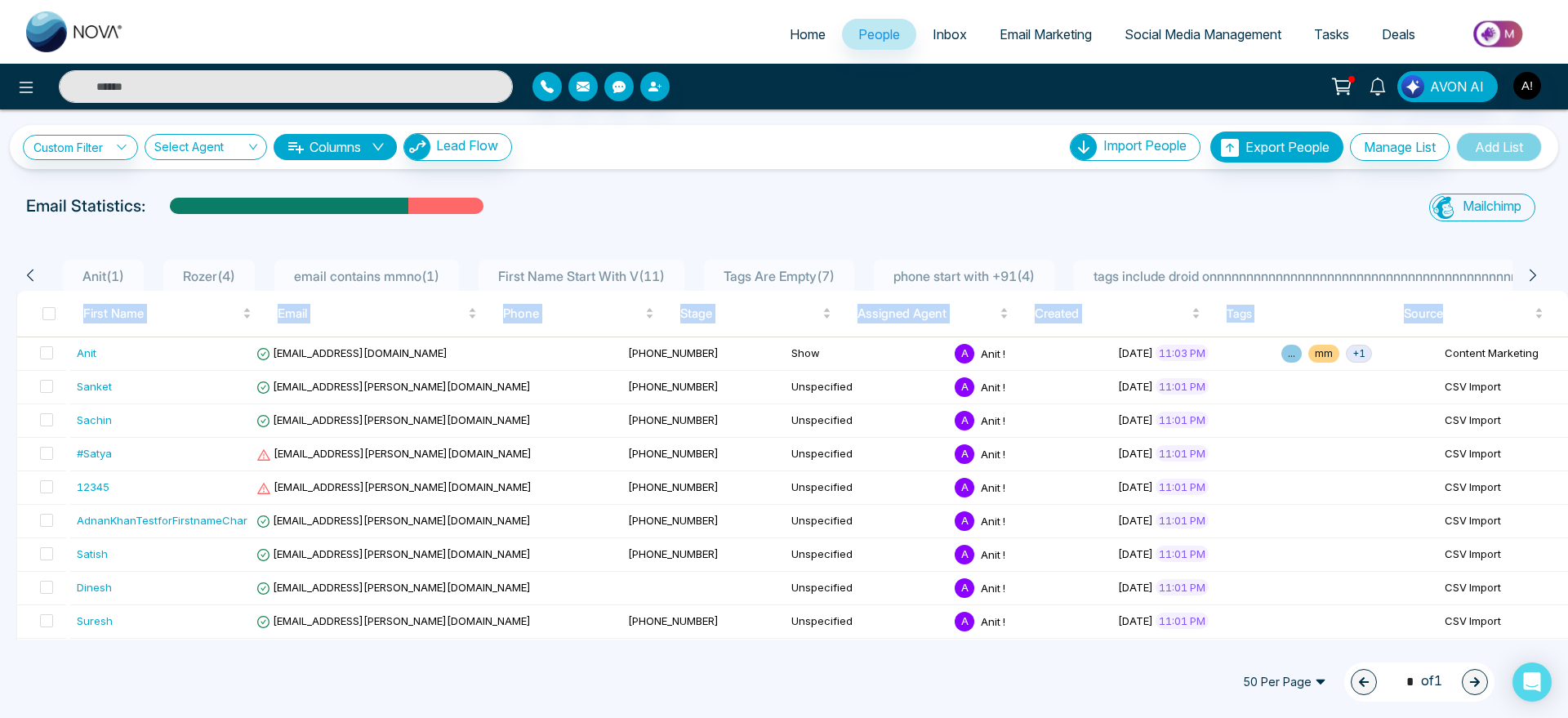
click at [1530, 281] on icon at bounding box center [1532, 275] width 15 height 15
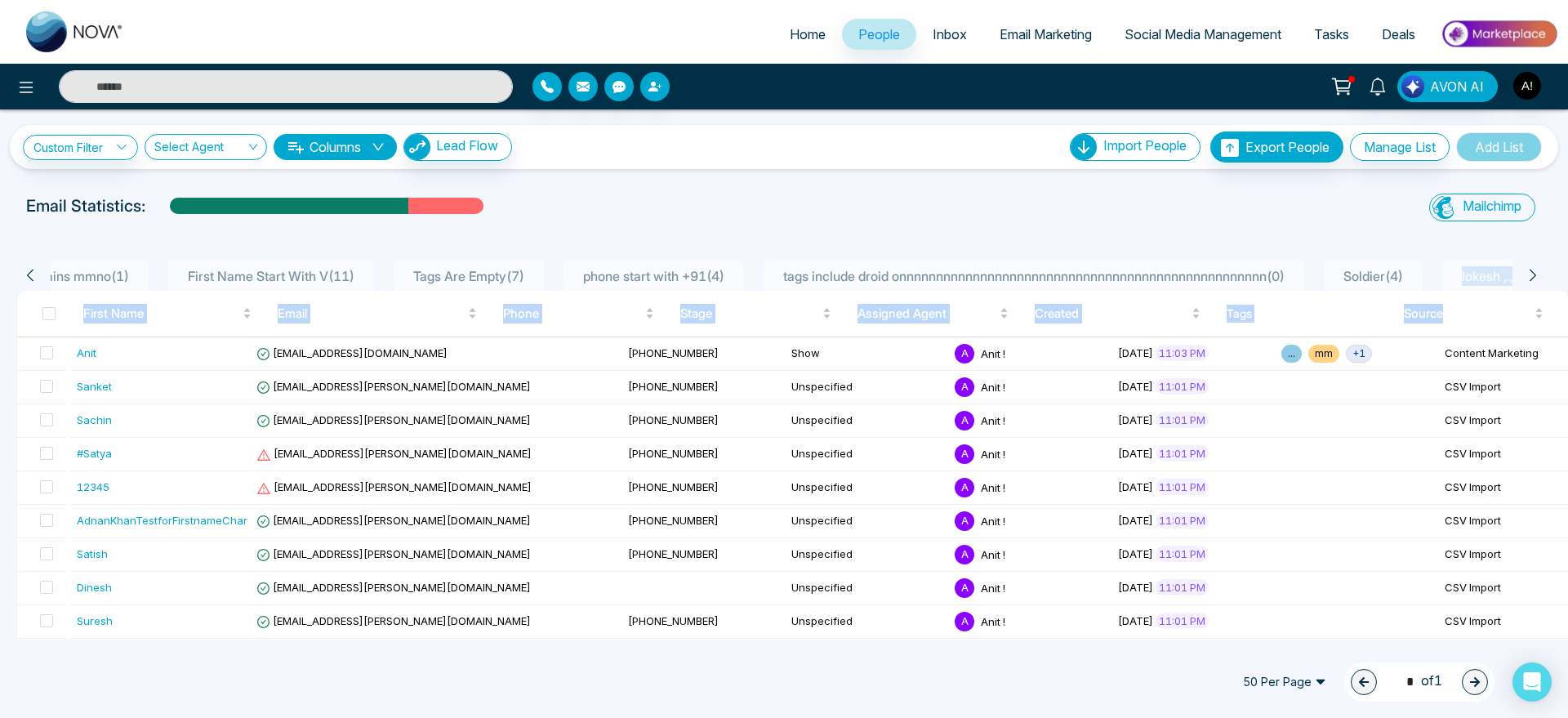
click at [1530, 281] on icon at bounding box center [1532, 275] width 15 height 15
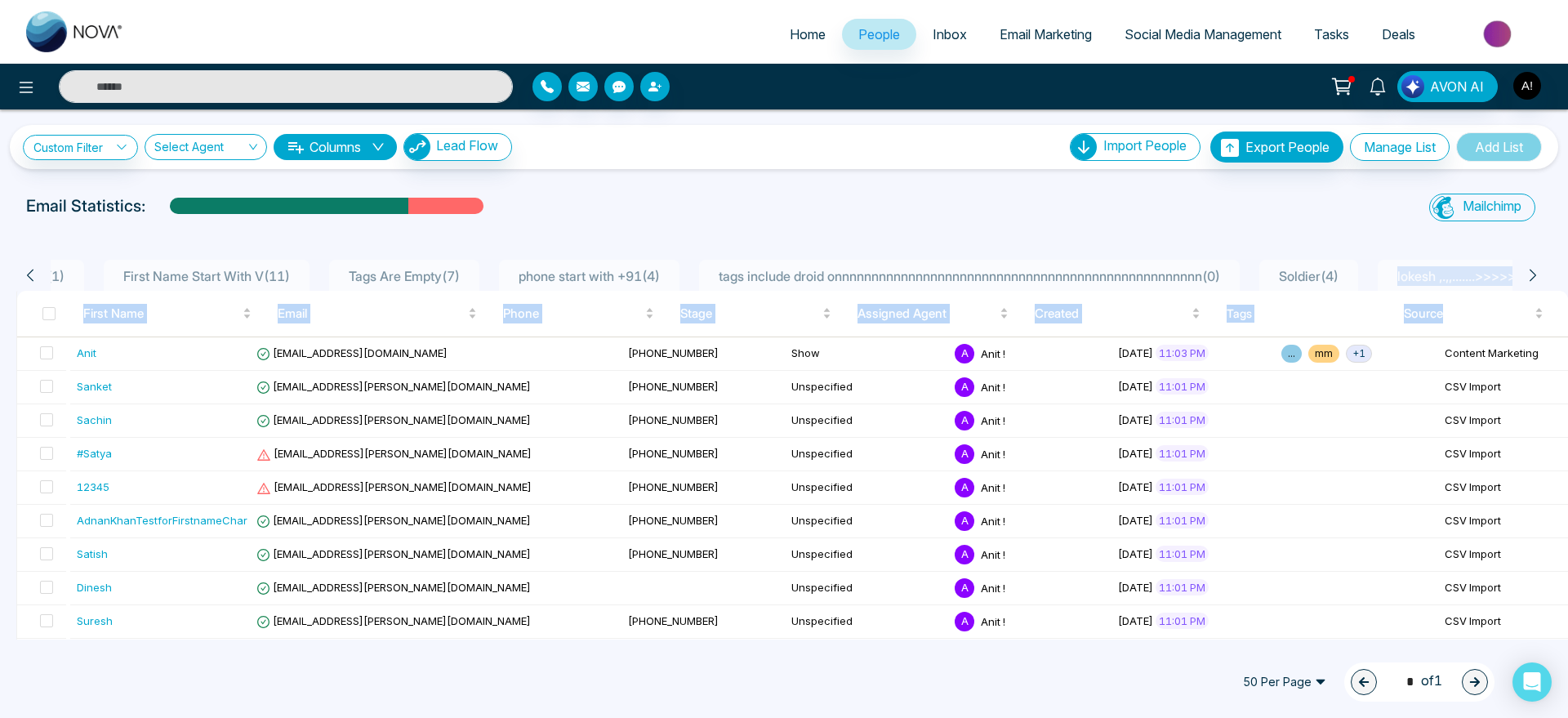
click at [1530, 281] on icon at bounding box center [1532, 275] width 15 height 15
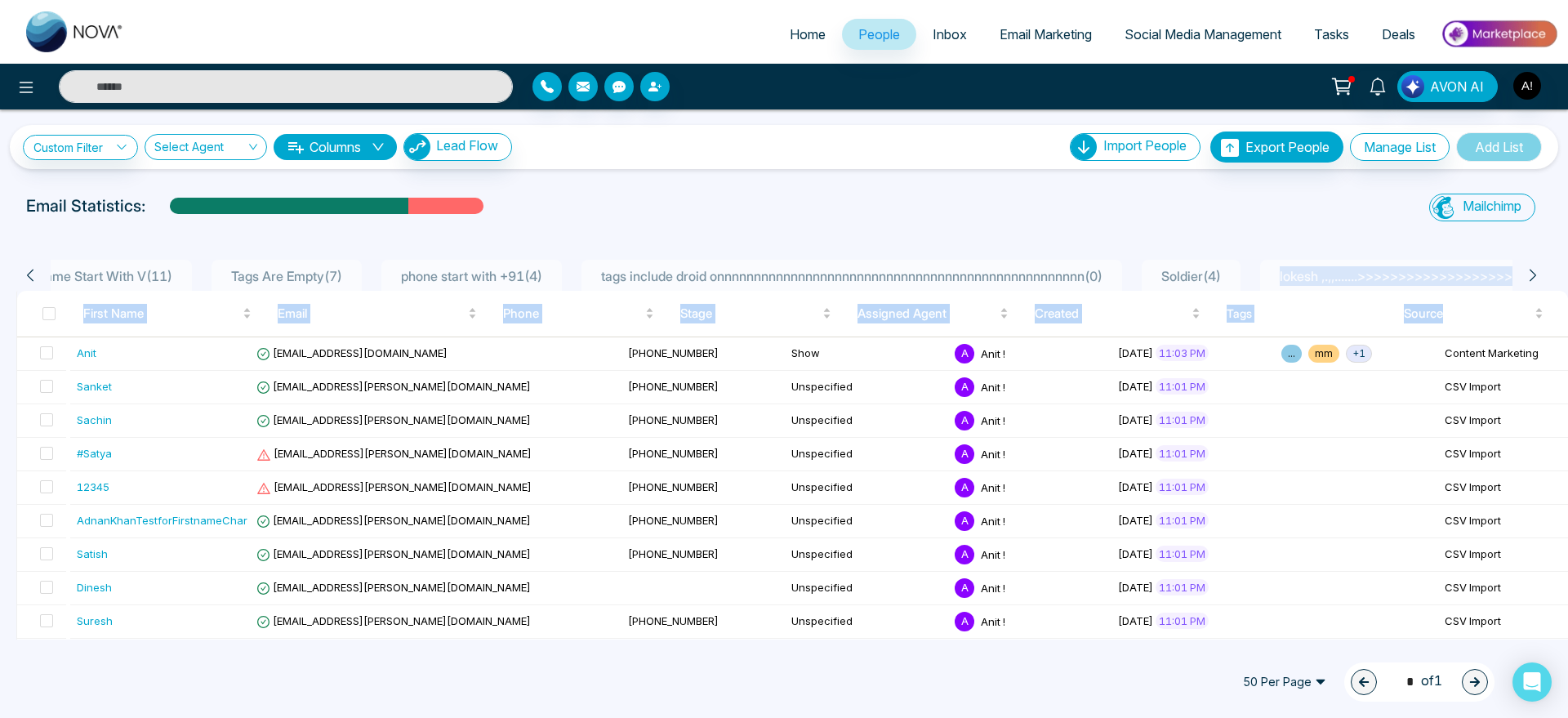
click at [1530, 281] on icon at bounding box center [1532, 275] width 15 height 15
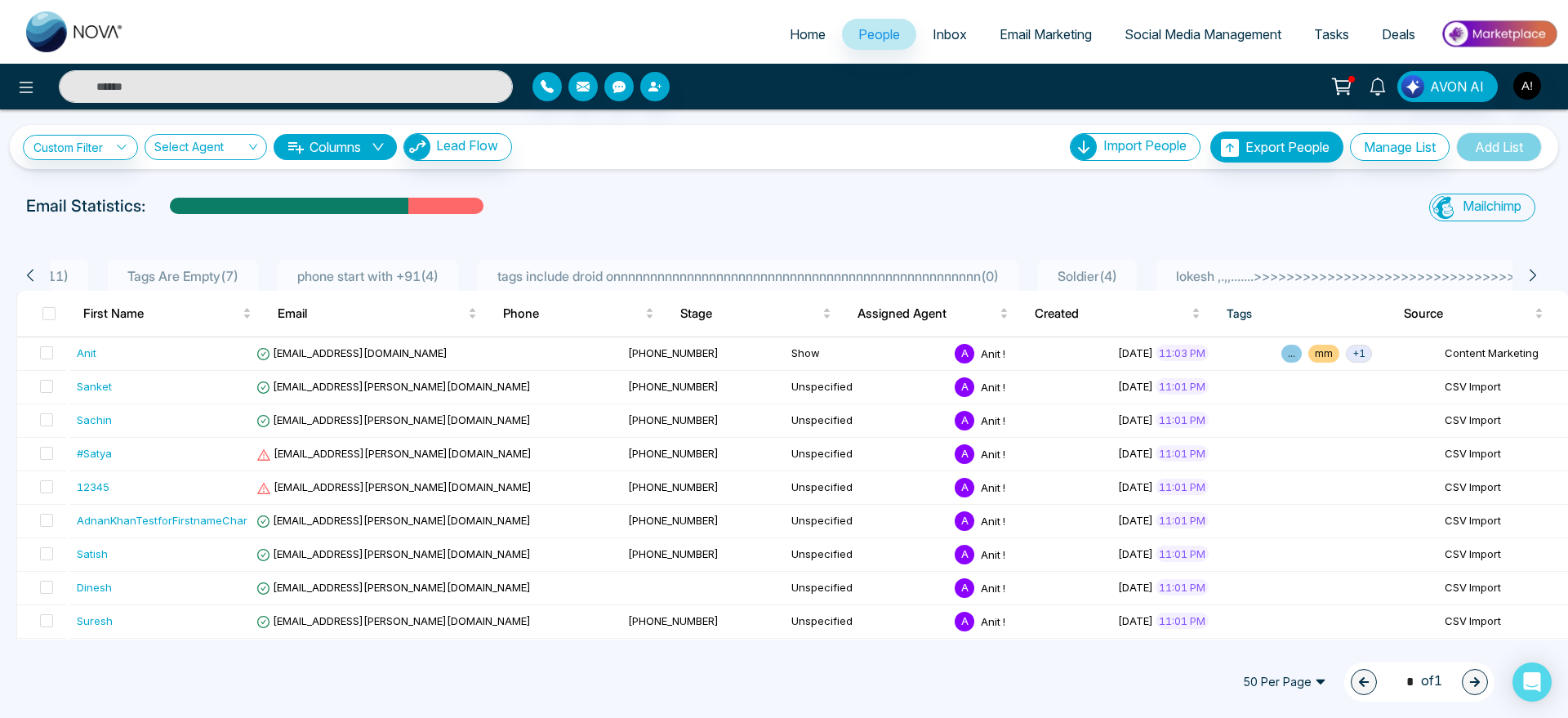
click at [1021, 202] on div "Email Statistics:" at bounding box center [528, 205] width 1004 height 24
click at [1533, 278] on icon at bounding box center [1532, 275] width 7 height 13
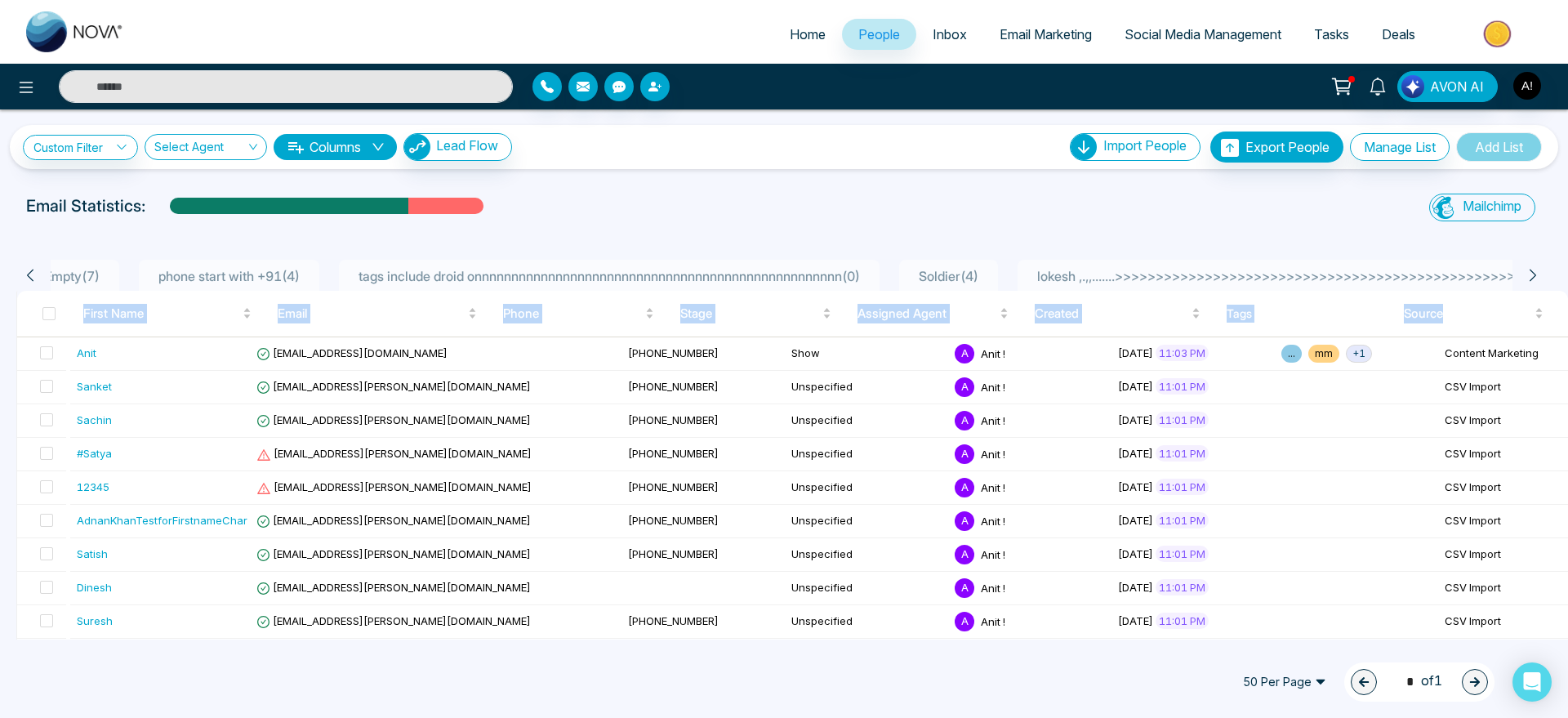
click at [1533, 278] on icon at bounding box center [1532, 275] width 7 height 13
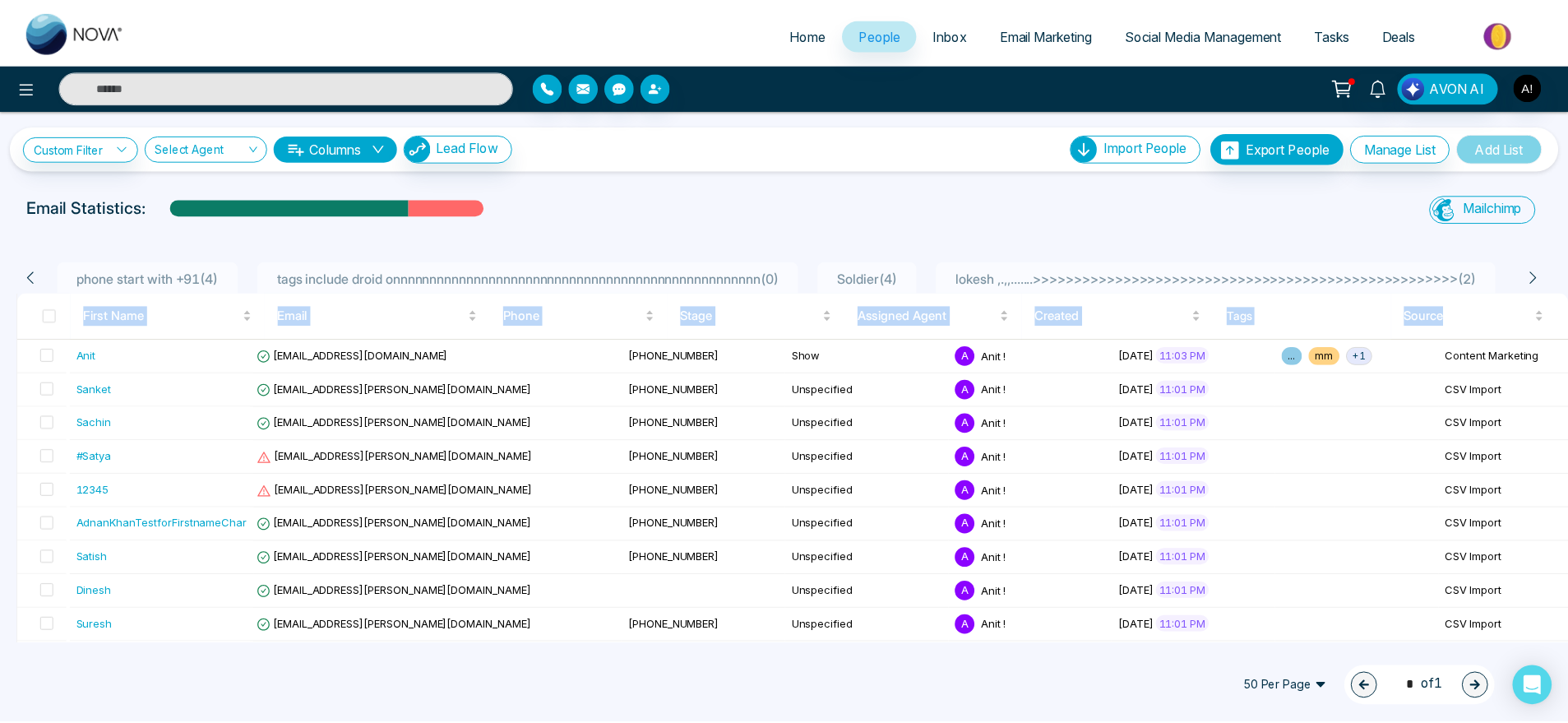
scroll to position [0, 1028]
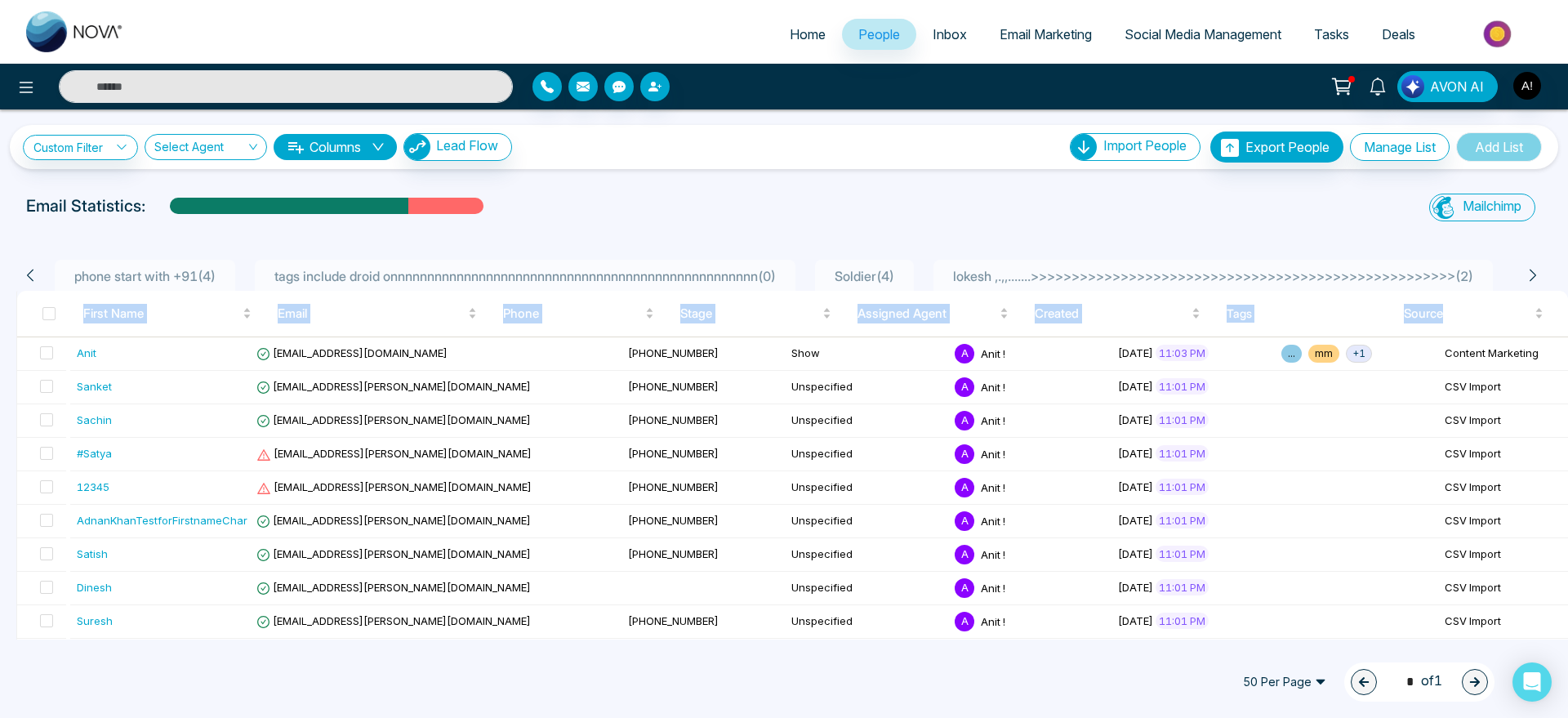
click at [1533, 278] on icon at bounding box center [1532, 275] width 7 height 13
click at [971, 191] on div "Custom Filter Choose a filters Cancel Apply Select Agent Columns Lead Flow Impo…" at bounding box center [784, 374] width 1568 height 530
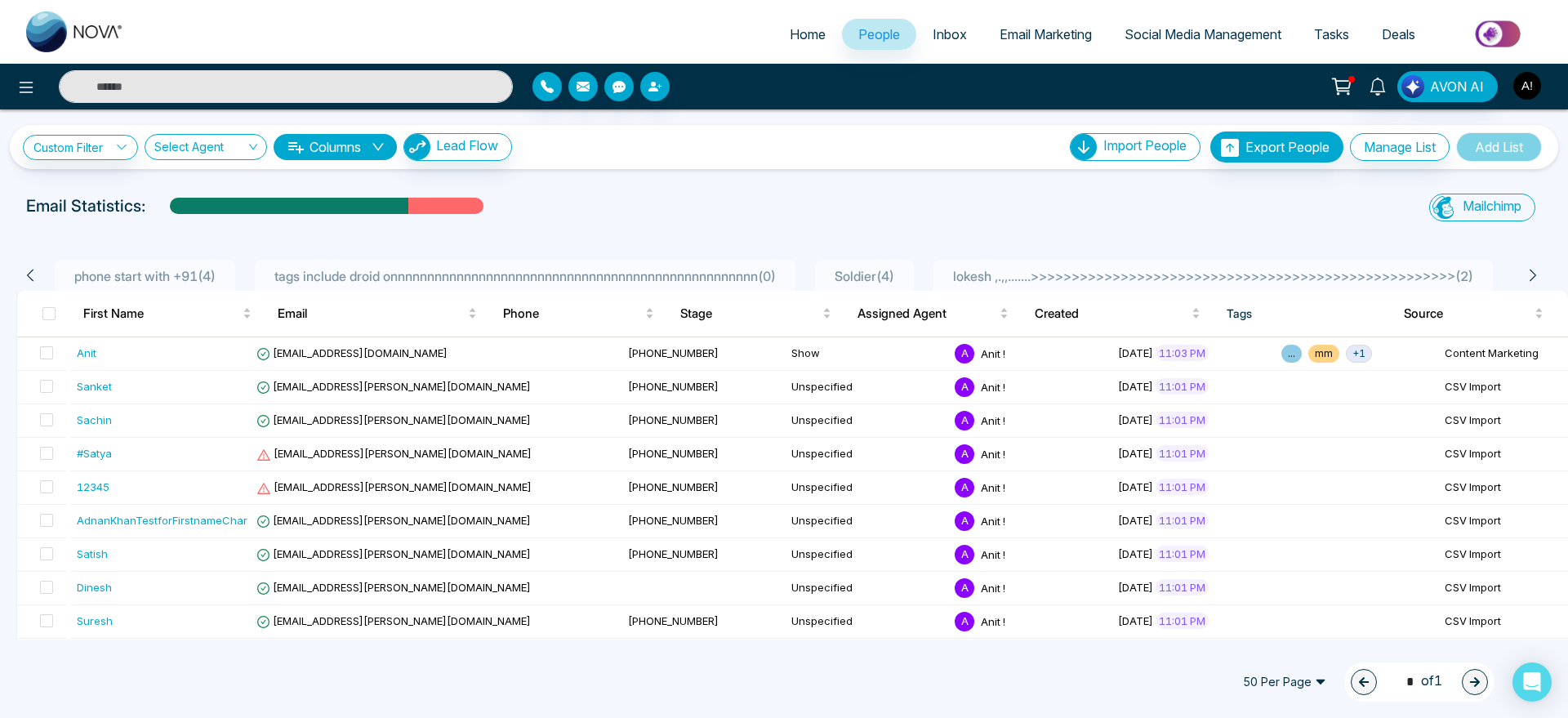
click at [1530, 88] on img "button" at bounding box center [1526, 85] width 28 height 28
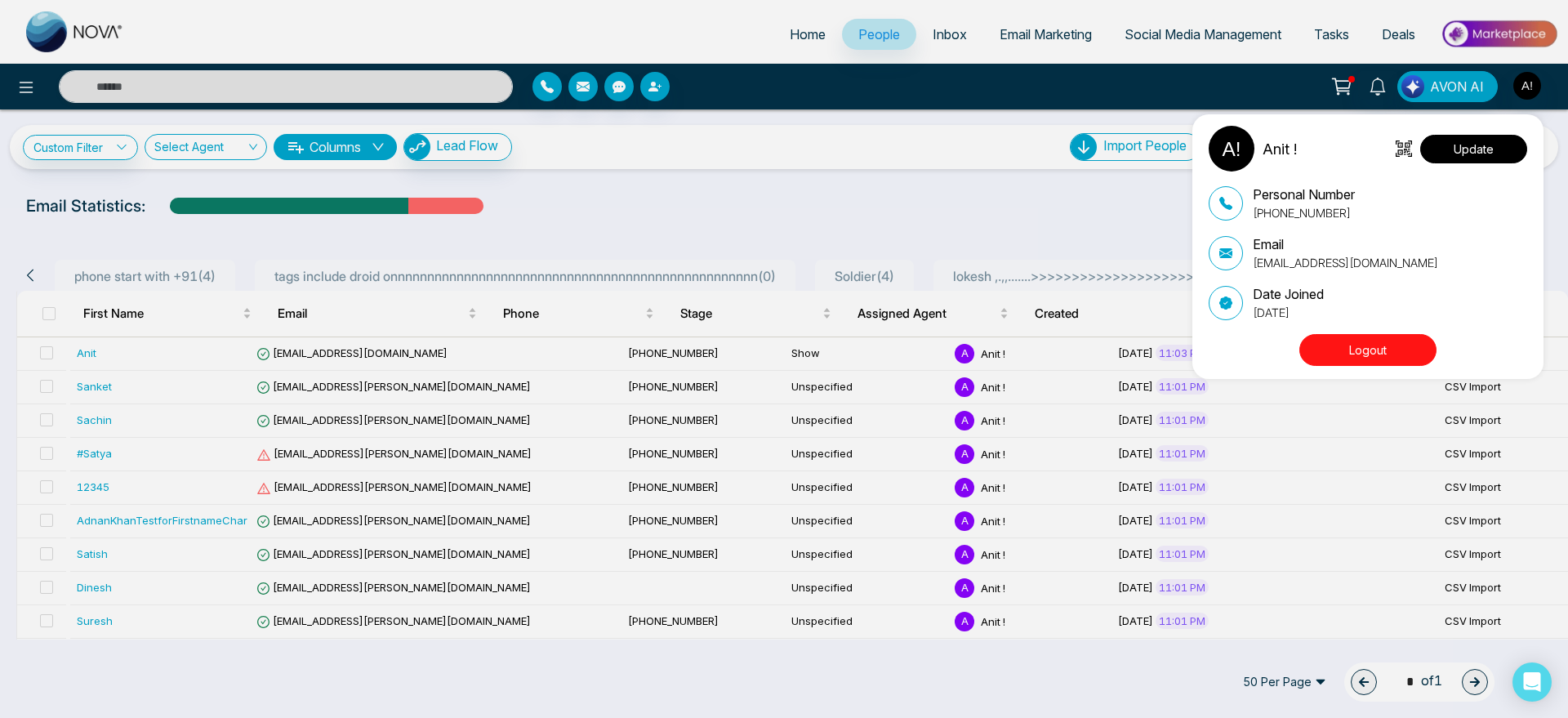
click at [1503, 149] on button "Update" at bounding box center [1473, 149] width 107 height 29
select select "***"
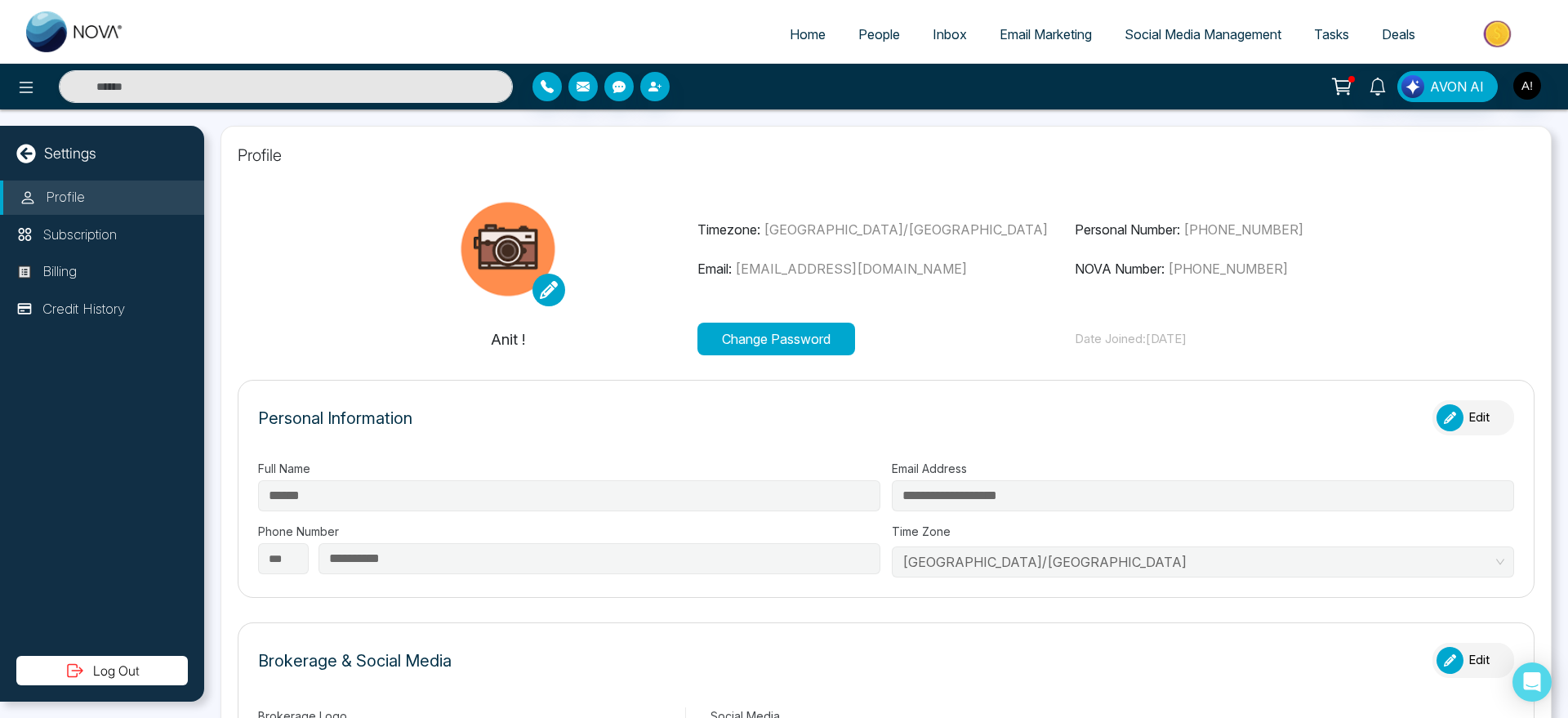
type input "********"
type input "**********"
click at [797, 49] on li "Home" at bounding box center [807, 35] width 69 height 34
click at [797, 45] on link "Home" at bounding box center [807, 34] width 69 height 31
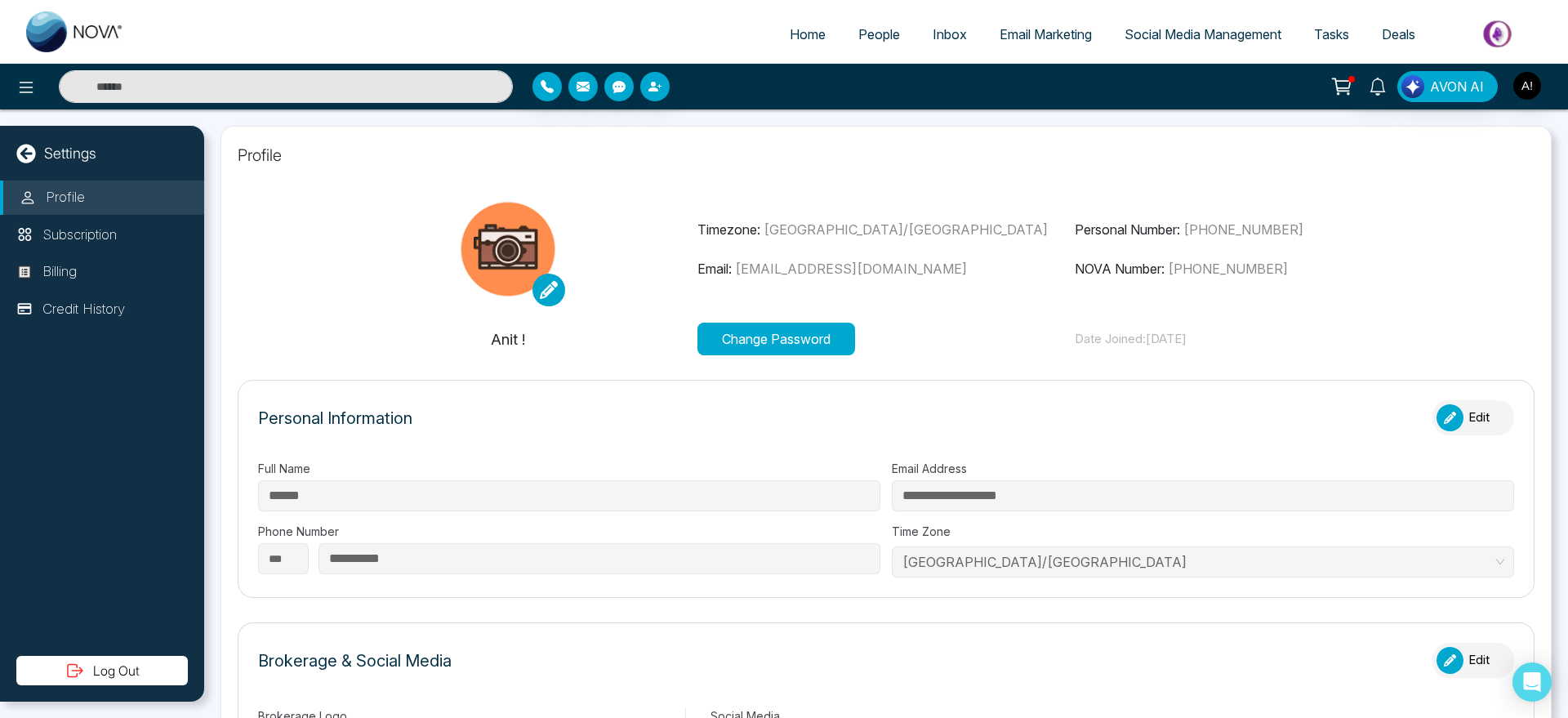
select select "*"
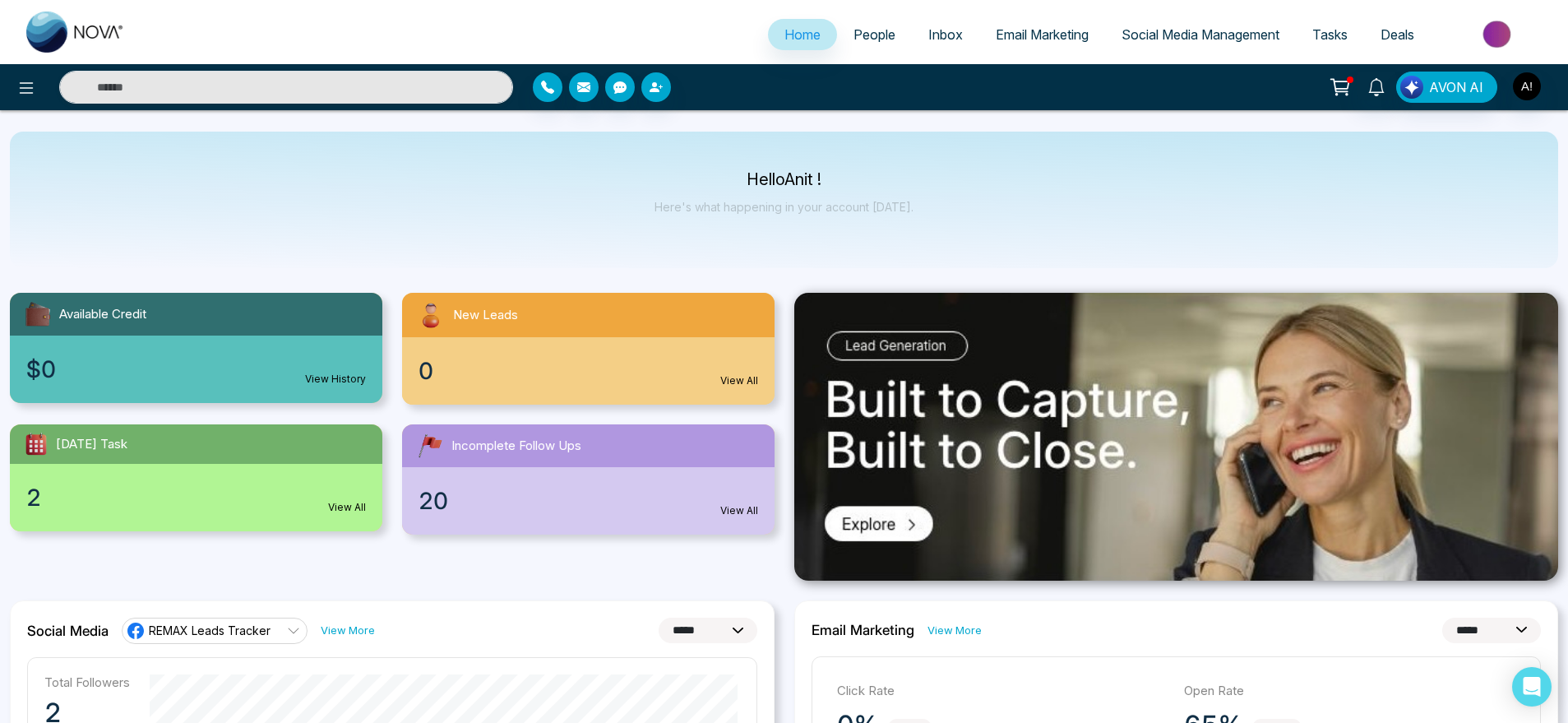
drag, startPoint x: 944, startPoint y: 208, endPoint x: 933, endPoint y: 208, distance: 11.0
click at [933, 208] on div "Hello Anit ! Here's what happening in your account [DATE]." at bounding box center [784, 200] width 1549 height 136
drag, startPoint x: 933, startPoint y: 208, endPoint x: 710, endPoint y: 165, distance: 227.1
click at [710, 165] on div "Hello Anit ! Here's what happening in your account [DATE]." at bounding box center [784, 200] width 1549 height 136
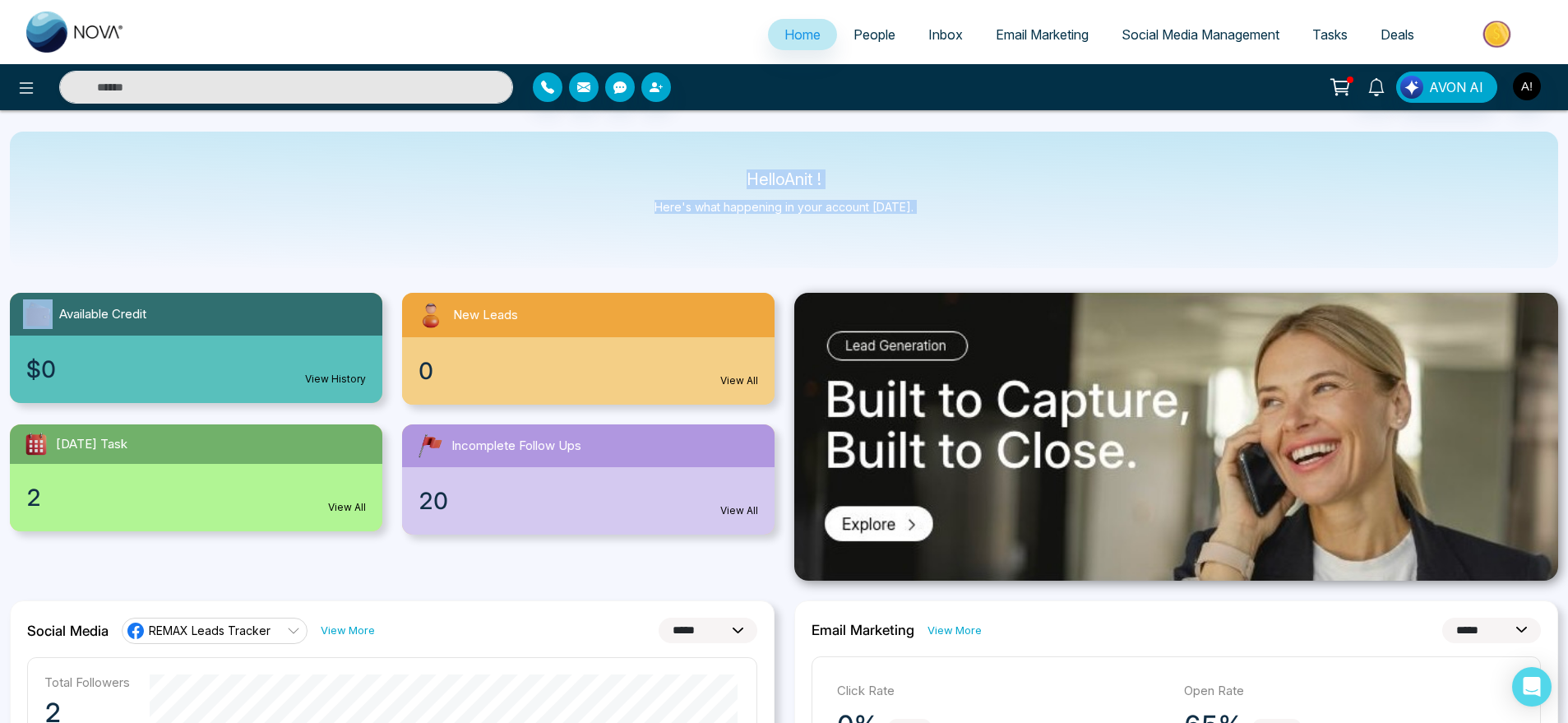
drag, startPoint x: 710, startPoint y: 165, endPoint x: 993, endPoint y: 208, distance: 286.2
click at [993, 208] on div "Hello Anit ! Here's what happening in your account [DATE]." at bounding box center [784, 200] width 1549 height 136
drag, startPoint x: 993, startPoint y: 208, endPoint x: 652, endPoint y: 146, distance: 346.6
click at [652, 146] on div "Hello Anit ! Here's what happening in your account [DATE]." at bounding box center [784, 200] width 1549 height 136
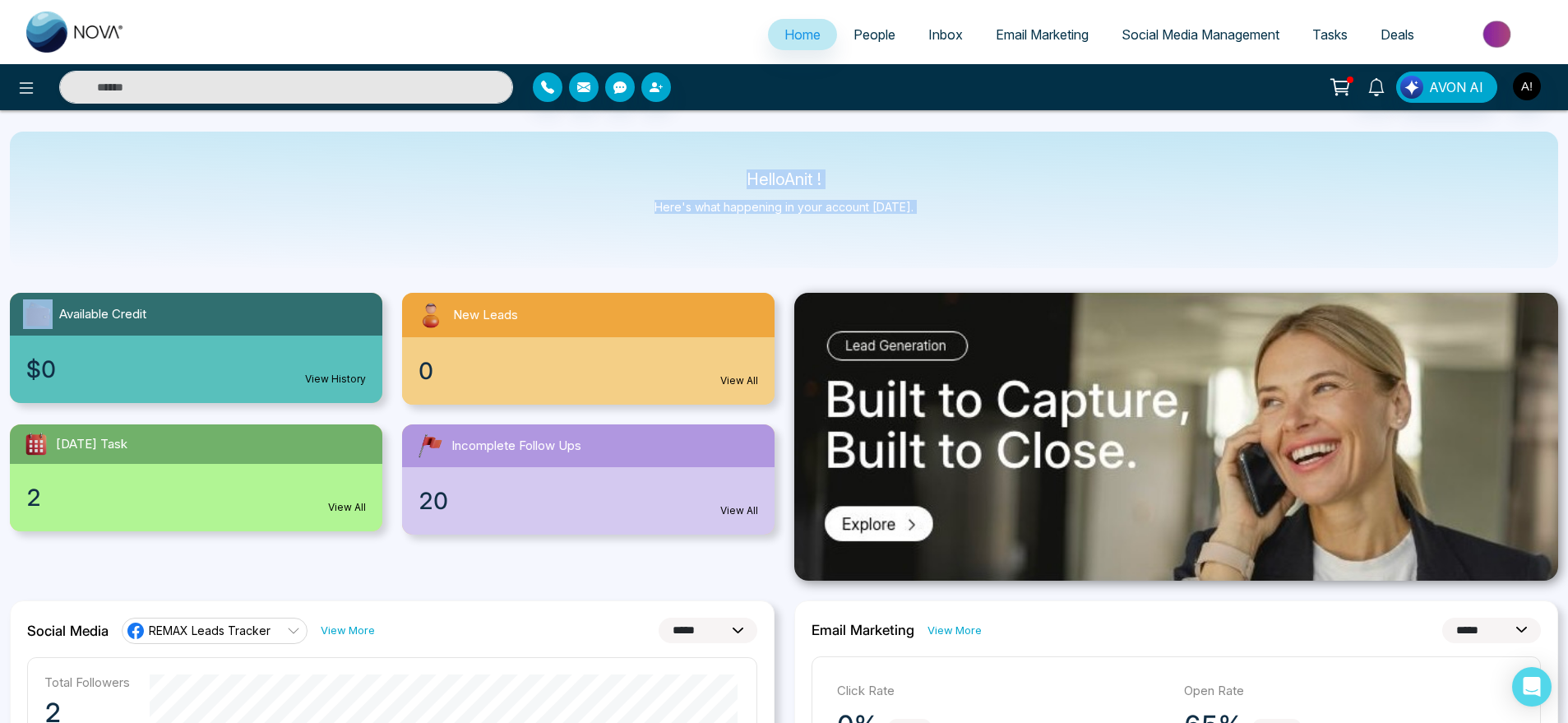
click at [652, 146] on div "Hello Anit ! Here's what happening in your account [DATE]." at bounding box center [784, 200] width 1549 height 136
drag, startPoint x: 741, startPoint y: 161, endPoint x: 960, endPoint y: 238, distance: 232.1
click at [960, 238] on div "Hello Anit ! Here's what happening in your account [DATE]." at bounding box center [784, 200] width 1549 height 136
drag, startPoint x: 960, startPoint y: 238, endPoint x: 634, endPoint y: 170, distance: 333.0
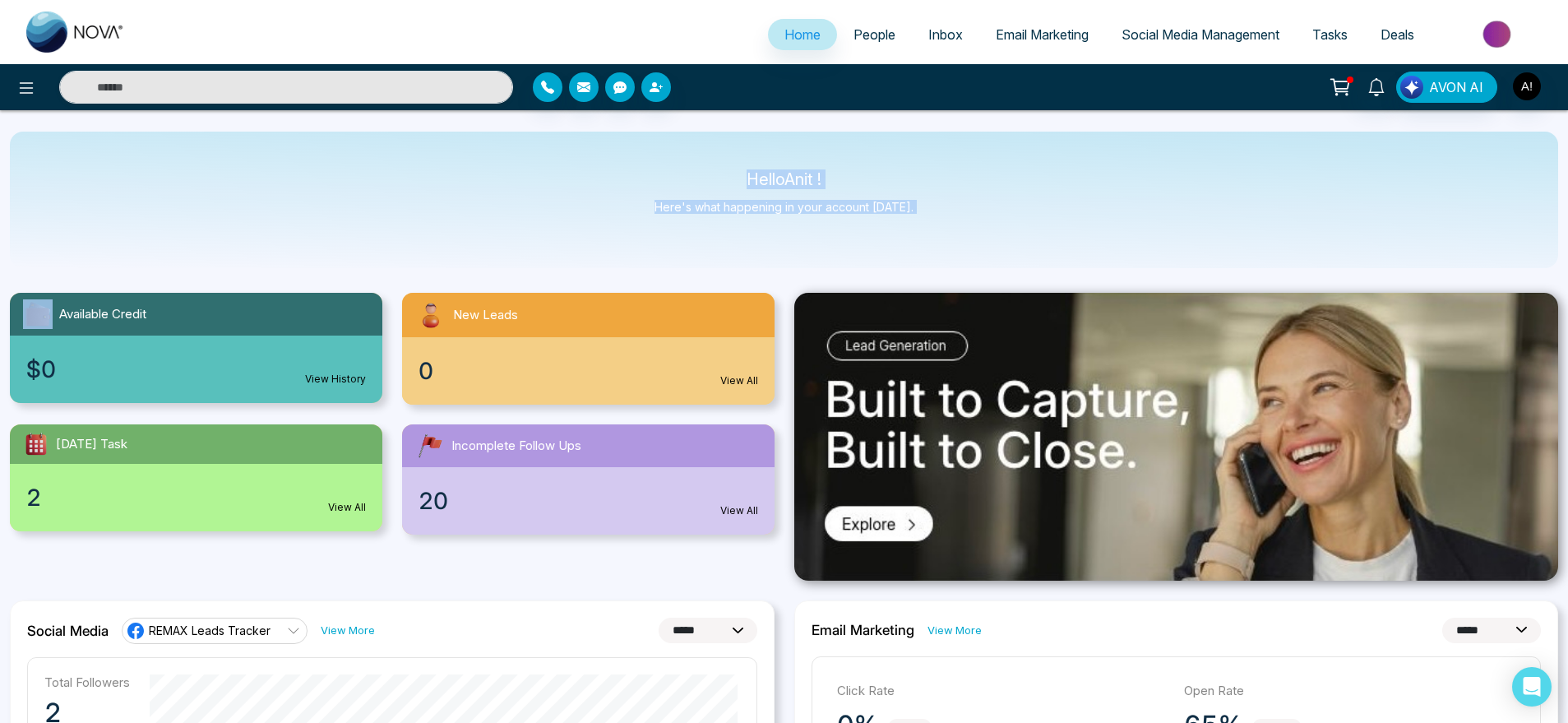
click at [634, 170] on div "Hello Anit ! Here's what happening in your account [DATE]." at bounding box center [784, 200] width 1549 height 136
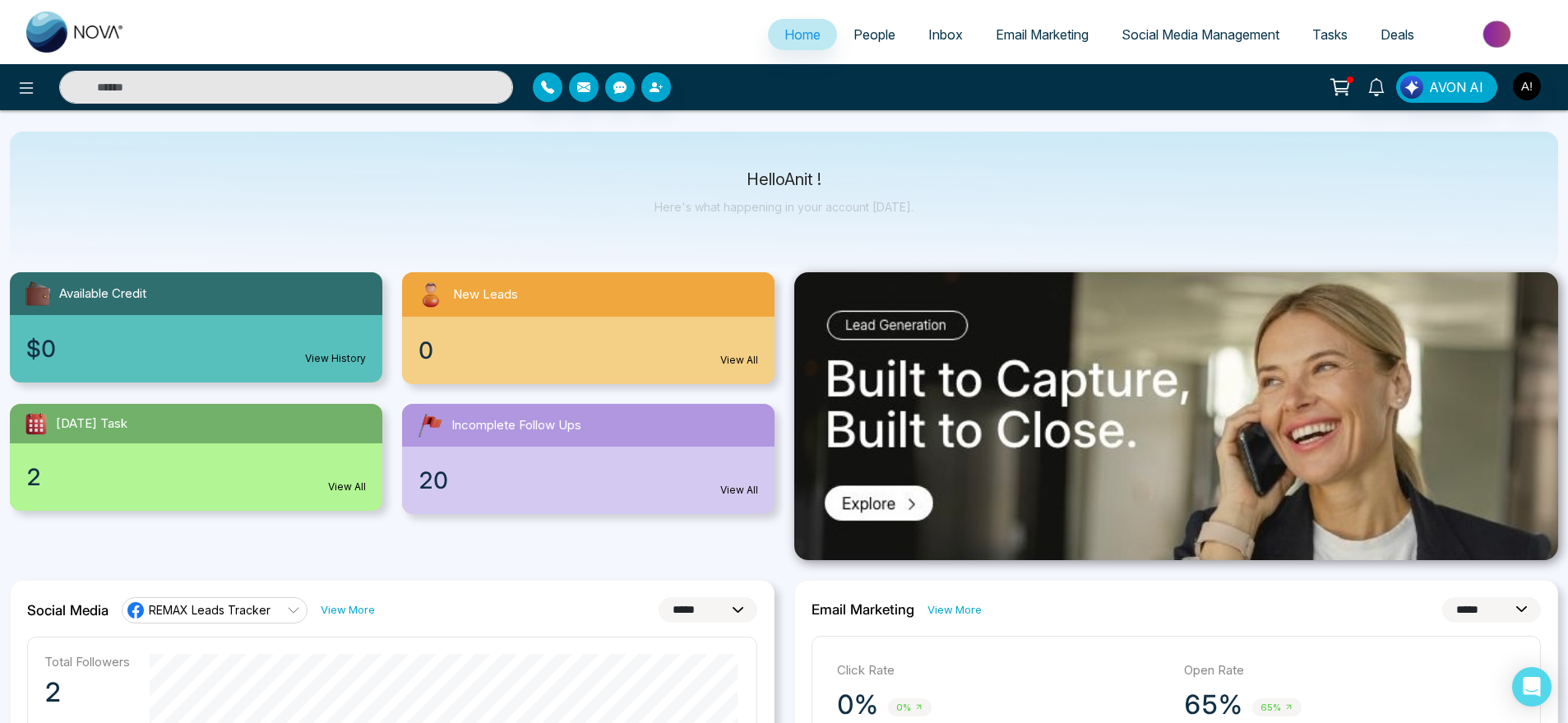
scroll to position [21, 0]
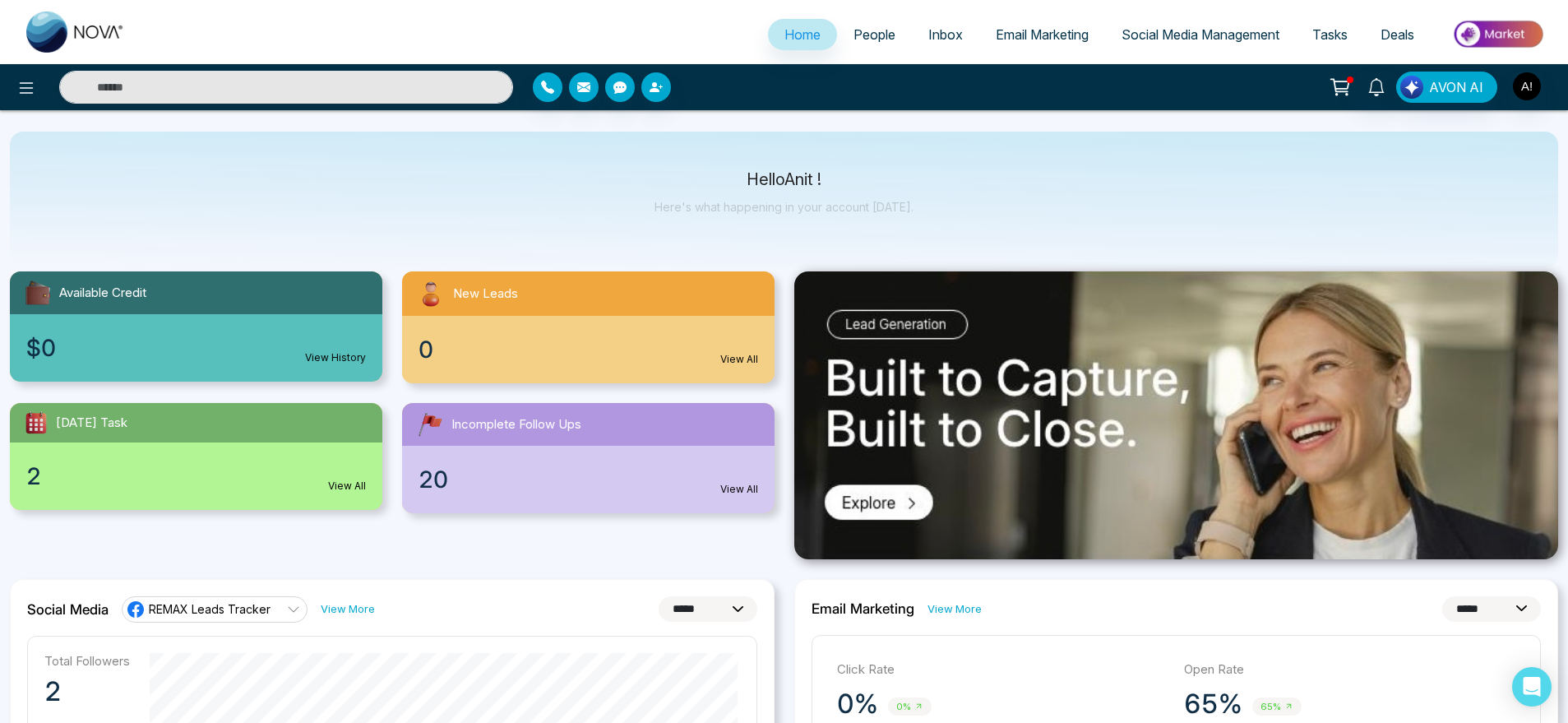
drag, startPoint x: 721, startPoint y: 160, endPoint x: 997, endPoint y: 229, distance: 284.5
click at [997, 229] on div "Hello Anit ! Here's what happening in your account [DATE]." at bounding box center [784, 200] width 1549 height 136
drag, startPoint x: 997, startPoint y: 229, endPoint x: 723, endPoint y: 157, distance: 283.3
click at [723, 157] on div "Hello Anit ! Here's what happening in your account [DATE]." at bounding box center [784, 200] width 1549 height 136
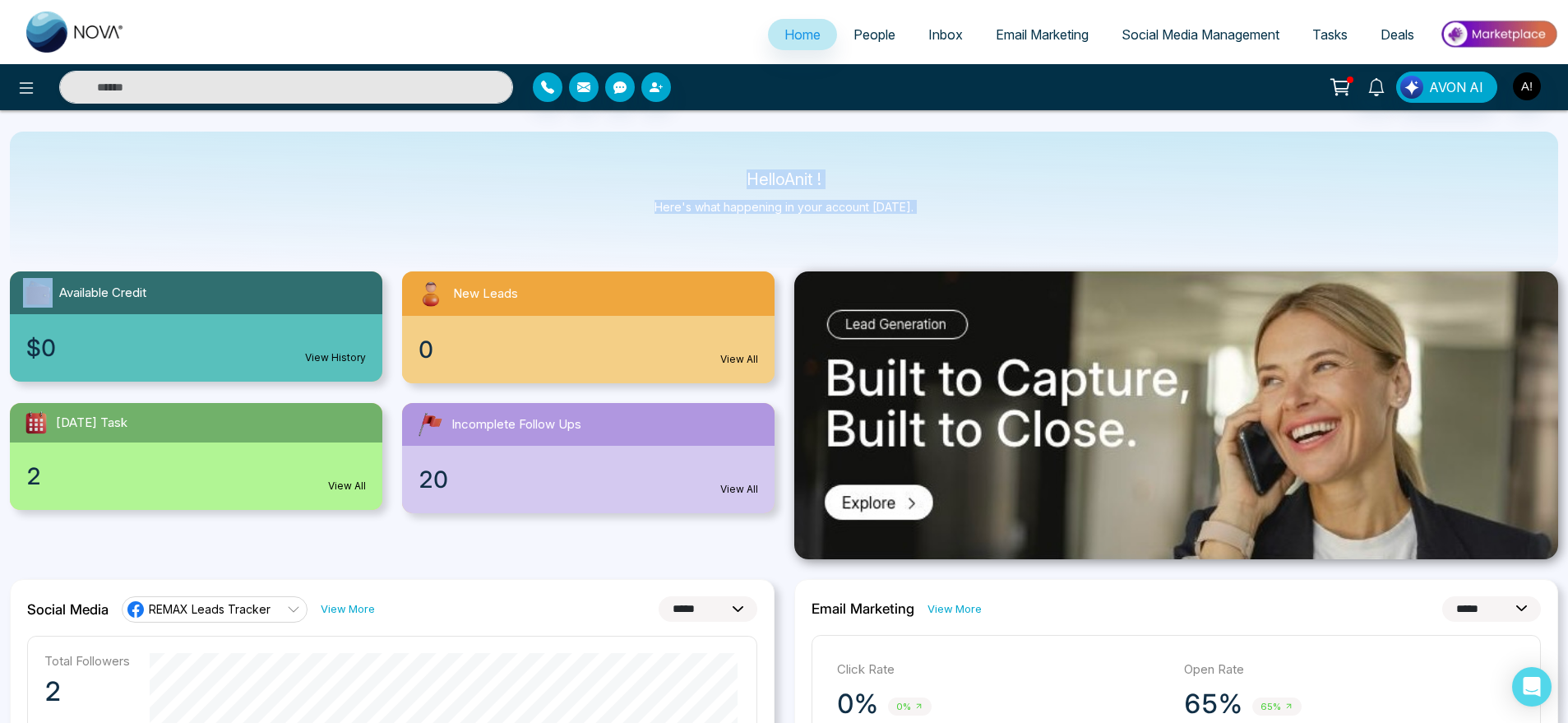
click at [723, 157] on div "Hello Anit ! Here's what happening in your account [DATE]." at bounding box center [784, 200] width 1549 height 136
drag, startPoint x: 925, startPoint y: 219, endPoint x: 714, endPoint y: 163, distance: 218.3
click at [714, 163] on div "Hello Anit ! Here's what happening in your account [DATE]." at bounding box center [784, 200] width 1549 height 136
drag, startPoint x: 714, startPoint y: 163, endPoint x: 962, endPoint y: 223, distance: 255.2
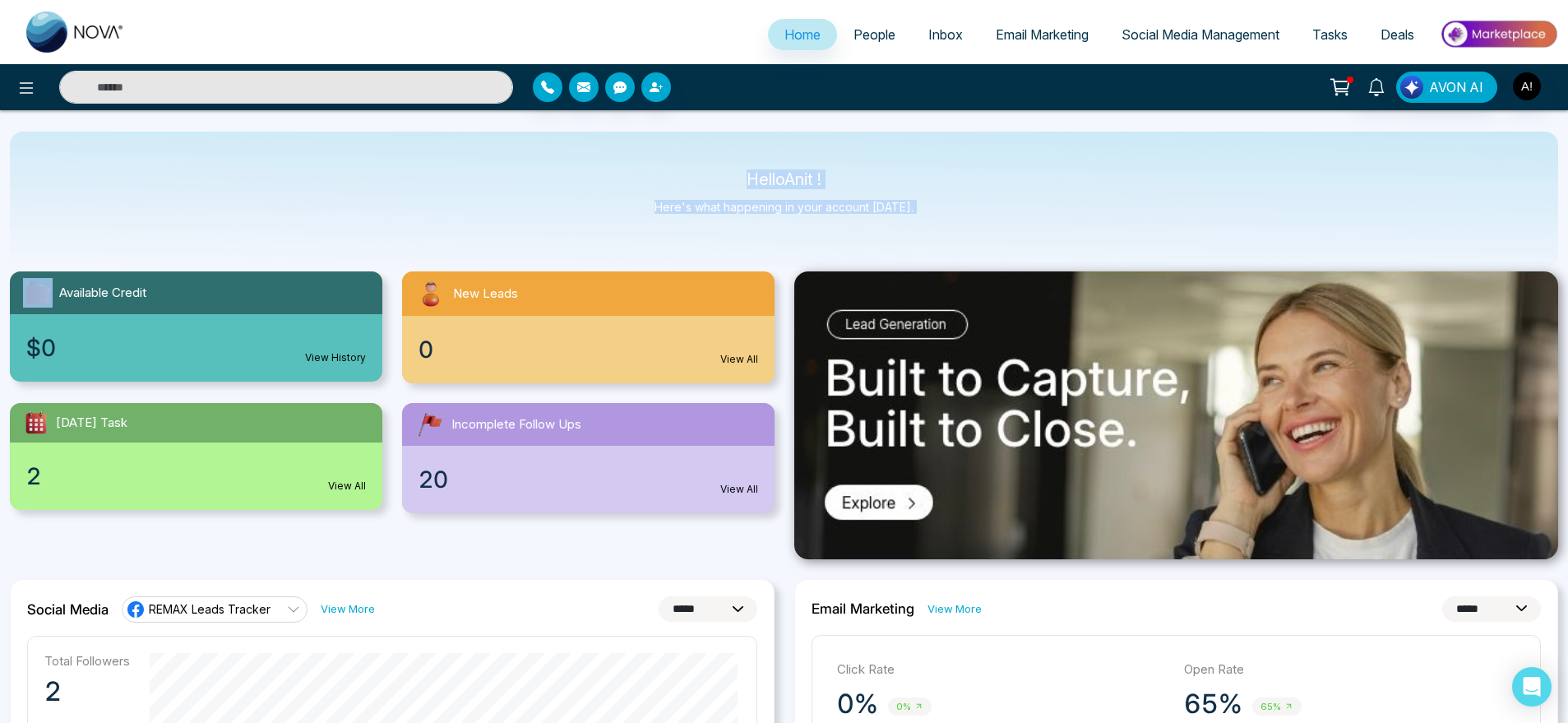
click at [962, 223] on div "Hello Anit ! Here's what happening in your account [DATE]." at bounding box center [784, 200] width 1549 height 136
drag, startPoint x: 962, startPoint y: 223, endPoint x: 683, endPoint y: 155, distance: 287.2
click at [683, 155] on div "Hello Anit ! Here's what happening in your account [DATE]." at bounding box center [784, 200] width 1549 height 136
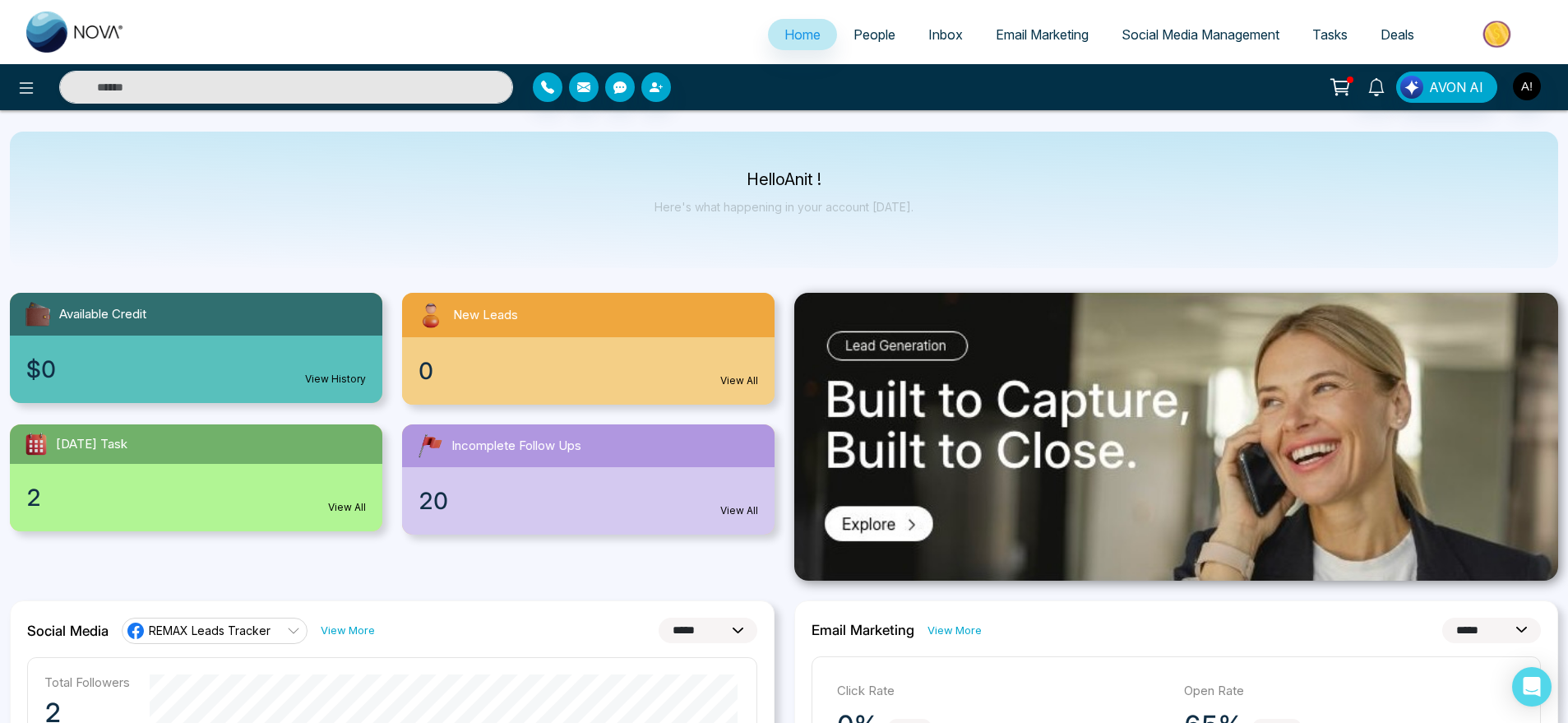
scroll to position [1, 0]
click at [673, 621] on select "**********" at bounding box center [708, 629] width 98 height 25
select select "*"
click at [659, 617] on select "**********" at bounding box center [708, 629] width 98 height 25
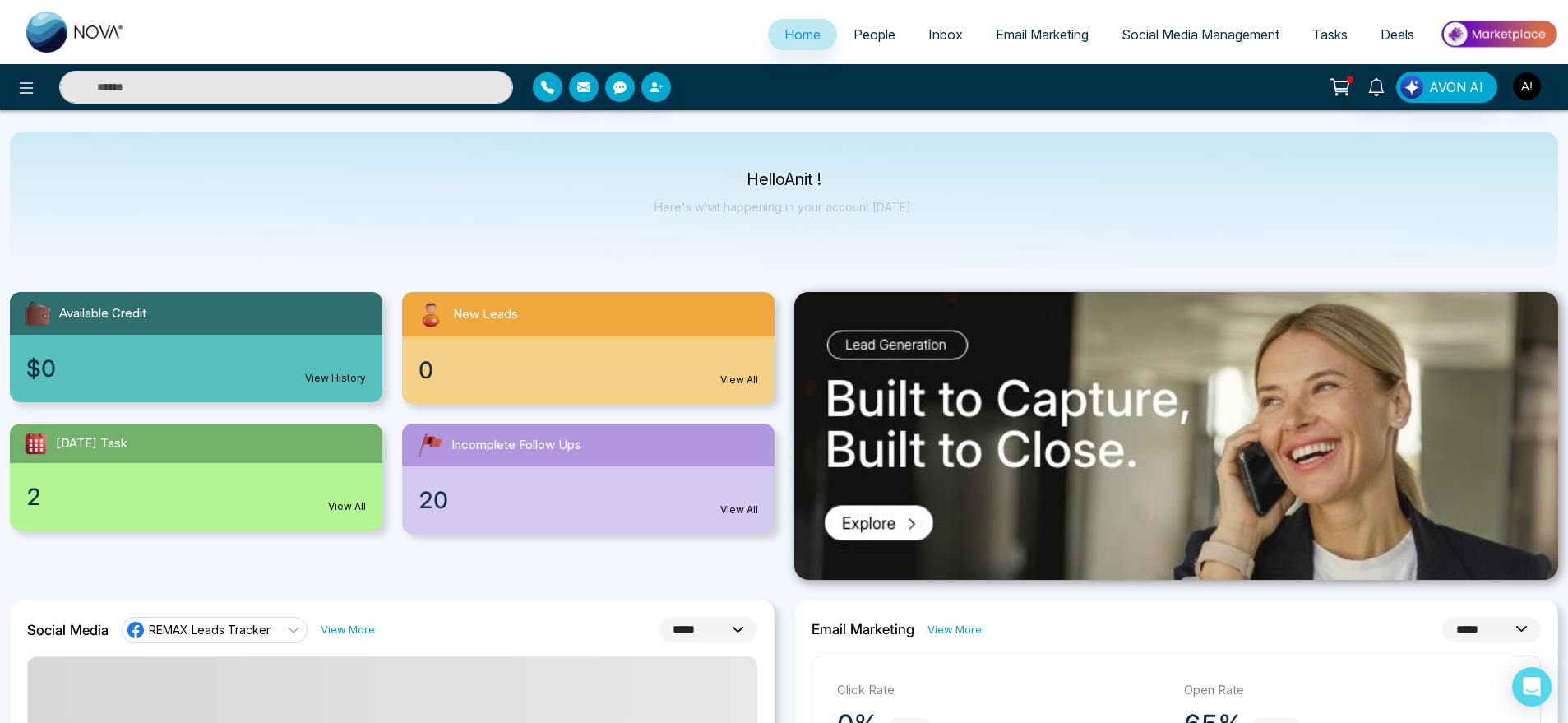
click at [723, 623] on select "**********" at bounding box center [708, 629] width 98 height 25
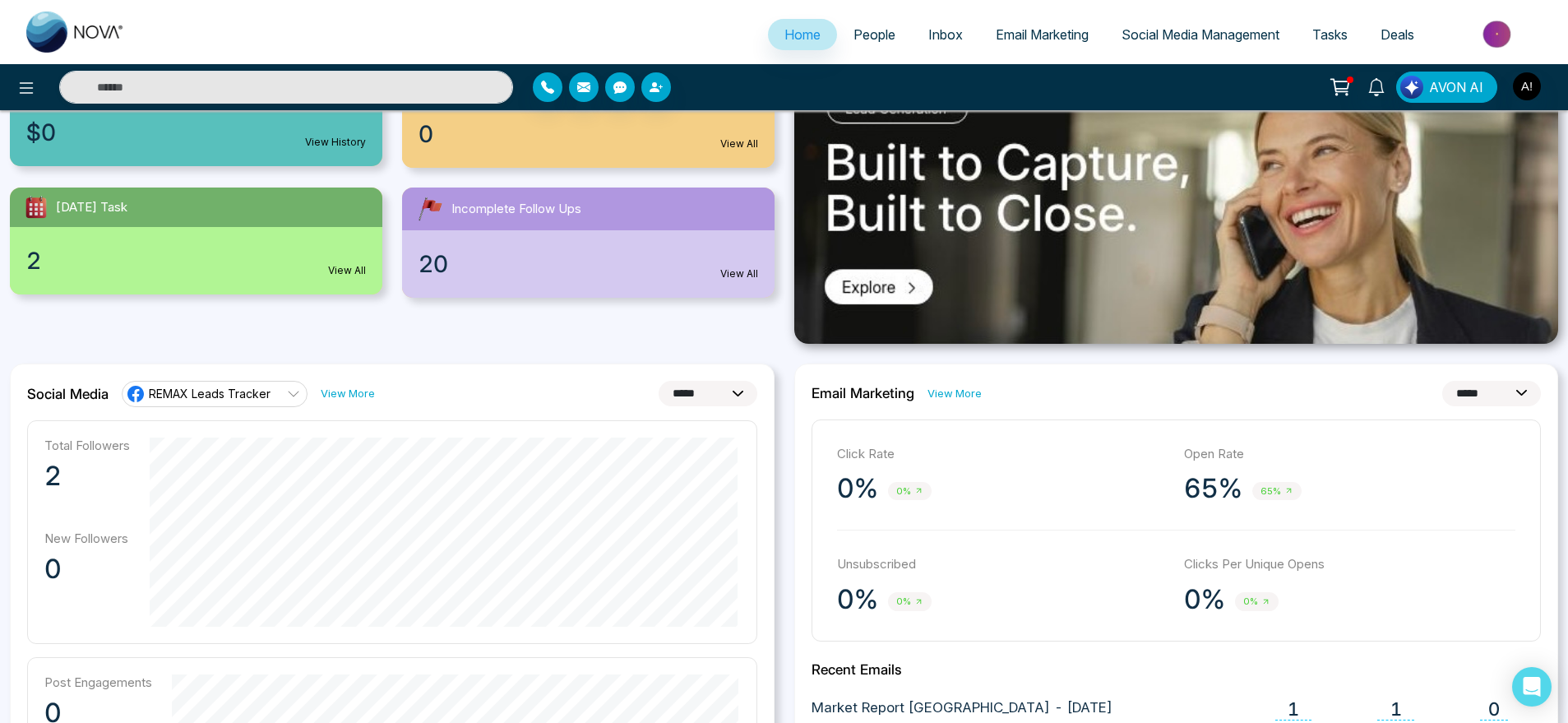
scroll to position [240, 0]
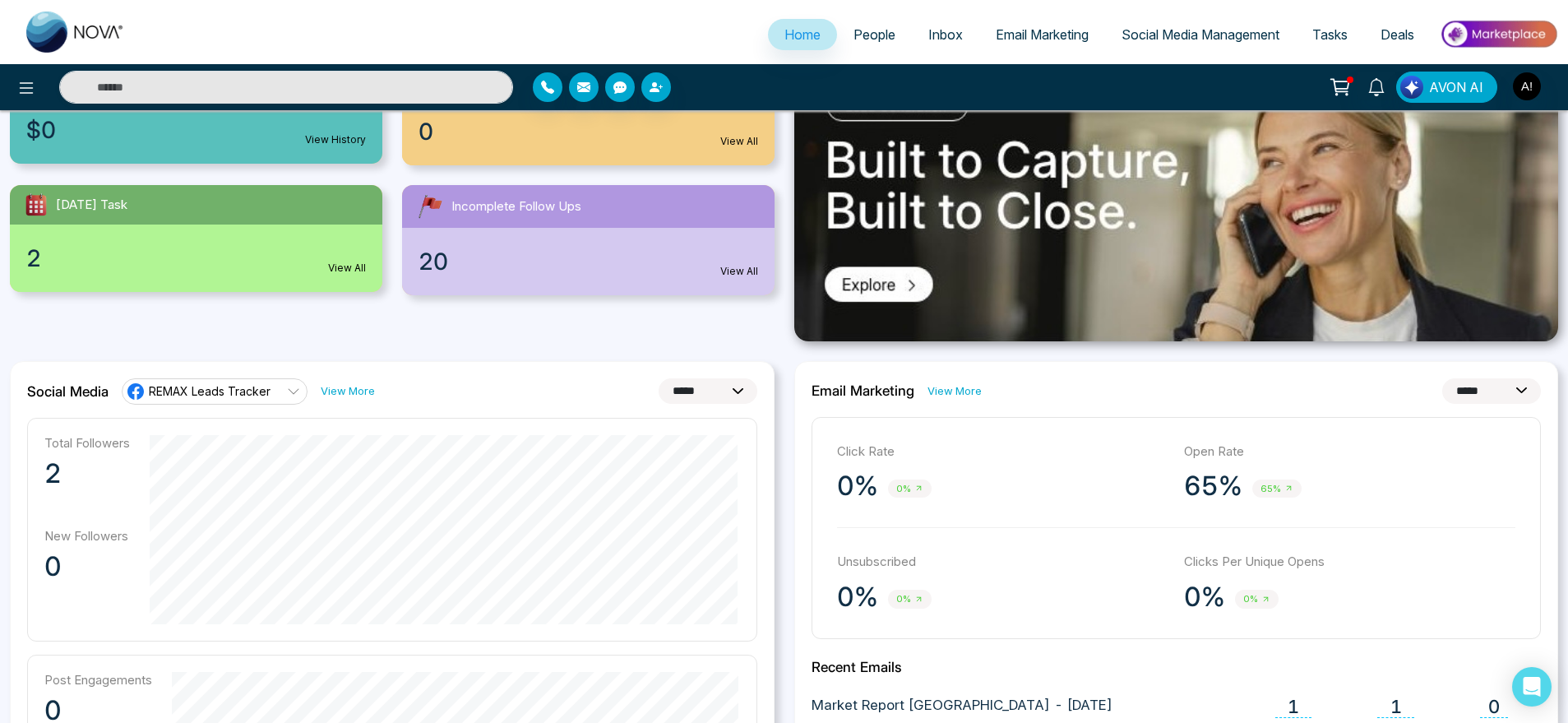
click at [730, 396] on select "**********" at bounding box center [708, 391] width 98 height 25
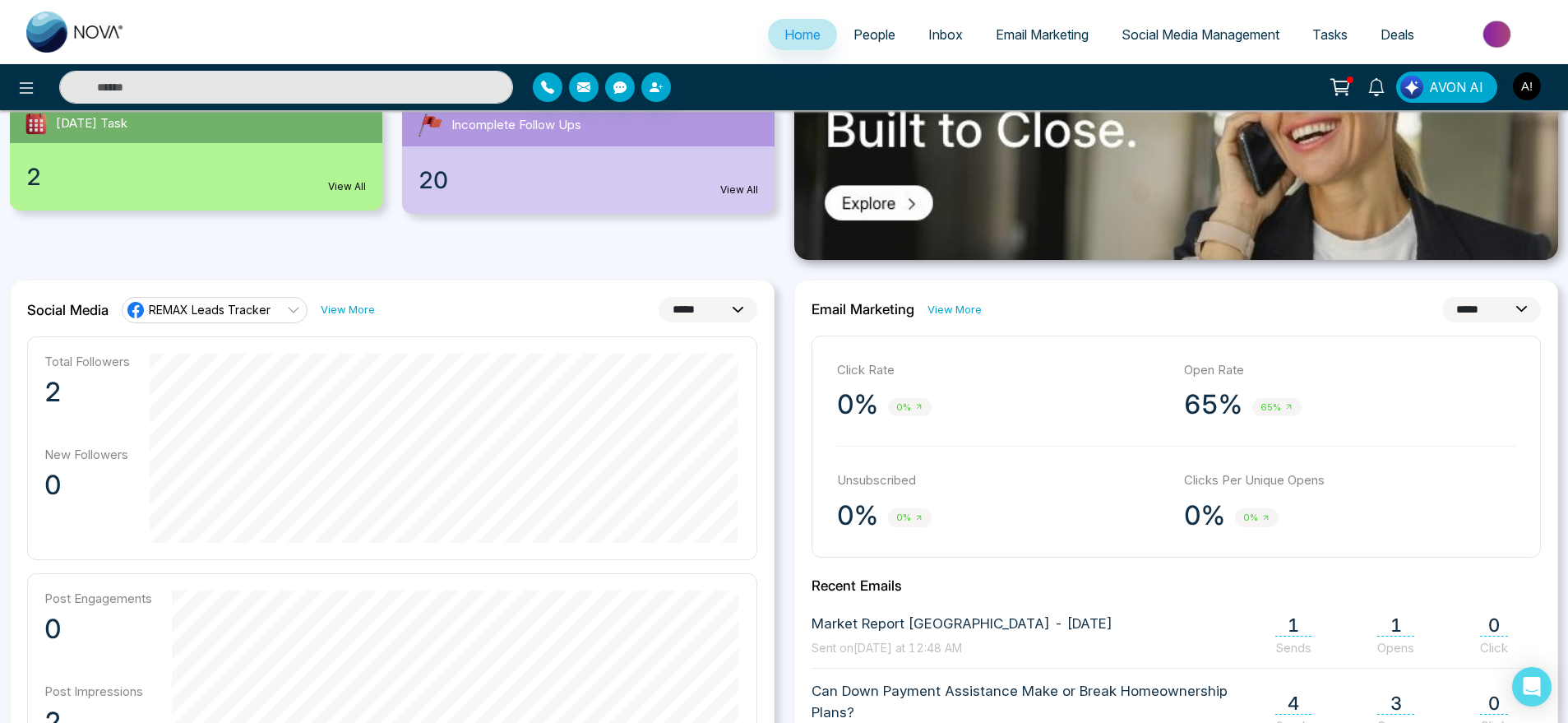
scroll to position [322, 0]
click at [709, 314] on select "**********" at bounding box center [708, 309] width 98 height 25
click at [921, 292] on div "**********" at bounding box center [1176, 664] width 765 height 771
click at [1120, 315] on div "**********" at bounding box center [1176, 309] width 730 height 25
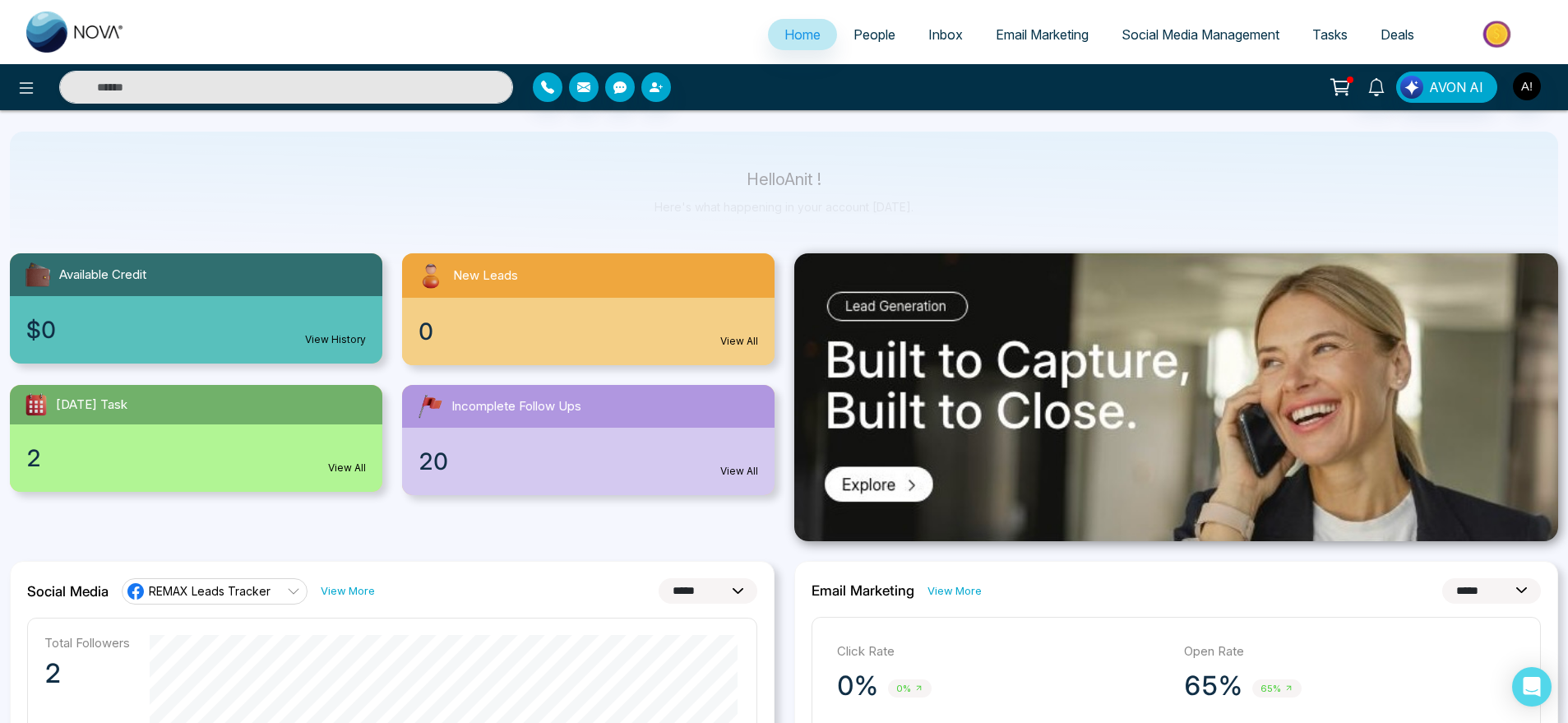
scroll to position [0, 0]
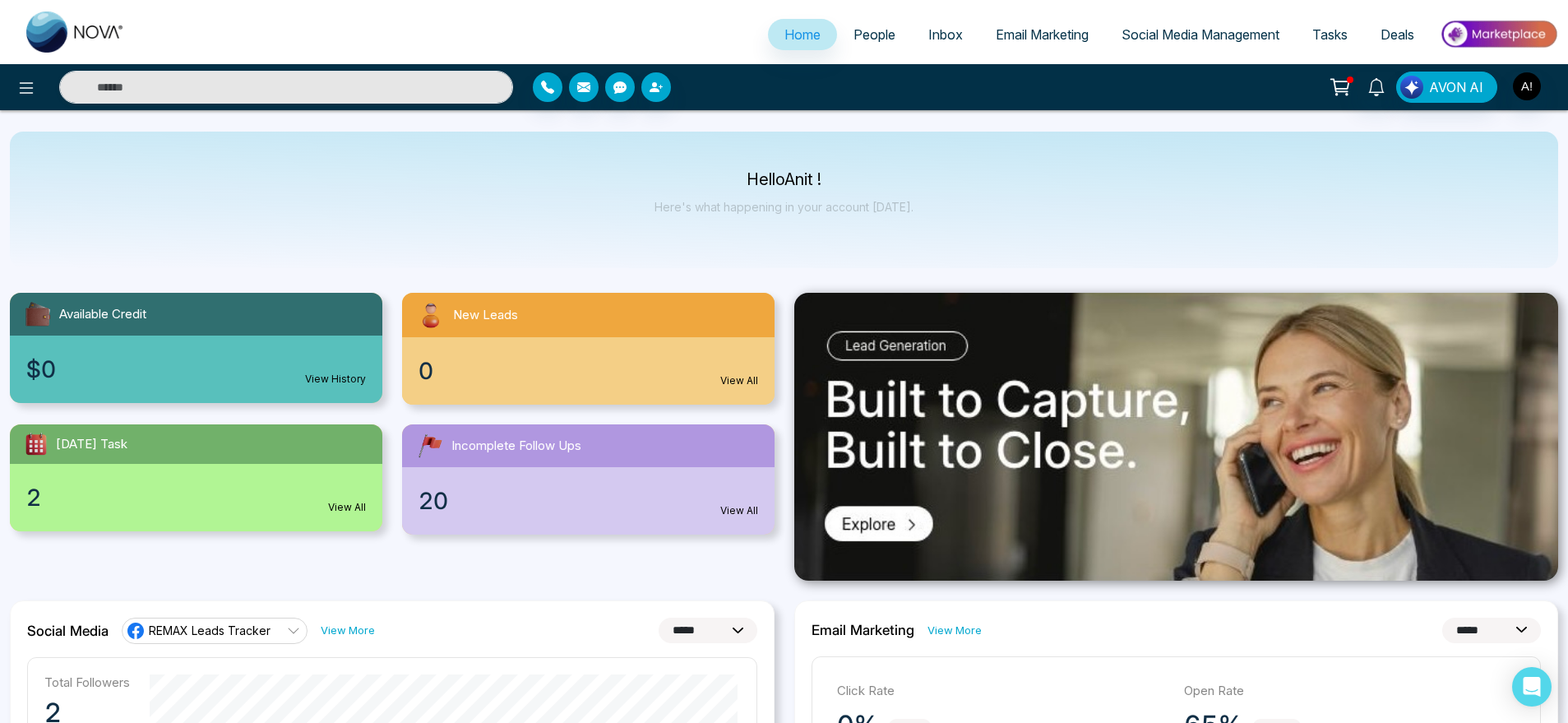
drag, startPoint x: 718, startPoint y: 167, endPoint x: 955, endPoint y: 223, distance: 243.5
click at [955, 223] on div "Hello Anit ! Here's what happening in your account [DATE]." at bounding box center [784, 200] width 1549 height 136
drag, startPoint x: 955, startPoint y: 223, endPoint x: 708, endPoint y: 155, distance: 256.2
click at [708, 155] on div "Hello Anit ! Here's what happening in your account [DATE]." at bounding box center [784, 200] width 1549 height 136
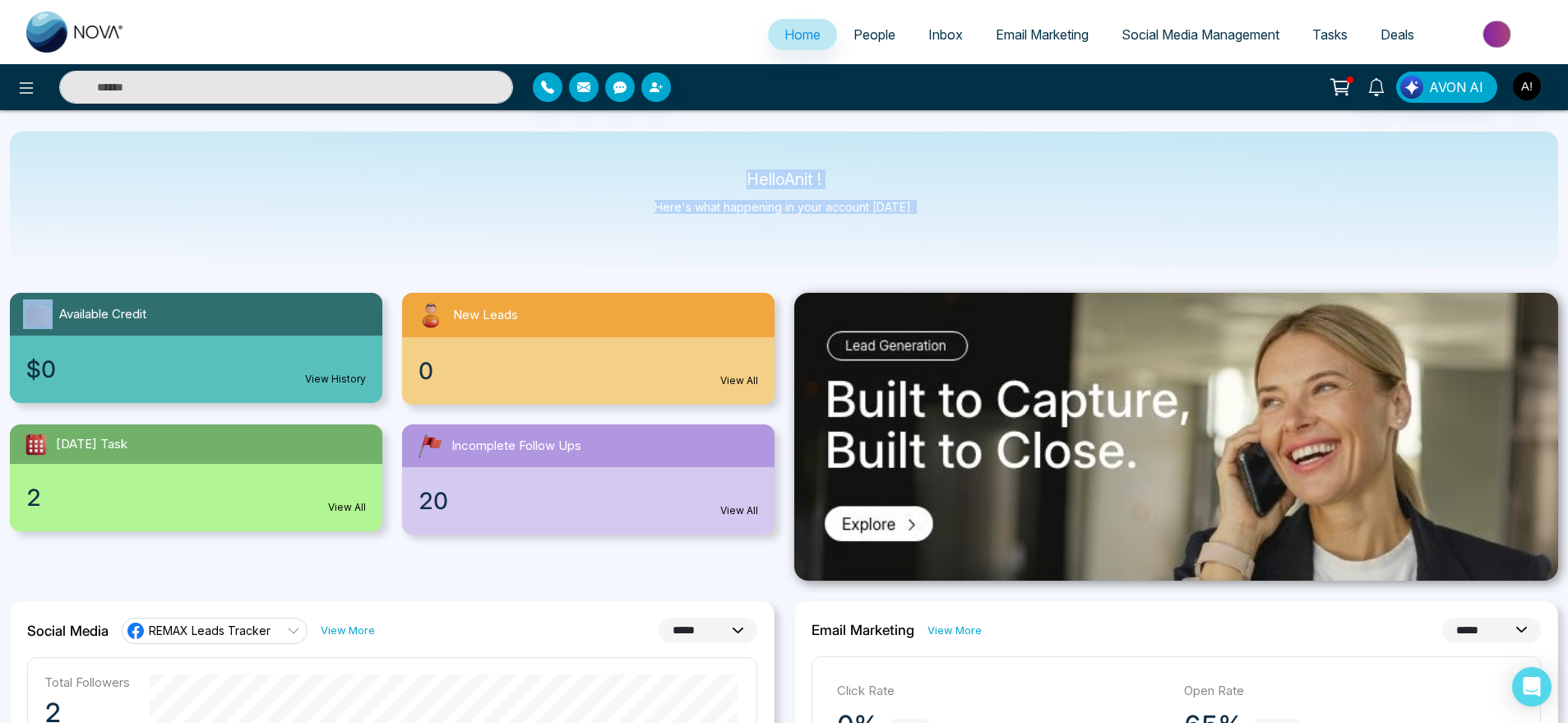
click at [708, 155] on div "Hello Anit ! Here's what happening in your account [DATE]." at bounding box center [784, 200] width 1549 height 136
click at [744, 158] on div "Hello Anit ! Here's what happening in your account [DATE]." at bounding box center [784, 200] width 1549 height 136
drag, startPoint x: 744, startPoint y: 158, endPoint x: 924, endPoint y: 218, distance: 189.7
click at [924, 218] on div "Hello Anit ! Here's what happening in your account [DATE]." at bounding box center [784, 200] width 1549 height 136
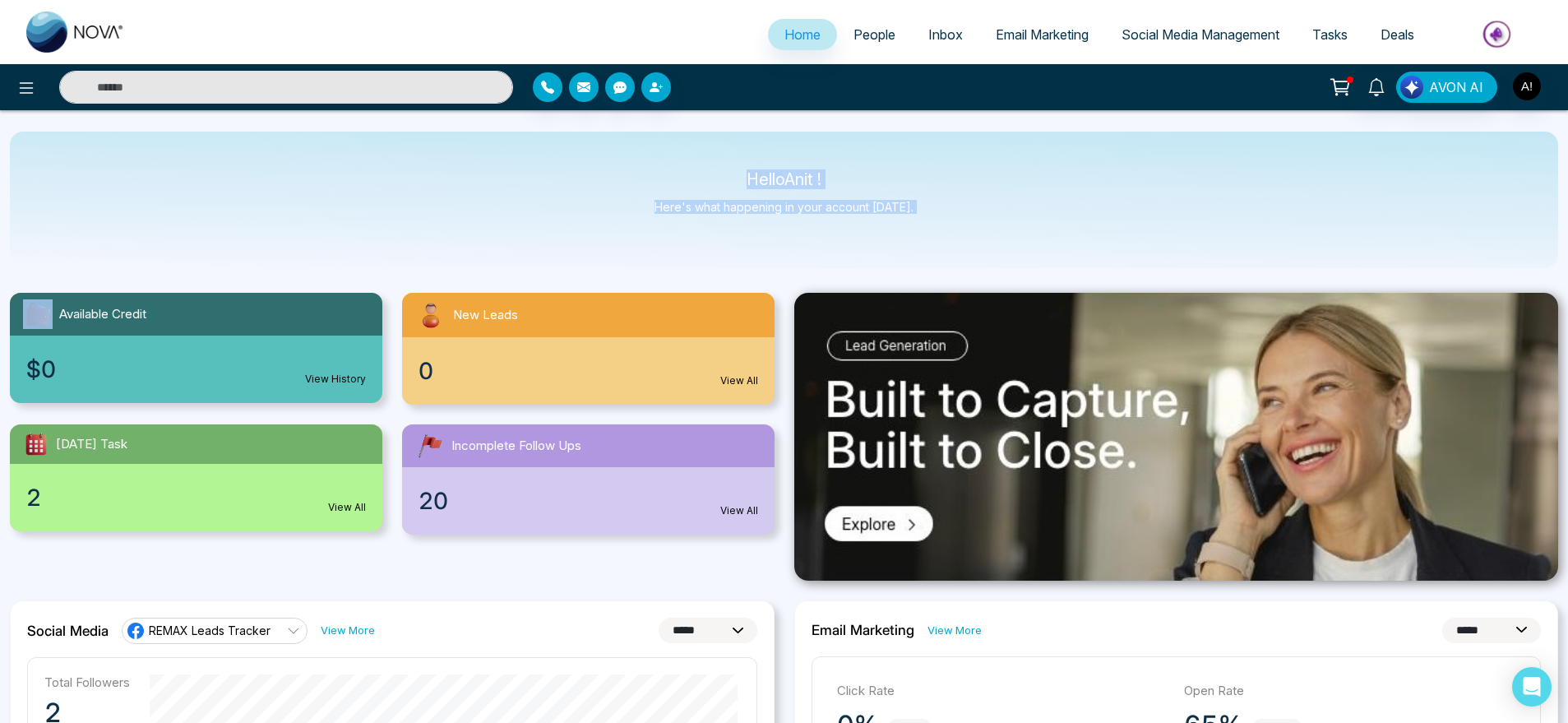
drag, startPoint x: 924, startPoint y: 218, endPoint x: 632, endPoint y: 160, distance: 297.7
click at [632, 160] on div "Hello Anit ! Here's what happening in your account [DATE]." at bounding box center [784, 200] width 1549 height 136
drag, startPoint x: 736, startPoint y: 161, endPoint x: 998, endPoint y: 241, distance: 273.9
click at [998, 241] on div "Hello Anit ! Here's what happening in your account [DATE]." at bounding box center [784, 200] width 1549 height 136
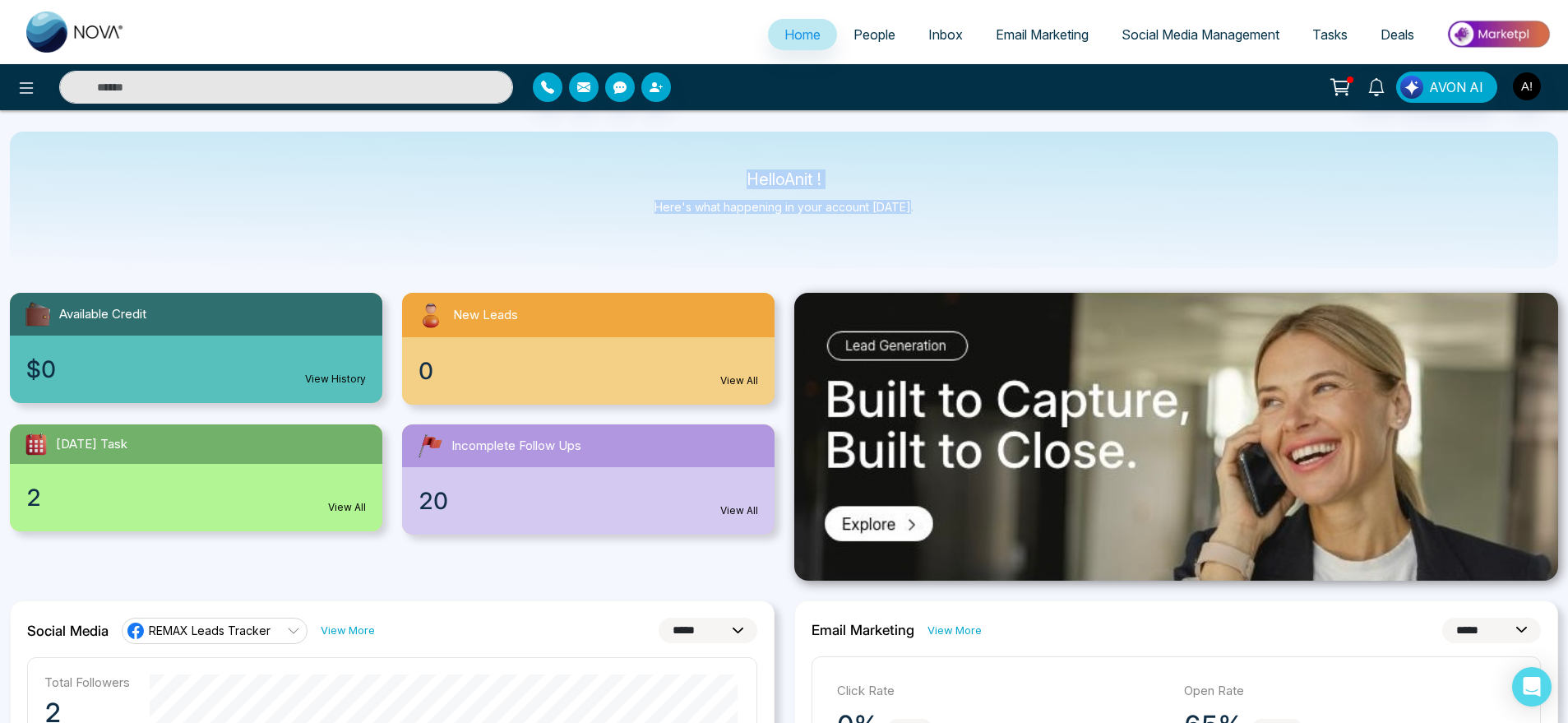
click at [998, 241] on div "Hello Anit ! Here's what happening in your account [DATE]." at bounding box center [784, 200] width 1549 height 136
drag, startPoint x: 998, startPoint y: 241, endPoint x: 687, endPoint y: 140, distance: 327.0
click at [687, 140] on div "Hello Anit ! Here's what happening in your account [DATE]." at bounding box center [784, 200] width 1549 height 136
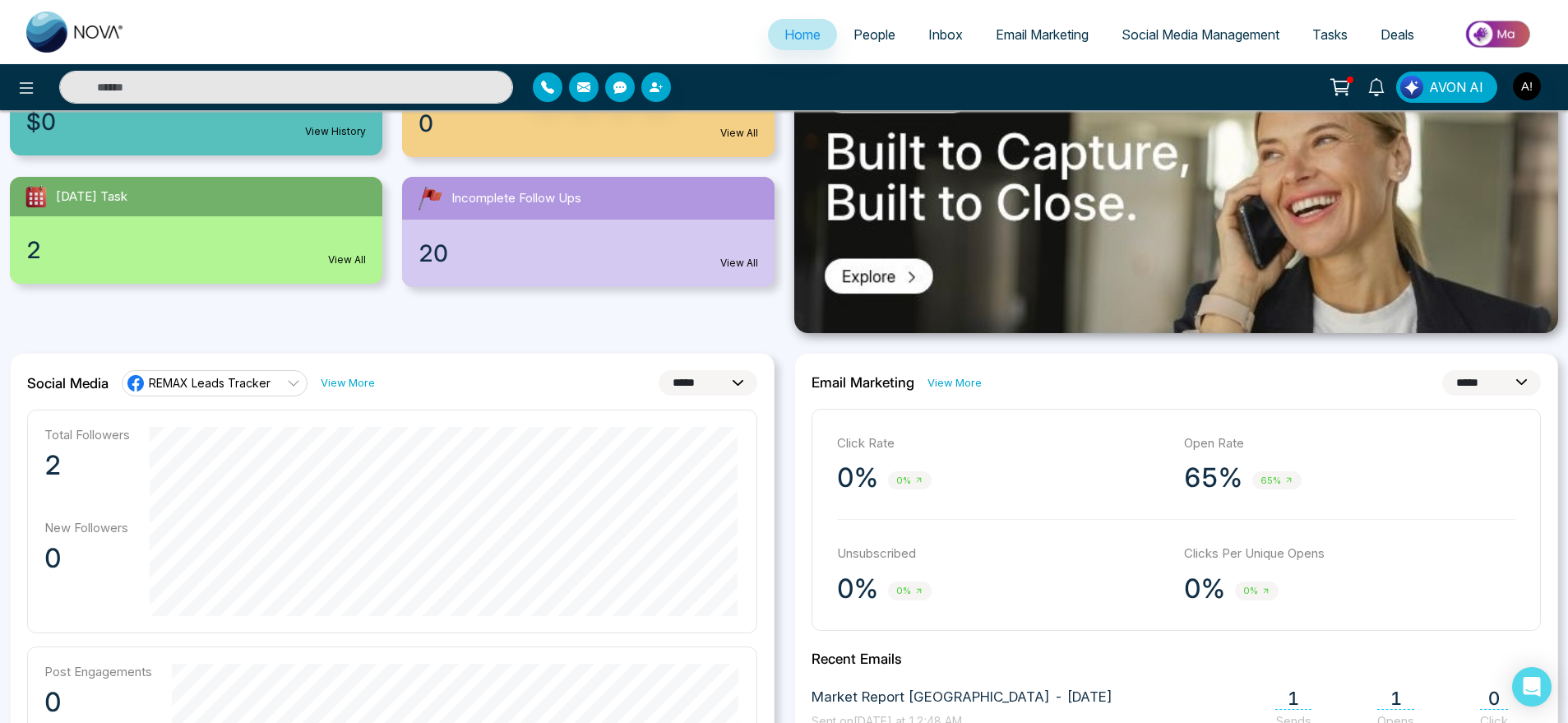
scroll to position [251, 0]
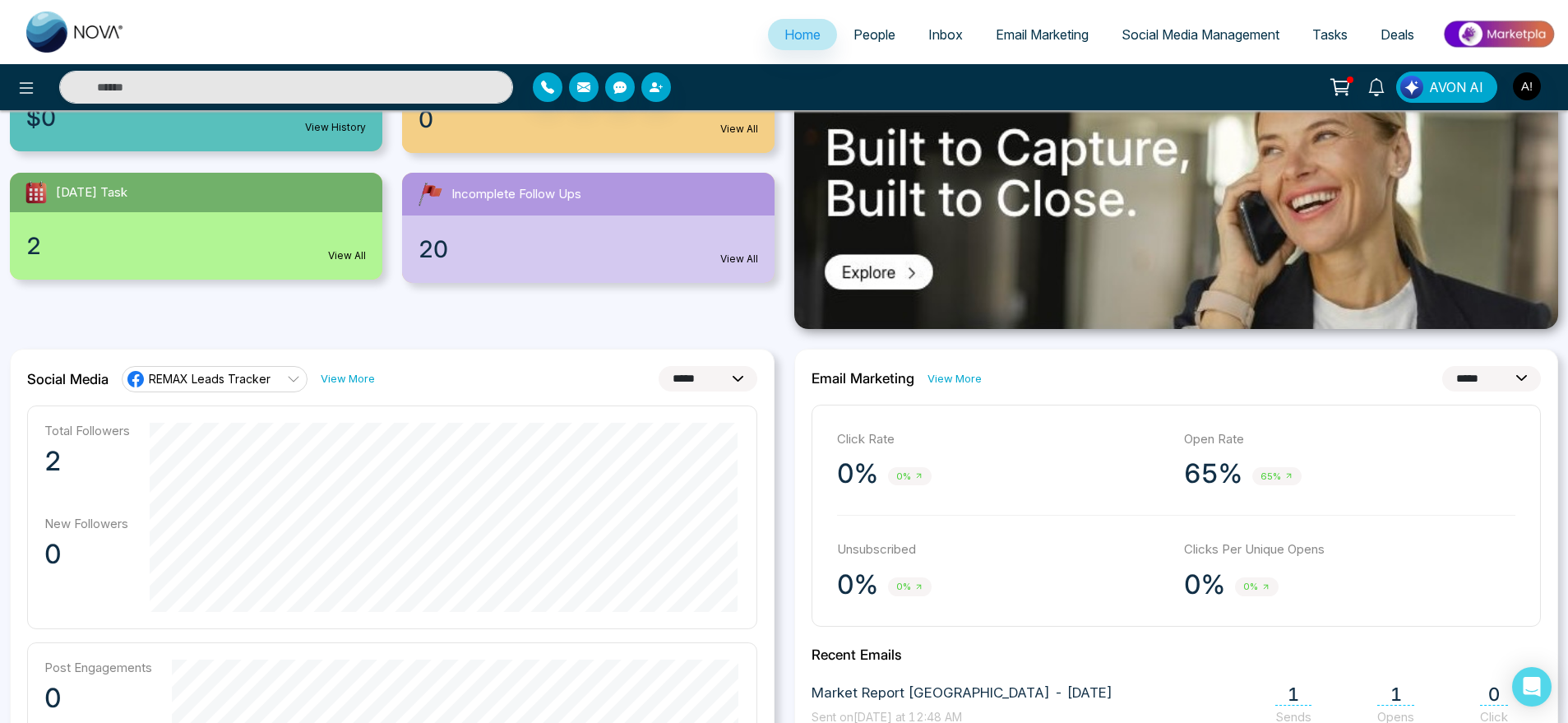
click at [966, 381] on link "View More" at bounding box center [955, 379] width 55 height 16
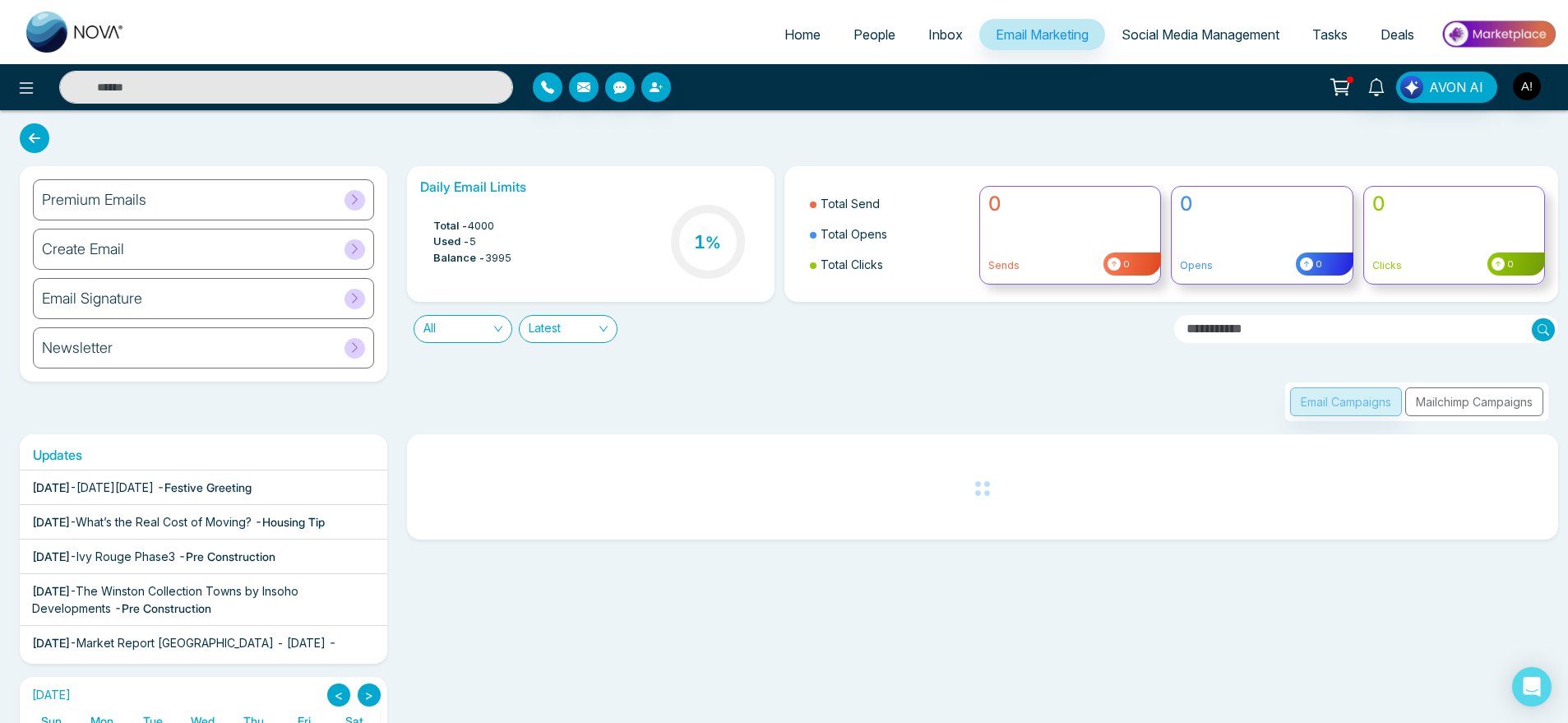
click at [797, 44] on link "Home" at bounding box center [802, 34] width 69 height 31
select select "*"
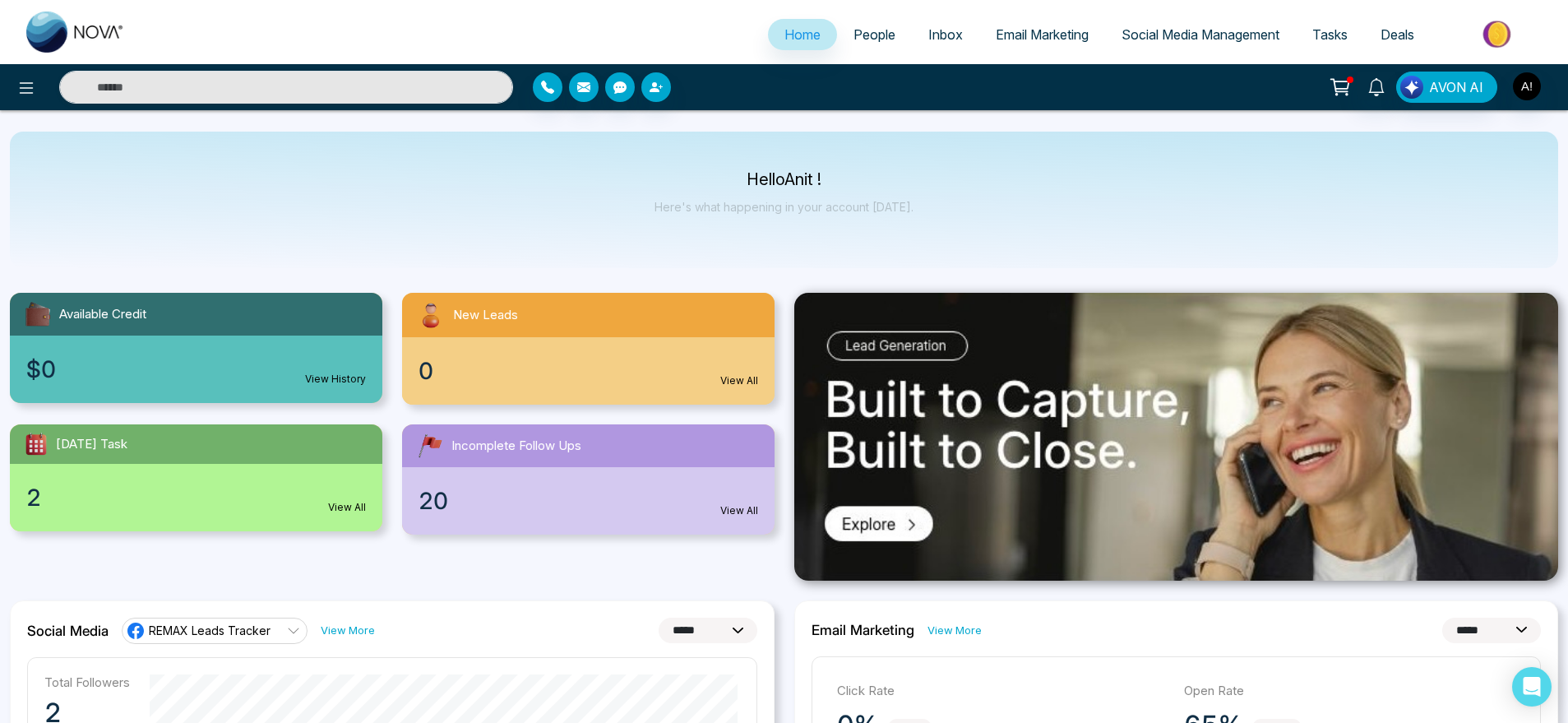
drag, startPoint x: 734, startPoint y: 176, endPoint x: 997, endPoint y: 221, distance: 266.8
click at [997, 221] on div "Hello Anit ! Here's what happening in your account [DATE]." at bounding box center [784, 200] width 1549 height 136
drag, startPoint x: 997, startPoint y: 221, endPoint x: 647, endPoint y: 156, distance: 356.0
click at [647, 156] on div "Hello Anit ! Here's what happening in your account [DATE]." at bounding box center [784, 200] width 1549 height 136
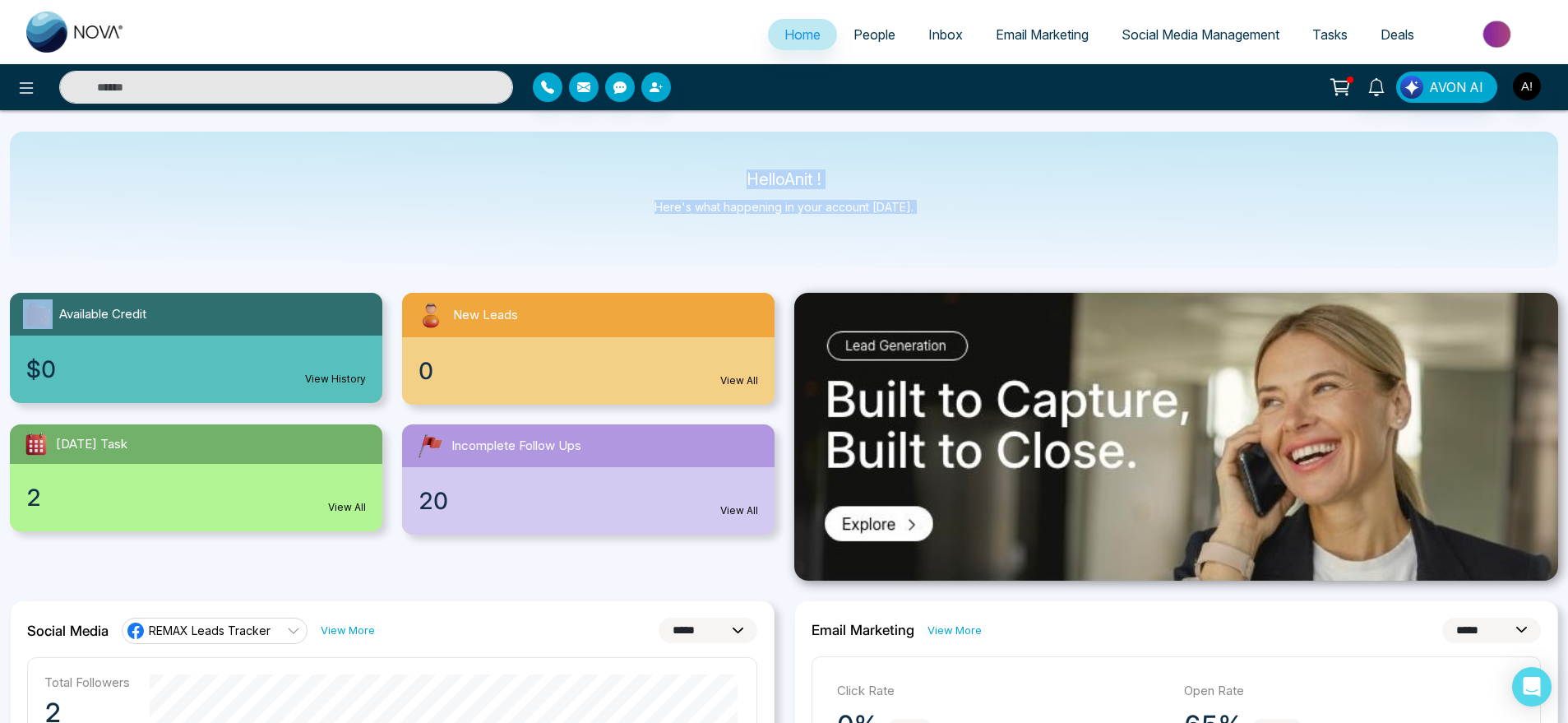
click at [647, 156] on div "Hello Anit ! Here's what happening in your account [DATE]." at bounding box center [784, 200] width 1549 height 136
drag, startPoint x: 718, startPoint y: 181, endPoint x: 897, endPoint y: 216, distance: 182.4
click at [897, 216] on div "Hello Anit ! Here's what happening in your account [DATE]." at bounding box center [784, 200] width 259 height 55
drag, startPoint x: 897, startPoint y: 216, endPoint x: 681, endPoint y: 153, distance: 225.0
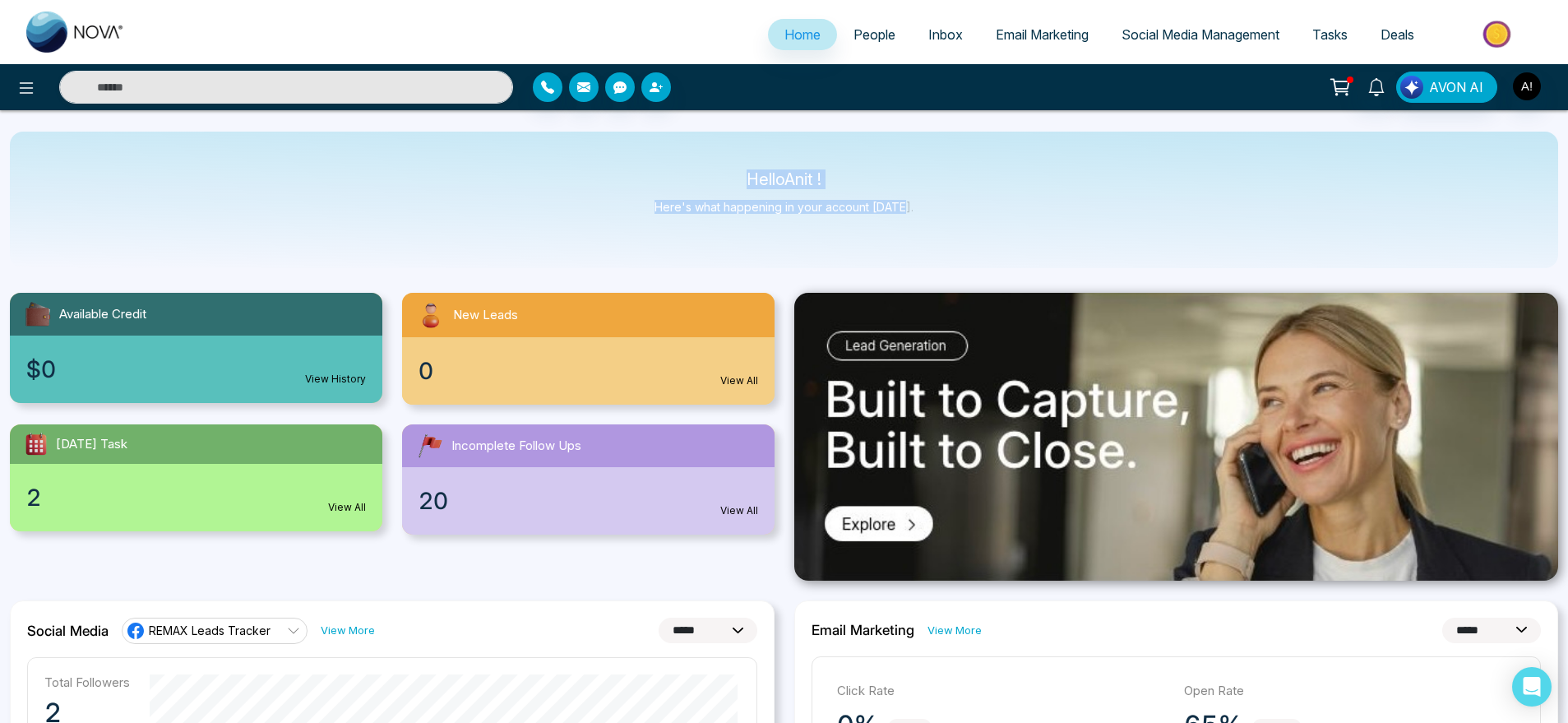
click at [681, 153] on div "Hello Anit ! Here's what happening in your account [DATE]." at bounding box center [784, 200] width 1549 height 136
drag, startPoint x: 681, startPoint y: 153, endPoint x: 965, endPoint y: 229, distance: 294.0
click at [965, 229] on div "Hello Anit ! Here's what happening in your account [DATE]." at bounding box center [784, 200] width 1549 height 136
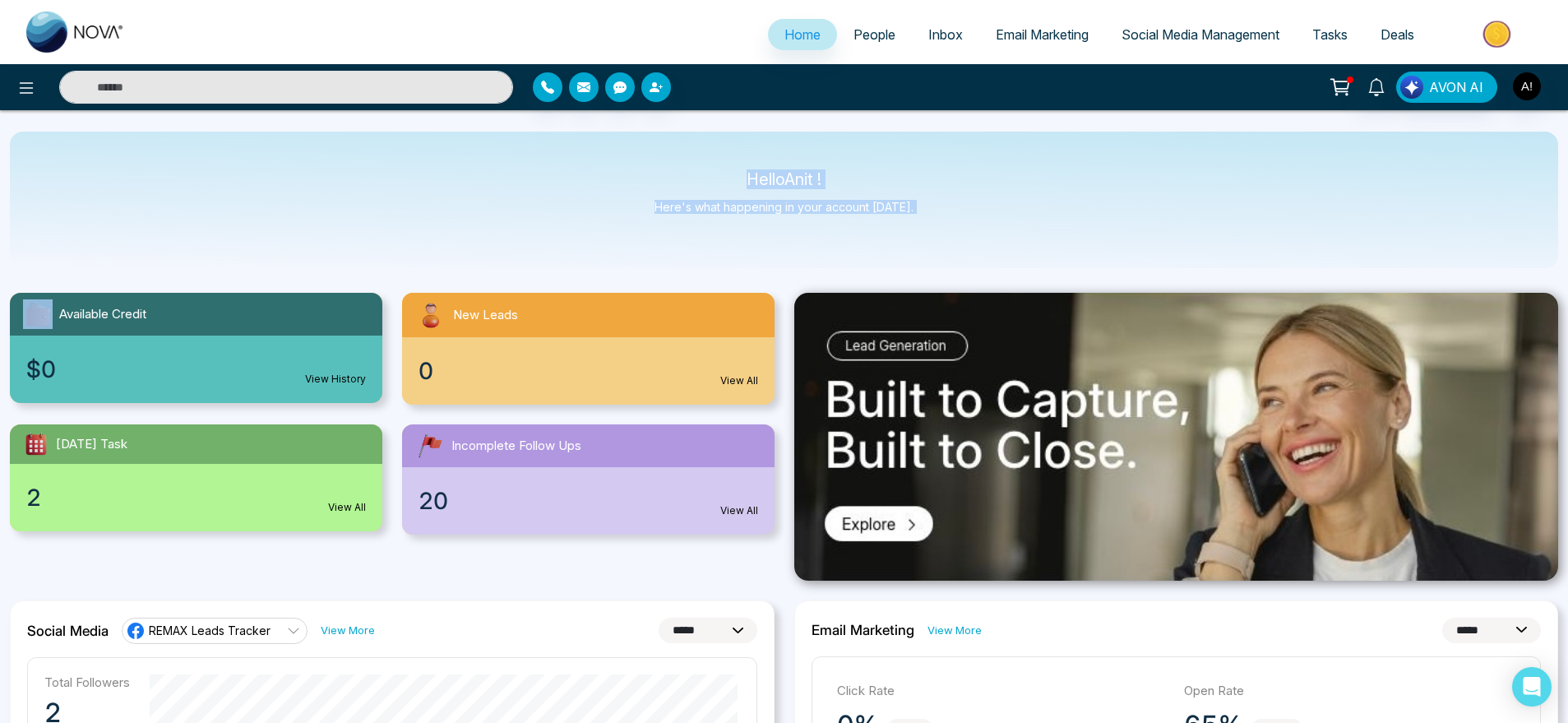
drag, startPoint x: 965, startPoint y: 229, endPoint x: 666, endPoint y: 148, distance: 309.8
click at [666, 148] on div "Hello Anit ! Here's what happening in your account [DATE]." at bounding box center [784, 200] width 1549 height 136
click at [12, 87] on button at bounding box center [26, 88] width 33 height 33
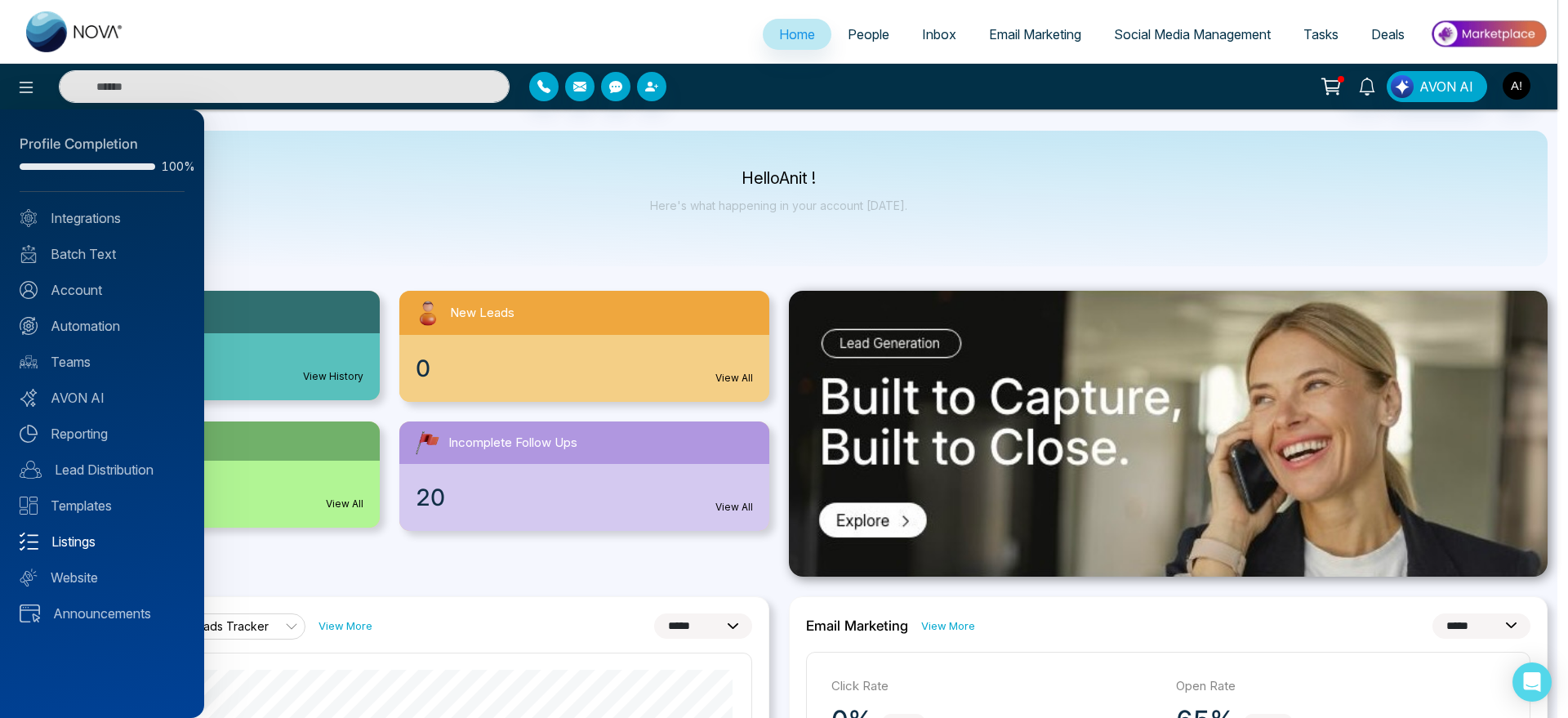
click at [124, 544] on link "Listings" at bounding box center [102, 541] width 165 height 19
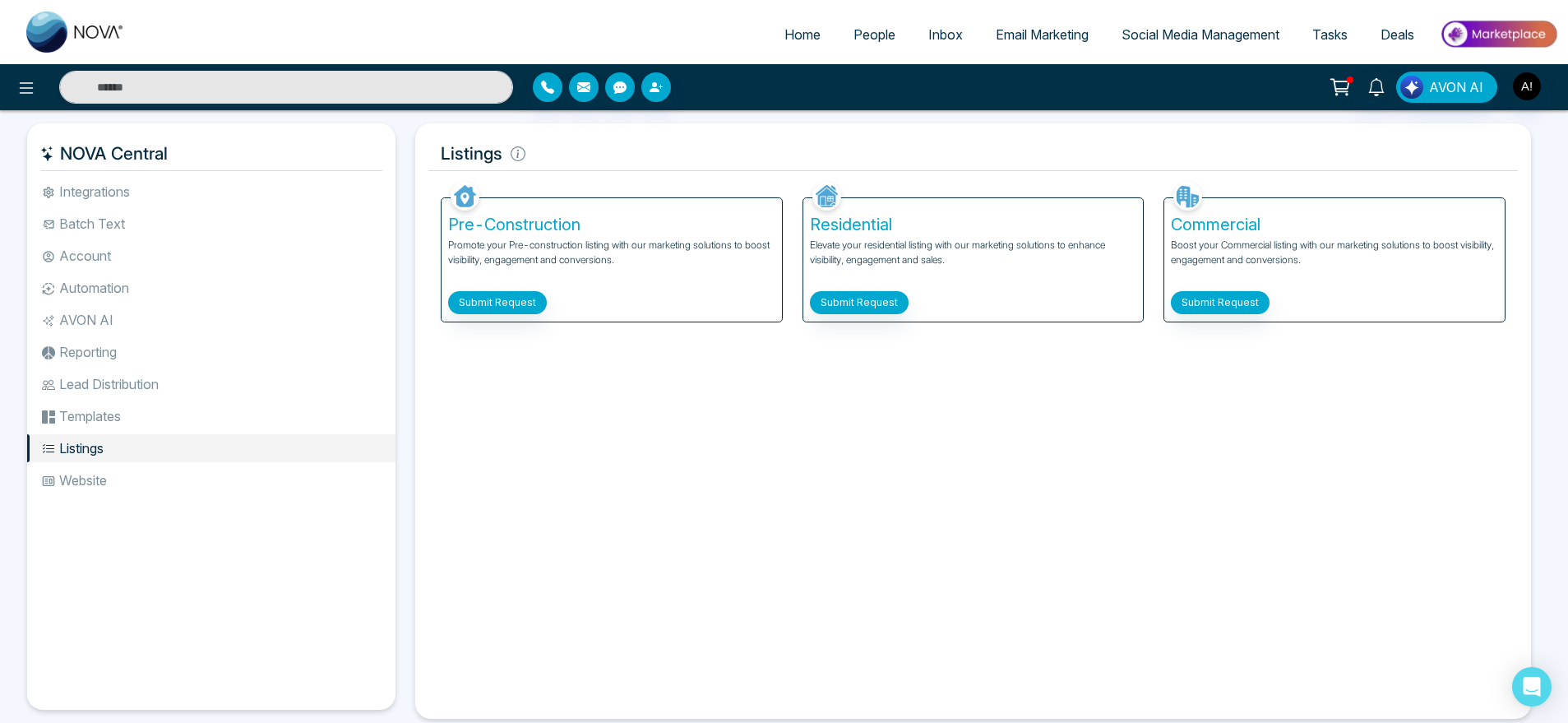
click at [519, 287] on div "Pre-Construction Promote your Pre-construction listing with our marketing solut…" at bounding box center [611, 259] width 340 height 124
click at [885, 312] on button "Submit Request" at bounding box center [859, 303] width 98 height 23
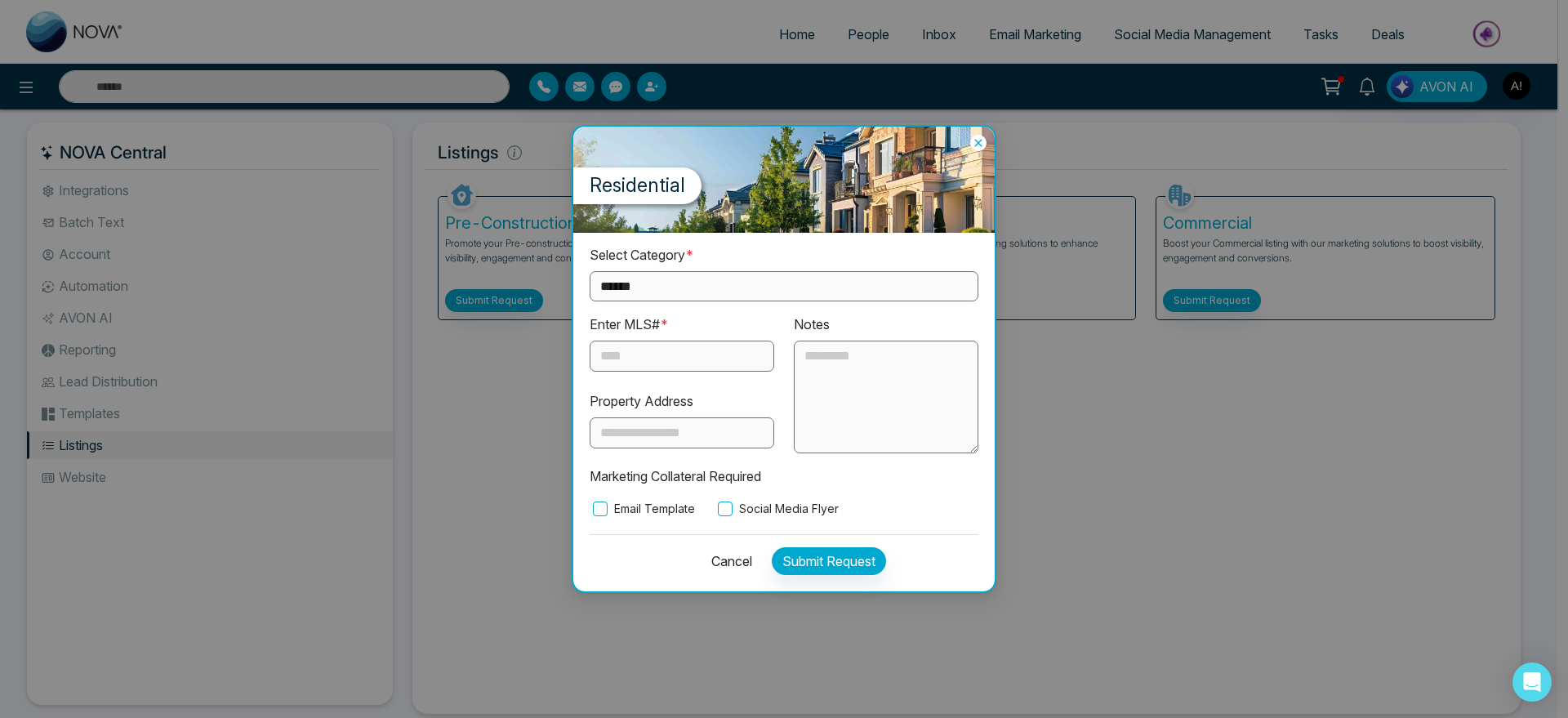
click at [810, 274] on select "**********" at bounding box center [784, 285] width 389 height 30
select select "*********"
click at [589, 271] on select "**********" at bounding box center [784, 285] width 389 height 30
click at [686, 352] on input "text" at bounding box center [681, 356] width 185 height 31
type input "*"
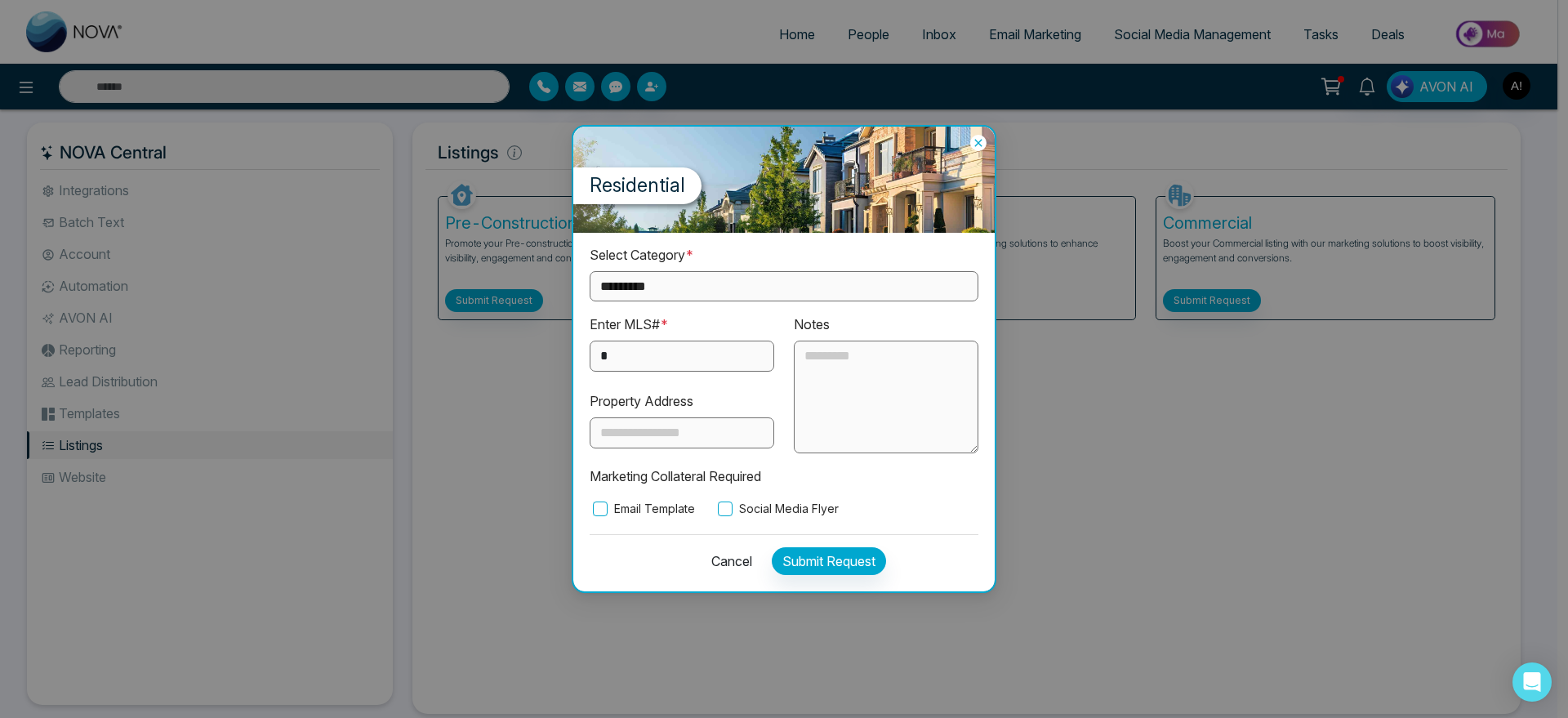
click at [820, 504] on label "Social Media Flyer" at bounding box center [776, 508] width 124 height 18
click at [847, 572] on button "Submit Request" at bounding box center [829, 560] width 114 height 28
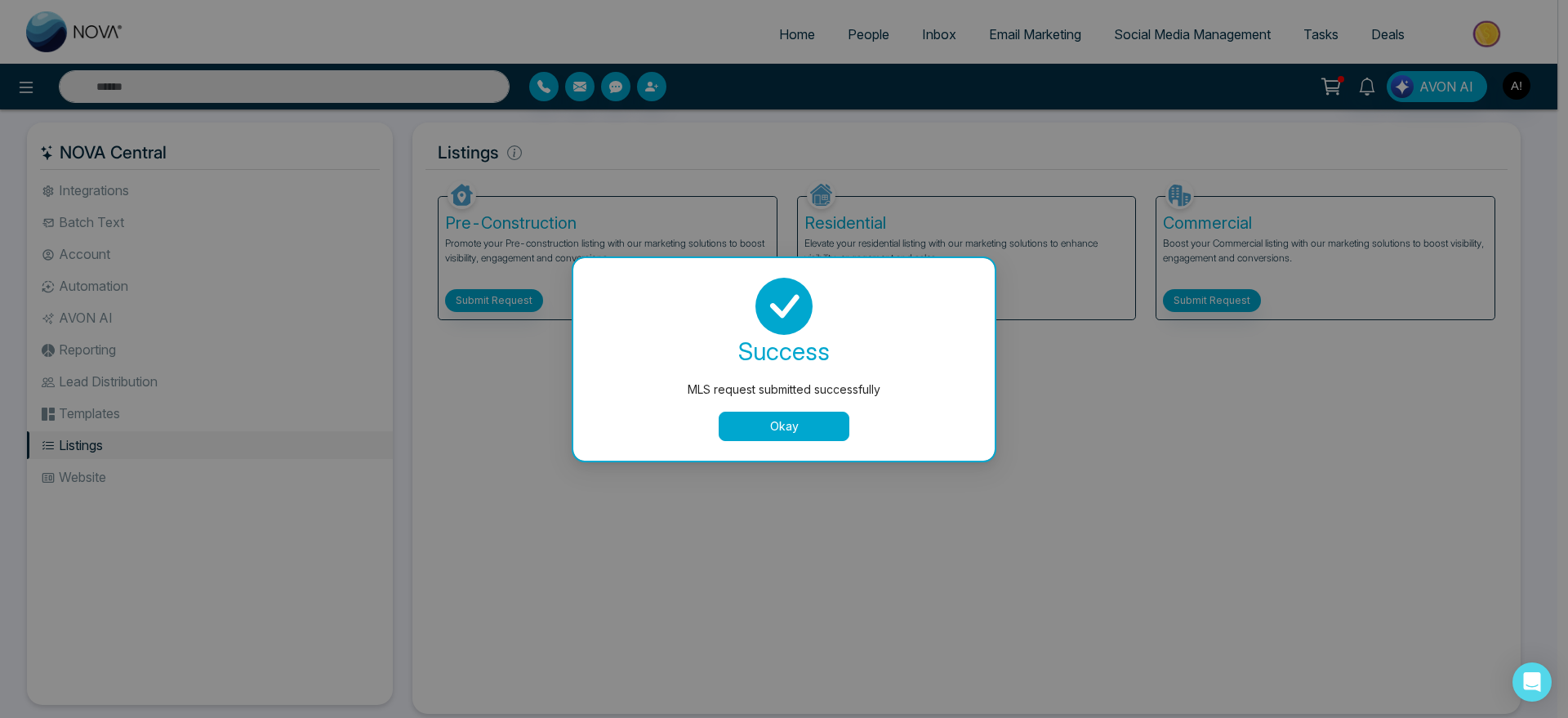
click at [769, 445] on div "success MLS request submitted successfully Okay" at bounding box center [783, 359] width 421 height 202
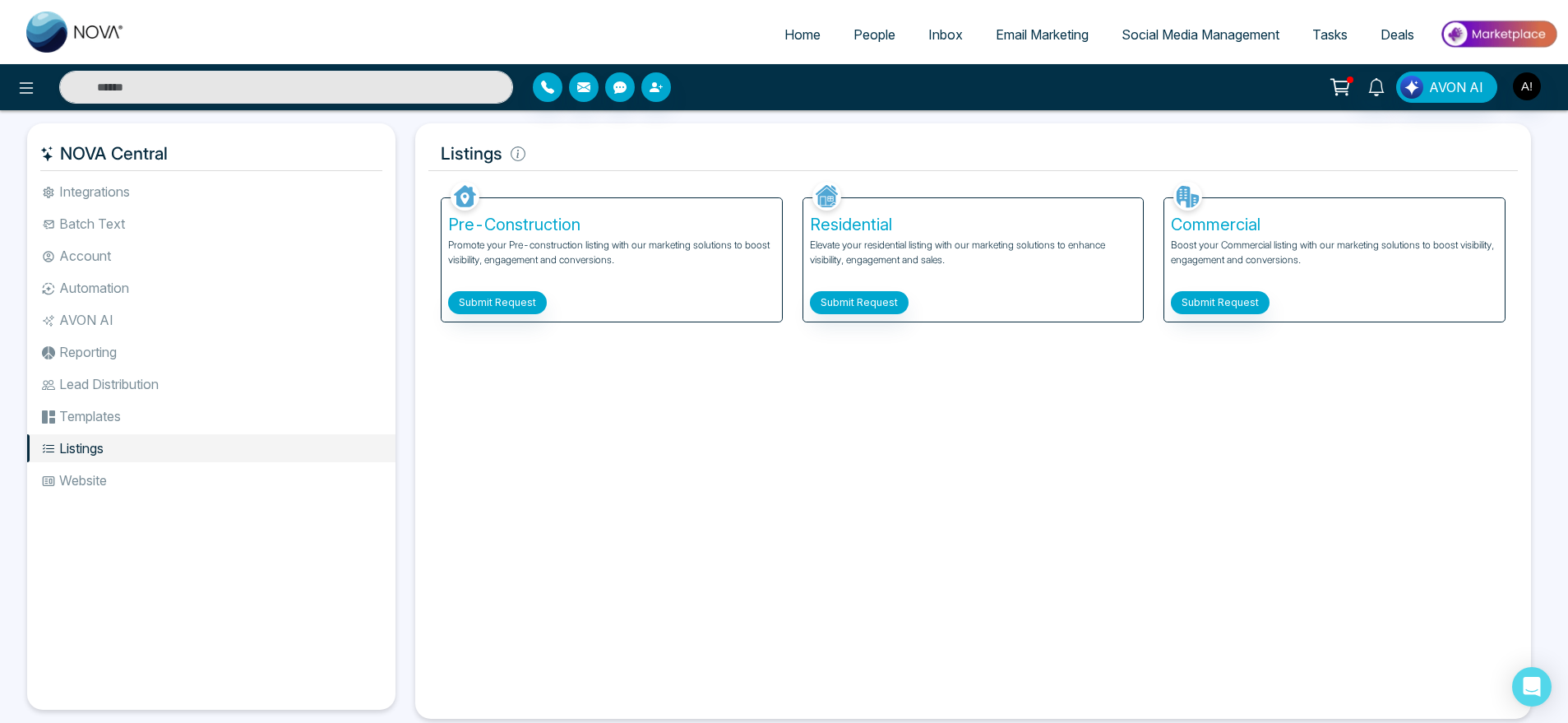
drag, startPoint x: 814, startPoint y: 423, endPoint x: 150, endPoint y: 498, distance: 668.2
click at [150, 498] on ul "Integrations Batch Text Account Automation AVON AI Reporting Lead Distribution …" at bounding box center [211, 430] width 368 height 506
click at [223, 468] on li "Website" at bounding box center [211, 479] width 368 height 28
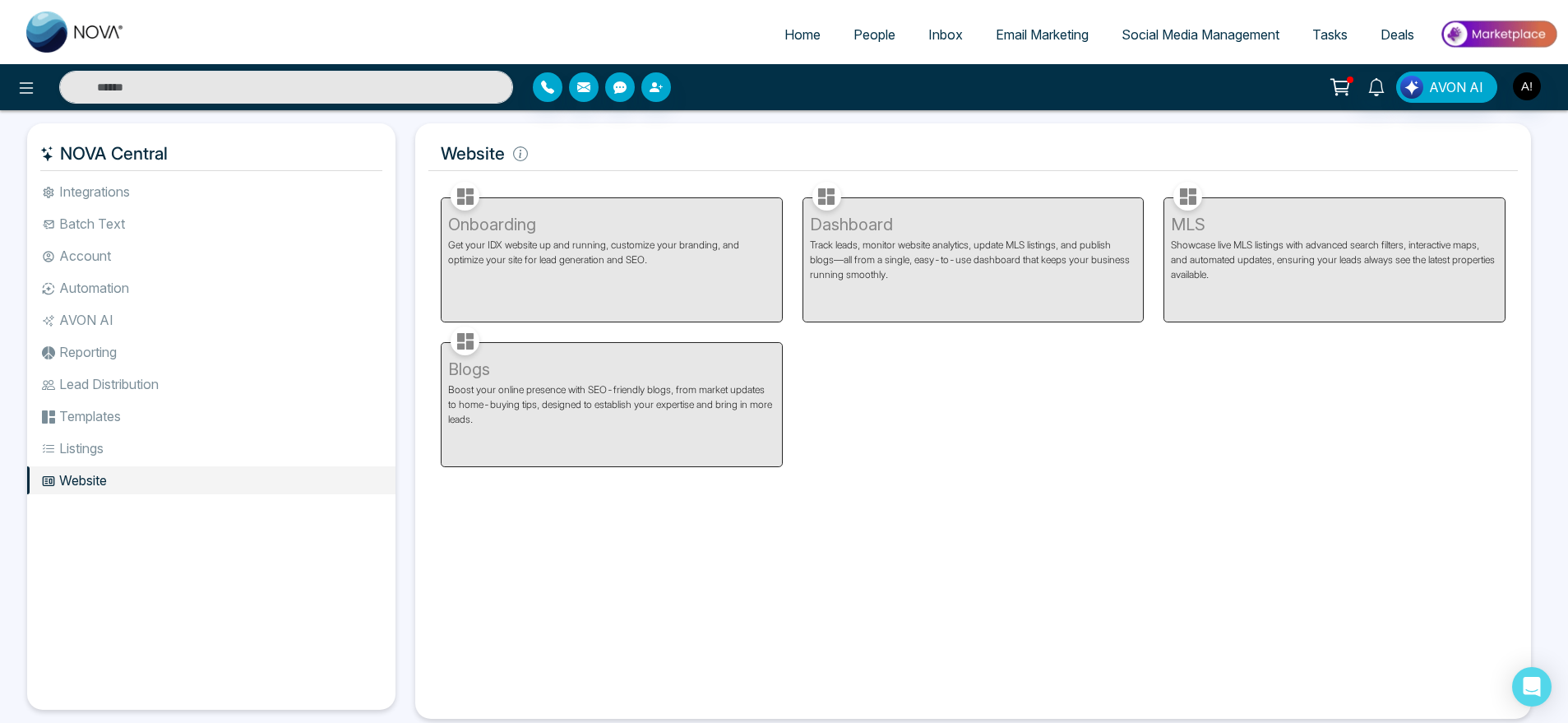
click at [662, 197] on div "Onboarding Get your IDX website up and running, customize your branding, and op…" at bounding box center [611, 249] width 362 height 144
drag, startPoint x: 446, startPoint y: 138, endPoint x: 555, endPoint y: 155, distance: 110.3
click at [555, 155] on h5 "Website" at bounding box center [974, 153] width 1090 height 34
click at [517, 155] on icon at bounding box center [519, 153] width 15 height 15
click at [122, 436] on li "Listings" at bounding box center [211, 447] width 368 height 28
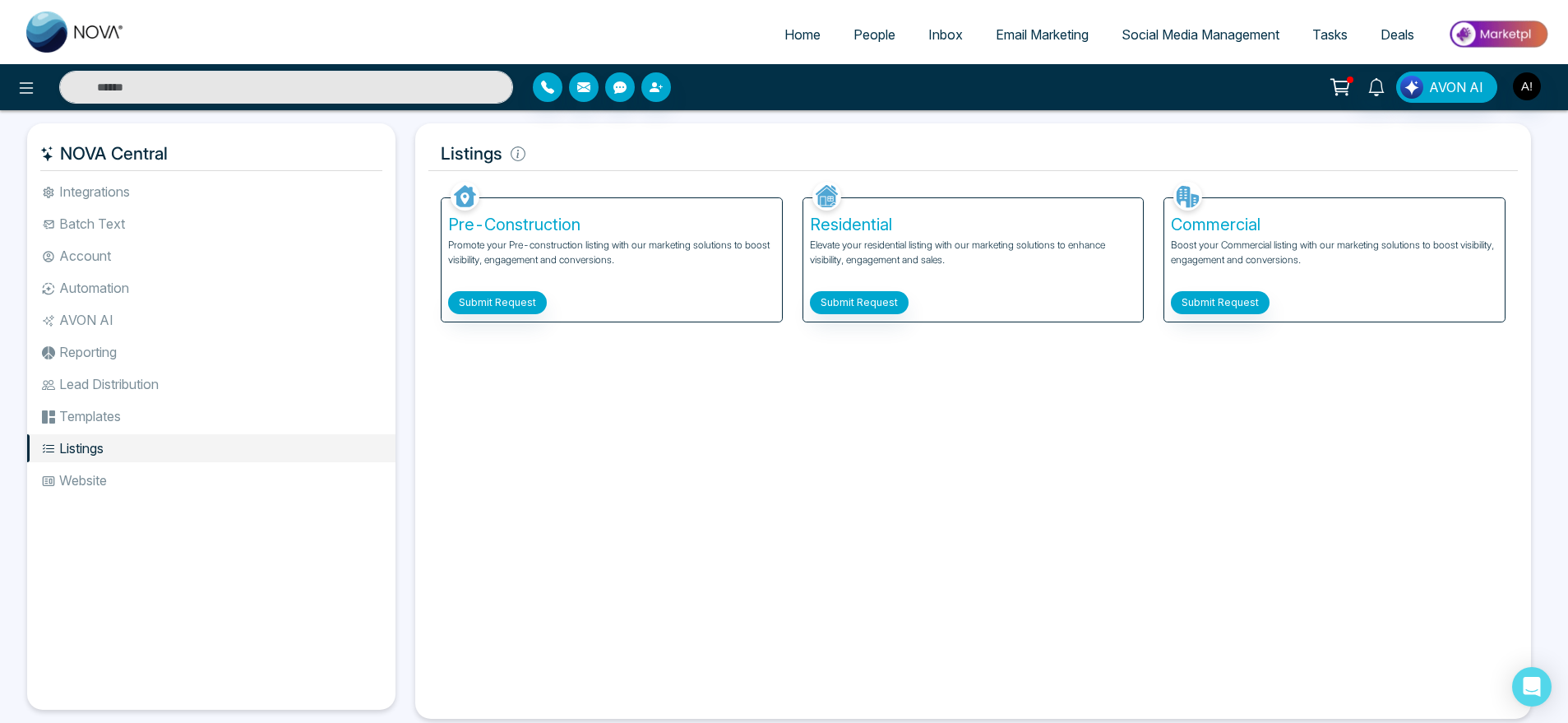
click at [126, 414] on li "Templates" at bounding box center [211, 416] width 368 height 28
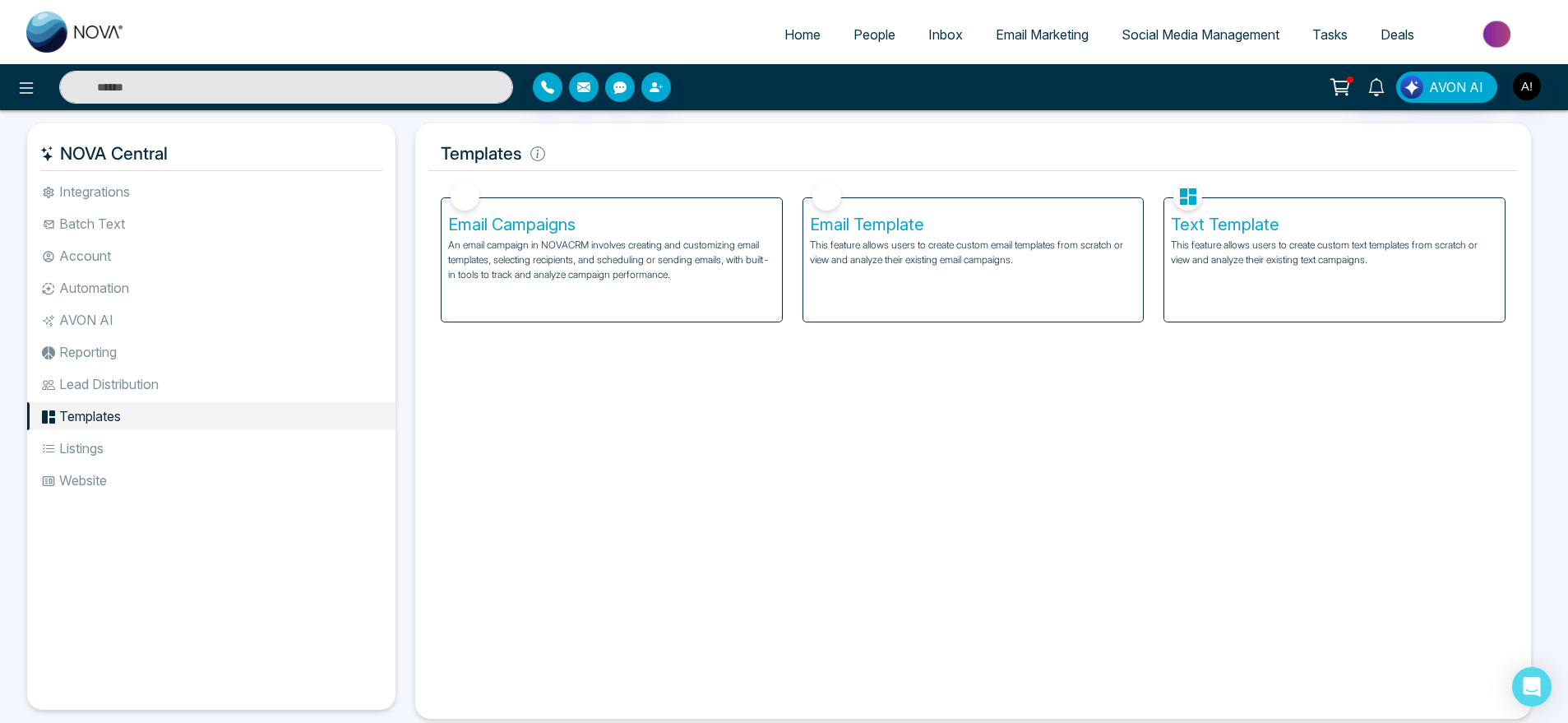
click at [126, 395] on li "Lead Distribution" at bounding box center [211, 384] width 368 height 28
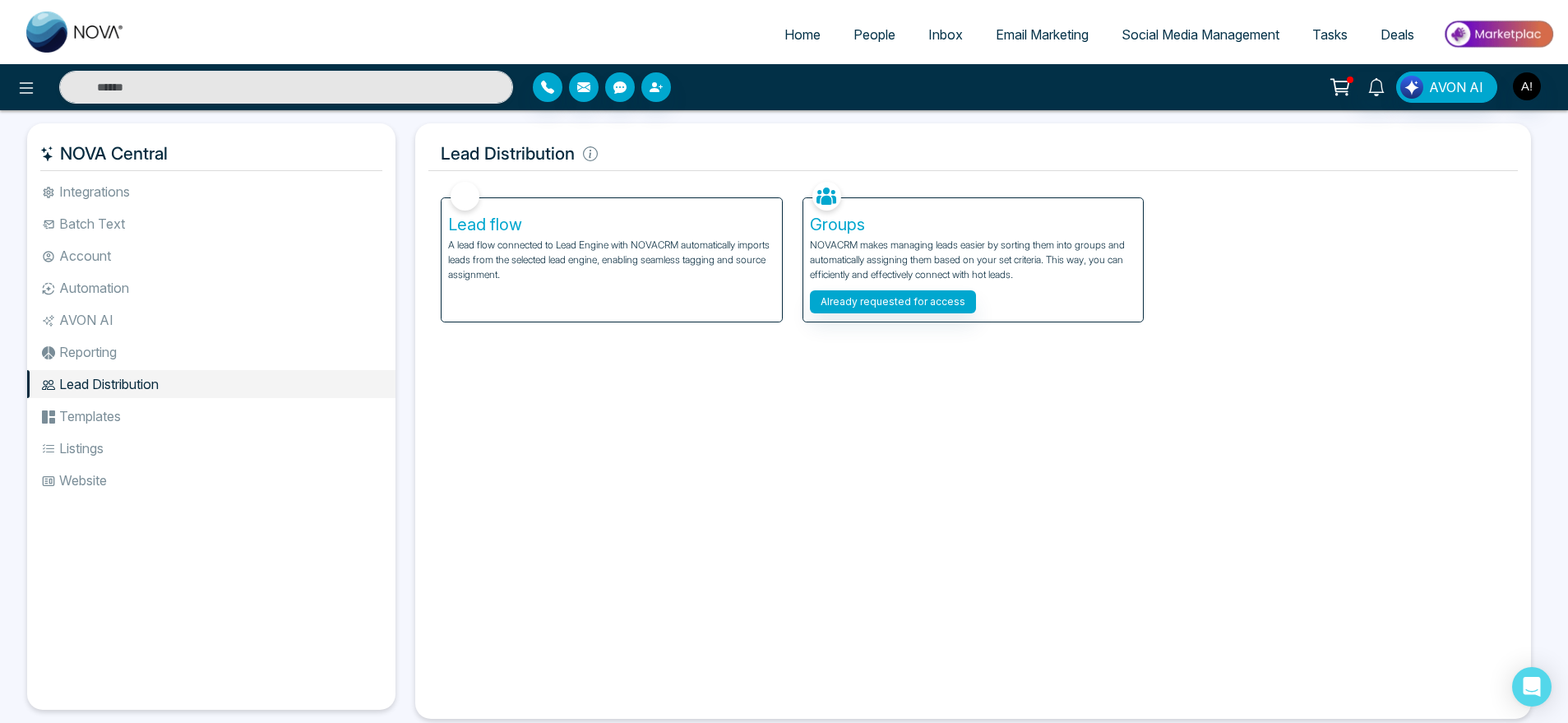
click at [97, 350] on li "Reporting" at bounding box center [211, 352] width 368 height 28
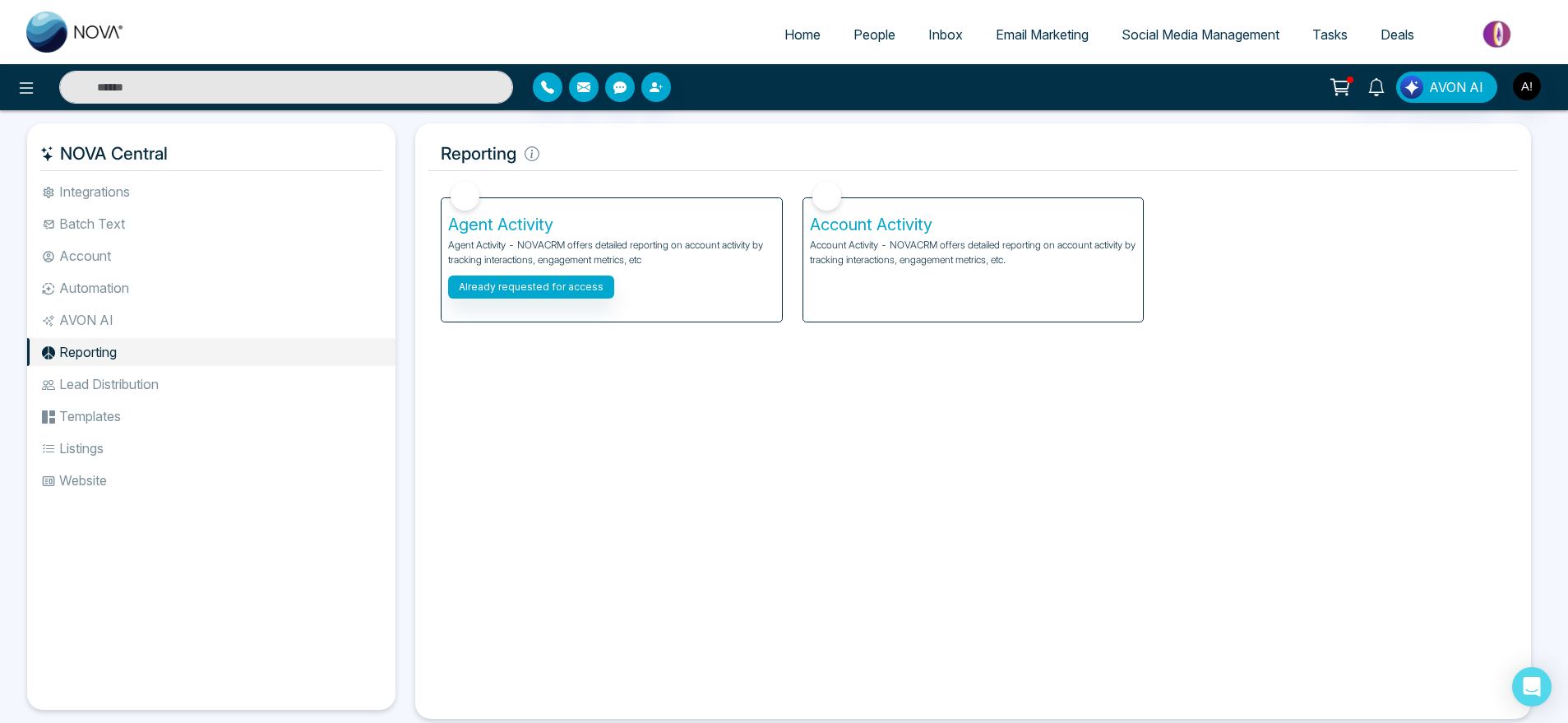
click at [142, 324] on li "AVON AI" at bounding box center [211, 320] width 368 height 28
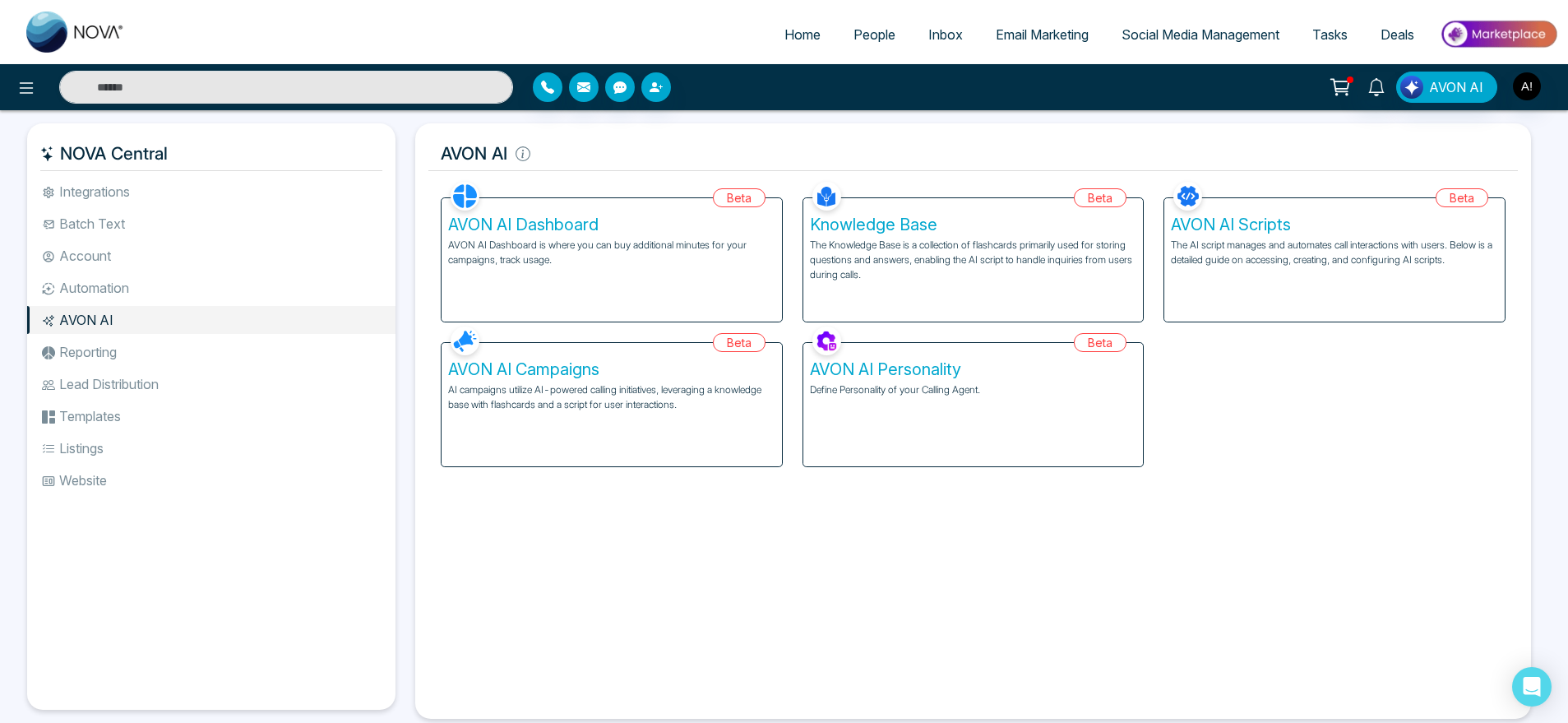
click at [134, 284] on li "Automation" at bounding box center [211, 287] width 368 height 28
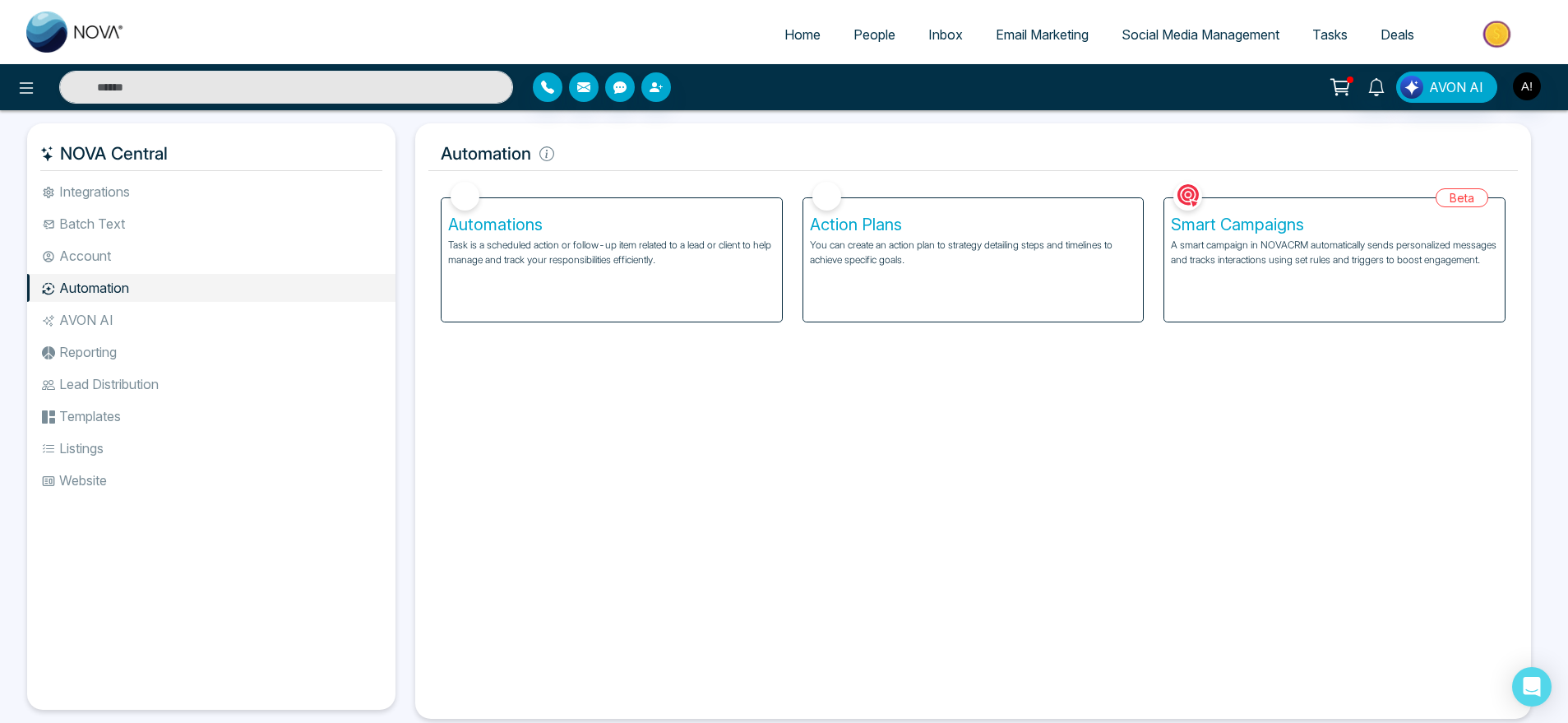
click at [178, 257] on li "Account" at bounding box center [211, 255] width 368 height 28
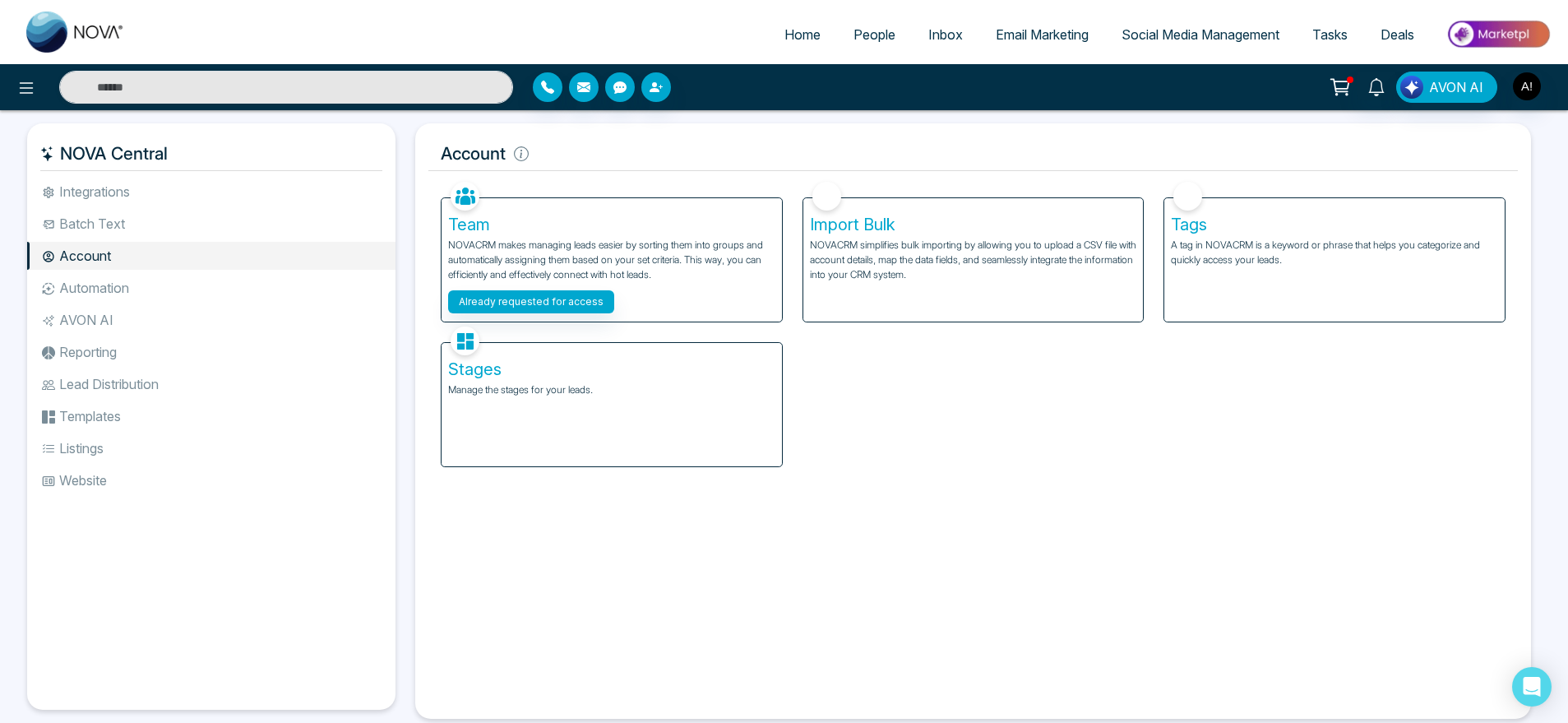
click at [117, 224] on li "Batch Text" at bounding box center [211, 223] width 368 height 28
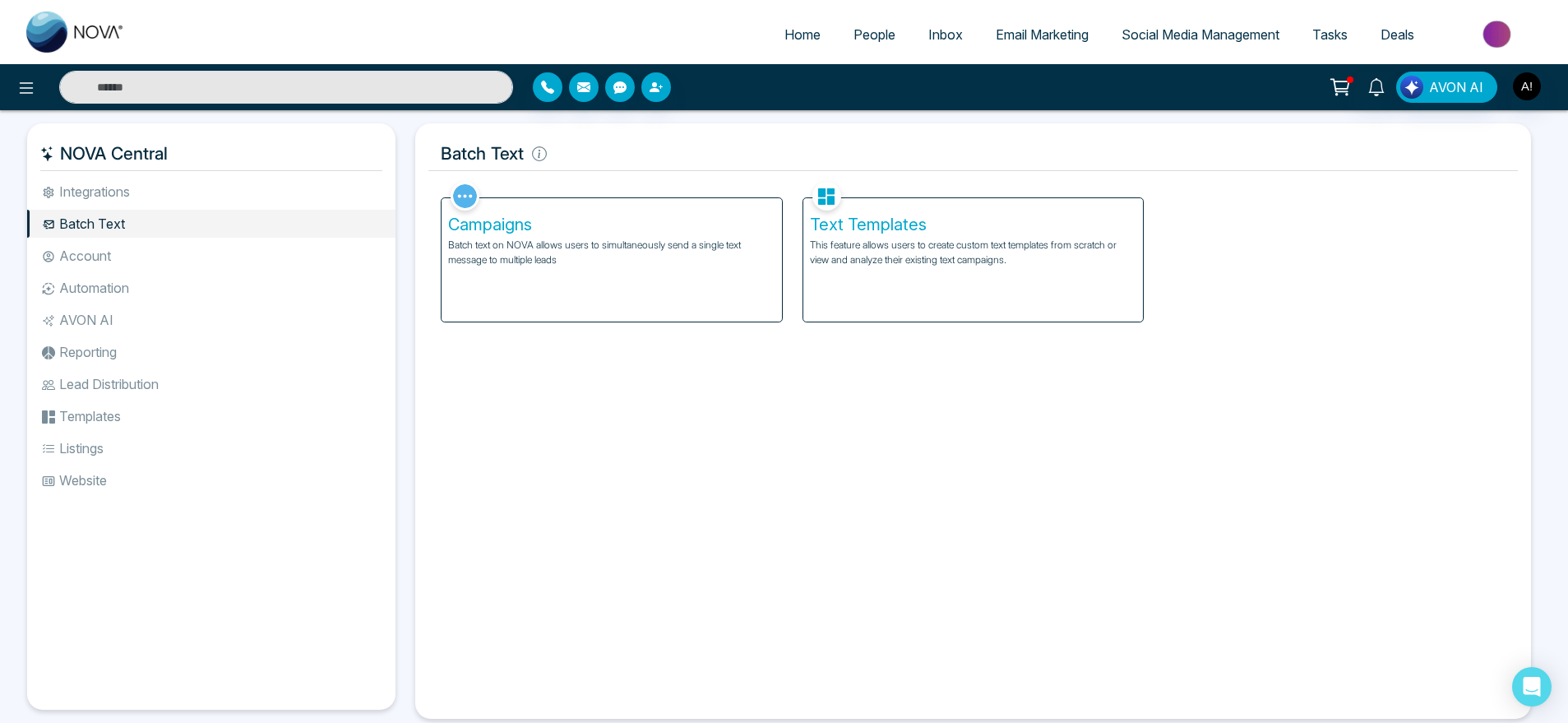
click at [159, 192] on li "Integrations" at bounding box center [211, 191] width 368 height 28
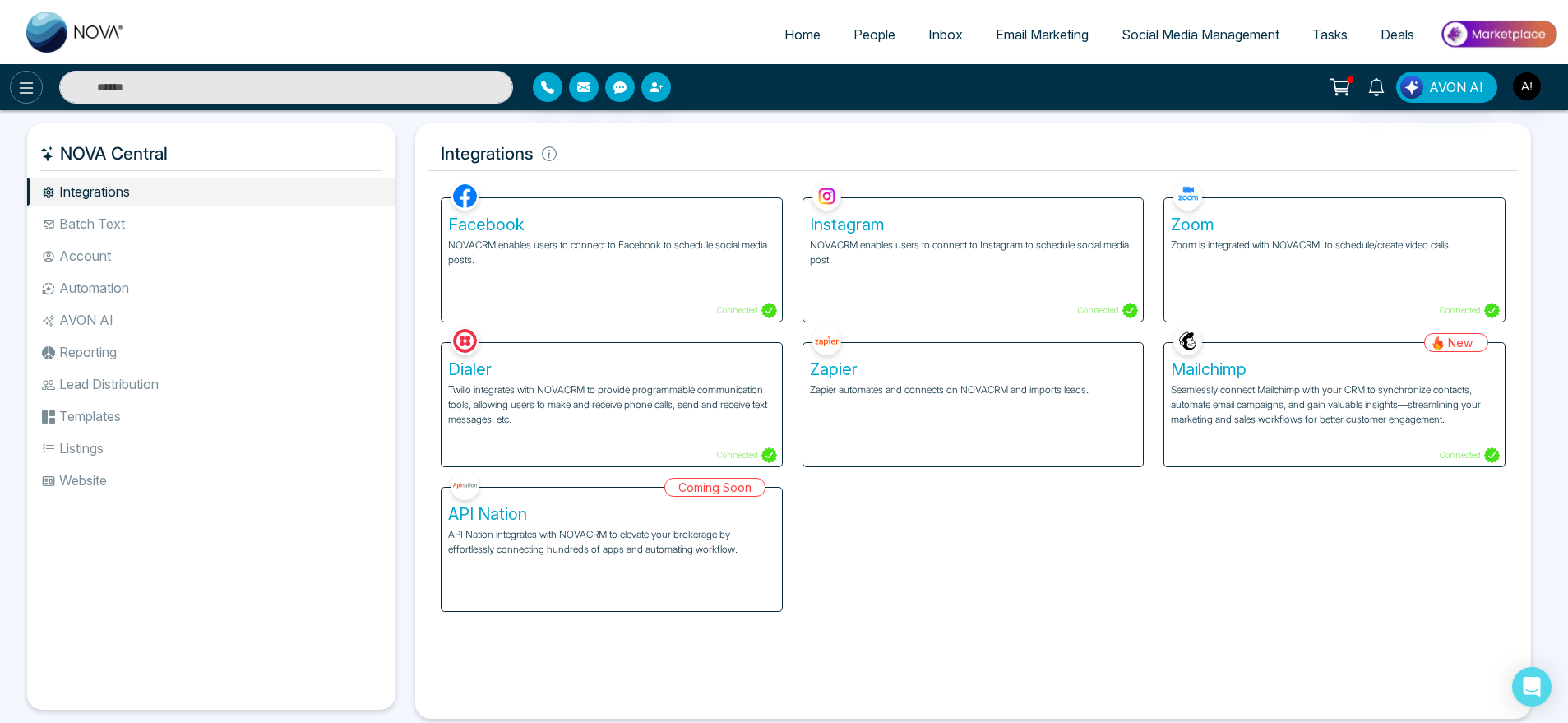
click at [28, 88] on icon at bounding box center [26, 88] width 19 height 19
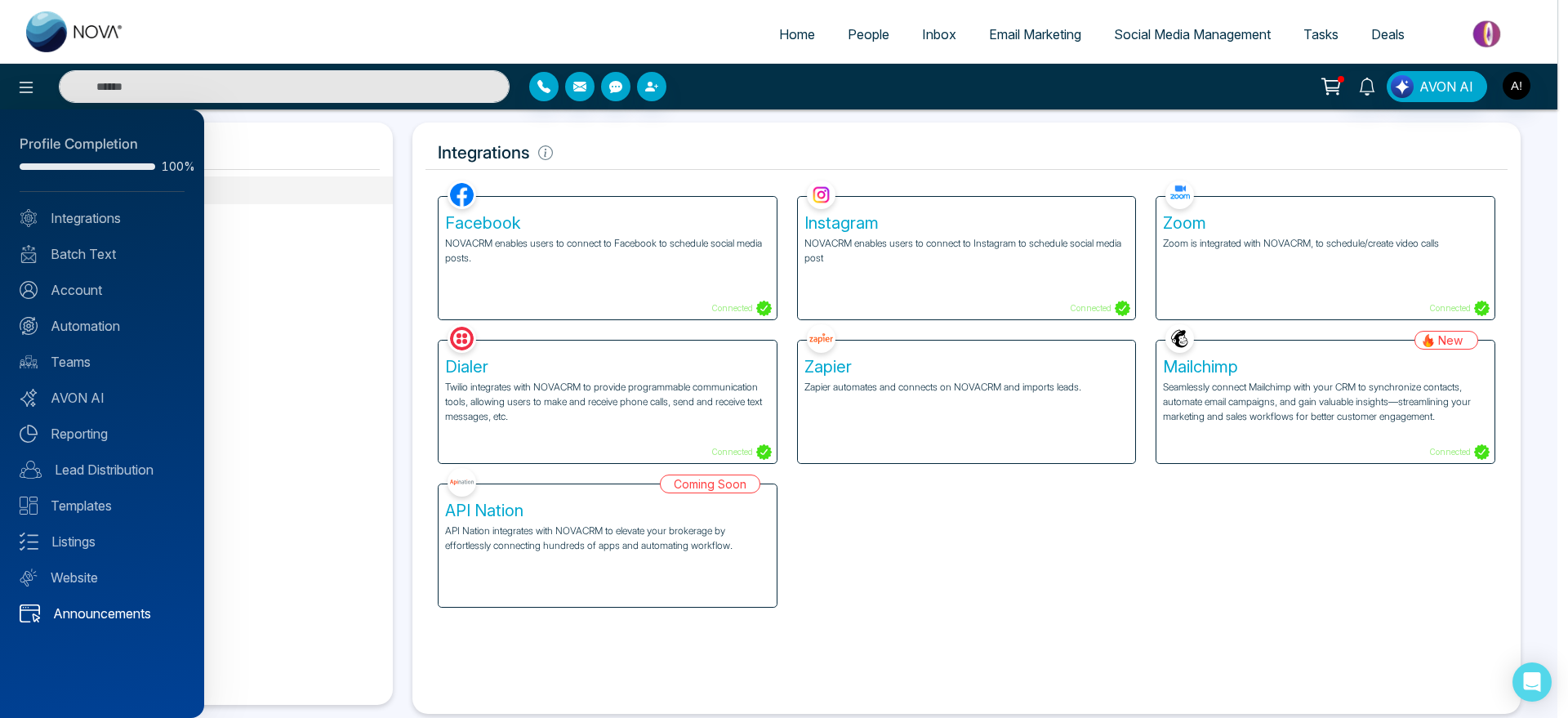
click at [112, 613] on link "Announcements" at bounding box center [102, 613] width 165 height 19
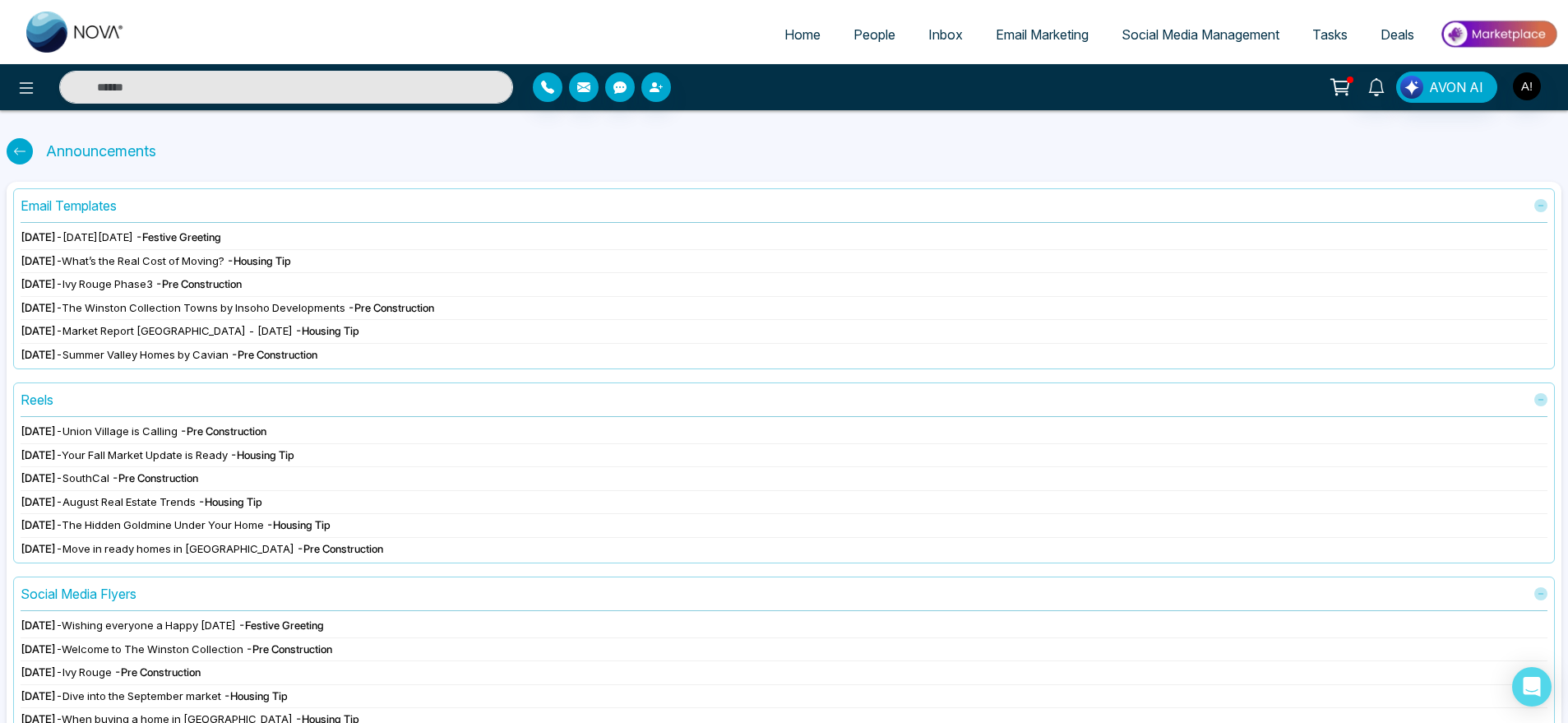
click at [23, 140] on div at bounding box center [19, 151] width 26 height 26
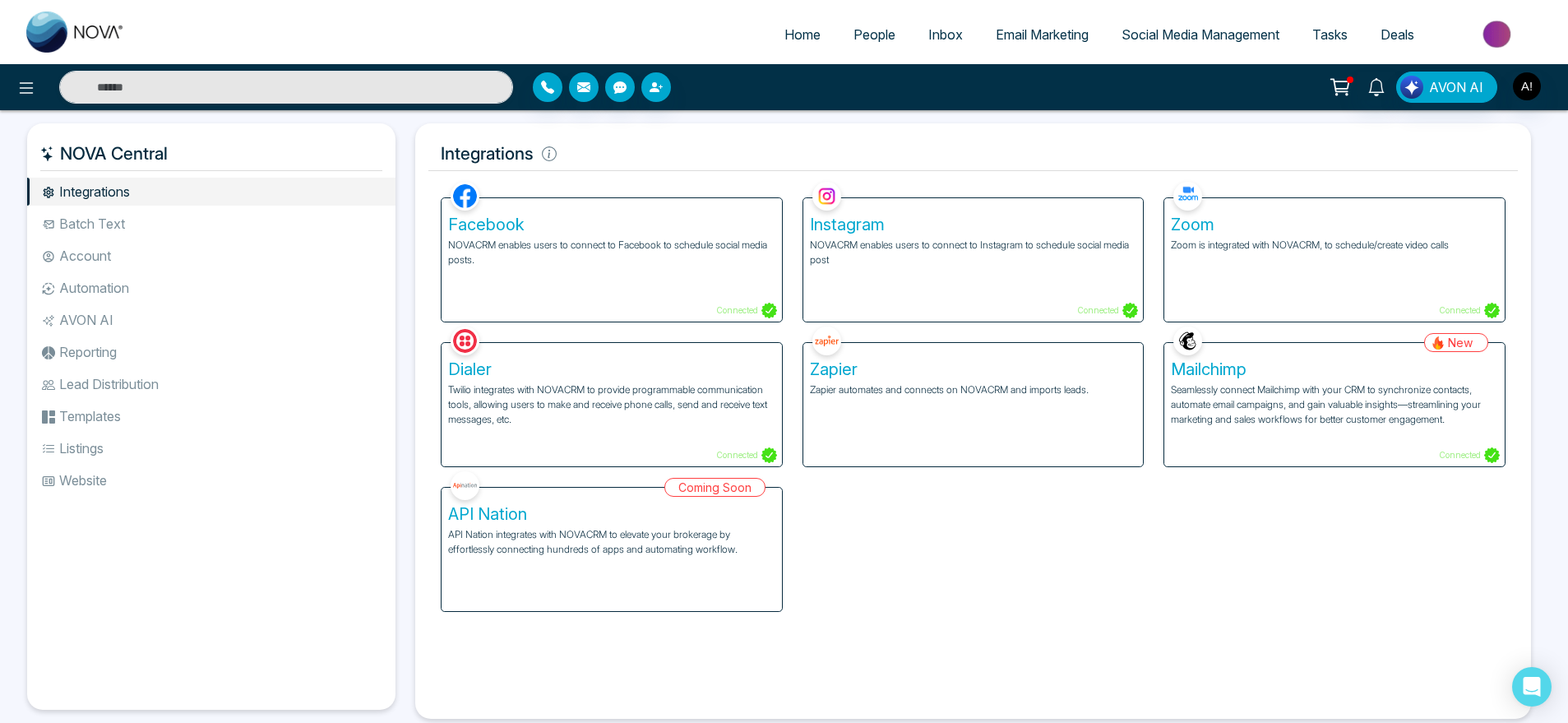
click at [808, 31] on span "Home" at bounding box center [802, 34] width 36 height 17
select select "*"
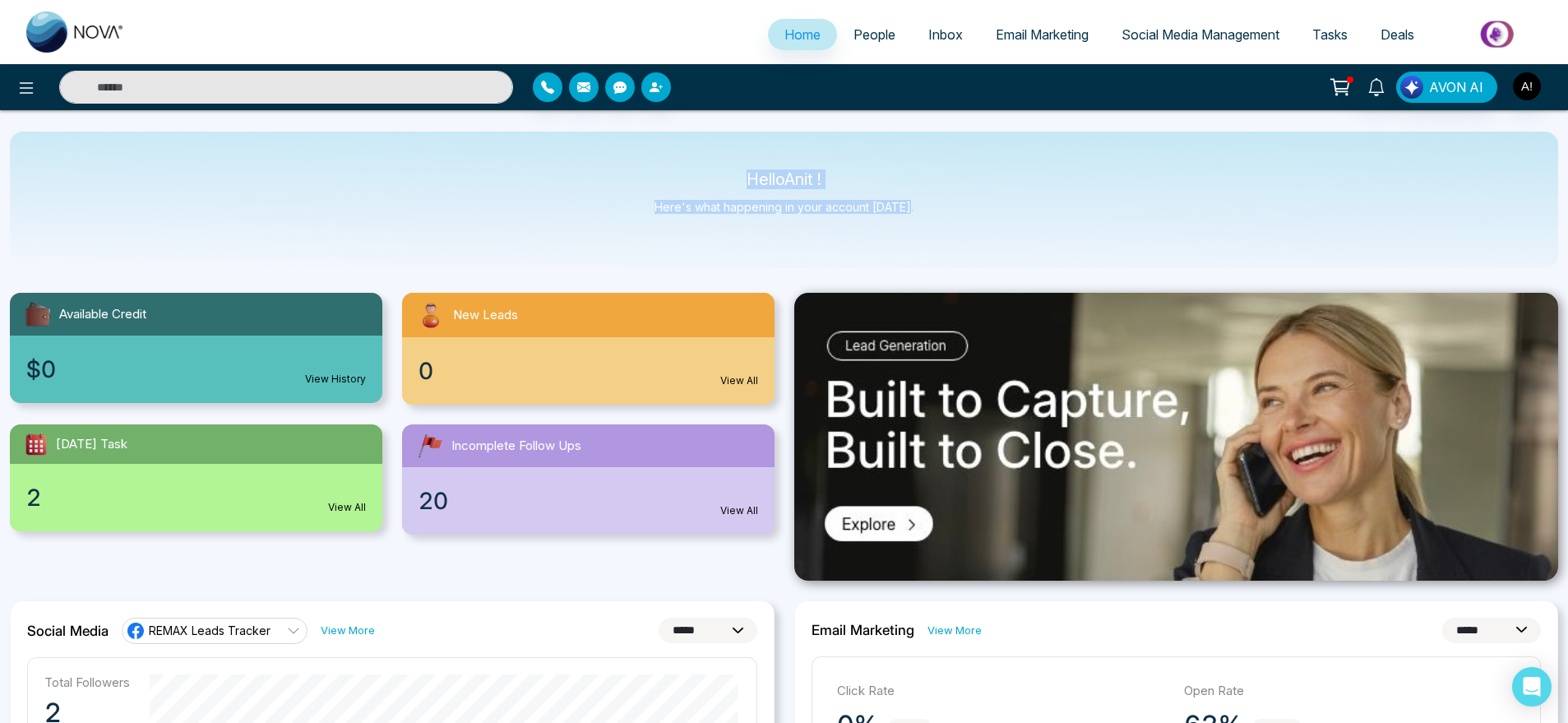
drag, startPoint x: 929, startPoint y: 217, endPoint x: 624, endPoint y: 161, distance: 310.1
click at [624, 161] on div "Hello Anit ! Here's what happening in your account [DATE]." at bounding box center [784, 200] width 1549 height 136
drag, startPoint x: 624, startPoint y: 161, endPoint x: 997, endPoint y: 209, distance: 376.1
click at [997, 209] on div "Hello Anit ! Here's what happening in your account [DATE]." at bounding box center [784, 200] width 1549 height 136
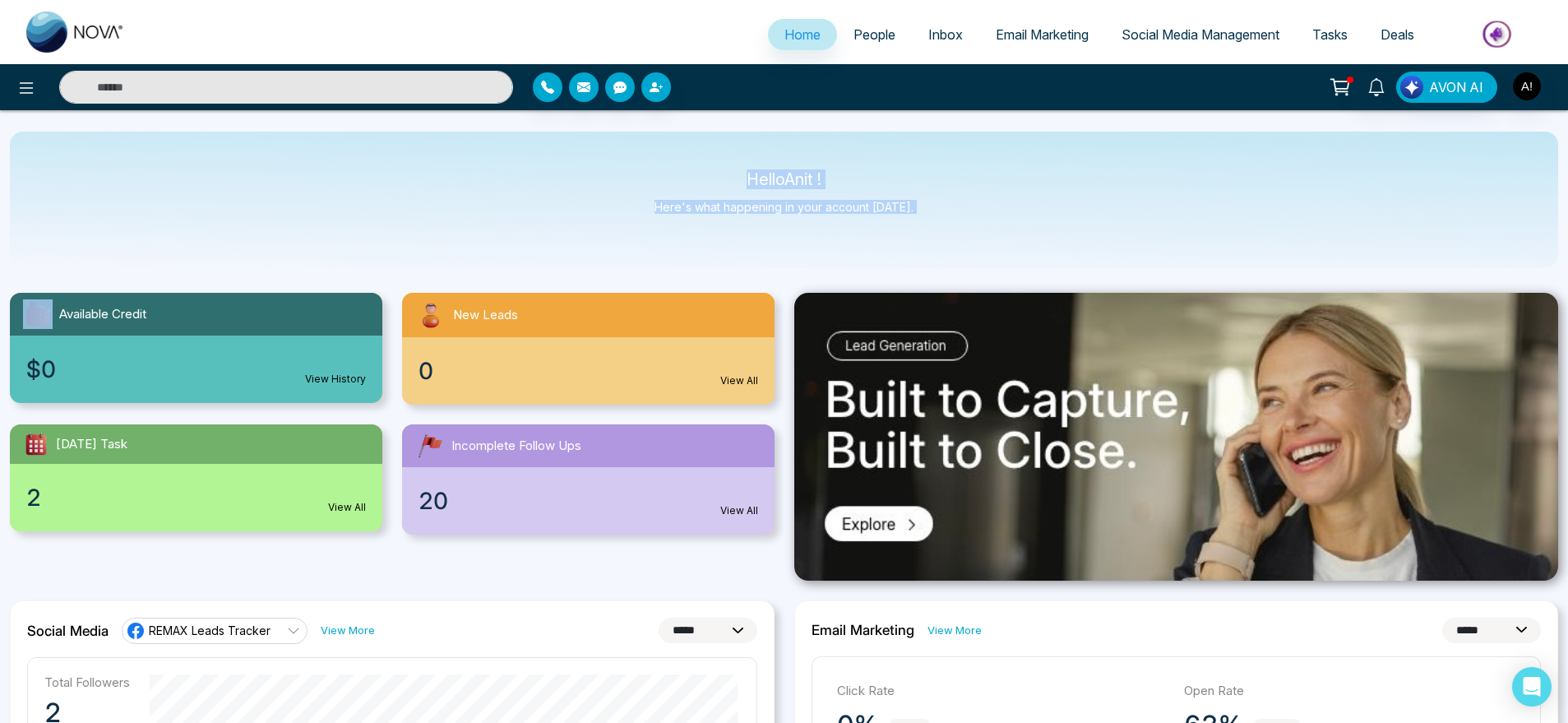
click at [997, 209] on div "Hello Anit ! Here's what happening in your account [DATE]." at bounding box center [784, 200] width 1549 height 136
drag, startPoint x: 706, startPoint y: 173, endPoint x: 949, endPoint y: 232, distance: 250.1
click at [949, 232] on div "Hello Anit ! Here's what happening in your account [DATE]." at bounding box center [784, 200] width 1549 height 136
drag, startPoint x: 949, startPoint y: 232, endPoint x: 688, endPoint y: 173, distance: 267.6
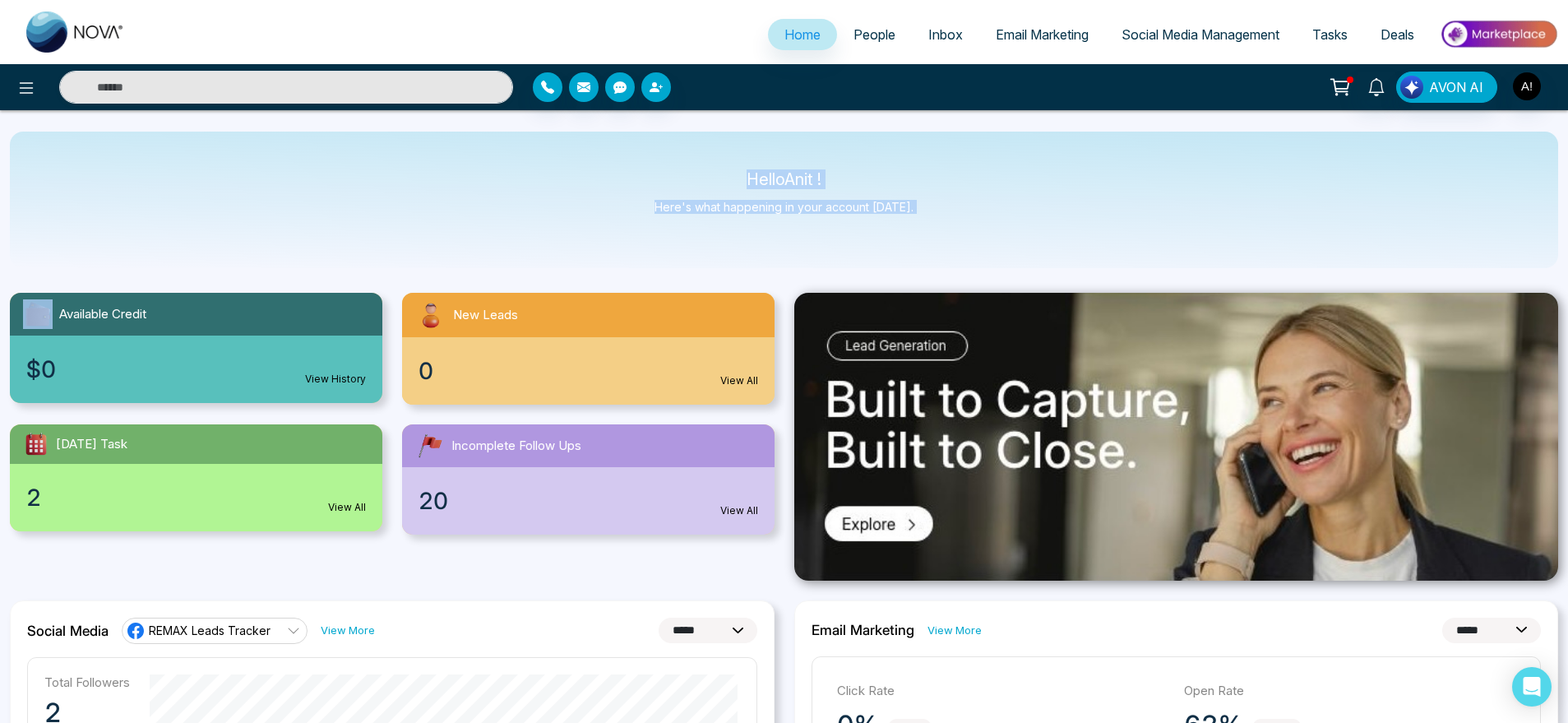
click at [688, 173] on div "Hello Anit ! Here's what happening in your account [DATE]." at bounding box center [784, 200] width 1549 height 136
click at [688, 173] on p "Hello Anit !" at bounding box center [784, 179] width 259 height 14
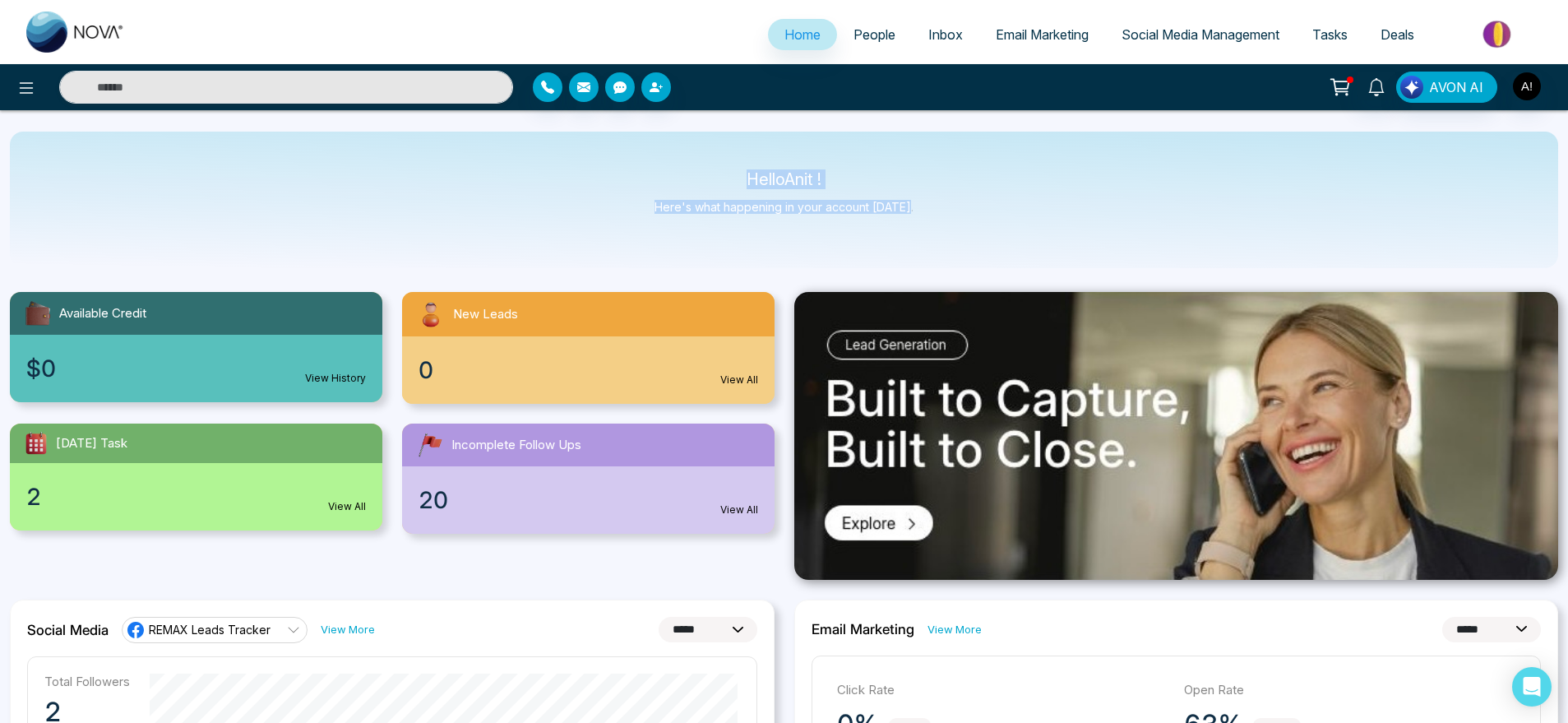
drag, startPoint x: 708, startPoint y: 171, endPoint x: 940, endPoint y: 202, distance: 234.1
click at [940, 202] on div "Hello Anit ! Here's what happening in your account [DATE]." at bounding box center [784, 200] width 1549 height 136
drag, startPoint x: 940, startPoint y: 202, endPoint x: 708, endPoint y: 150, distance: 237.8
click at [708, 150] on div "Hello Anit ! Here's what happening in your account [DATE]." at bounding box center [784, 200] width 1549 height 136
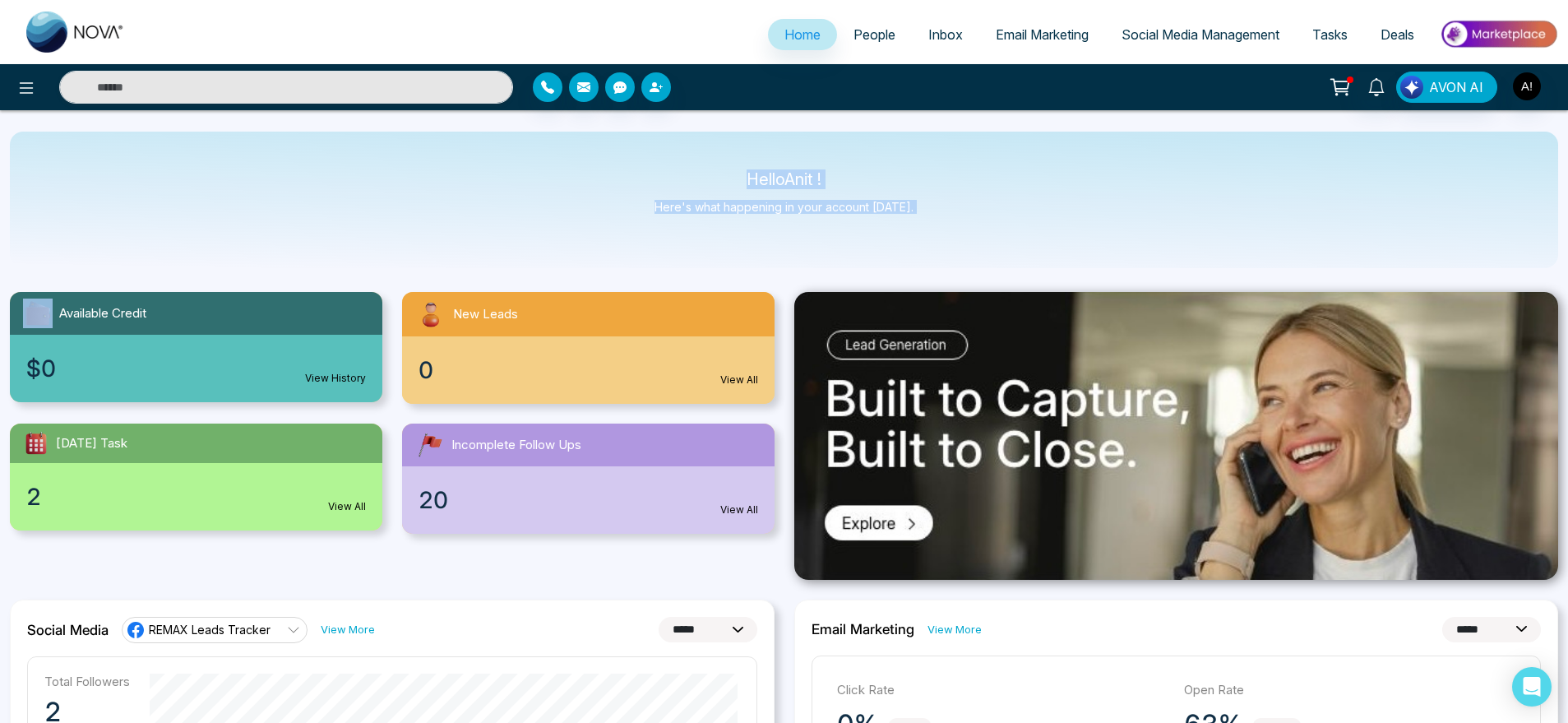
click at [708, 150] on div "Hello Anit ! Here's what happening in your account [DATE]." at bounding box center [784, 200] width 1549 height 136
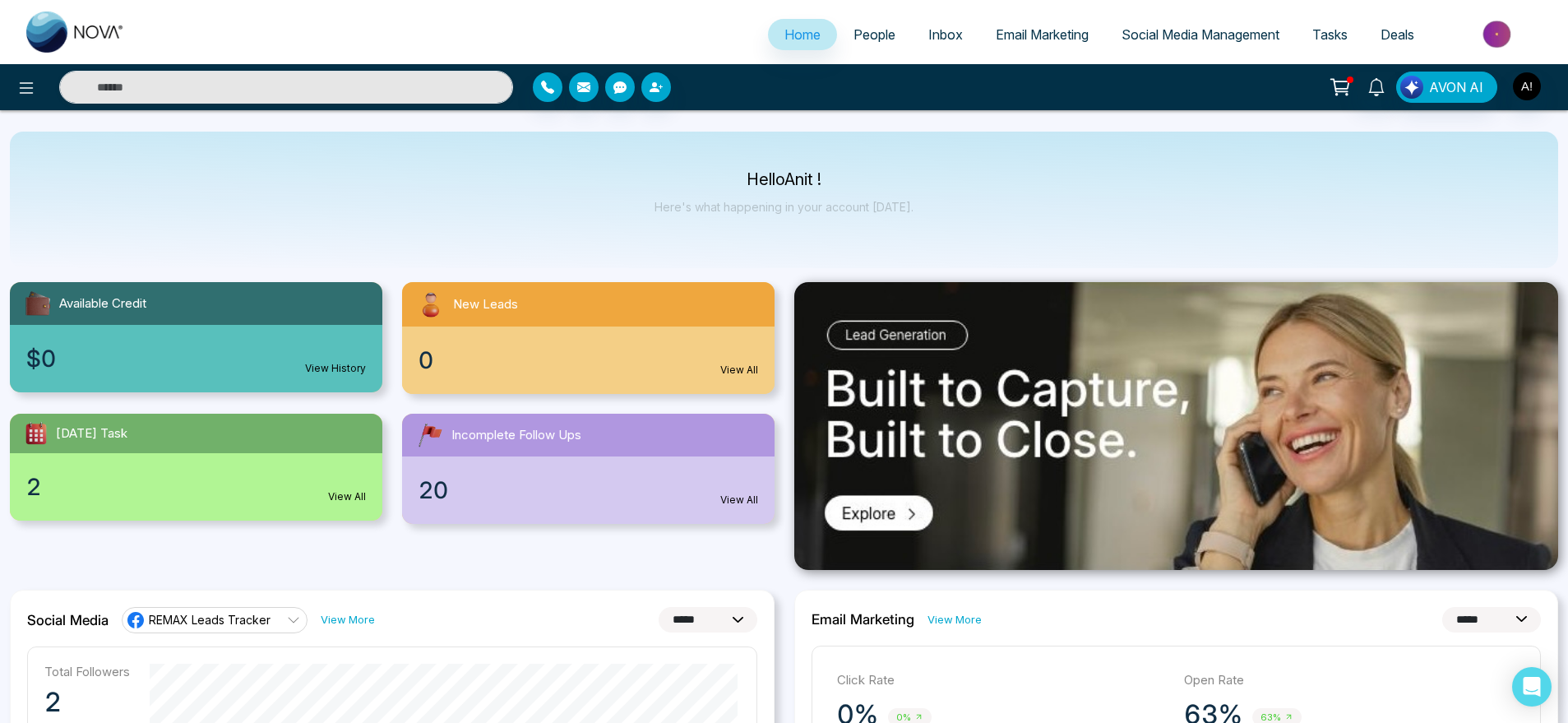
scroll to position [0, 0]
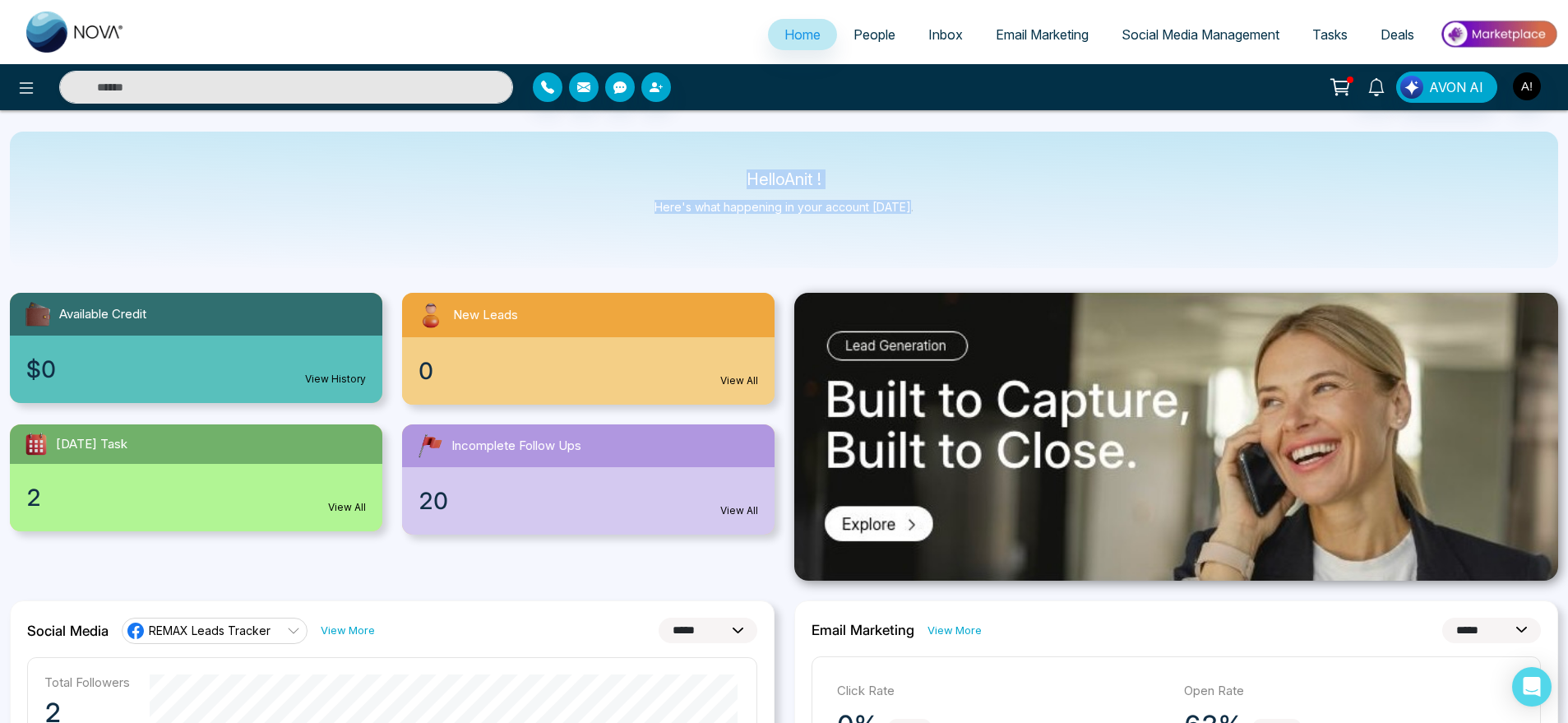
drag, startPoint x: 725, startPoint y: 161, endPoint x: 975, endPoint y: 237, distance: 261.3
click at [975, 237] on div "Hello Anit ! Here's what happening in your account [DATE]." at bounding box center [784, 200] width 1549 height 136
drag, startPoint x: 975, startPoint y: 237, endPoint x: 667, endPoint y: 129, distance: 326.4
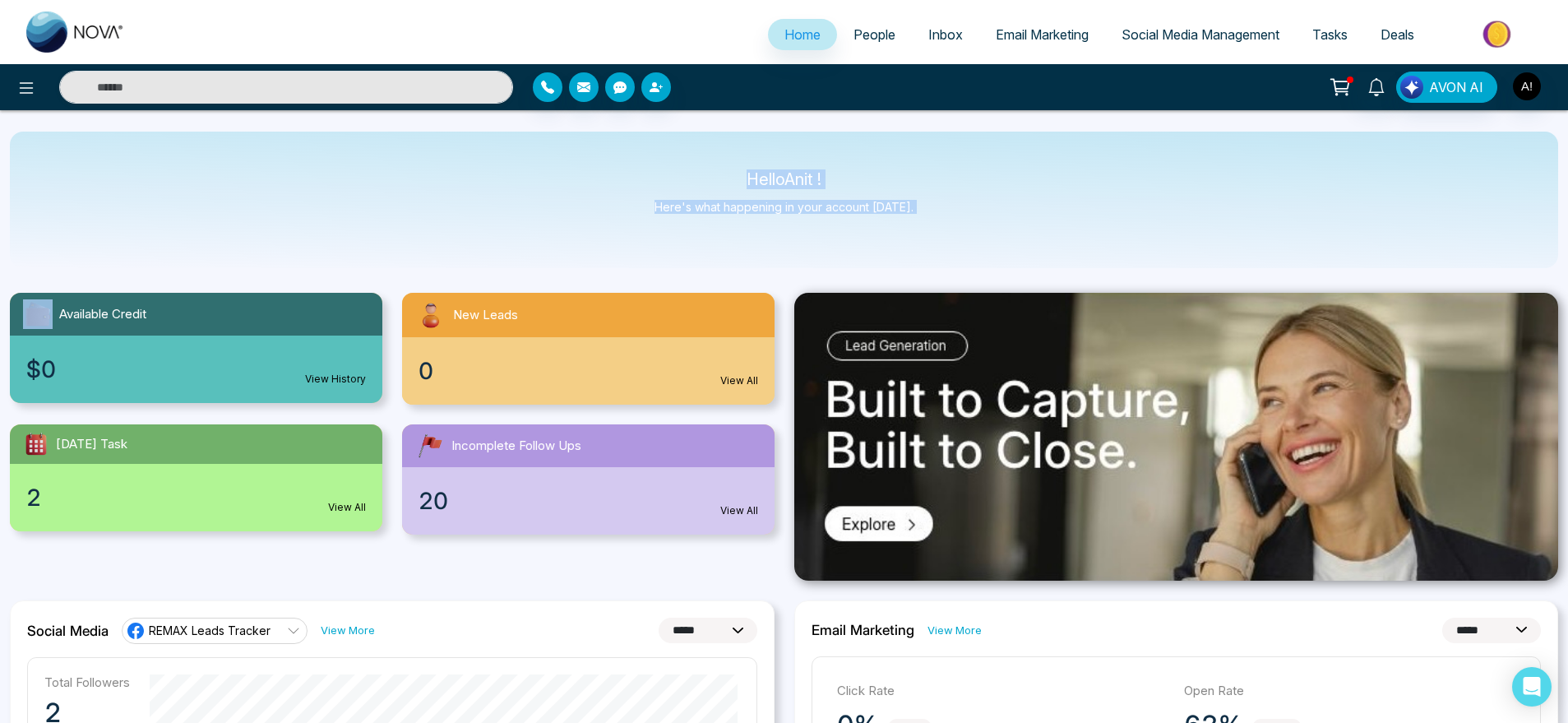
drag, startPoint x: 706, startPoint y: 166, endPoint x: 979, endPoint y: 247, distance: 284.8
click at [979, 247] on div "Hello Anit ! Here's what happening in your account [DATE]." at bounding box center [784, 200] width 1549 height 136
drag, startPoint x: 723, startPoint y: 159, endPoint x: 940, endPoint y: 207, distance: 222.2
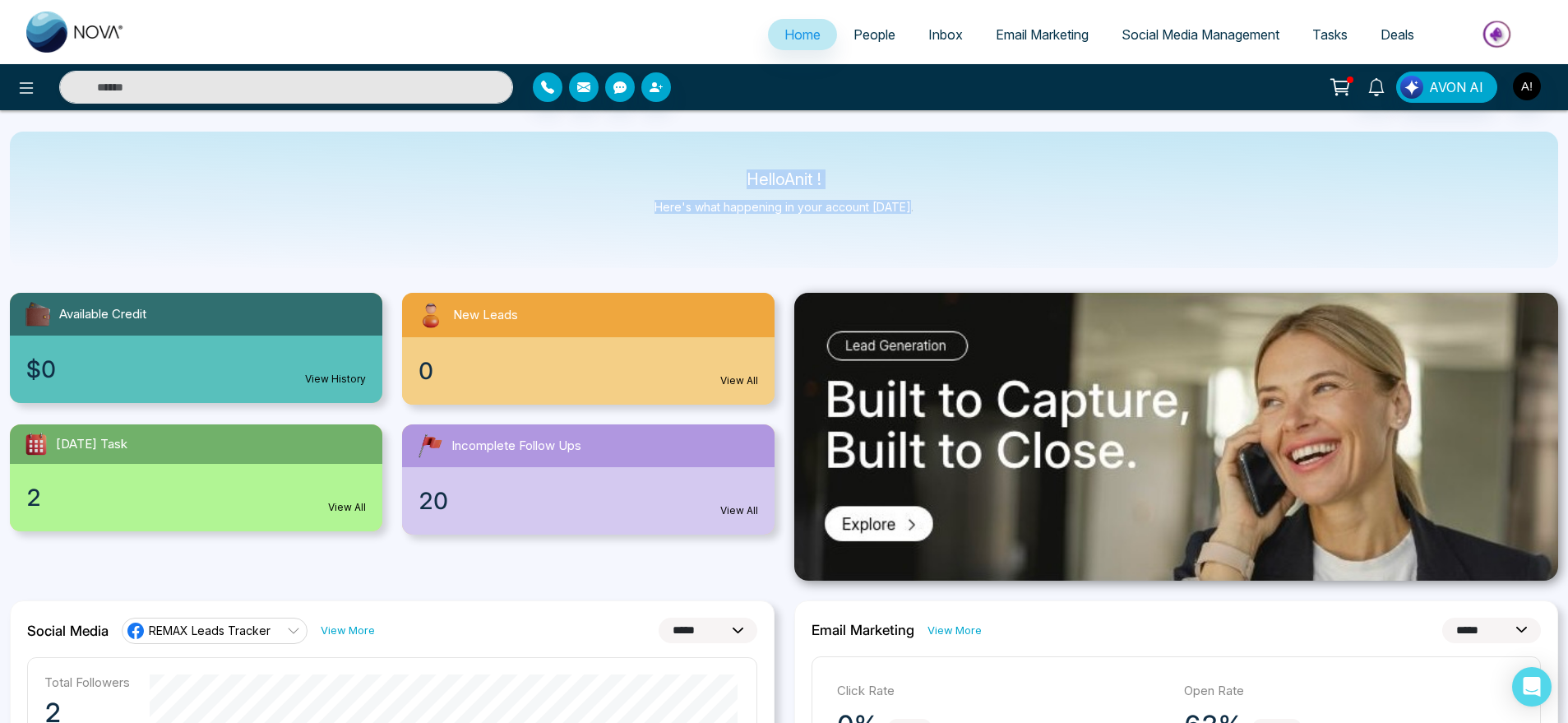
click at [940, 207] on div "Hello Anit ! Here's what happening in your account [DATE]." at bounding box center [784, 200] width 1549 height 136
drag, startPoint x: 940, startPoint y: 207, endPoint x: 723, endPoint y: 155, distance: 223.1
click at [723, 155] on div "Hello Anit ! Here's what happening in your account [DATE]." at bounding box center [784, 200] width 1549 height 136
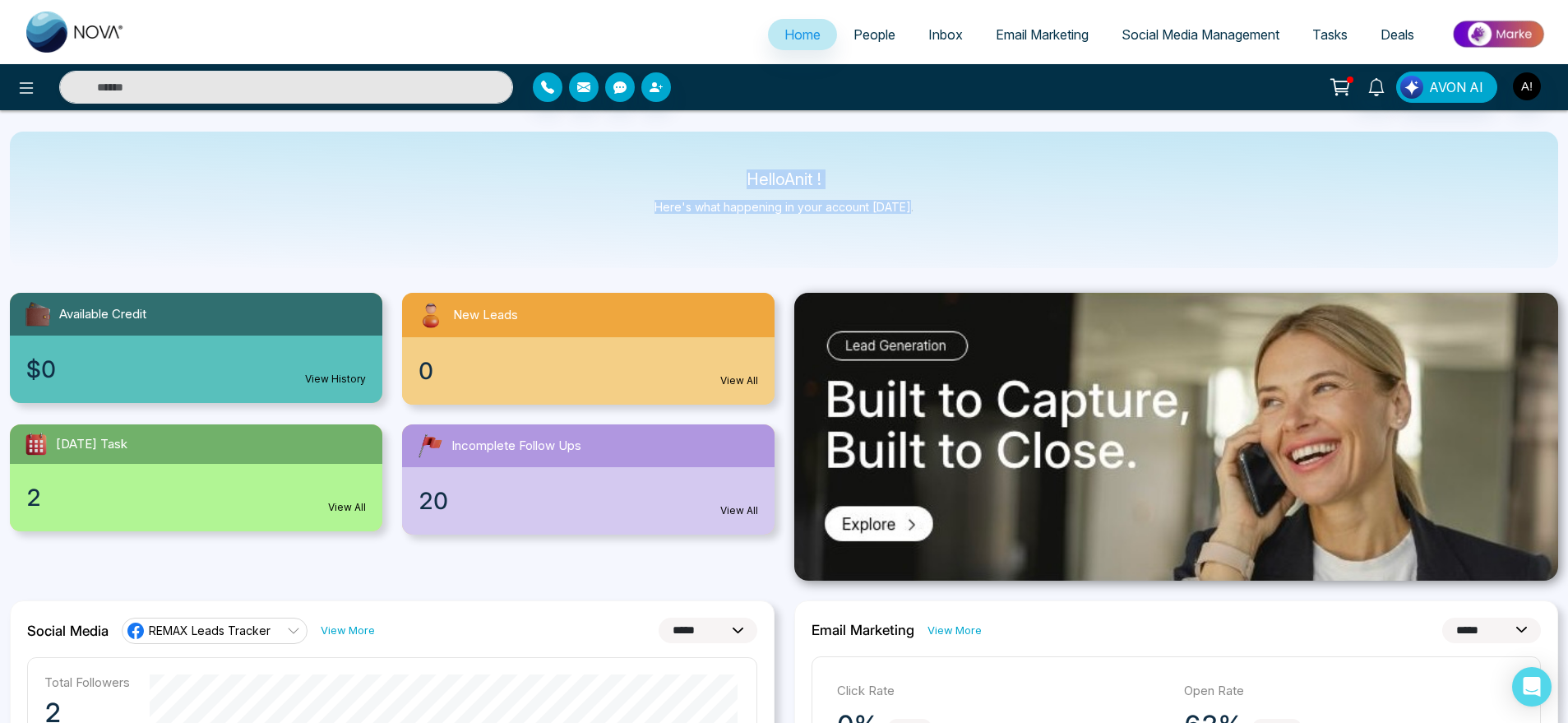
drag, startPoint x: 742, startPoint y: 158, endPoint x: 955, endPoint y: 223, distance: 222.7
click at [955, 223] on div "Hello Anit ! Here's what happening in your account [DATE]." at bounding box center [784, 200] width 1549 height 136
drag, startPoint x: 742, startPoint y: 175, endPoint x: 980, endPoint y: 208, distance: 240.3
click at [980, 208] on div "Hello Anit ! Here's what happening in your account [DATE]." at bounding box center [784, 200] width 1549 height 136
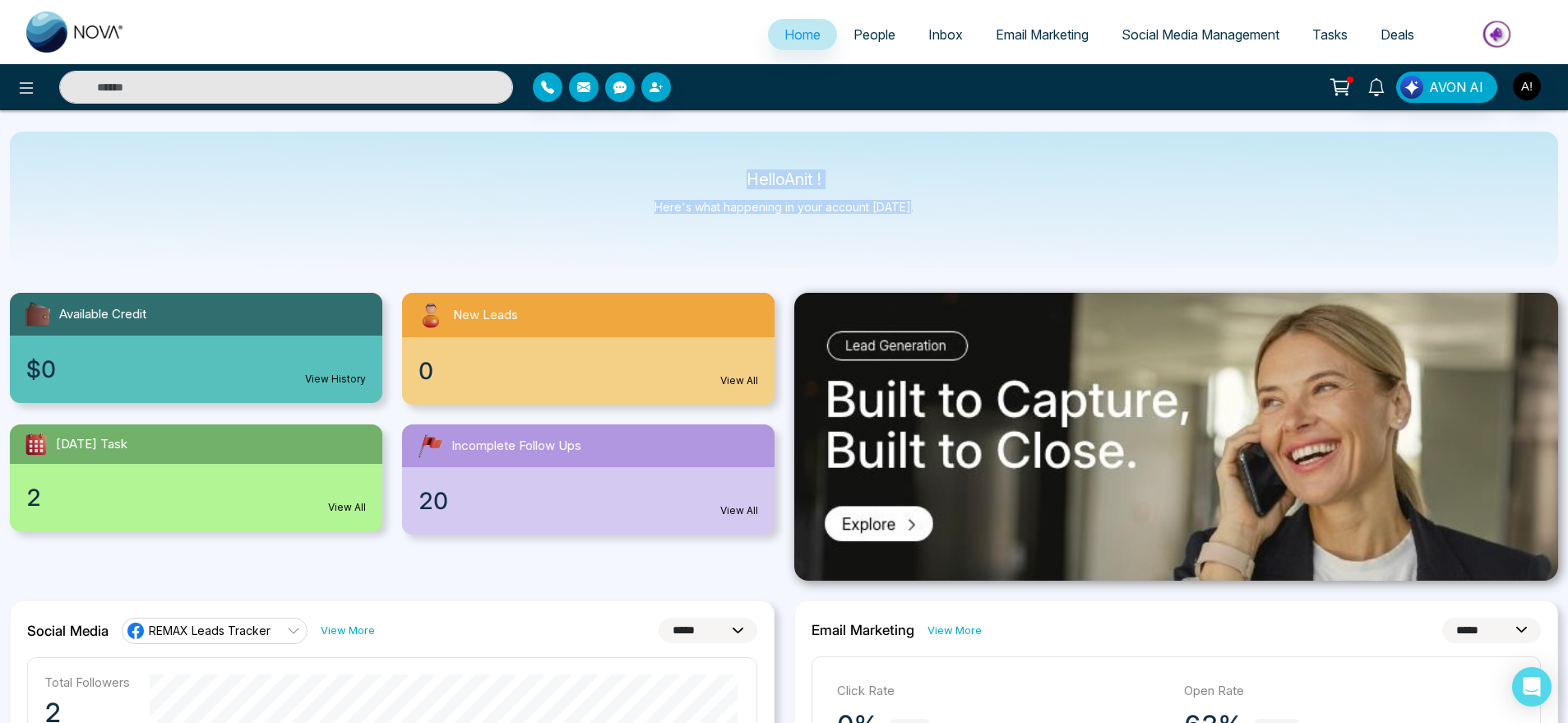
click at [980, 208] on div "Hello Anit ! Here's what happening in your account [DATE]." at bounding box center [784, 200] width 1549 height 136
drag, startPoint x: 980, startPoint y: 208, endPoint x: 719, endPoint y: 154, distance: 266.5
click at [719, 154] on div "Hello Anit ! Here's what happening in your account [DATE]." at bounding box center [784, 200] width 1549 height 136
drag, startPoint x: 719, startPoint y: 154, endPoint x: 971, endPoint y: 218, distance: 260.0
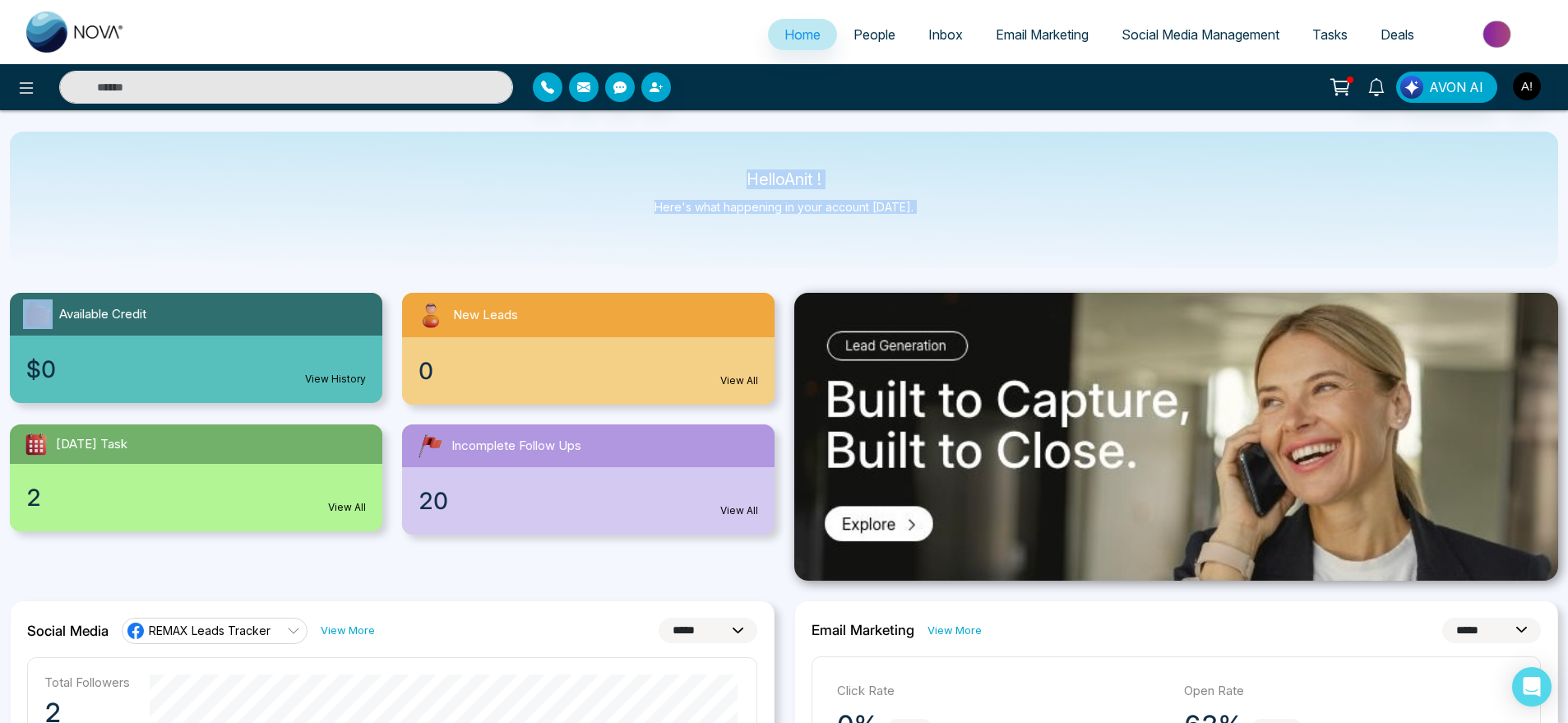
click at [971, 218] on div "Hello Anit ! Here's what happening in your account [DATE]." at bounding box center [784, 200] width 1549 height 136
drag, startPoint x: 971, startPoint y: 218, endPoint x: 682, endPoint y: 181, distance: 291.4
click at [682, 181] on div "Hello Anit ! Here's what happening in your account [DATE]." at bounding box center [784, 200] width 1549 height 136
click at [682, 181] on p "Hello Anit !" at bounding box center [784, 179] width 259 height 14
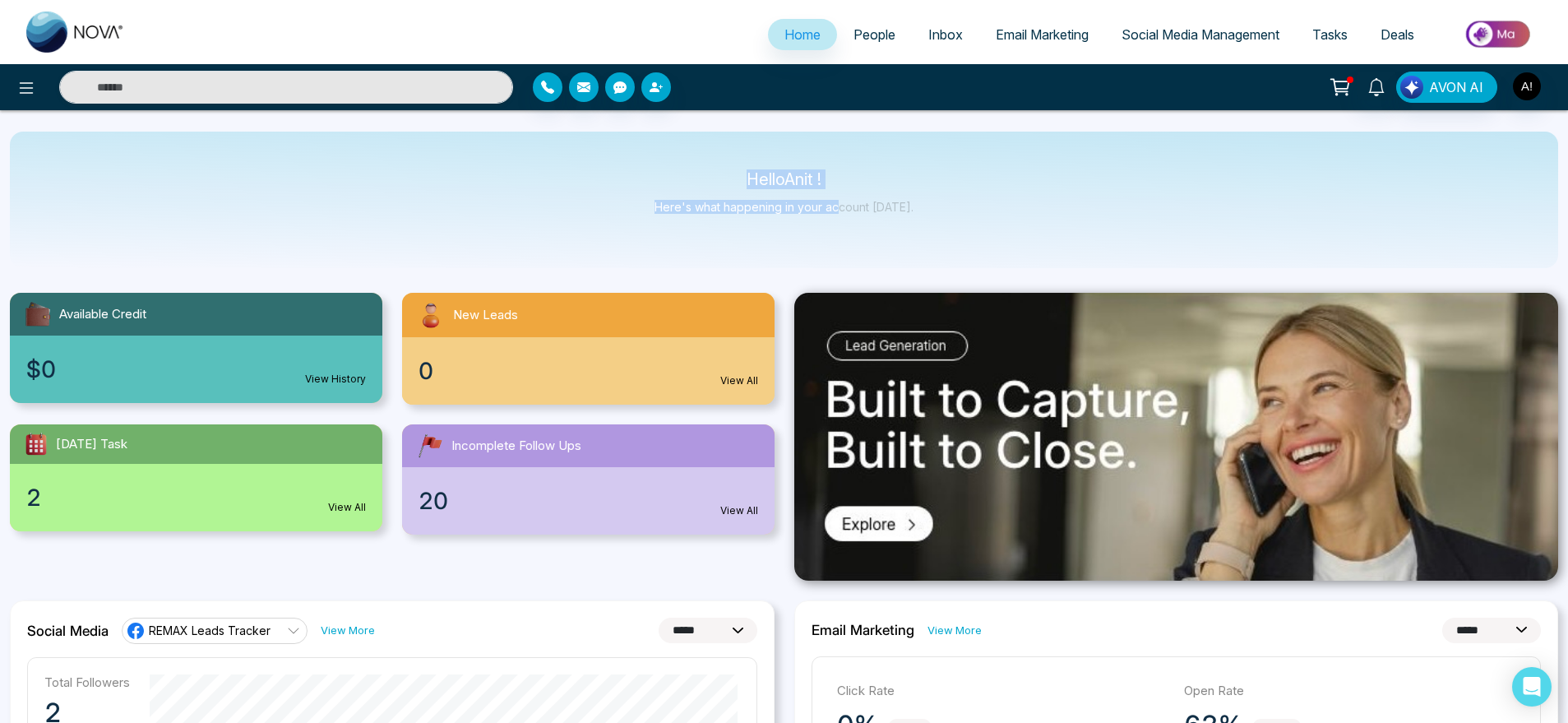
drag, startPoint x: 729, startPoint y: 177, endPoint x: 964, endPoint y: 254, distance: 247.3
click at [964, 254] on div "Hello Anit ! Here's what happening in your account [DATE]." at bounding box center [784, 200] width 1549 height 136
drag, startPoint x: 964, startPoint y: 254, endPoint x: 663, endPoint y: 161, distance: 315.0
click at [663, 161] on div "Hello Anit ! Here's what happening in your account [DATE]." at bounding box center [784, 200] width 1549 height 136
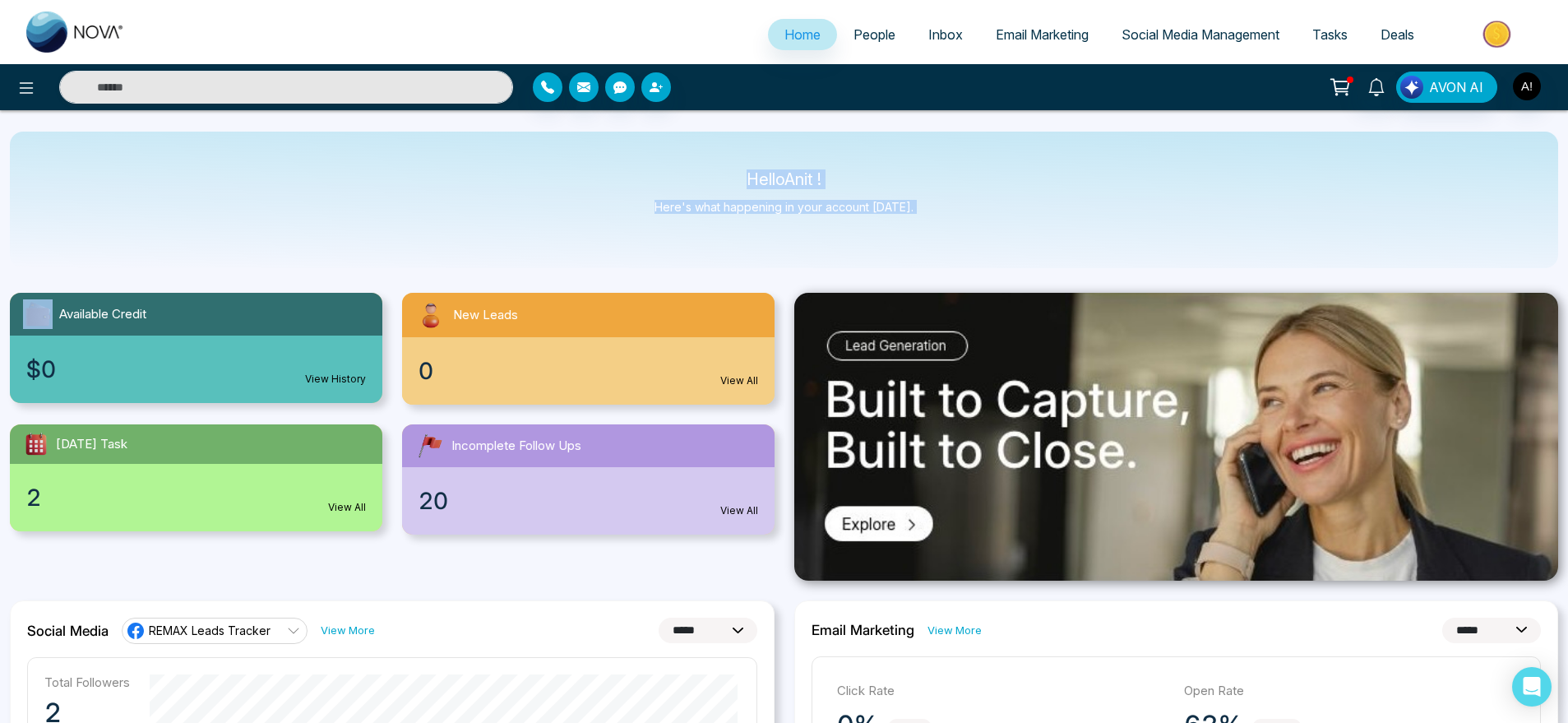
click at [663, 161] on div "Hello Anit ! Here's what happening in your account [DATE]." at bounding box center [784, 200] width 1549 height 136
drag, startPoint x: 729, startPoint y: 169, endPoint x: 939, endPoint y: 231, distance: 219.0
click at [939, 231] on div "Hello Anit ! Here's what happening in your account [DATE]." at bounding box center [784, 200] width 1549 height 136
drag, startPoint x: 939, startPoint y: 231, endPoint x: 691, endPoint y: 171, distance: 255.2
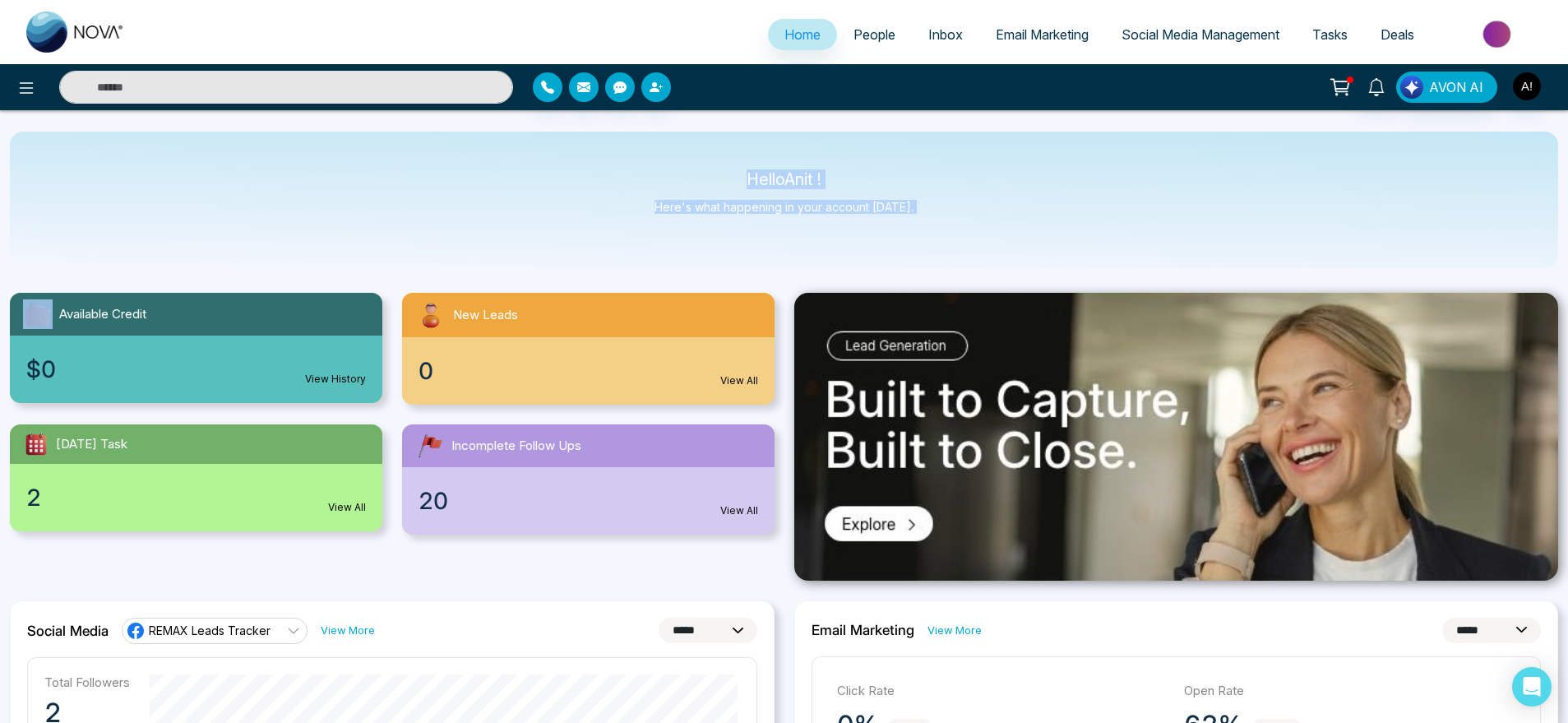
click at [691, 171] on div "Hello Anit ! Here's what happening in your account [DATE]." at bounding box center [784, 200] width 1549 height 136
drag, startPoint x: 734, startPoint y: 169, endPoint x: 947, endPoint y: 224, distance: 220.0
click at [947, 224] on div "Hello Anit ! Here's what happening in your account [DATE]." at bounding box center [784, 200] width 1549 height 136
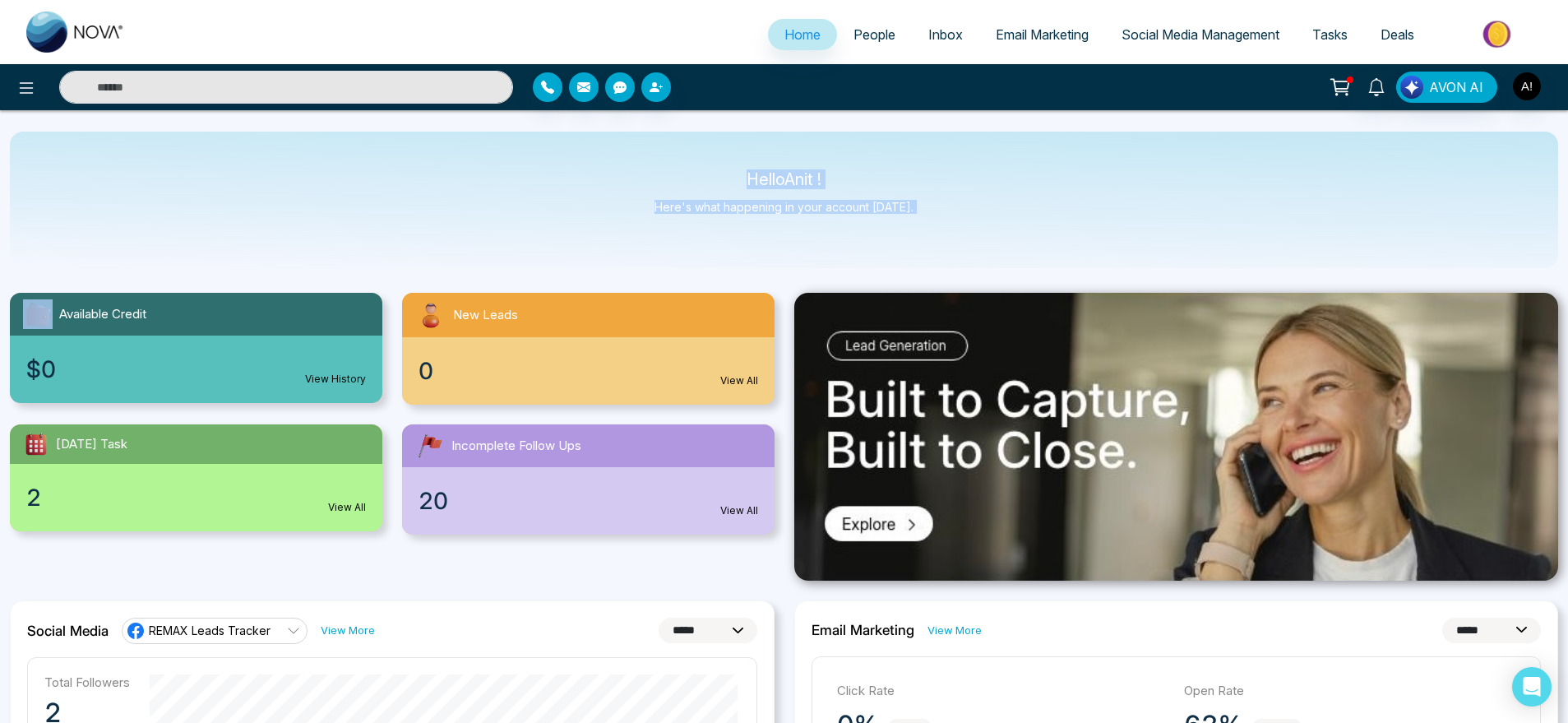
drag, startPoint x: 947, startPoint y: 224, endPoint x: 681, endPoint y: 166, distance: 272.2
click at [681, 166] on div "Hello Anit ! Here's what happening in your account [DATE]." at bounding box center [784, 200] width 1549 height 136
click at [917, 208] on div "Hello Anit ! Here's what happening in your account [DATE]." at bounding box center [784, 200] width 1549 height 136
drag, startPoint x: 715, startPoint y: 171, endPoint x: 942, endPoint y: 201, distance: 229.0
click at [942, 201] on div "Hello Anit ! Here's what happening in your account [DATE]." at bounding box center [784, 200] width 1549 height 136
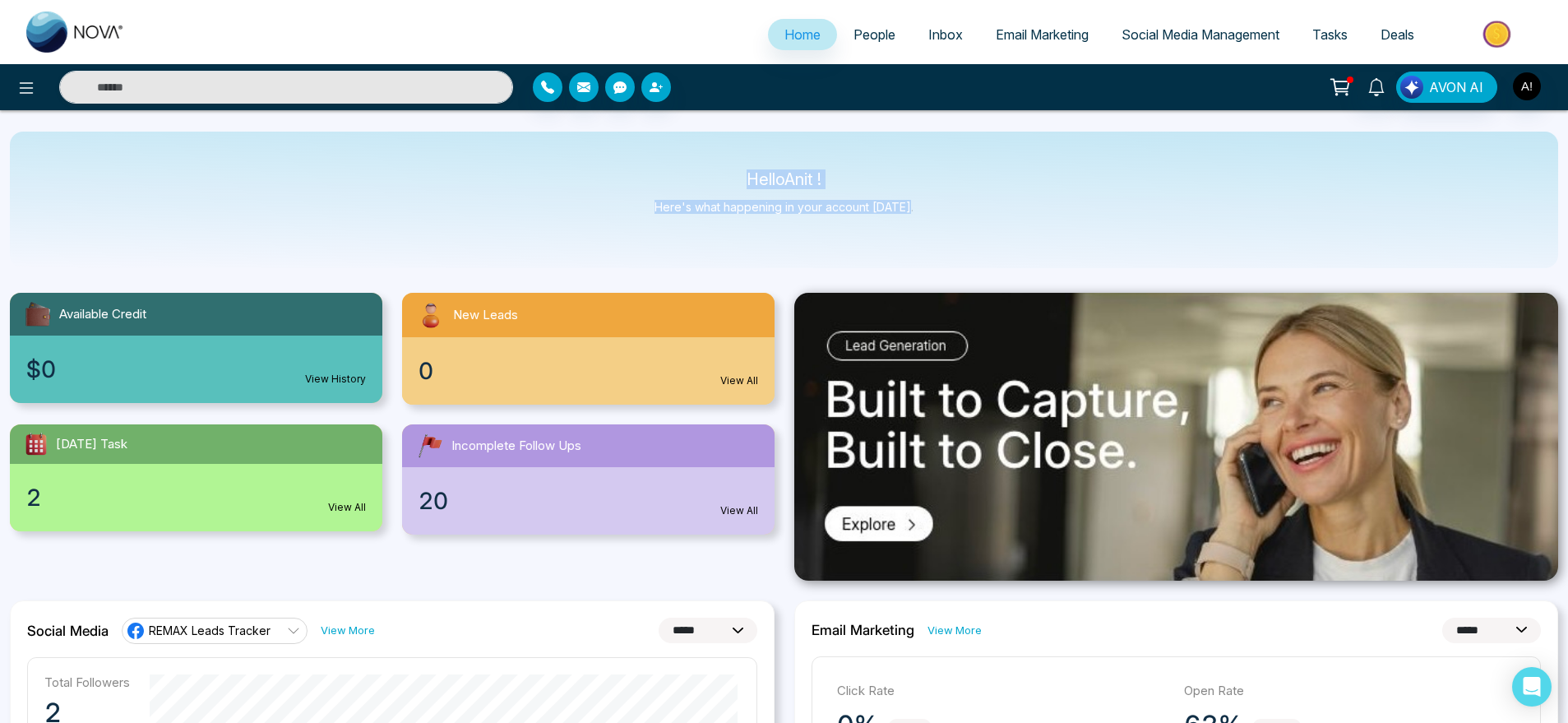
click at [942, 201] on div "Hello Anit ! Here's what happening in your account [DATE]." at bounding box center [784, 200] width 1549 height 136
drag, startPoint x: 942, startPoint y: 201, endPoint x: 666, endPoint y: 158, distance: 279.3
click at [666, 158] on div "Hello Anit ! Here's what happening in your account [DATE]." at bounding box center [784, 200] width 1549 height 136
click at [1534, 85] on img "button" at bounding box center [1526, 86] width 28 height 28
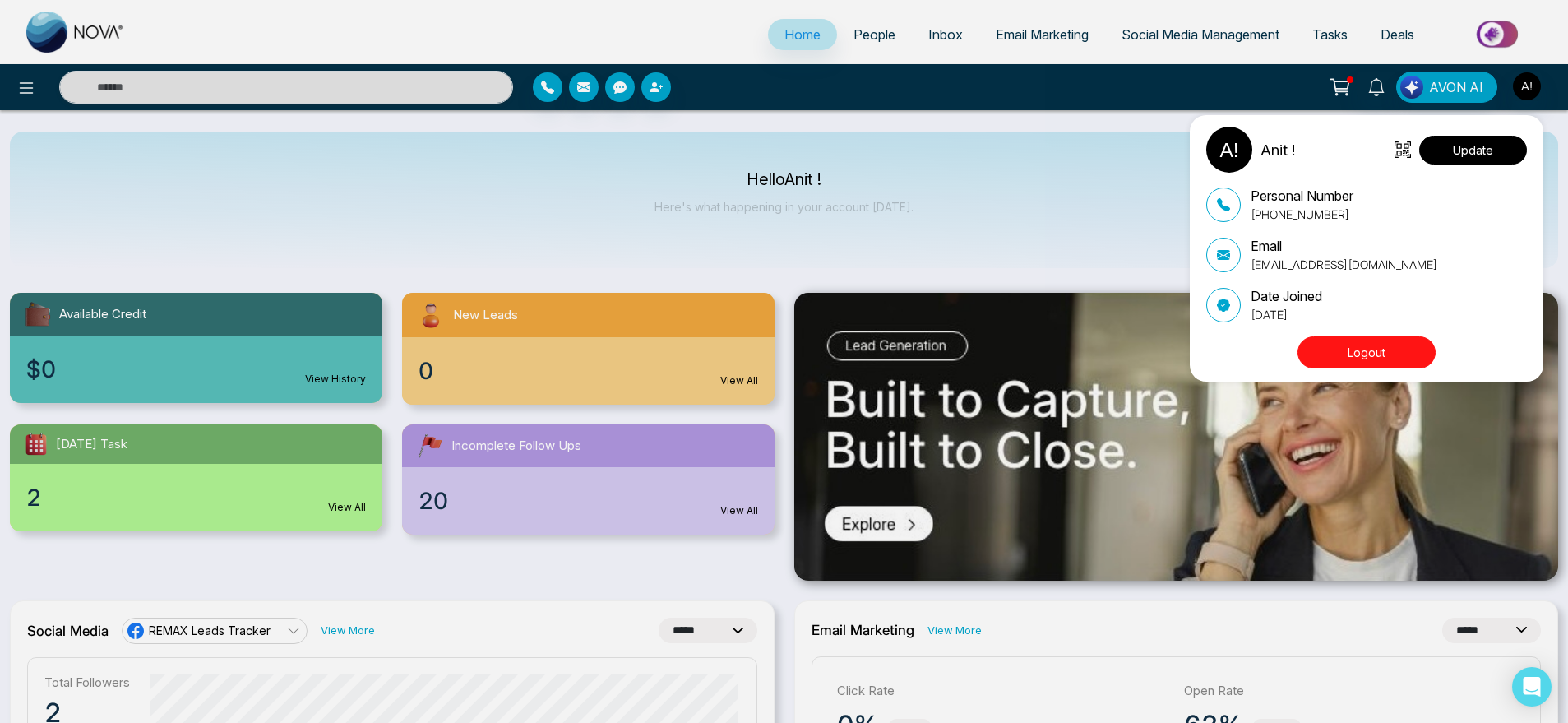
click at [1492, 140] on button "Update" at bounding box center [1472, 150] width 108 height 29
select select
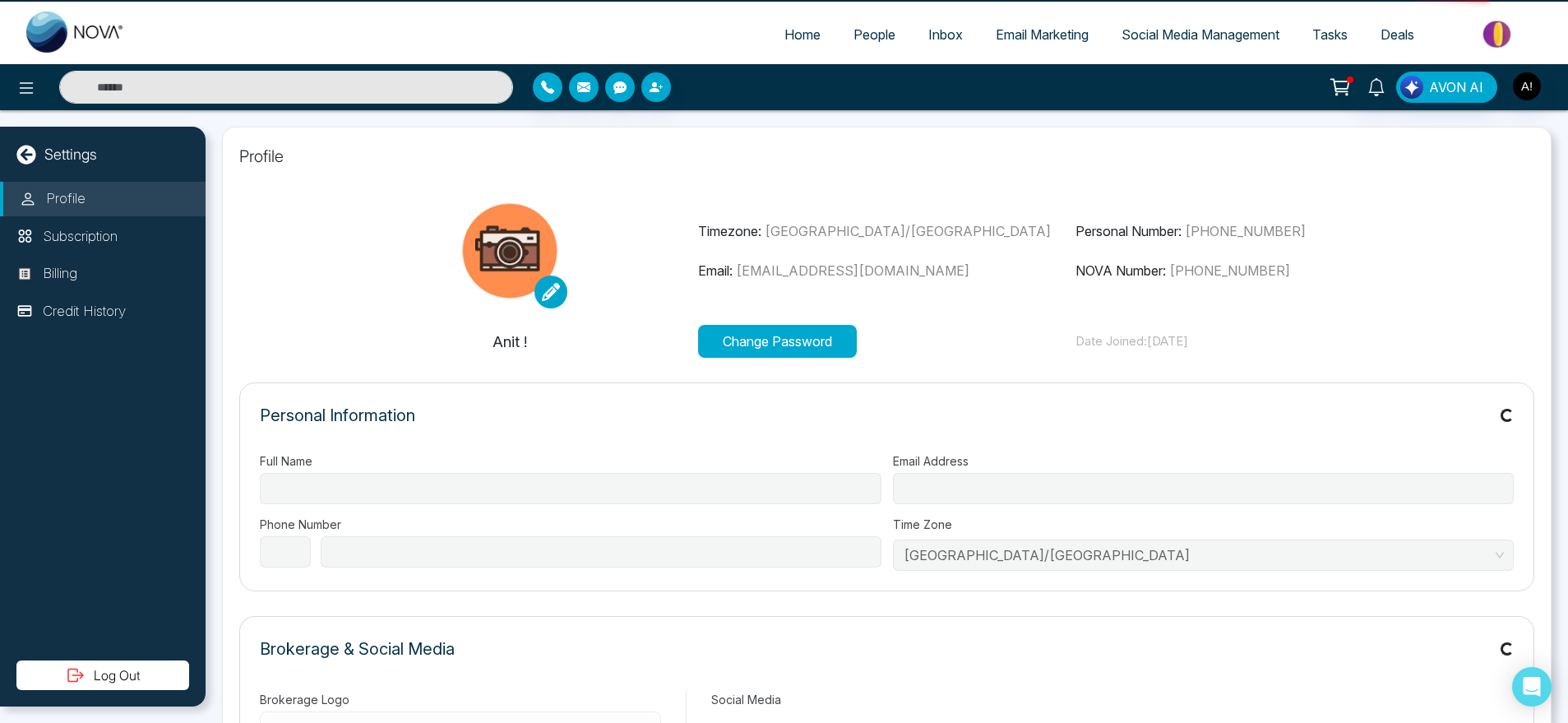
type input "******"
type input "**********"
select select "***"
type input "**********"
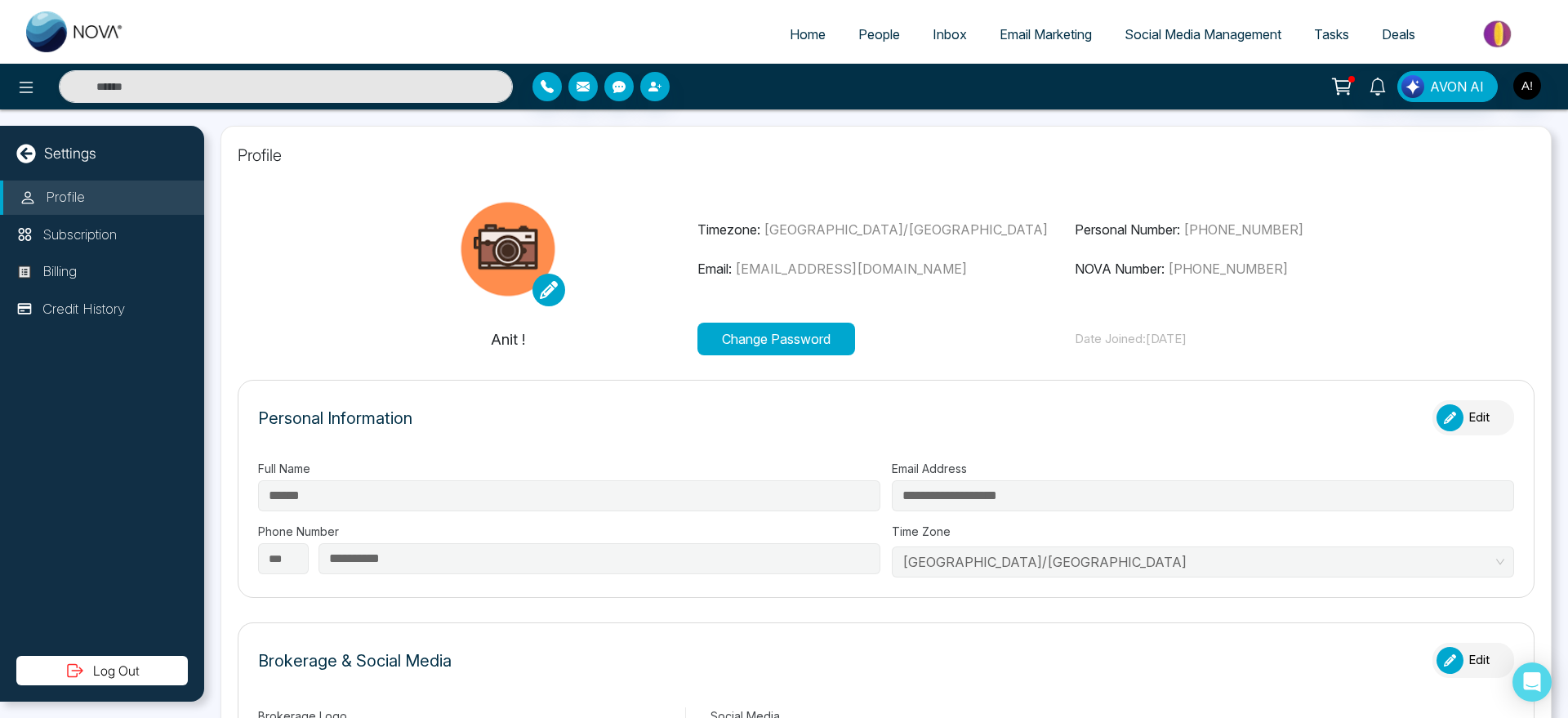
type input "********"
type input "**********"
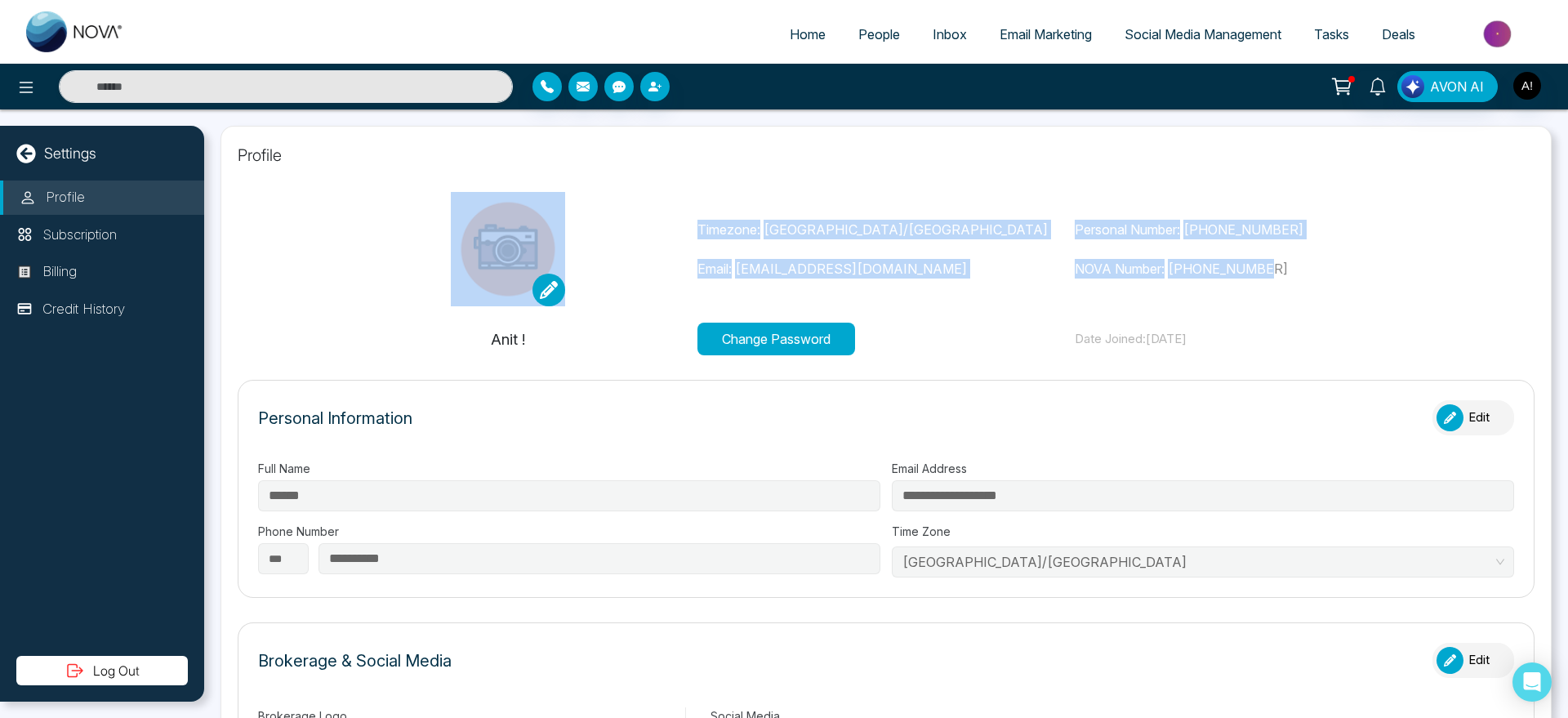
drag, startPoint x: 656, startPoint y: 217, endPoint x: 1403, endPoint y: 262, distance: 748.4
click at [1403, 262] on div "Timezone: [GEOGRAPHIC_DATA]/[GEOGRAPHIC_DATA] Email: [EMAIL_ADDRESS][DOMAIN_NAM…" at bounding box center [886, 249] width 1133 height 114
click at [1403, 262] on p "NOVA Number: [PHONE_NUMBER]" at bounding box center [1263, 268] width 378 height 19
drag, startPoint x: 1403, startPoint y: 262, endPoint x: 493, endPoint y: 206, distance: 911.7
click at [493, 206] on div "Timezone: [GEOGRAPHIC_DATA]/[GEOGRAPHIC_DATA] Email: [EMAIL_ADDRESS][DOMAIN_NAM…" at bounding box center [886, 249] width 1133 height 114
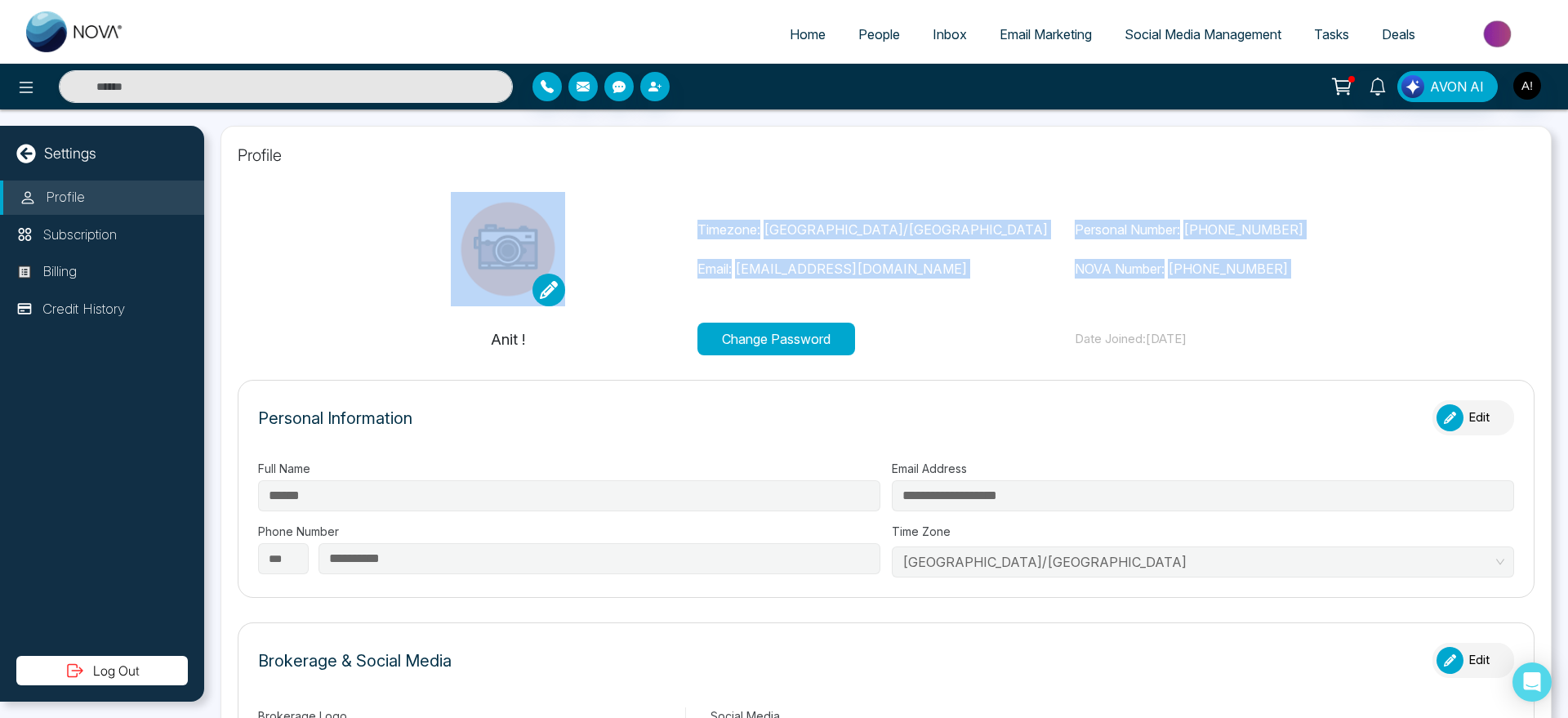
click at [854, 223] on p "Timezone: [GEOGRAPHIC_DATA]/[GEOGRAPHIC_DATA]" at bounding box center [887, 229] width 378 height 19
drag, startPoint x: 682, startPoint y: 227, endPoint x: 1334, endPoint y: 258, distance: 652.7
click at [1334, 258] on div "Timezone: [GEOGRAPHIC_DATA]/[GEOGRAPHIC_DATA] Email: [EMAIL_ADDRESS][DOMAIN_NAM…" at bounding box center [886, 249] width 1133 height 114
click at [1334, 258] on p "NOVA Number: [PHONE_NUMBER]" at bounding box center [1263, 268] width 378 height 19
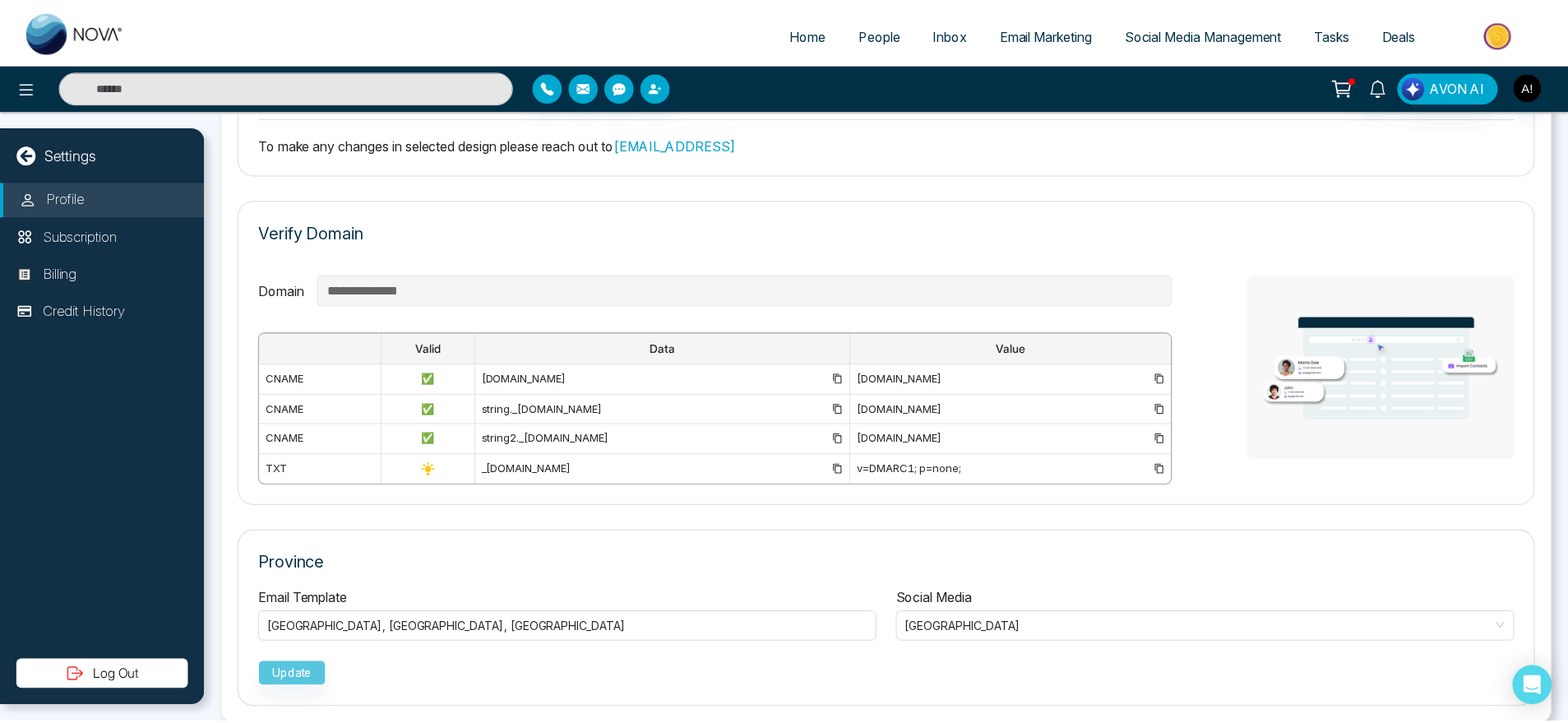
scroll to position [1091, 0]
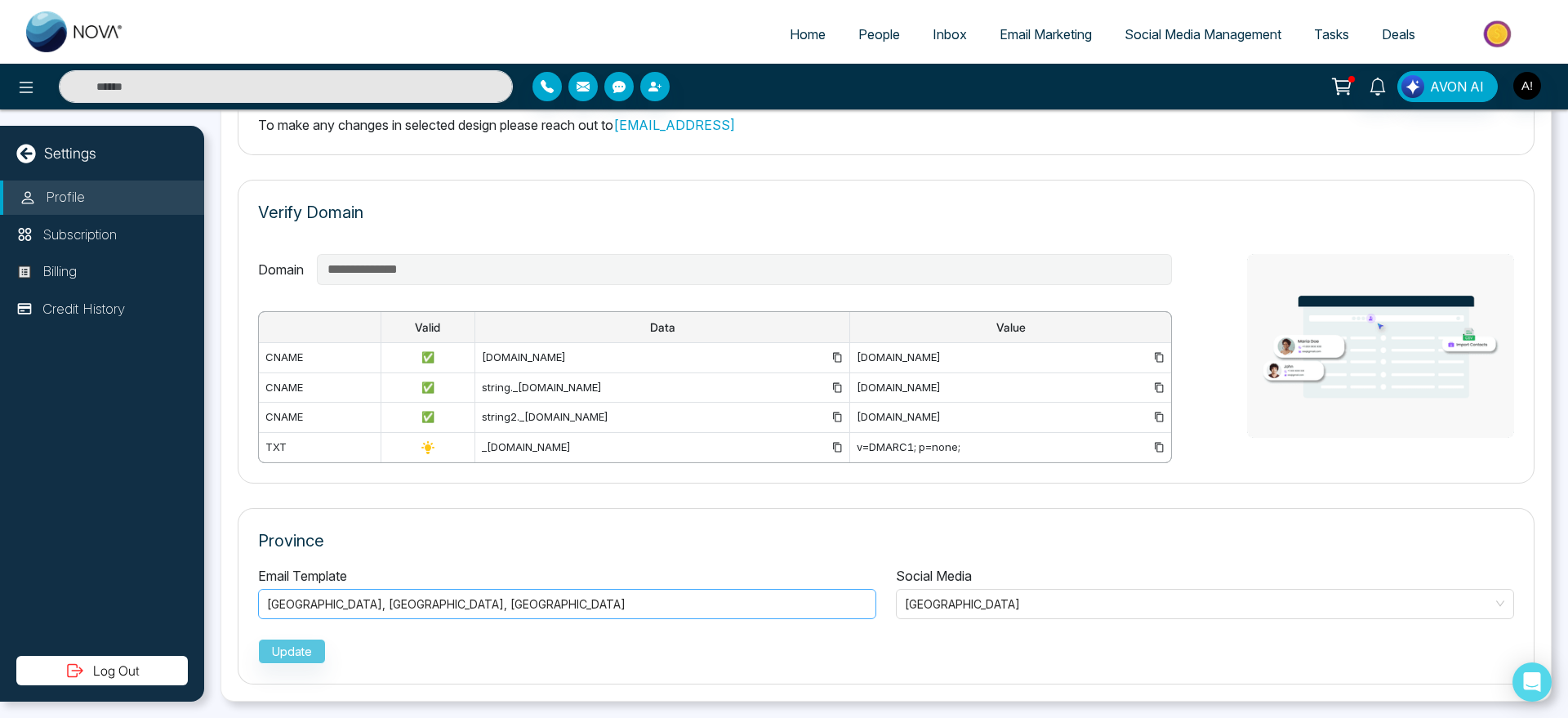
click at [606, 602] on div "Manitoba , Alberta , Quebec" at bounding box center [567, 604] width 600 height 19
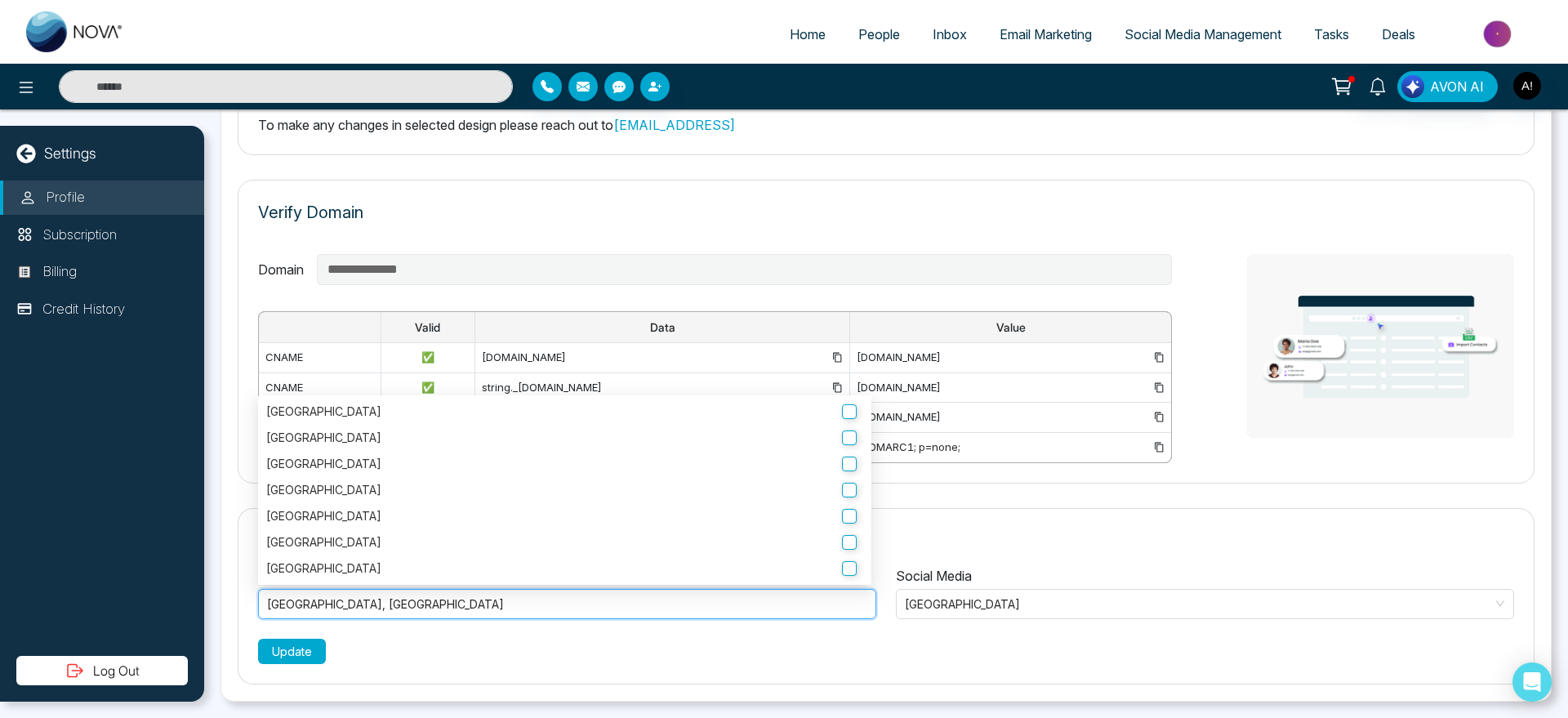
click at [281, 659] on button "Update" at bounding box center [292, 651] width 68 height 25
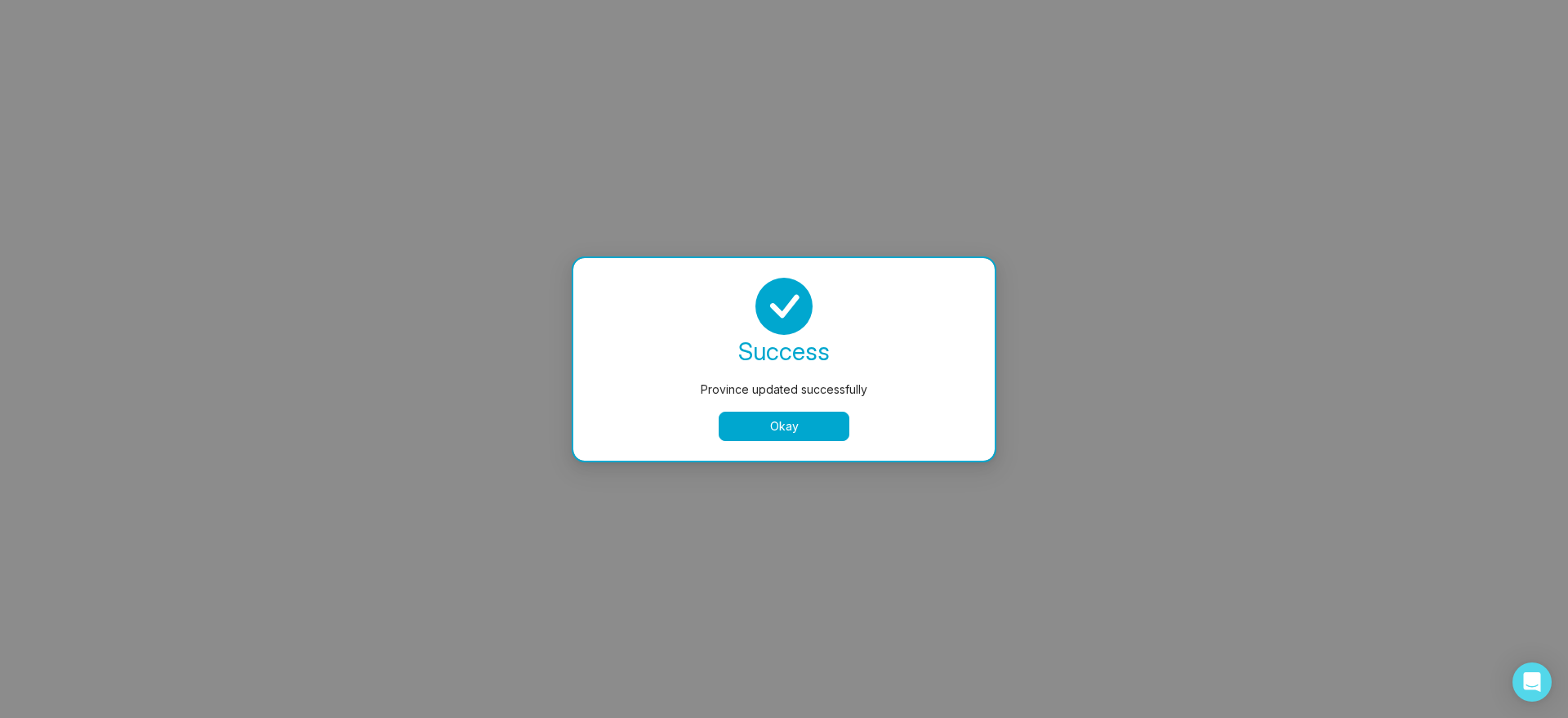
click at [831, 421] on button "Okay" at bounding box center [783, 426] width 131 height 29
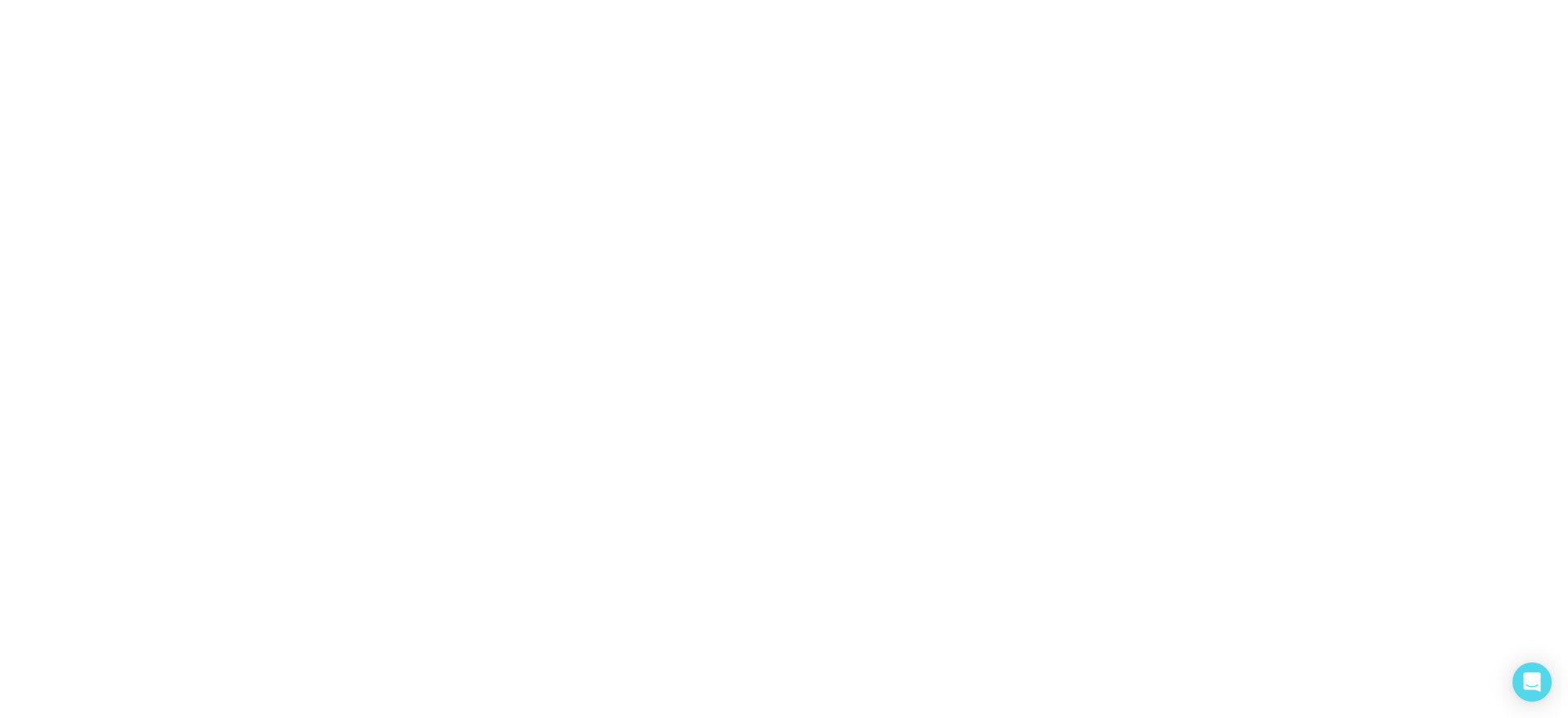
select select
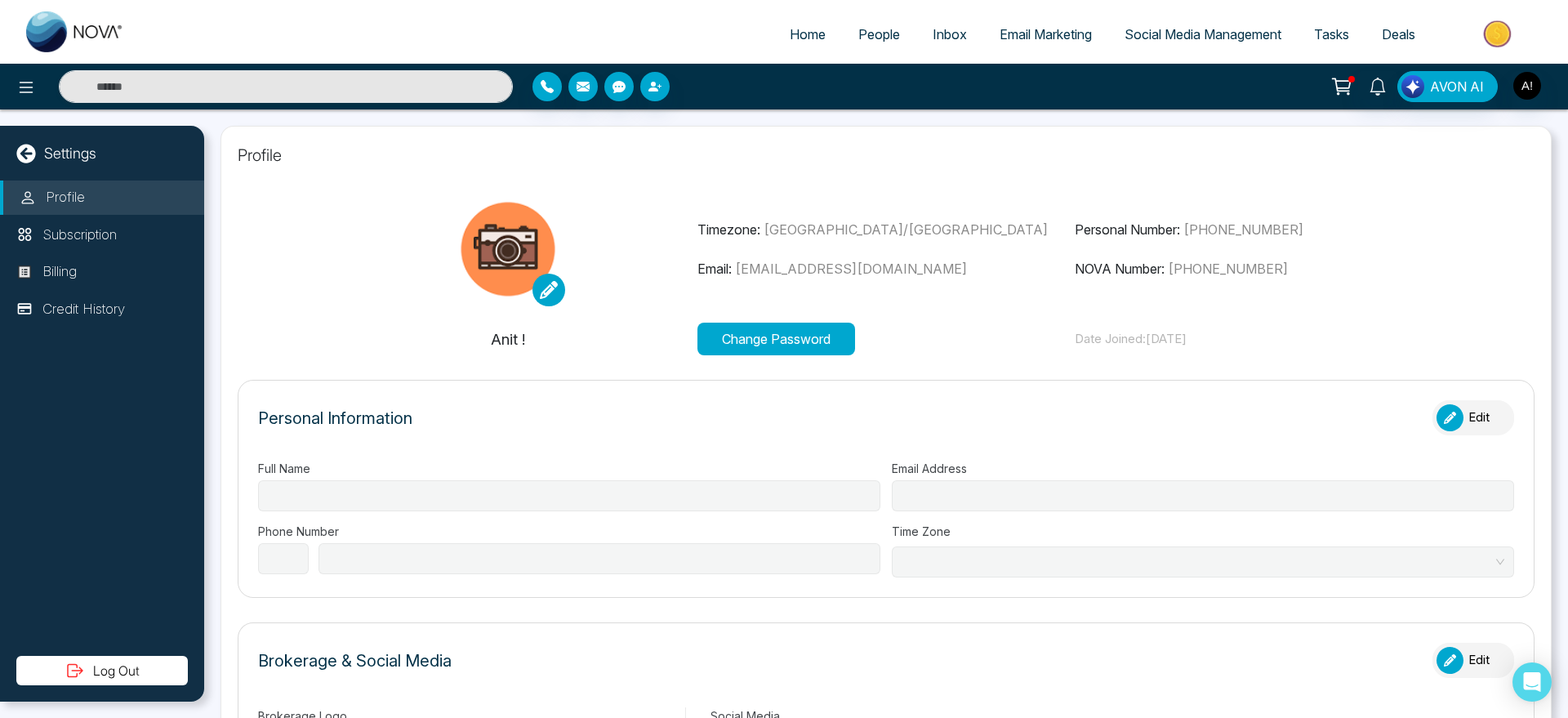
type input "******"
type input "**********"
select select "***"
type input "**********"
type input "********"
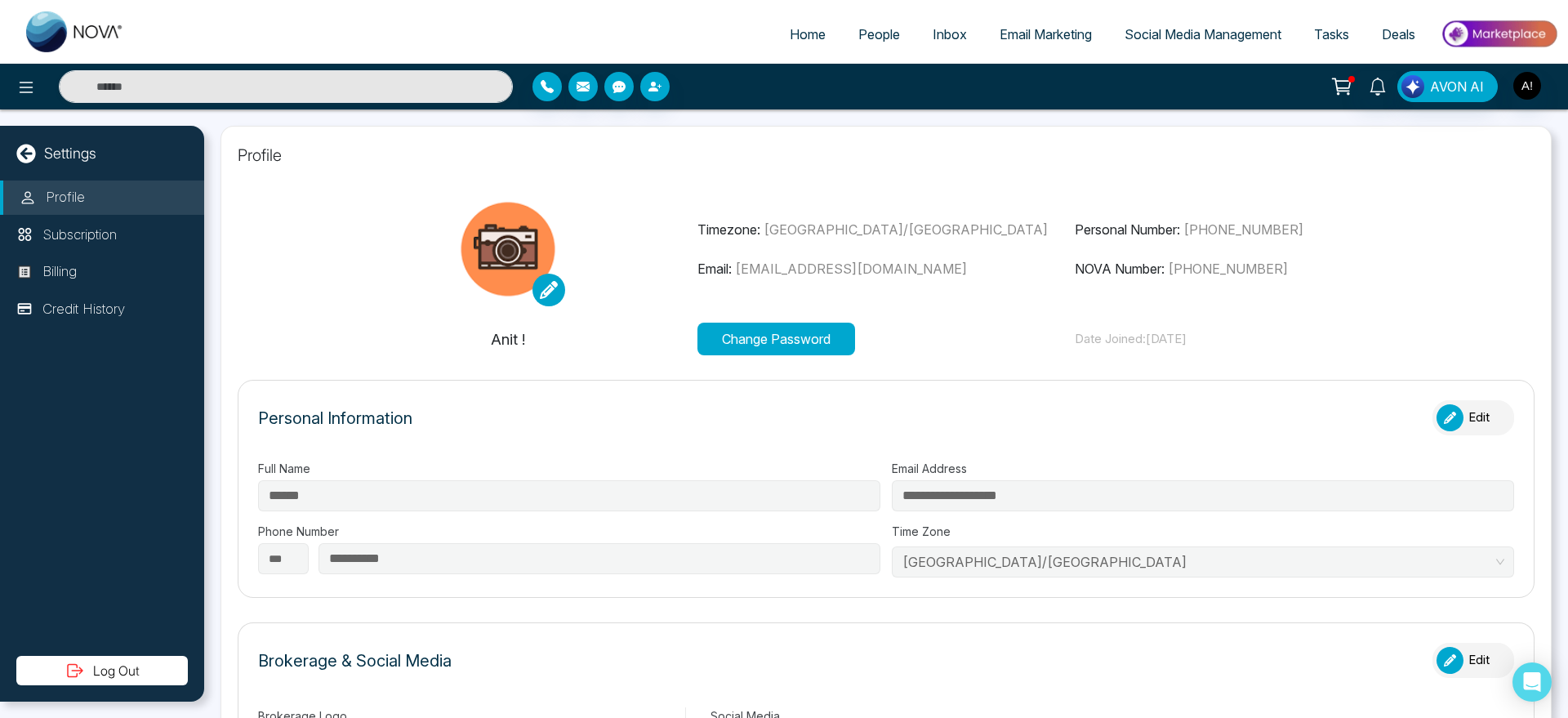
type input "**********"
click at [1517, 87] on img "button" at bounding box center [1526, 85] width 28 height 28
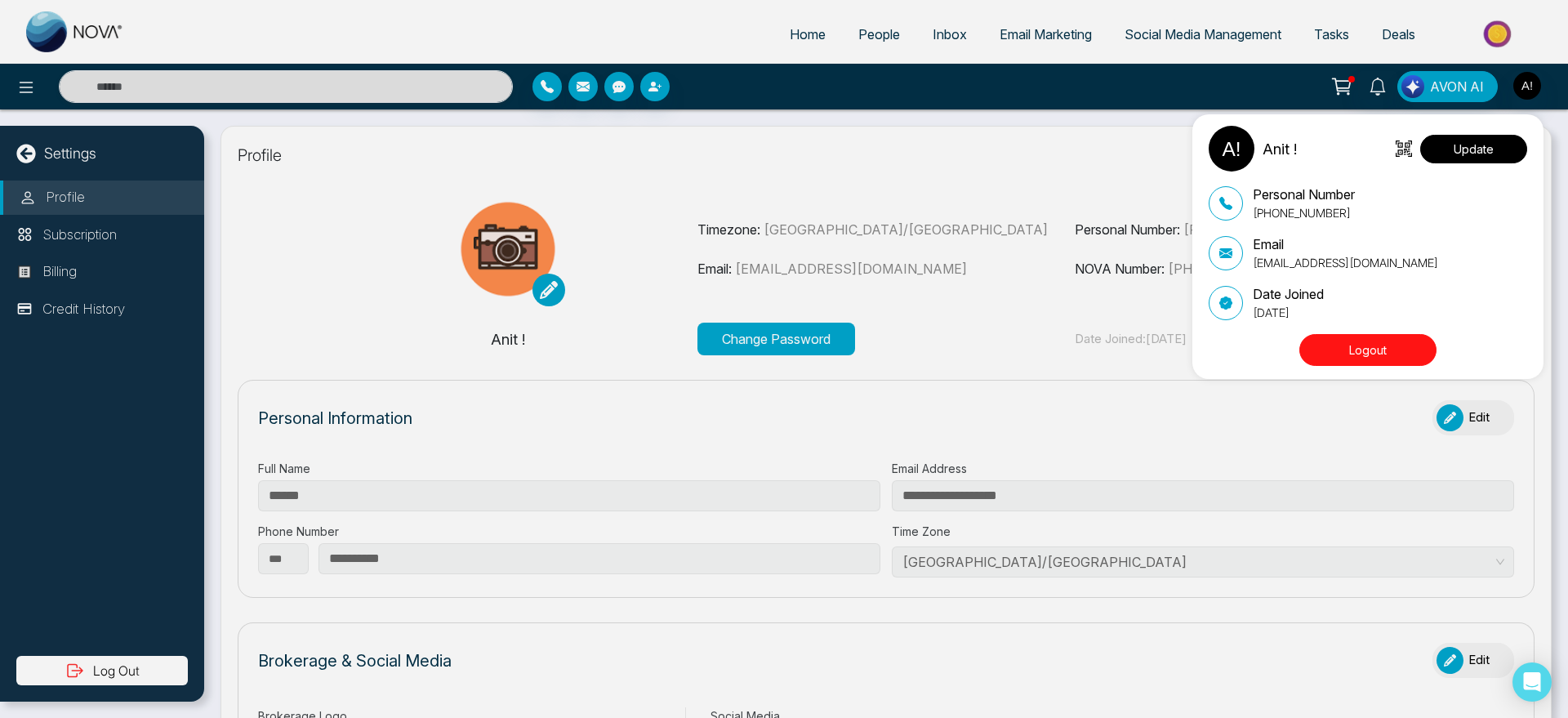
click at [1496, 146] on button "Update" at bounding box center [1473, 149] width 107 height 29
click at [1483, 148] on button "Update" at bounding box center [1473, 149] width 107 height 29
click at [790, 32] on div "Anit ! Update Personal Number [PHONE_NUMBER] Email [EMAIL_ADDRESS][DOMAIN_NAME]…" at bounding box center [784, 359] width 1568 height 718
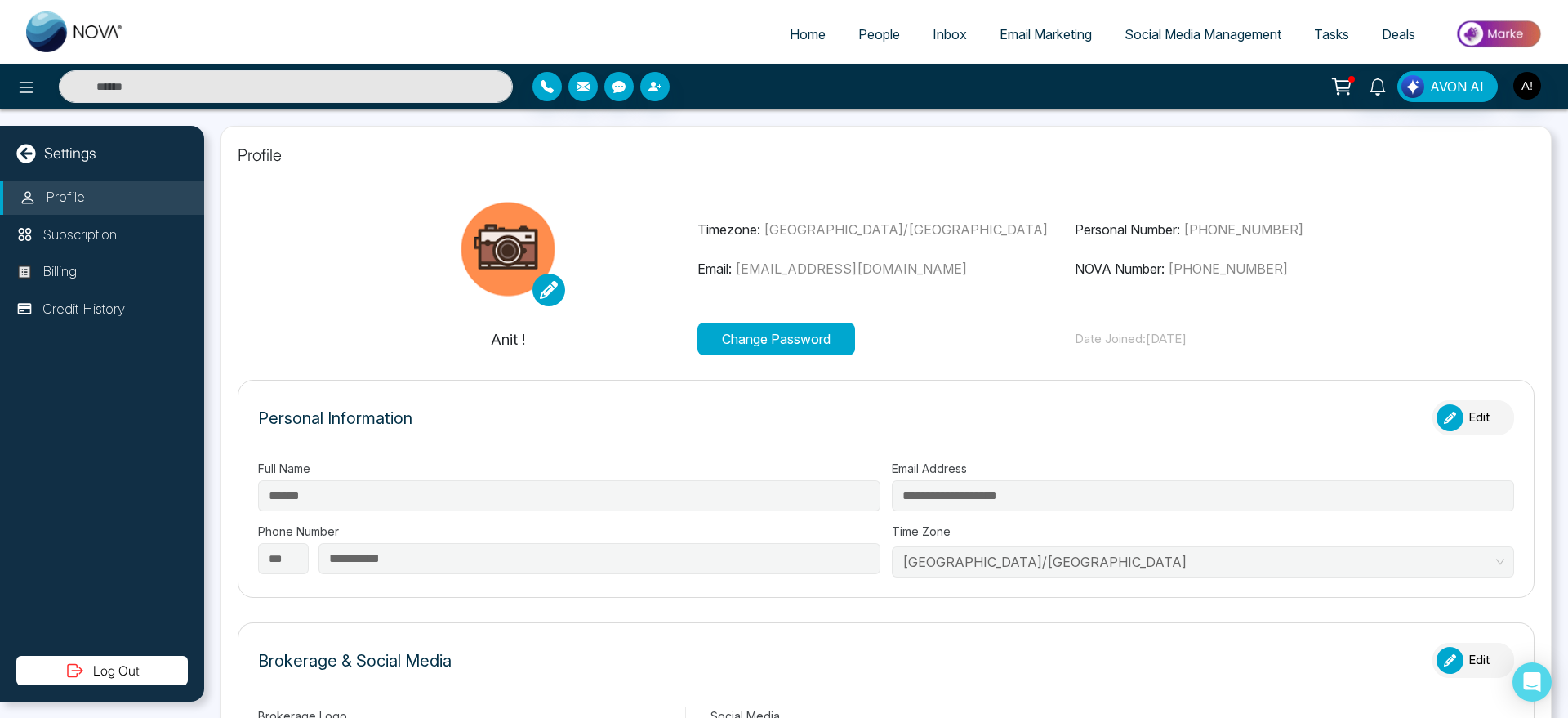
click at [790, 32] on span "Home" at bounding box center [807, 34] width 36 height 16
select select "*"
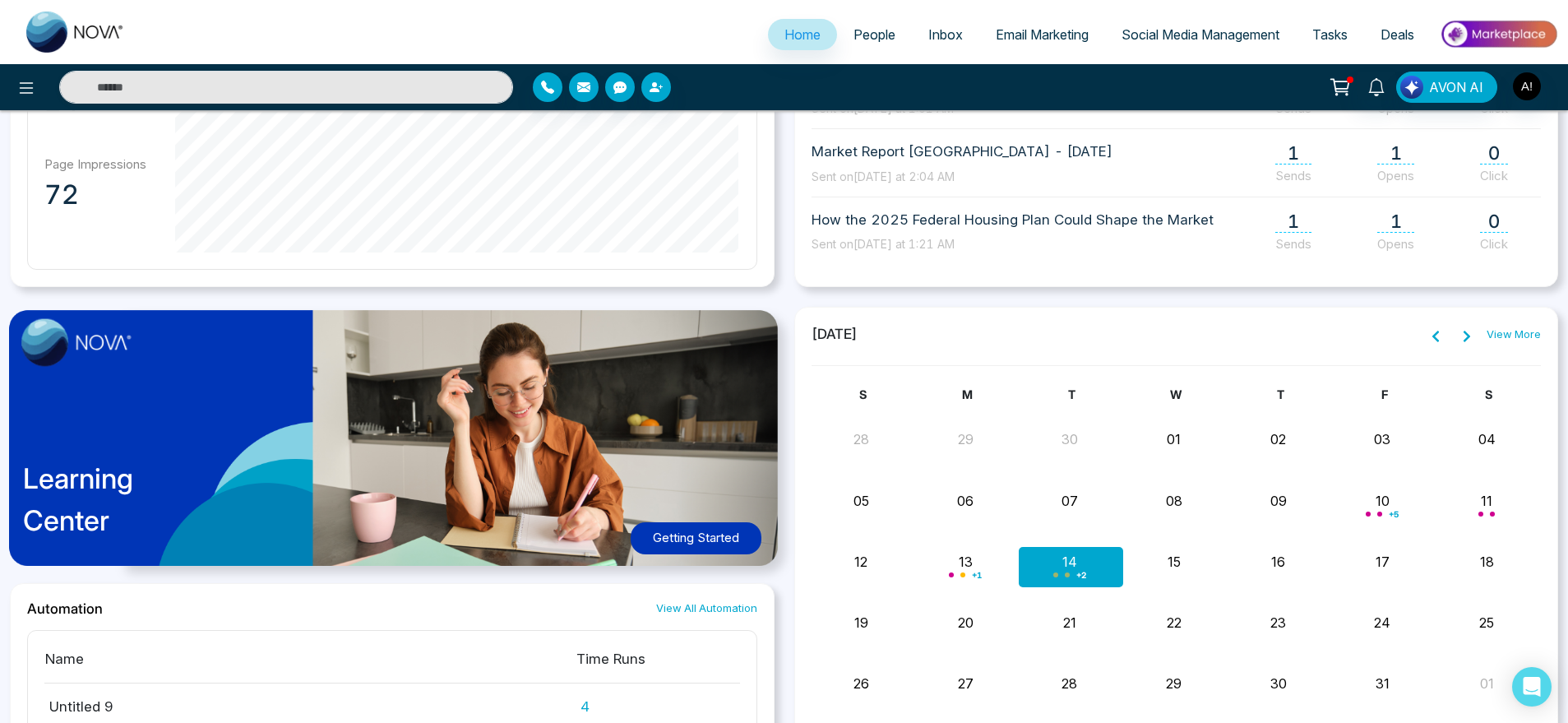
scroll to position [1368, 0]
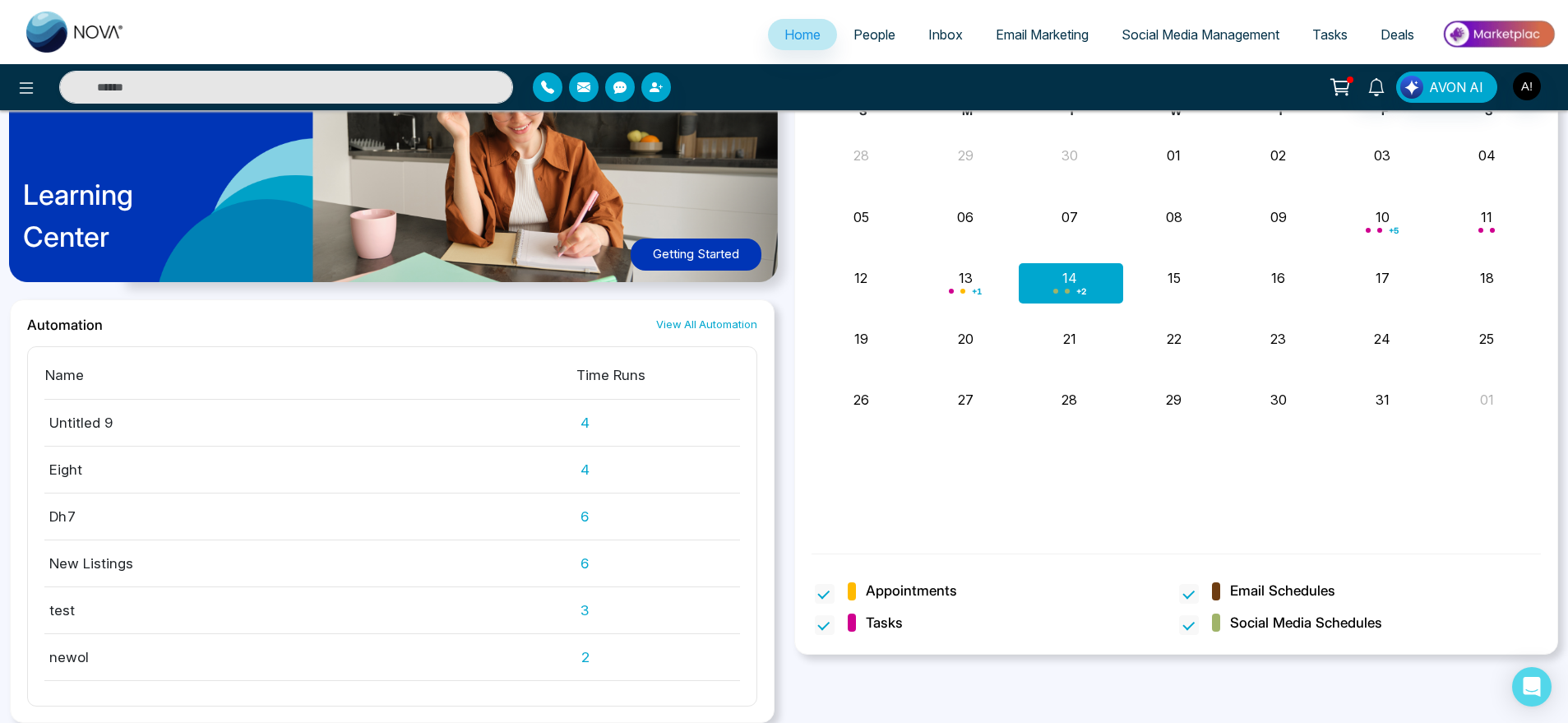
click at [877, 19] on link "People" at bounding box center [874, 34] width 75 height 31
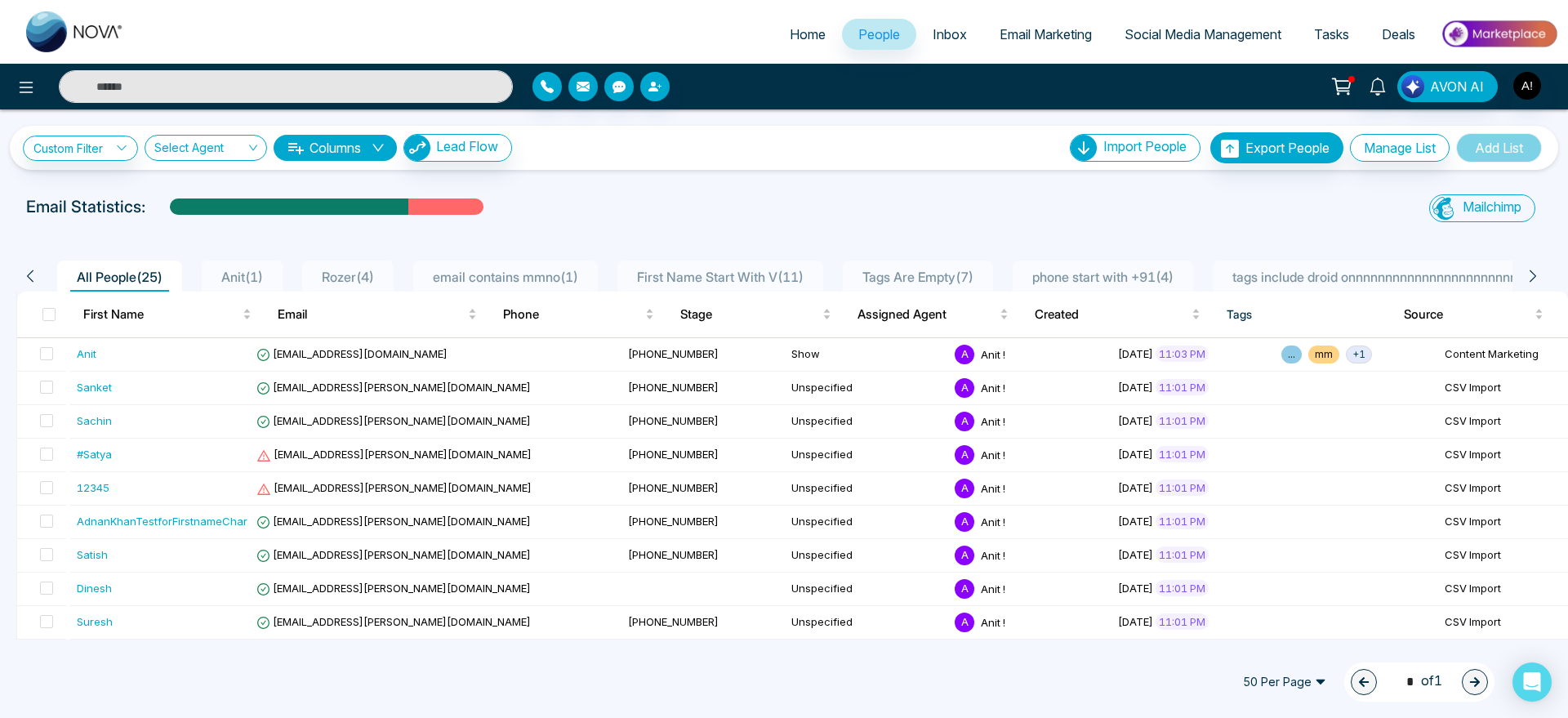
click at [352, 142] on button "Columns" at bounding box center [335, 147] width 123 height 26
click at [702, 181] on div "Custom Filter Choose a filters Cancel Apply Select Agent Columns Lead Flow Impo…" at bounding box center [784, 374] width 1568 height 530
click at [870, 200] on div "Email Statistics:" at bounding box center [528, 206] width 1004 height 24
click at [829, 185] on div "Custom Filter Choose a filters Cancel Apply Select Agent Columns Lead Flow Impo…" at bounding box center [784, 374] width 1568 height 530
click at [75, 147] on link "Custom Filter" at bounding box center [80, 148] width 115 height 25
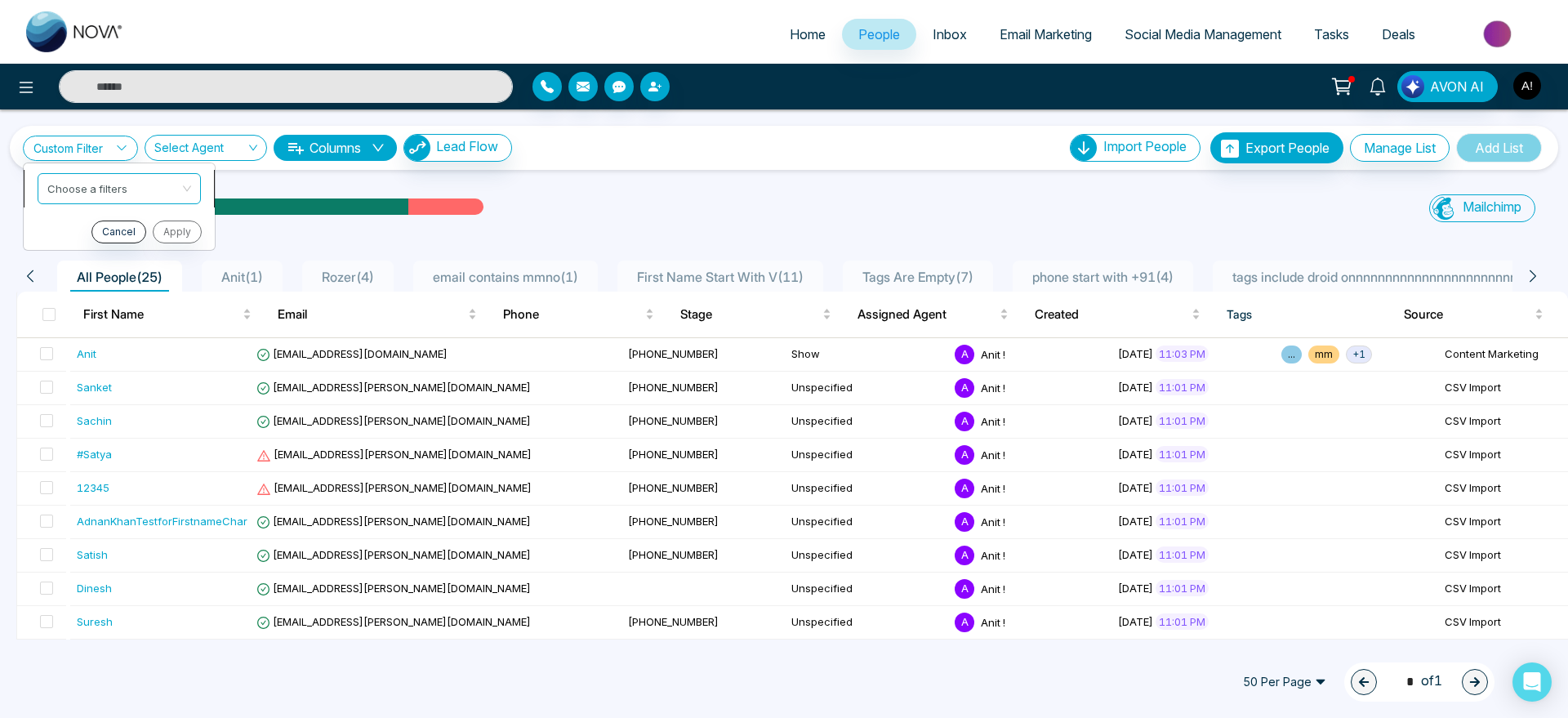
click at [152, 190] on input "search" at bounding box center [113, 186] width 133 height 24
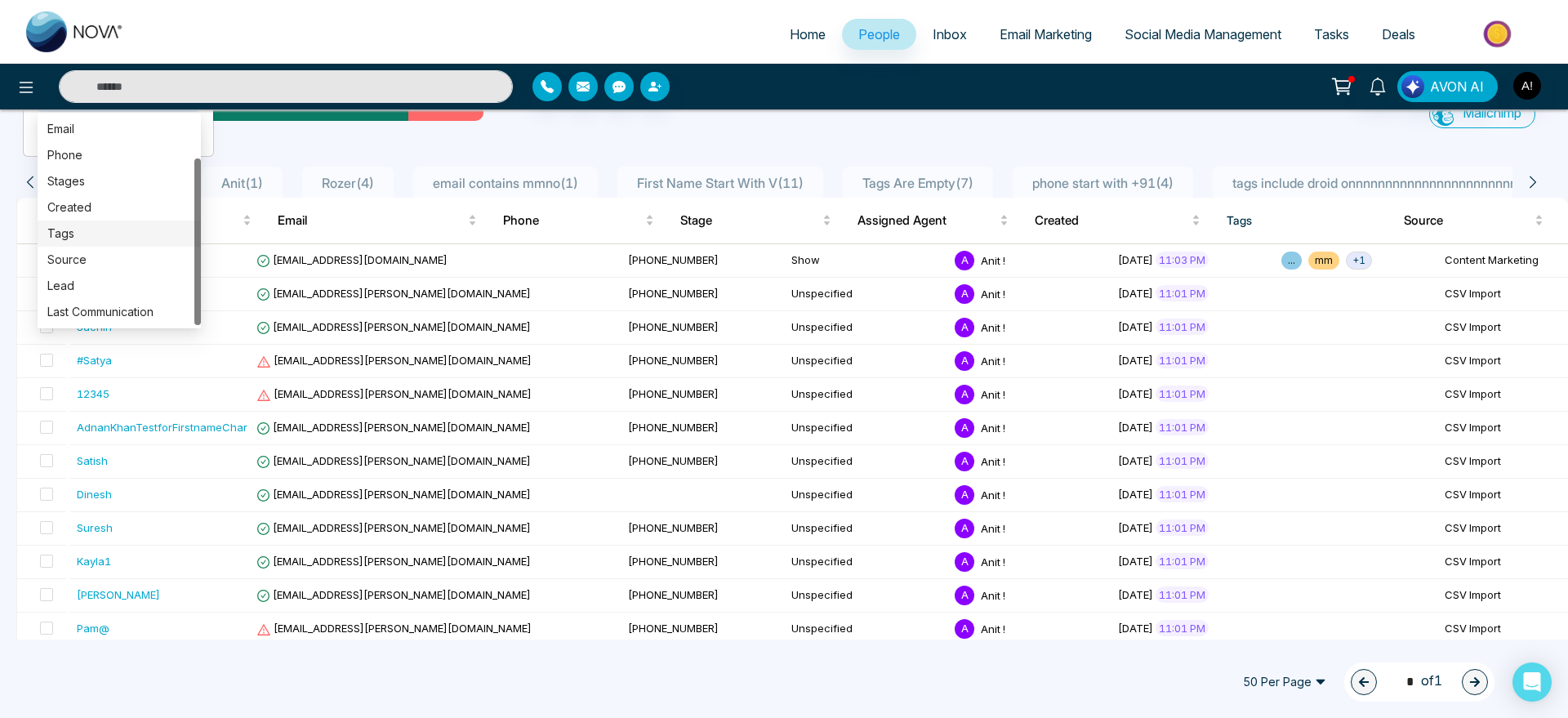
scroll to position [101, 0]
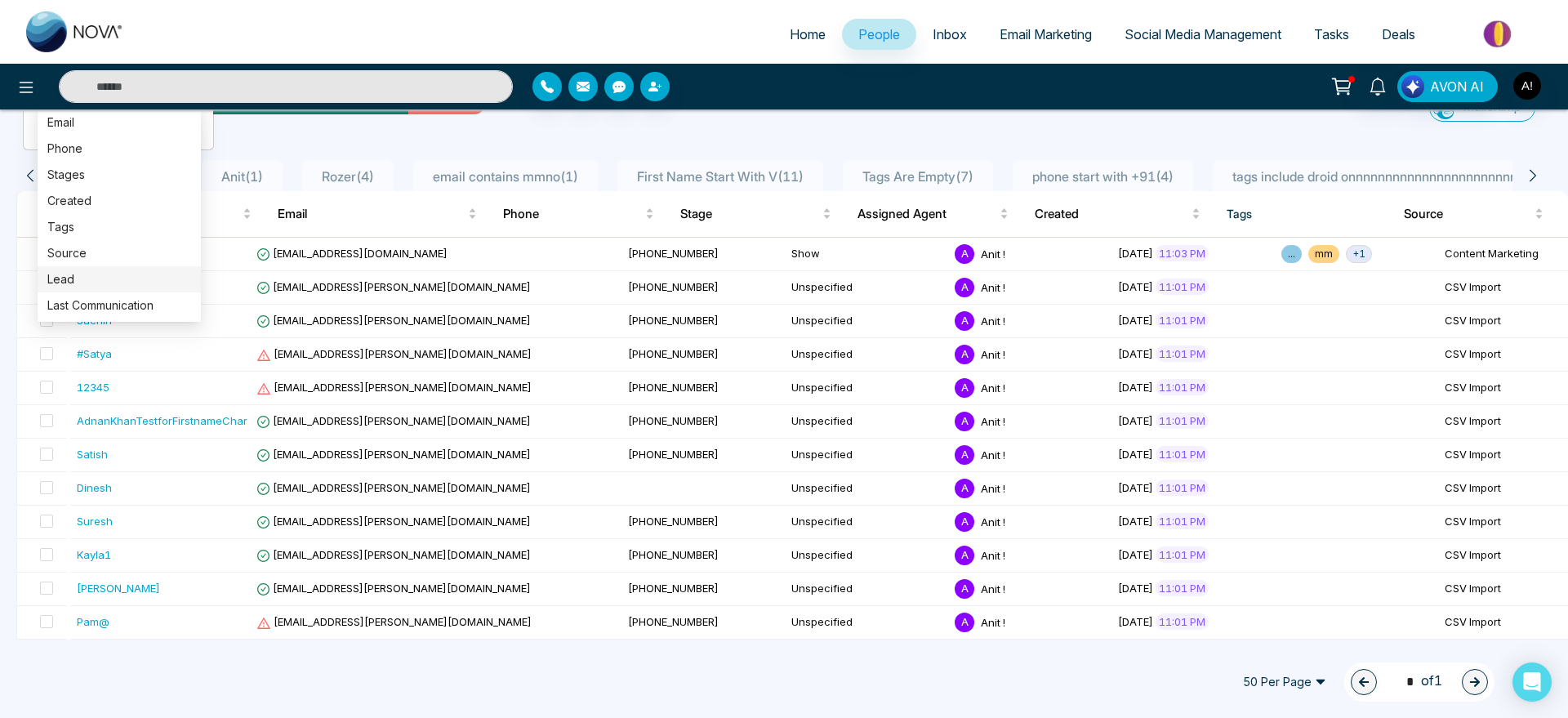
click at [112, 276] on div "Lead" at bounding box center [119, 279] width 143 height 18
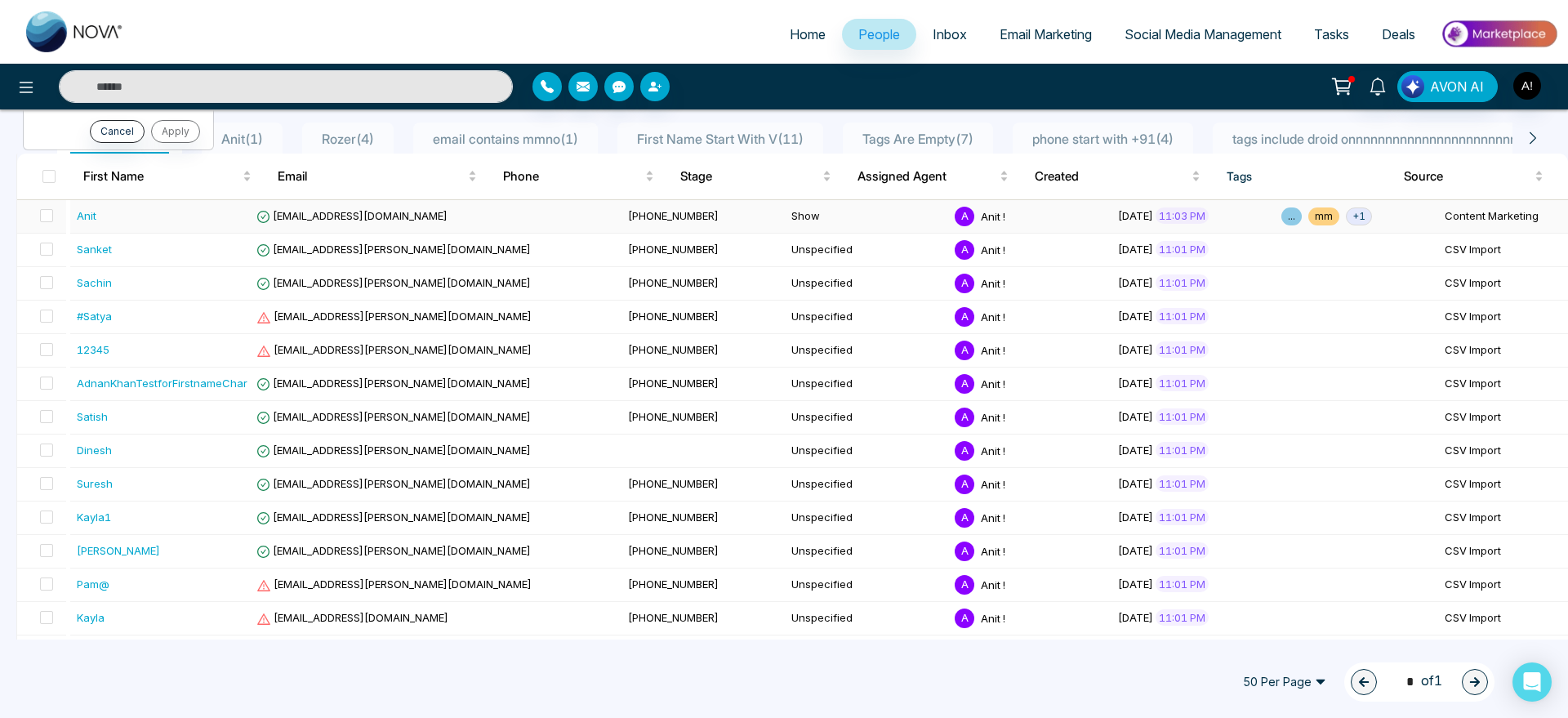
scroll to position [0, 0]
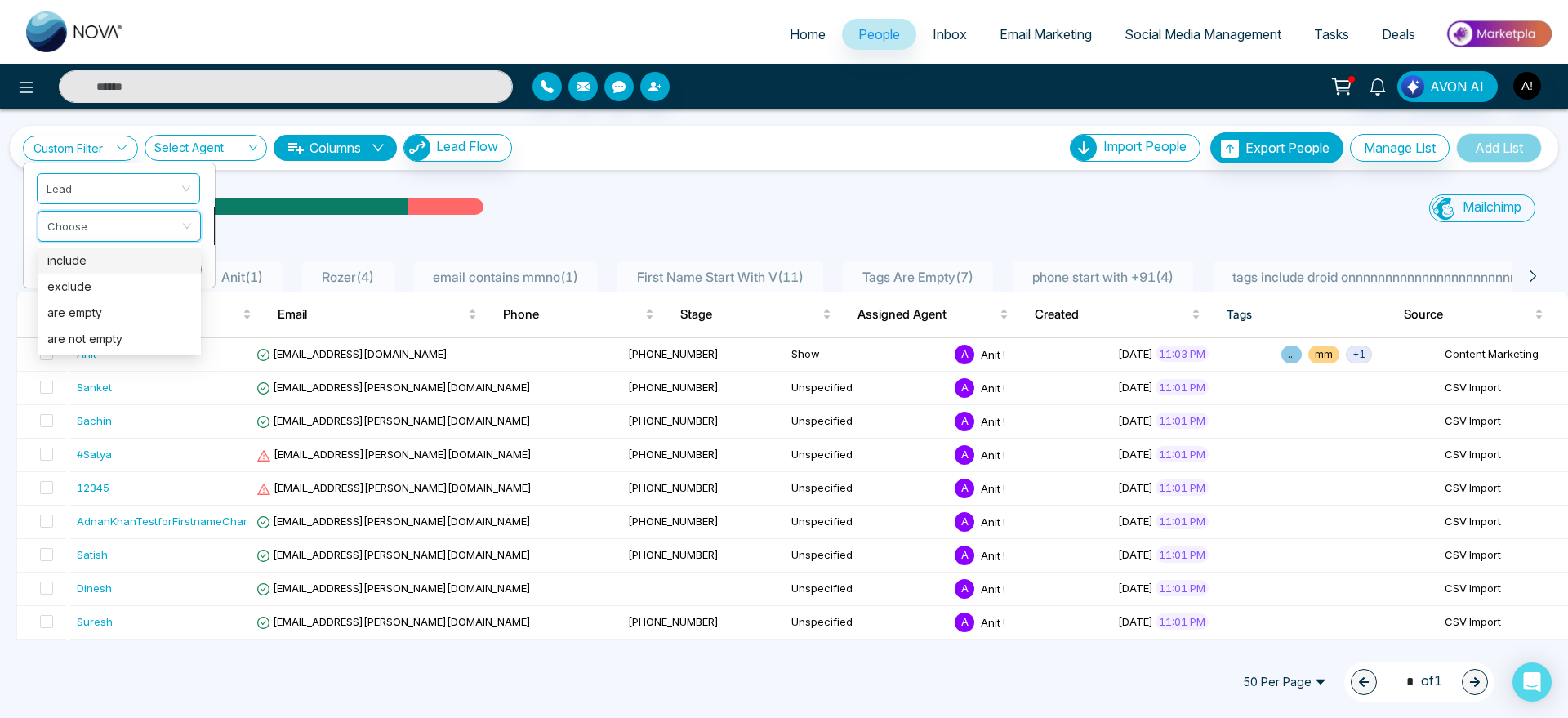
click at [148, 222] on input "search" at bounding box center [113, 224] width 133 height 24
click at [142, 254] on div "include" at bounding box center [119, 260] width 143 height 18
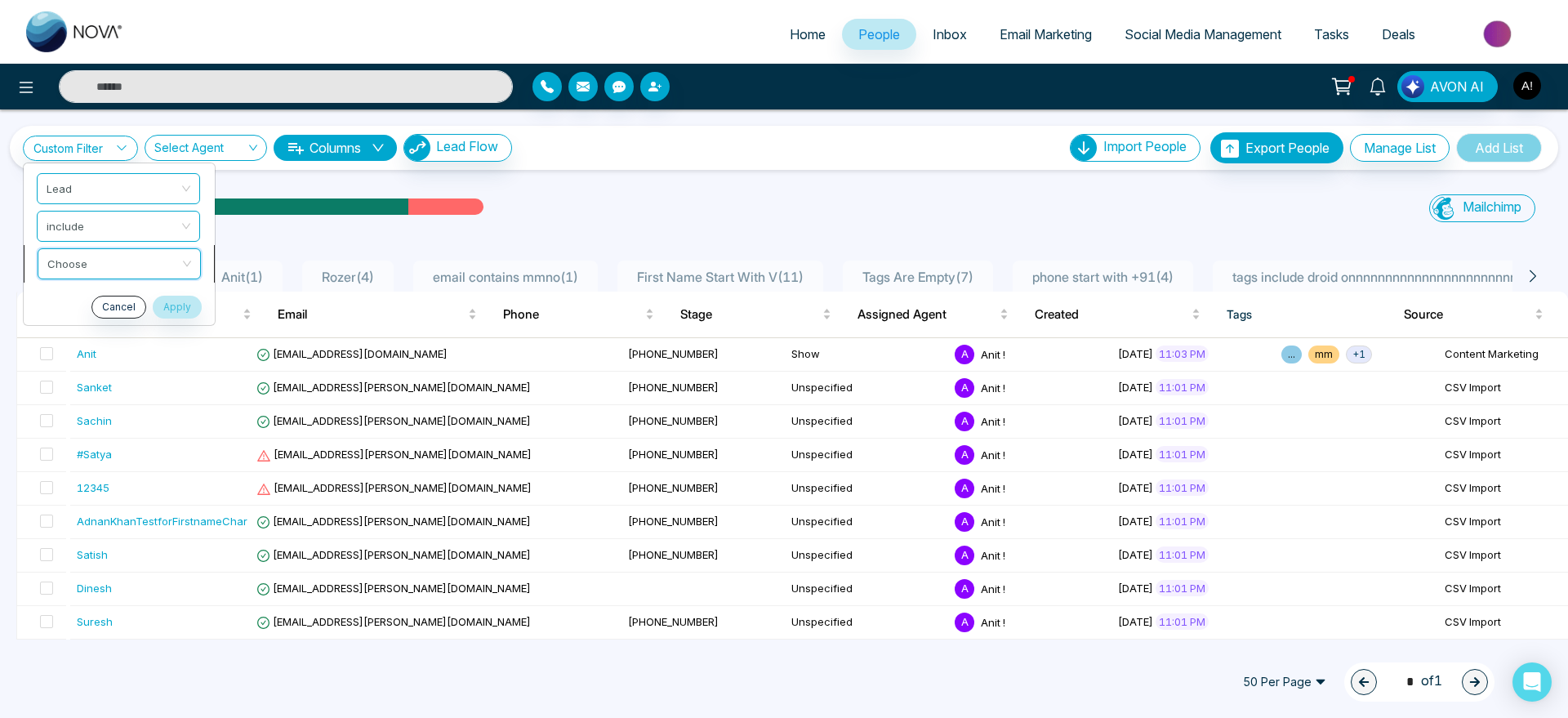
click at [128, 254] on input "search" at bounding box center [113, 260] width 133 height 24
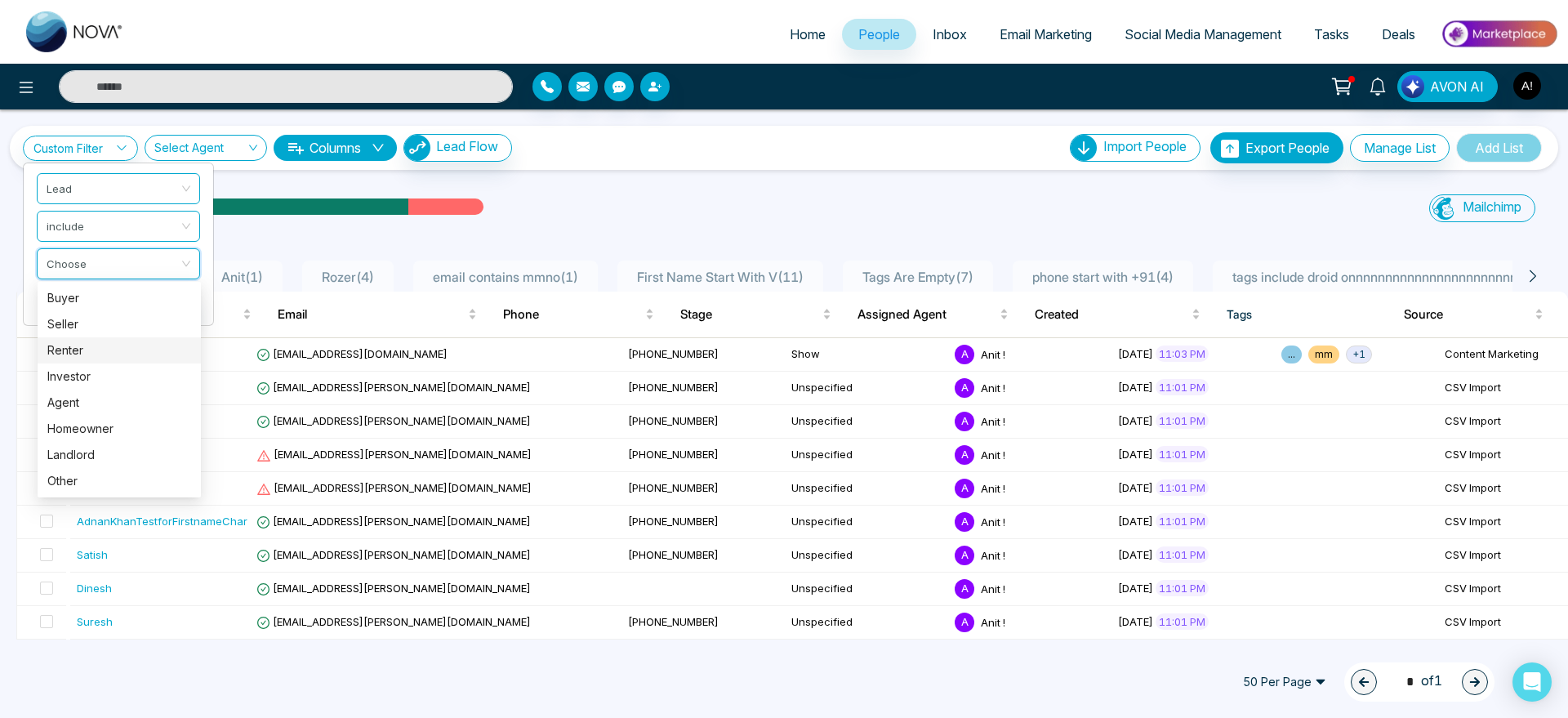
click at [122, 361] on div "Renter" at bounding box center [119, 349] width 164 height 26
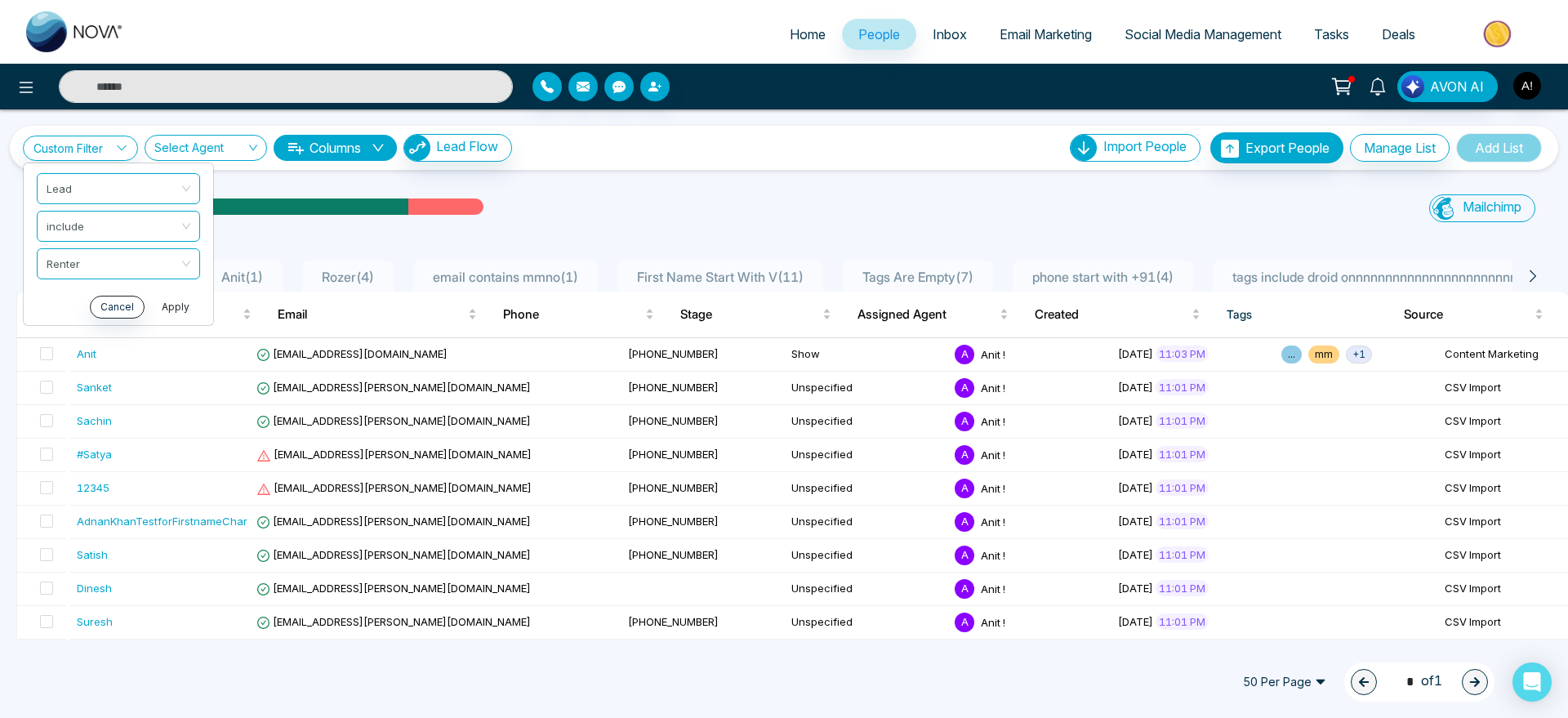
click at [182, 309] on button "Apply" at bounding box center [175, 307] width 49 height 23
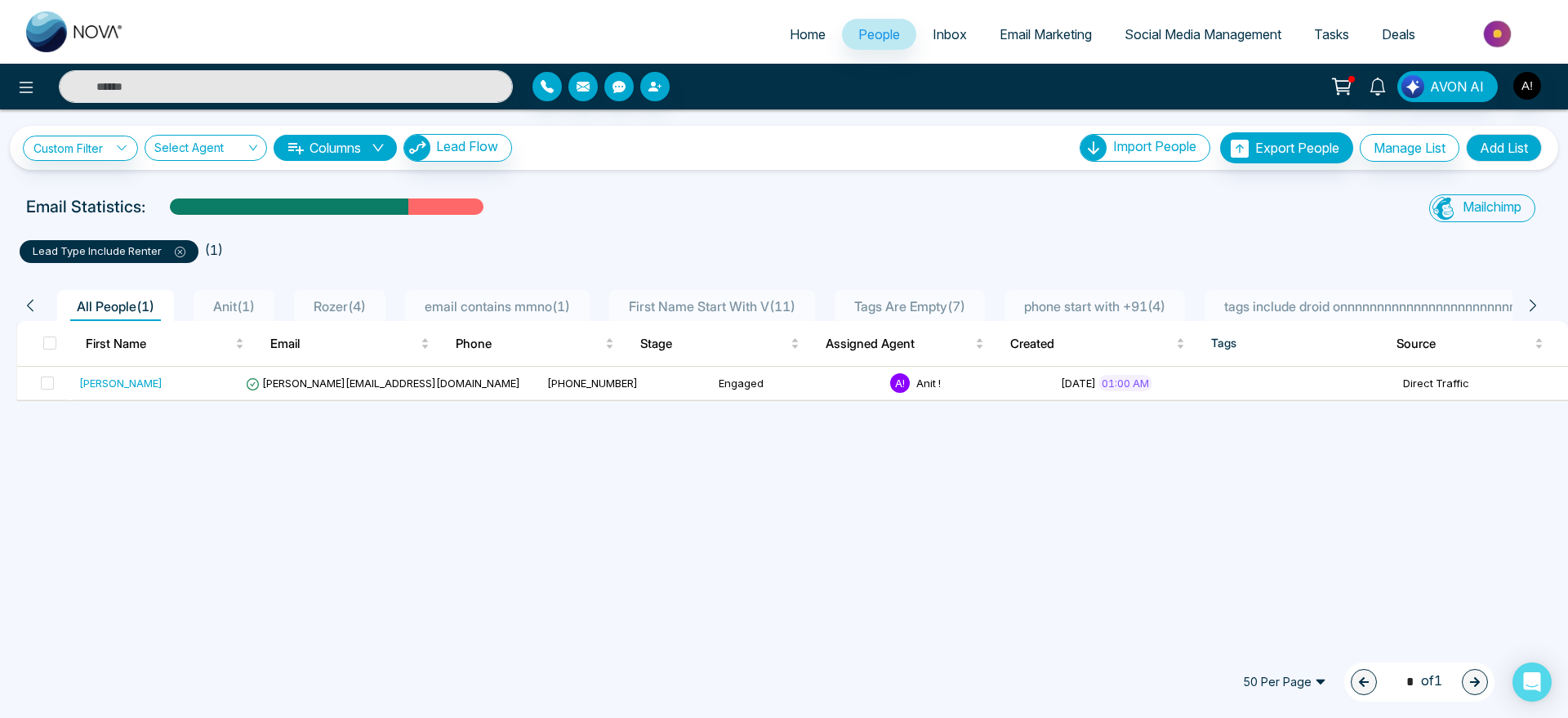
click at [183, 251] on icon at bounding box center [180, 252] width 11 height 11
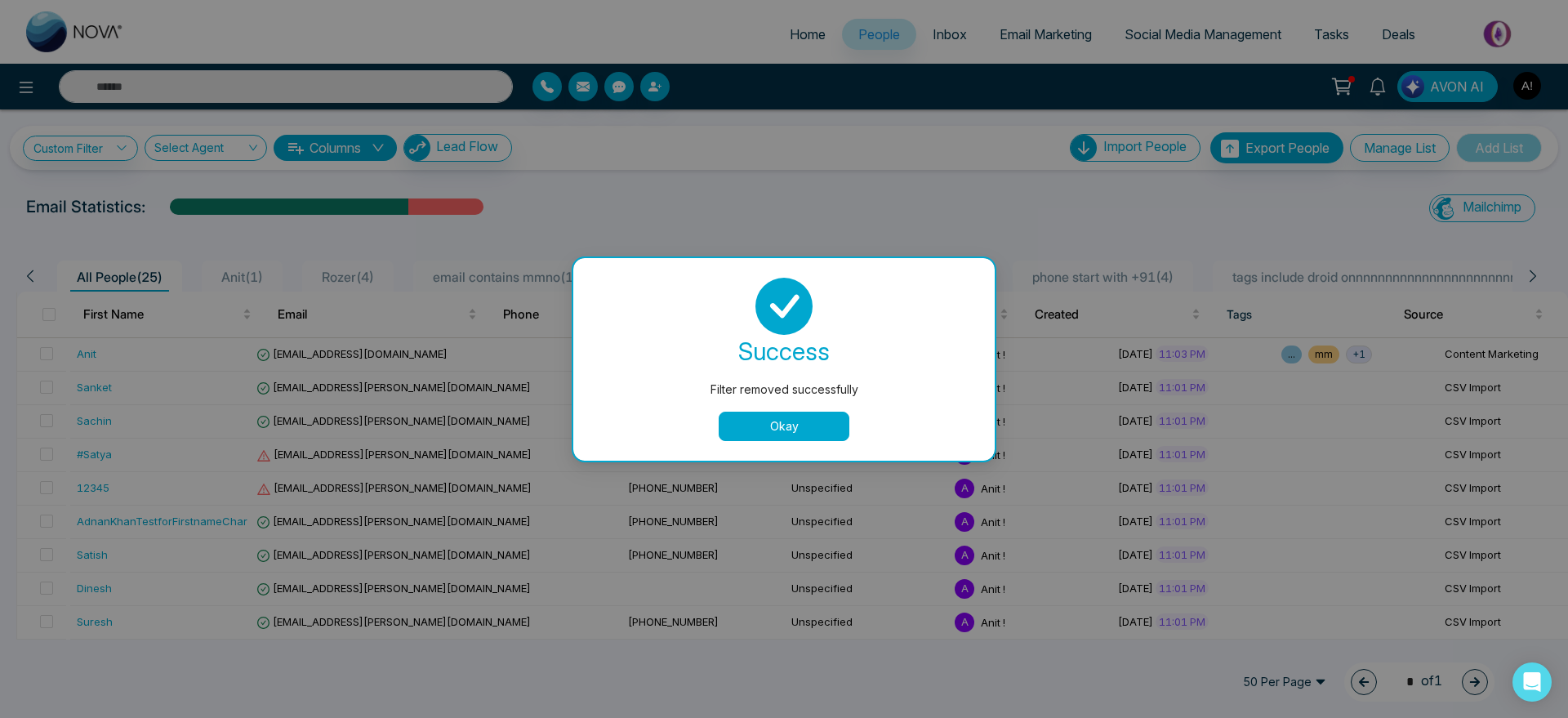
click at [787, 422] on button "Okay" at bounding box center [783, 426] width 131 height 29
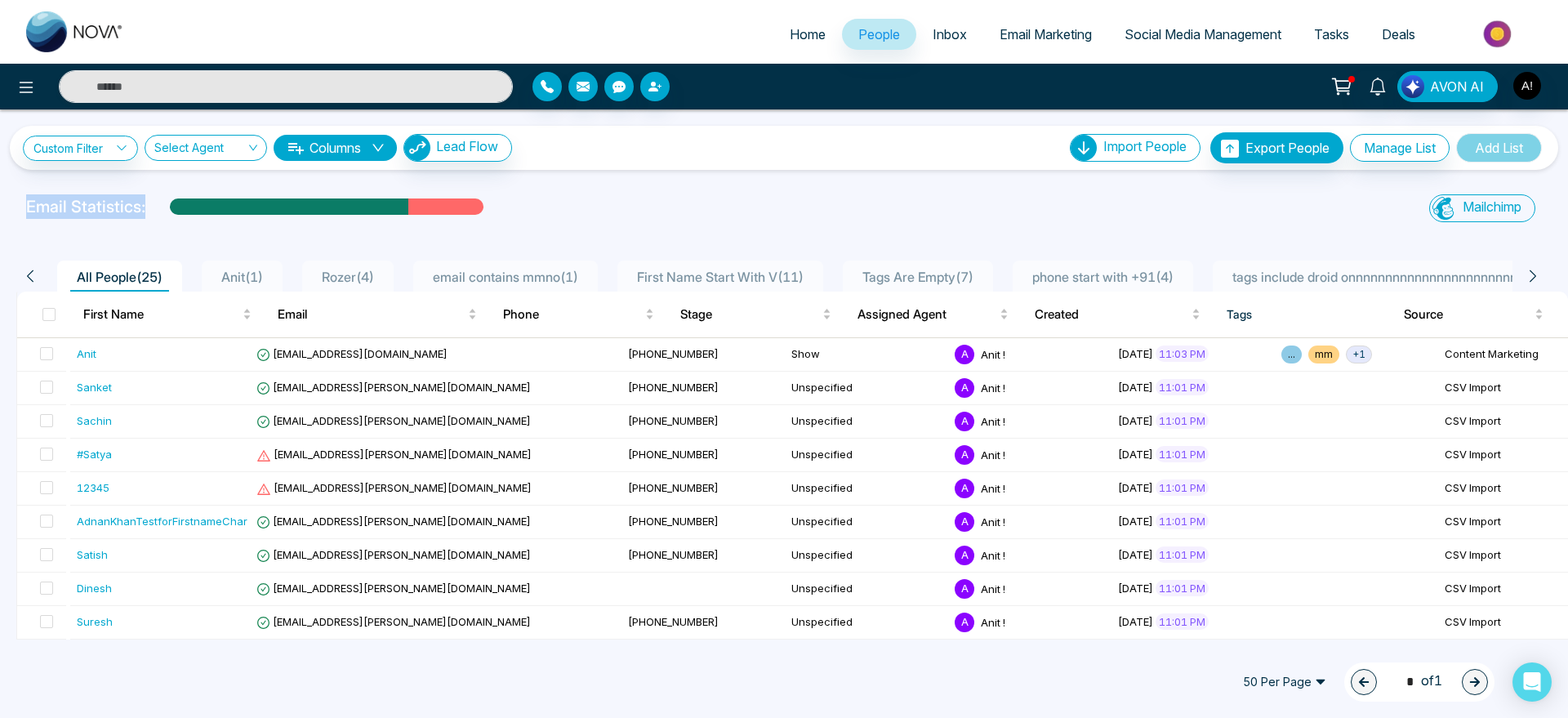
drag, startPoint x: 14, startPoint y: 201, endPoint x: 509, endPoint y: 205, distance: 495.0
click at [509, 205] on div "Email Statistics: Mailchimp Sync All Lead Sync Lead Report" at bounding box center [784, 211] width 1568 height 33
click at [509, 205] on div "Email Statistics:" at bounding box center [528, 206] width 1004 height 24
drag, startPoint x: 509, startPoint y: 205, endPoint x: 34, endPoint y: 200, distance: 475.0
click at [34, 200] on div "Email Statistics:" at bounding box center [528, 206] width 1004 height 24
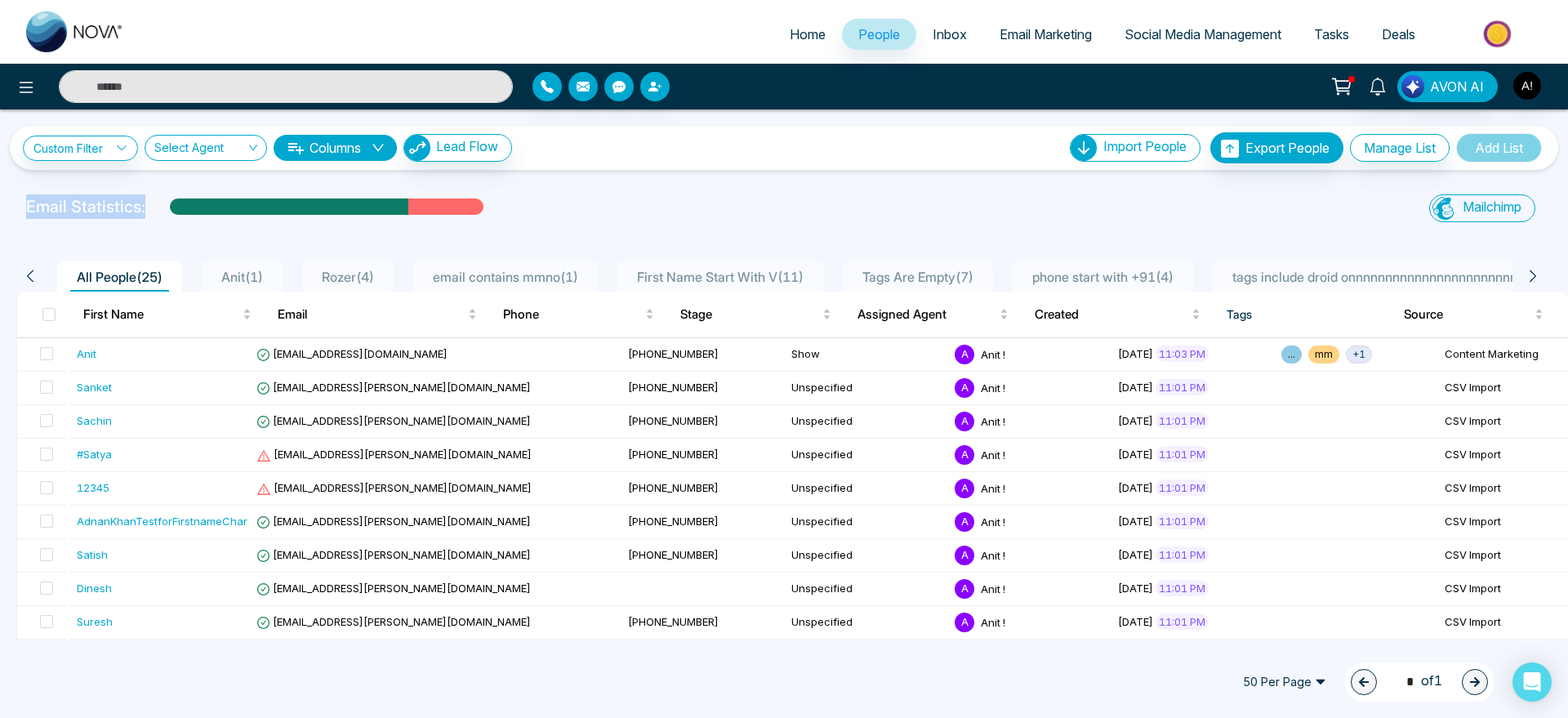
click at [34, 200] on p "Email Statistics:" at bounding box center [85, 206] width 119 height 24
drag, startPoint x: 34, startPoint y: 200, endPoint x: 426, endPoint y: 206, distance: 392.0
click at [426, 206] on div "Email Statistics: Valid: 19 Invalid: 6 Pending: 0 Bounced: 0 Unsubscribed: 0" at bounding box center [528, 206] width 1004 height 24
click at [124, 197] on p "Email Statistics:" at bounding box center [85, 206] width 119 height 24
drag, startPoint x: 124, startPoint y: 197, endPoint x: 181, endPoint y: 211, distance: 58.7
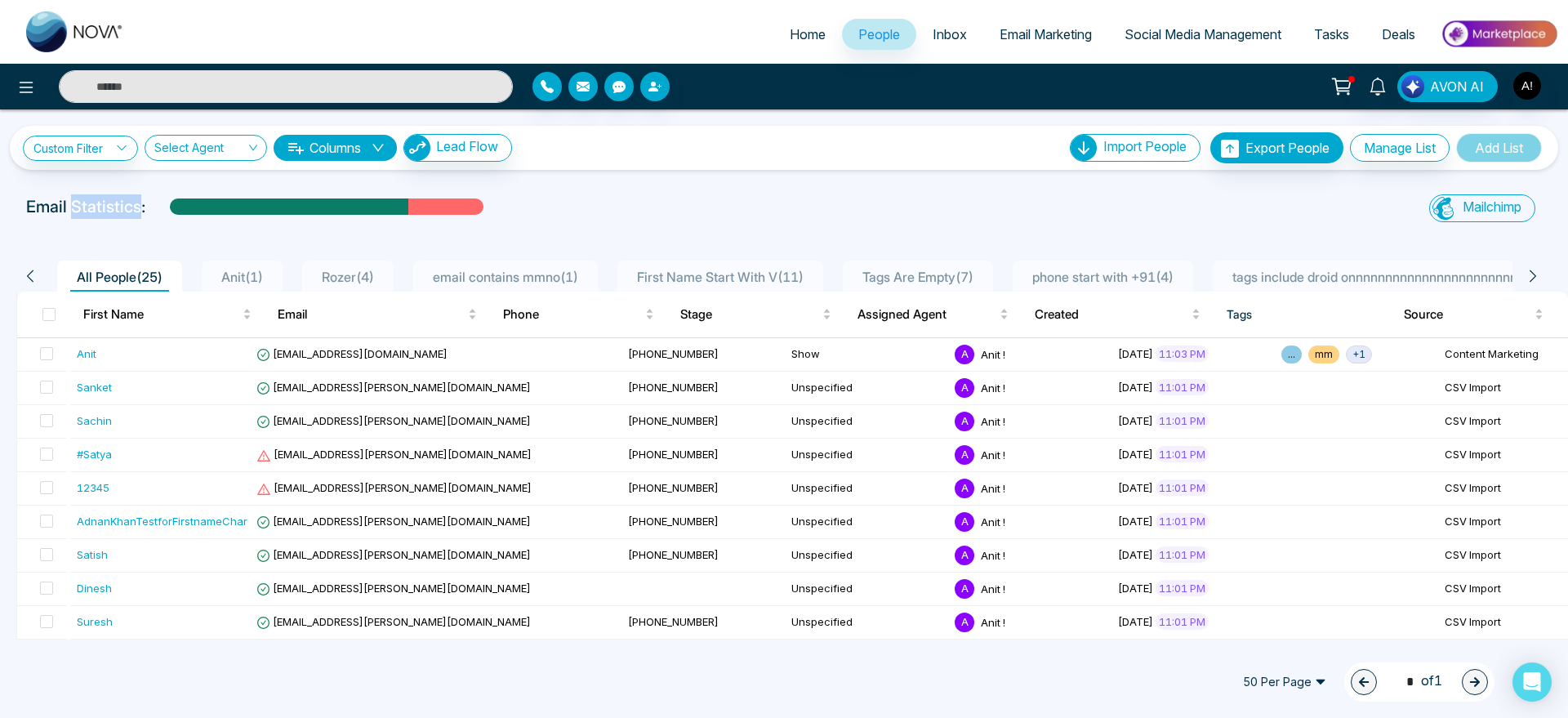
click at [181, 211] on div "Email Statistics:" at bounding box center [528, 206] width 1004 height 24
click at [181, 211] on div at bounding box center [288, 213] width 238 height 29
drag, startPoint x: 181, startPoint y: 211, endPoint x: 0, endPoint y: 191, distance: 182.1
click at [0, 191] on div "Custom Filter Choose a filters Cancel Apply Select Agent Columns Lead Flow Impo…" at bounding box center [784, 374] width 1568 height 530
click at [68, 207] on p "Email Statistics:" at bounding box center [85, 206] width 119 height 24
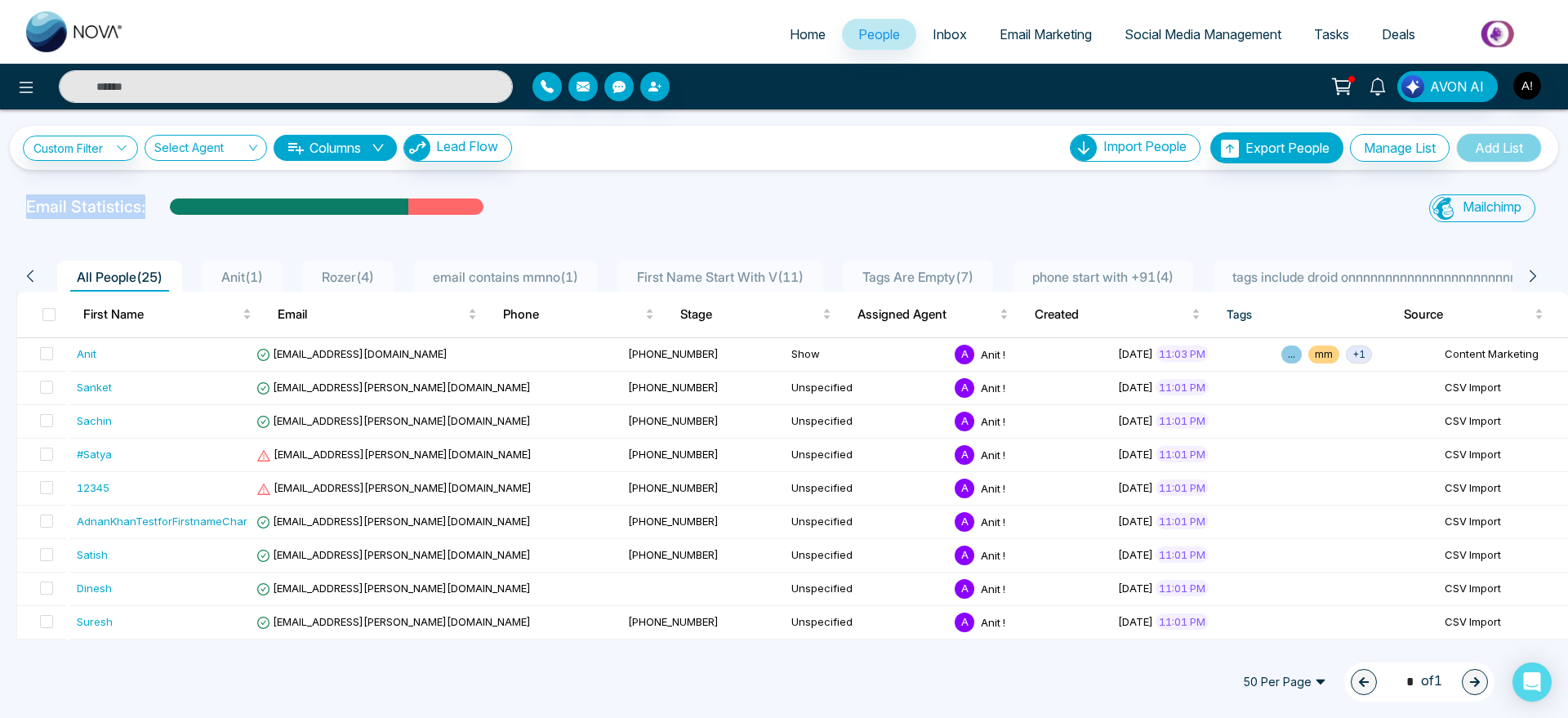
drag, startPoint x: 29, startPoint y: 204, endPoint x: 182, endPoint y: 211, distance: 153.2
click at [182, 211] on div "Email Statistics:" at bounding box center [528, 206] width 1004 height 24
click at [182, 211] on div at bounding box center [288, 213] width 238 height 29
drag, startPoint x: 2, startPoint y: 207, endPoint x: 137, endPoint y: 217, distance: 135.4
click at [137, 217] on div "Email Statistics: Mailchimp Sync All Lead Sync Lead Report" at bounding box center [784, 211] width 1568 height 33
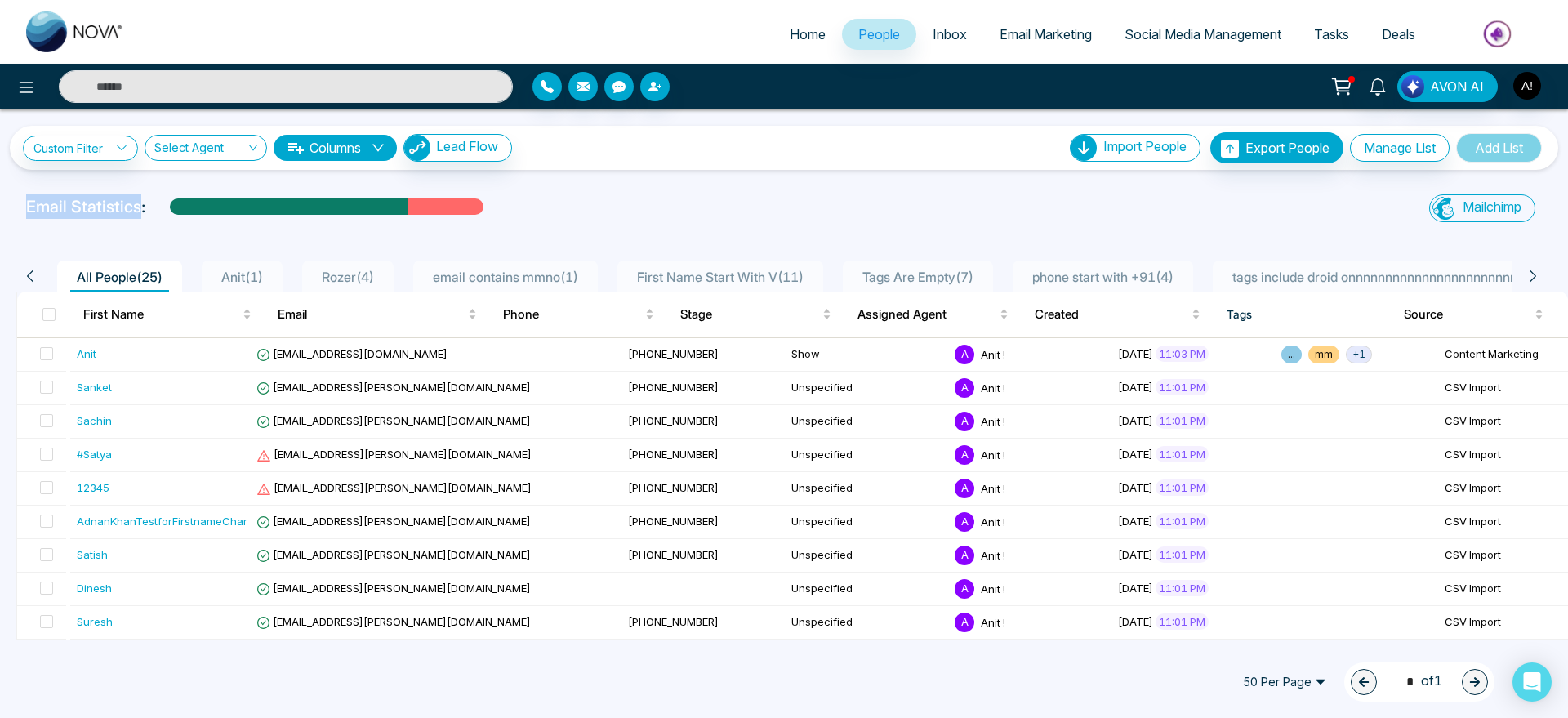
click at [137, 217] on p "Email Statistics:" at bounding box center [85, 206] width 119 height 24
drag, startPoint x: 154, startPoint y: 217, endPoint x: 15, endPoint y: 195, distance: 140.7
click at [15, 195] on div "Email Statistics: Mailchimp Sync All Lead Sync Lead Report" at bounding box center [784, 211] width 1568 height 33
drag, startPoint x: 15, startPoint y: 195, endPoint x: 402, endPoint y: 200, distance: 387.0
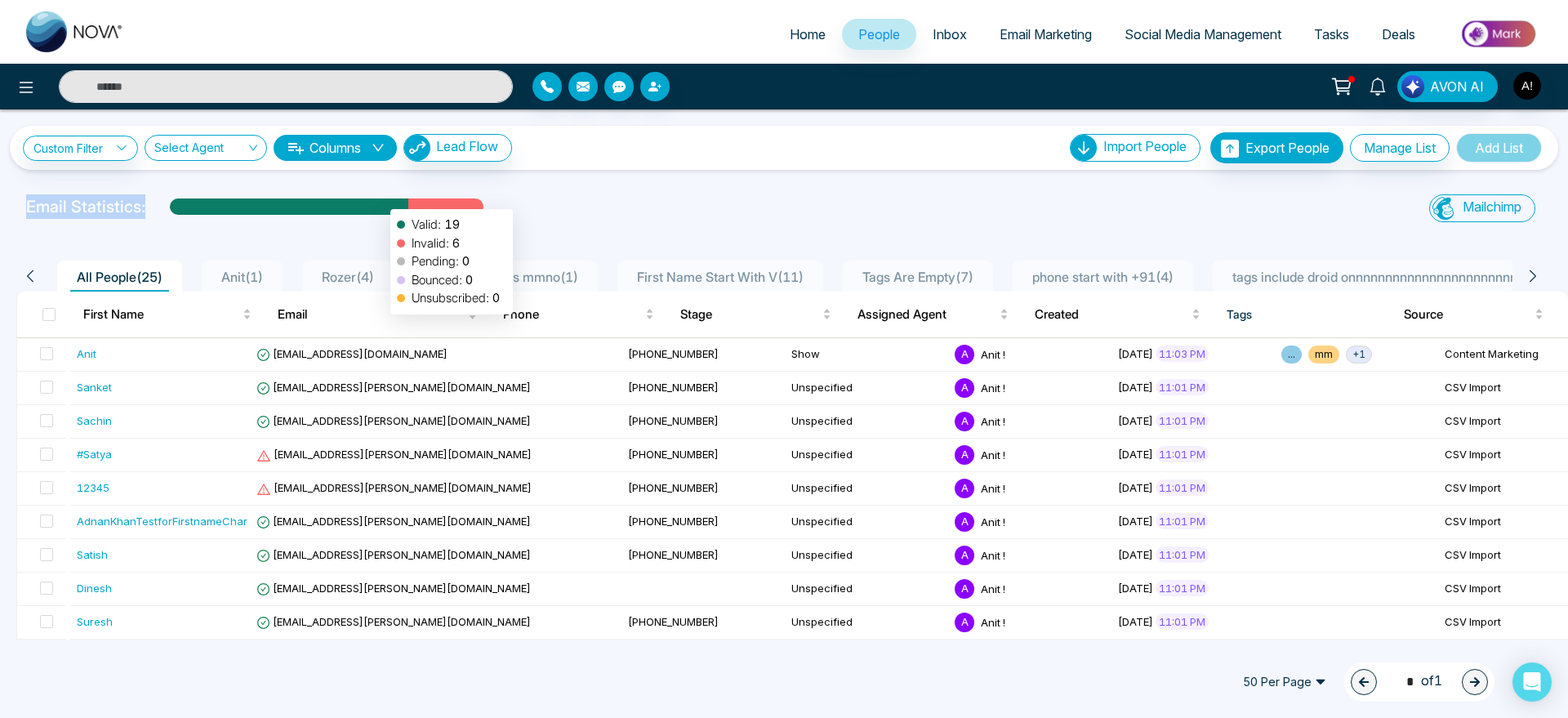
click at [402, 200] on div "Email Statistics: Valid: 19 Invalid: 6 Pending: 0 Bounced: 0 Unsubscribed: 0 Ma…" at bounding box center [784, 211] width 1568 height 33
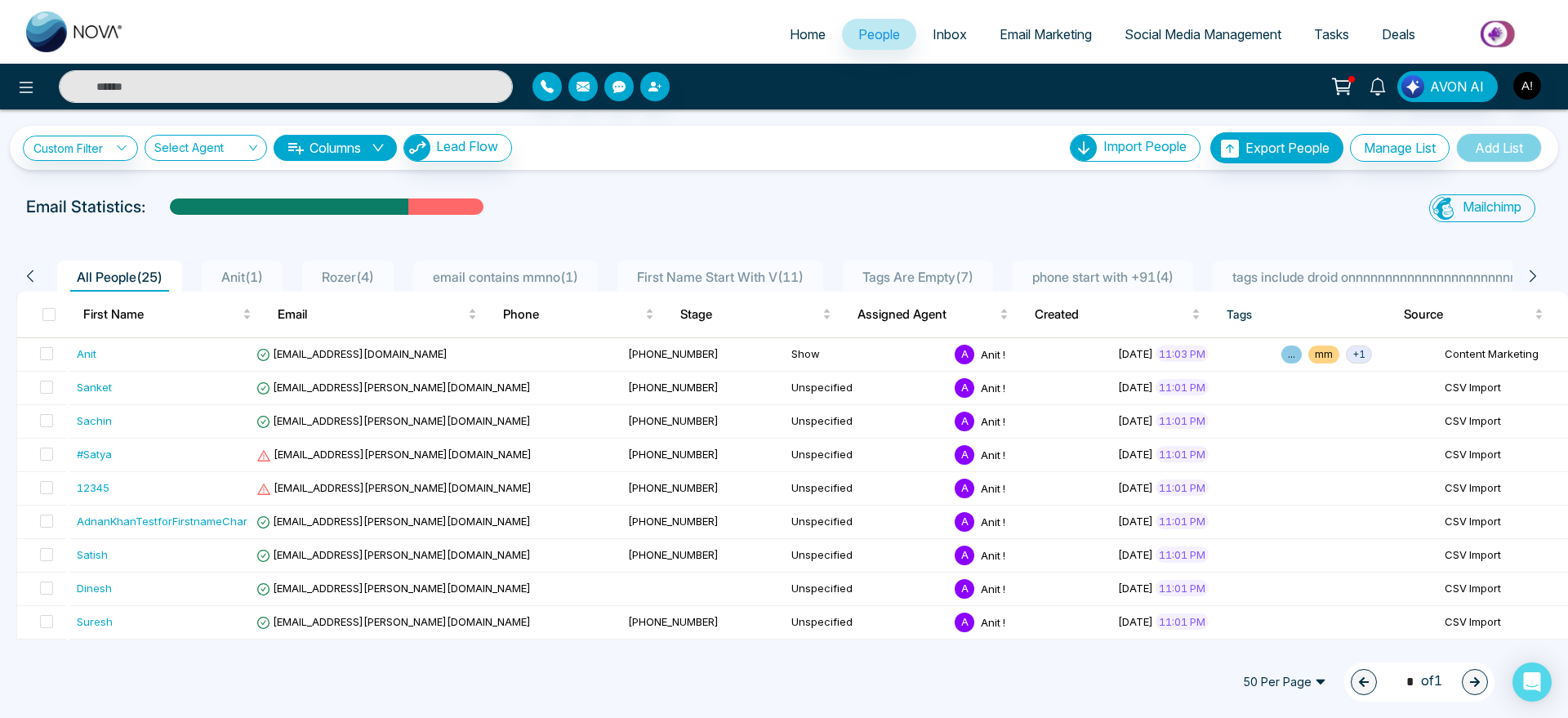
click at [112, 238] on div "All People ( 25 ) Anit ( 1 ) Rozer ( 4 ) email contains mmno ( 1 ) First Name S…" at bounding box center [784, 704] width 1549 height 942
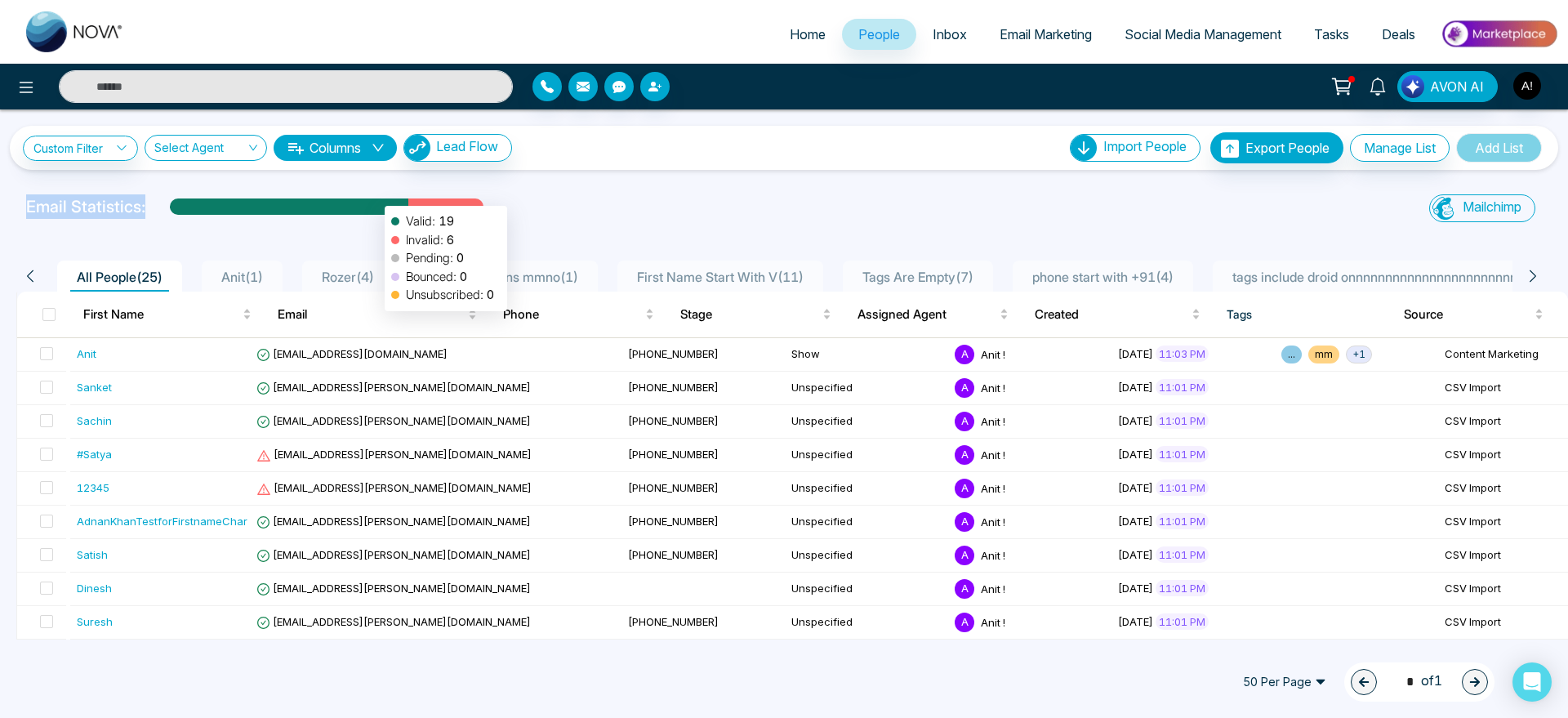
drag, startPoint x: 14, startPoint y: 206, endPoint x: 384, endPoint y: 199, distance: 370.1
click at [384, 199] on div "Email Statistics: Valid: 19 Invalid: 6 Pending: 0 Bounced: 0 Unsubscribed: 0 Ma…" at bounding box center [784, 211] width 1568 height 33
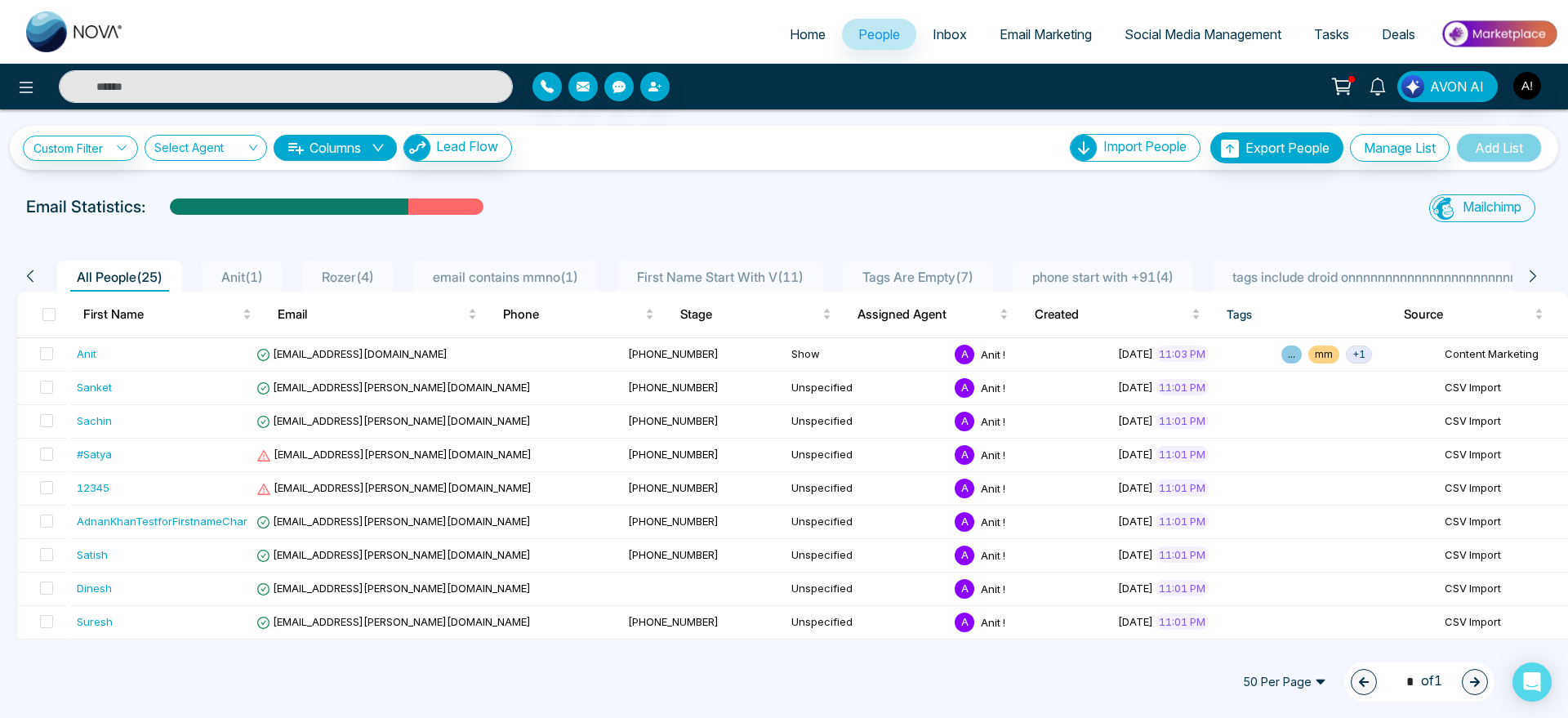
click at [526, 201] on div "Email Statistics:" at bounding box center [528, 206] width 1004 height 24
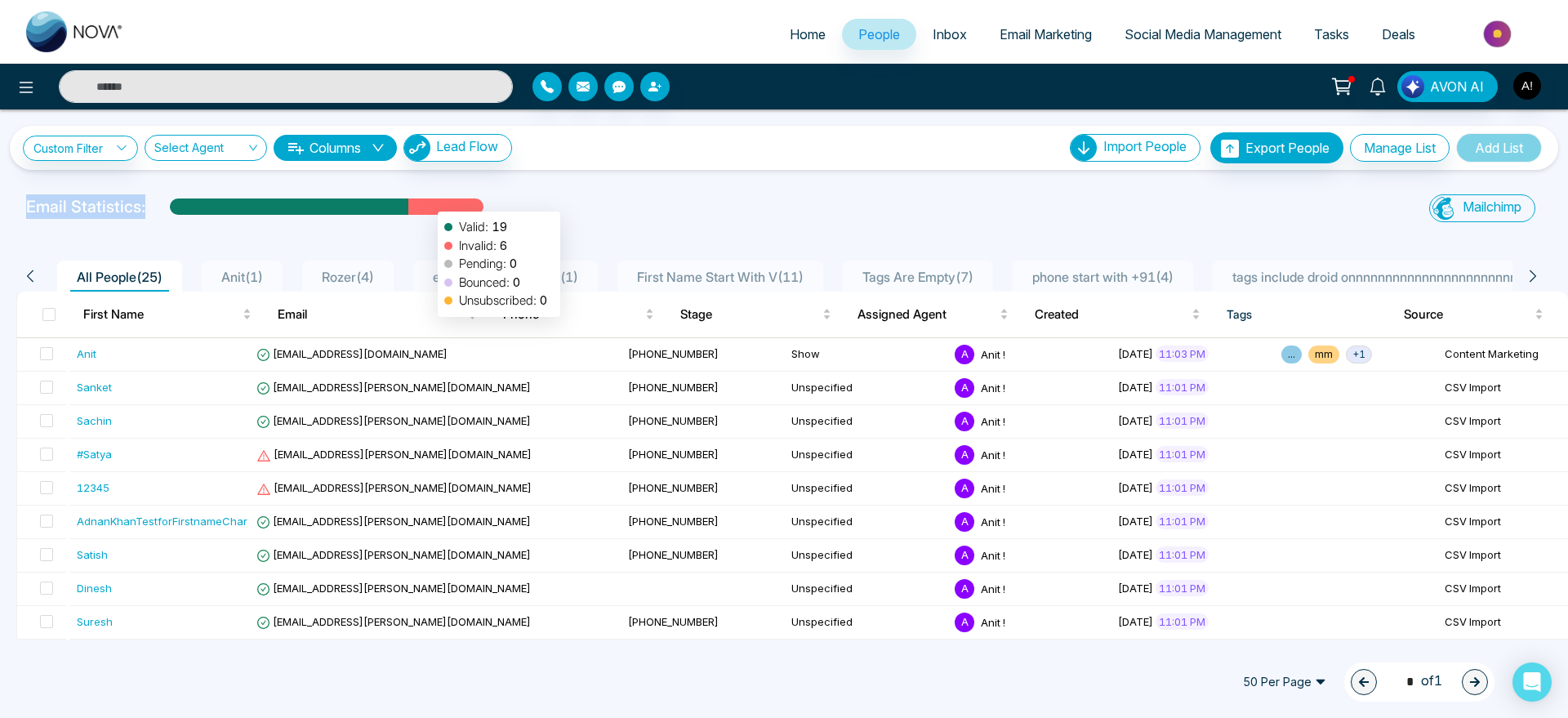
drag, startPoint x: 27, startPoint y: 213, endPoint x: 478, endPoint y: 199, distance: 451.2
click at [478, 199] on div "Email Statistics: Valid: 19 Invalid: 6 Pending: 0 Bounced: 0 Unsubscribed: 0" at bounding box center [528, 206] width 1004 height 24
click at [23, 203] on div "Email Statistics:" at bounding box center [528, 211] width 1023 height 33
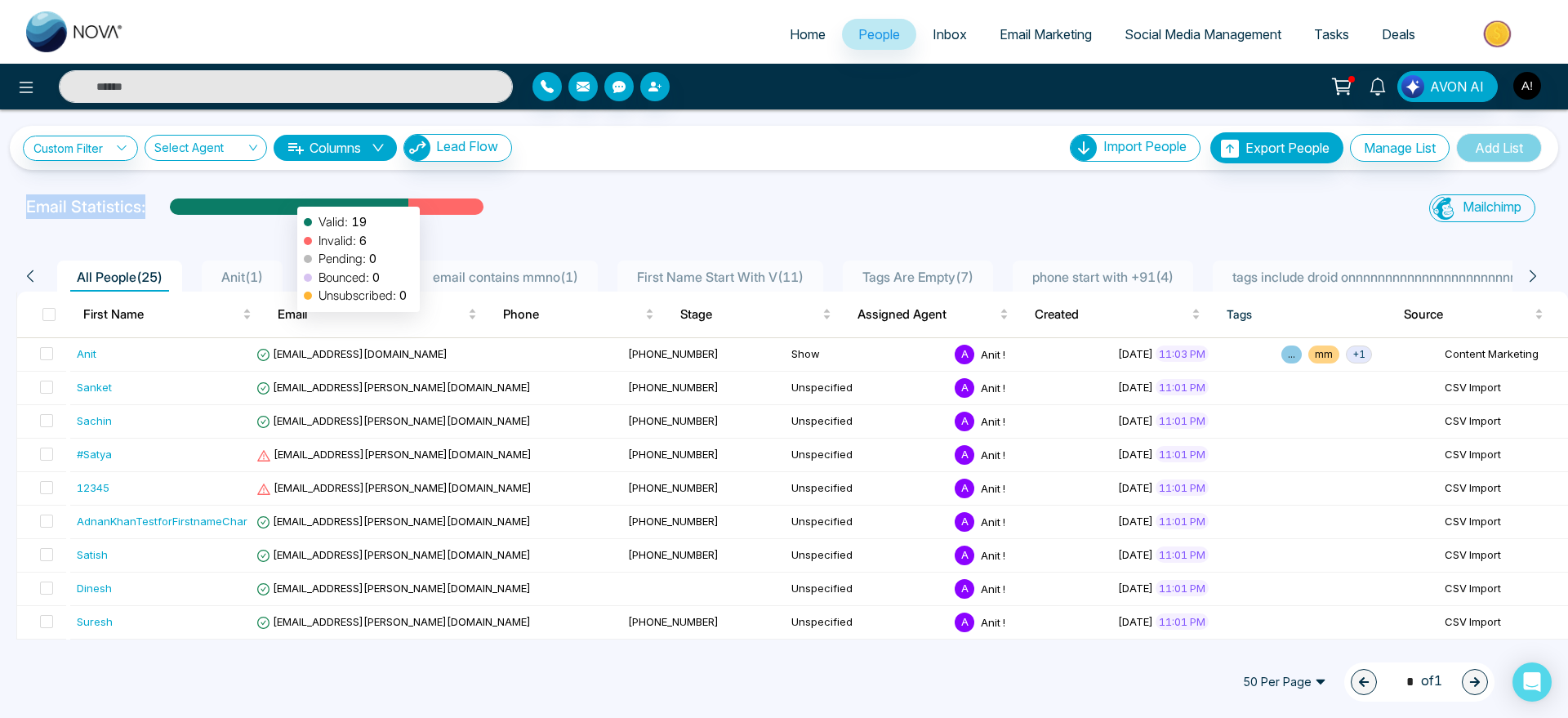
drag, startPoint x: 14, startPoint y: 198, endPoint x: 308, endPoint y: 201, distance: 294.0
click at [308, 201] on div "Email Statistics: Valid: 19 Invalid: 6 Pending: 0 Bounced: 0 Unsubscribed: 0 Ma…" at bounding box center [784, 211] width 1568 height 33
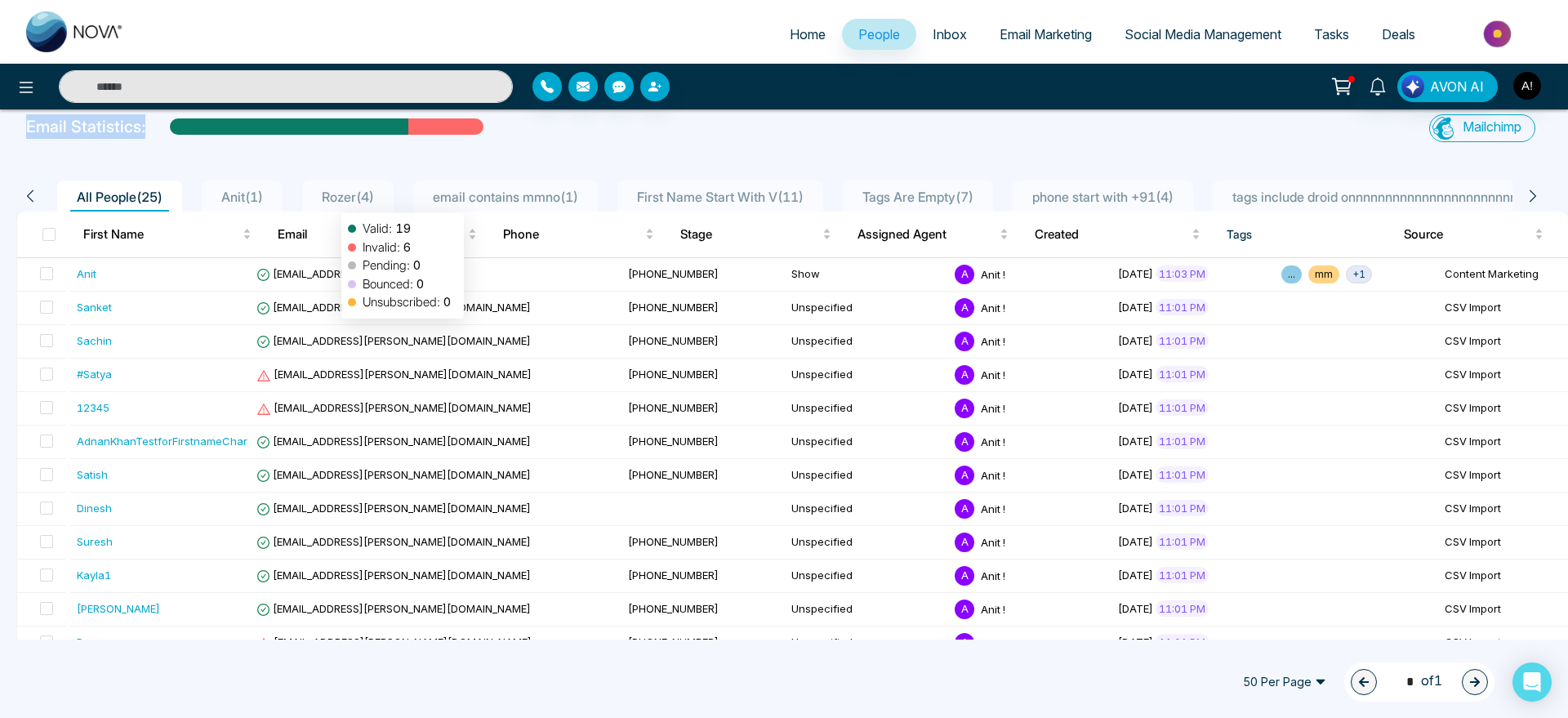
scroll to position [84, 0]
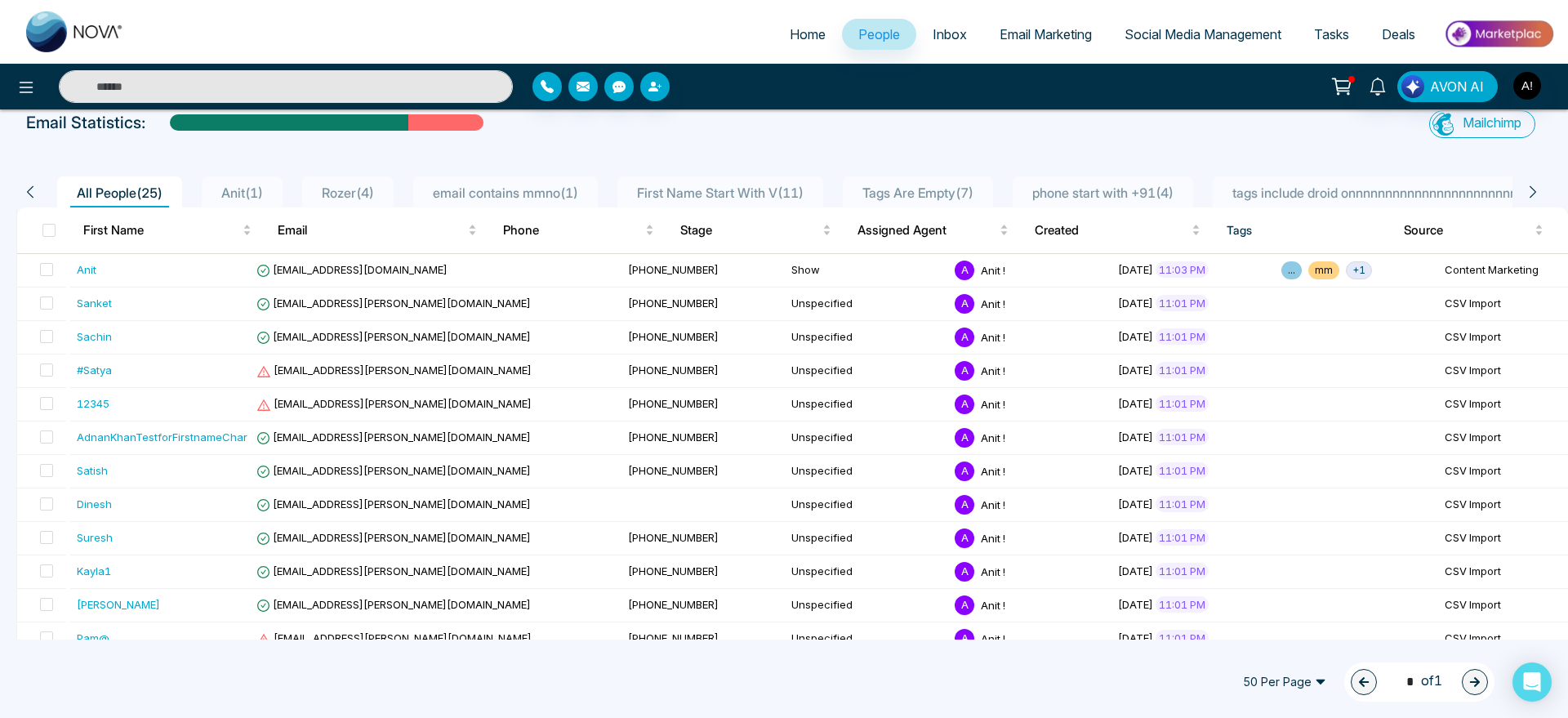
click at [659, 143] on div at bounding box center [784, 146] width 1549 height 7
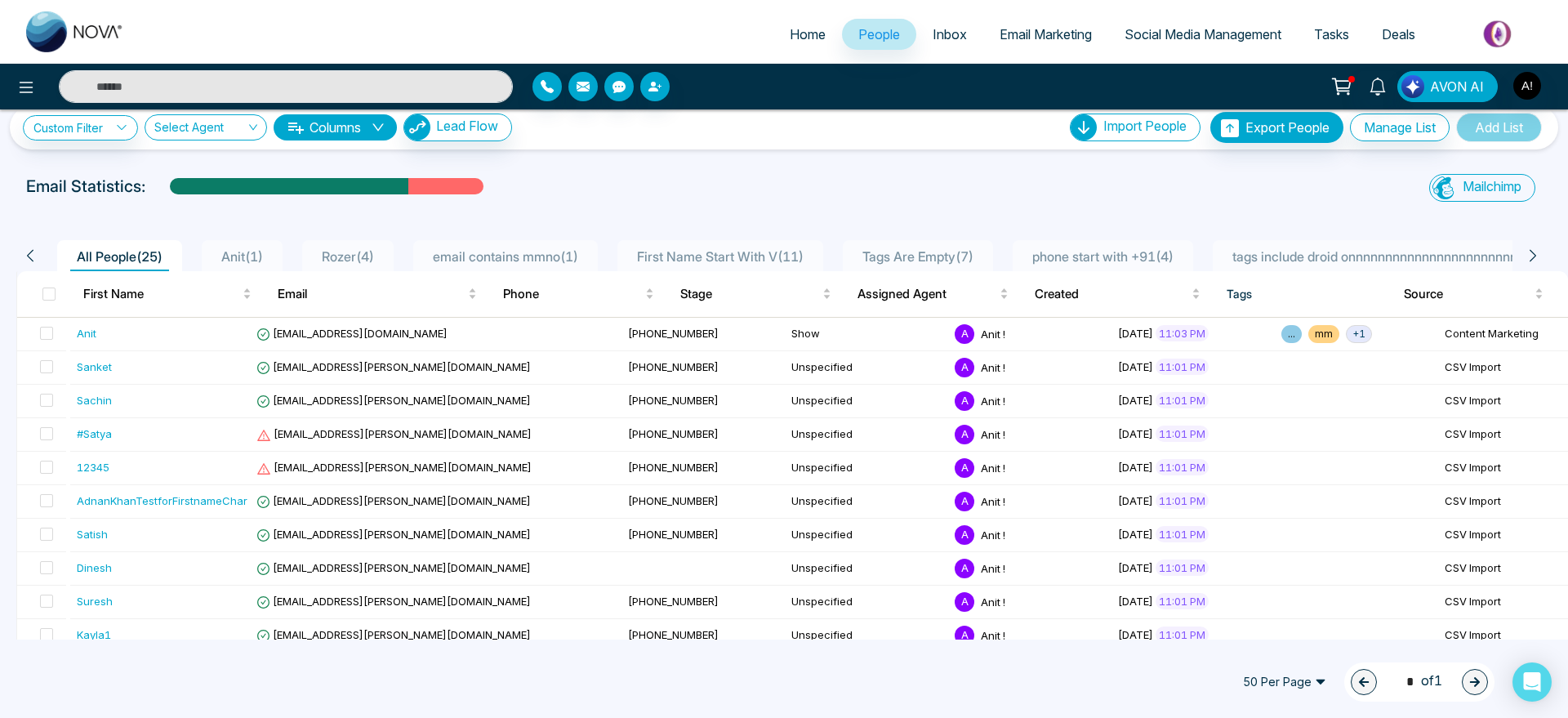
scroll to position [0, 0]
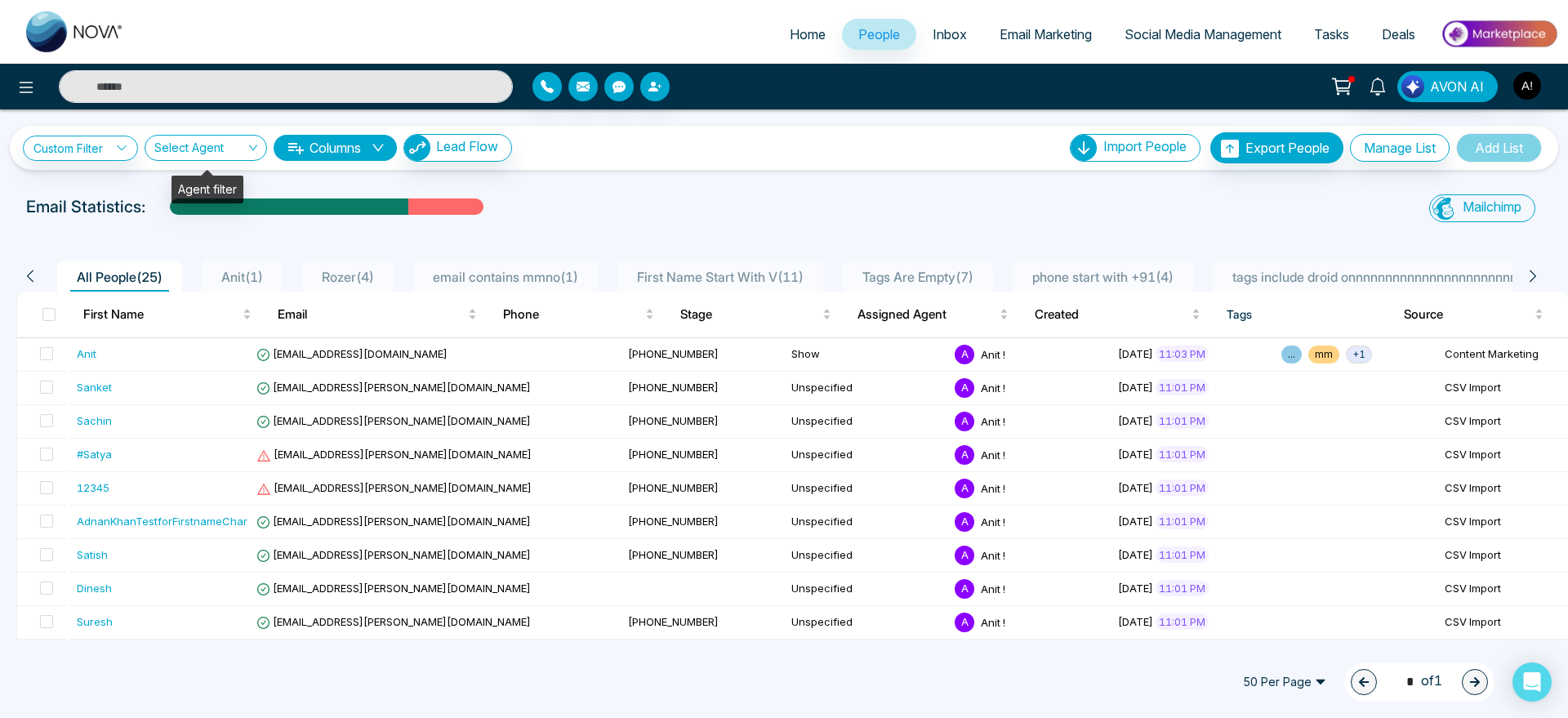
click at [224, 159] on input "search" at bounding box center [199, 151] width 91 height 31
click at [94, 154] on link "Custom Filter" at bounding box center [80, 148] width 115 height 25
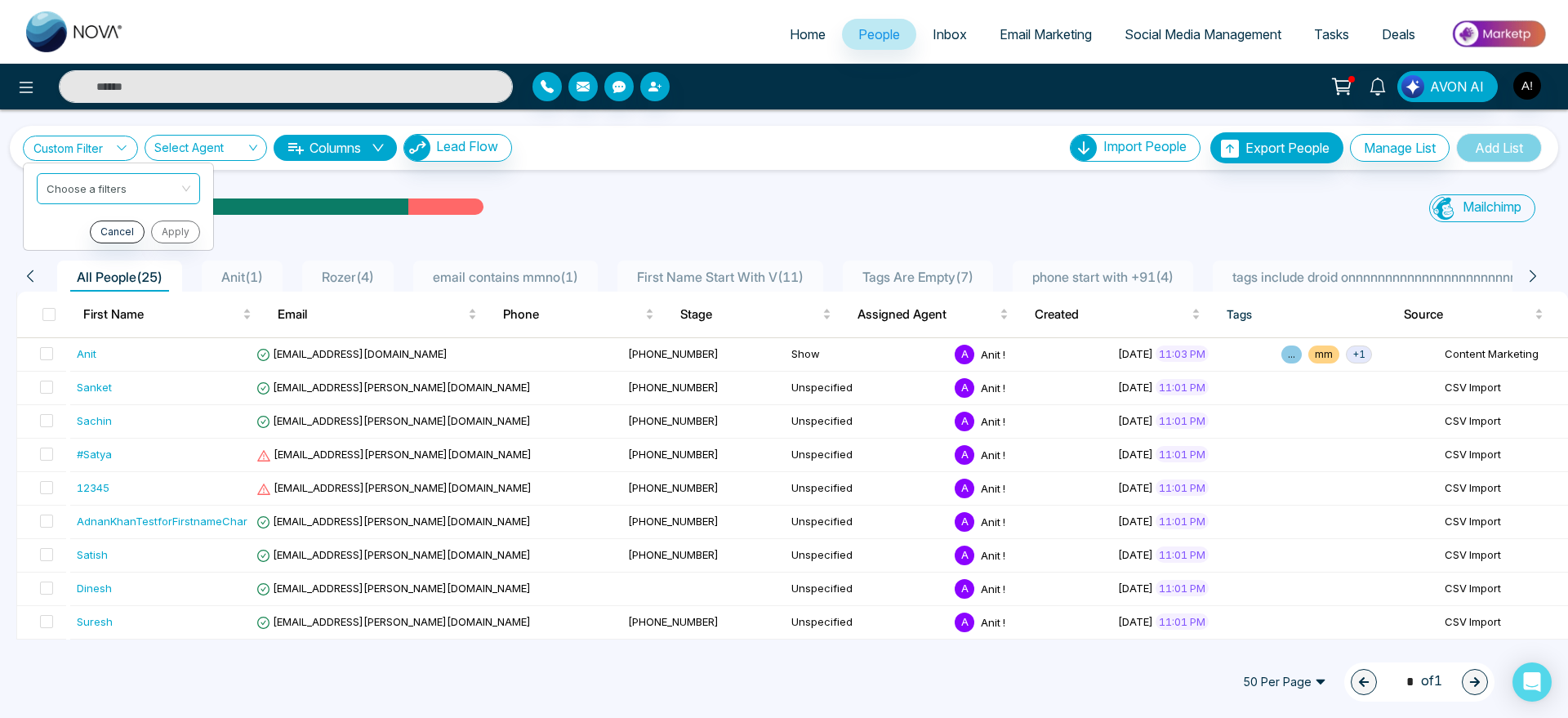
scroll to position [8, 0]
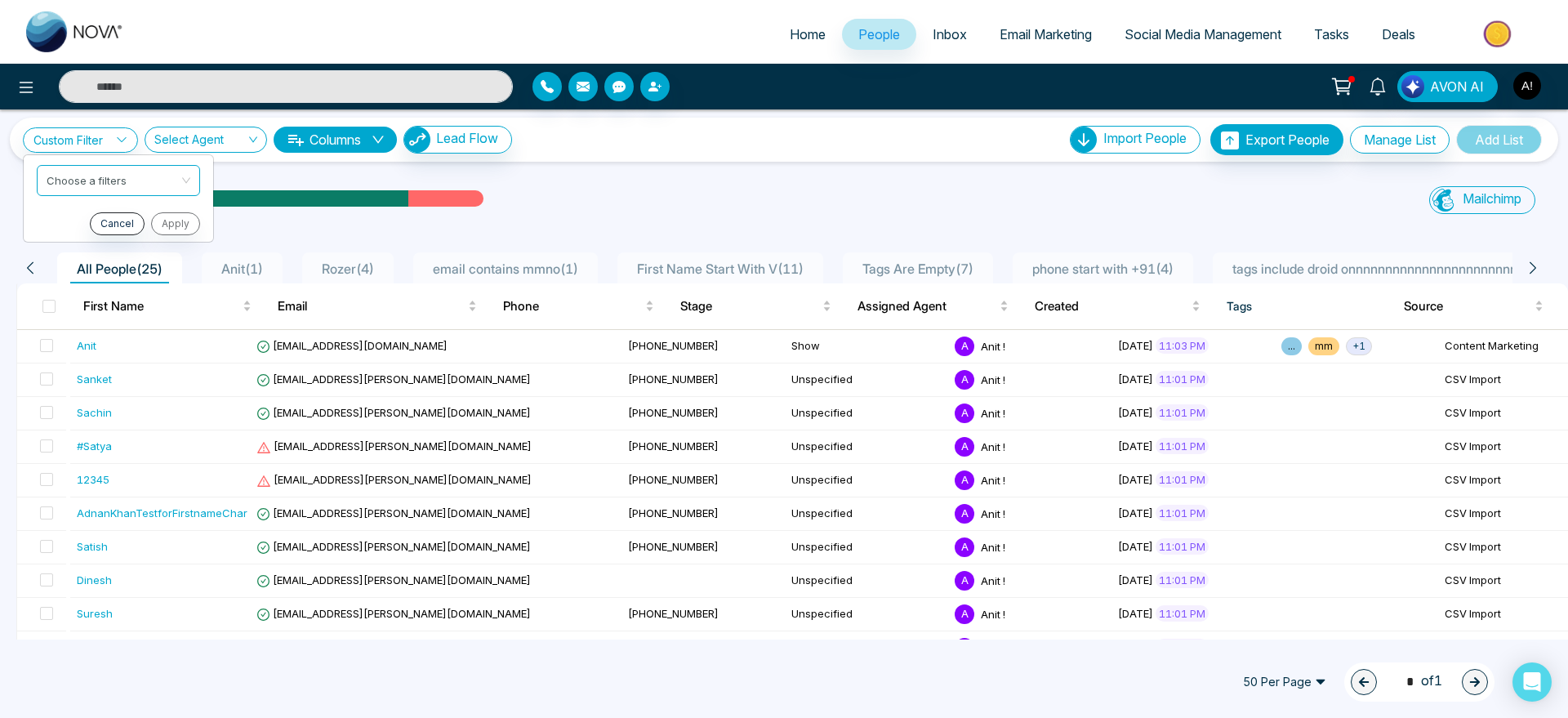
click at [397, 185] on div "Custom Filter Choose a filters Cancel Apply Select Agent 2693 Show All Anit ! (…" at bounding box center [784, 374] width 1568 height 530
drag, startPoint x: 38, startPoint y: 218, endPoint x: 169, endPoint y: 217, distance: 131.0
click at [169, 217] on div "Custom Filter Choose a filters Cancel Apply Select Agent 2693 Show All Anit ! (…" at bounding box center [784, 374] width 1568 height 530
drag, startPoint x: 88, startPoint y: 207, endPoint x: 0, endPoint y: 204, distance: 88.1
click at [0, 204] on div "Email Statistics: Mailchimp Sync All Lead Sync Lead Report" at bounding box center [784, 202] width 1568 height 33
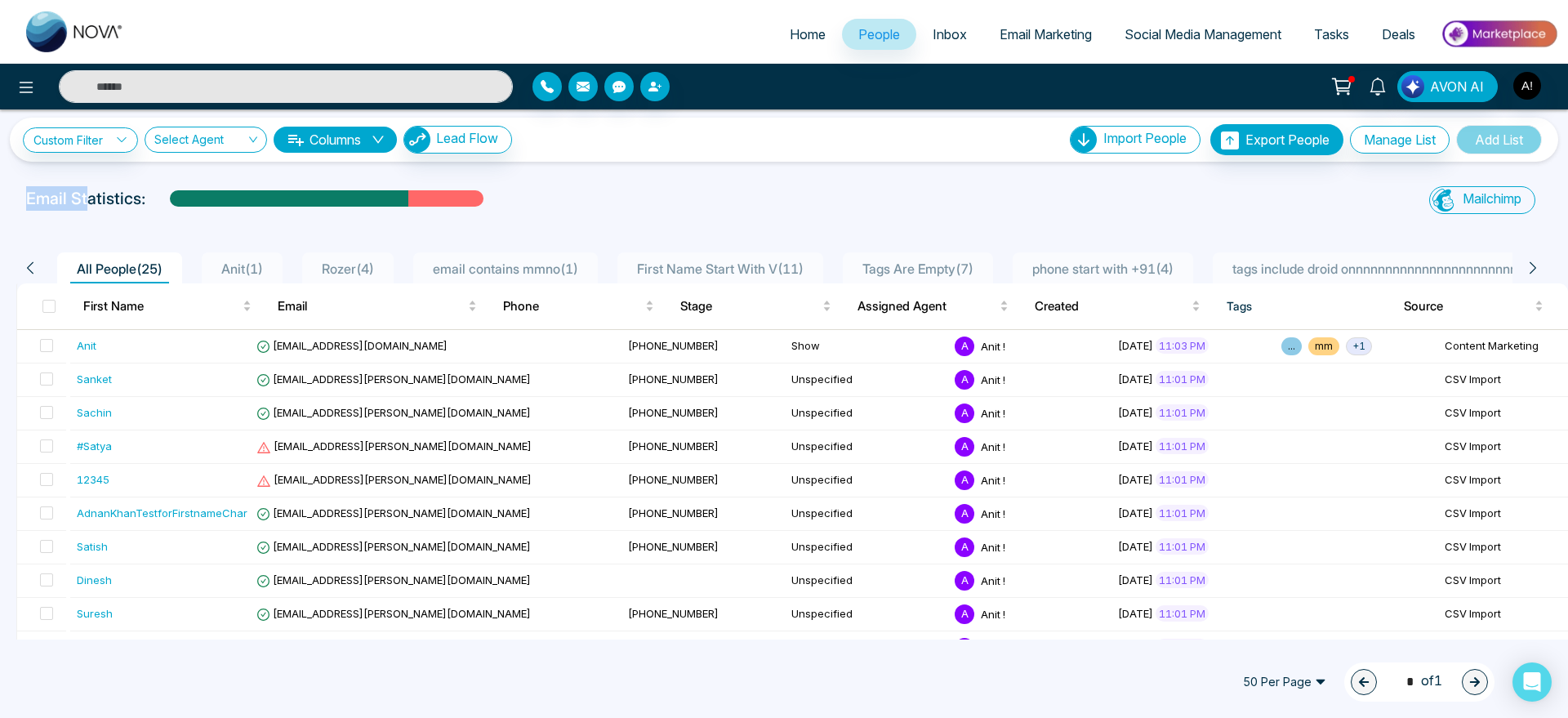
click at [0, 204] on div "Email Statistics: Mailchimp Sync All Lead Sync Lead Report" at bounding box center [784, 202] width 1568 height 33
drag, startPoint x: 133, startPoint y: 207, endPoint x: 149, endPoint y: 203, distance: 16.5
click at [149, 203] on div "Email Statistics:" at bounding box center [528, 197] width 1004 height 24
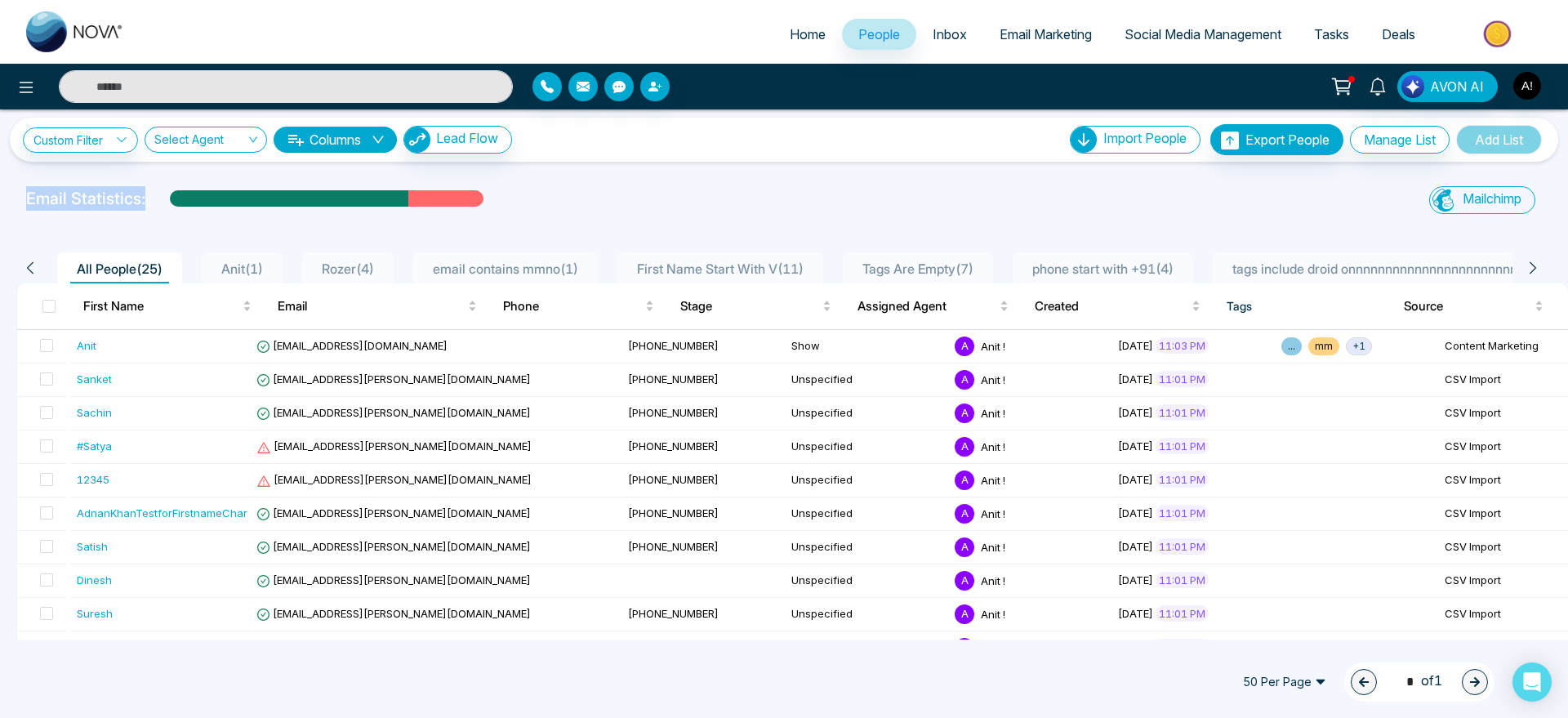
drag, startPoint x: 149, startPoint y: 203, endPoint x: 0, endPoint y: 185, distance: 150.1
click at [0, 185] on div "Custom Filter Choose a filters Cancel Apply Select Agent 2693 Show All Anit ! (…" at bounding box center [784, 374] width 1568 height 530
click at [650, 174] on div "Custom Filter Choose a filters Cancel Apply Select Agent 2693 Show All Anit ! (…" at bounding box center [784, 374] width 1568 height 530
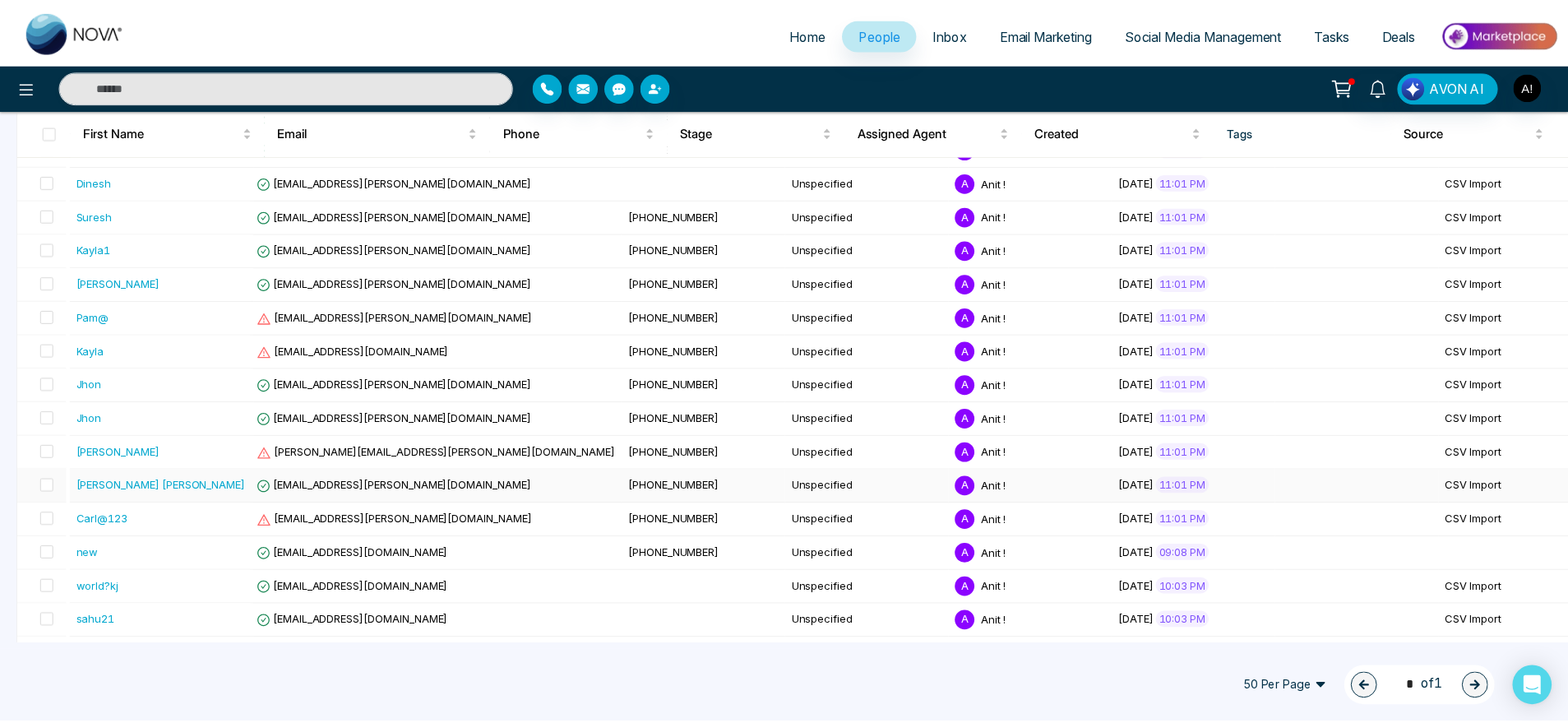
scroll to position [540, 0]
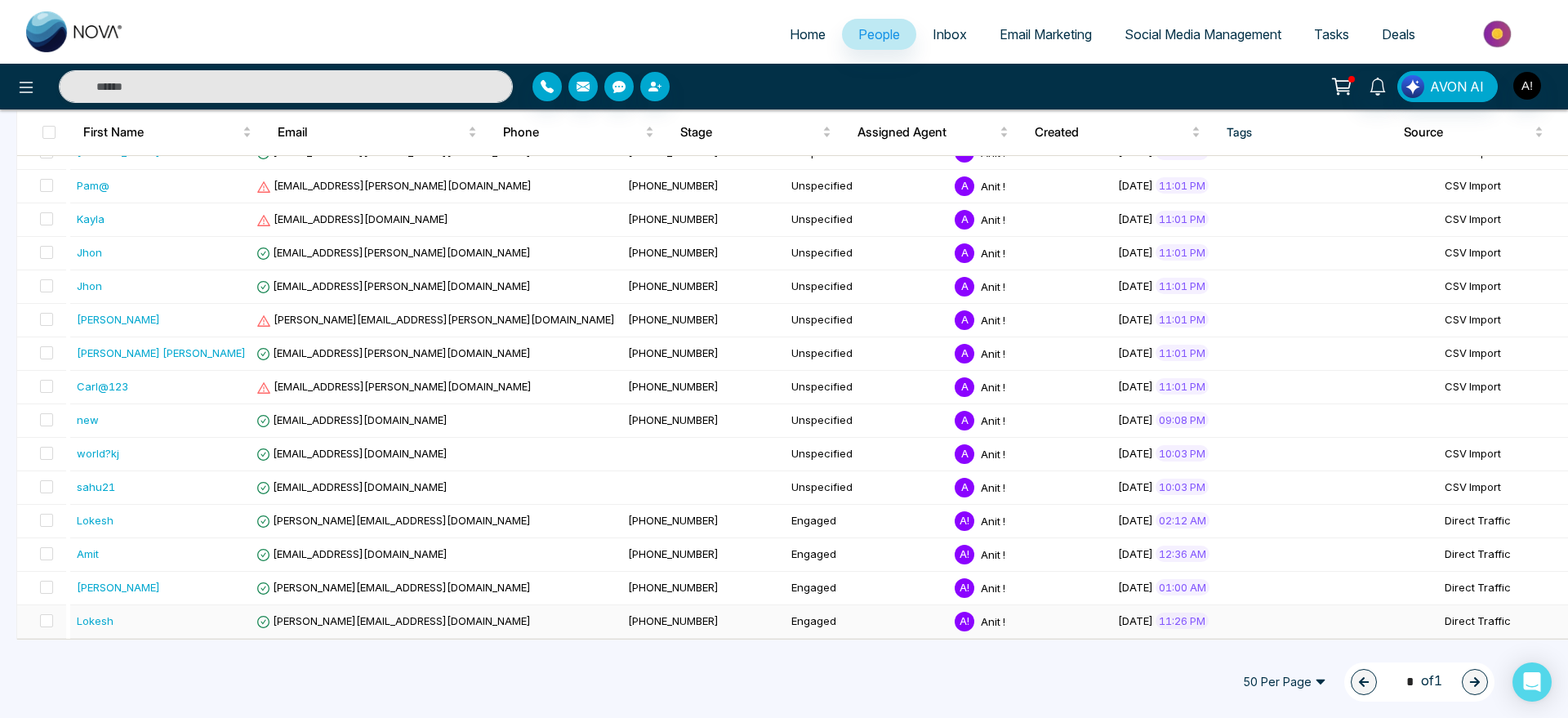
click at [139, 621] on div "Lokesh" at bounding box center [162, 620] width 170 height 16
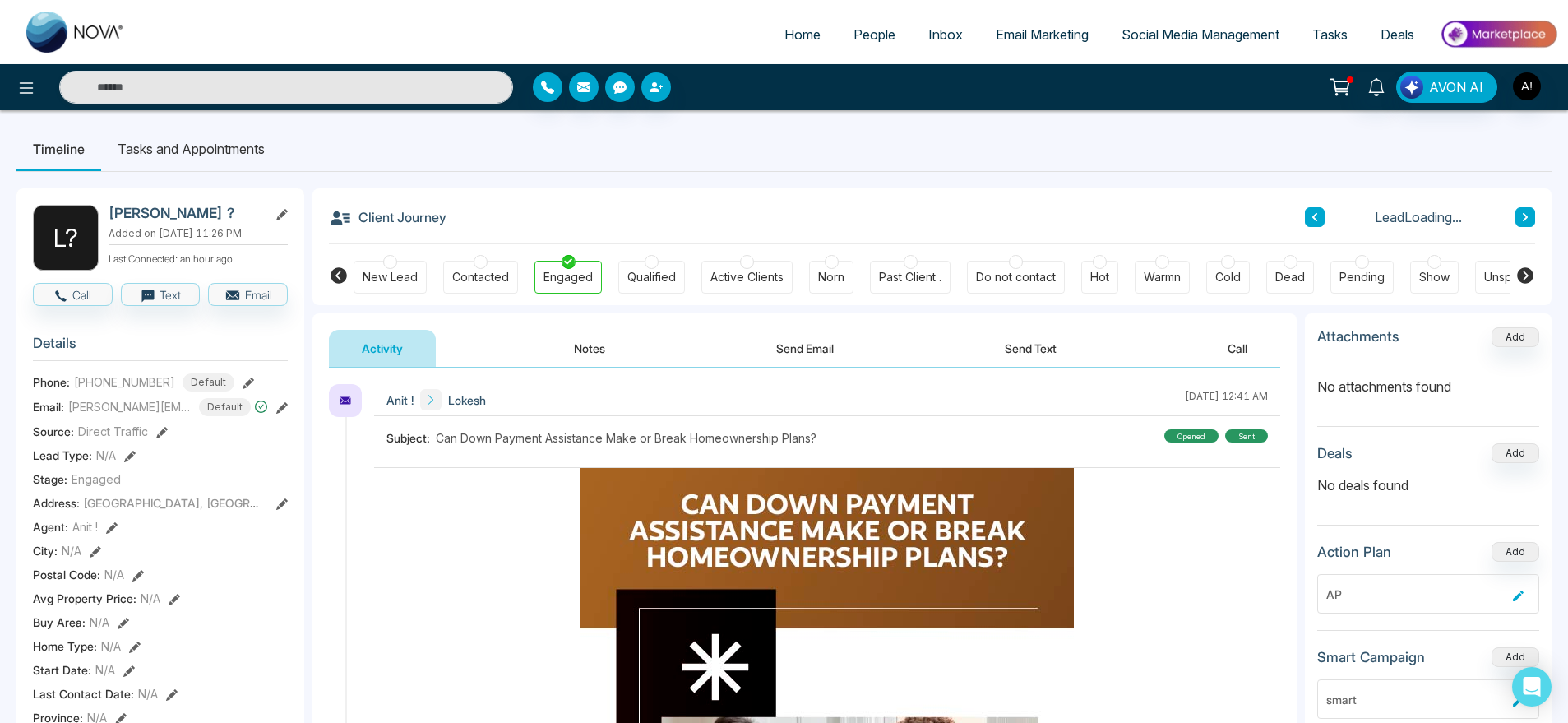
drag, startPoint x: 356, startPoint y: 213, endPoint x: 552, endPoint y: 224, distance: 196.3
click at [552, 224] on div "Client Journey Lead Loading..." at bounding box center [932, 215] width 1206 height 56
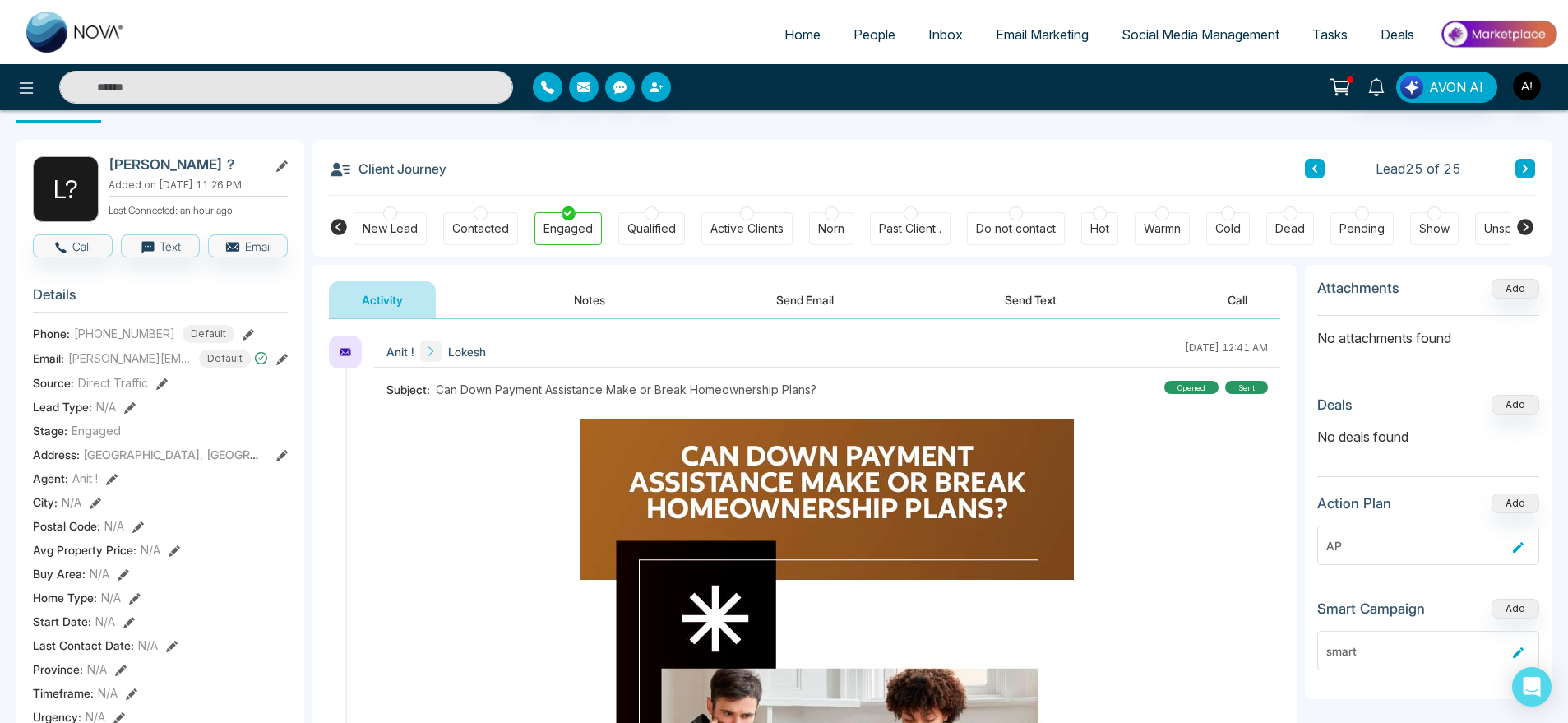
scroll to position [50, 0]
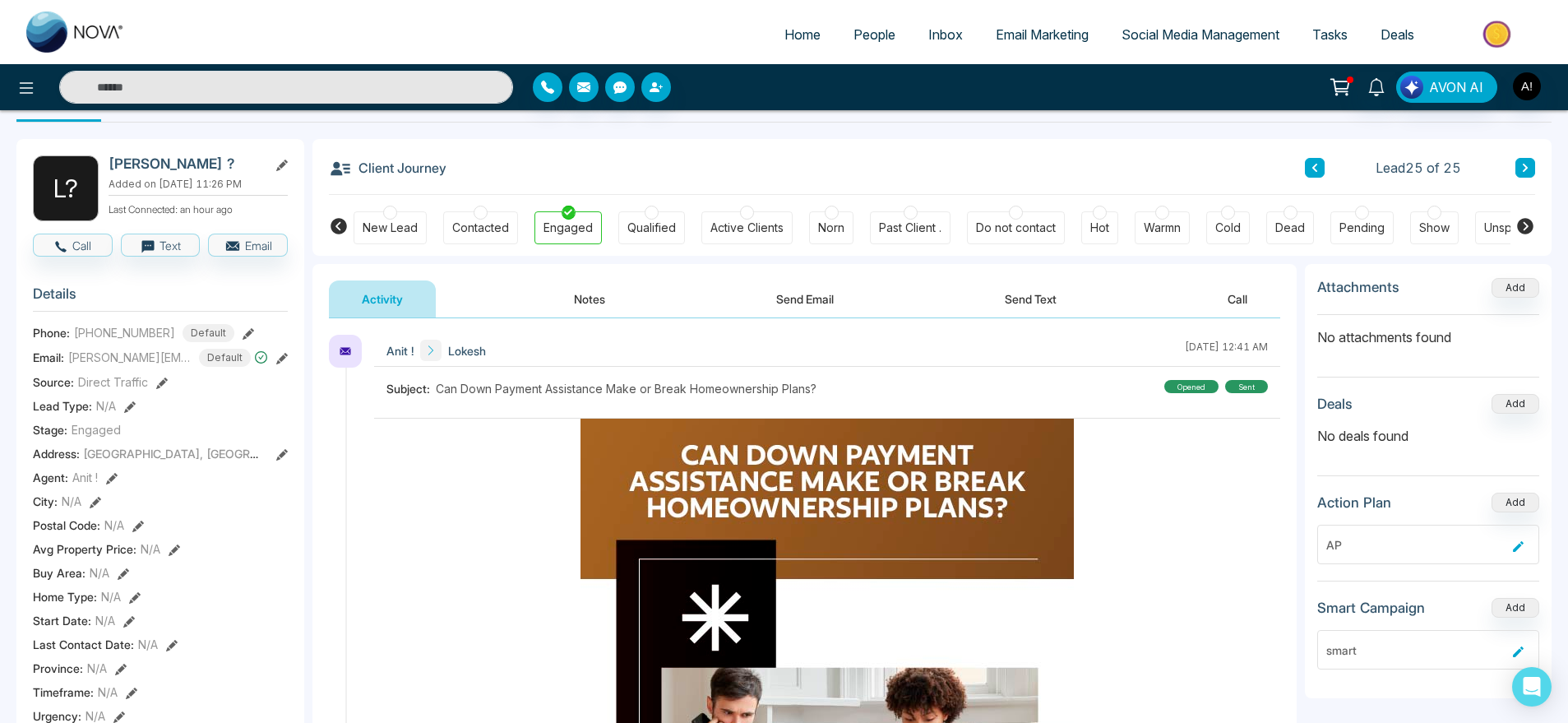
click at [1007, 311] on button "Send Text" at bounding box center [1030, 299] width 118 height 37
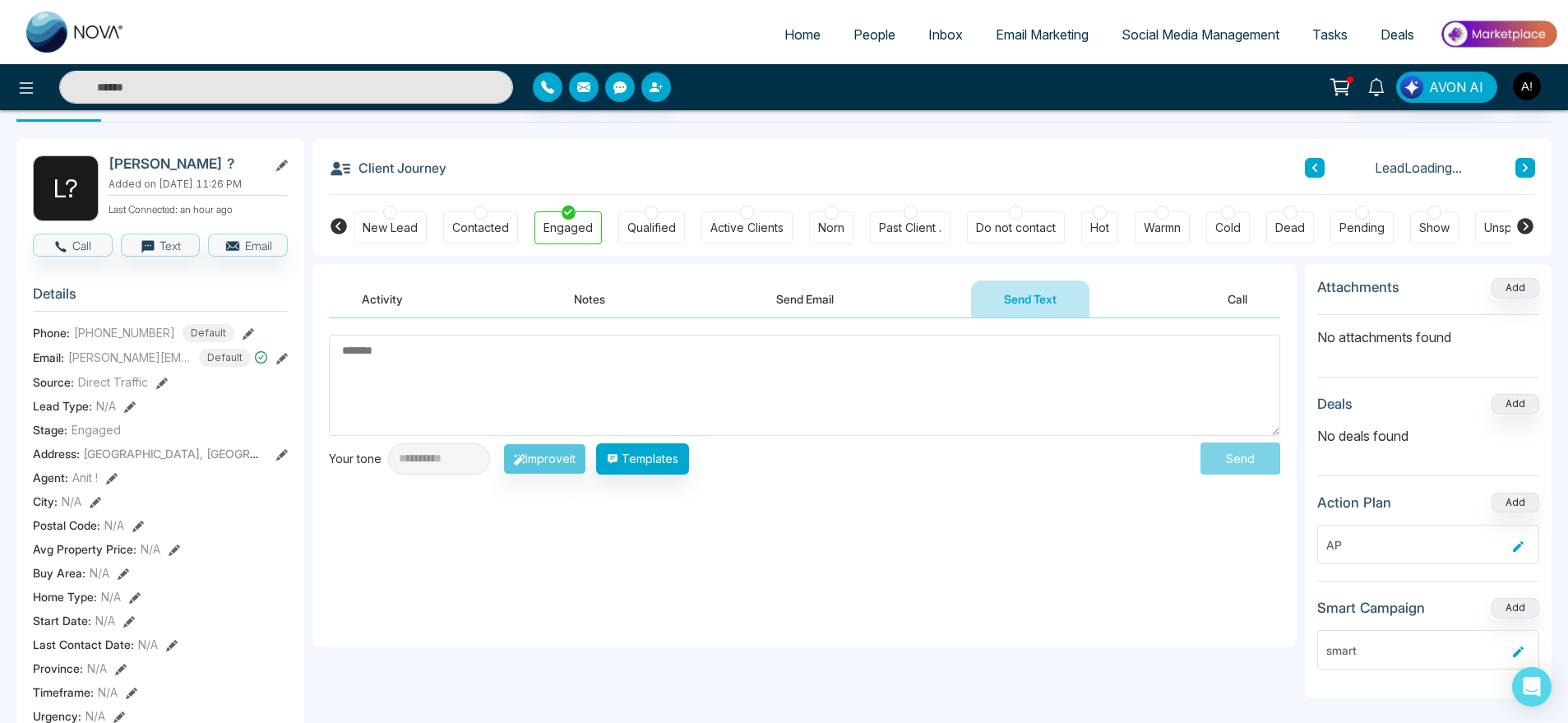
click at [1220, 299] on button "Call" at bounding box center [1238, 299] width 86 height 37
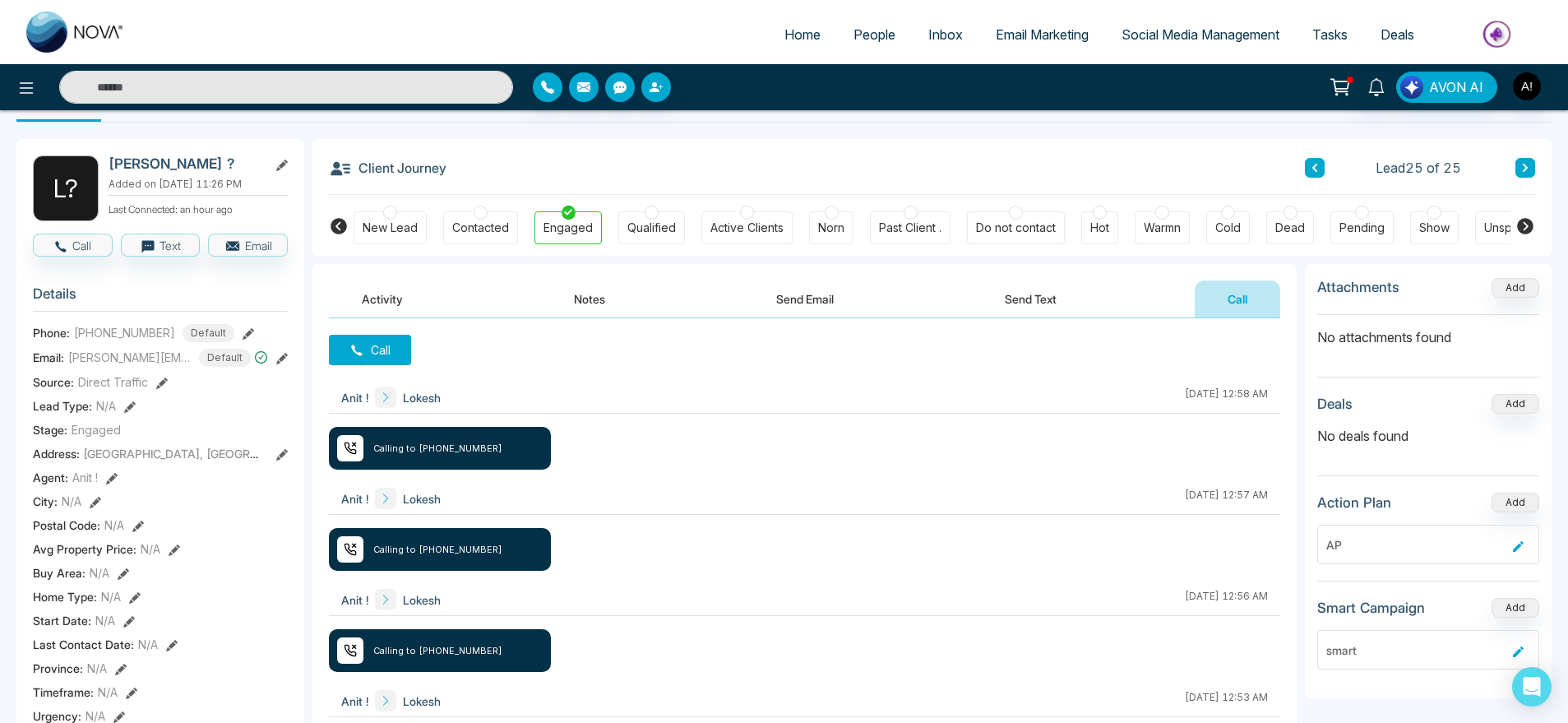
click at [391, 362] on button "Call" at bounding box center [369, 349] width 82 height 30
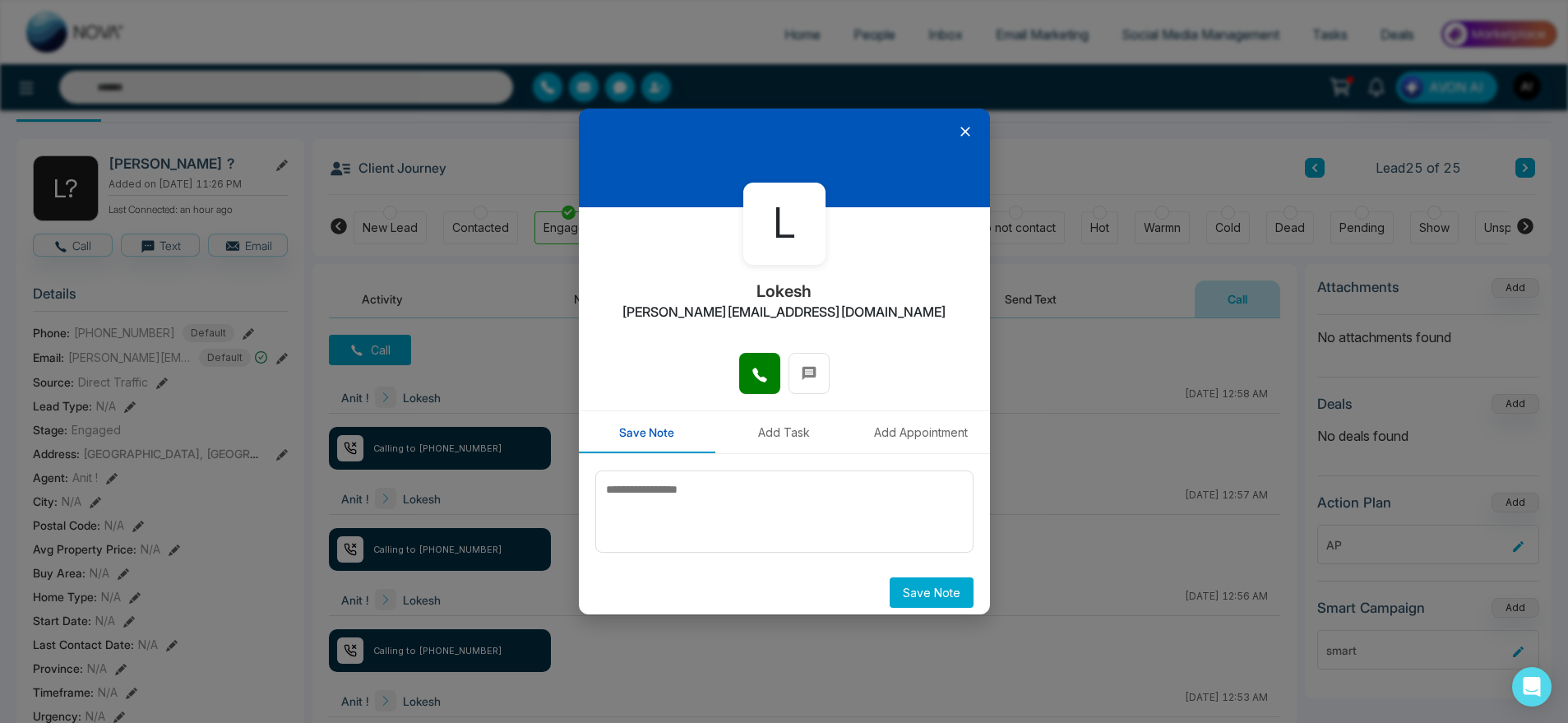
click at [957, 129] on icon at bounding box center [965, 132] width 17 height 17
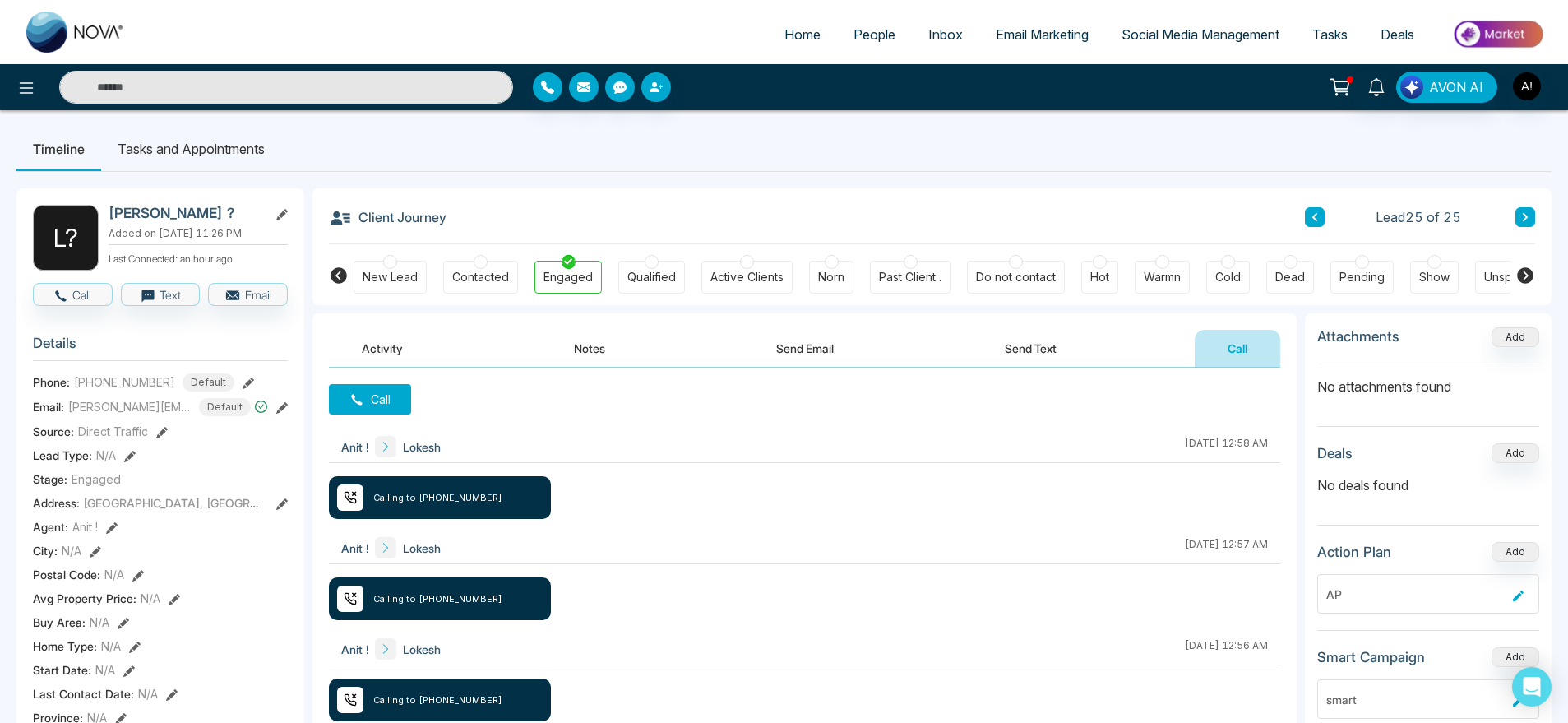
click at [1529, 279] on icon at bounding box center [1525, 275] width 17 height 17
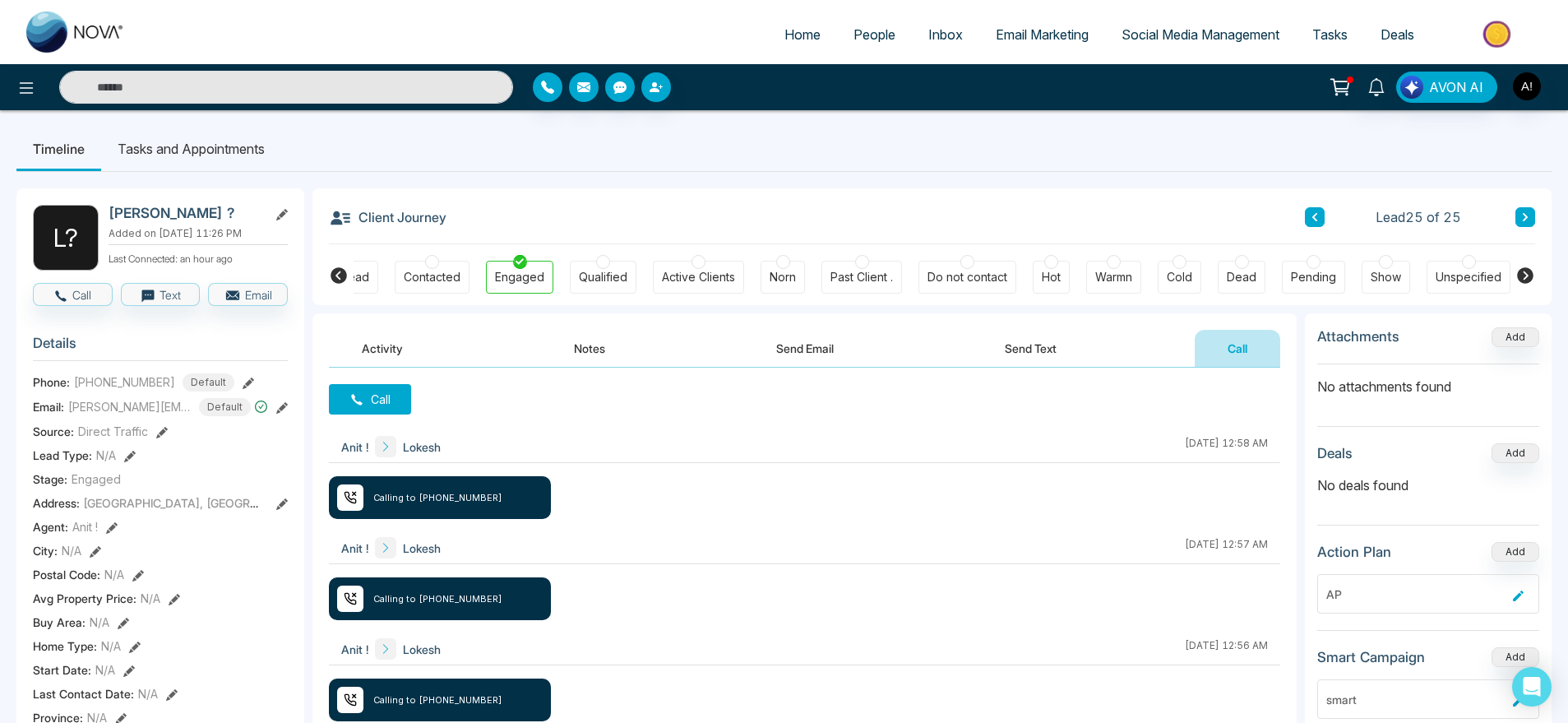
drag, startPoint x: 356, startPoint y: 215, endPoint x: 523, endPoint y: 209, distance: 167.1
click at [523, 209] on div "Client Journey Lead 25 of 25" at bounding box center [932, 215] width 1206 height 56
drag, startPoint x: 523, startPoint y: 209, endPoint x: 333, endPoint y: 234, distance: 191.6
click at [333, 234] on div "Client Journey Lead 25 of 25" at bounding box center [932, 215] width 1206 height 56
drag, startPoint x: 333, startPoint y: 234, endPoint x: 583, endPoint y: 236, distance: 250.0
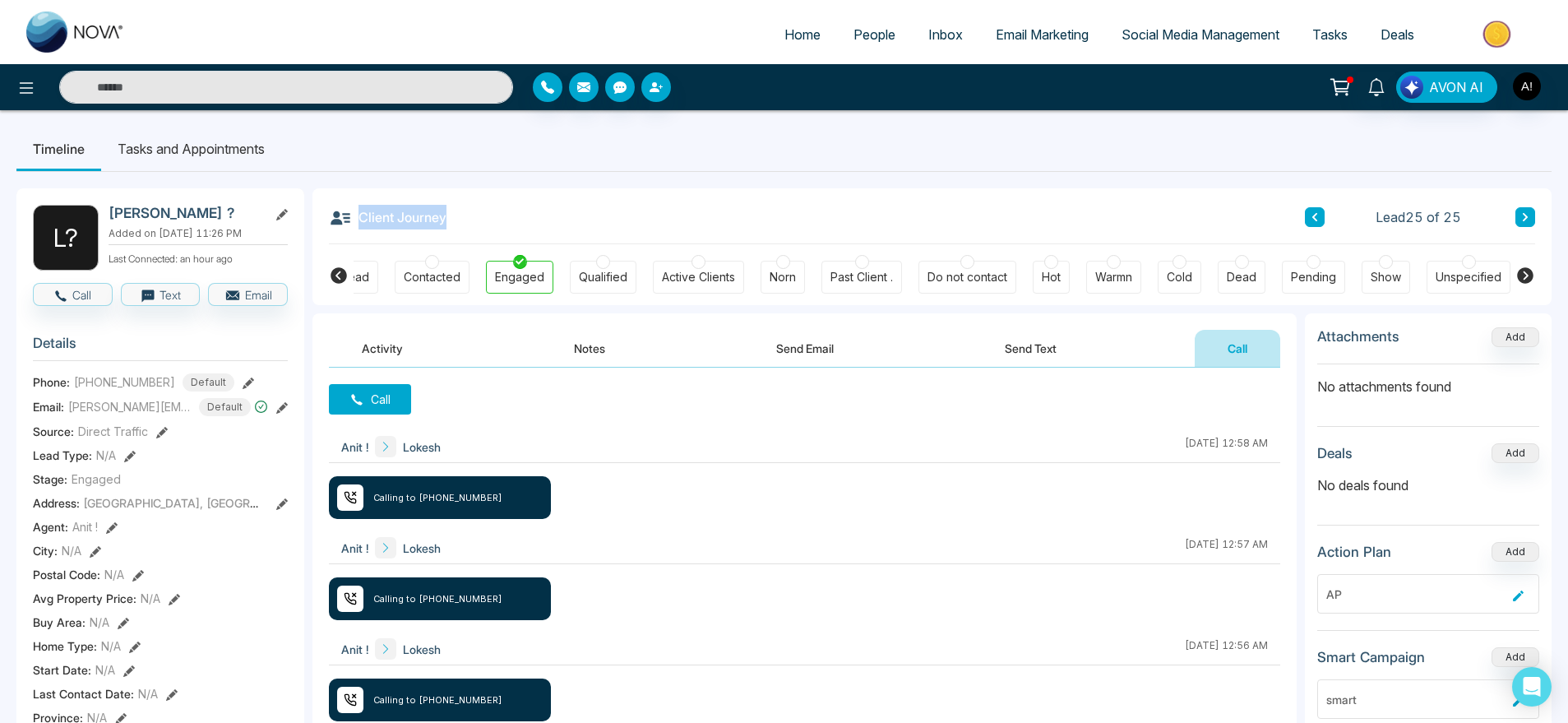
click at [583, 236] on div "Client Journey Lead 25 of 25" at bounding box center [932, 215] width 1206 height 56
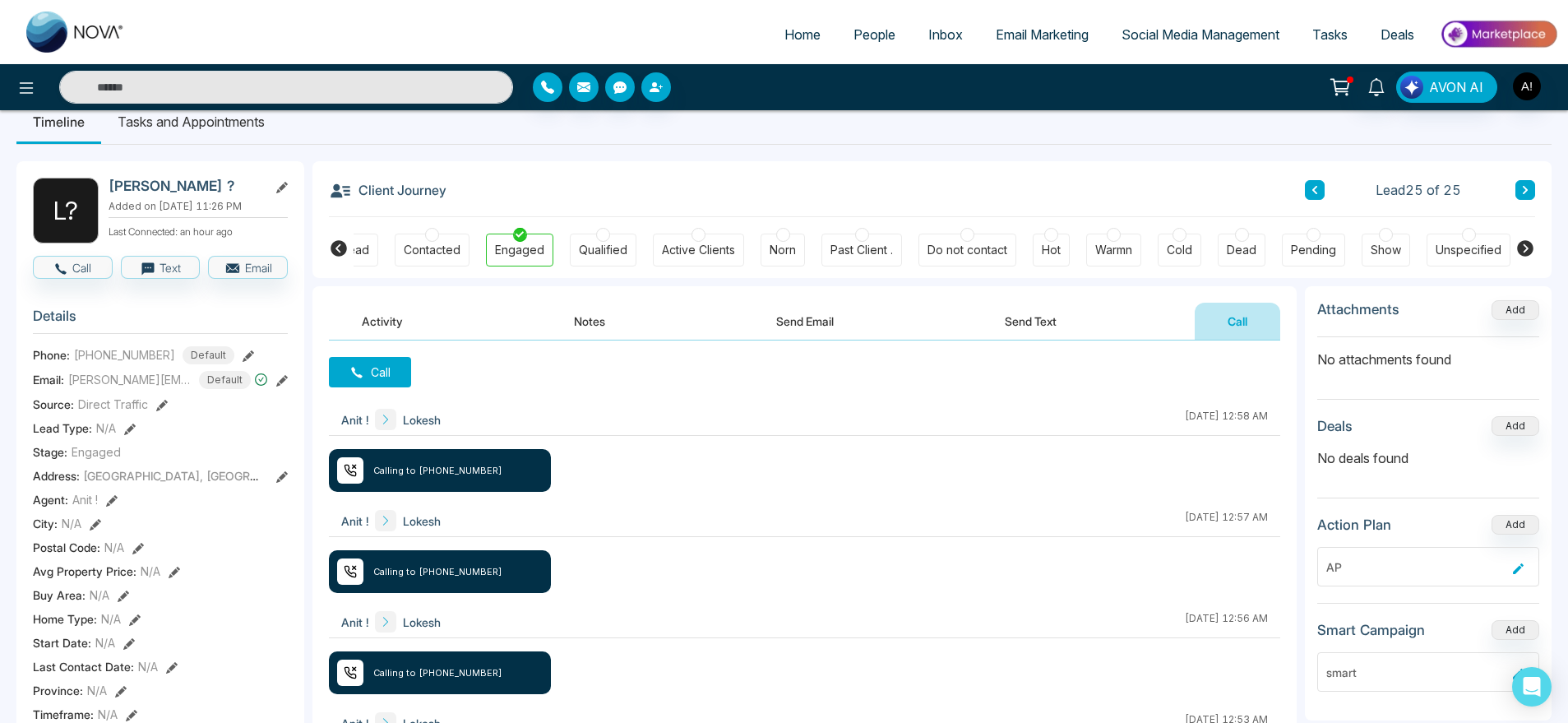
scroll to position [0, 0]
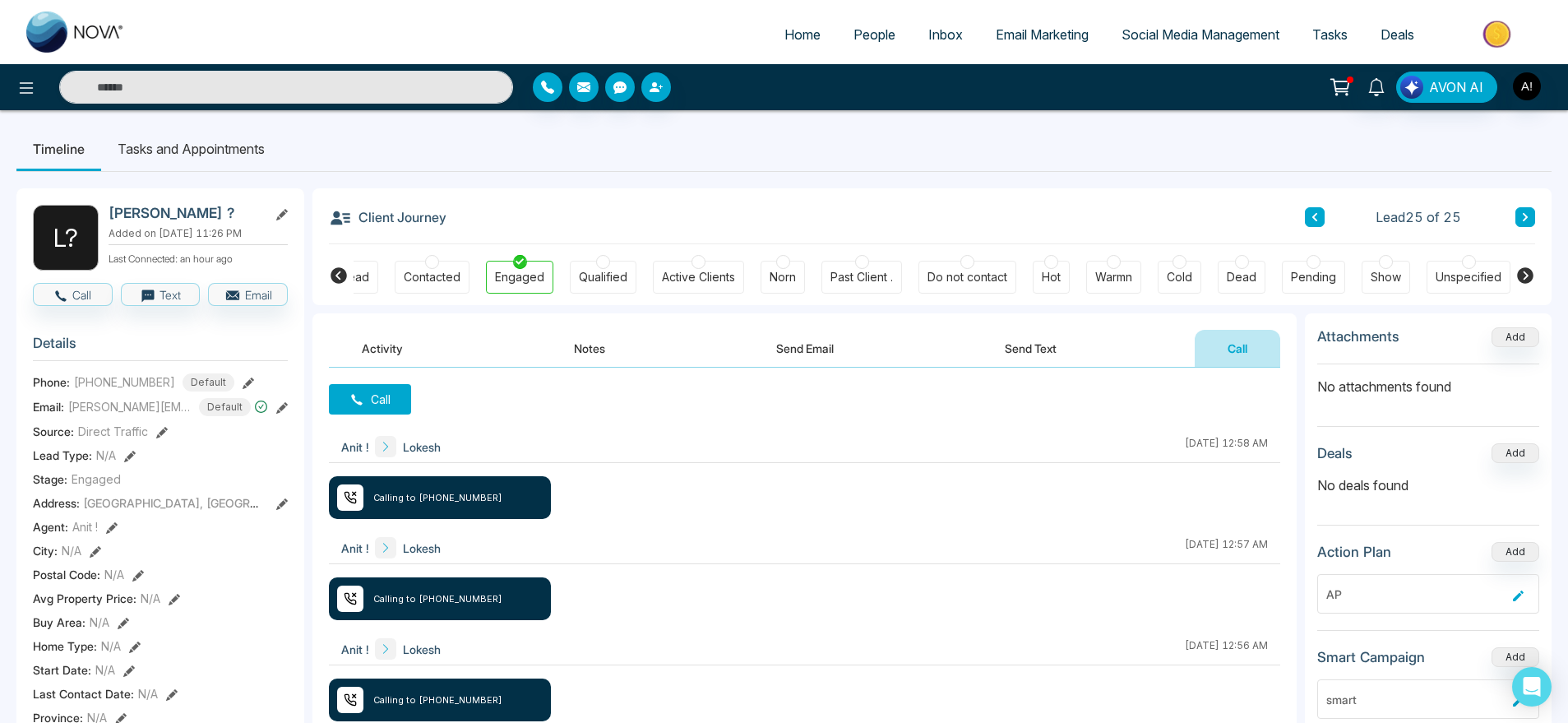
click at [223, 141] on li "Tasks and Appointments" at bounding box center [191, 149] width 180 height 45
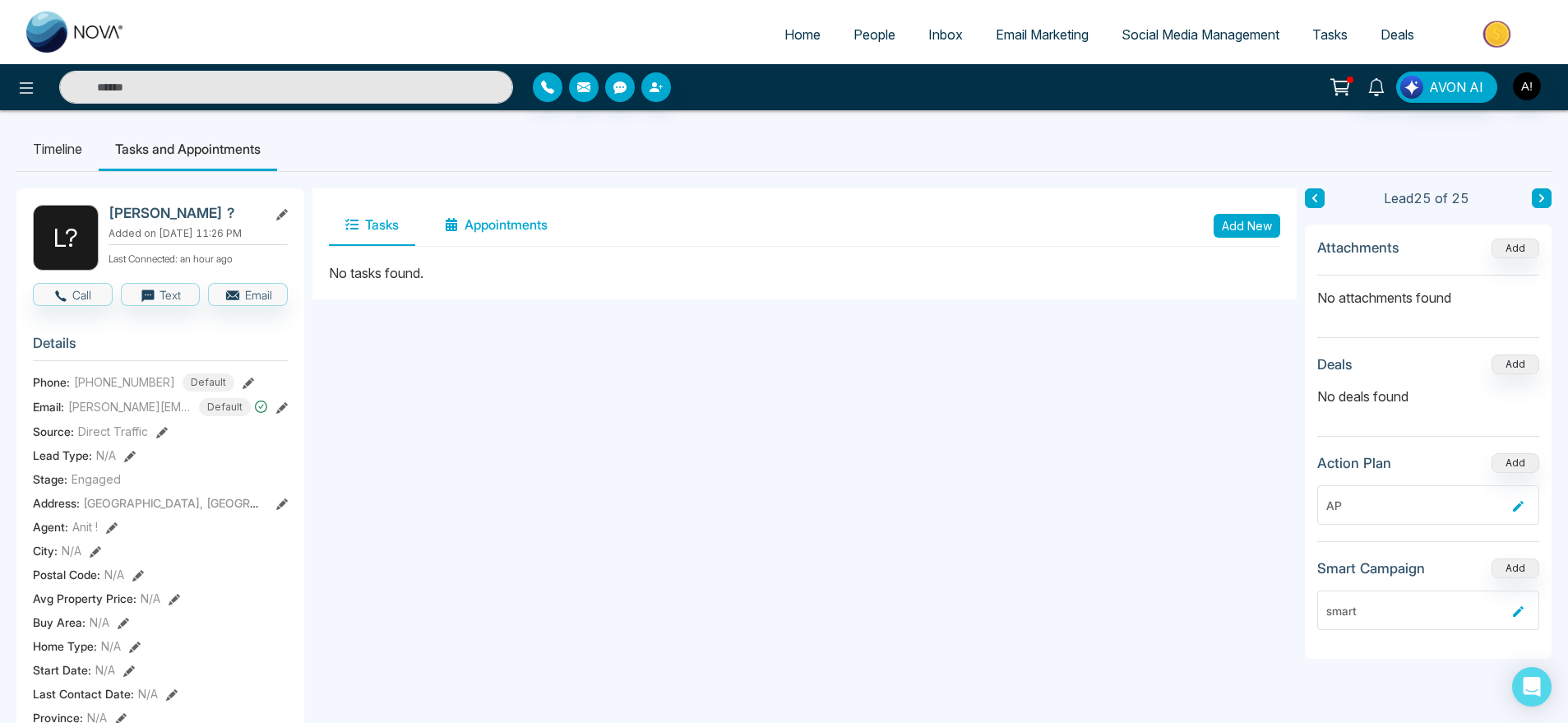
click at [540, 221] on button "Appointments" at bounding box center [496, 225] width 135 height 41
click at [369, 224] on button "Tasks" at bounding box center [371, 225] width 87 height 41
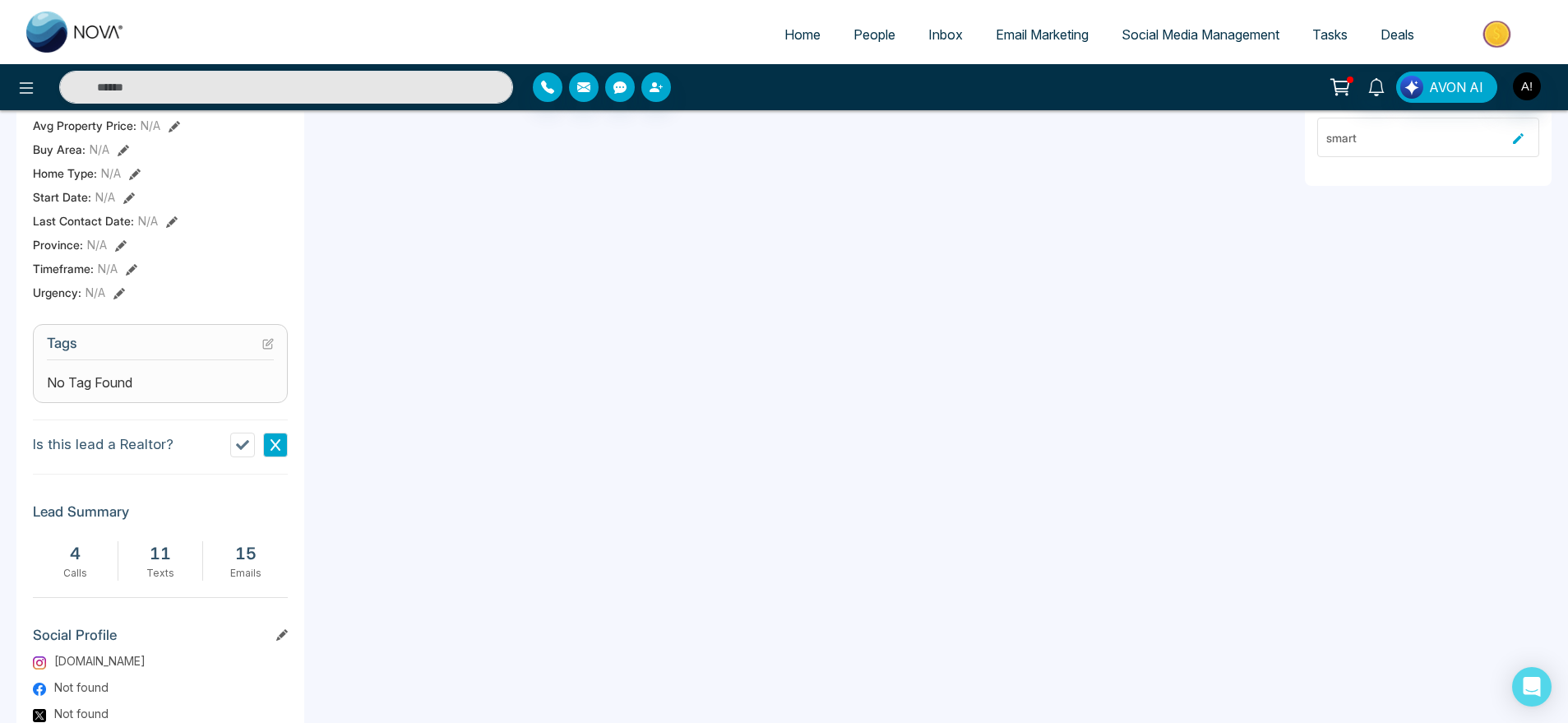
scroll to position [642, 0]
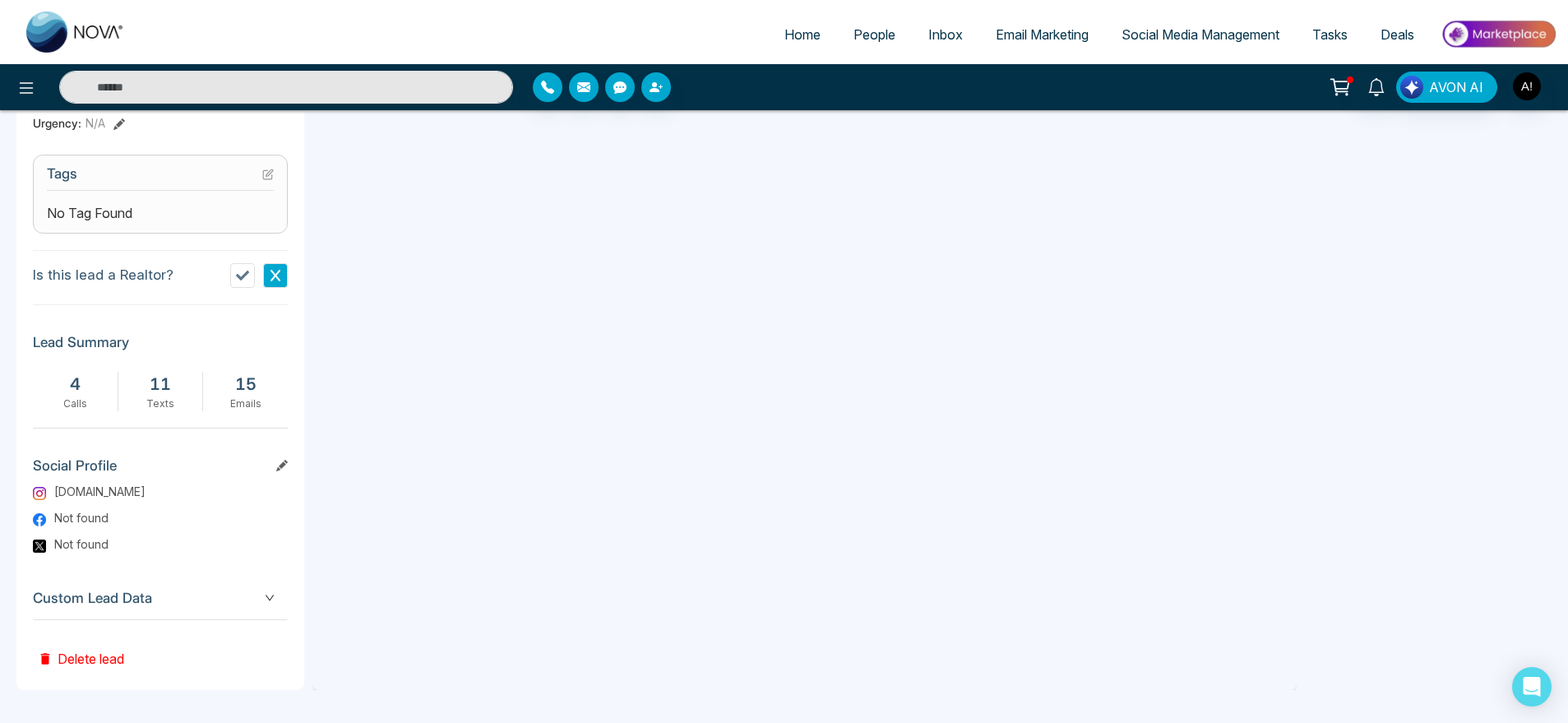
click at [280, 466] on icon at bounding box center [282, 466] width 12 height 12
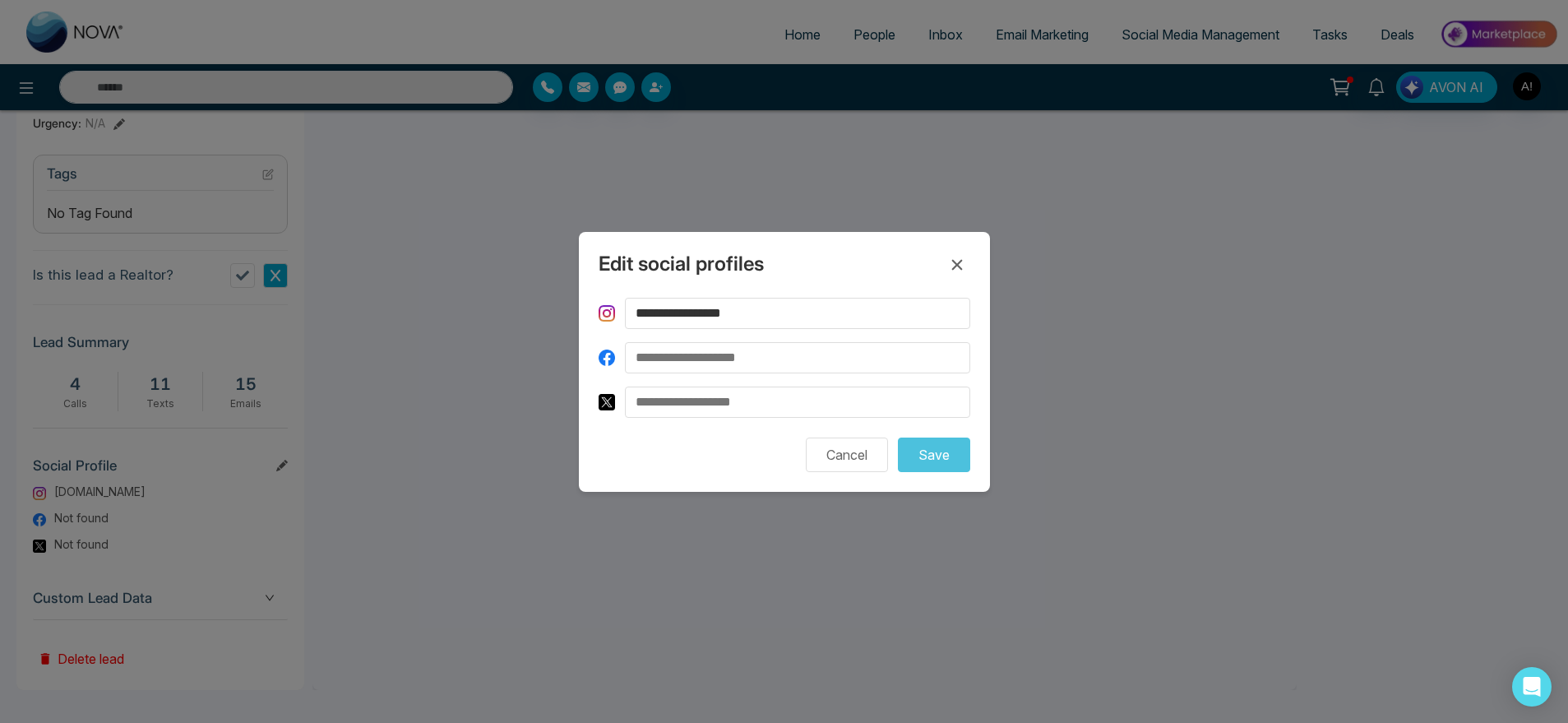
click at [760, 374] on form "**********" at bounding box center [784, 384] width 371 height 174
click at [737, 363] on input at bounding box center [797, 358] width 345 height 31
type input "**********"
click at [934, 461] on button "Save" at bounding box center [934, 454] width 72 height 34
click at [955, 272] on icon at bounding box center [957, 265] width 19 height 19
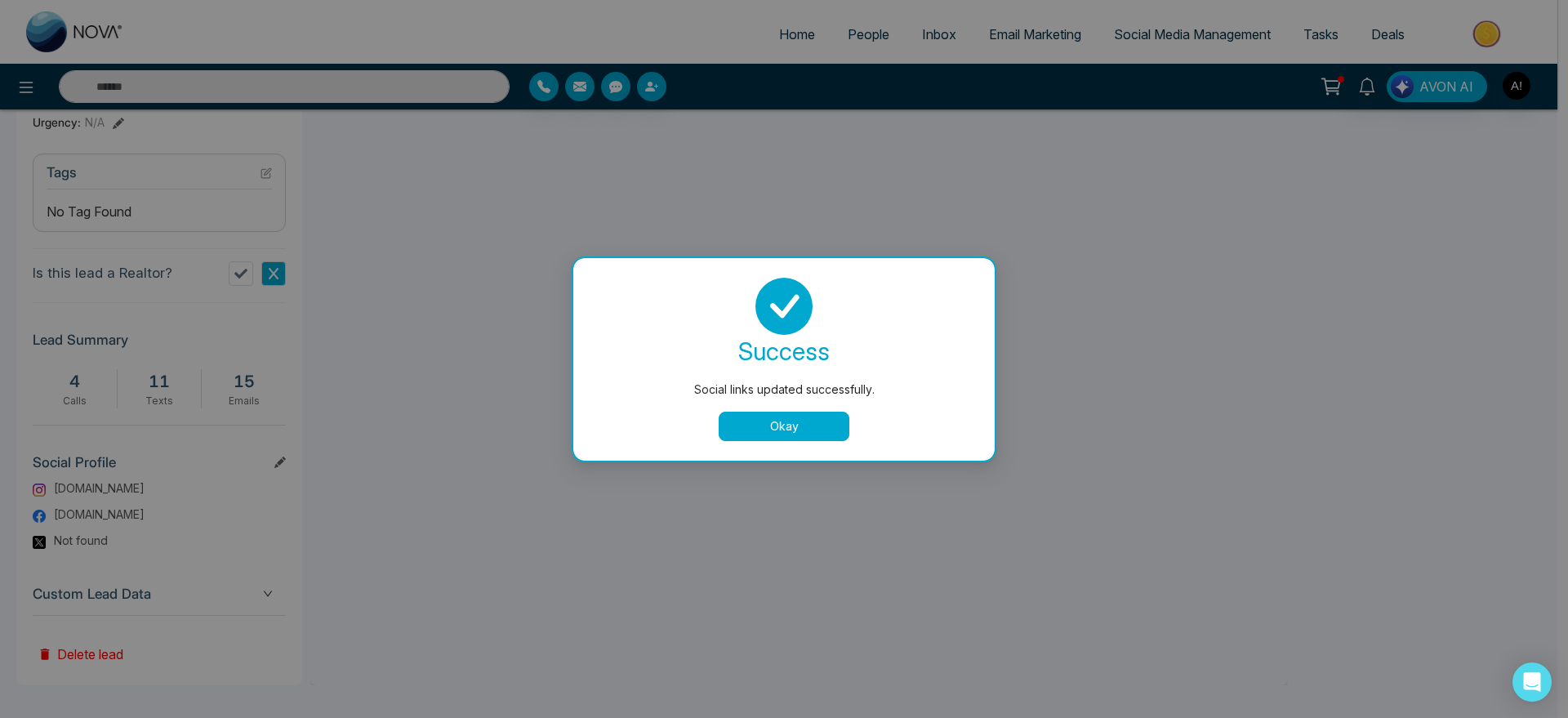
click at [806, 439] on button "Okay" at bounding box center [783, 426] width 131 height 29
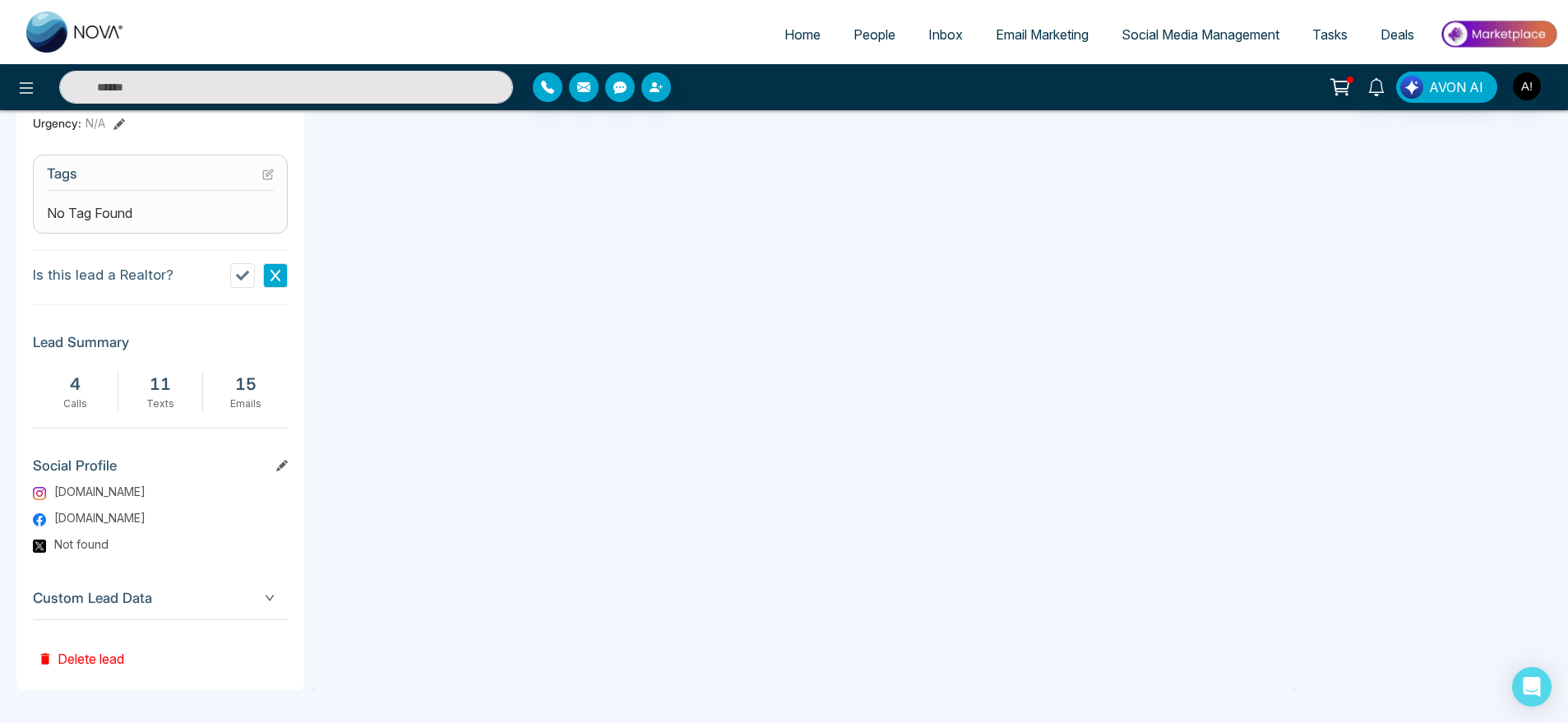
click at [238, 597] on span "Custom Lead Data" at bounding box center [161, 597] width 255 height 22
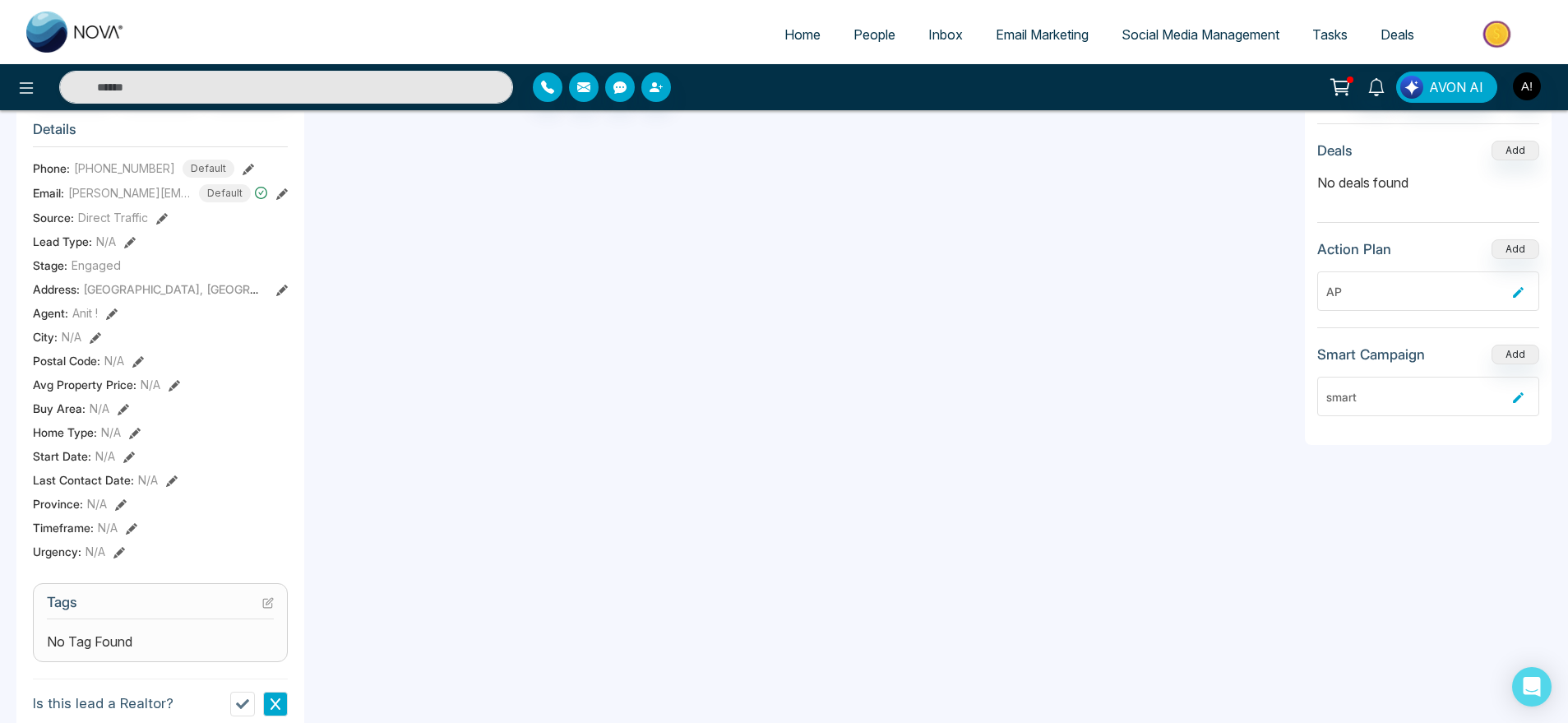
scroll to position [0, 0]
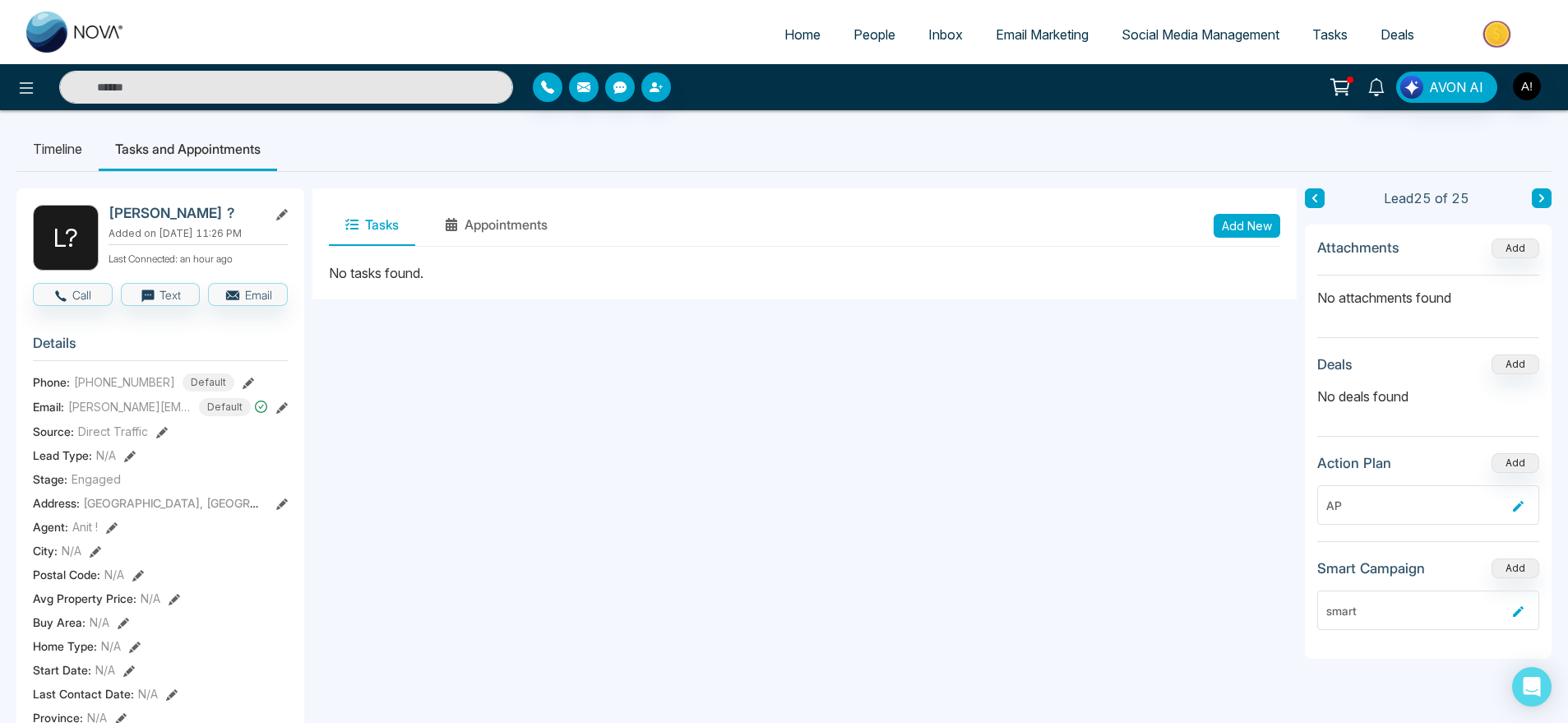
click at [72, 138] on li "Timeline" at bounding box center [57, 149] width 82 height 45
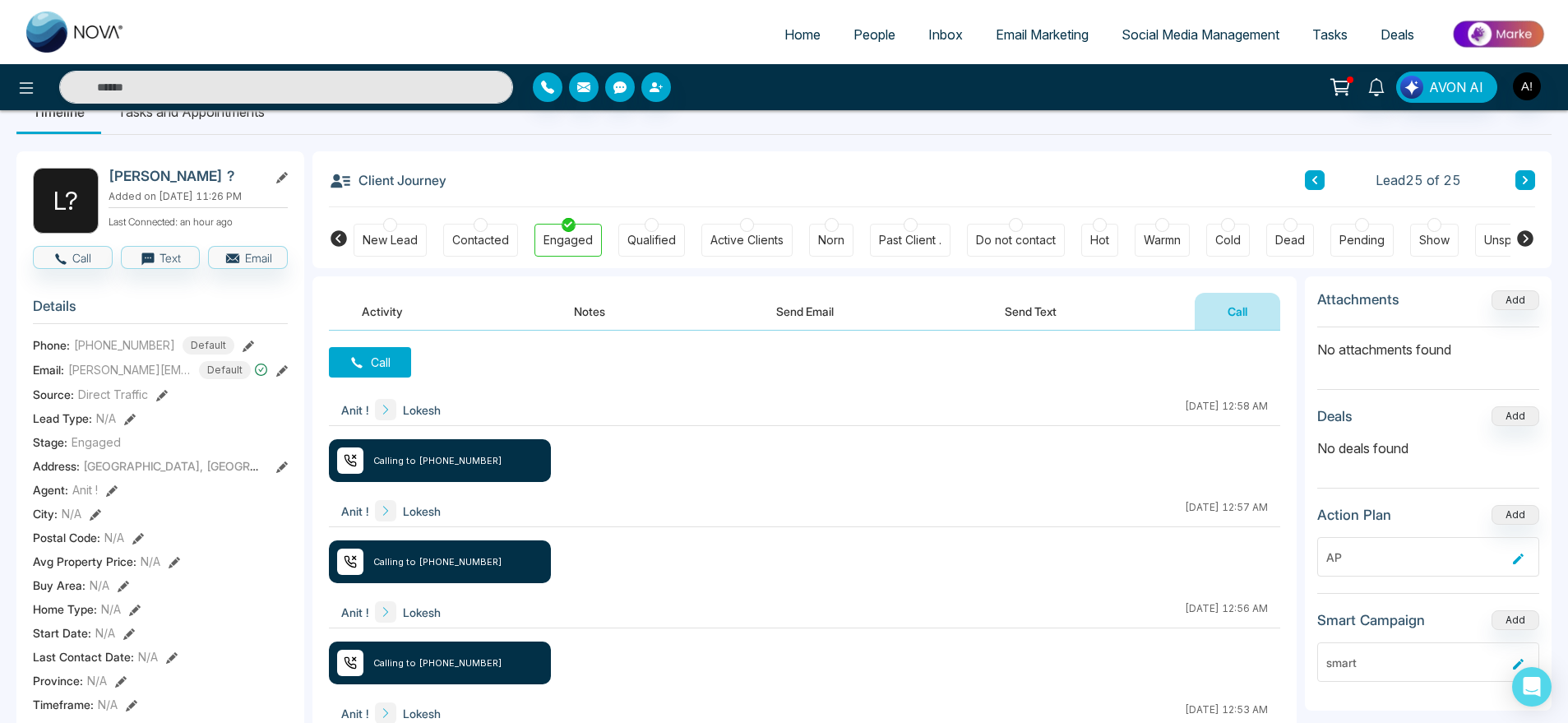
scroll to position [36, 0]
click at [428, 319] on button "Activity" at bounding box center [382, 312] width 107 height 37
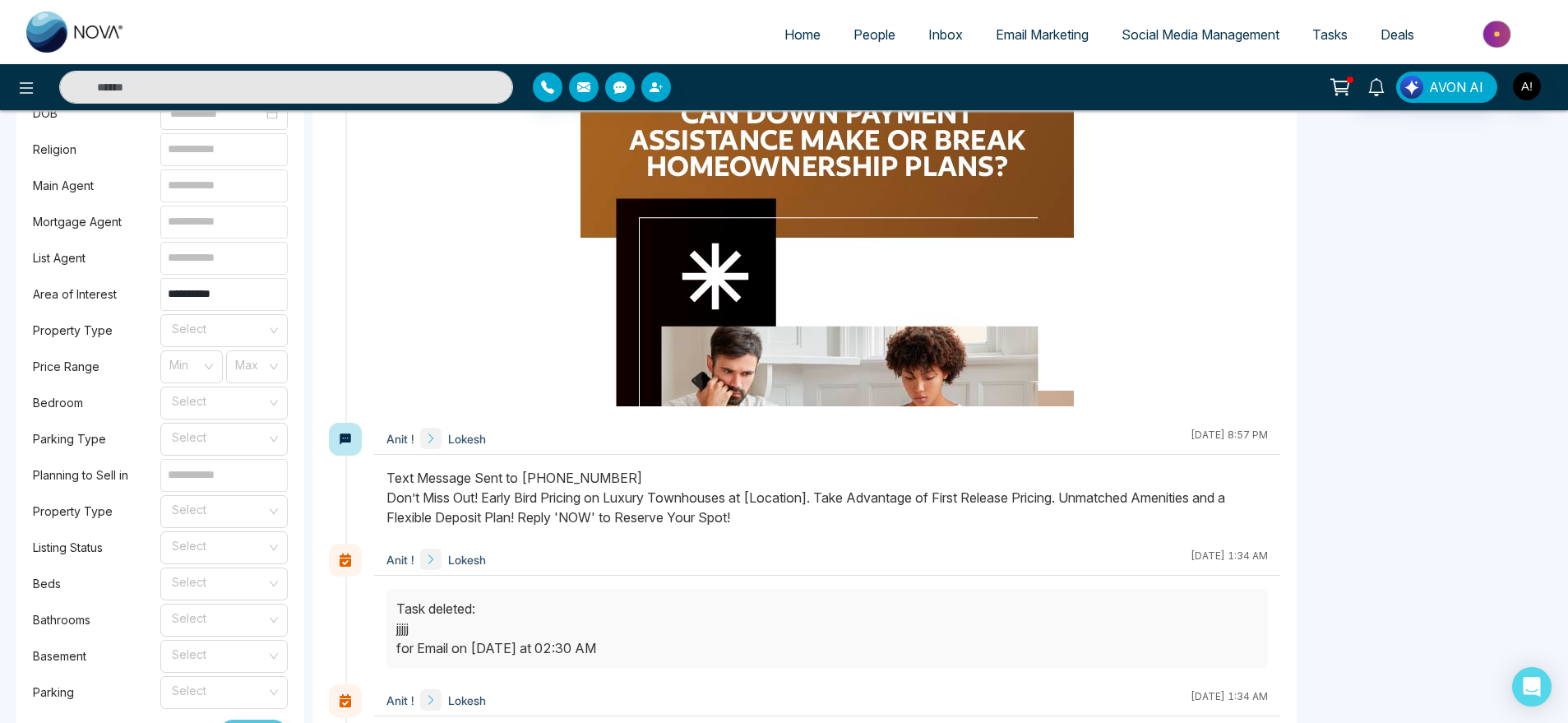
scroll to position [1470, 0]
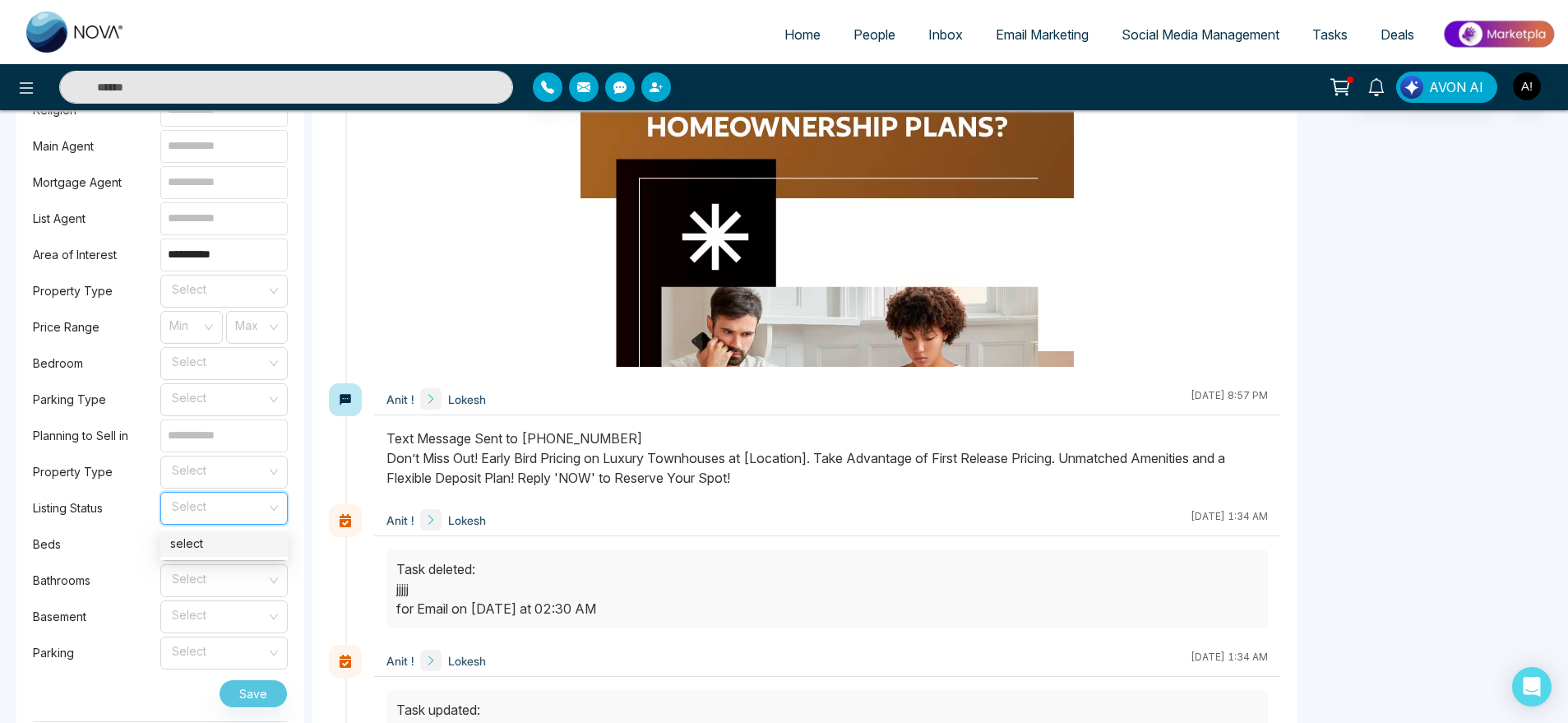
click at [198, 509] on input "search" at bounding box center [218, 504] width 96 height 24
click at [212, 544] on div "select" at bounding box center [224, 543] width 108 height 19
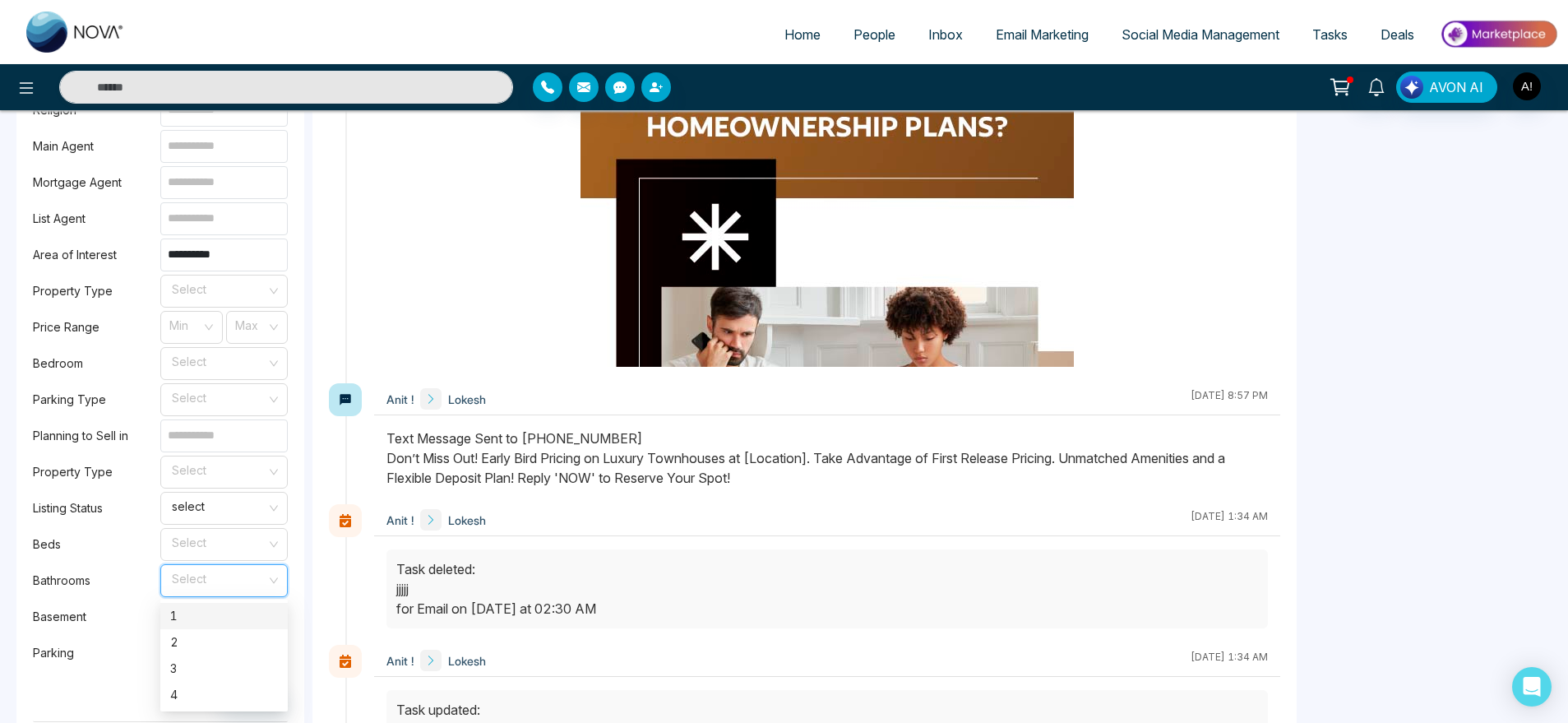
click at [245, 573] on input "search" at bounding box center [218, 577] width 96 height 24
click at [224, 657] on div "3" at bounding box center [224, 667] width 128 height 26
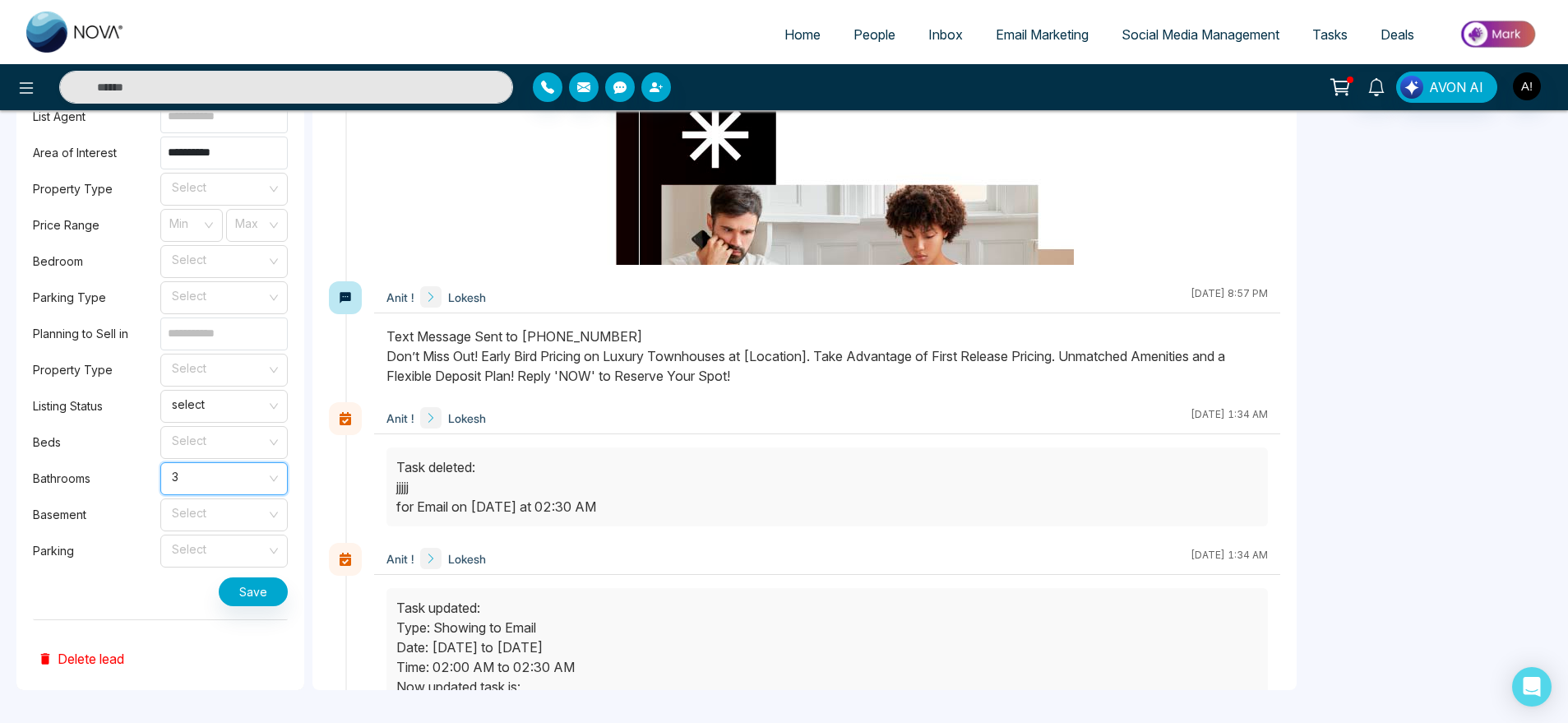
scroll to position [1572, 0]
click at [250, 512] on input "search" at bounding box center [218, 512] width 96 height 24
click at [208, 576] on div "2" at bounding box center [224, 577] width 108 height 19
click at [234, 590] on button "Save" at bounding box center [252, 592] width 69 height 29
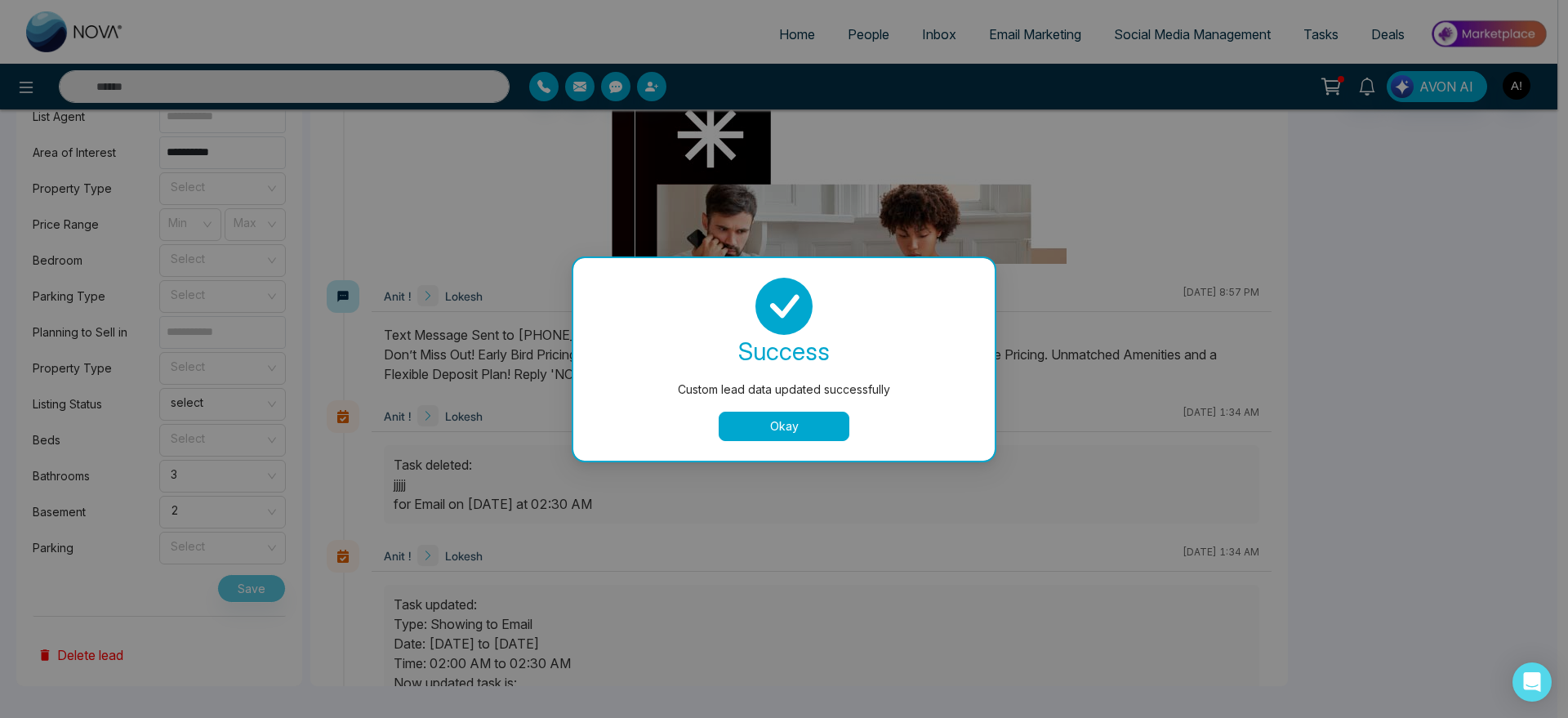
click at [810, 429] on button "Okay" at bounding box center [783, 426] width 131 height 29
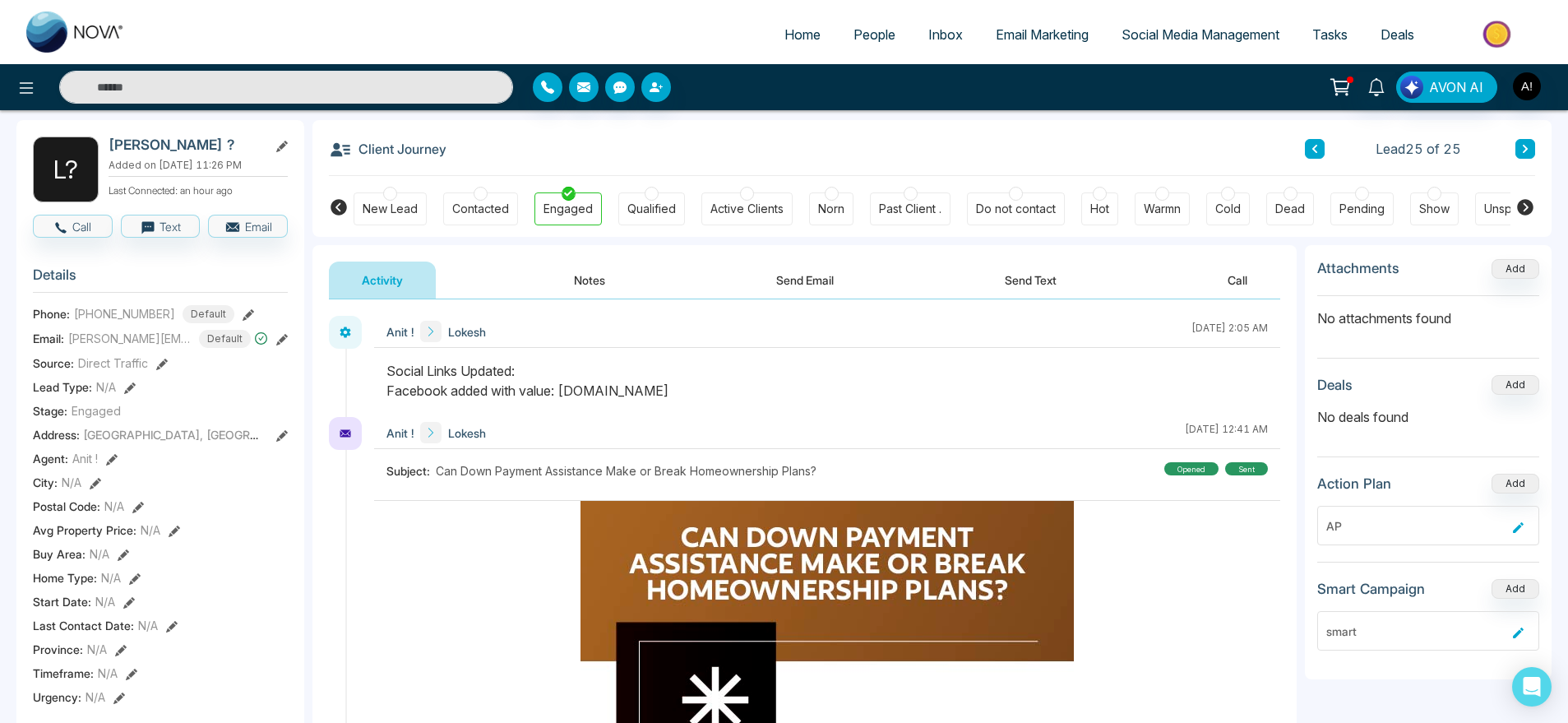
scroll to position [0, 0]
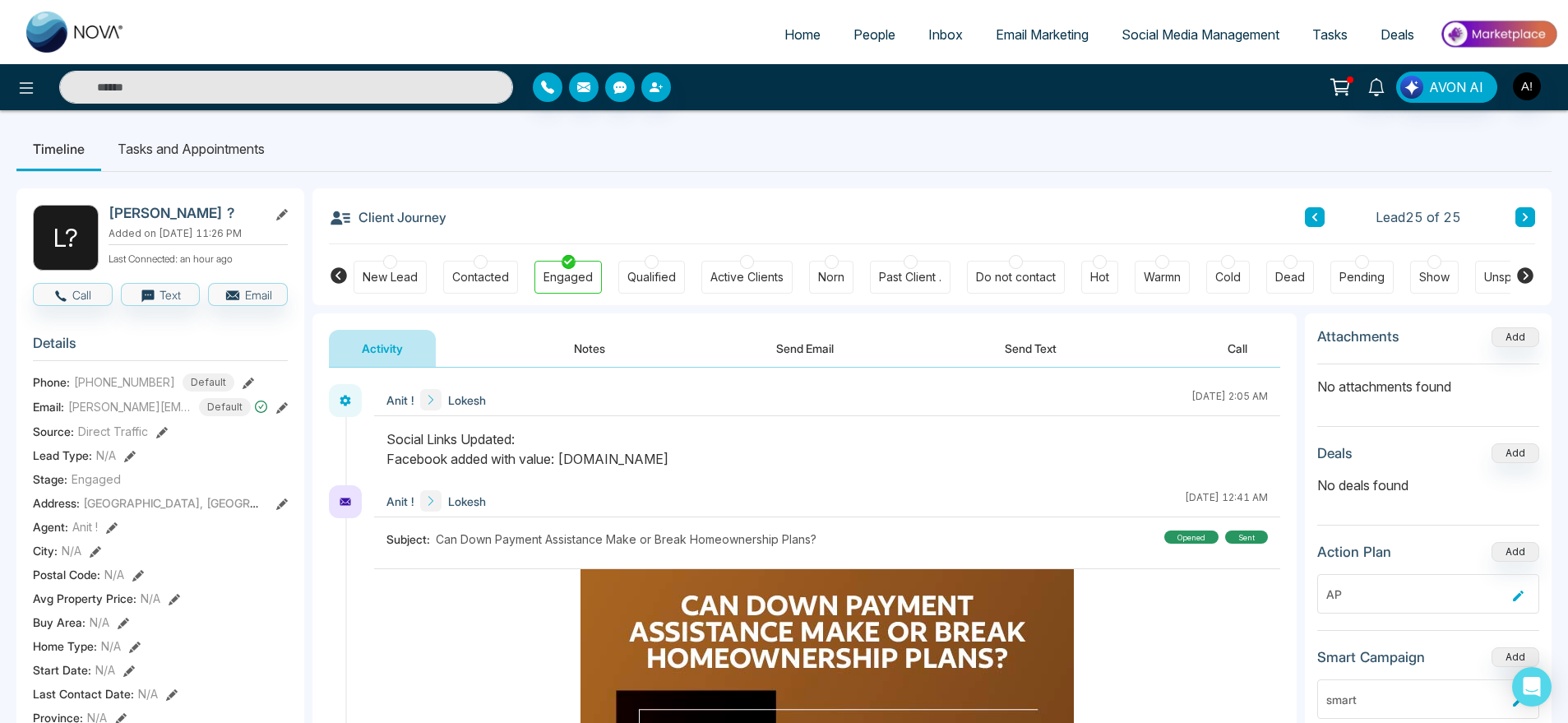
click at [593, 347] on button "Notes" at bounding box center [590, 348] width 97 height 37
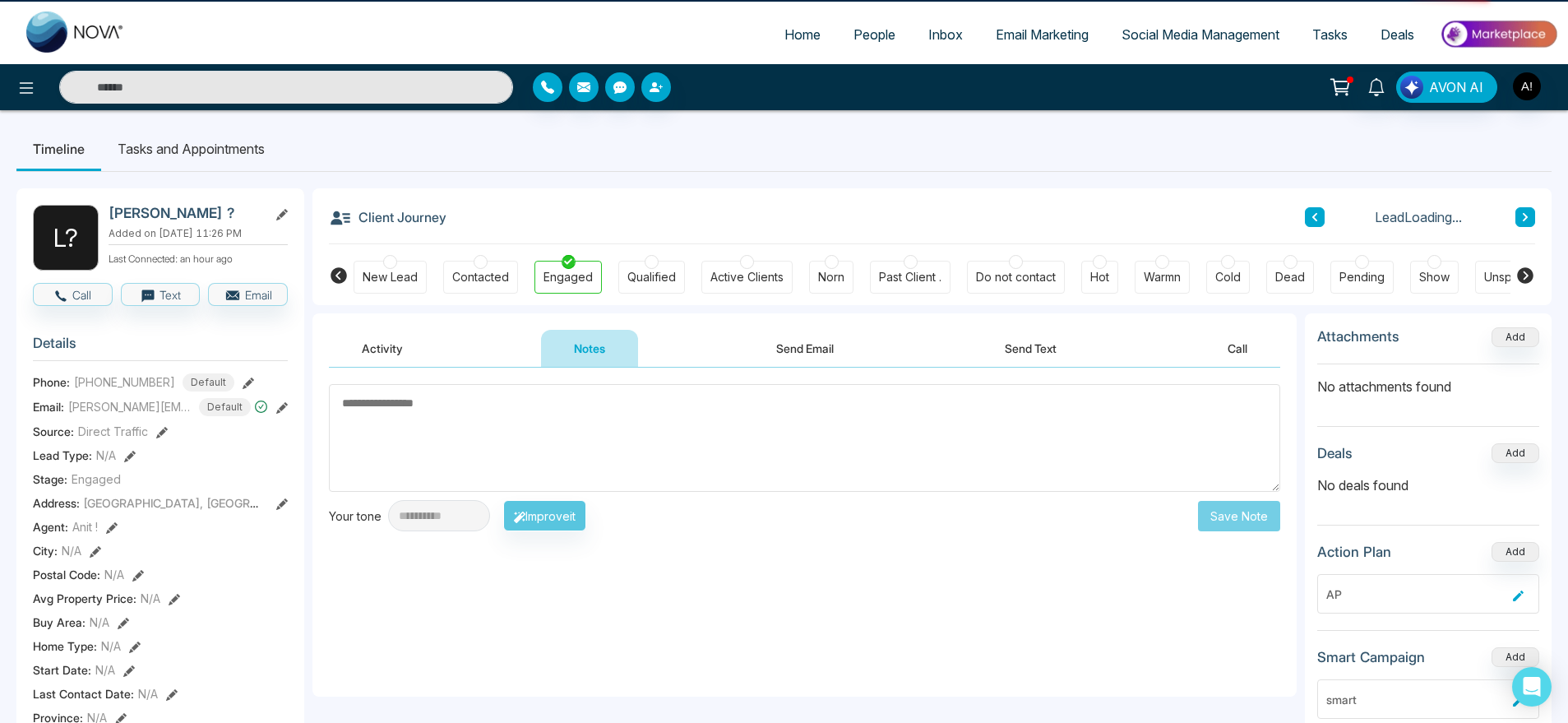
click at [358, 364] on button "Activity" at bounding box center [382, 348] width 107 height 37
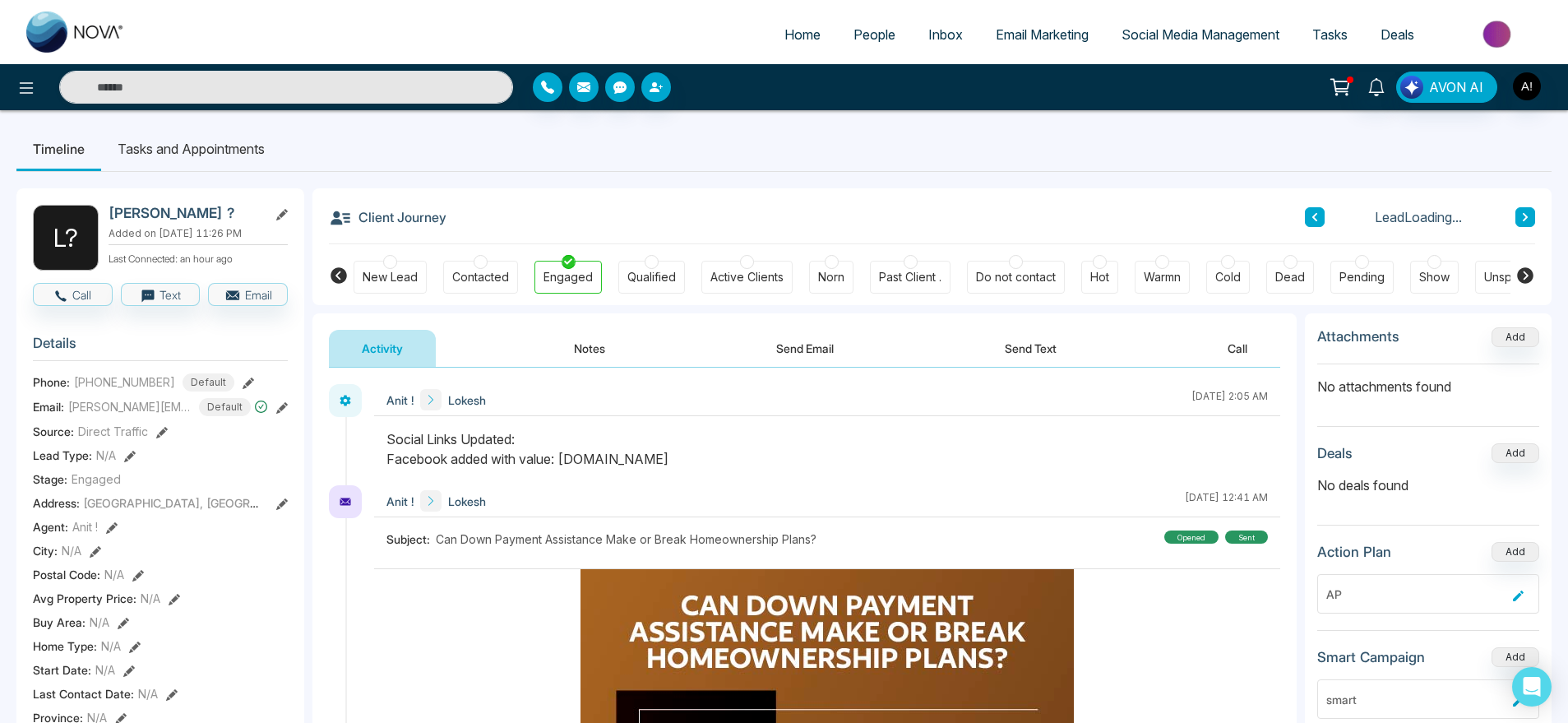
drag, startPoint x: 721, startPoint y: 471, endPoint x: 388, endPoint y: 409, distance: 338.7
click at [388, 409] on div "Anit ! Lokesh October 14 2025 | 2:05 AM" at bounding box center [827, 435] width 906 height 101
click at [388, 409] on div "Anit ! Lokesh" at bounding box center [437, 400] width 99 height 21
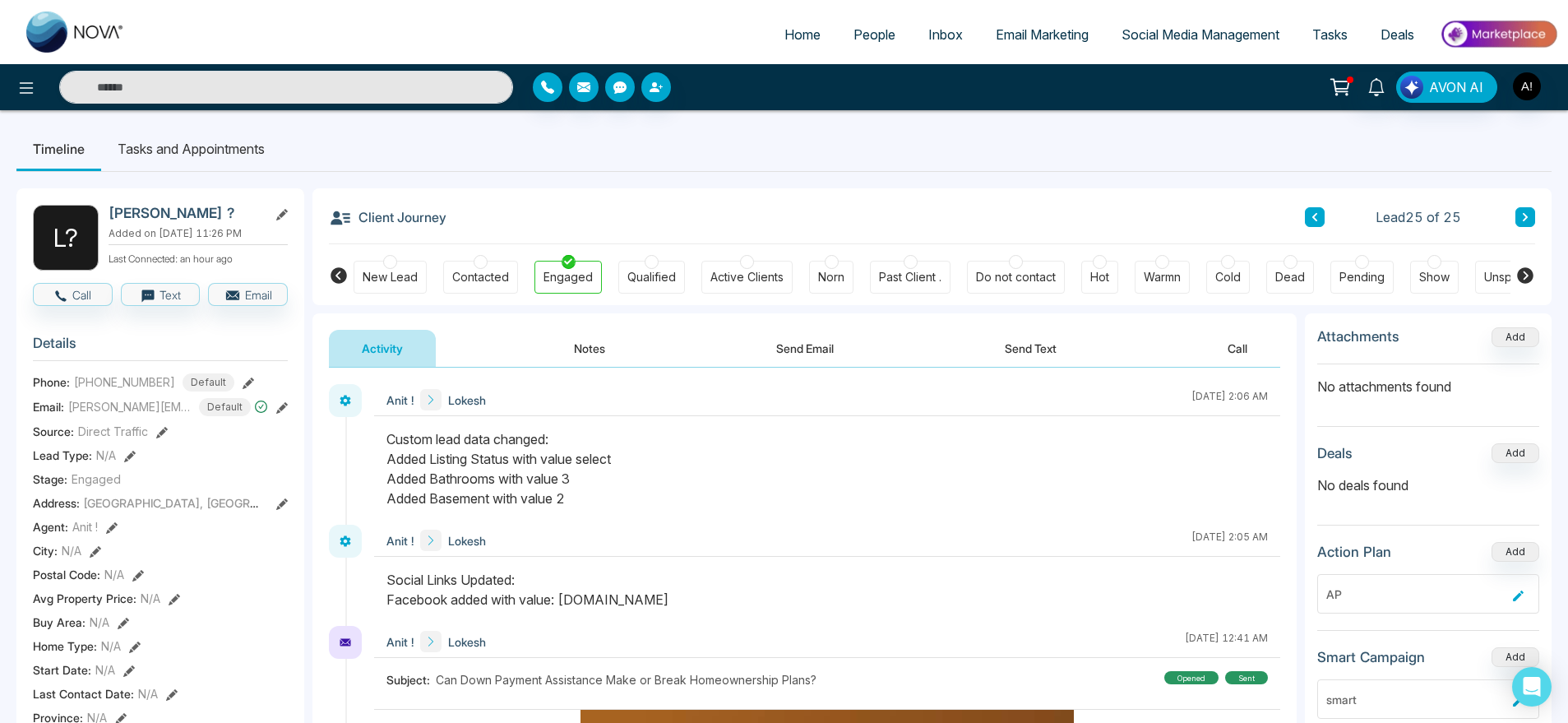
click at [740, 469] on div "Custom lead data changed: Added Listing Status with value select Added Bathroom…" at bounding box center [827, 468] width 881 height 79
drag, startPoint x: 597, startPoint y: 498, endPoint x: 355, endPoint y: 439, distance: 249.1
click at [355, 439] on div "Anit ! Lokesh October 14 2025 | 2:06 AM" at bounding box center [804, 454] width 951 height 140
drag, startPoint x: 355, startPoint y: 439, endPoint x: 634, endPoint y: 511, distance: 288.1
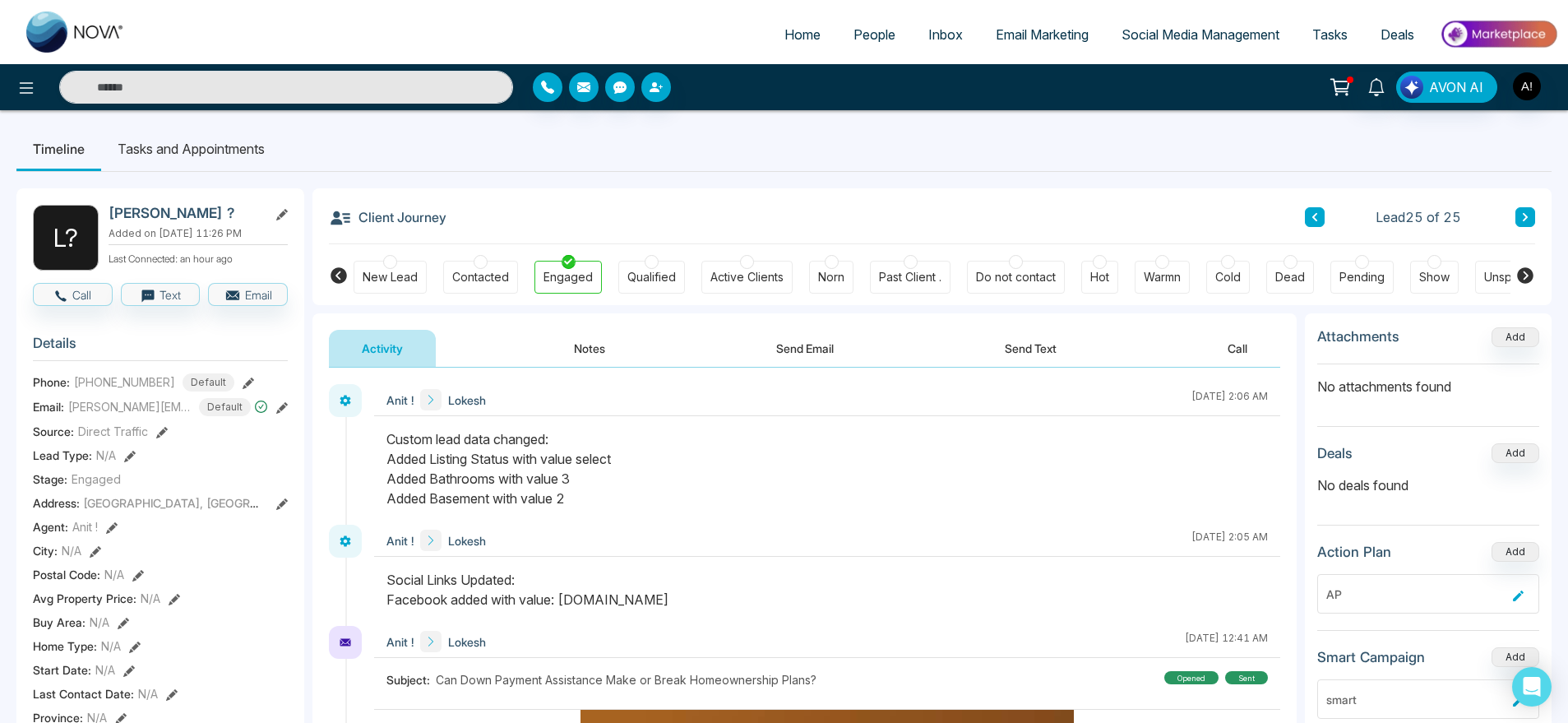
click at [634, 511] on div "Anit ! Lokesh October 14 2025 | 2:06 AM" at bounding box center [804, 454] width 951 height 140
click at [634, 511] on div at bounding box center [827, 476] width 906 height 95
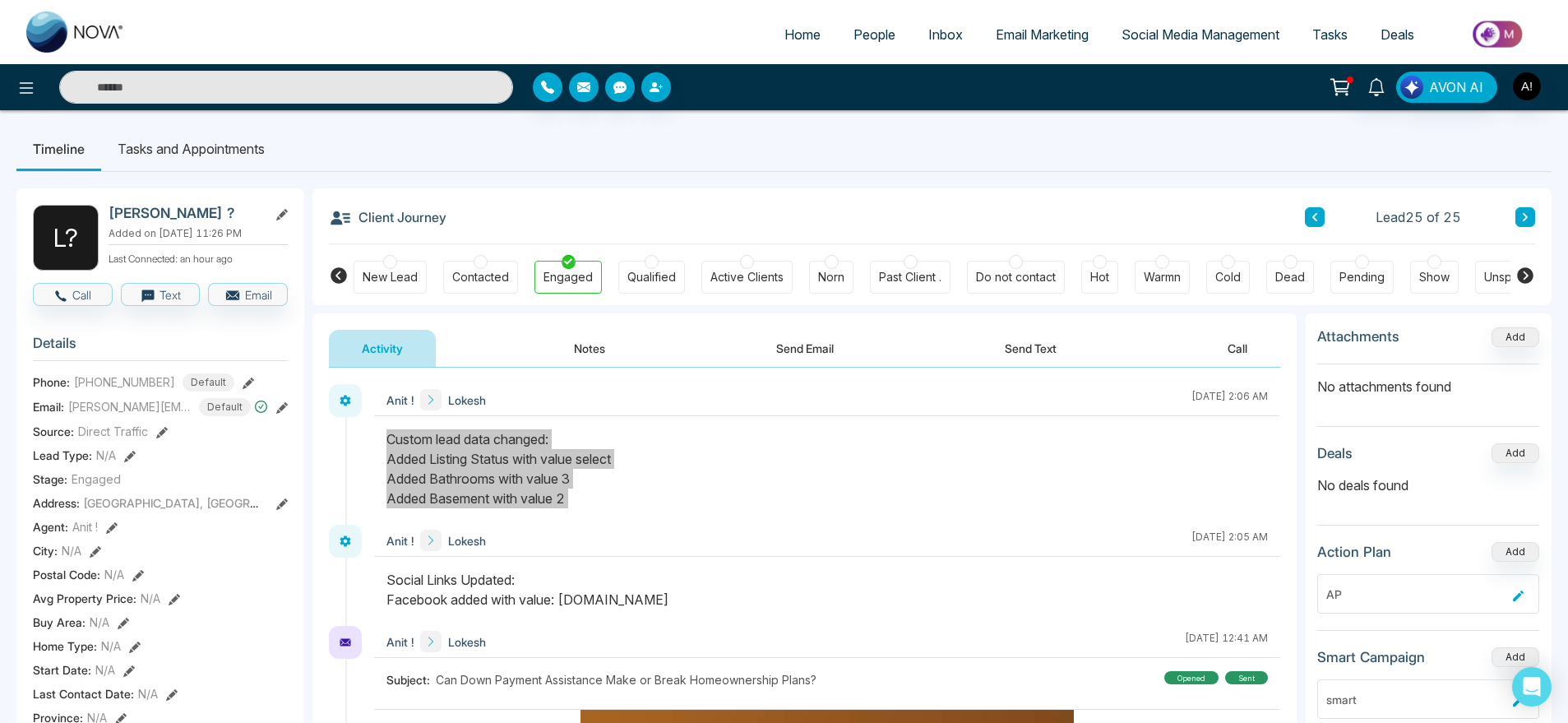
drag, startPoint x: 634, startPoint y: 511, endPoint x: 365, endPoint y: 430, distance: 280.9
click at [365, 430] on div "Anit ! Lokesh October 14 2025 | 2:06 AM" at bounding box center [804, 454] width 951 height 140
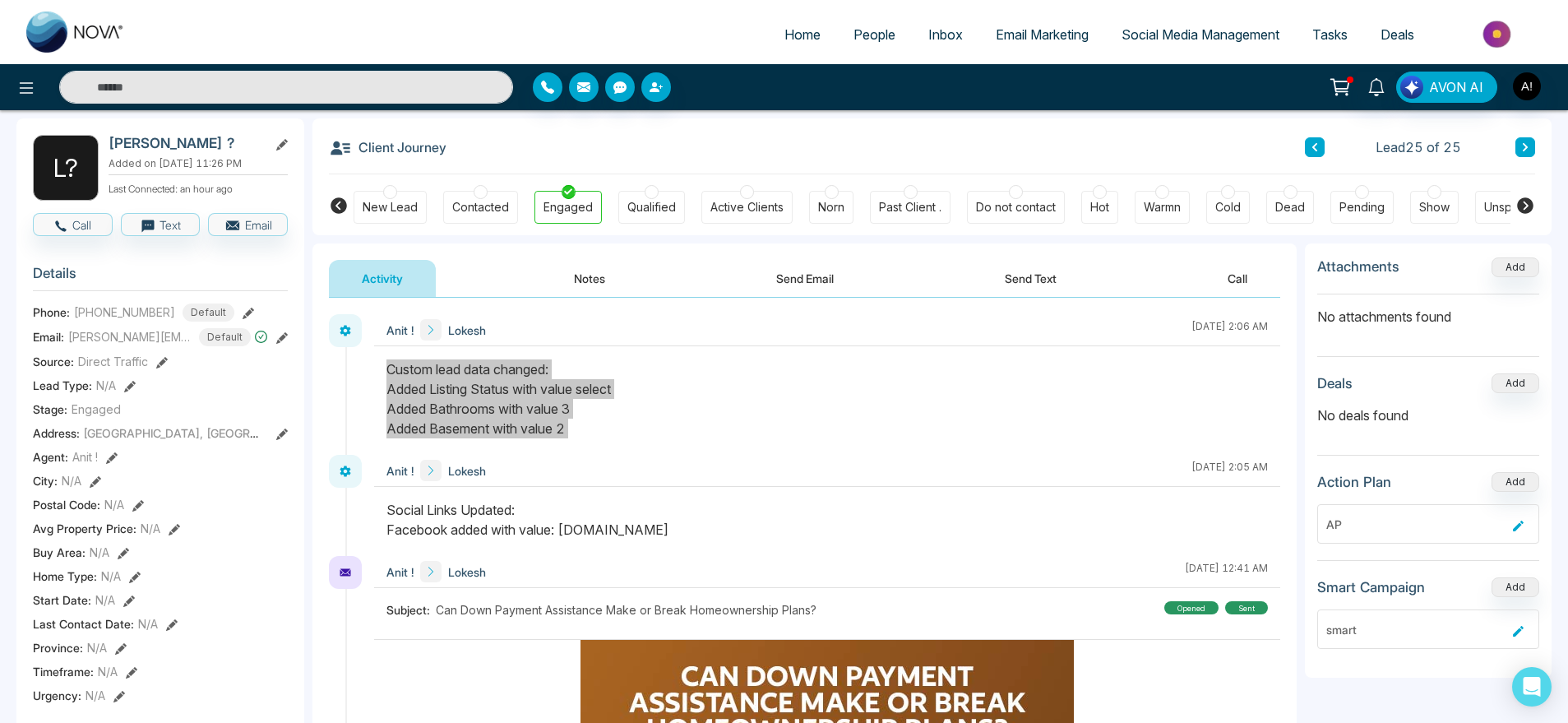
scroll to position [71, 0]
click at [643, 392] on div "Custom lead data changed: Added Listing Status with value select Added Bathroom…" at bounding box center [827, 398] width 881 height 79
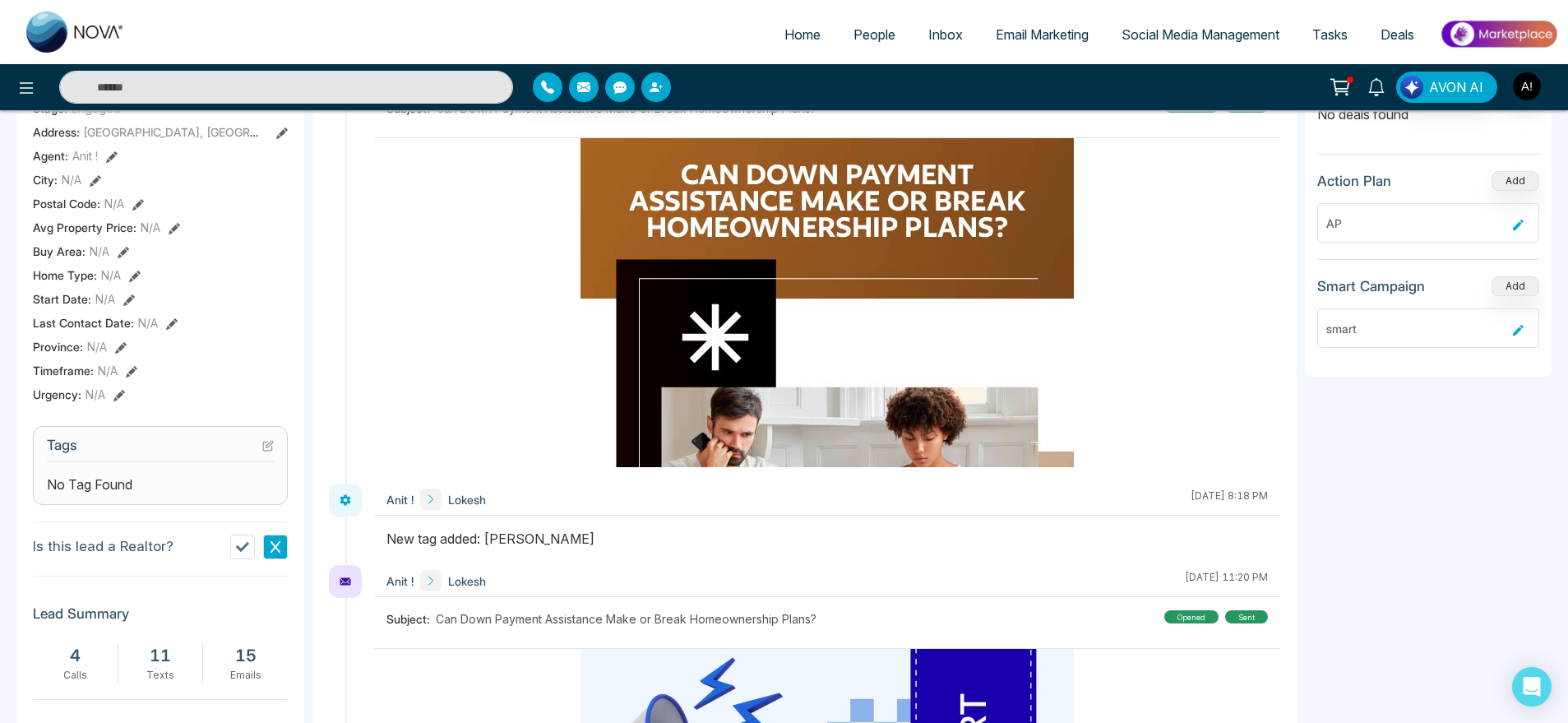
scroll to position [373, 0]
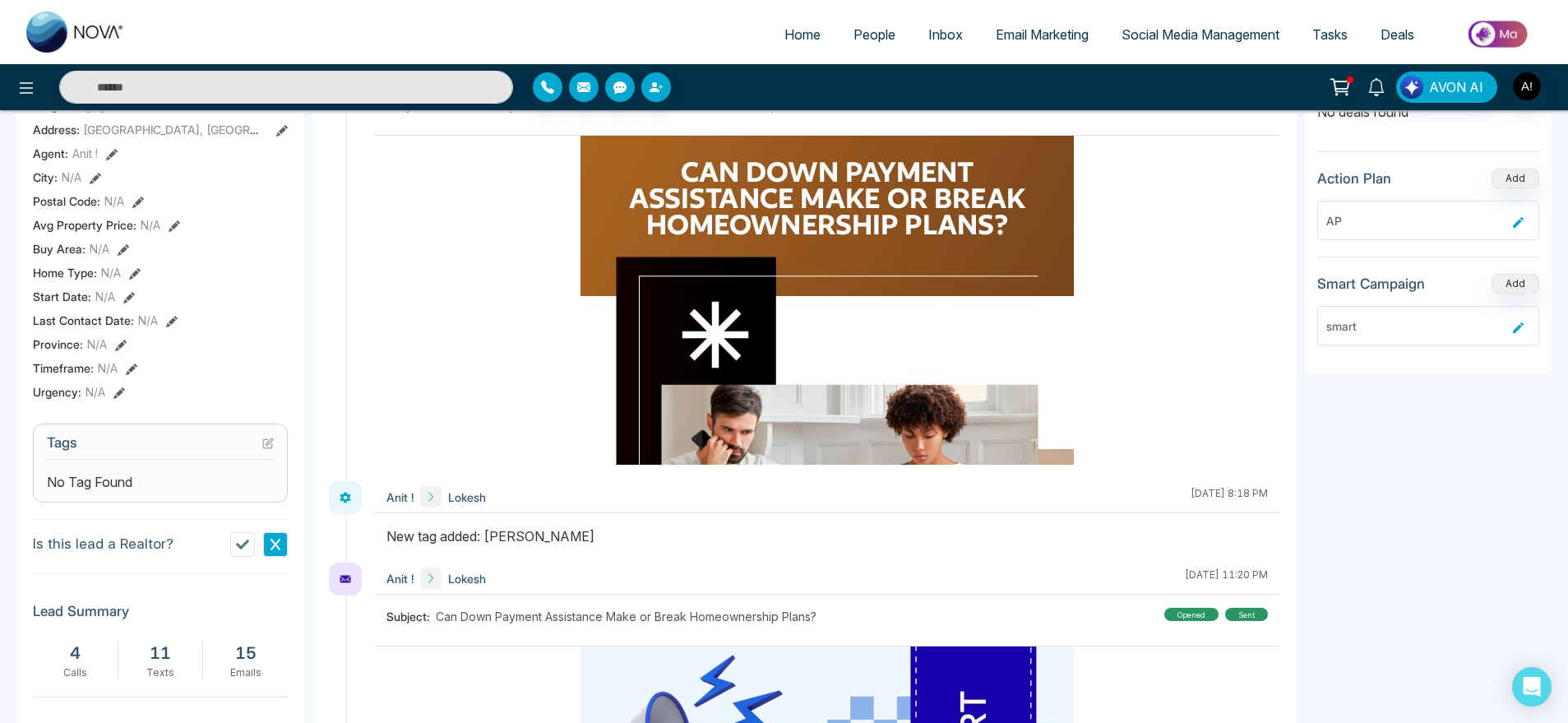
click at [166, 324] on icon at bounding box center [172, 322] width 12 height 12
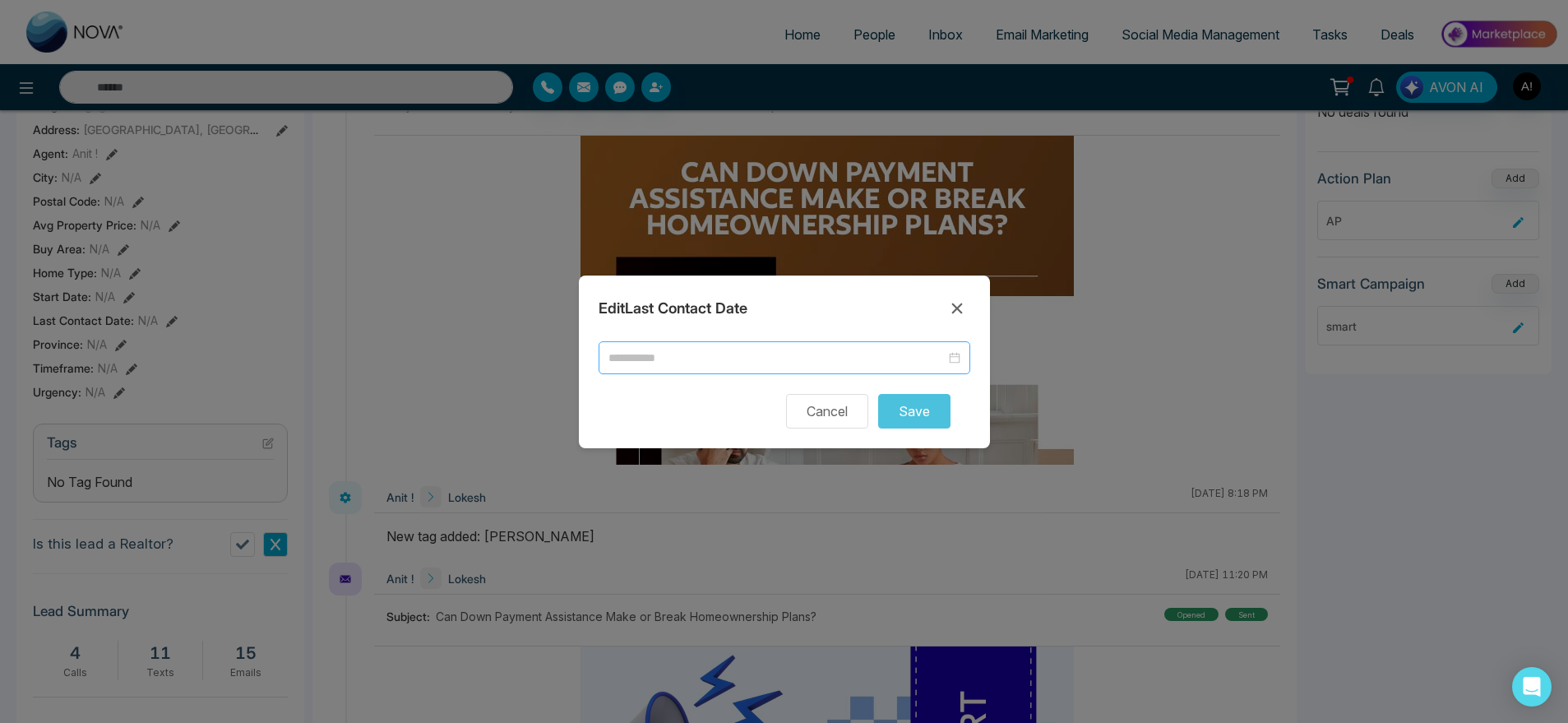
click at [731, 367] on div at bounding box center [784, 358] width 371 height 33
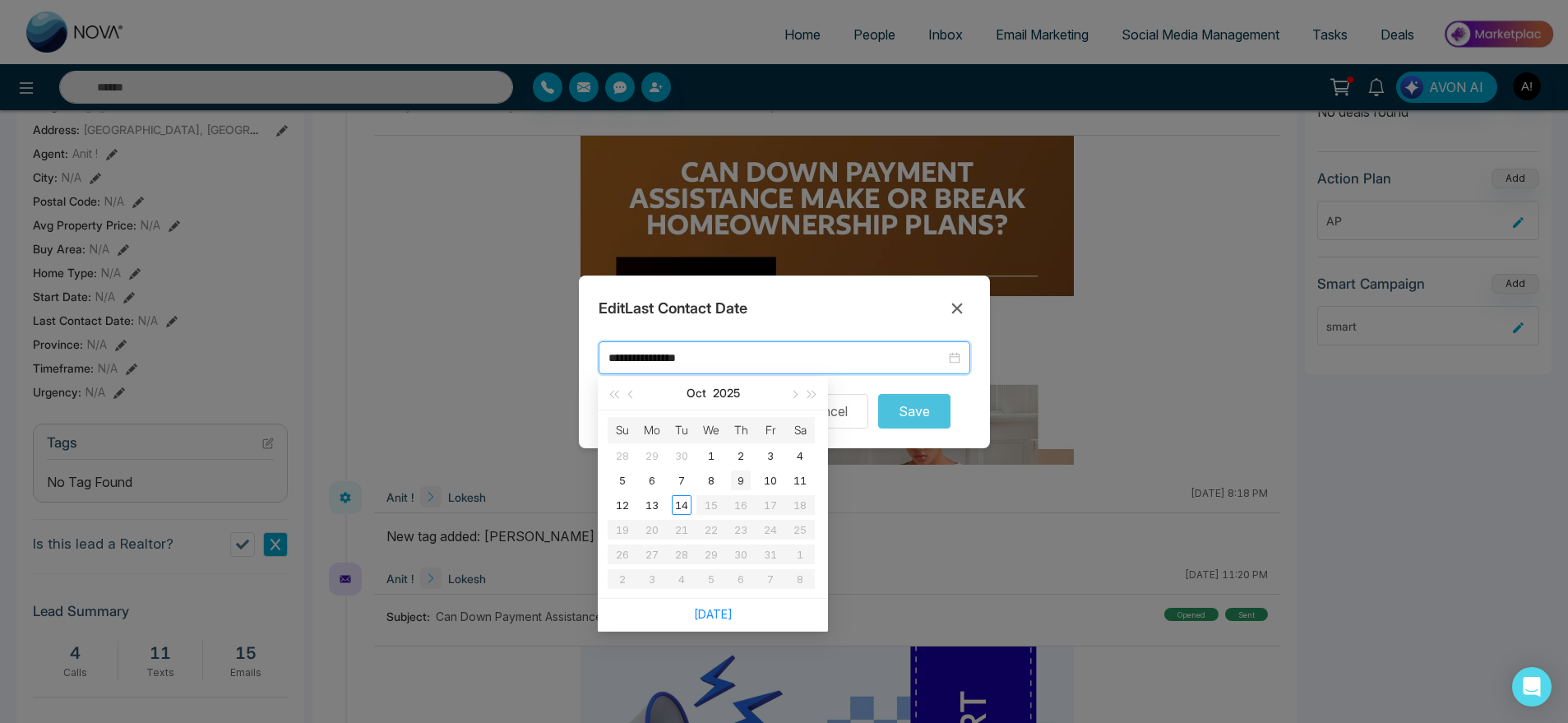
type input "**********"
click at [678, 507] on div "14" at bounding box center [681, 505] width 19 height 19
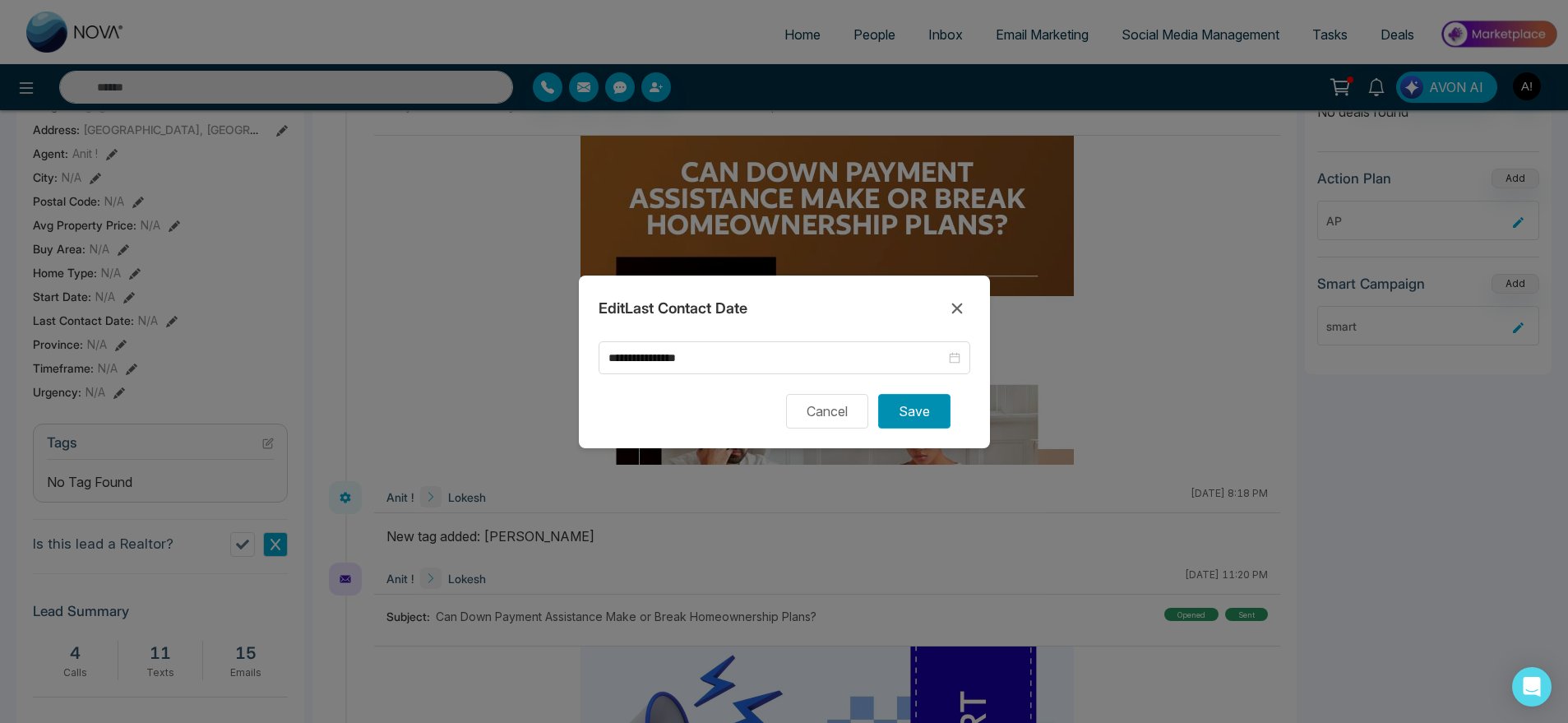
click at [919, 407] on button "Save" at bounding box center [914, 410] width 72 height 34
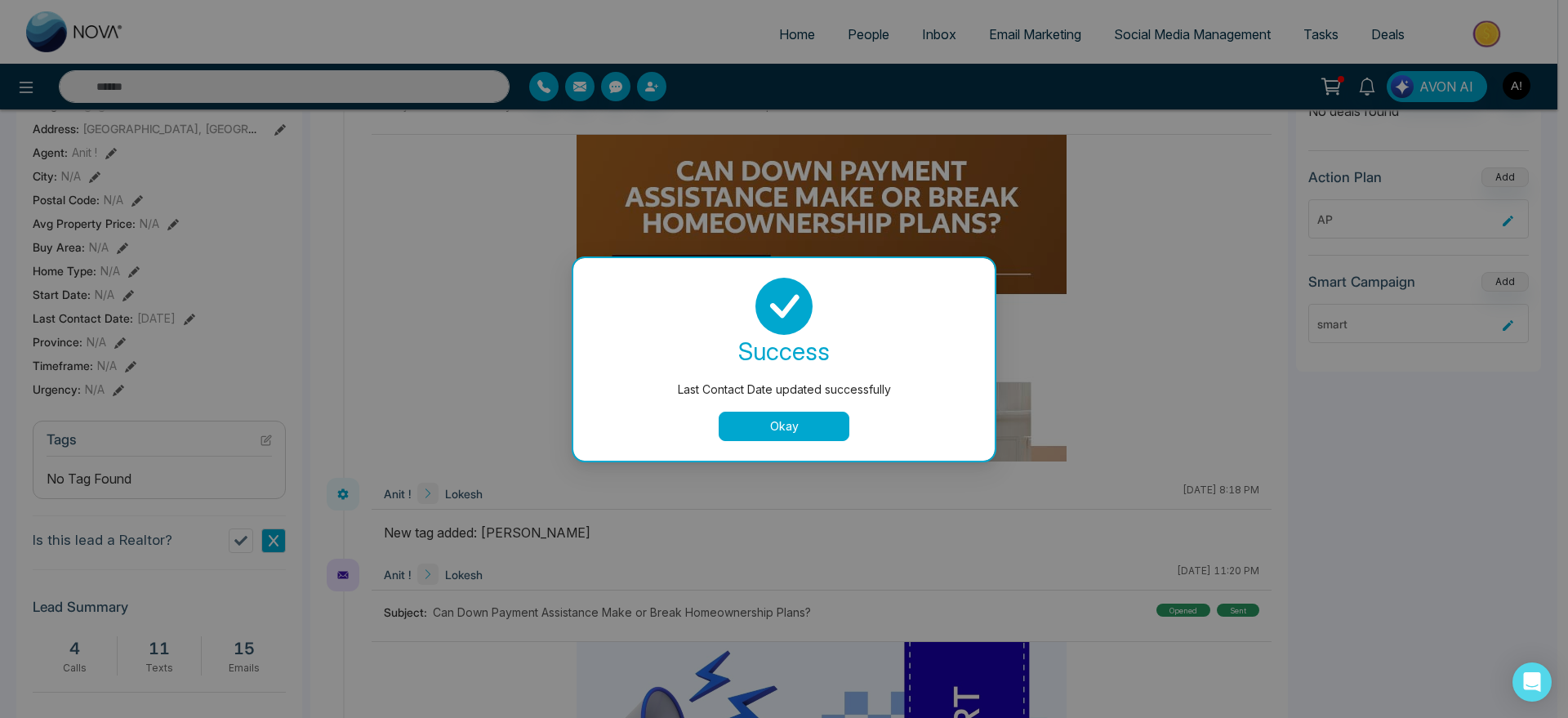
click at [770, 437] on button "Okay" at bounding box center [783, 426] width 131 height 29
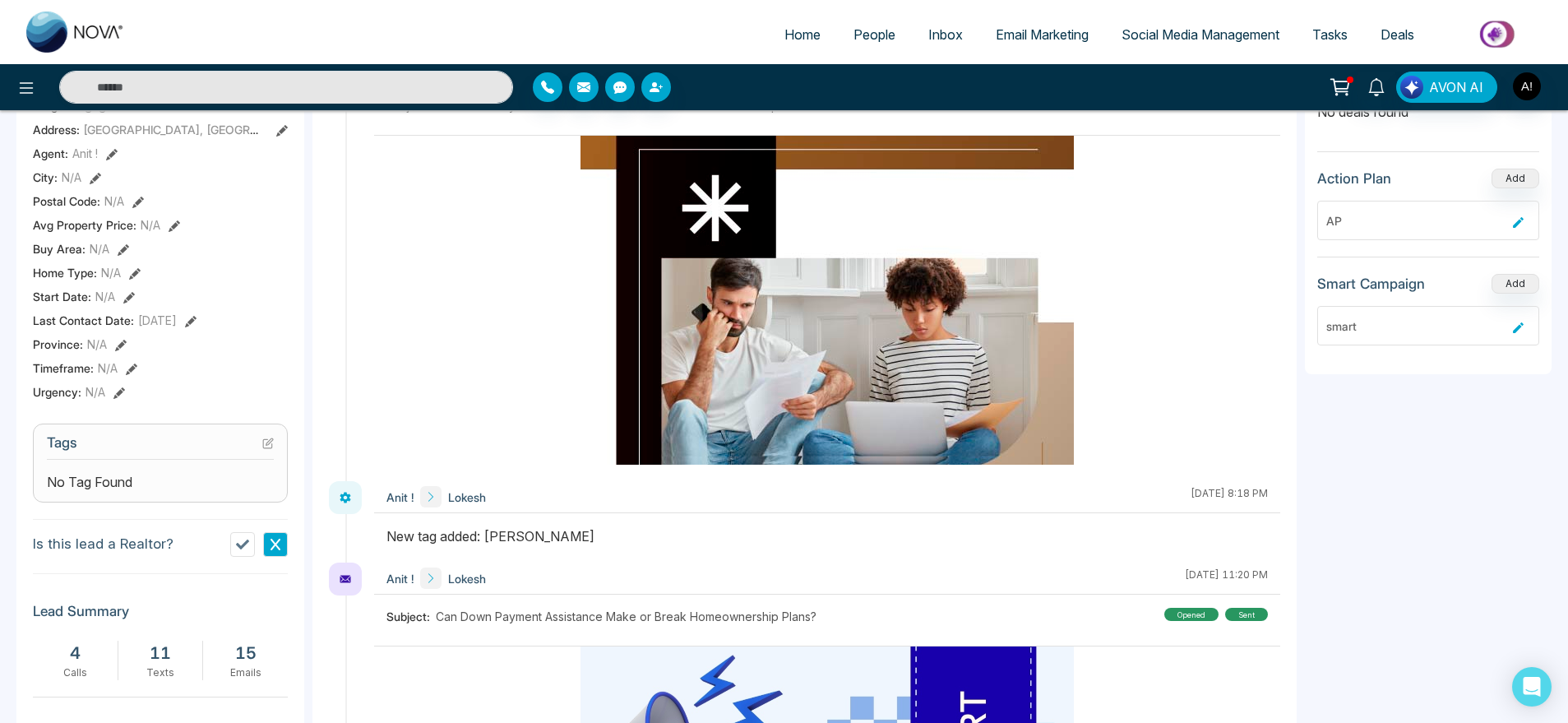
scroll to position [0, 0]
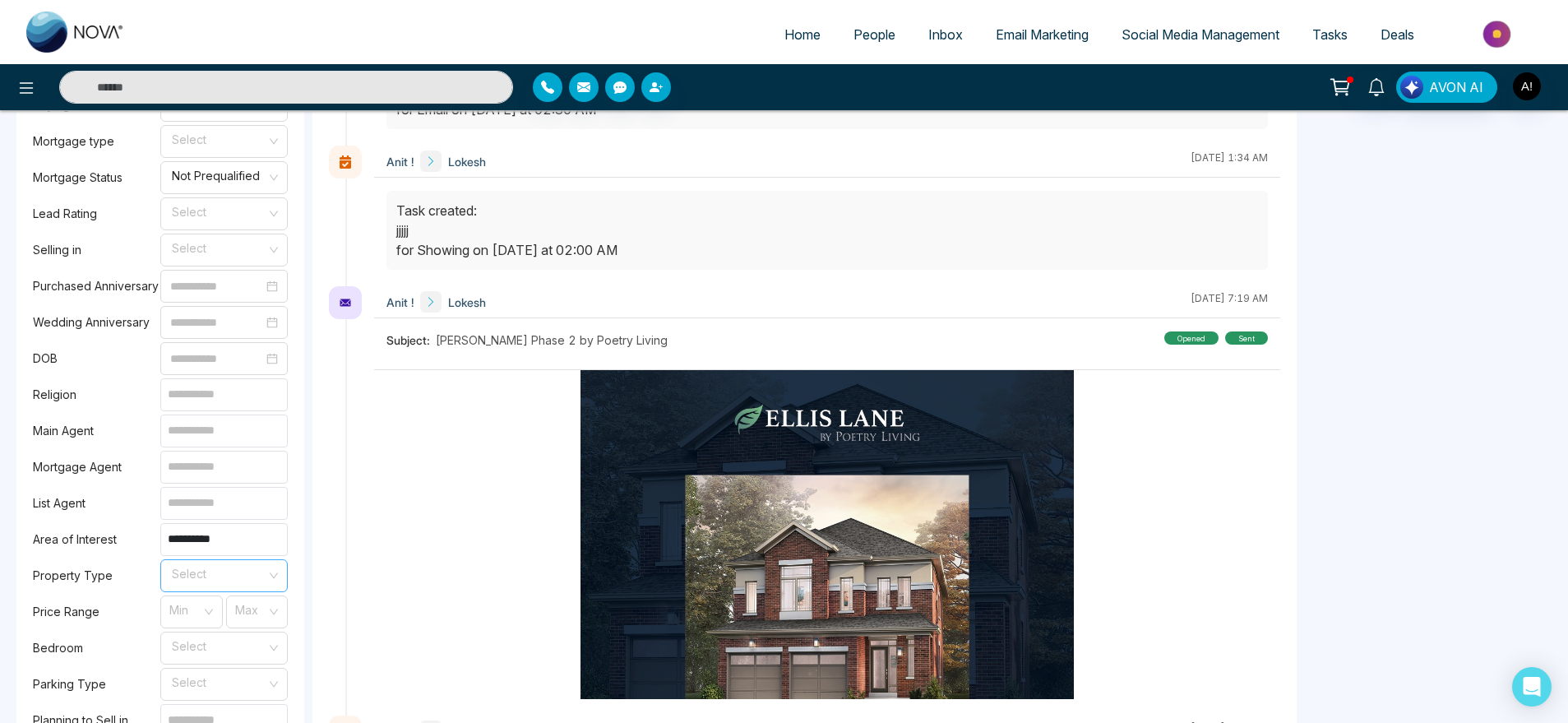
scroll to position [1187, 0]
click at [231, 568] on input "search" at bounding box center [218, 571] width 96 height 24
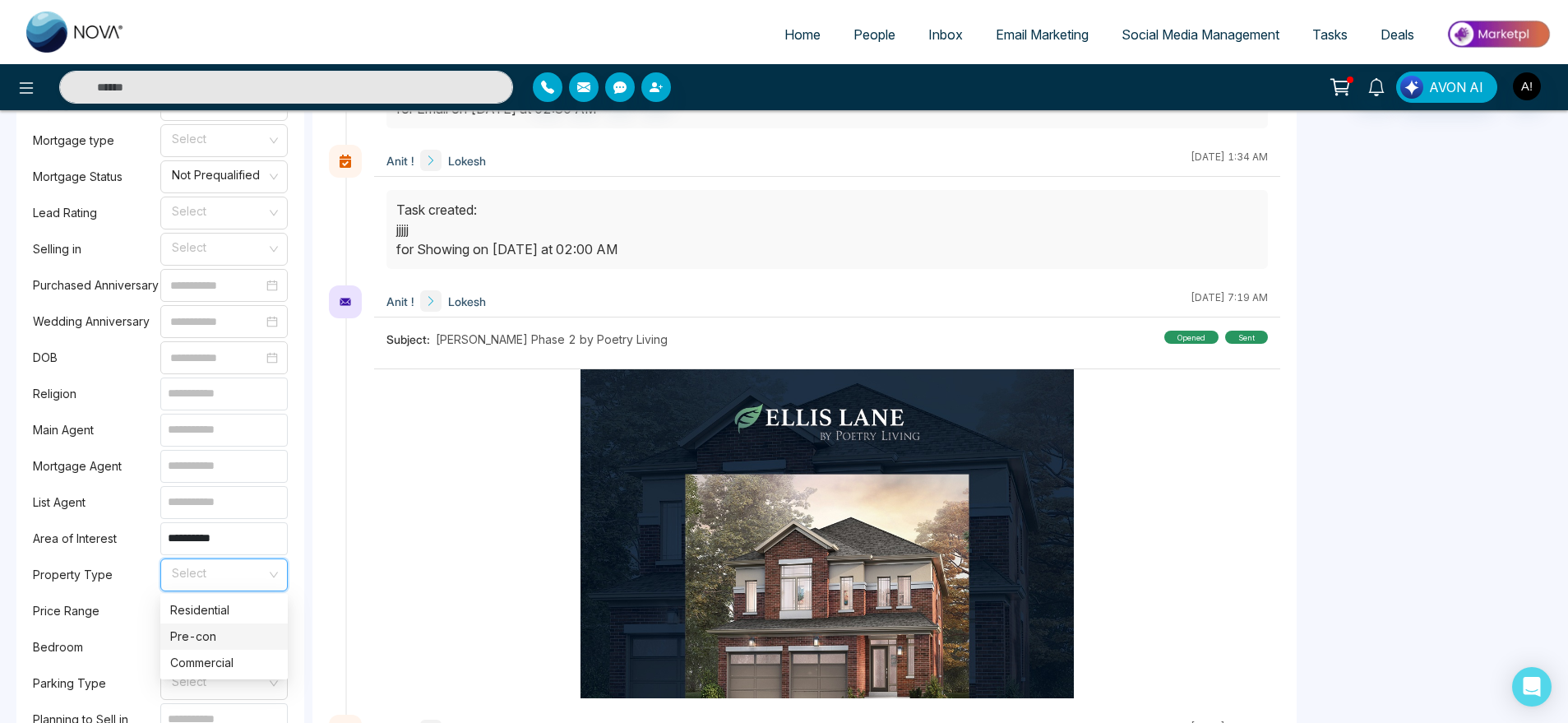
click at [234, 628] on div "Pre-con" at bounding box center [224, 636] width 108 height 19
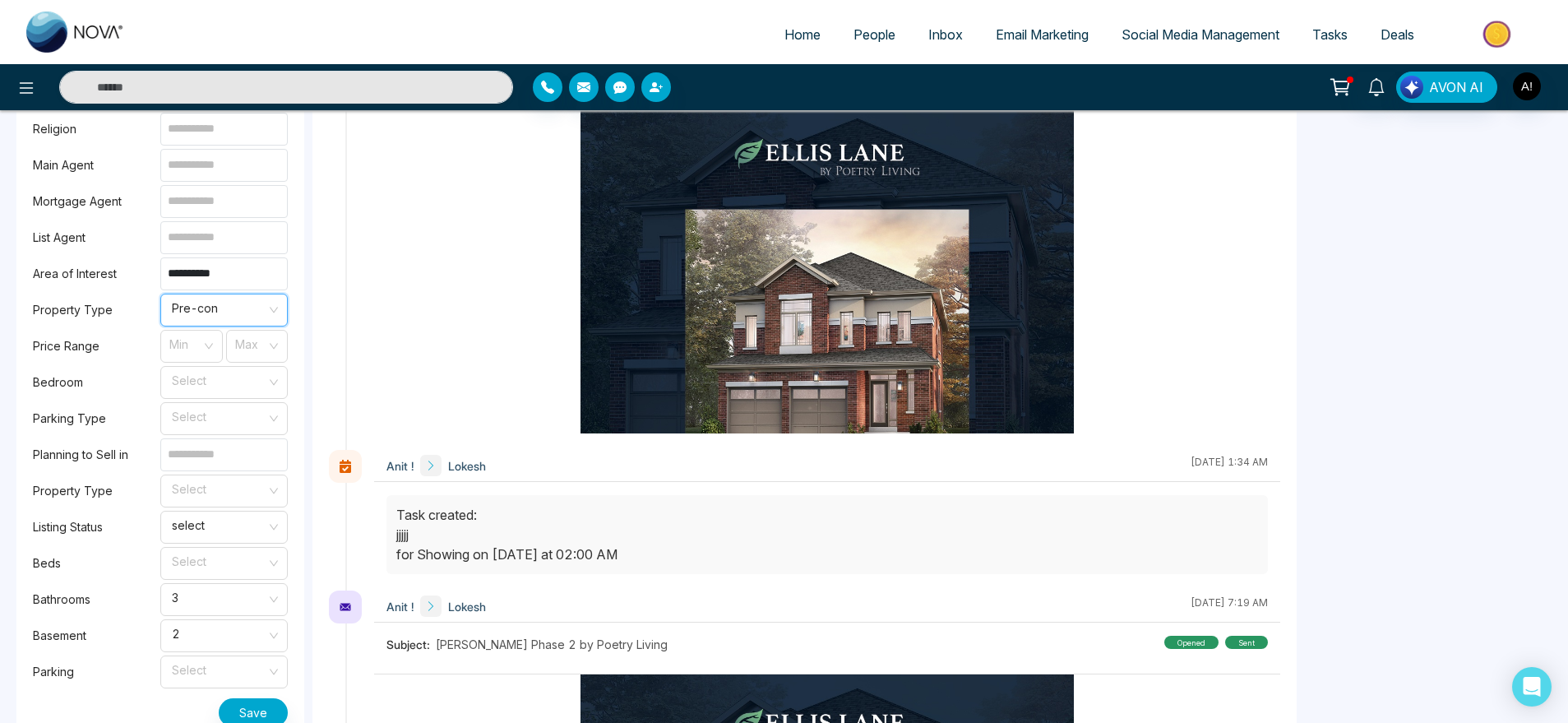
scroll to position [1573, 0]
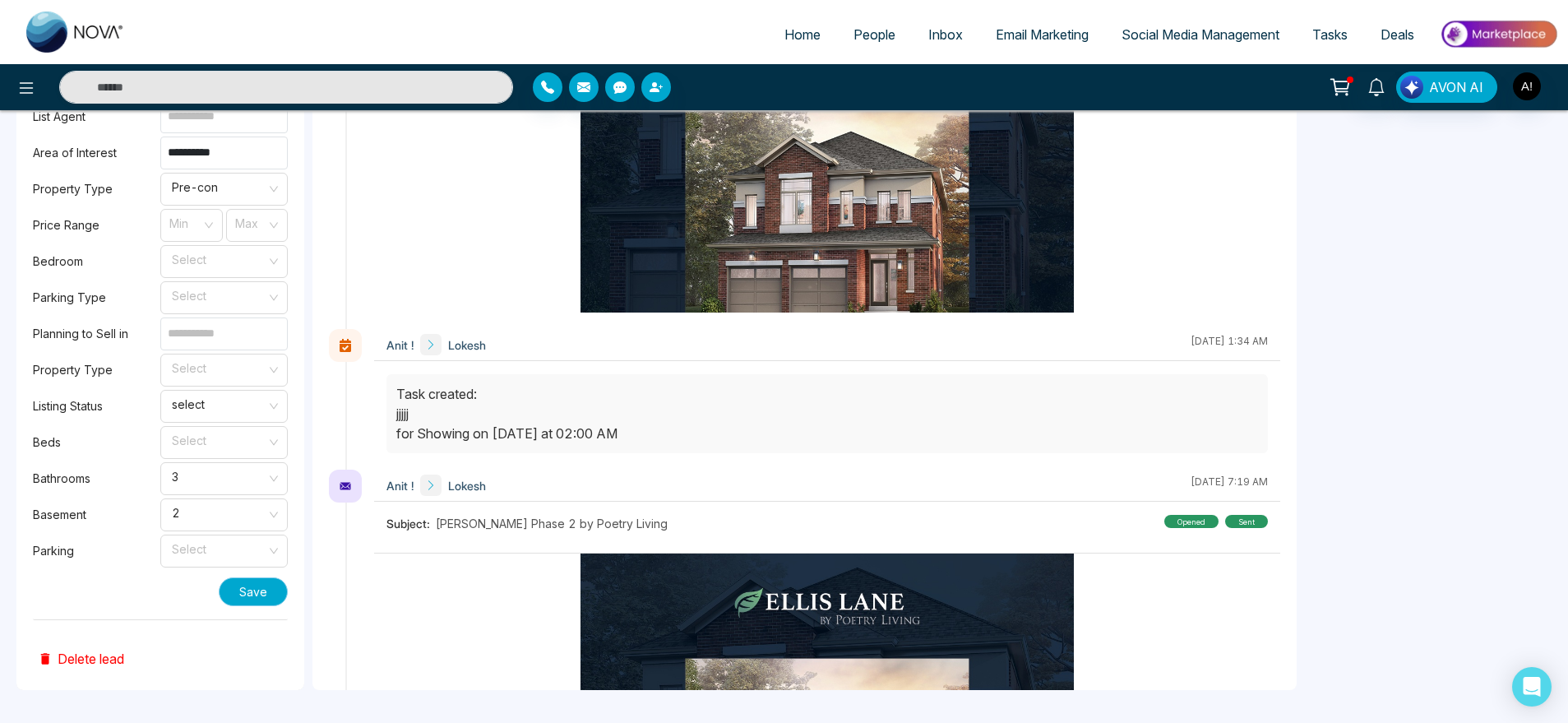
click at [268, 588] on button "Save" at bounding box center [252, 591] width 69 height 29
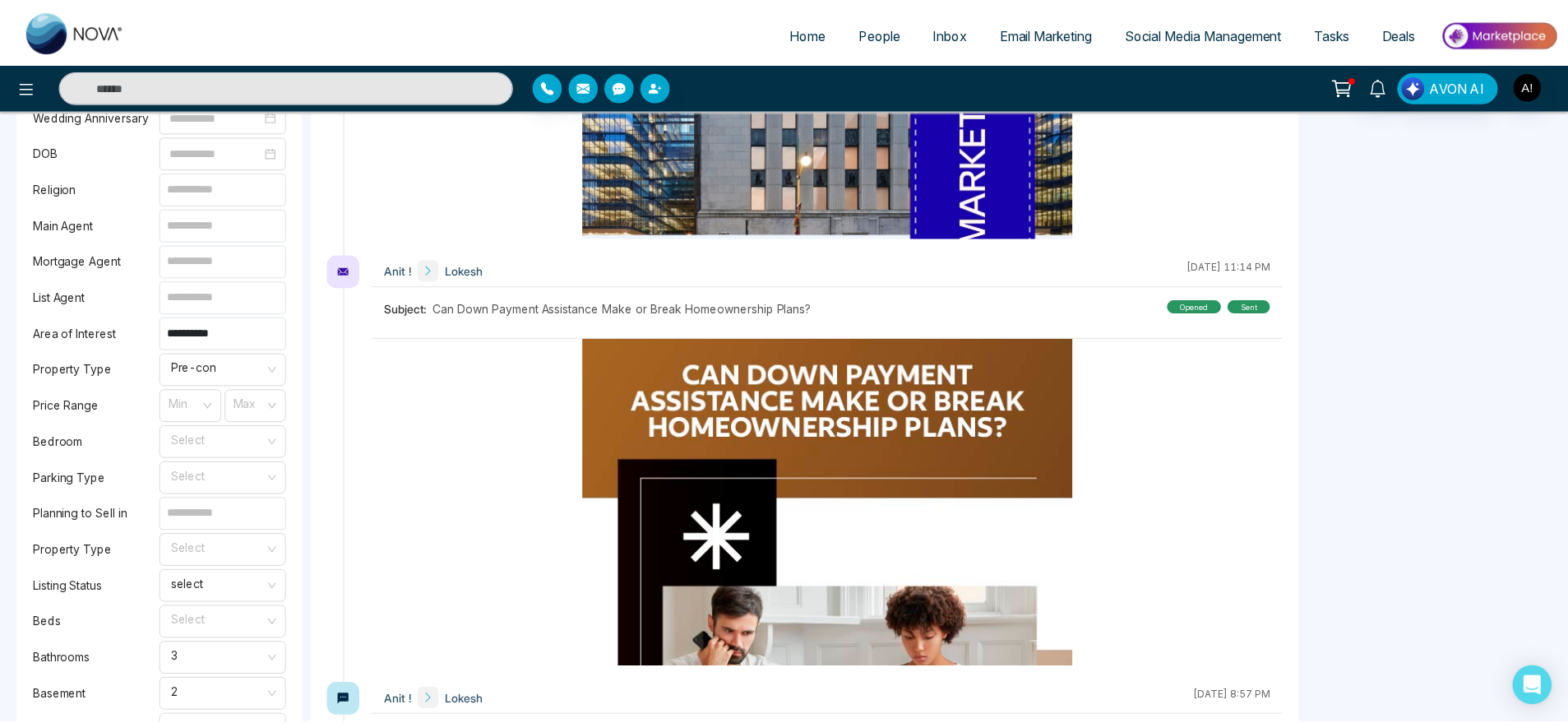
scroll to position [990, 0]
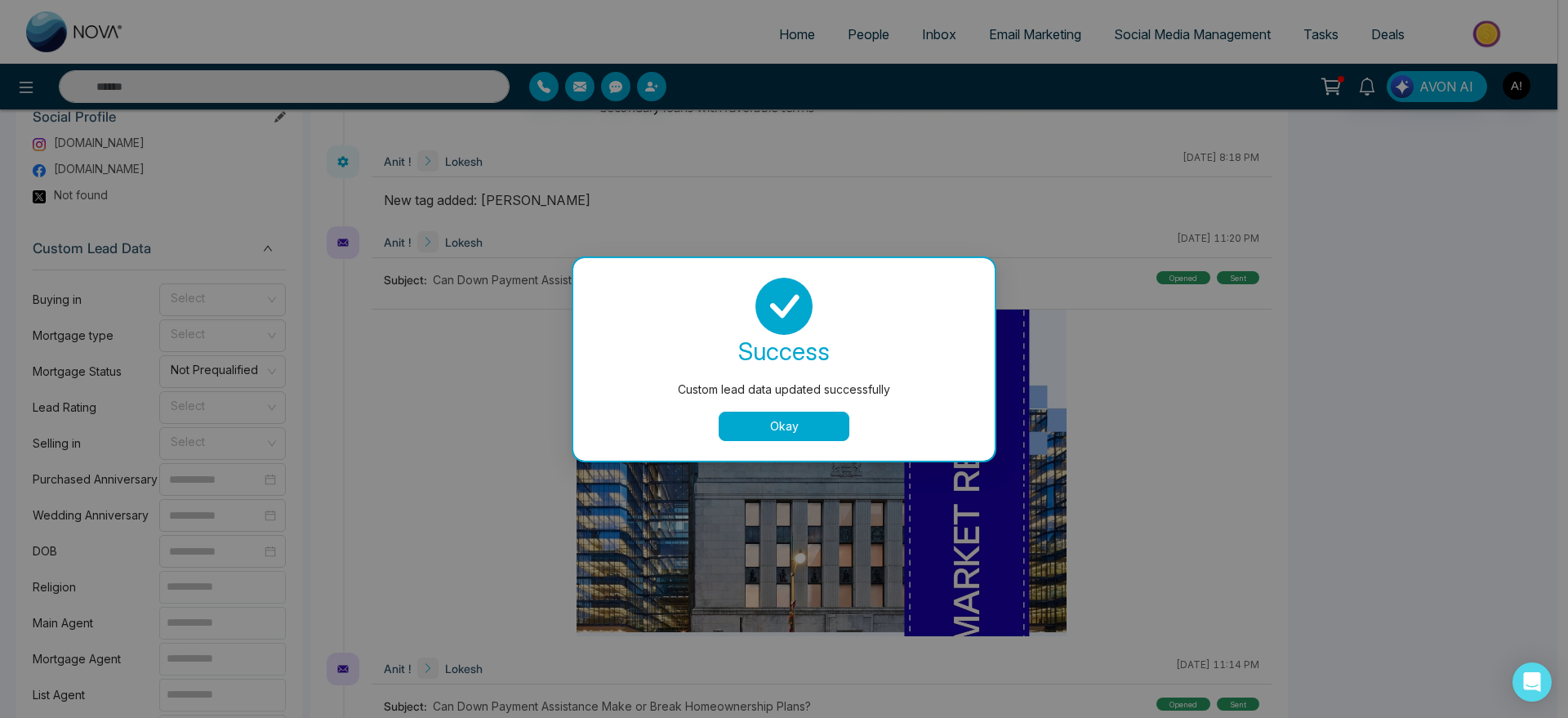
click at [802, 416] on button "Okay" at bounding box center [783, 426] width 131 height 29
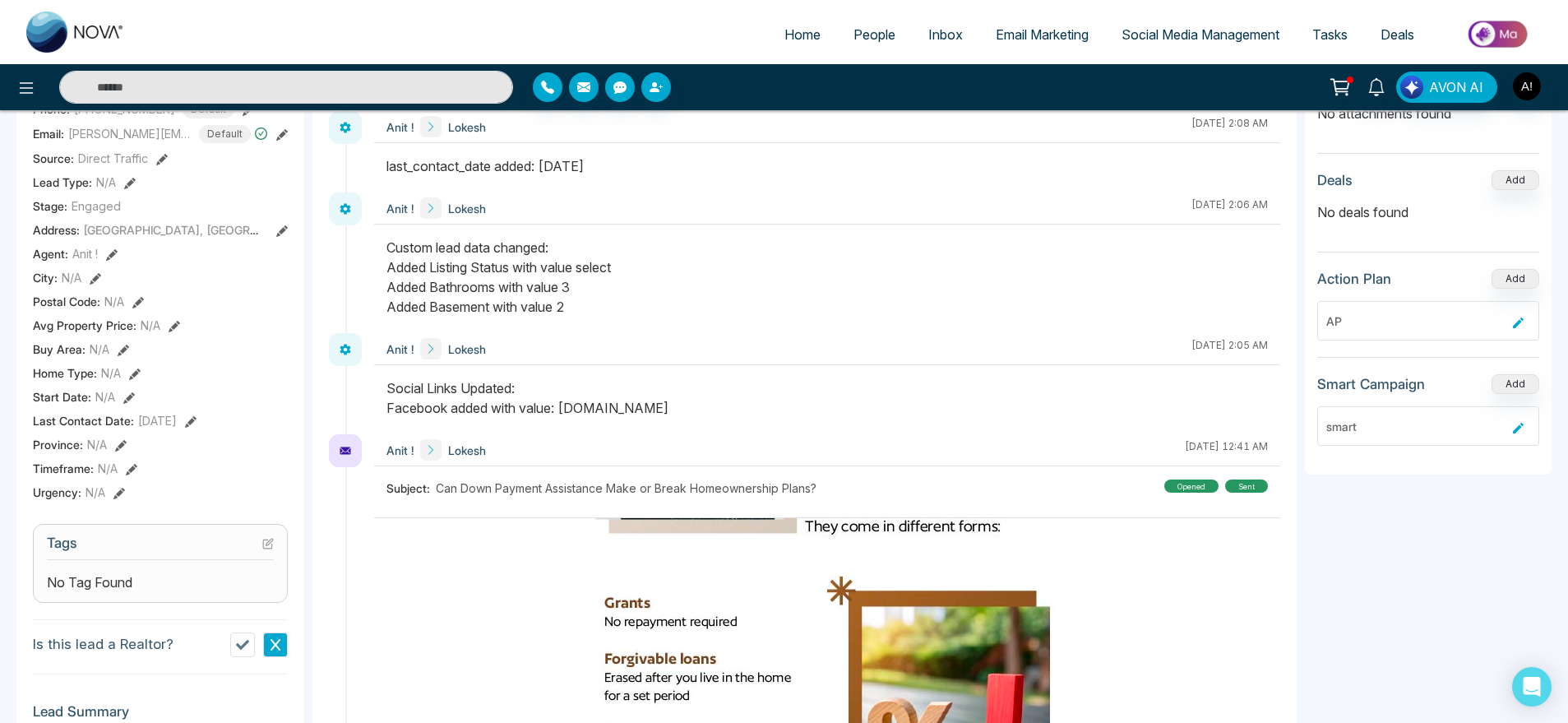
scroll to position [0, 0]
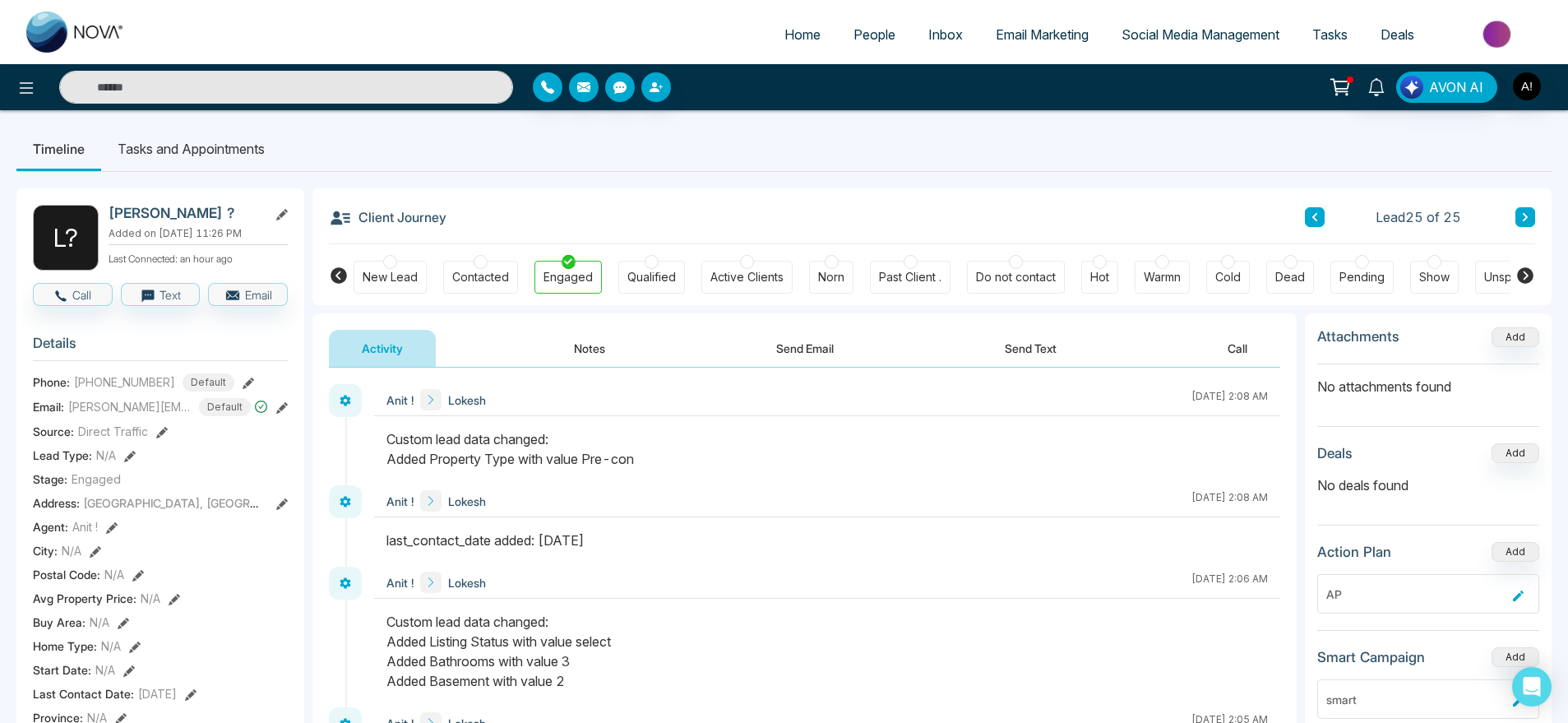
click at [1113, 271] on div "Hot" at bounding box center [1099, 277] width 37 height 33
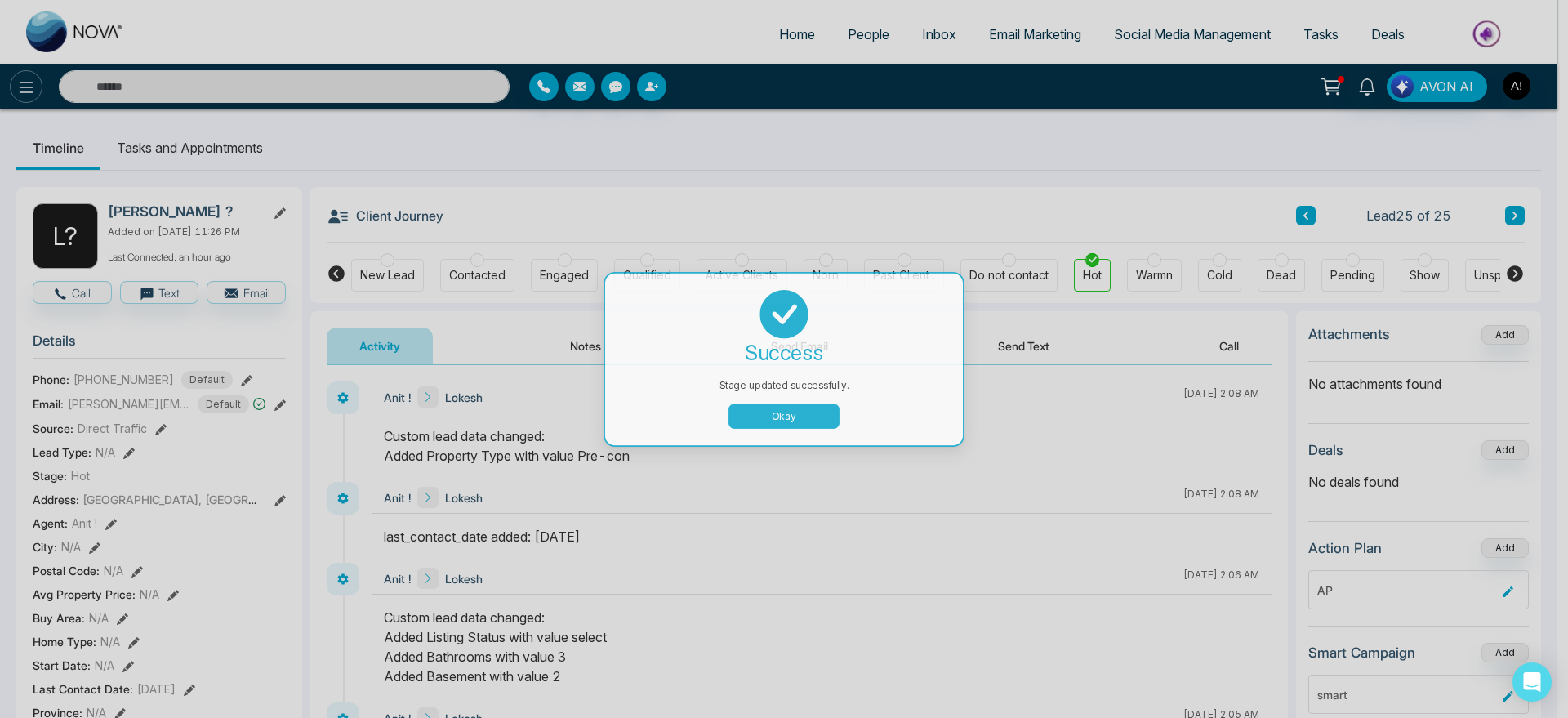
click at [25, 98] on div "Stage updated successfully. success Stage updated successfully. Okay" at bounding box center [784, 359] width 1568 height 718
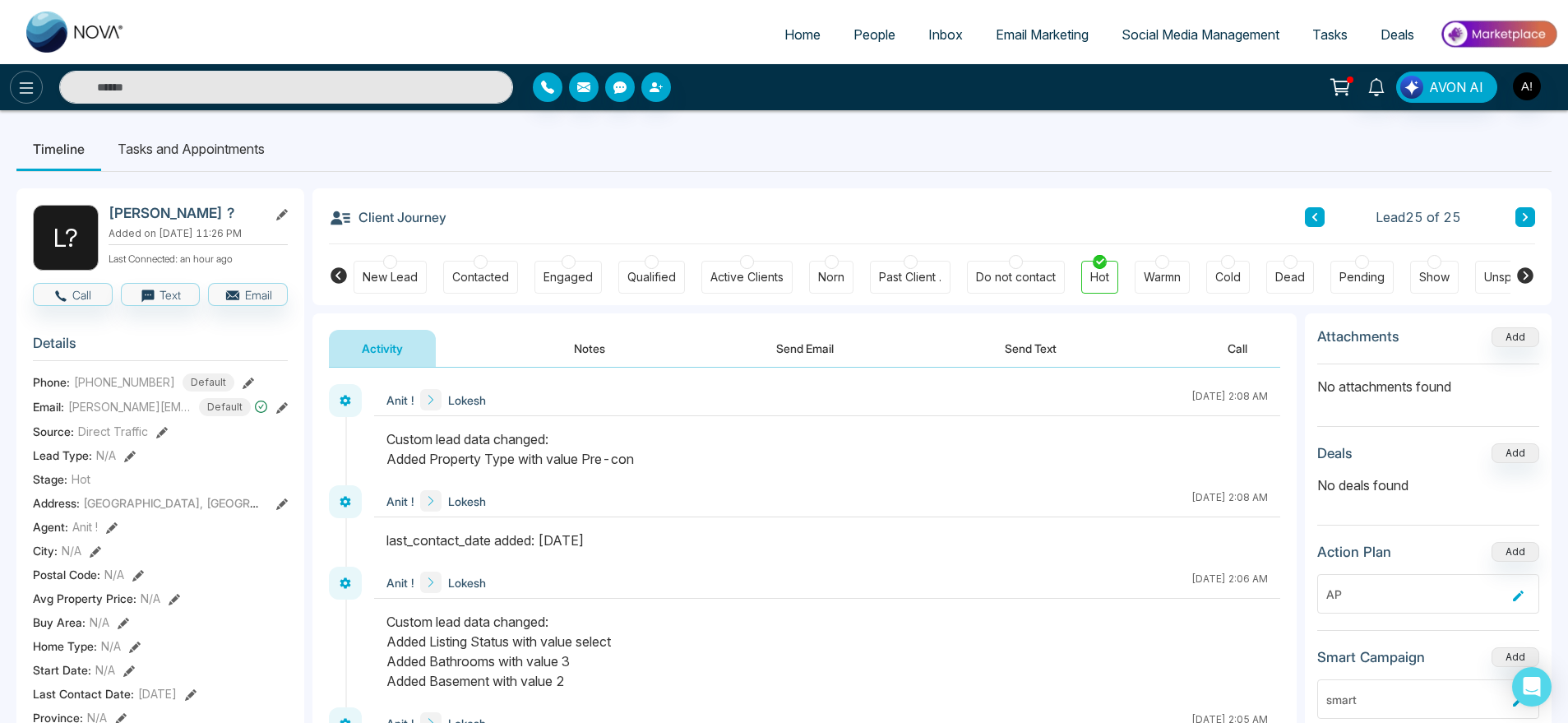
click at [25, 98] on button at bounding box center [26, 88] width 33 height 33
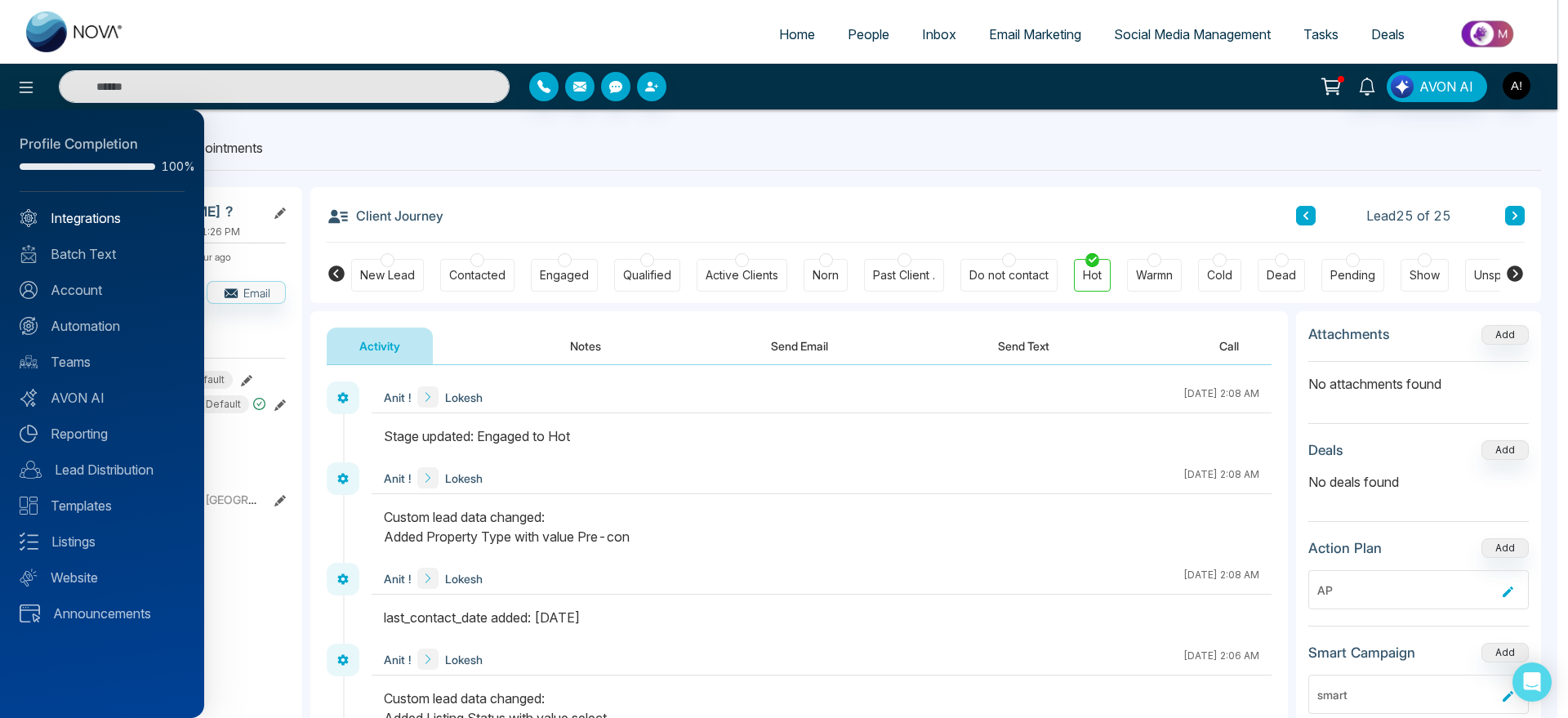
click at [130, 220] on link "Integrations" at bounding box center [102, 218] width 165 height 19
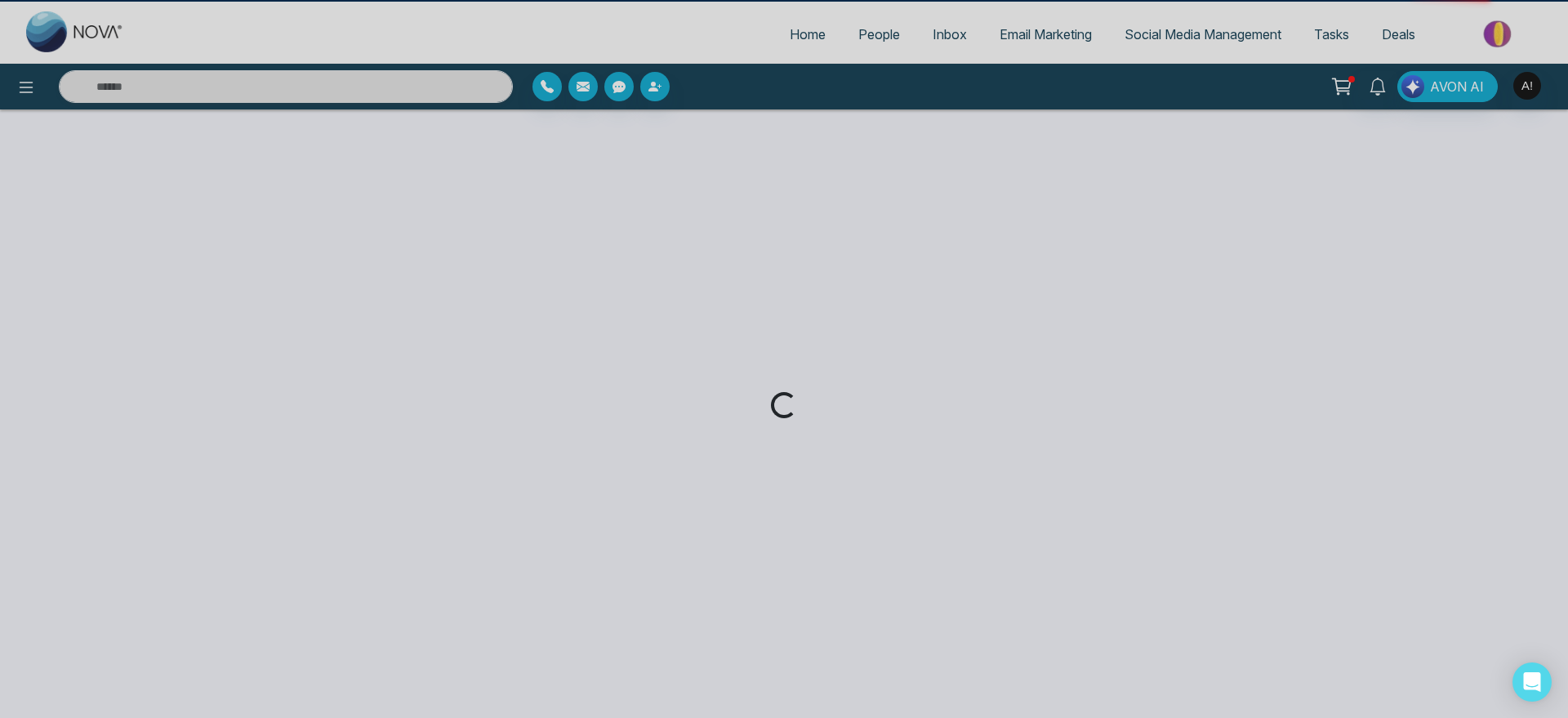
click at [130, 220] on div "Loading..." at bounding box center [784, 359] width 1568 height 718
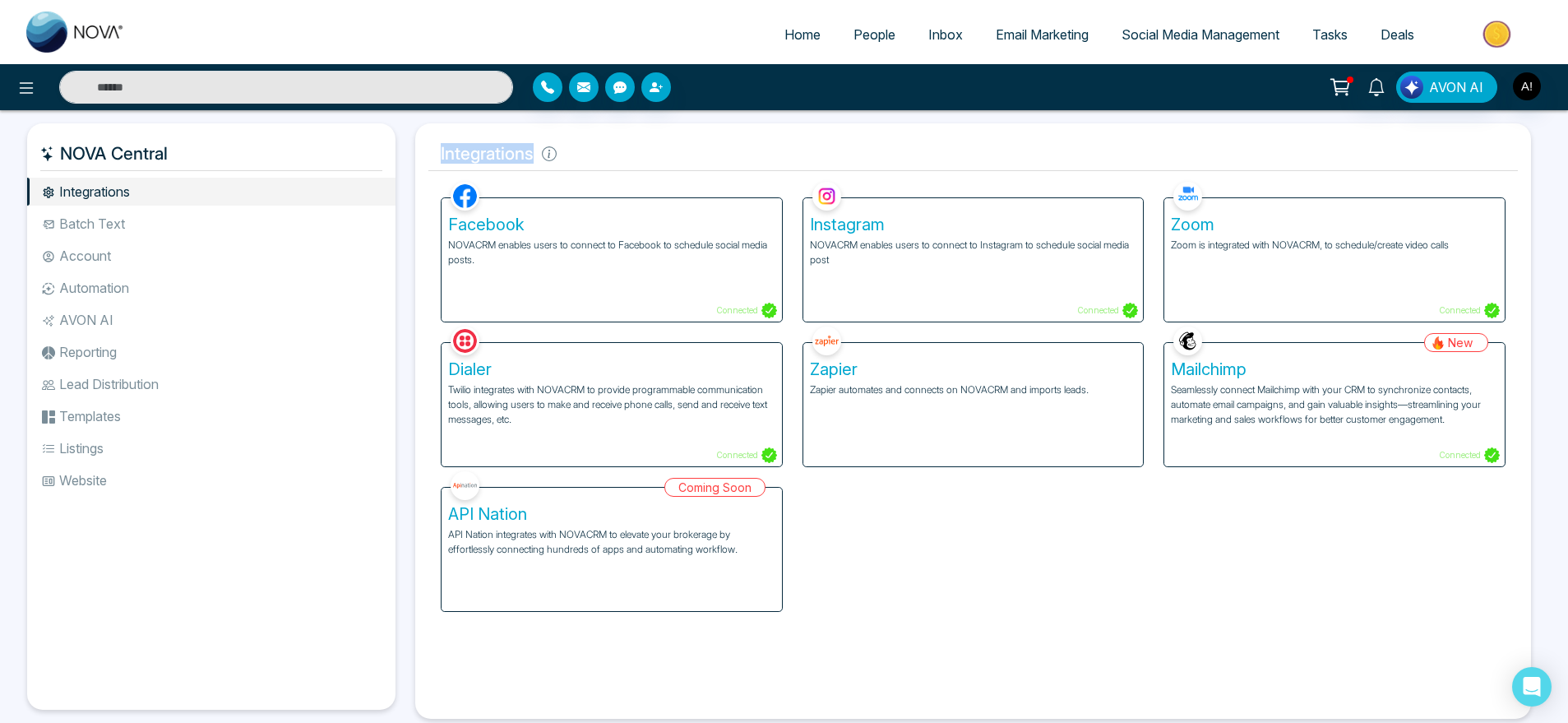
drag, startPoint x: 428, startPoint y: 156, endPoint x: 650, endPoint y: 134, distance: 223.1
click at [650, 134] on div "Integrations Facebook NOVACRM enables users to connect to Facebook to schedule …" at bounding box center [973, 421] width 1116 height 595
drag, startPoint x: 427, startPoint y: 149, endPoint x: 641, endPoint y: 141, distance: 214.1
click at [641, 141] on div "Integrations Facebook NOVACRM enables users to connect to Facebook to schedule …" at bounding box center [973, 421] width 1116 height 595
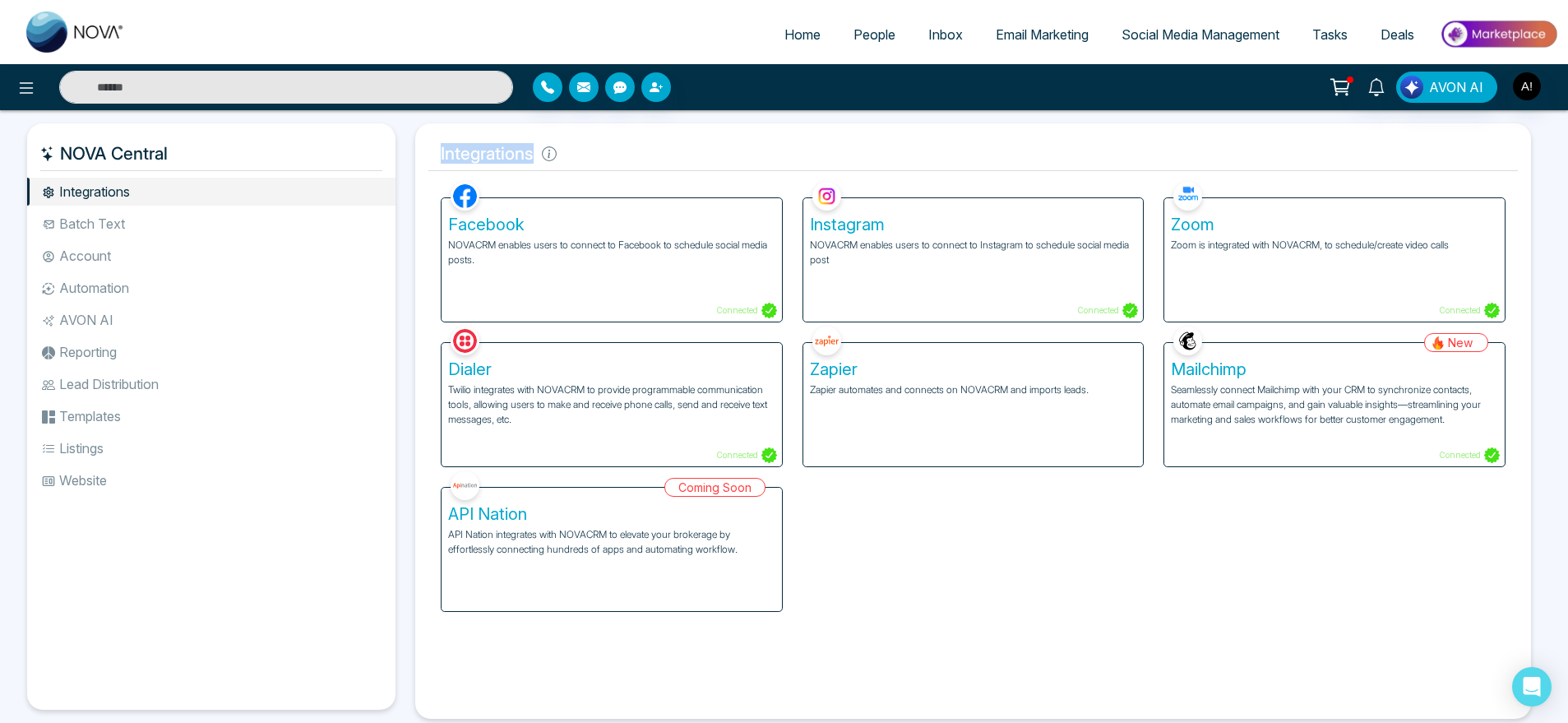
click at [641, 141] on h5 "Integrations" at bounding box center [974, 153] width 1090 height 34
click at [620, 245] on p "NOVACRM enables users to connect to Facebook to schedule social media posts." at bounding box center [612, 252] width 327 height 29
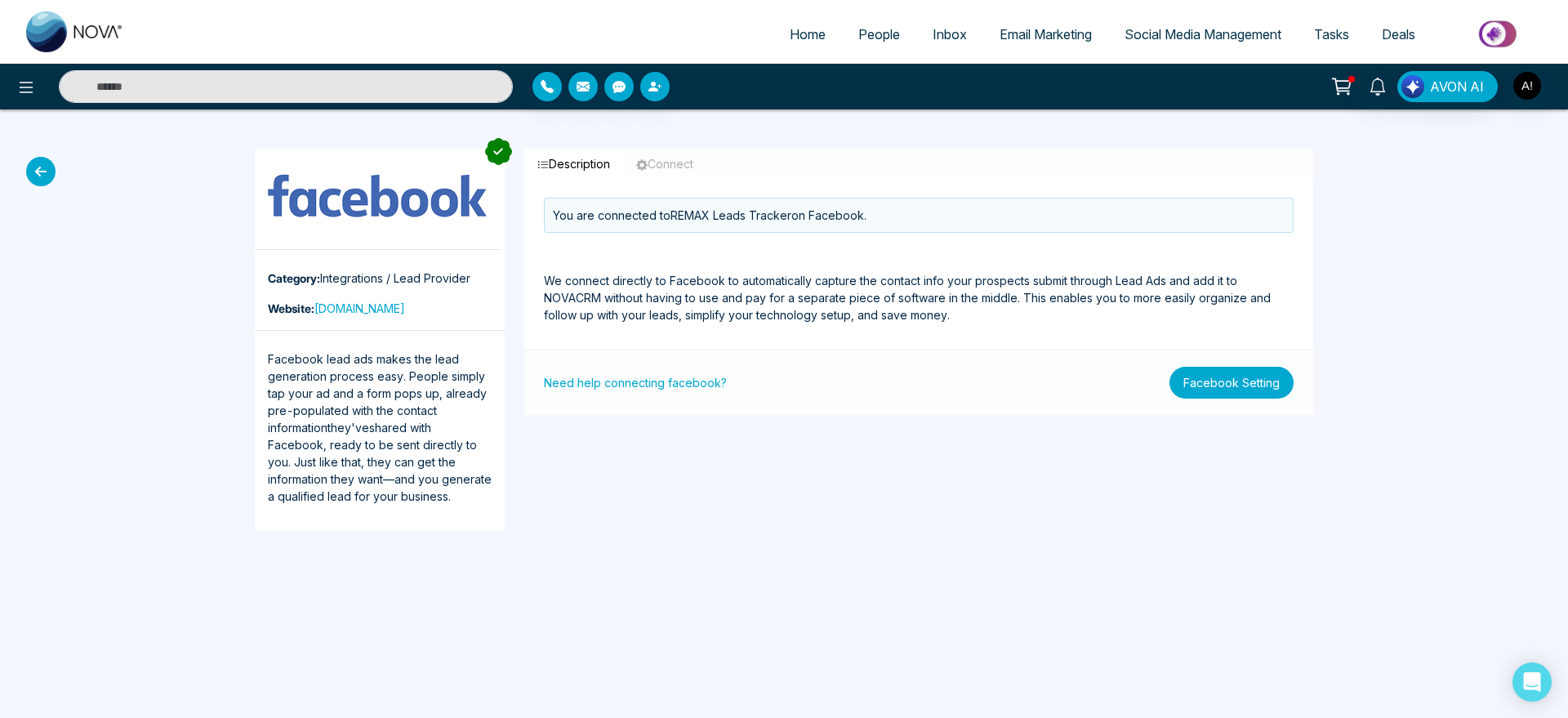
click at [1255, 387] on button "Facebook Setting" at bounding box center [1231, 382] width 124 height 32
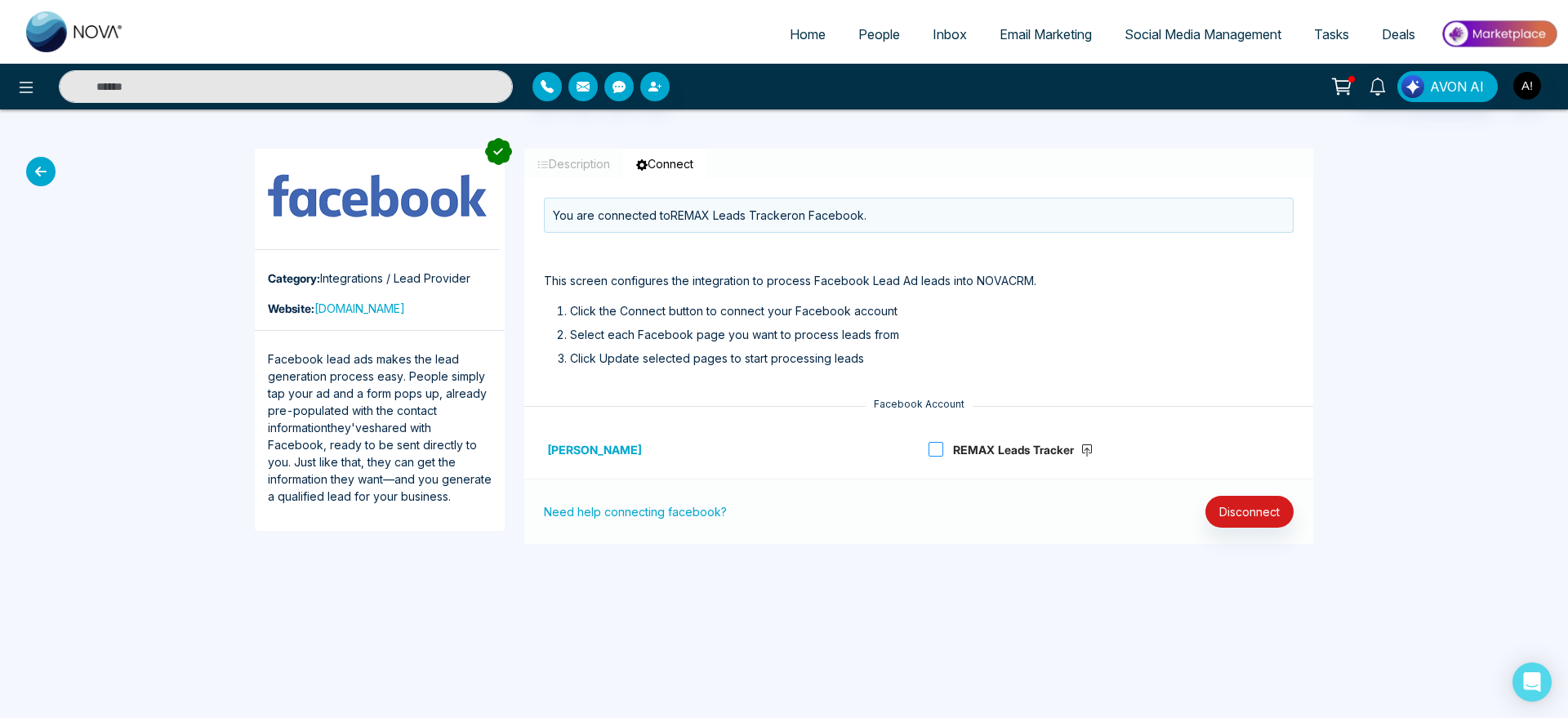
click at [969, 442] on strong "REMAX Leads Tracker" at bounding box center [1023, 449] width 140 height 14
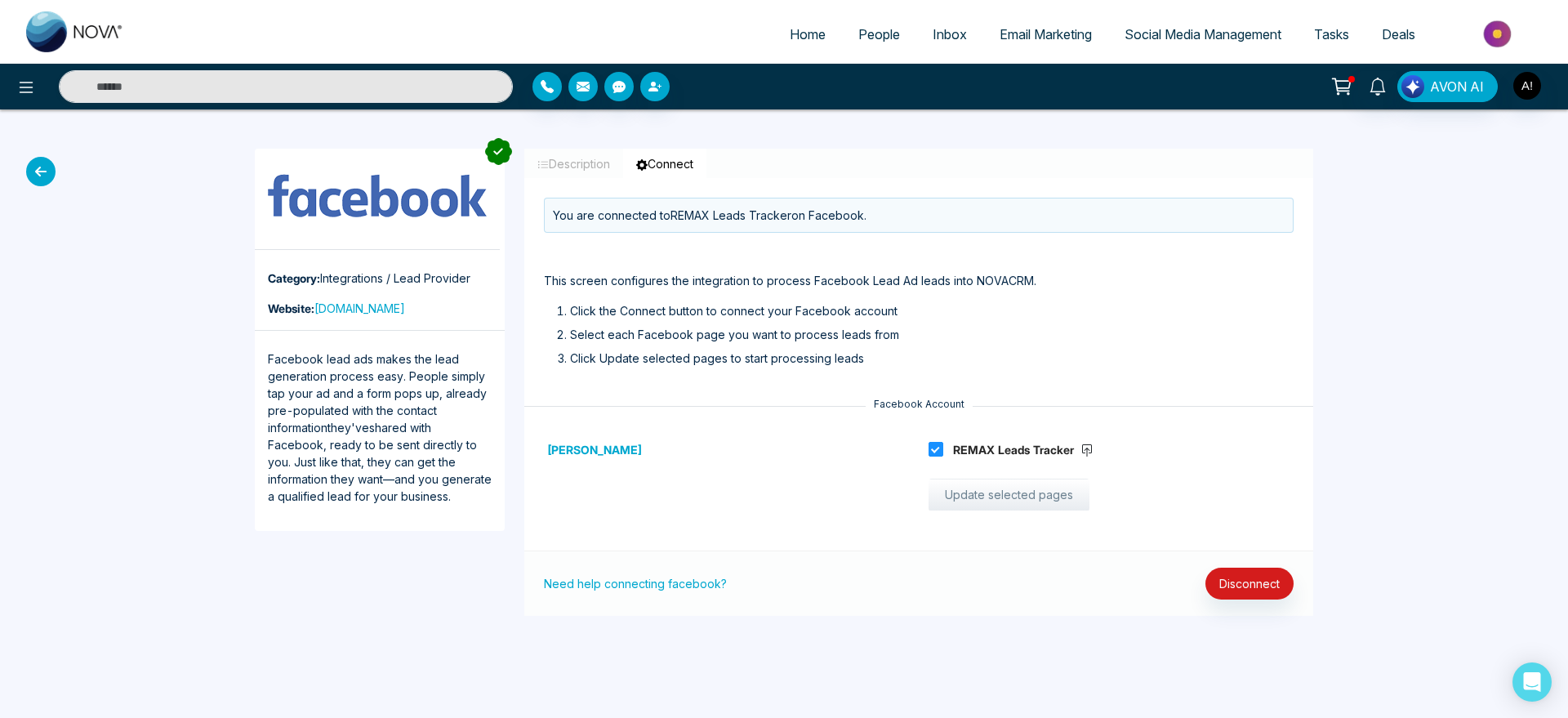
click at [1041, 502] on button "Update selected pages" at bounding box center [1009, 494] width 161 height 33
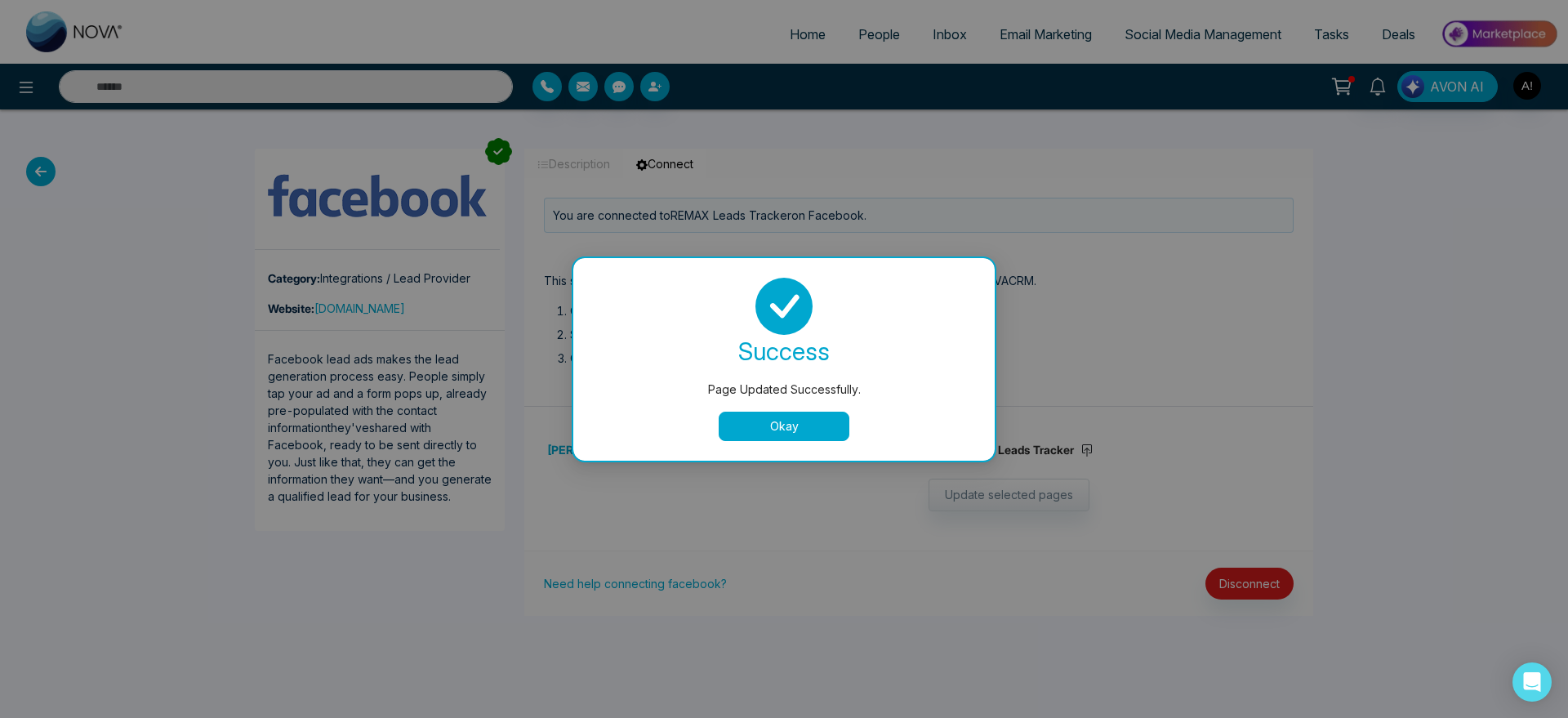
click at [774, 433] on button "Okay" at bounding box center [783, 426] width 131 height 29
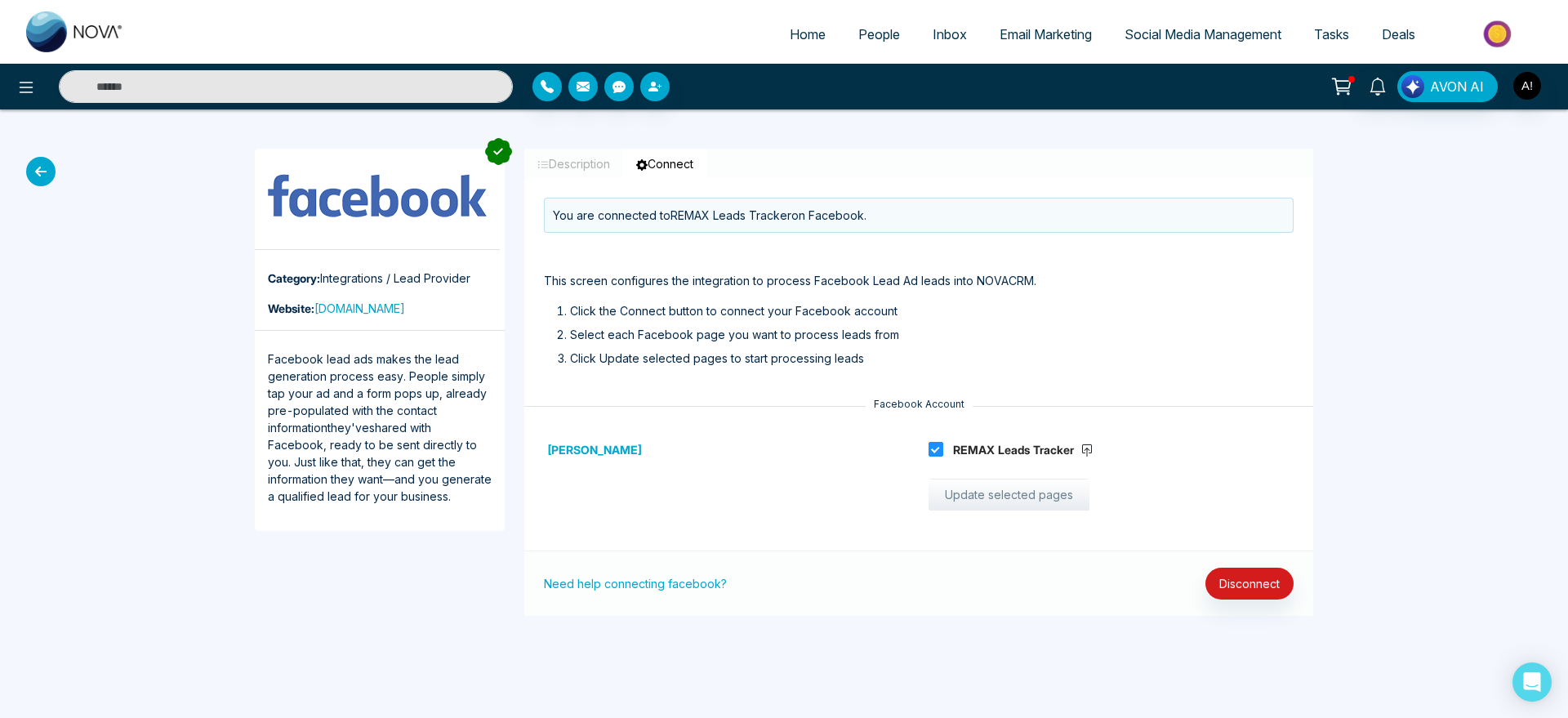
click at [1003, 509] on button "Update selected pages" at bounding box center [1009, 494] width 161 height 33
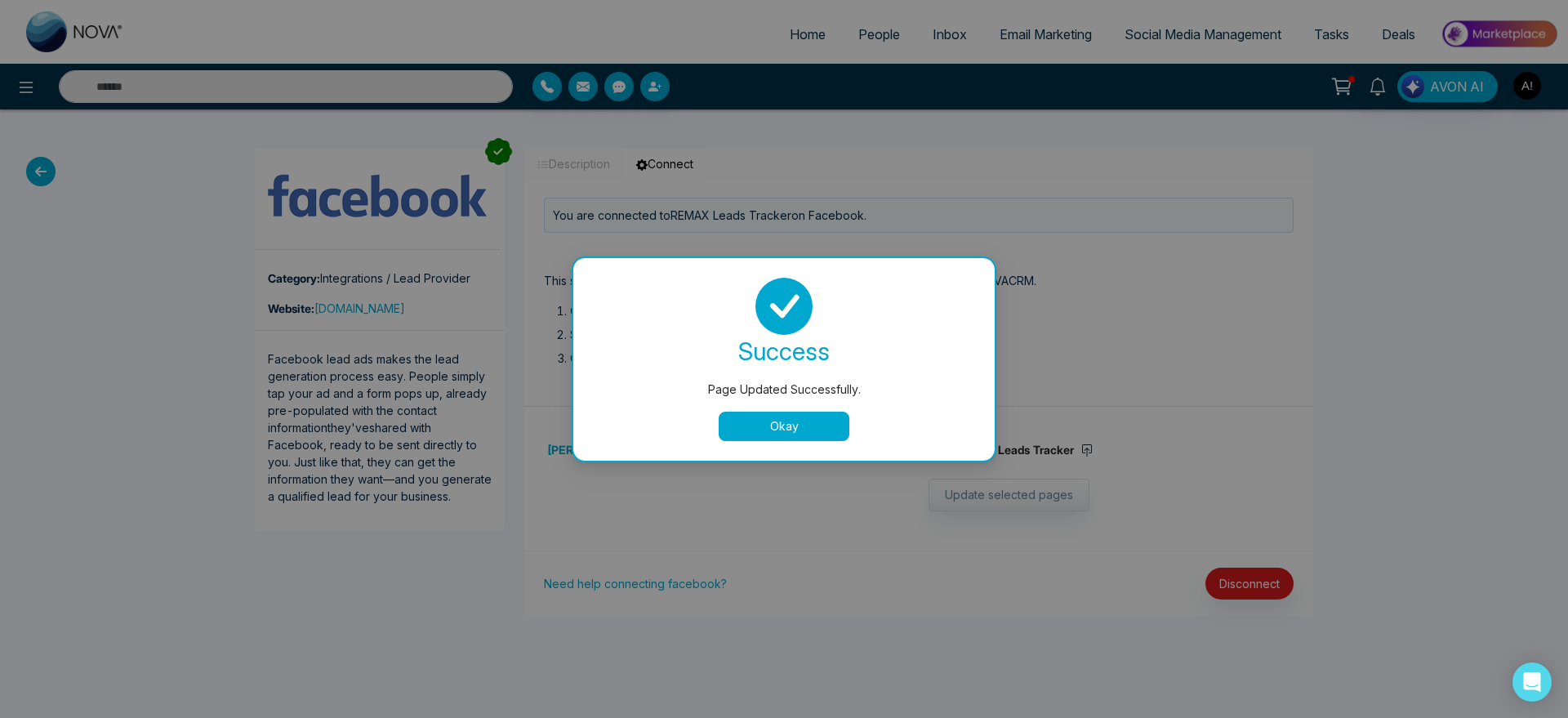
click at [794, 416] on button "Okay" at bounding box center [783, 426] width 131 height 29
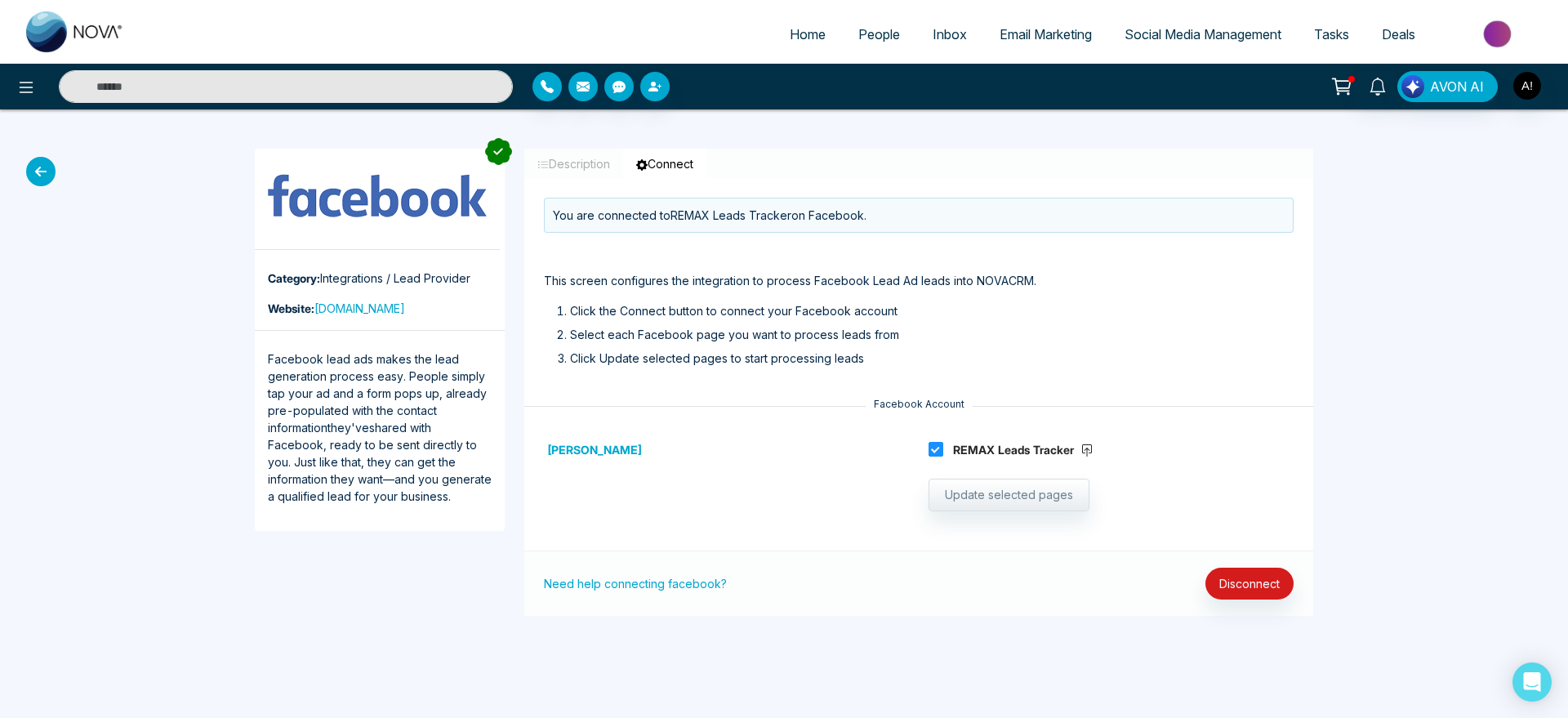
click at [30, 165] on icon at bounding box center [41, 171] width 29 height 29
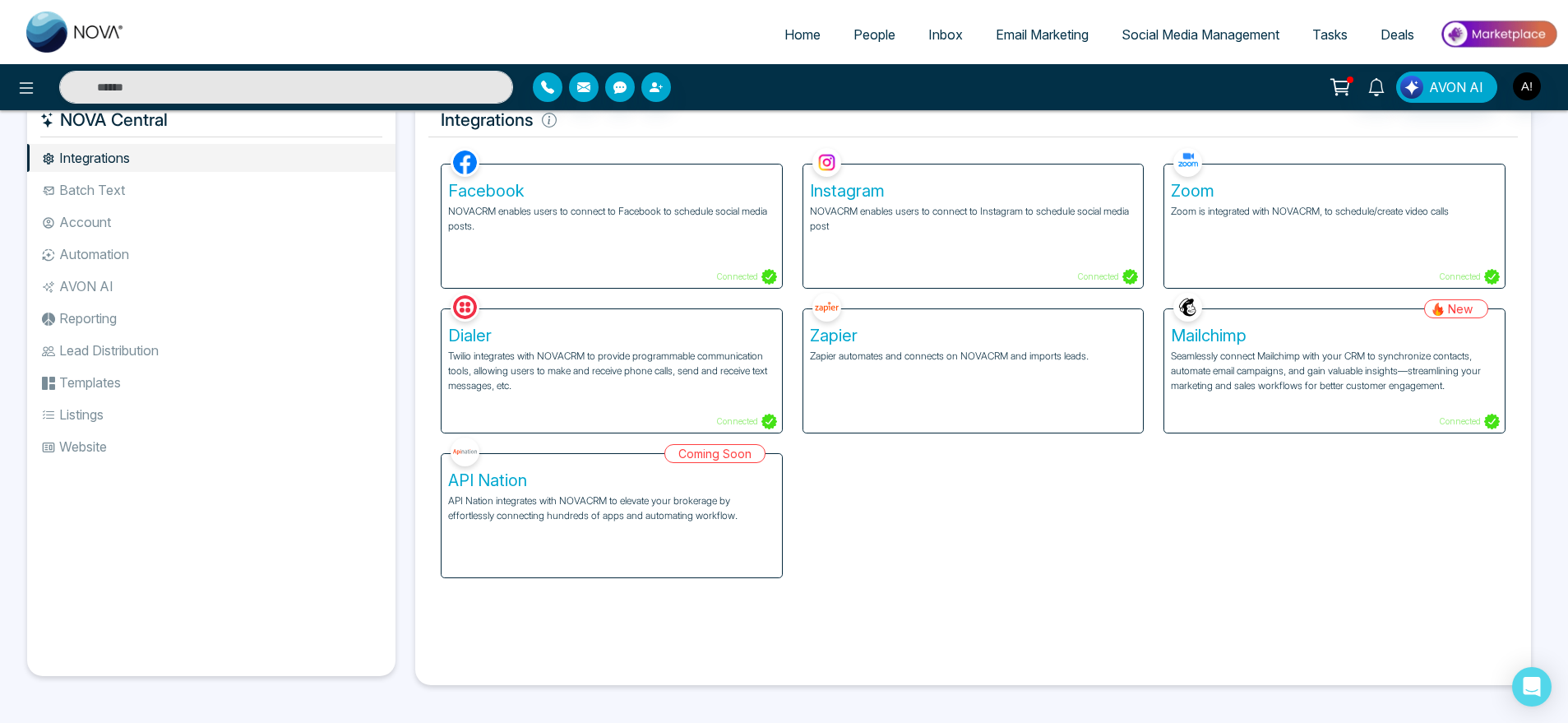
scroll to position [33, 0]
click at [234, 196] on li "Batch Text" at bounding box center [211, 190] width 368 height 28
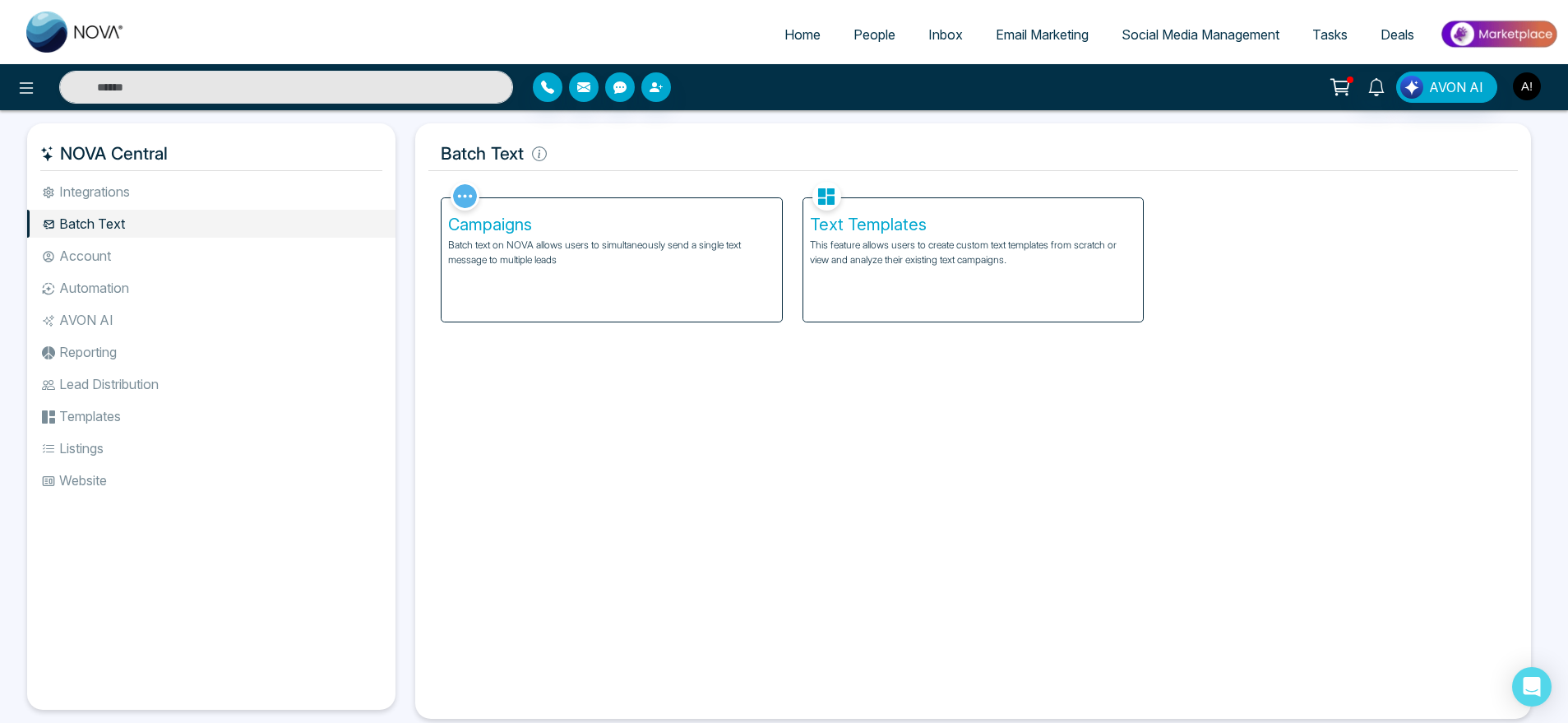
click at [1541, 82] on button "button" at bounding box center [1527, 86] width 29 height 29
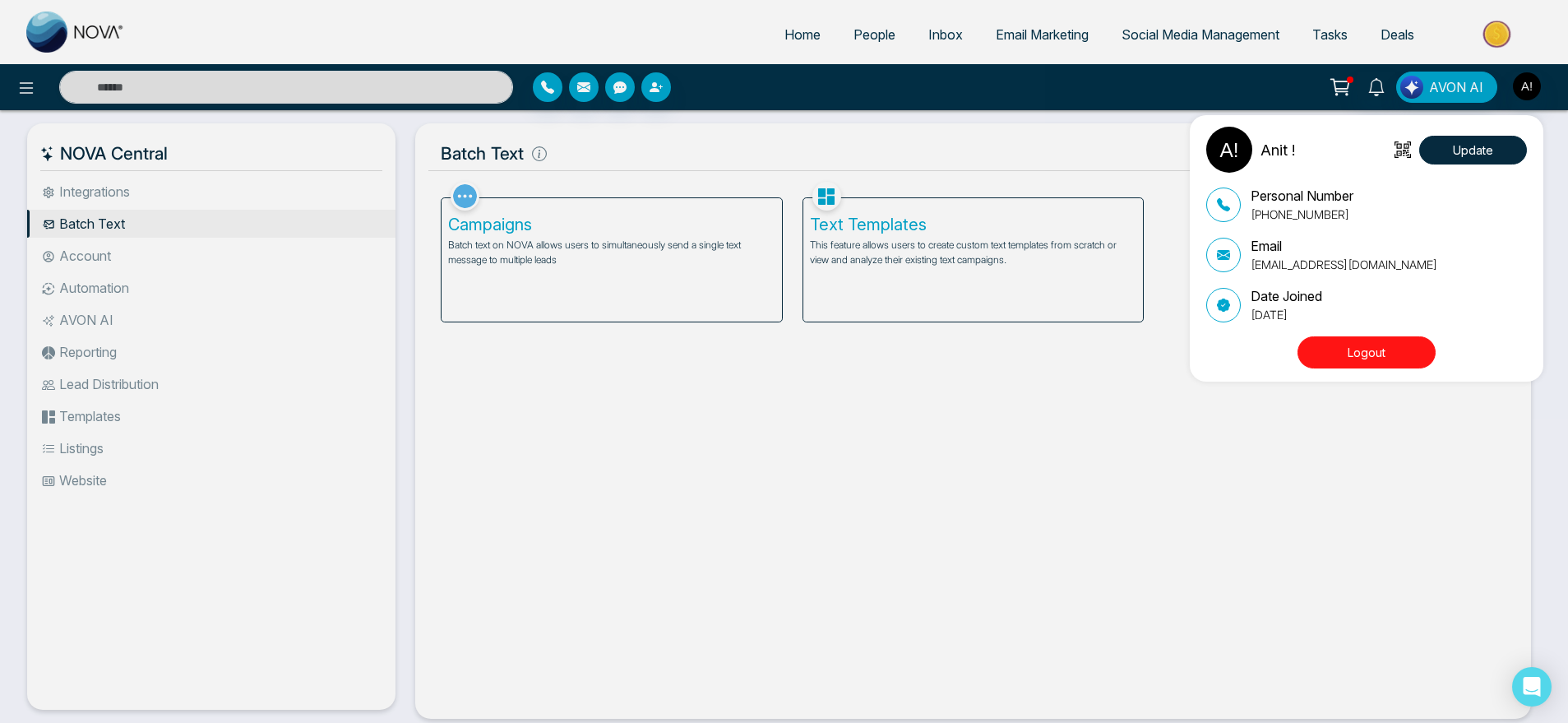
click at [1443, 97] on div "Anit ! Update Personal Number [PHONE_NUMBER] Email [EMAIL_ADDRESS][DOMAIN_NAME]…" at bounding box center [784, 362] width 1568 height 723
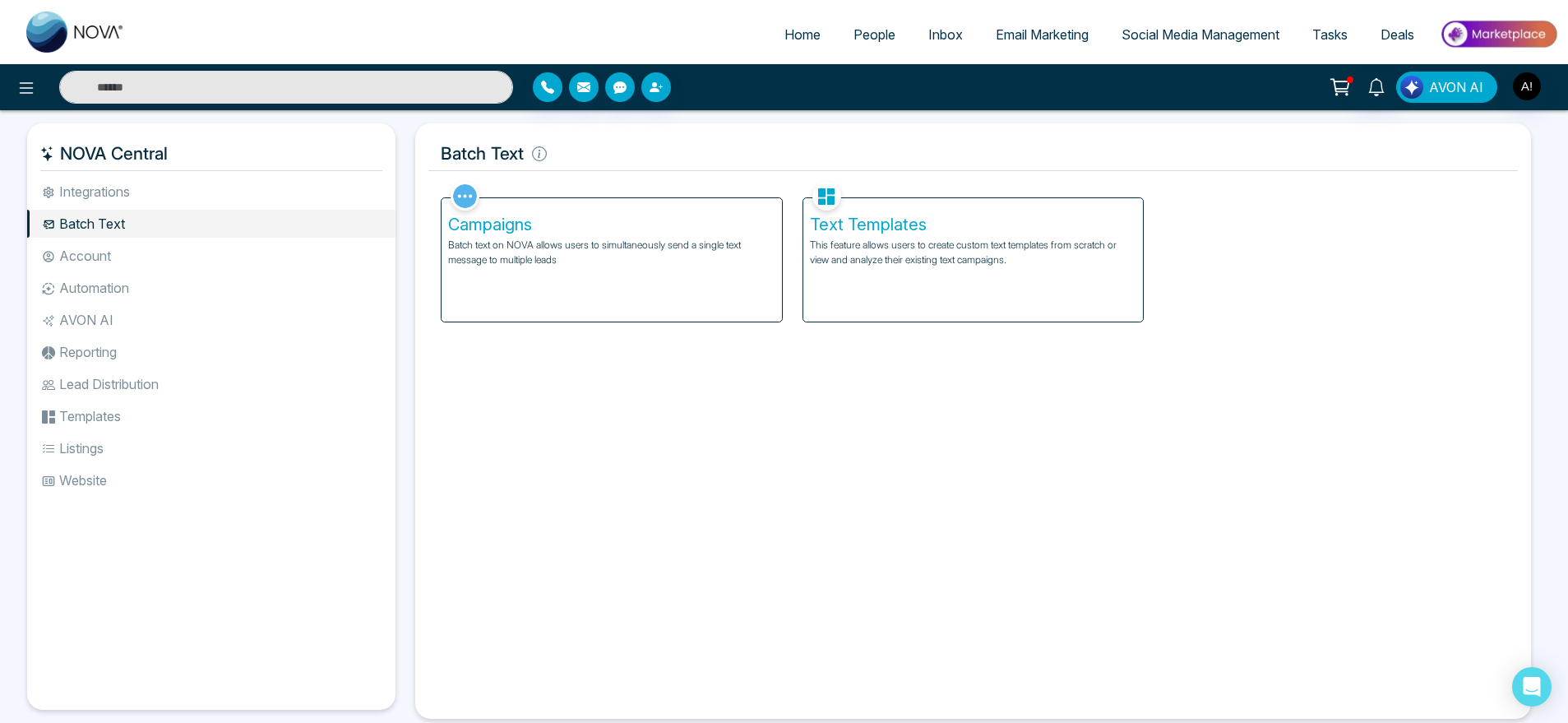
click at [1443, 97] on button "AVON AI" at bounding box center [1447, 87] width 101 height 31
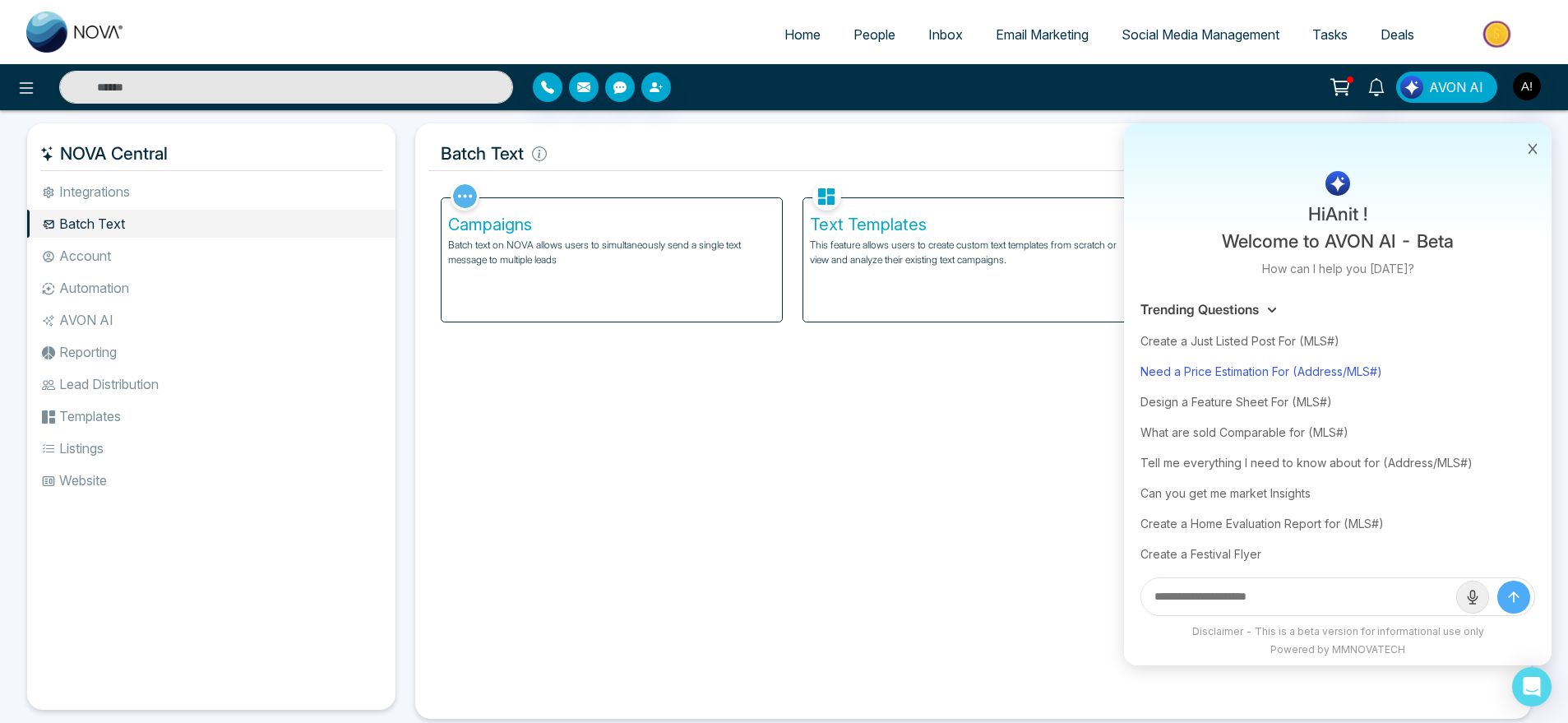
scroll to position [8, 0]
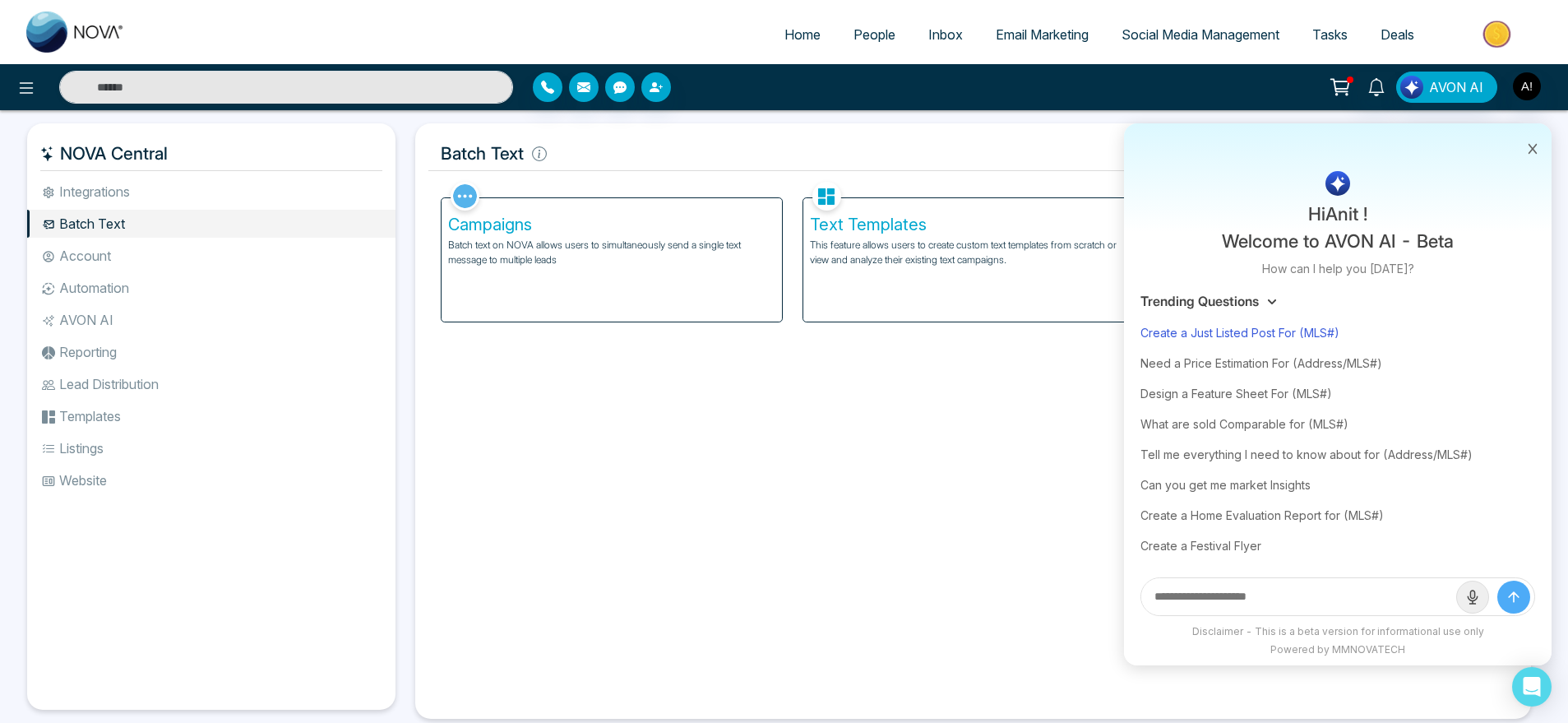
click at [1239, 331] on div "Create a Just Listed Post For (MLS#)" at bounding box center [1337, 332] width 395 height 30
type input "**********"
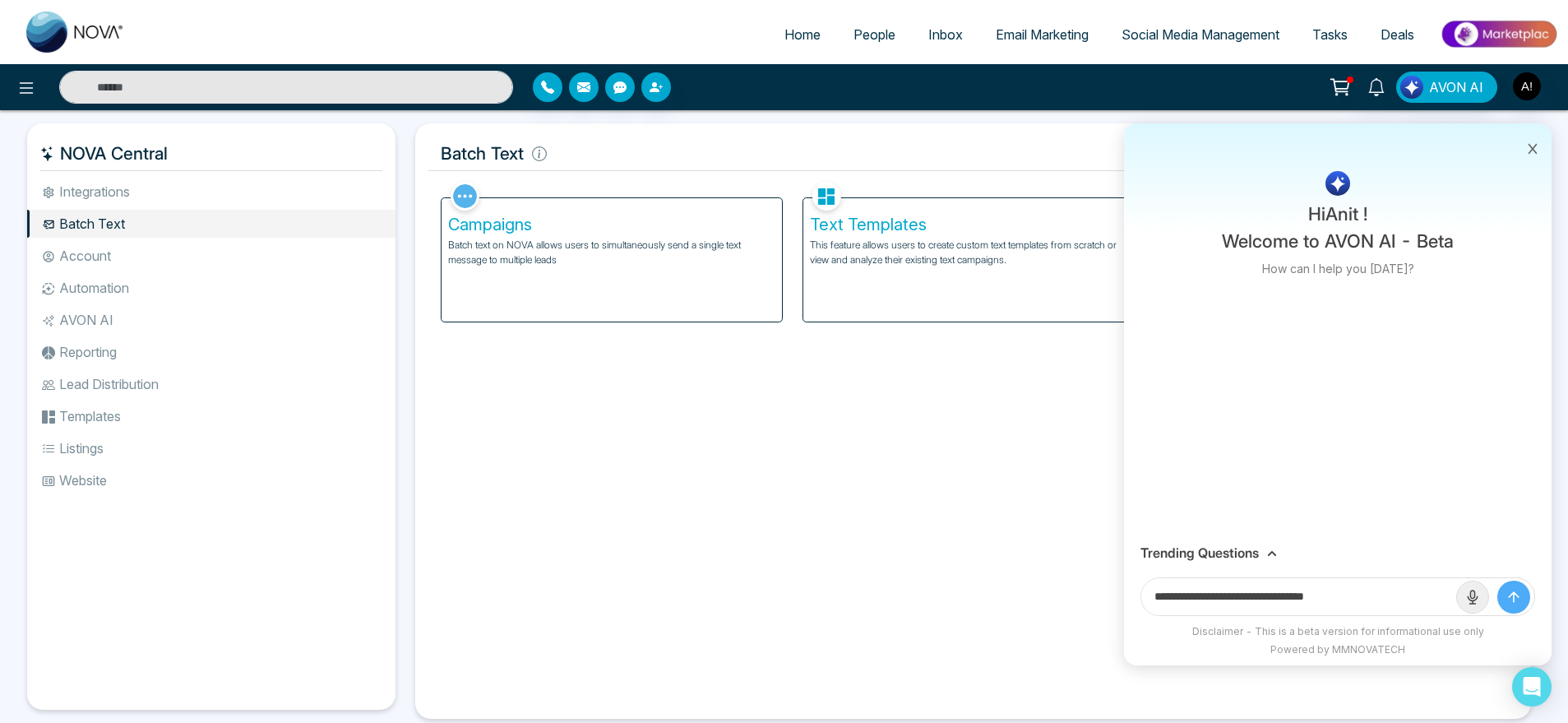
scroll to position [0, 0]
click at [1510, 599] on icon "submit" at bounding box center [1513, 596] width 17 height 17
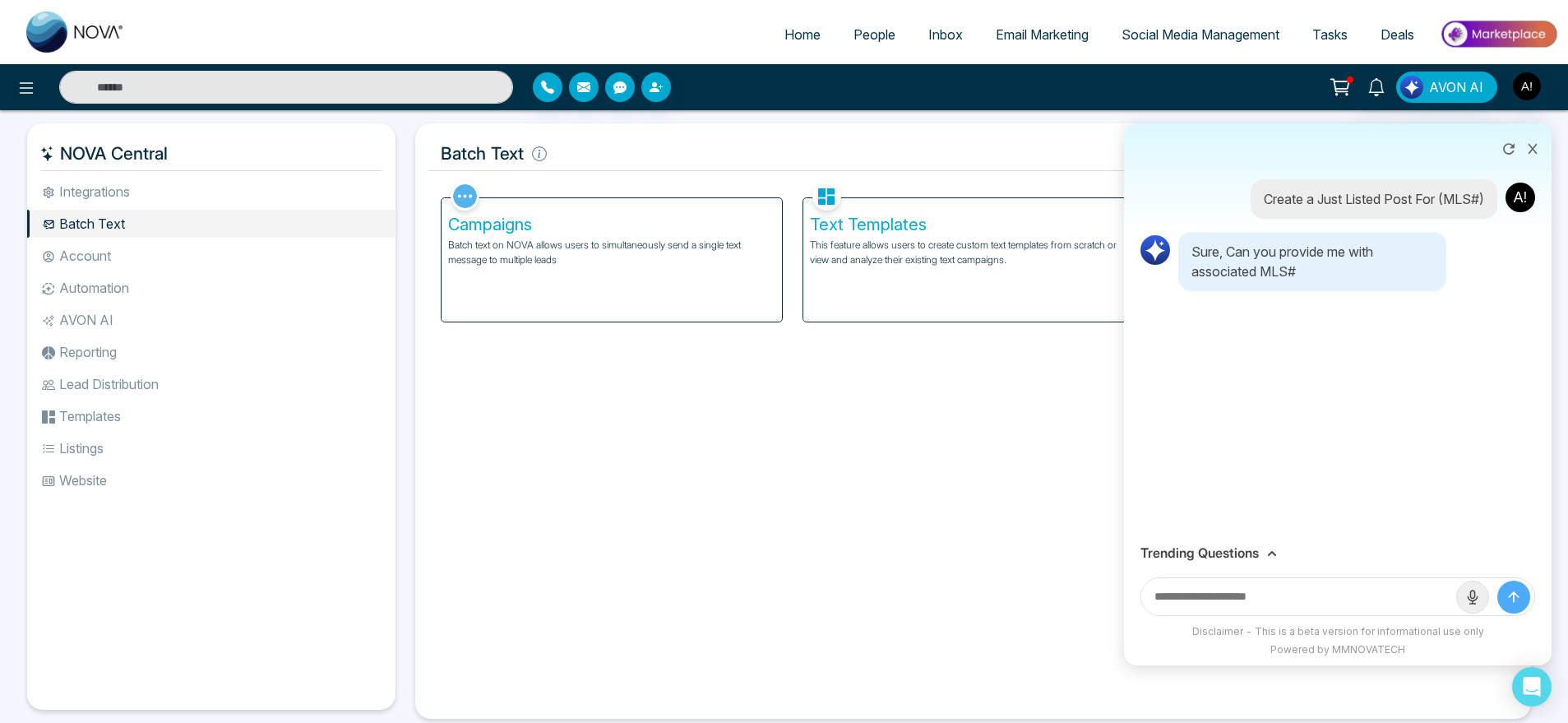
scroll to position [35, 0]
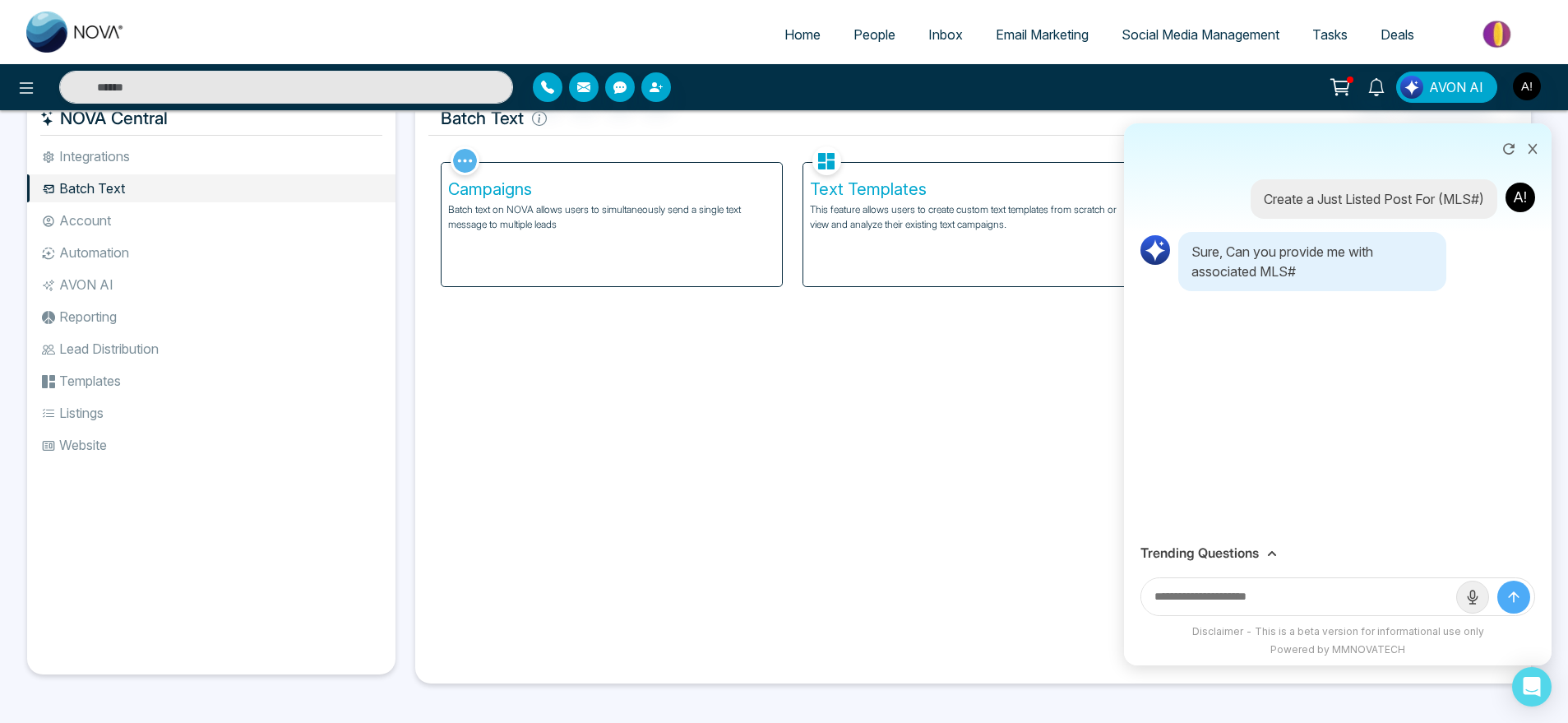
click at [1263, 613] on input "text" at bounding box center [1298, 596] width 315 height 37
click at [1279, 578] on input "text" at bounding box center [1298, 596] width 315 height 37
paste input "*********"
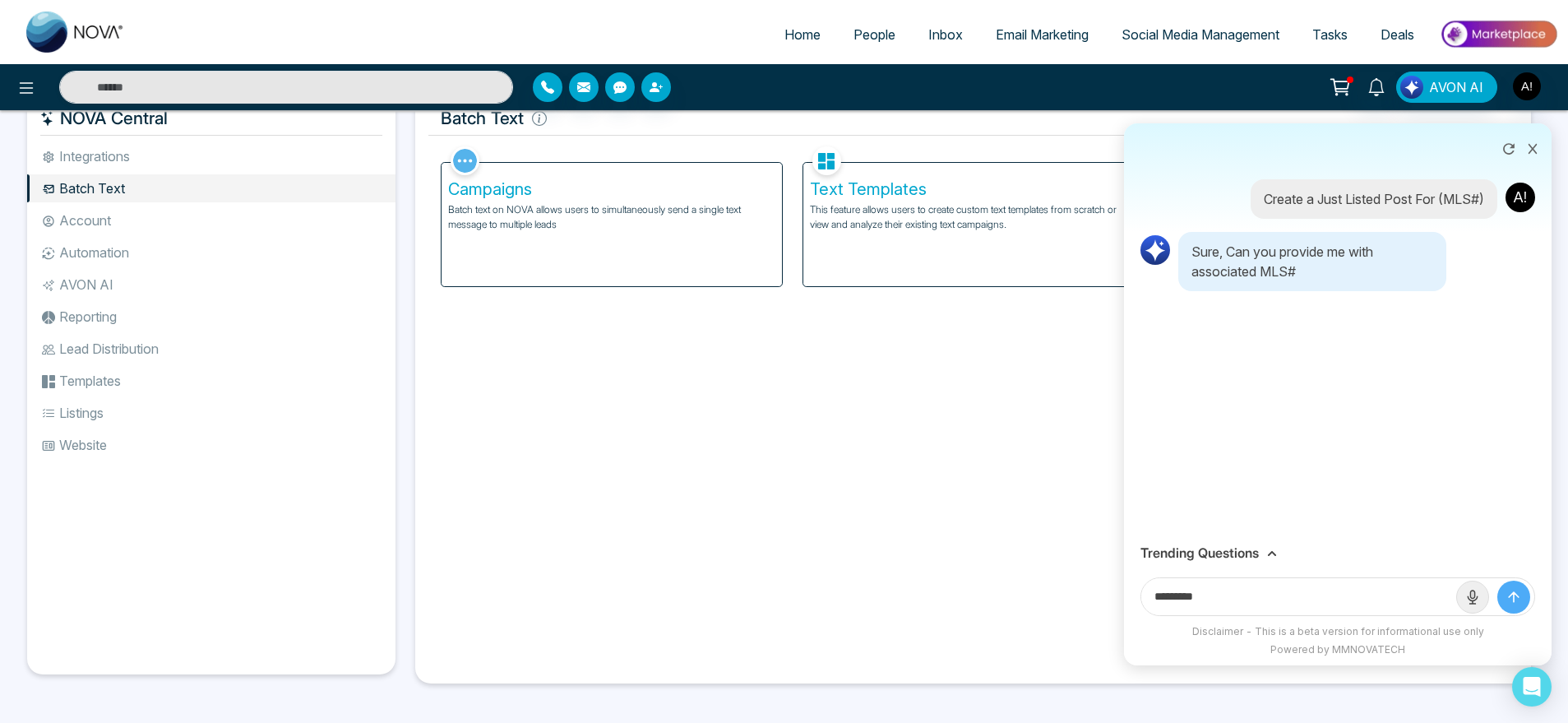
type input "*********"
click at [1497, 581] on button "submit" at bounding box center [1513, 597] width 33 height 33
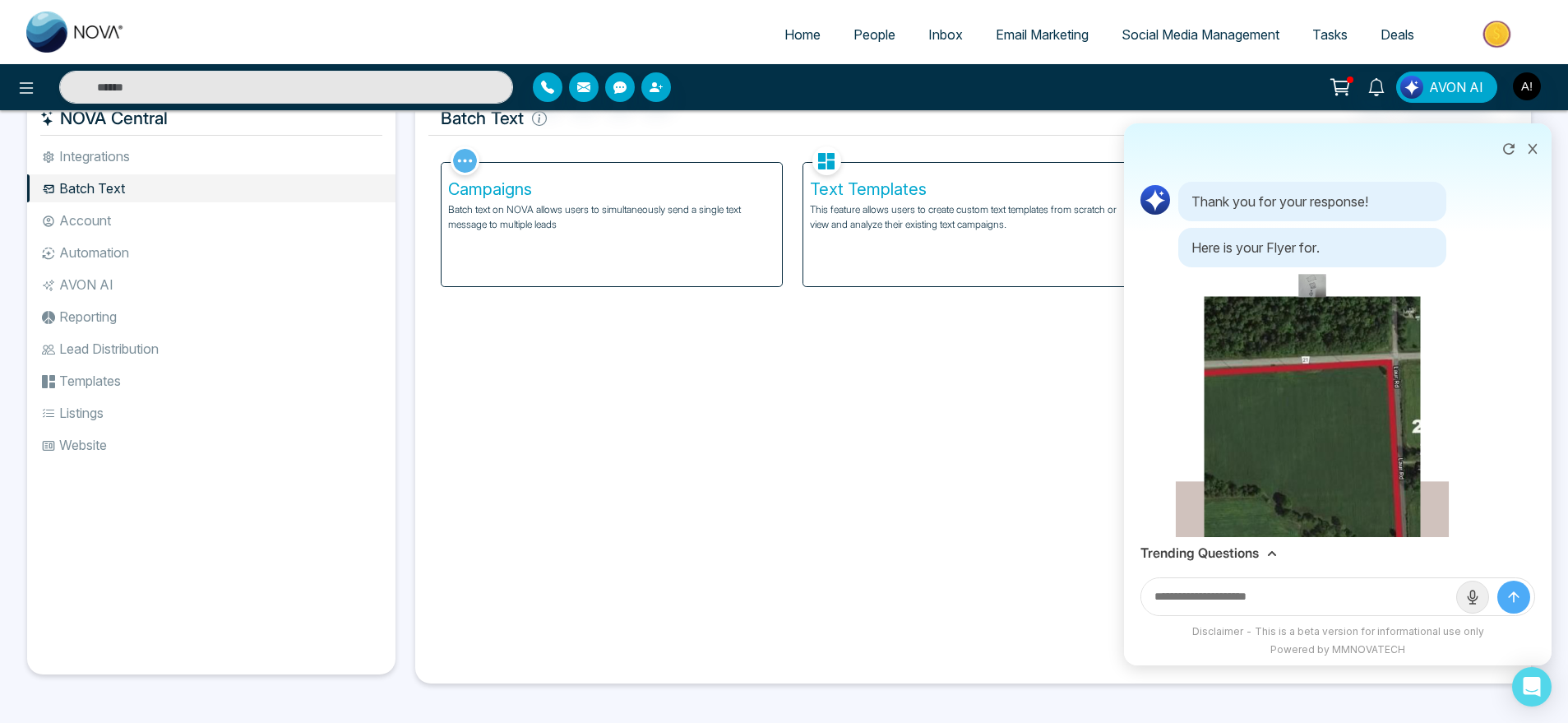
scroll to position [558, 0]
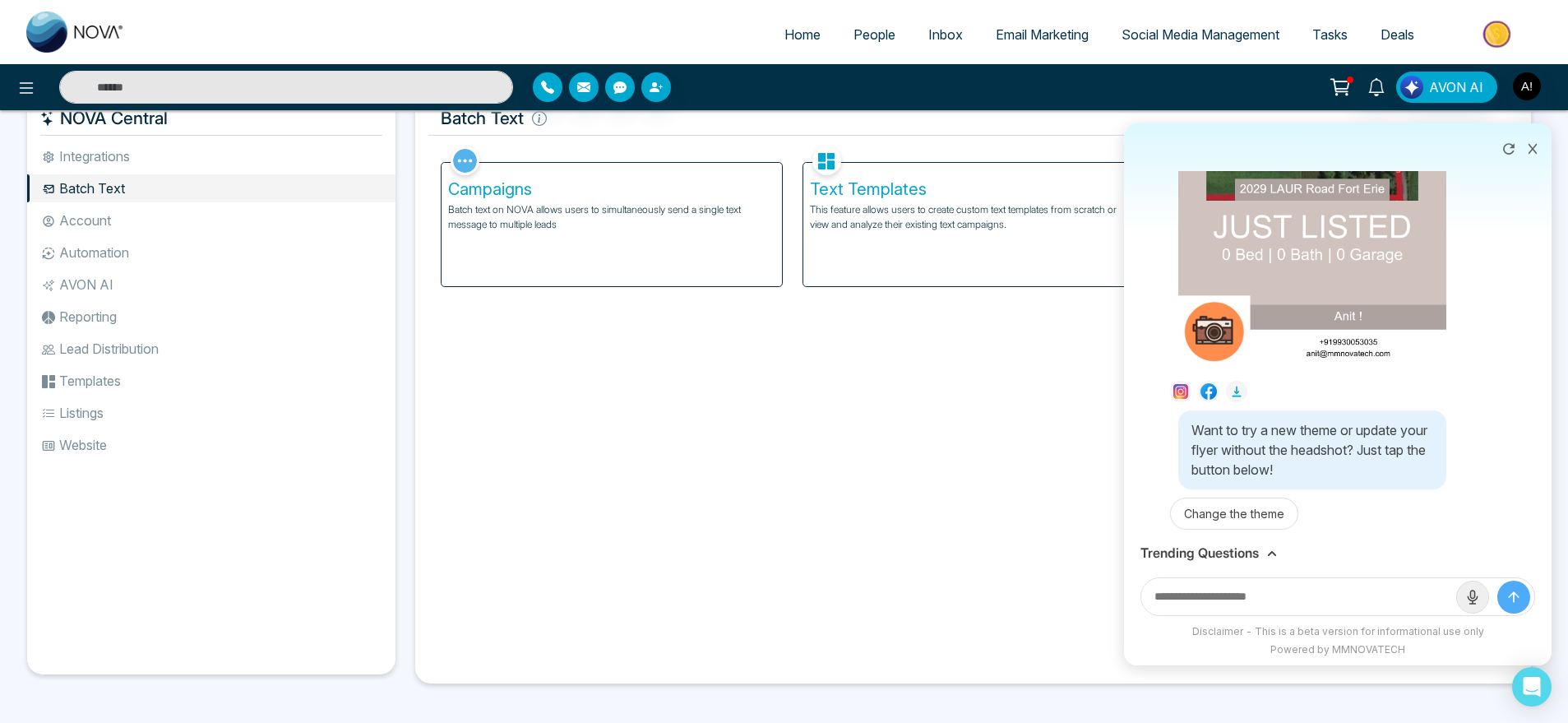
click at [1237, 386] on icon at bounding box center [1236, 391] width 9 height 11
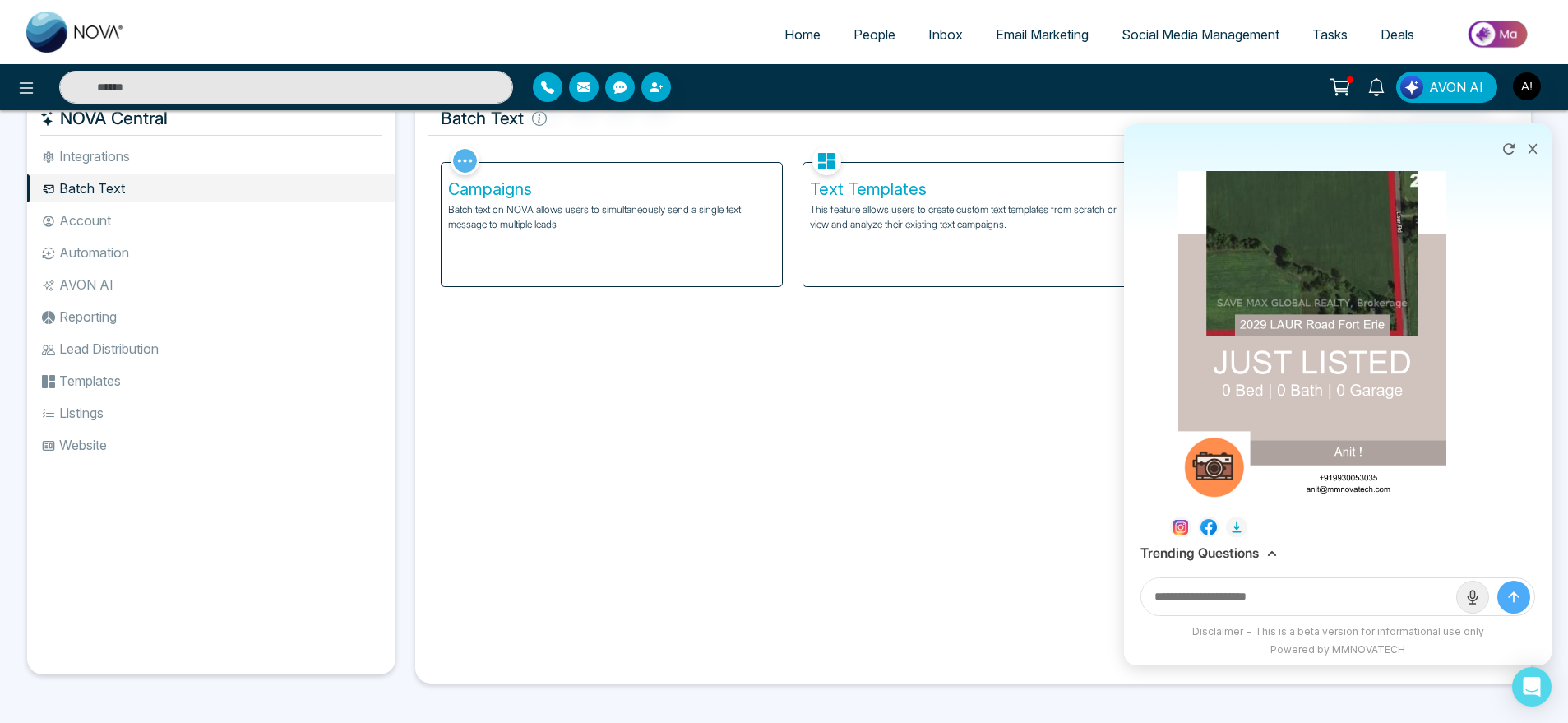
scroll to position [484, 0]
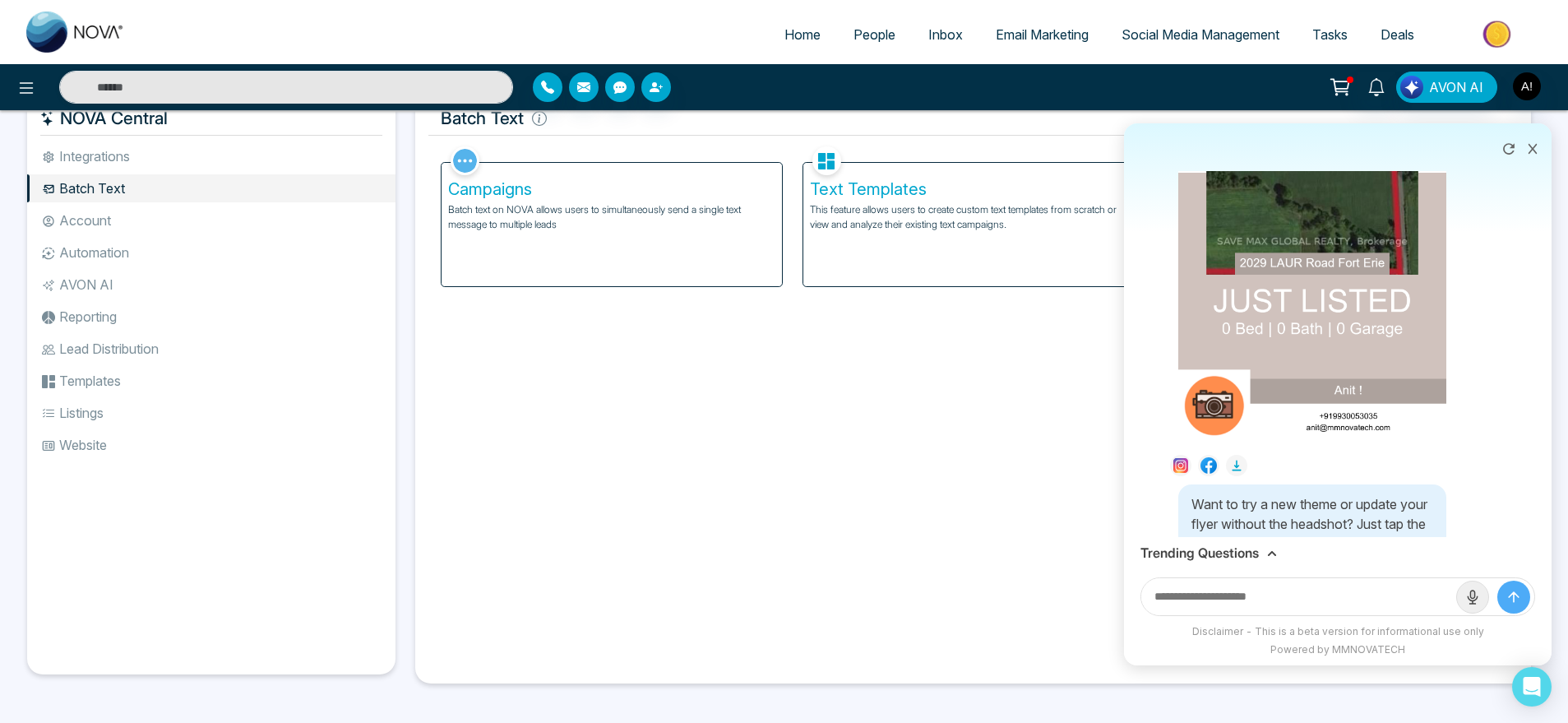
click at [956, 478] on div "Facebook NOVACRM enables users to connect to Facebook to schedule social media …" at bounding box center [974, 406] width 1090 height 528
click at [1510, 150] on icon at bounding box center [1509, 148] width 17 height 17
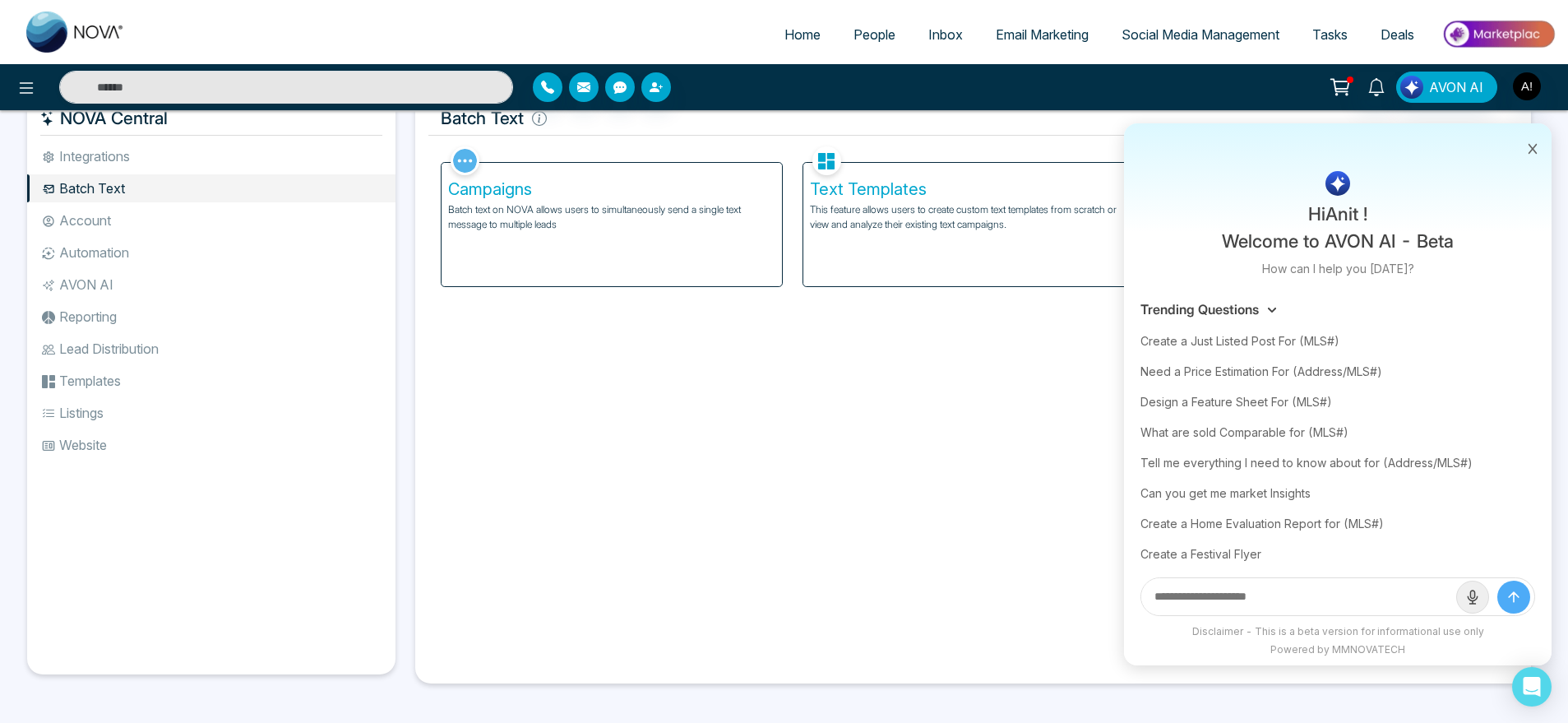
click at [1534, 145] on icon at bounding box center [1532, 149] width 9 height 10
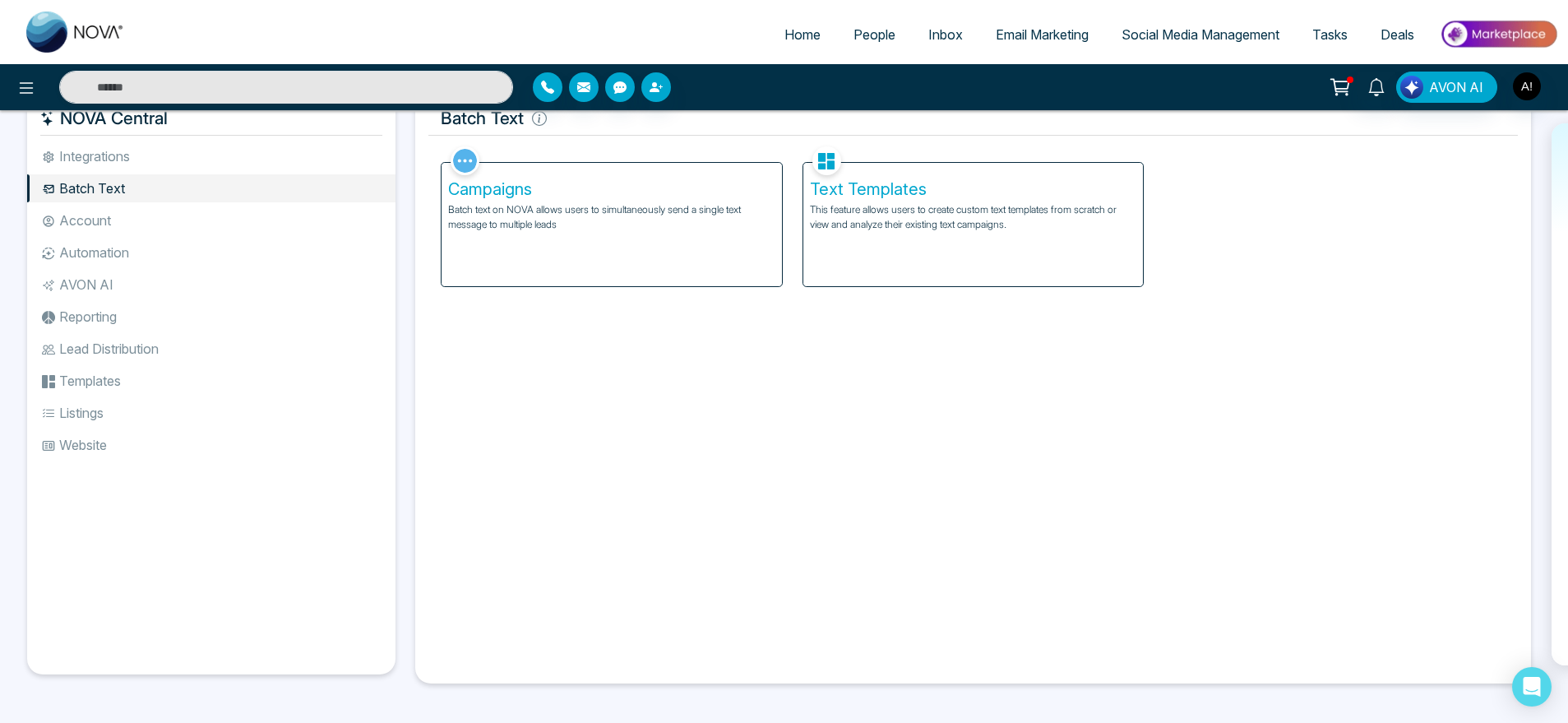
scroll to position [34, 0]
click at [139, 208] on li "Account" at bounding box center [211, 221] width 368 height 28
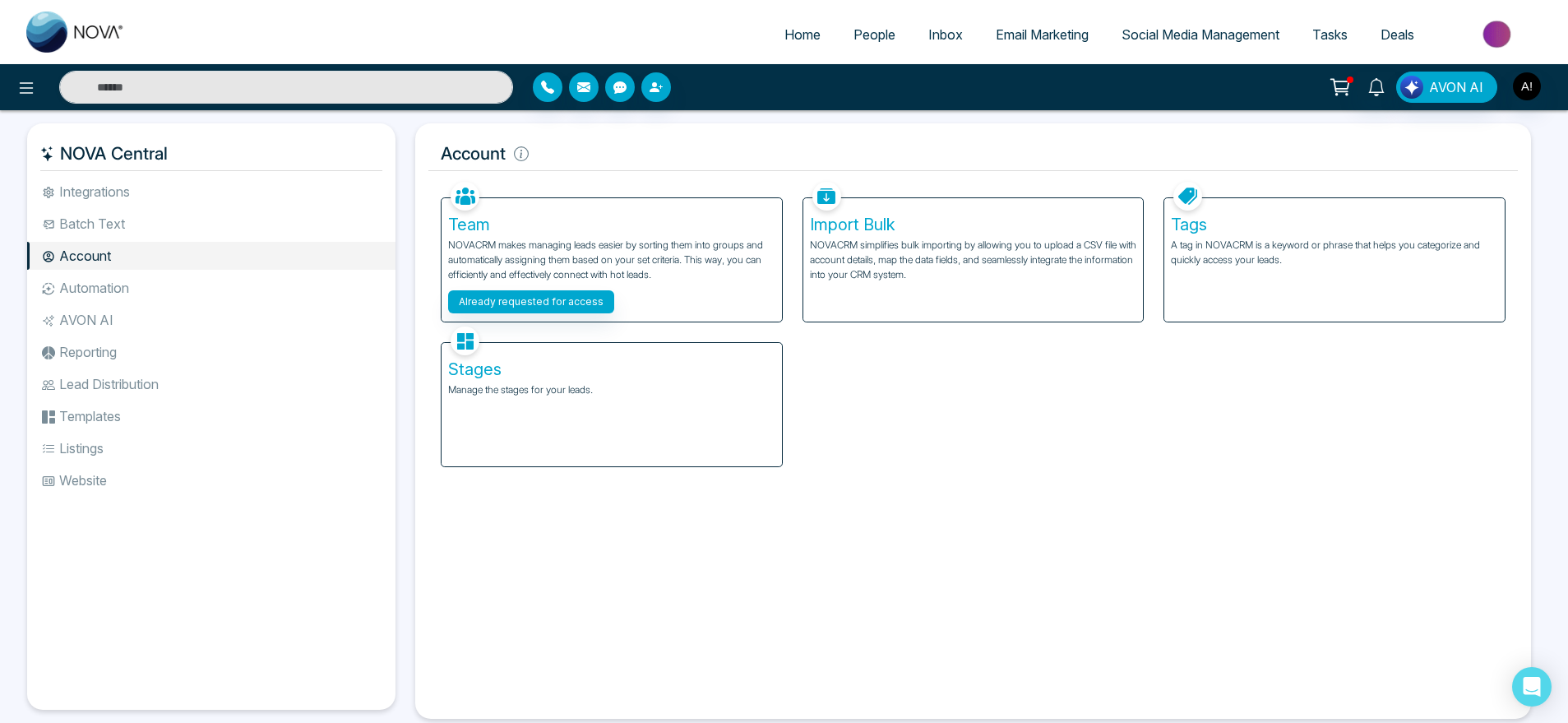
scroll to position [1, 0]
drag, startPoint x: 433, startPoint y: 140, endPoint x: 584, endPoint y: 151, distance: 151.4
click at [584, 151] on h5 "Account" at bounding box center [974, 152] width 1090 height 34
click at [524, 156] on icon at bounding box center [520, 152] width 15 height 15
click at [624, 164] on h5 "Account" at bounding box center [974, 152] width 1090 height 34
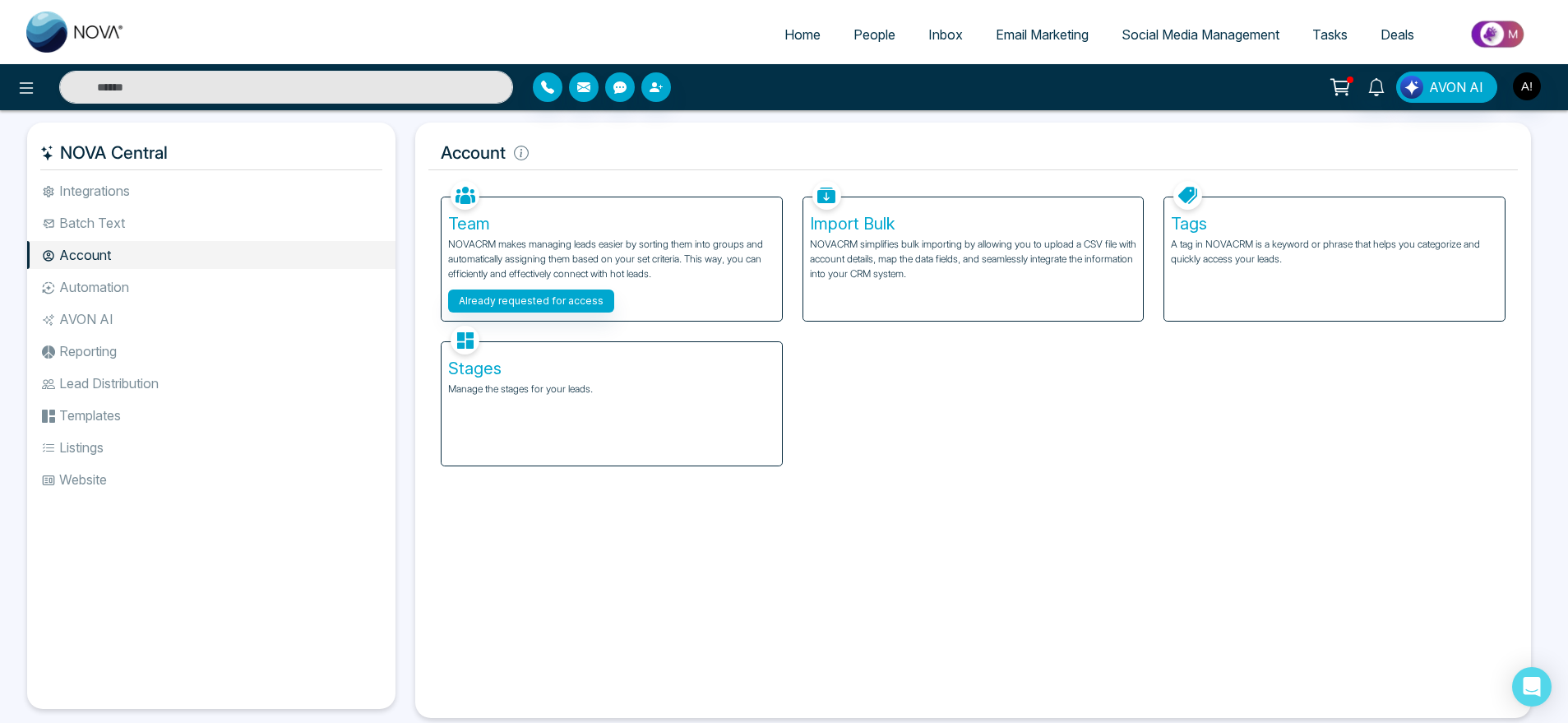
click at [854, 40] on span "People" at bounding box center [874, 34] width 42 height 17
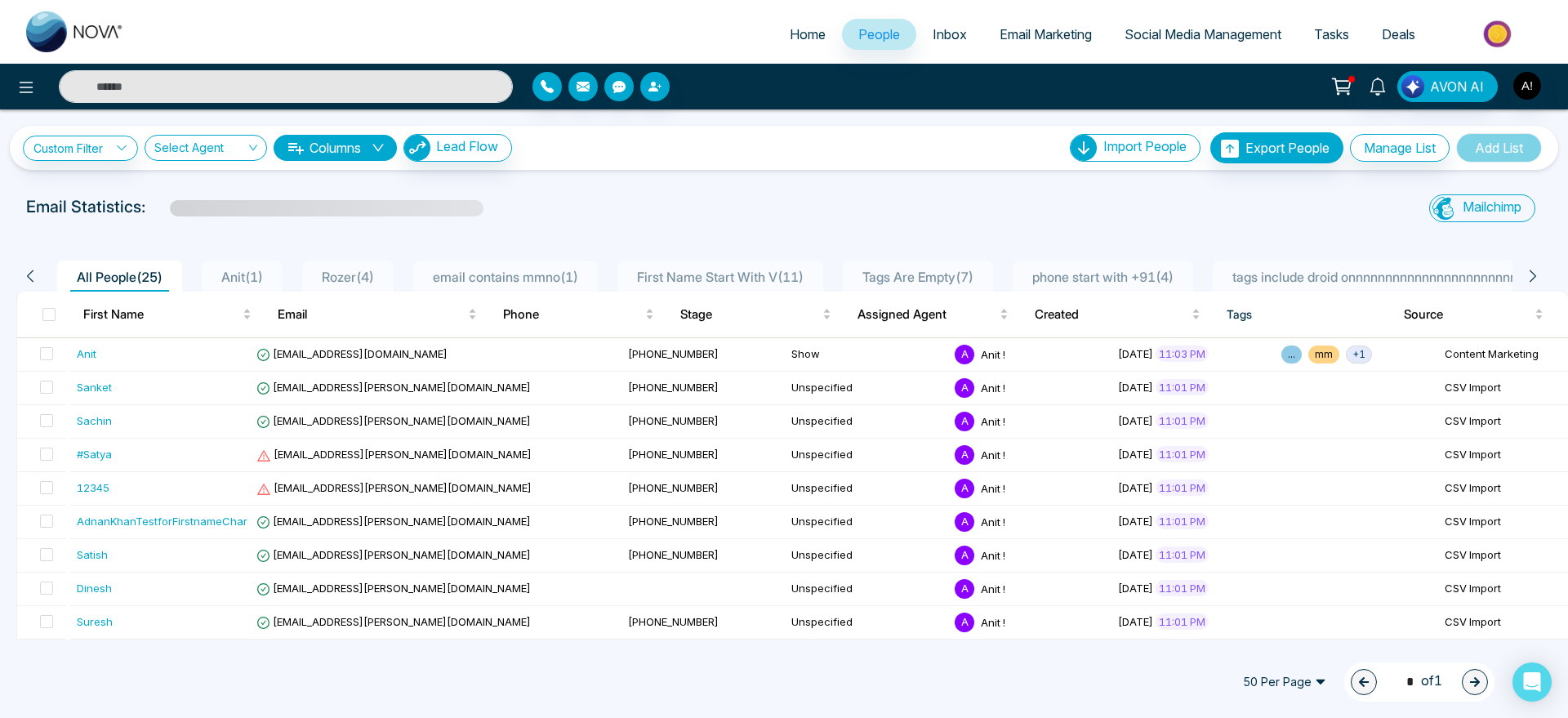
click at [790, 41] on span "Home" at bounding box center [807, 34] width 36 height 16
select select "*"
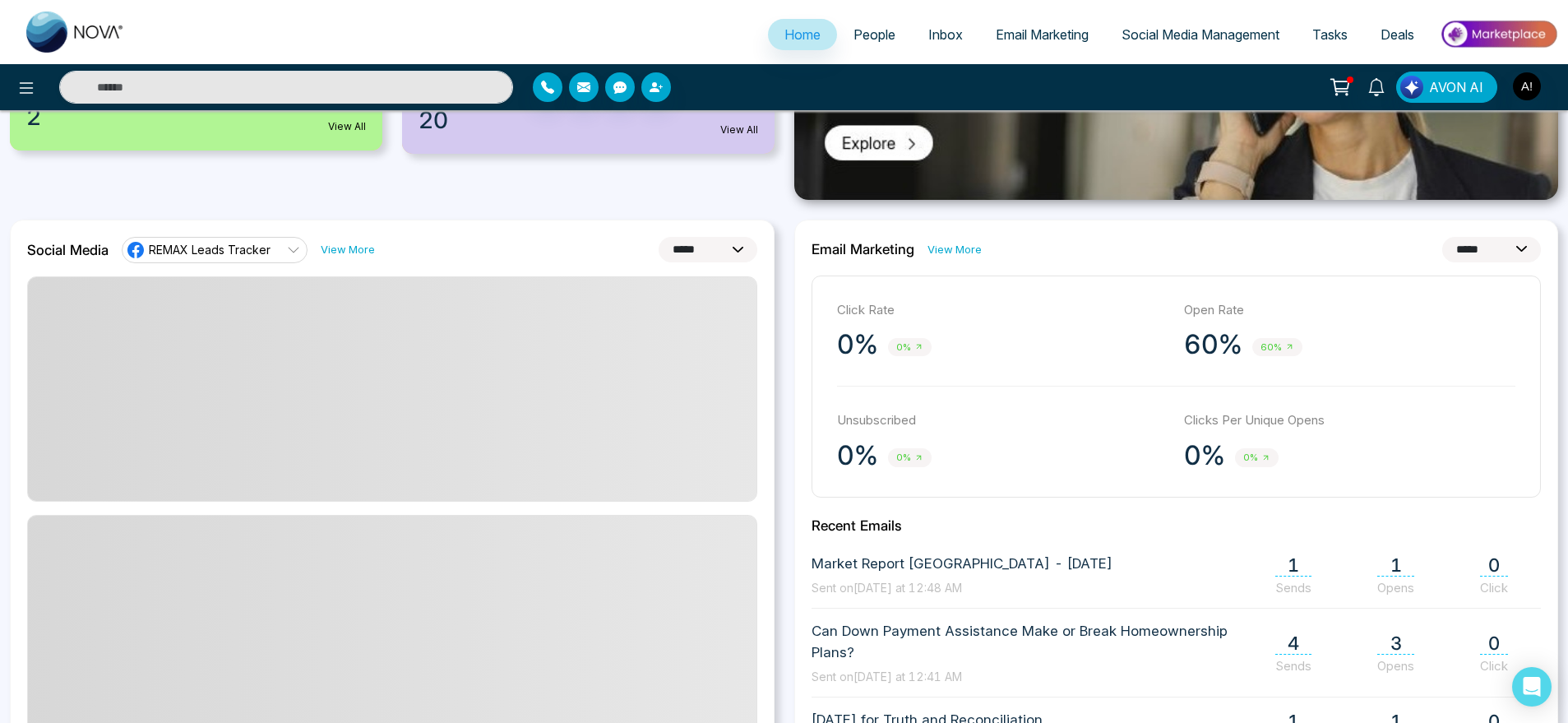
scroll to position [391, 0]
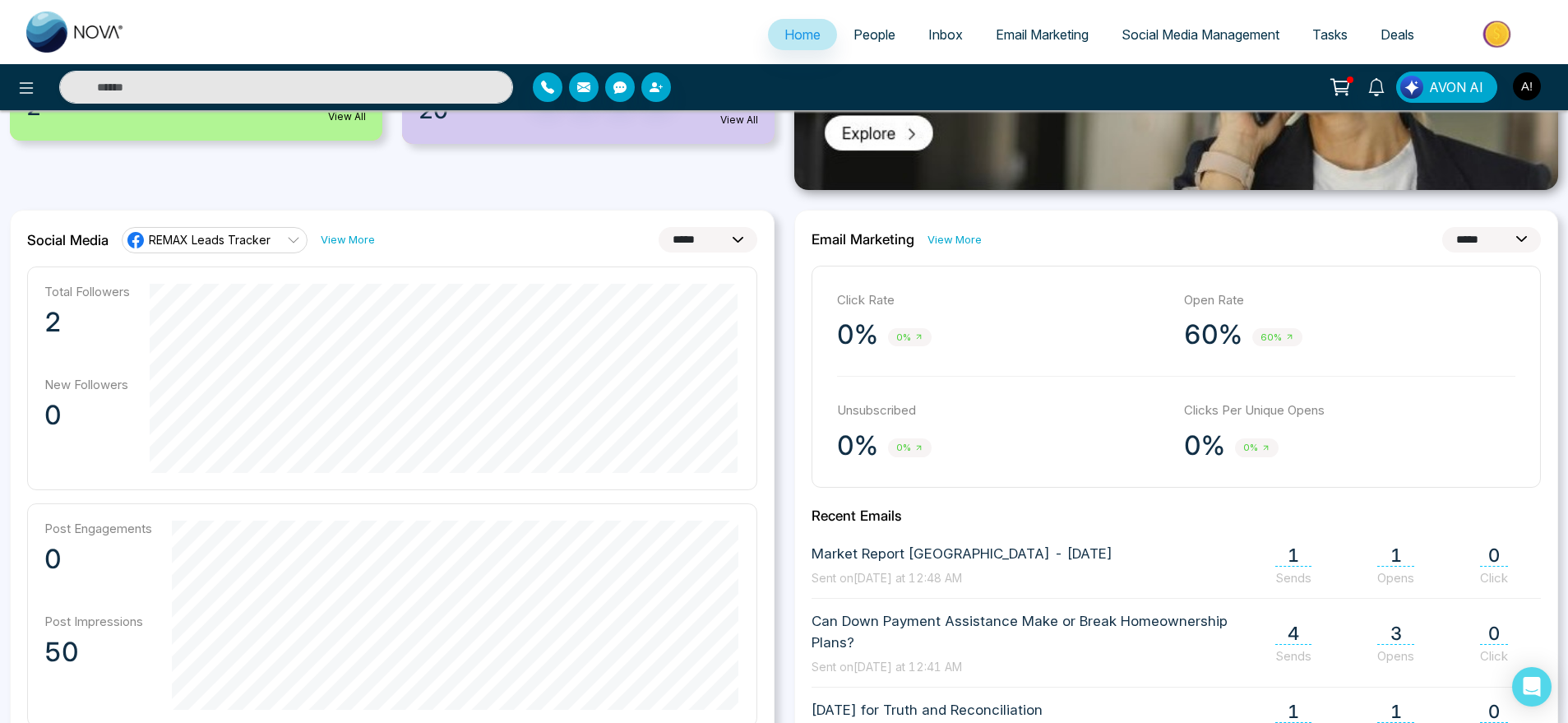
click at [1528, 87] on img "button" at bounding box center [1526, 86] width 28 height 28
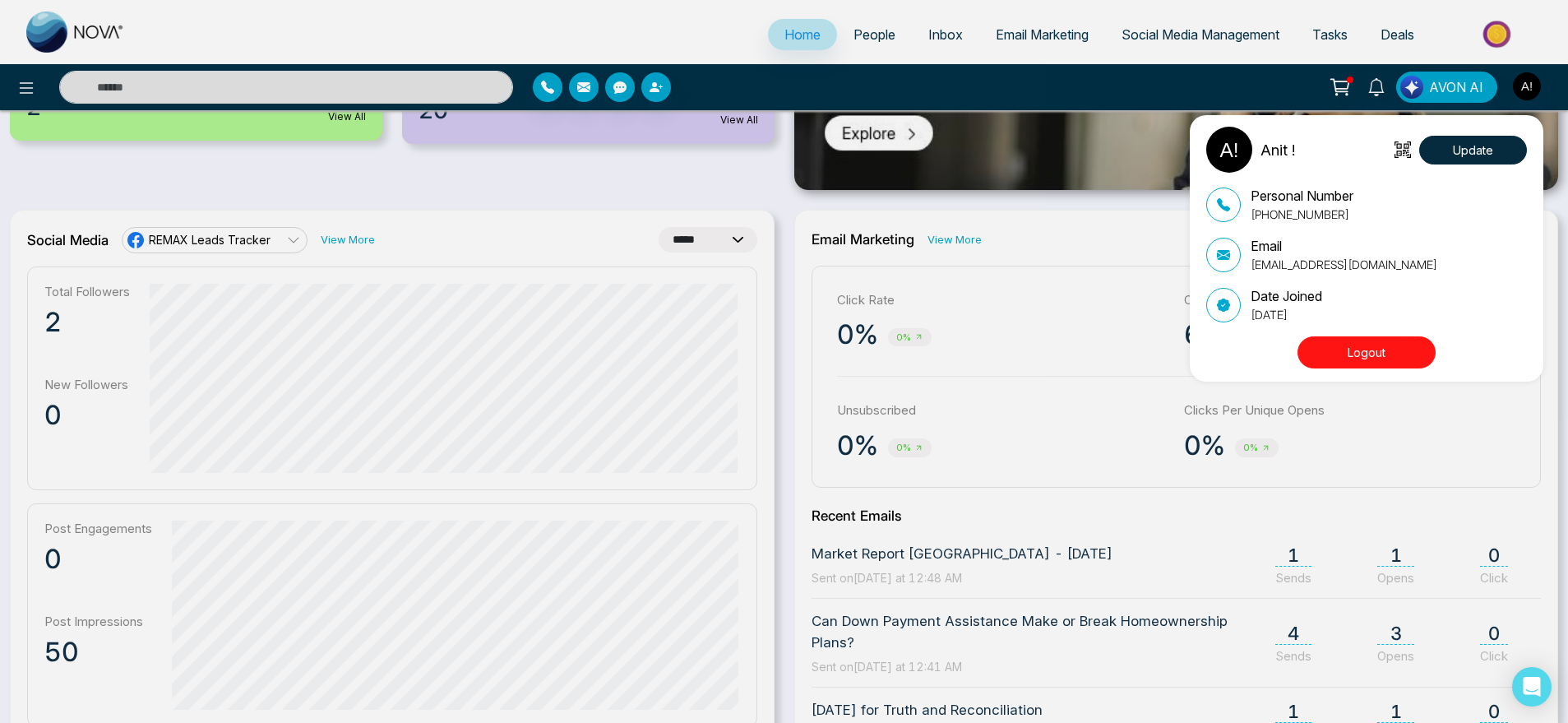
click at [1353, 340] on button "Logout" at bounding box center [1366, 352] width 138 height 32
